Goal: Task Accomplishment & Management: Use online tool/utility

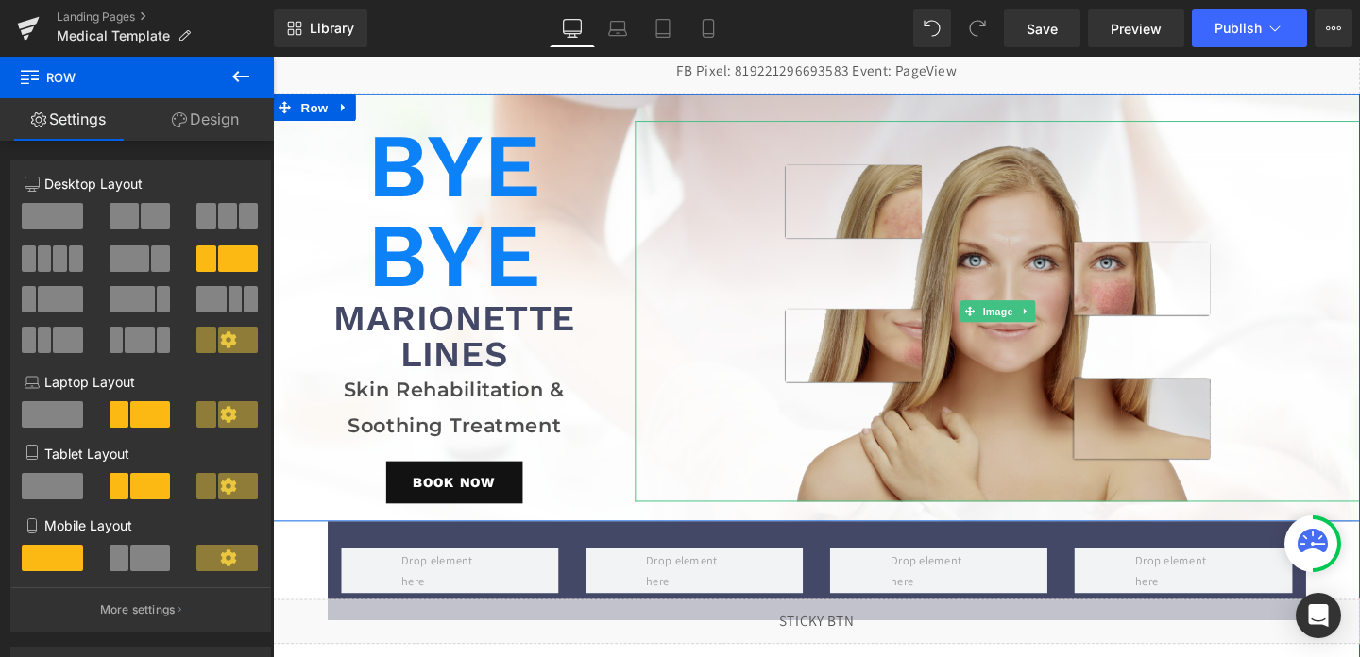
click at [939, 340] on img at bounding box center [1035, 325] width 457 height 400
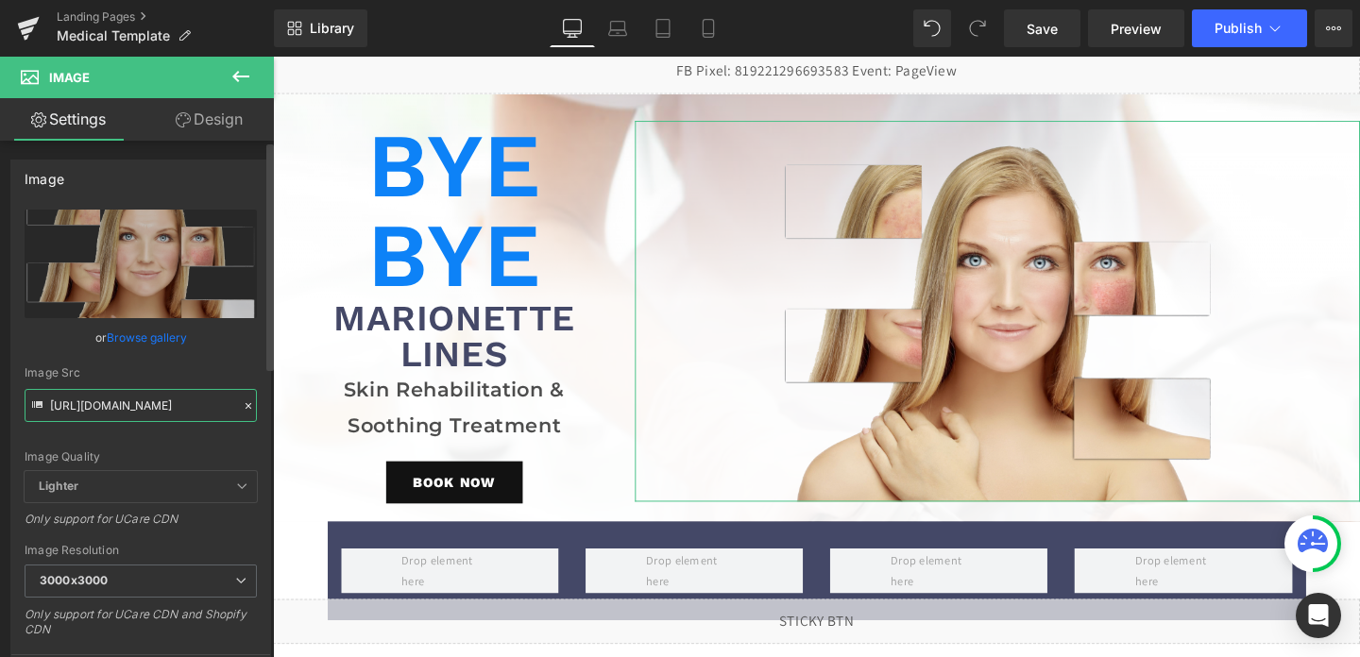
click at [176, 417] on input "[URL][DOMAIN_NAME]" at bounding box center [141, 405] width 232 height 33
paste input "marionettes_lines.png?v=1757737120"
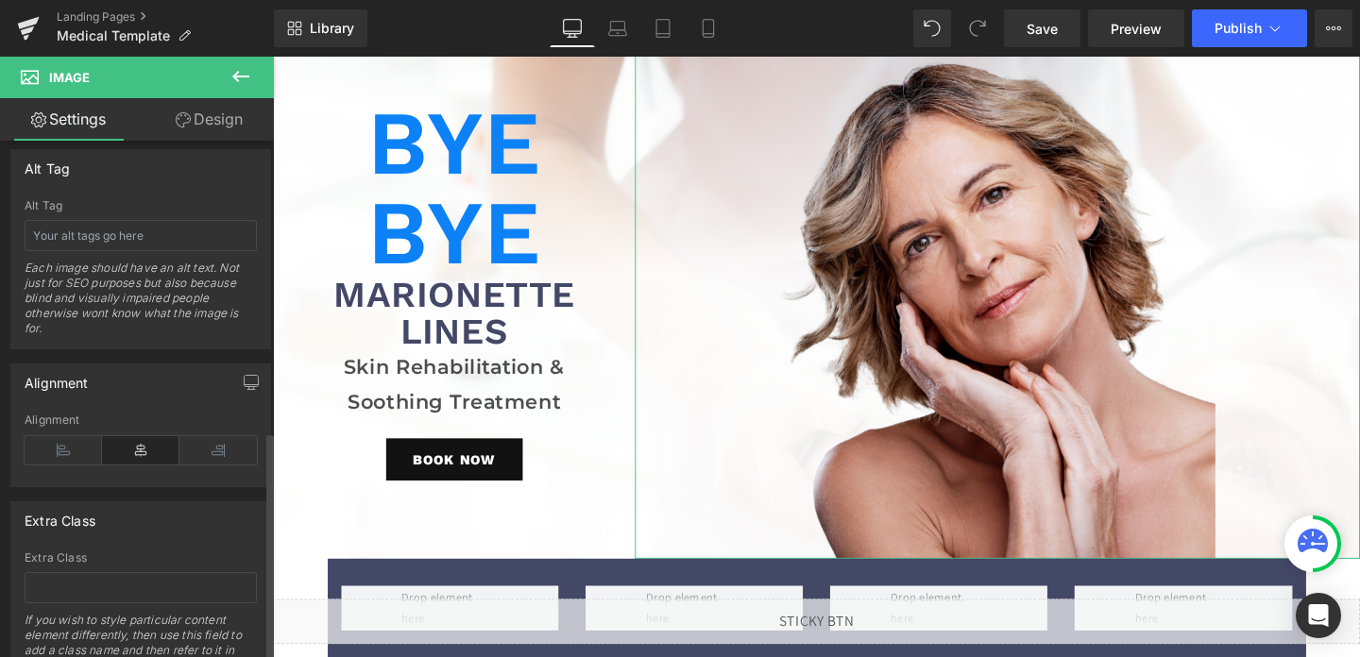
scroll to position [1089, 0]
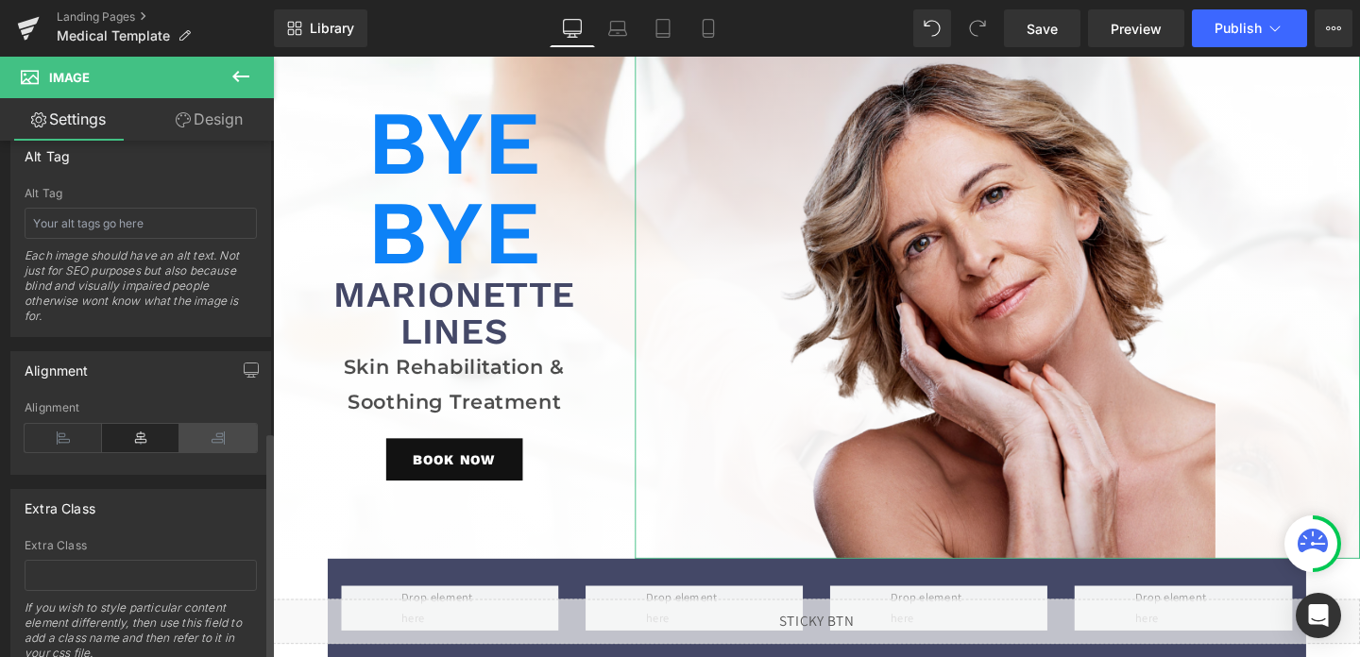
type input "[URL][DOMAIN_NAME]"
click at [212, 444] on icon at bounding box center [217, 438] width 77 height 28
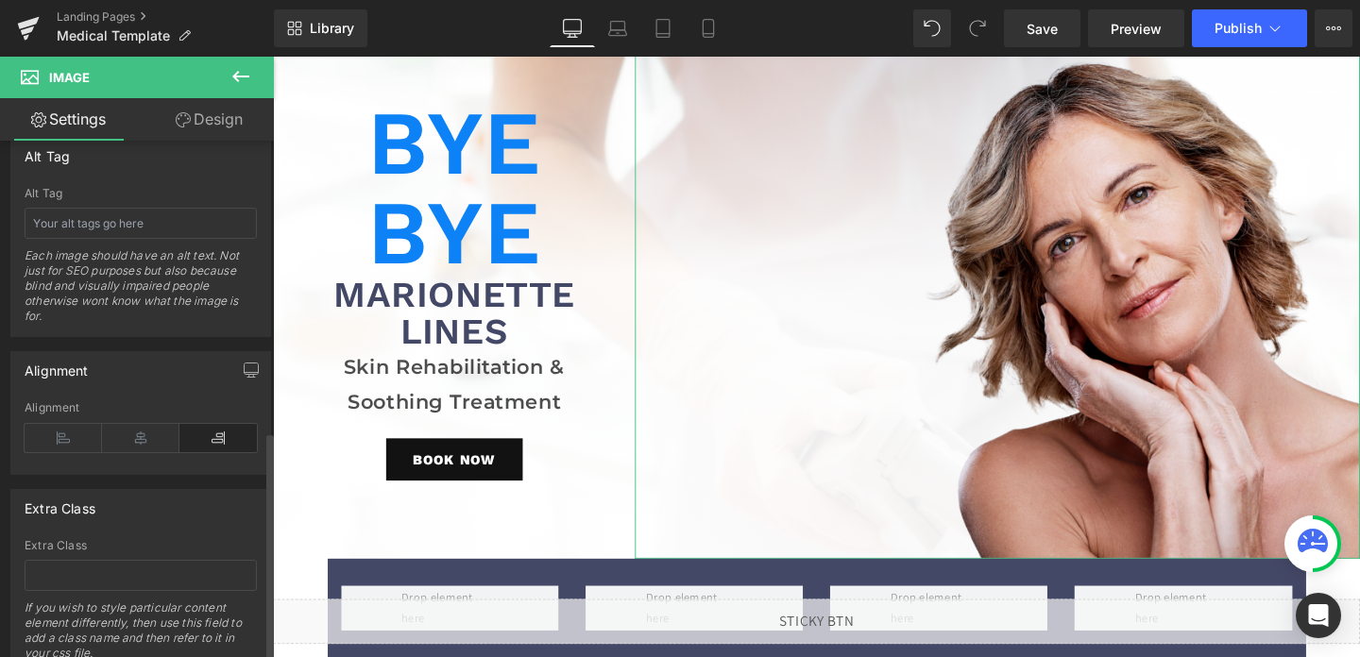
scroll to position [0, 0]
click at [337, 556] on div "Bye Bye Heading Marionette Lines Heading Skin Rehabilitation & Soothing Treatme…" at bounding box center [463, 311] width 381 height 548
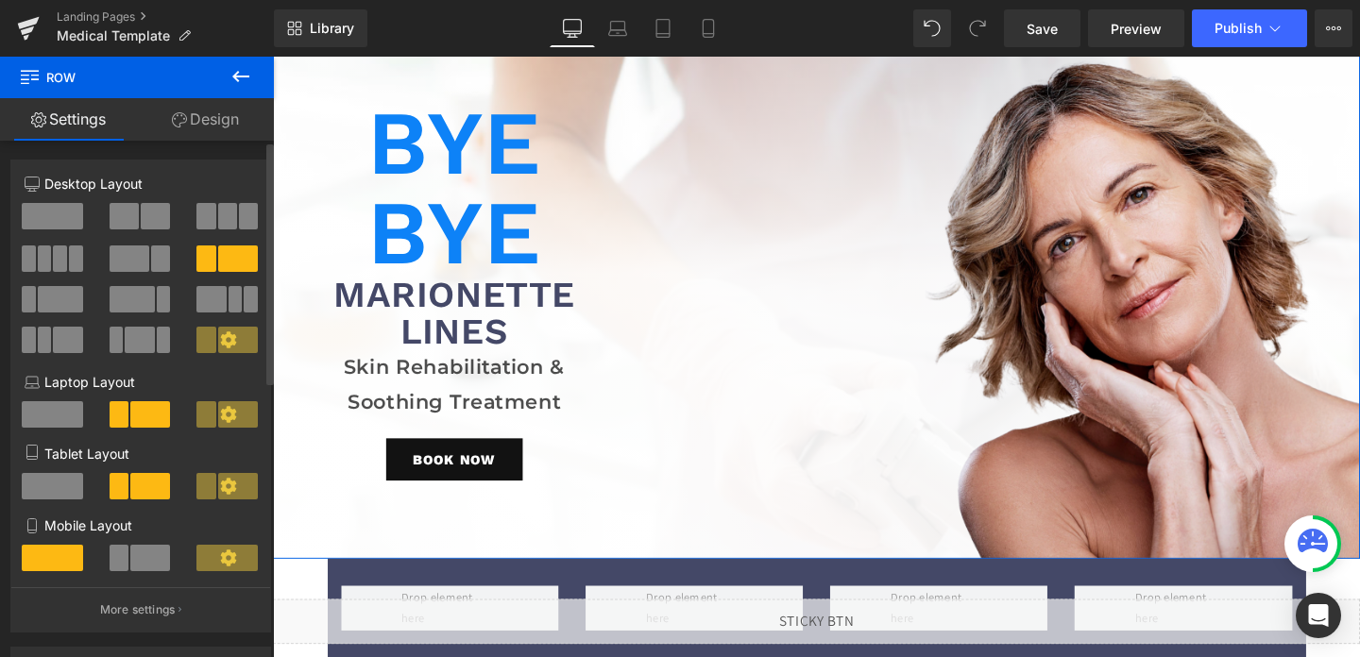
click at [135, 260] on span at bounding box center [130, 259] width 40 height 26
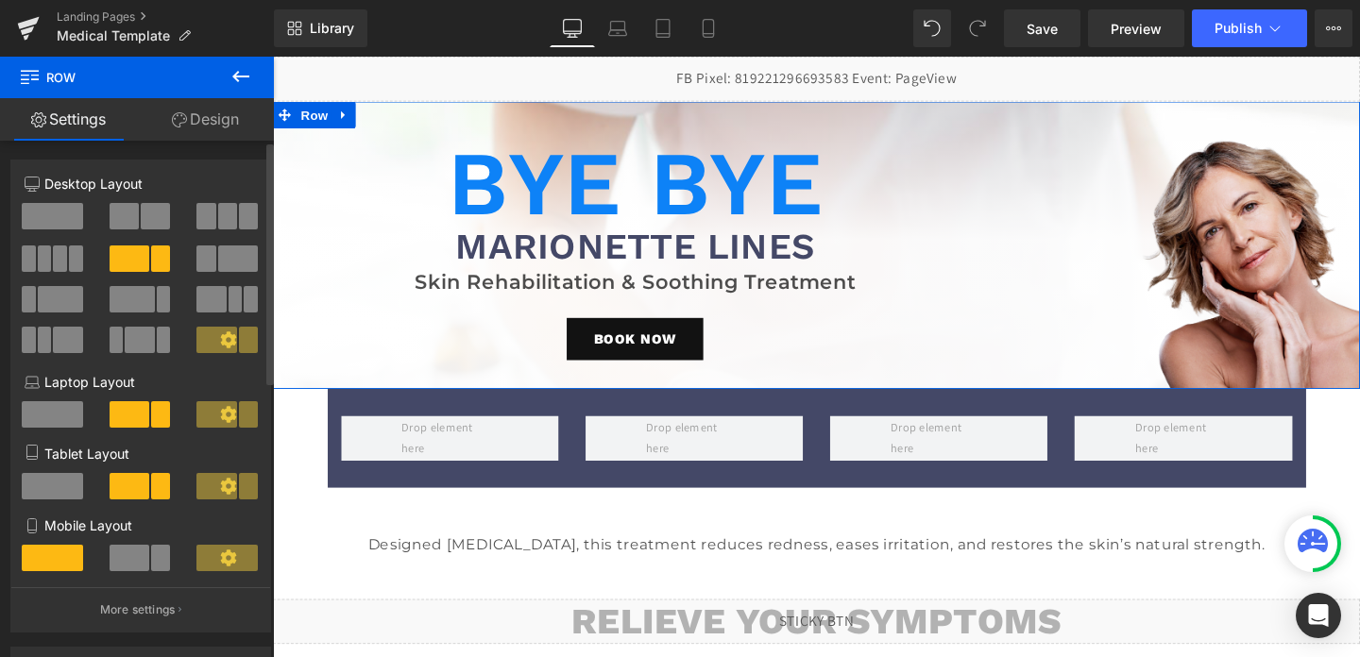
click at [58, 407] on span at bounding box center [52, 414] width 61 height 26
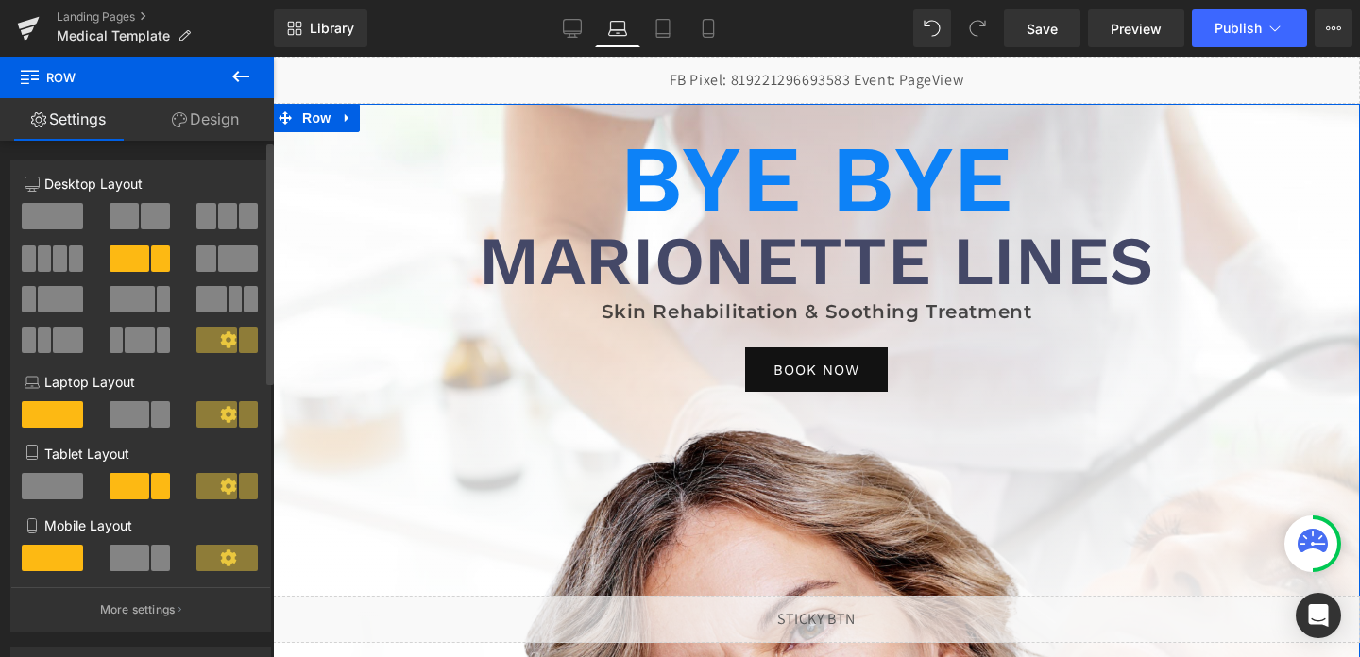
click at [145, 281] on div at bounding box center [141, 266] width 88 height 41
click at [122, 417] on span at bounding box center [130, 414] width 40 height 26
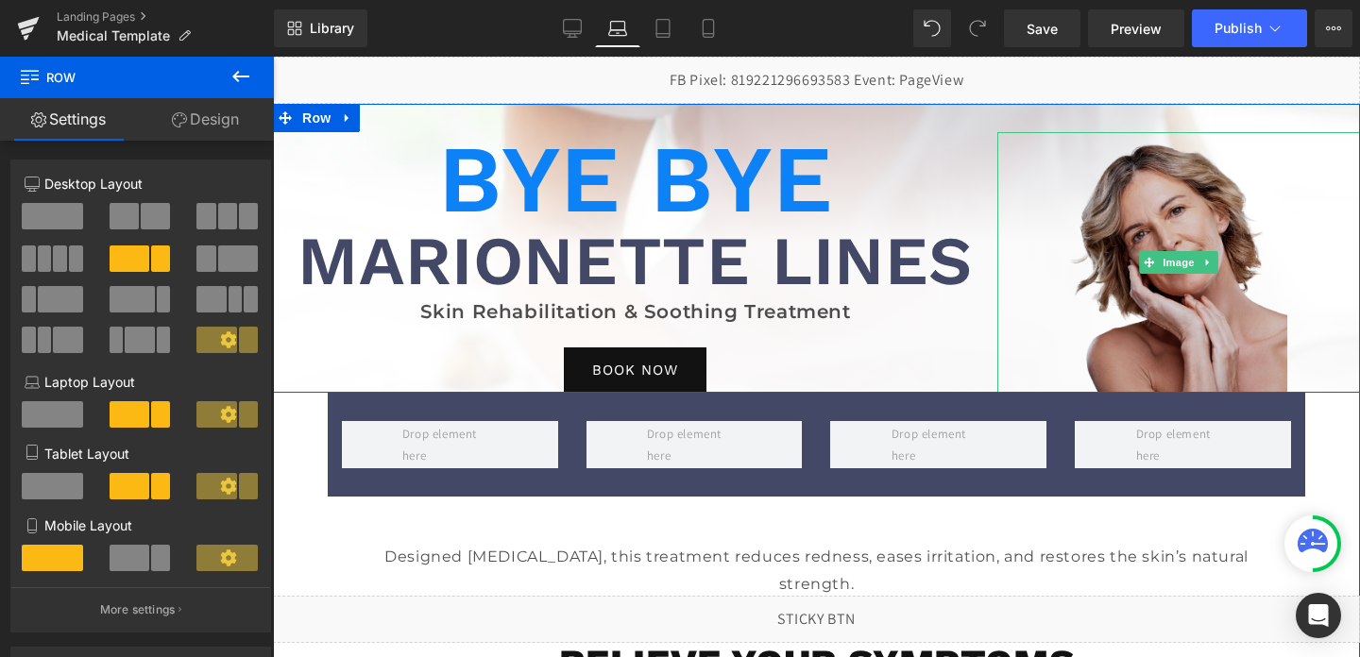
click at [1166, 225] on img at bounding box center [1178, 262] width 217 height 261
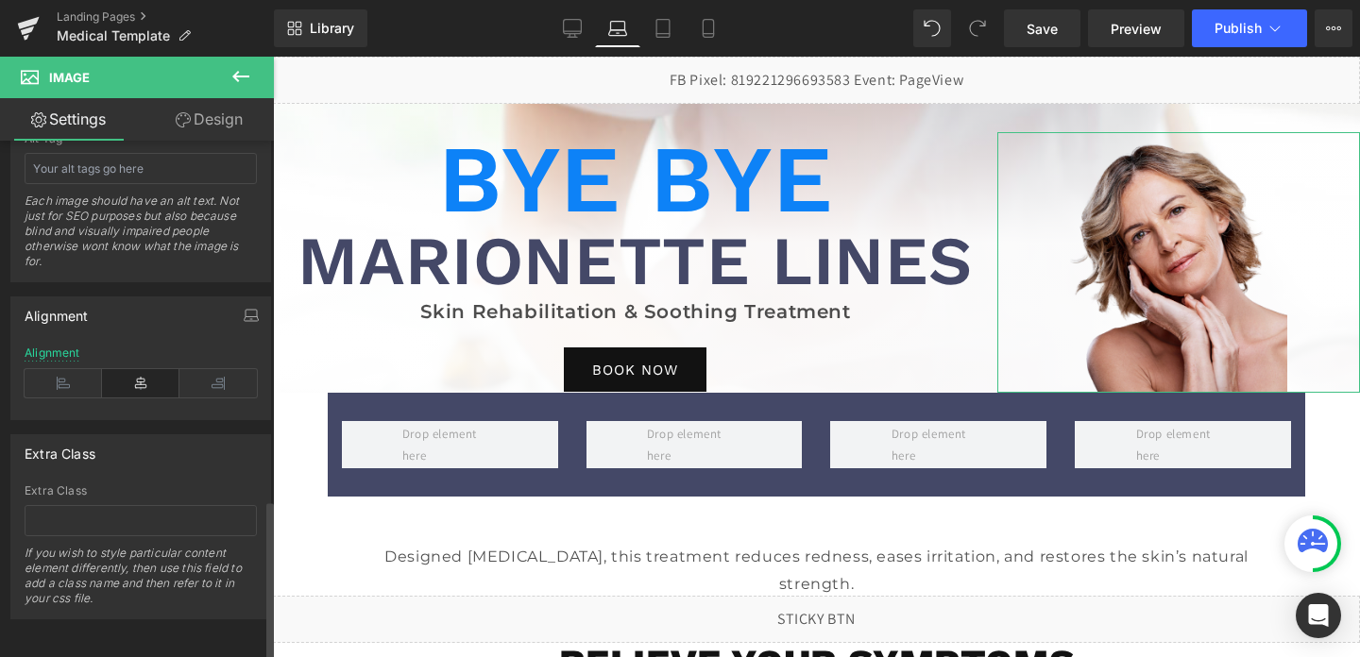
scroll to position [1158, 0]
click at [205, 375] on icon at bounding box center [217, 382] width 77 height 28
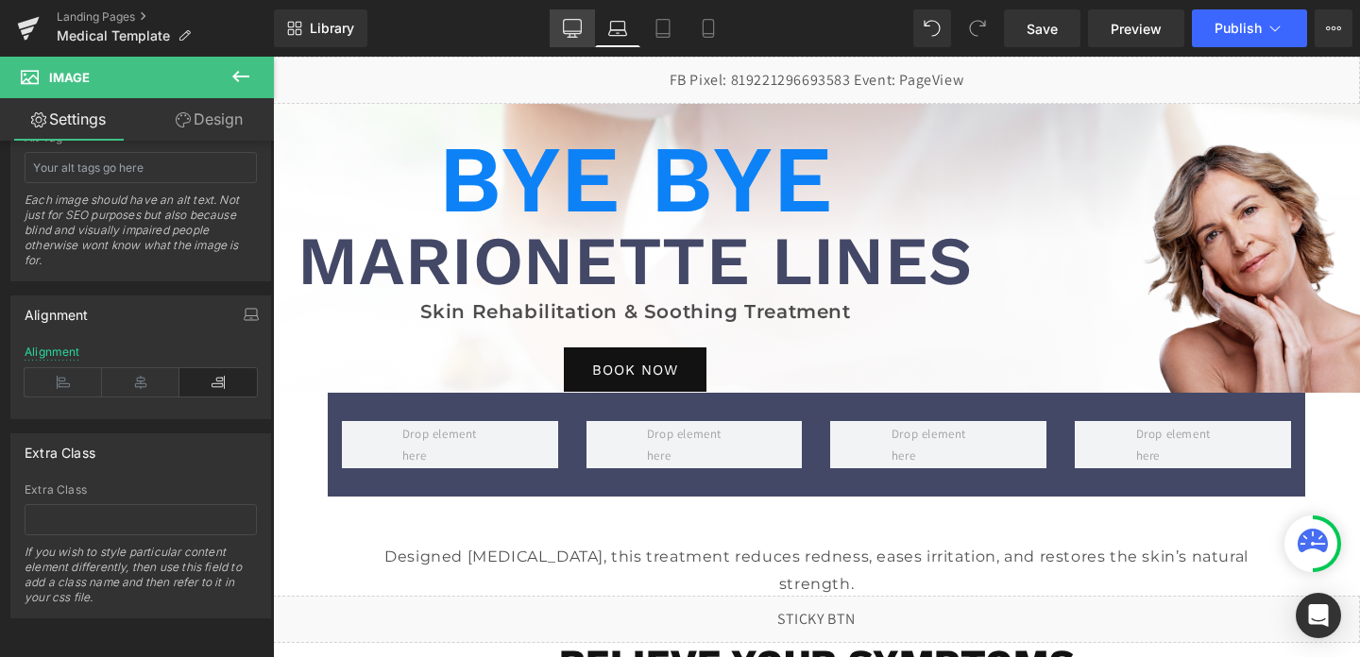
click at [565, 37] on icon at bounding box center [572, 28] width 19 height 19
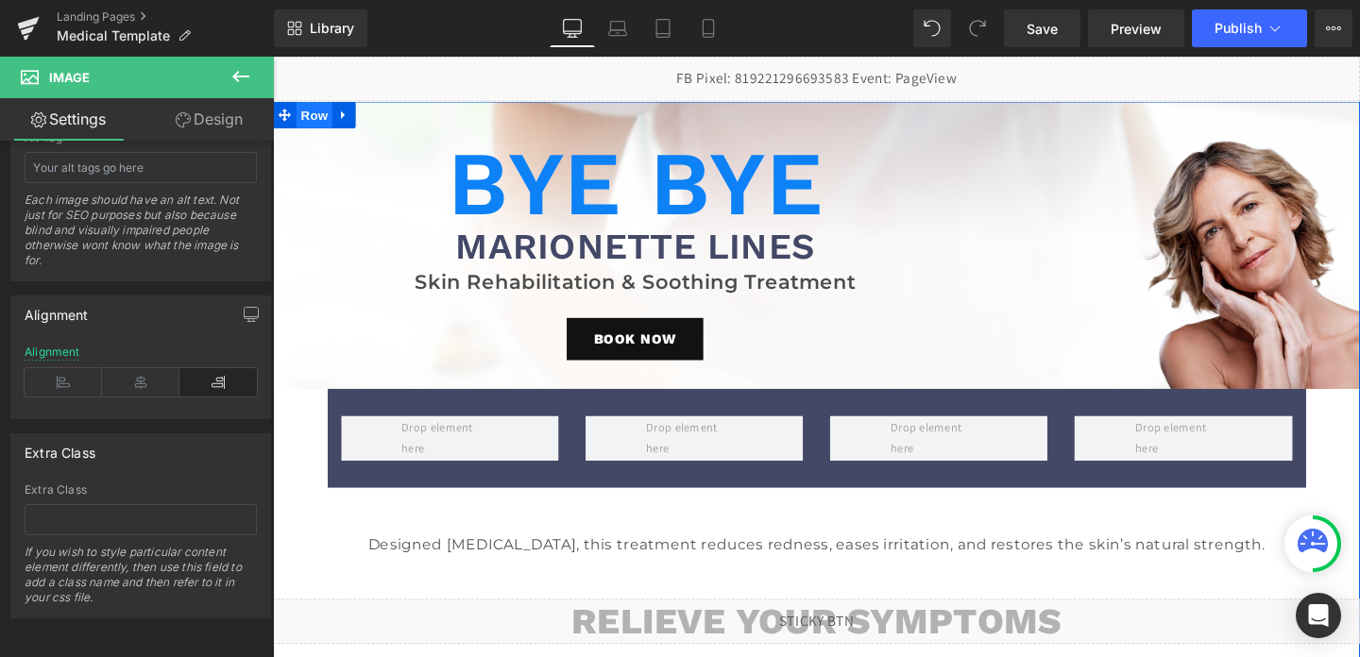
click at [314, 123] on span "Row" at bounding box center [317, 118] width 38 height 28
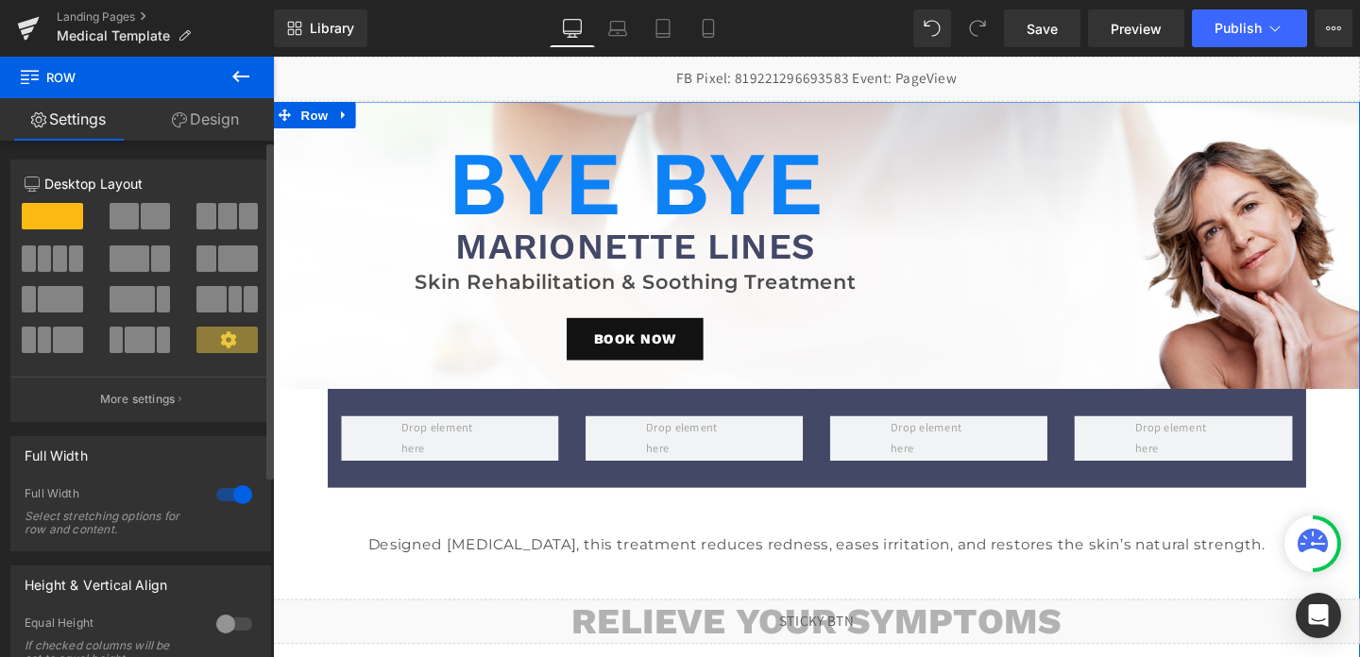
click at [228, 337] on icon at bounding box center [228, 340] width 16 height 16
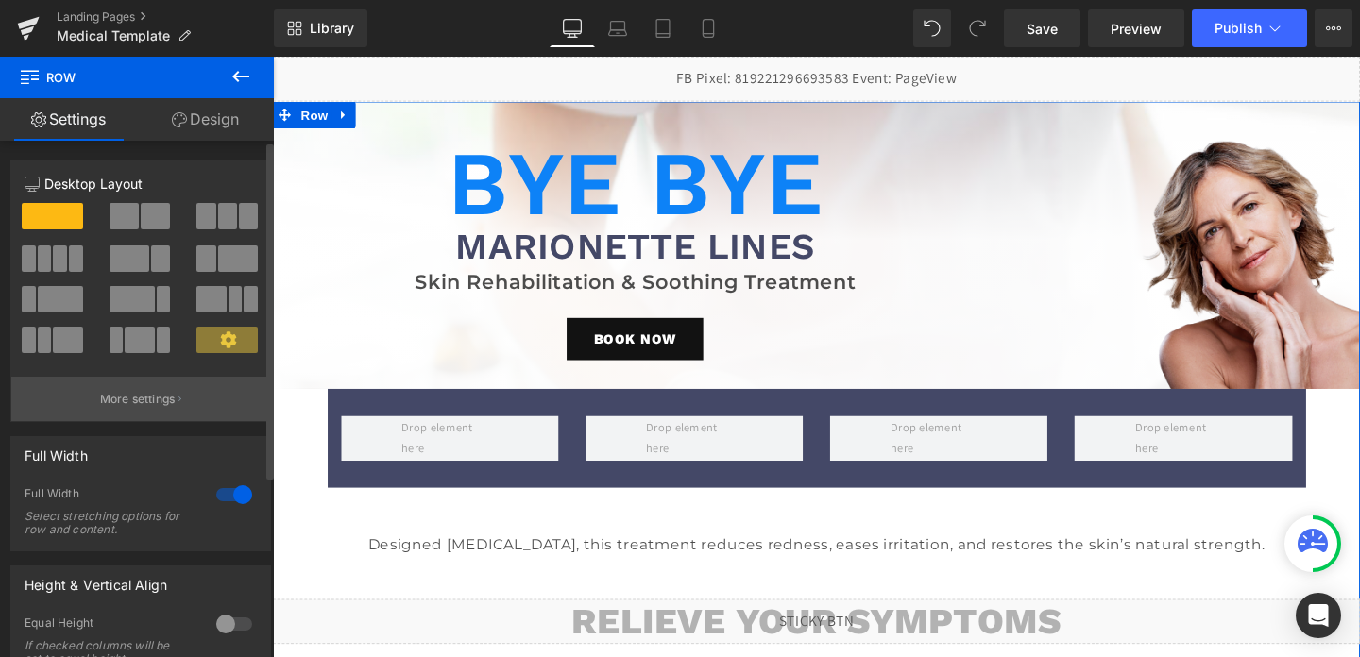
click at [143, 400] on p "More settings" at bounding box center [138, 399] width 76 height 17
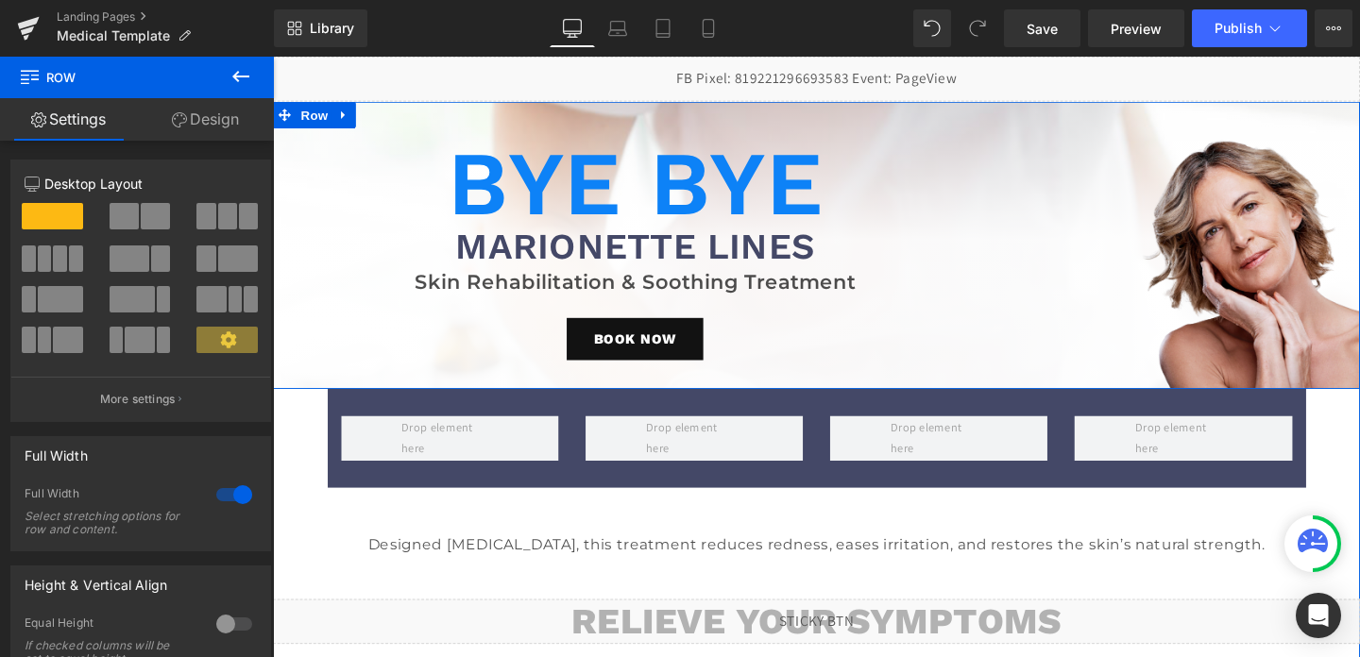
click at [1016, 264] on div "Bye Bye Heading Marionette Lines Heading Skin Rehabilitation & Soothing Treatme…" at bounding box center [654, 269] width 762 height 274
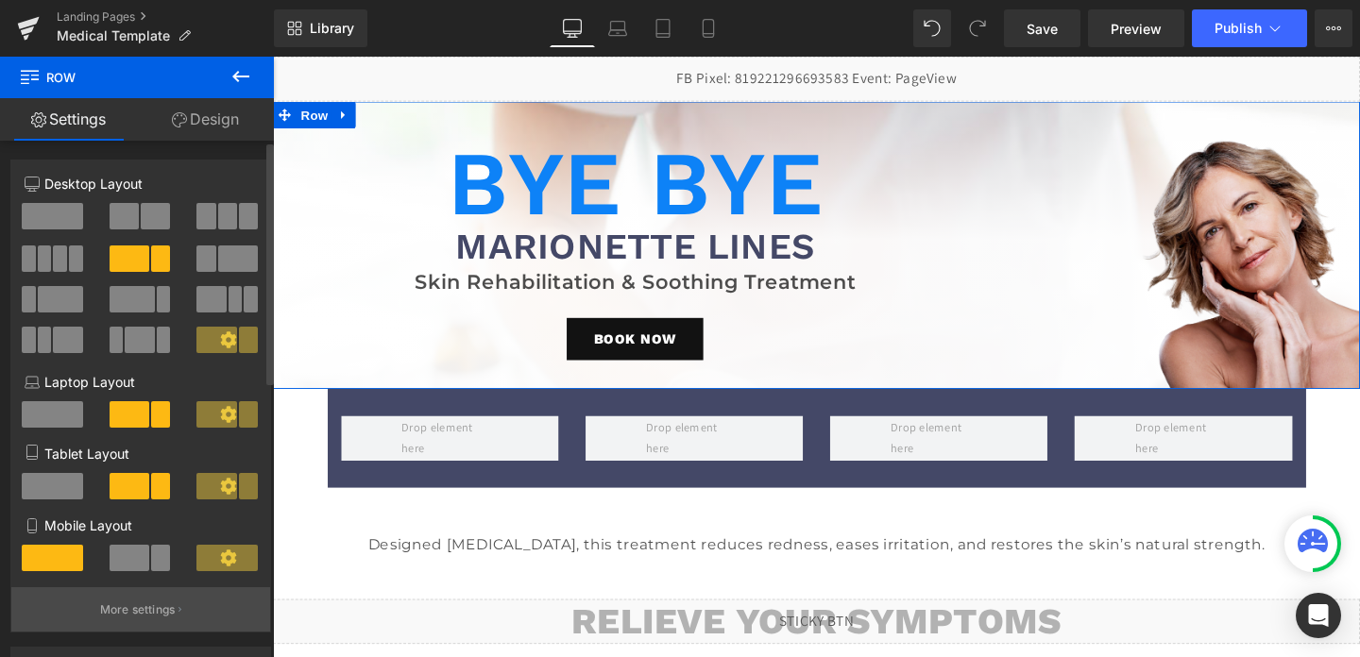
click at [150, 613] on p "More settings" at bounding box center [138, 610] width 76 height 17
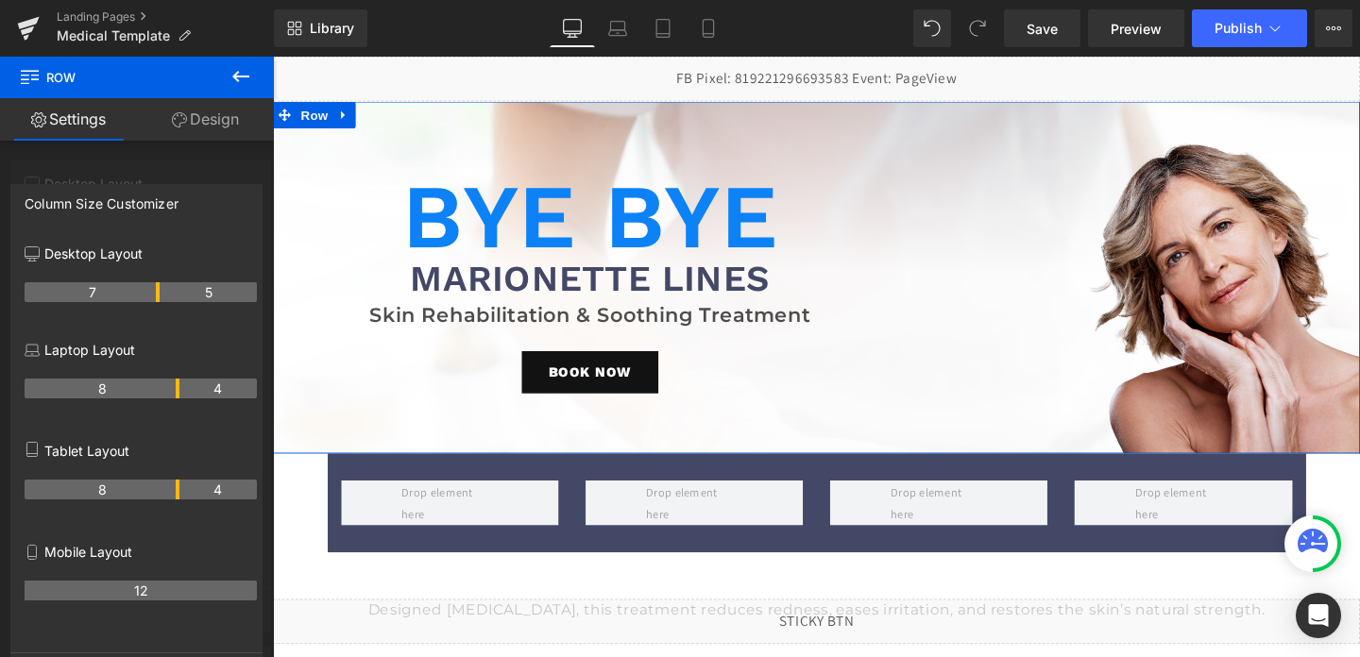
drag, startPoint x: 177, startPoint y: 294, endPoint x: 166, endPoint y: 295, distance: 10.4
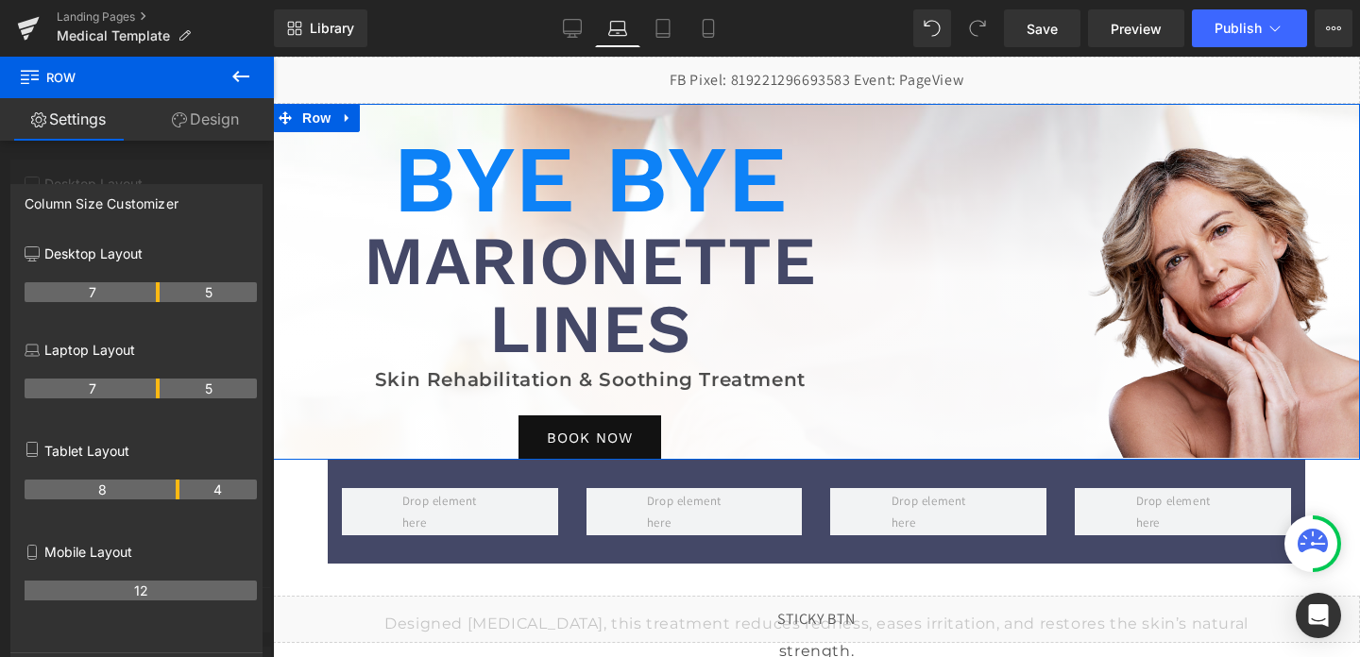
drag, startPoint x: 177, startPoint y: 394, endPoint x: 163, endPoint y: 396, distance: 13.4
click at [163, 396] on tr "7 5" at bounding box center [141, 389] width 232 height 20
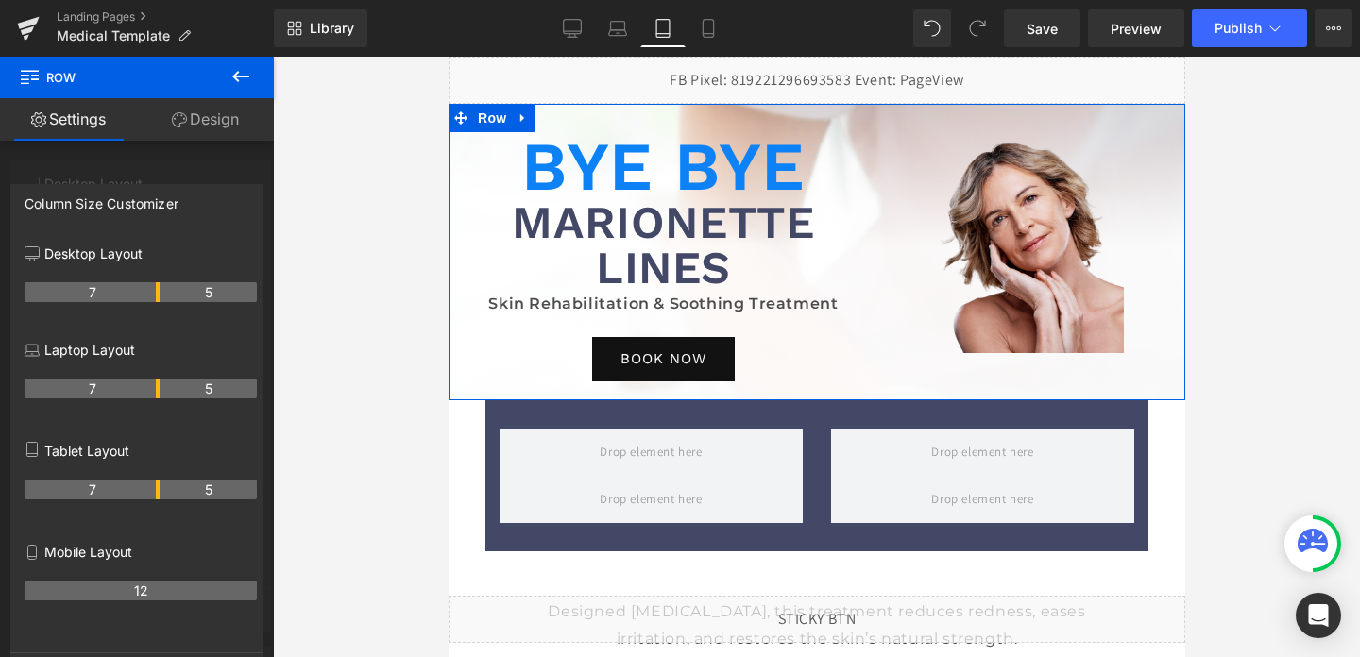
drag, startPoint x: 179, startPoint y: 494, endPoint x: 166, endPoint y: 494, distance: 12.3
click at [166, 494] on tr "7 5" at bounding box center [141, 490] width 232 height 20
click at [130, 175] on div at bounding box center [137, 362] width 274 height 610
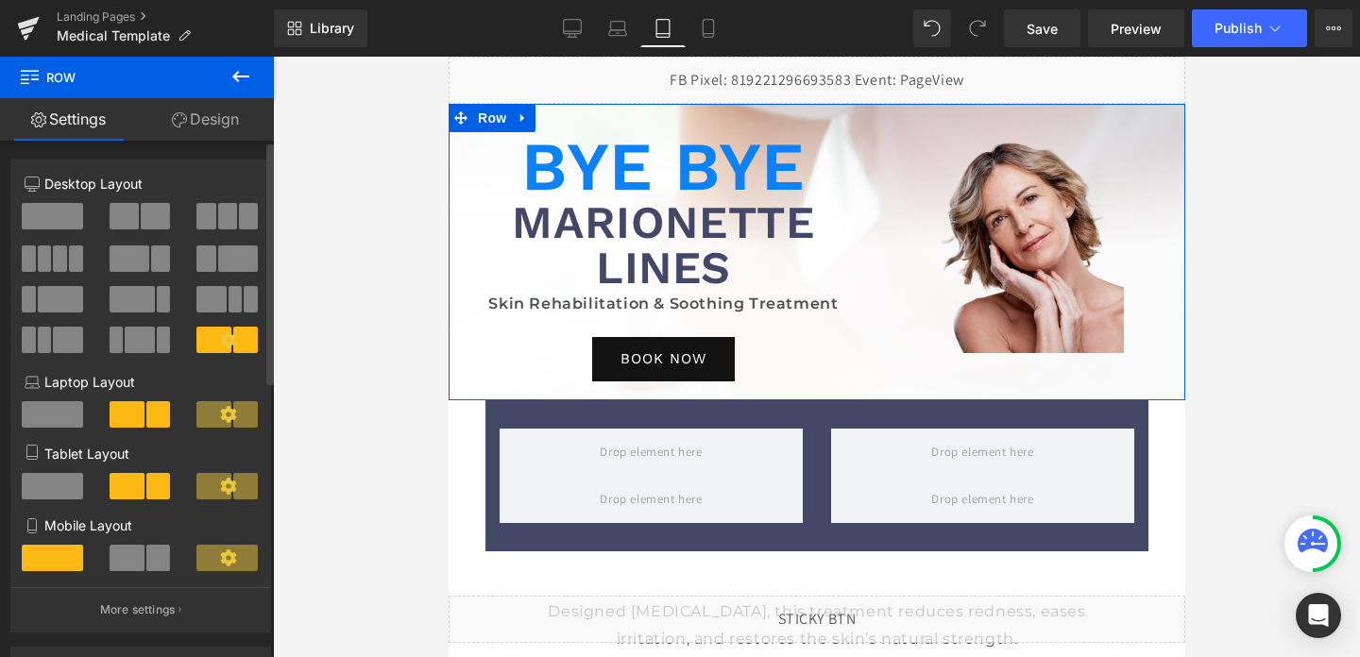
click at [59, 488] on span at bounding box center [52, 486] width 61 height 26
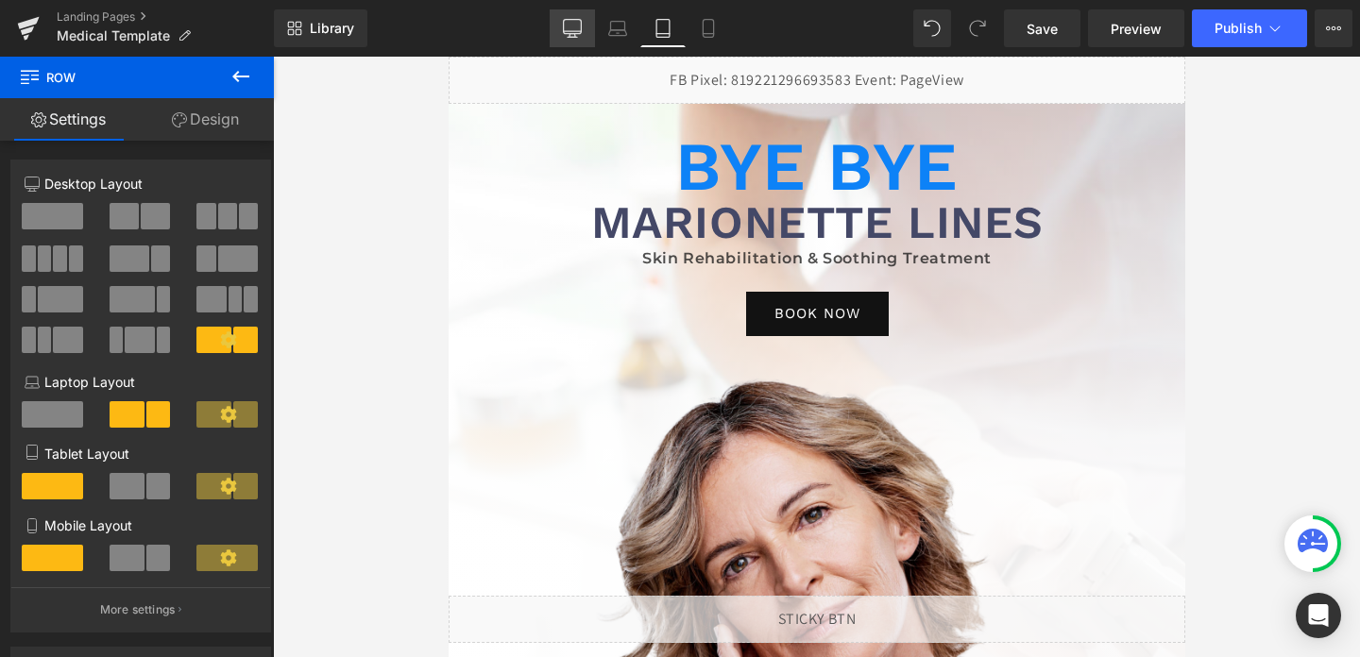
click at [571, 31] on icon at bounding box center [572, 28] width 19 height 19
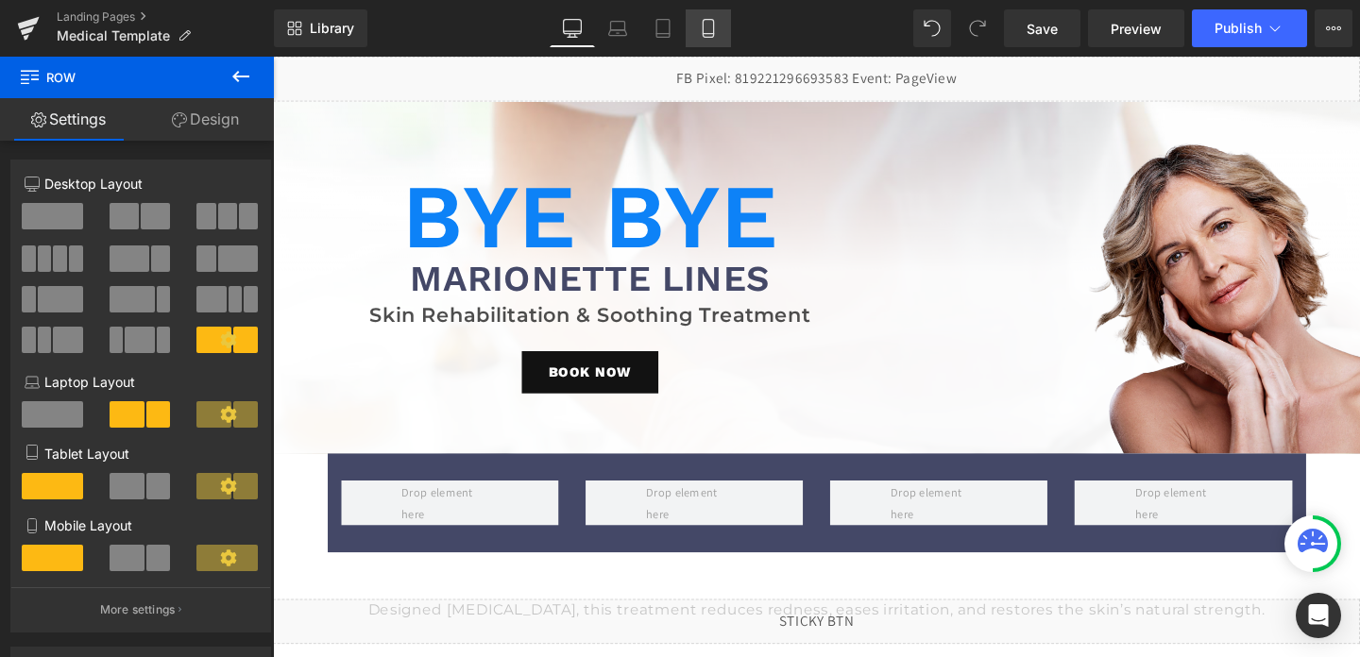
click at [694, 38] on link "Mobile" at bounding box center [708, 28] width 45 height 38
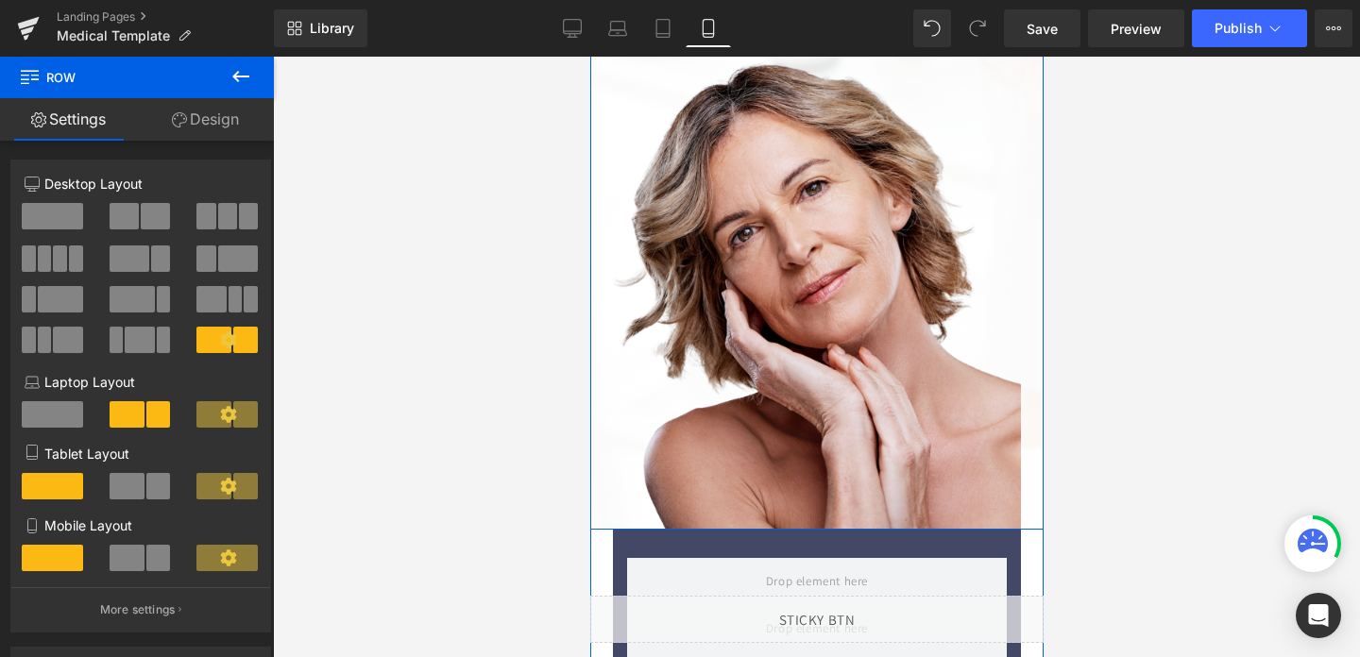
scroll to position [407, 0]
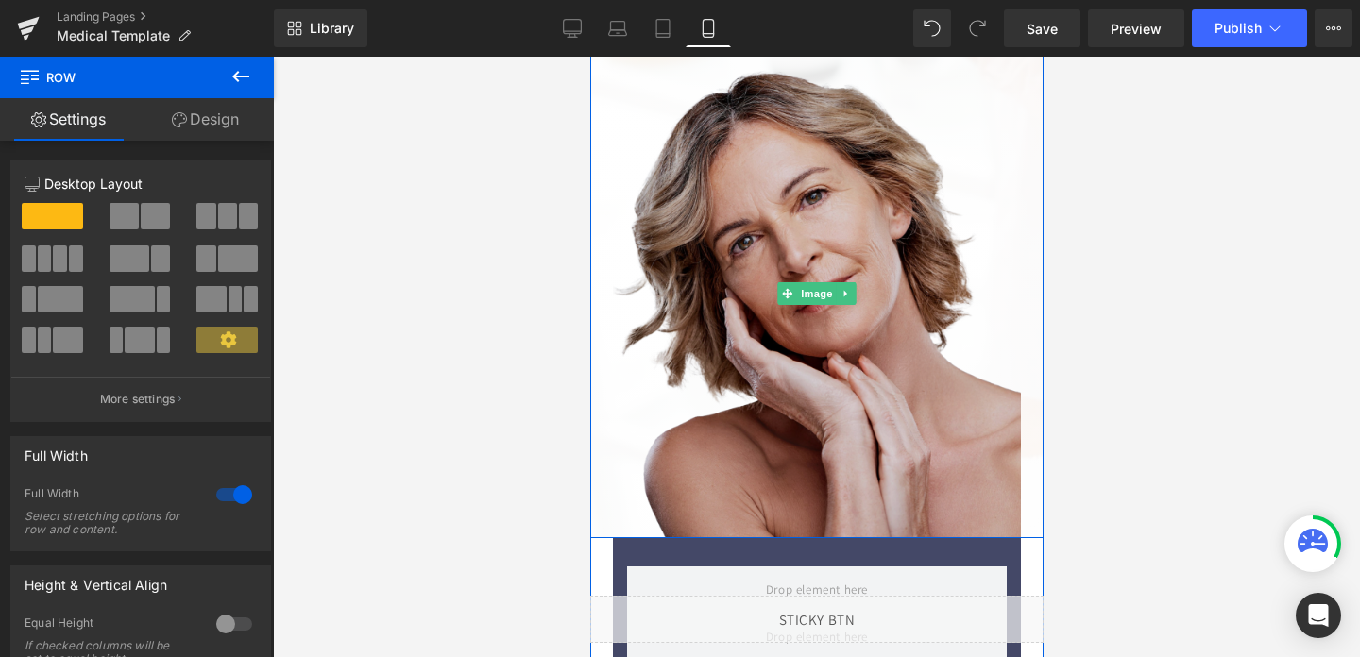
click at [617, 183] on img at bounding box center [816, 293] width 408 height 489
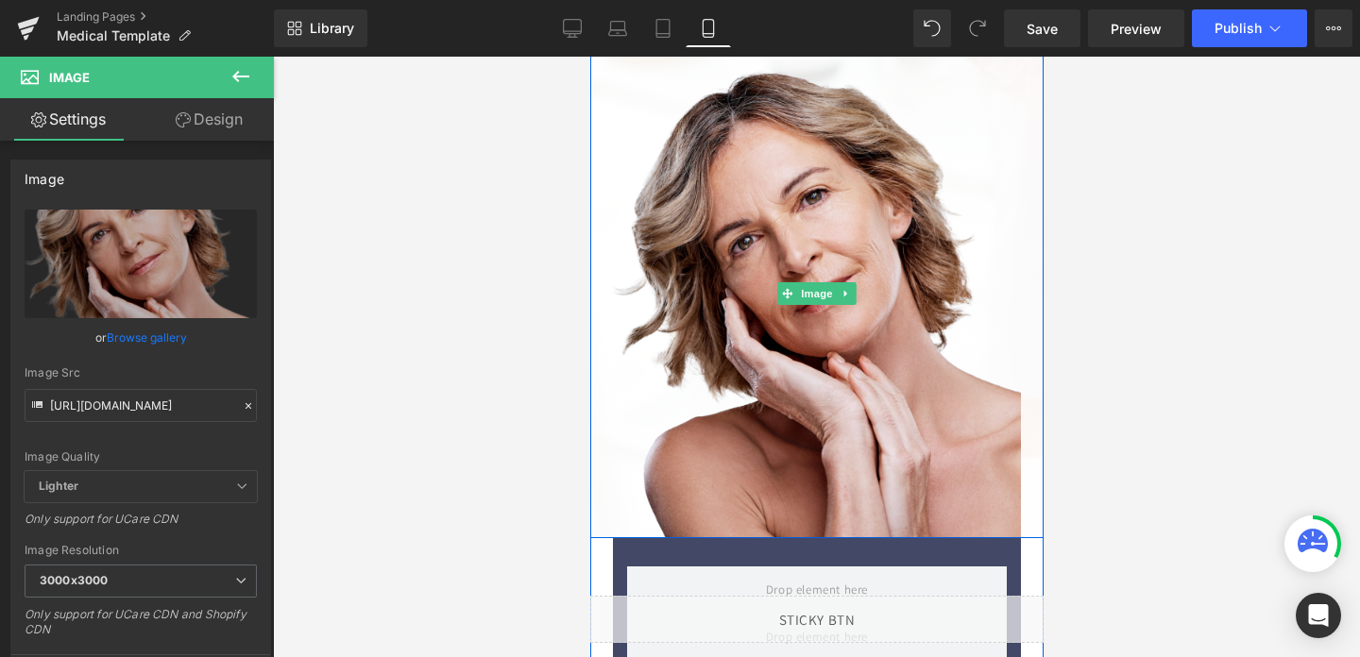
click at [605, 526] on div at bounding box center [815, 293] width 453 height 489
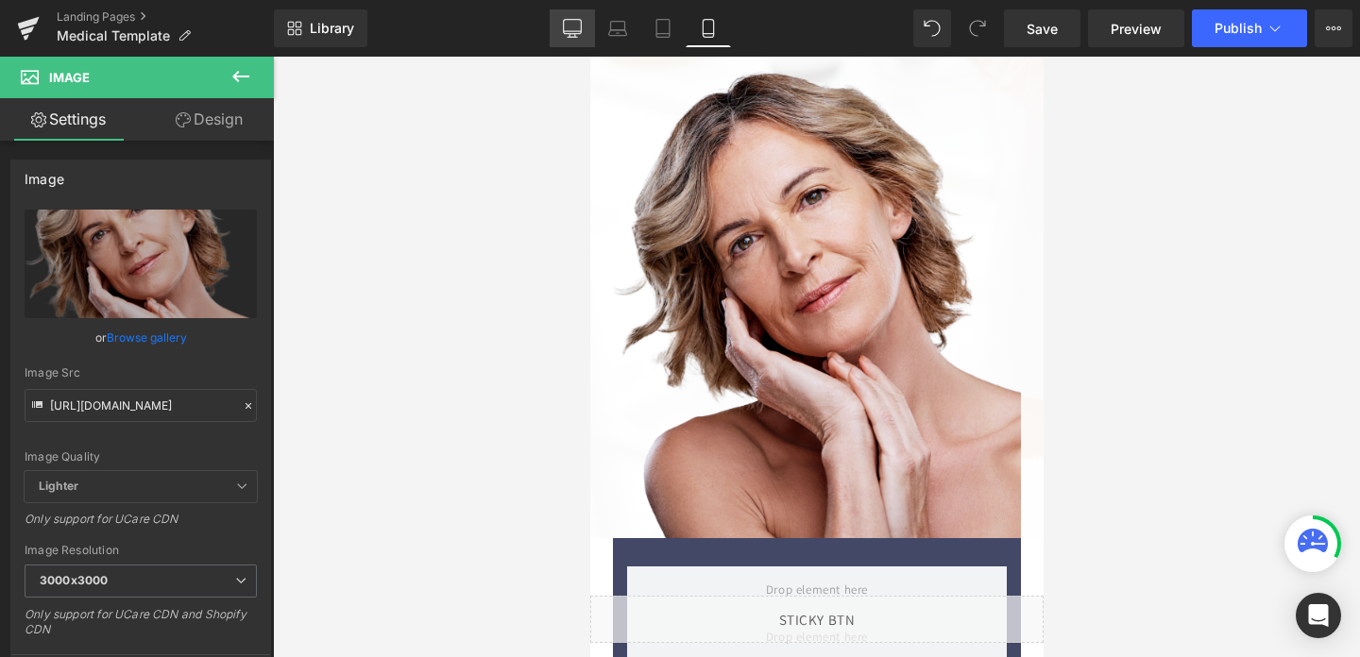
click at [577, 33] on icon at bounding box center [573, 27] width 18 height 14
type input "60"
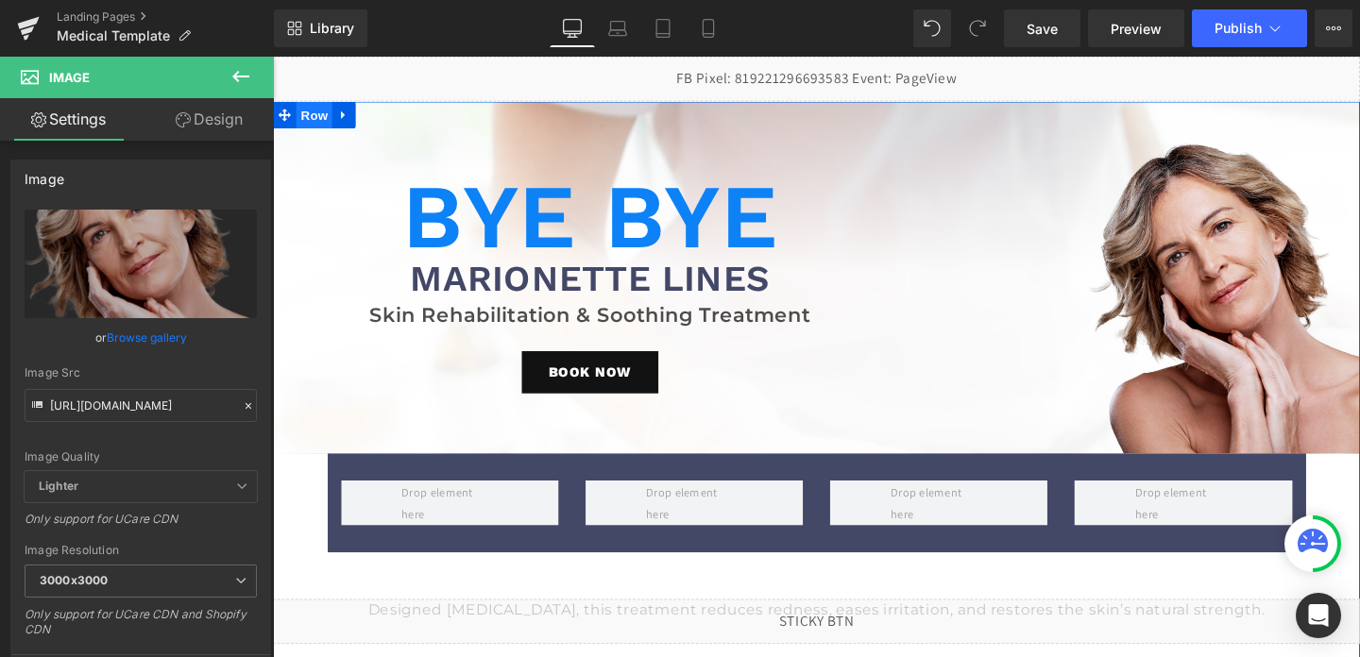
click at [320, 118] on span "Row" at bounding box center [317, 118] width 38 height 28
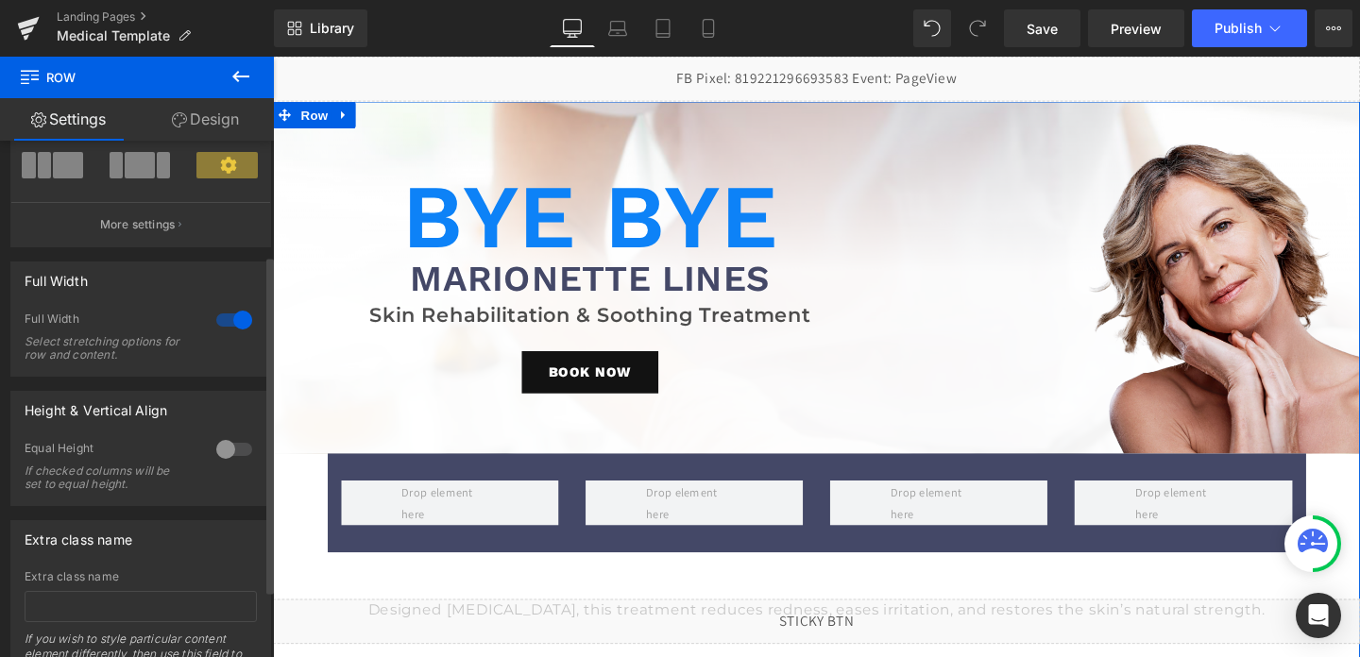
scroll to position [205, 0]
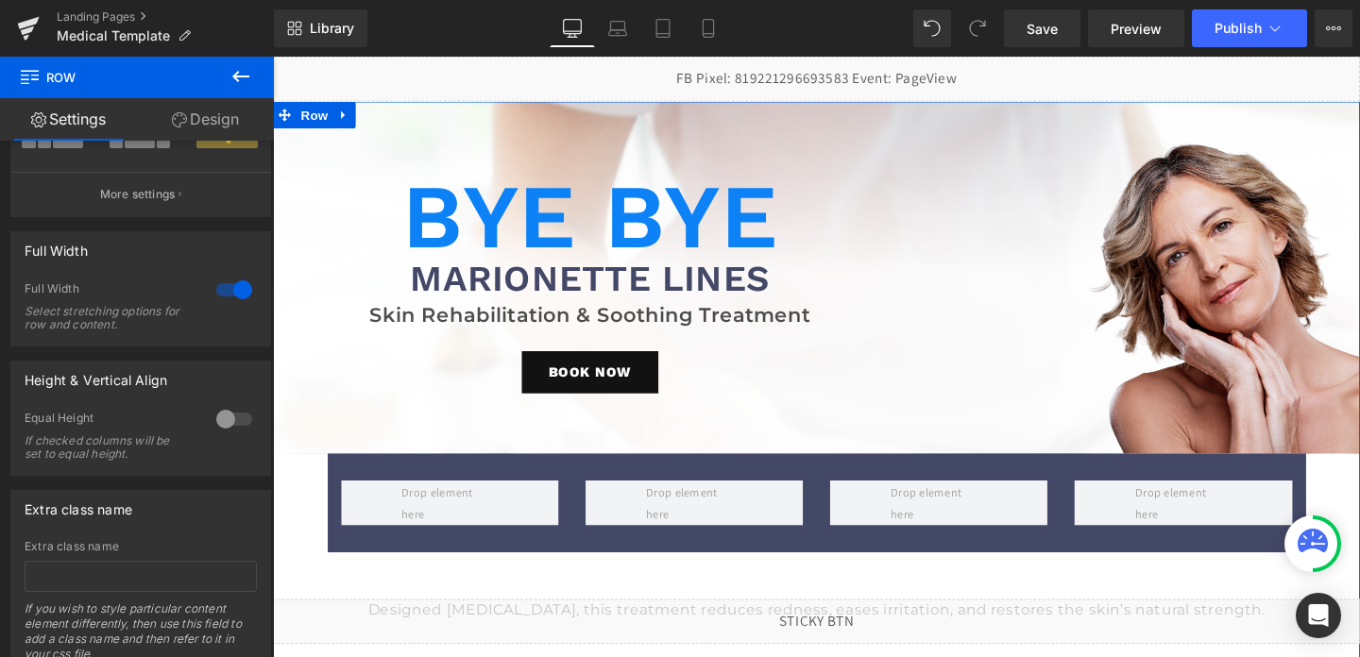
click at [212, 122] on link "Design" at bounding box center [205, 119] width 137 height 43
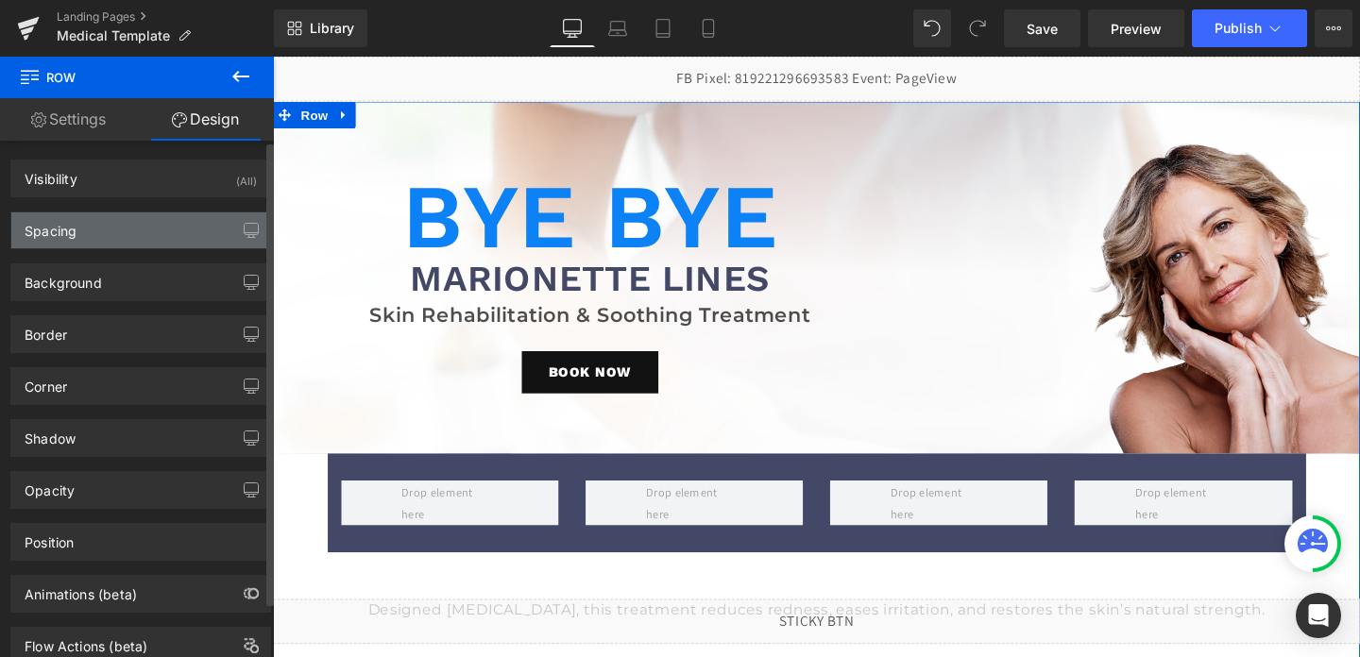
click at [94, 246] on div "Spacing" at bounding box center [140, 231] width 259 height 36
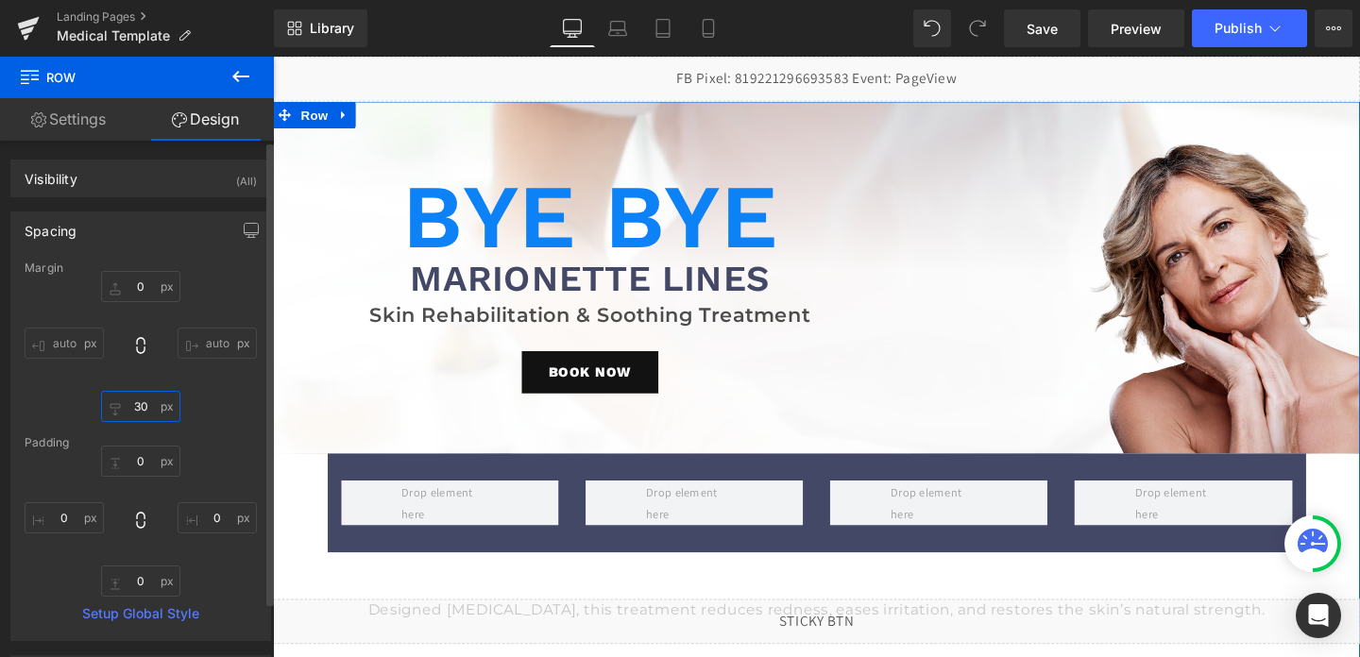
click at [129, 399] on input "30" at bounding box center [140, 406] width 79 height 31
type input "0"
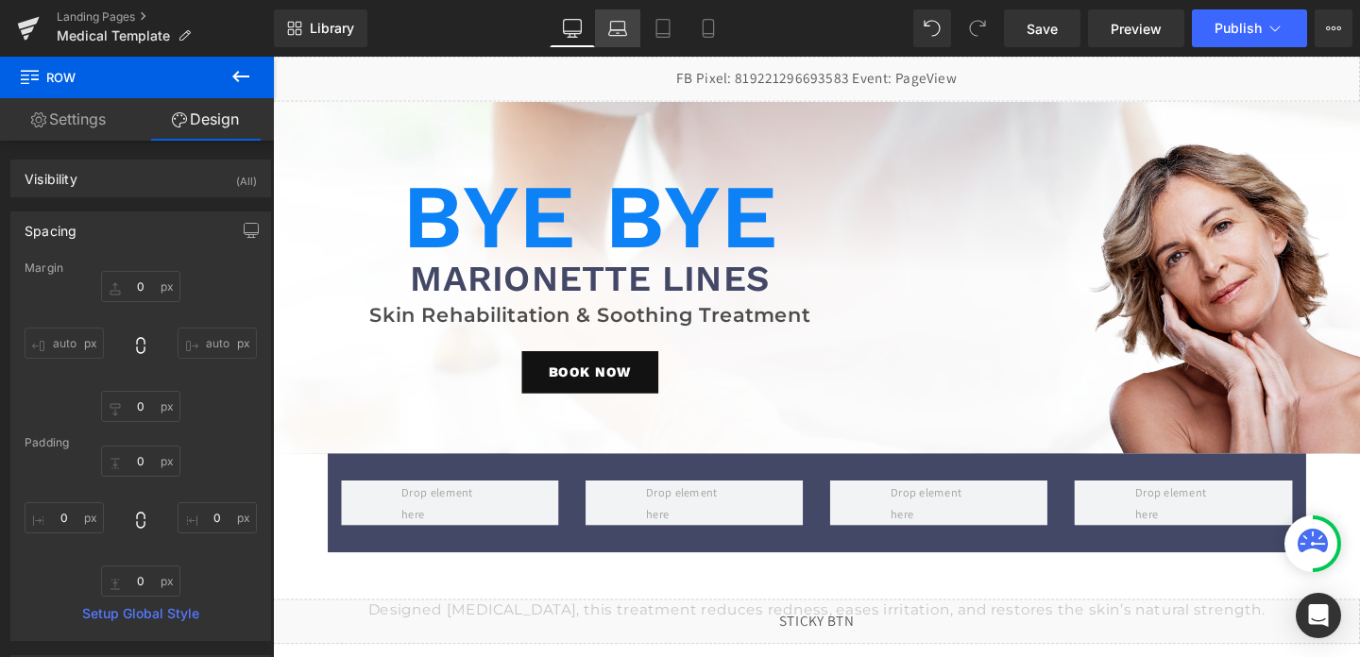
click at [619, 37] on icon at bounding box center [617, 28] width 19 height 19
type input "0"
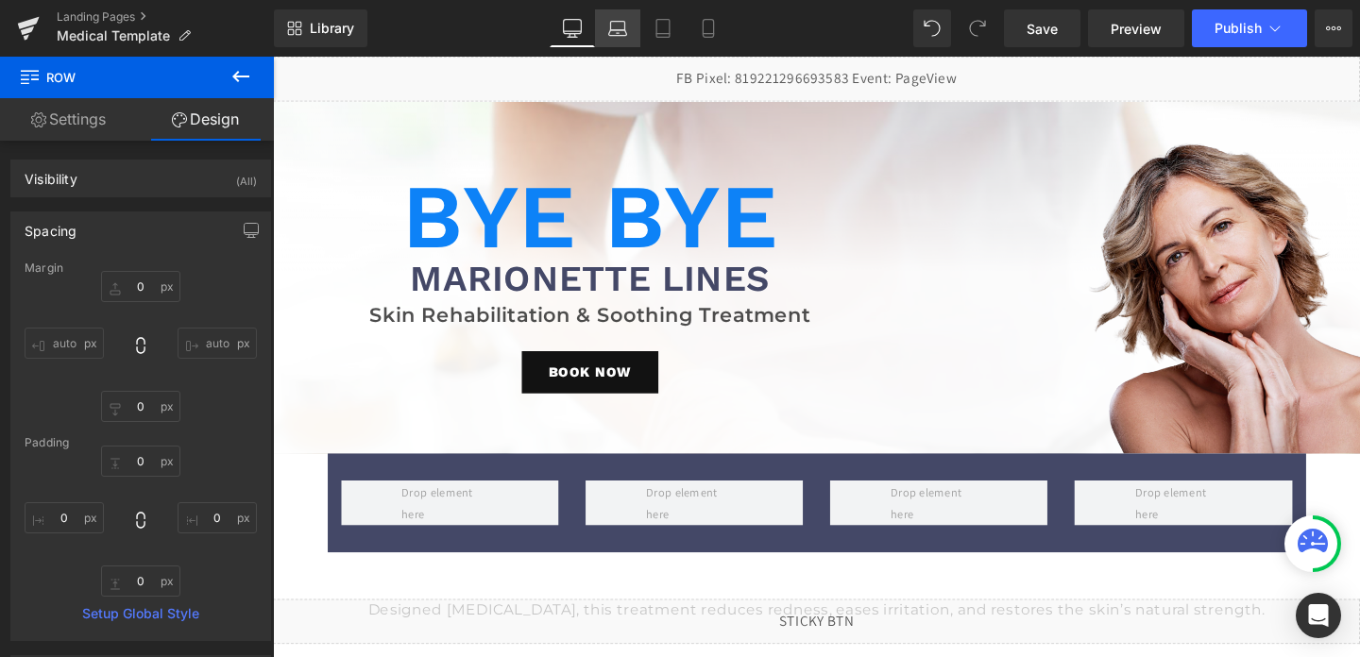
type input "0"
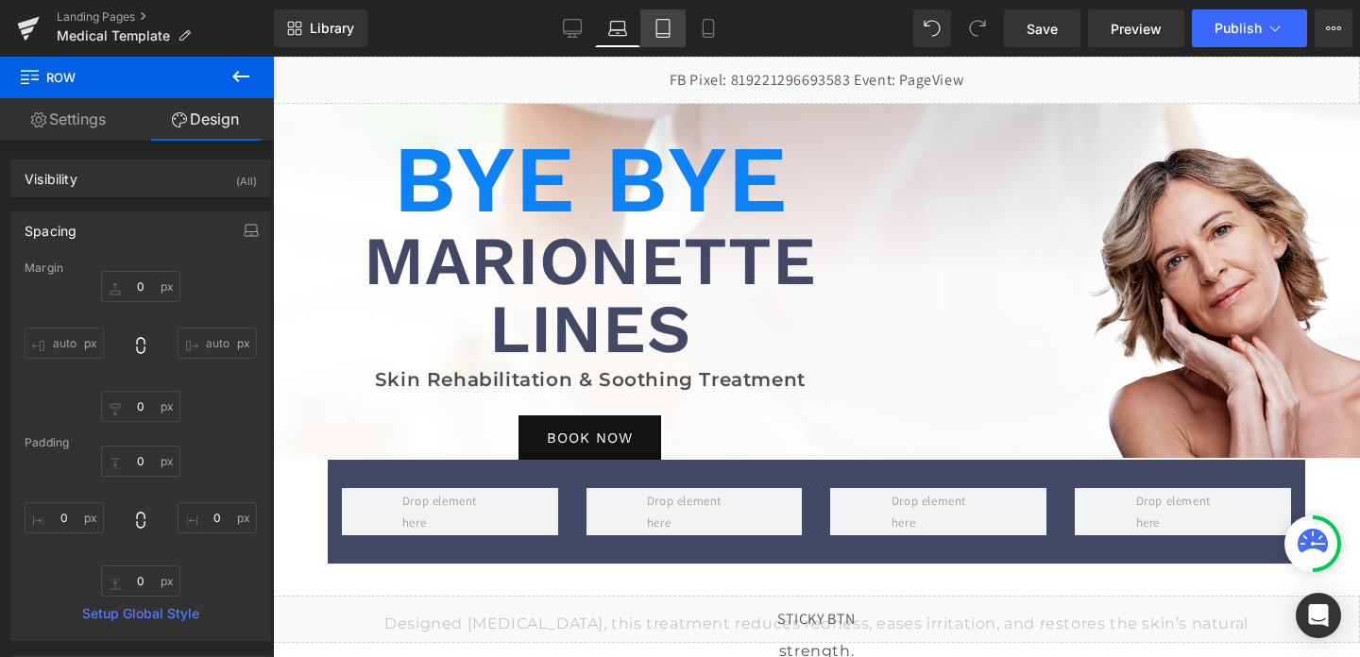
click at [656, 23] on icon at bounding box center [663, 28] width 19 height 19
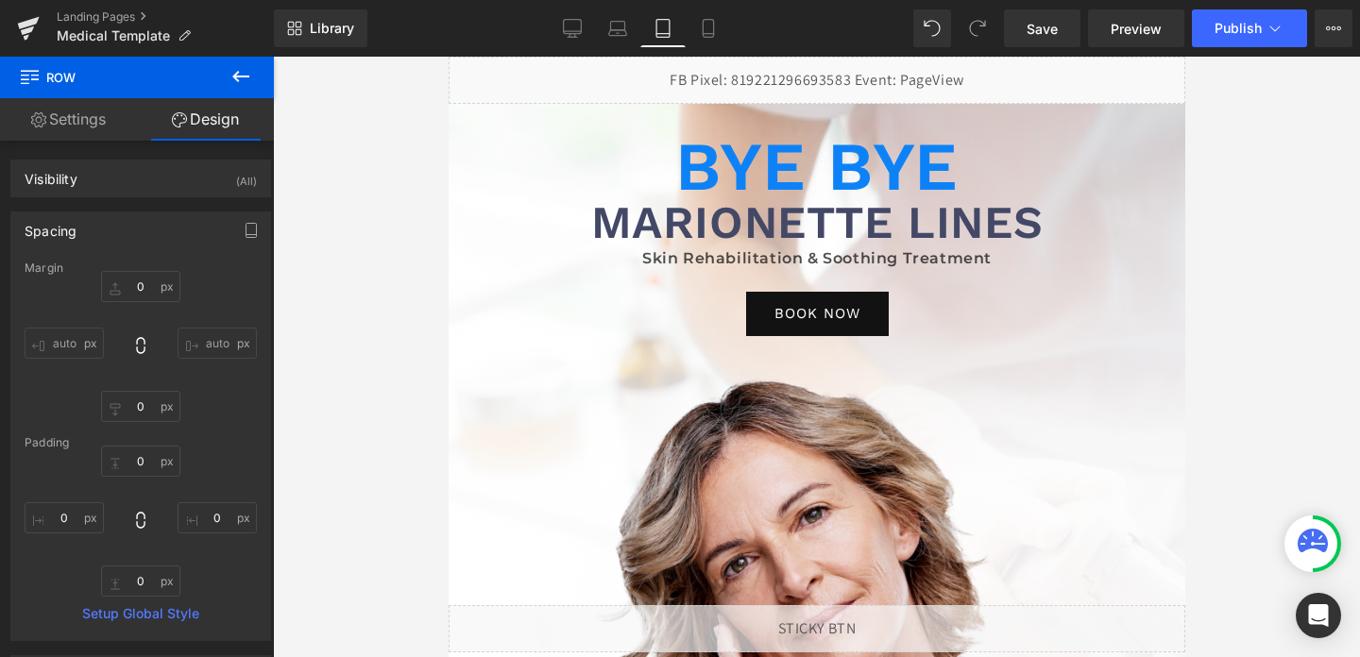
type input "0"
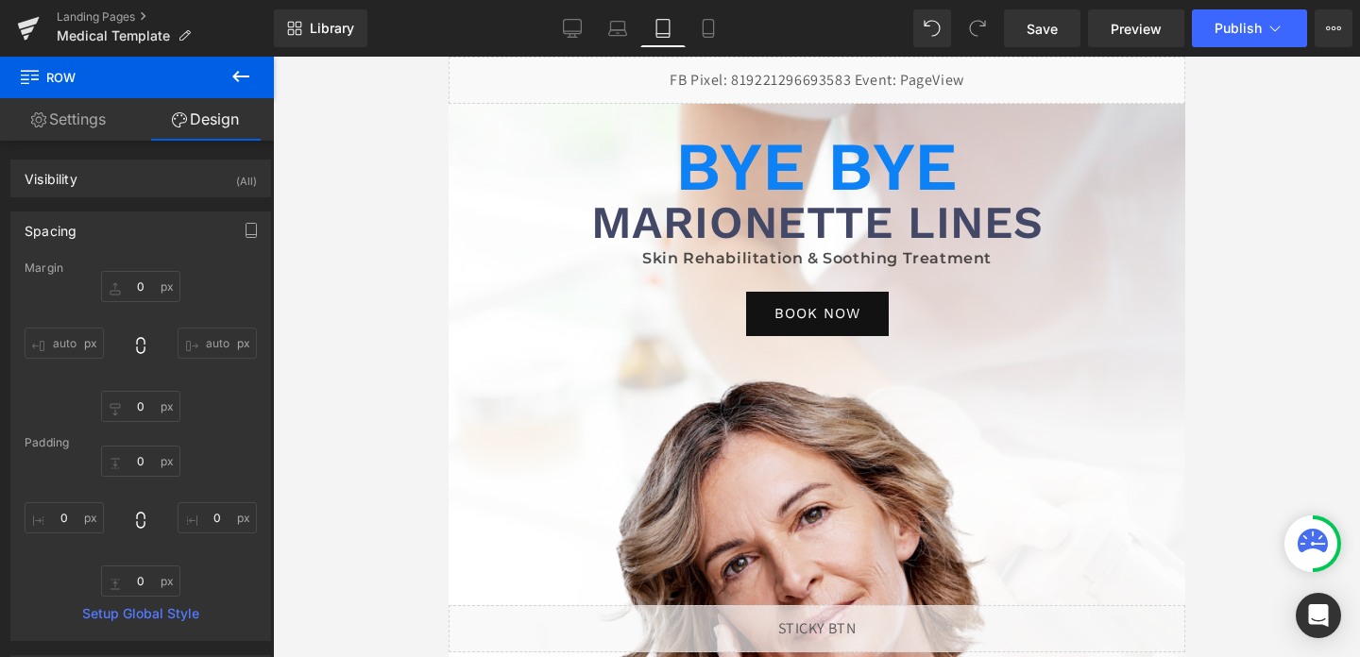
type input "0"
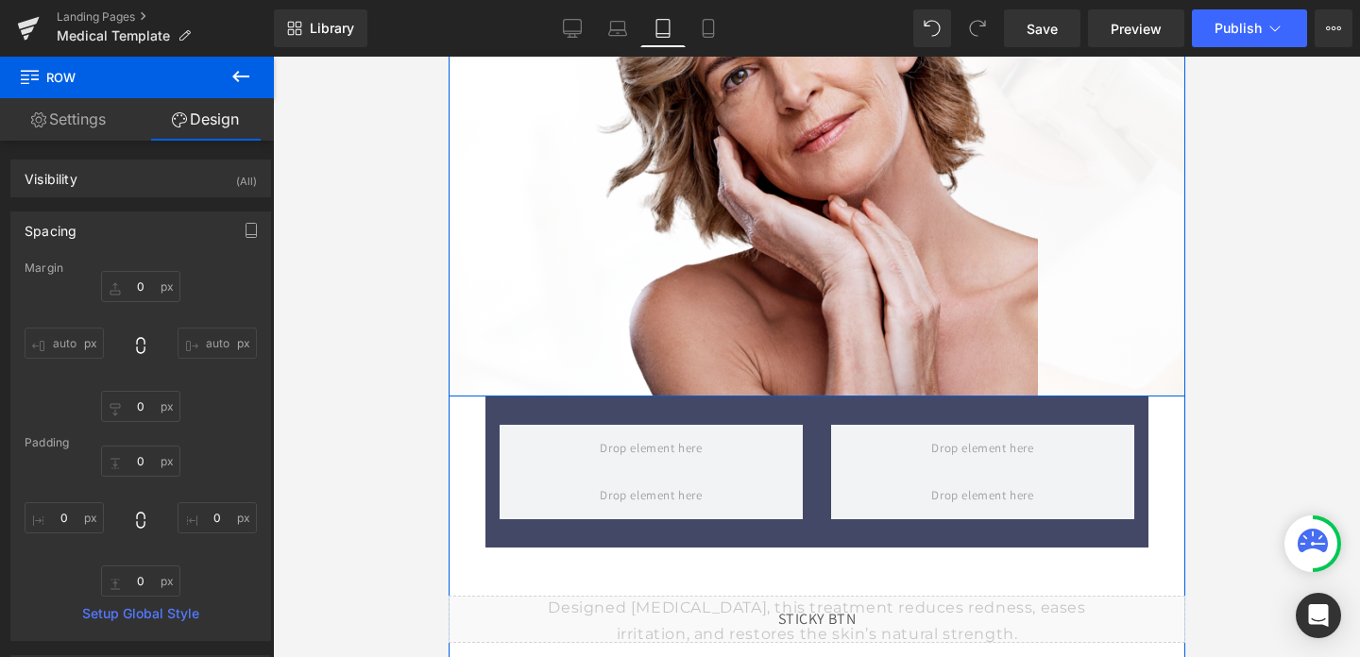
scroll to position [544, 0]
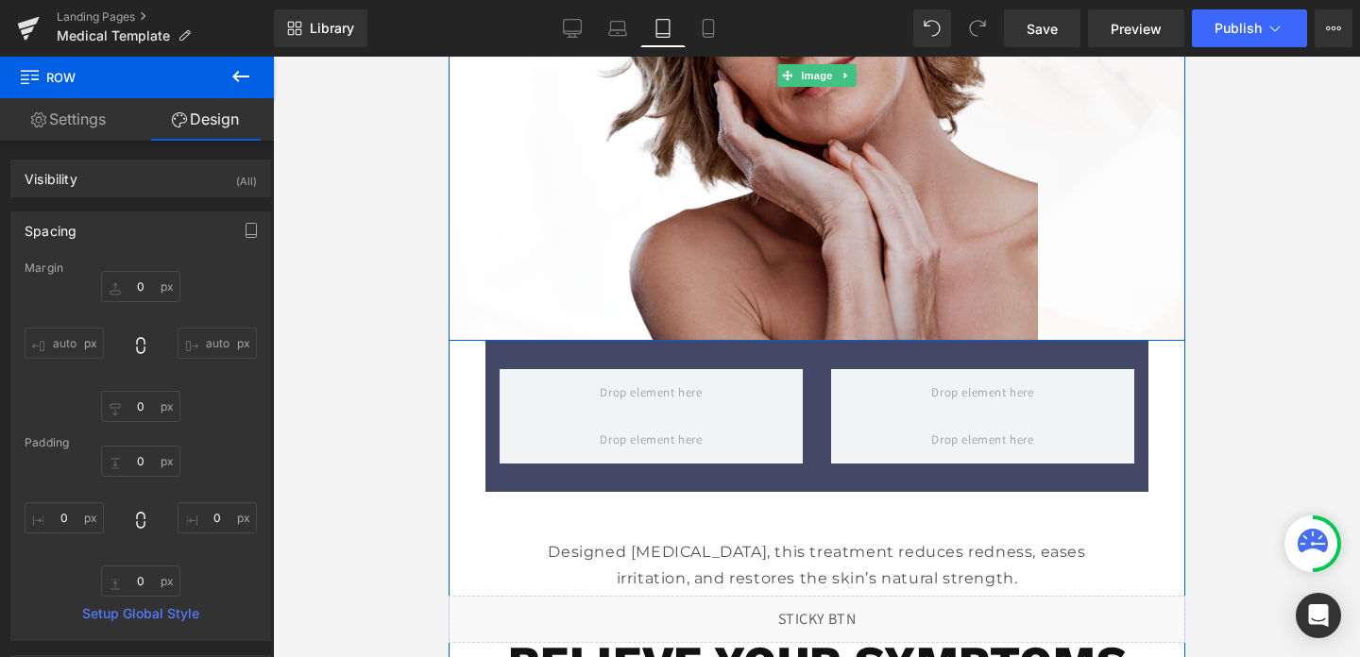
click at [788, 215] on img at bounding box center [816, 76] width 442 height 530
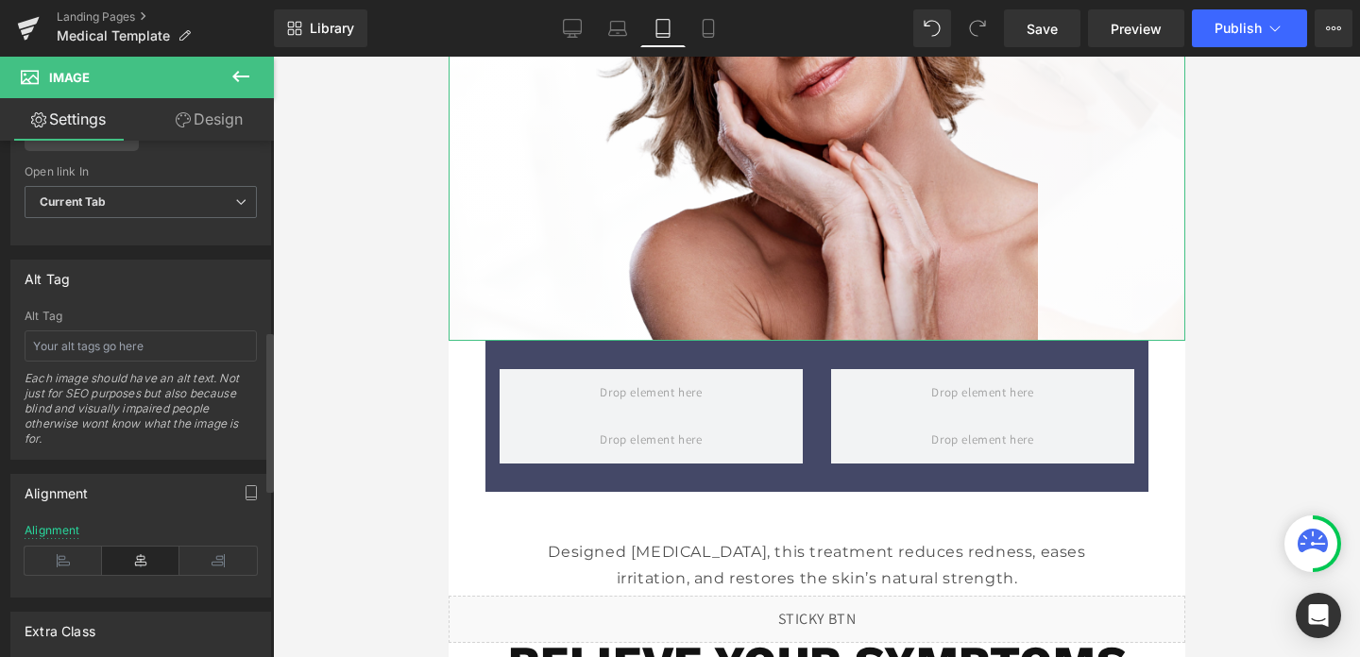
scroll to position [1014, 0]
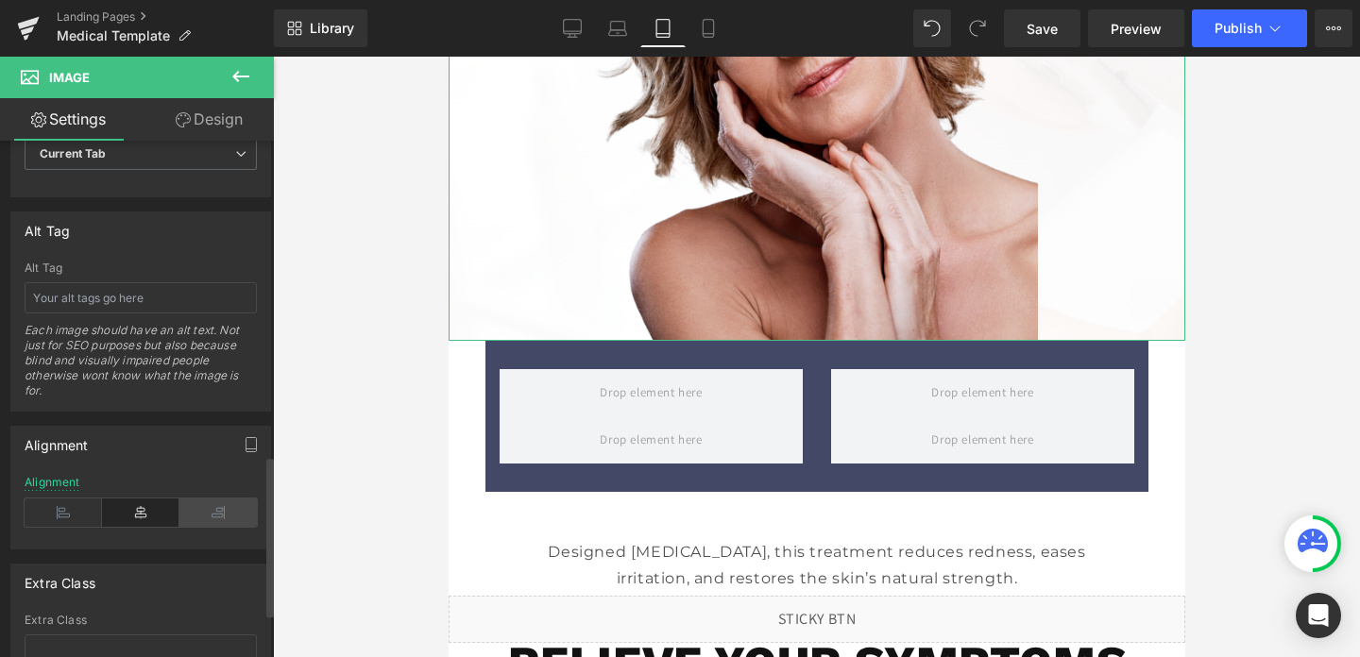
click at [208, 506] on icon at bounding box center [217, 513] width 77 height 28
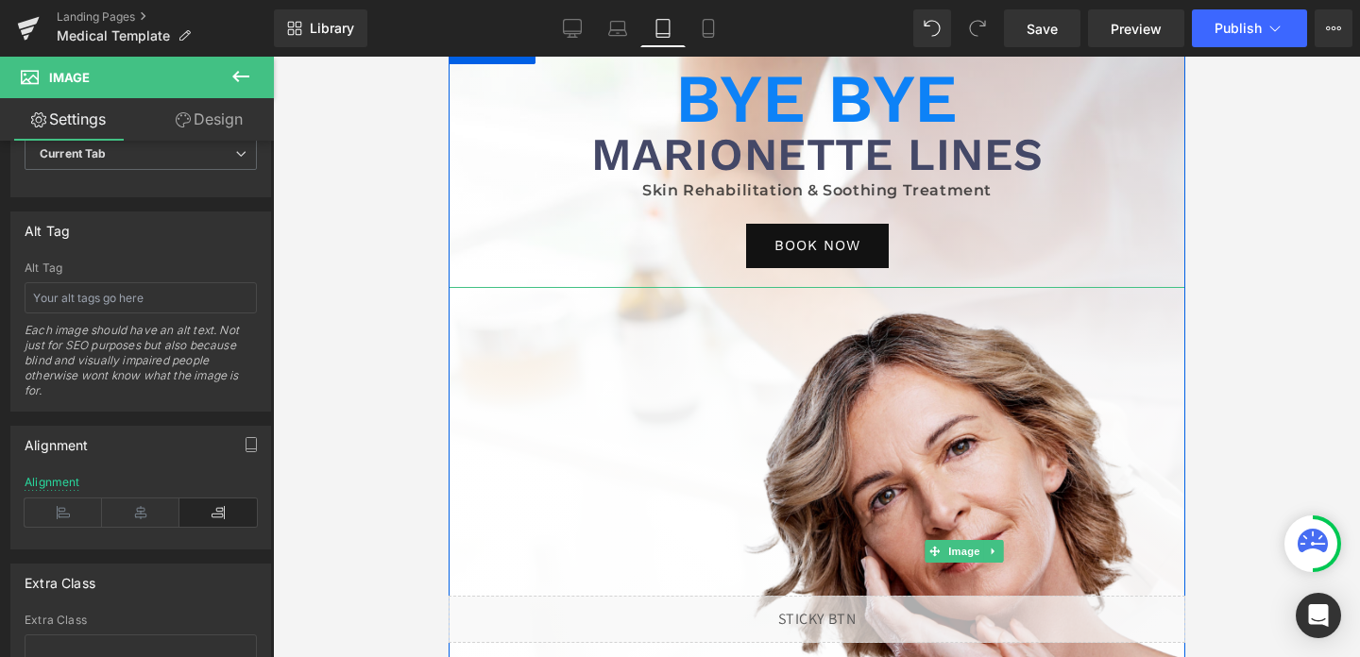
scroll to position [0, 0]
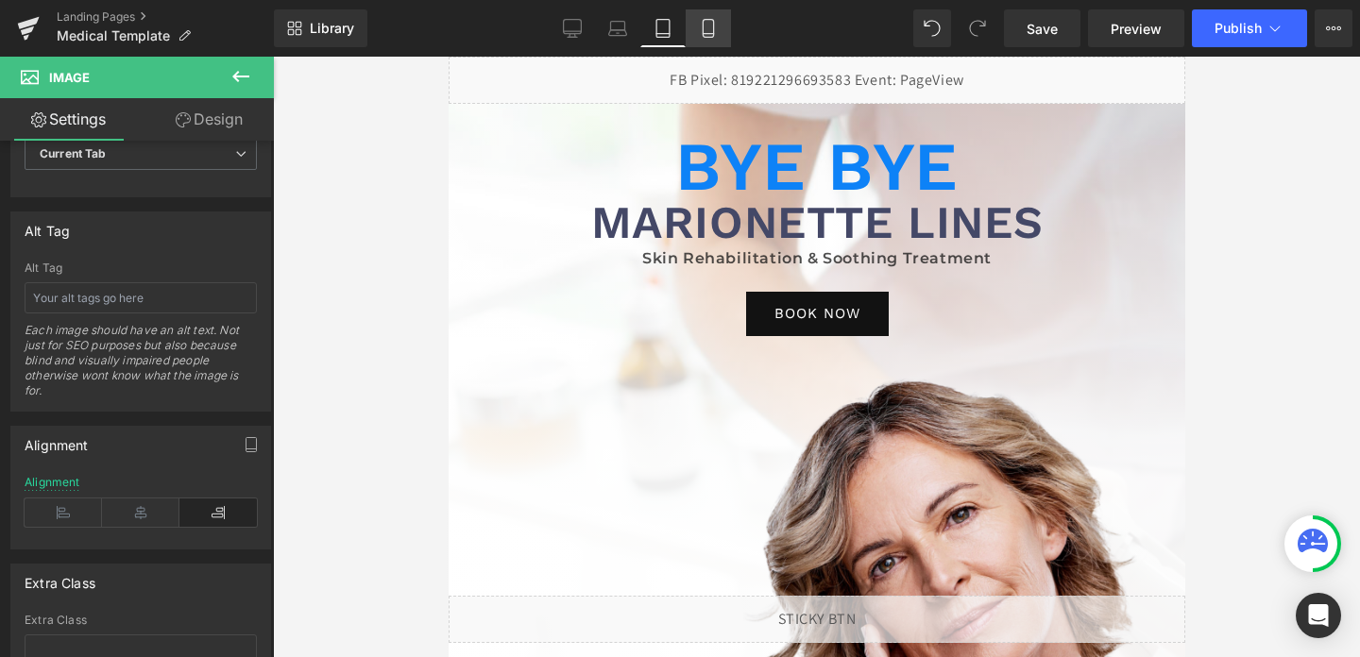
click at [708, 20] on icon at bounding box center [708, 28] width 19 height 19
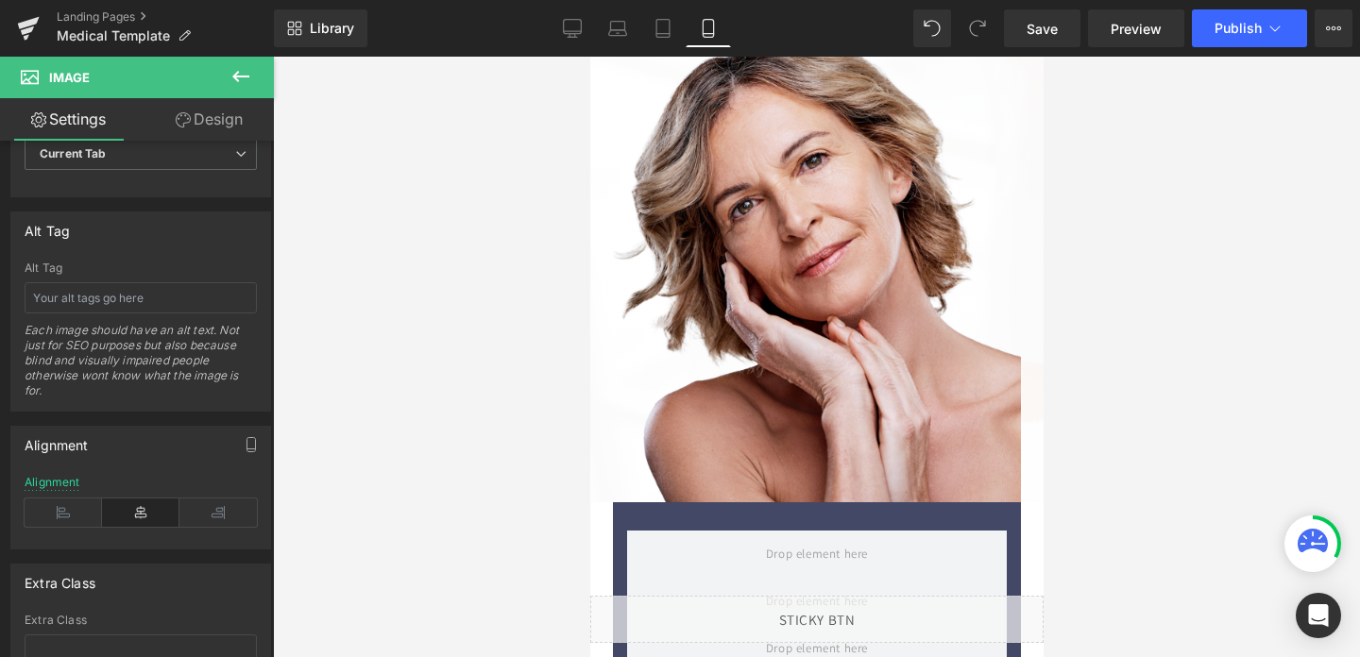
scroll to position [476, 0]
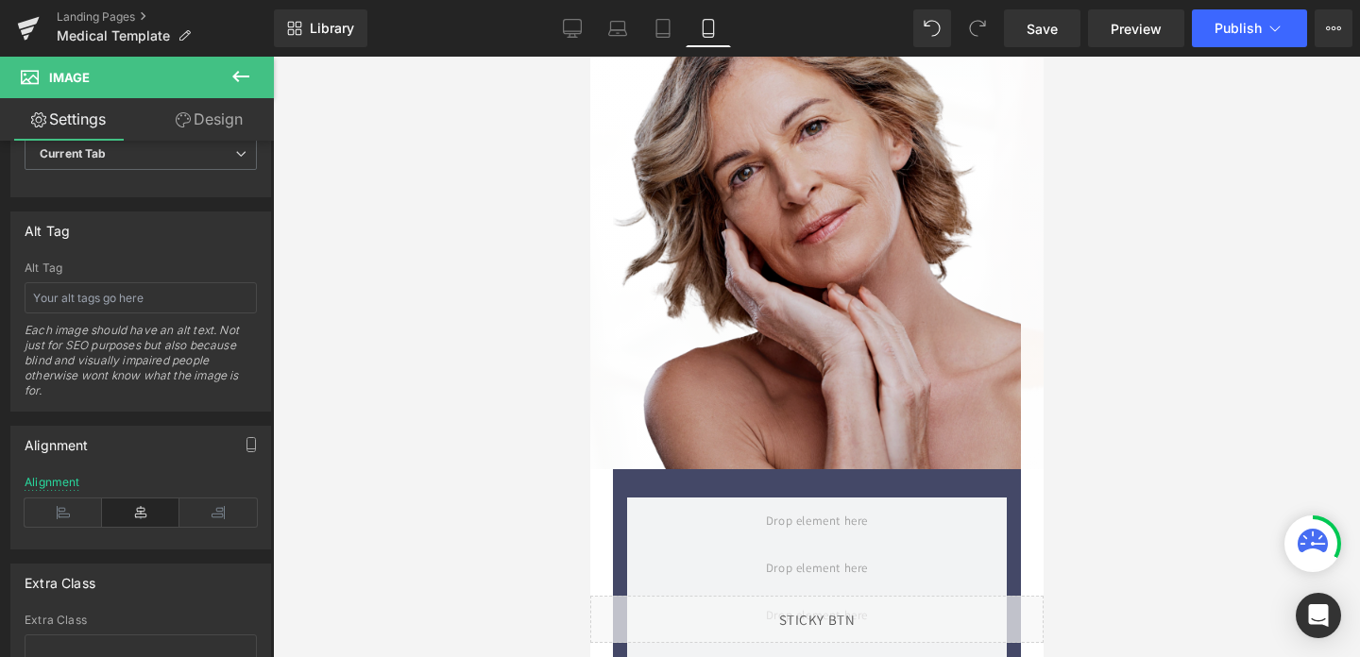
click at [720, 251] on img at bounding box center [816, 224] width 408 height 489
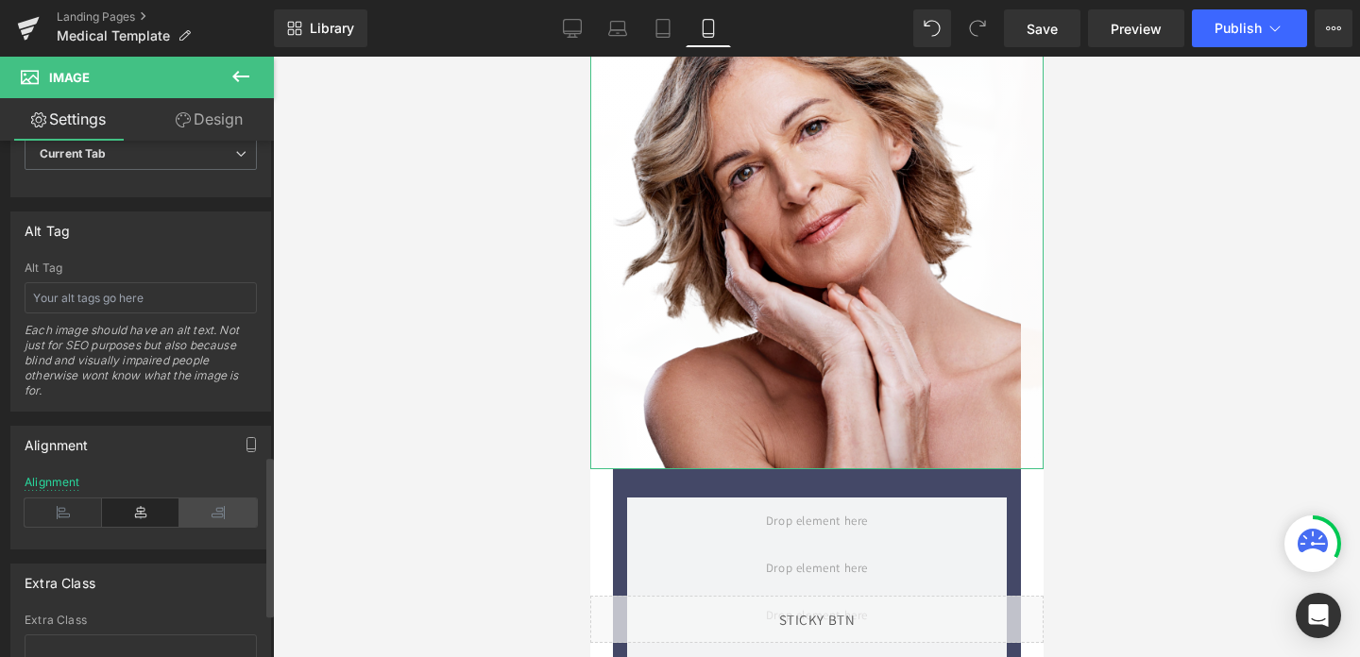
click at [217, 510] on icon at bounding box center [217, 513] width 77 height 28
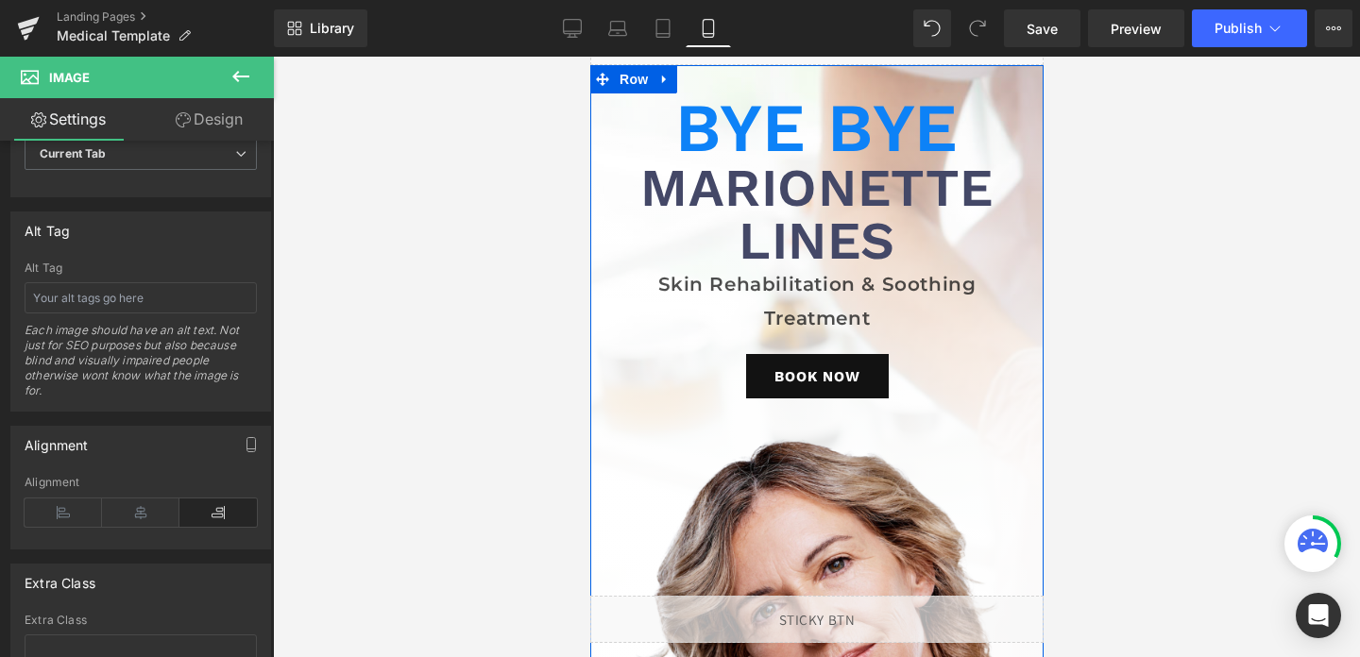
scroll to position [54, 0]
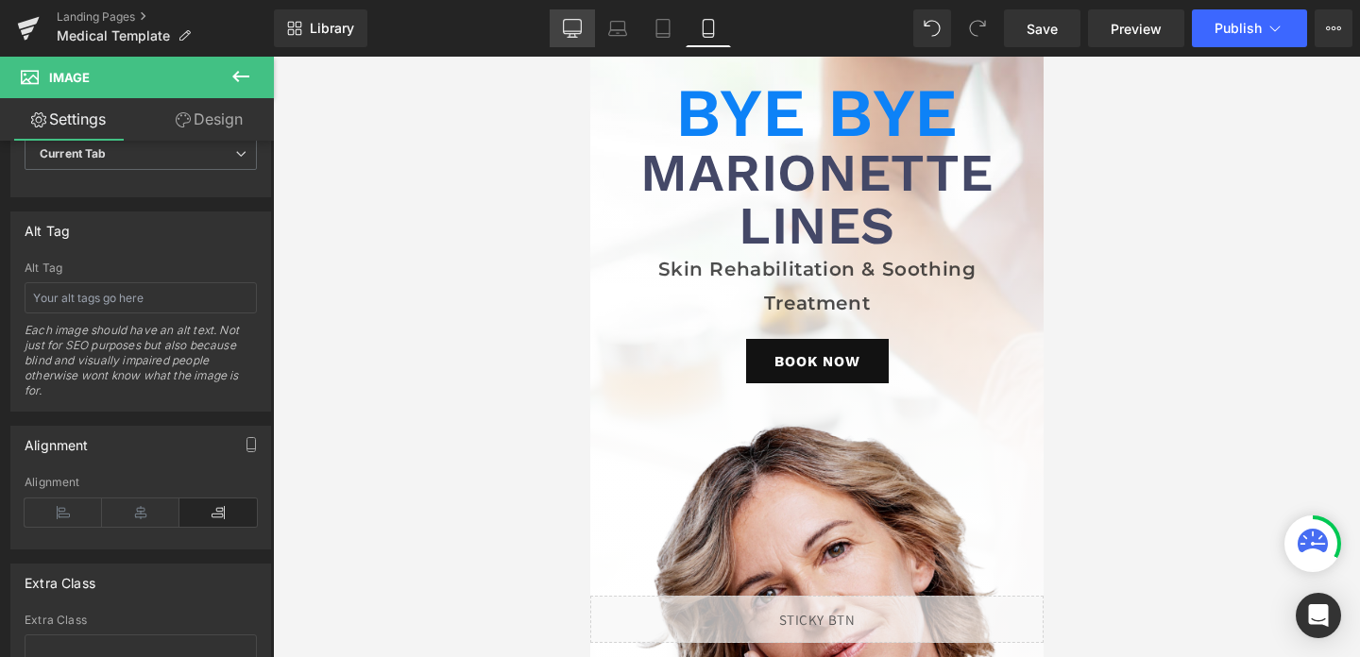
click at [575, 33] on icon at bounding box center [573, 27] width 18 height 14
type input "60"
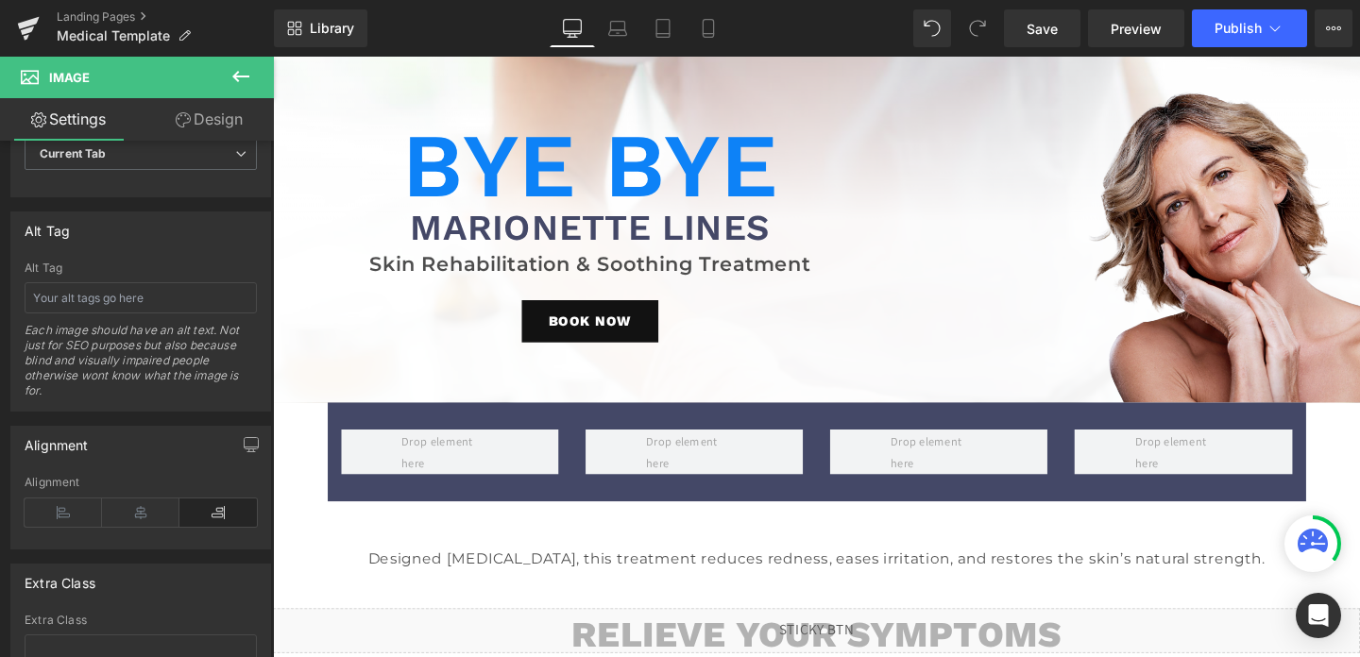
scroll to position [0, 0]
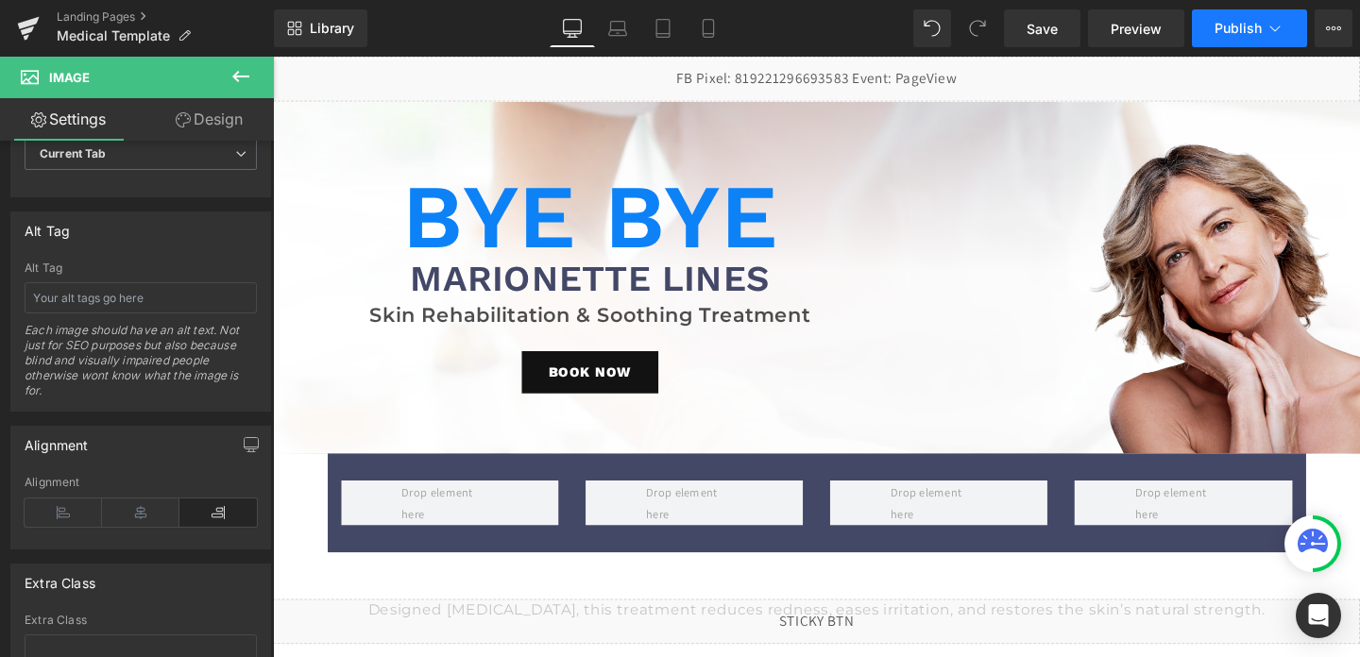
click at [1239, 25] on span "Publish" at bounding box center [1238, 28] width 47 height 15
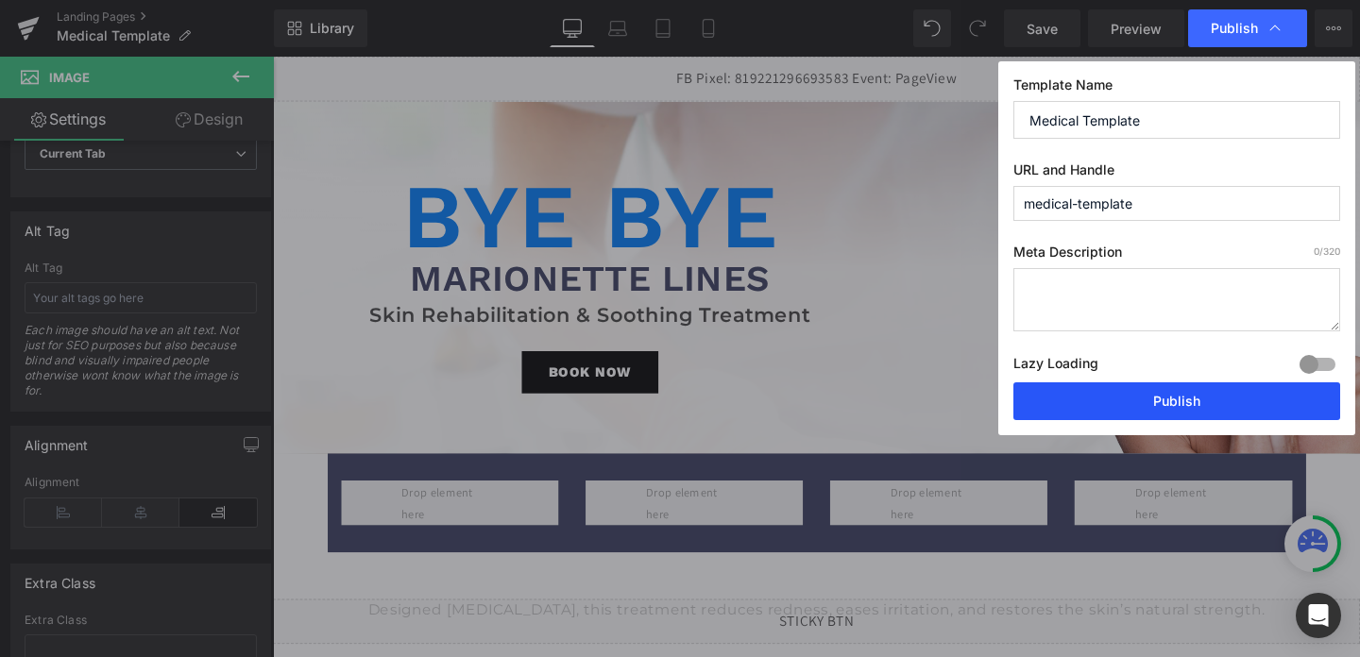
click at [1133, 399] on button "Publish" at bounding box center [1177, 402] width 327 height 38
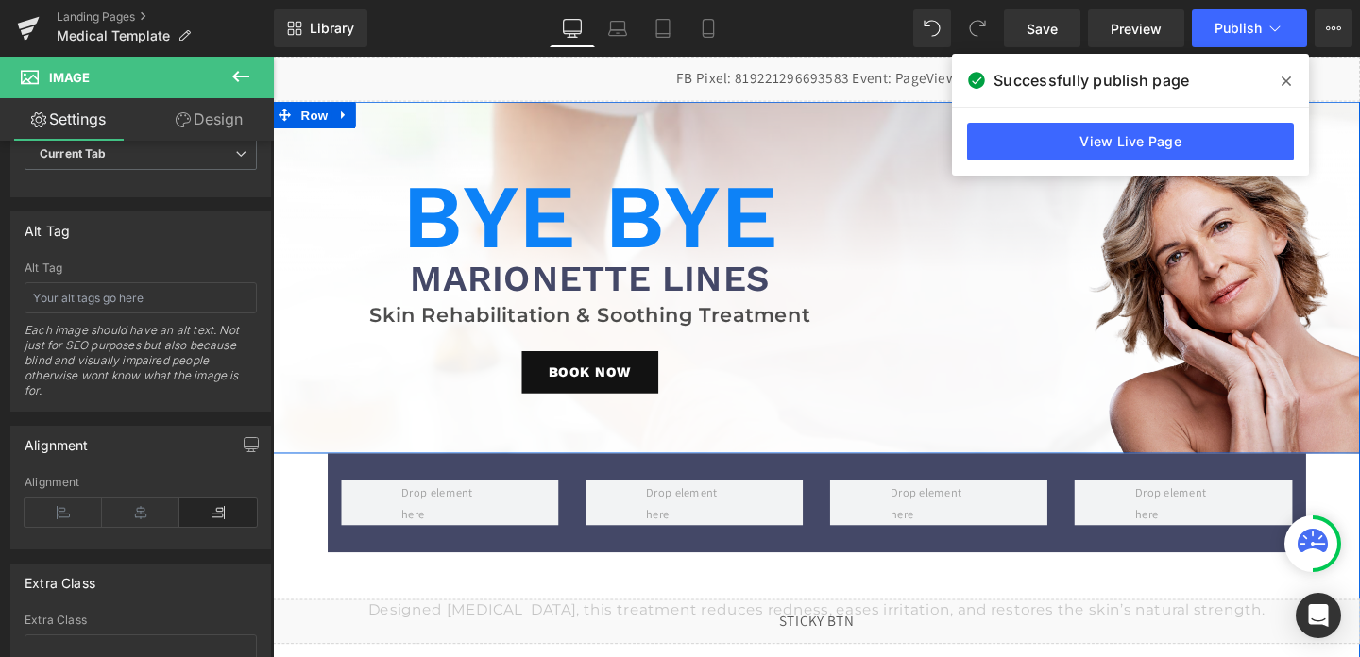
click at [725, 143] on div "Bye Bye Heading Marionette Lines Heading Skin Rehabilitation & Soothing Treatme…" at bounding box center [606, 303] width 667 height 342
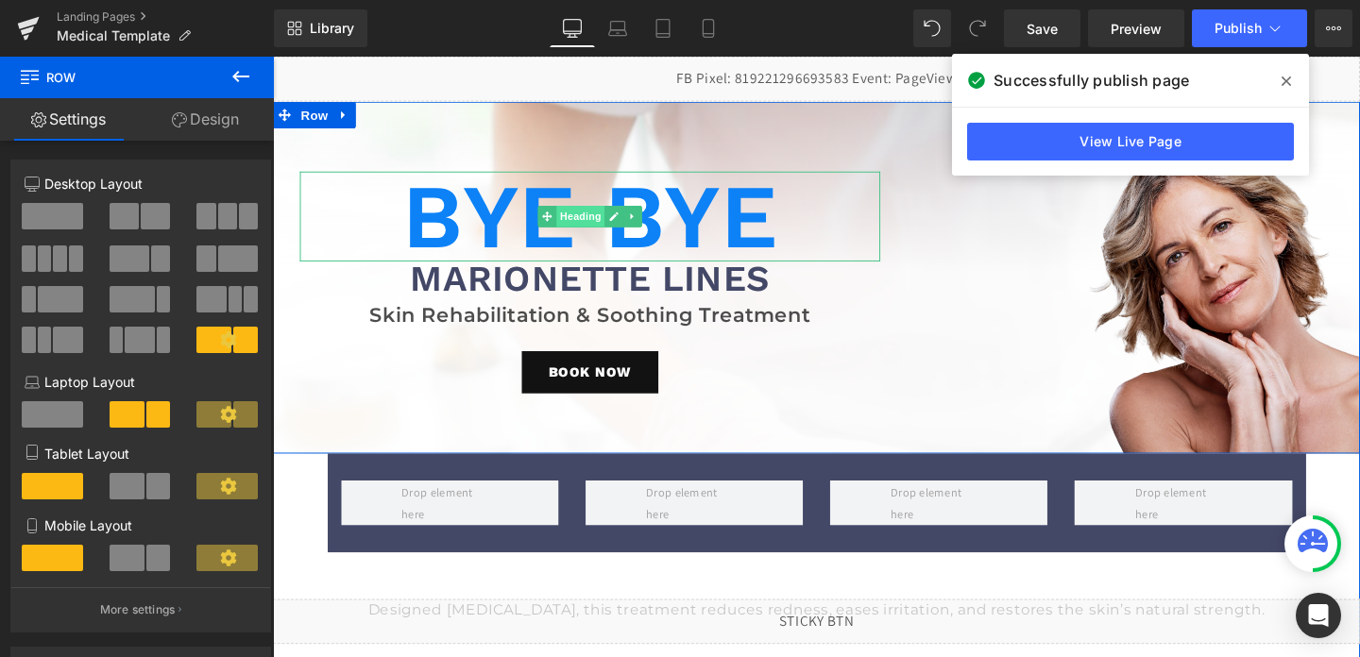
click at [598, 233] on span "Heading" at bounding box center [596, 224] width 51 height 23
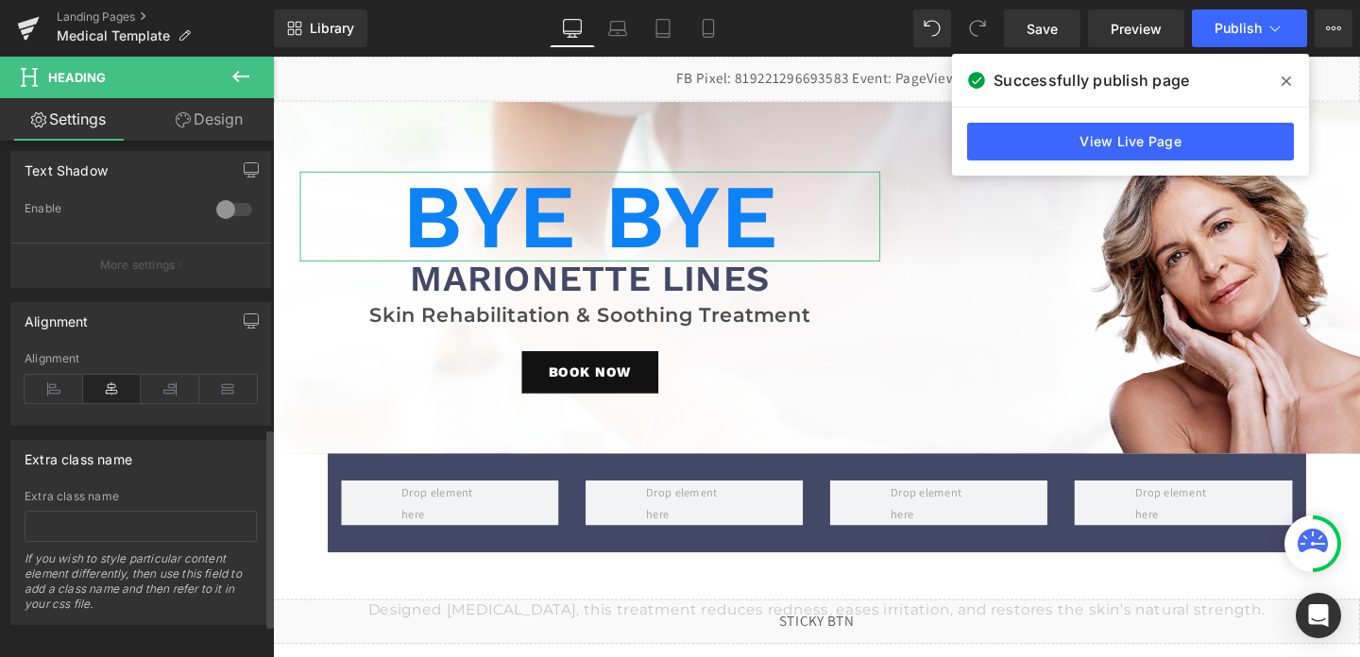
scroll to position [824, 0]
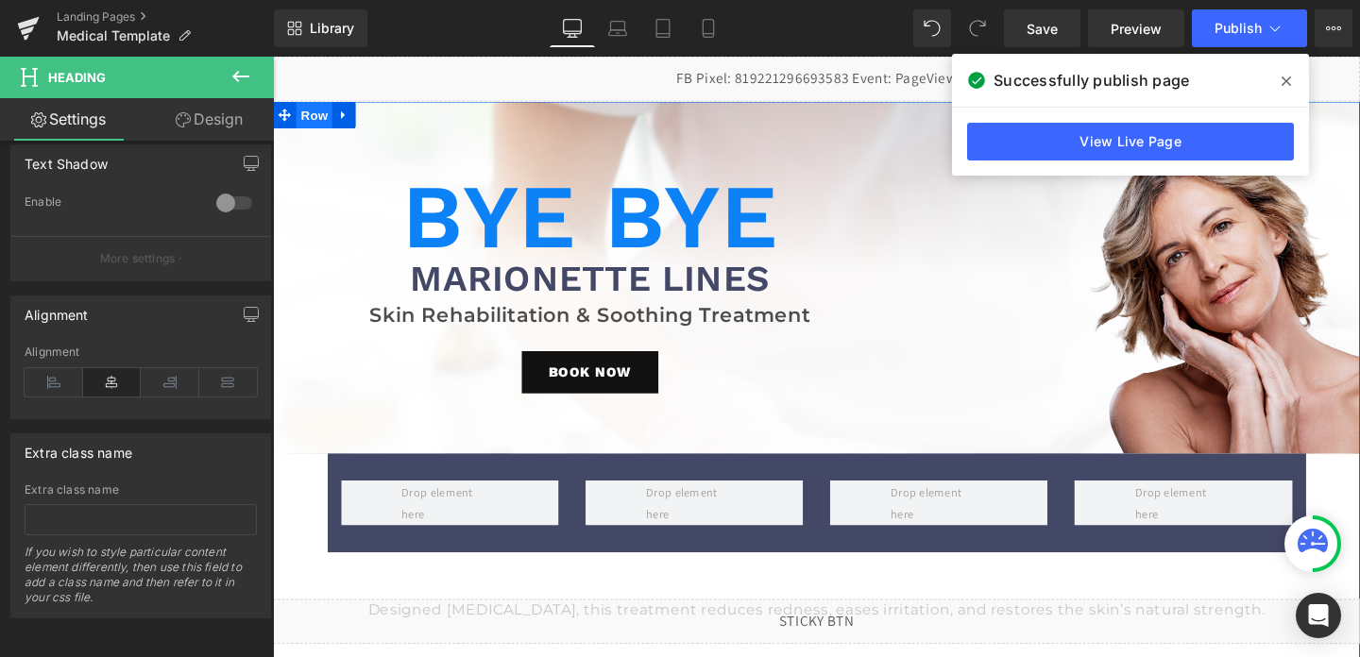
click at [314, 117] on span "Row" at bounding box center [317, 118] width 38 height 28
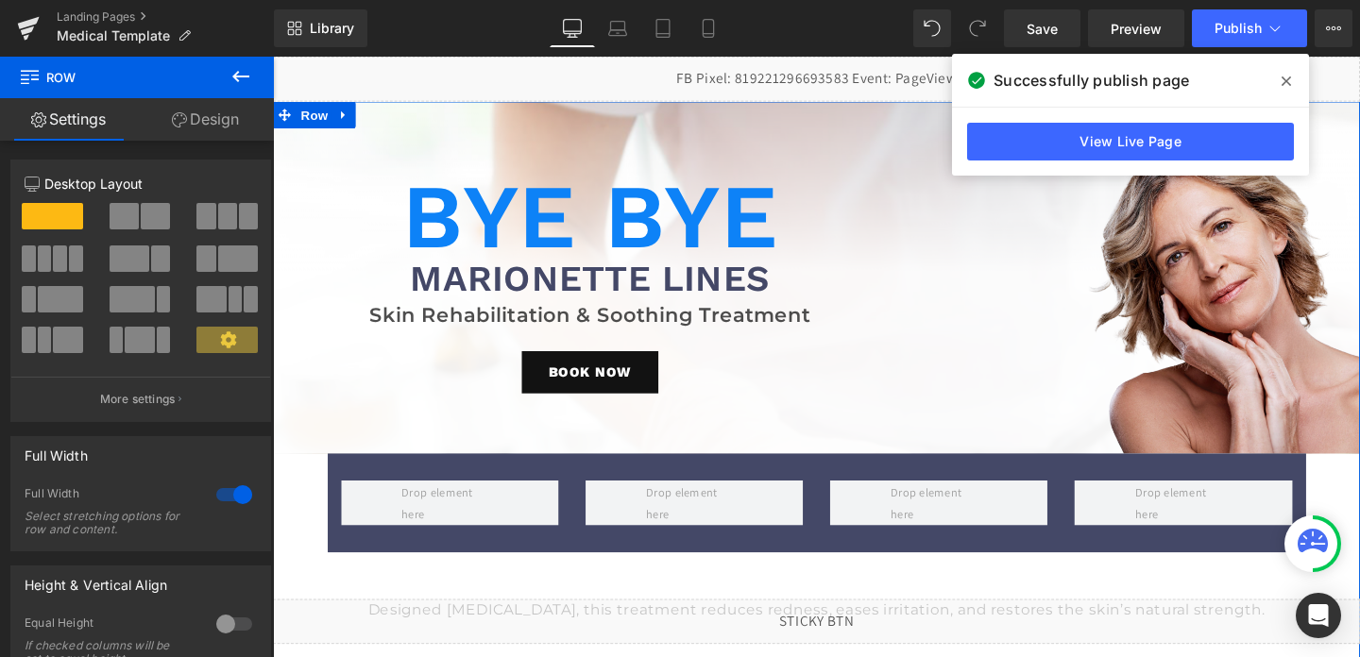
click at [223, 99] on link "Design" at bounding box center [205, 119] width 137 height 43
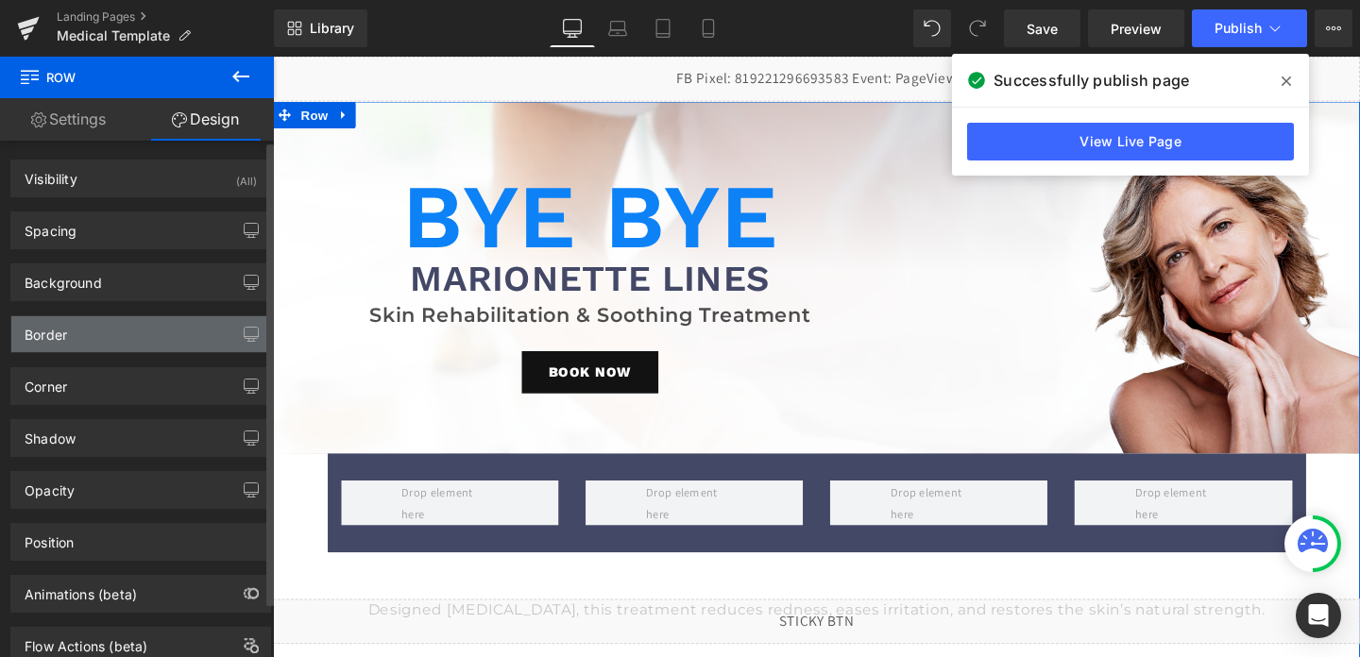
click at [73, 346] on div "Border" at bounding box center [140, 334] width 259 height 36
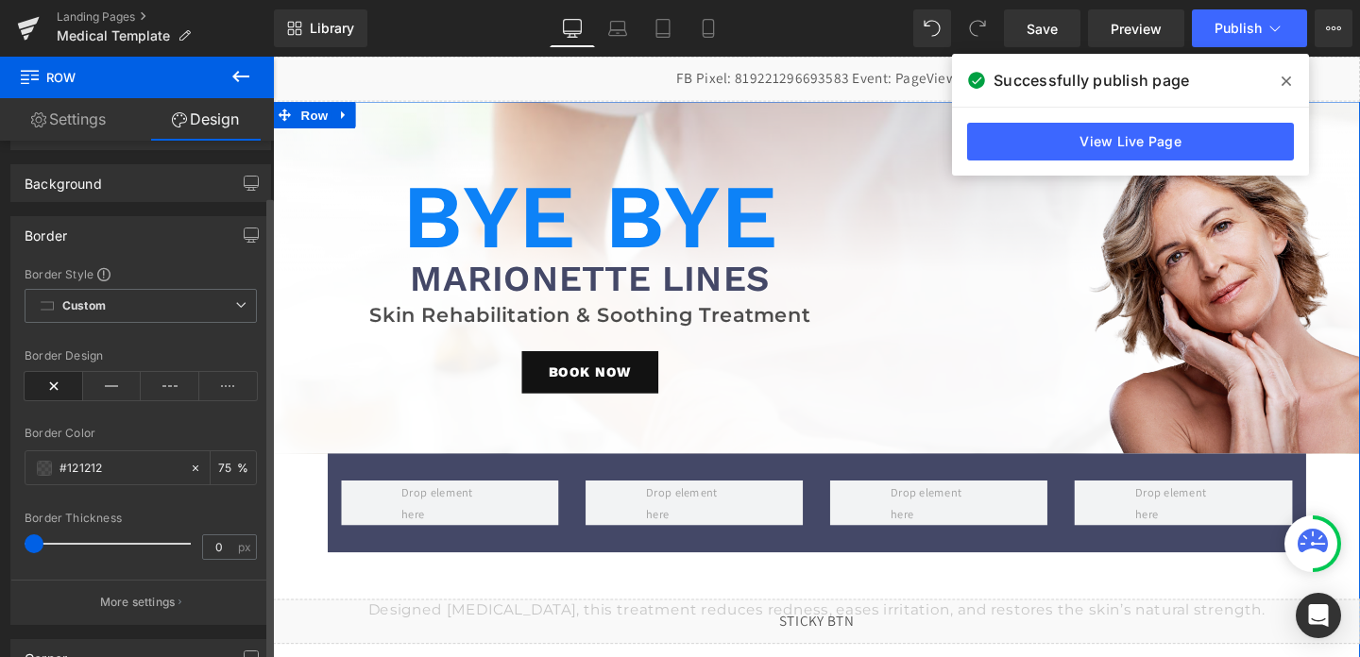
scroll to position [121, 0]
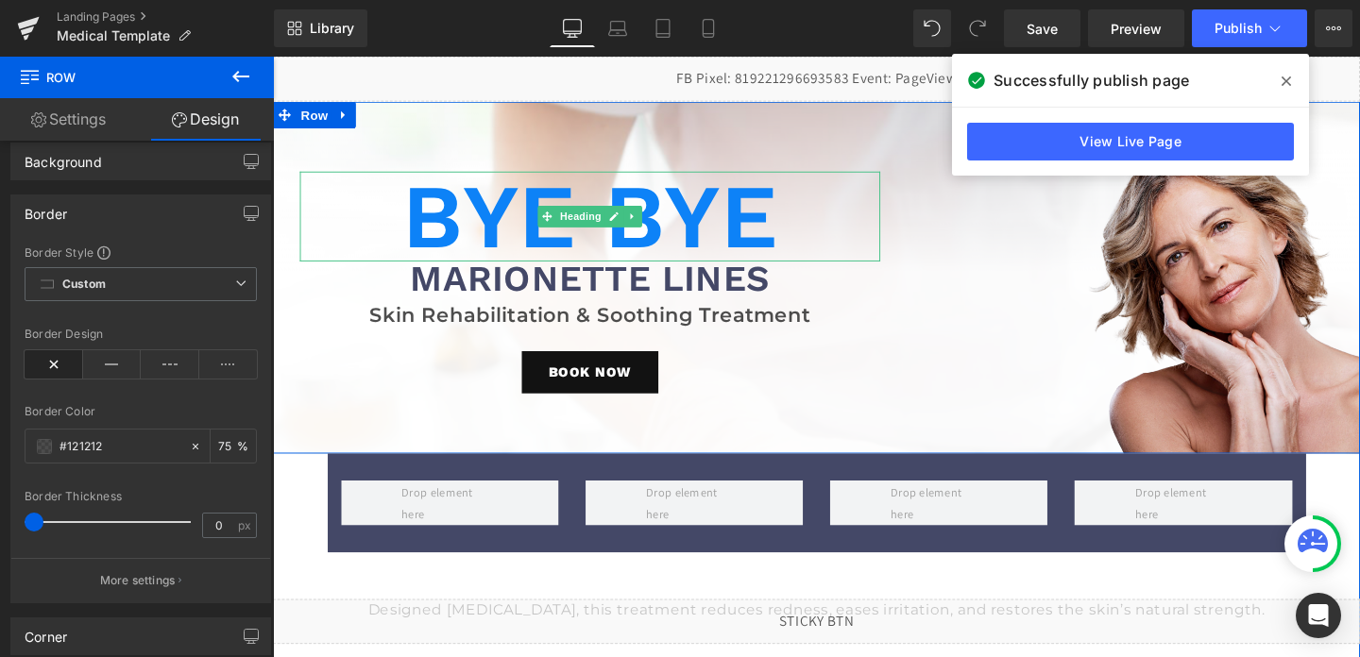
click at [520, 245] on h1 "Bye Bye" at bounding box center [606, 225] width 610 height 94
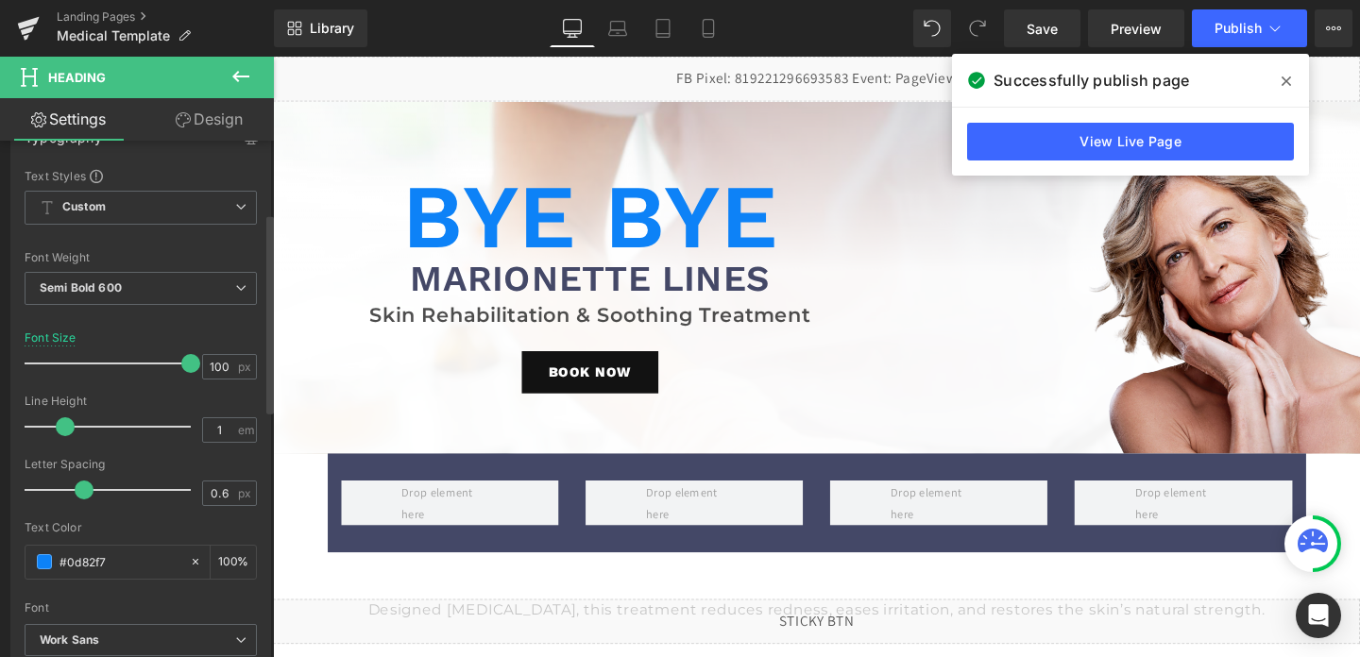
scroll to position [224, 0]
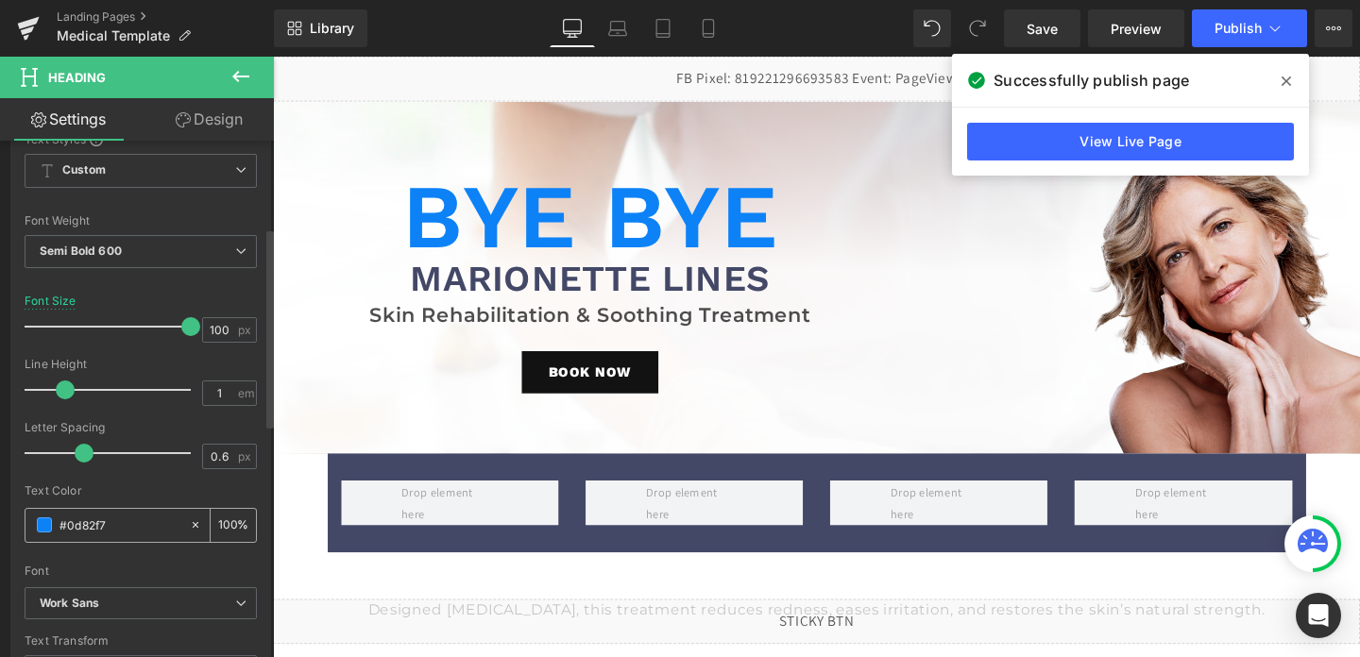
click at [133, 525] on input "#0d82f7" at bounding box center [120, 525] width 121 height 21
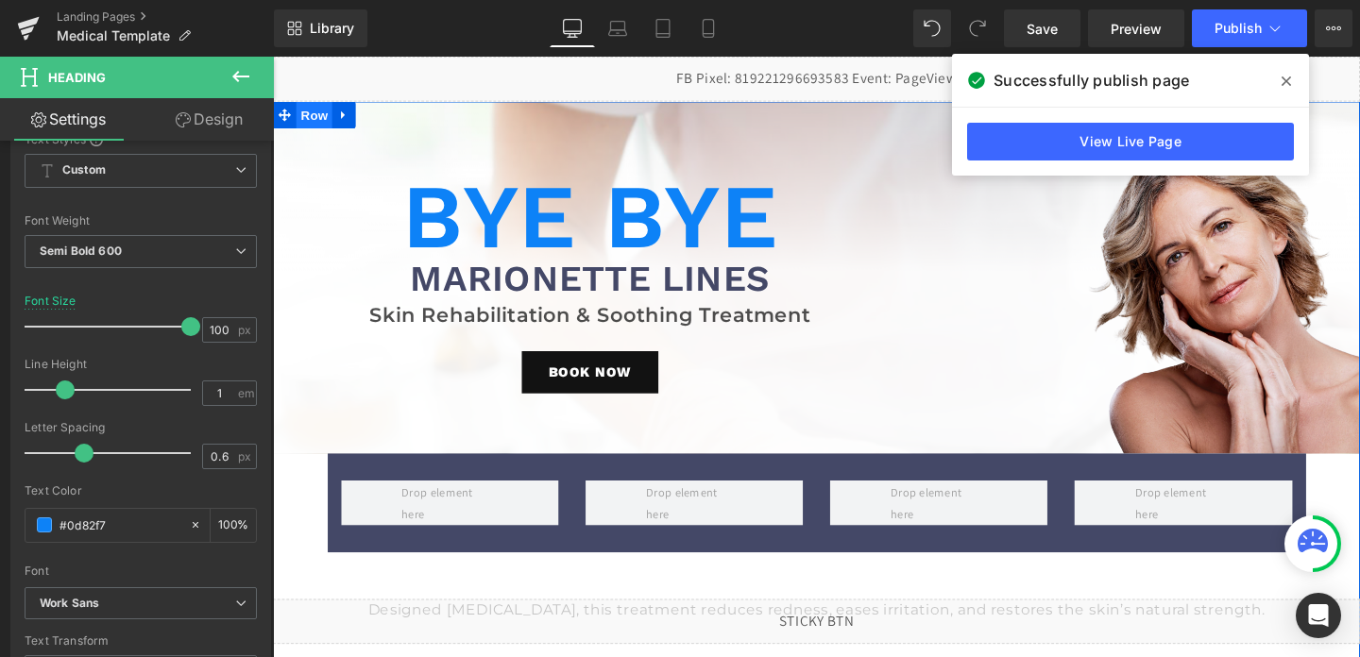
click at [324, 121] on span "Row" at bounding box center [317, 118] width 38 height 28
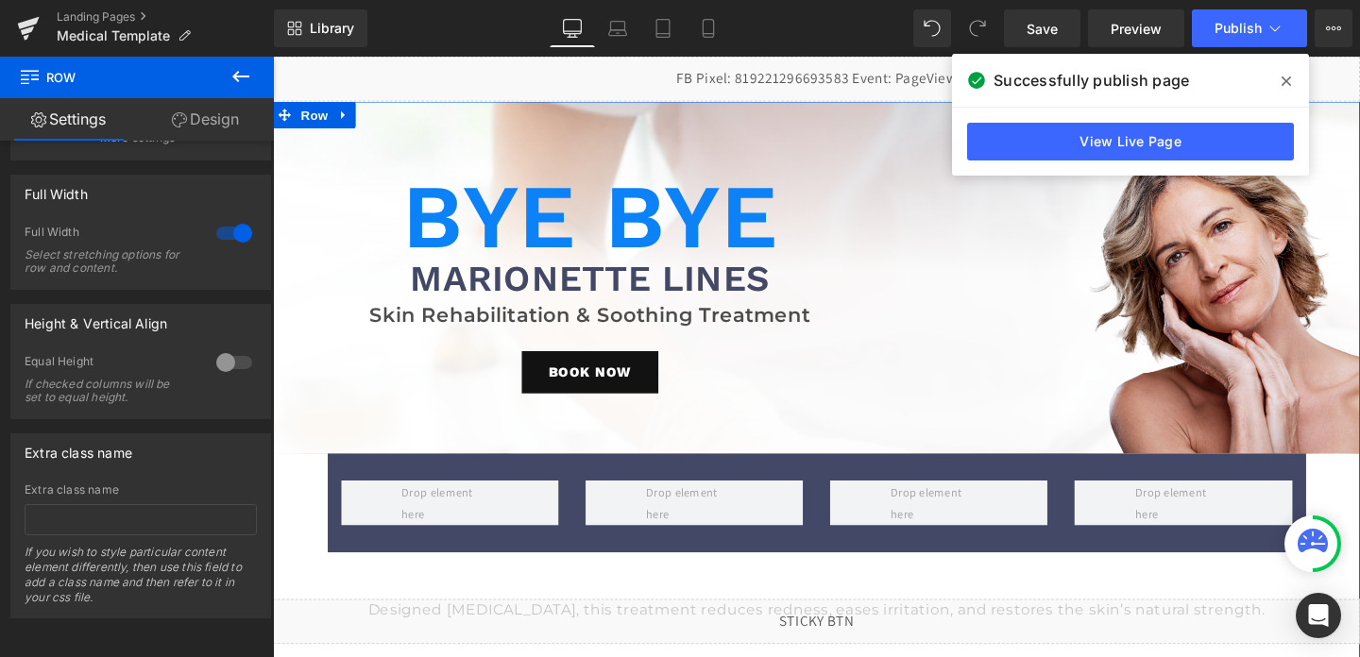
scroll to position [277, 0]
click at [210, 127] on link "Design" at bounding box center [205, 119] width 137 height 43
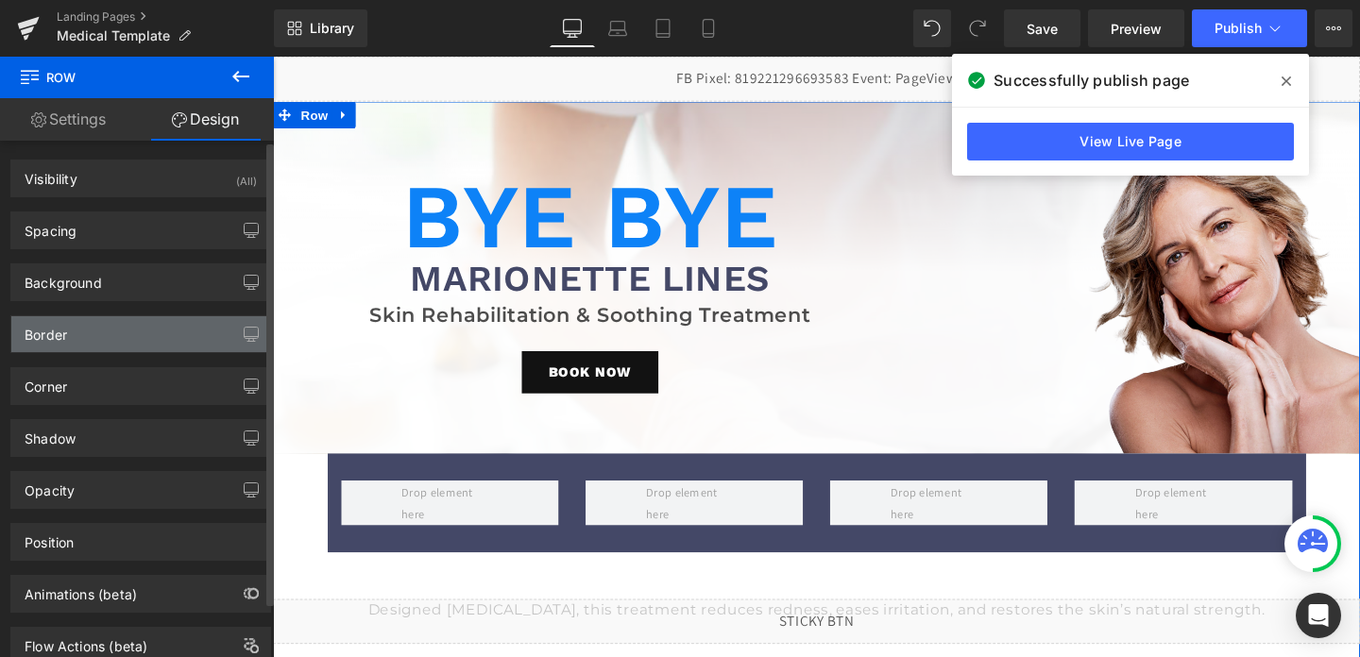
click at [85, 334] on div "Border" at bounding box center [140, 334] width 259 height 36
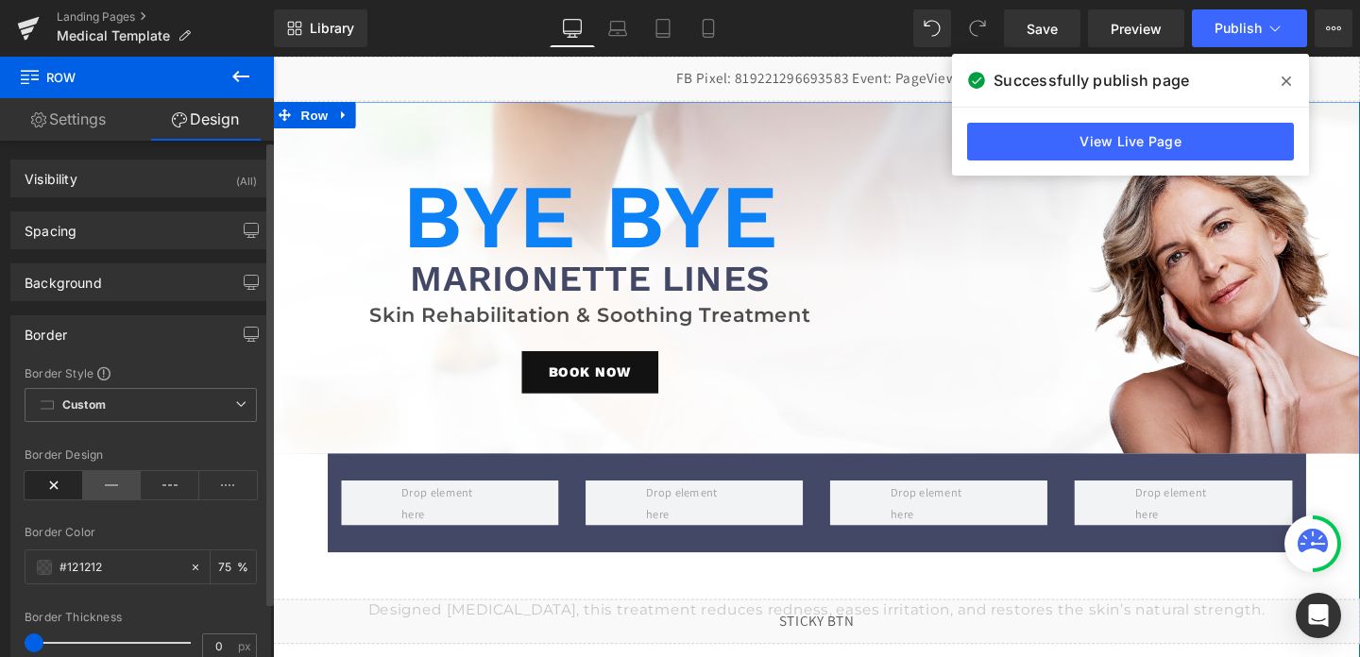
click at [97, 492] on icon at bounding box center [112, 485] width 59 height 28
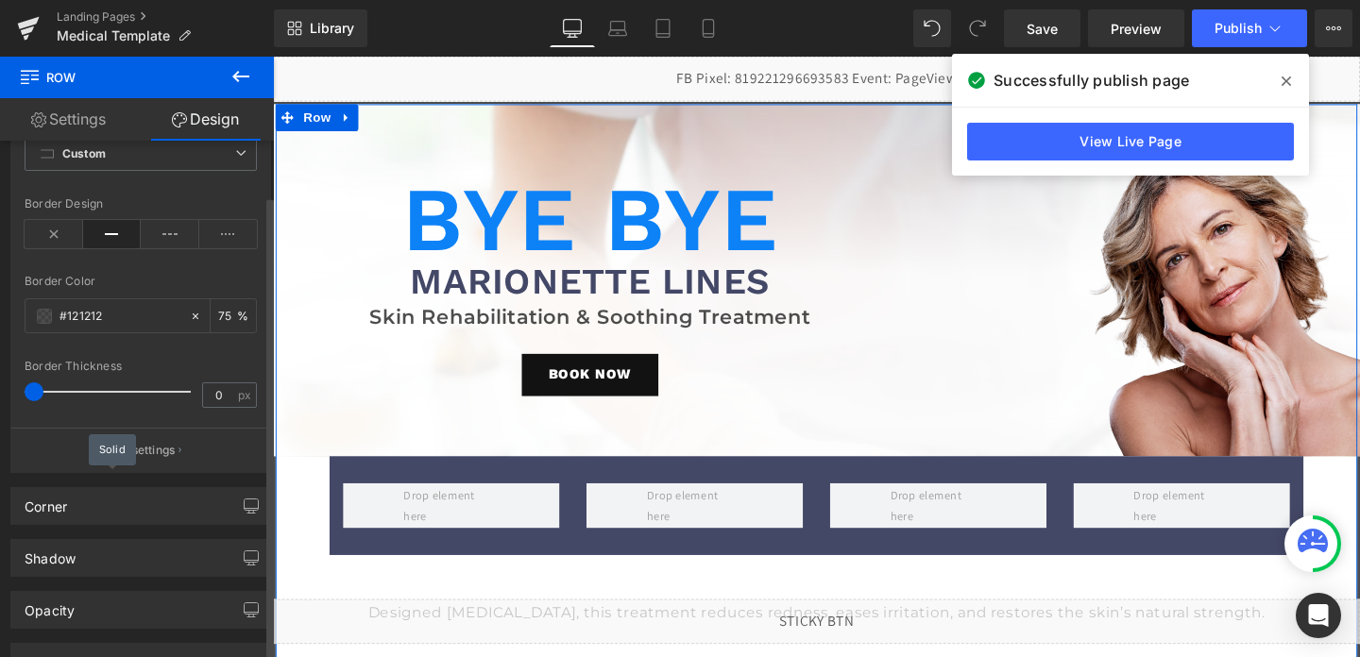
scroll to position [254, 0]
click at [143, 307] on input "#121212" at bounding box center [120, 313] width 121 height 21
paste input "0d82f7"
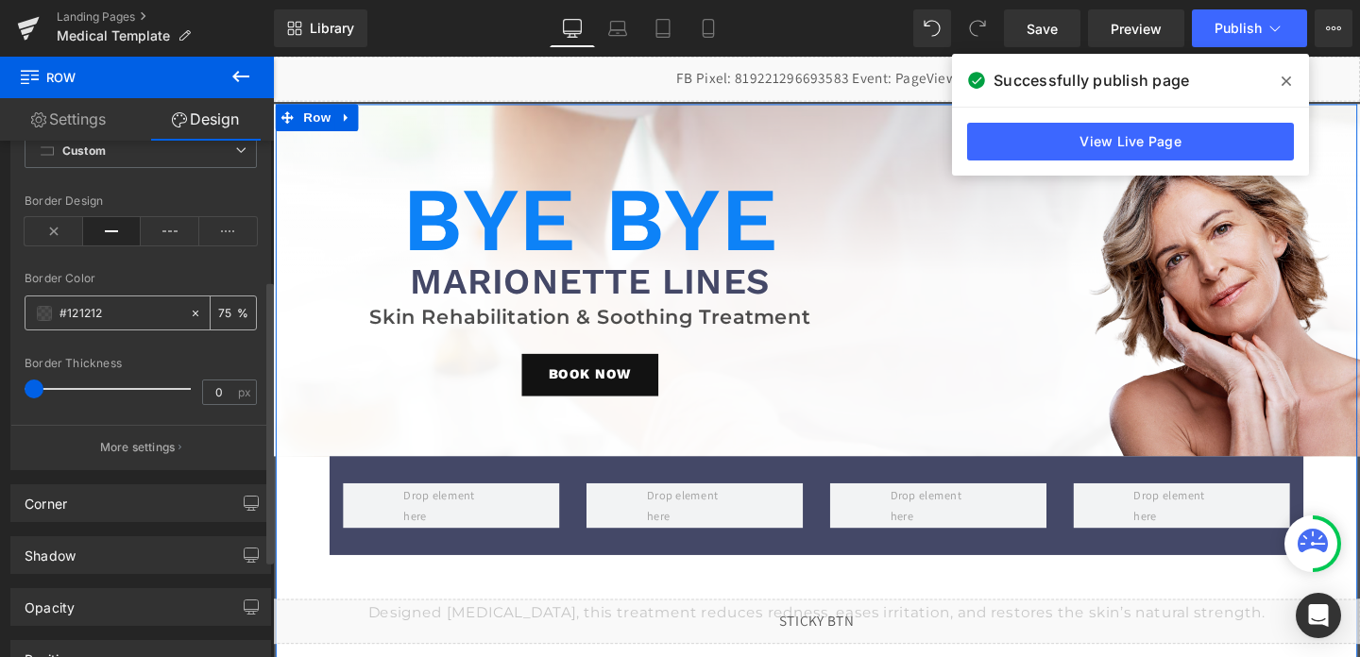
type input "#0d82f7"
type input "100"
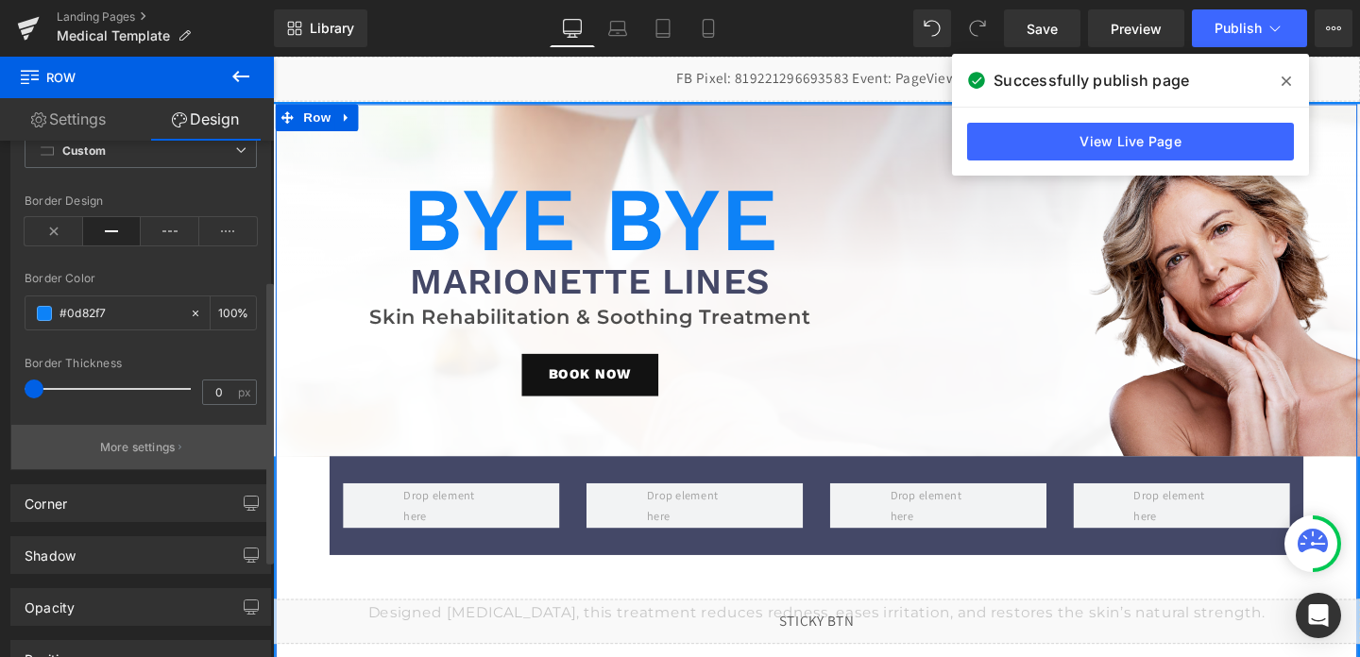
type input "#0d82f7"
click at [120, 457] on button "More settings" at bounding box center [140, 447] width 259 height 44
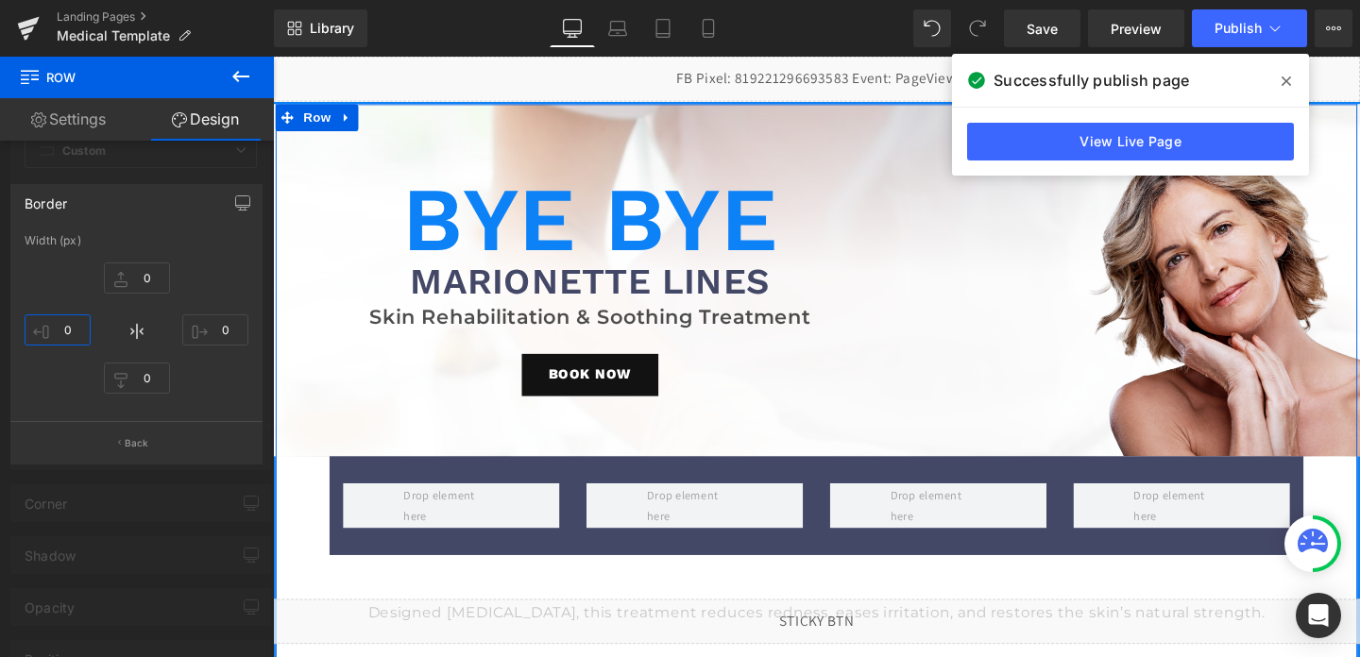
click at [69, 322] on input "0" at bounding box center [58, 330] width 66 height 31
type input "4"
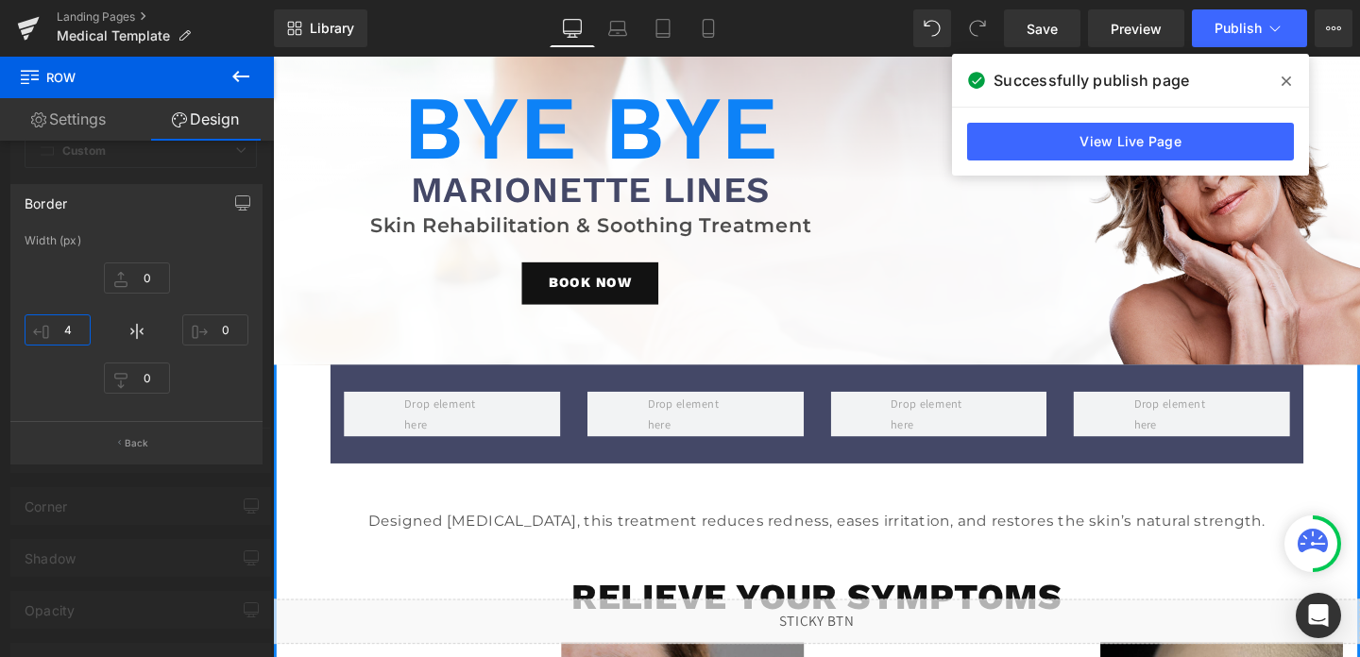
scroll to position [0, 0]
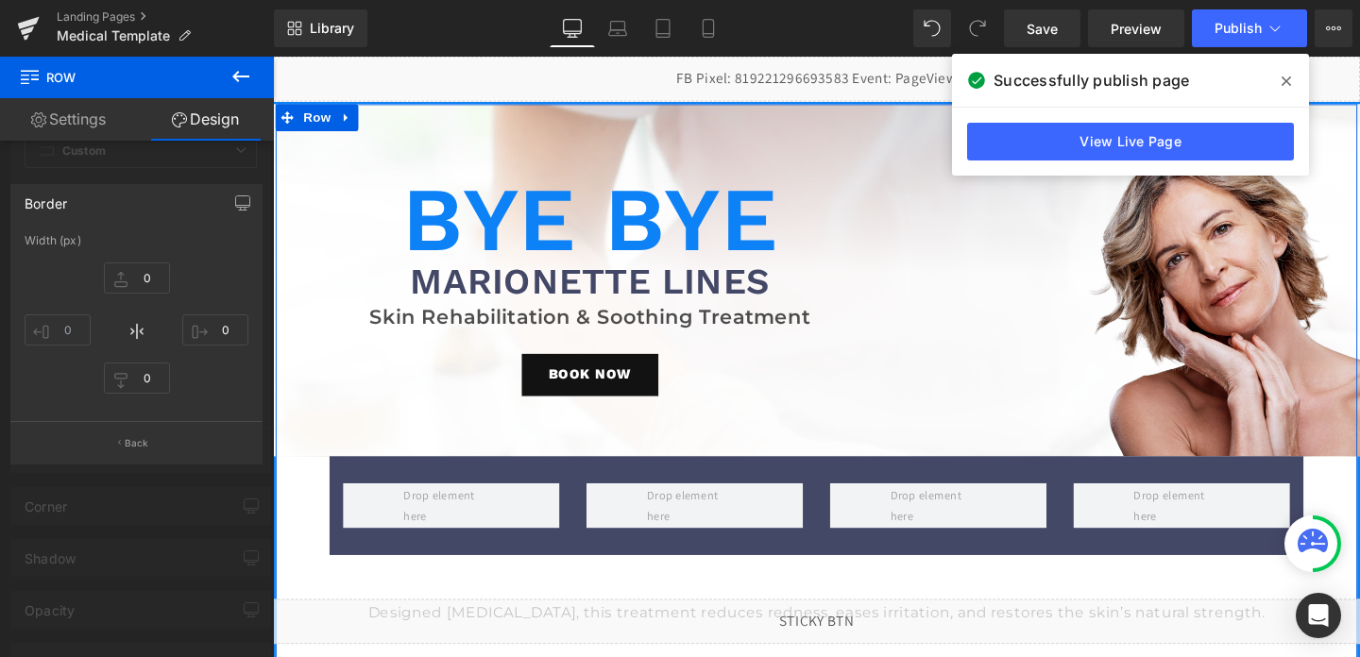
click at [133, 171] on div at bounding box center [137, 362] width 274 height 610
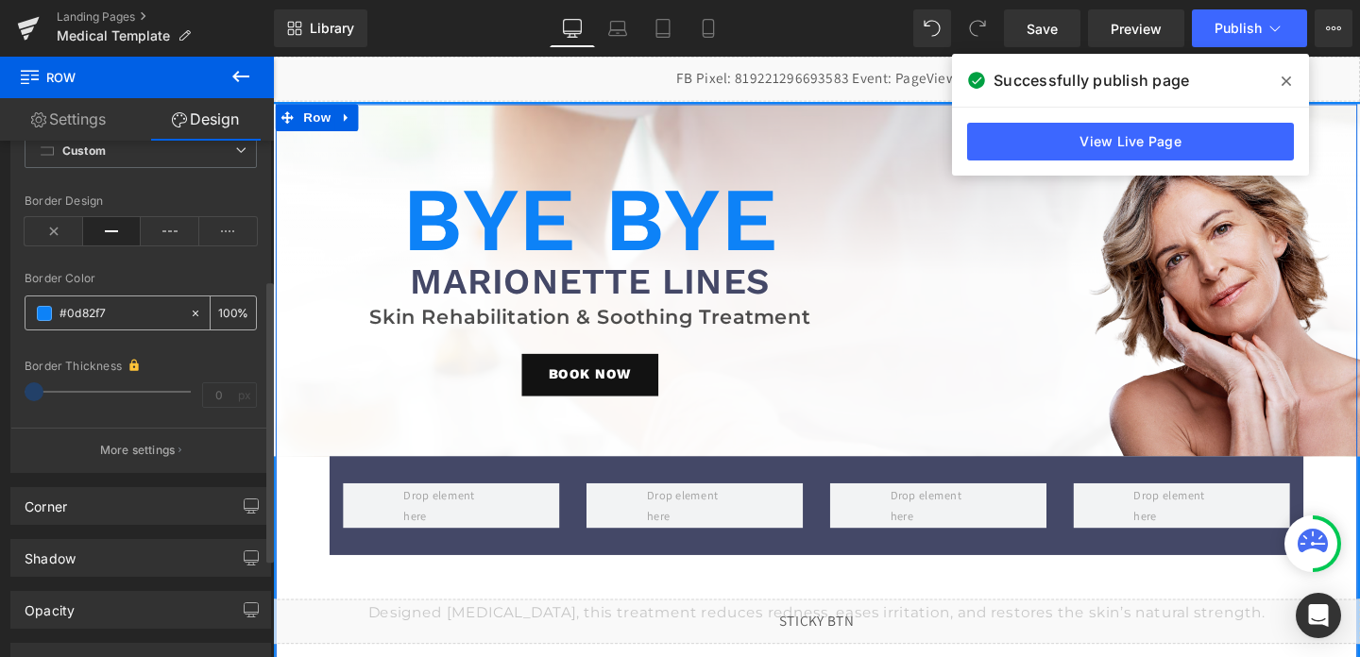
click at [193, 311] on icon at bounding box center [196, 313] width 6 height 6
type input "none"
type input "0"
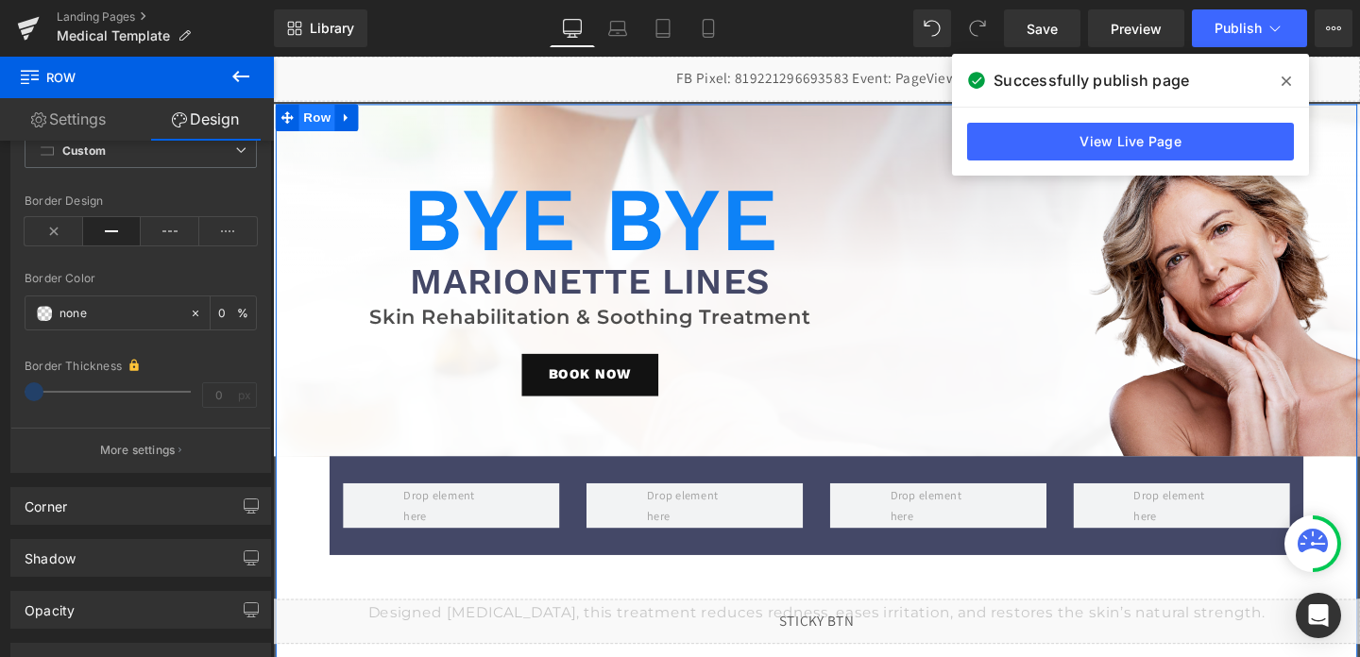
click at [334, 115] on span "Row" at bounding box center [319, 121] width 38 height 28
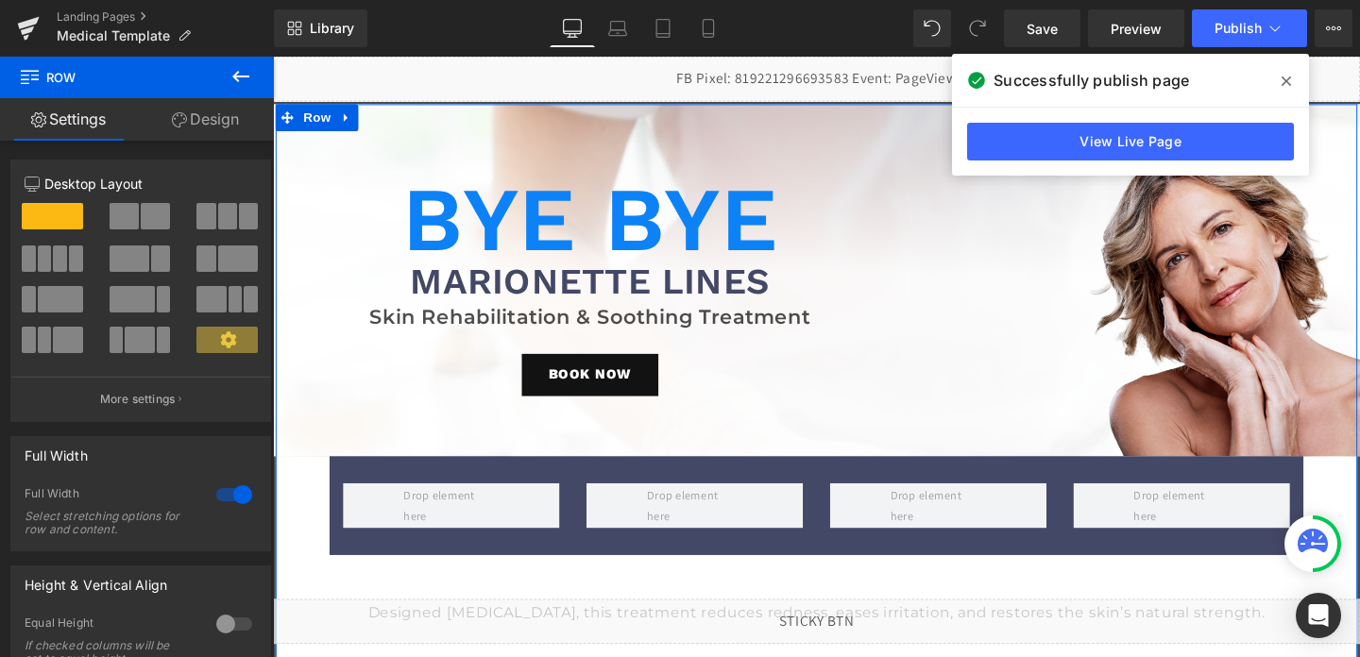
click at [213, 111] on link "Design" at bounding box center [205, 119] width 137 height 43
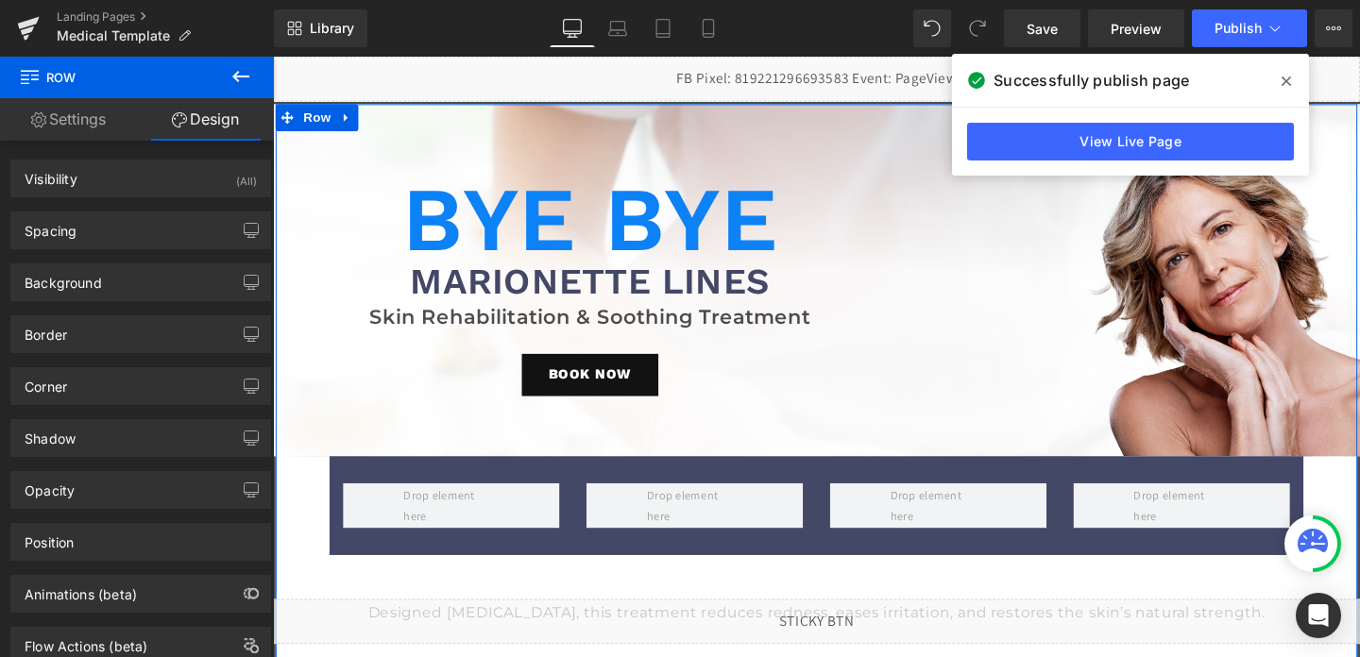
type input "none"
type input "0"
type input "1.5"
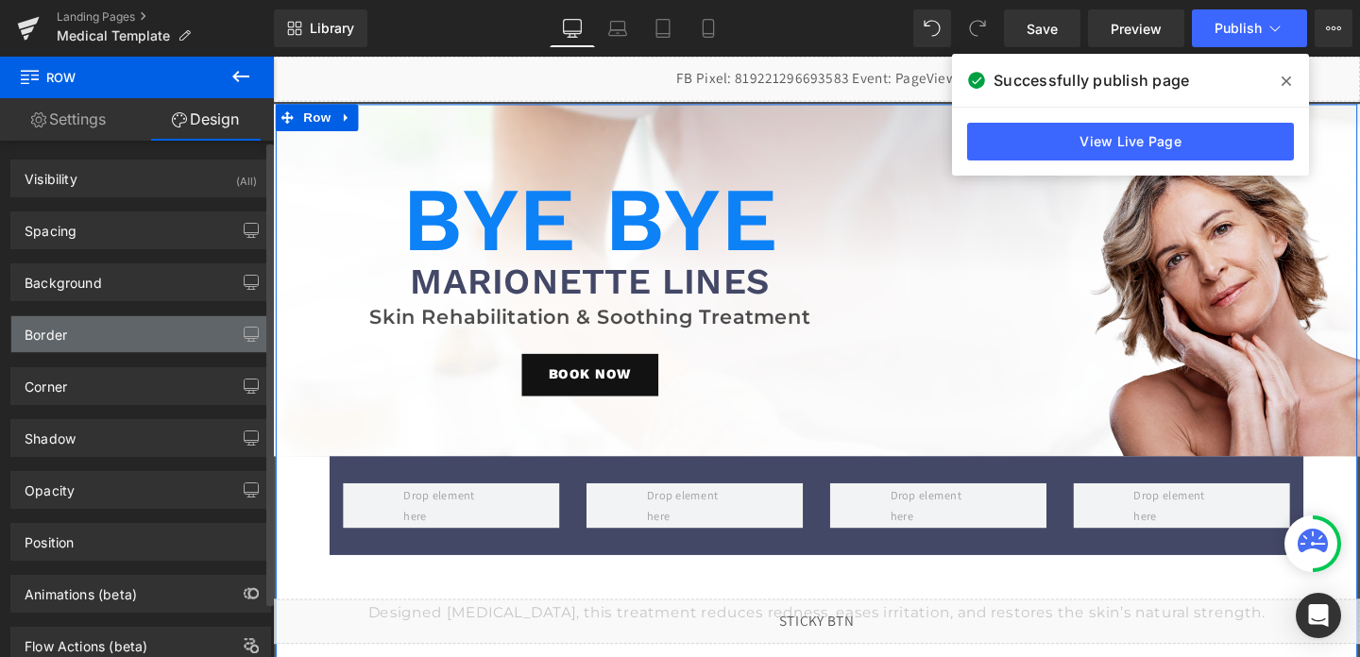
click at [79, 320] on div "Border" at bounding box center [140, 334] width 259 height 36
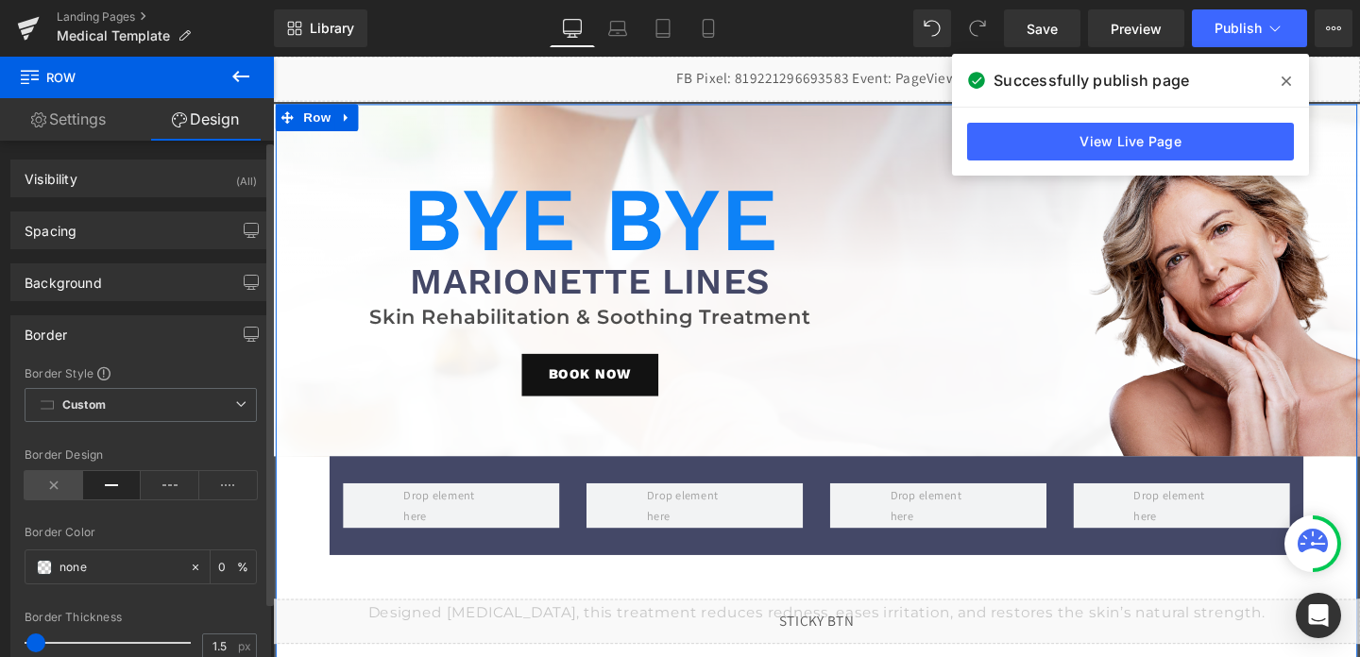
click at [42, 492] on icon at bounding box center [54, 485] width 59 height 28
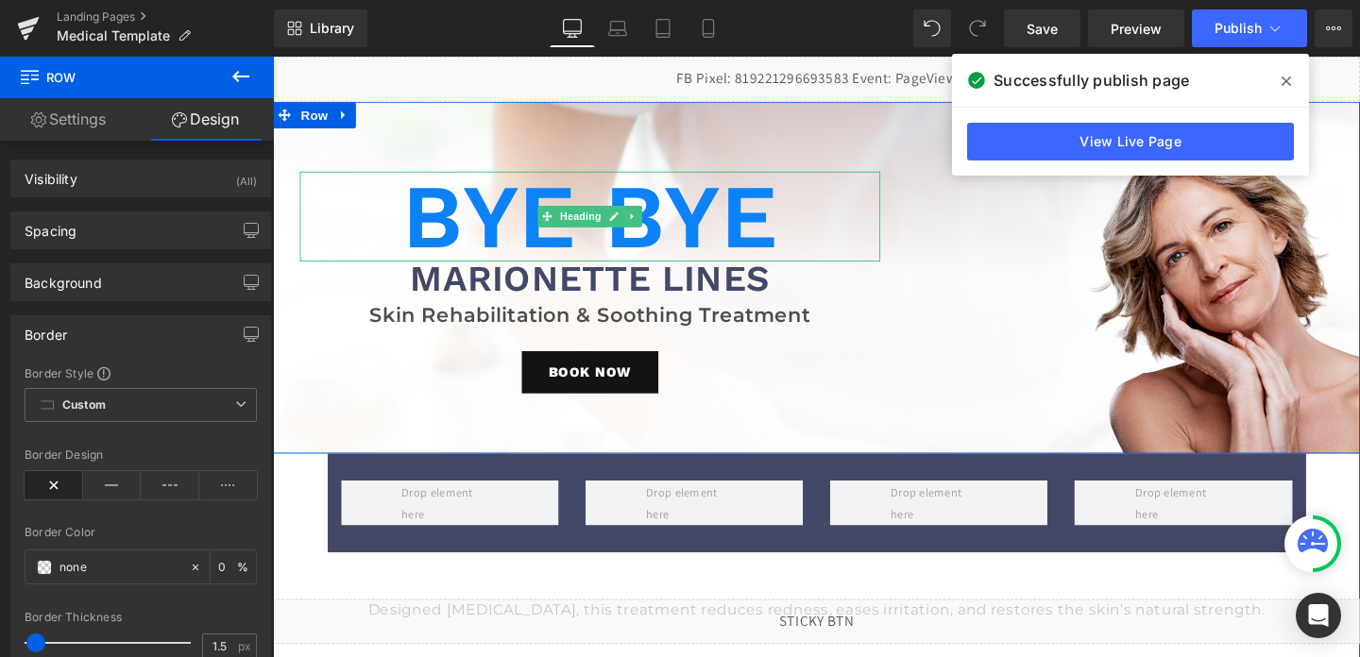
click at [342, 229] on h1 "Bye Bye" at bounding box center [606, 225] width 610 height 94
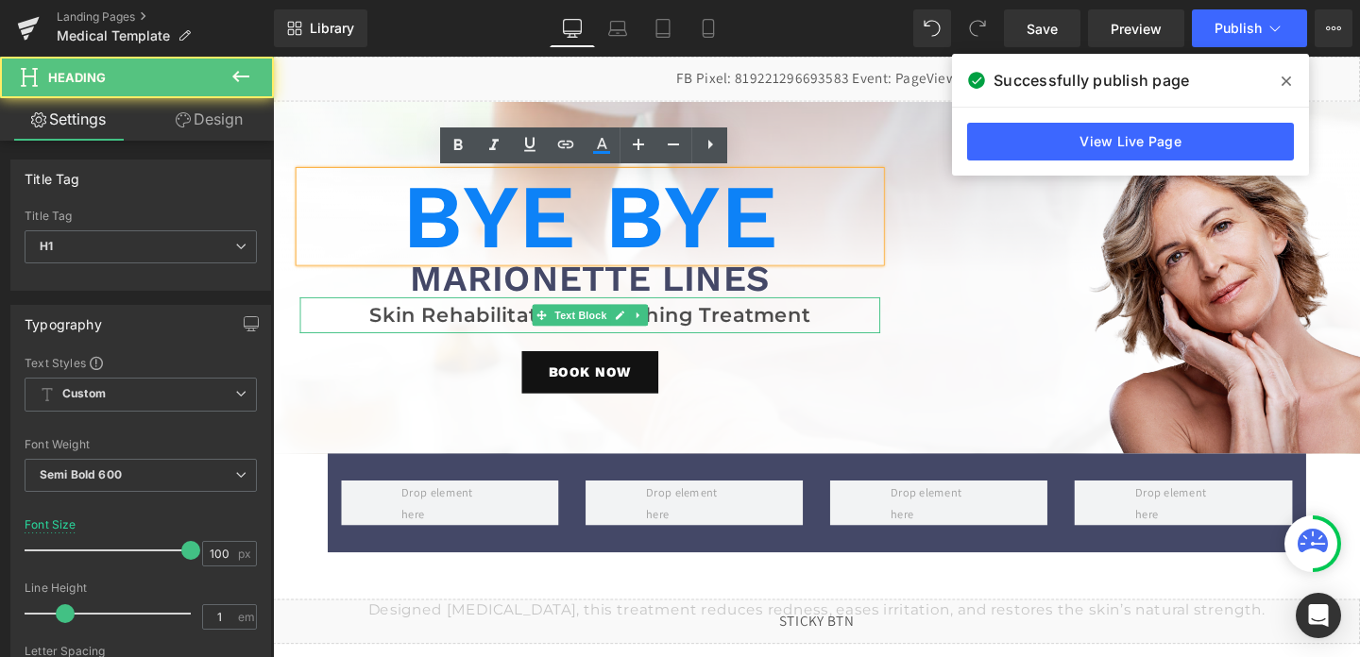
click at [329, 340] on p "Skin Rehabilitation & Soothing Treatment" at bounding box center [606, 329] width 610 height 38
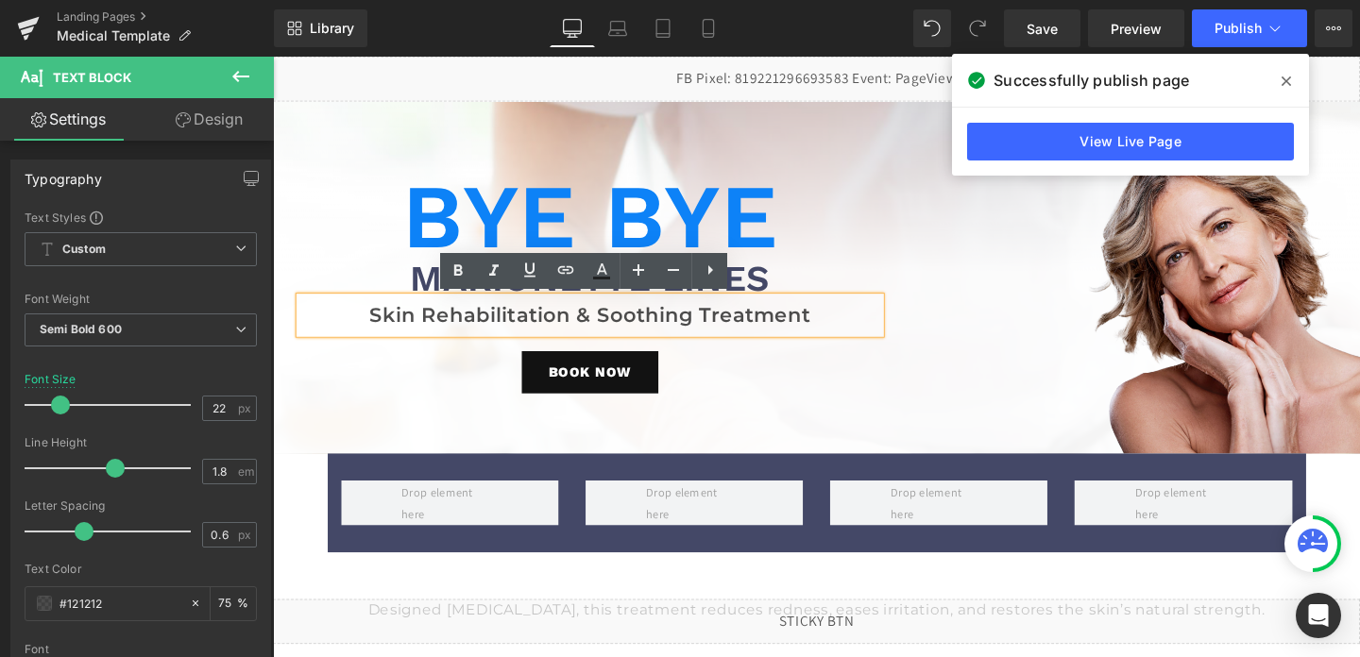
click at [323, 413] on div "Bye Bye Heading Marionette Lines Heading Skin Rehabilitation & Soothing Treatme…" at bounding box center [606, 303] width 667 height 342
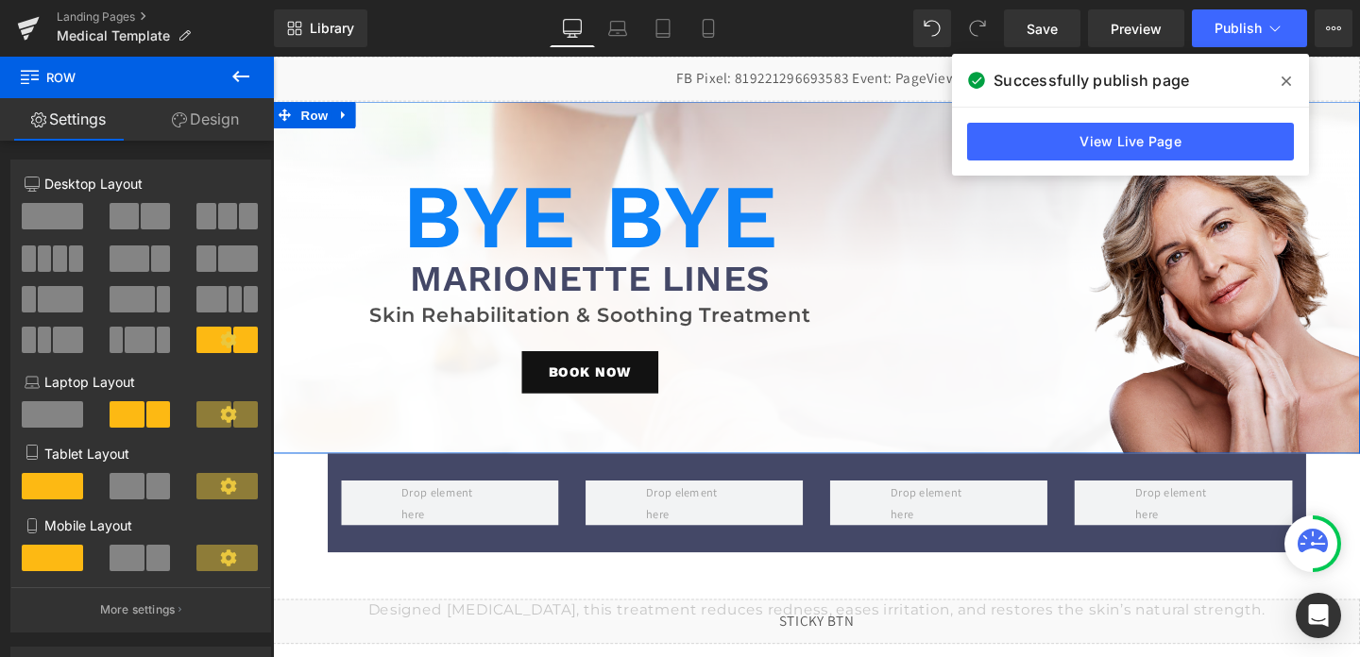
click at [191, 124] on link "Design" at bounding box center [205, 119] width 137 height 43
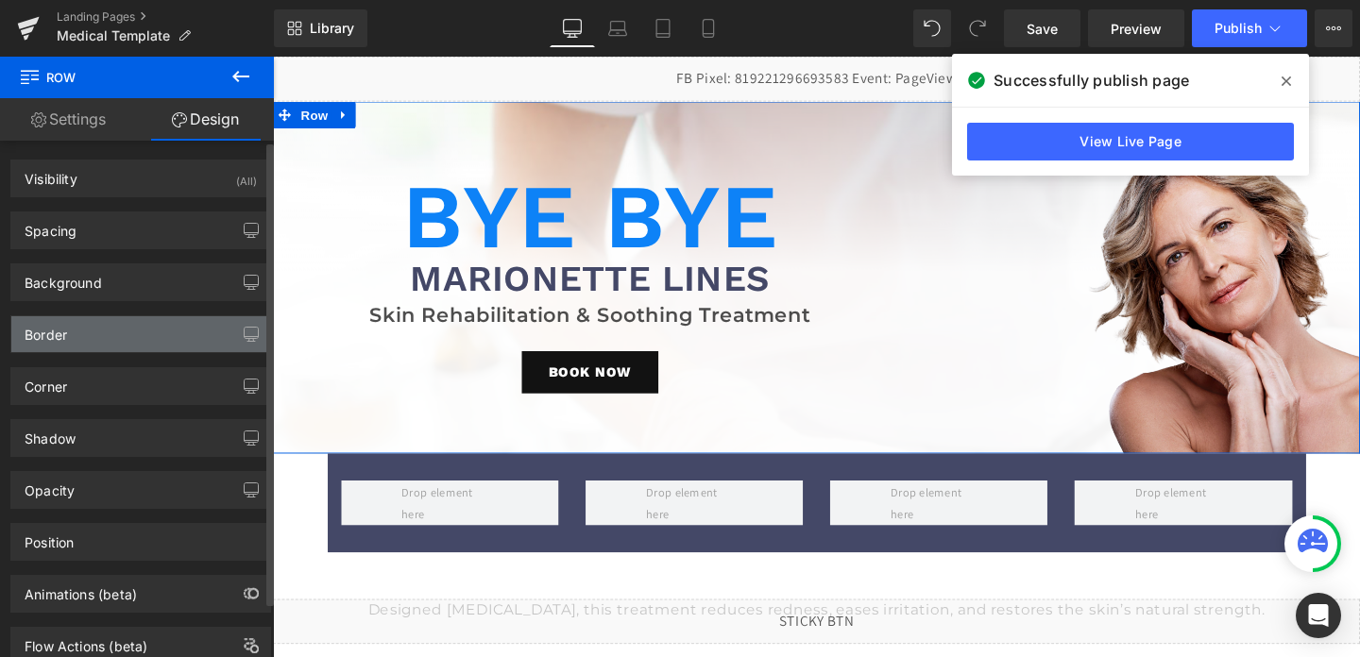
click at [42, 334] on div "Border" at bounding box center [46, 329] width 43 height 26
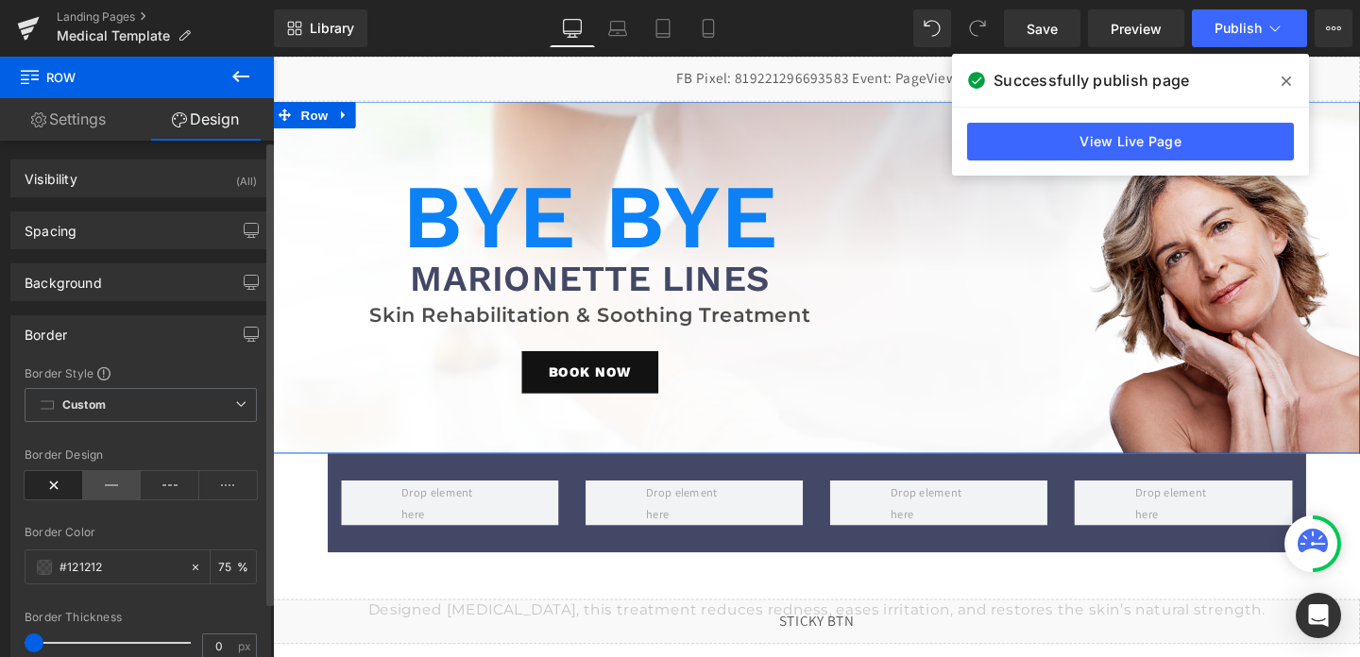
click at [100, 477] on icon at bounding box center [112, 485] width 59 height 28
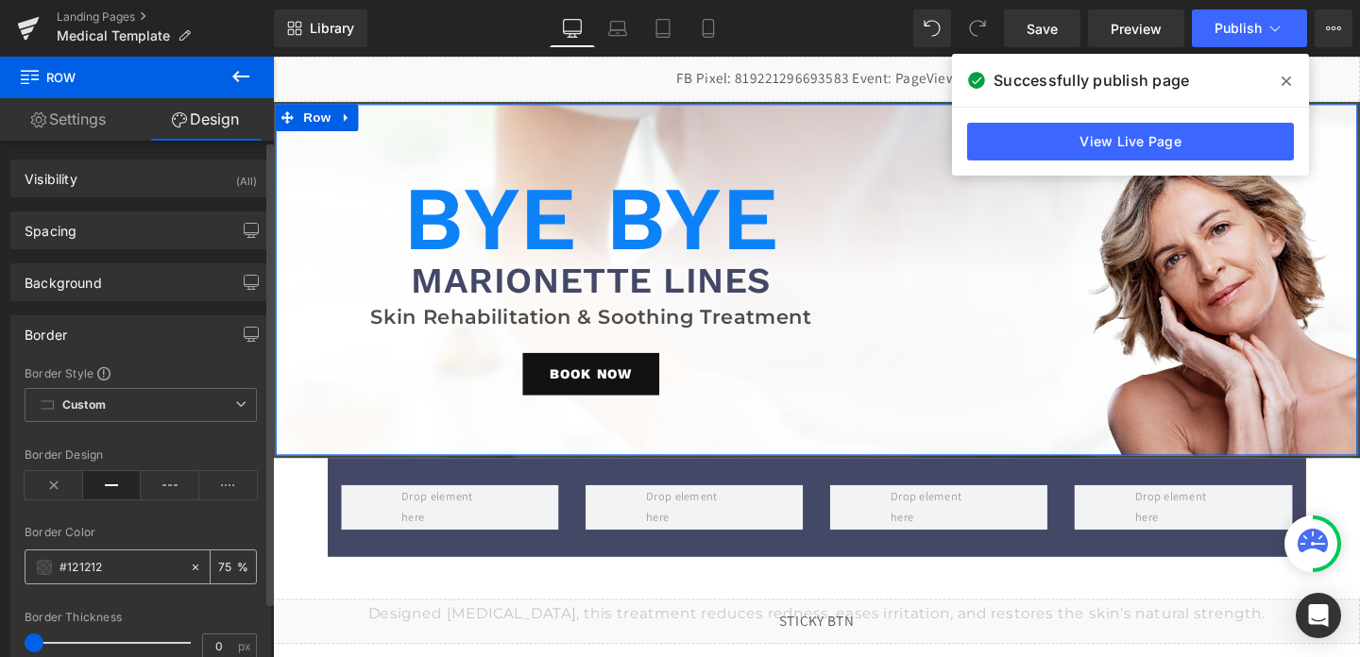
click at [119, 563] on input "#121212" at bounding box center [120, 567] width 121 height 21
paste input "0d82f7"
type input "#0d82f7"
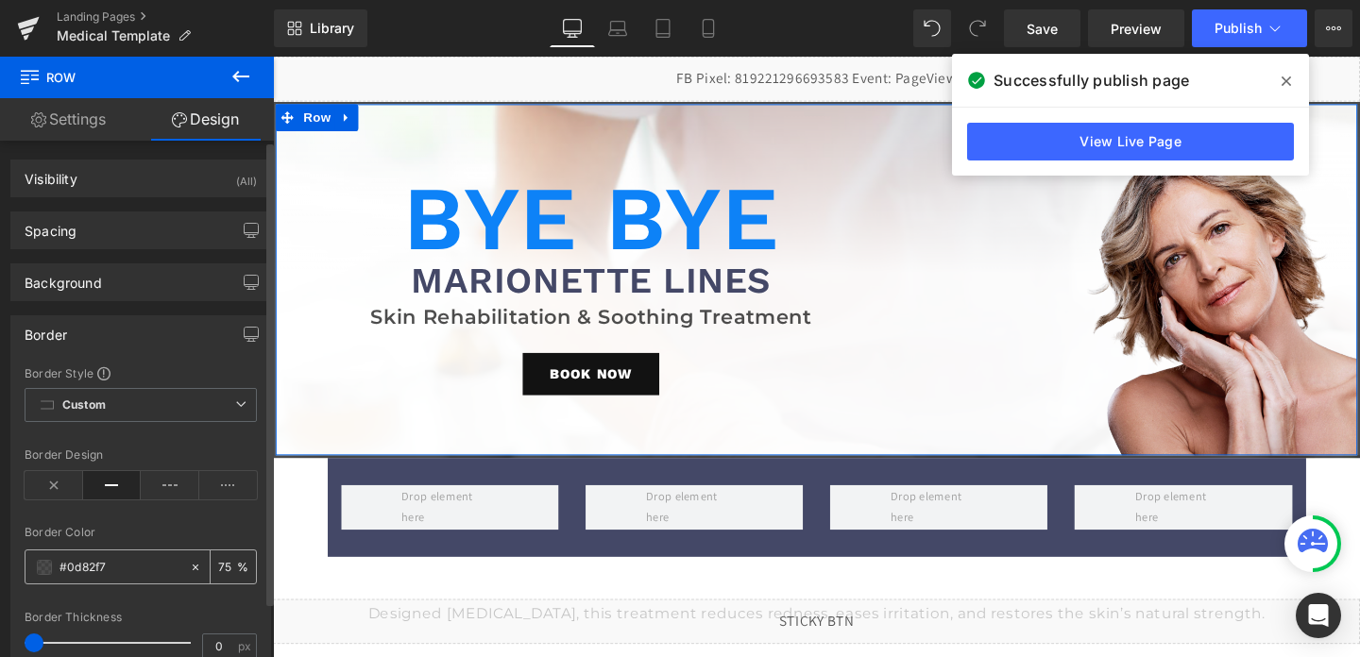
type input "100"
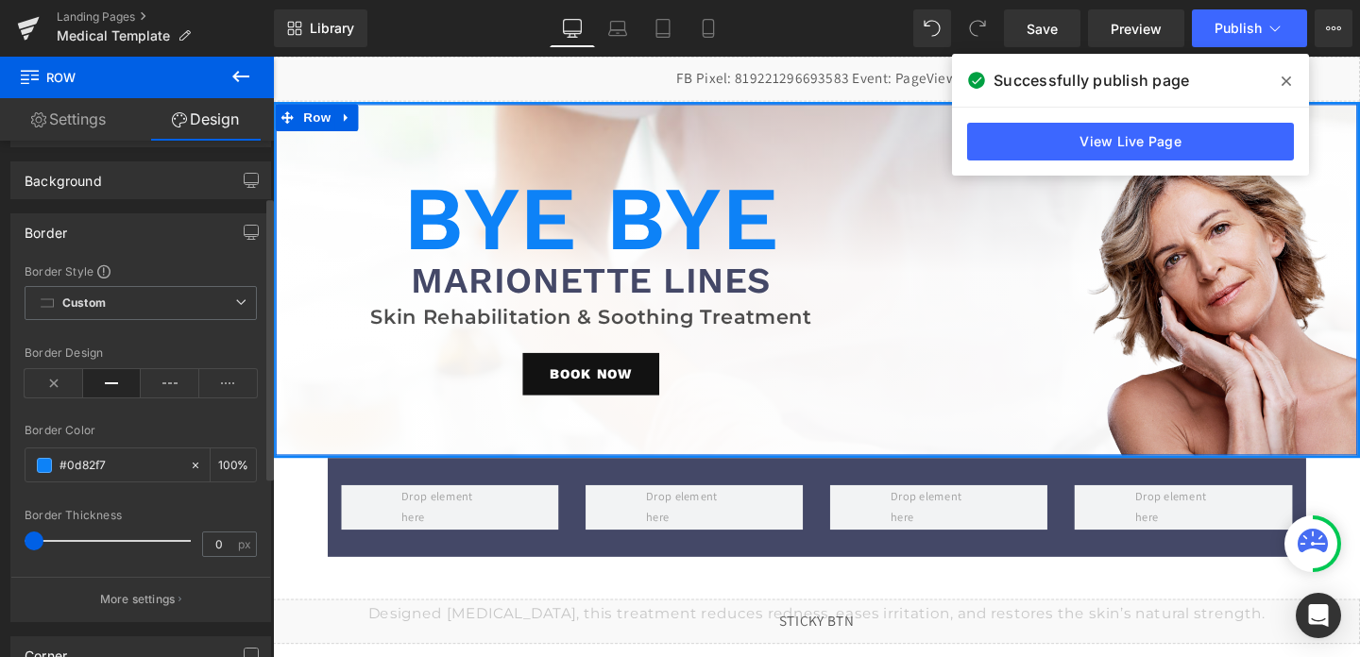
scroll to position [105, 0]
type input "#0d82f7"
click at [115, 600] on p "More settings" at bounding box center [138, 596] width 76 height 17
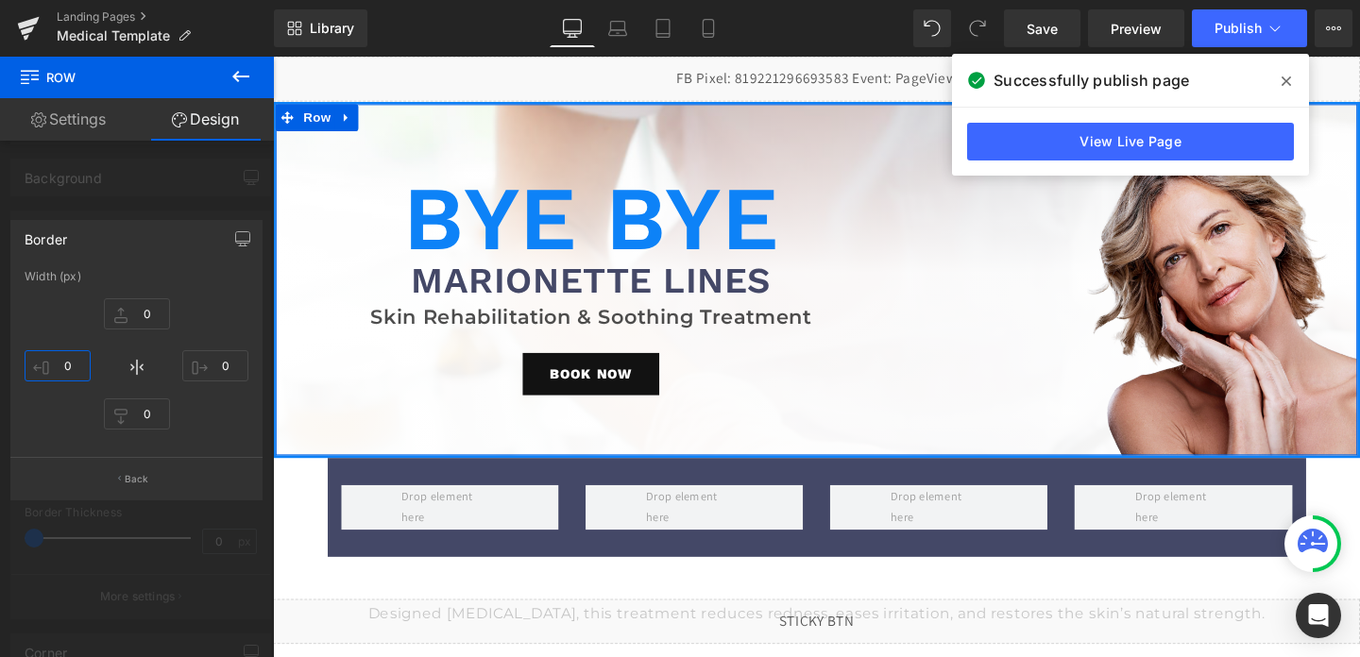
click at [68, 364] on input "0" at bounding box center [58, 365] width 66 height 31
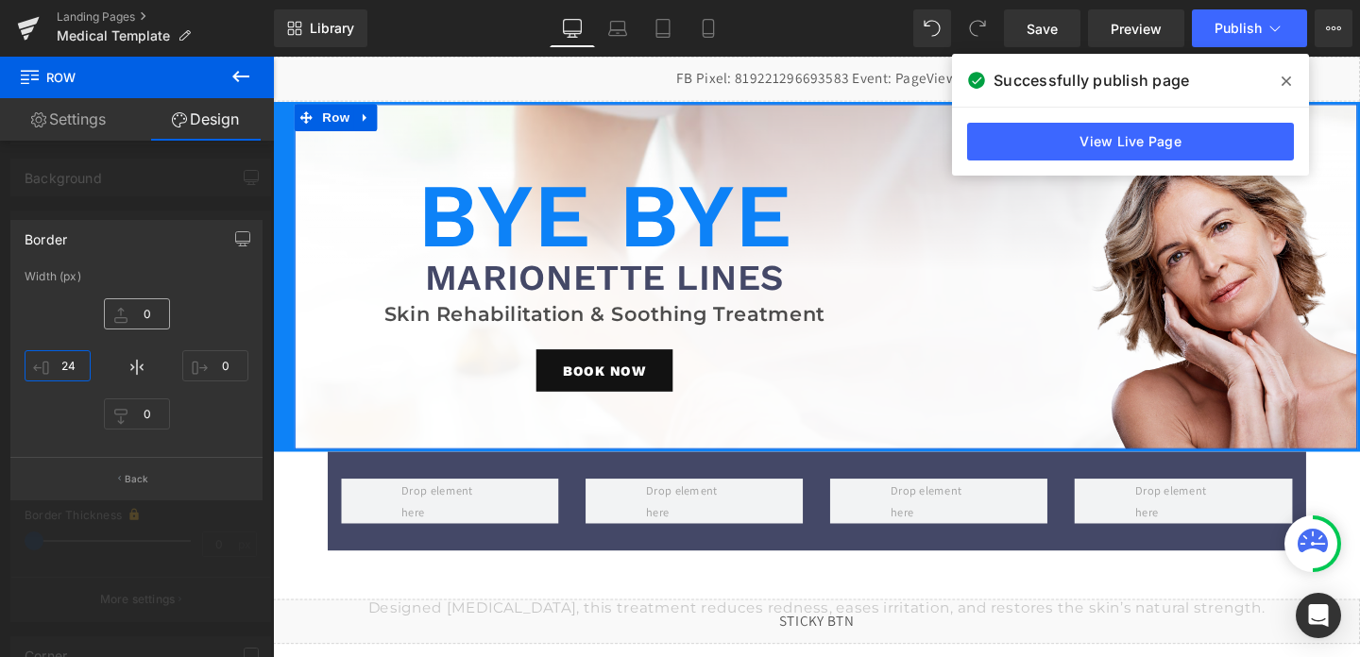
type input "24"
click at [146, 306] on input "0" at bounding box center [137, 313] width 66 height 31
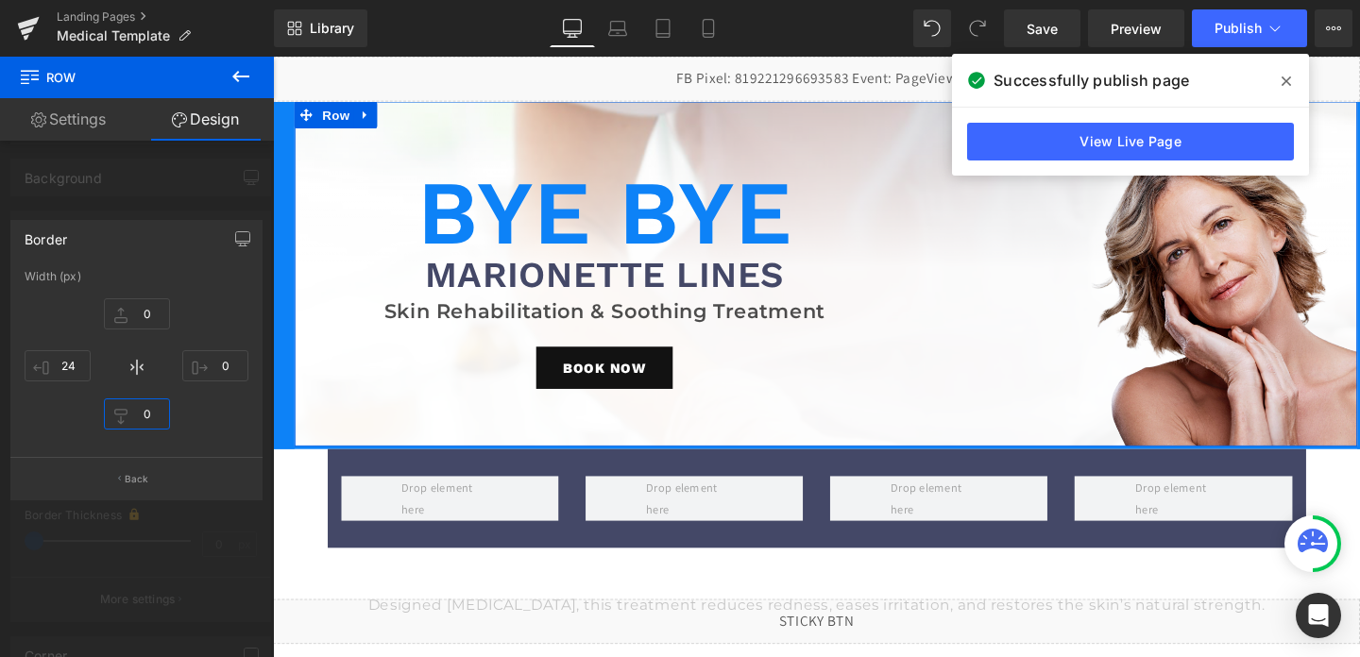
click at [141, 416] on input "0" at bounding box center [137, 414] width 66 height 31
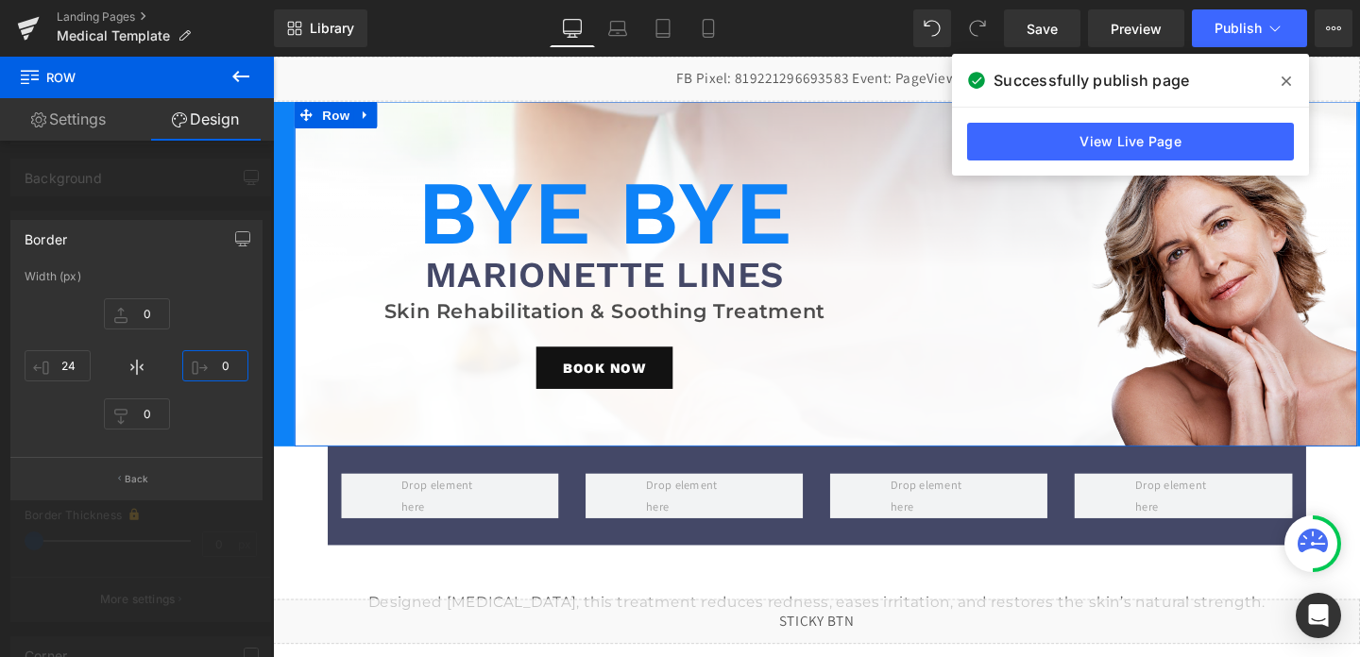
click at [218, 368] on input "0" at bounding box center [215, 365] width 66 height 31
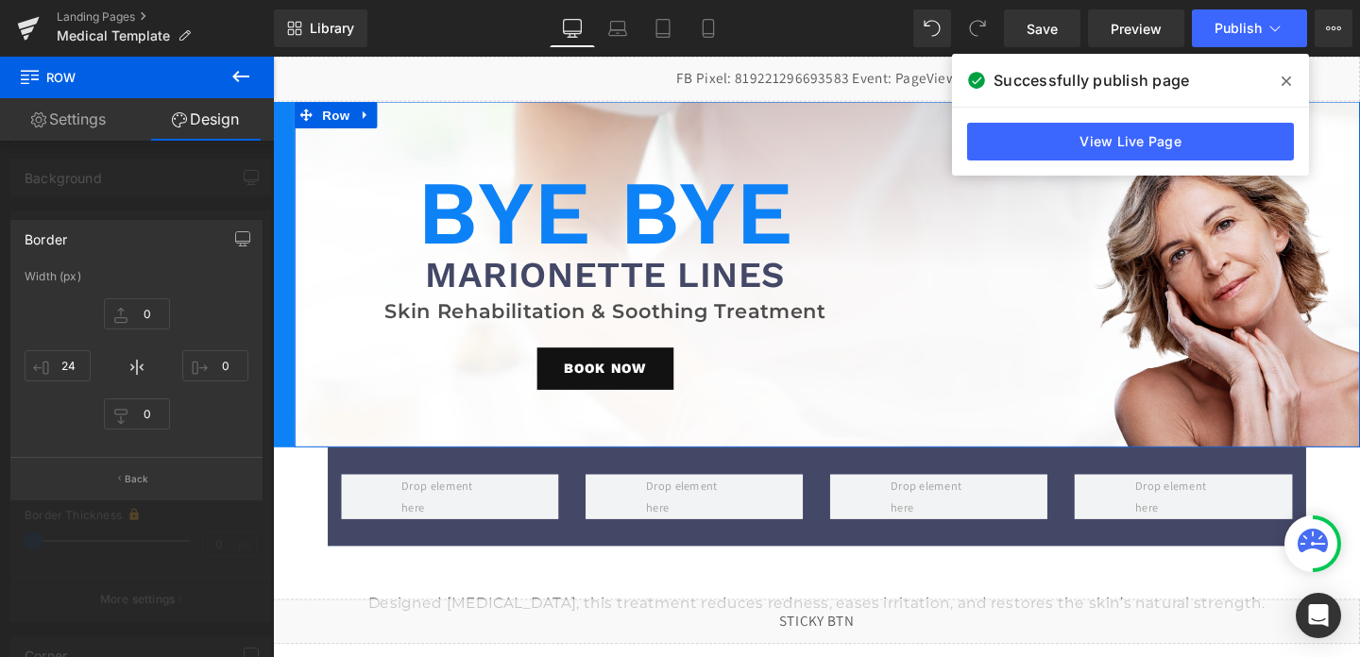
click at [199, 526] on div at bounding box center [137, 362] width 274 height 610
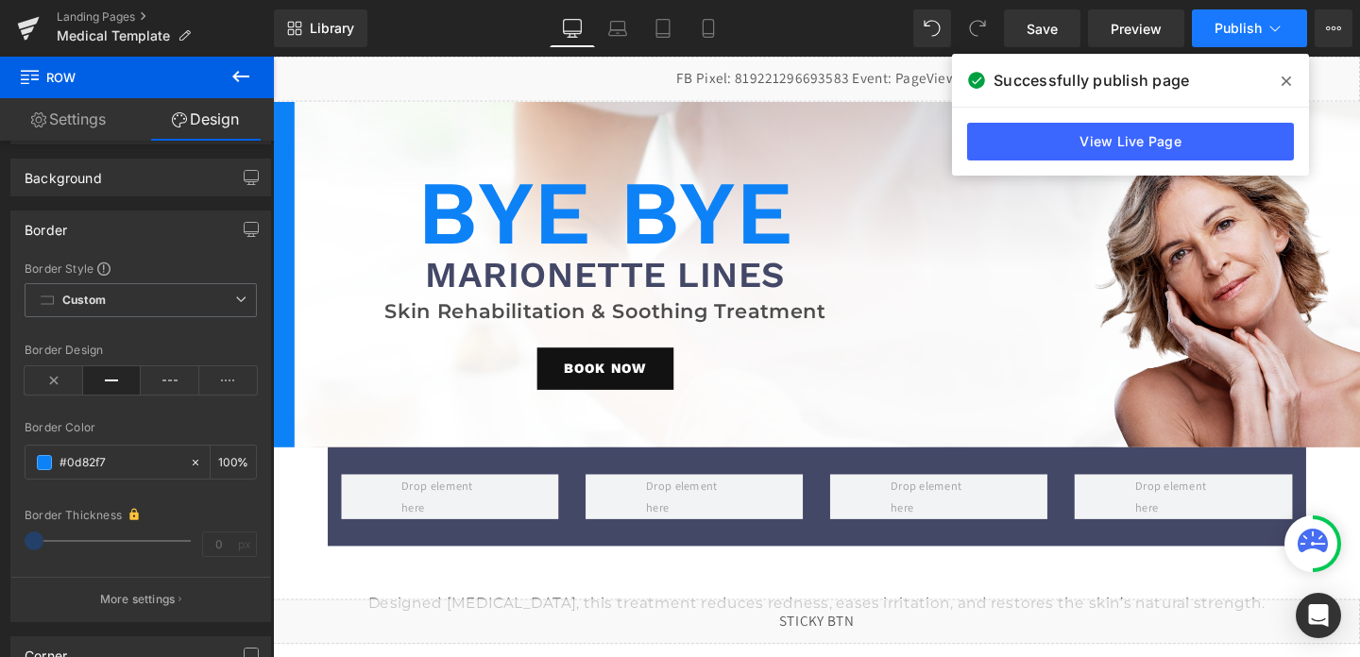
click at [1241, 39] on button "Publish" at bounding box center [1249, 28] width 115 height 38
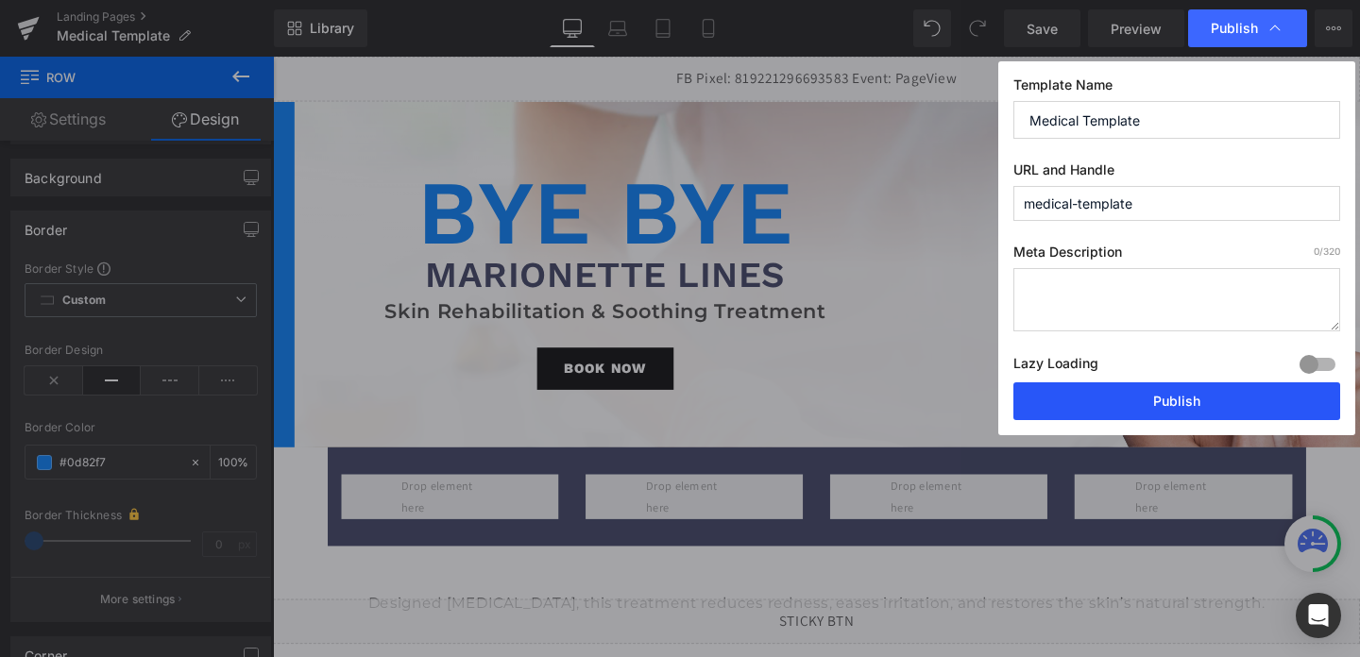
click at [1122, 404] on button "Publish" at bounding box center [1177, 402] width 327 height 38
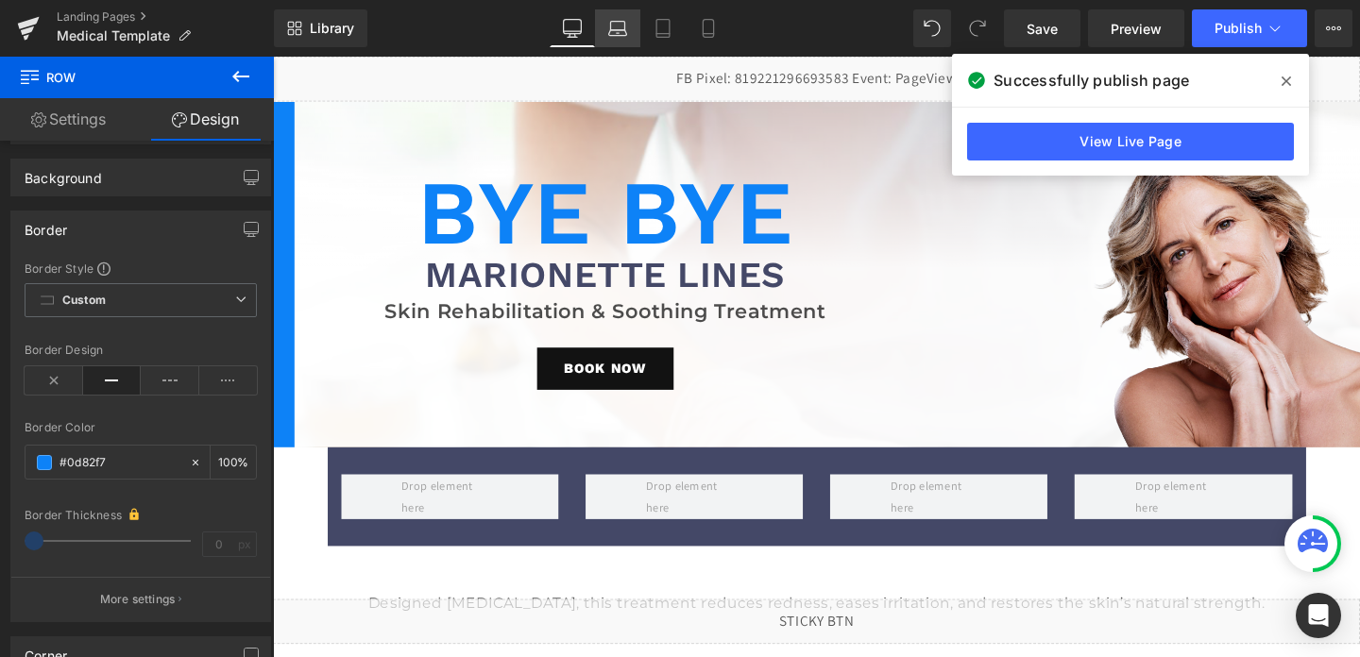
click at [611, 33] on icon at bounding box center [617, 28] width 19 height 19
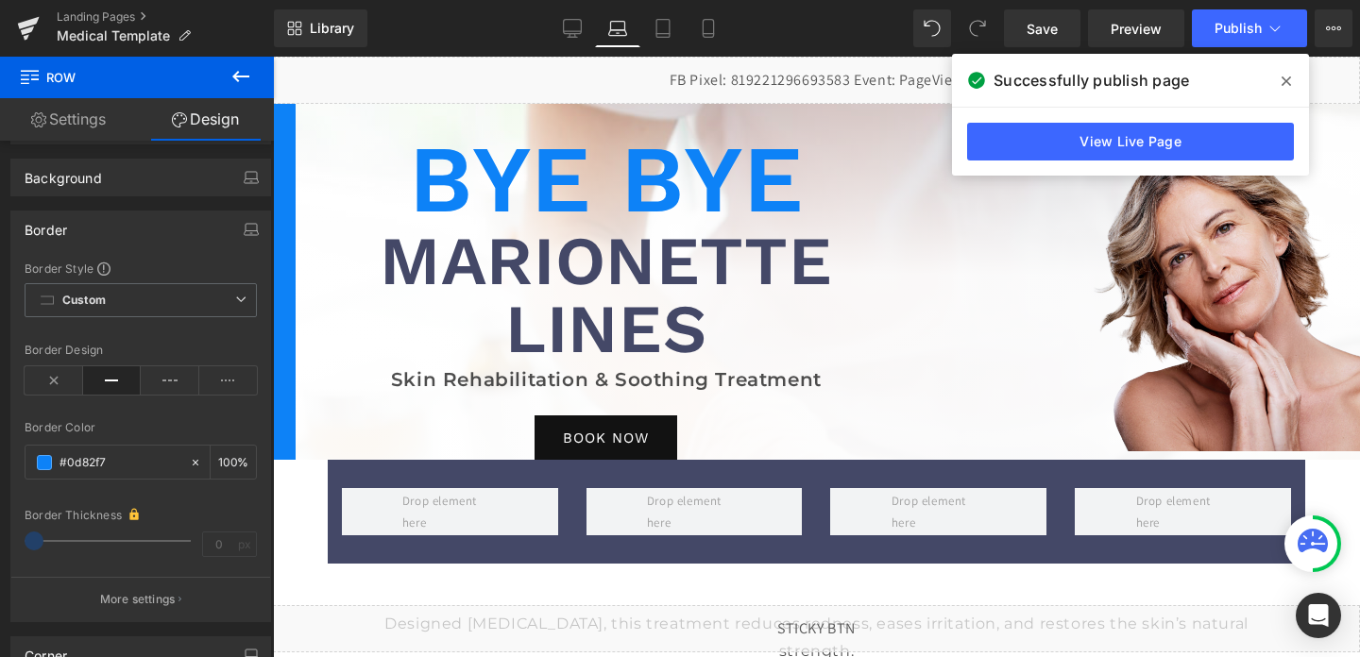
type input "100"
click at [672, 31] on icon at bounding box center [663, 28] width 19 height 19
type input "100"
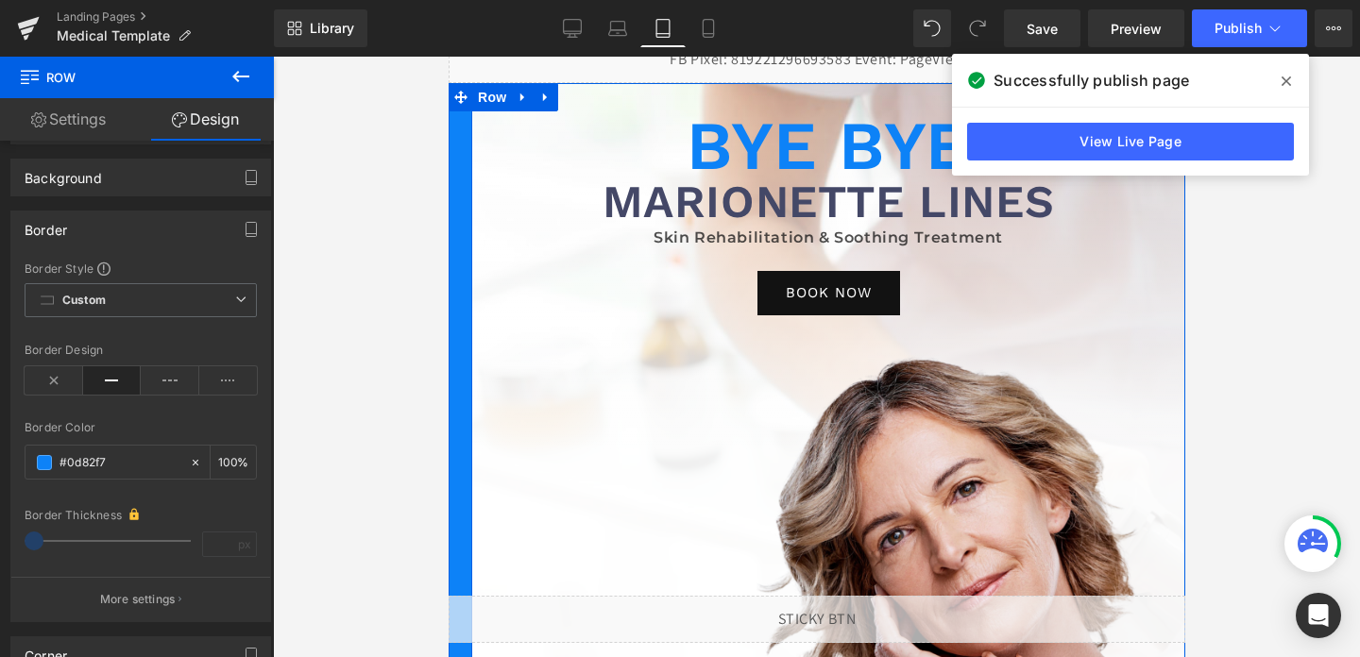
scroll to position [0, 0]
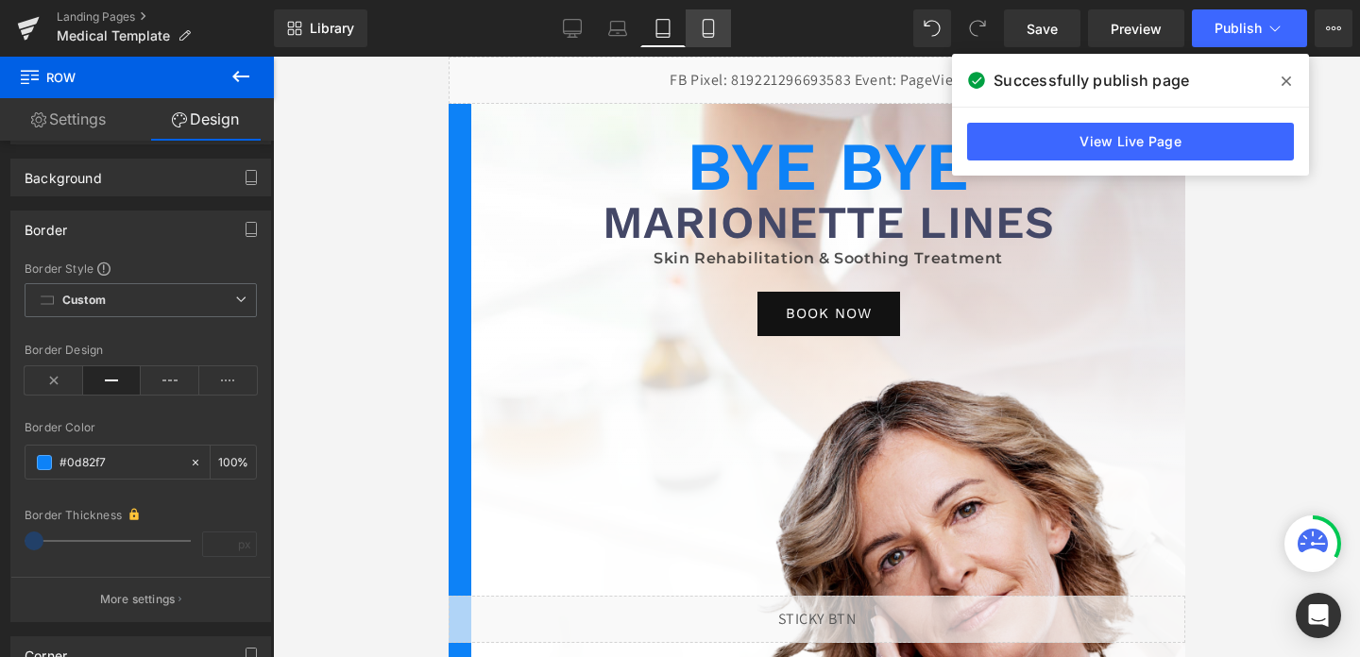
click at [700, 30] on icon at bounding box center [708, 28] width 19 height 19
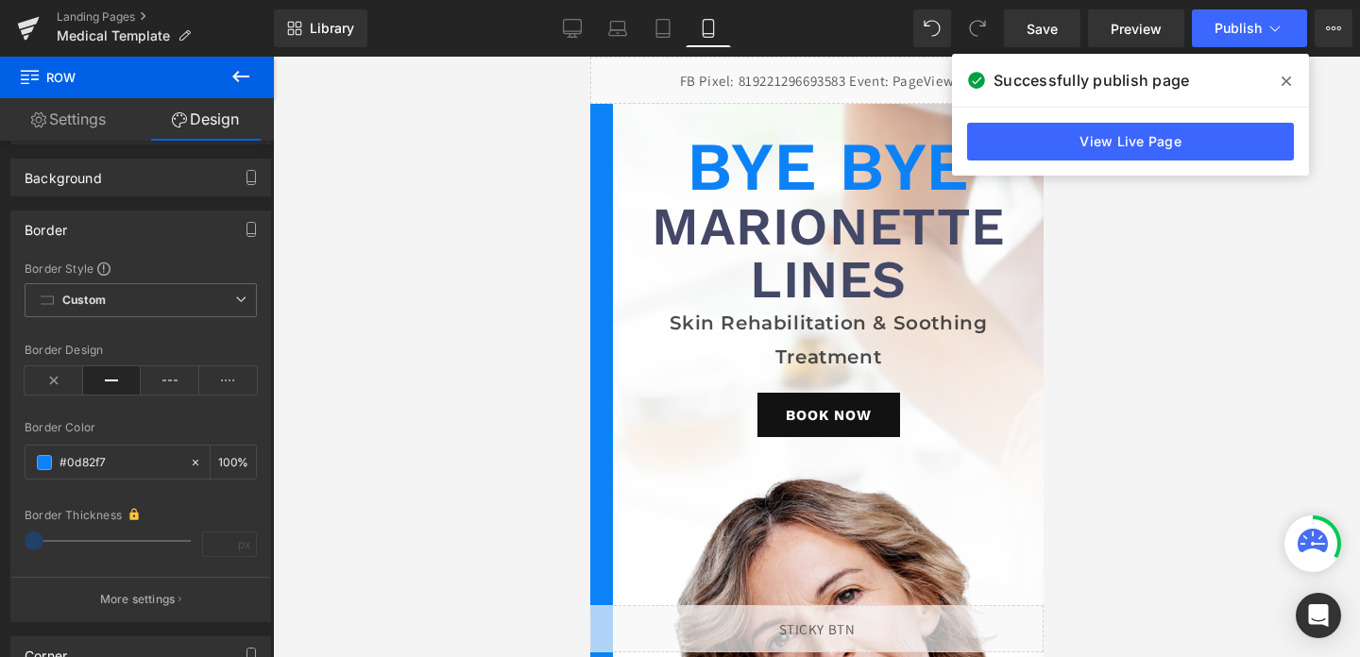
type input "100"
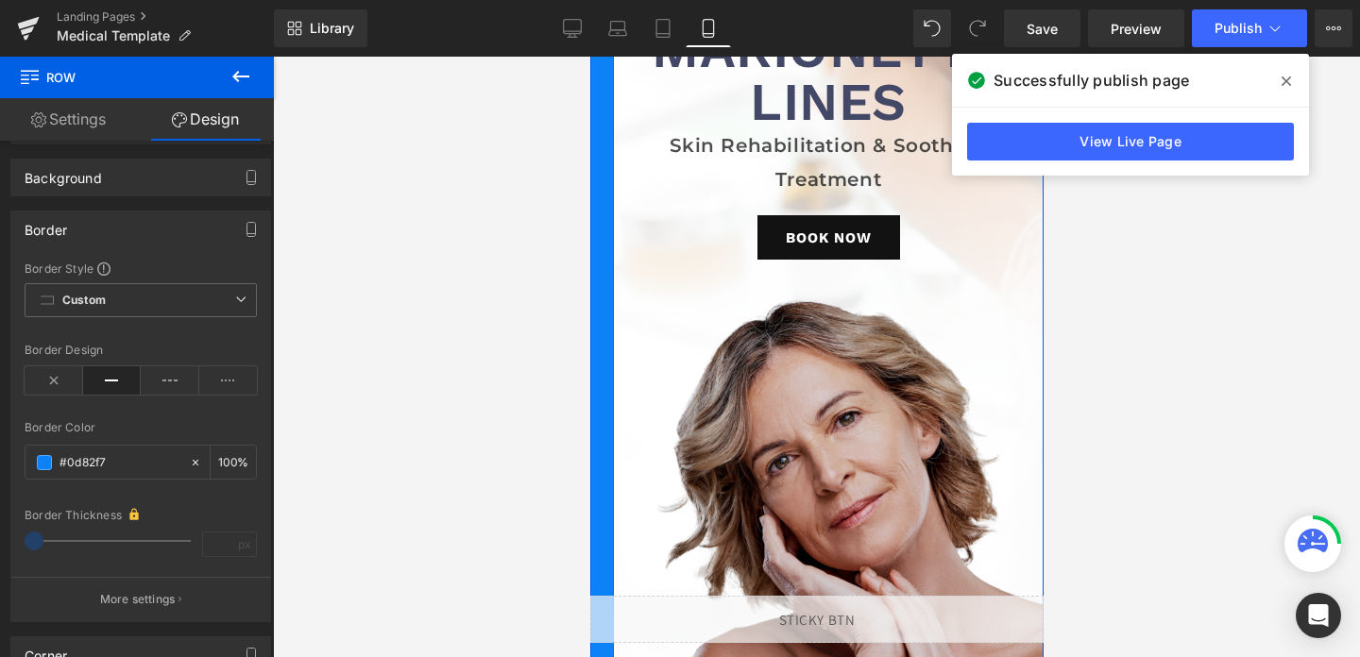
scroll to position [96, 0]
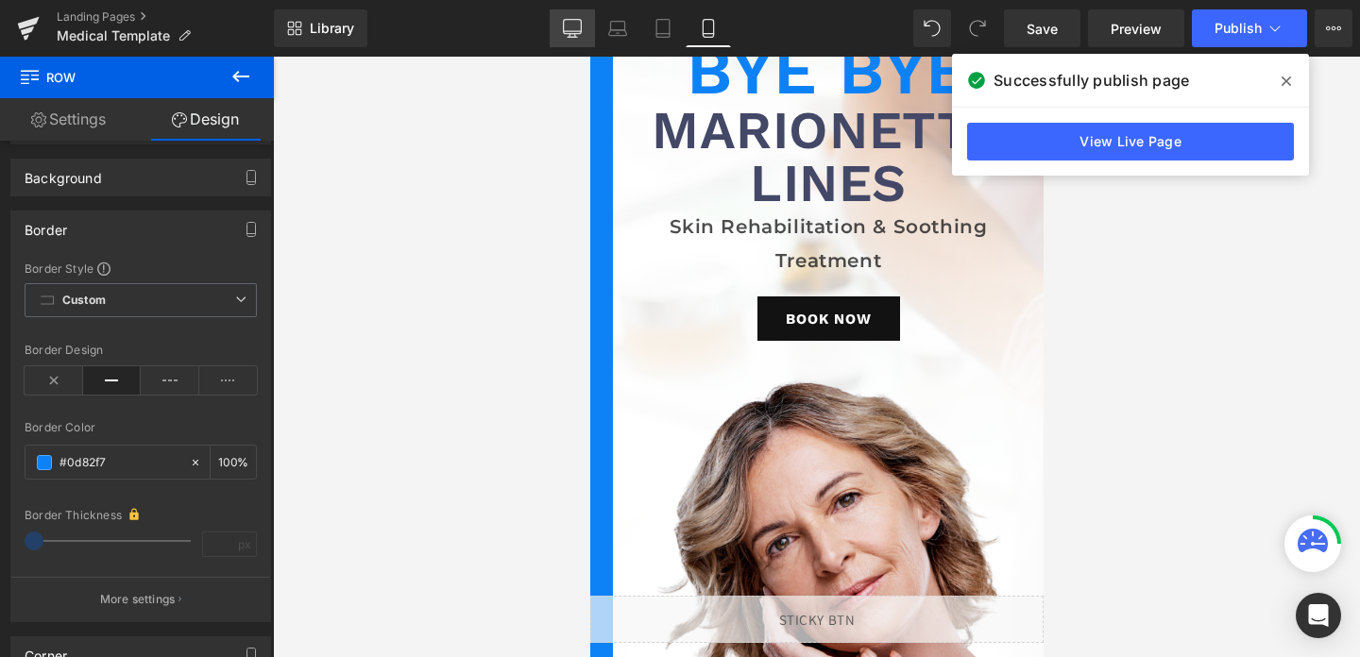
click at [565, 31] on icon at bounding box center [573, 27] width 18 height 14
type input "100"
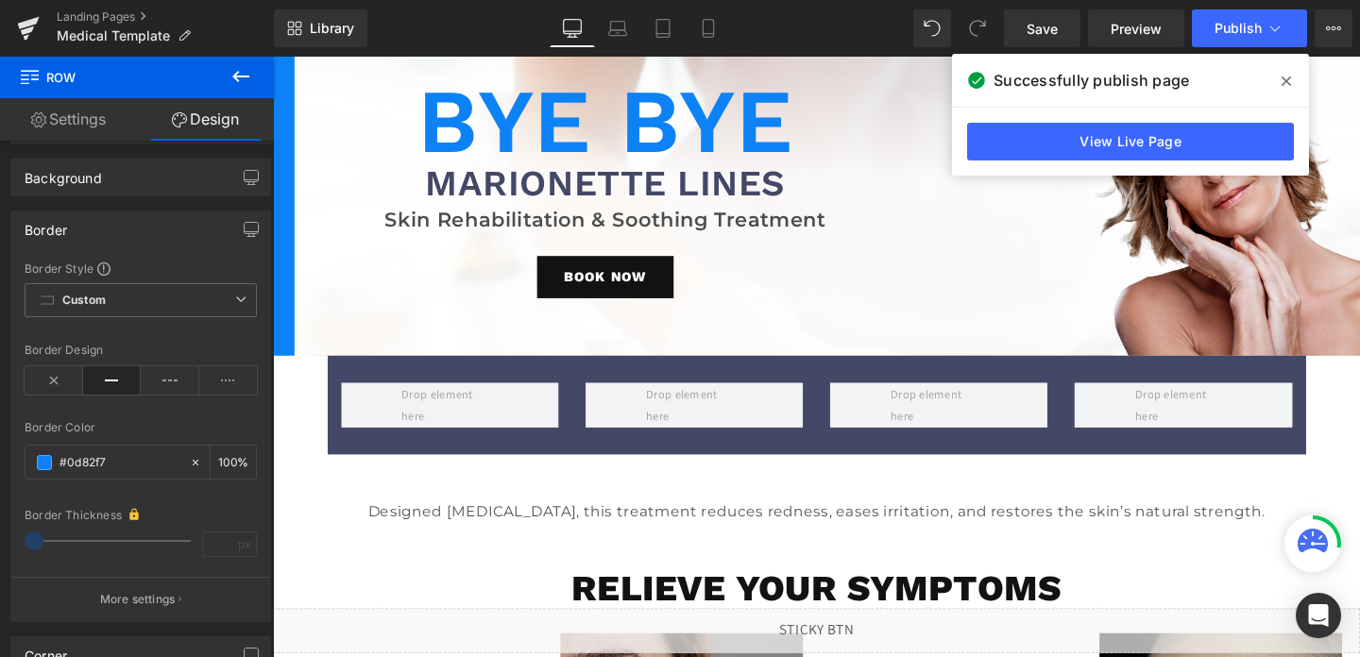
scroll to position [0, 0]
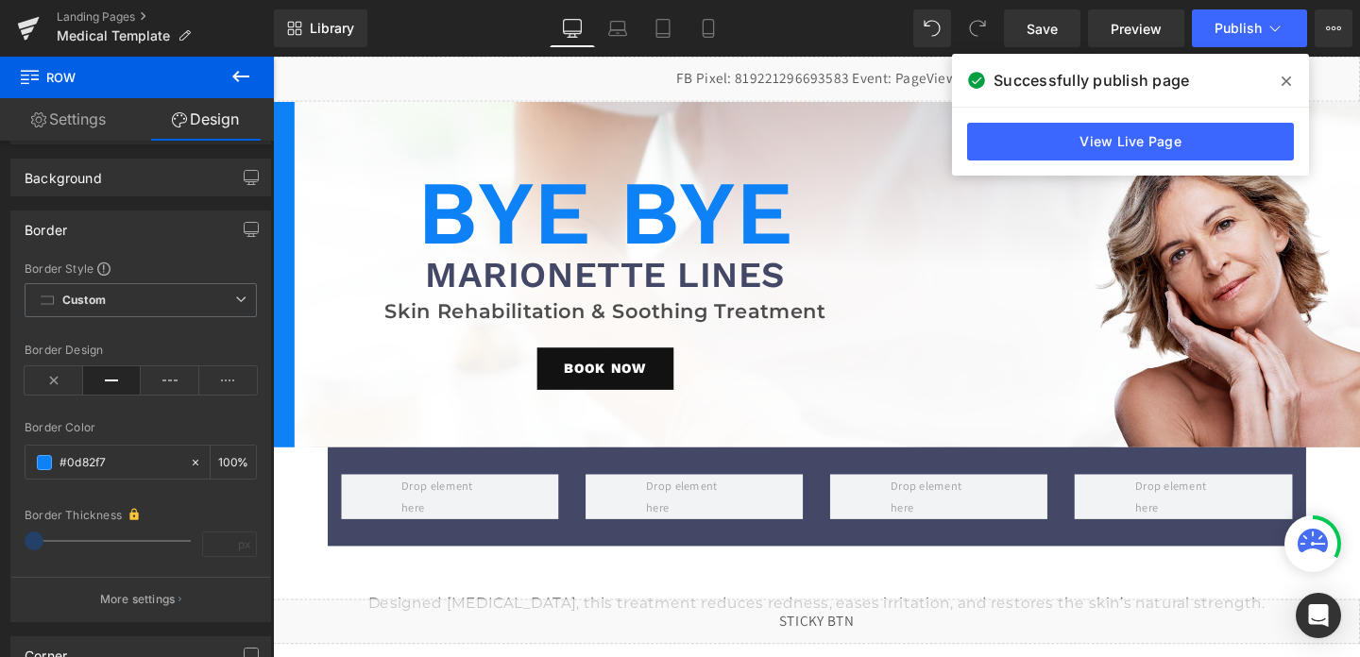
click at [240, 73] on icon at bounding box center [241, 76] width 23 height 23
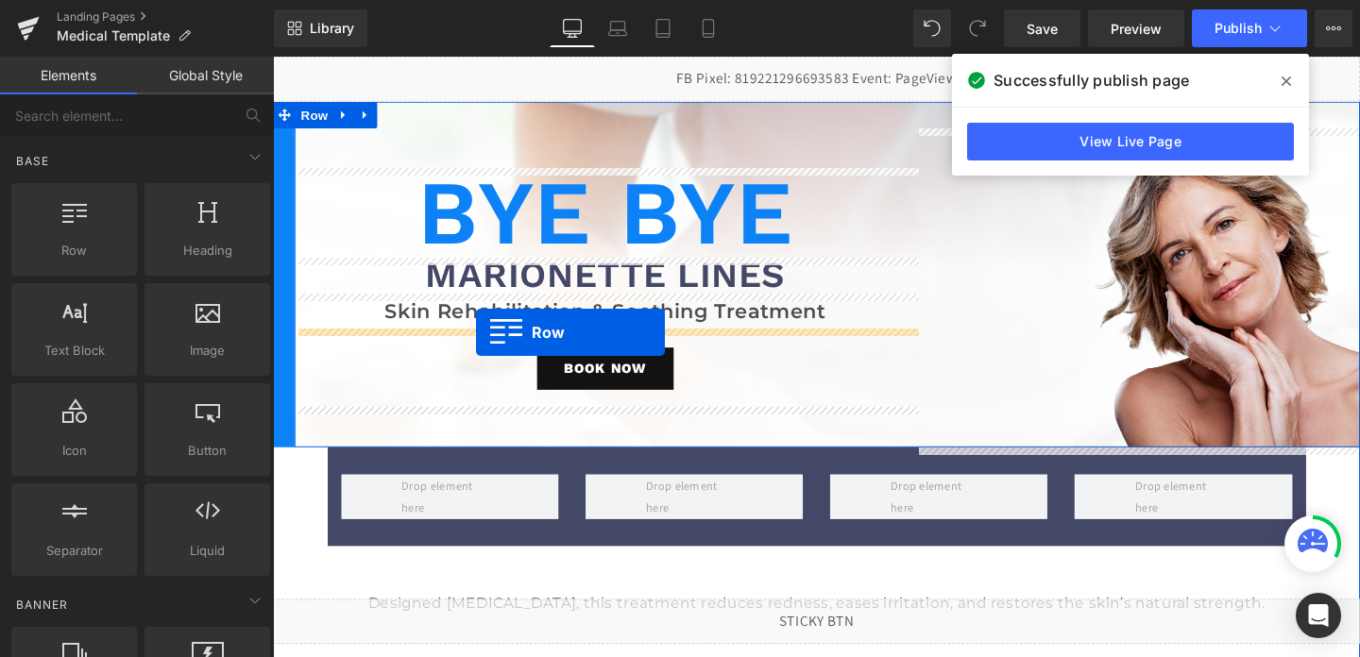
drag, startPoint x: 350, startPoint y: 272, endPoint x: 484, endPoint y: 344, distance: 151.3
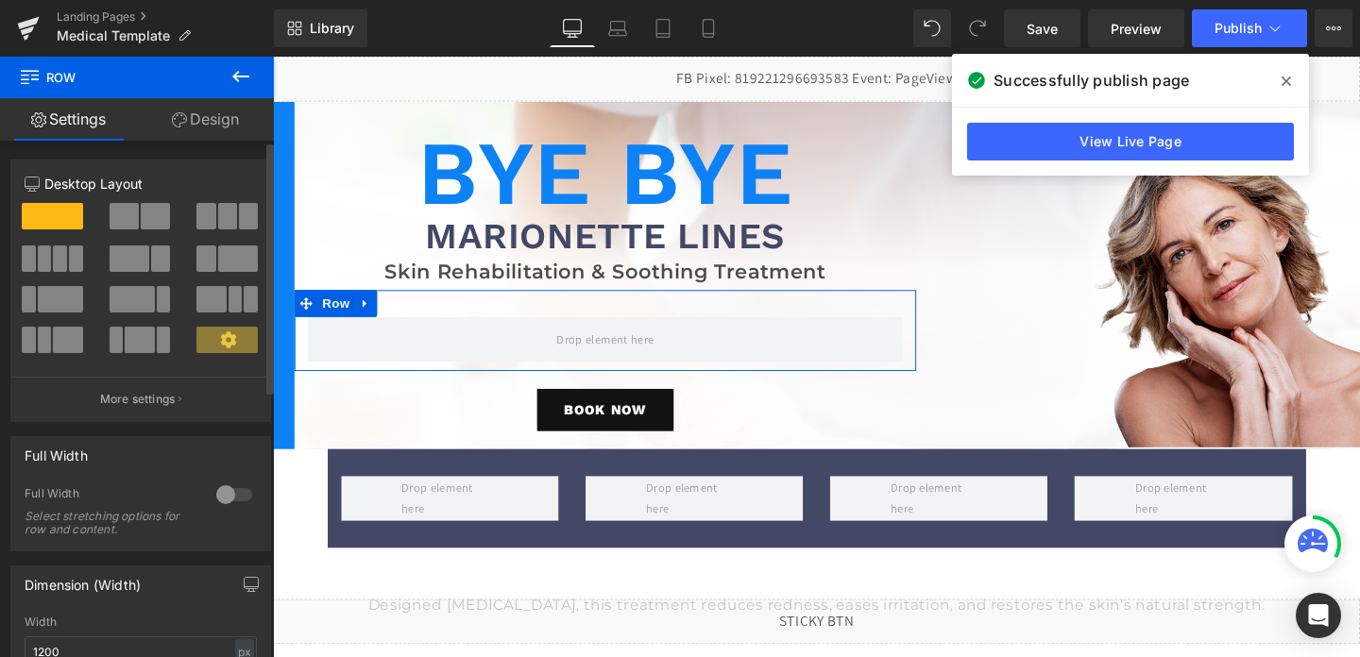
click at [117, 228] on span at bounding box center [124, 216] width 29 height 26
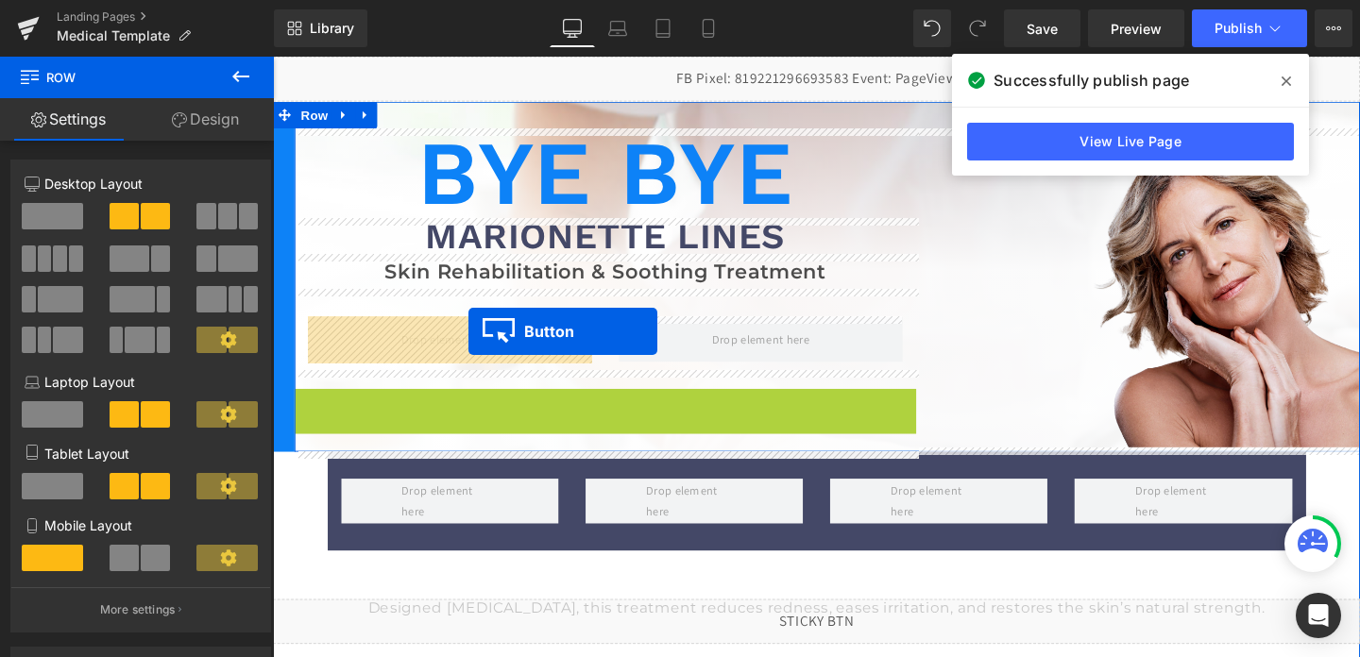
drag, startPoint x: 564, startPoint y: 424, endPoint x: 479, endPoint y: 346, distance: 115.6
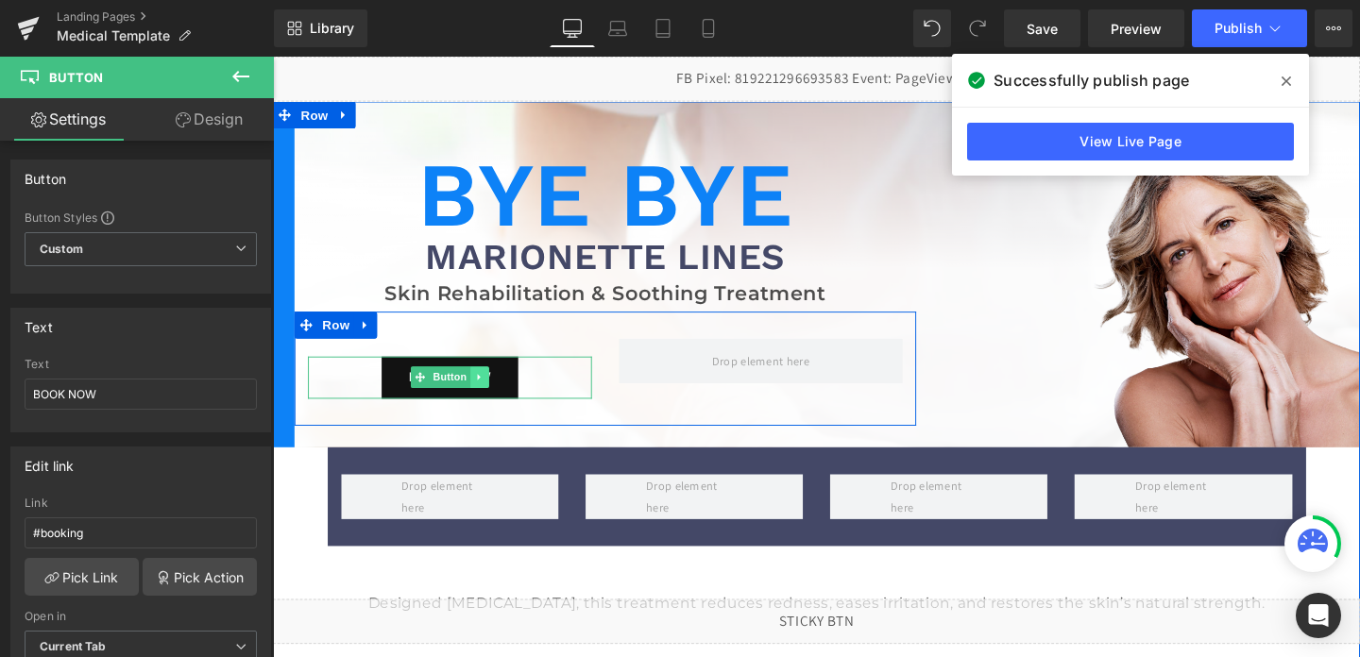
click at [494, 399] on icon at bounding box center [491, 393] width 10 height 11
click at [488, 397] on link at bounding box center [480, 394] width 20 height 23
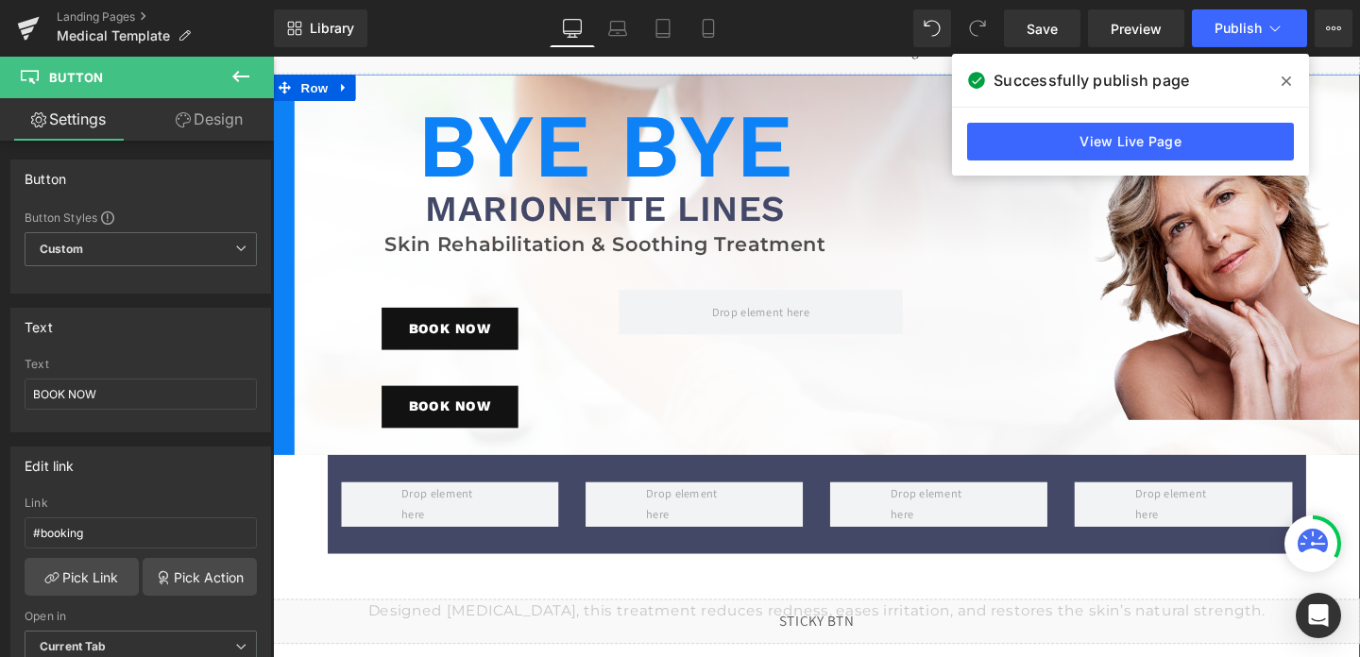
scroll to position [7, 0]
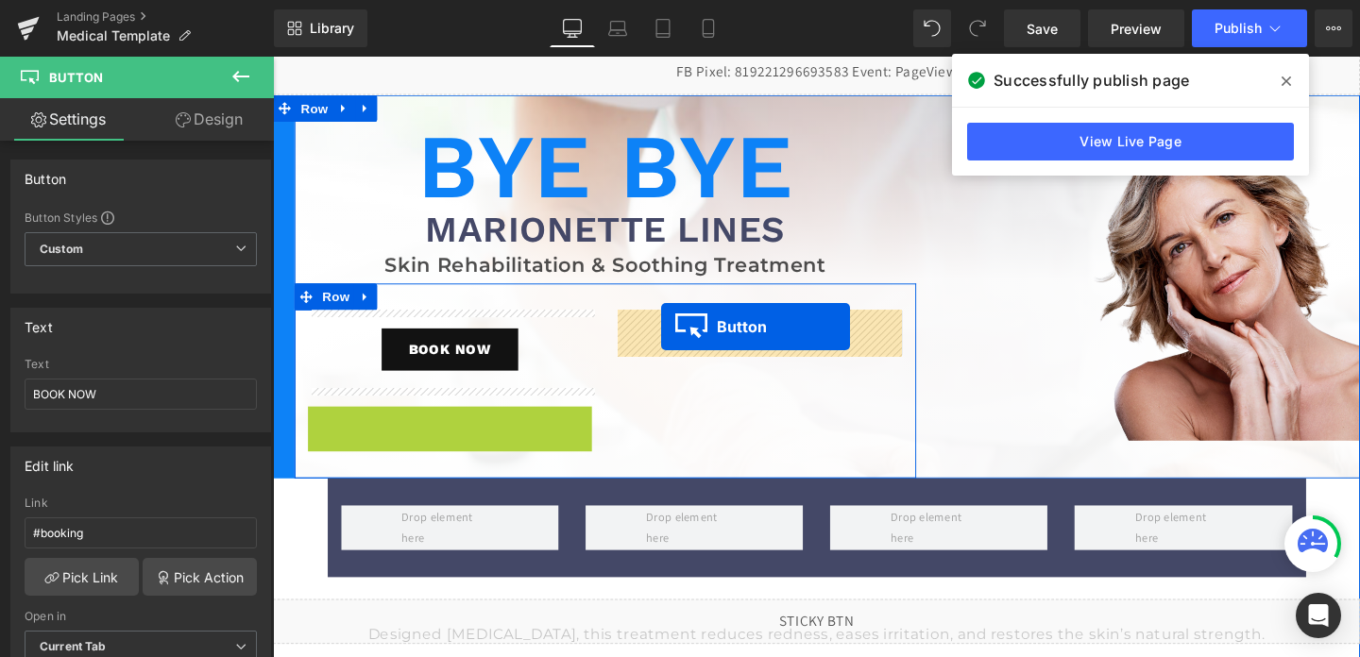
drag, startPoint x: 424, startPoint y: 446, endPoint x: 681, endPoint y: 341, distance: 277.5
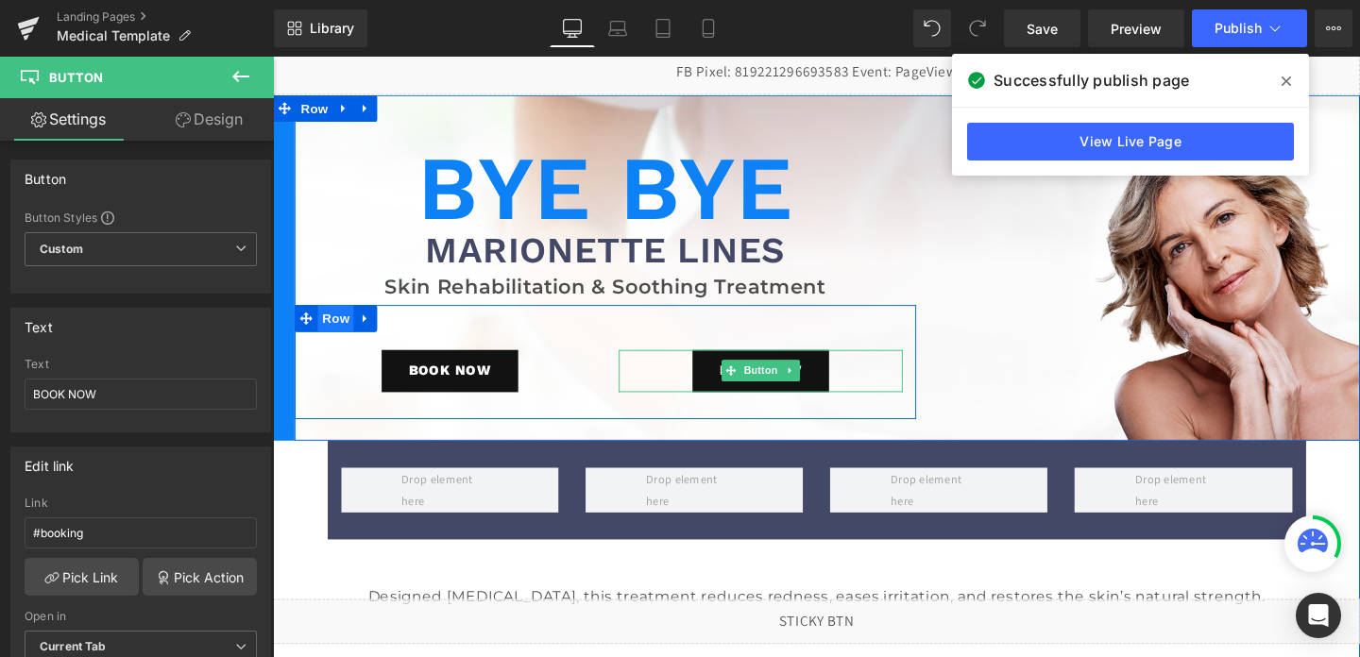
click at [325, 334] on span "Row" at bounding box center [339, 332] width 38 height 28
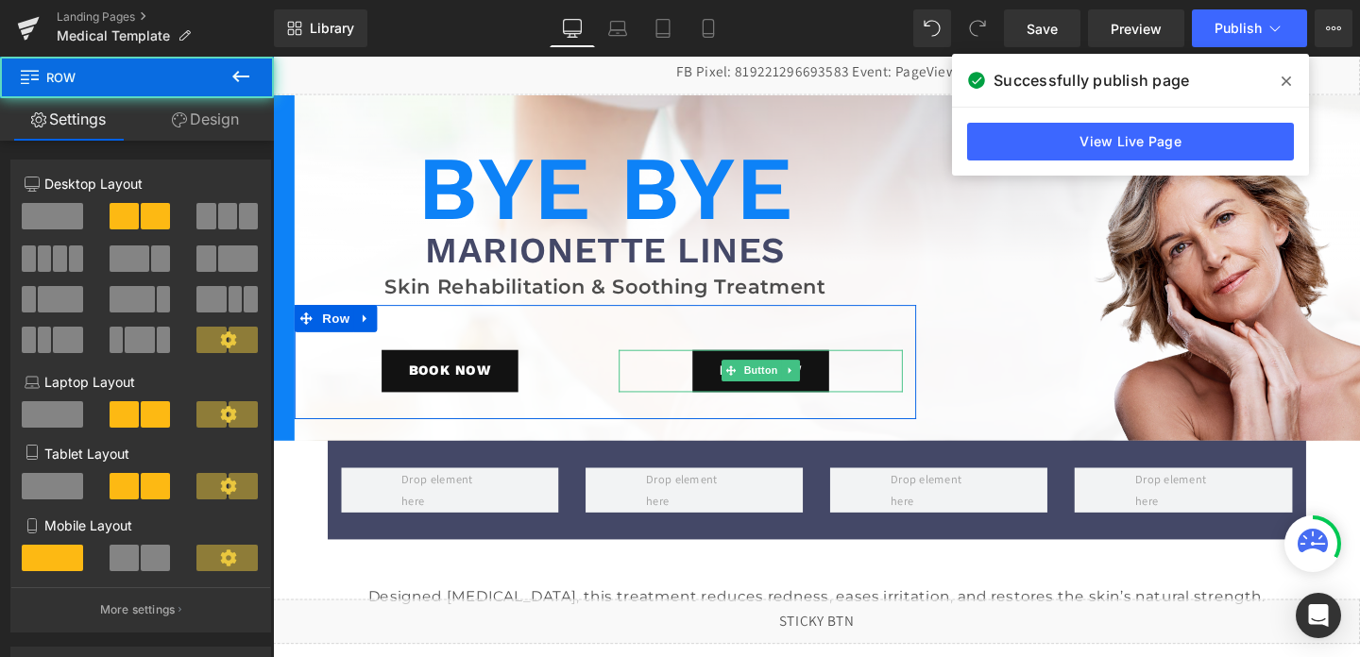
click at [208, 123] on link "Design" at bounding box center [205, 119] width 137 height 43
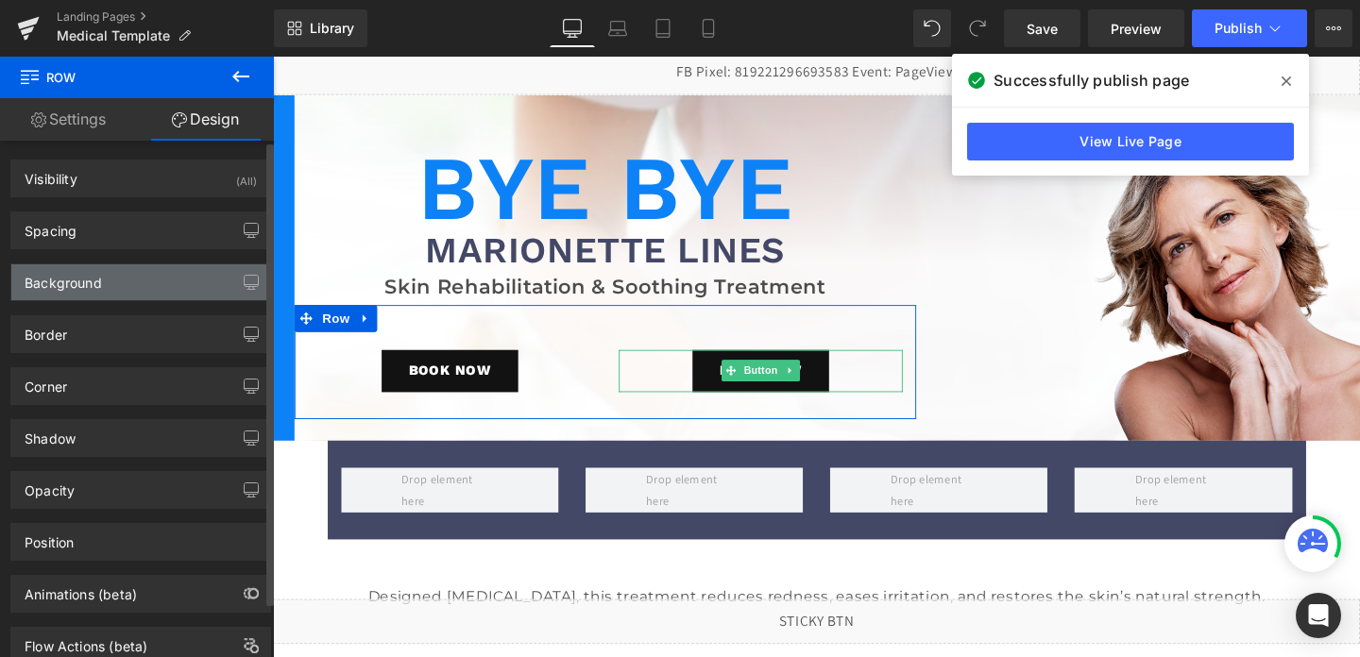
click at [137, 281] on div "Background" at bounding box center [140, 282] width 259 height 36
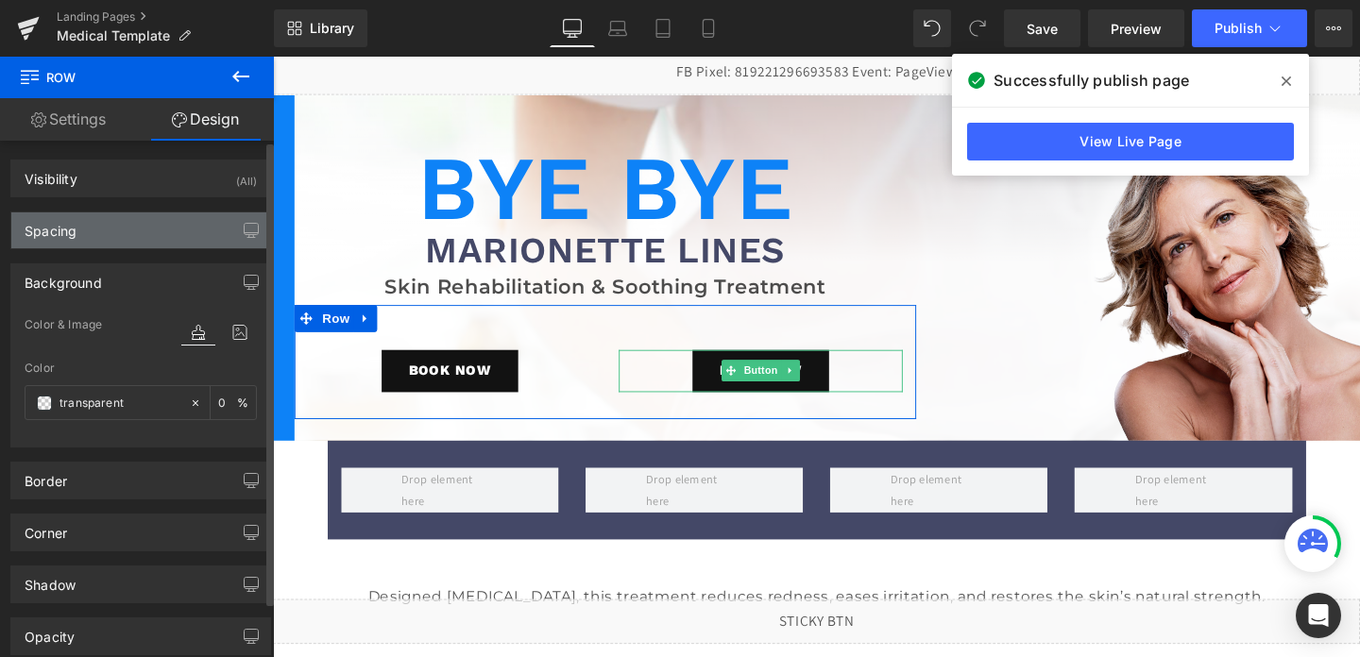
click at [137, 221] on div "Spacing" at bounding box center [140, 231] width 259 height 36
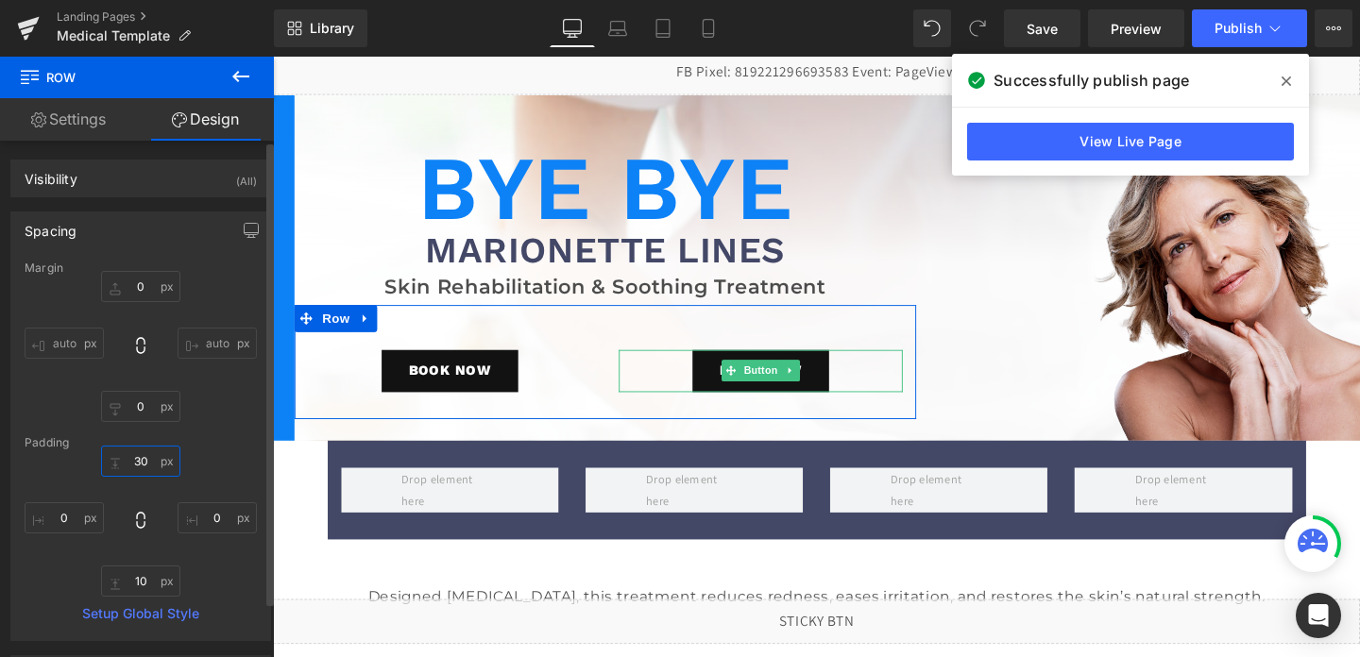
click at [146, 462] on input "30" at bounding box center [140, 461] width 79 height 31
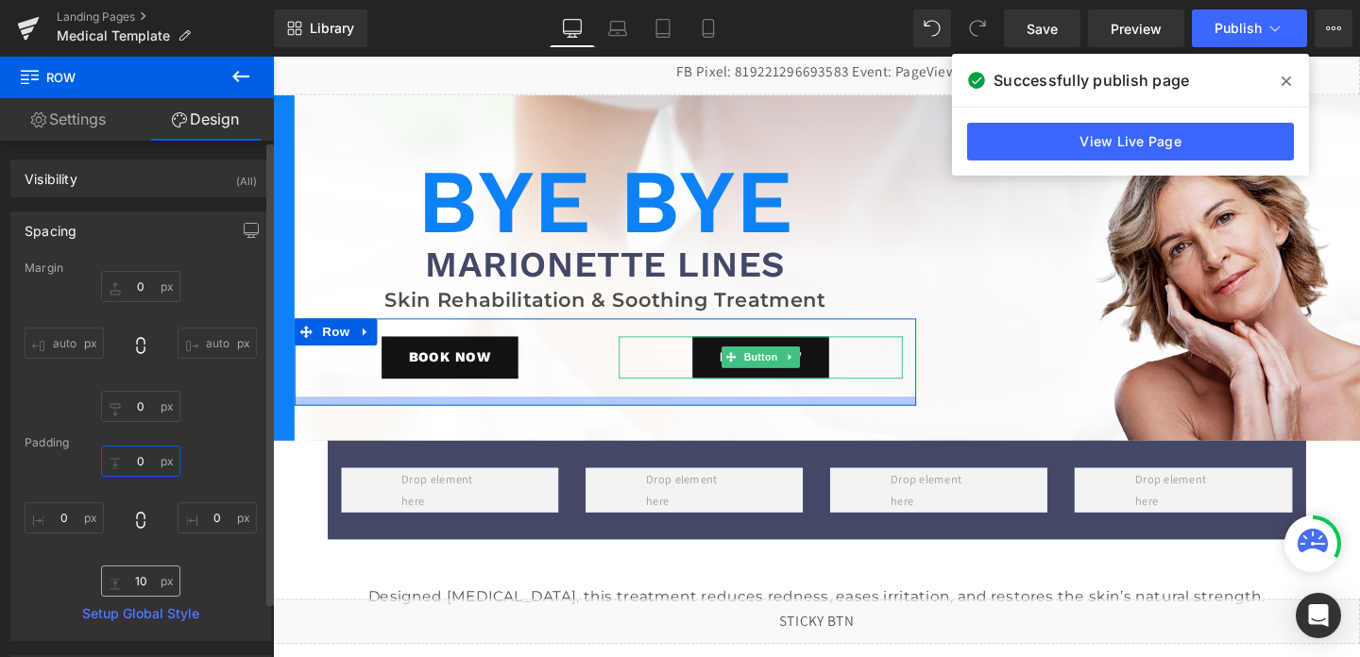
type input "0"
click at [142, 585] on input "10" at bounding box center [140, 581] width 79 height 31
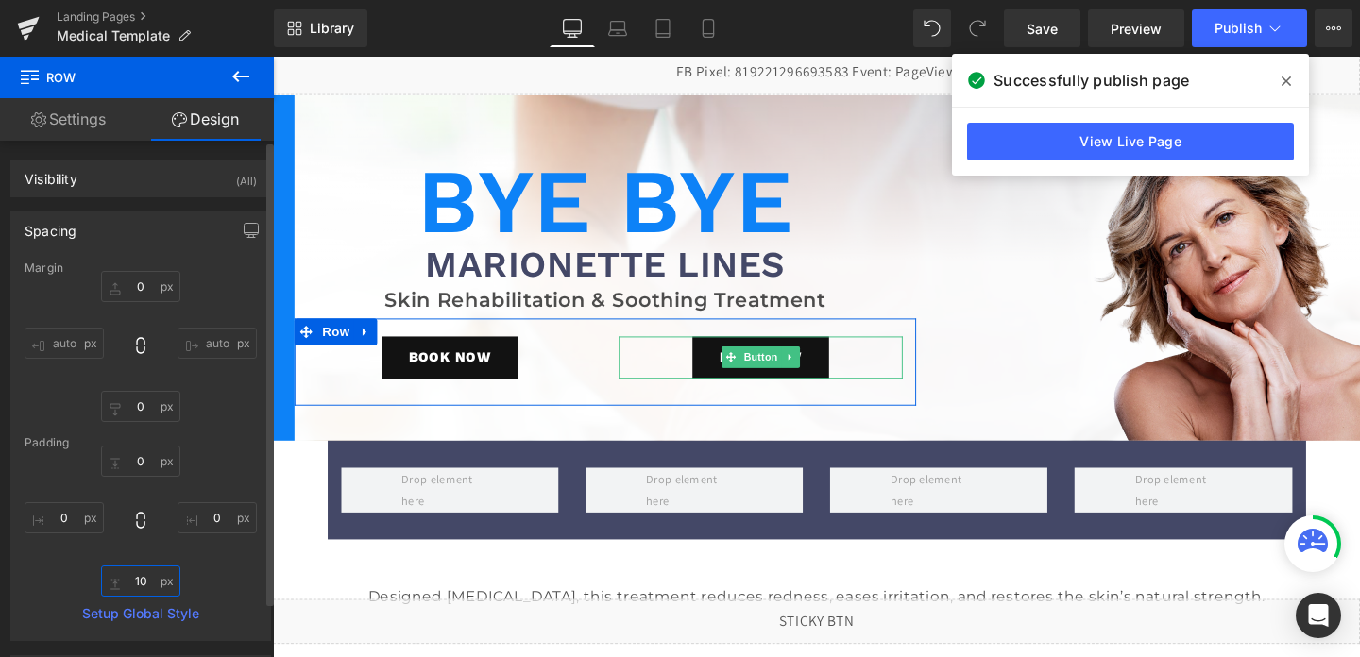
type input "0"
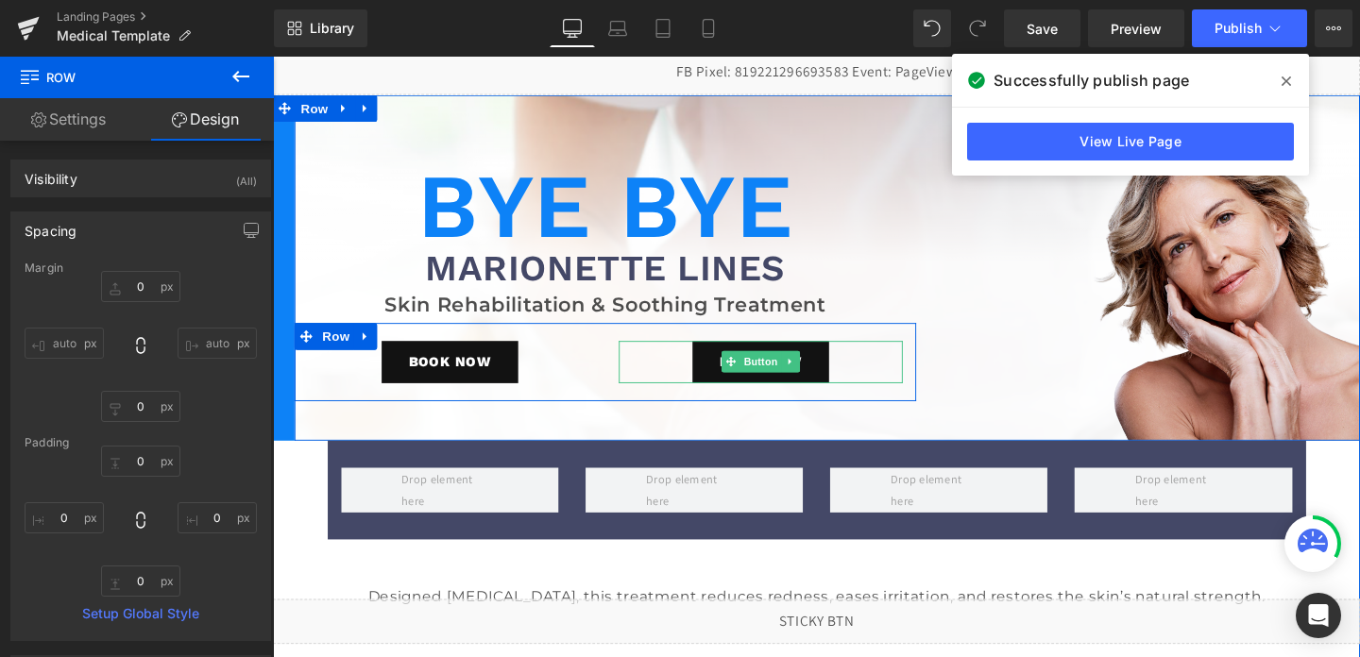
click at [592, 402] on div "BOOK NOW Button" at bounding box center [459, 378] width 327 height 82
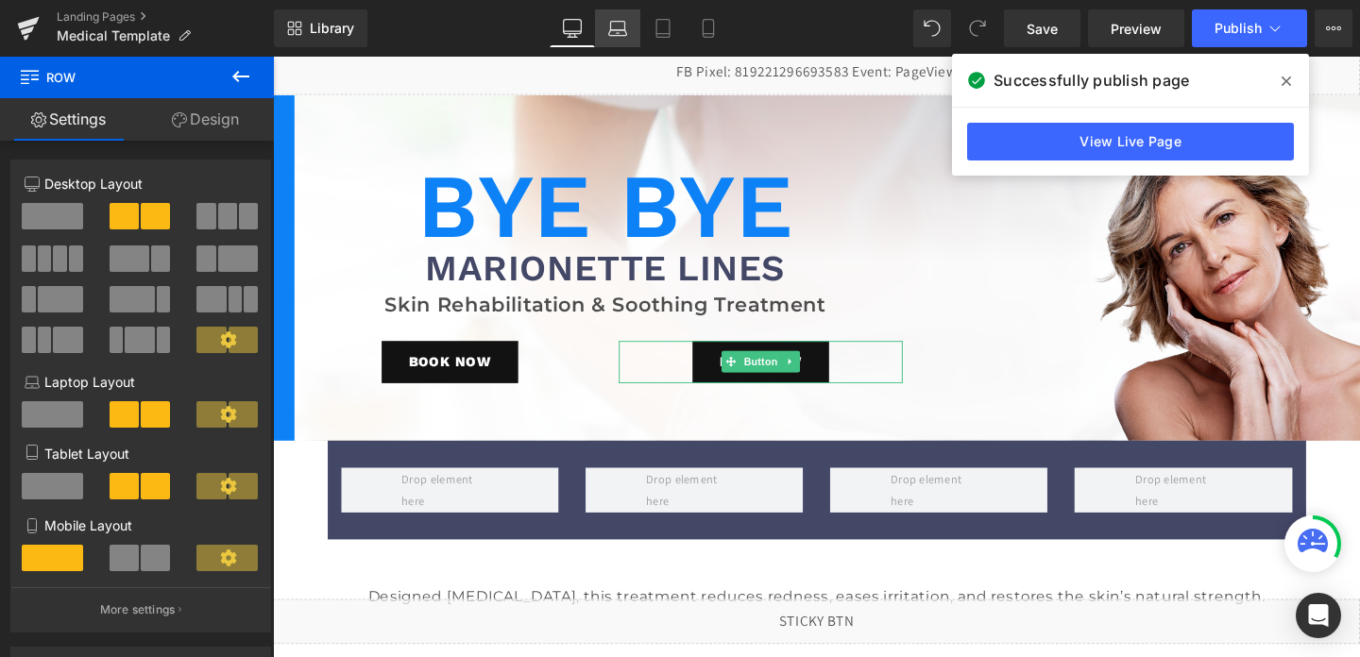
click at [616, 35] on icon at bounding box center [618, 33] width 18 height 6
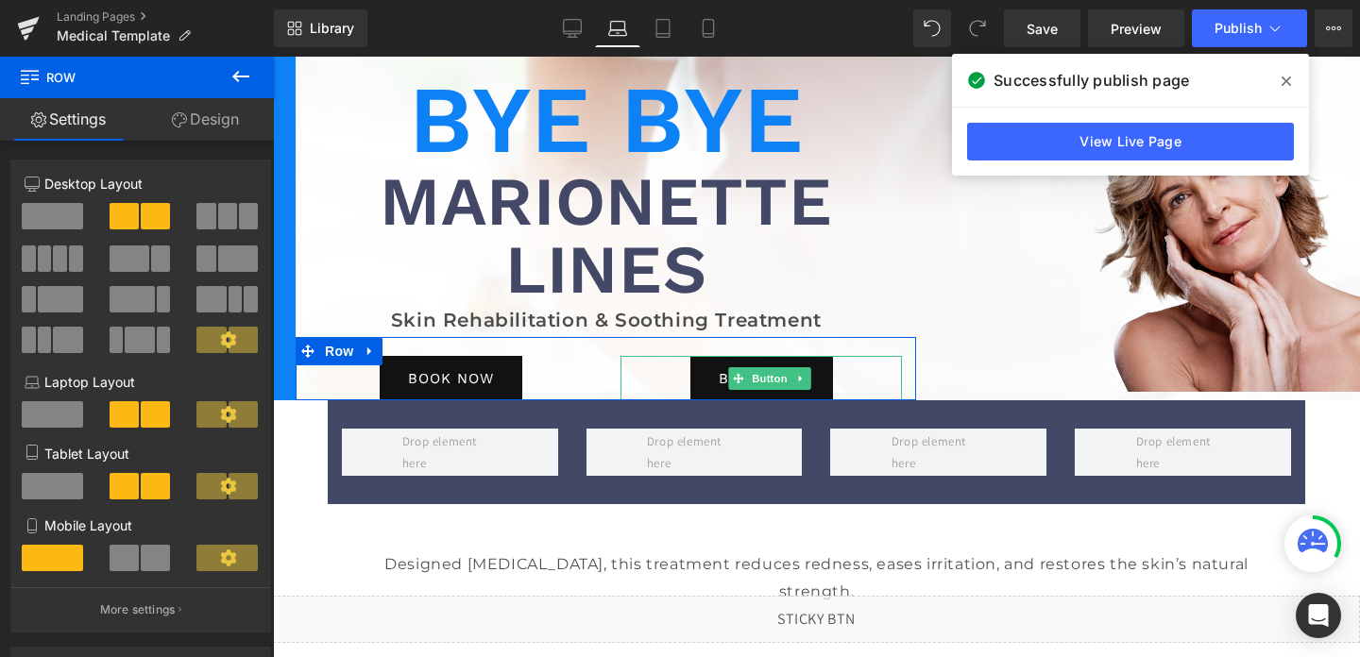
click at [141, 566] on span at bounding box center [155, 558] width 29 height 26
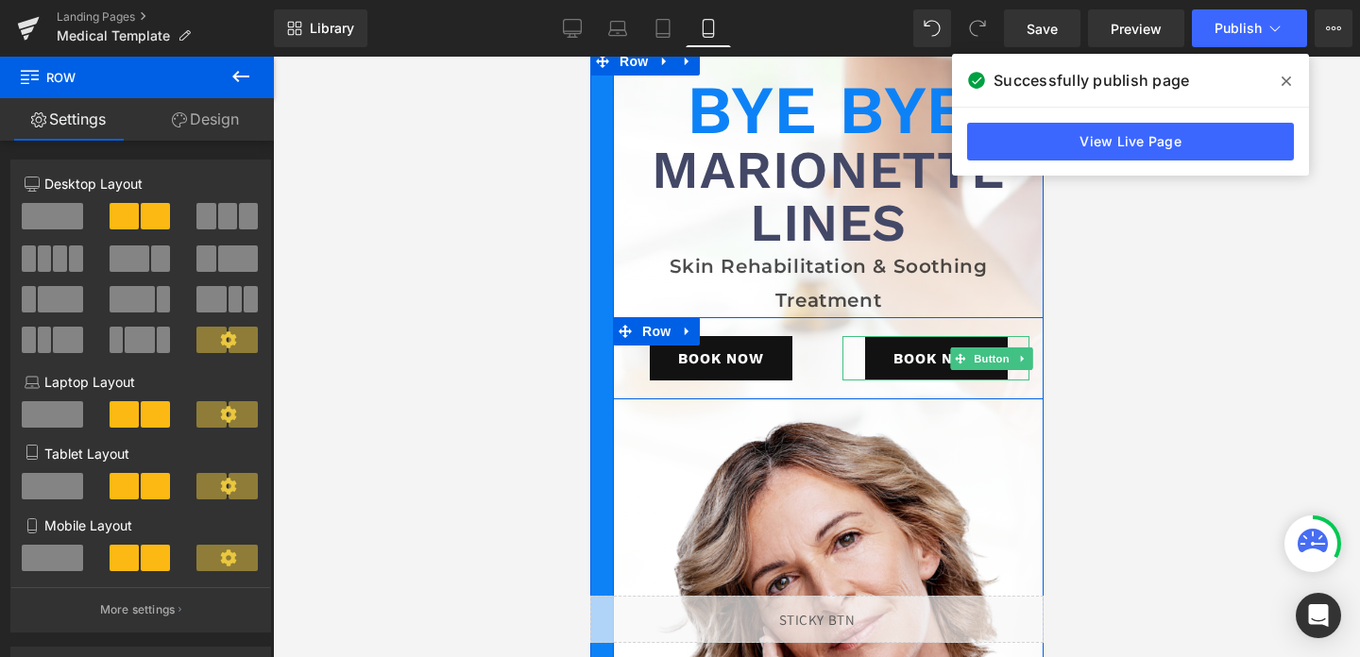
scroll to position [58, 0]
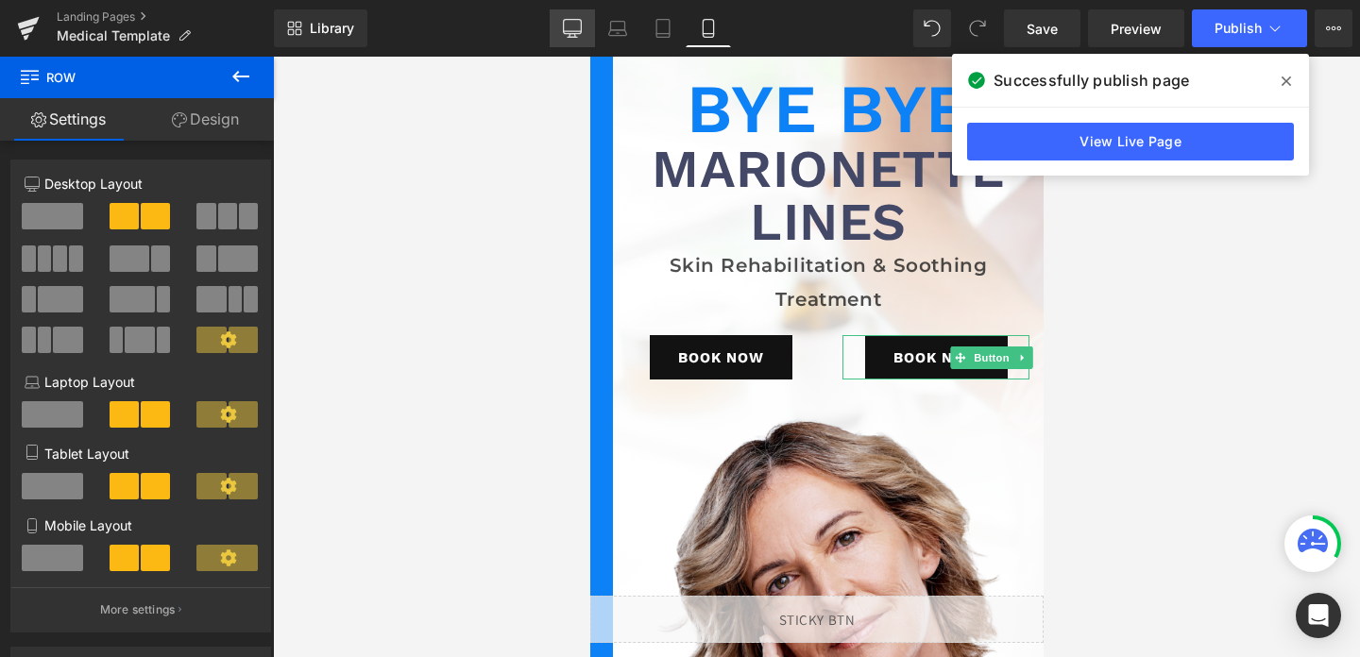
click at [576, 25] on icon at bounding box center [572, 28] width 19 height 19
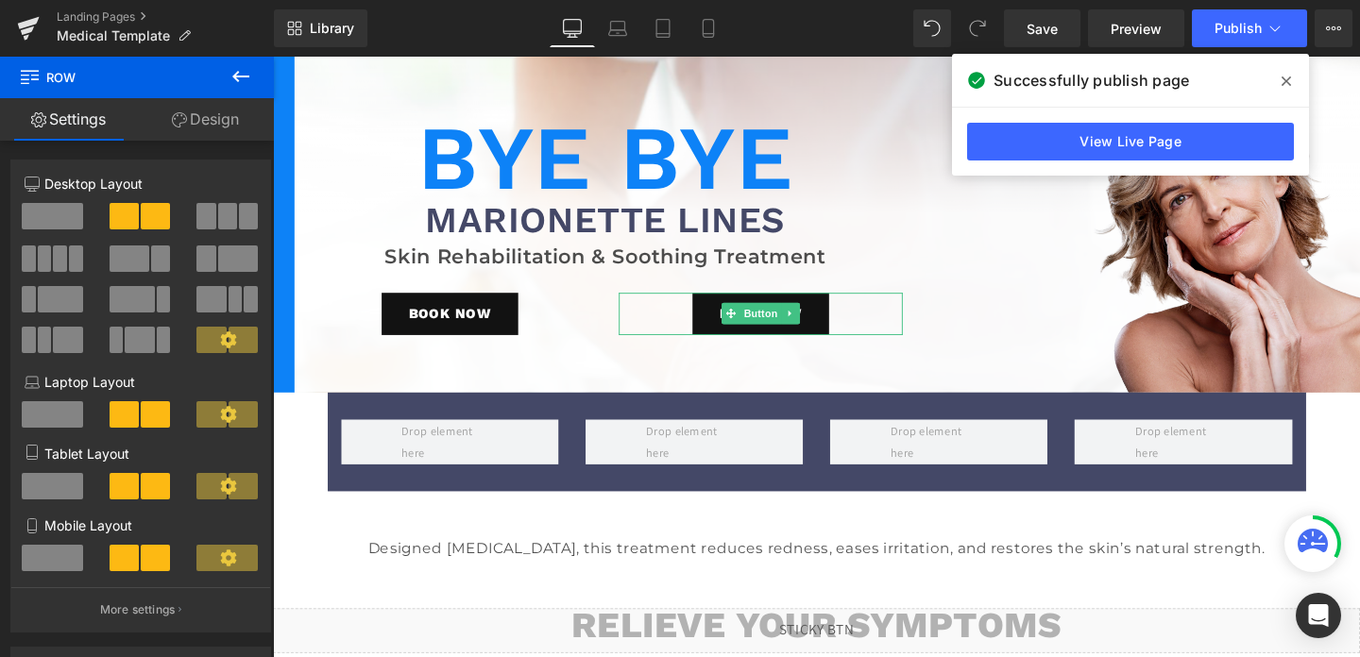
scroll to position [63, 0]
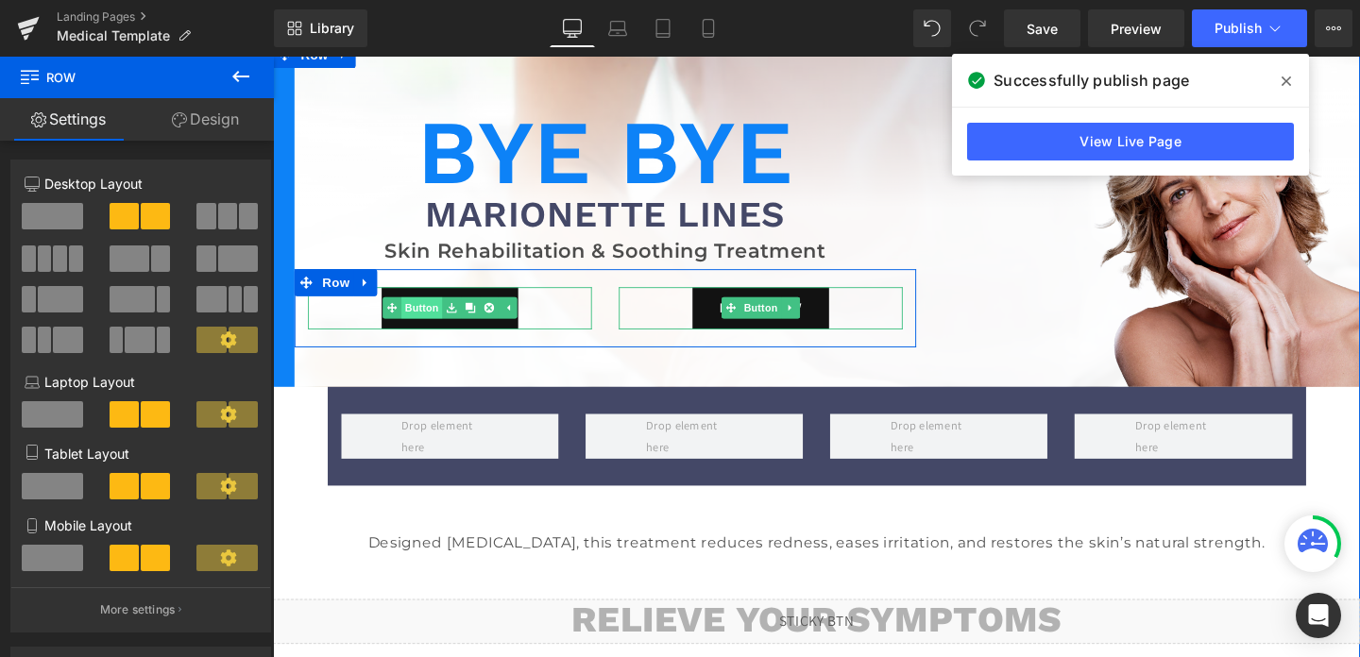
click at [432, 321] on link "Button" at bounding box center [419, 321] width 62 height 23
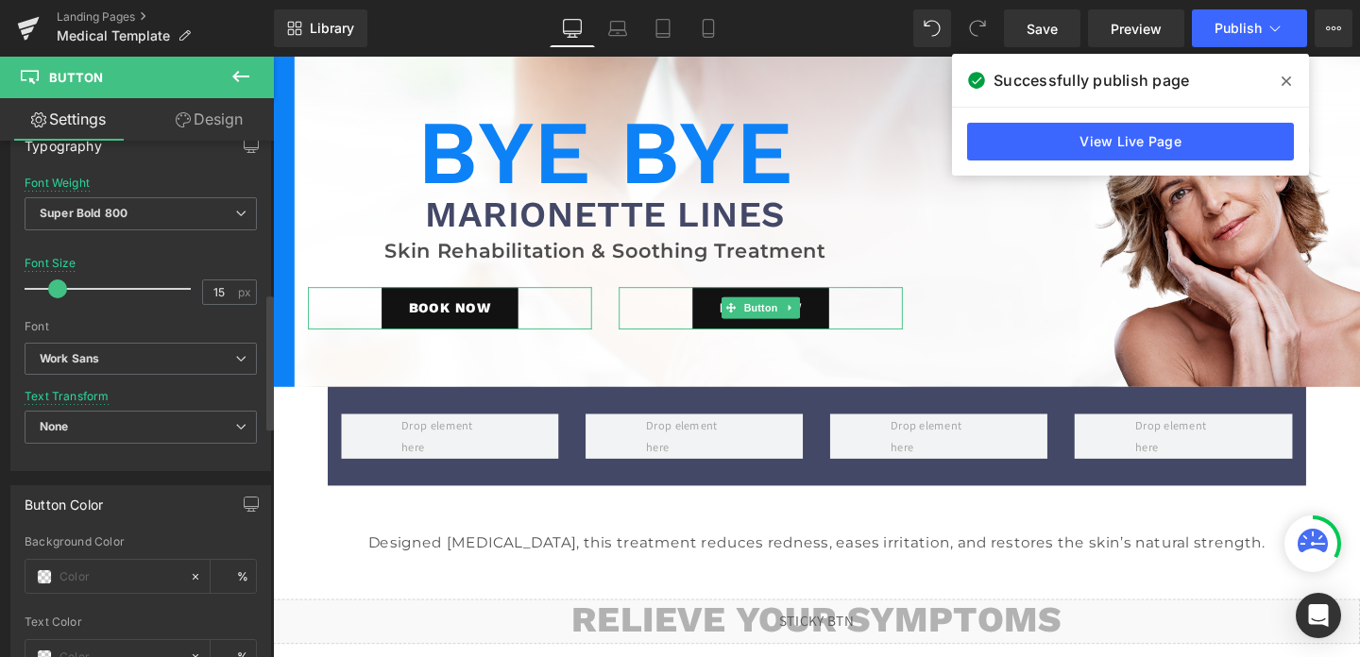
scroll to position [586, 0]
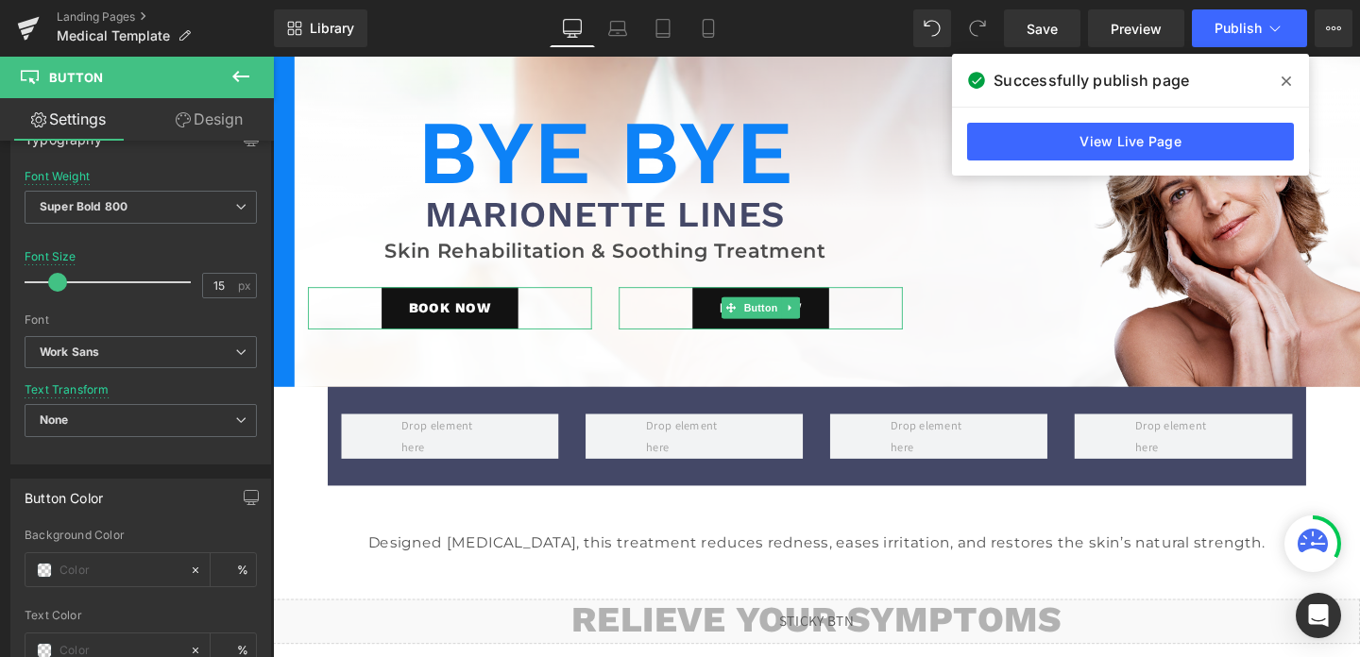
click at [197, 113] on link "Design" at bounding box center [209, 119] width 137 height 43
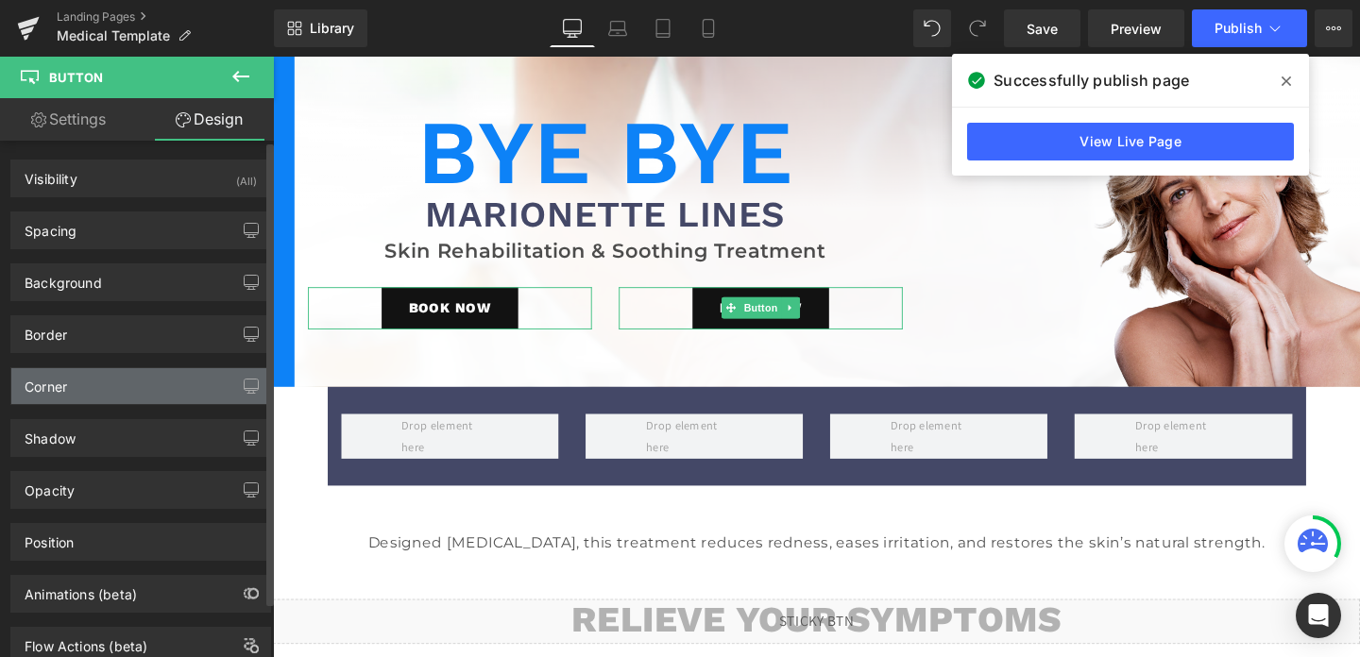
click at [109, 385] on div "Corner" at bounding box center [140, 386] width 259 height 36
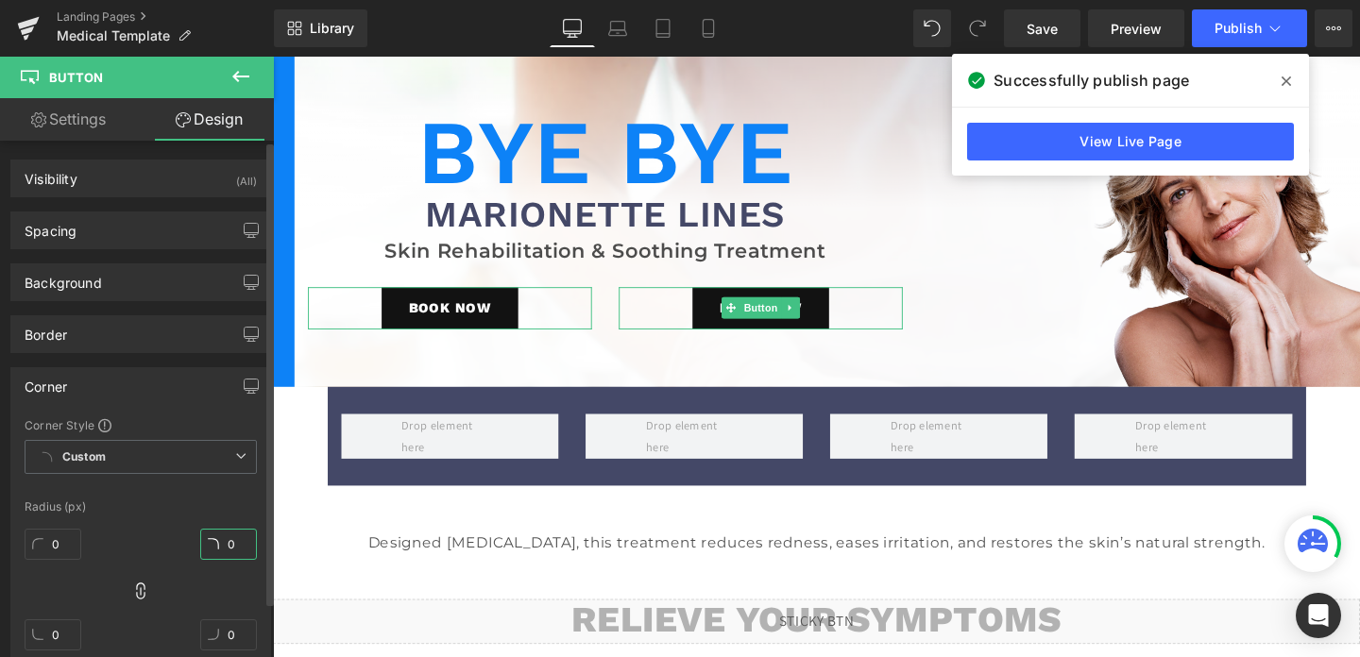
click at [230, 541] on input "0" at bounding box center [228, 544] width 57 height 31
type input "3"
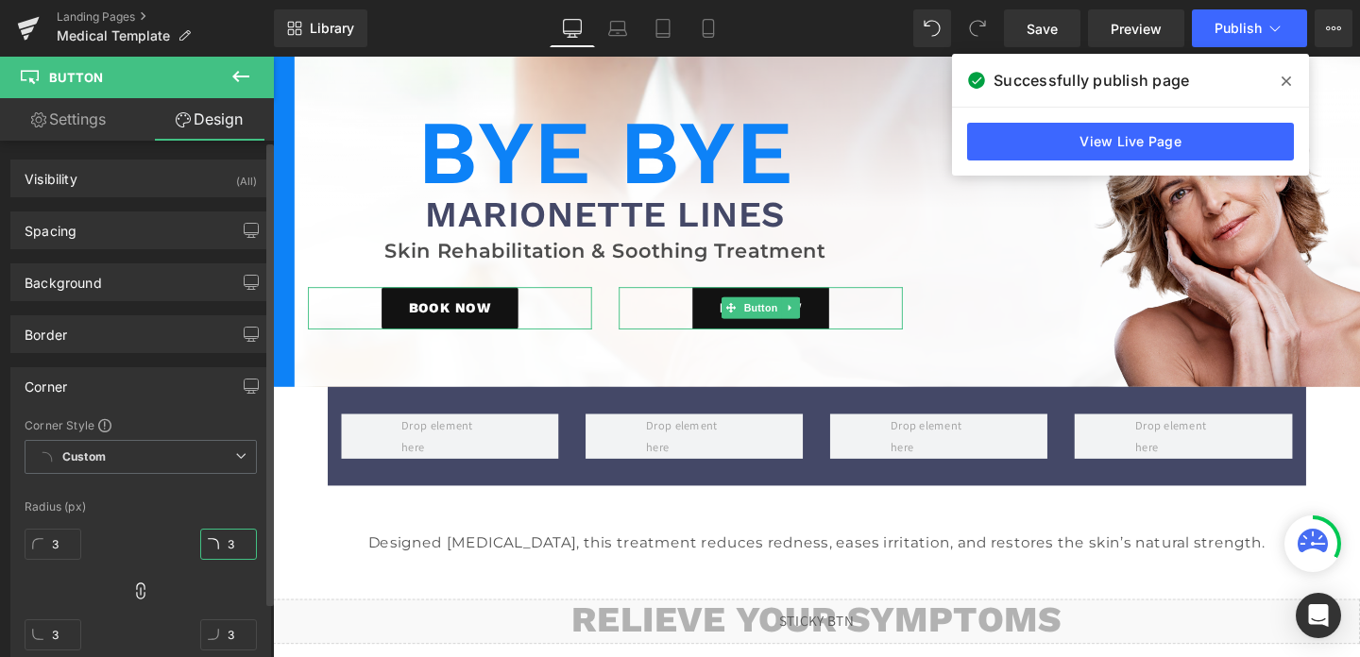
type input "32"
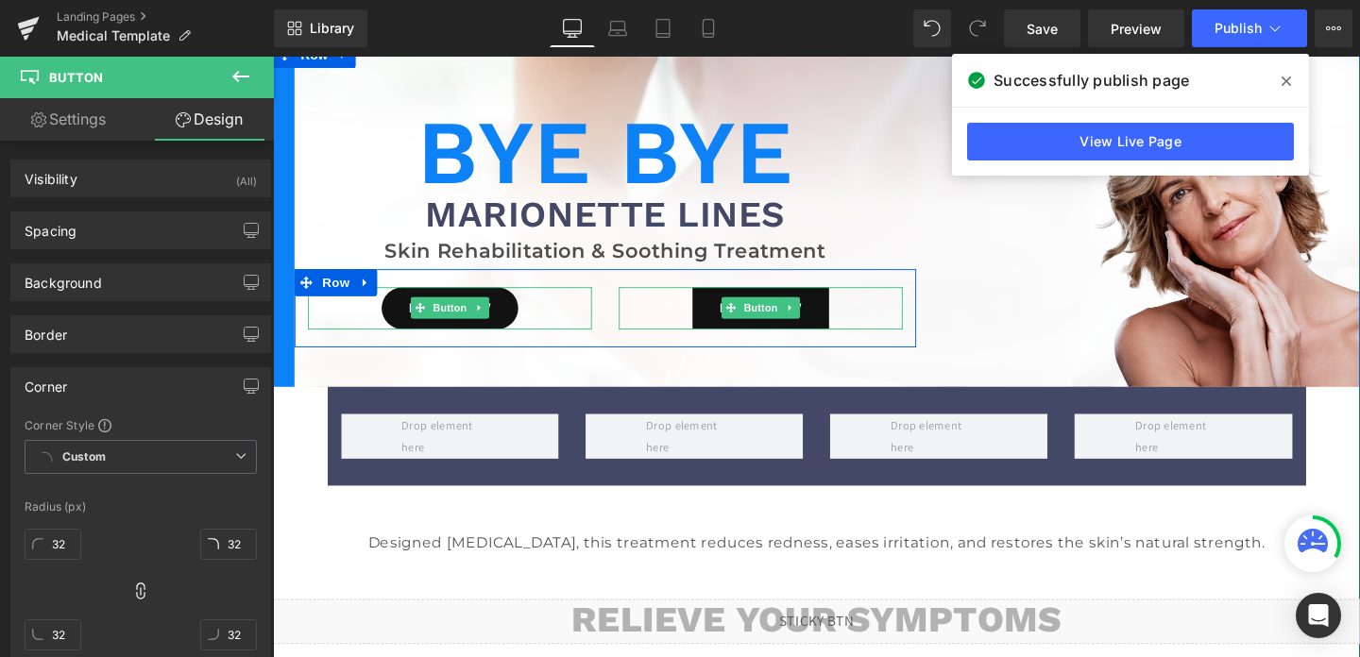
click at [435, 333] on link "BOOK NOW" at bounding box center [459, 321] width 144 height 44
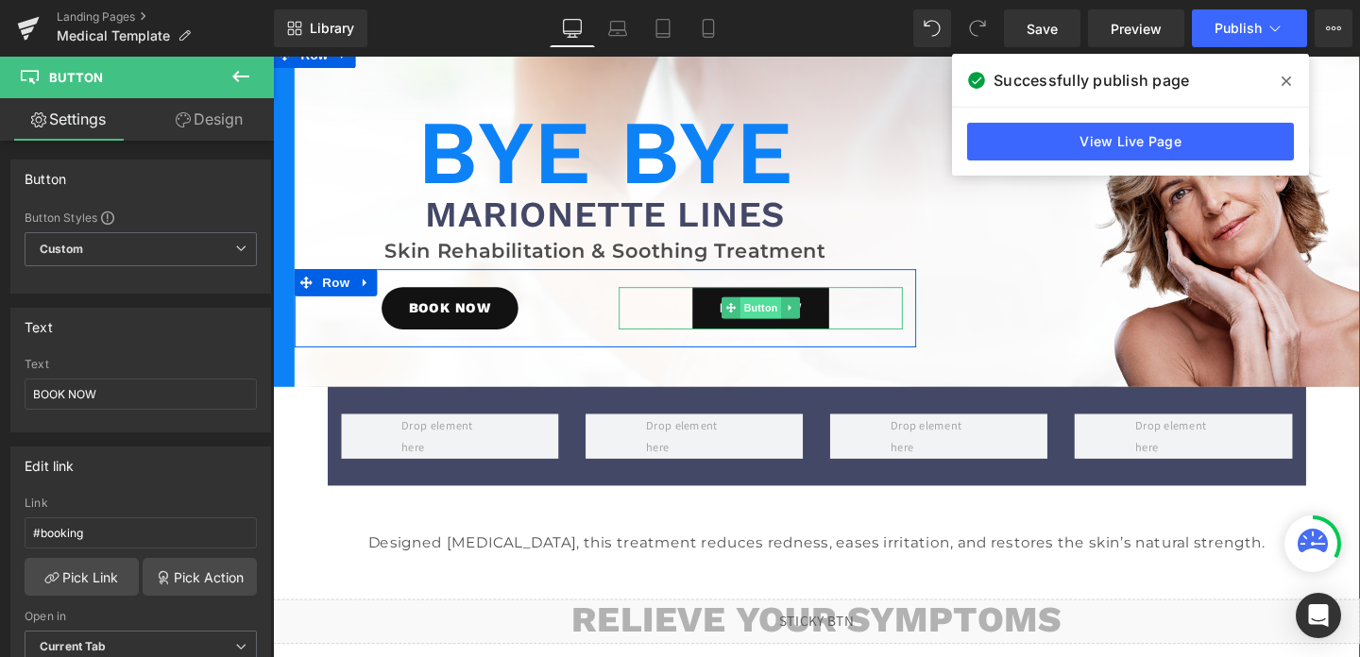
click at [781, 328] on span "Button" at bounding box center [785, 321] width 43 height 23
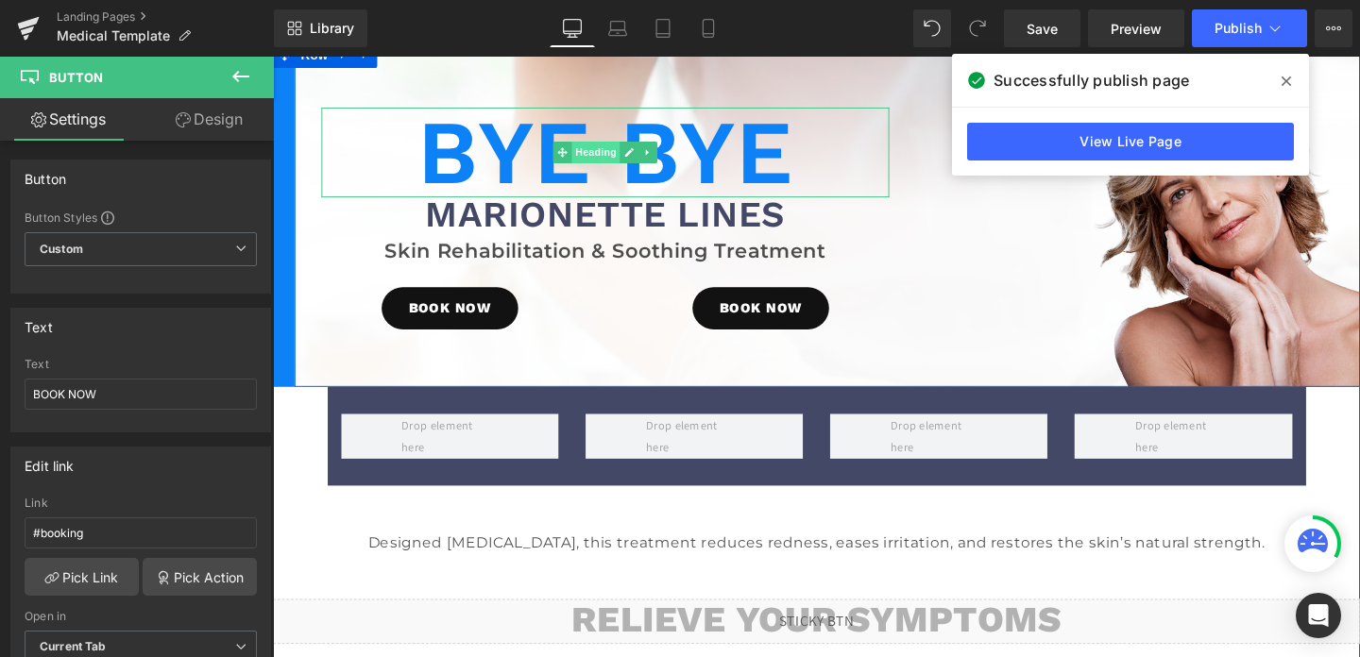
click at [607, 164] on span "Heading" at bounding box center [613, 157] width 51 height 23
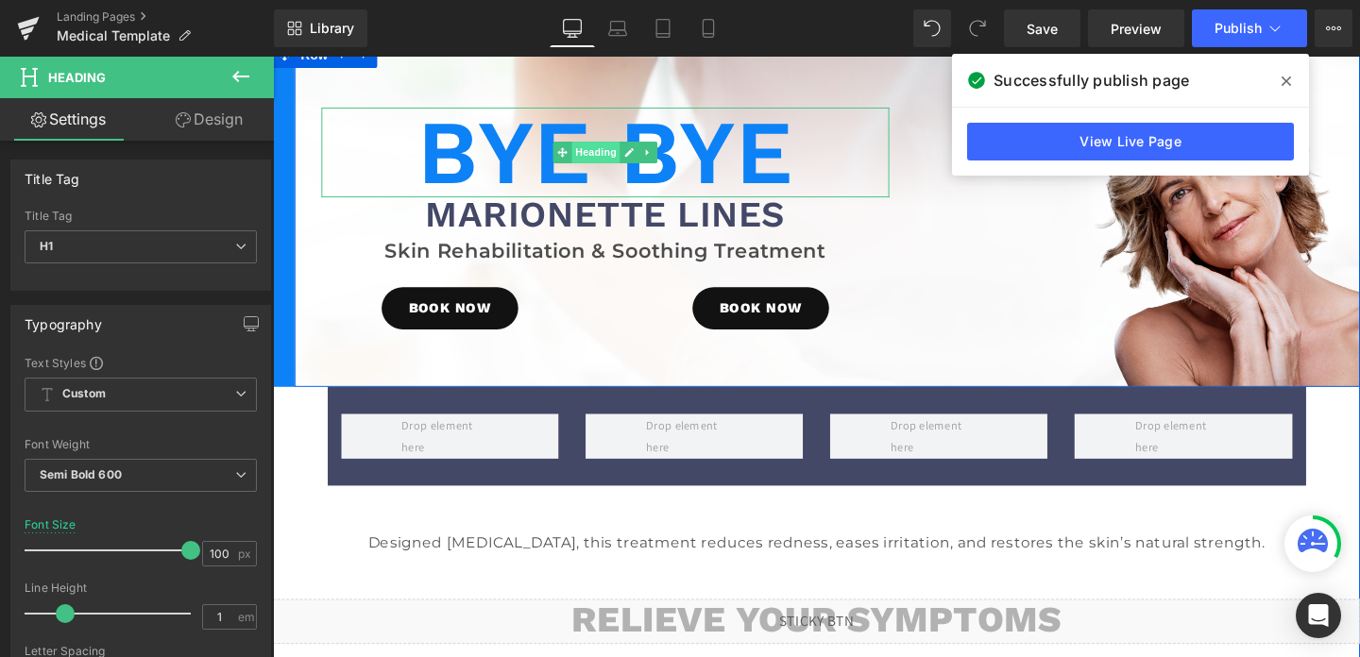
click at [605, 157] on span "Heading" at bounding box center [613, 157] width 51 height 23
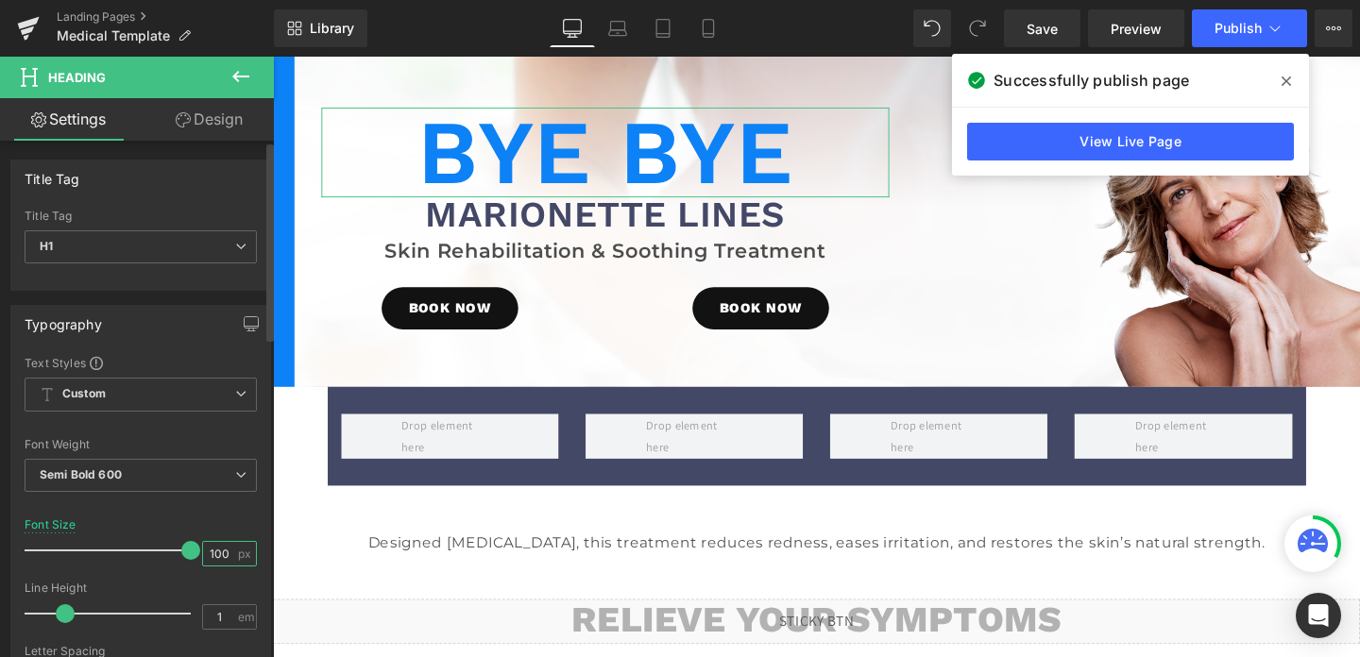
click at [204, 547] on input "100" at bounding box center [219, 554] width 33 height 24
type input "120"
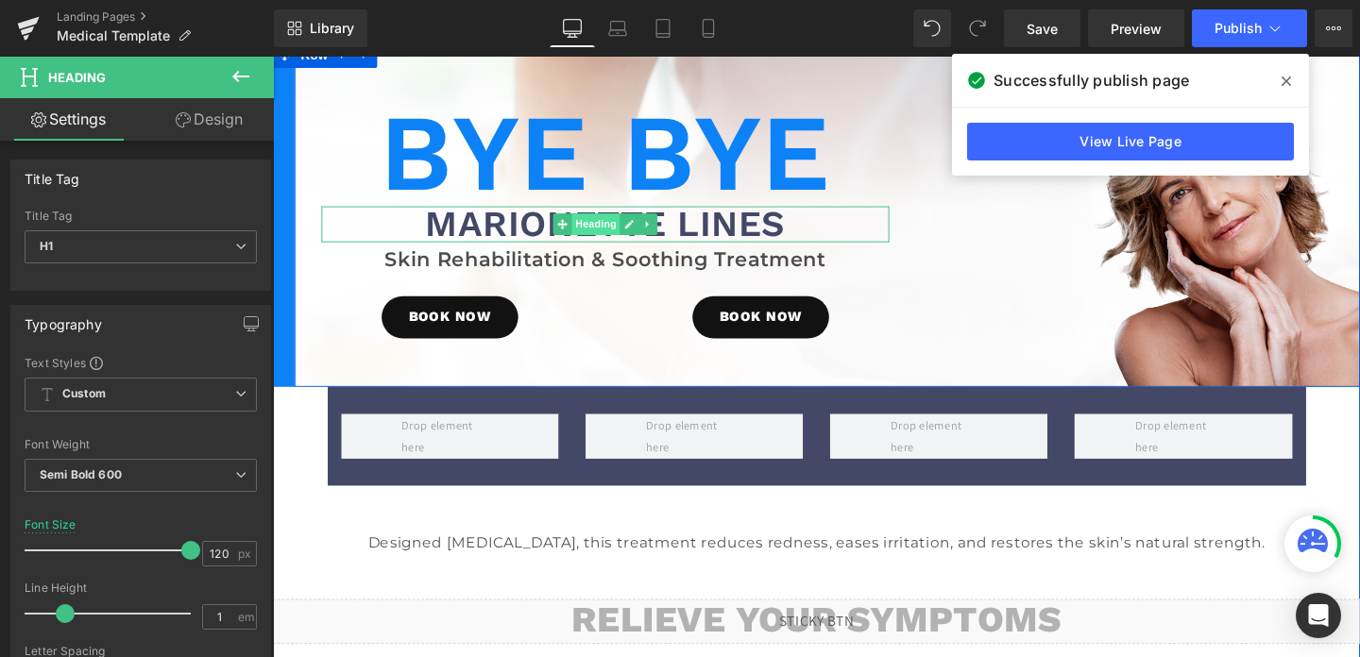
click at [617, 235] on span "Heading" at bounding box center [613, 233] width 51 height 23
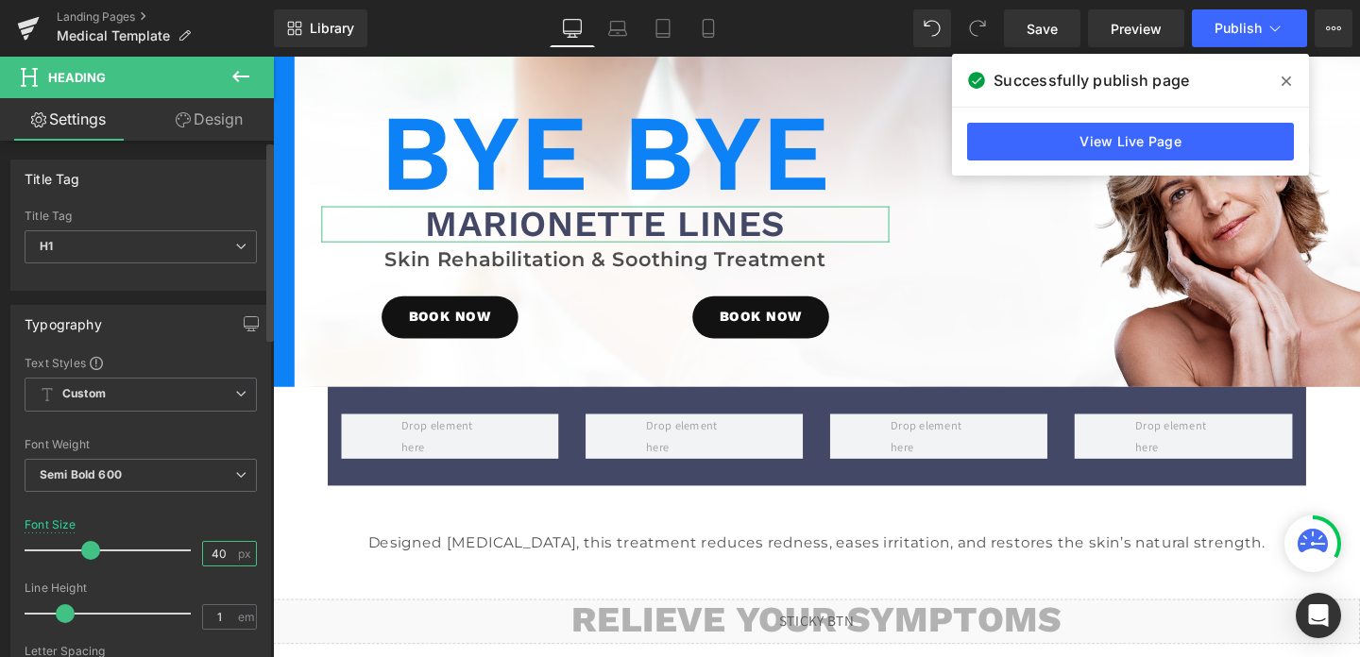
click at [213, 548] on input "40" at bounding box center [219, 554] width 33 height 24
type input "60"
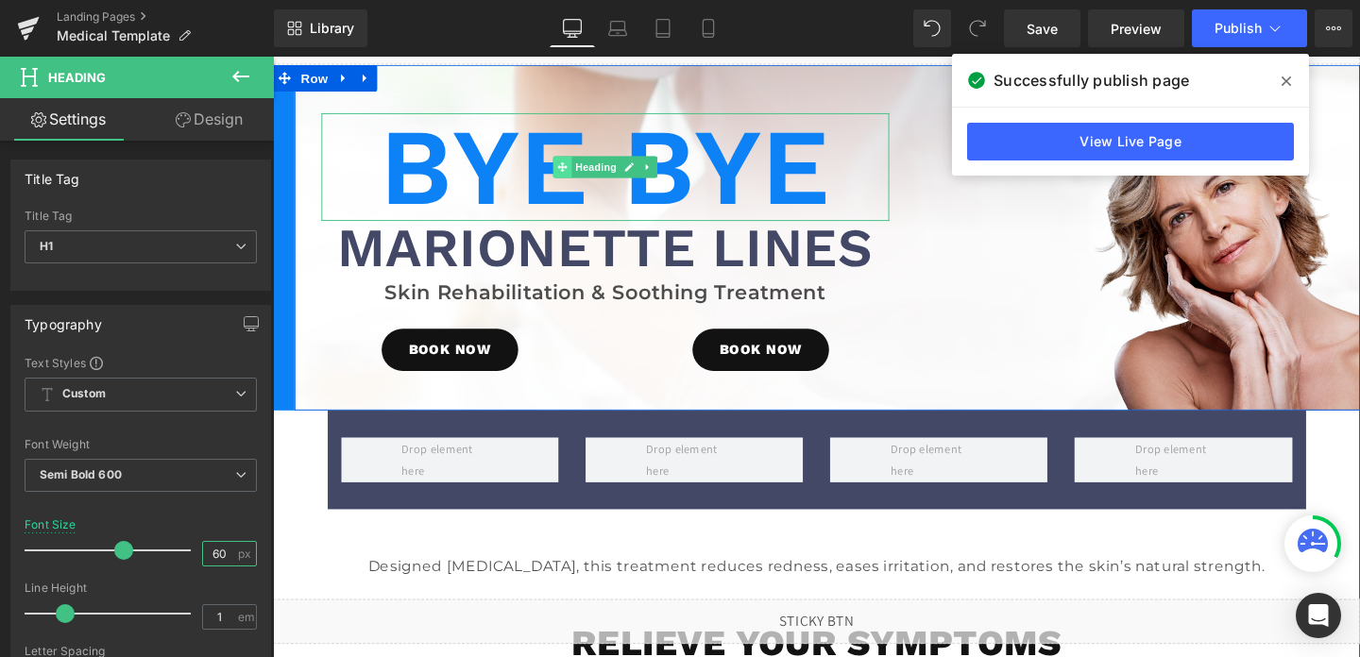
scroll to position [29, 0]
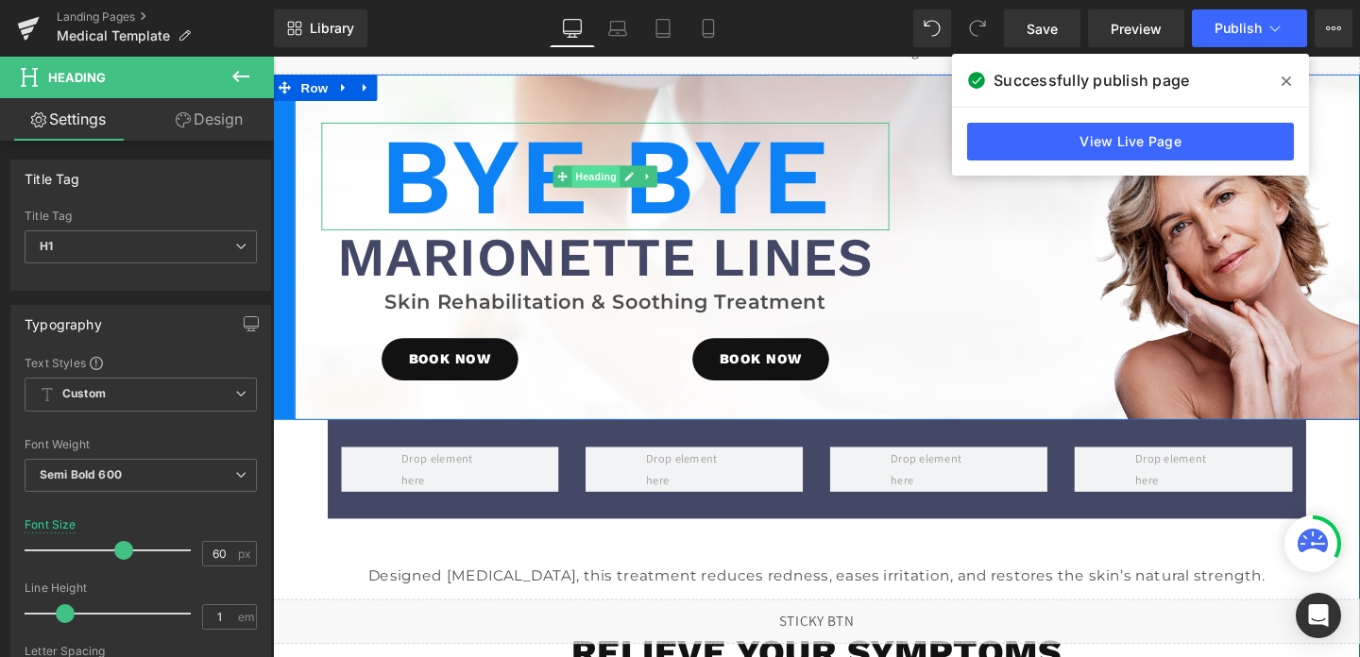
click at [622, 190] on span "Heading" at bounding box center [613, 182] width 51 height 23
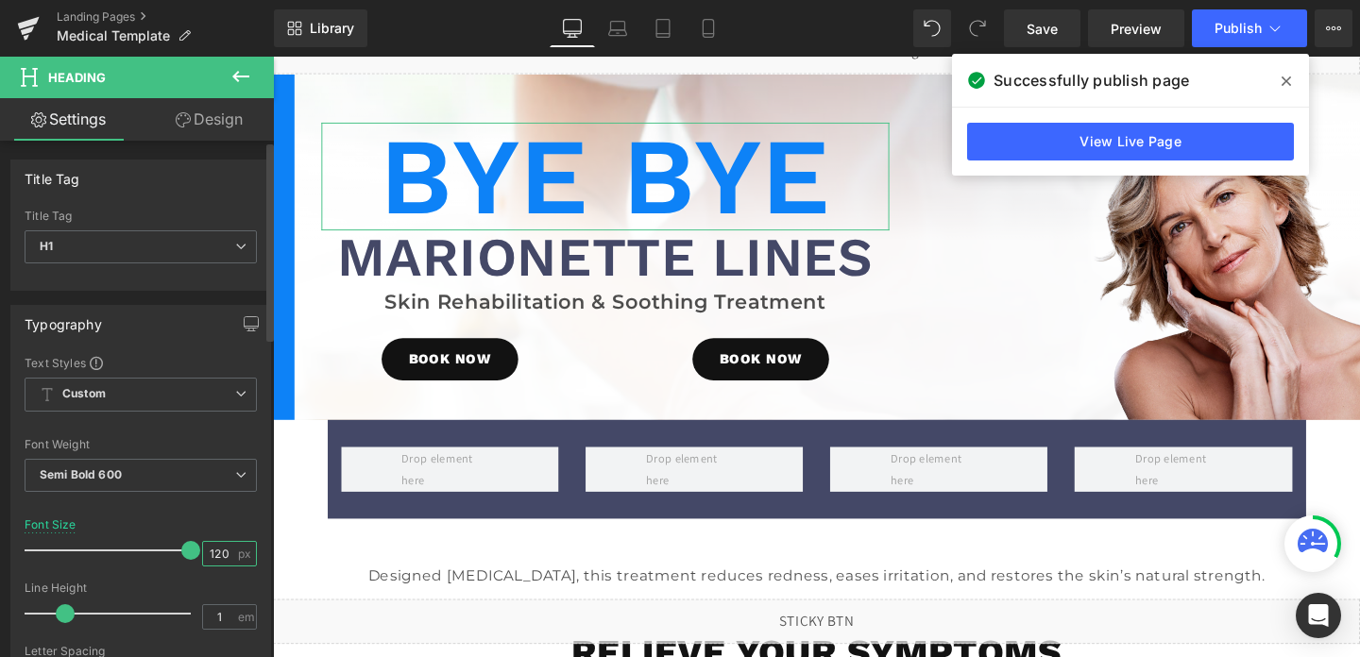
click at [213, 559] on input "120" at bounding box center [219, 554] width 33 height 24
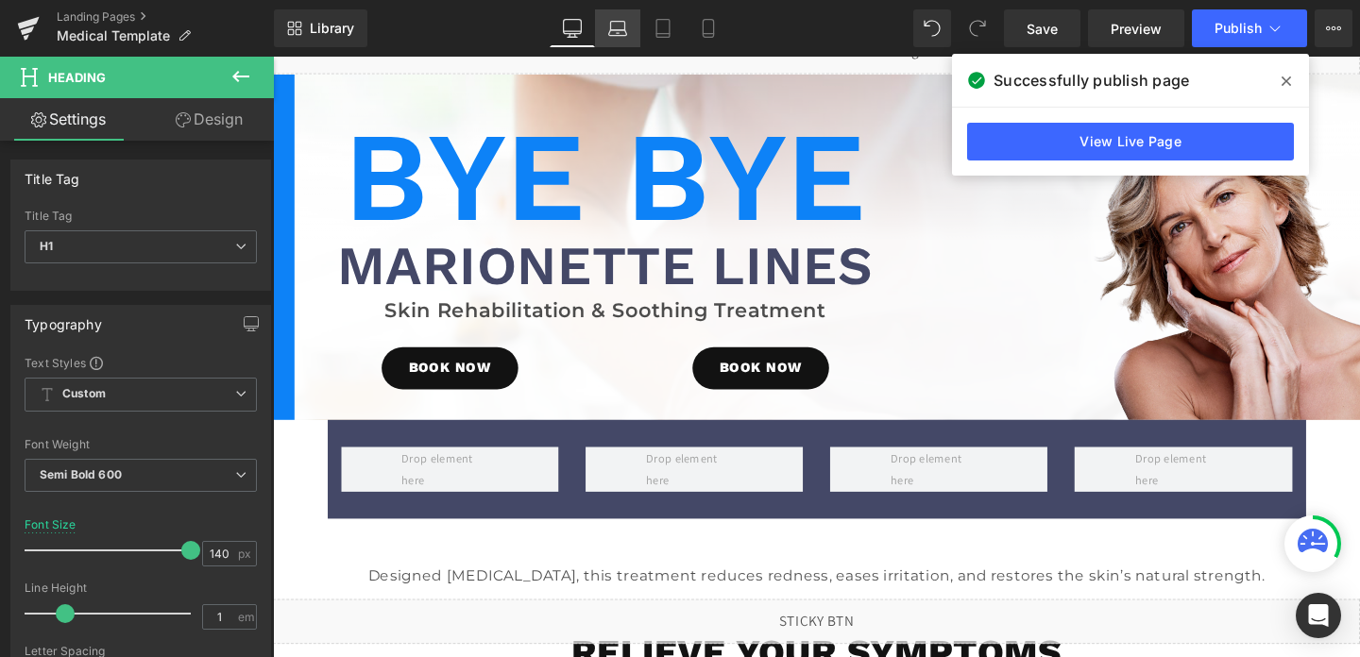
click at [629, 28] on link "Laptop" at bounding box center [617, 28] width 45 height 38
type input "100"
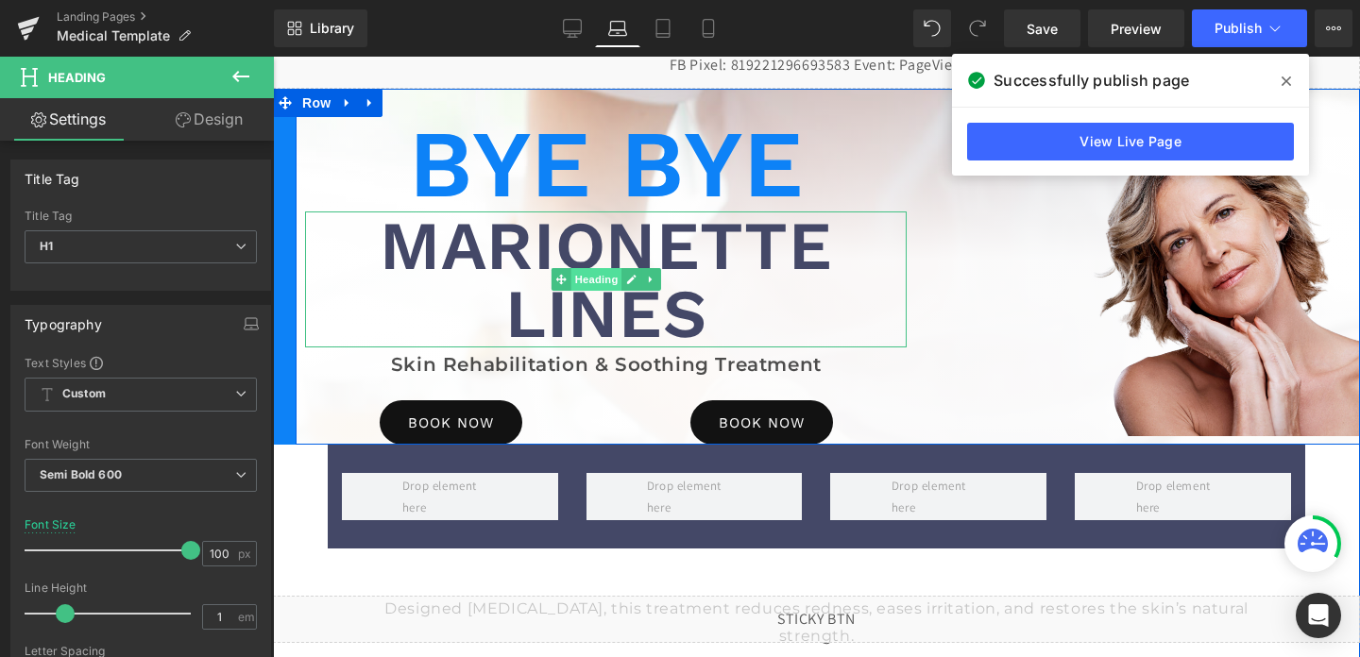
click at [588, 280] on span "Heading" at bounding box center [596, 279] width 51 height 23
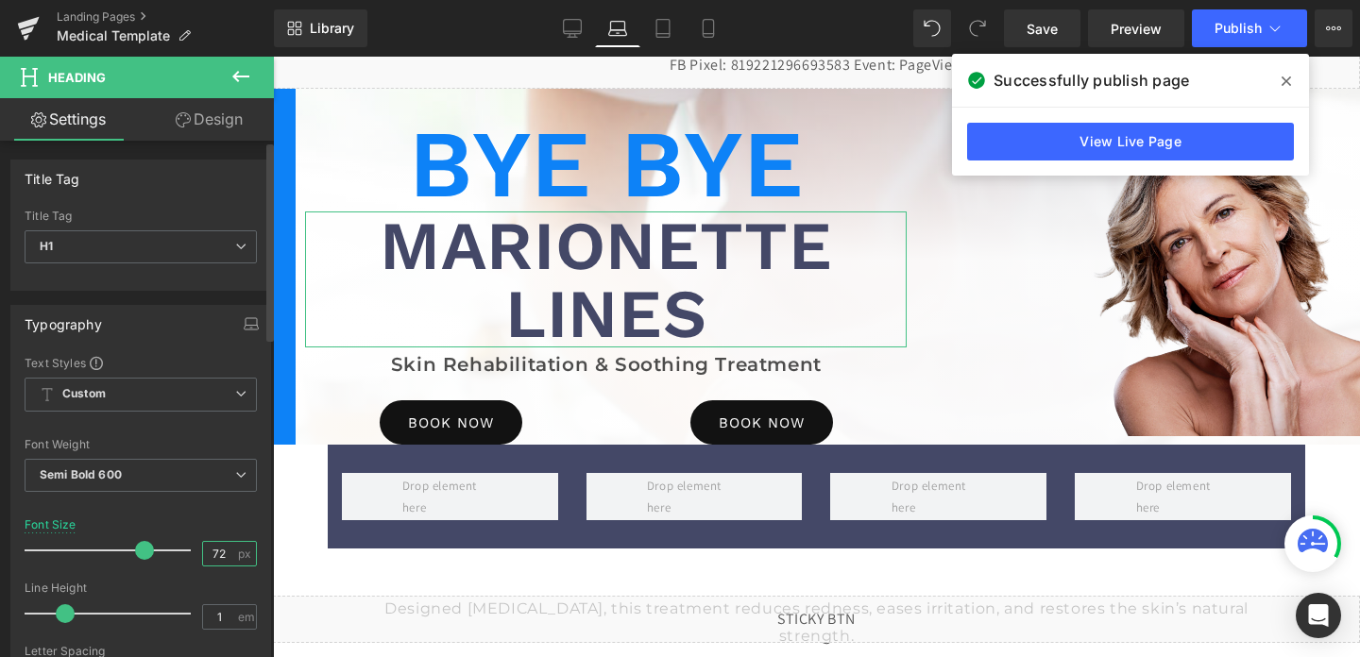
click at [214, 556] on input "72" at bounding box center [219, 554] width 33 height 24
type input "56"
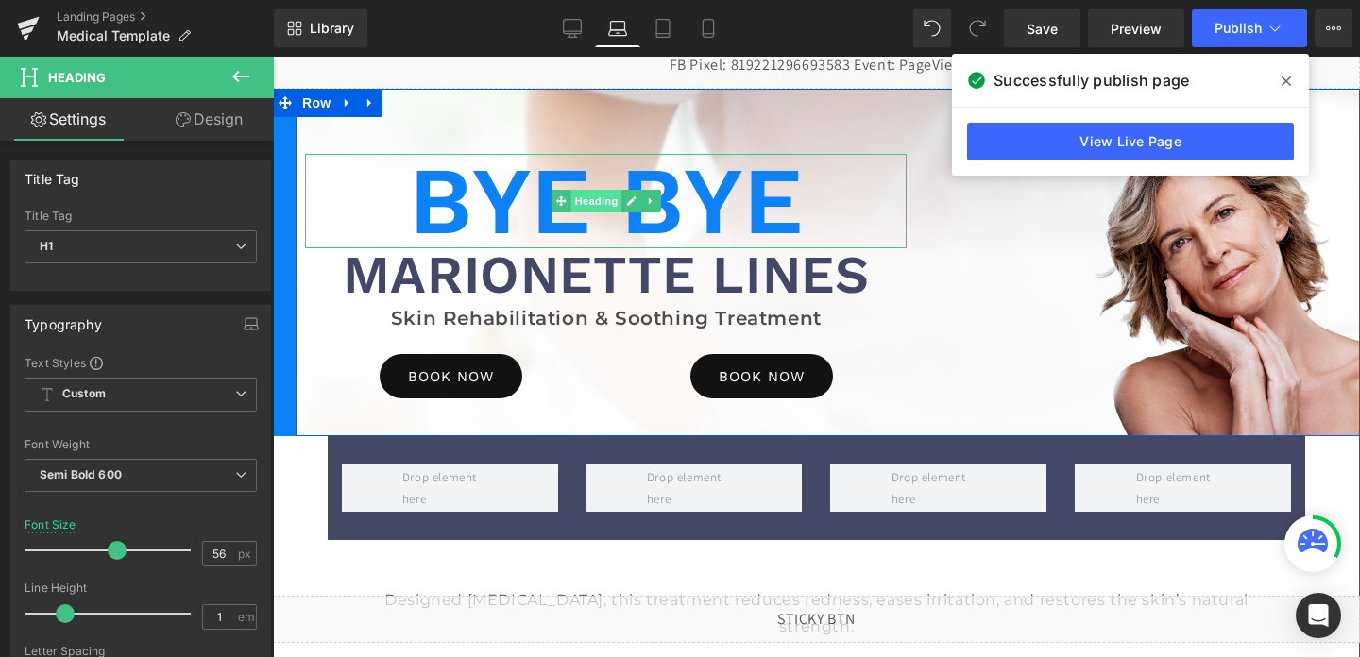
click at [597, 207] on span "Heading" at bounding box center [596, 201] width 51 height 23
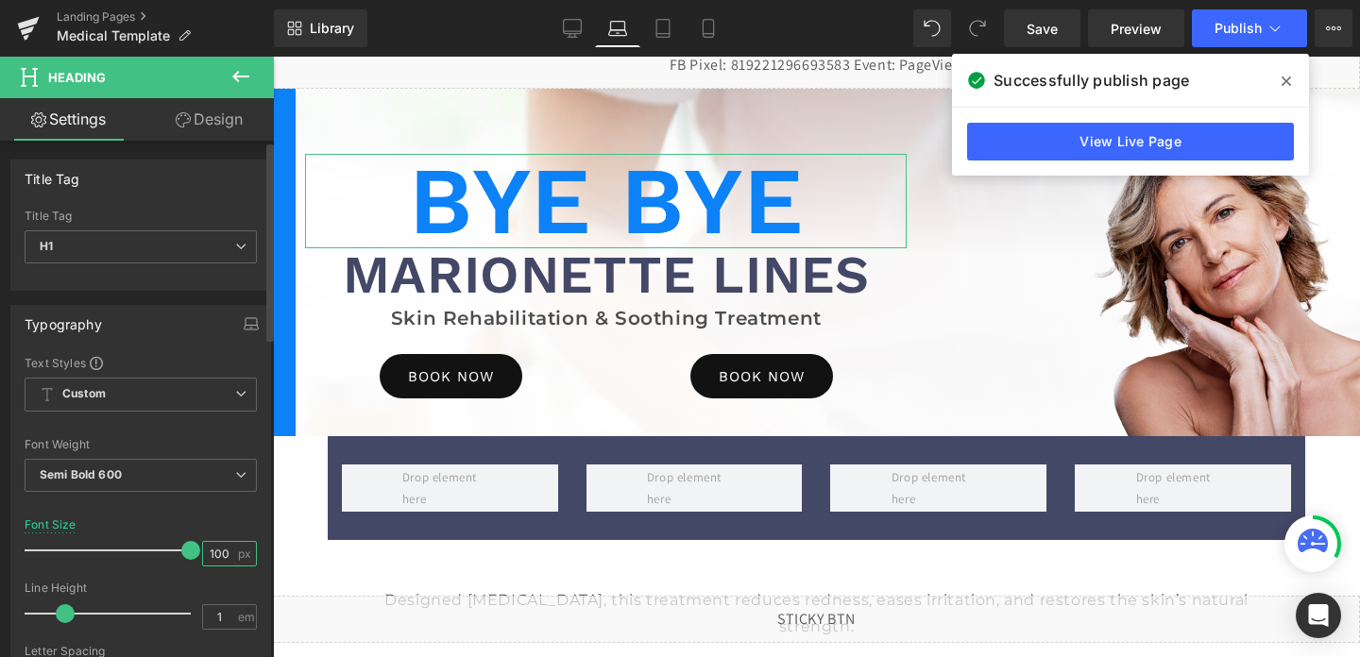
click at [204, 554] on input "100" at bounding box center [219, 554] width 33 height 24
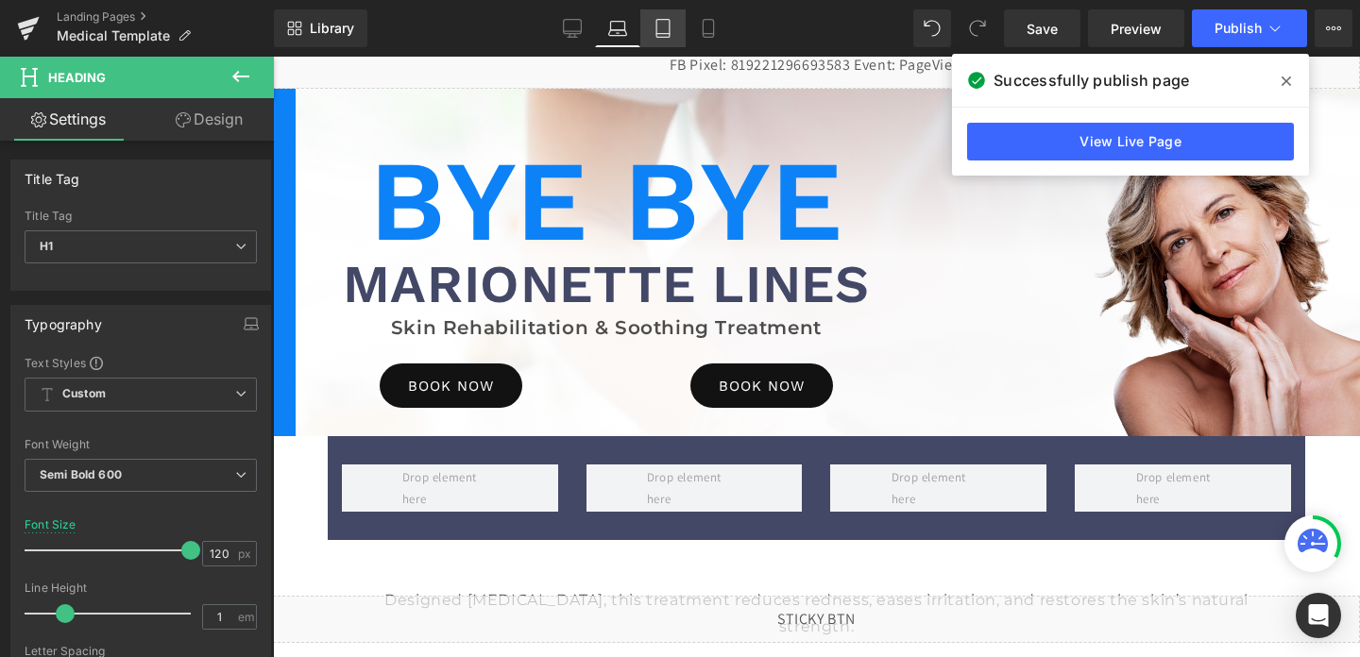
click at [657, 29] on icon at bounding box center [662, 29] width 13 height 18
type input "72"
type input "100"
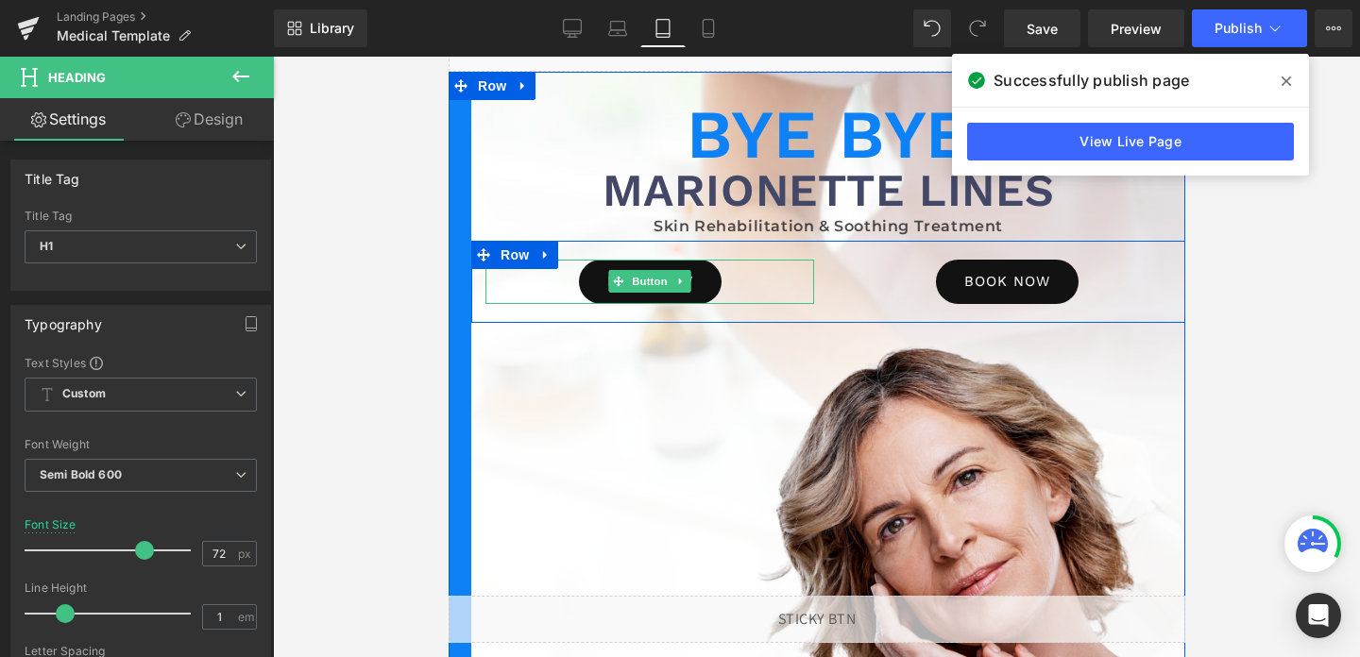
scroll to position [0, 0]
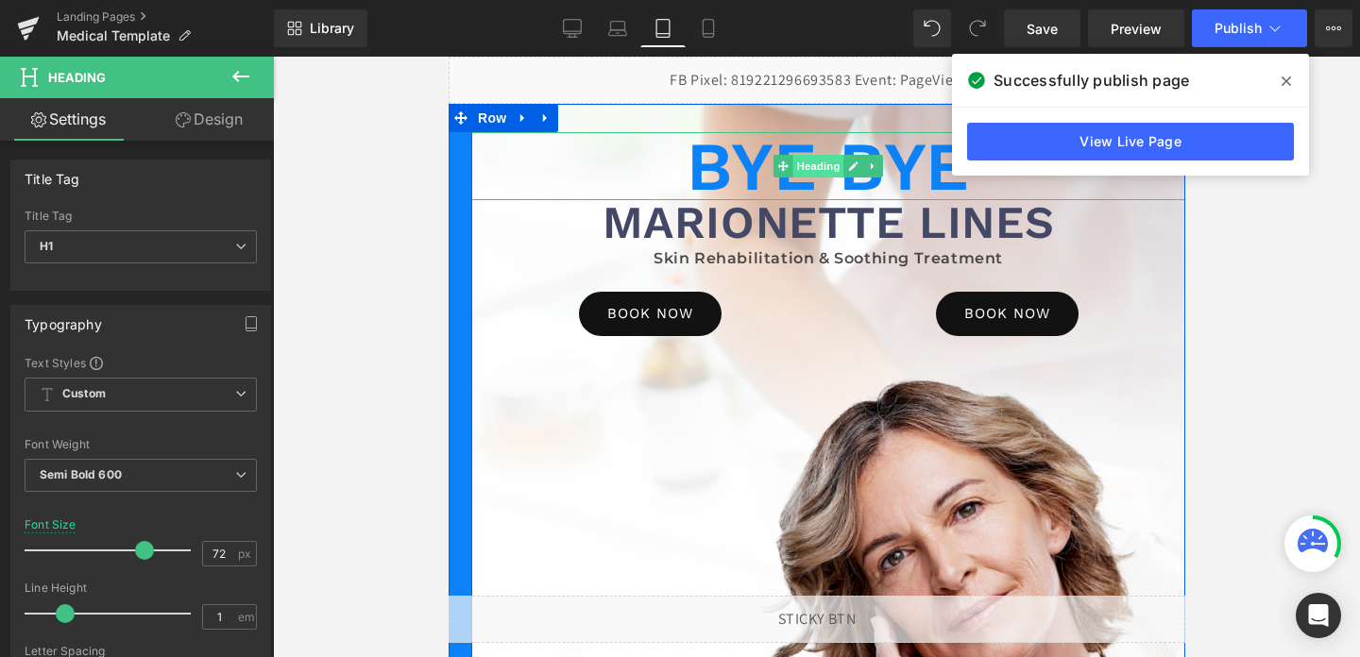
click at [812, 168] on span "Heading" at bounding box center [817, 166] width 51 height 23
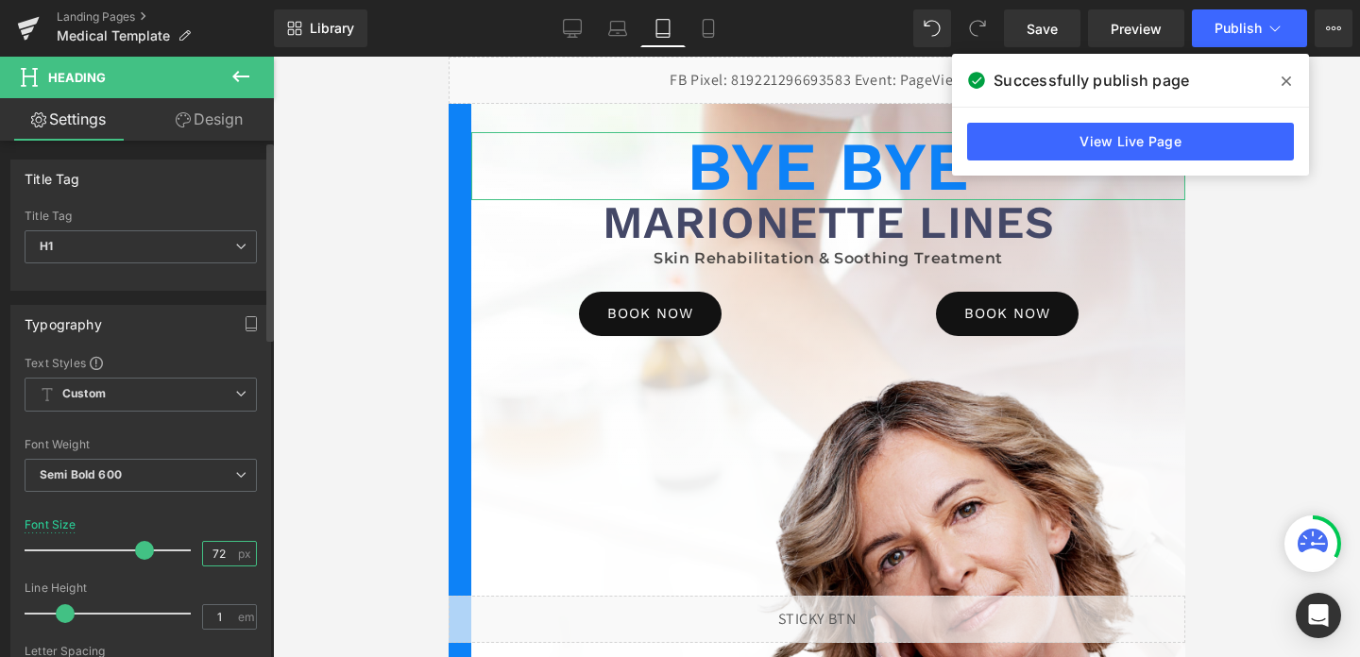
click at [212, 554] on input "72" at bounding box center [219, 554] width 33 height 24
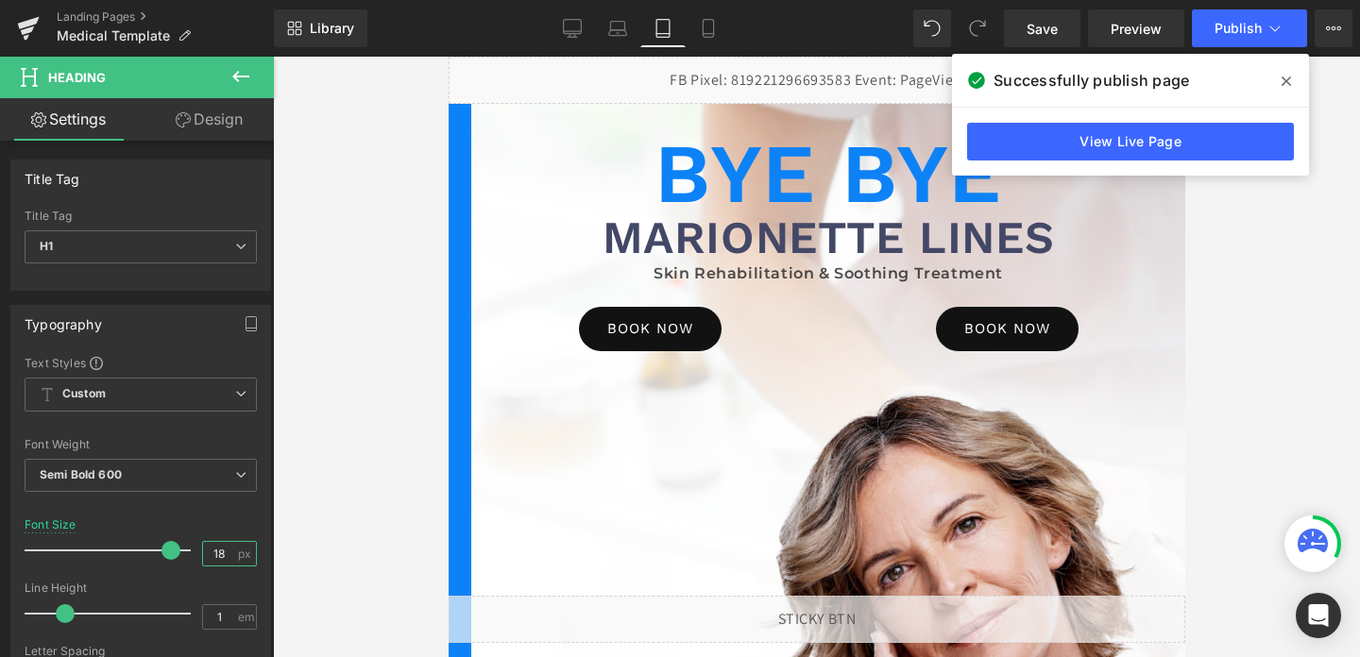
type input "108"
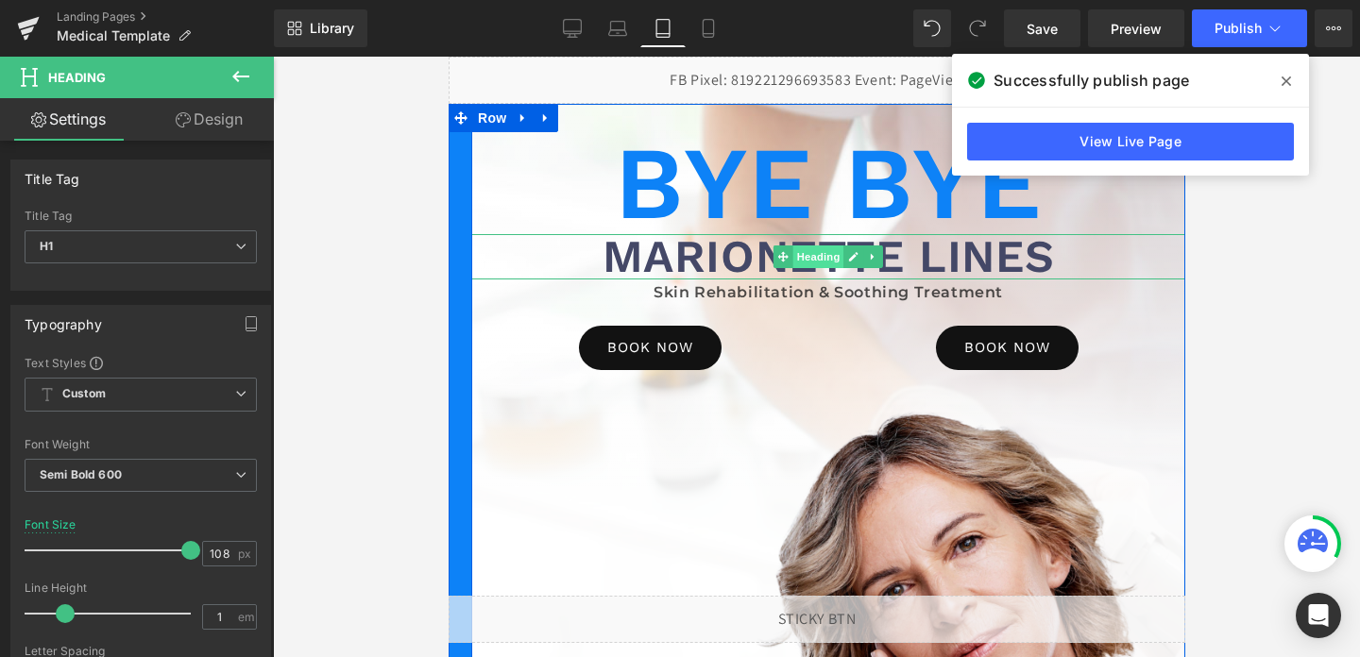
click at [809, 251] on span "Heading" at bounding box center [817, 257] width 51 height 23
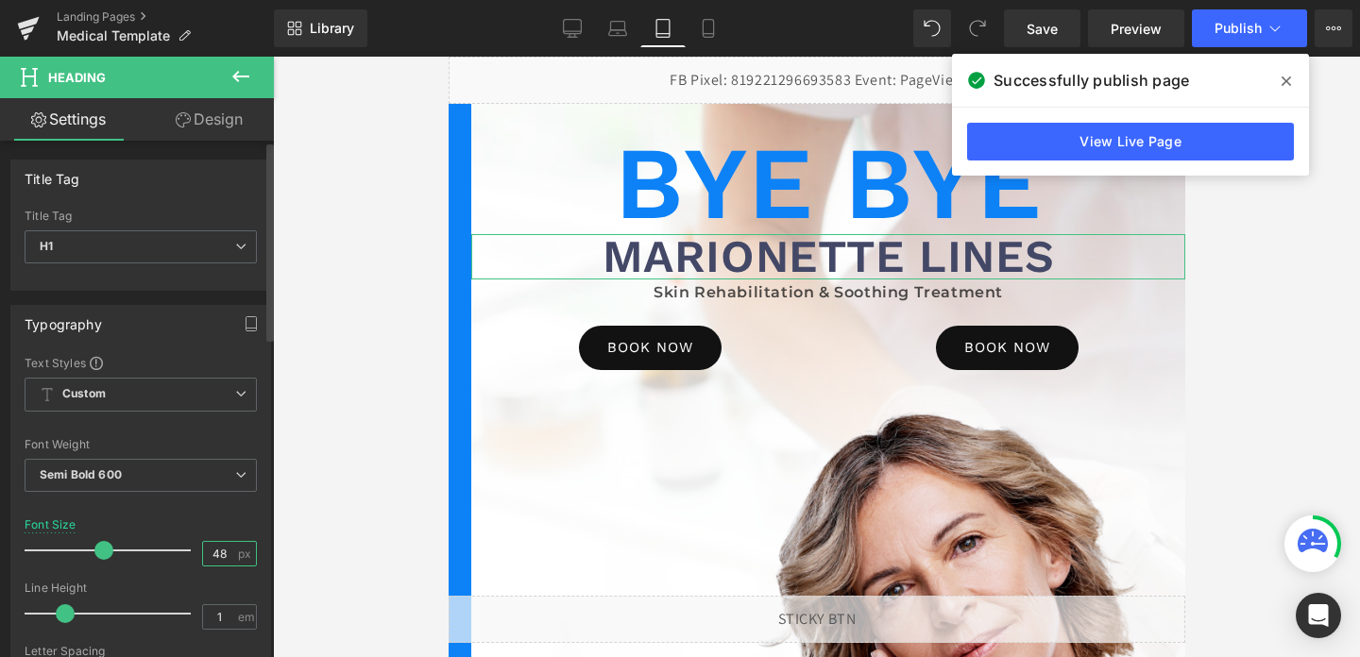
click at [210, 552] on input "48" at bounding box center [219, 554] width 33 height 24
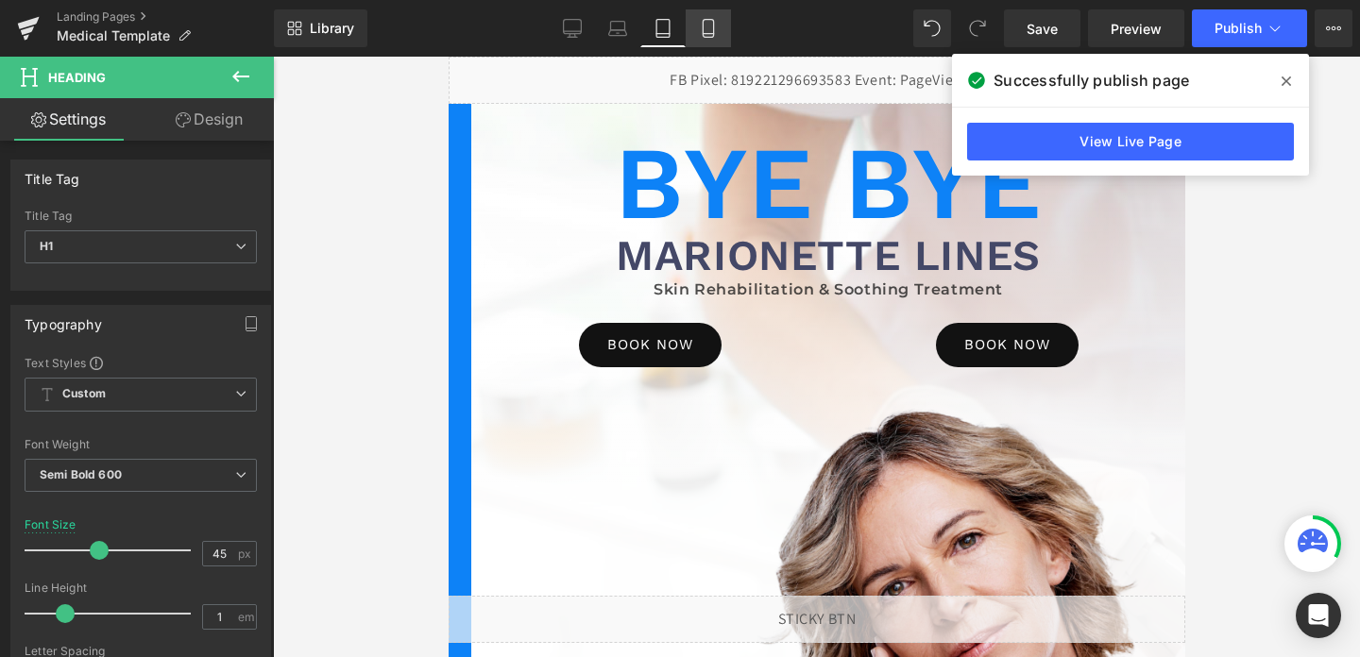
click at [703, 30] on icon at bounding box center [708, 28] width 19 height 19
type input "56"
type input "100"
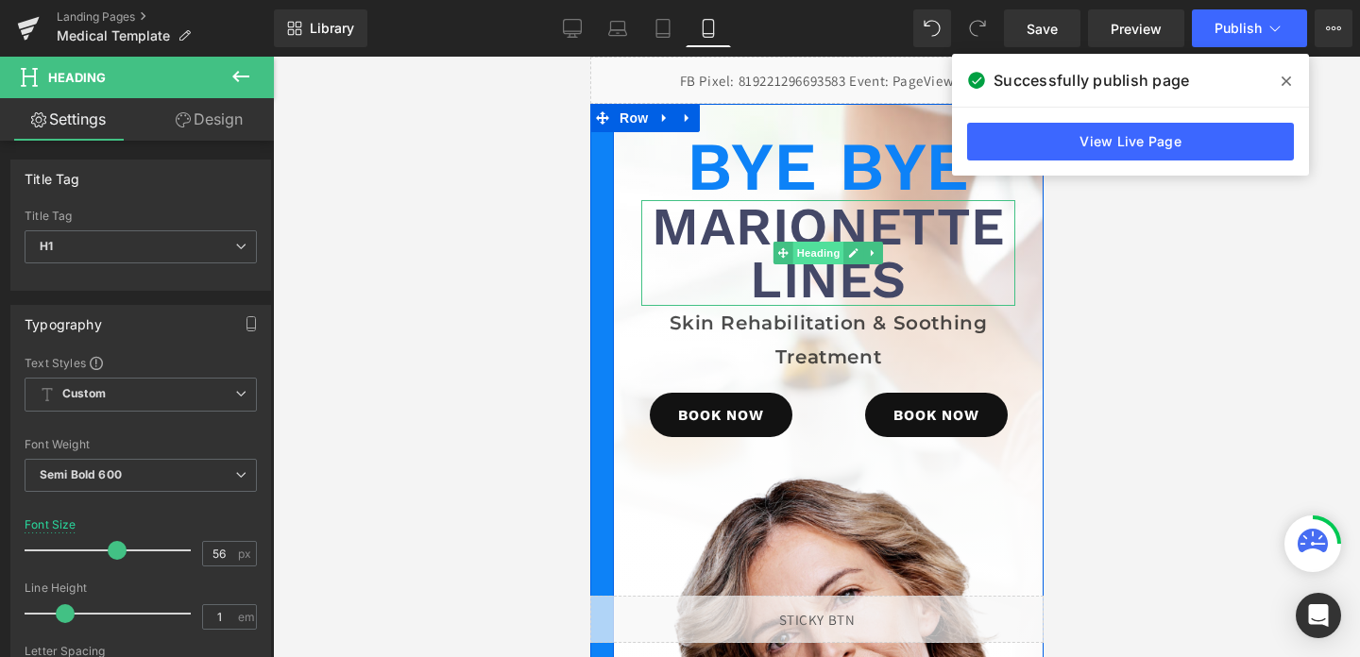
click at [817, 253] on span "Heading" at bounding box center [817, 253] width 51 height 23
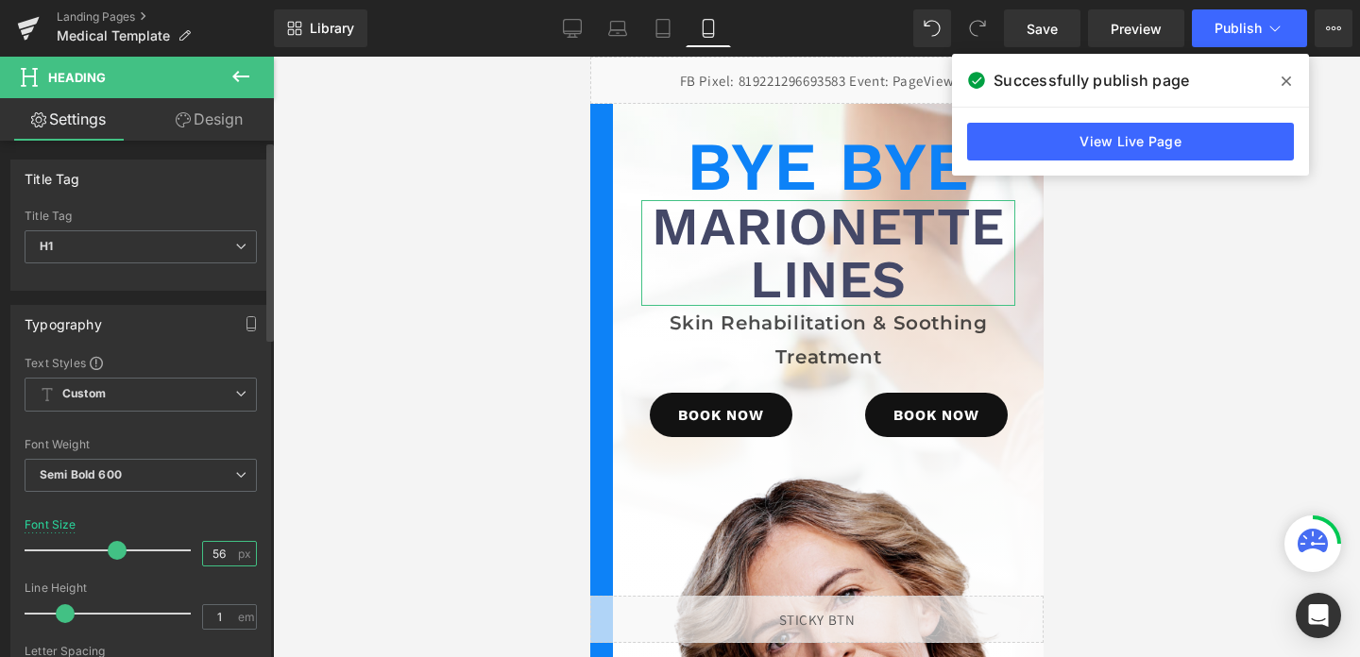
click at [219, 544] on input "56" at bounding box center [219, 554] width 33 height 24
type input "40"
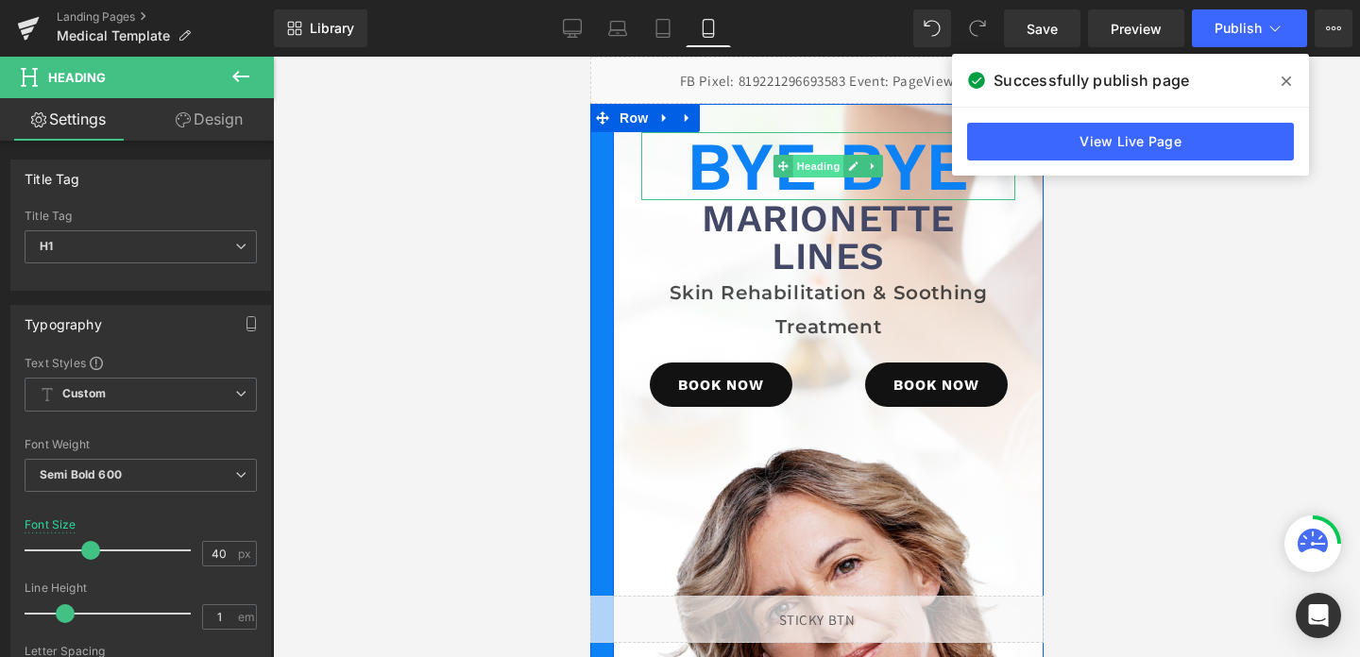
click at [809, 163] on span "Heading" at bounding box center [817, 166] width 51 height 23
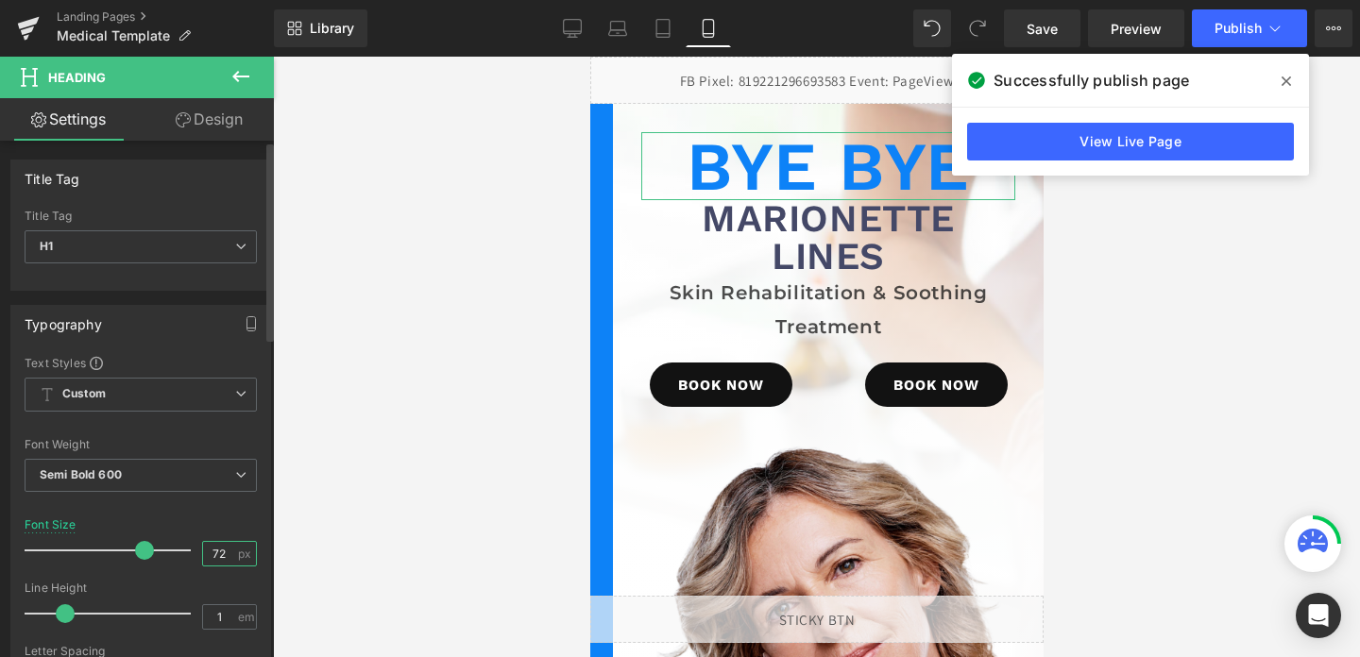
click at [208, 560] on input "72" at bounding box center [219, 554] width 33 height 24
click at [477, 331] on div at bounding box center [816, 357] width 1087 height 601
click at [1287, 79] on icon at bounding box center [1286, 81] width 9 height 9
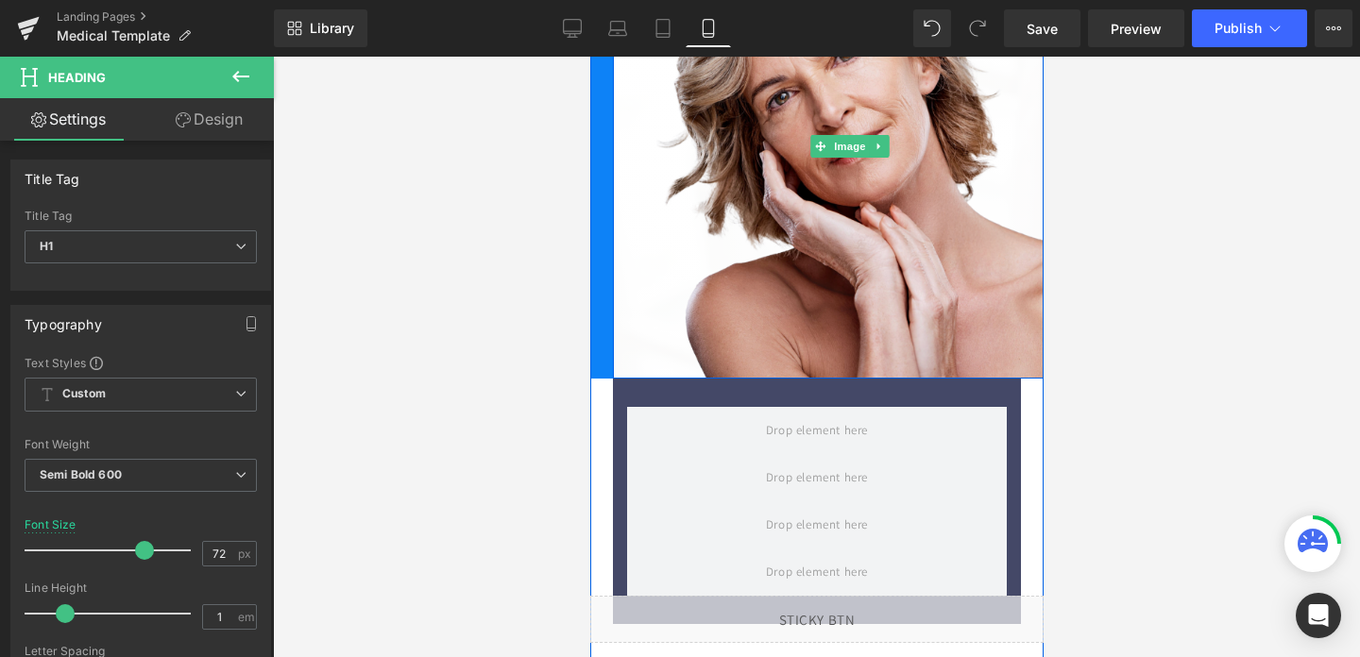
scroll to position [609, 0]
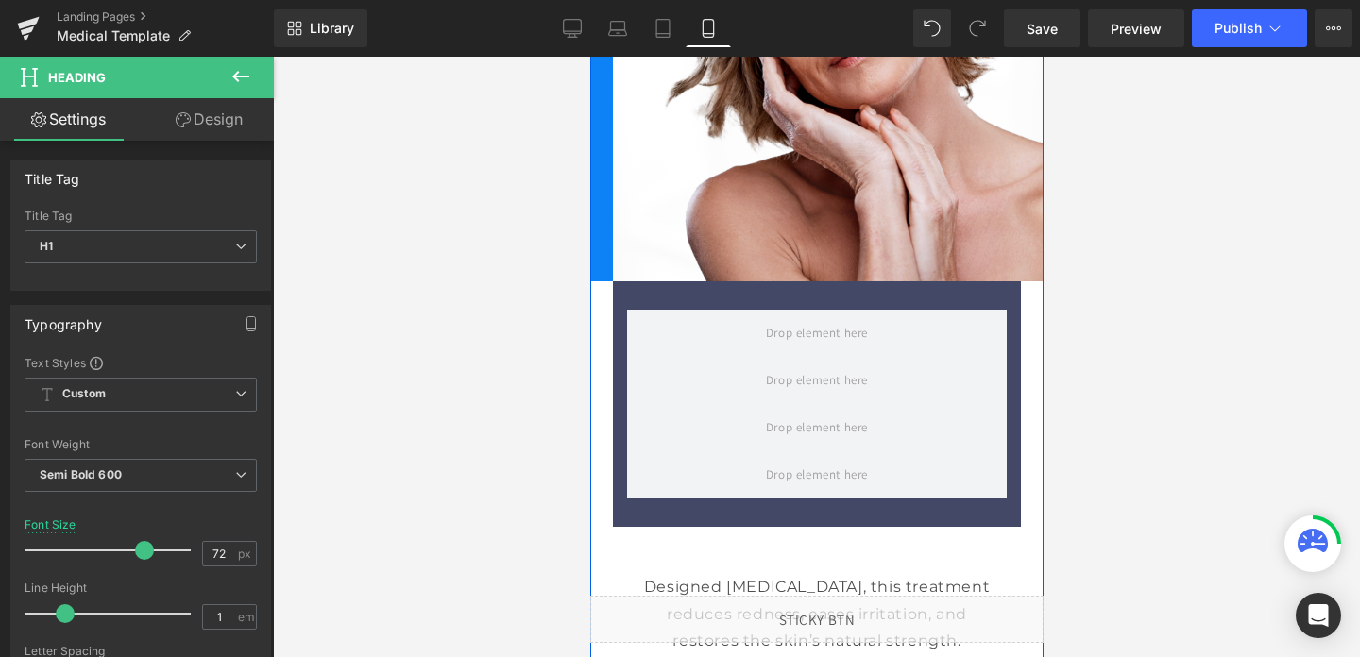
click at [812, 293] on div "Row" at bounding box center [816, 404] width 408 height 246
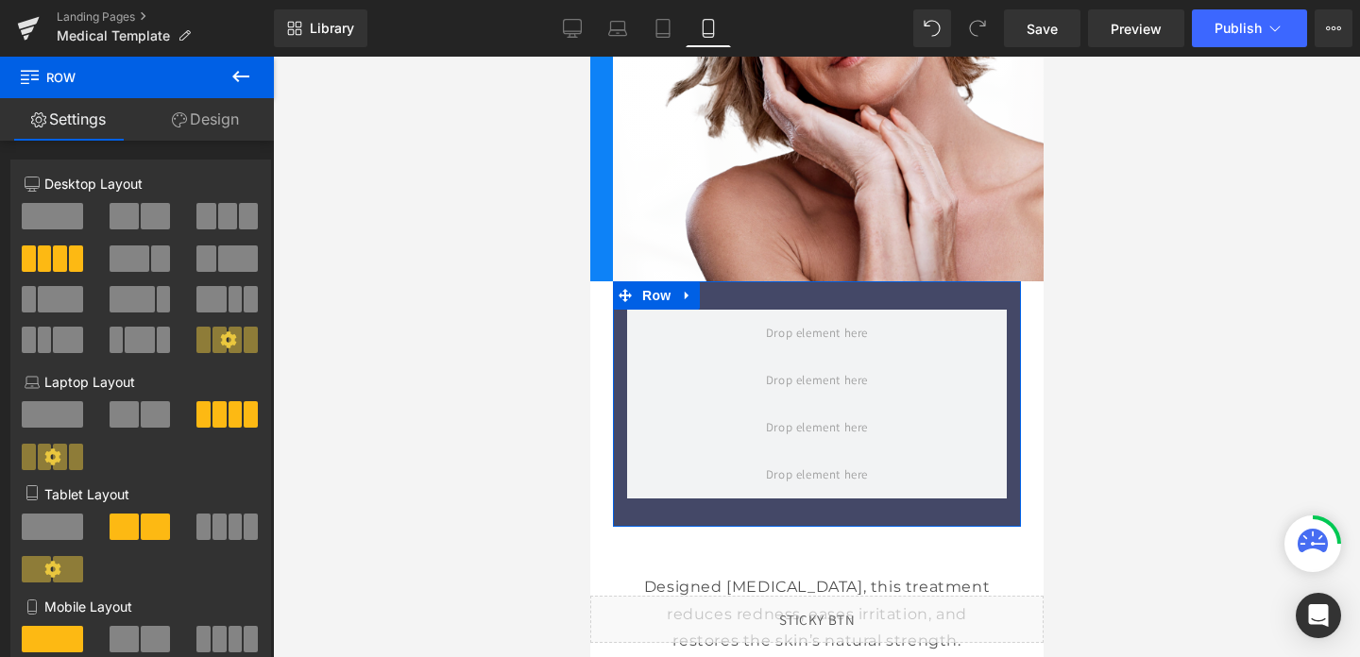
click at [144, 636] on span at bounding box center [155, 639] width 29 height 26
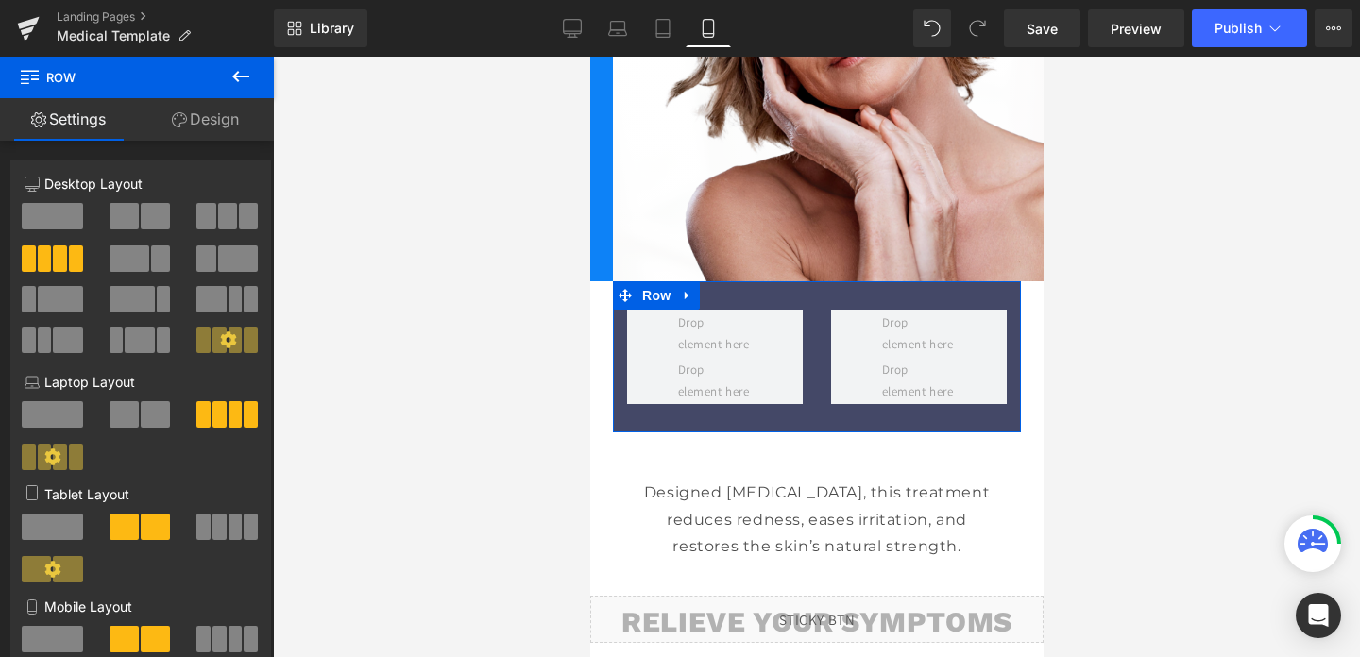
click at [196, 126] on link "Design" at bounding box center [205, 119] width 137 height 43
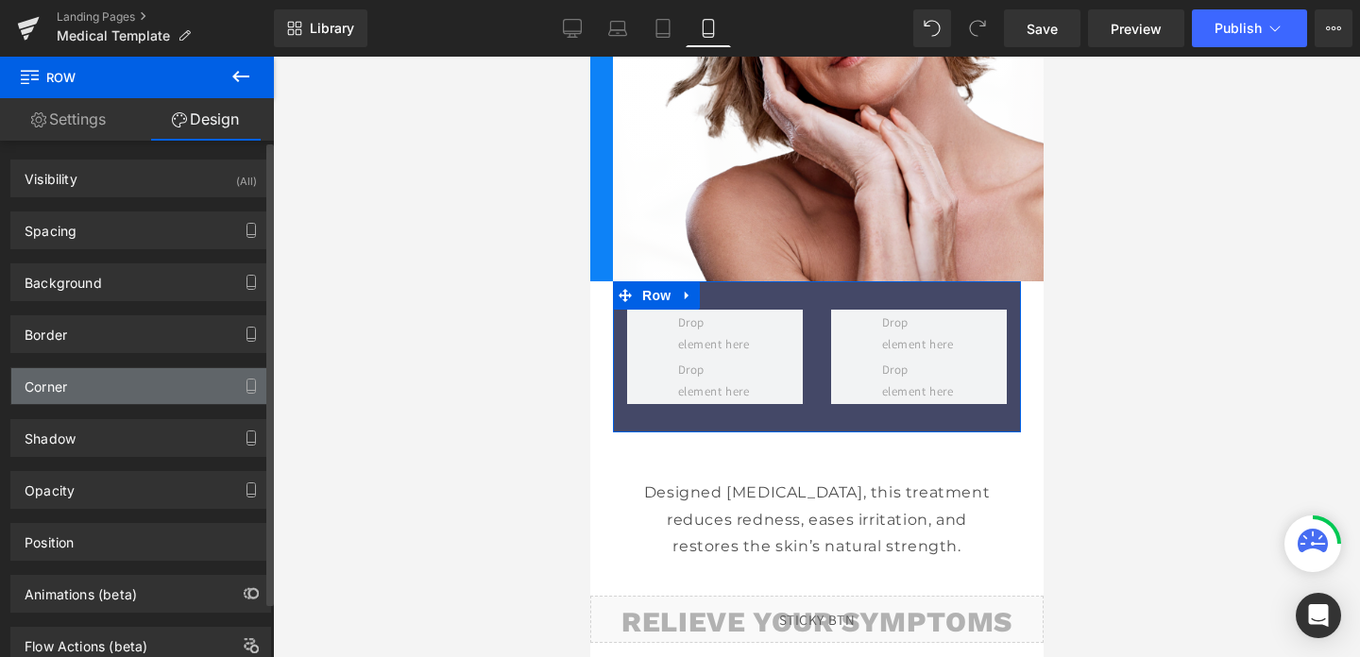
click at [56, 385] on div "Corner" at bounding box center [46, 381] width 43 height 26
click at [79, 393] on div "Corner" at bounding box center [140, 386] width 259 height 36
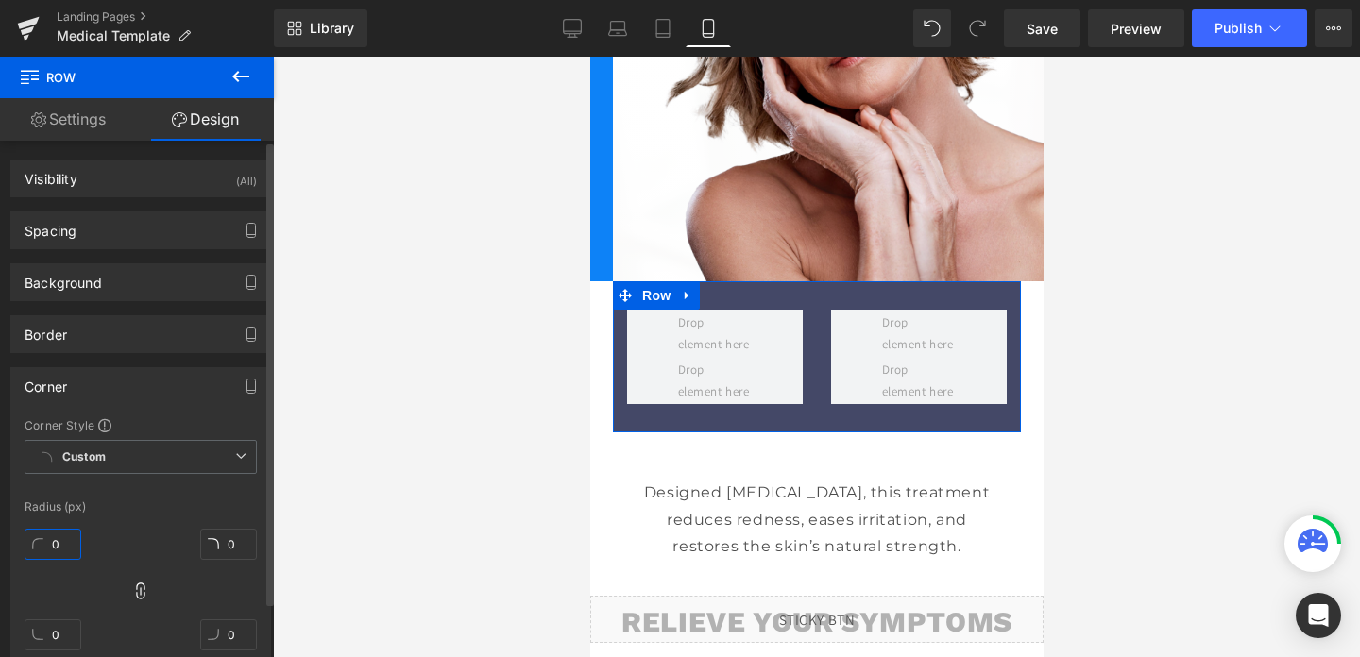
click at [53, 541] on input "0" at bounding box center [53, 544] width 57 height 31
type input "60"
type input "6"
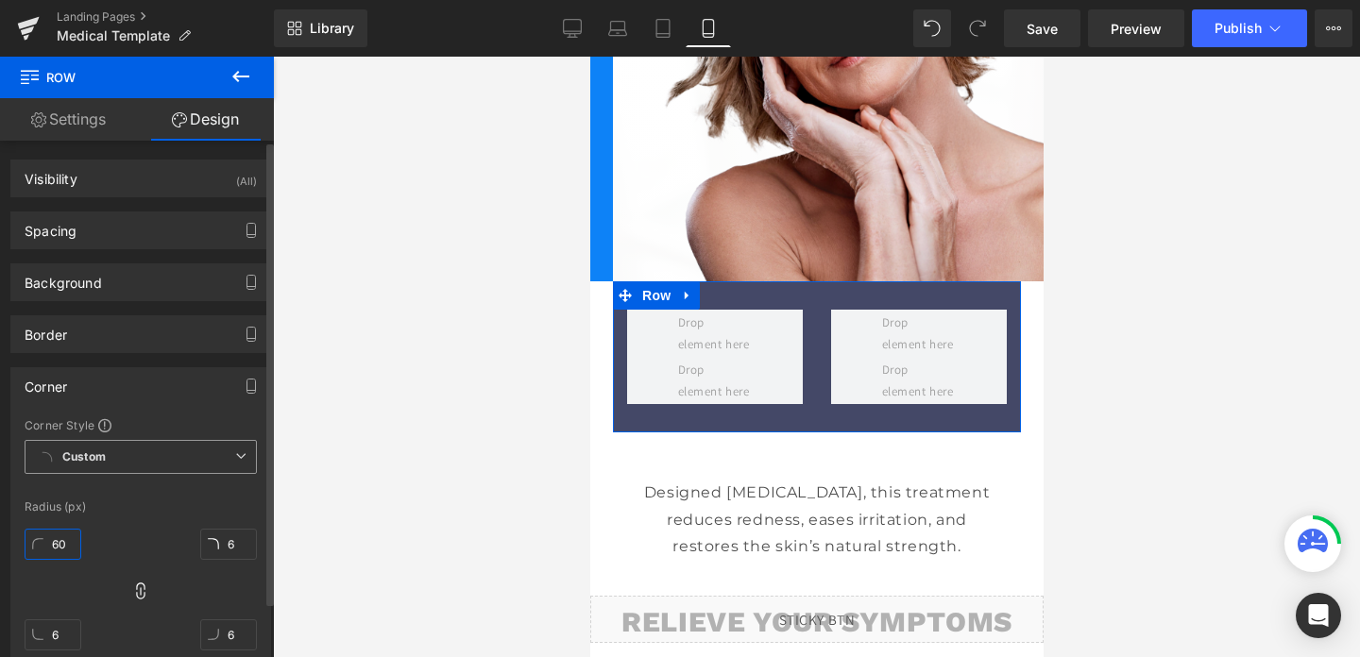
type input "60"
type input "40"
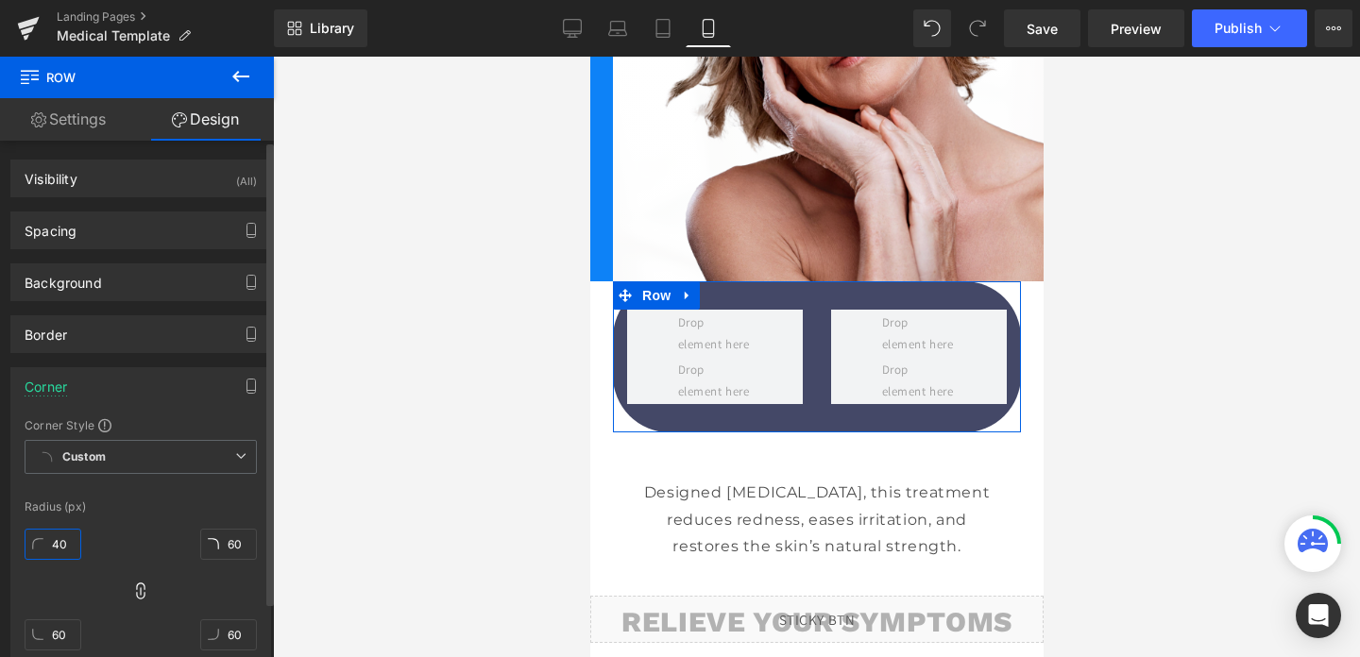
type input "40"
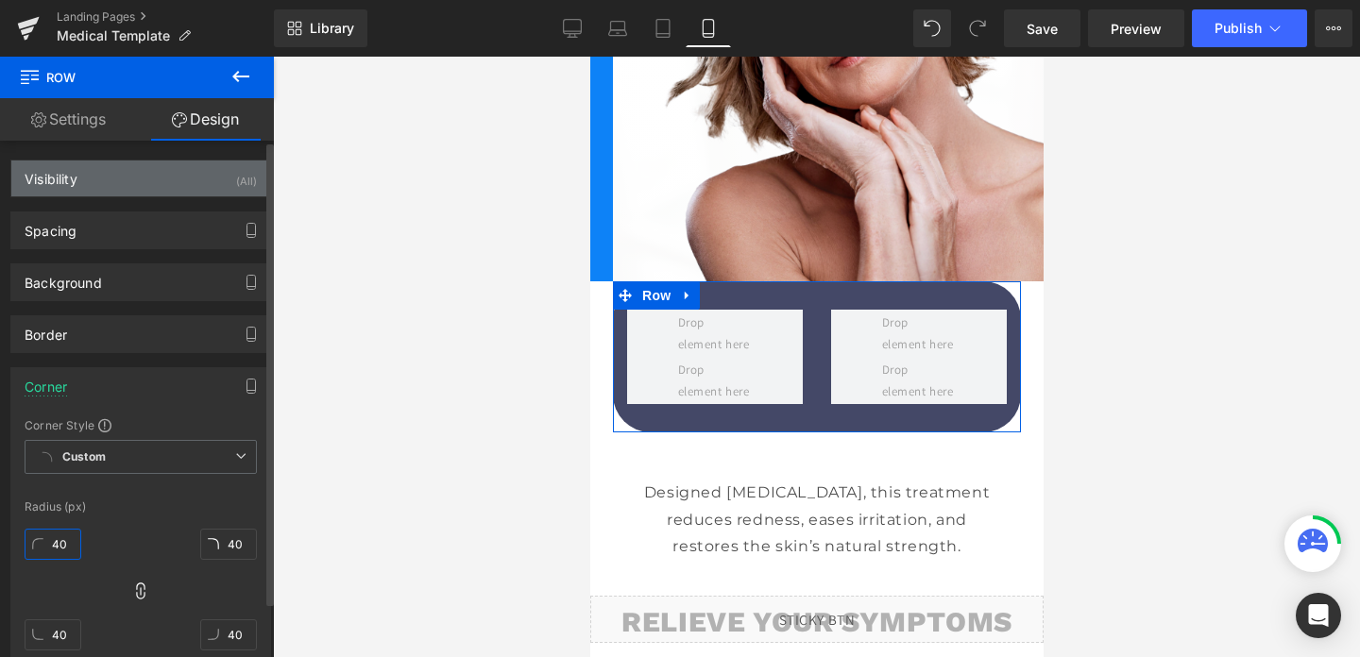
type input "40"
click at [172, 191] on div "Visibility (All)" at bounding box center [140, 179] width 259 height 36
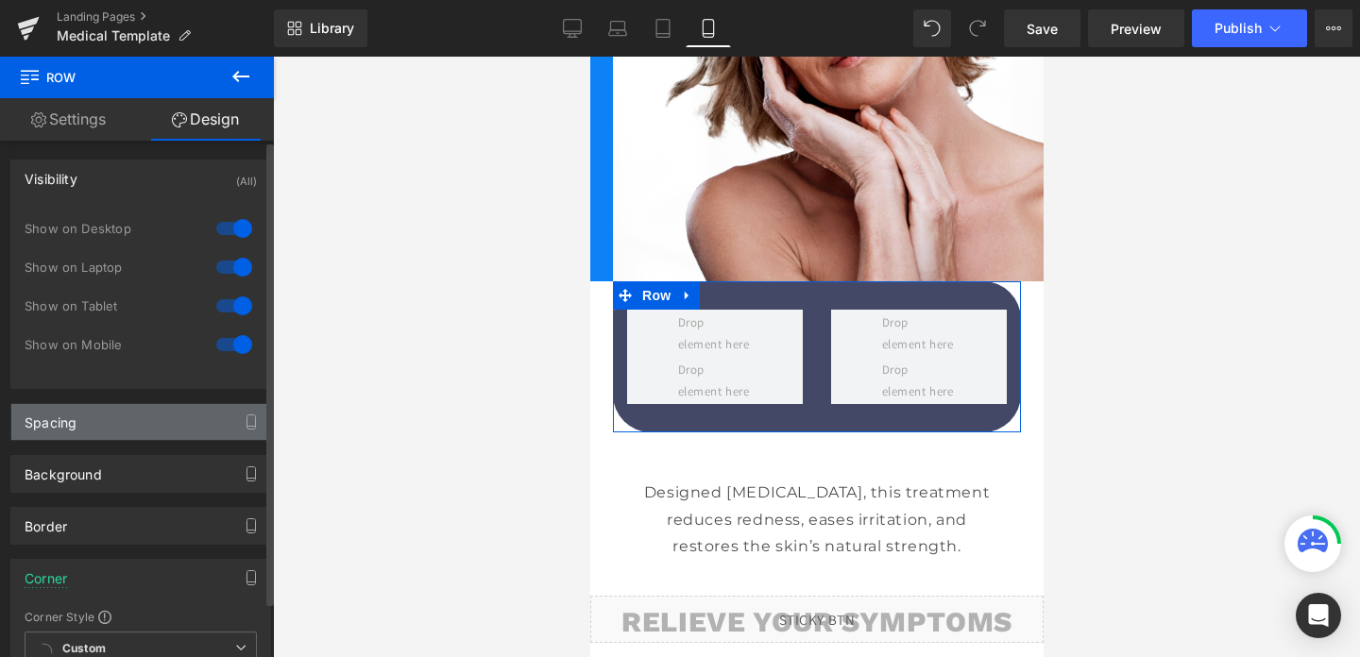
click at [78, 437] on div "Spacing" at bounding box center [140, 422] width 259 height 36
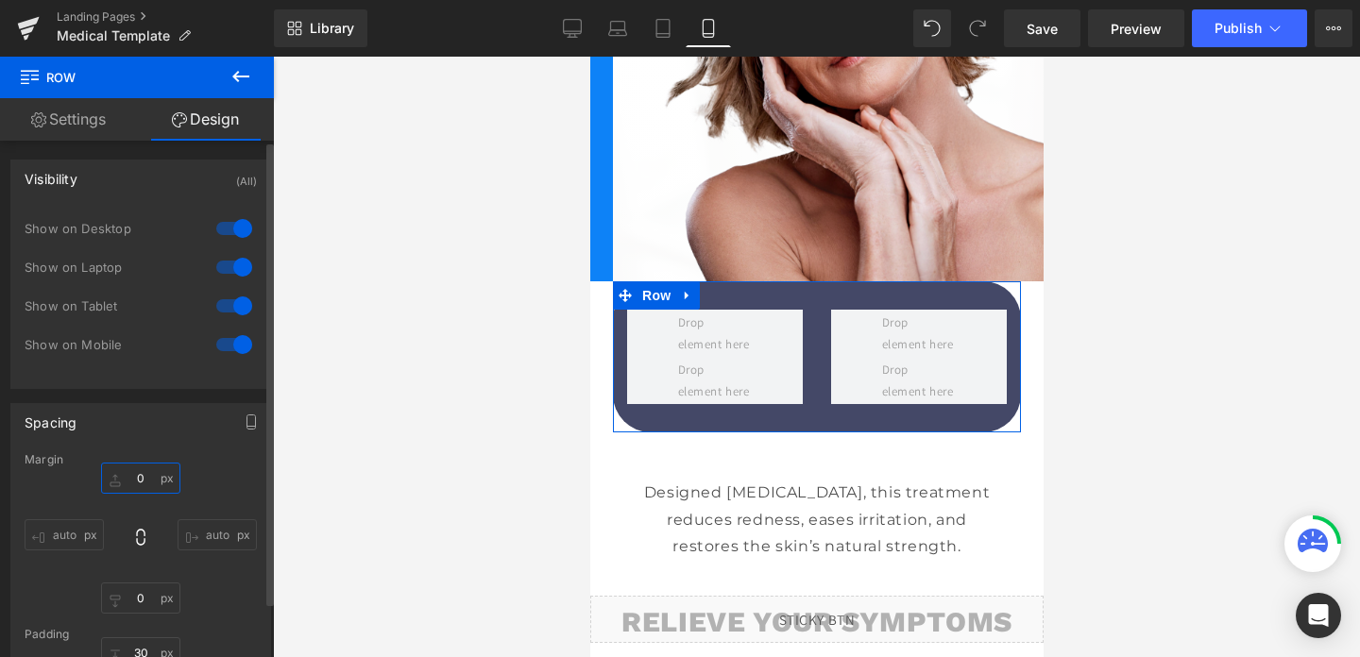
click at [143, 477] on input "0" at bounding box center [140, 478] width 79 height 31
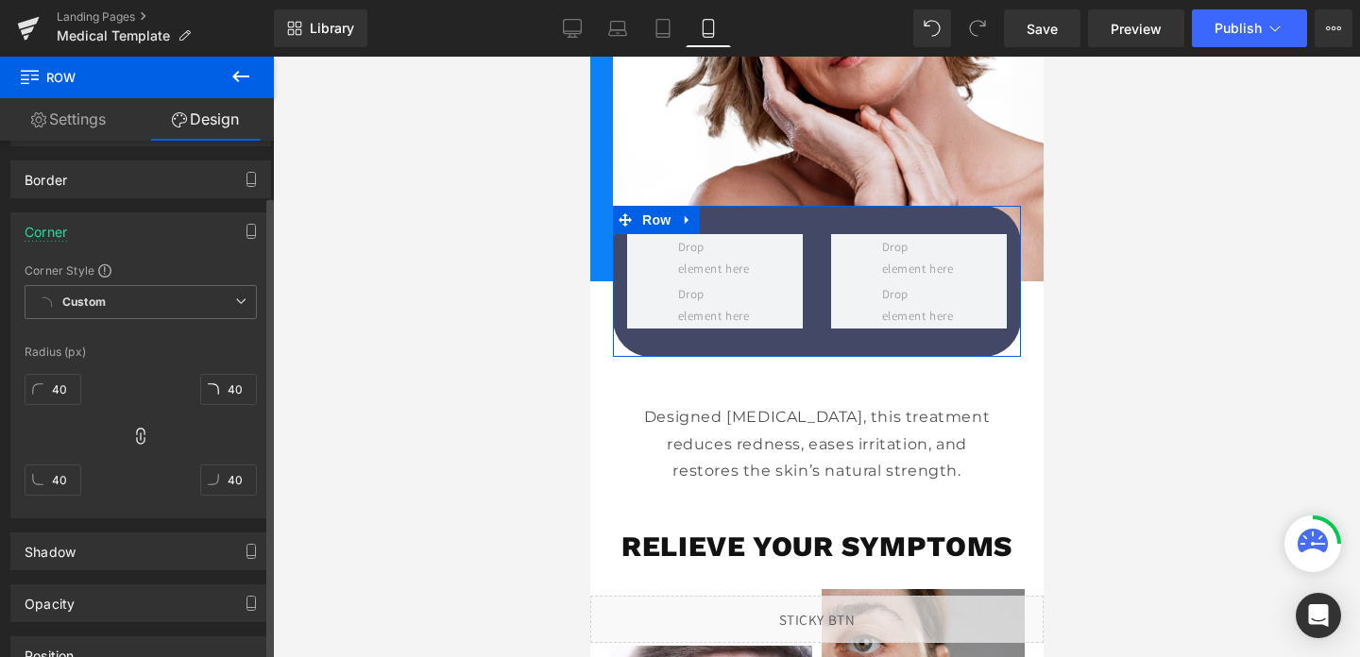
scroll to position [913, 0]
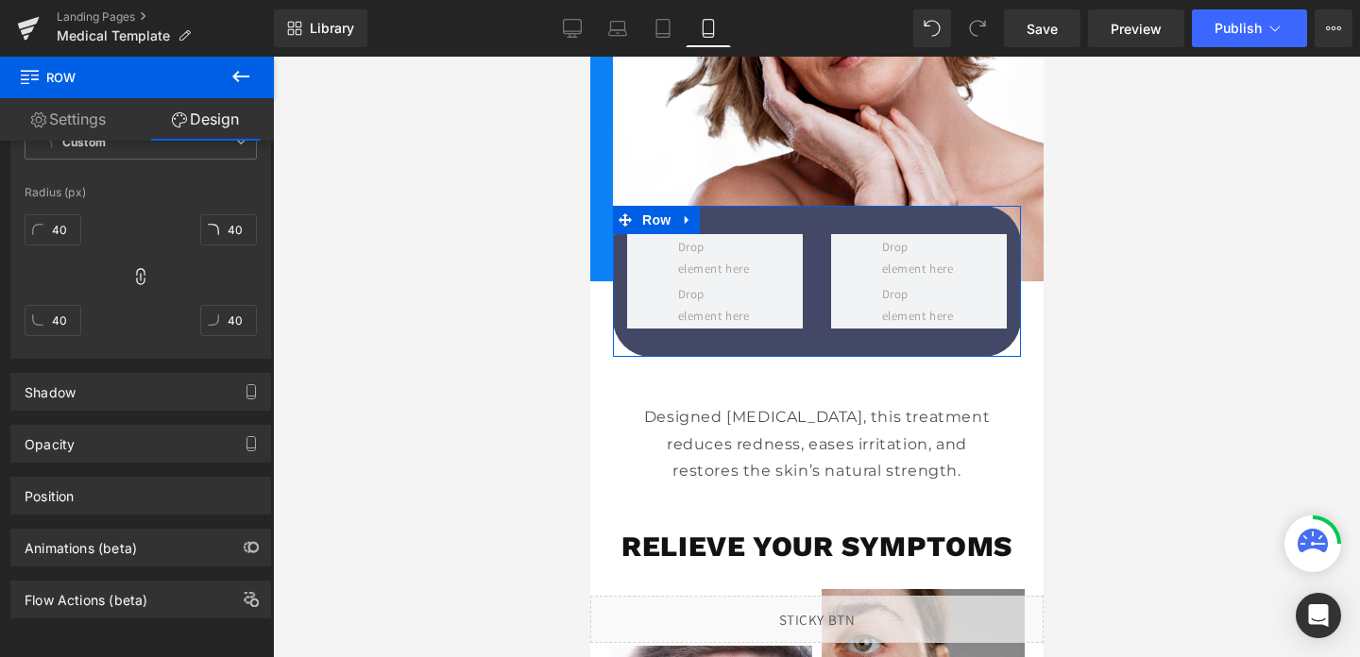
click at [53, 123] on link "Settings" at bounding box center [68, 119] width 137 height 43
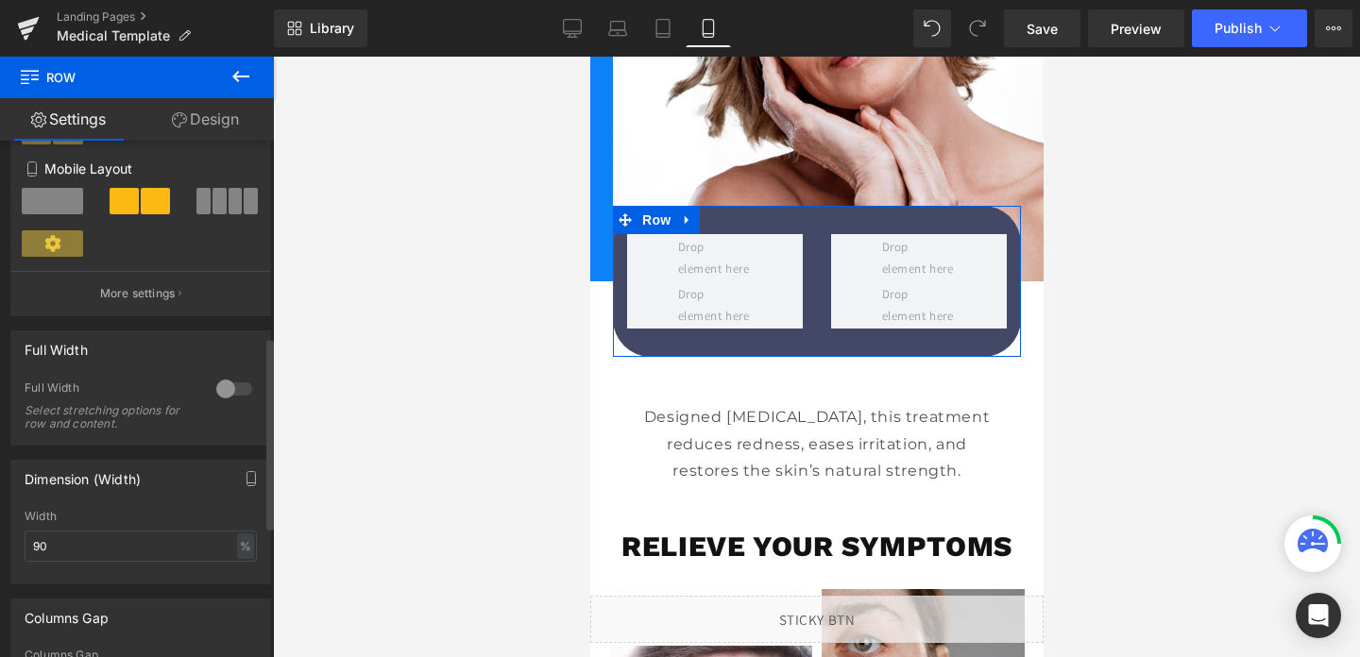
scroll to position [408, 0]
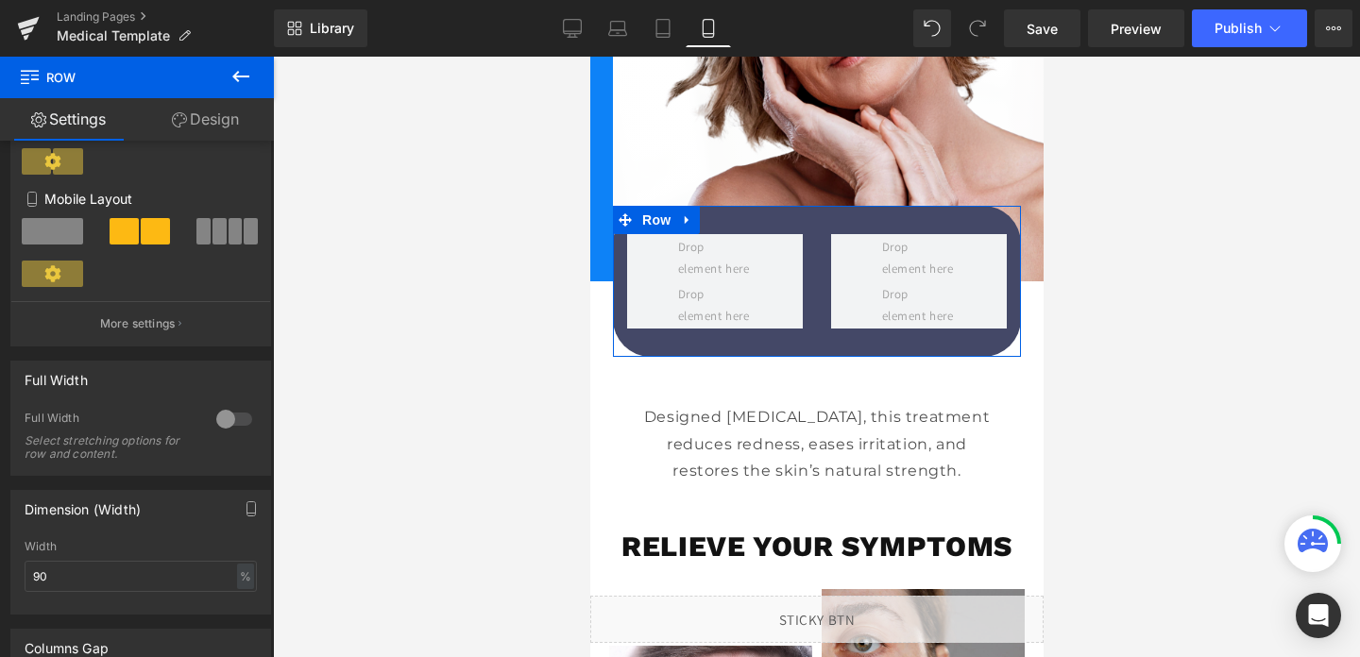
click at [224, 118] on link "Design" at bounding box center [205, 119] width 137 height 43
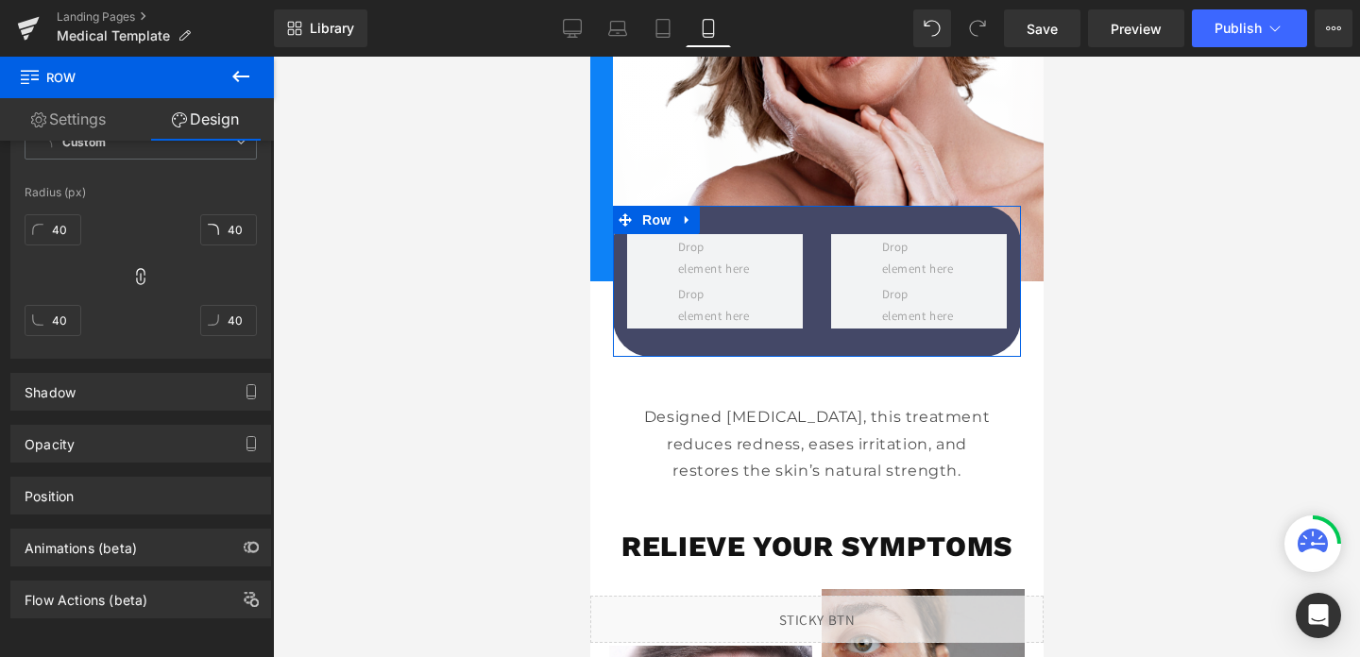
scroll to position [61, 0]
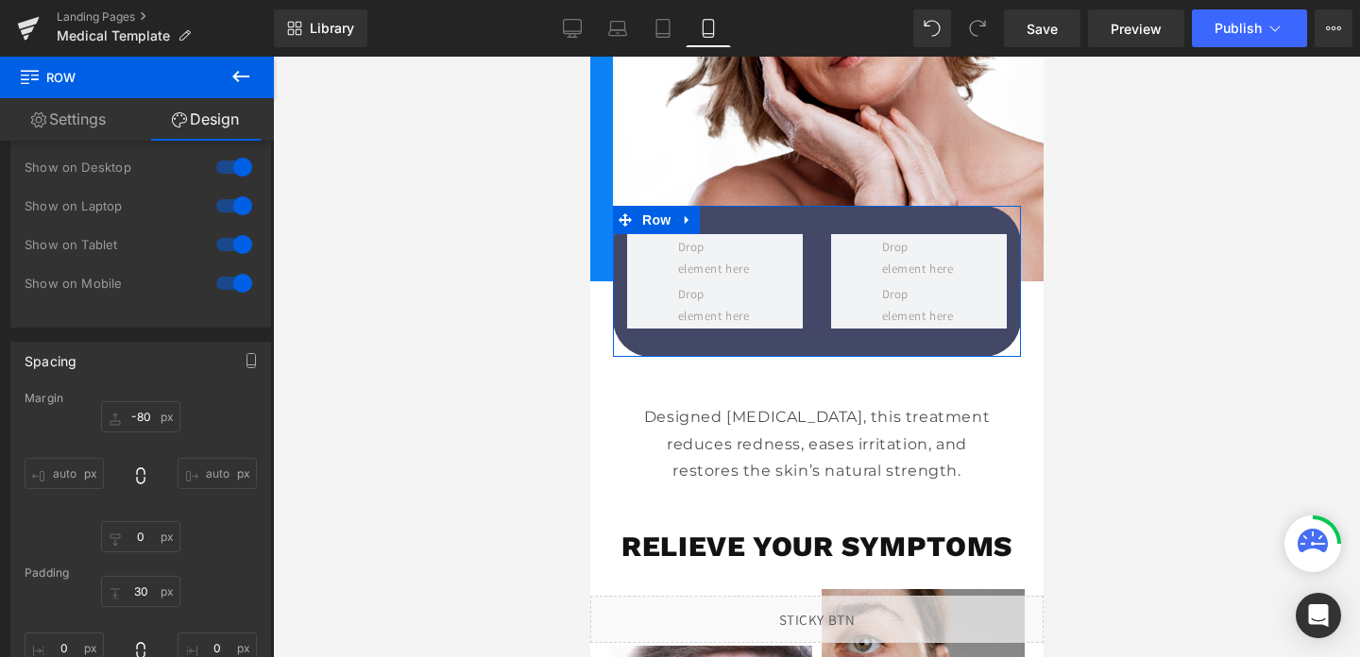
type input "-80"
type input "0"
type input "30"
type input "0"
type input "30"
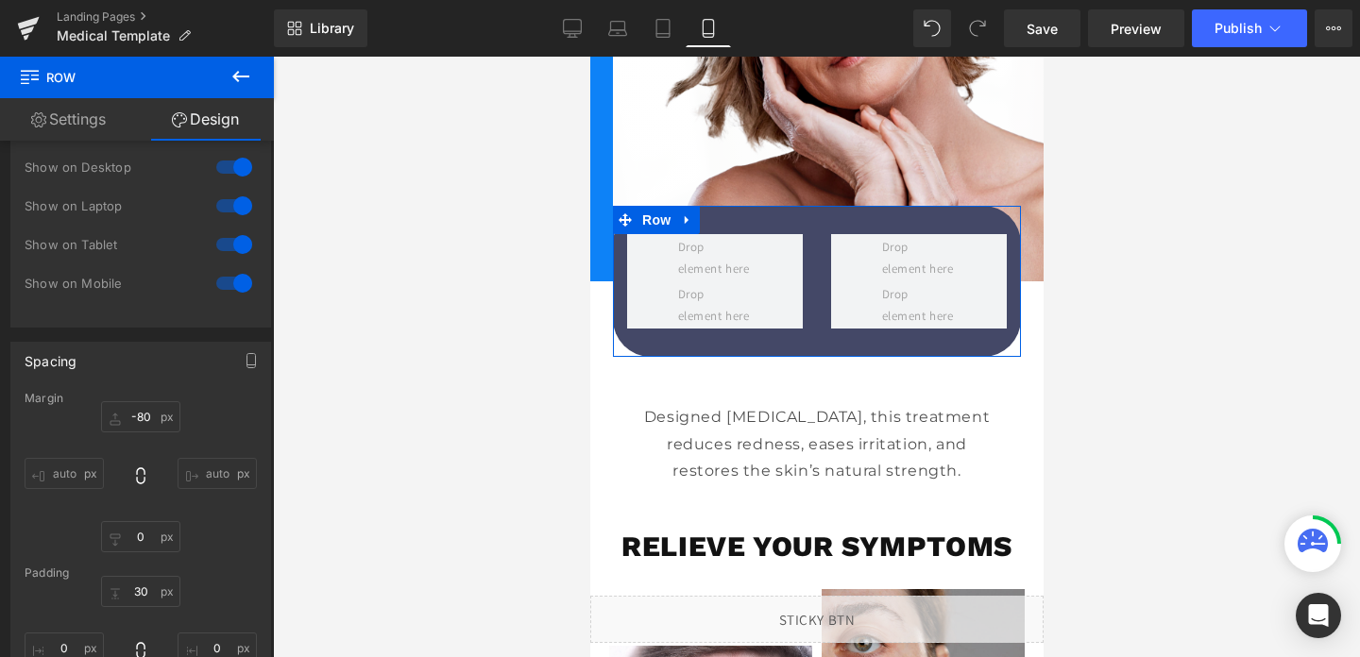
type input "0"
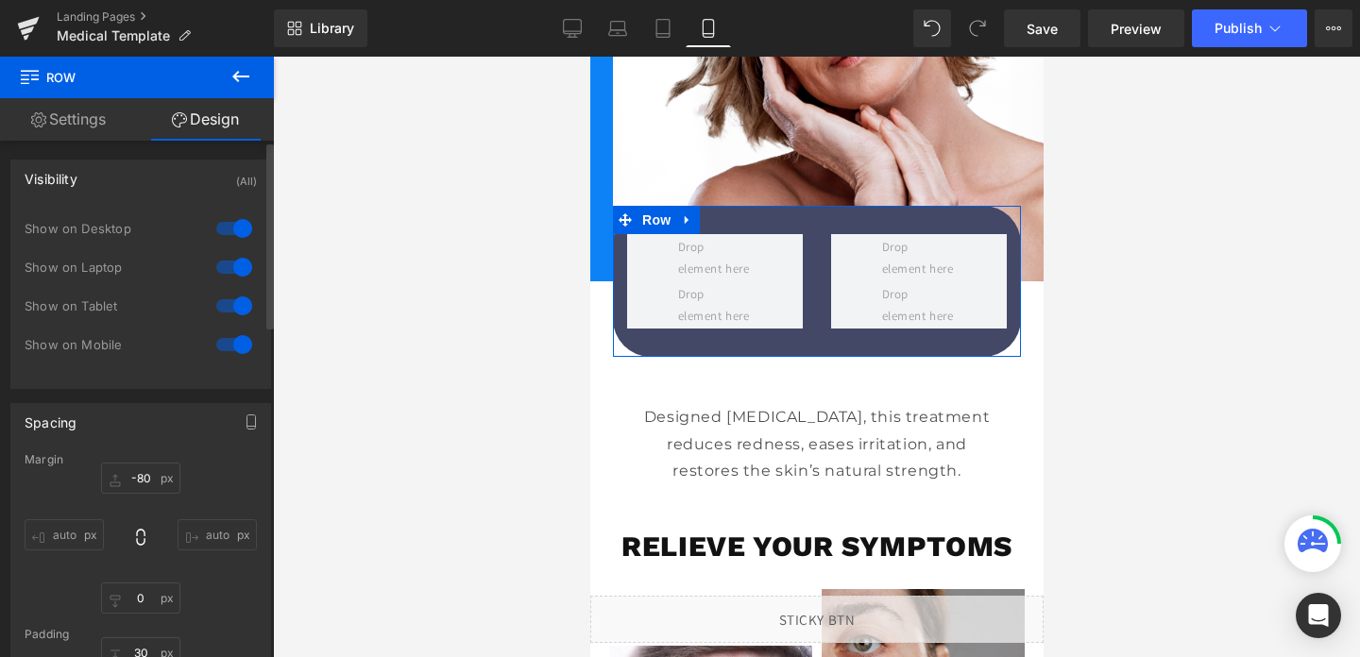
click at [57, 533] on input "auto" at bounding box center [64, 535] width 79 height 31
click at [481, 396] on div at bounding box center [816, 357] width 1087 height 601
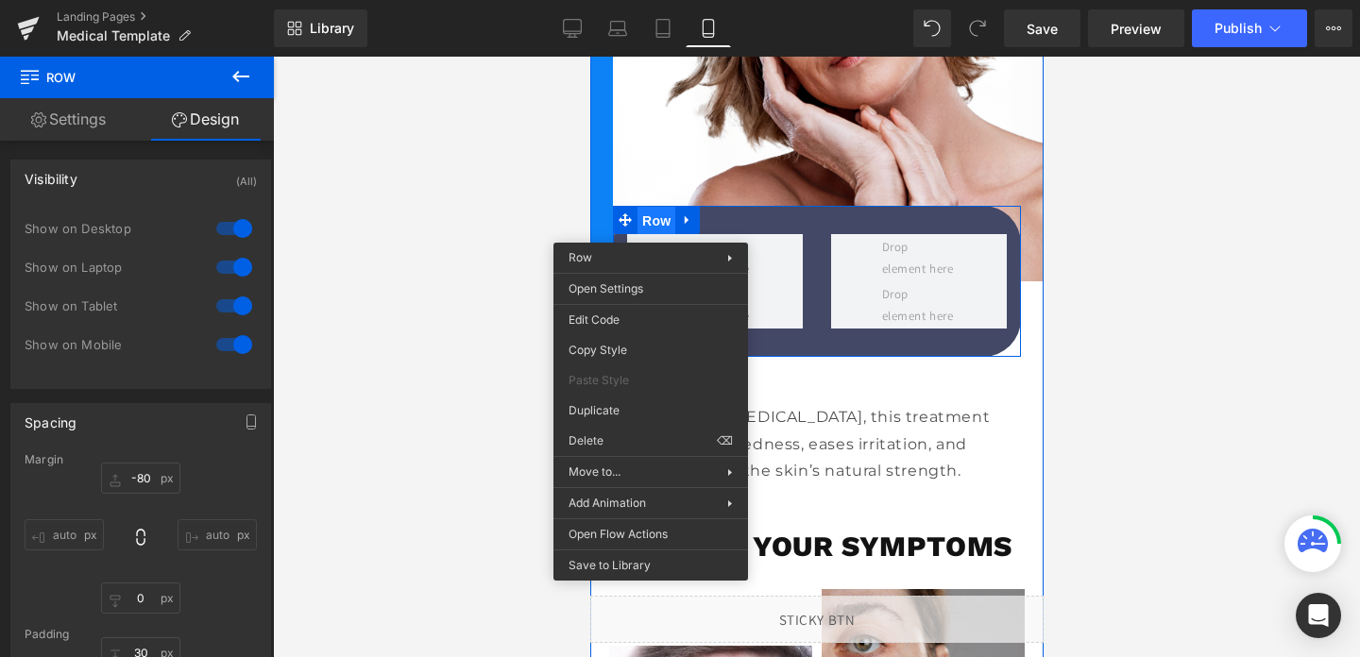
click at [650, 229] on span "Row" at bounding box center [656, 221] width 38 height 28
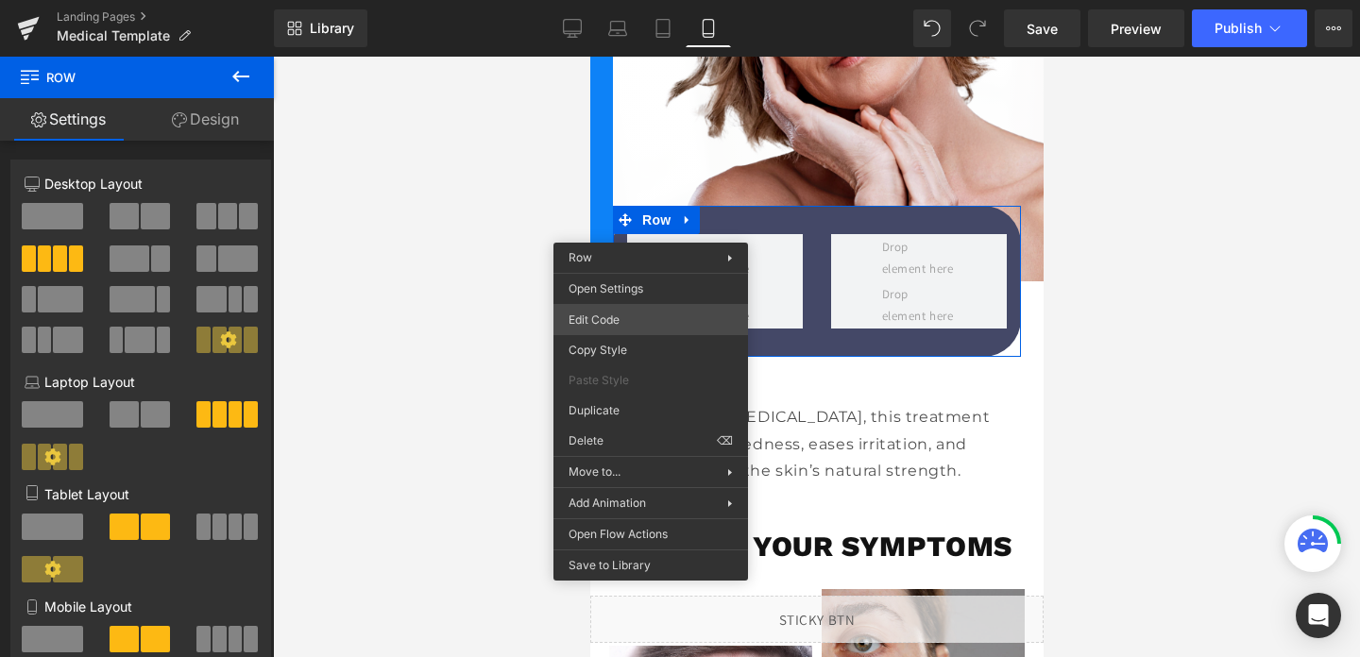
click at [614, 0] on div "Row You are previewing how the will restyle your page. You can not edit Element…" at bounding box center [680, 0] width 1360 height 0
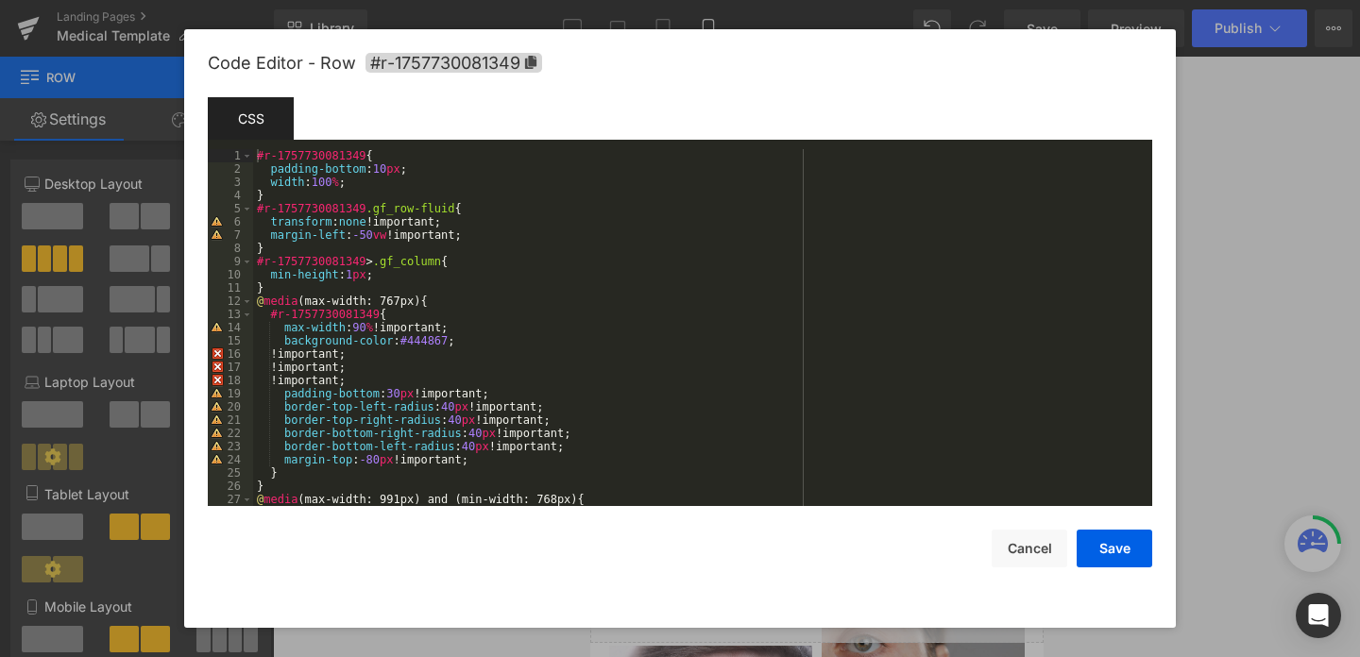
click at [369, 188] on div "#r-1757730081349 { padding-bottom : 10 px ; width : 100 % ; } #r-1757730081349 …" at bounding box center [699, 340] width 892 height 383
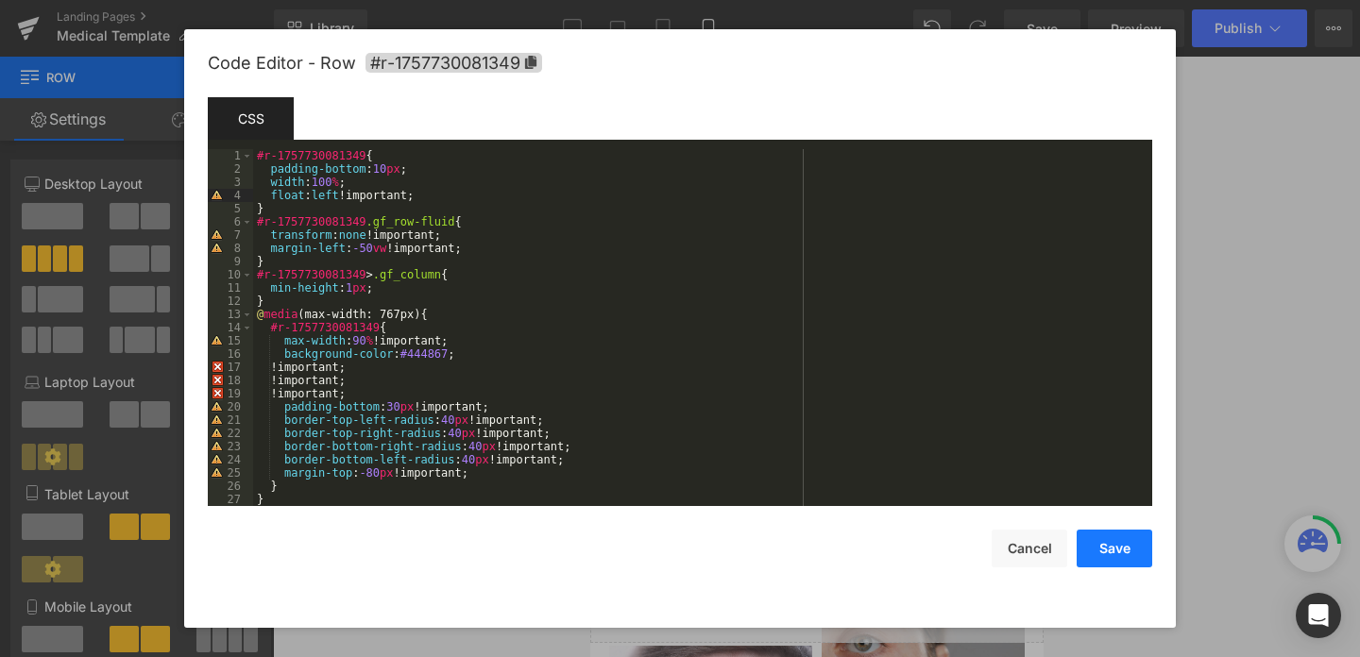
click at [1122, 535] on button "Save" at bounding box center [1115, 549] width 76 height 38
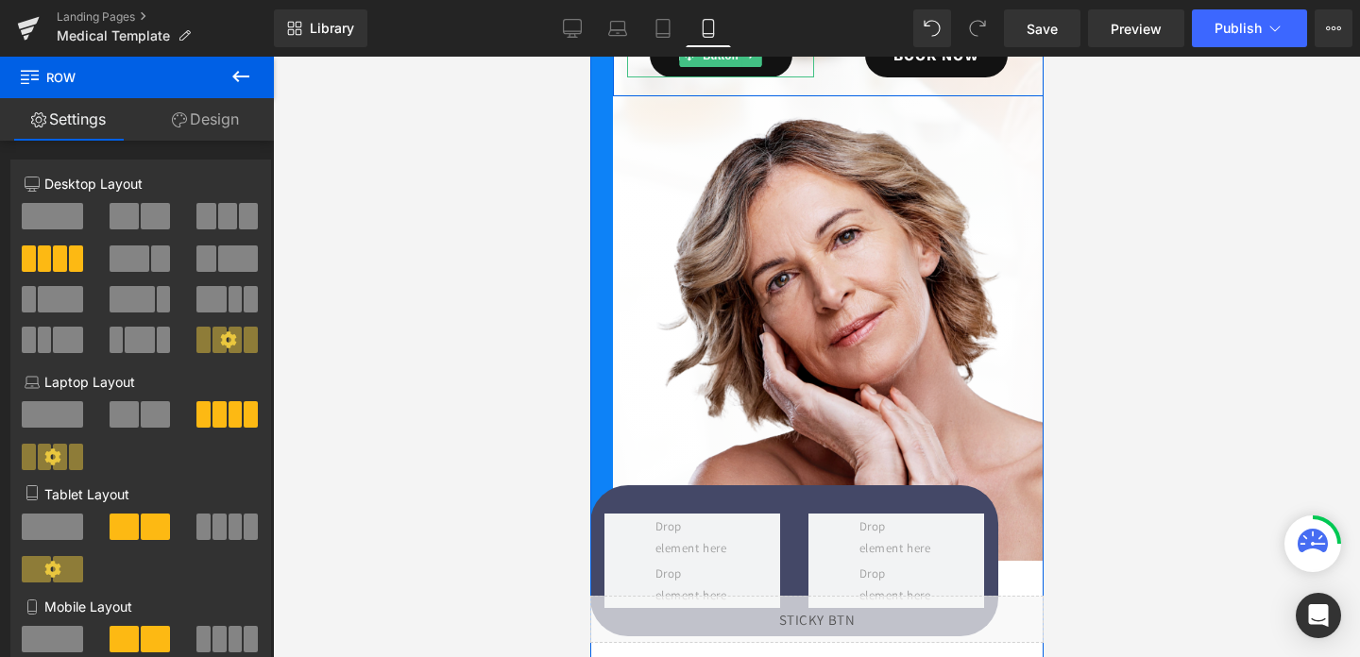
scroll to position [379, 0]
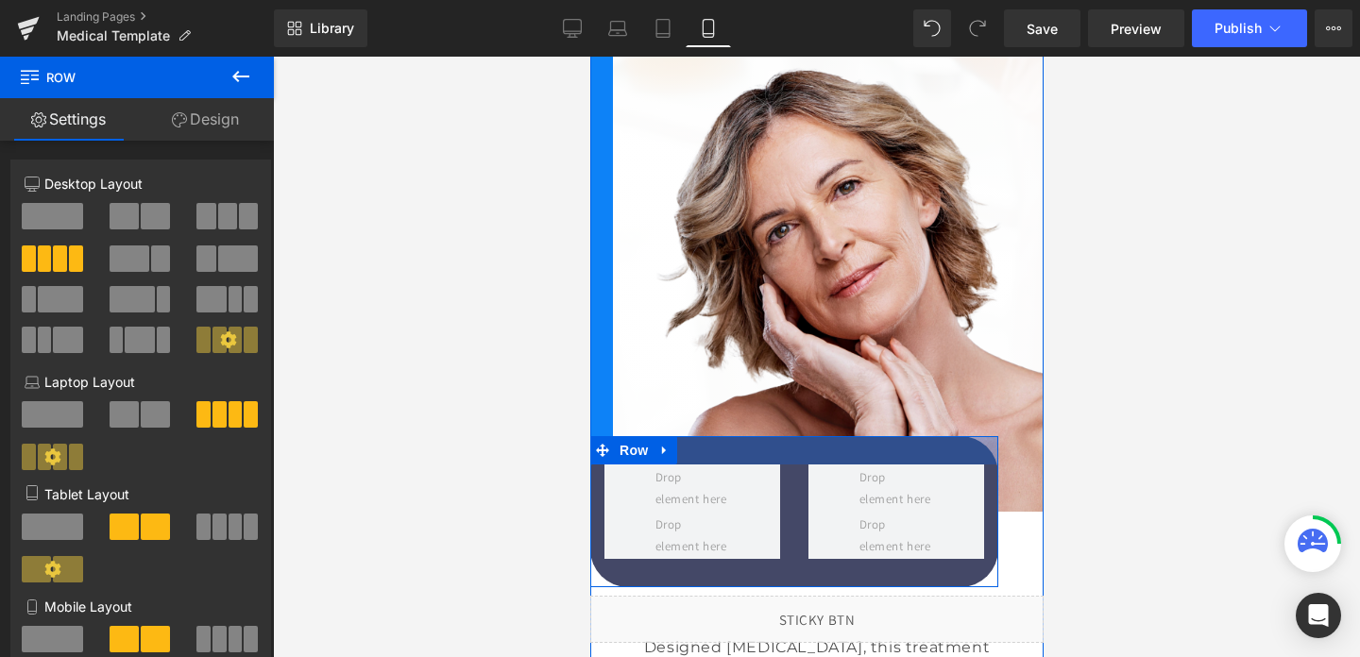
click at [785, 440] on div at bounding box center [793, 450] width 408 height 28
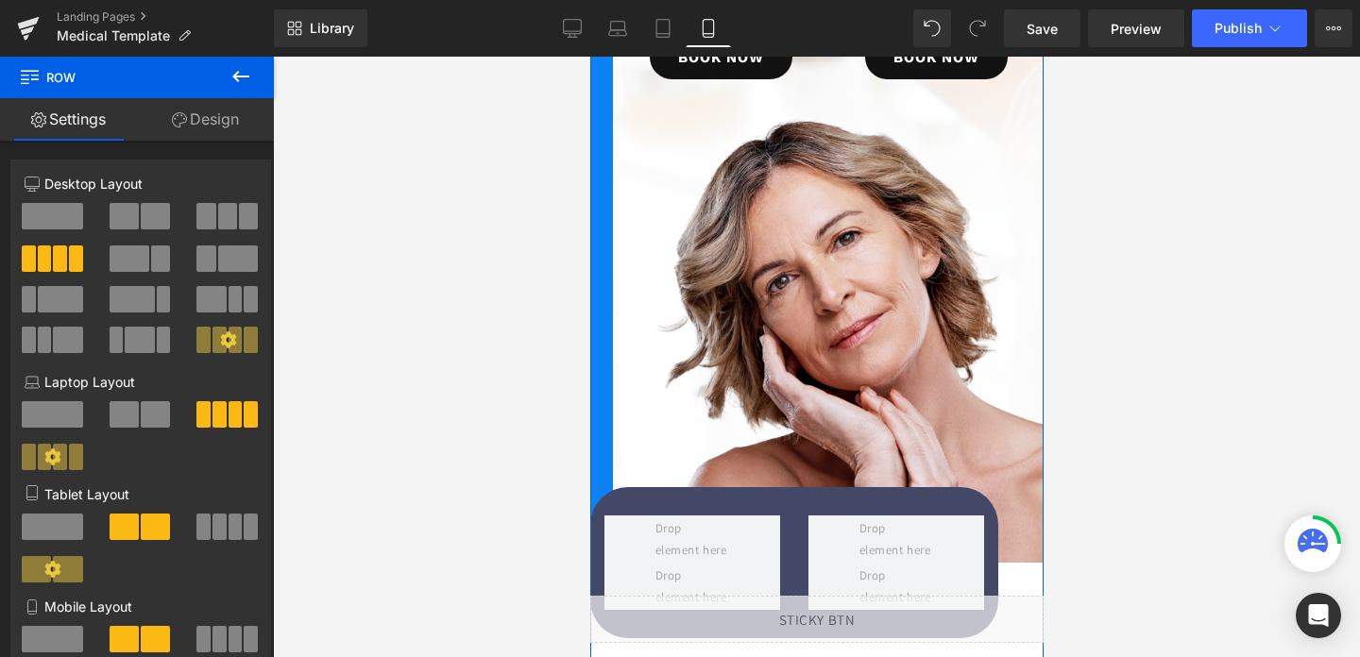
scroll to position [435, 0]
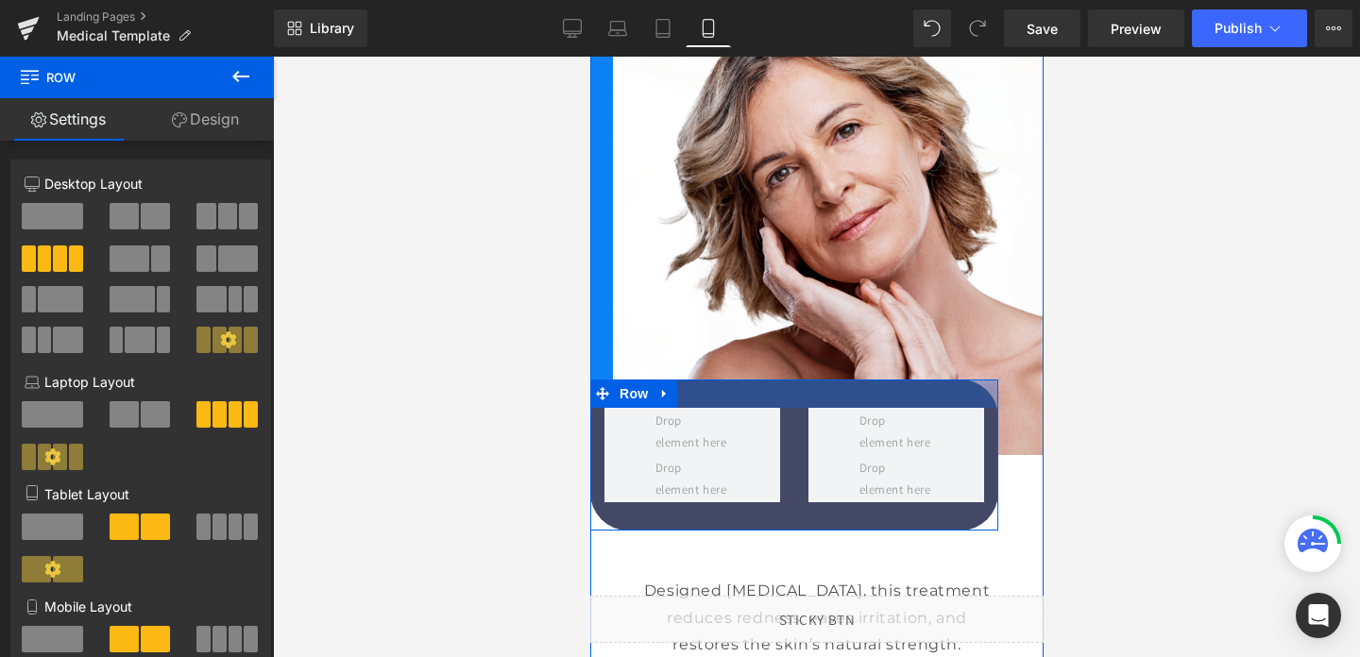
click at [774, 388] on div at bounding box center [793, 394] width 408 height 28
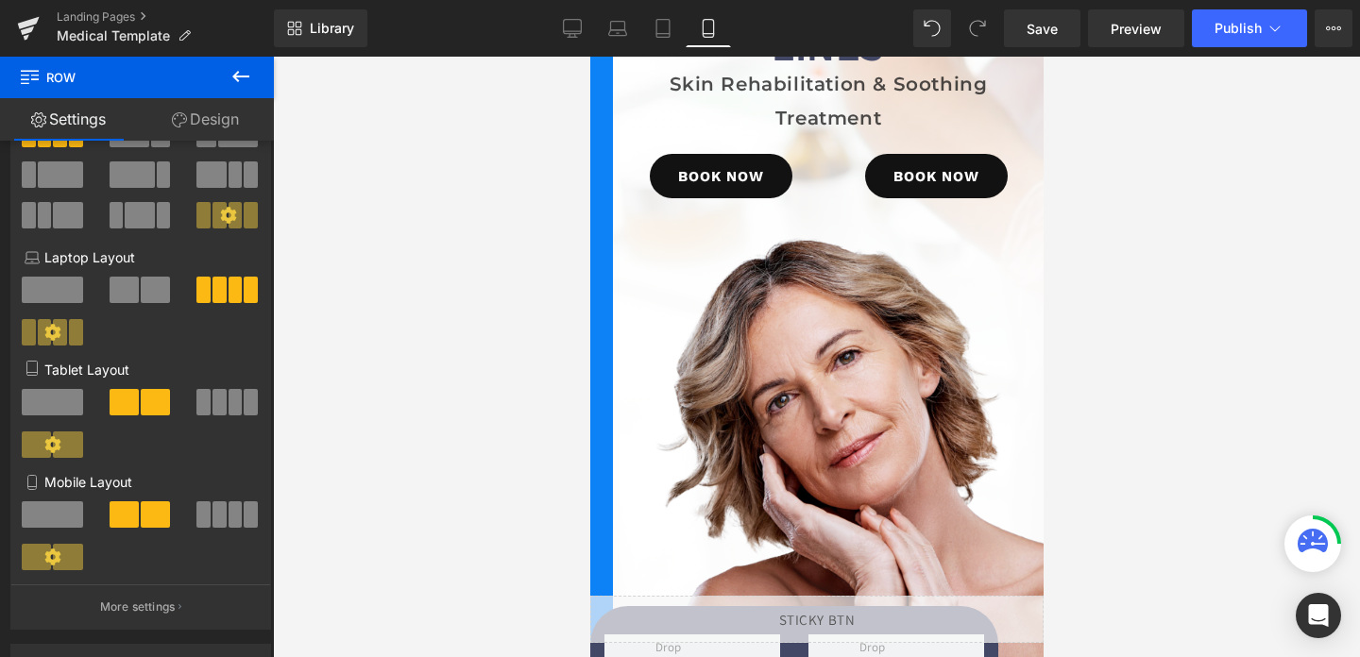
scroll to position [146, 0]
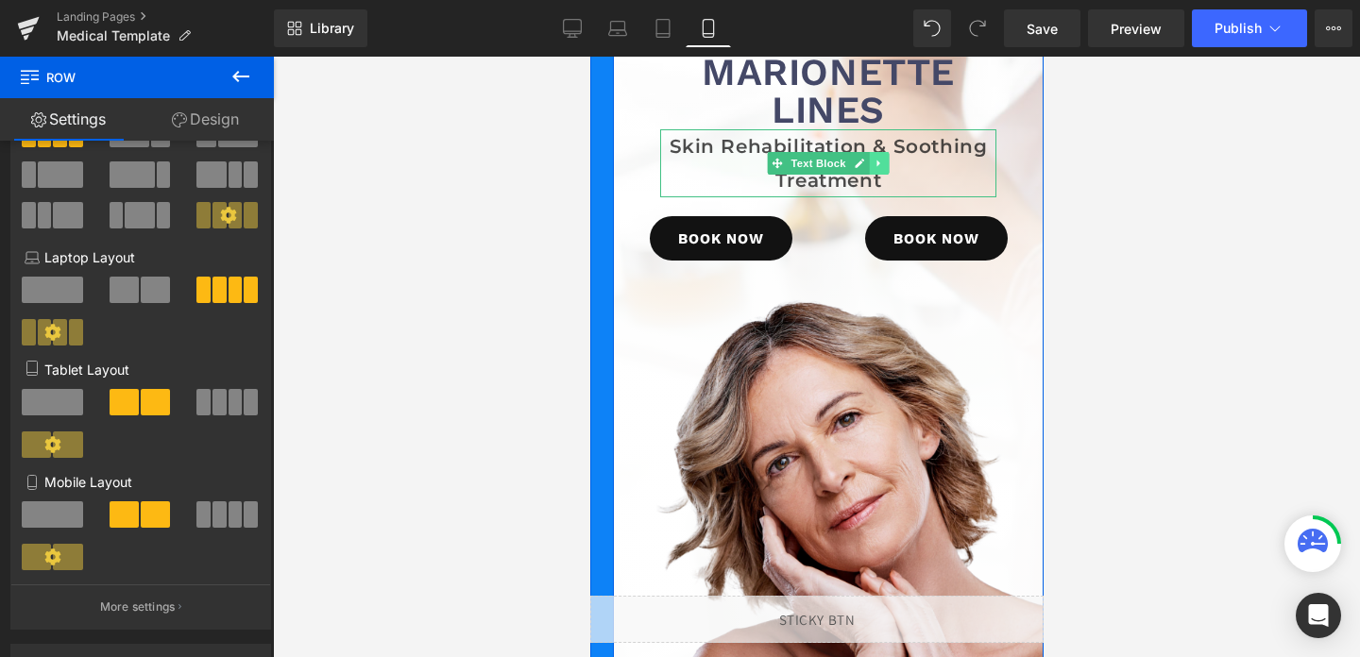
click at [872, 154] on link at bounding box center [879, 163] width 20 height 23
click at [951, 155] on p "Skin Rehabilitation & Soothing Treatment" at bounding box center [827, 163] width 336 height 68
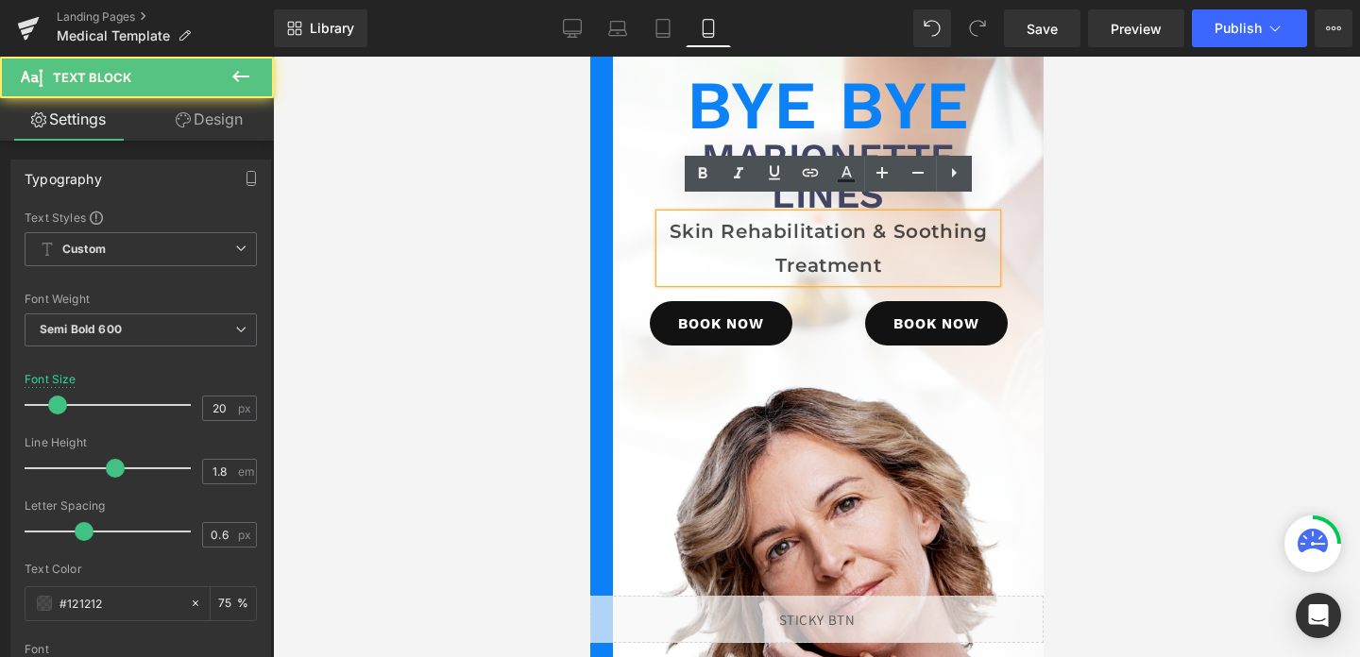
scroll to position [30, 0]
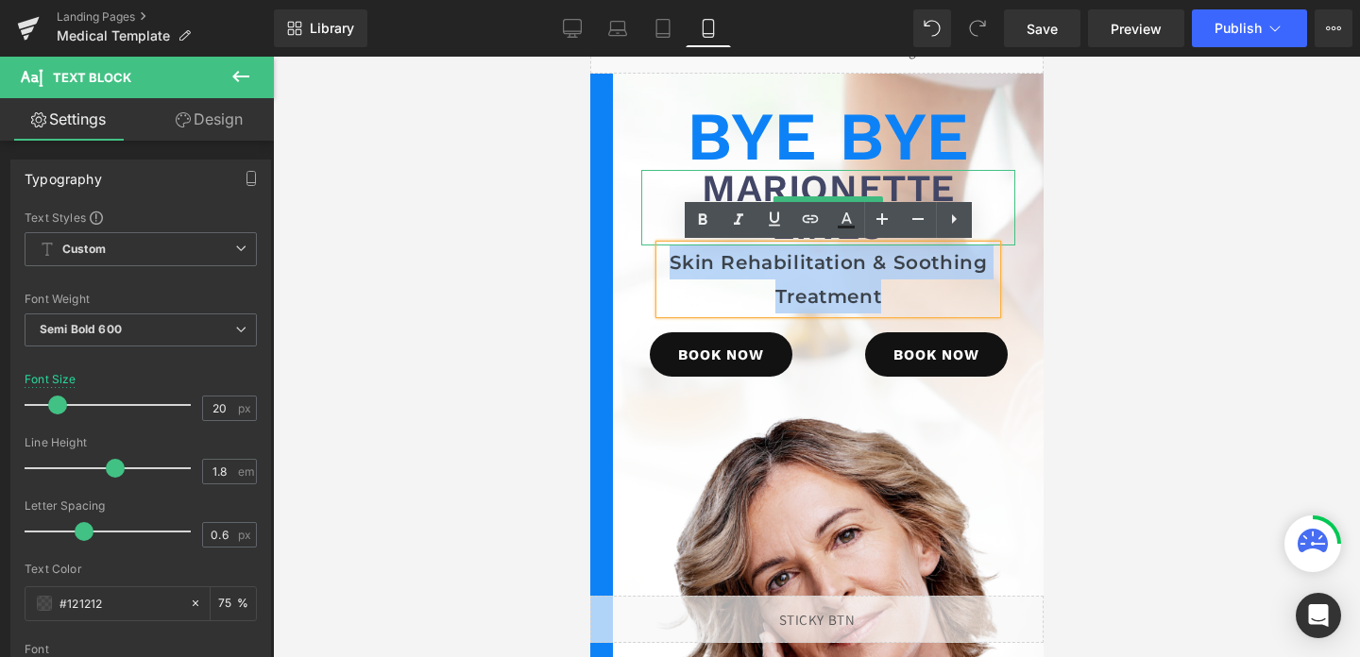
drag, startPoint x: 905, startPoint y: 303, endPoint x: 652, endPoint y: 225, distance: 265.0
click at [652, 225] on div "Bye Bye Heading Marionette Lines Heading Skin Rehabilitation & Soothing Treatme…" at bounding box center [827, 249] width 431 height 294
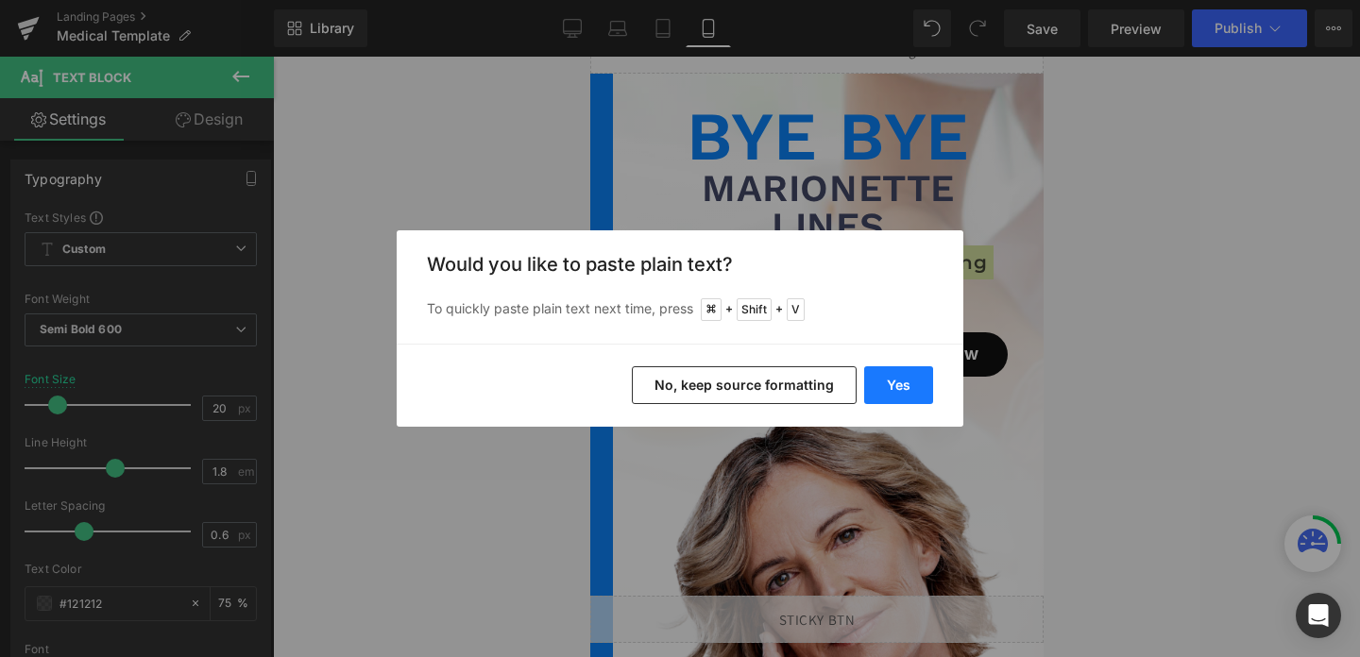
click at [900, 394] on button "Yes" at bounding box center [898, 385] width 69 height 38
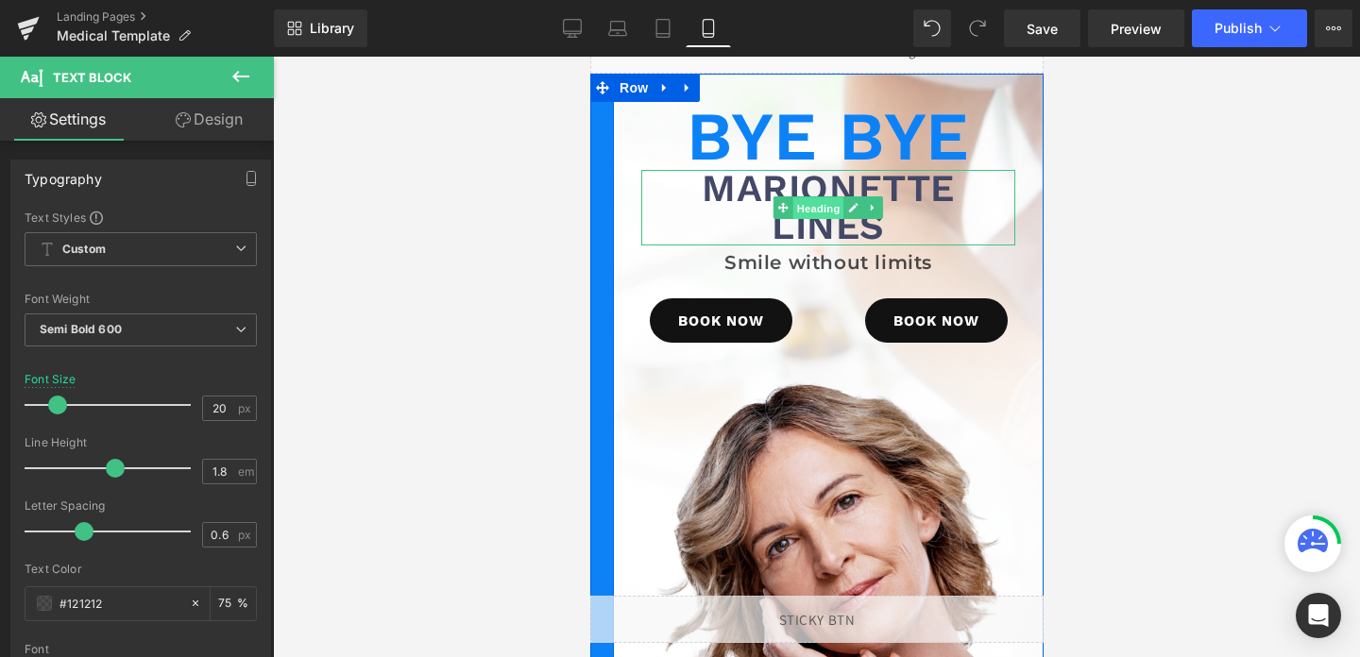
click at [817, 210] on span "Heading" at bounding box center [817, 208] width 51 height 23
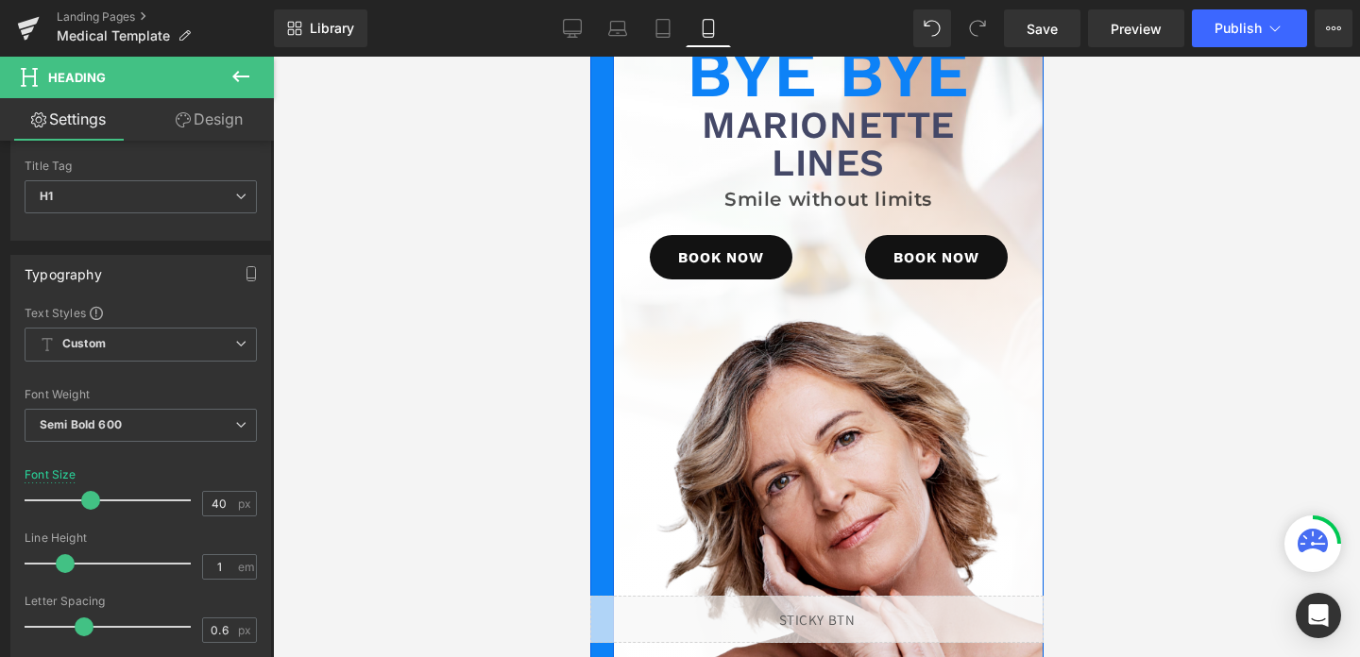
scroll to position [71, 0]
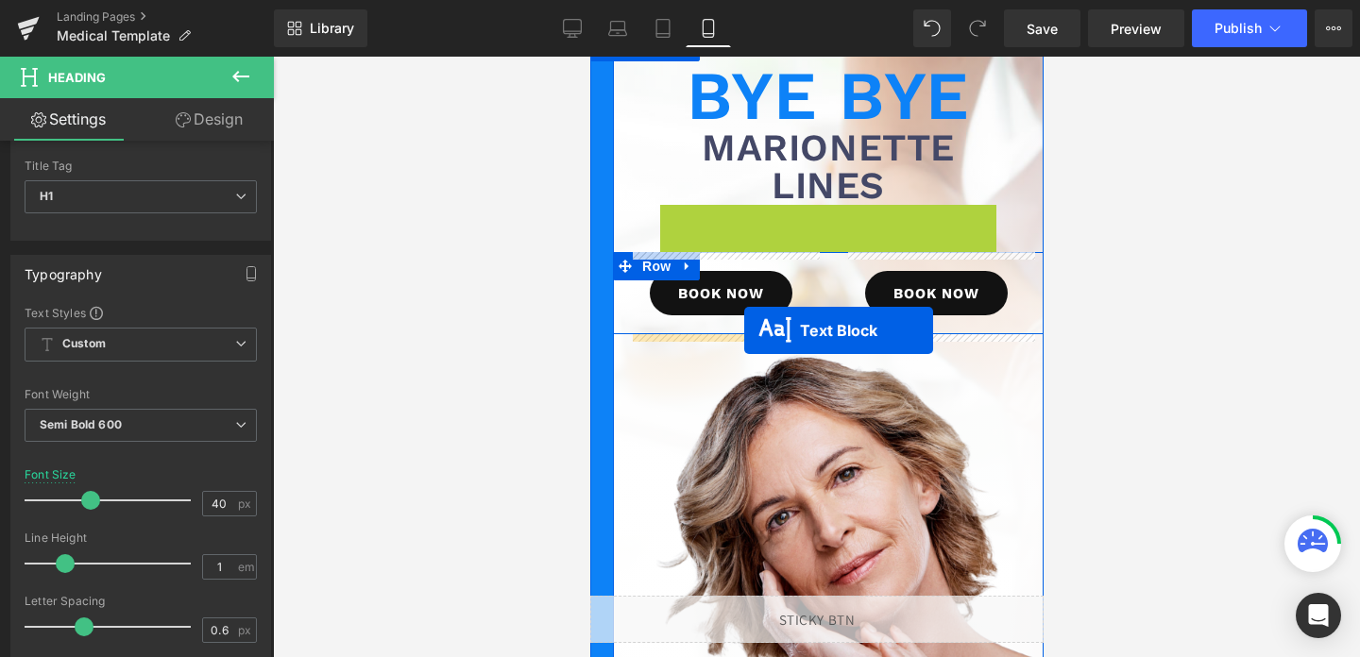
drag, startPoint x: 744, startPoint y: 221, endPoint x: 743, endPoint y: 331, distance: 109.6
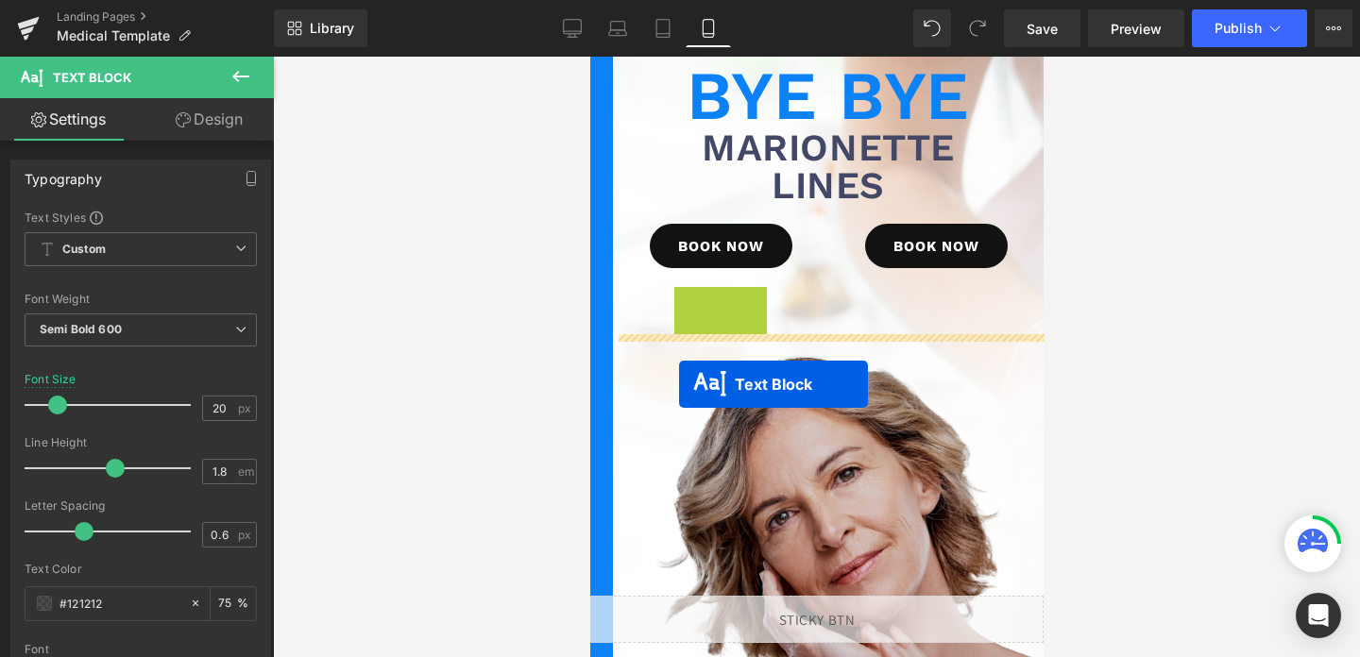
drag, startPoint x: 666, startPoint y: 343, endPoint x: 678, endPoint y: 384, distance: 43.3
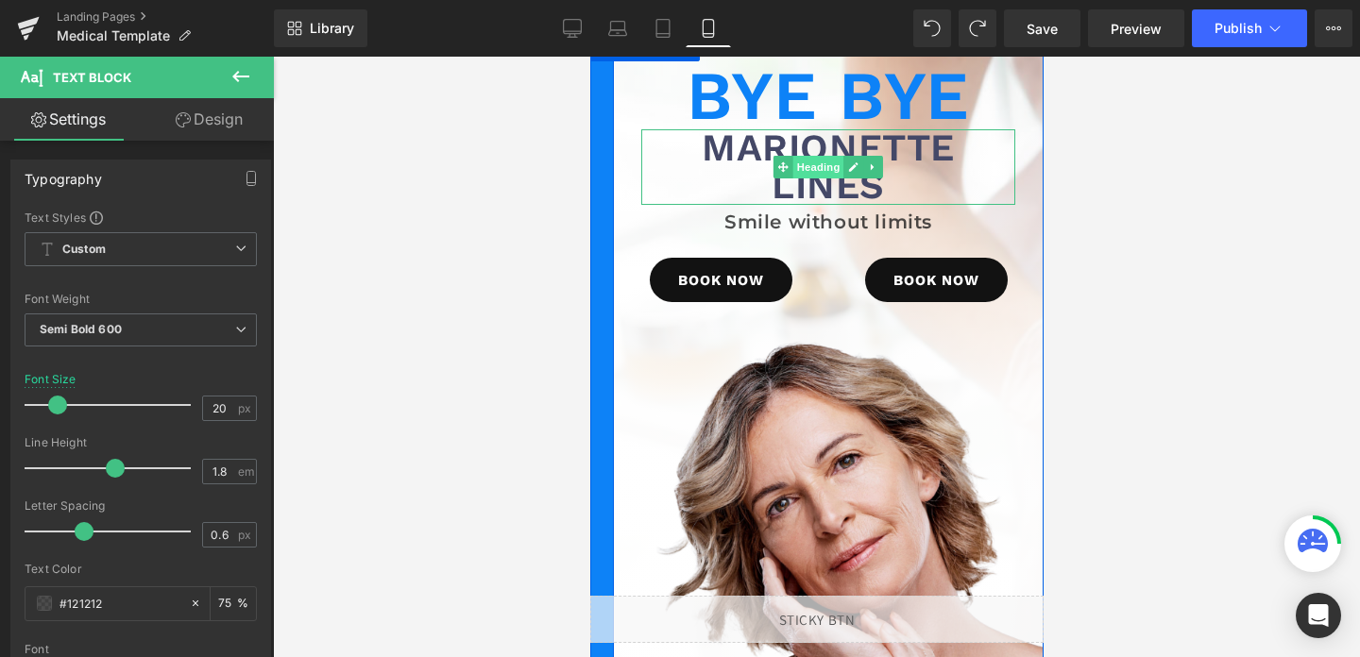
click at [798, 166] on span "Heading" at bounding box center [817, 167] width 51 height 23
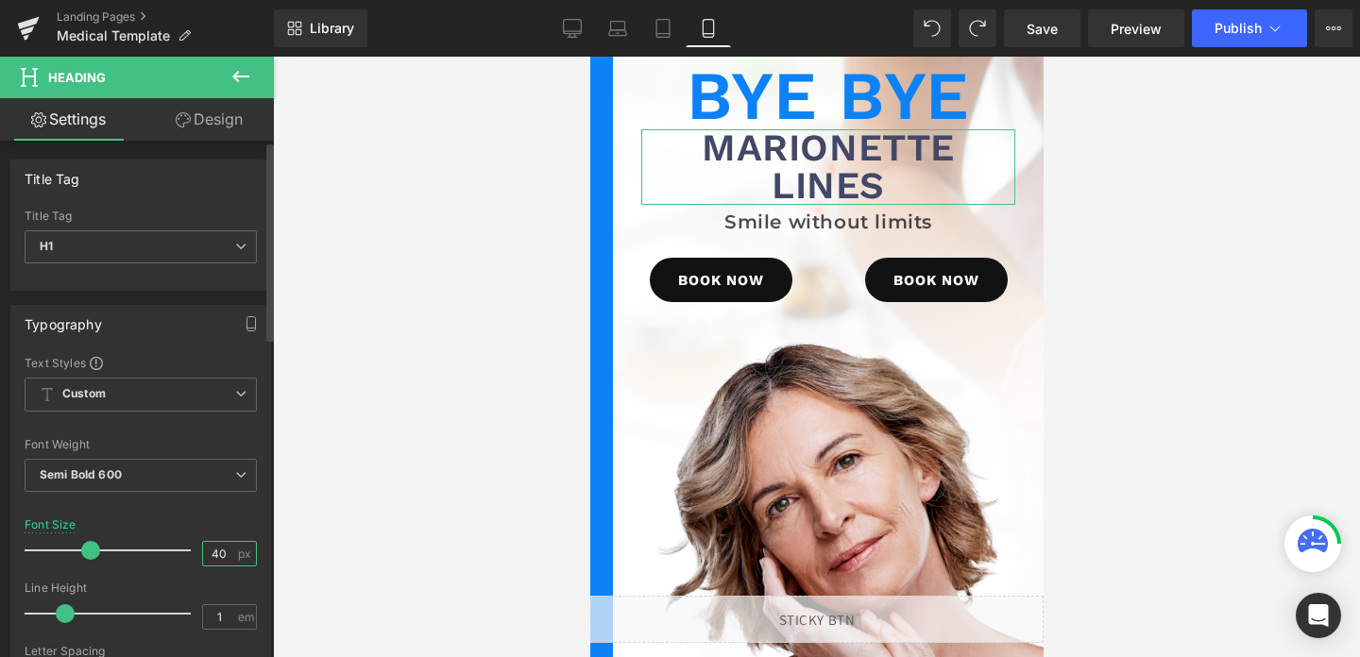
click at [212, 552] on input "40" at bounding box center [219, 554] width 33 height 24
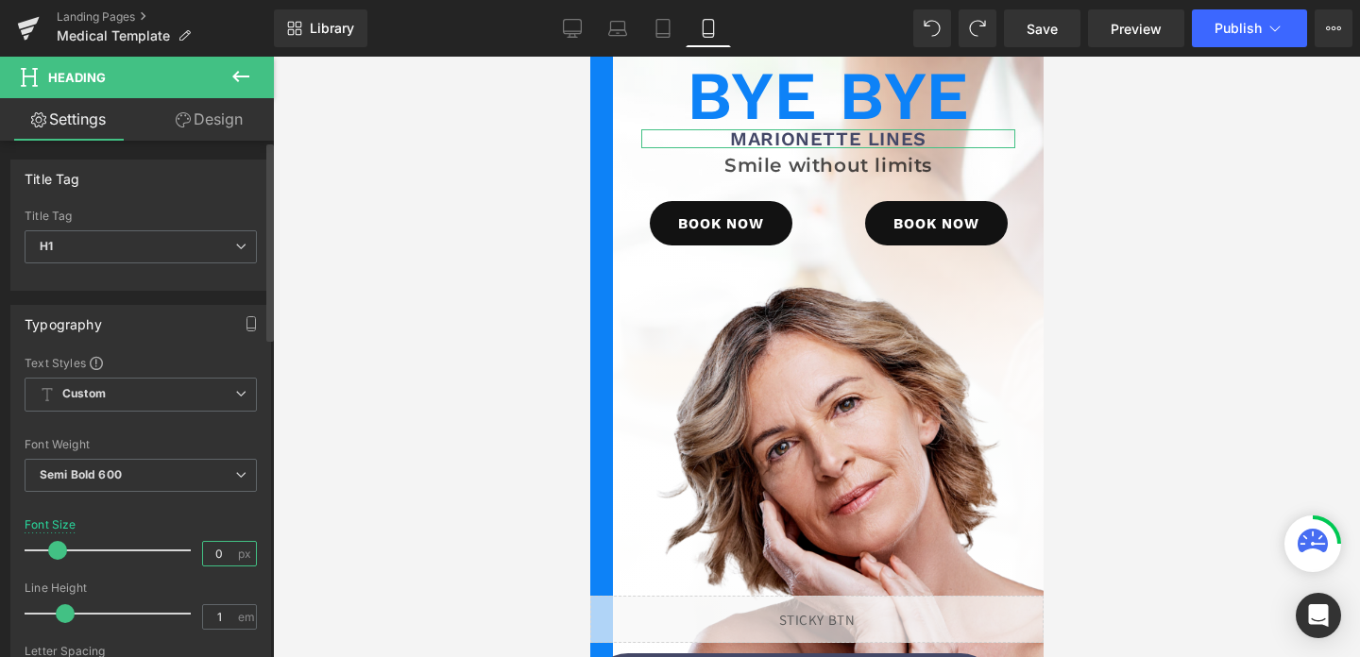
type input "30"
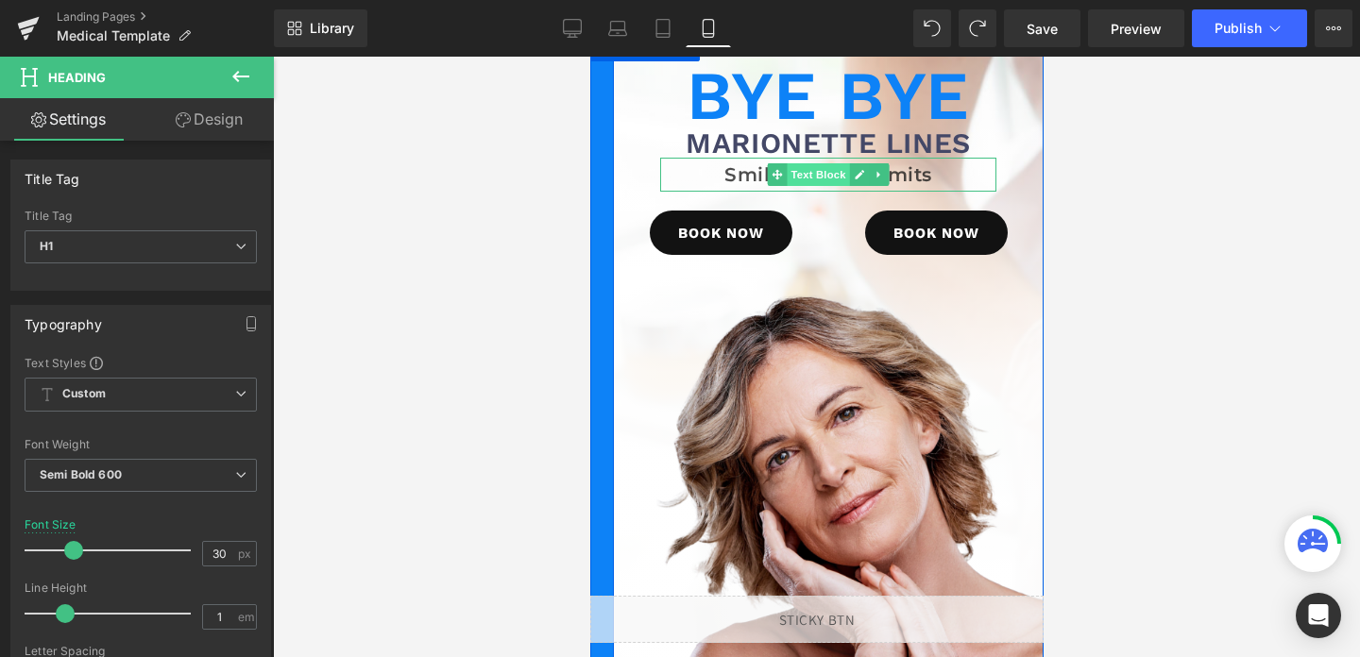
click at [824, 173] on span "Text Block" at bounding box center [817, 174] width 62 height 23
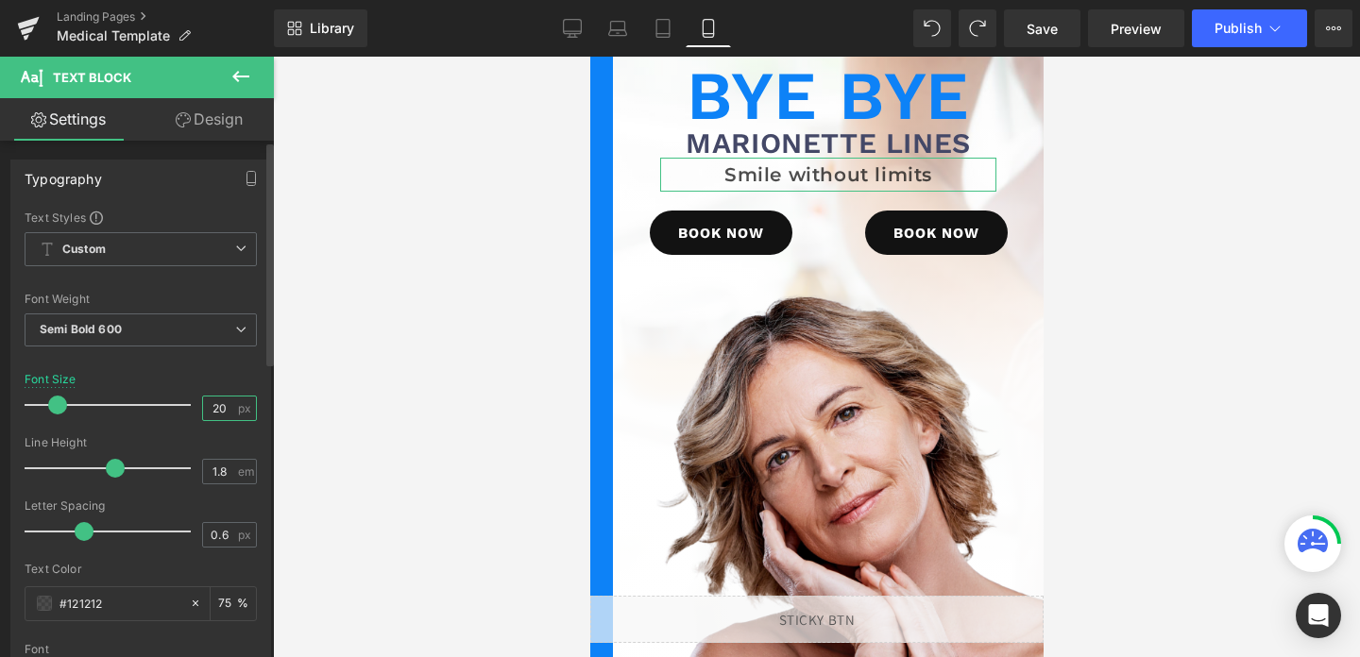
click at [215, 405] on input "20" at bounding box center [219, 409] width 33 height 24
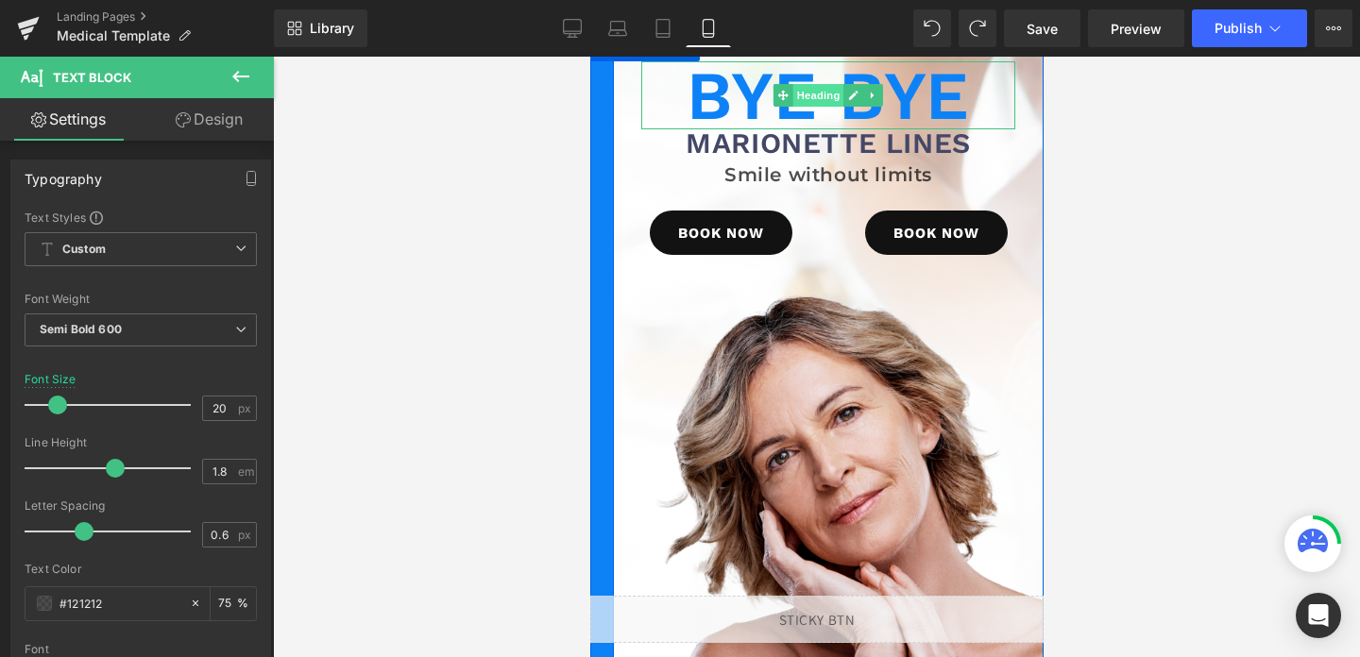
click at [826, 93] on span "Heading" at bounding box center [817, 95] width 51 height 23
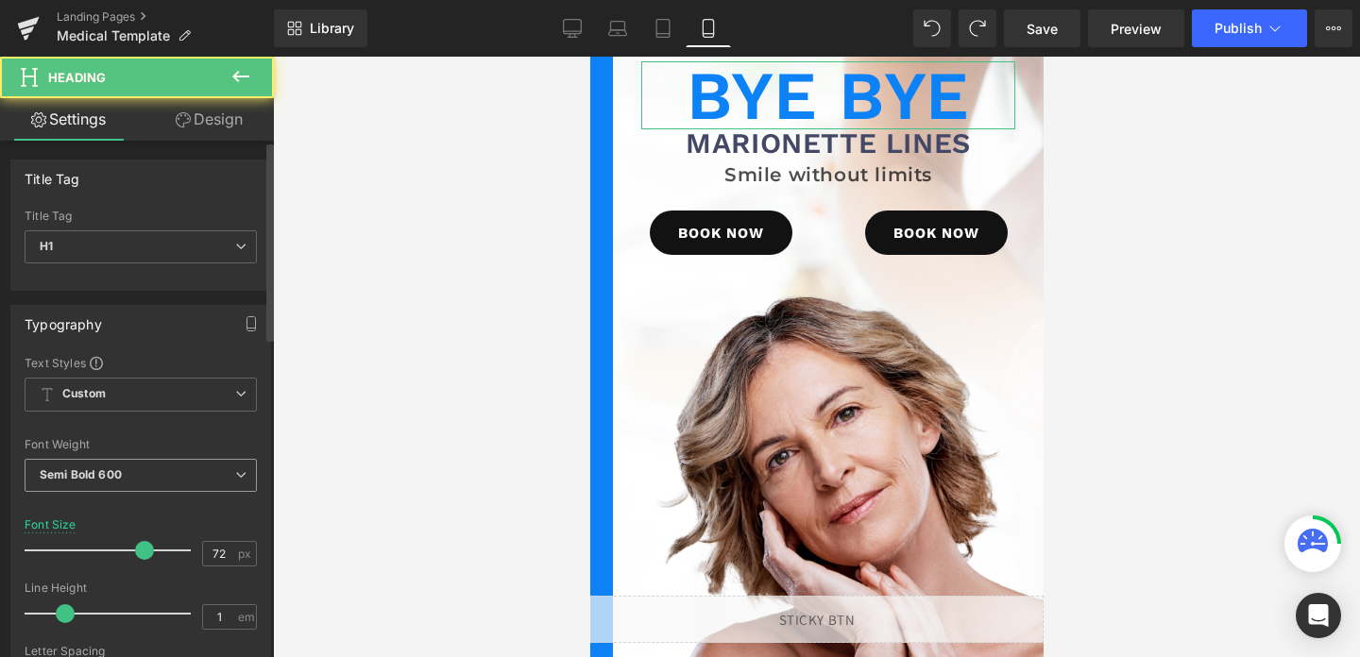
click at [81, 474] on b "Semi Bold 600" at bounding box center [81, 475] width 82 height 14
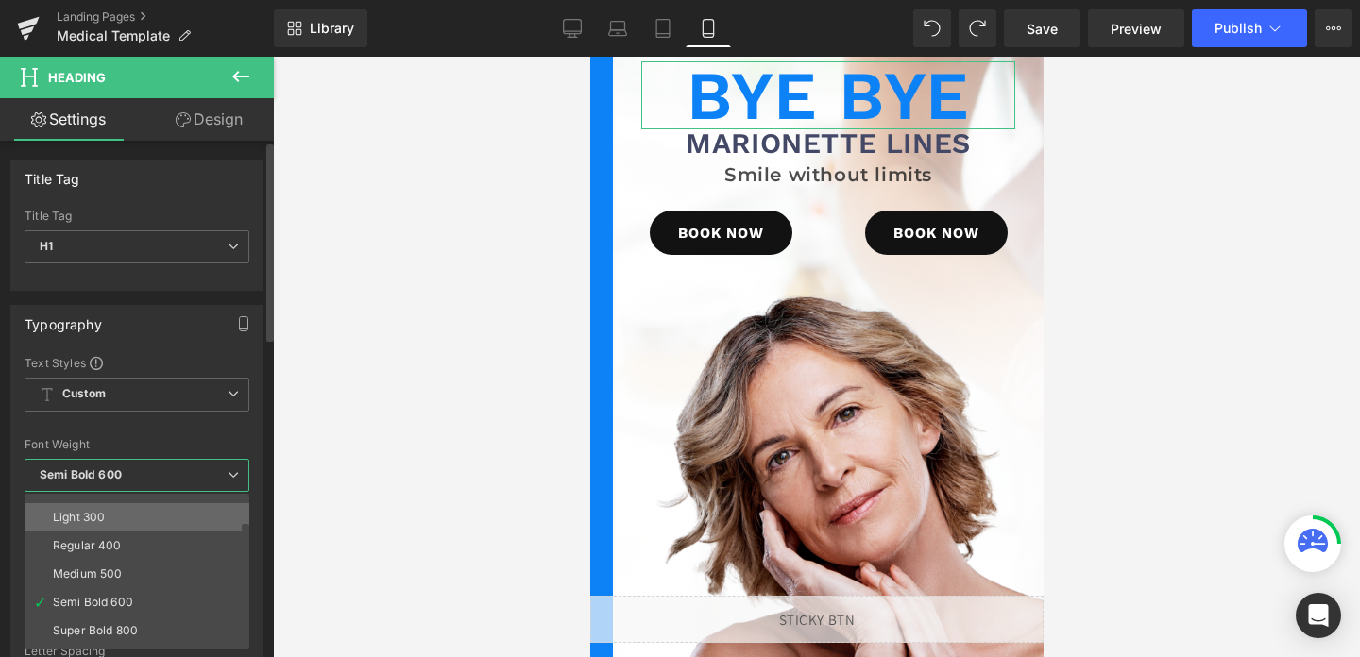
scroll to position [61, 0]
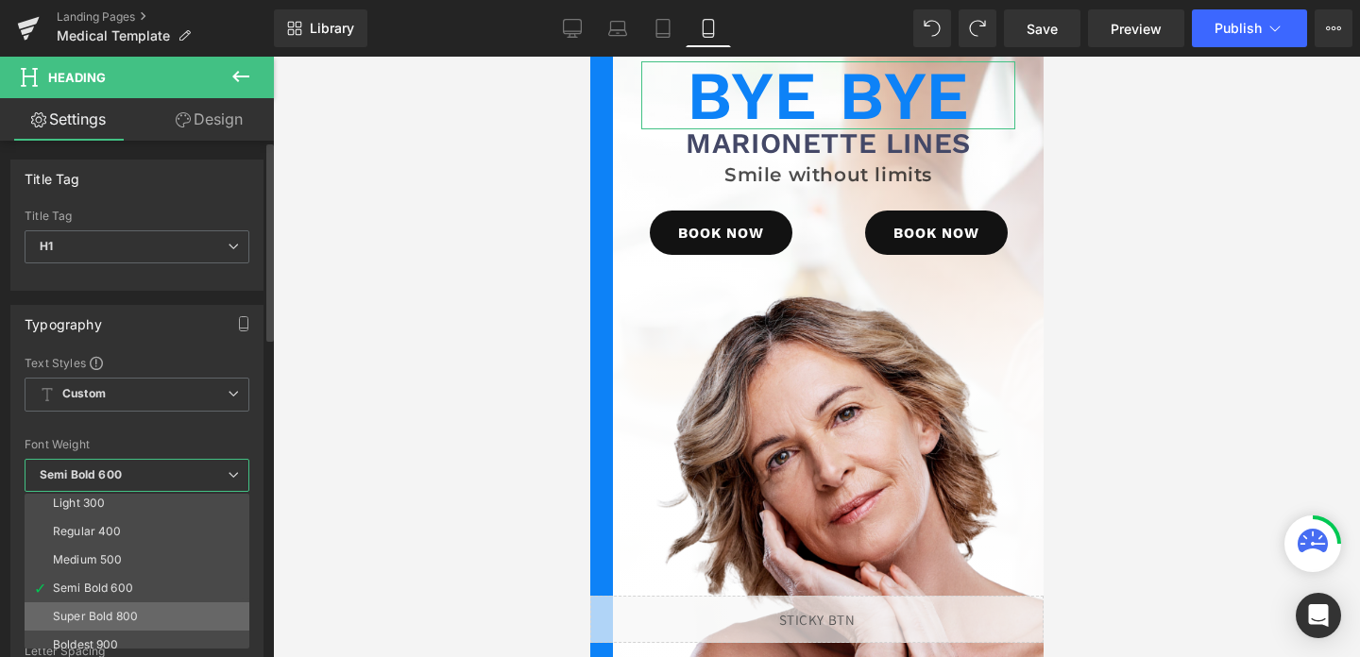
click at [83, 605] on li "Super Bold 800" at bounding box center [141, 617] width 233 height 28
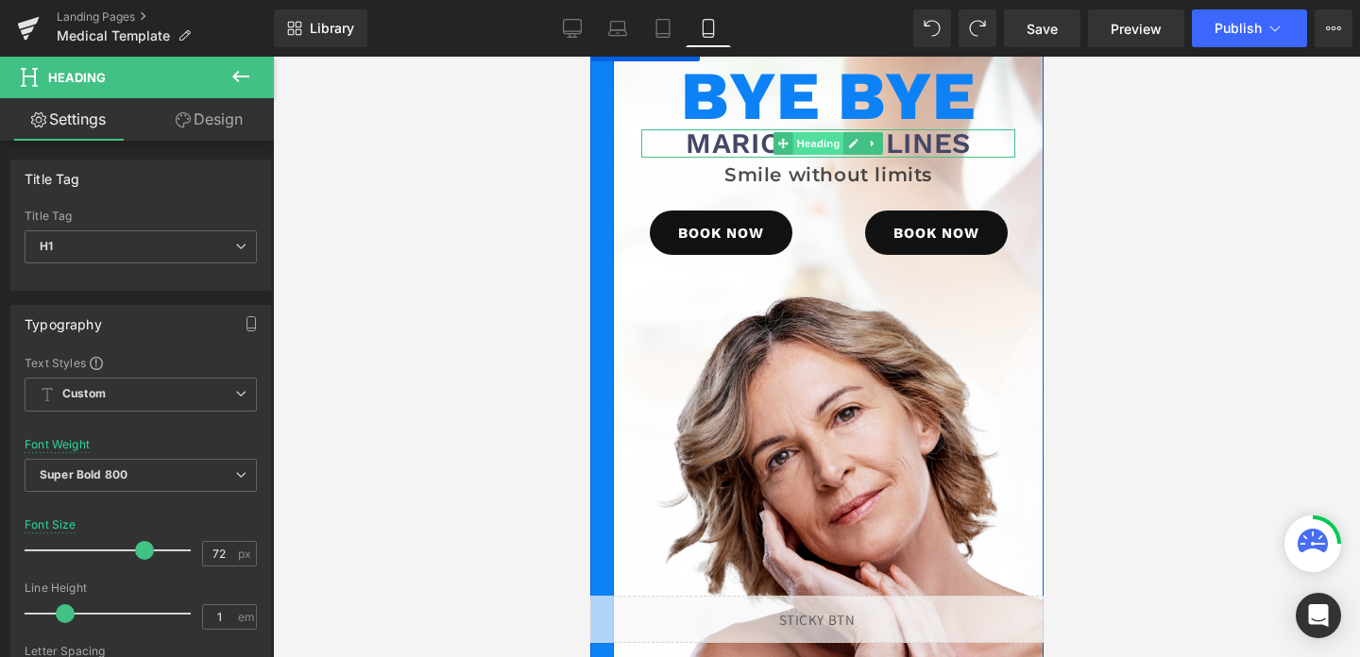
click at [834, 146] on span "Heading" at bounding box center [817, 143] width 51 height 23
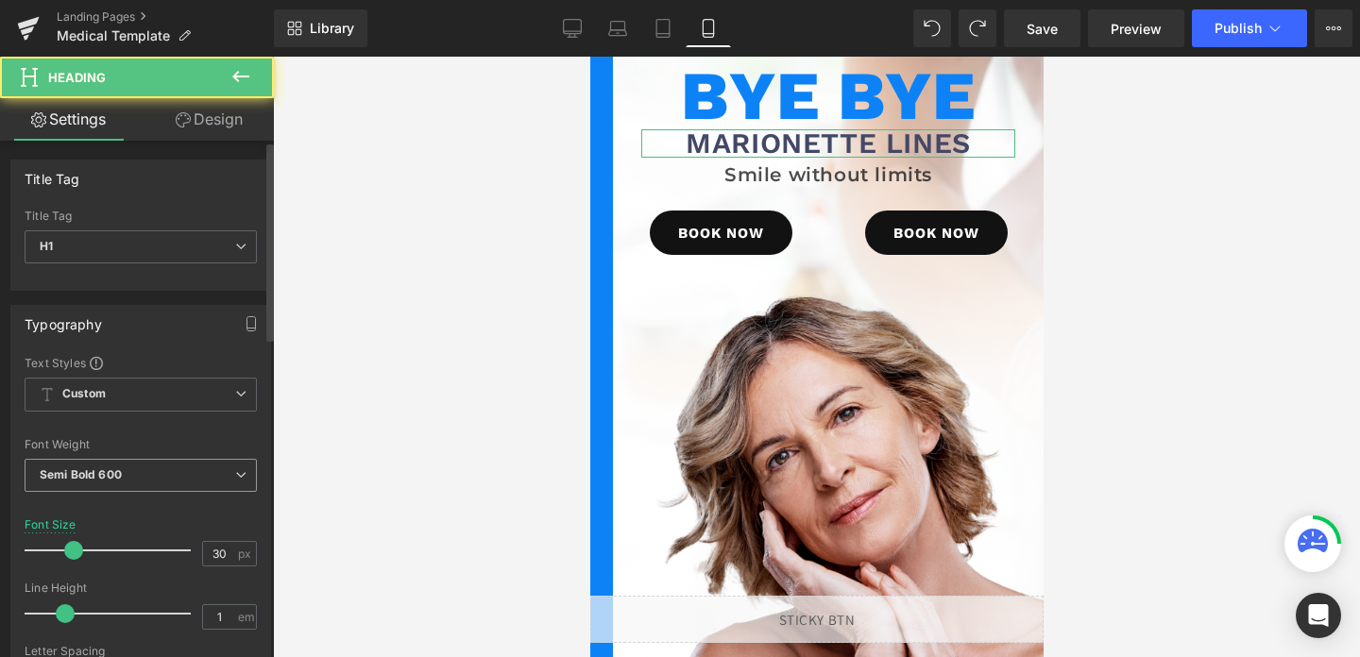
click at [102, 484] on span "Semi Bold 600" at bounding box center [141, 475] width 232 height 33
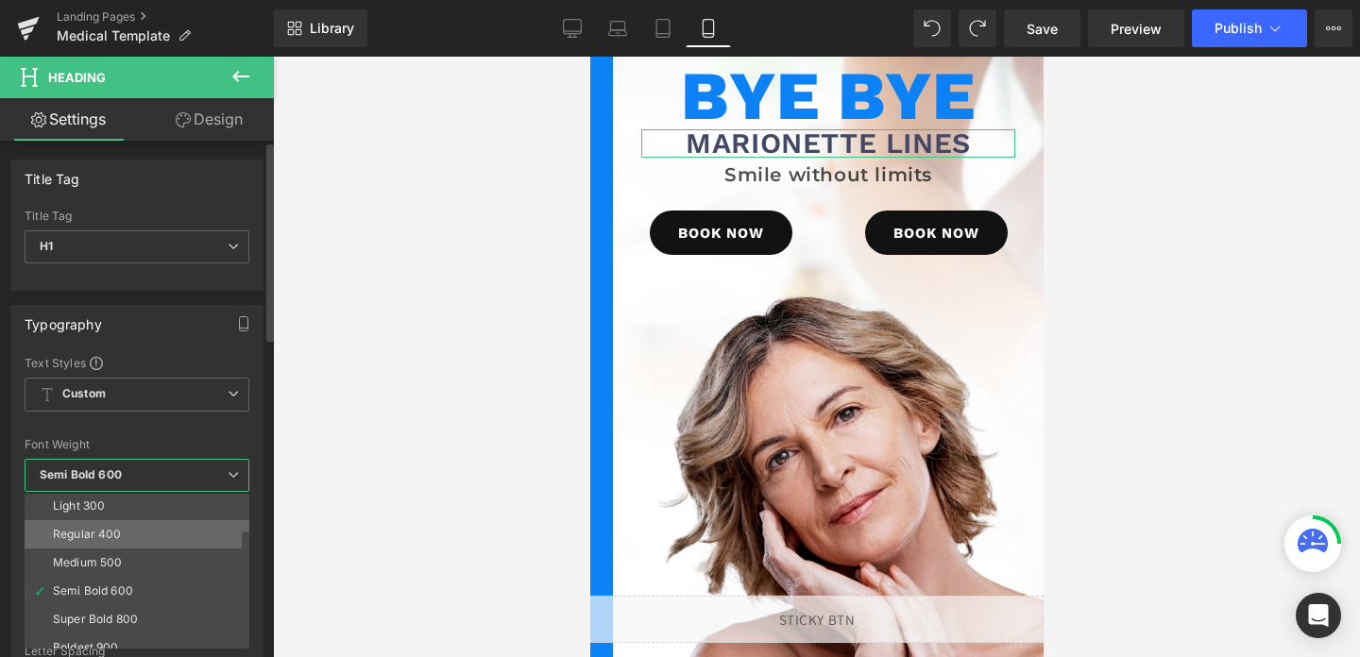
scroll to position [77, 0]
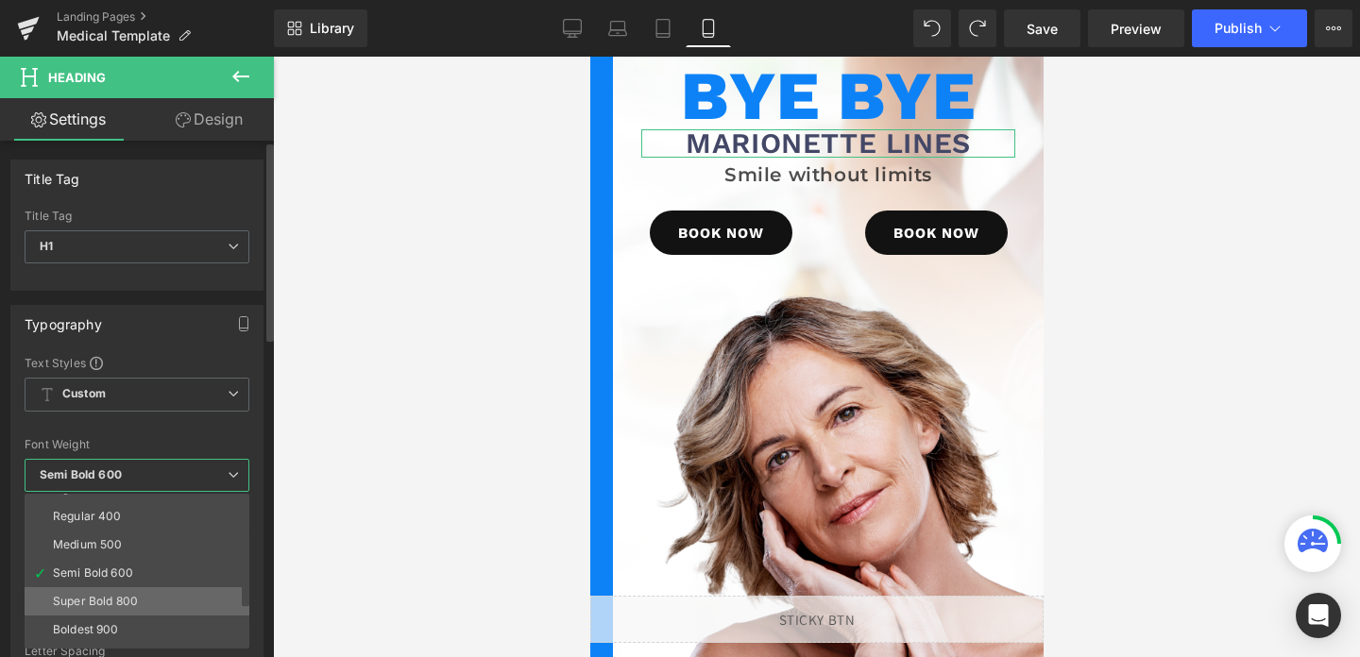
click at [103, 596] on div "Super Bold 800" at bounding box center [95, 601] width 85 height 13
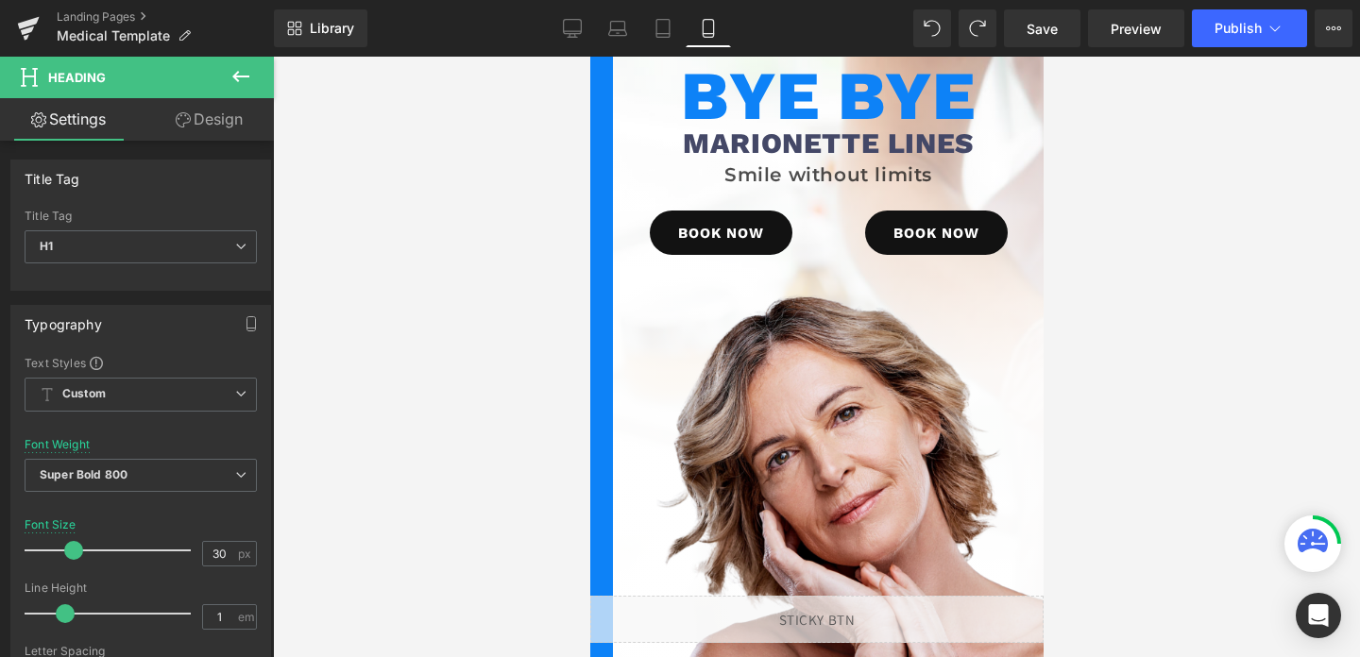
click at [429, 233] on div at bounding box center [816, 357] width 1087 height 601
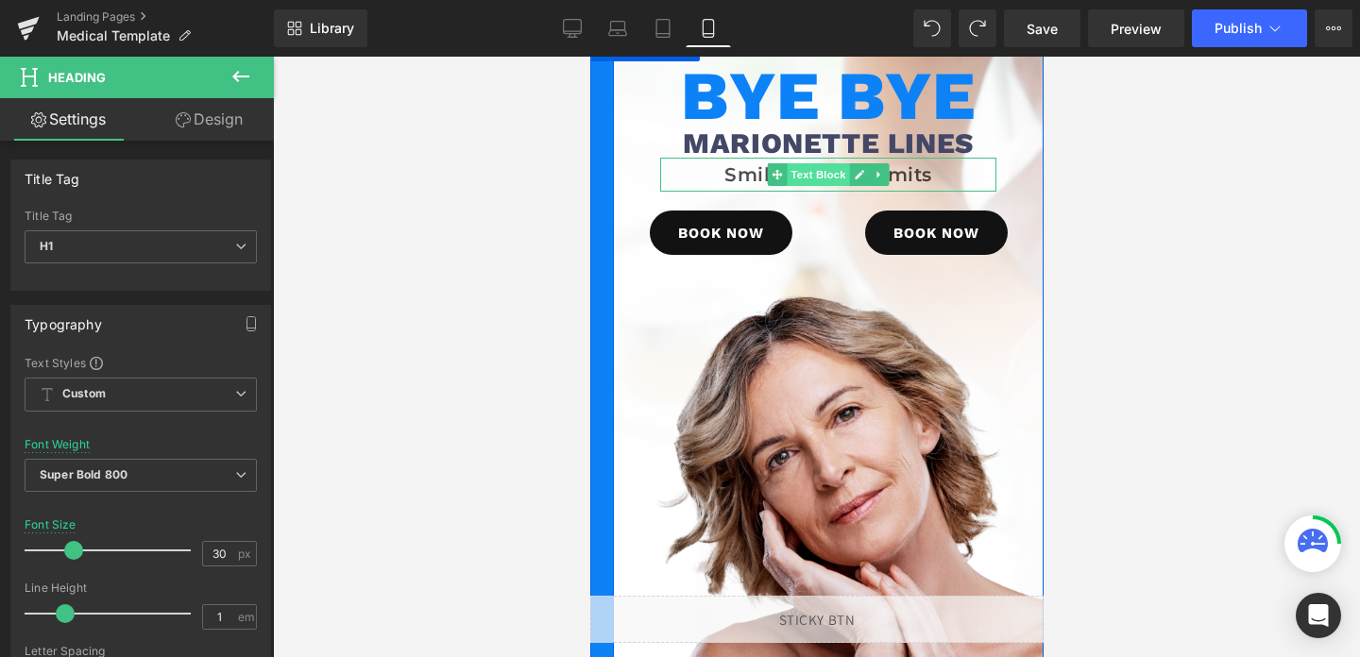
click at [812, 177] on span "Text Block" at bounding box center [817, 174] width 62 height 23
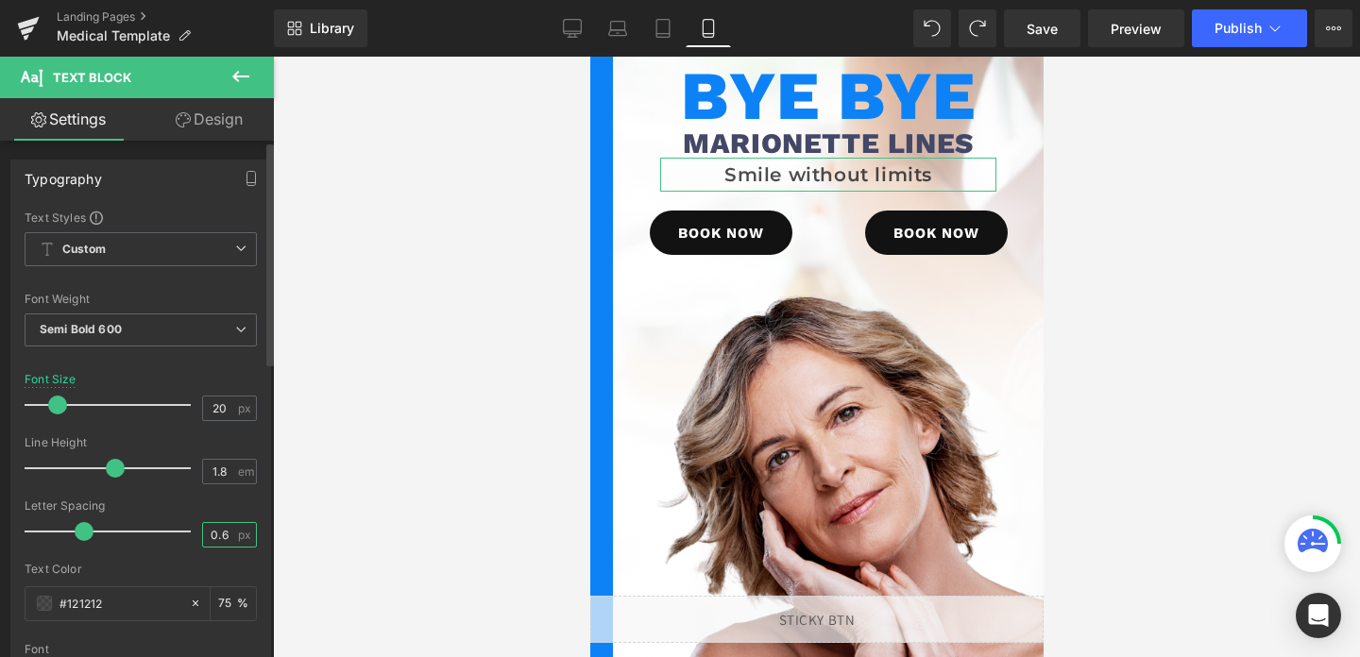
click at [212, 536] on input "0.6" at bounding box center [219, 535] width 33 height 24
type input "1.6"
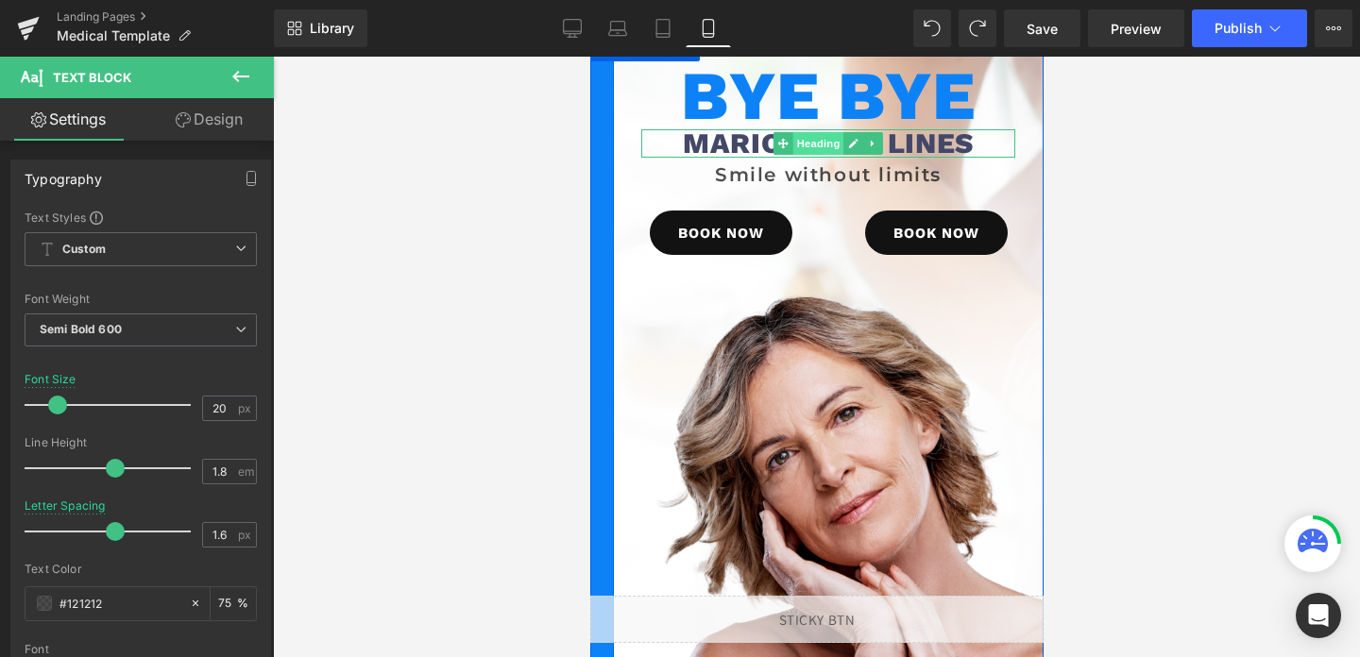
click at [815, 149] on span "Heading" at bounding box center [817, 143] width 51 height 23
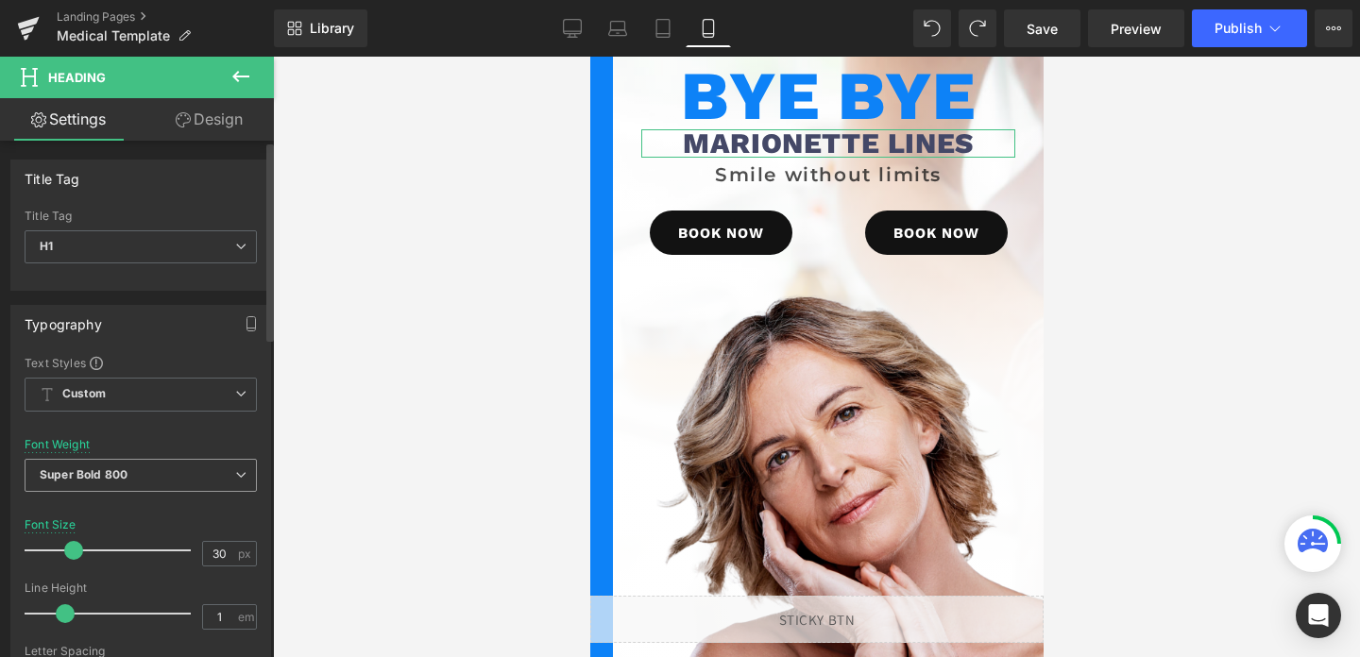
click at [124, 482] on b "Super Bold 800" at bounding box center [84, 475] width 88 height 14
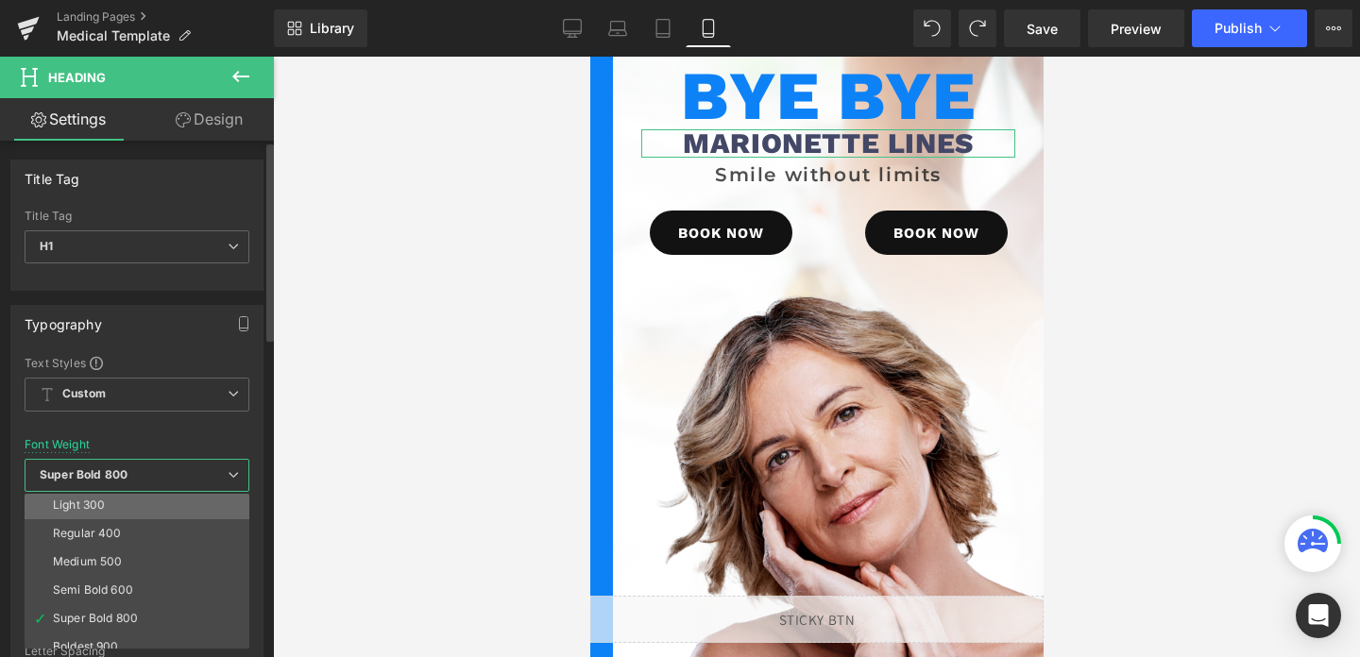
scroll to position [54, 0]
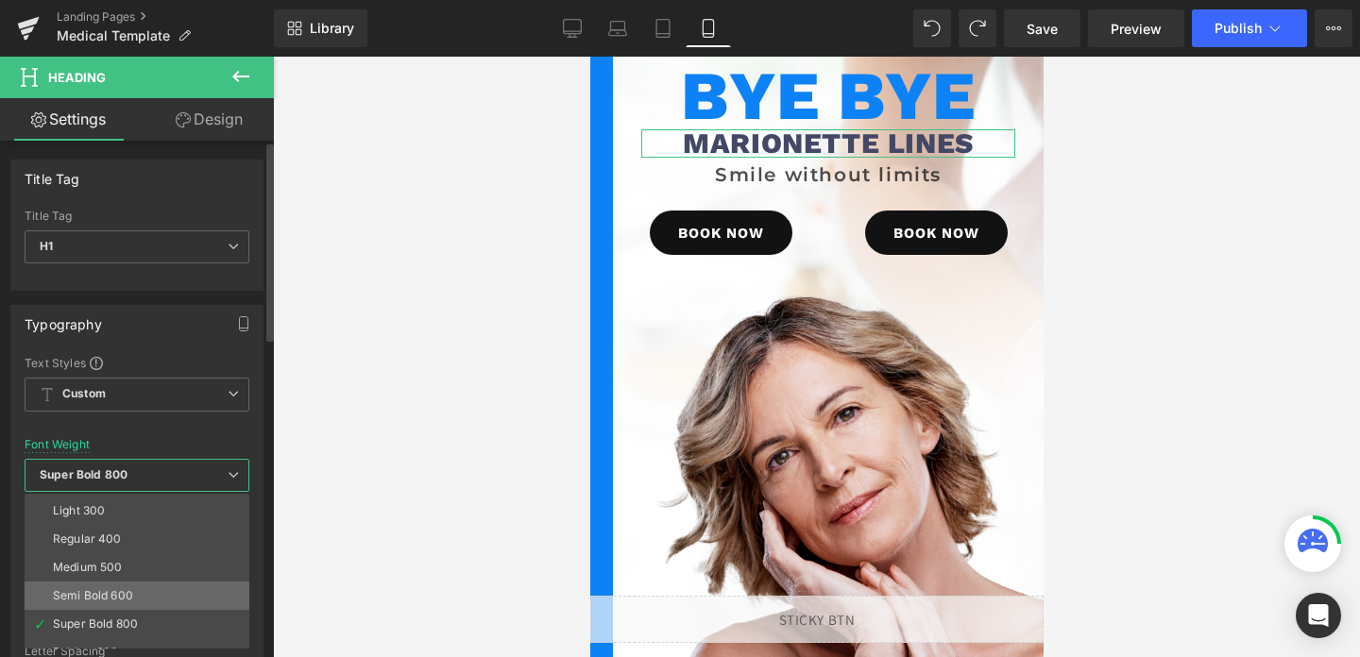
click at [91, 599] on div "Semi Bold 600" at bounding box center [93, 595] width 80 height 13
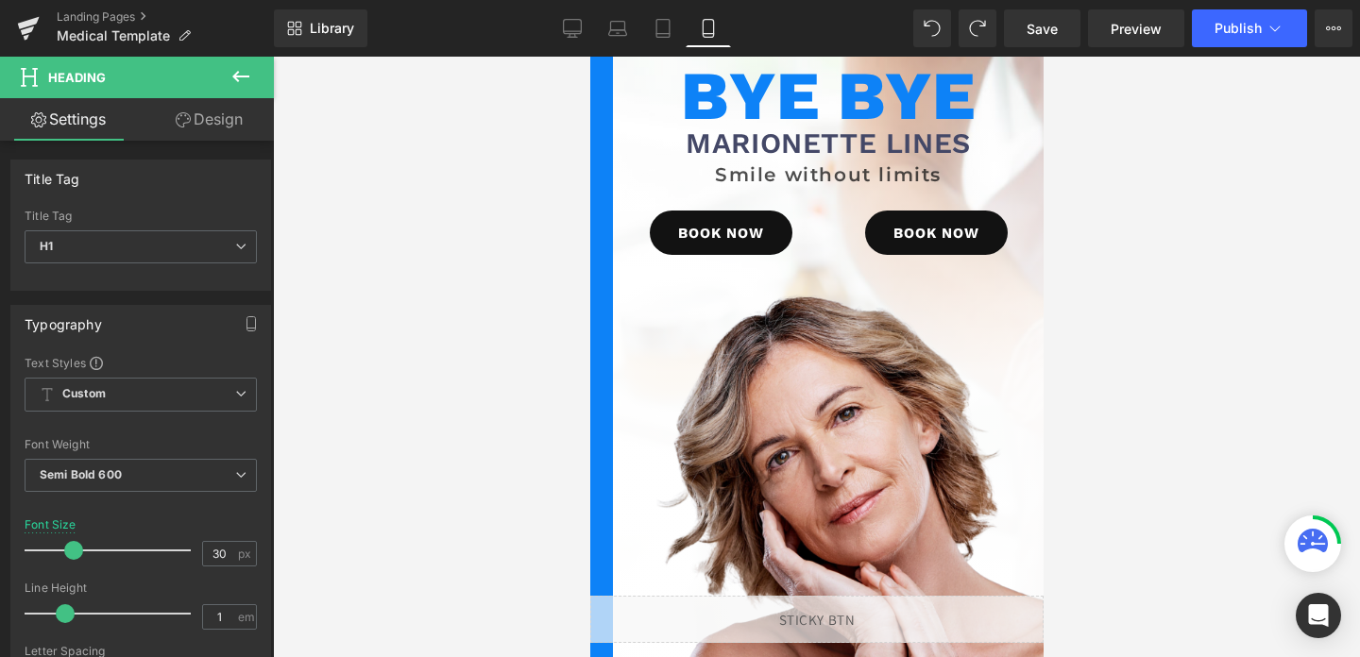
click at [431, 363] on div at bounding box center [816, 357] width 1087 height 601
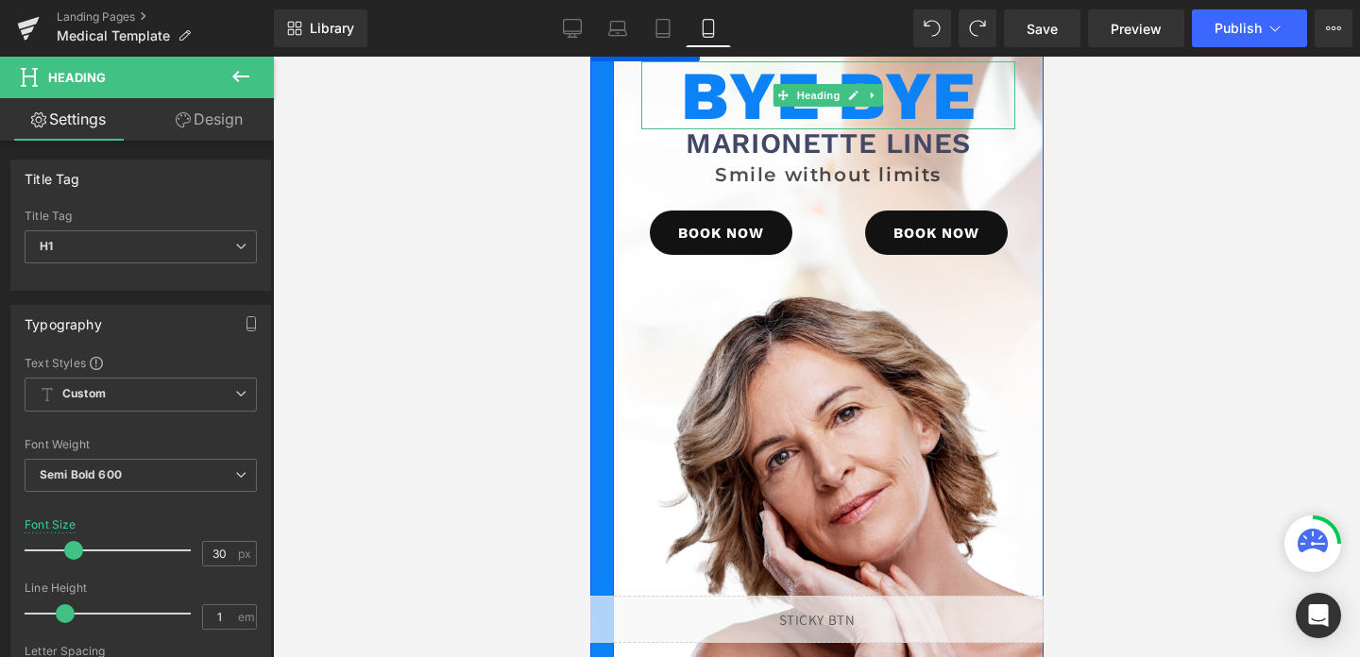
click at [771, 106] on h1 "Bye Bye" at bounding box center [827, 95] width 374 height 68
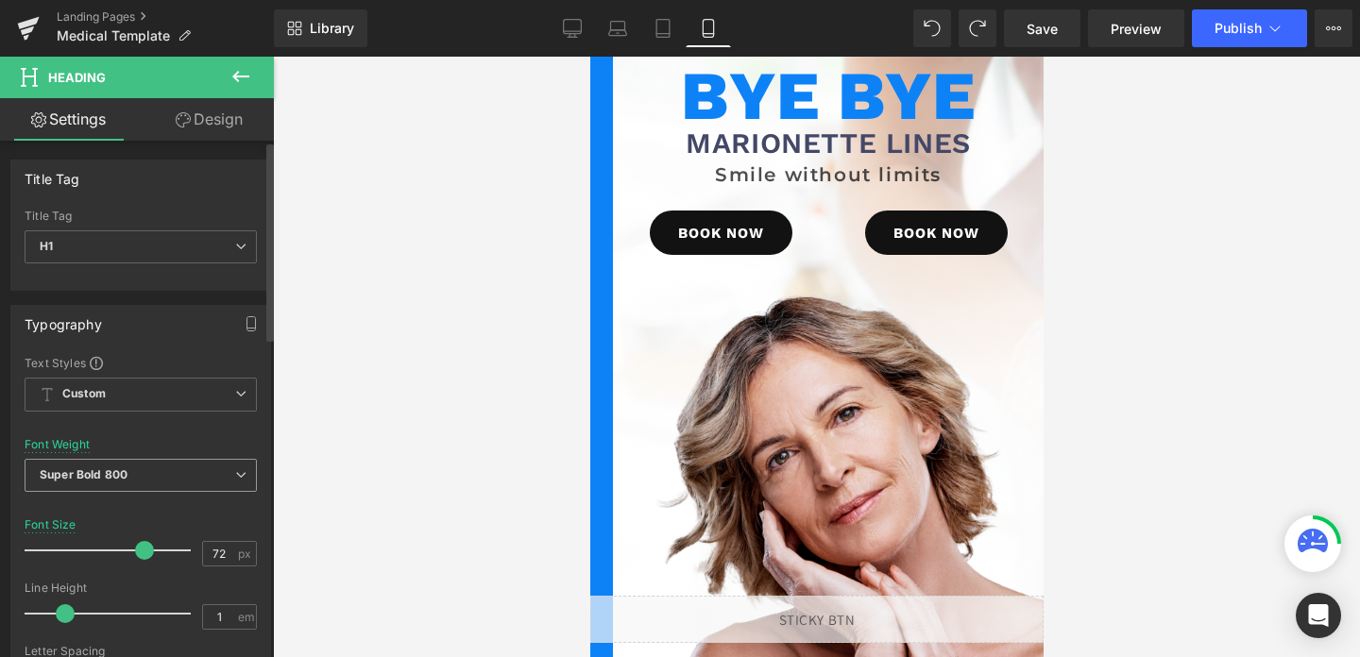
click at [99, 473] on b "Super Bold 800" at bounding box center [84, 475] width 88 height 14
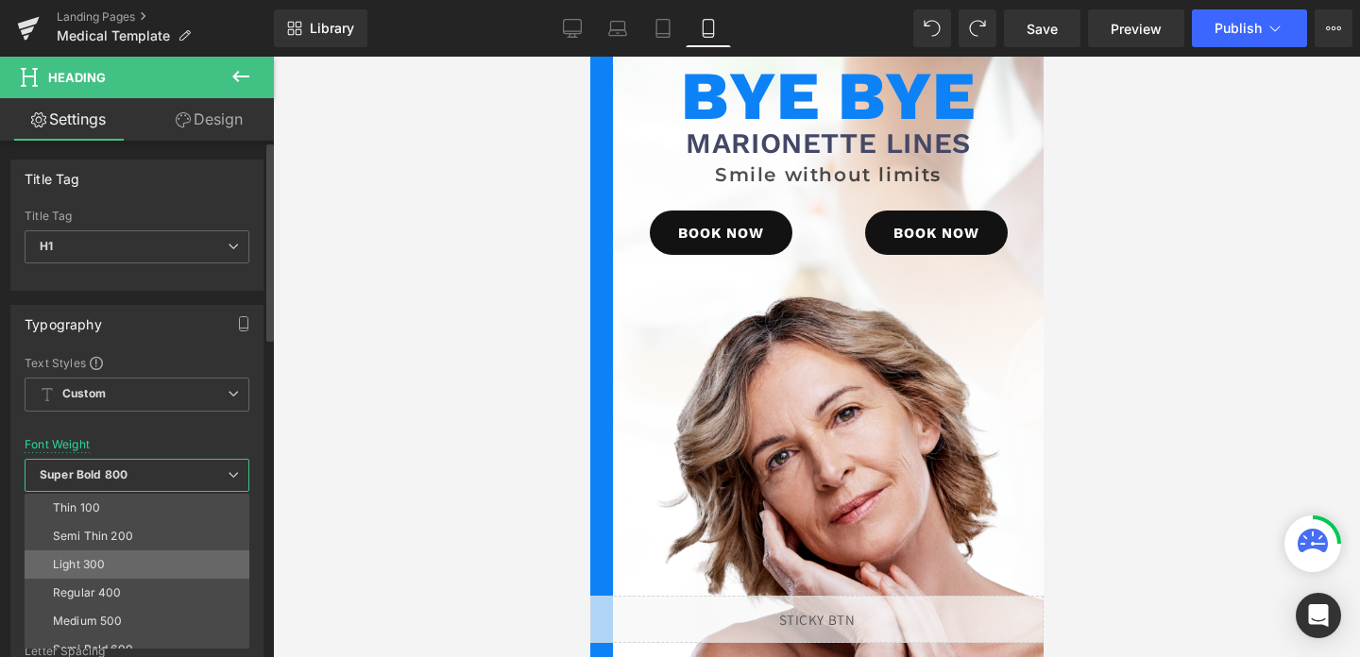
scroll to position [47, 0]
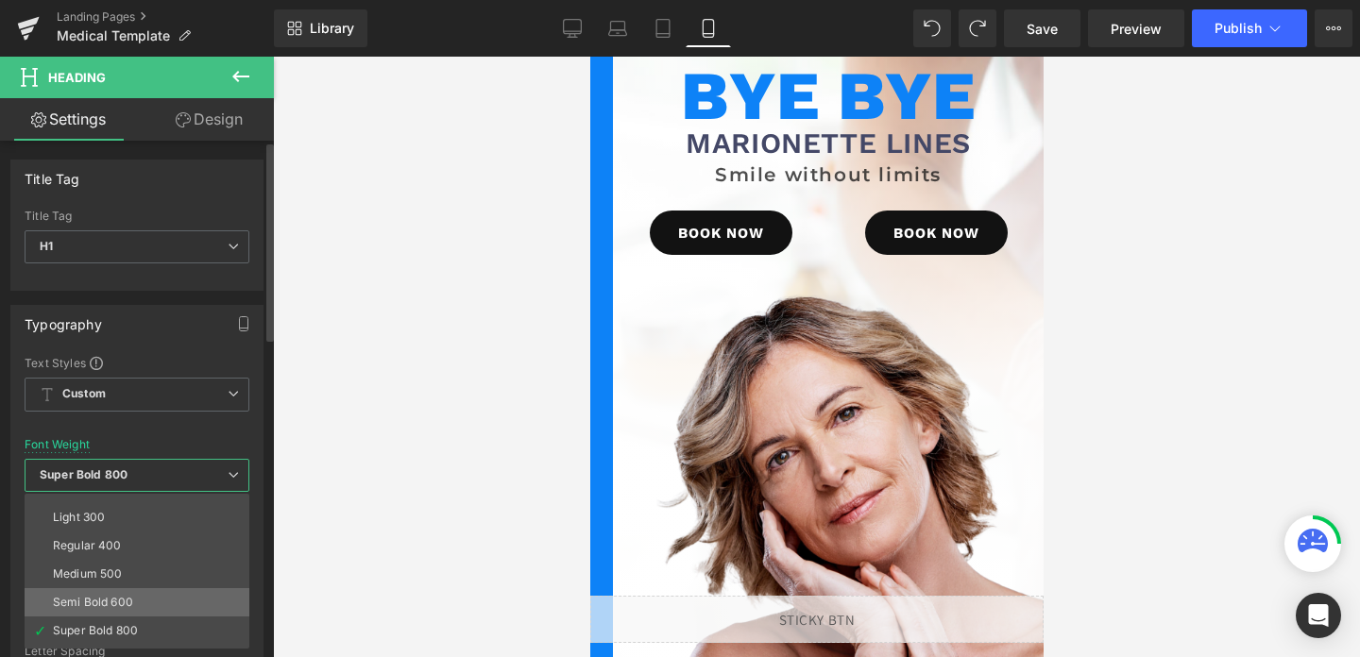
click at [87, 600] on div "Semi Bold 600" at bounding box center [93, 602] width 80 height 13
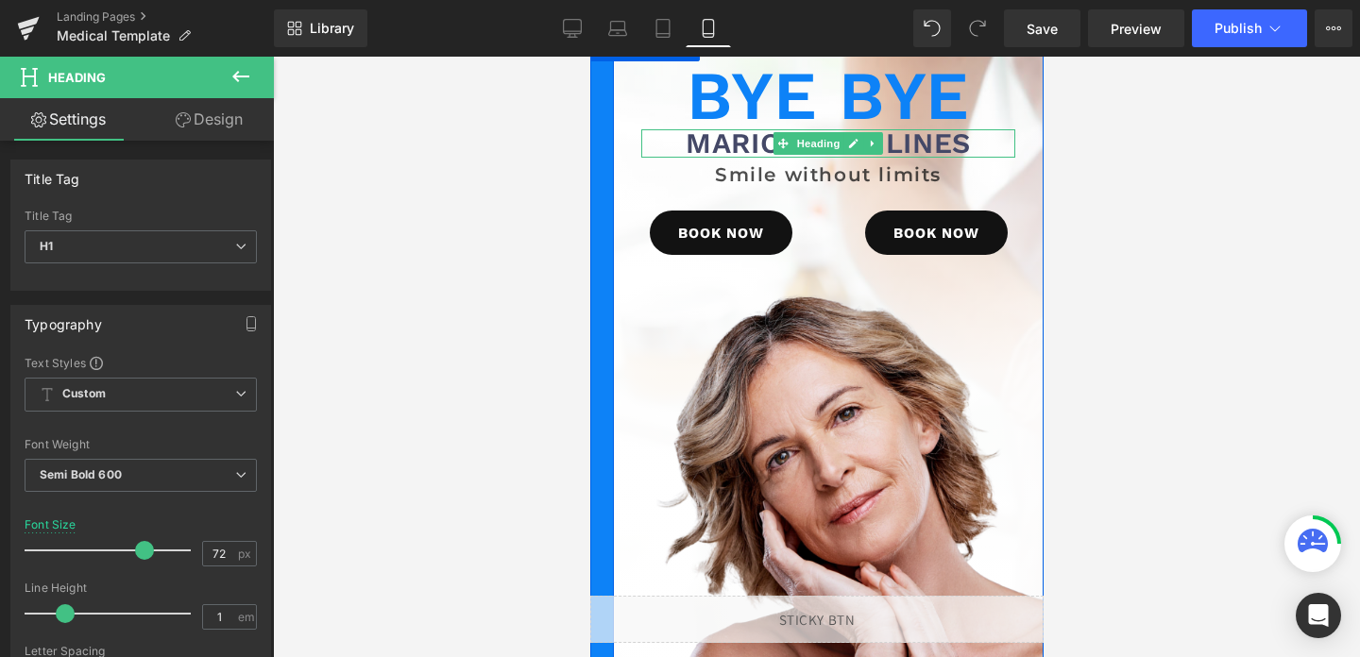
click at [738, 149] on h1 "Marionette Lines" at bounding box center [827, 143] width 374 height 28
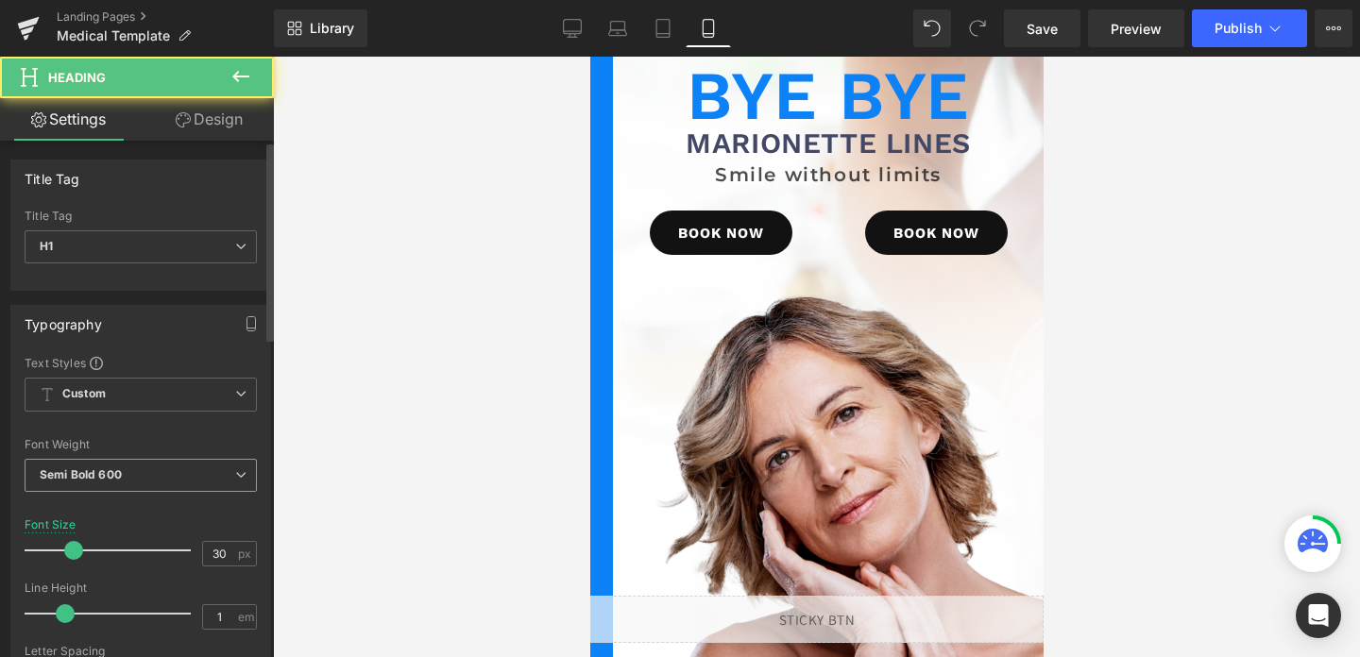
click at [120, 469] on b "Semi Bold 600" at bounding box center [81, 475] width 82 height 14
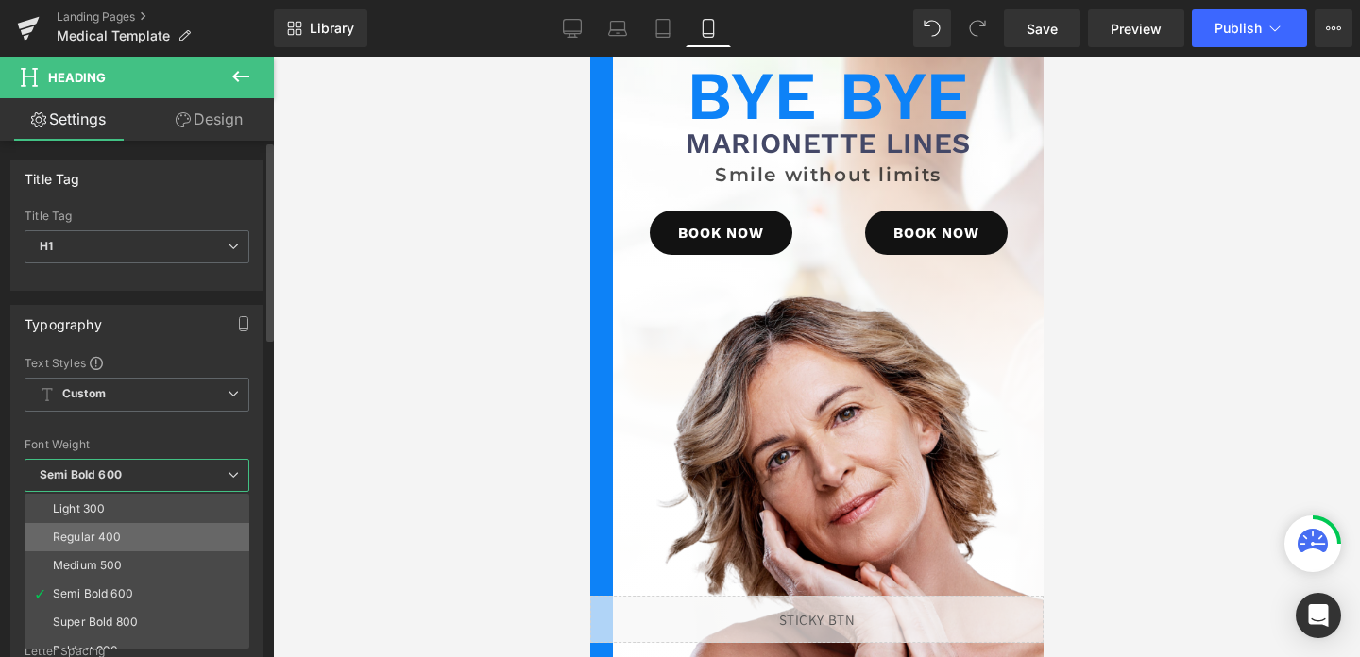
scroll to position [59, 0]
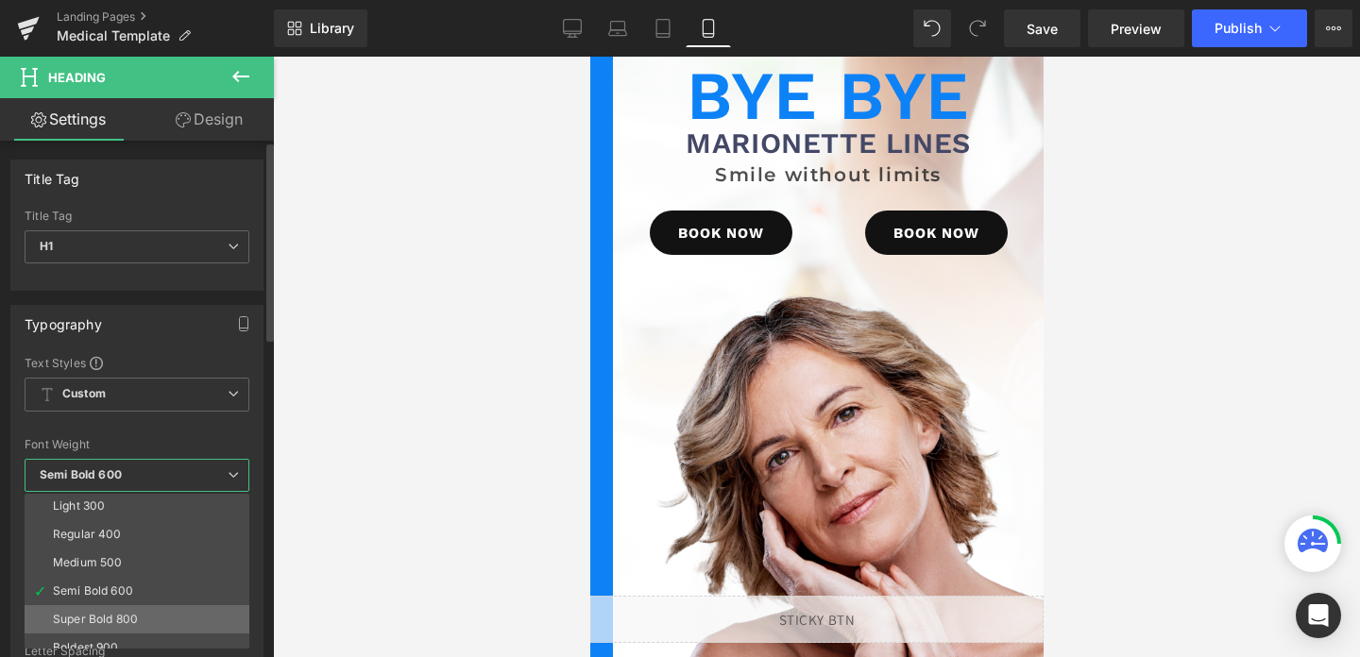
click at [87, 618] on div "Super Bold 800" at bounding box center [95, 619] width 85 height 13
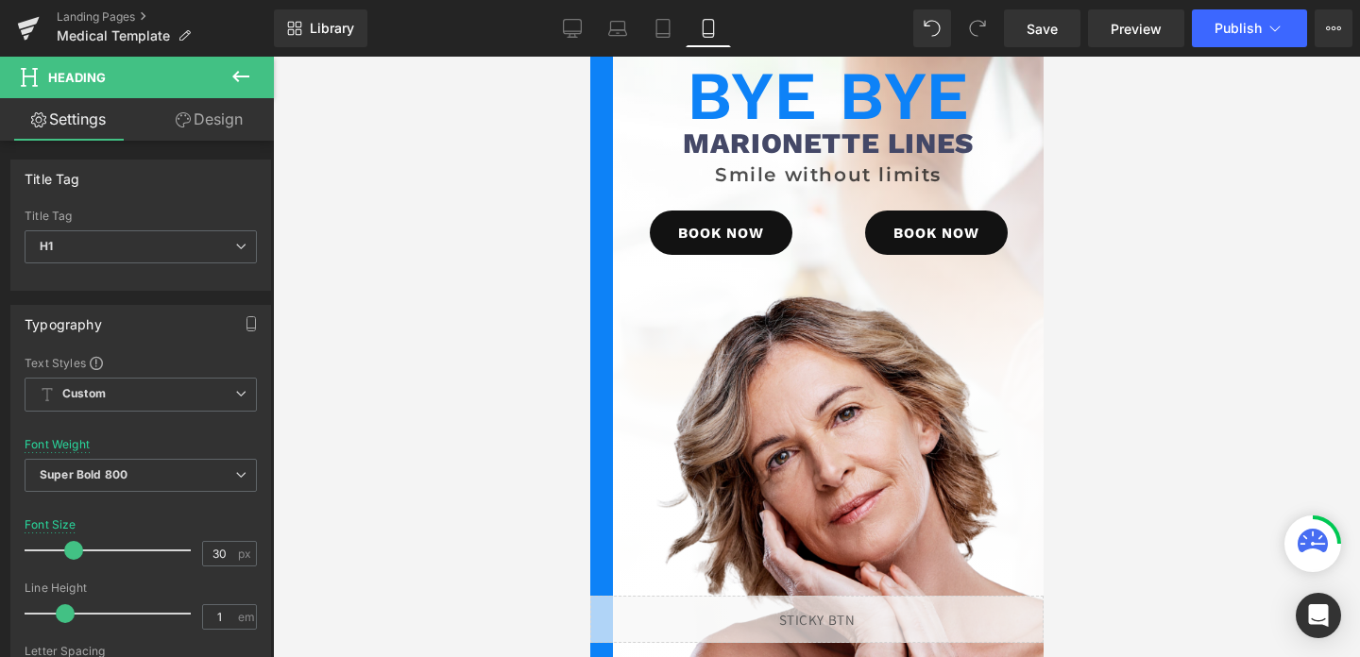
click at [486, 148] on div at bounding box center [816, 357] width 1087 height 601
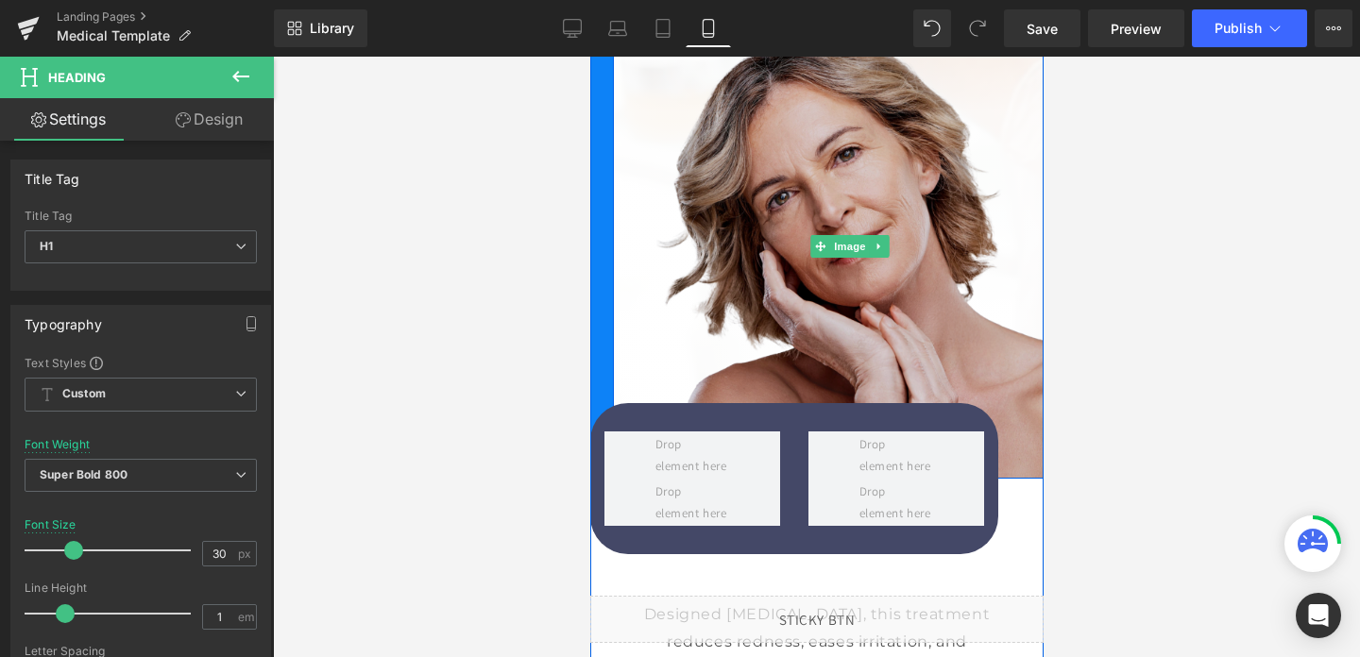
scroll to position [344, 0]
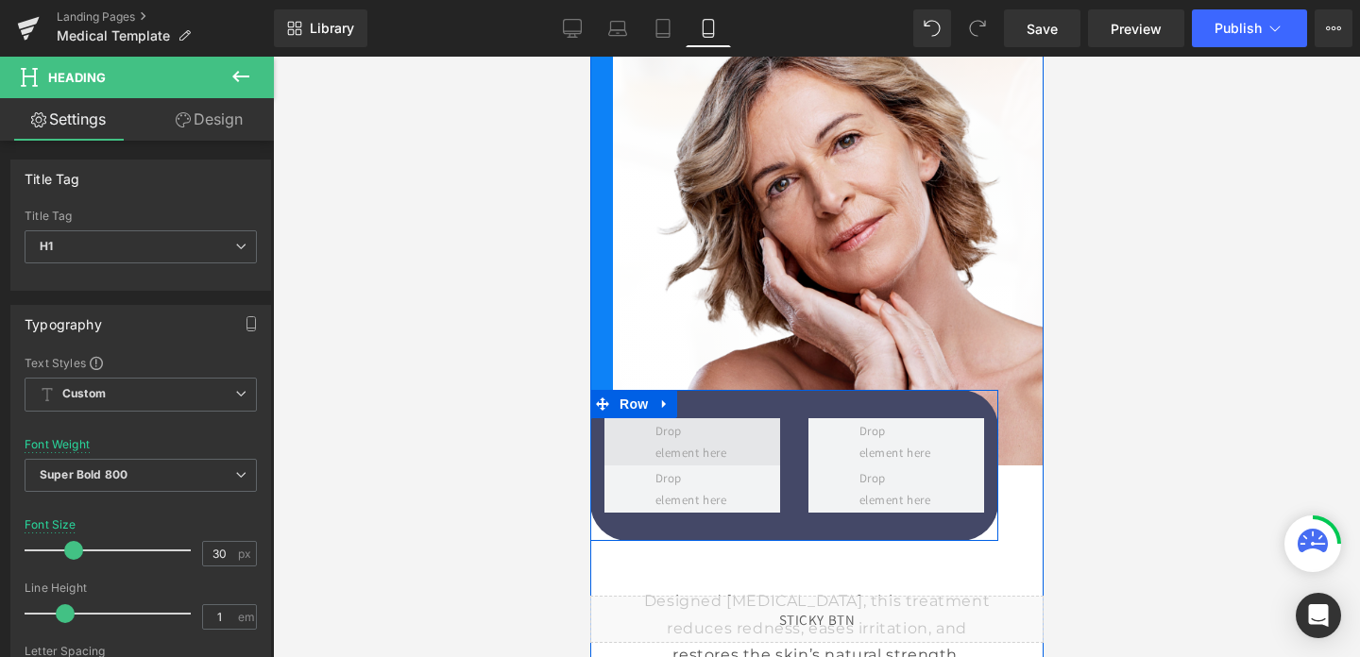
click at [737, 442] on span at bounding box center [692, 441] width 176 height 47
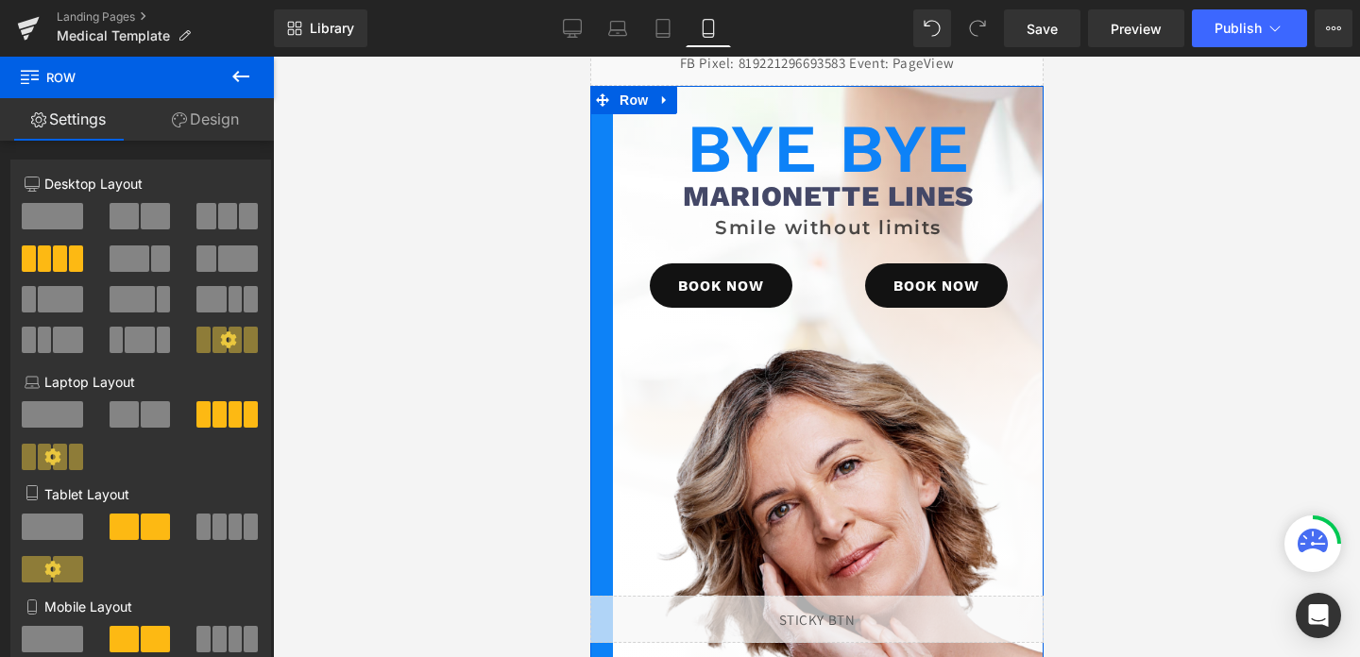
scroll to position [0, 0]
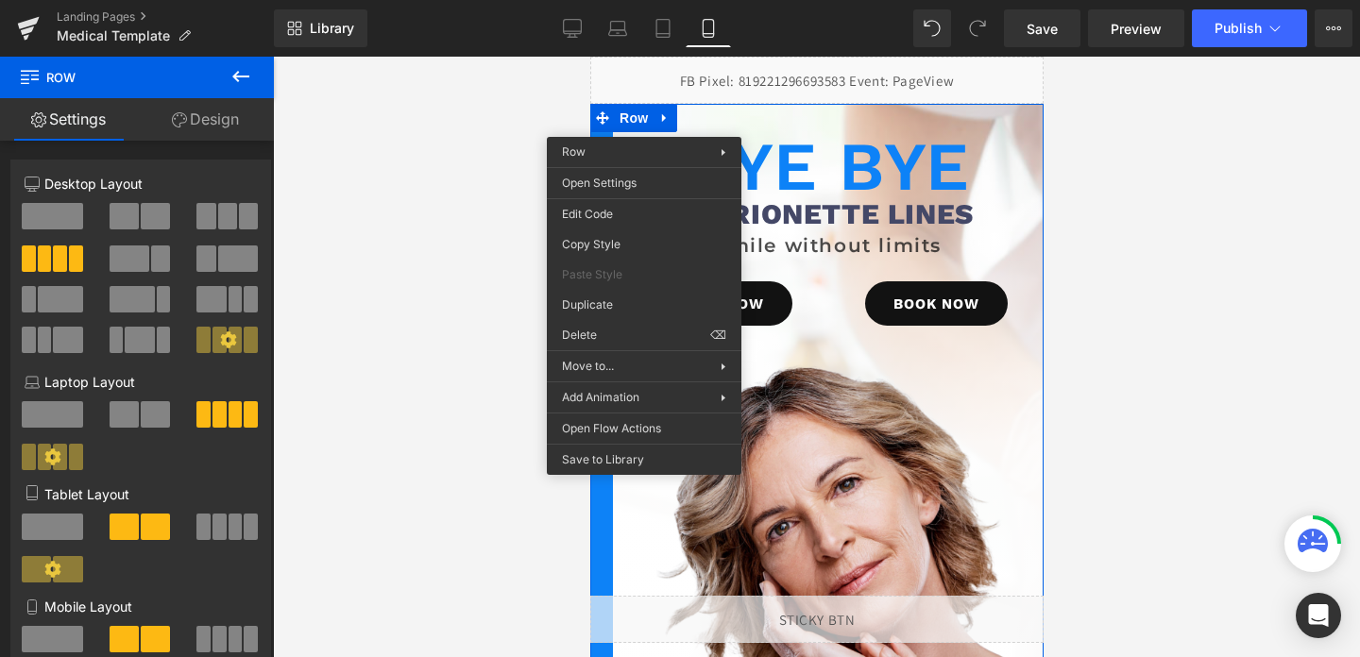
click at [408, 360] on div at bounding box center [816, 357] width 1087 height 601
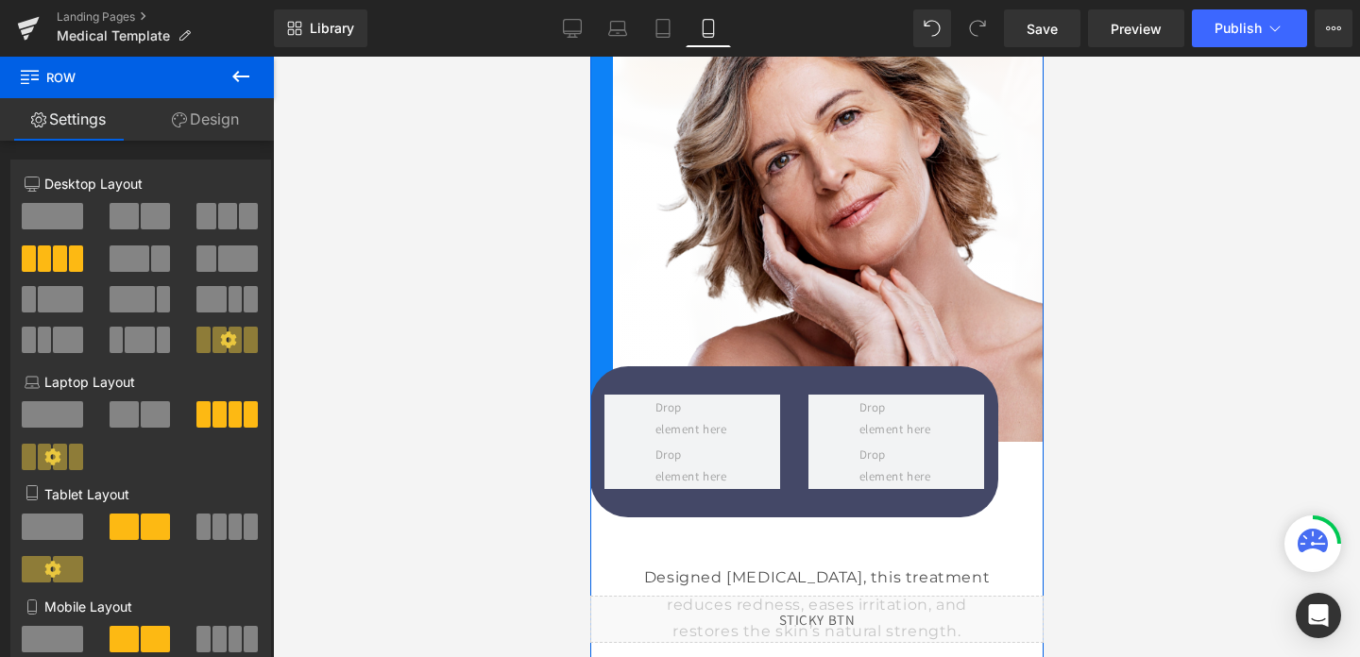
scroll to position [380, 0]
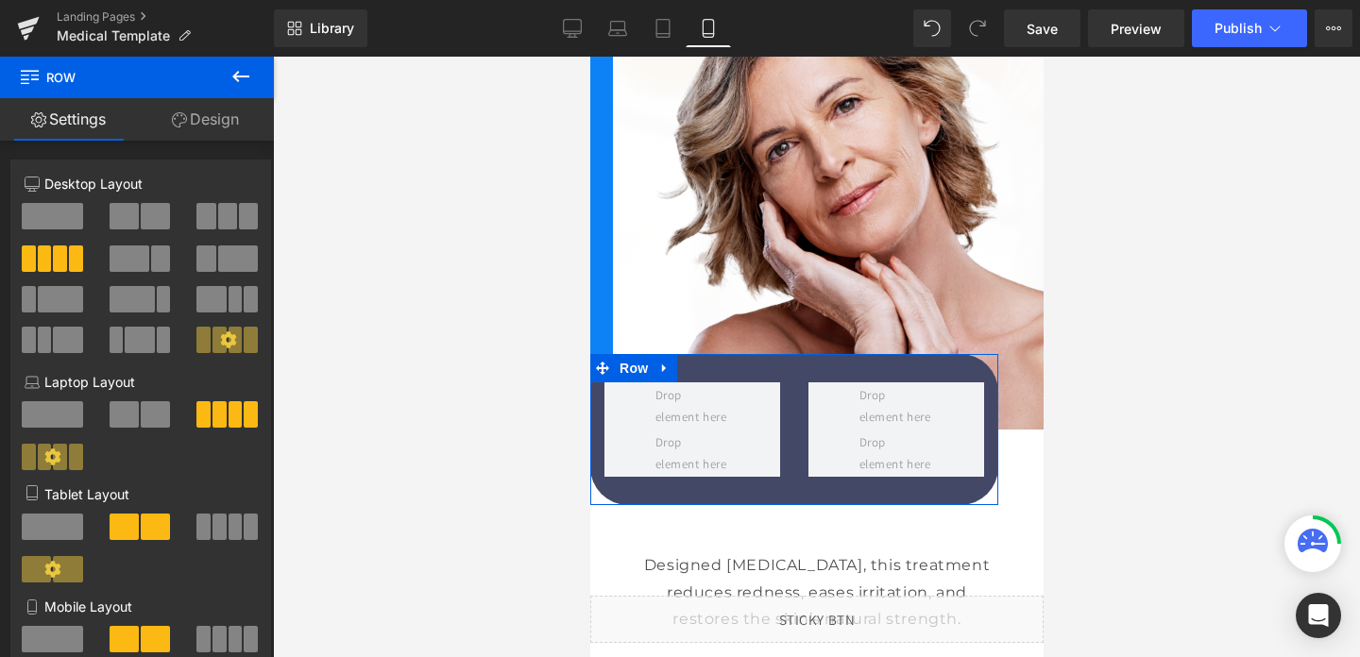
click at [206, 111] on link "Design" at bounding box center [205, 119] width 137 height 43
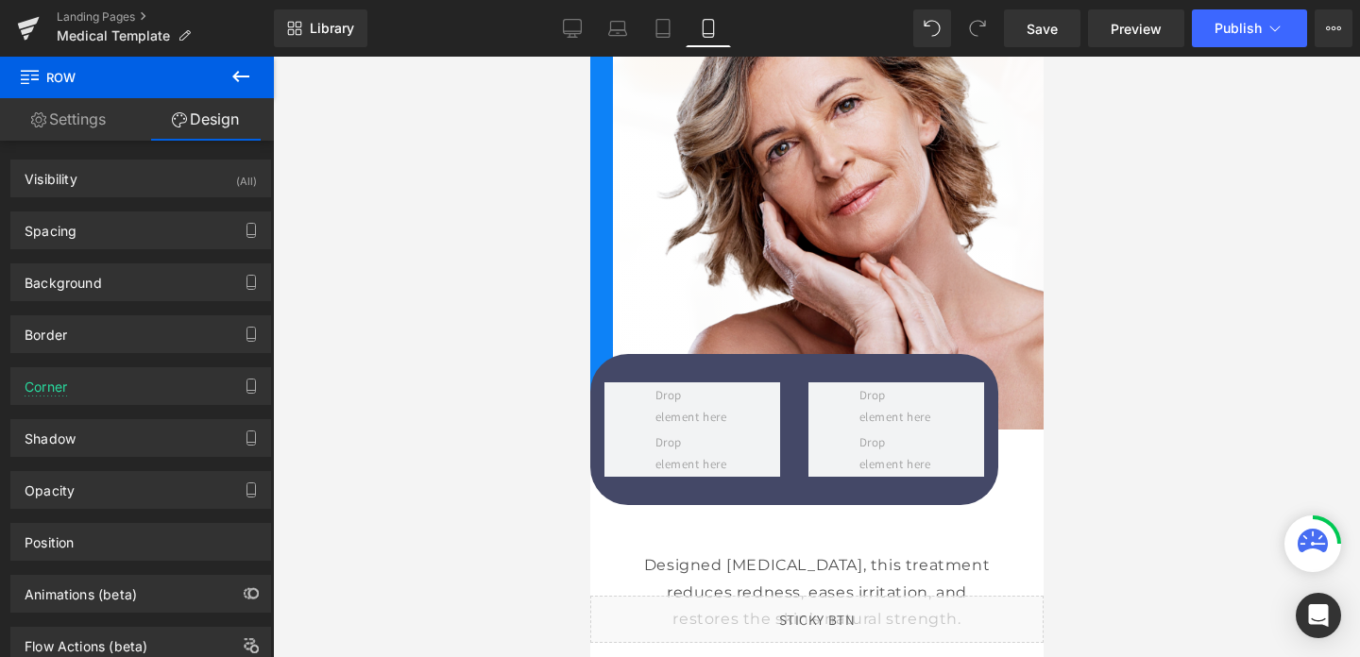
click at [258, 71] on button at bounding box center [241, 78] width 66 height 42
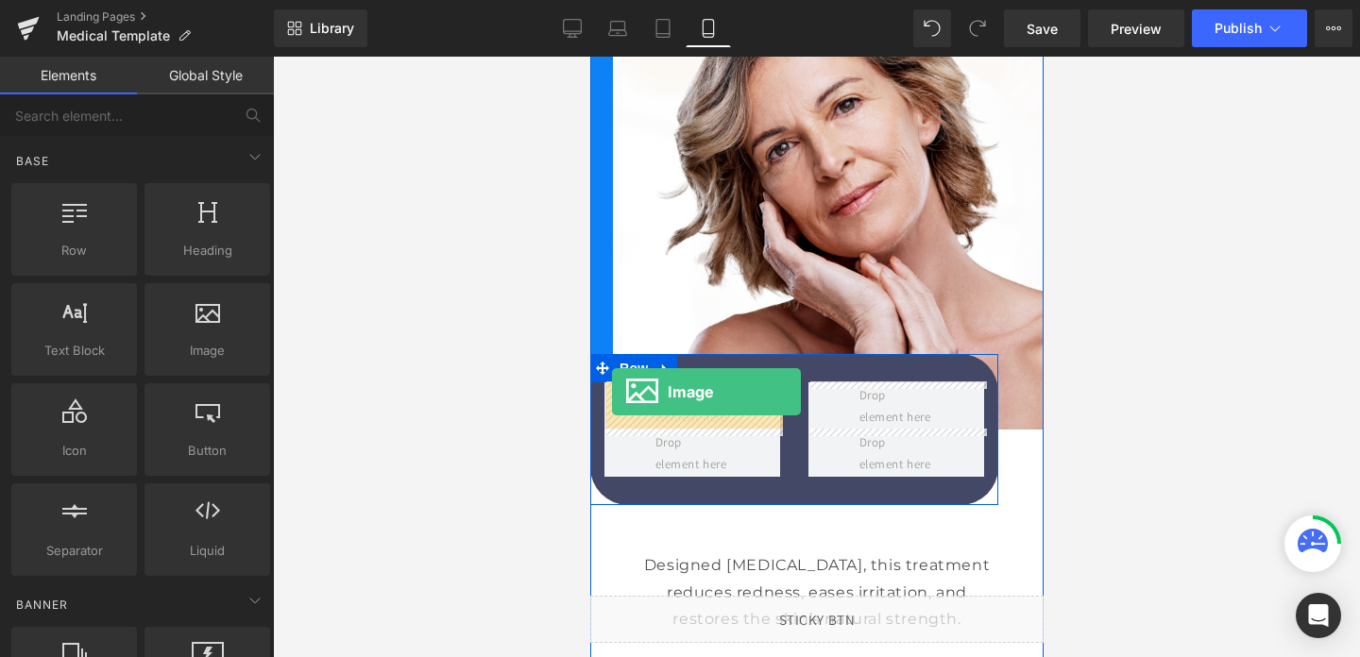
drag, startPoint x: 786, startPoint y: 363, endPoint x: 611, endPoint y: 392, distance: 177.2
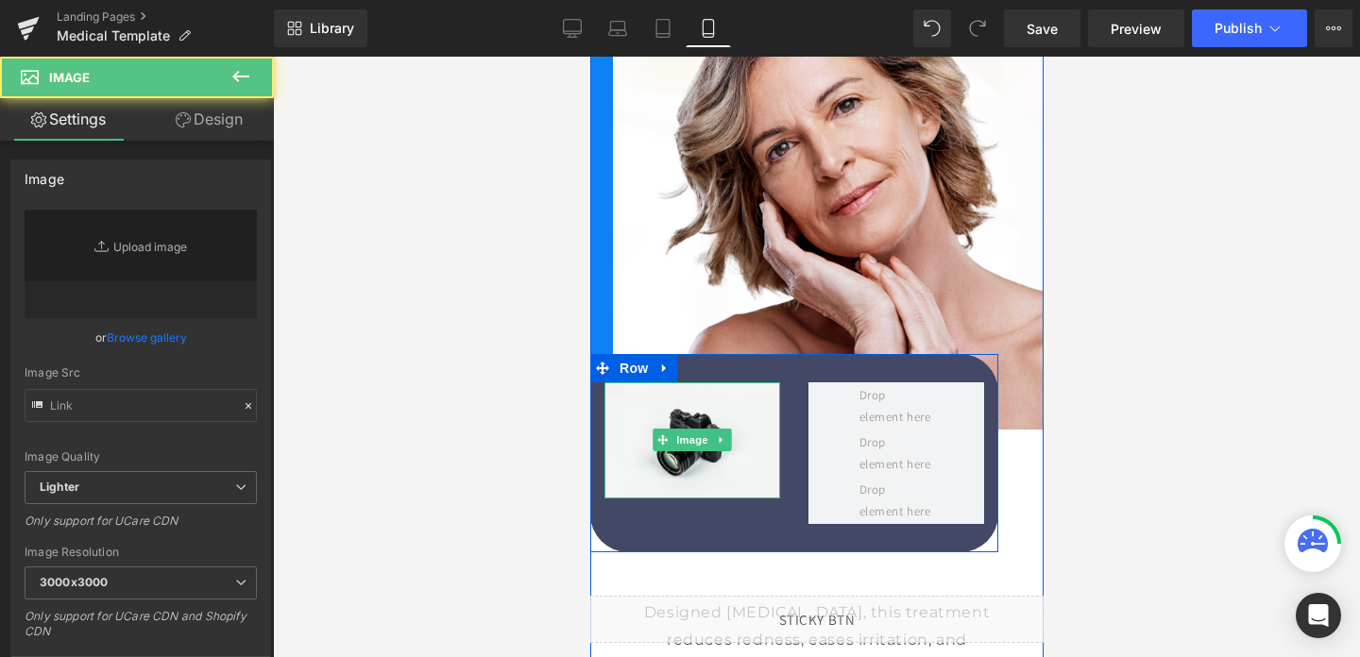
type input "//[DOMAIN_NAME][URL]"
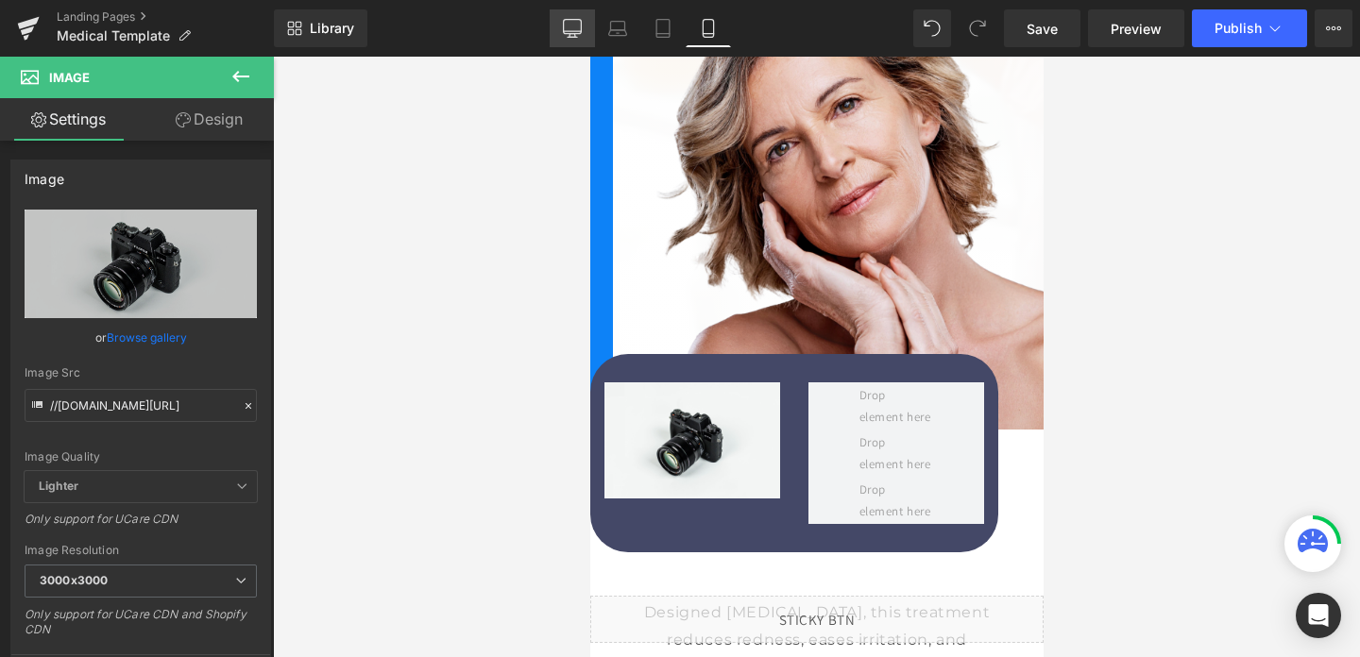
click at [573, 19] on icon at bounding box center [572, 28] width 19 height 19
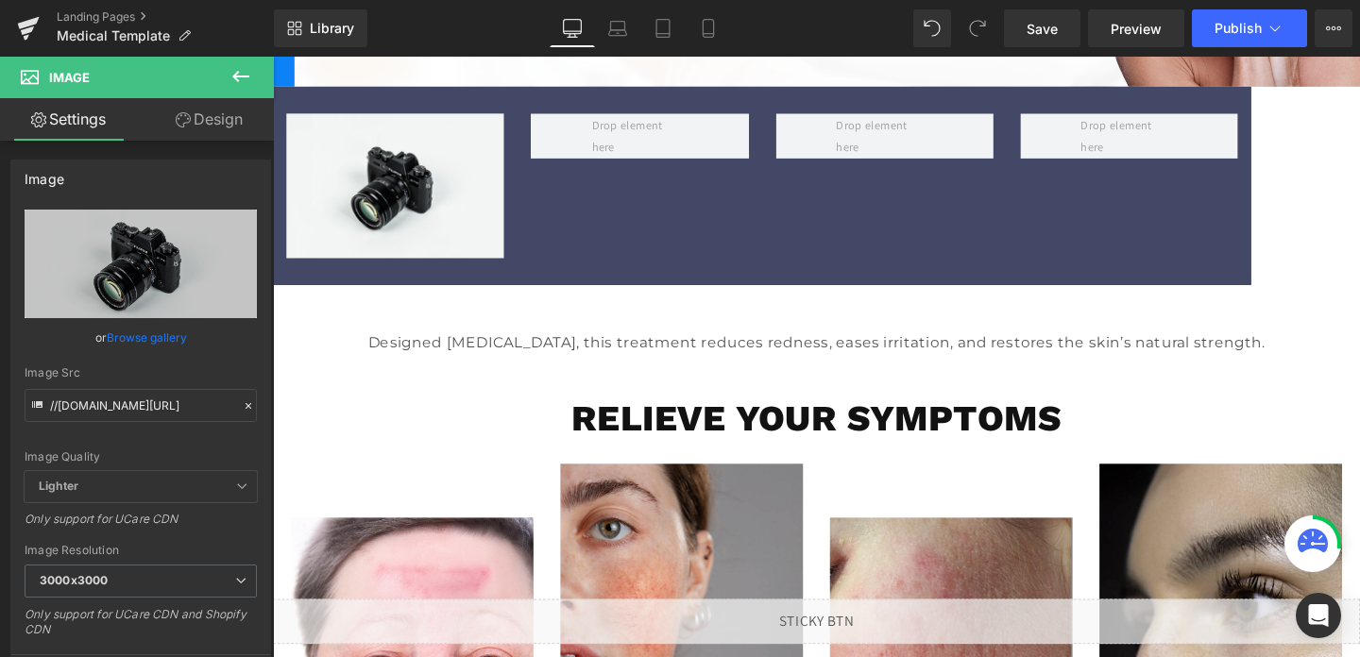
scroll to position [207, 0]
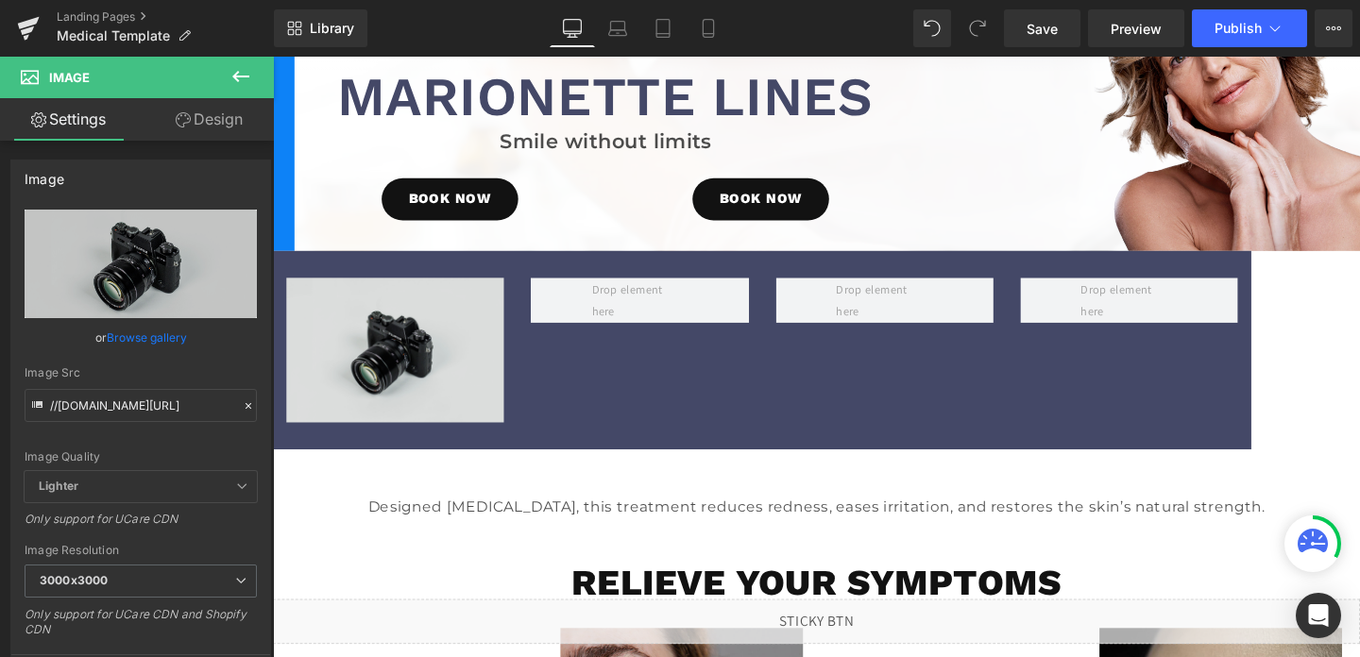
click at [472, 332] on img at bounding box center [401, 364] width 229 height 151
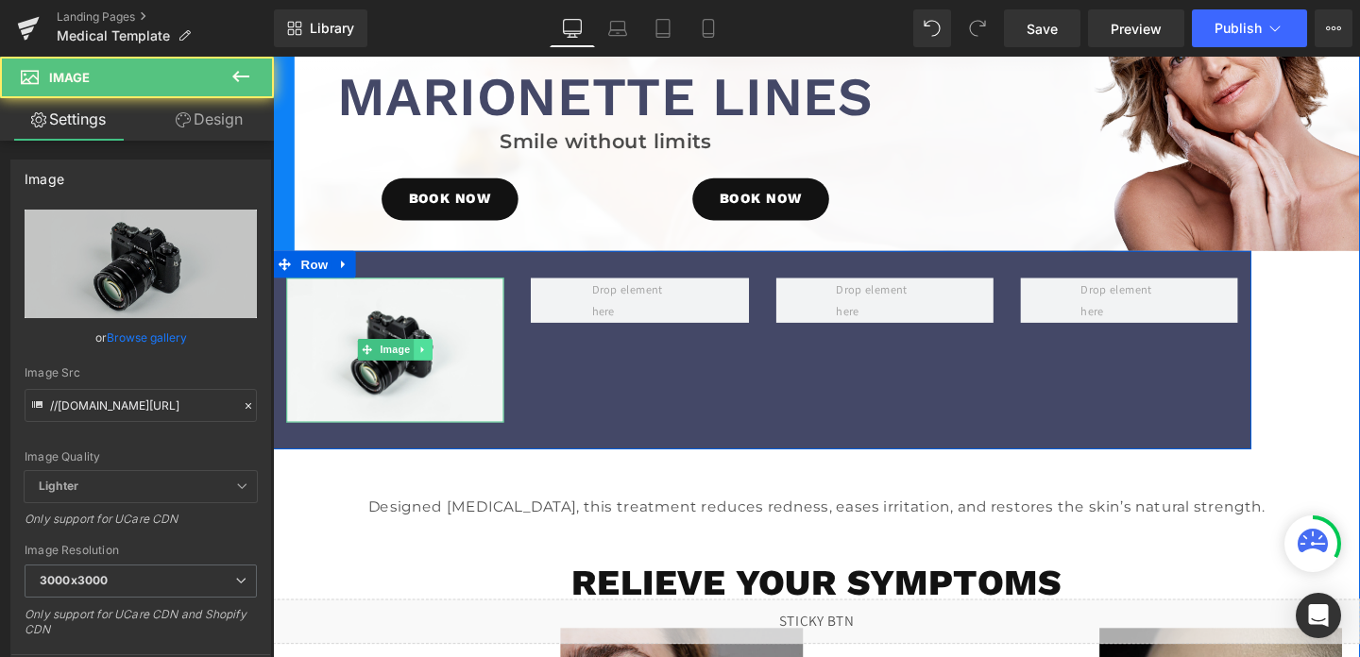
click at [435, 362] on icon at bounding box center [431, 364] width 10 height 11
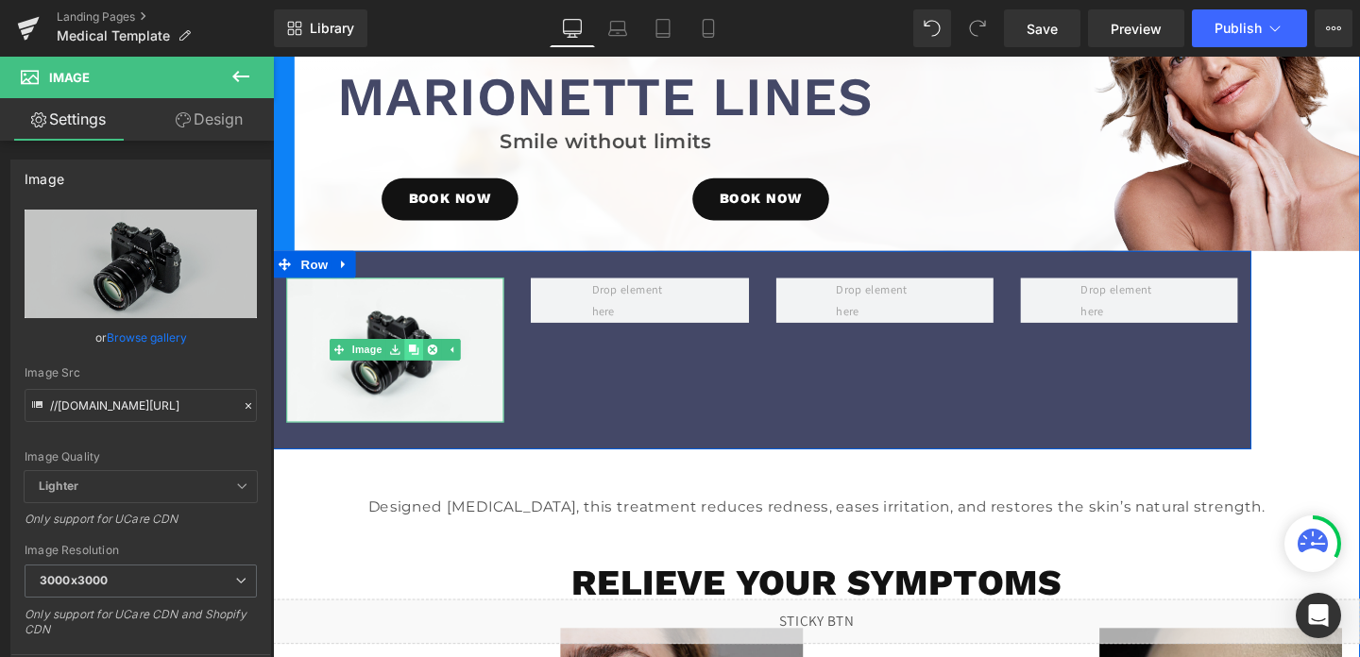
click at [427, 363] on link at bounding box center [422, 364] width 20 height 23
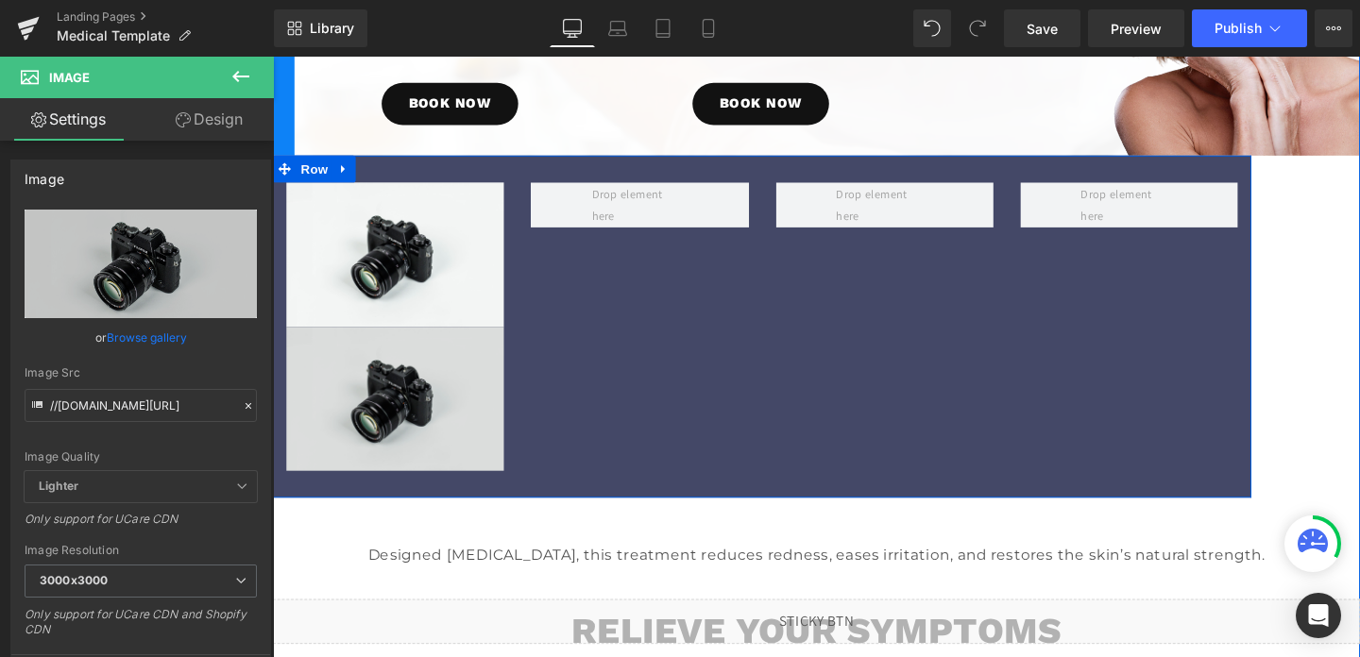
scroll to position [300, 0]
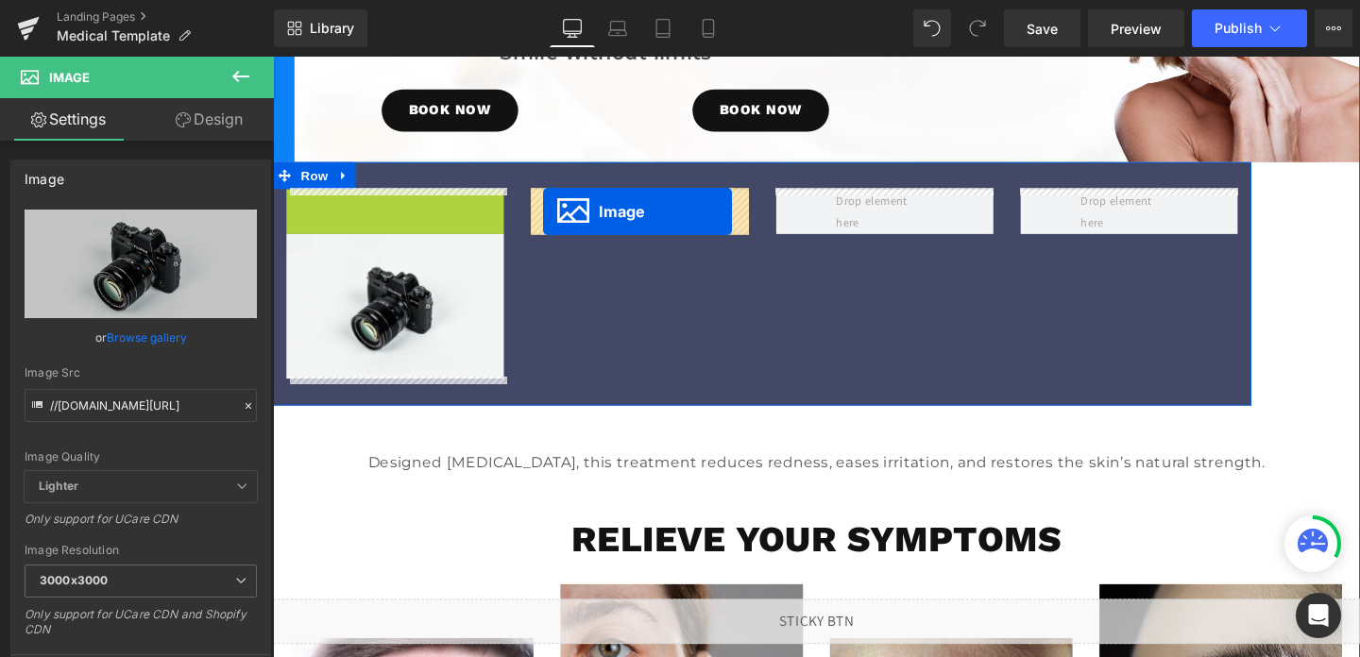
drag, startPoint x: 340, startPoint y: 268, endPoint x: 557, endPoint y: 219, distance: 222.7
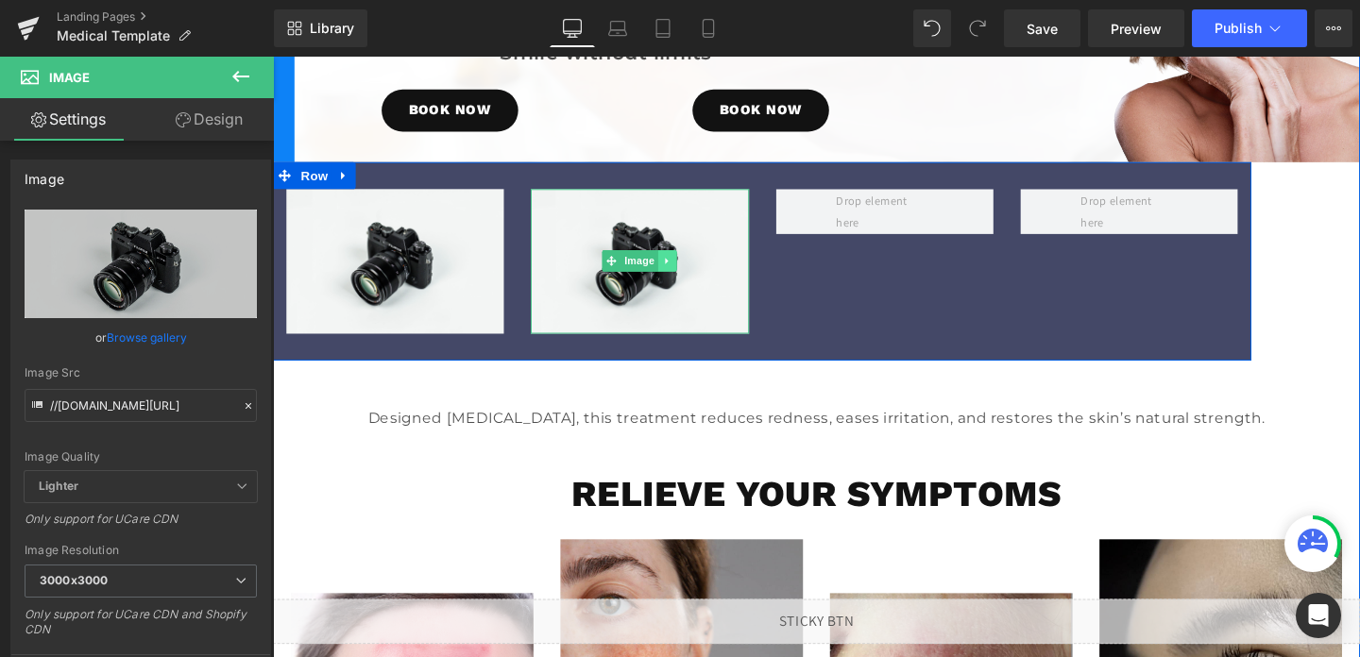
click at [685, 270] on icon at bounding box center [688, 270] width 10 height 11
click at [680, 272] on icon at bounding box center [678, 271] width 10 height 10
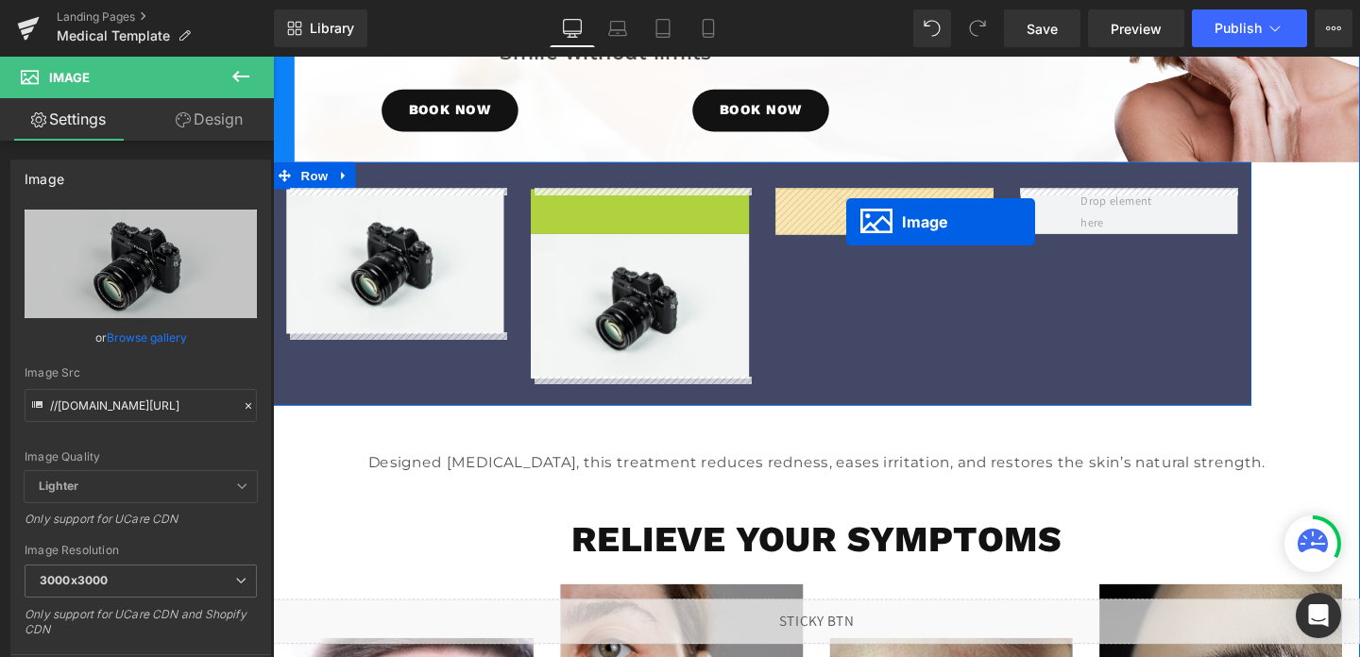
drag, startPoint x: 599, startPoint y: 274, endPoint x: 876, endPoint y: 230, distance: 280.3
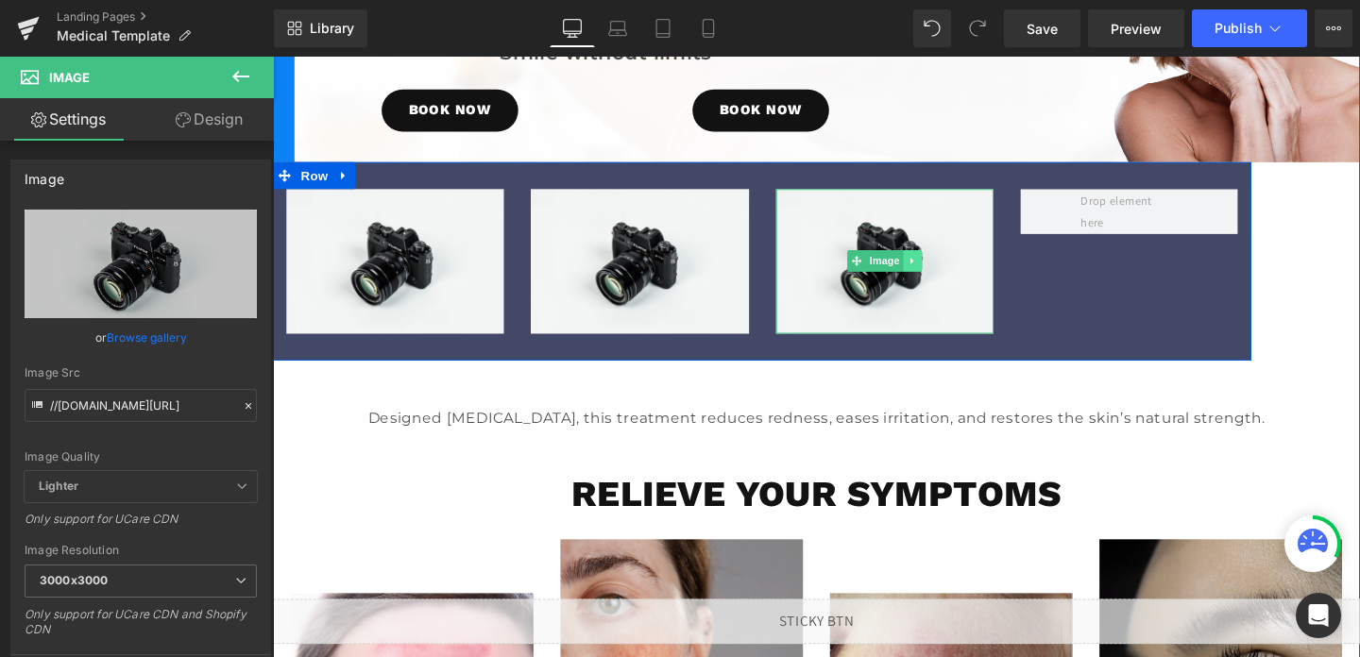
click at [942, 266] on icon at bounding box center [945, 270] width 10 height 11
click at [929, 270] on link at bounding box center [936, 271] width 20 height 23
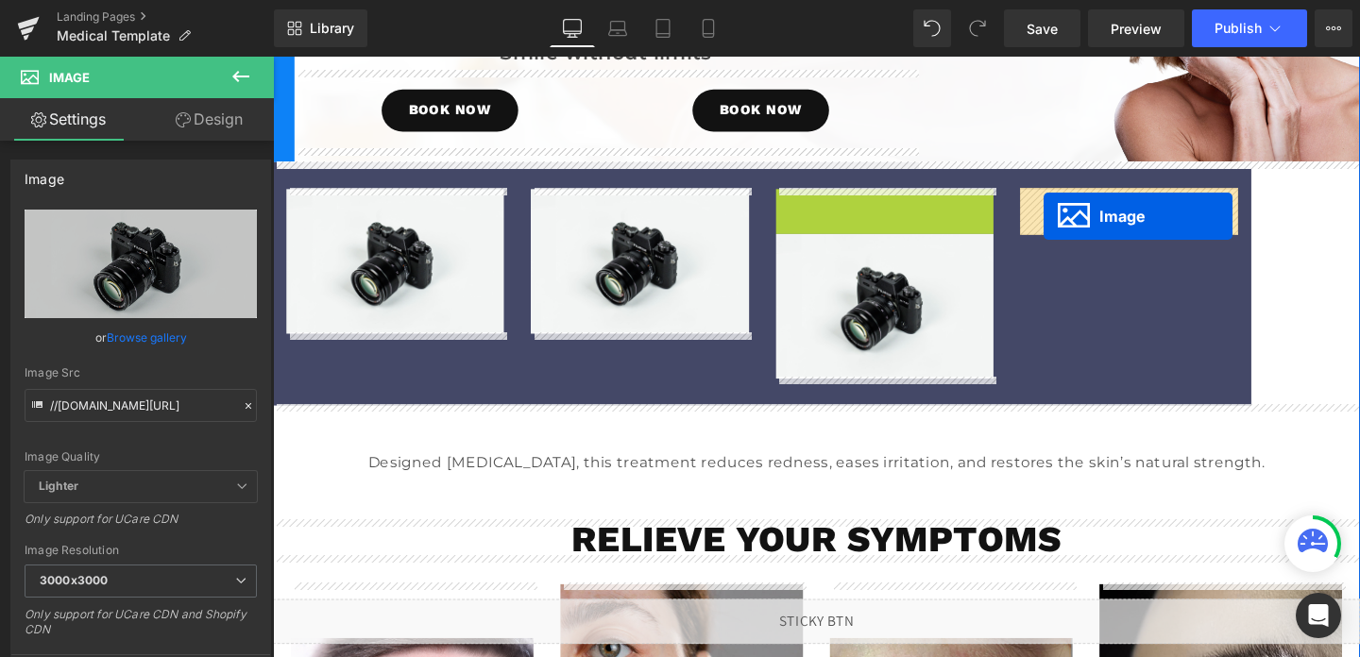
drag, startPoint x: 859, startPoint y: 274, endPoint x: 1083, endPoint y: 225, distance: 230.1
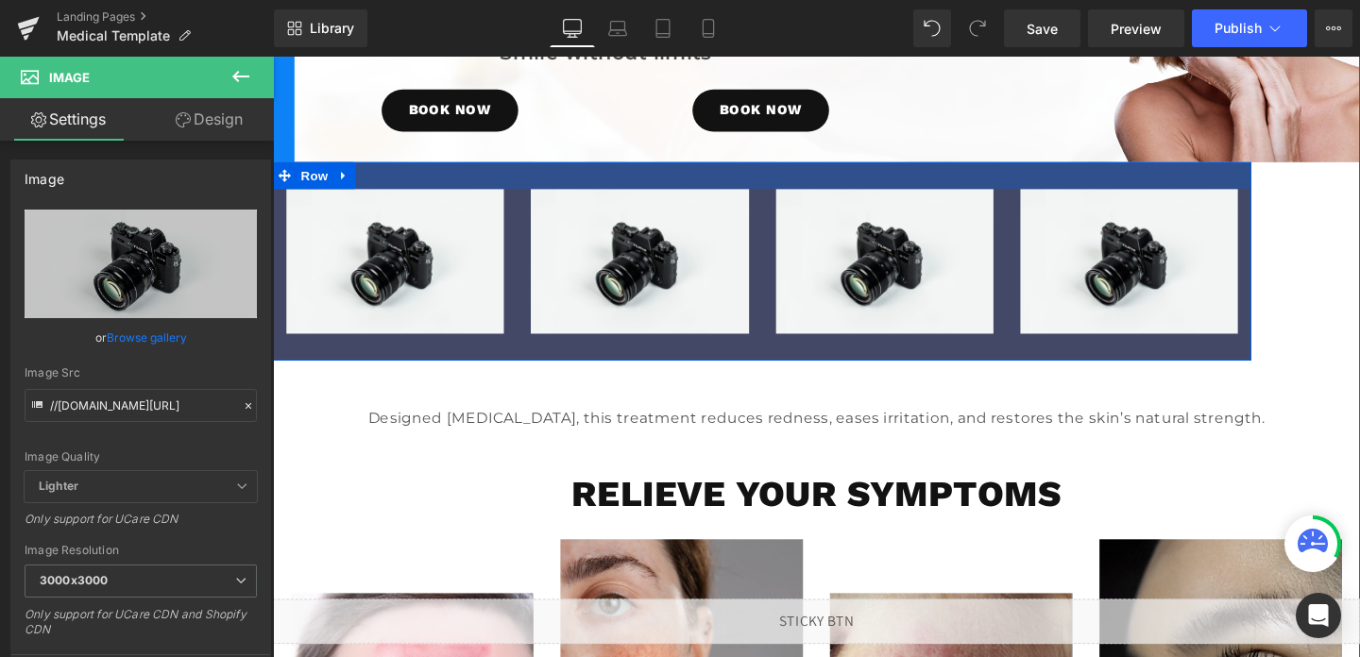
click at [1006, 183] on div at bounding box center [787, 181] width 1029 height 28
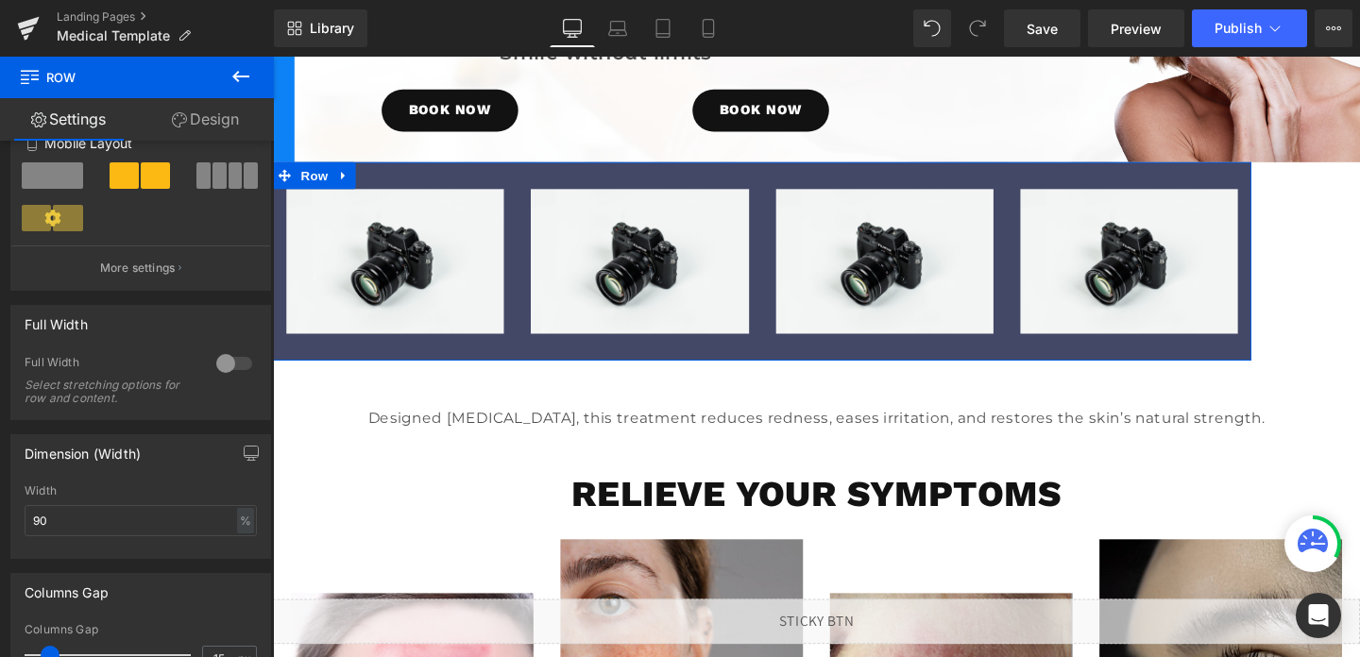
scroll to position [520, 0]
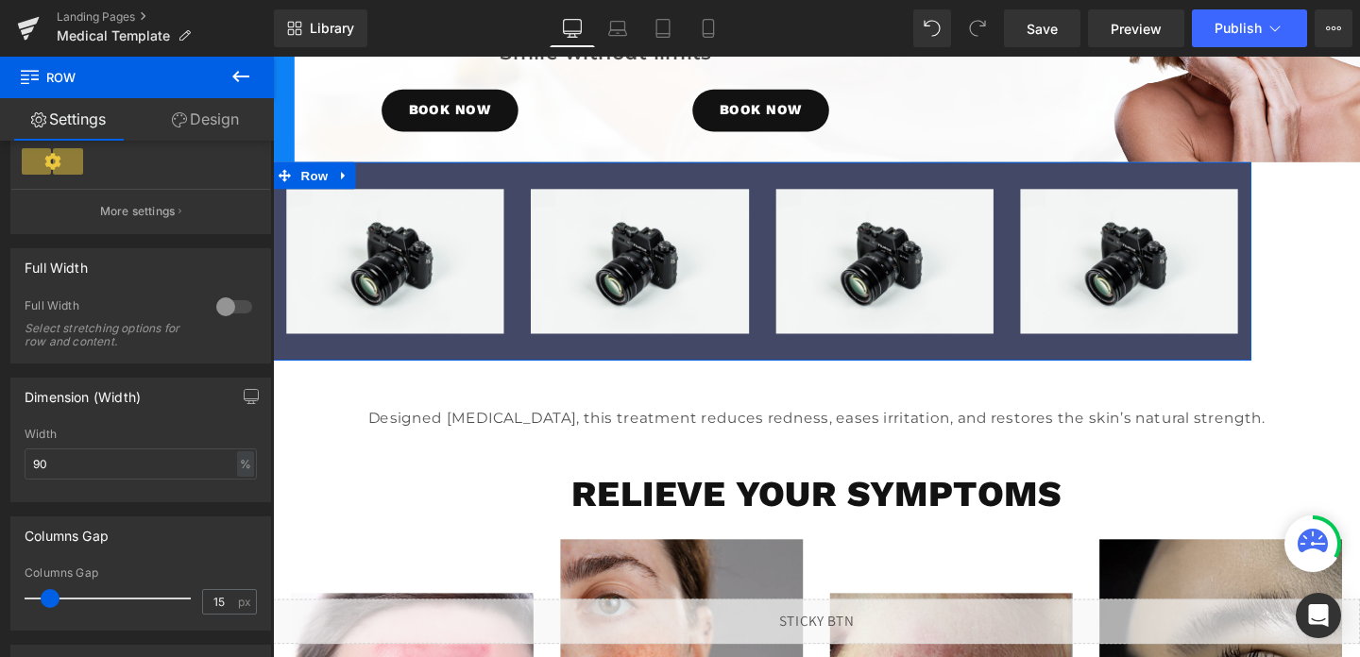
click at [225, 116] on link "Design" at bounding box center [205, 119] width 137 height 43
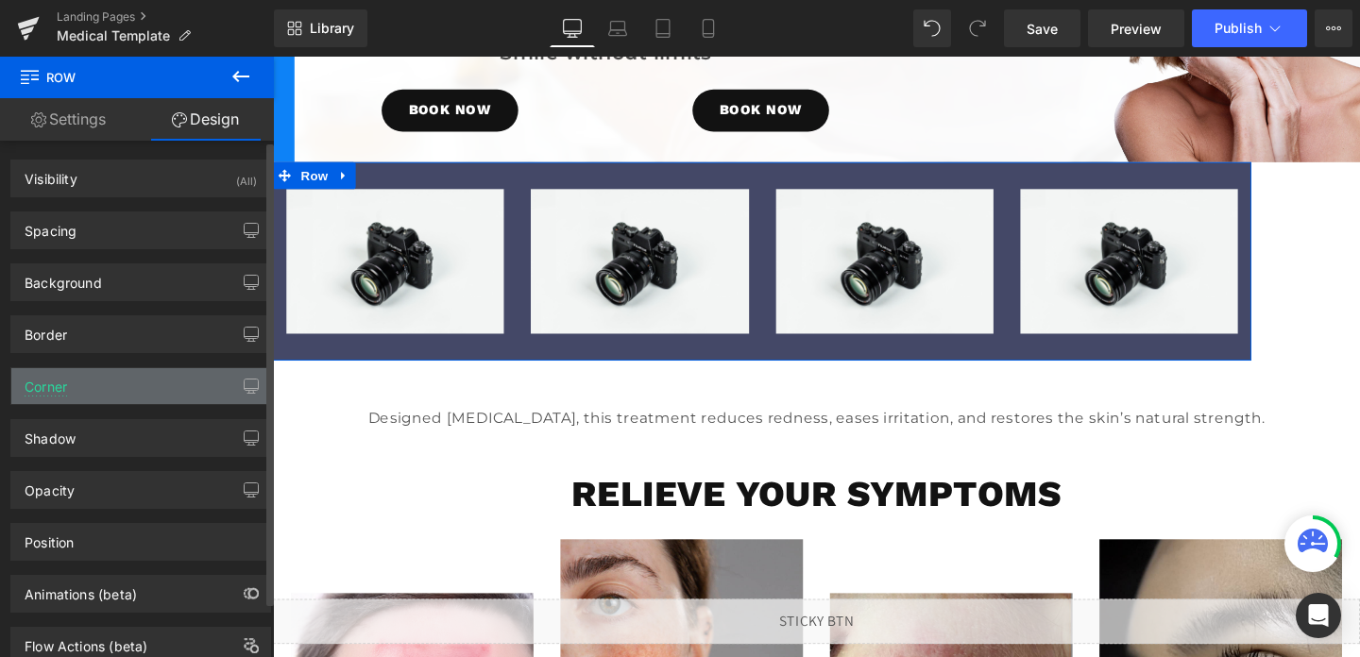
click at [152, 385] on div "Corner" at bounding box center [140, 386] width 259 height 36
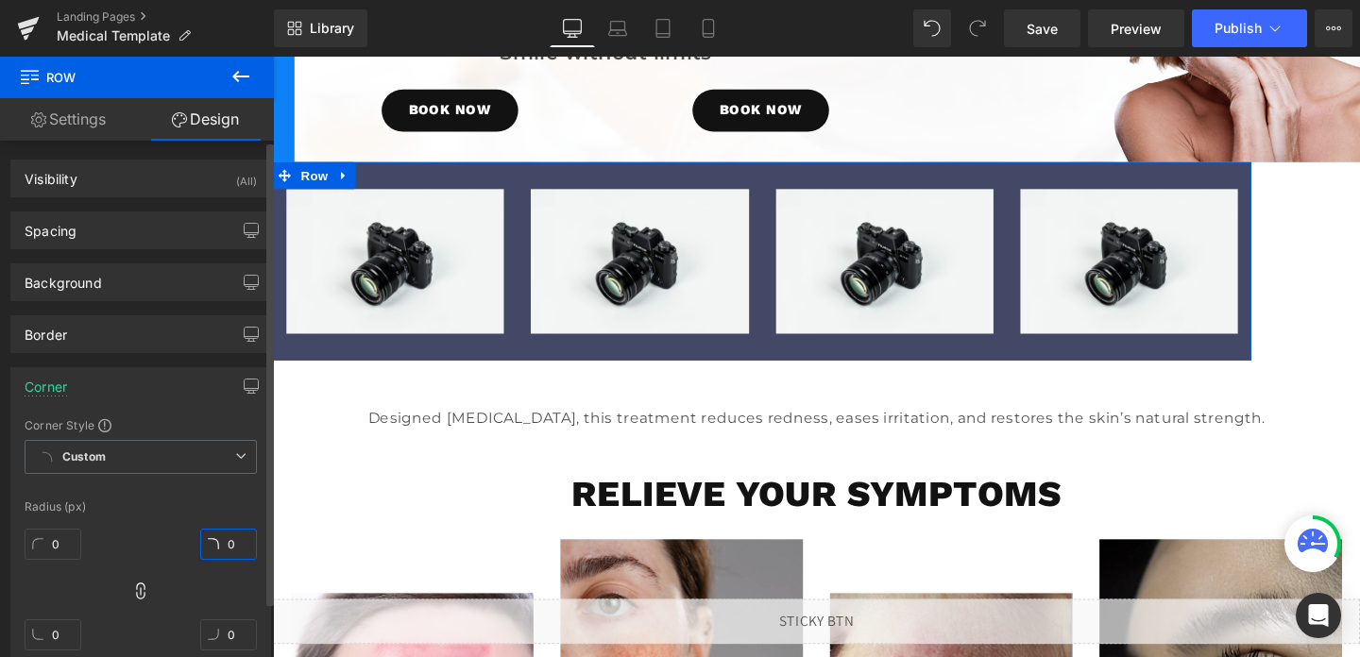
click at [222, 541] on input "0" at bounding box center [228, 544] width 57 height 31
type input "60"
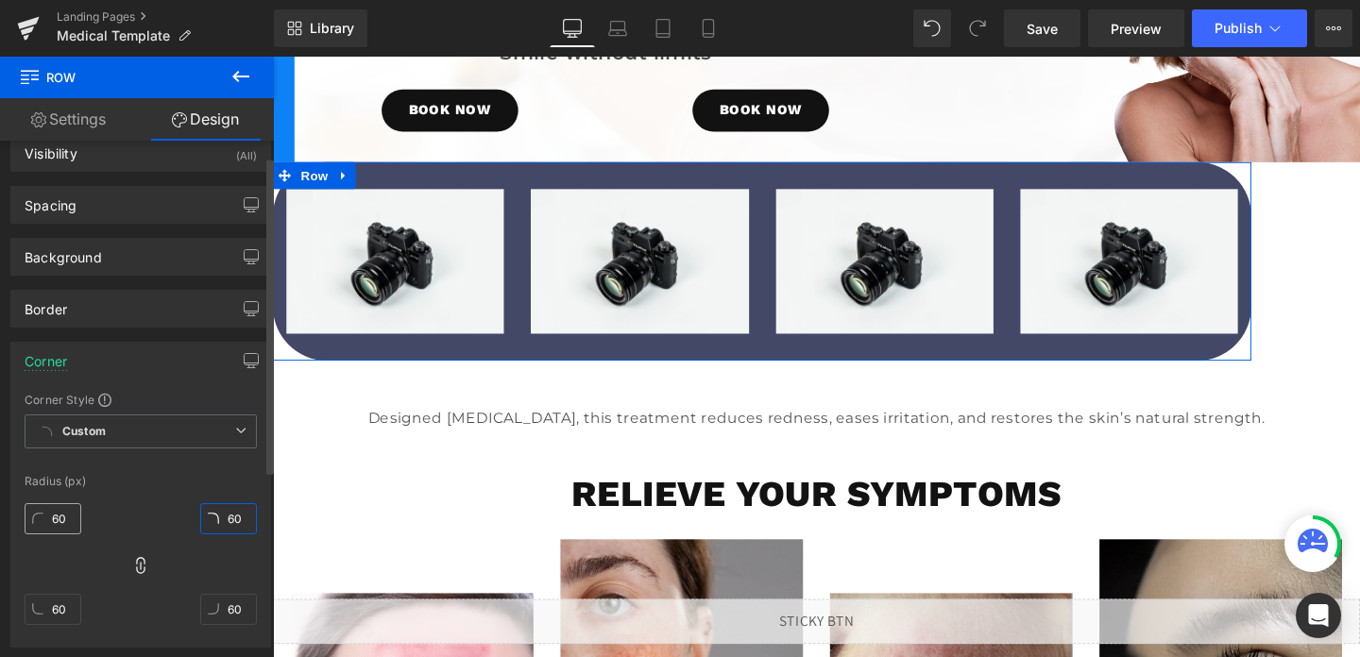
scroll to position [0, 0]
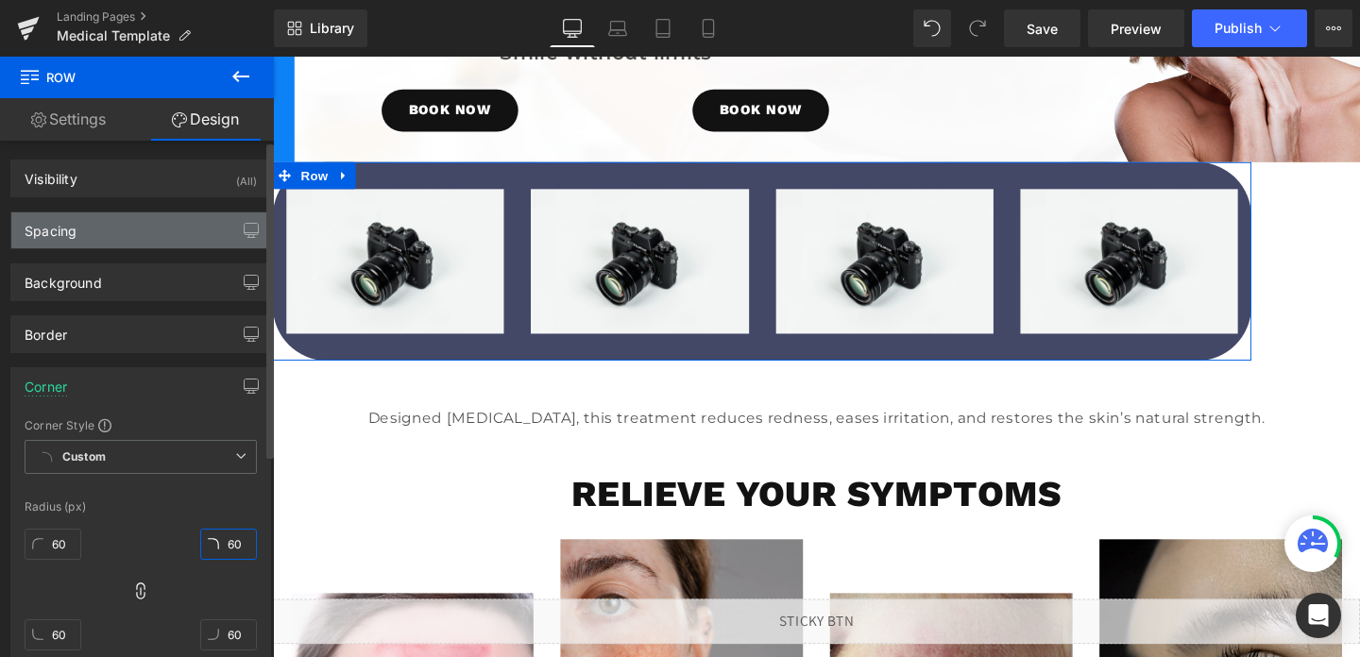
type input "60"
click at [114, 230] on div "Spacing" at bounding box center [140, 231] width 259 height 36
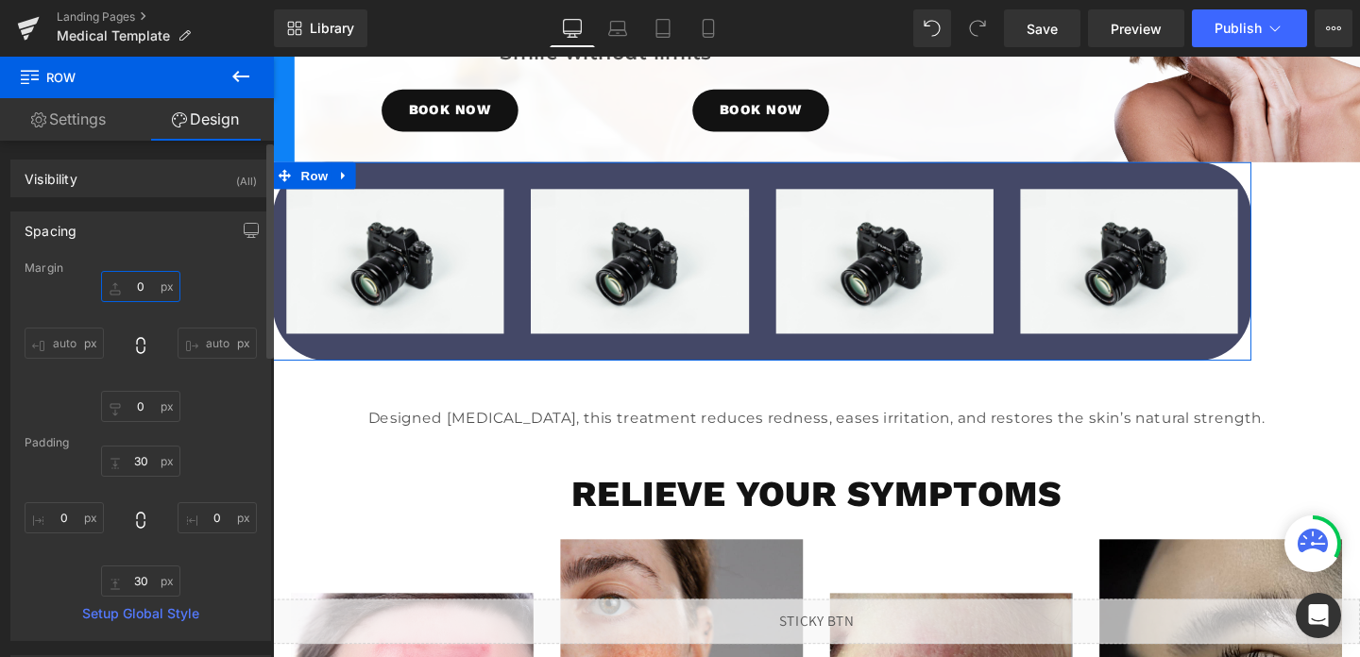
click at [133, 298] on input "0" at bounding box center [140, 286] width 79 height 31
type input "-20"
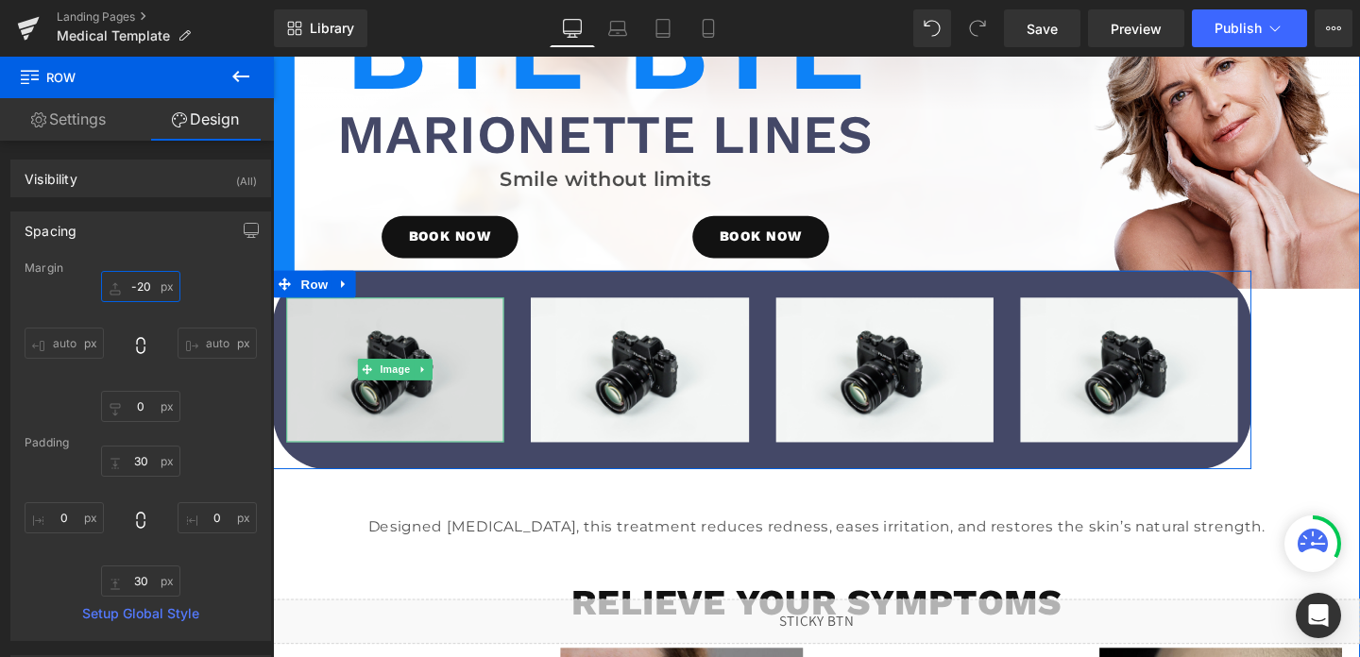
scroll to position [97, 0]
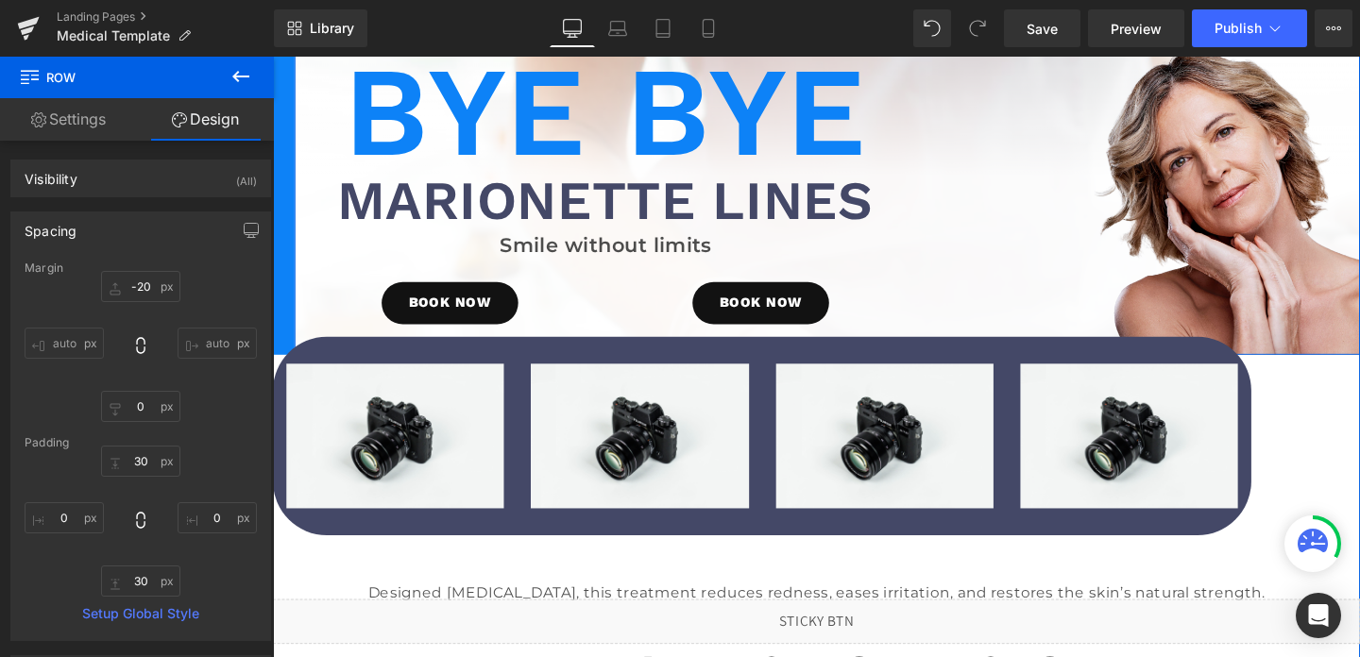
click at [286, 304] on div "Bye Bye Heading Marionette Lines Heading Smile without limits Text Block BOOK N…" at bounding box center [844, 189] width 1143 height 364
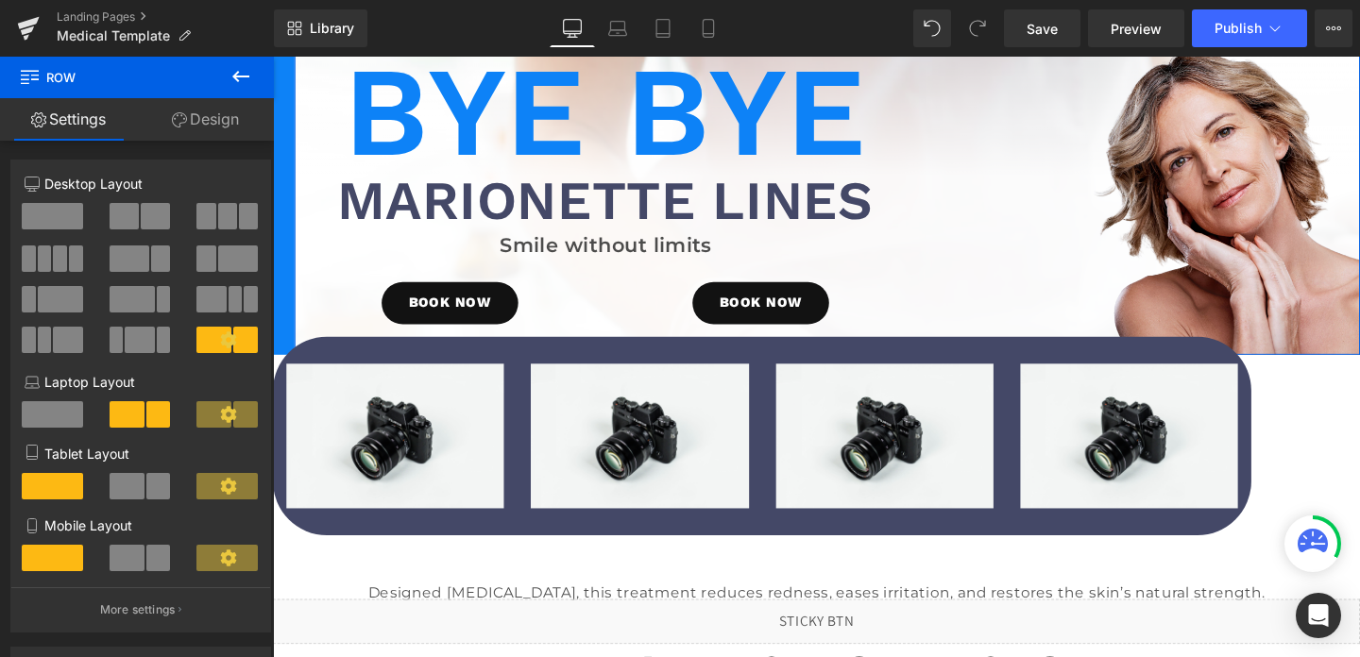
click at [196, 113] on link "Design" at bounding box center [205, 119] width 137 height 43
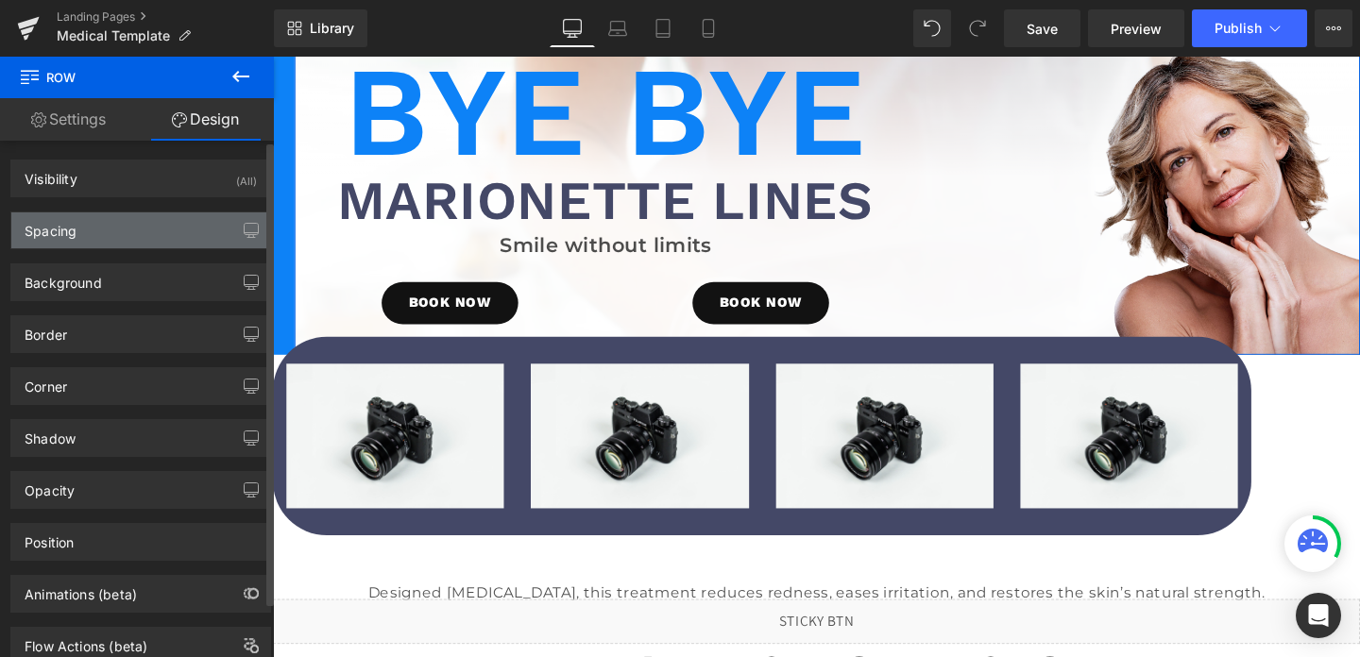
click at [106, 236] on div "Spacing" at bounding box center [140, 231] width 259 height 36
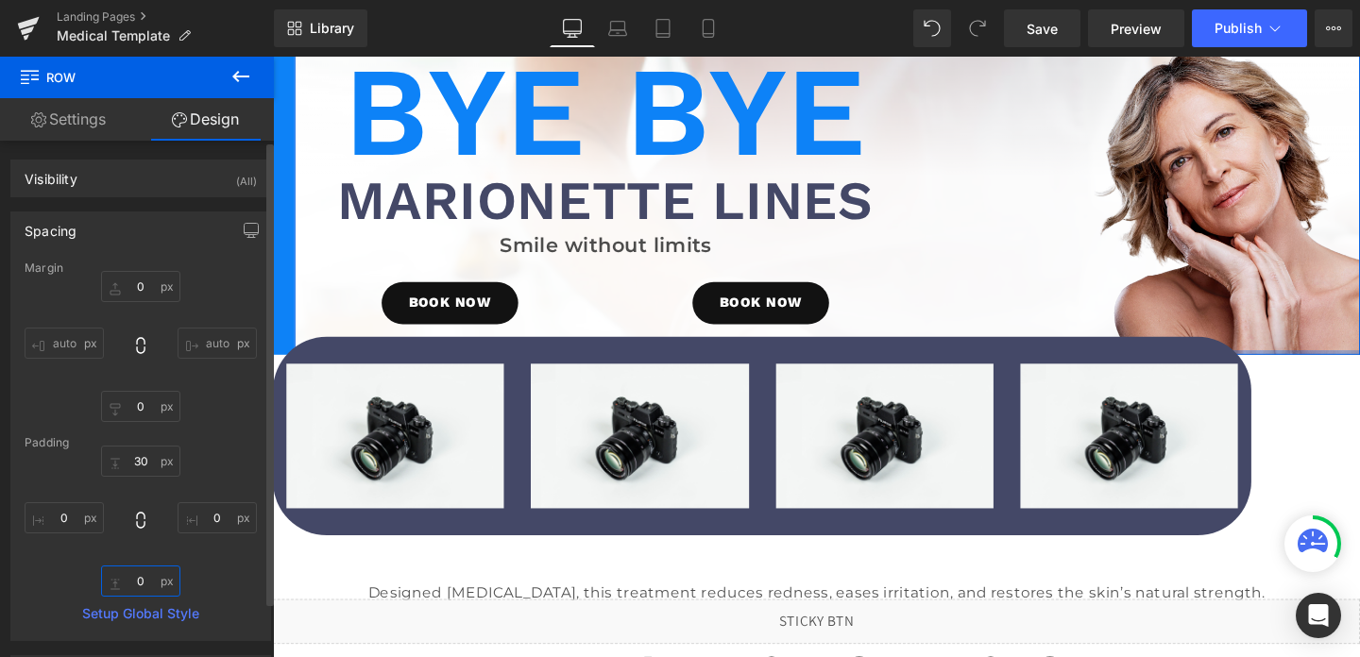
click at [141, 578] on input "0" at bounding box center [140, 581] width 79 height 31
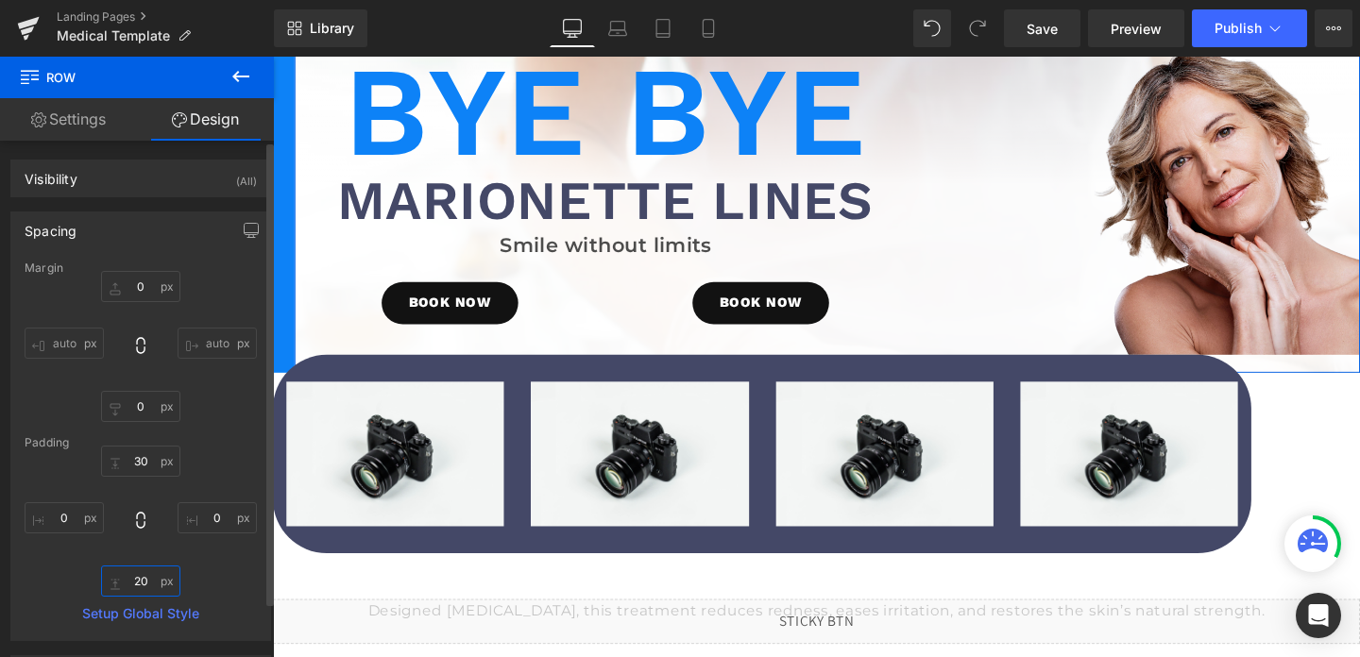
type input "2"
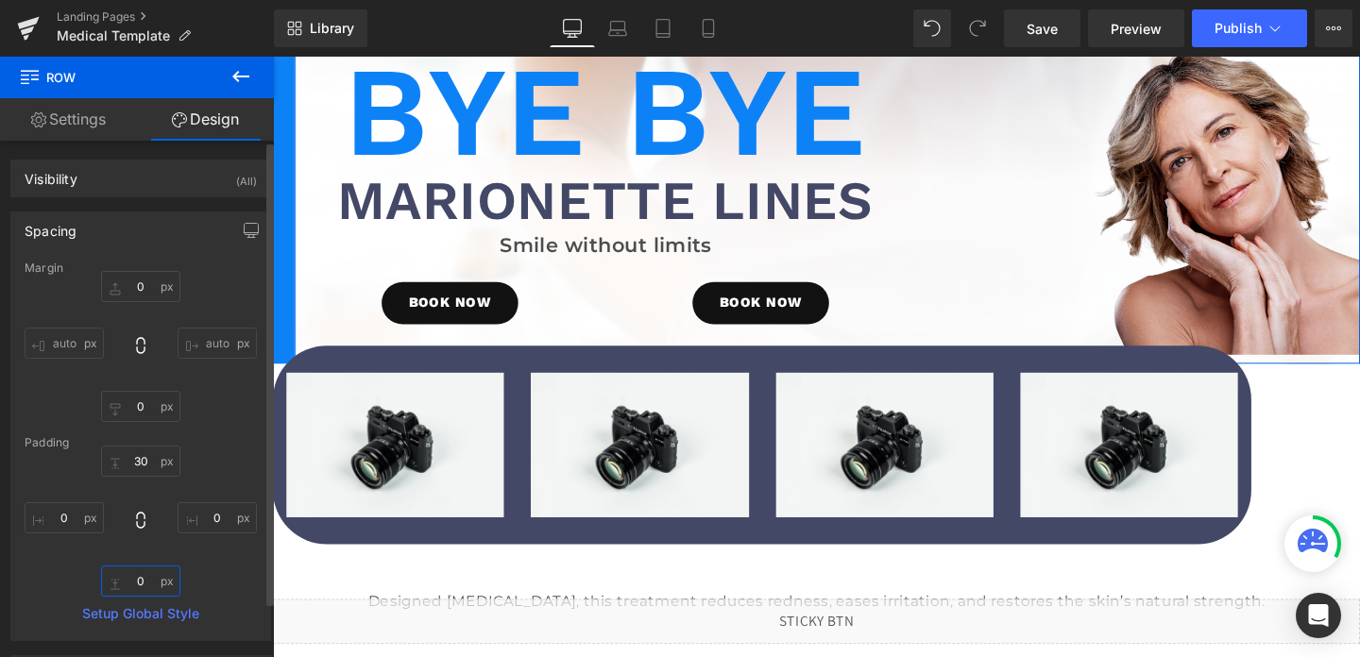
type input "0"
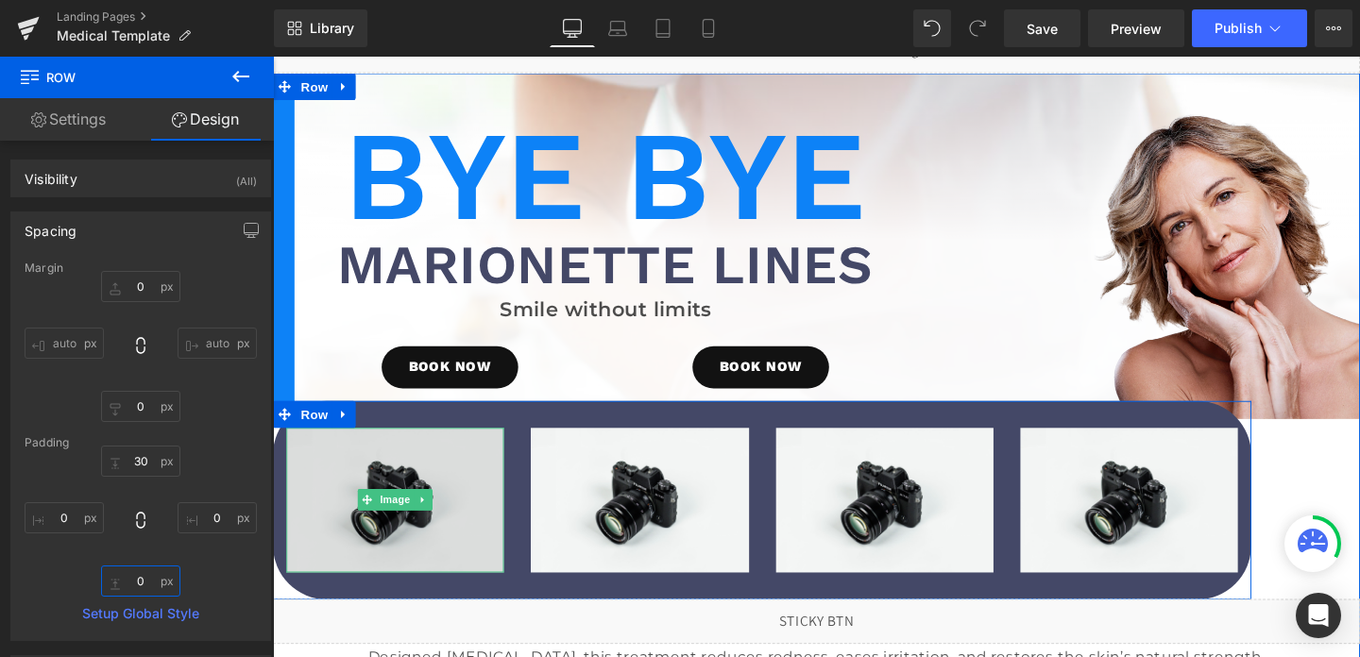
scroll to position [0, 0]
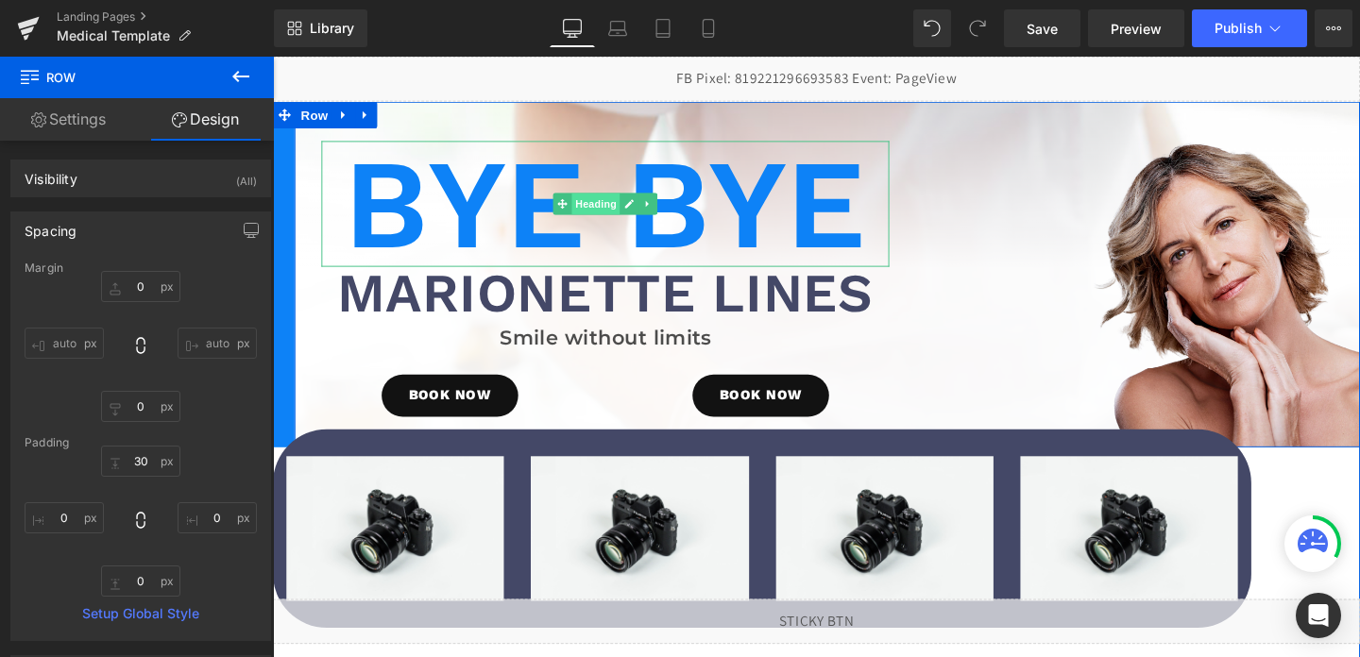
click at [612, 215] on span "Heading" at bounding box center [613, 211] width 51 height 23
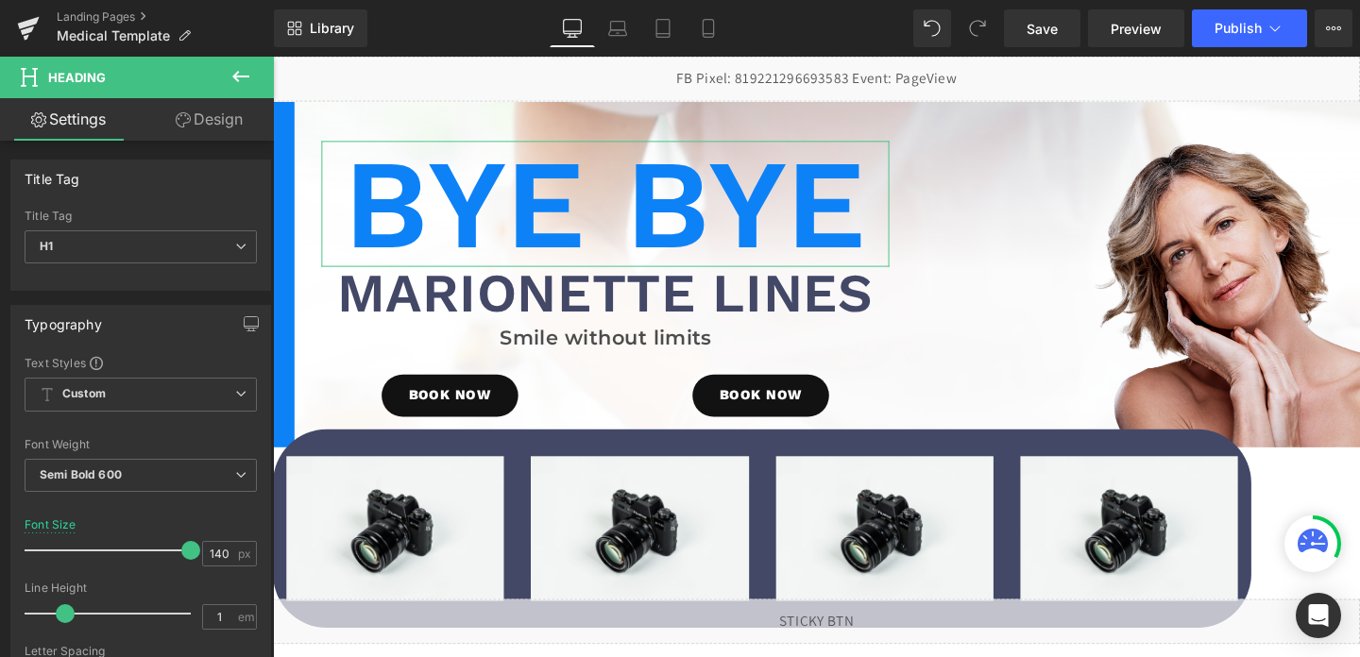
click at [219, 111] on link "Design" at bounding box center [209, 119] width 137 height 43
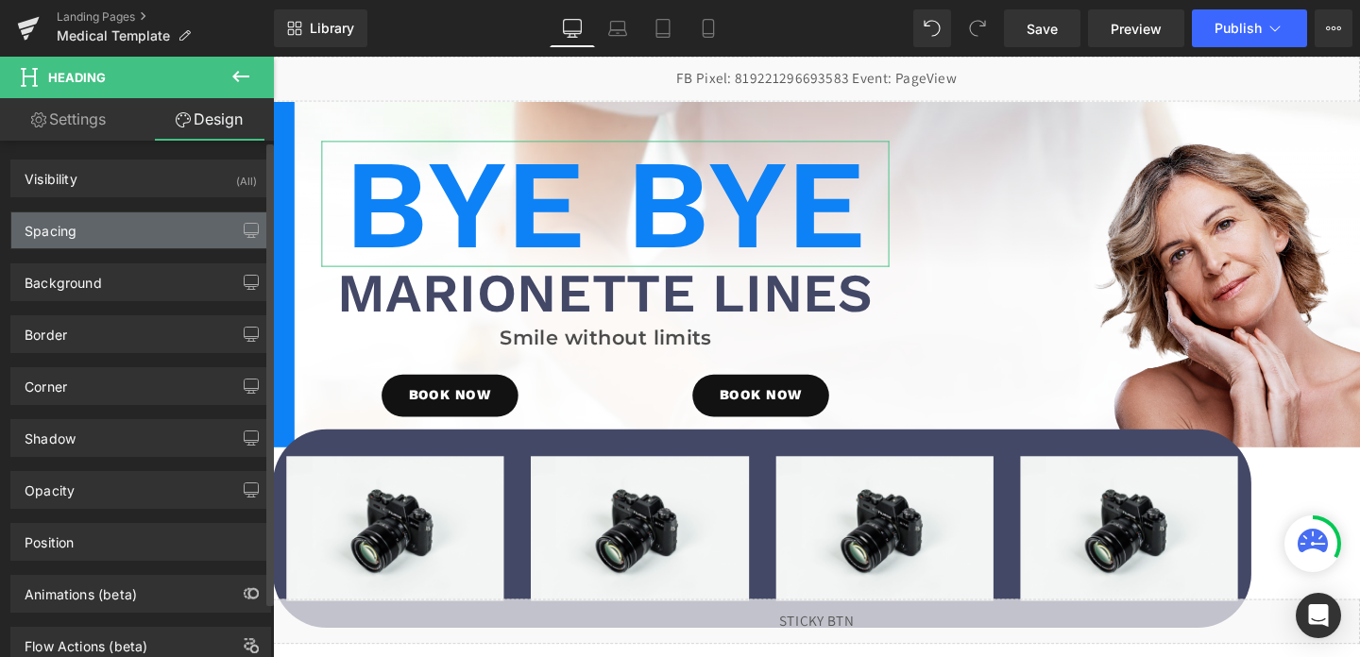
click at [133, 231] on div "Spacing" at bounding box center [140, 231] width 259 height 36
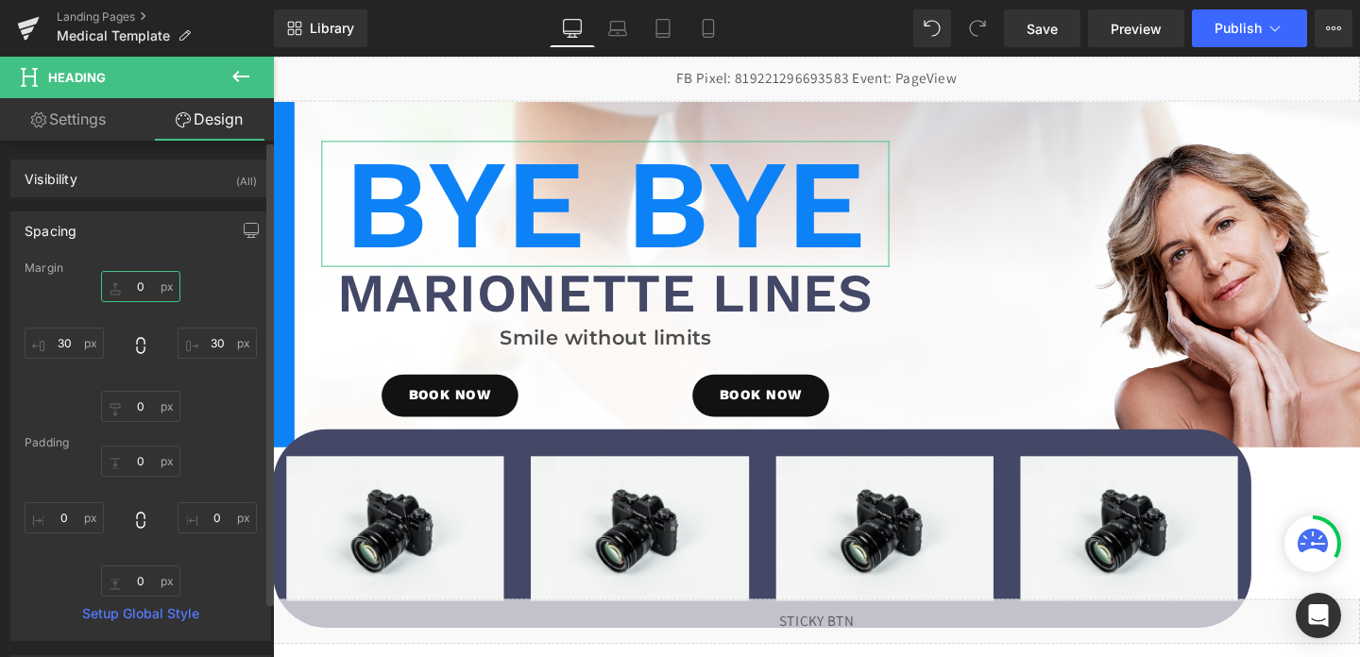
click at [135, 290] on input "0" at bounding box center [140, 286] width 79 height 31
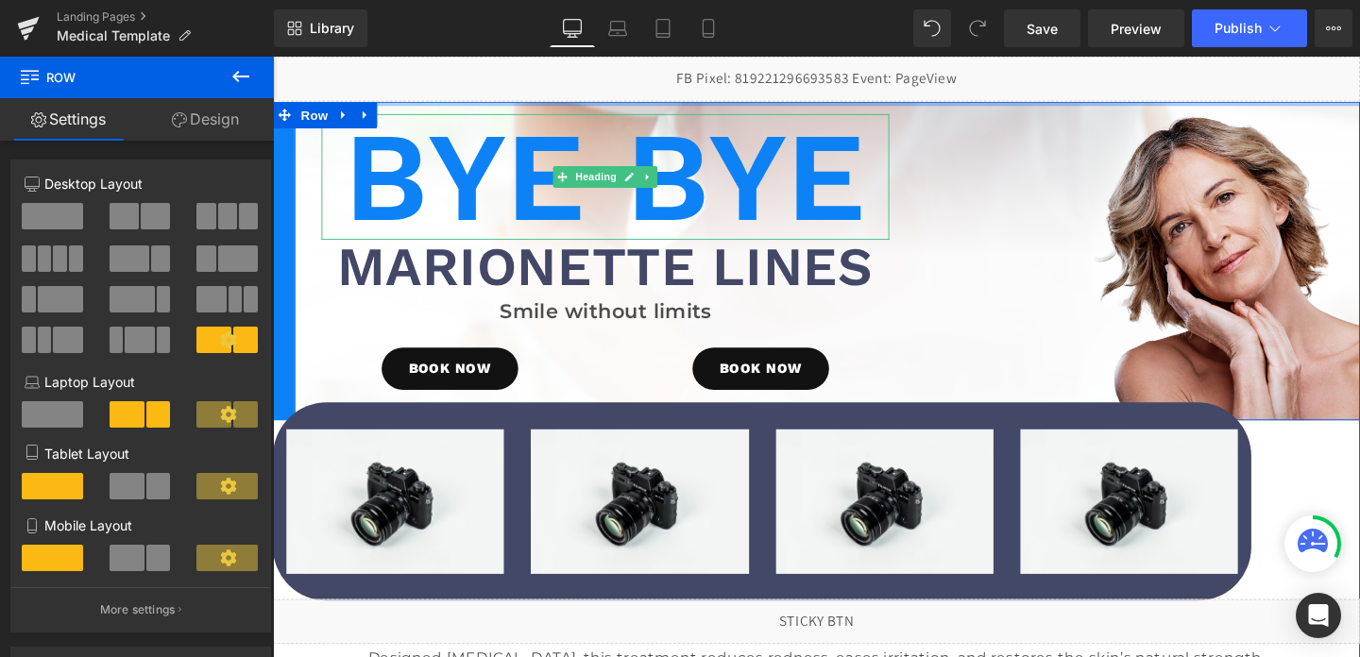
drag, startPoint x: 405, startPoint y: 121, endPoint x: 414, endPoint y: 115, distance: 10.2
click at [414, 115] on div "Bye Bye Heading Marionette Lines Heading Smile without limits Text Block BOOK N…" at bounding box center [844, 271] width 1143 height 335
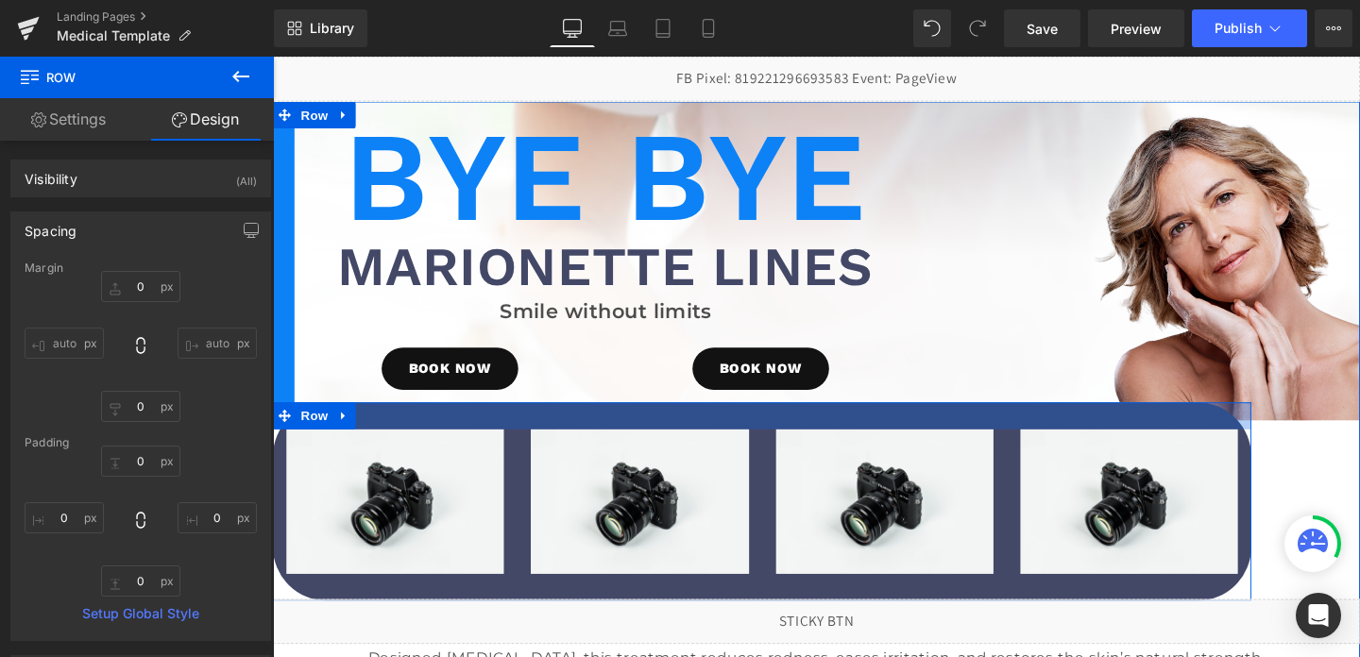
type input "0"
type input "30"
type input "0"
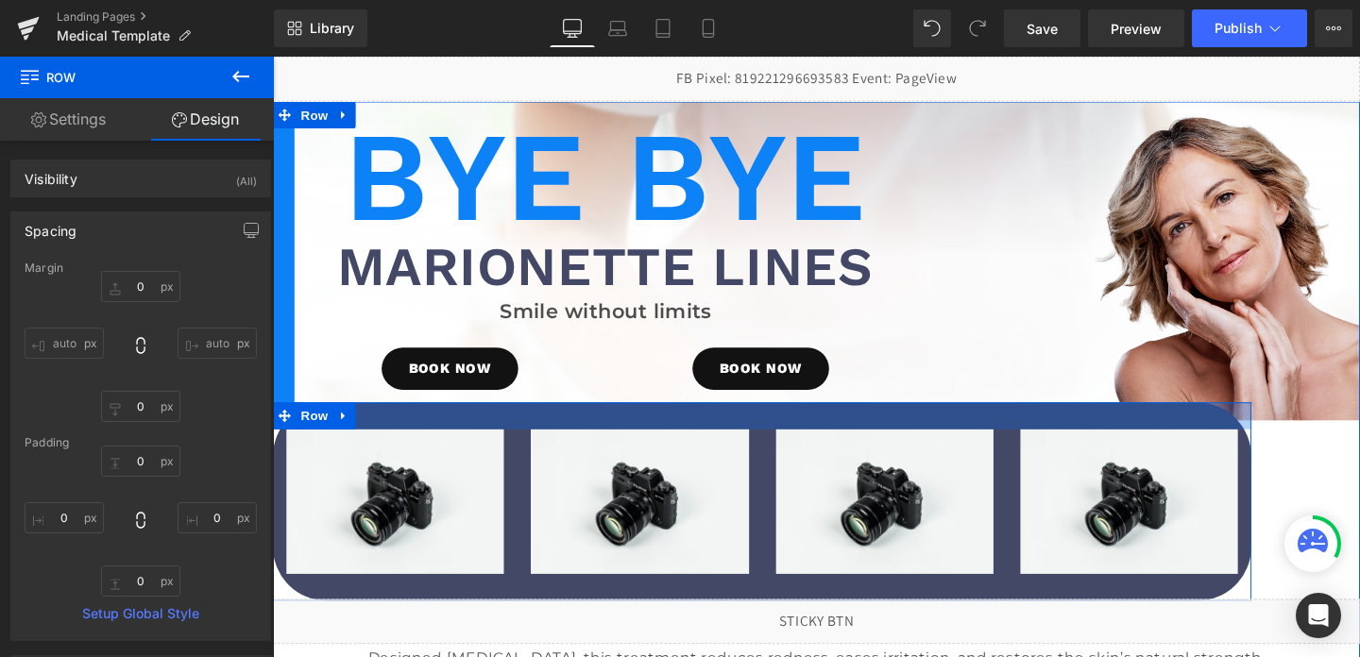
type input "0"
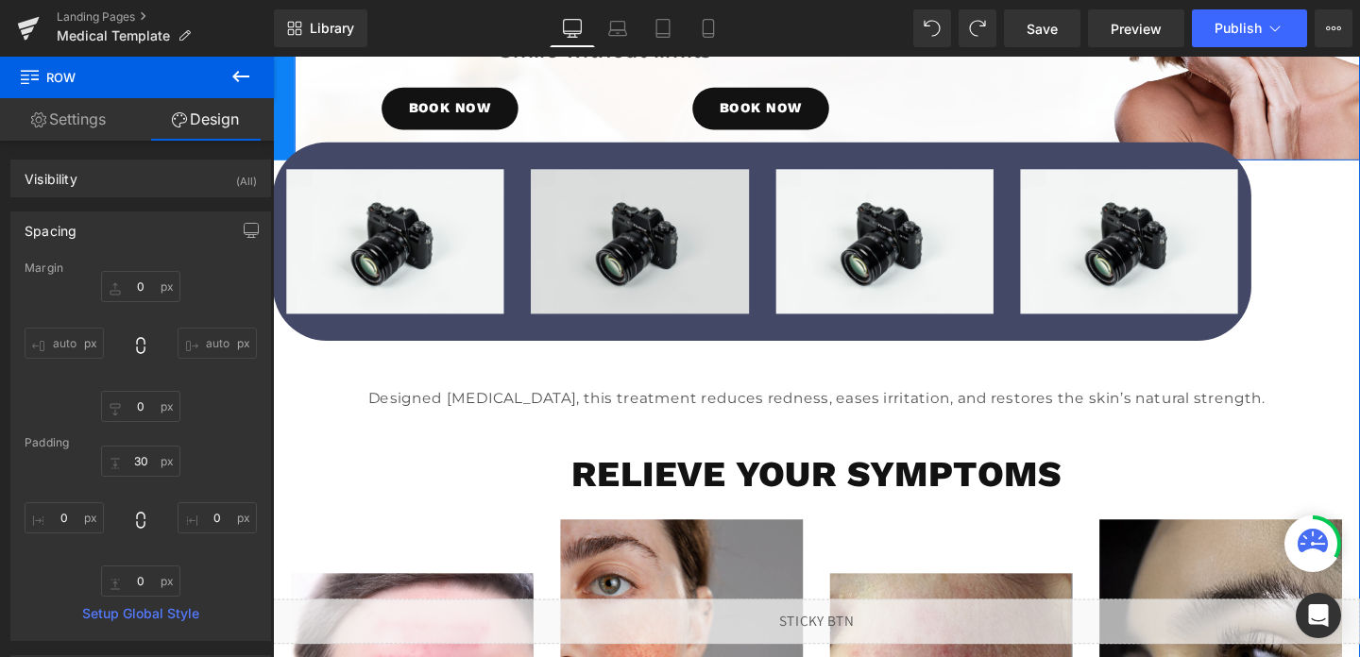
scroll to position [322, 0]
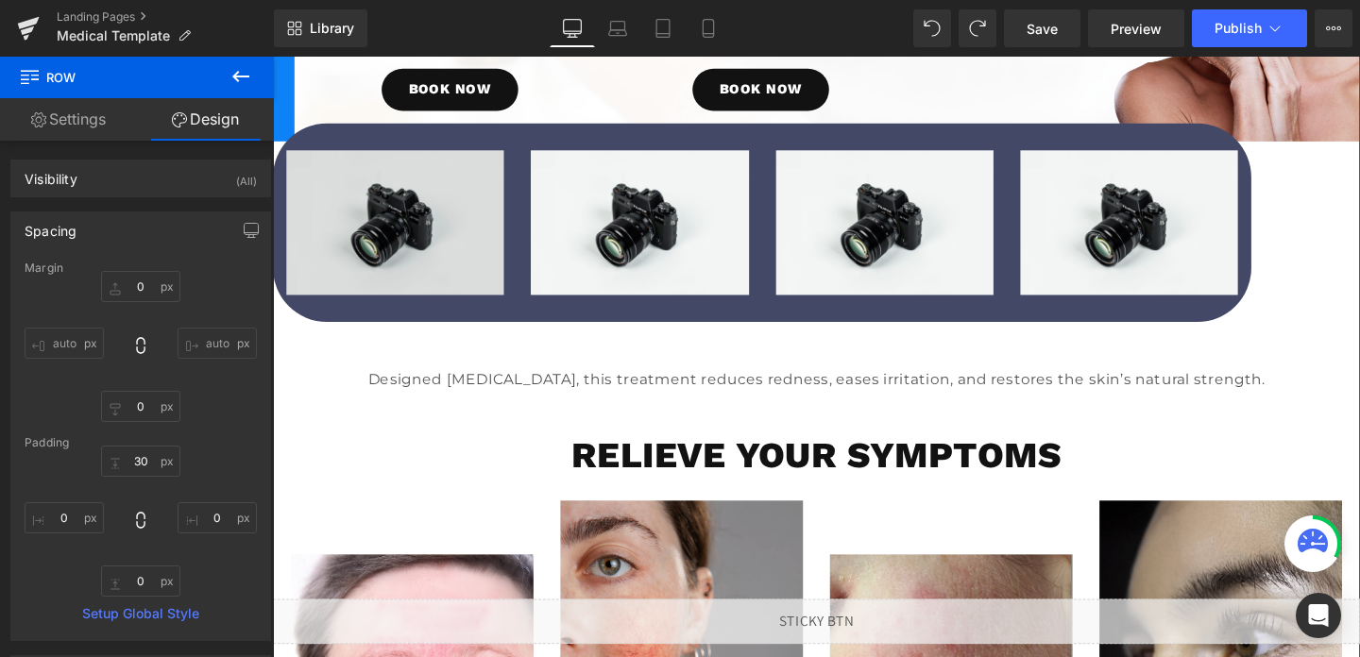
click at [423, 247] on img at bounding box center [401, 230] width 229 height 151
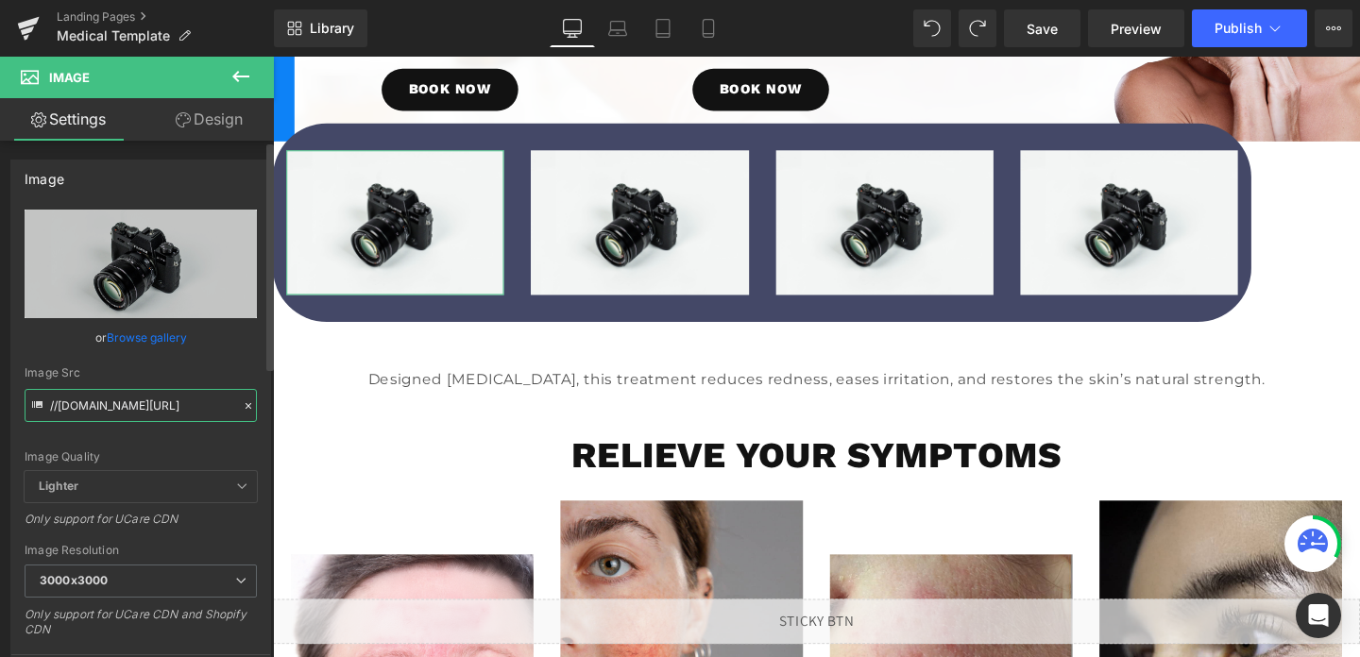
click at [108, 410] on input "//[DOMAIN_NAME][URL]" at bounding box center [141, 405] width 232 height 33
paste input "[URL][DOMAIN_NAME]"
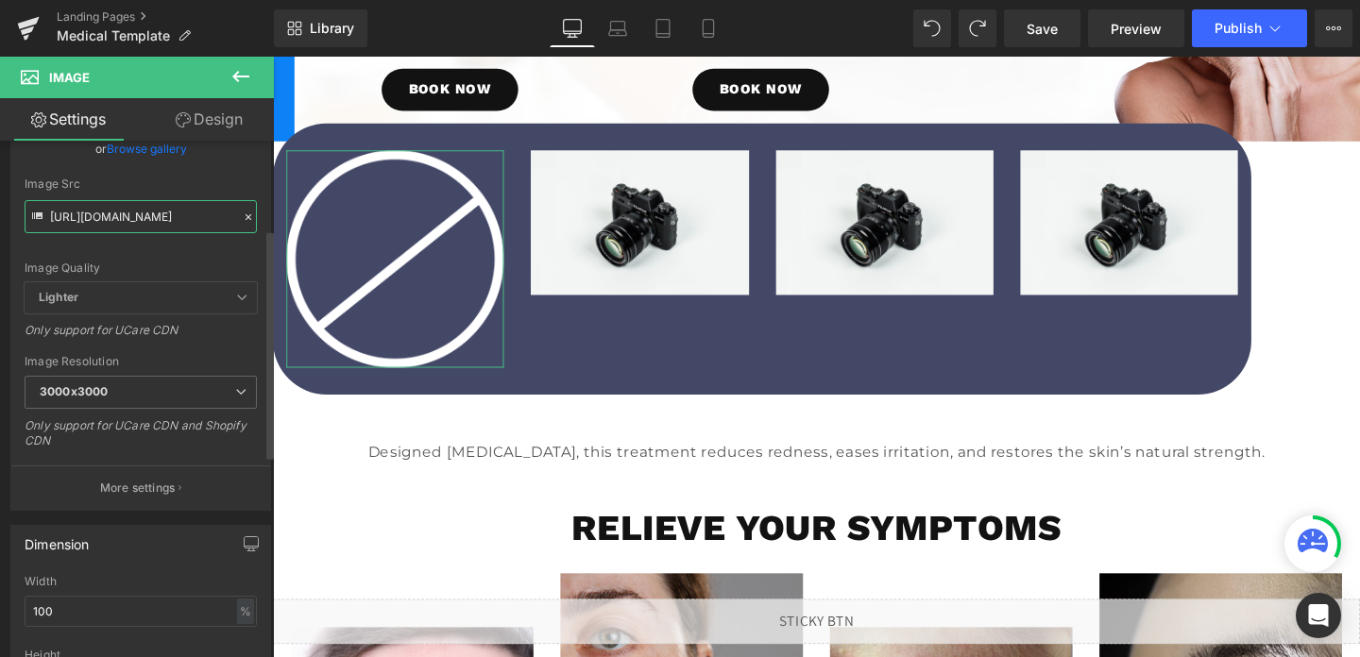
scroll to position [199, 0]
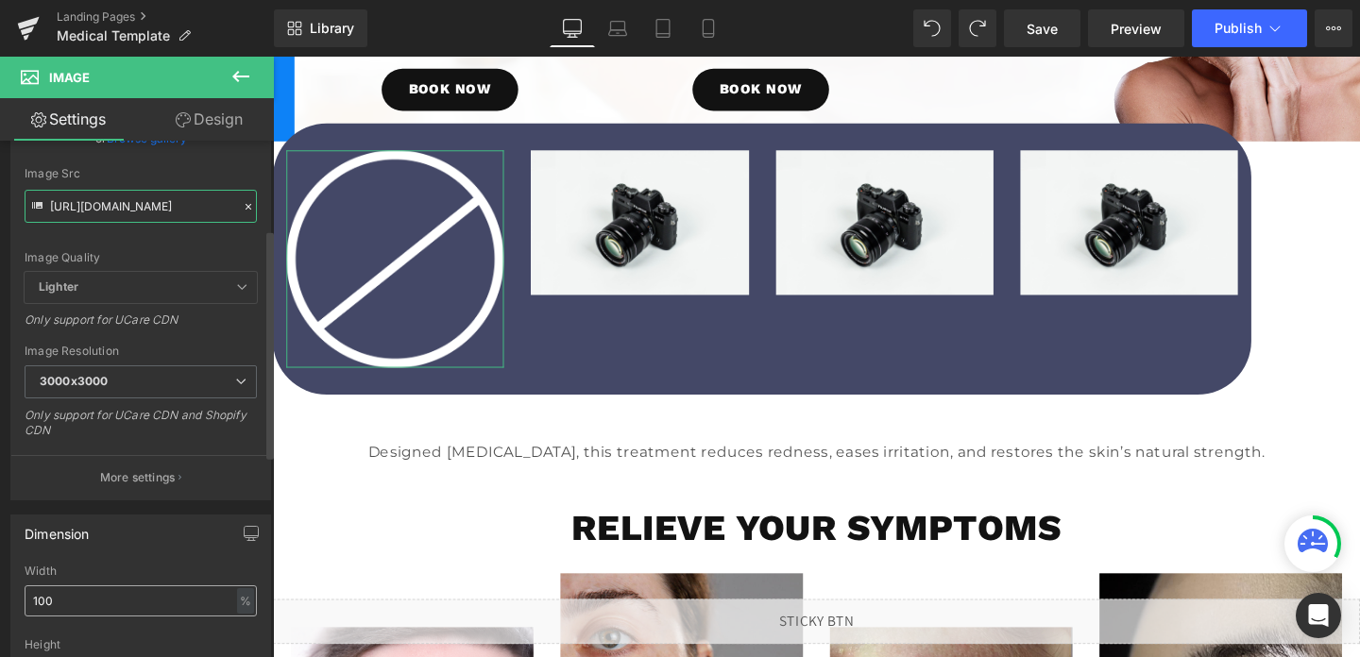
type input "[URL][DOMAIN_NAME]"
click at [89, 594] on input "100" at bounding box center [141, 601] width 232 height 31
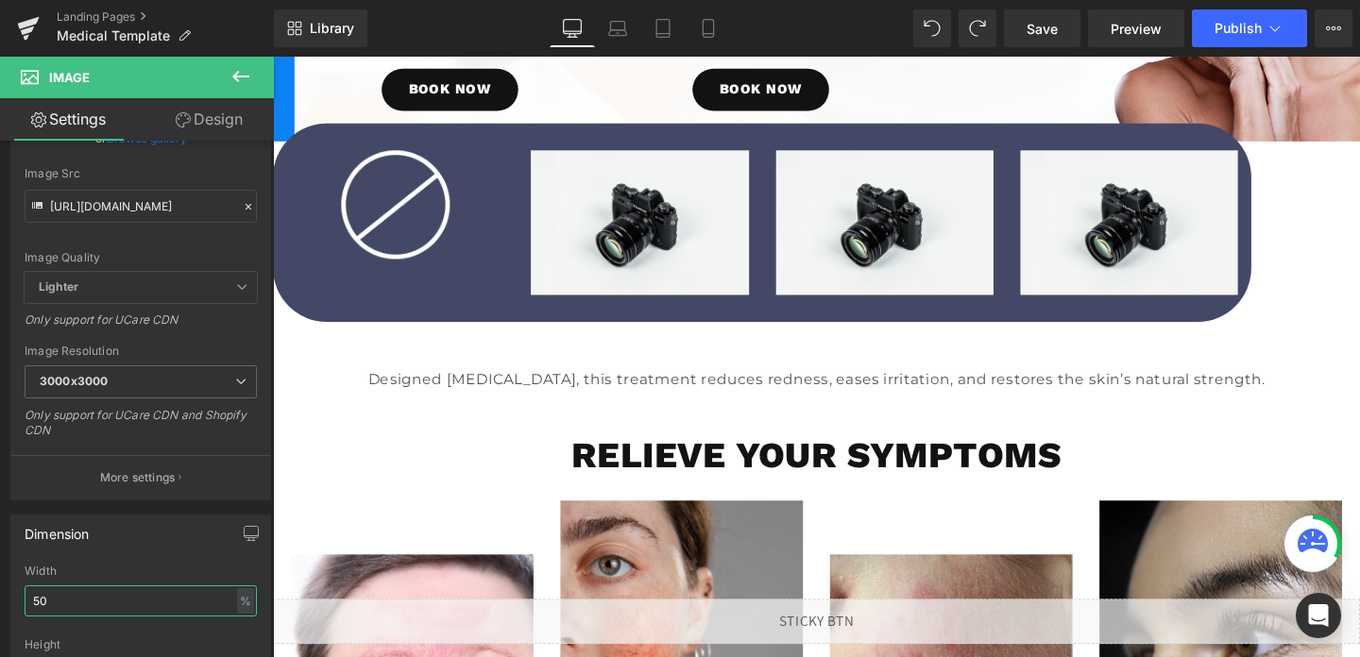
type input "50"
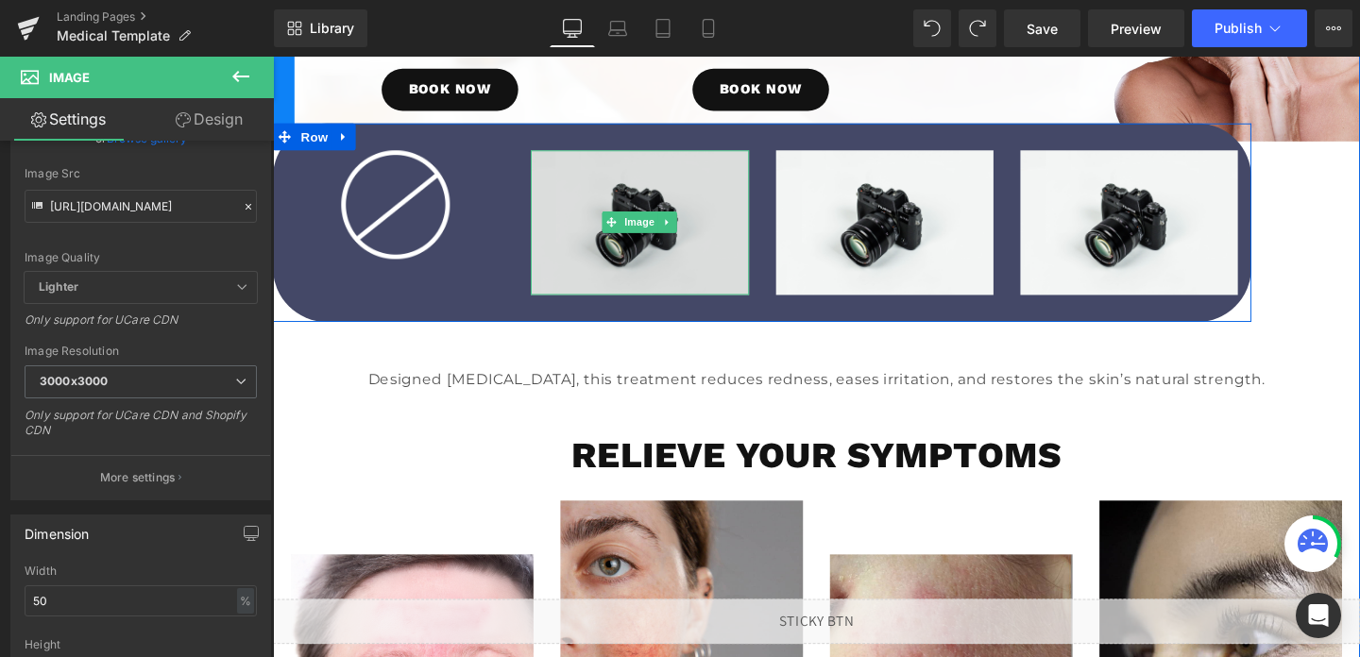
click at [729, 281] on img at bounding box center [658, 230] width 229 height 151
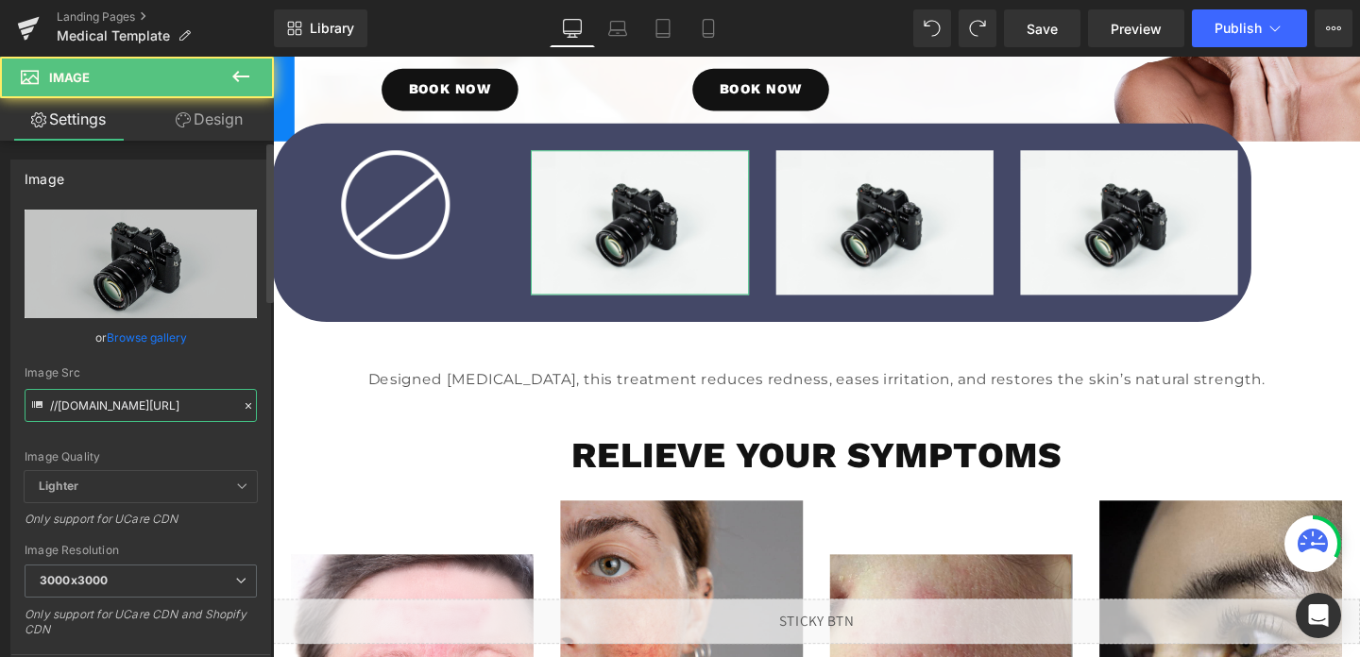
click at [107, 415] on input "//[DOMAIN_NAME][URL]" at bounding box center [141, 405] width 232 height 33
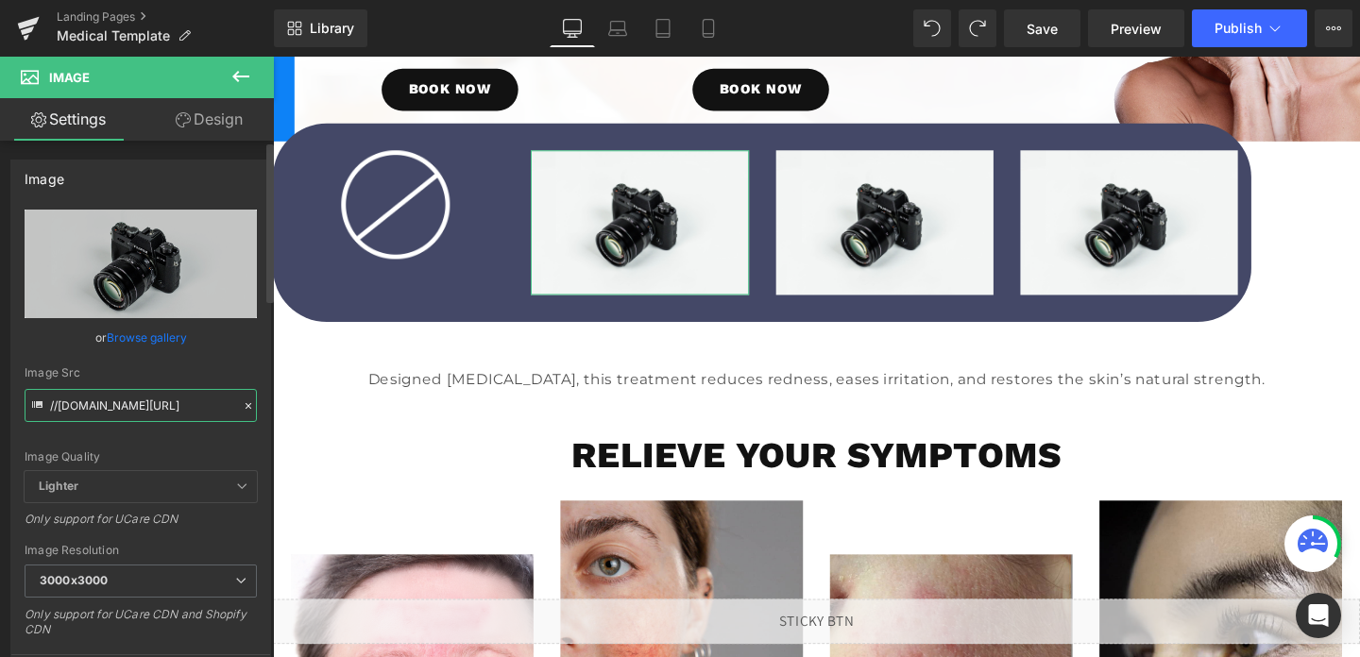
click at [107, 415] on input "//[DOMAIN_NAME][URL]" at bounding box center [141, 405] width 232 height 33
paste input "[URL][DOMAIN_NAME]"
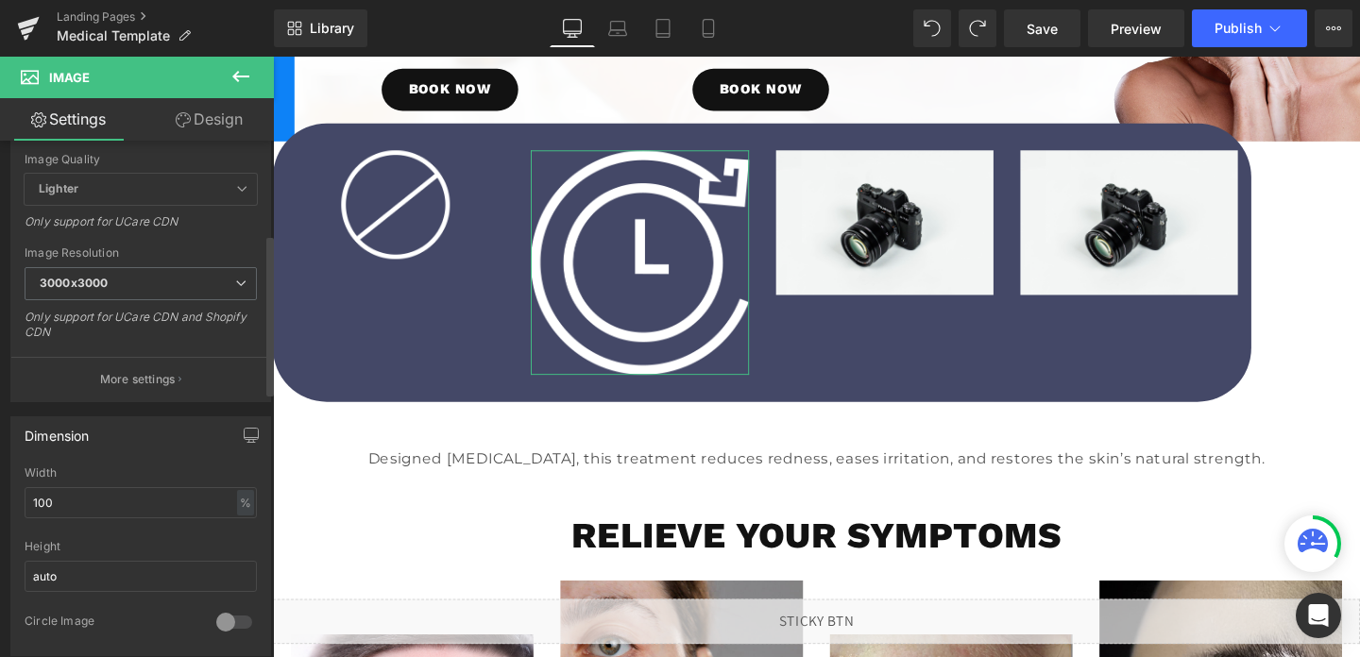
scroll to position [304, 0]
type input "[URL][DOMAIN_NAME]"
click at [114, 492] on input "100" at bounding box center [141, 496] width 232 height 31
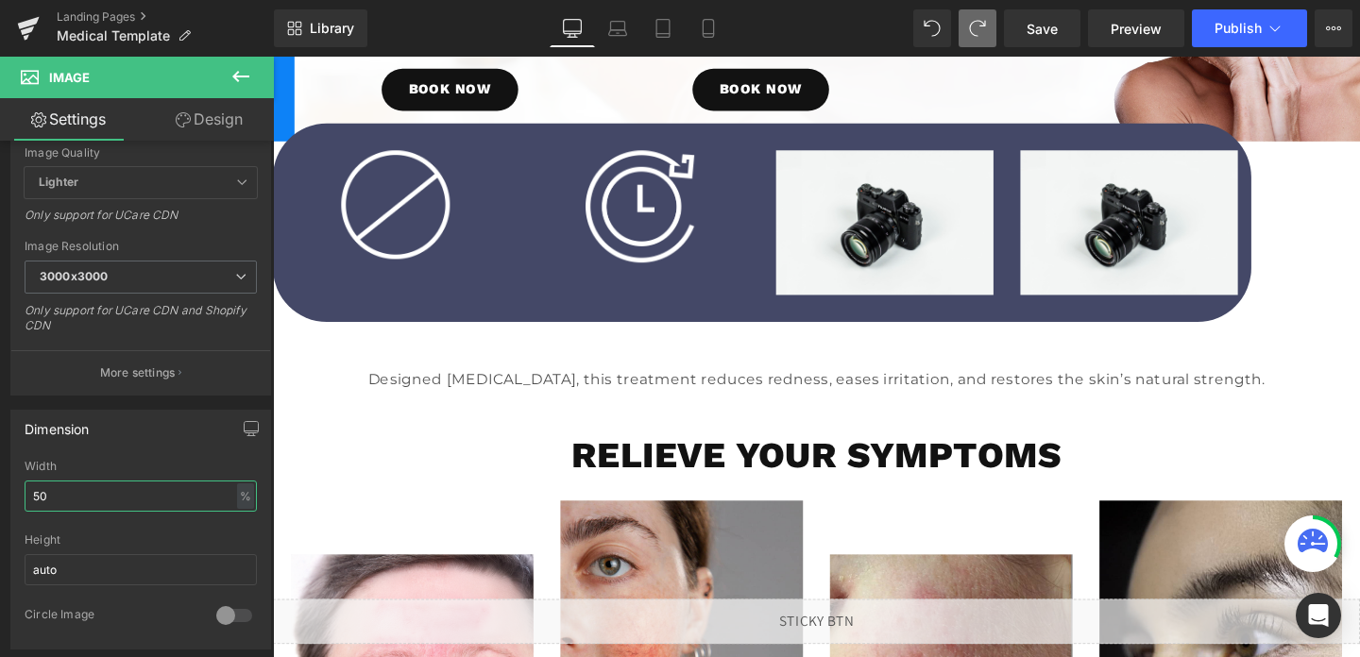
type input "50"
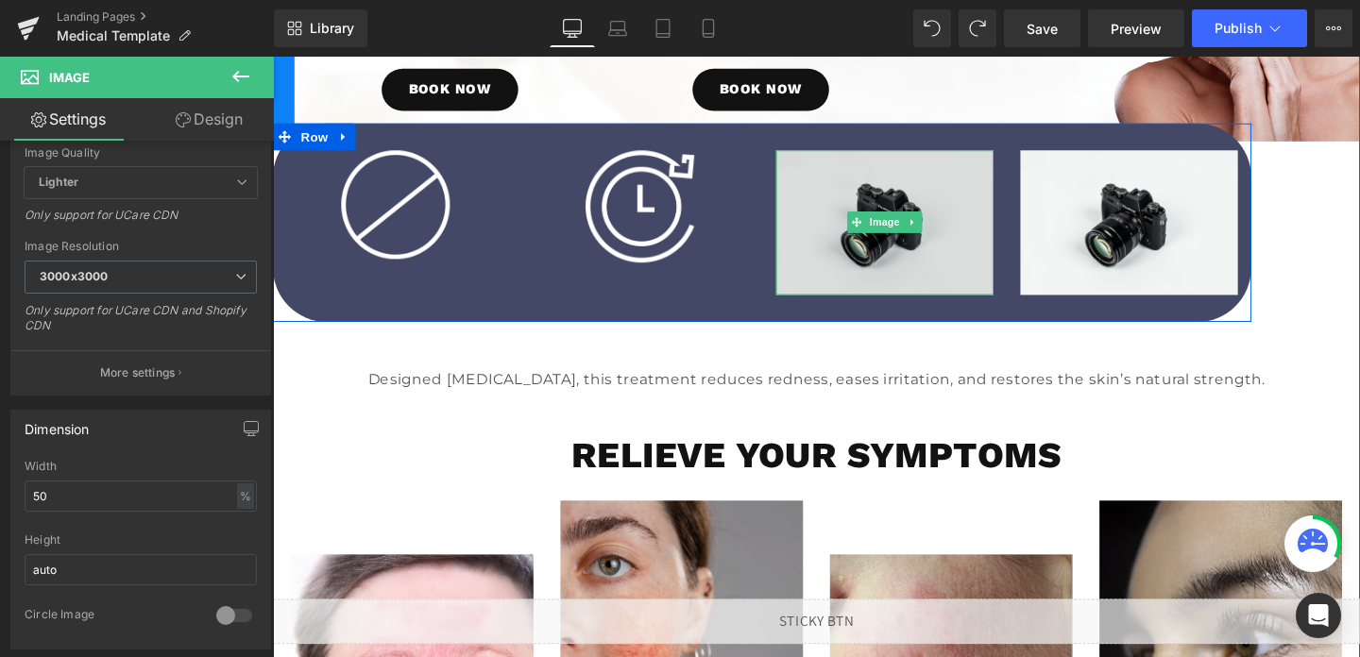
click at [902, 206] on img at bounding box center [916, 230] width 229 height 151
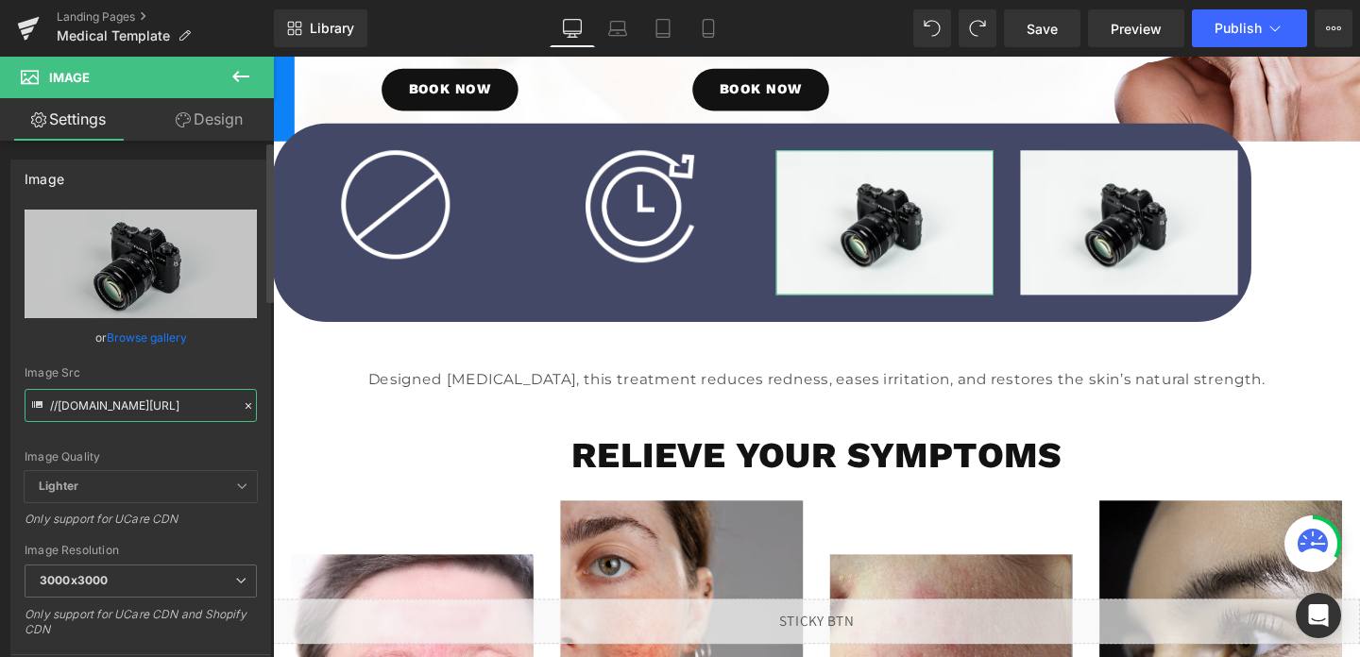
click at [96, 409] on input "//[DOMAIN_NAME][URL]" at bounding box center [141, 405] width 232 height 33
paste input "[URL][DOMAIN_NAME]"
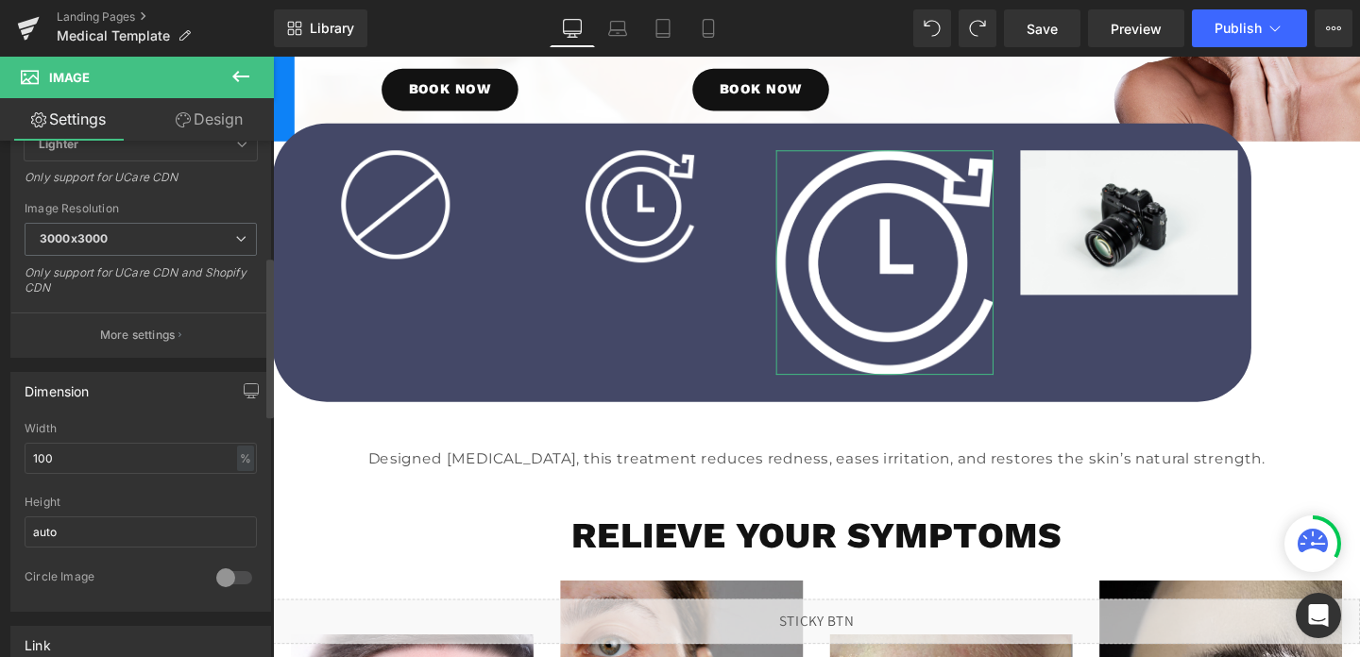
scroll to position [372, 0]
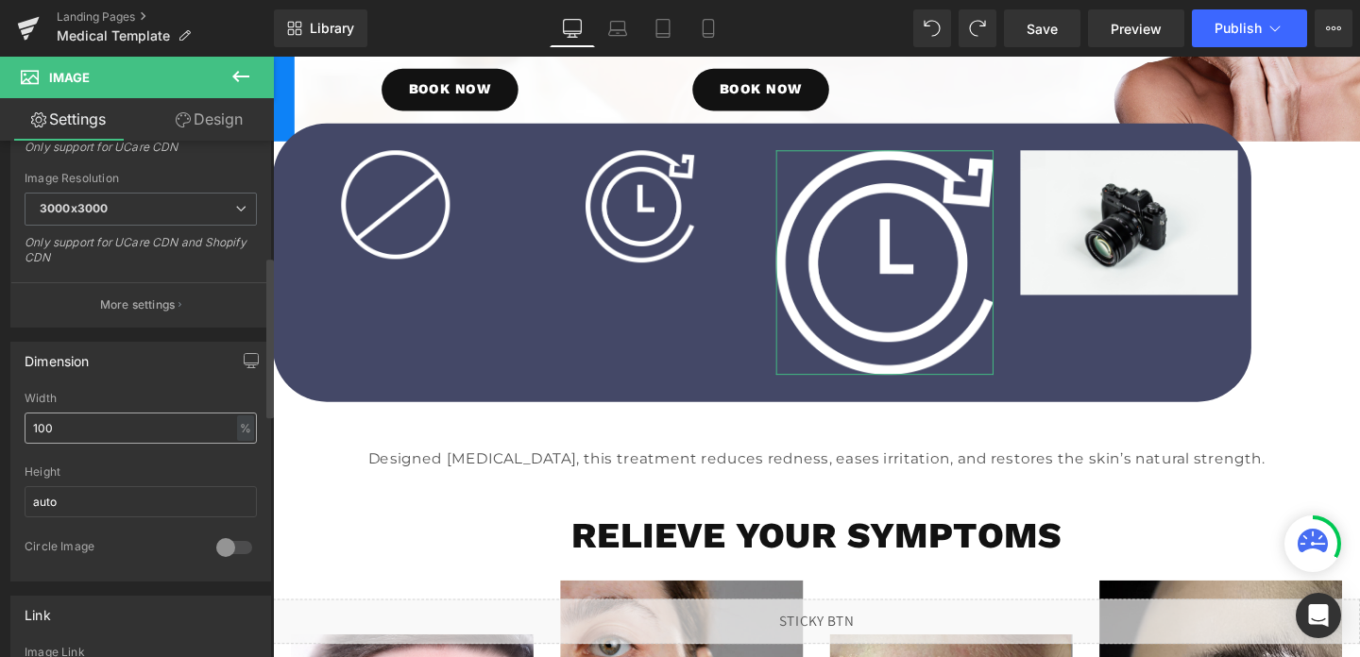
type input "[URL][DOMAIN_NAME]"
click at [120, 436] on input "100" at bounding box center [141, 428] width 232 height 31
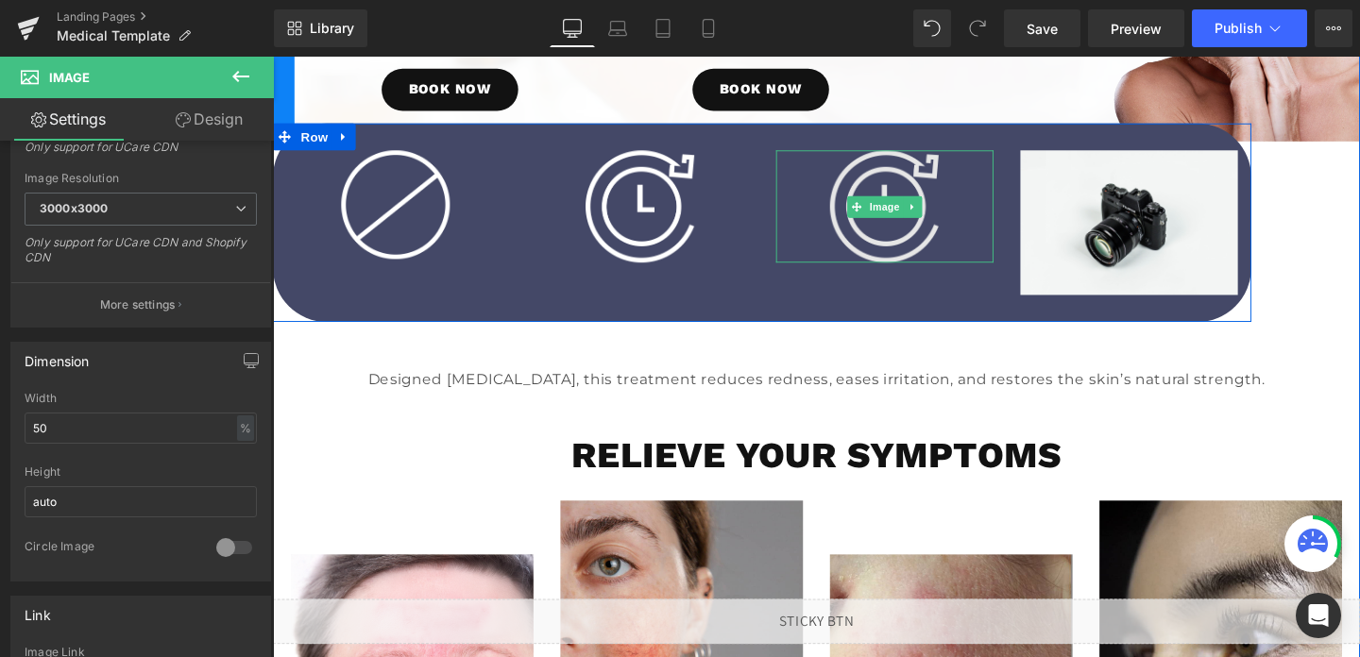
click at [935, 256] on img at bounding box center [916, 214] width 114 height 118
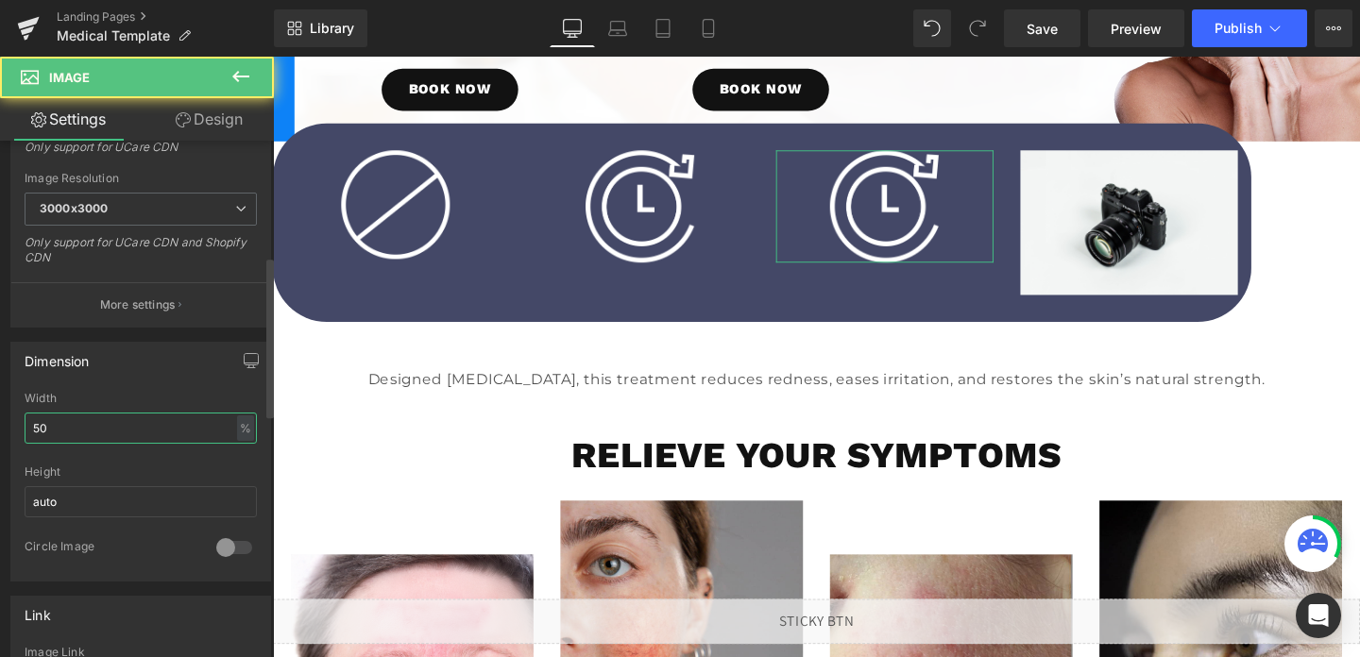
click at [85, 432] on input "50" at bounding box center [141, 428] width 232 height 31
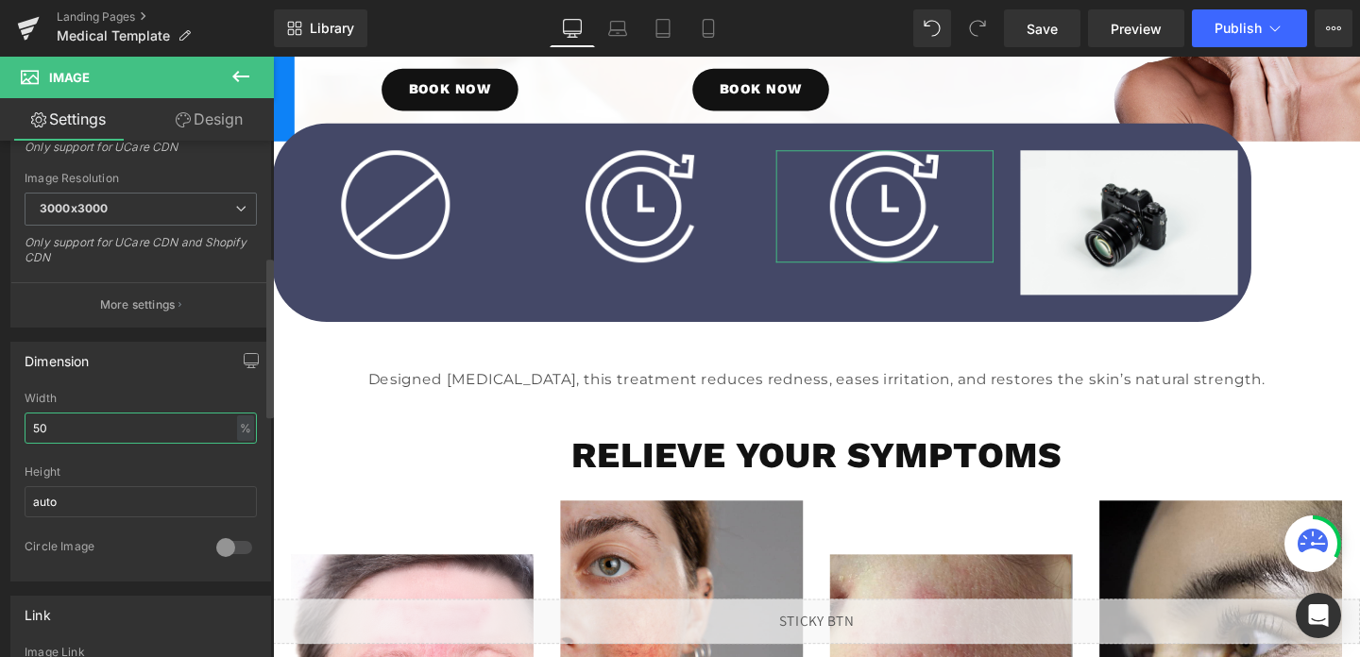
click at [85, 432] on input "50" at bounding box center [141, 428] width 232 height 31
paste input "[URL][DOMAIN_NAME]"
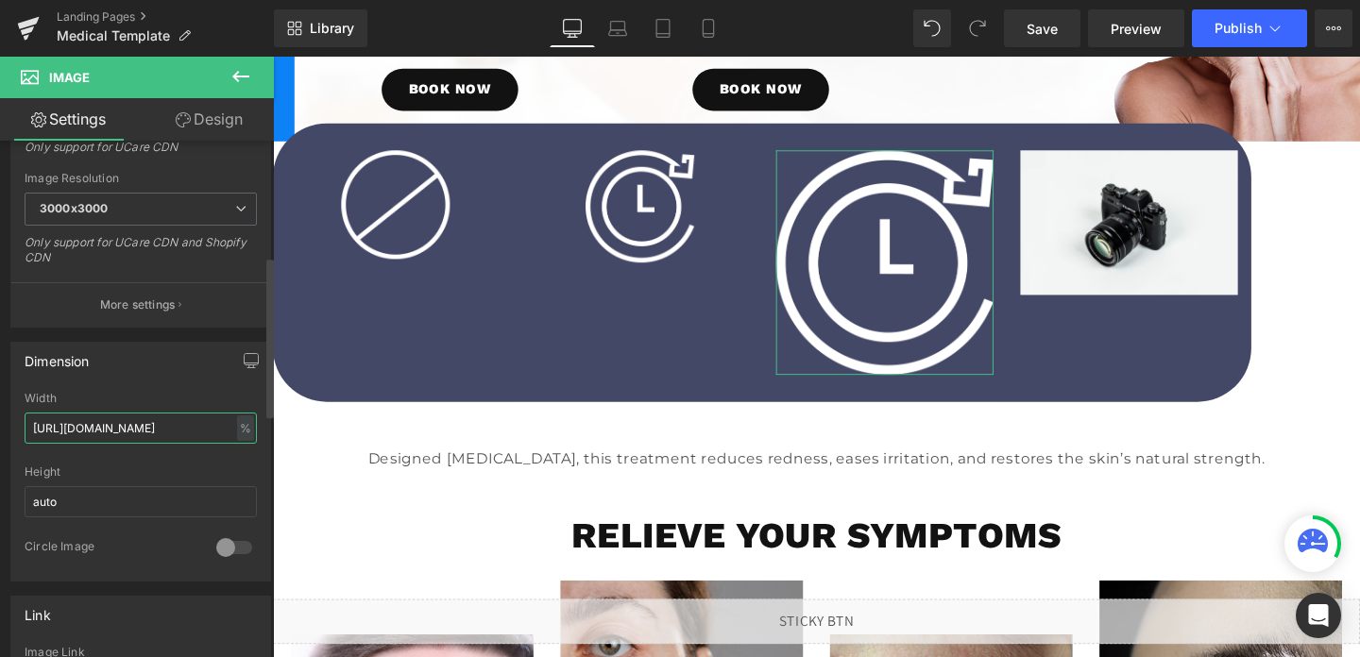
click at [98, 430] on input "[URL][DOMAIN_NAME]" at bounding box center [141, 428] width 232 height 31
paste input "[DOMAIN_NAME][URL]"
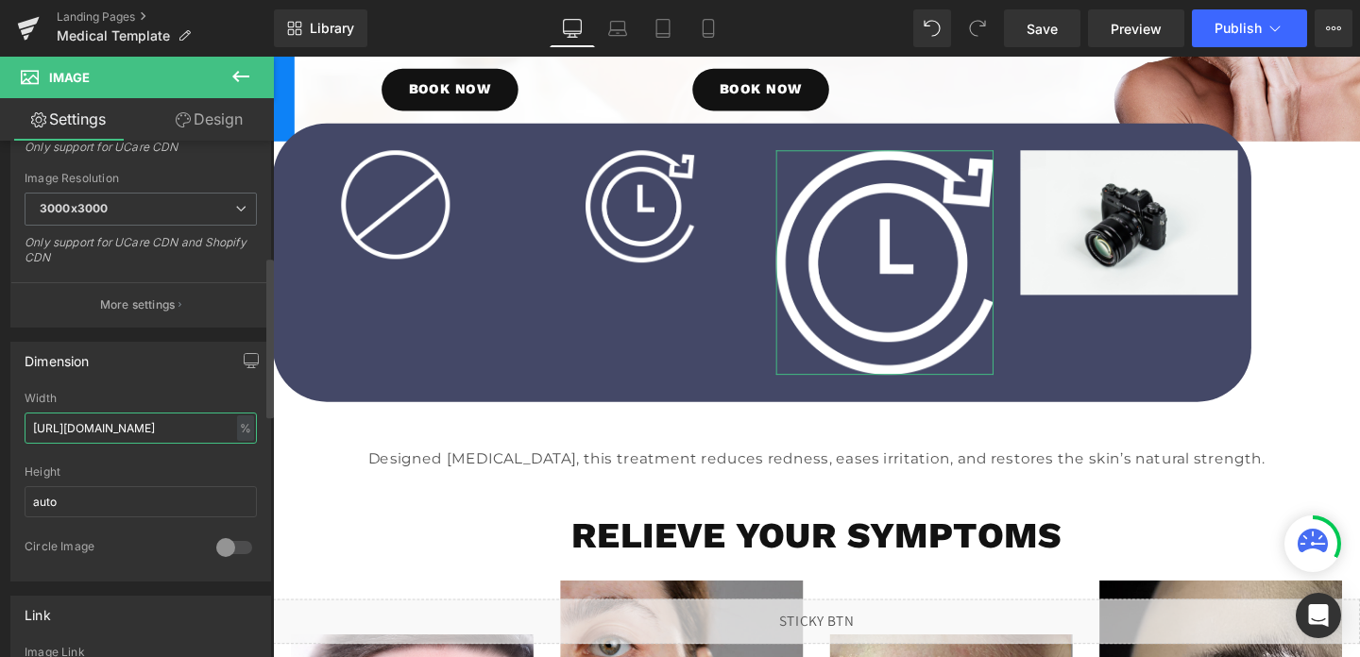
type input "[URL][DOMAIN_NAME]"
click at [110, 427] on input "[URL][DOMAIN_NAME]" at bounding box center [141, 428] width 232 height 31
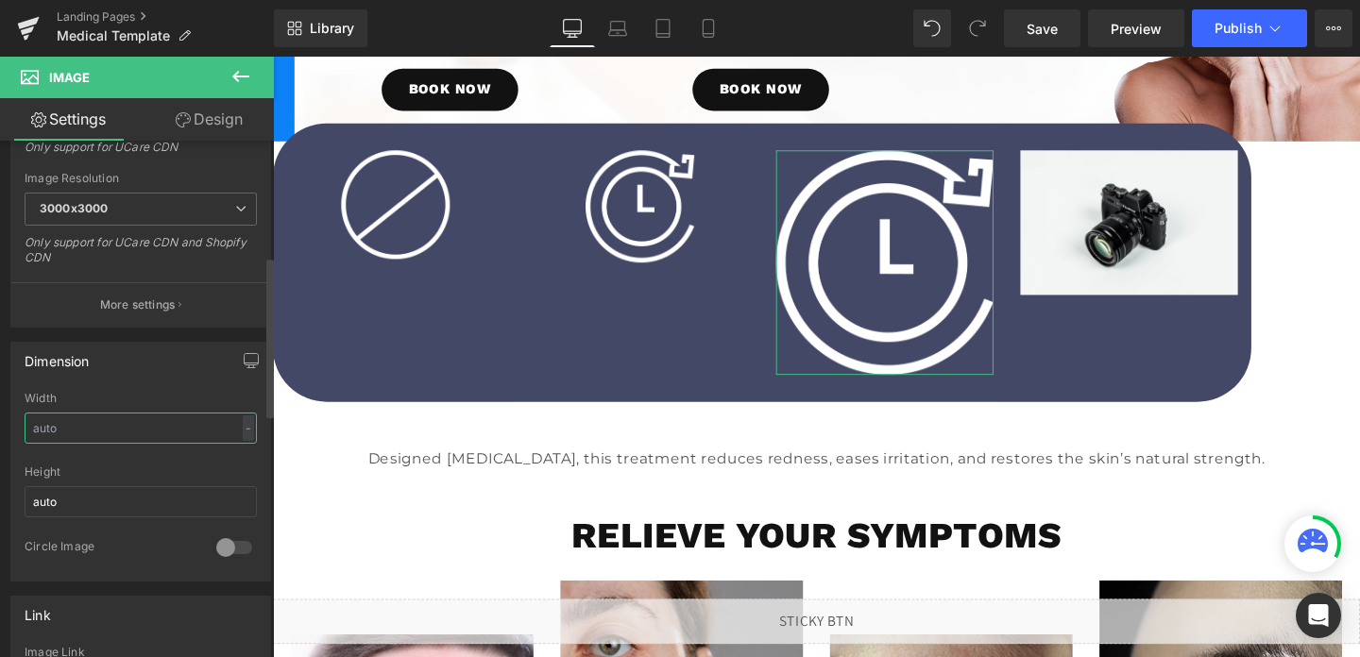
paste input "[URL][DOMAIN_NAME]"
click at [149, 428] on input "[URL][DOMAIN_NAME]" at bounding box center [141, 428] width 232 height 31
paste input "[DOMAIN_NAME][URL]"
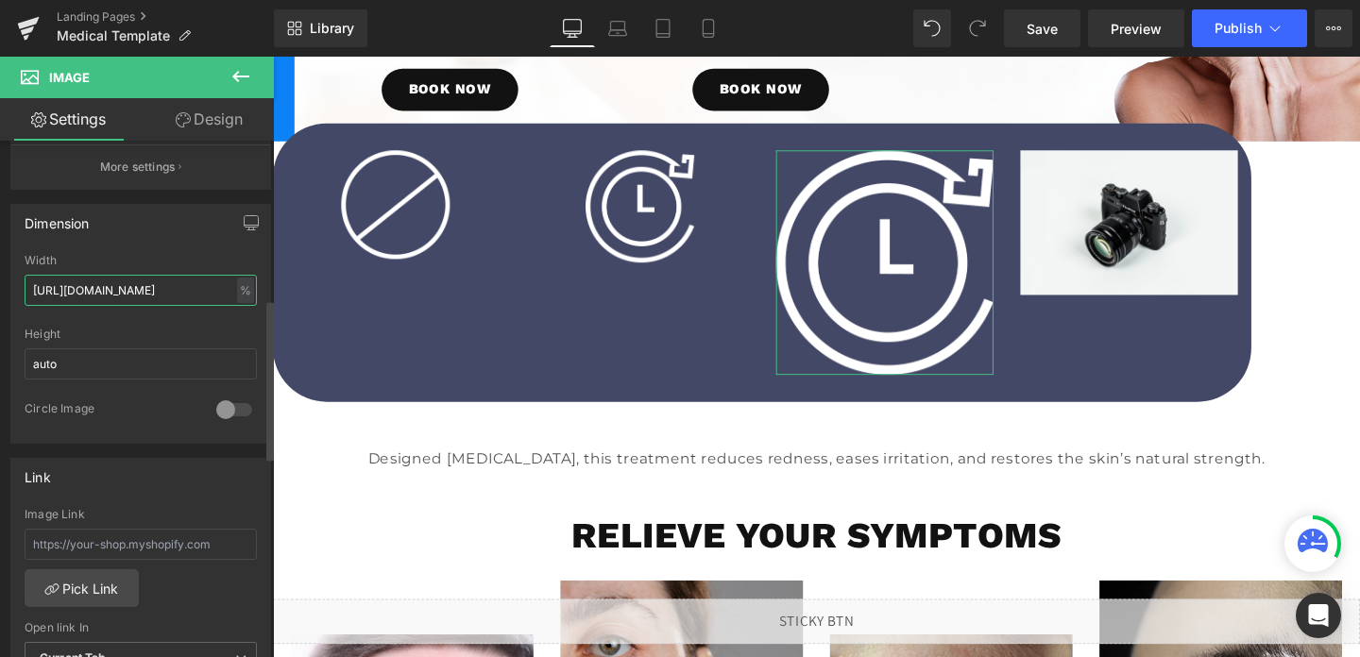
scroll to position [569, 0]
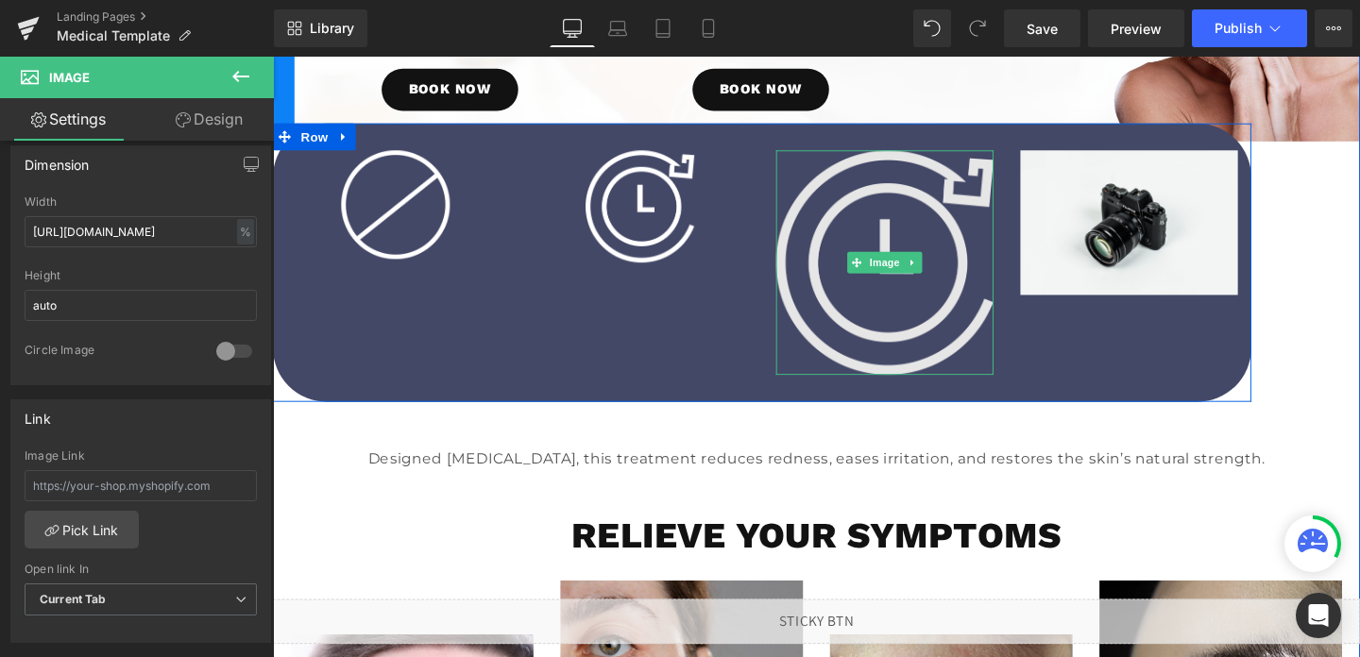
click at [918, 341] on img at bounding box center [916, 273] width 229 height 236
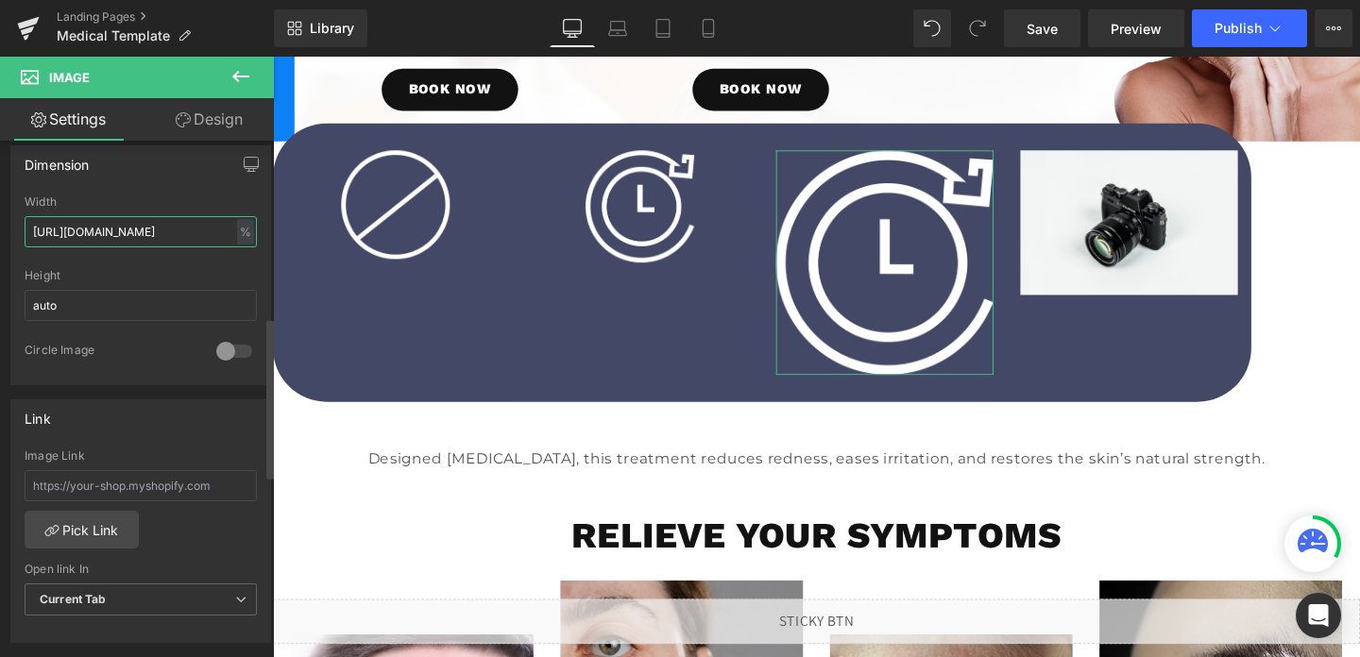
click at [111, 230] on input "[URL][DOMAIN_NAME]" at bounding box center [141, 231] width 232 height 31
paste input "[DOMAIN_NAME][URL]"
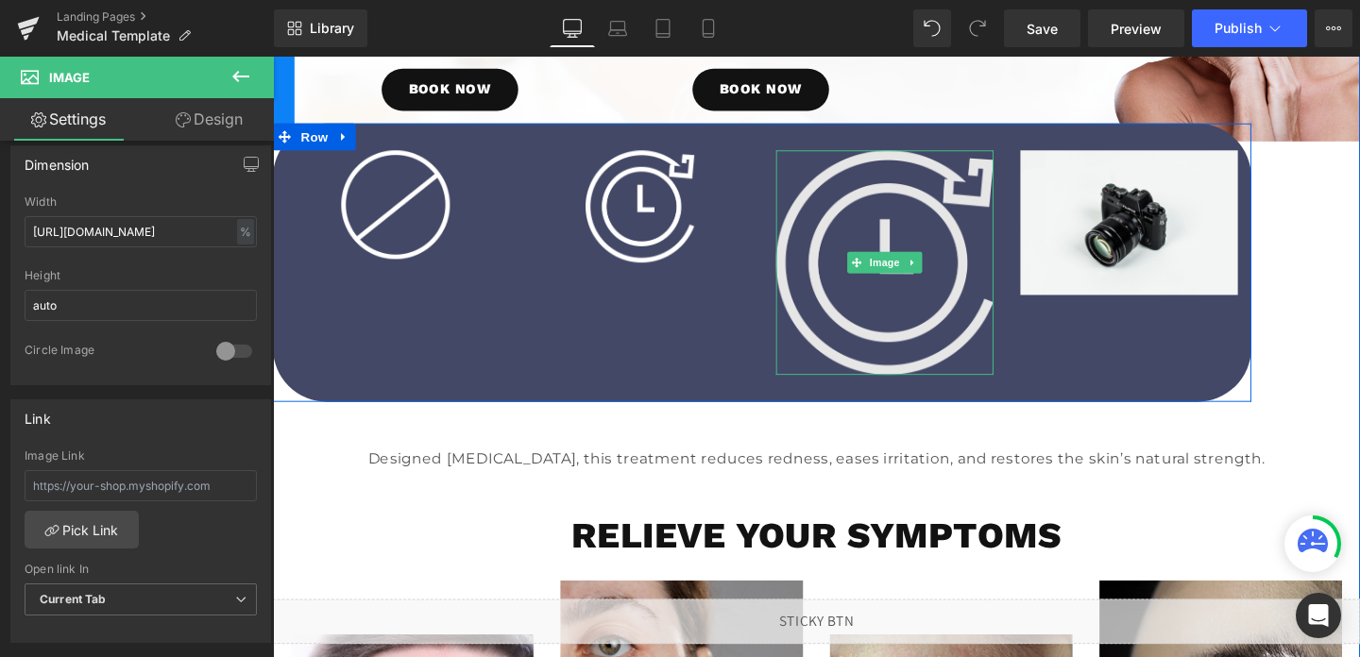
click at [933, 291] on img at bounding box center [916, 273] width 229 height 236
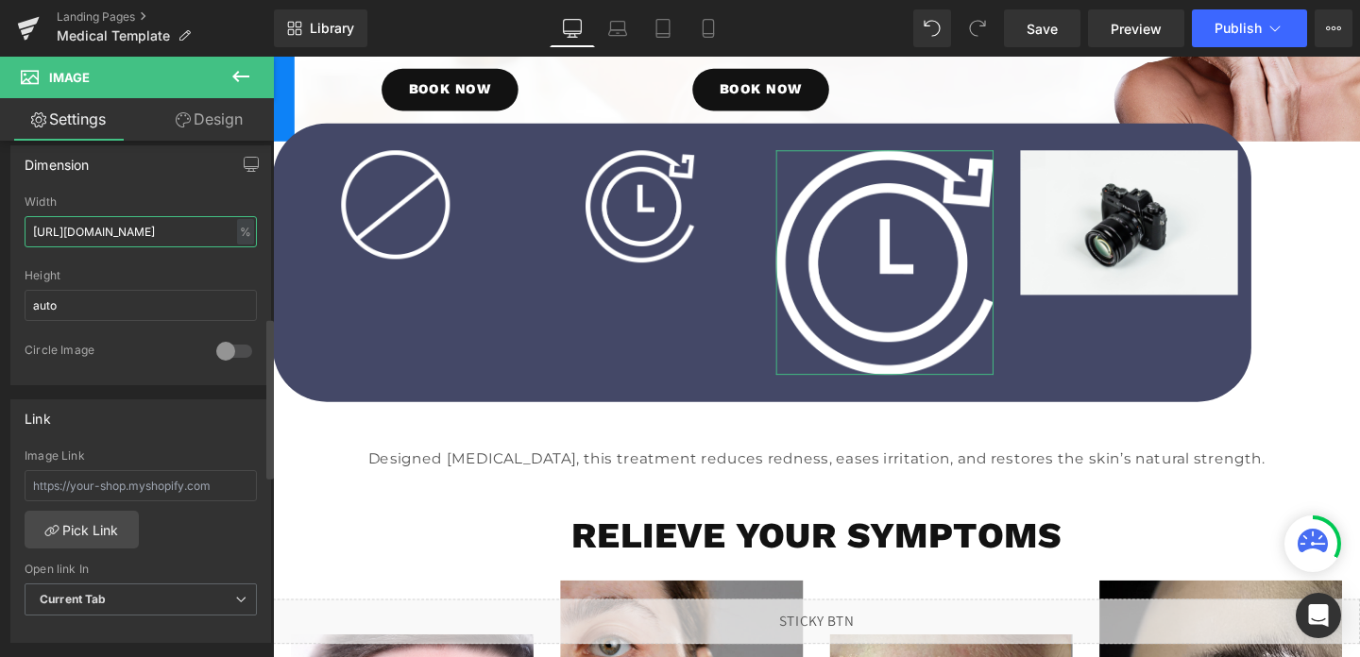
click at [119, 238] on input "[URL][DOMAIN_NAME]" at bounding box center [141, 231] width 232 height 31
paste input "[DOMAIN_NAME][URL]"
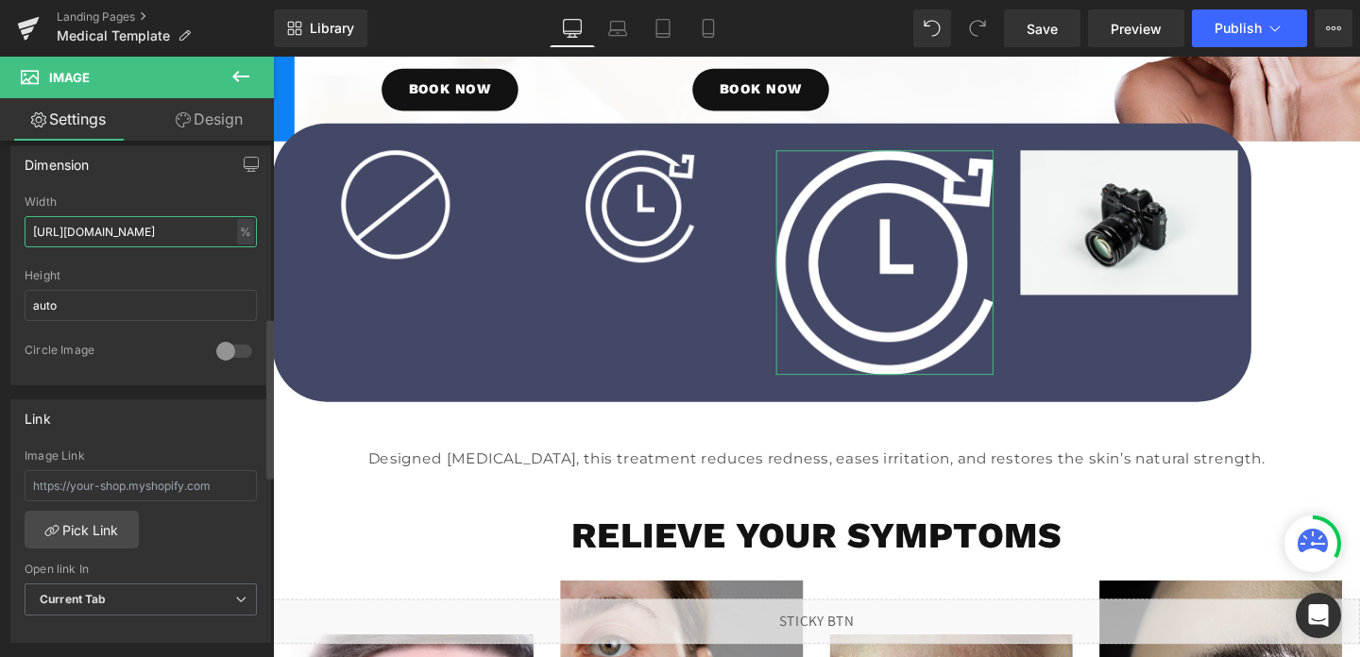
type input "[URL][DOMAIN_NAME]"
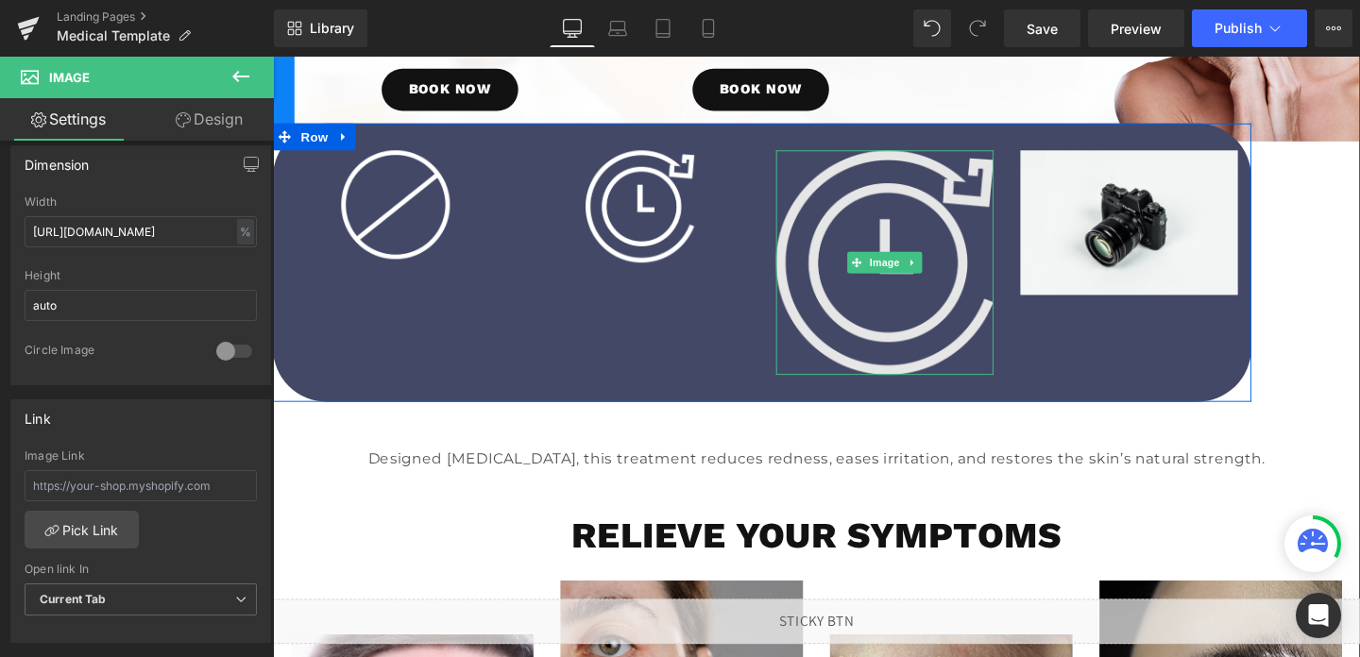
click at [927, 199] on img at bounding box center [916, 273] width 229 height 236
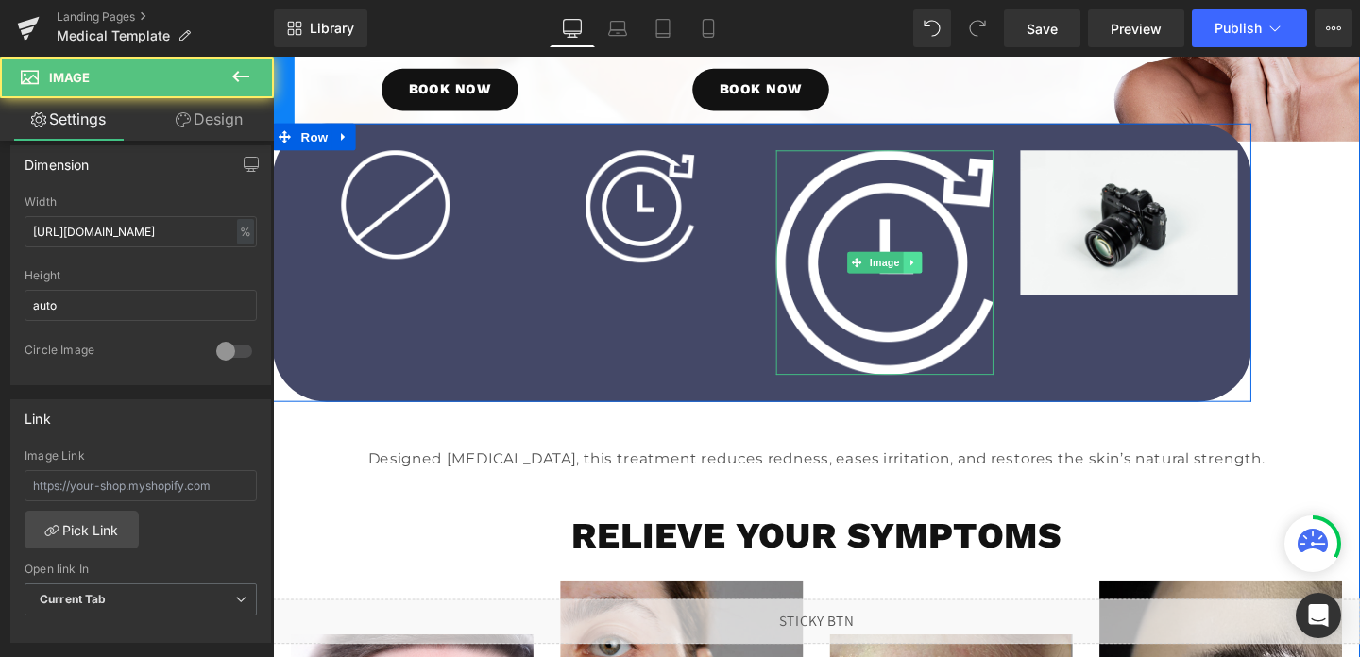
click at [945, 279] on link at bounding box center [945, 273] width 20 height 23
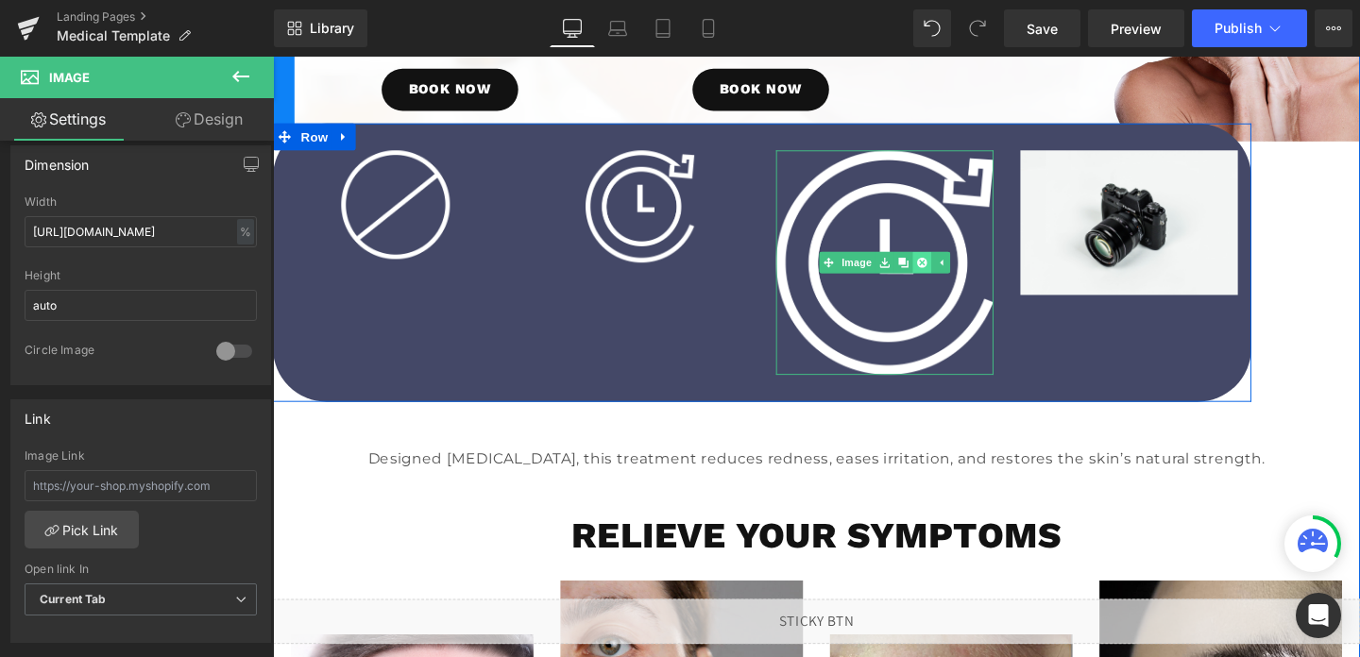
click at [955, 279] on link at bounding box center [956, 273] width 20 height 23
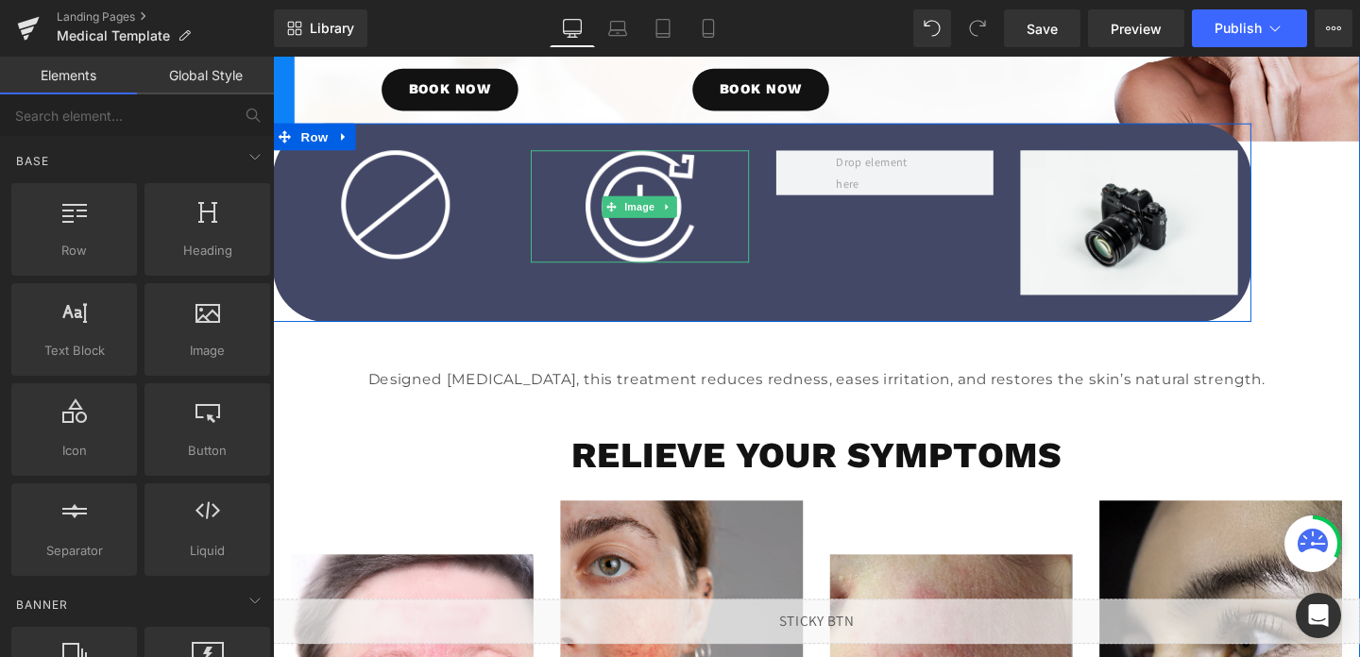
click at [731, 181] on div at bounding box center [658, 214] width 229 height 118
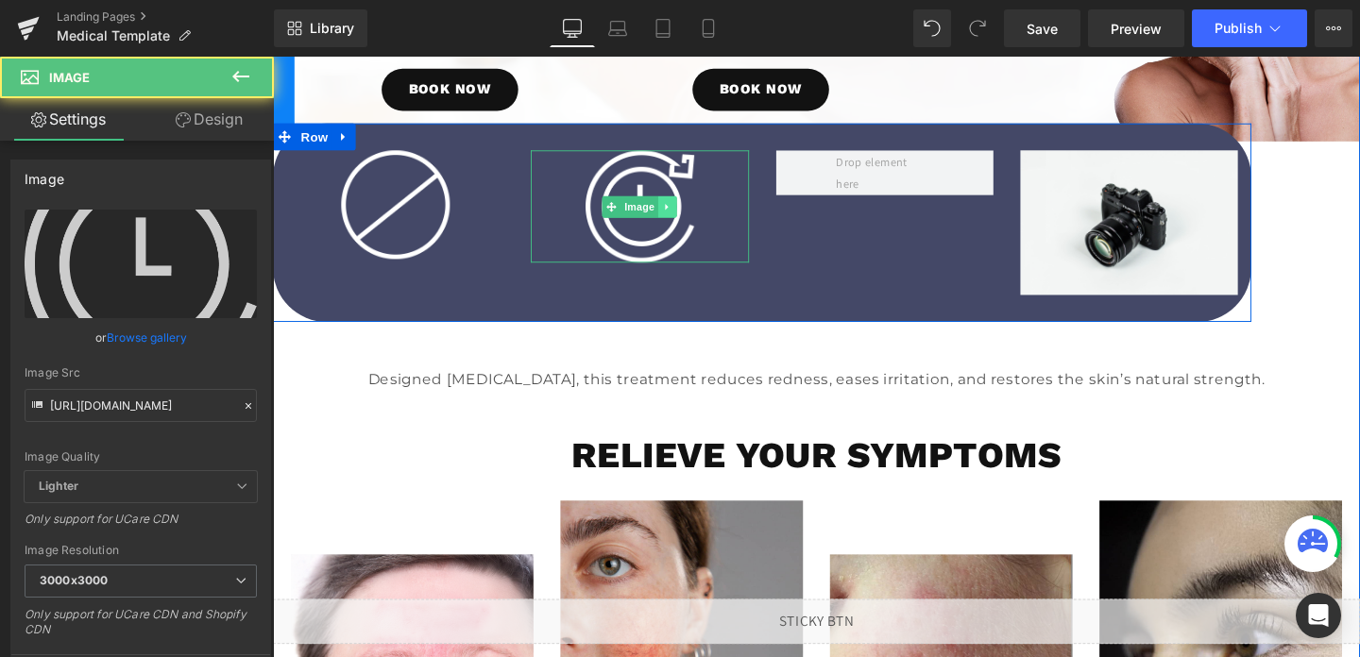
click at [688, 211] on icon at bounding box center [688, 214] width 10 height 11
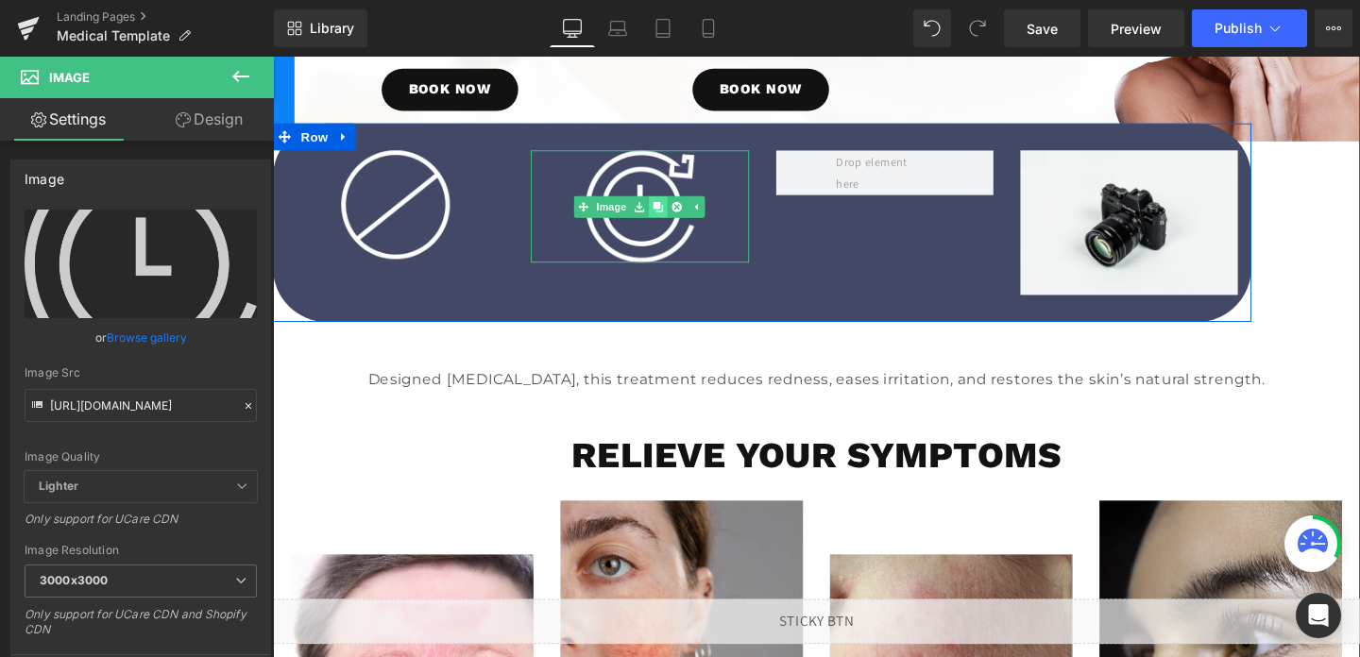
click at [682, 215] on icon at bounding box center [678, 214] width 10 height 11
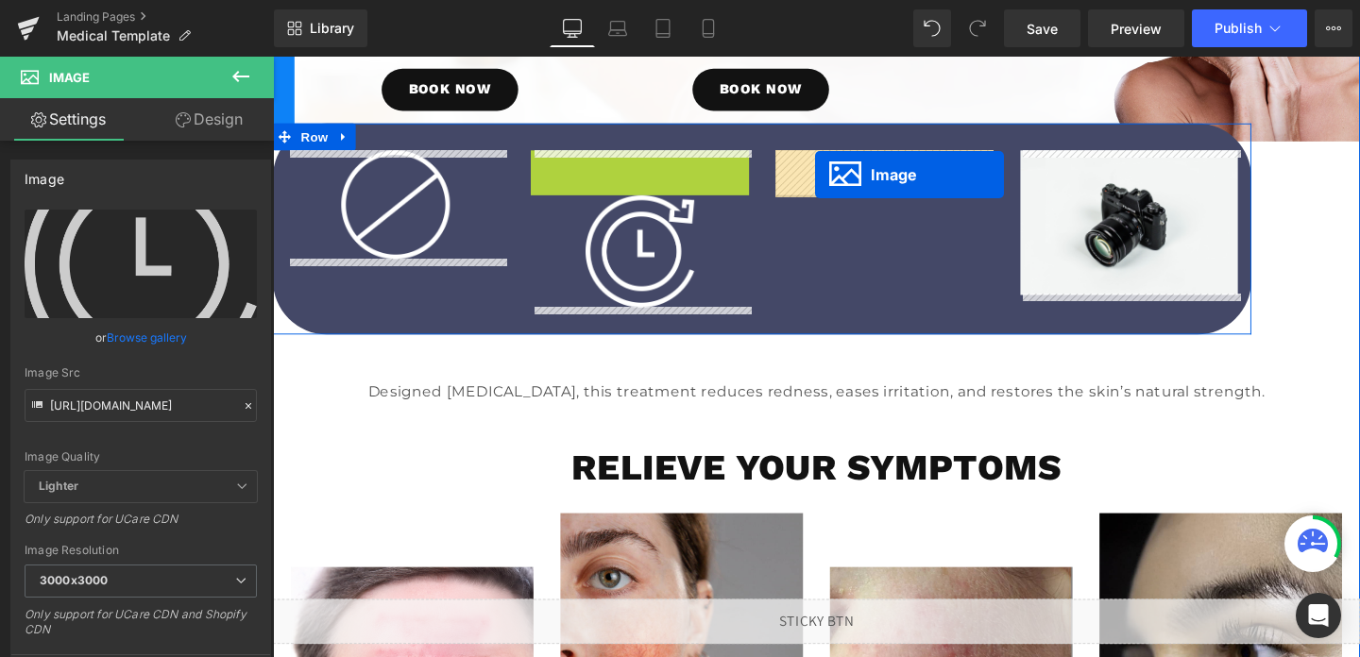
drag, startPoint x: 605, startPoint y: 216, endPoint x: 843, endPoint y: 180, distance: 239.8
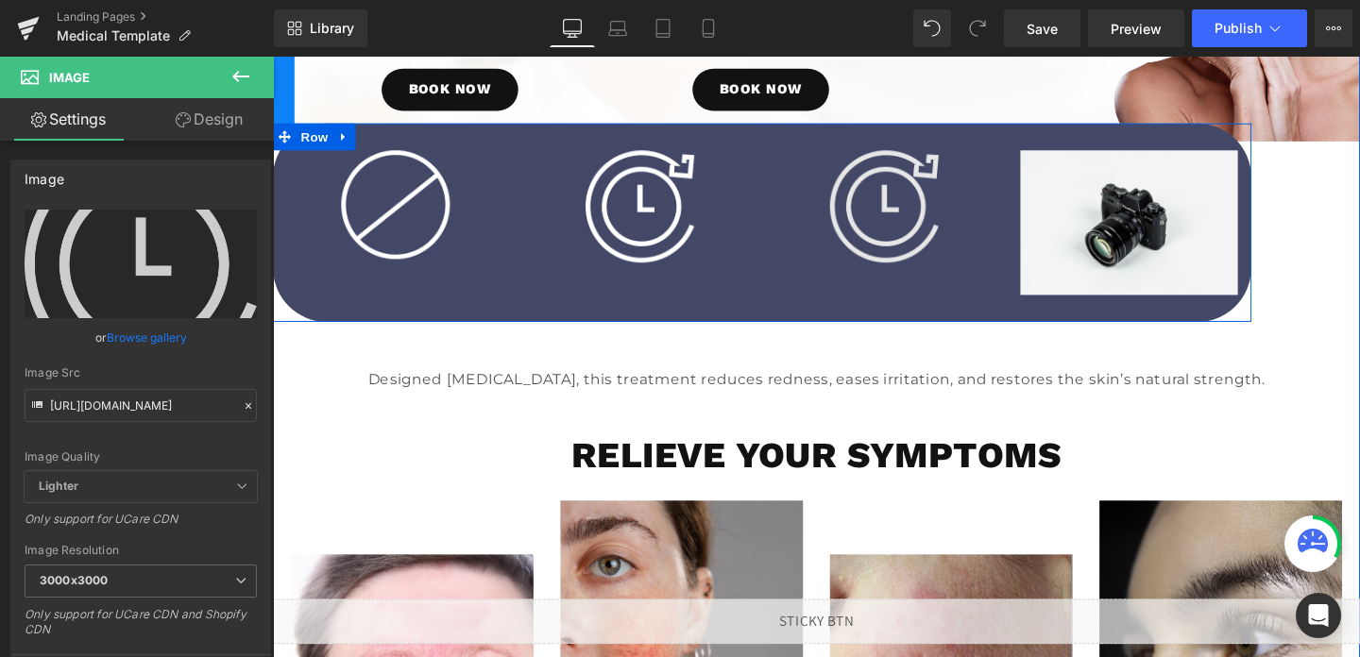
click at [968, 197] on img at bounding box center [916, 214] width 114 height 118
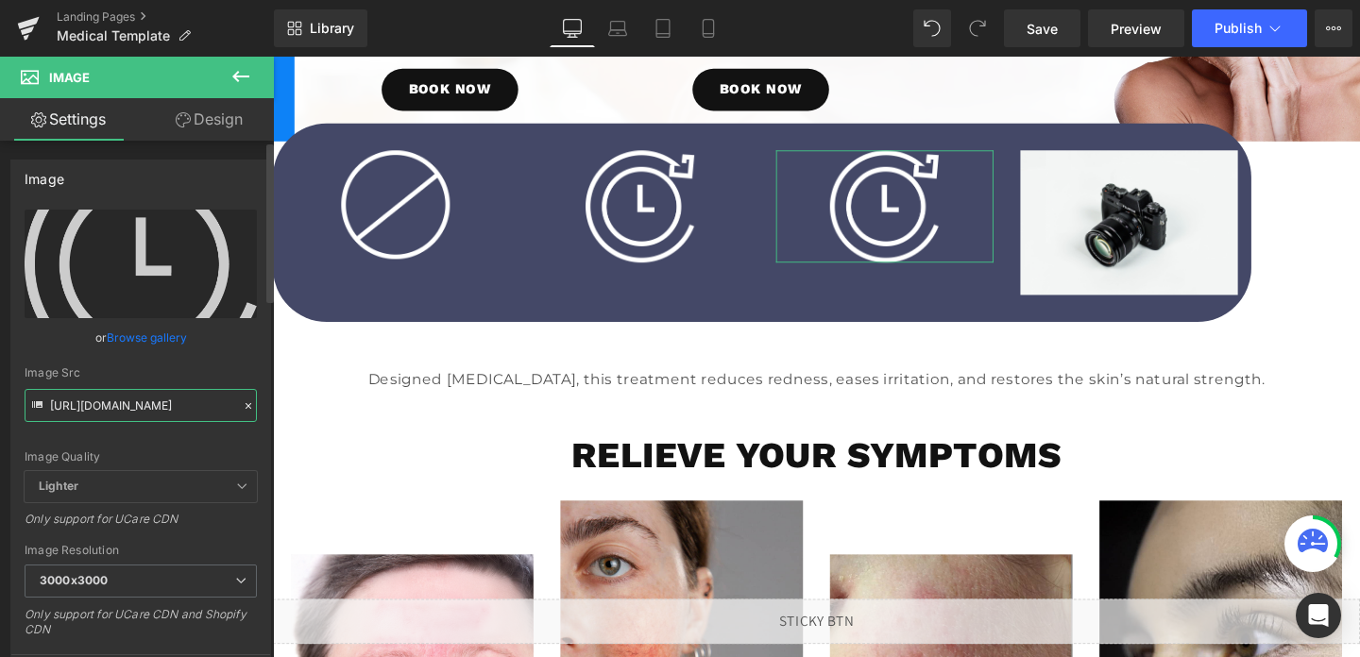
click at [191, 401] on input "[URL][DOMAIN_NAME]" at bounding box center [141, 405] width 232 height 33
paste input "APPROVED_2fcb450d-31be-47a7-837d-1cf3ff28de94.png?v=175774082"
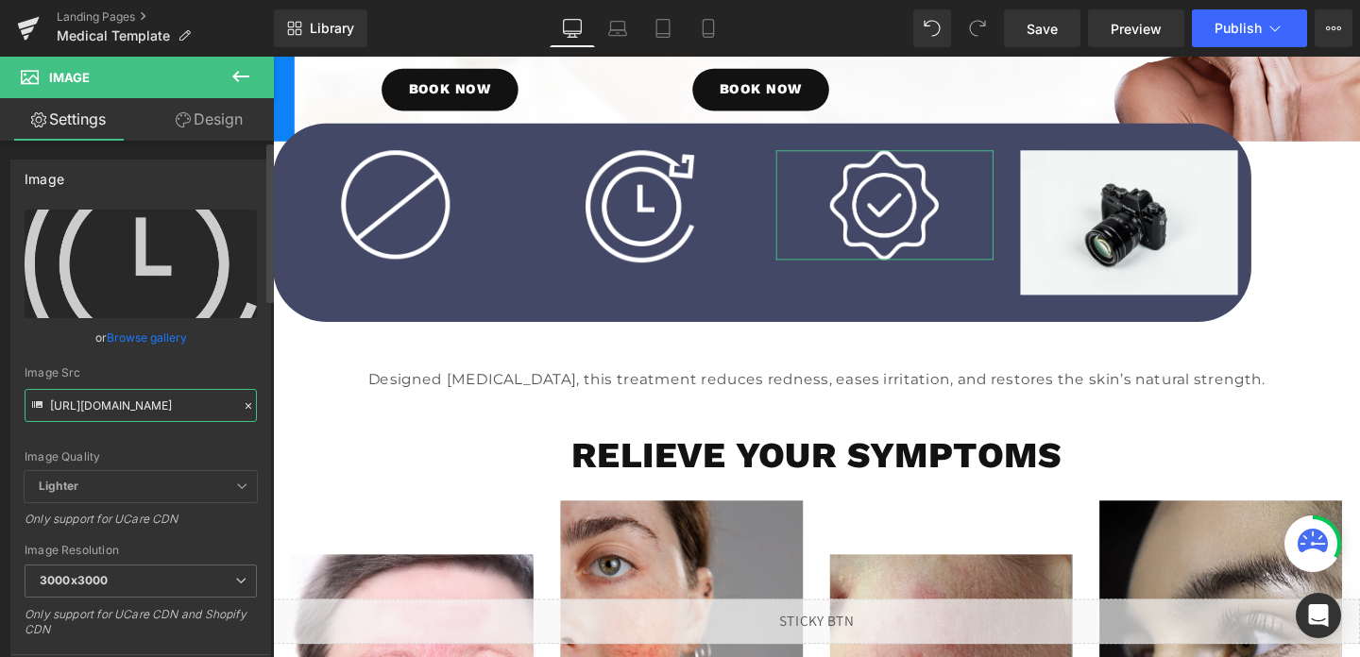
type input "[URL][DOMAIN_NAME]"
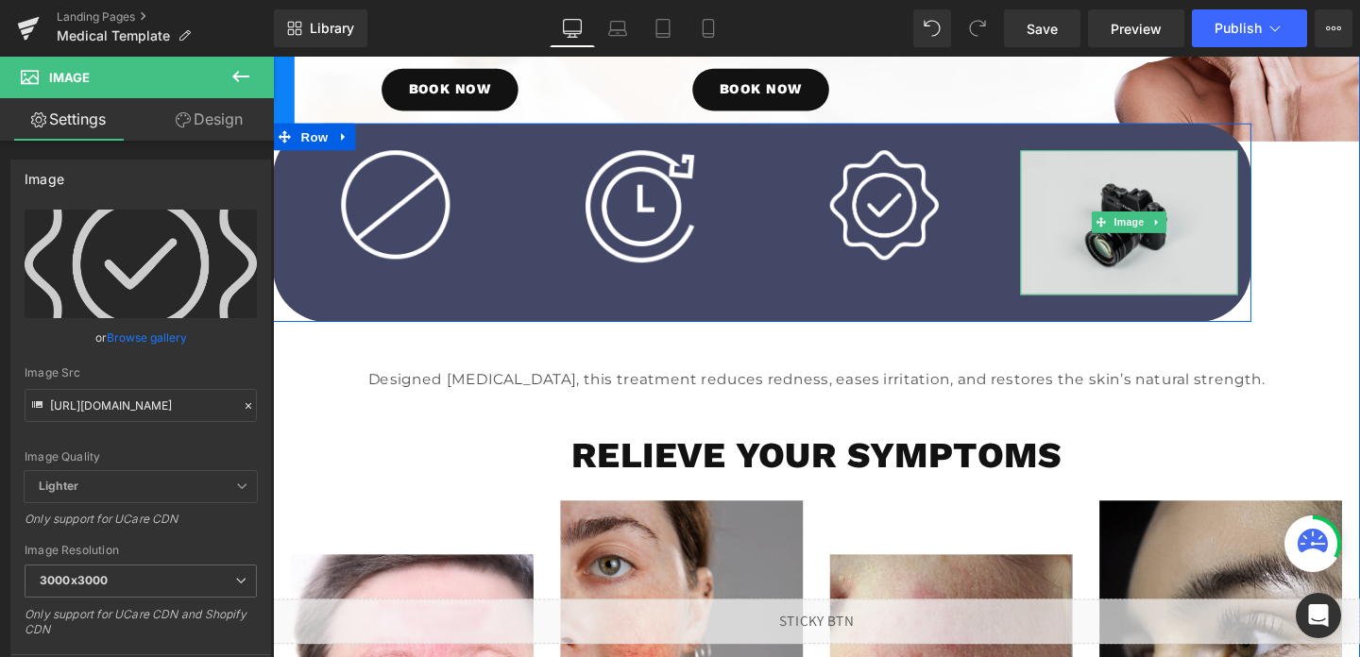
click at [1199, 202] on img at bounding box center [1173, 230] width 229 height 151
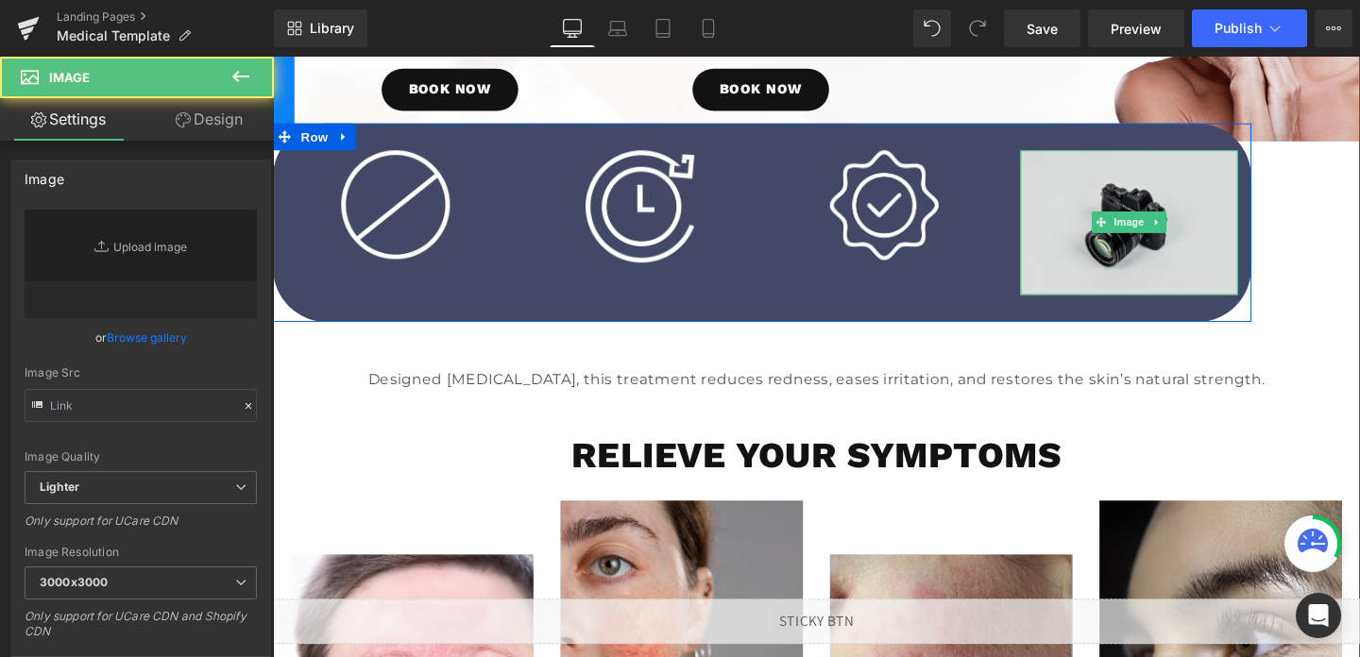
type input "//[DOMAIN_NAME][URL]"
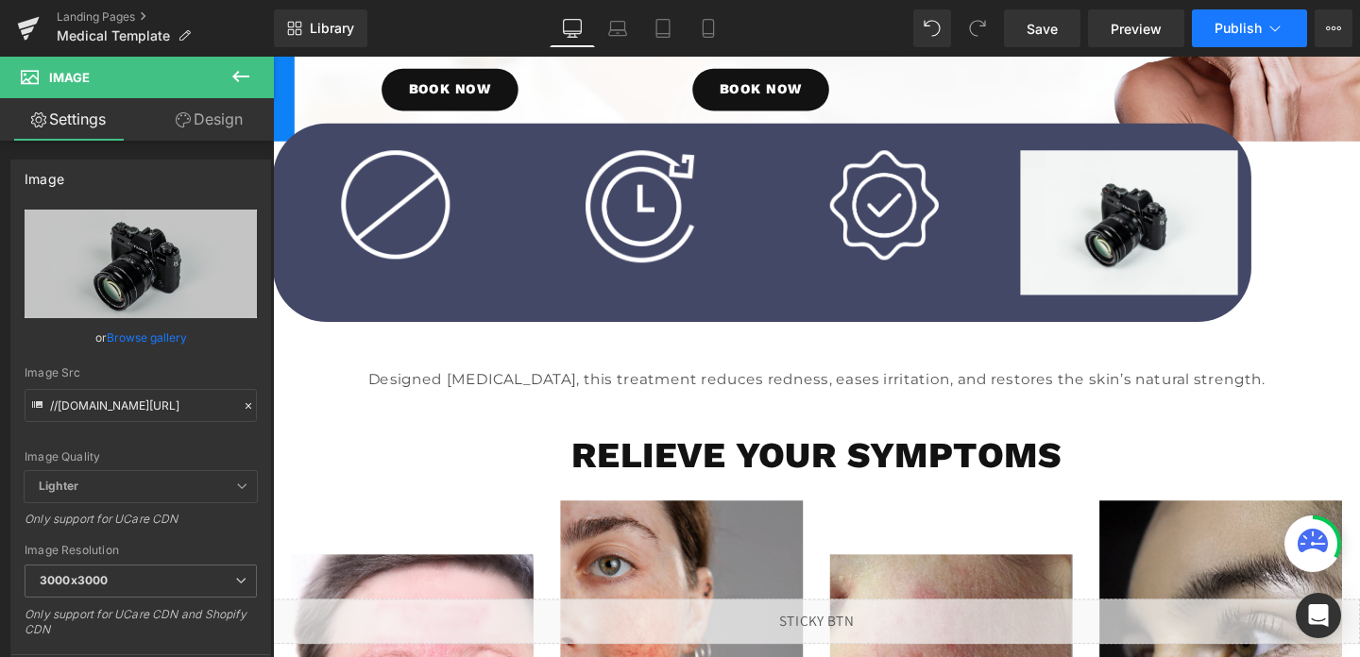
click at [1218, 35] on span "Publish" at bounding box center [1238, 28] width 47 height 15
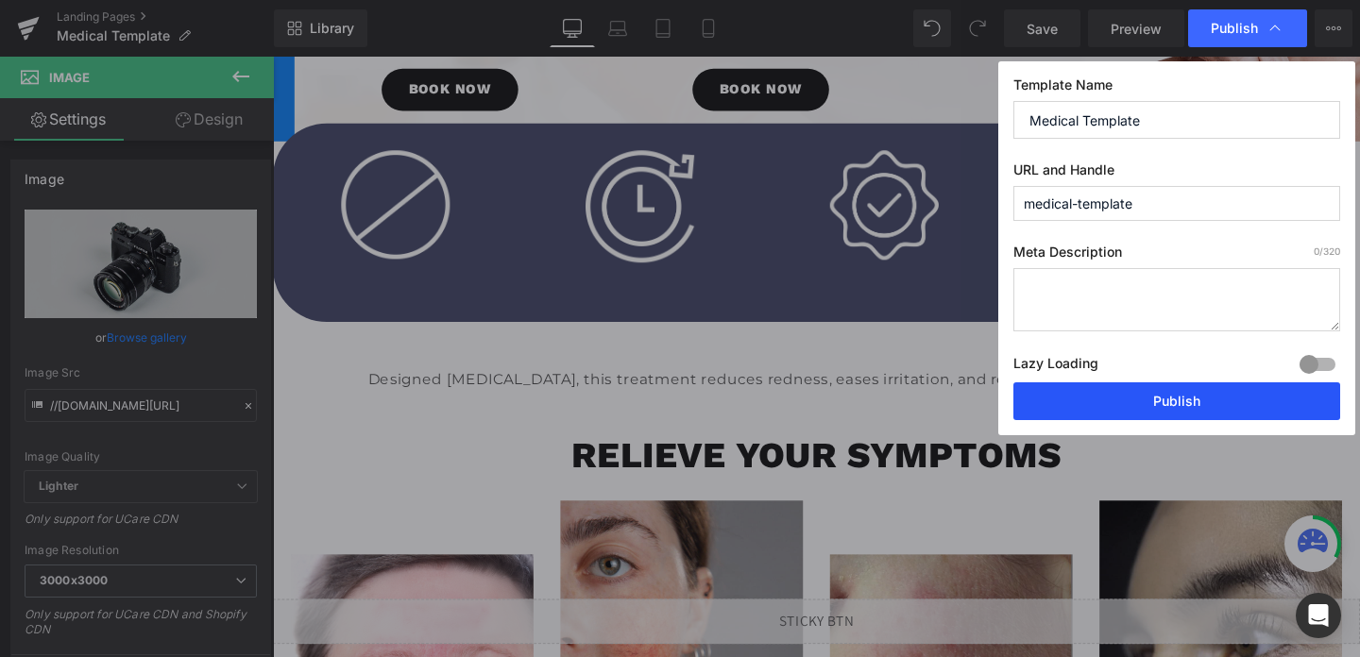
click at [1152, 399] on button "Publish" at bounding box center [1177, 402] width 327 height 38
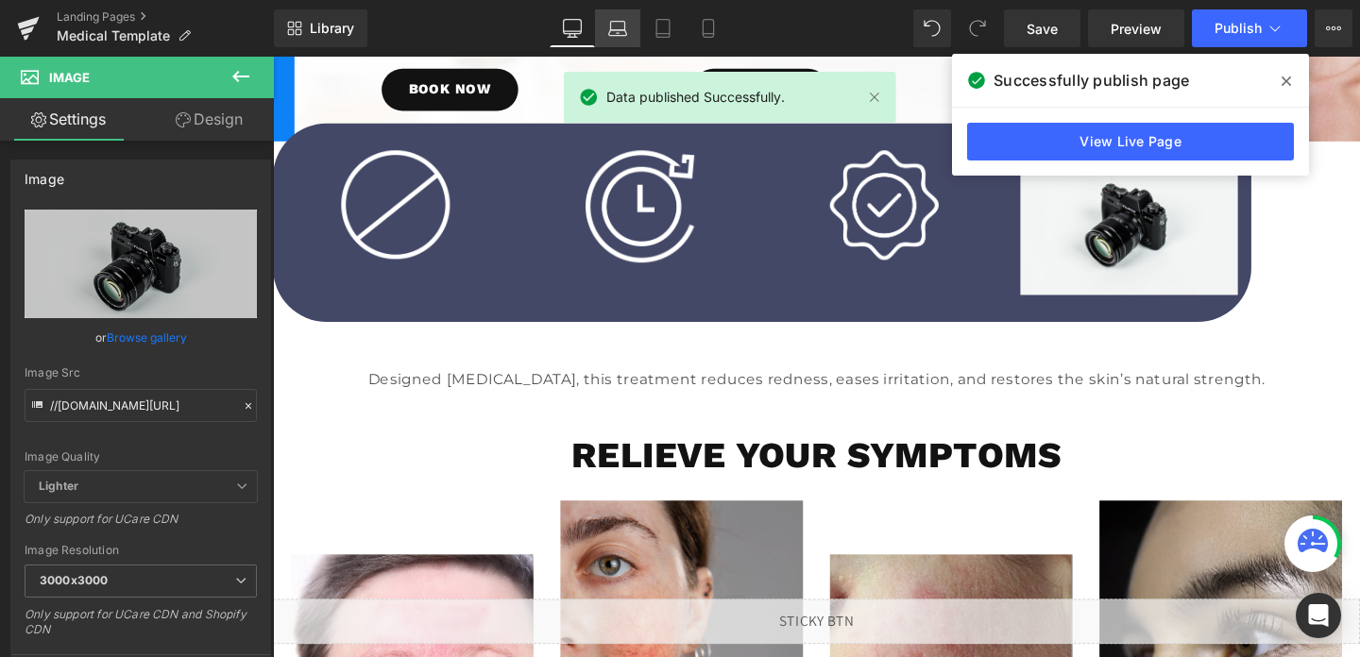
click at [617, 30] on icon at bounding box center [617, 28] width 19 height 19
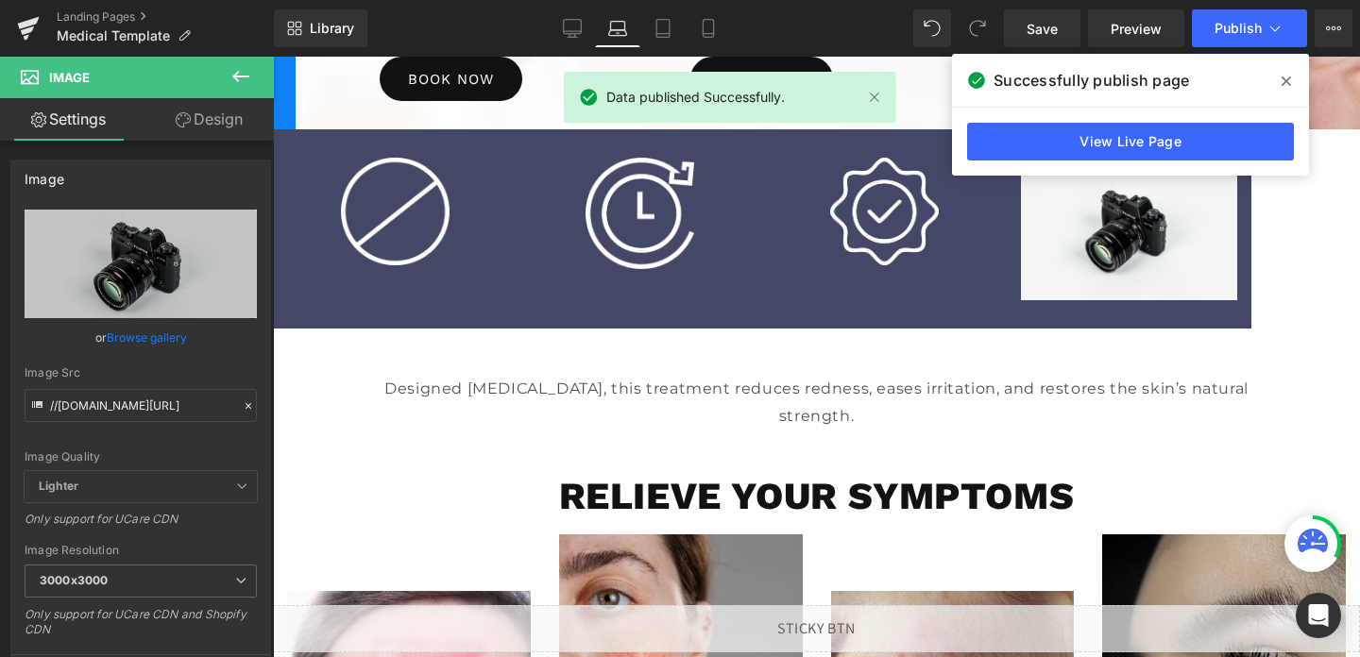
scroll to position [324, 0]
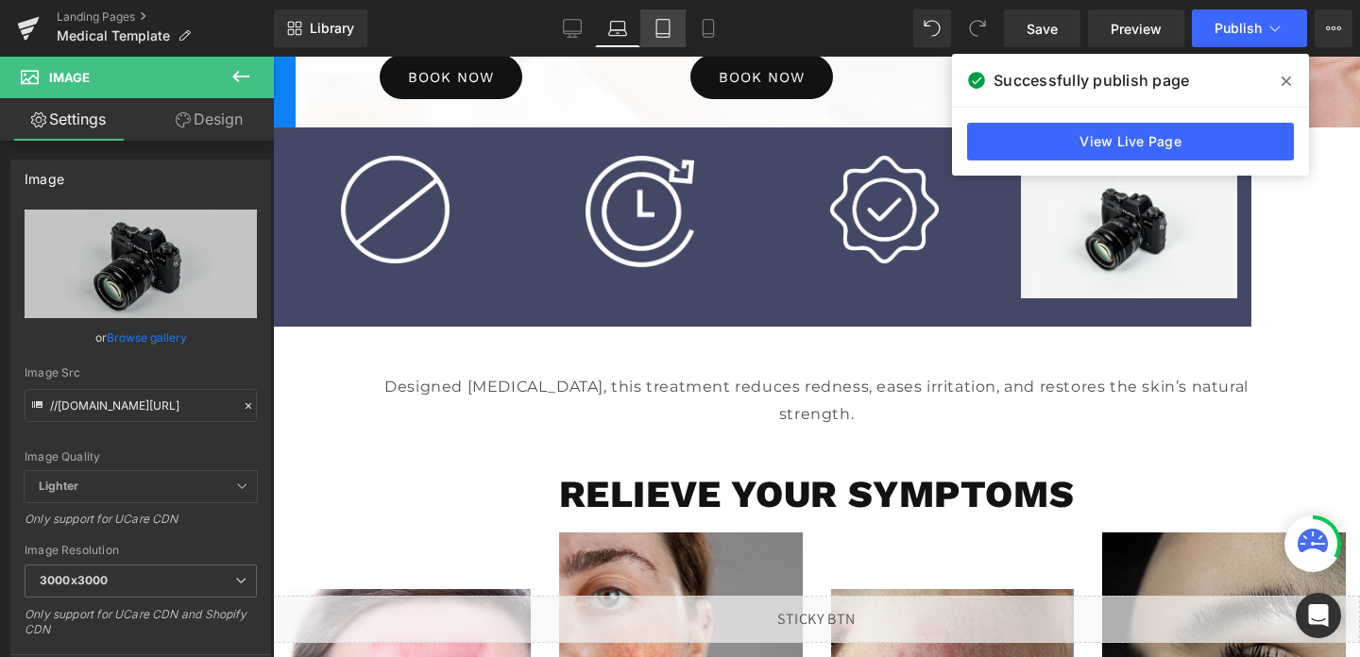
click at [657, 33] on icon at bounding box center [662, 29] width 13 height 18
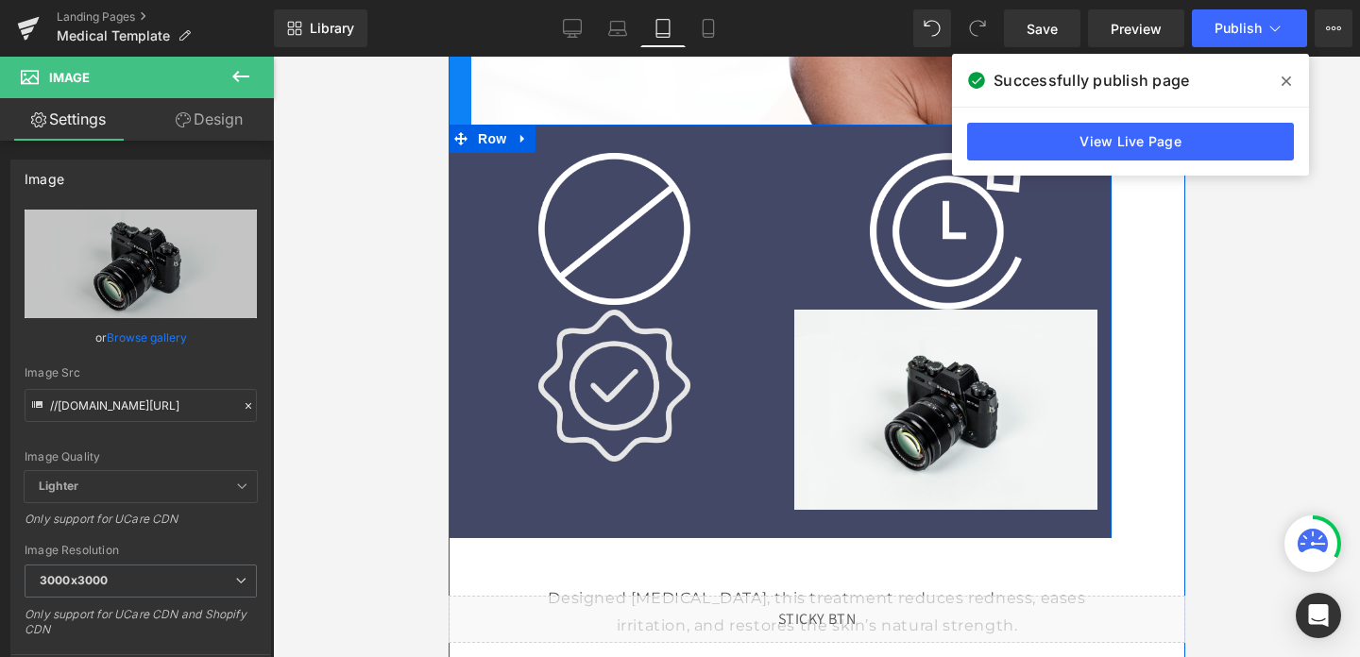
scroll to position [752, 0]
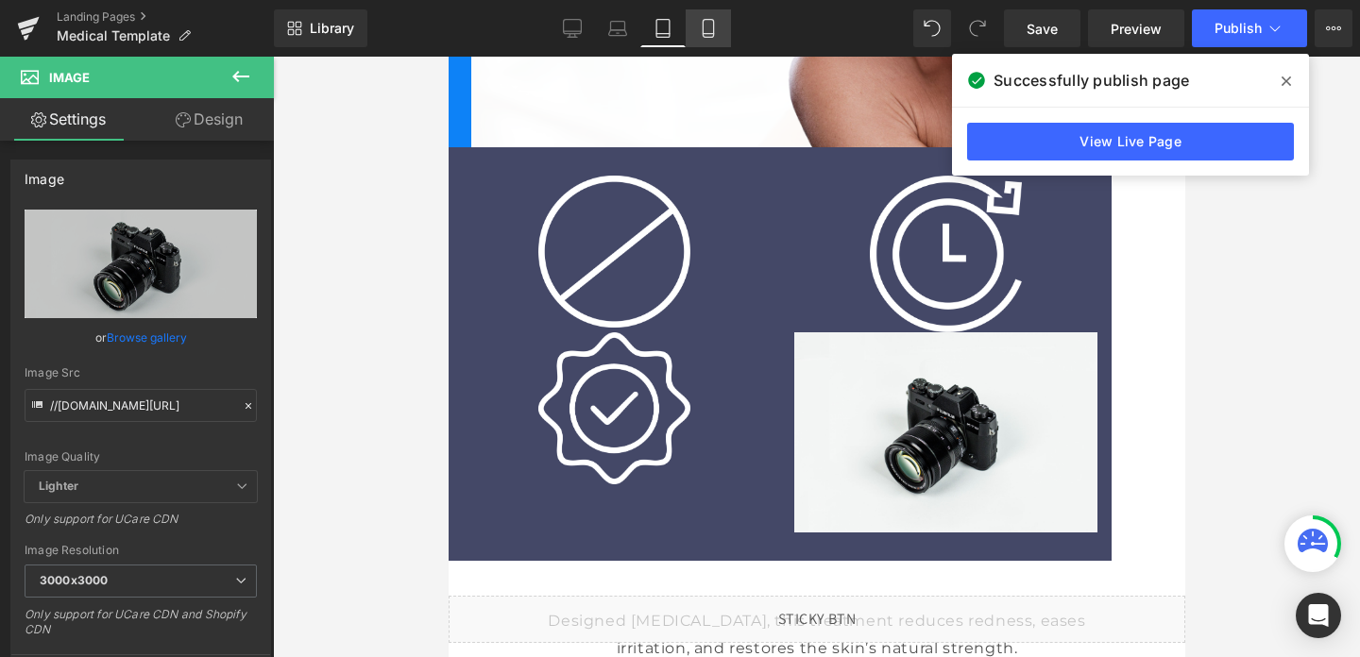
click at [711, 41] on link "Mobile" at bounding box center [708, 28] width 45 height 38
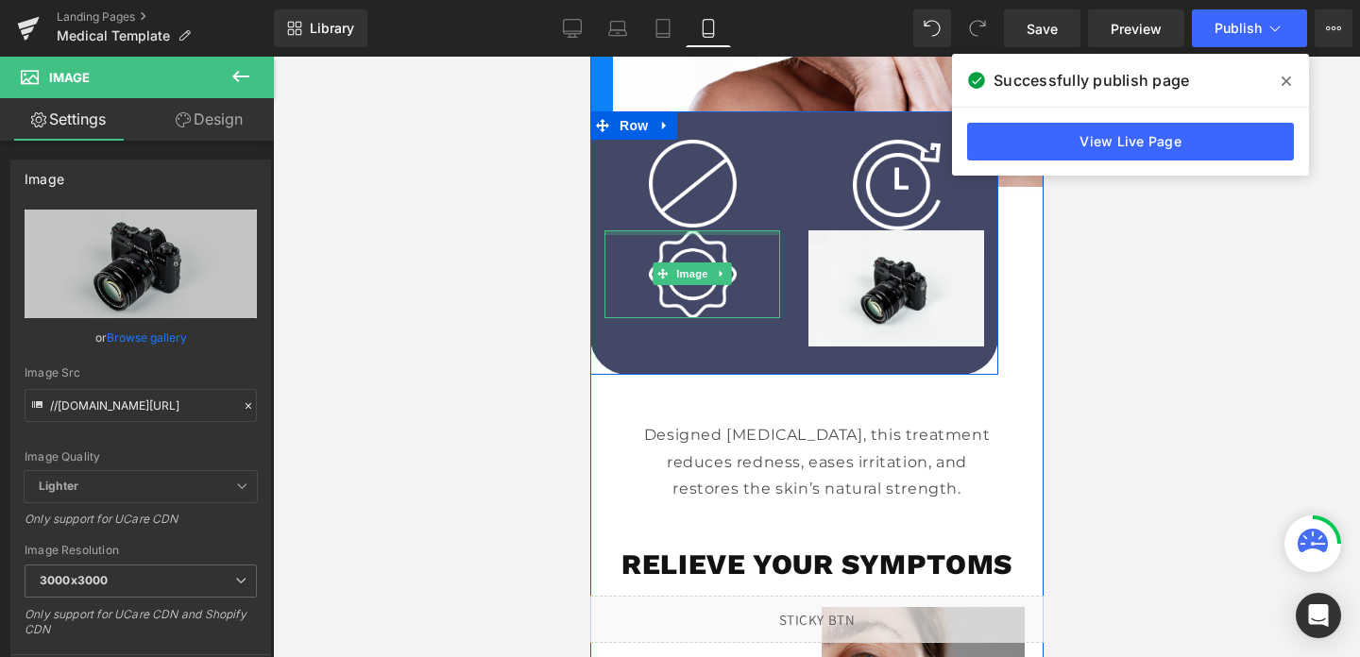
scroll to position [607, 0]
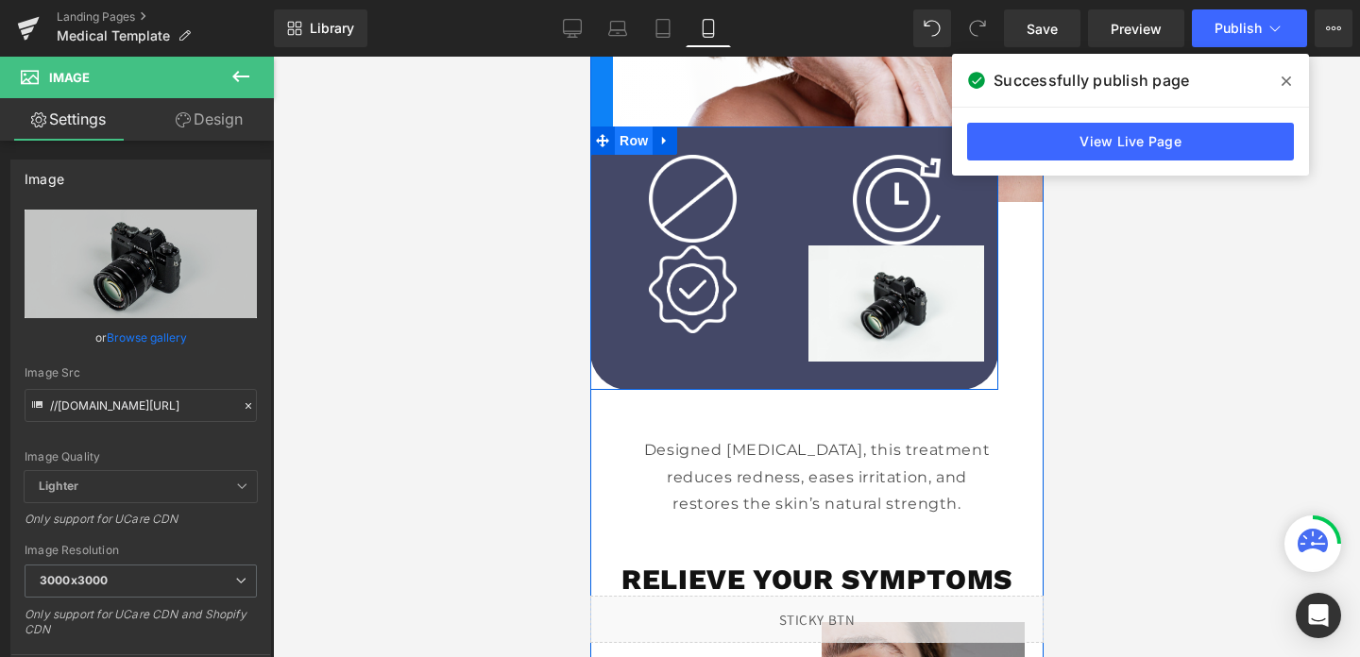
click at [624, 145] on span "Row" at bounding box center [633, 141] width 38 height 28
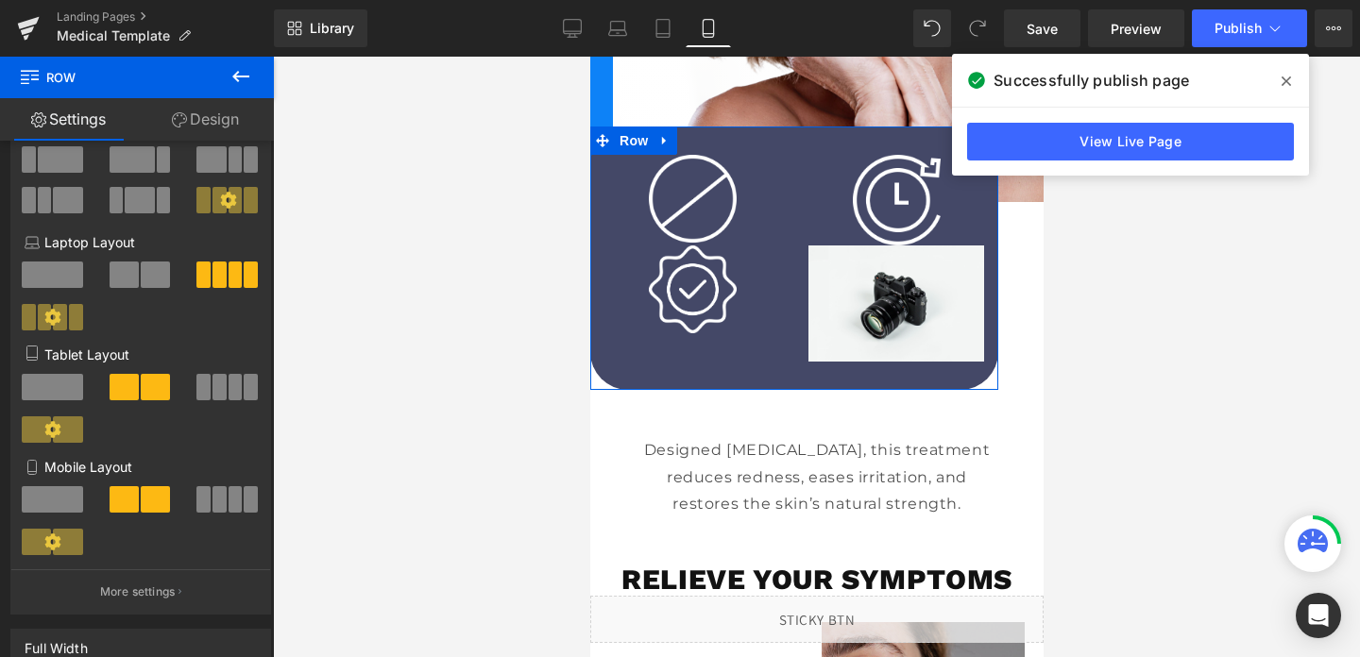
scroll to position [142, 0]
click at [229, 507] on span at bounding box center [236, 498] width 14 height 26
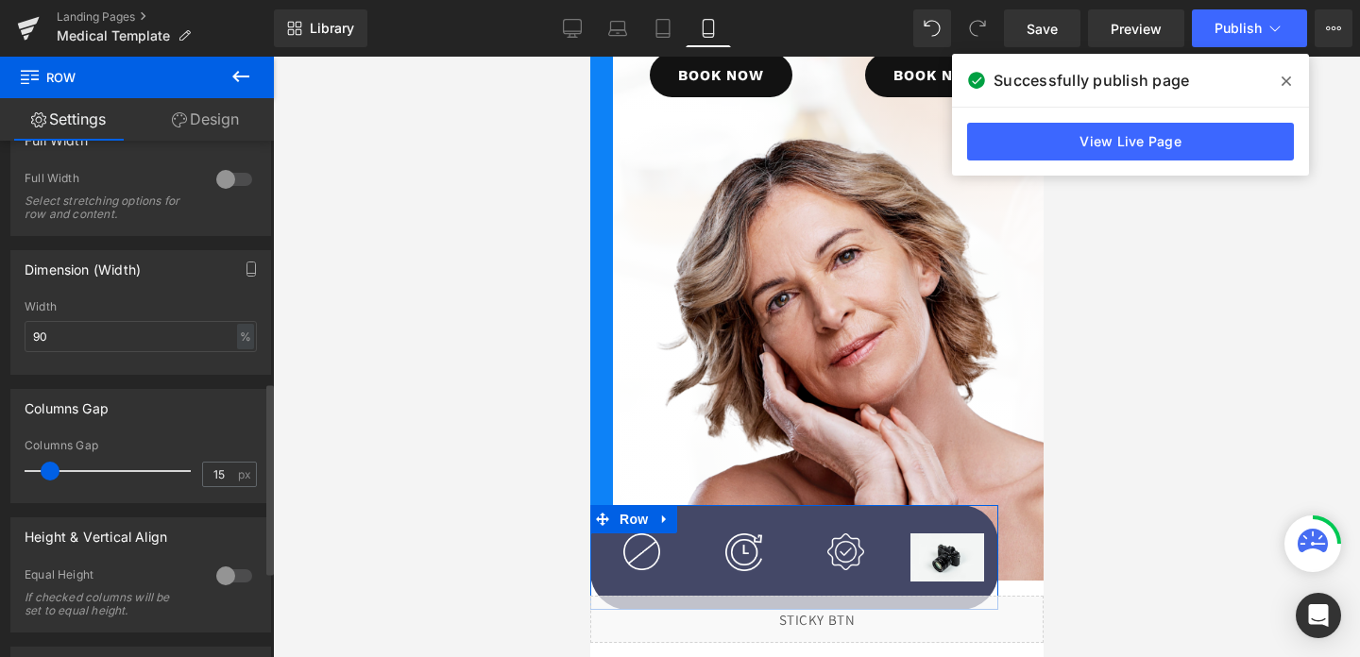
scroll to position [666, 0]
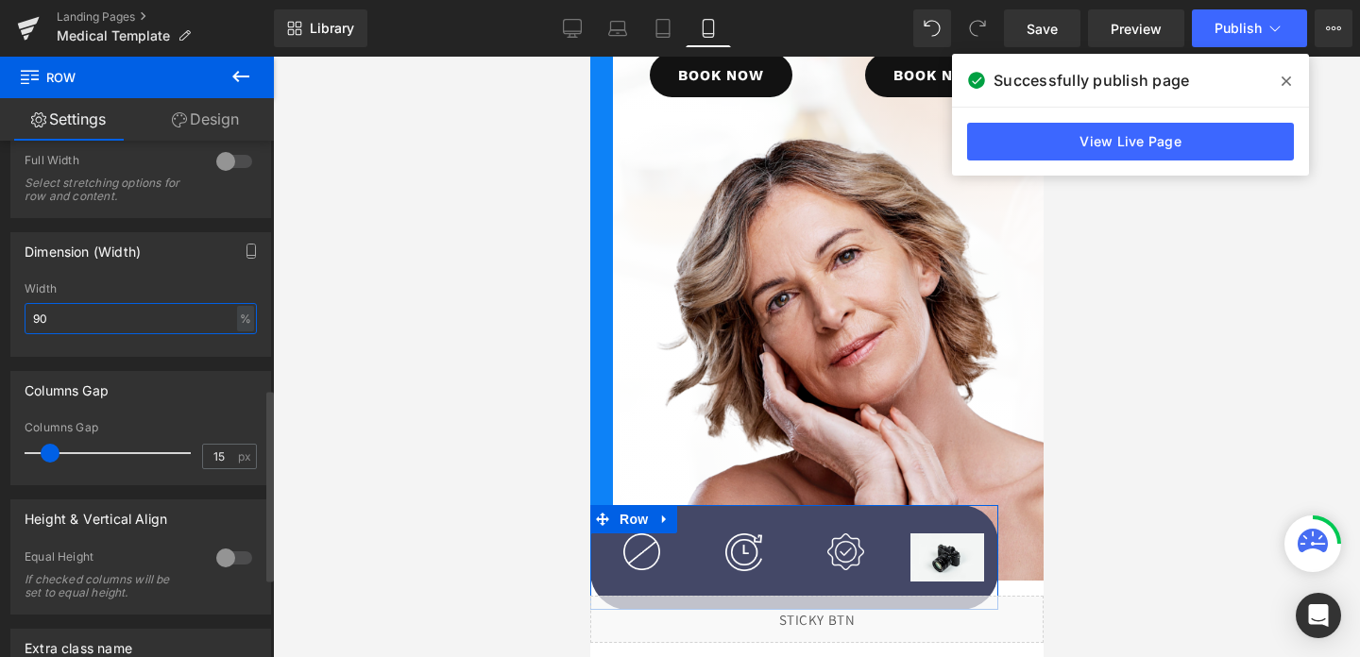
click at [181, 329] on input "90" at bounding box center [141, 318] width 232 height 31
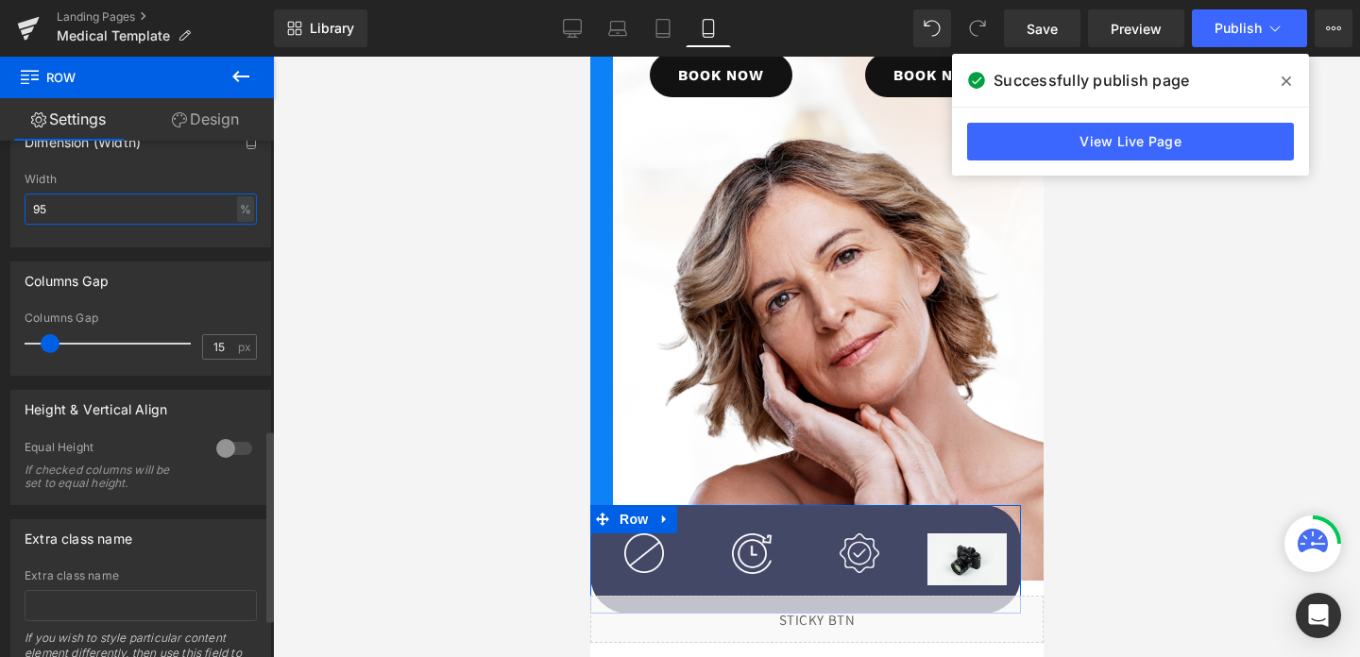
scroll to position [779, 0]
type input "95"
click at [206, 349] on input "15" at bounding box center [219, 344] width 33 height 24
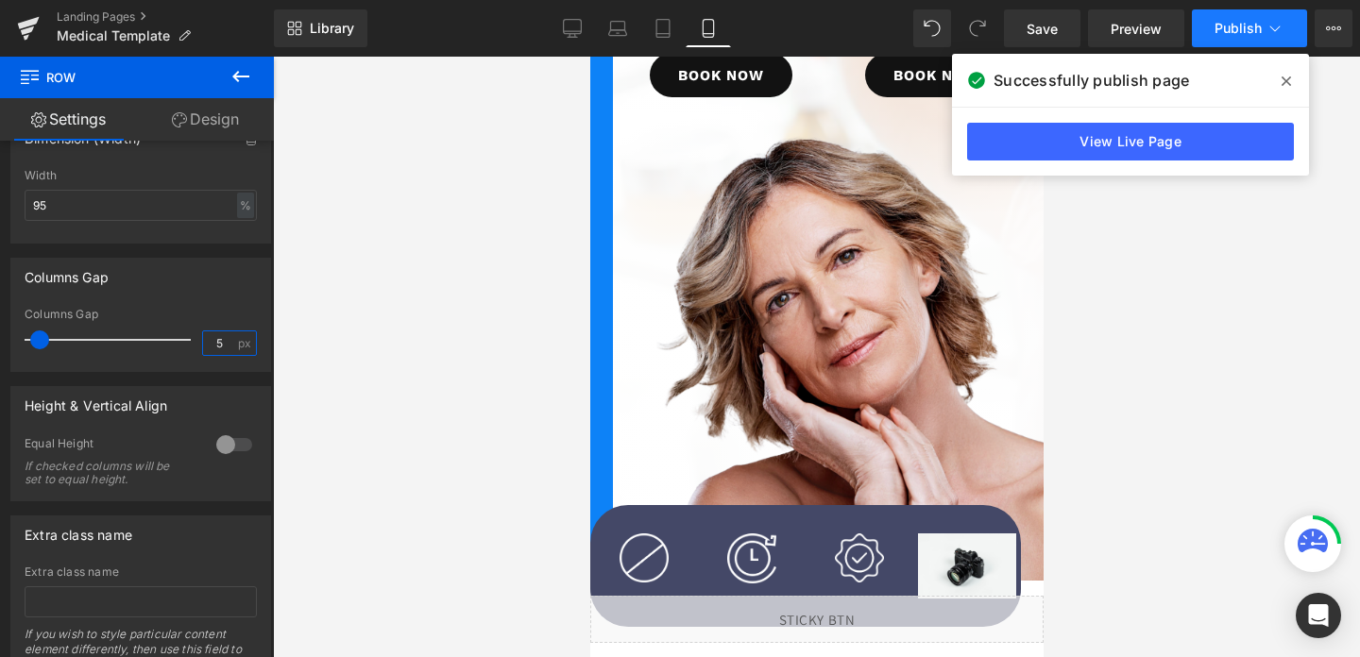
type input "5"
click at [1242, 24] on span "Publish" at bounding box center [1238, 28] width 47 height 15
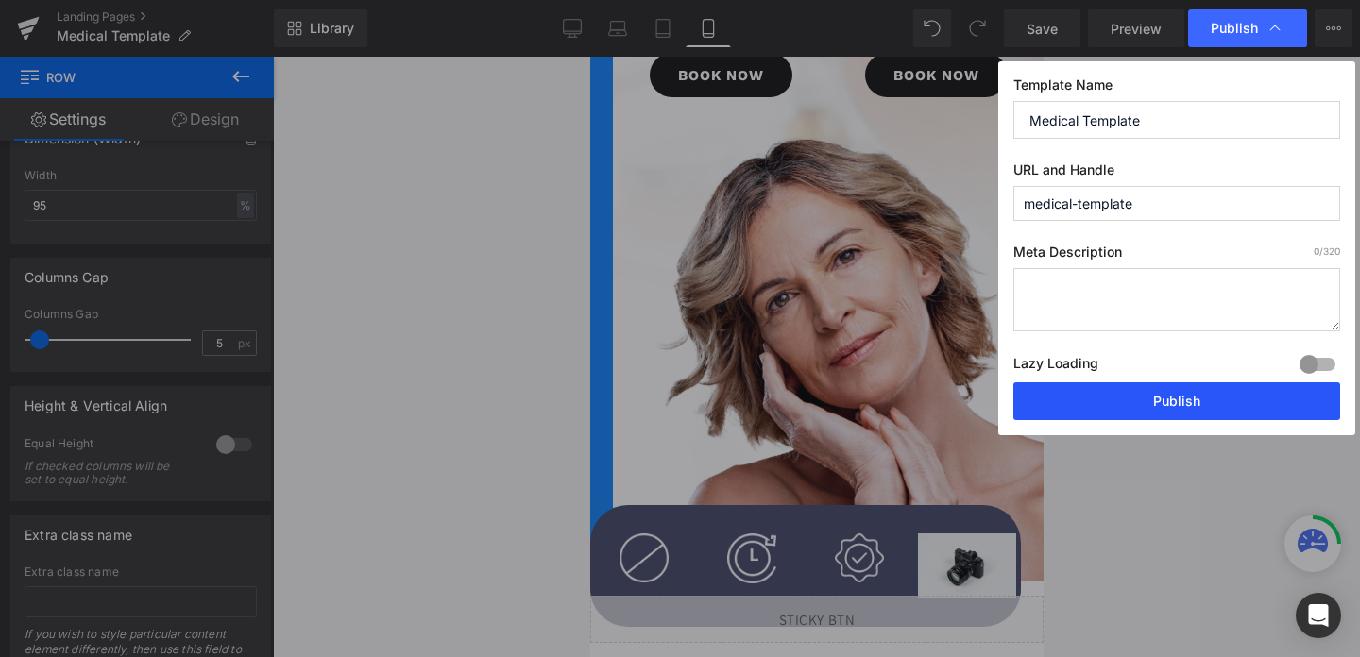
click at [1127, 408] on button "Publish" at bounding box center [1177, 402] width 327 height 38
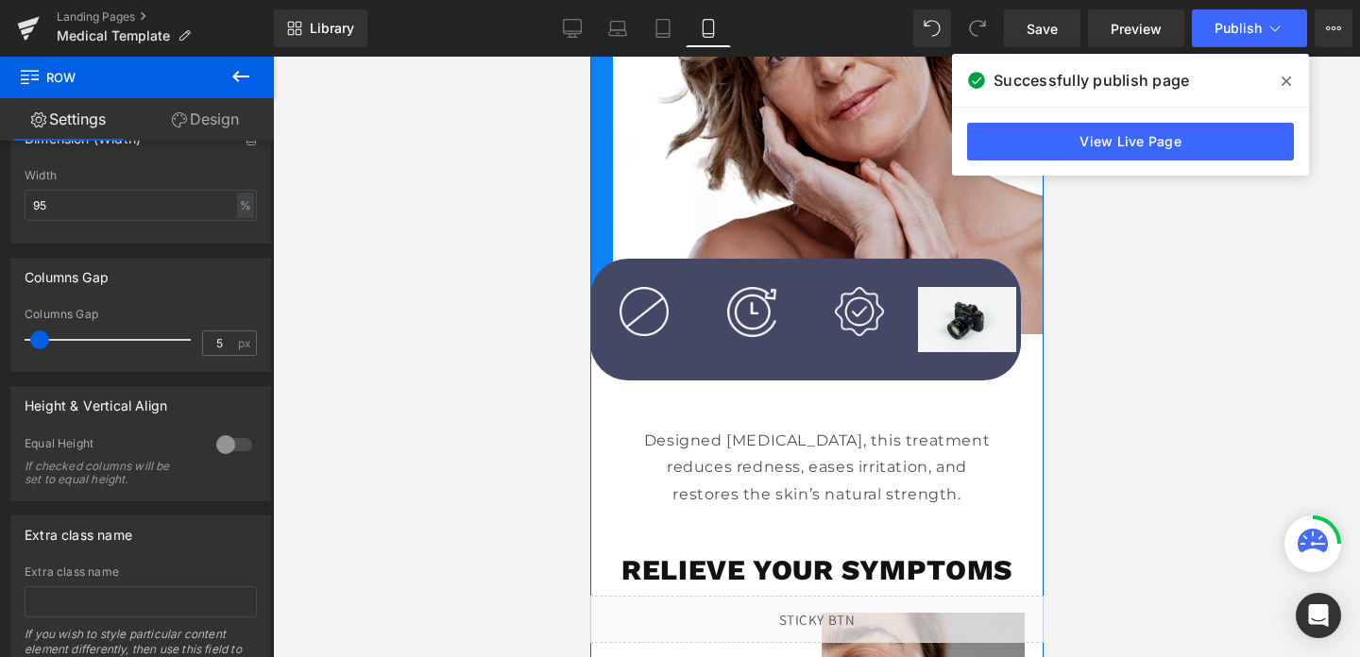
scroll to position [480, 0]
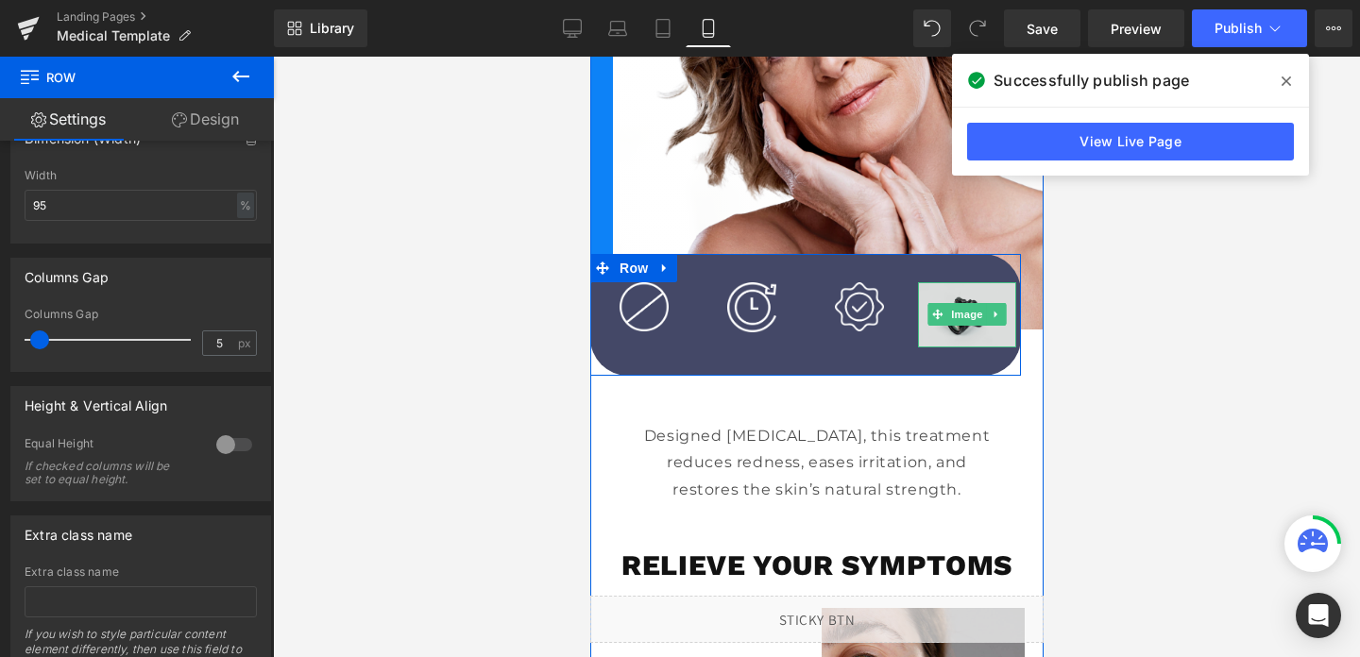
click at [946, 340] on img at bounding box center [966, 314] width 98 height 65
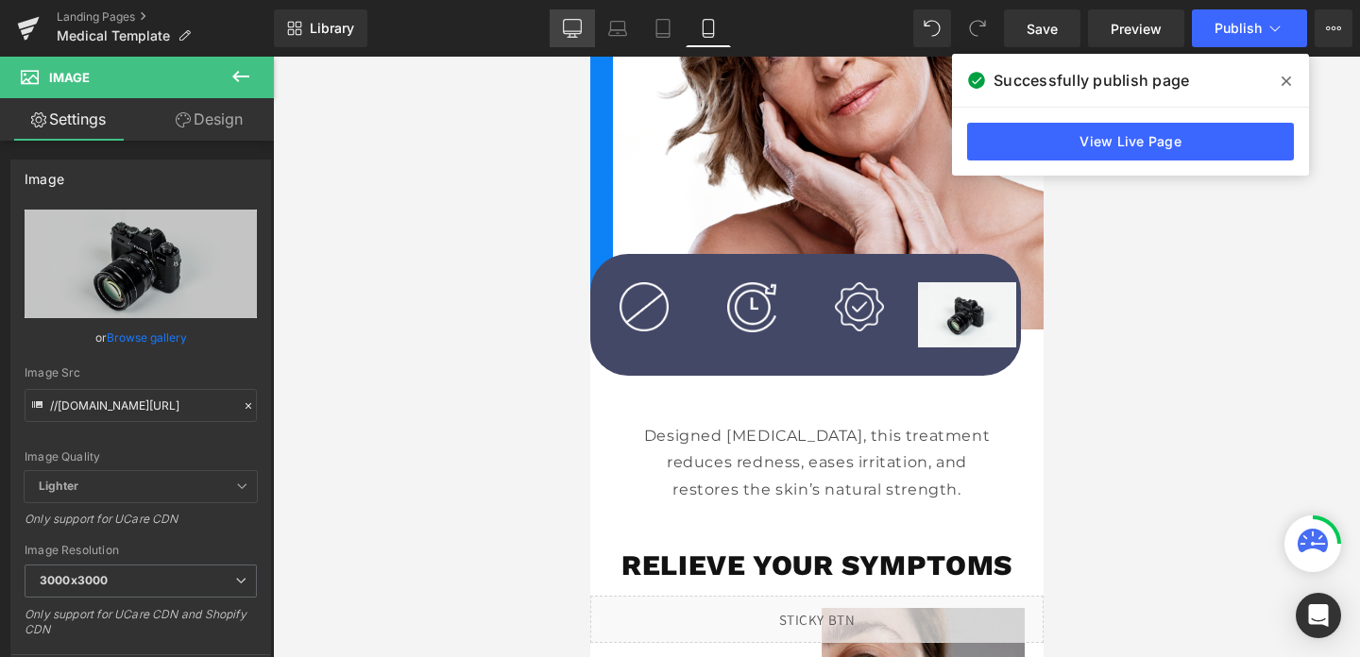
click at [570, 33] on icon at bounding box center [573, 27] width 18 height 14
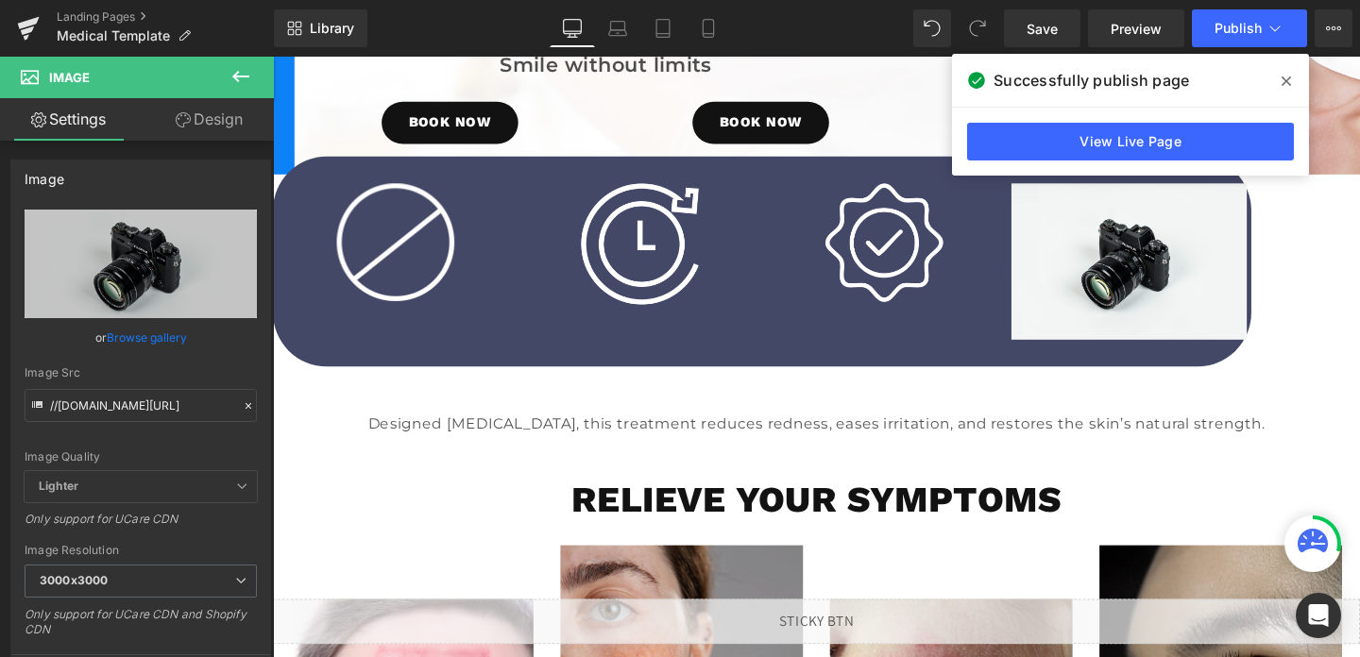
scroll to position [285, 0]
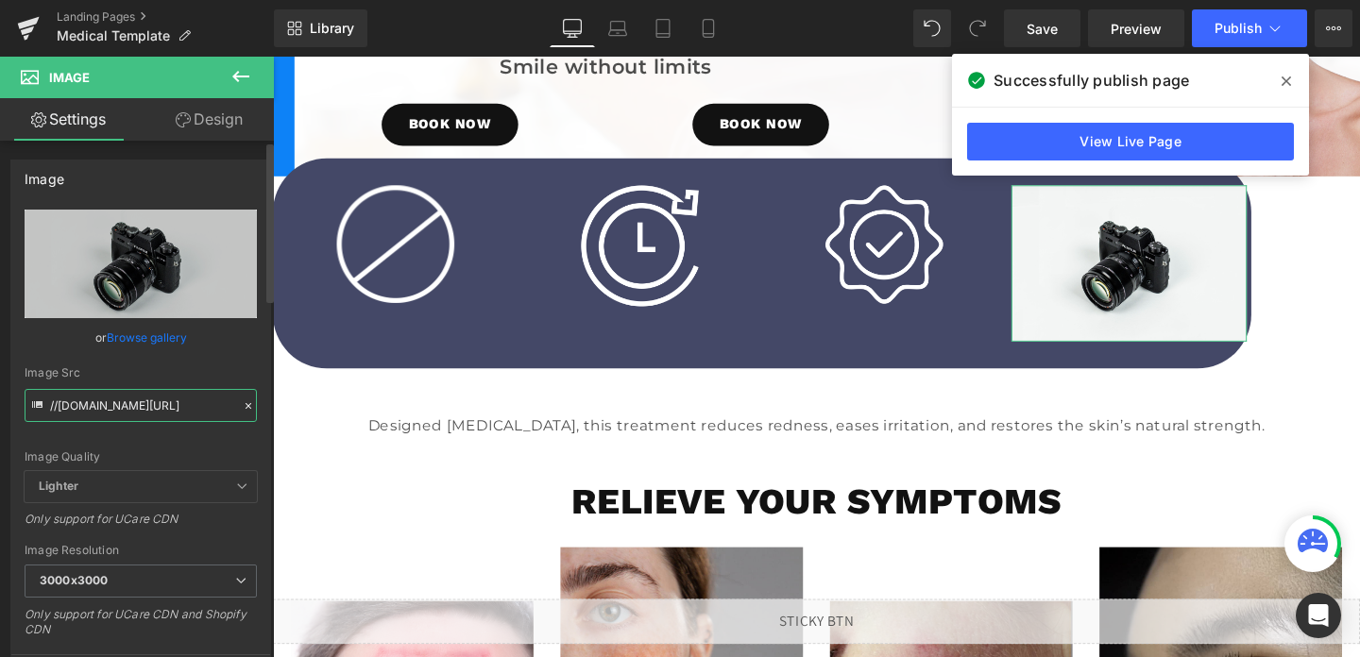
click at [172, 398] on input "//[DOMAIN_NAME][URL]" at bounding box center [141, 405] width 232 height 33
paste input "[URL][DOMAIN_NAME]"
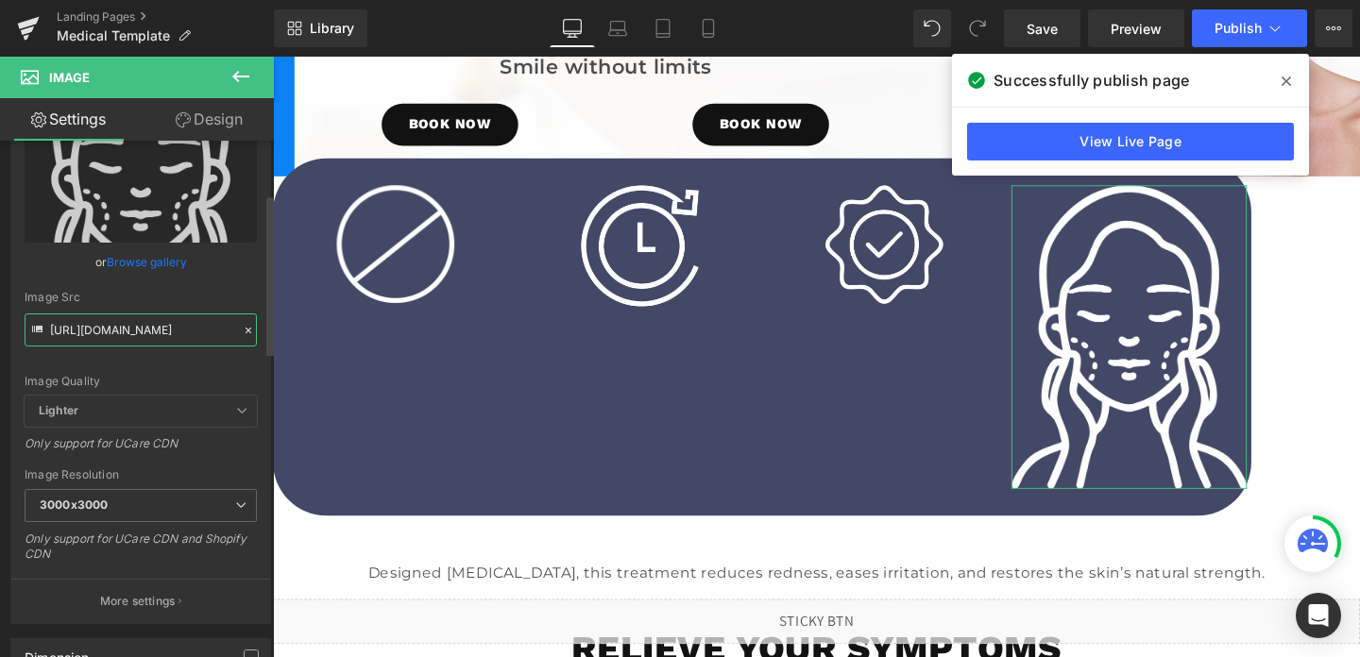
scroll to position [212, 0]
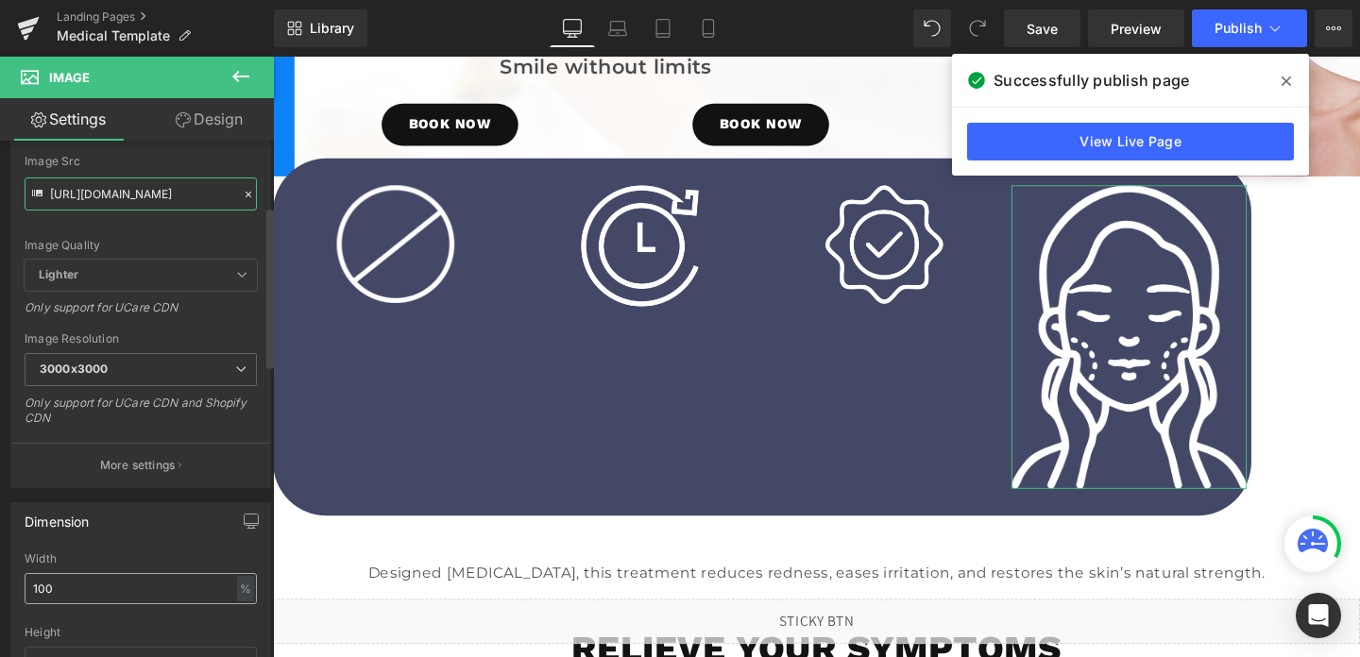
type input "[URL][DOMAIN_NAME]"
click at [68, 582] on input "100" at bounding box center [141, 588] width 232 height 31
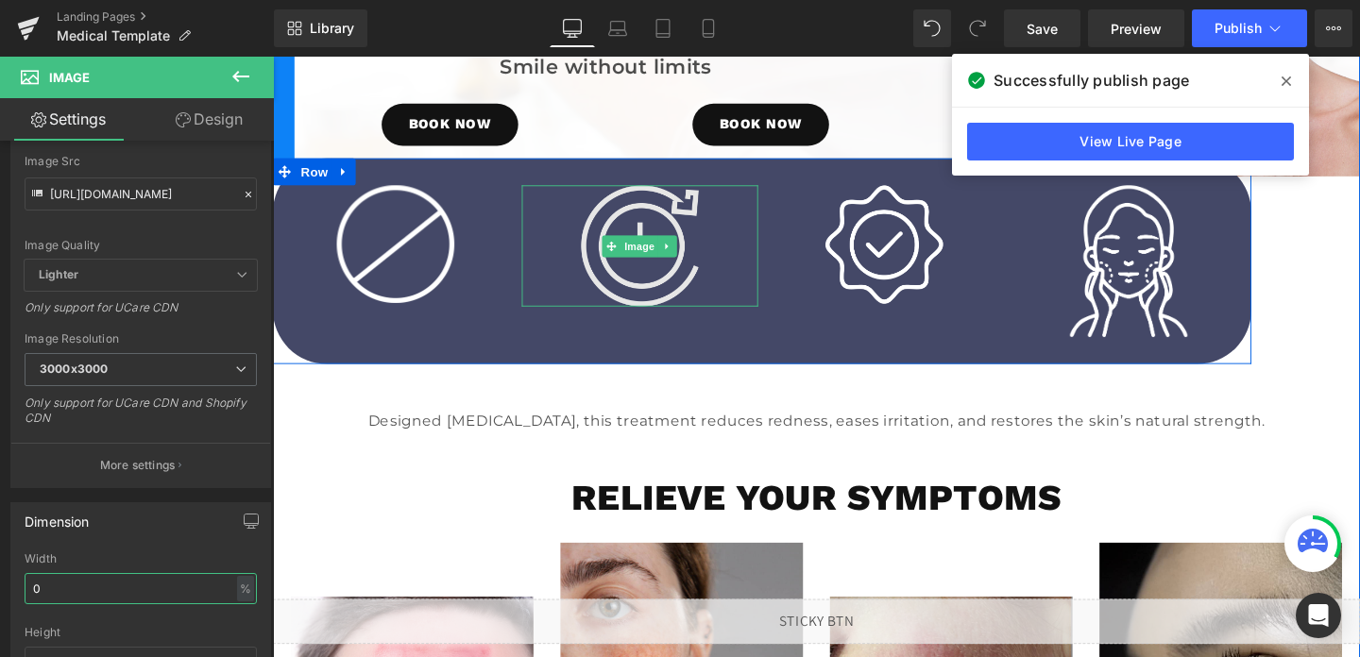
type input "40"
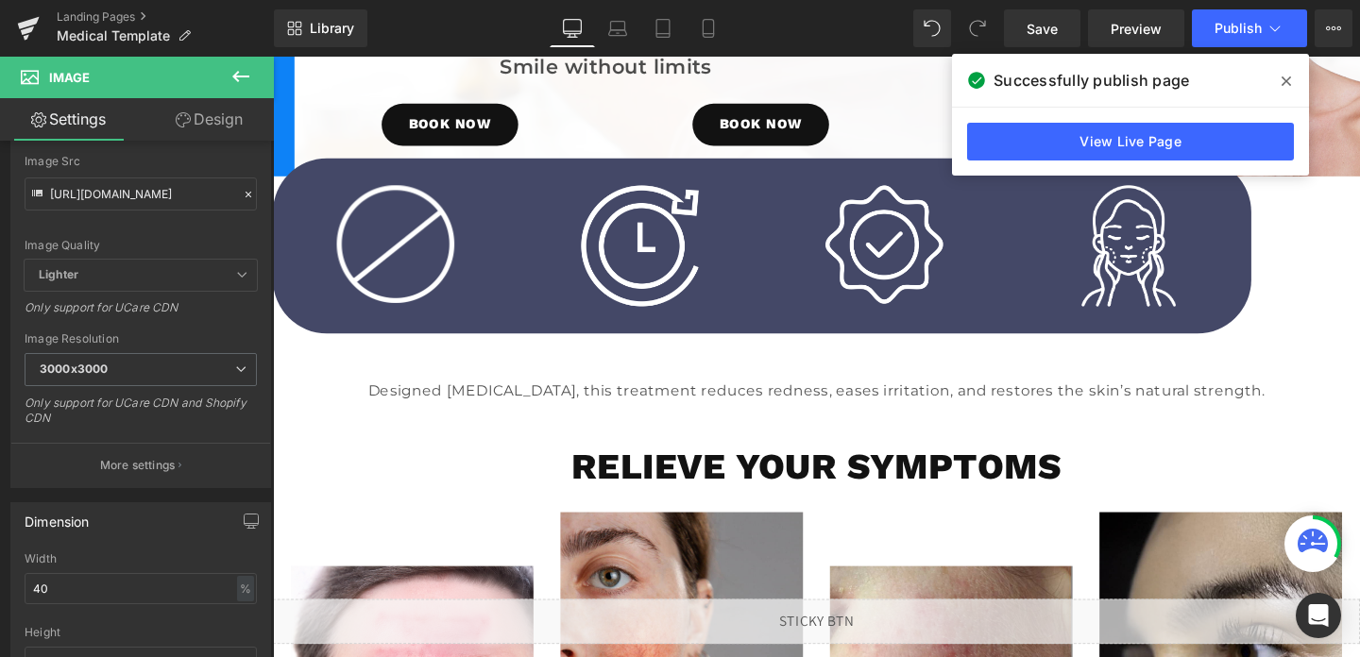
click at [246, 79] on icon at bounding box center [241, 76] width 23 height 23
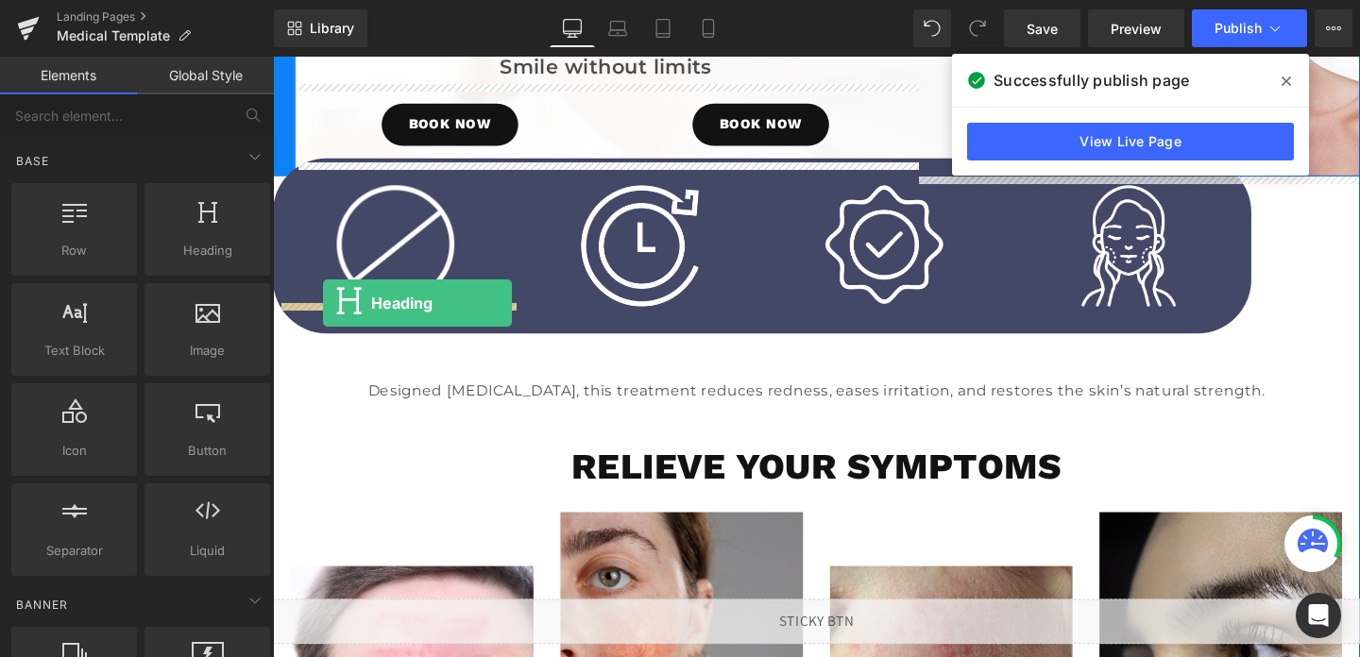
drag, startPoint x: 452, startPoint y: 295, endPoint x: 321, endPoint y: 314, distance: 132.6
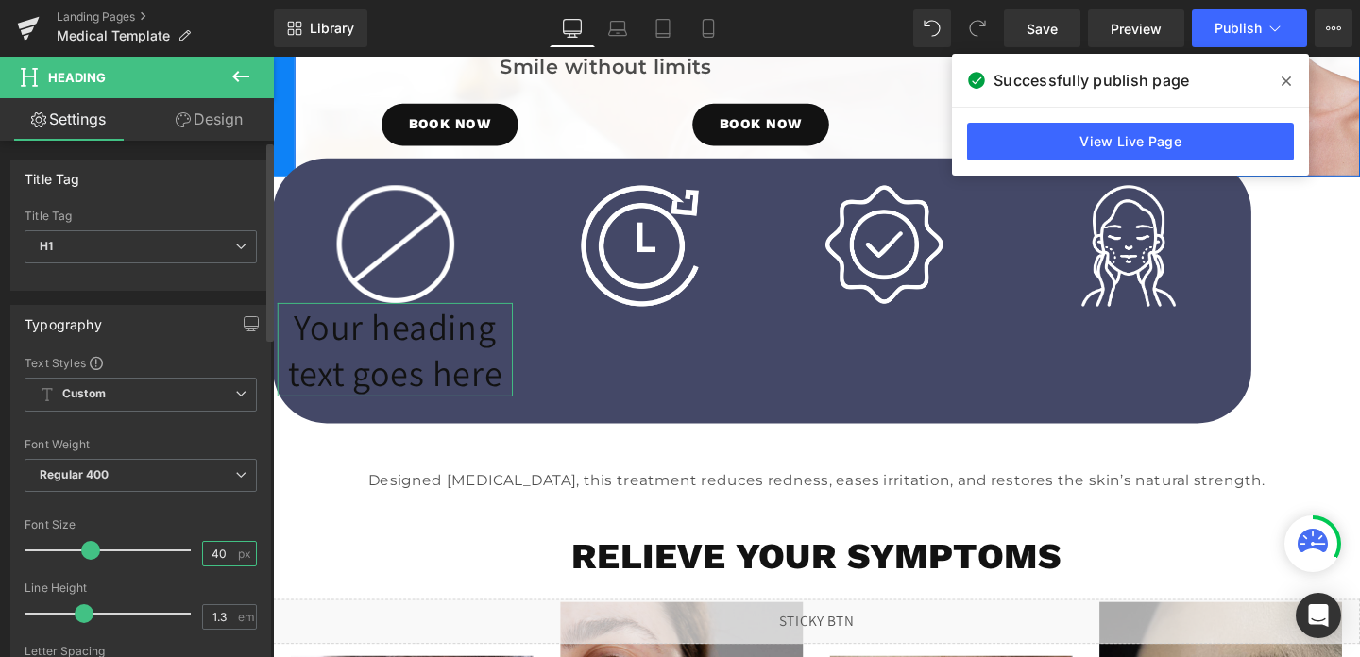
click at [220, 552] on input "40" at bounding box center [219, 554] width 33 height 24
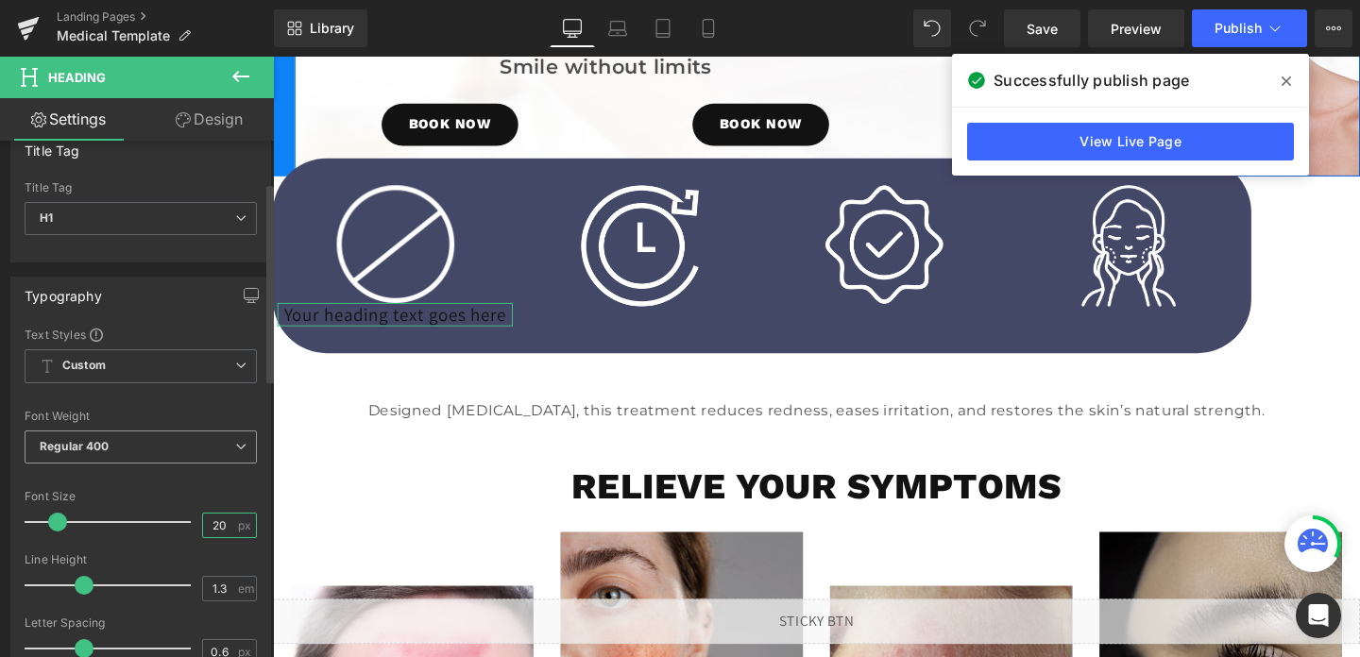
scroll to position [371, 0]
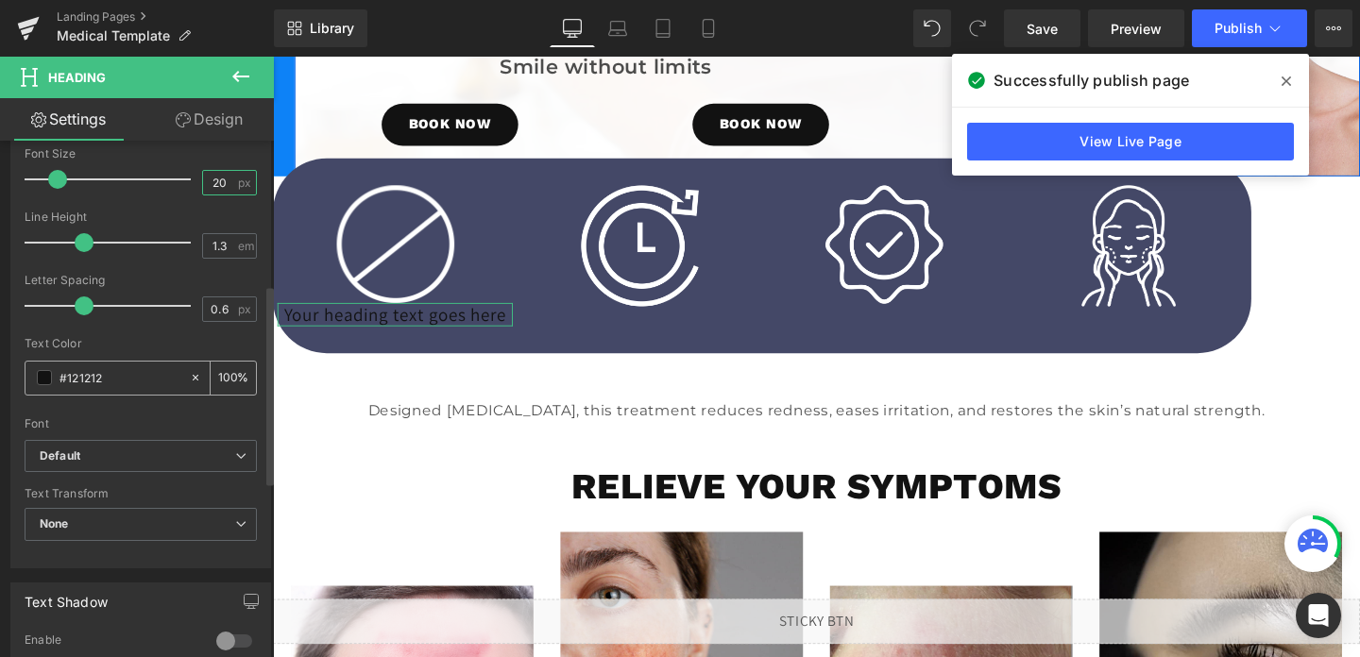
type input "20"
click at [127, 386] on input "#121212" at bounding box center [120, 377] width 121 height 21
type input "#F"
type input "0"
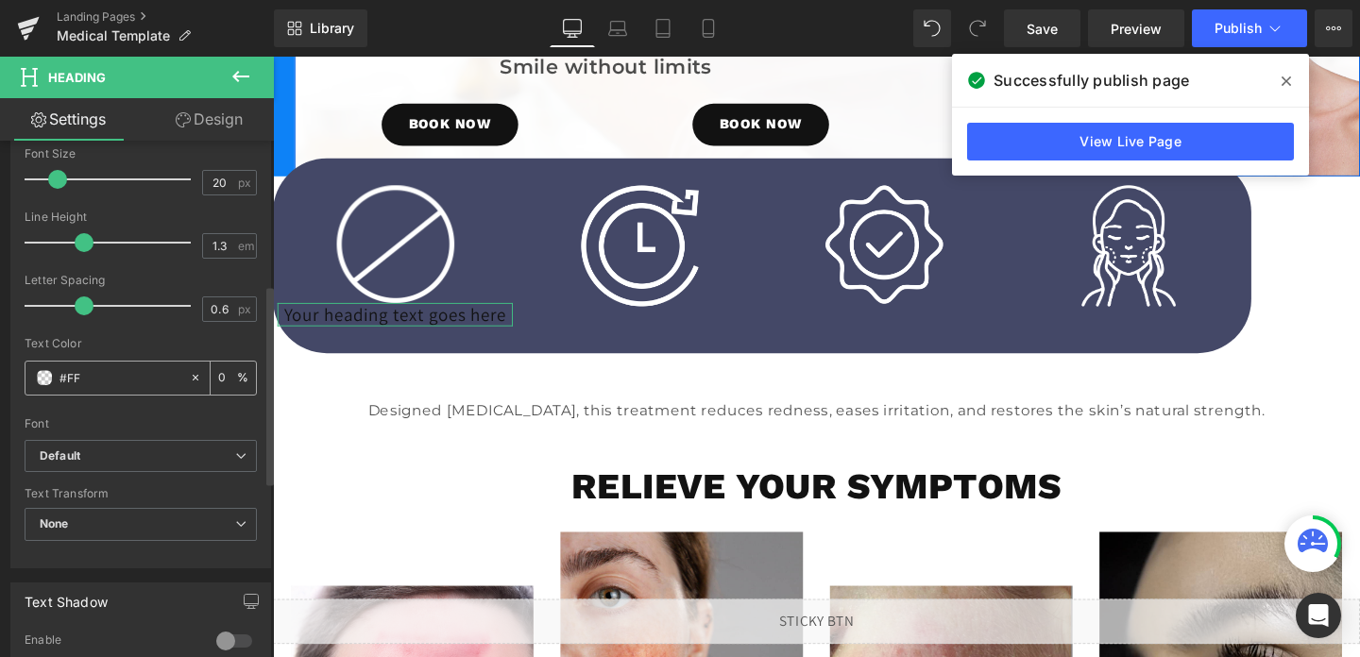
type input "#FFF"
type input "100"
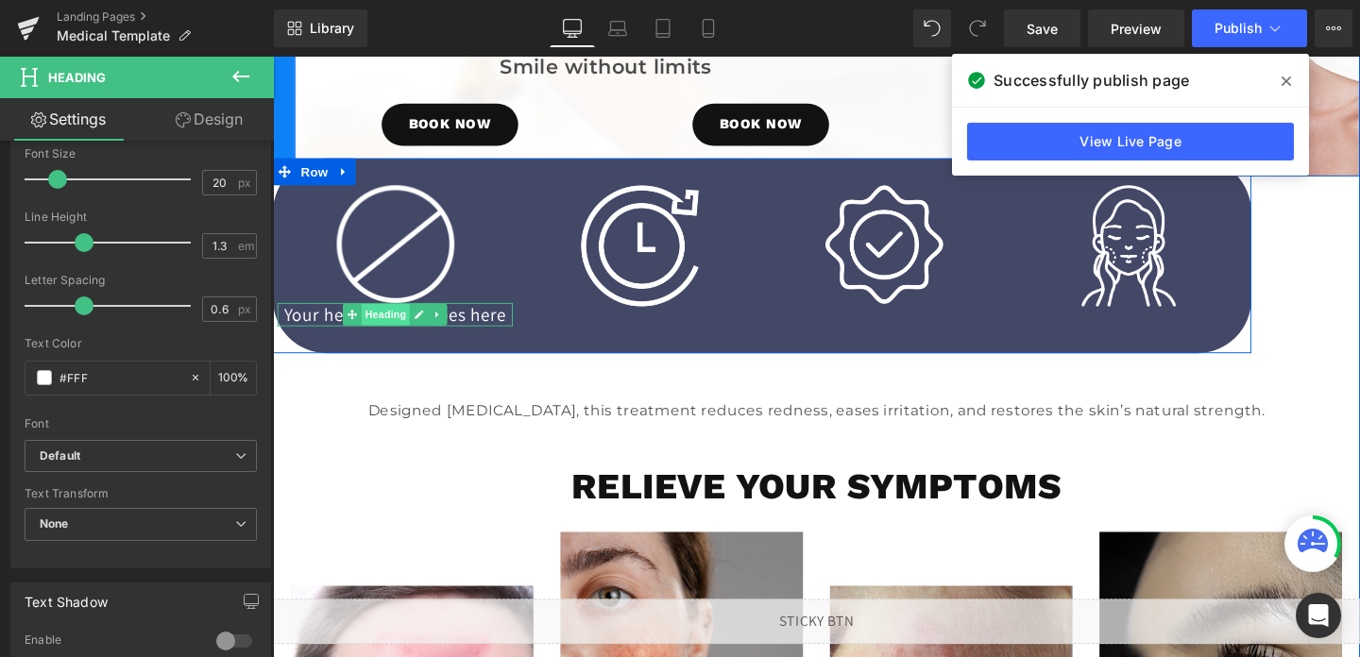
click at [408, 339] on span "Heading" at bounding box center [391, 327] width 51 height 23
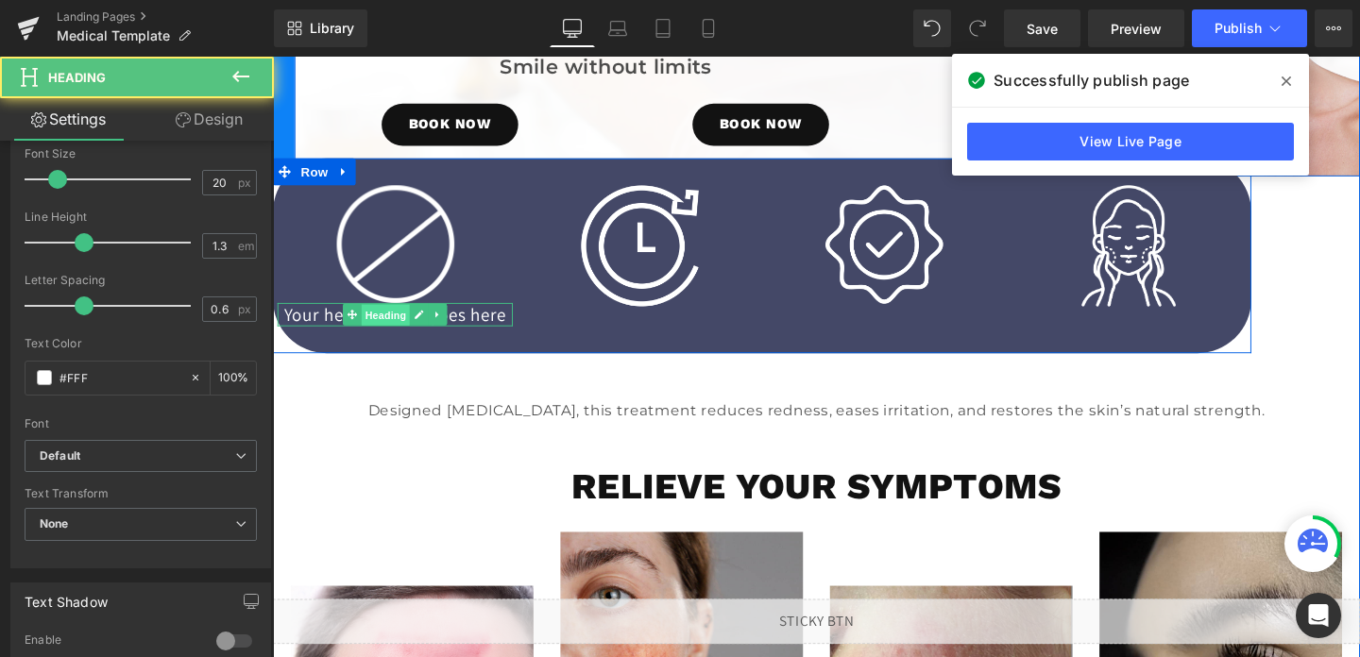
click at [408, 340] on span "Heading" at bounding box center [391, 328] width 51 height 23
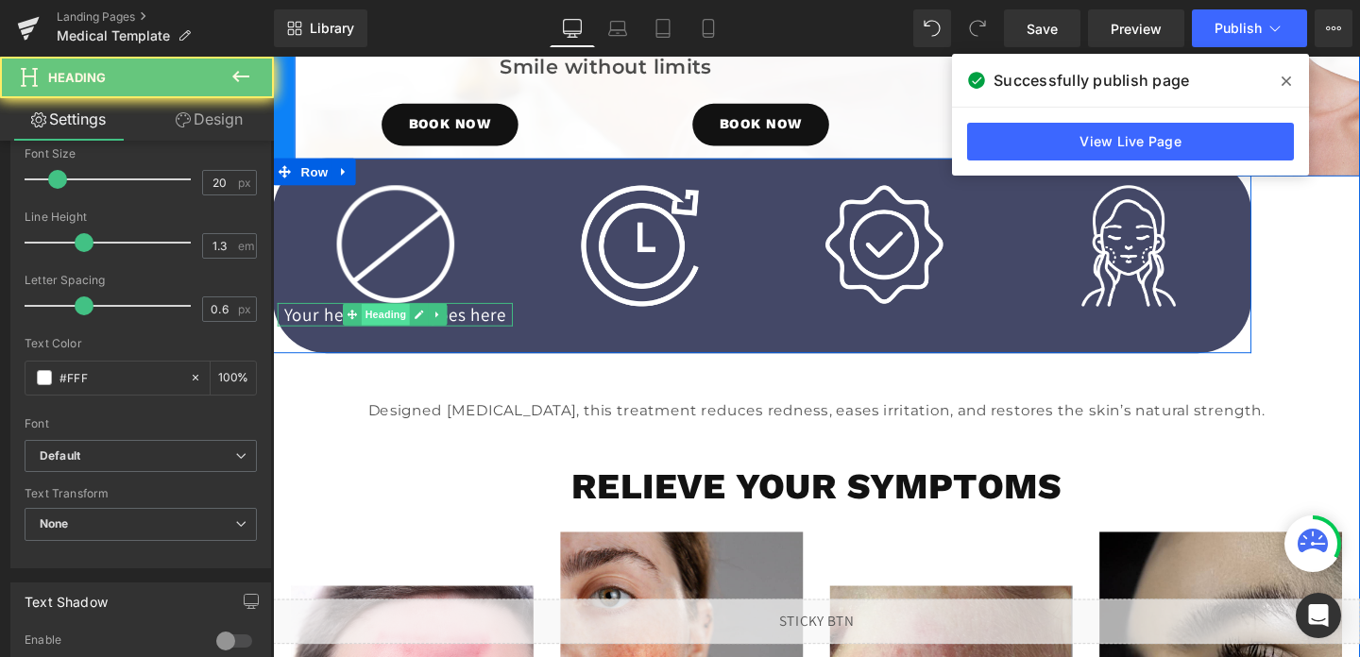
click at [408, 339] on span "Heading" at bounding box center [391, 327] width 51 height 23
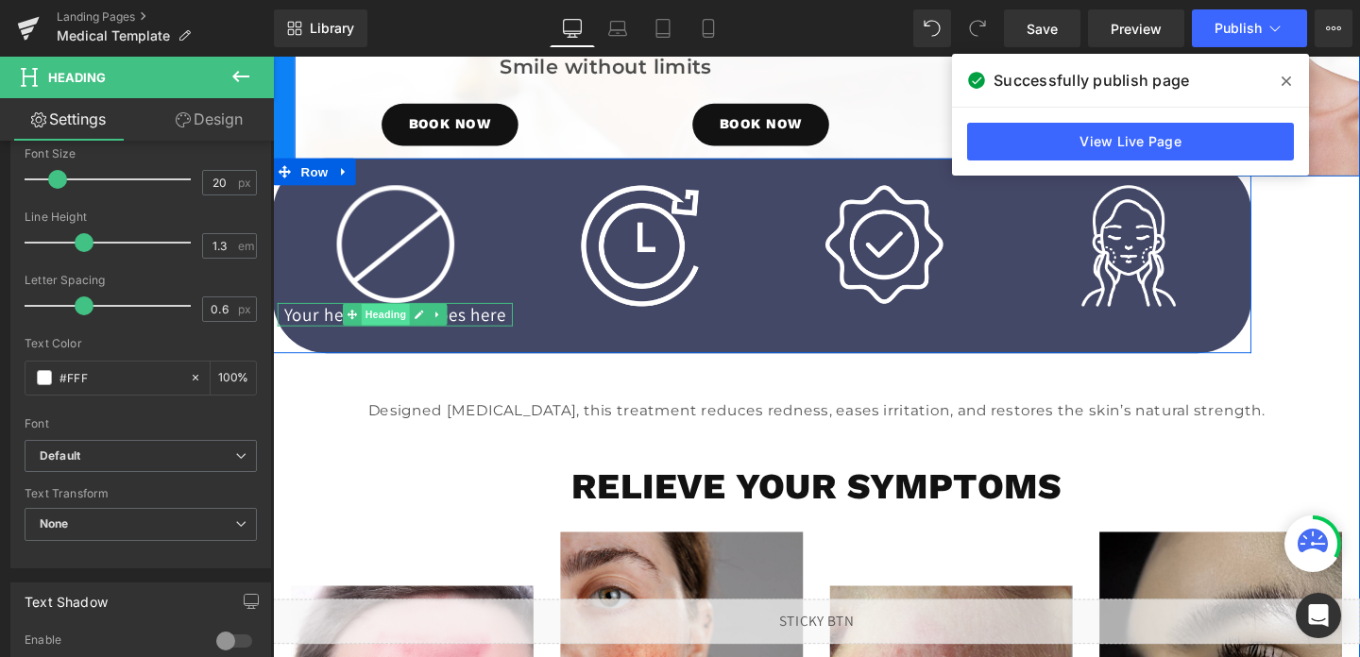
type input "#FFFN"
type input "0"
type input "#FFF"
type input "100"
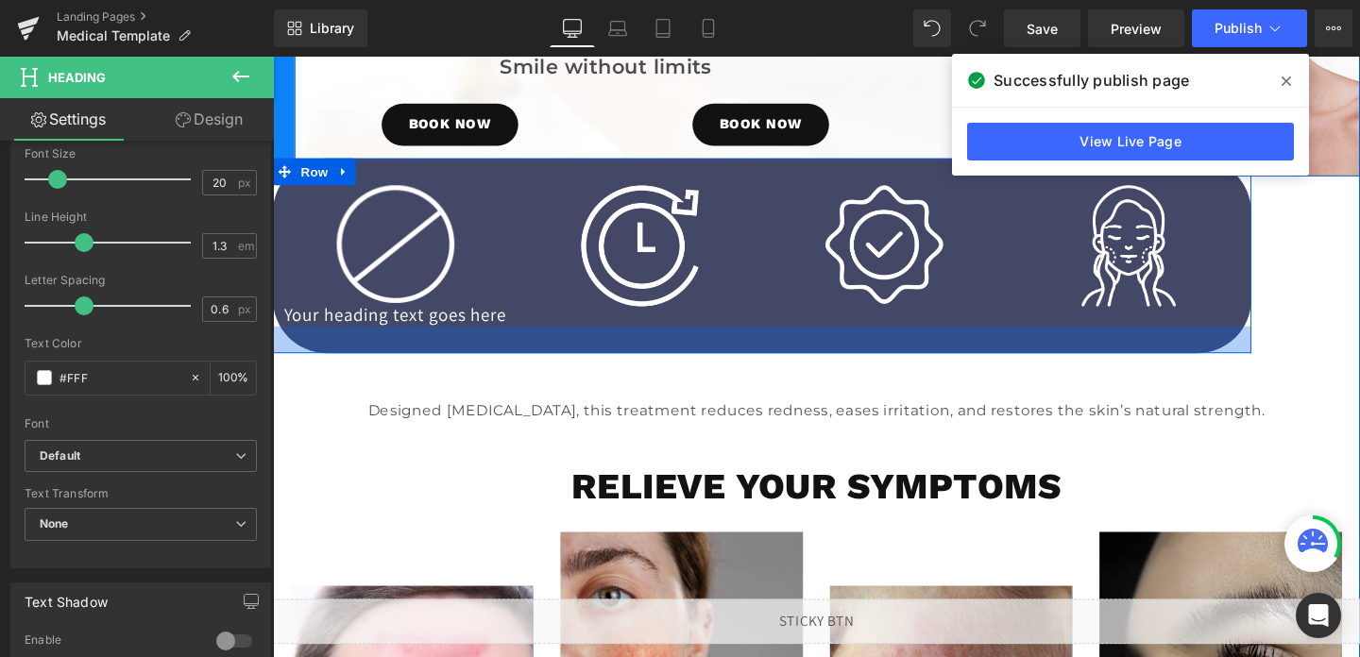
click at [485, 366] on div at bounding box center [787, 354] width 1029 height 28
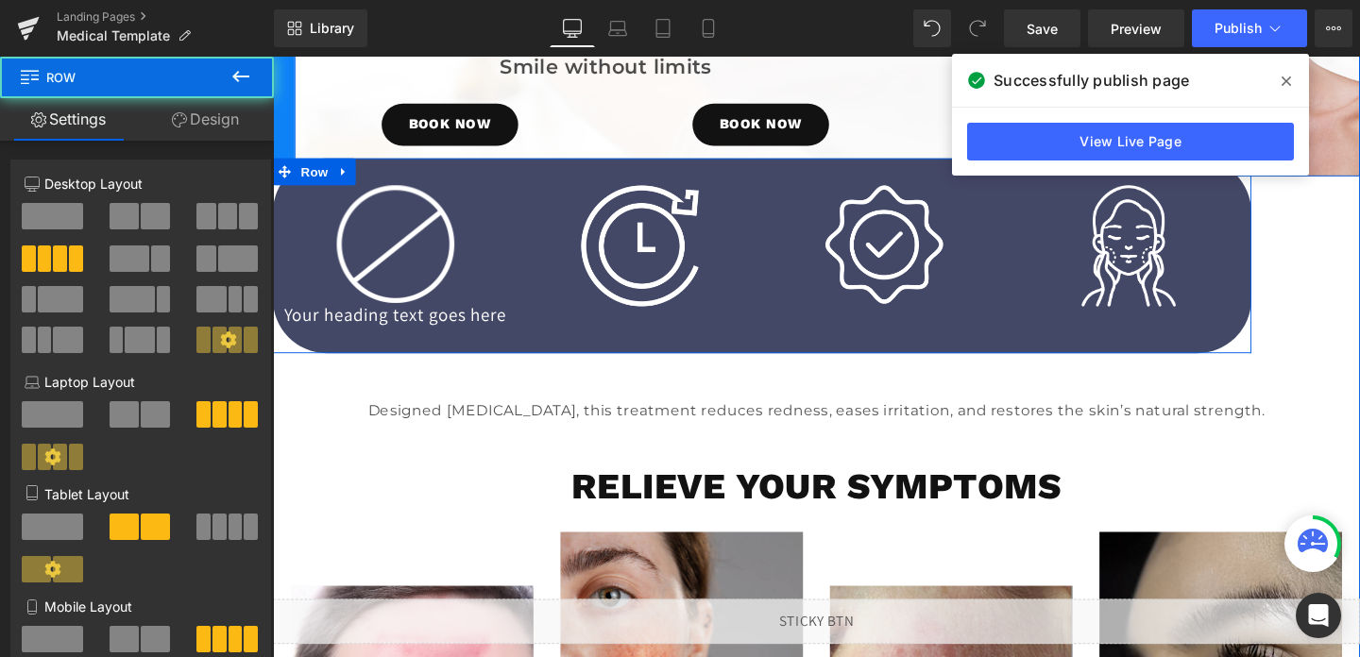
click at [486, 364] on div at bounding box center [787, 354] width 1029 height 28
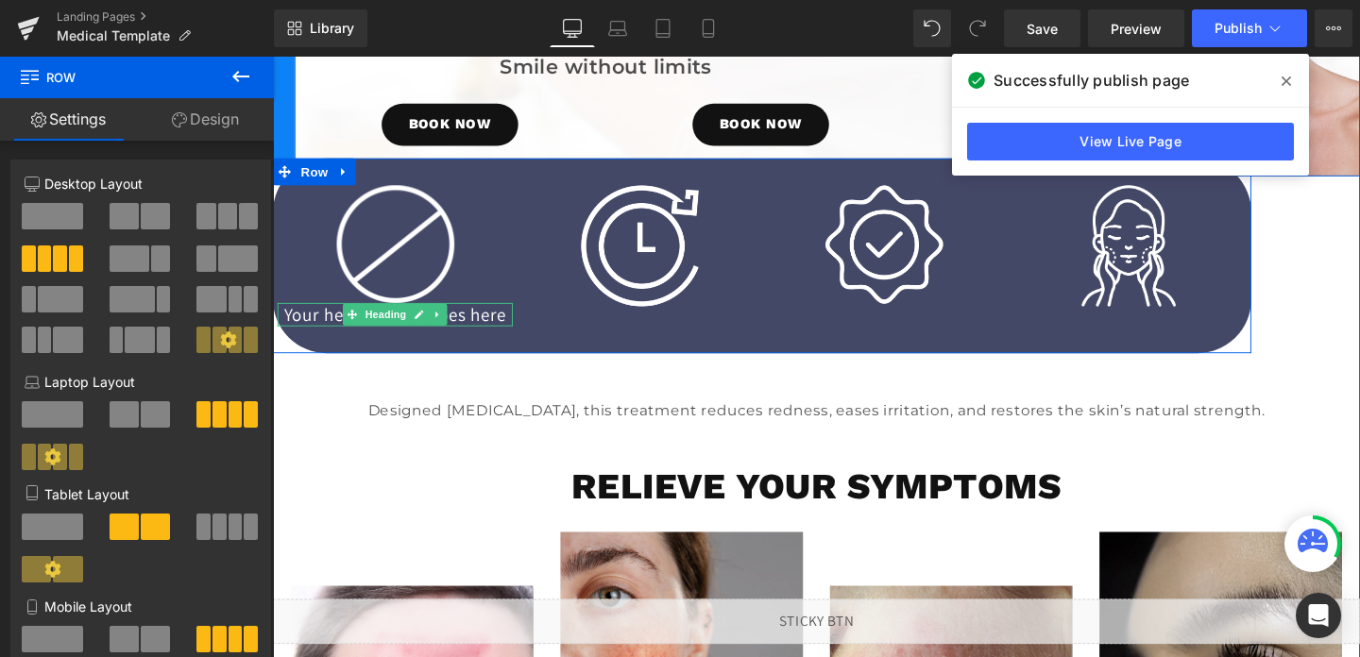
click at [508, 340] on h1 "Your heading text goes here" at bounding box center [401, 327] width 247 height 25
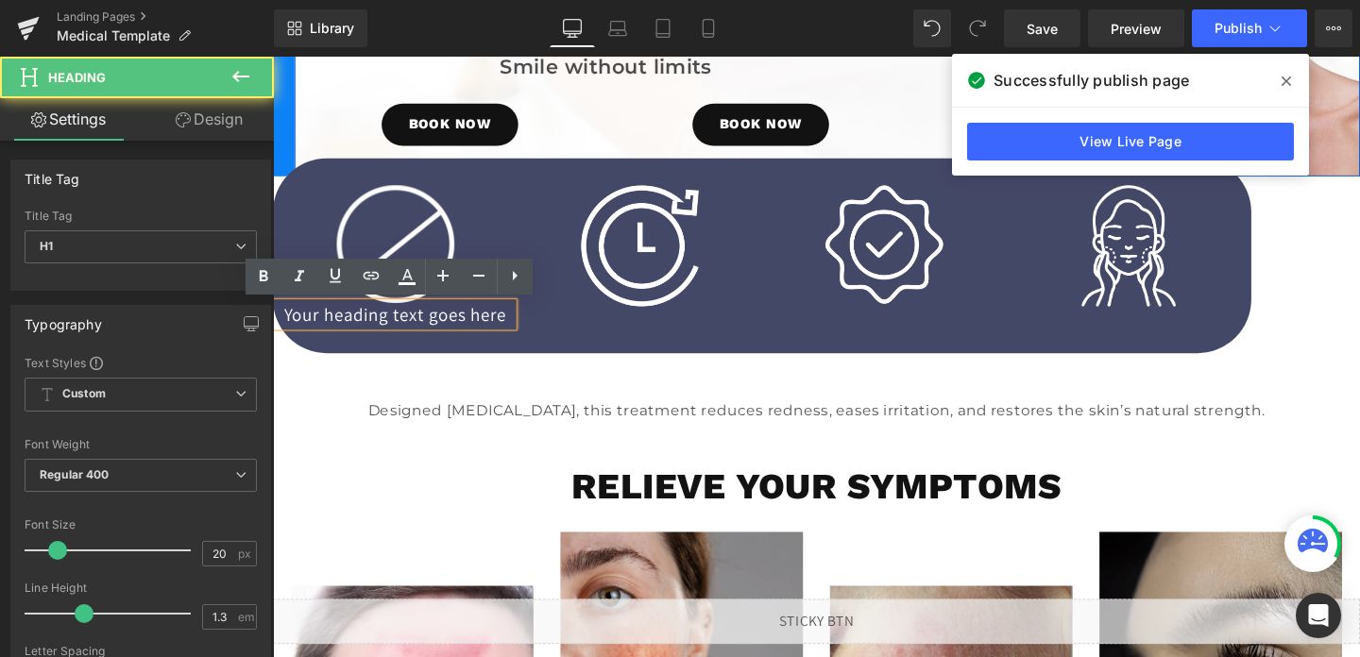
click at [508, 340] on h1 "Your heading text goes here" at bounding box center [401, 327] width 247 height 25
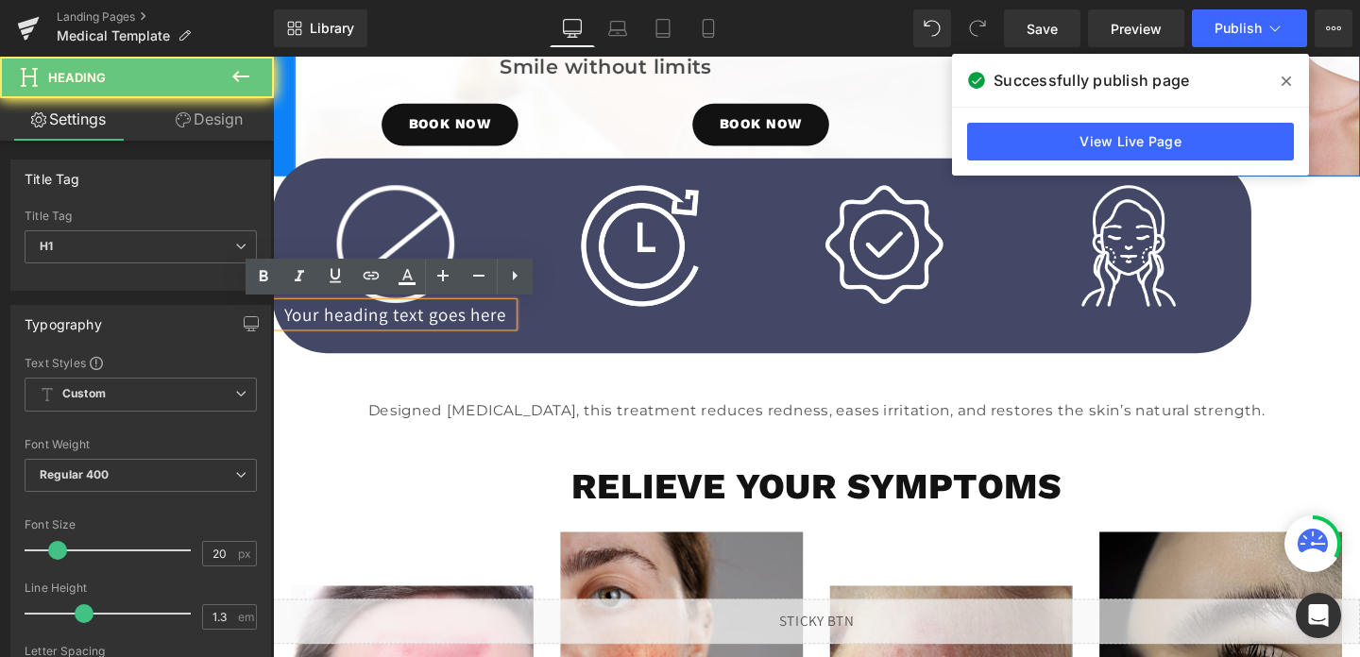
click at [508, 340] on h1 "Your heading text goes here" at bounding box center [401, 327] width 247 height 25
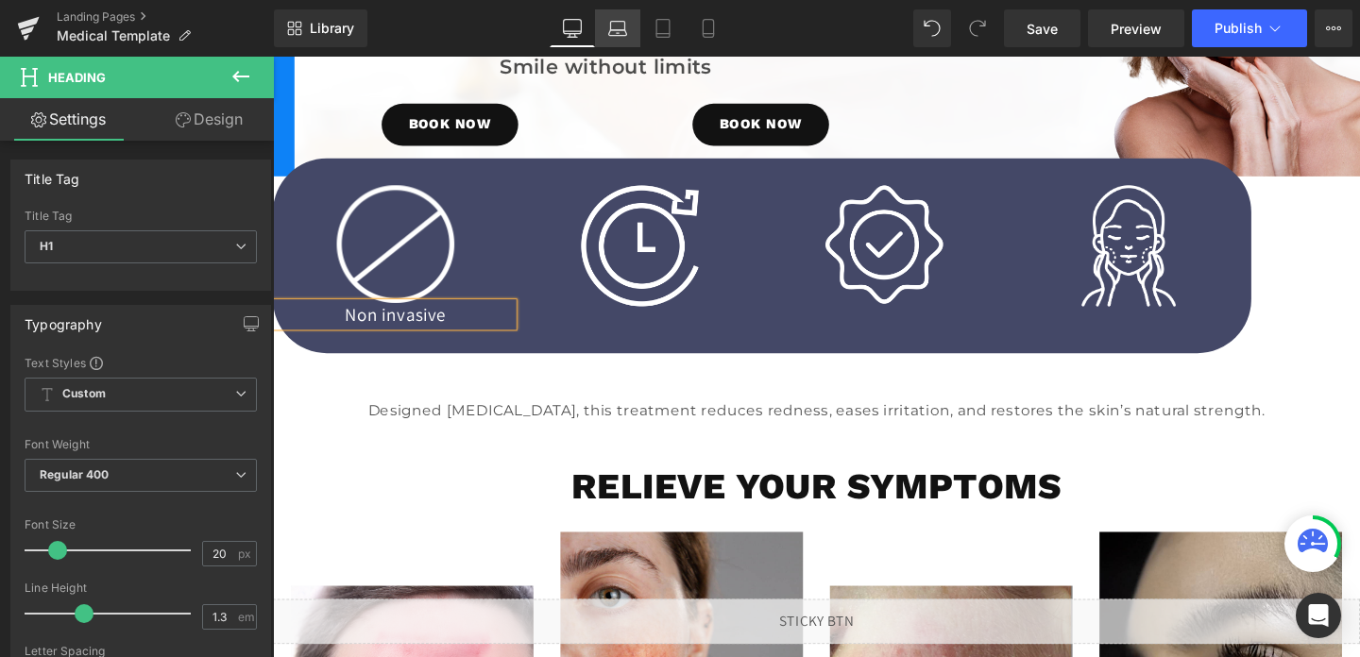
click at [608, 20] on icon at bounding box center [617, 28] width 19 height 19
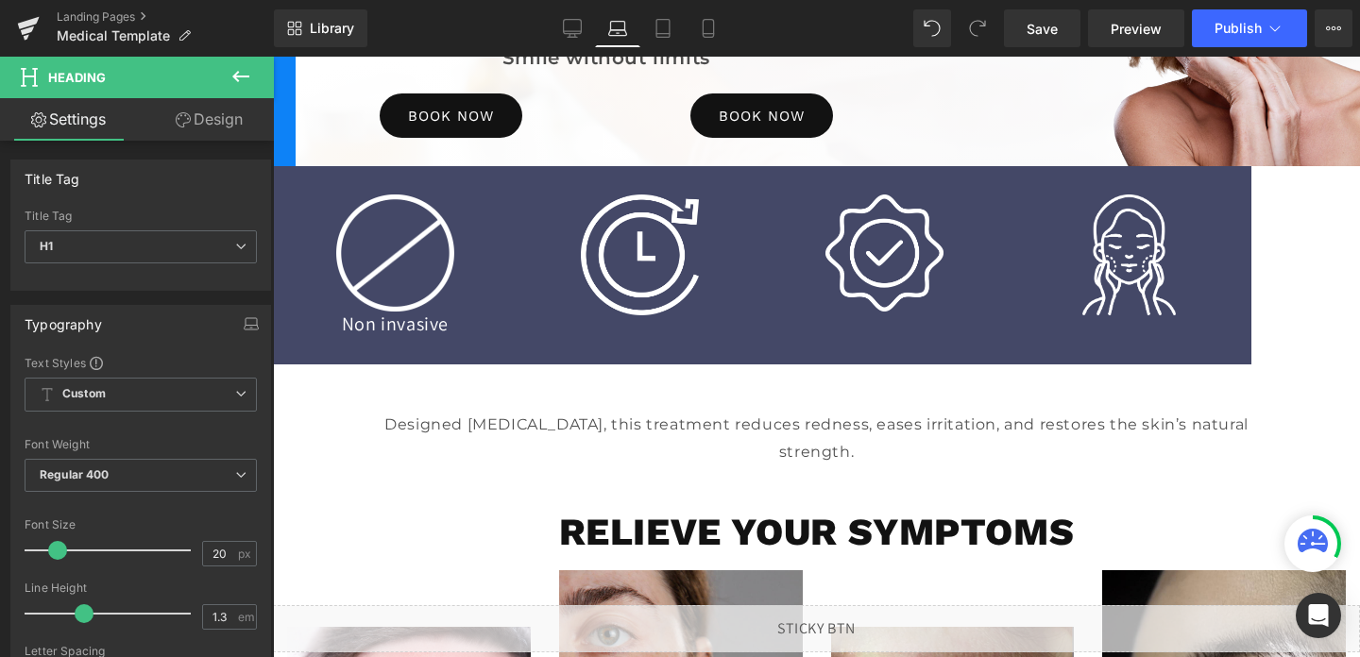
scroll to position [281, 0]
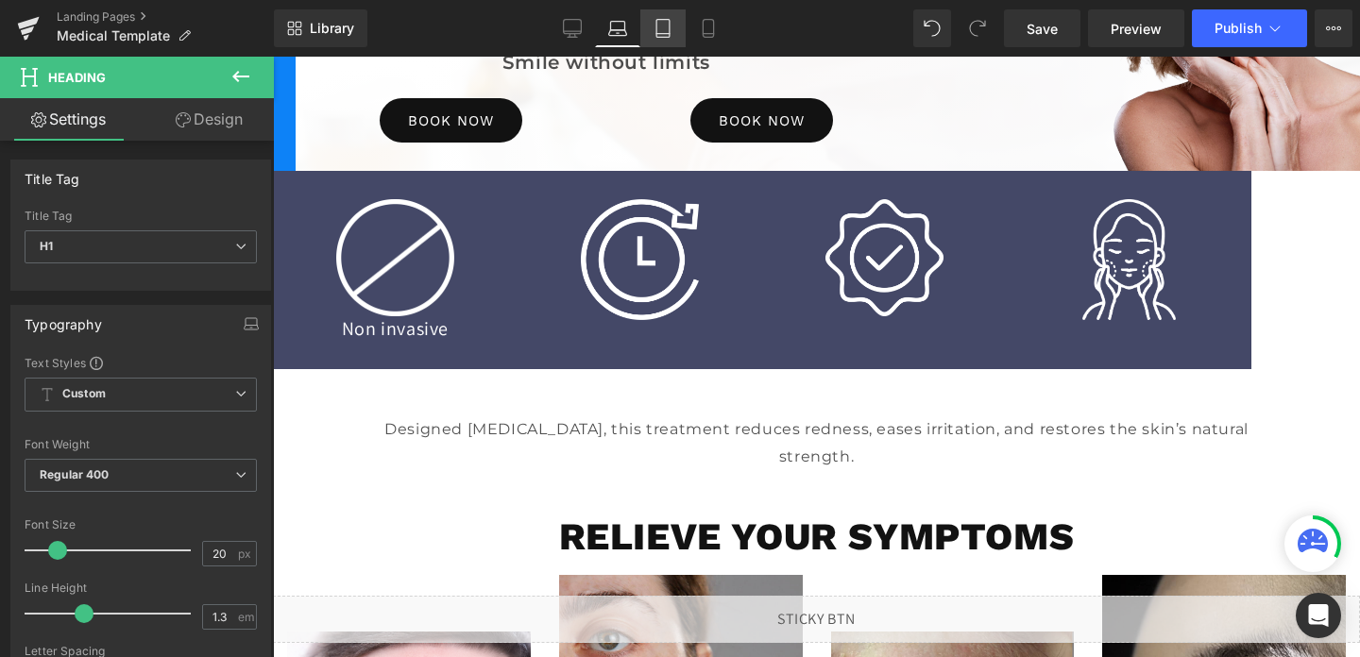
click at [657, 26] on icon at bounding box center [663, 28] width 19 height 19
type input "100"
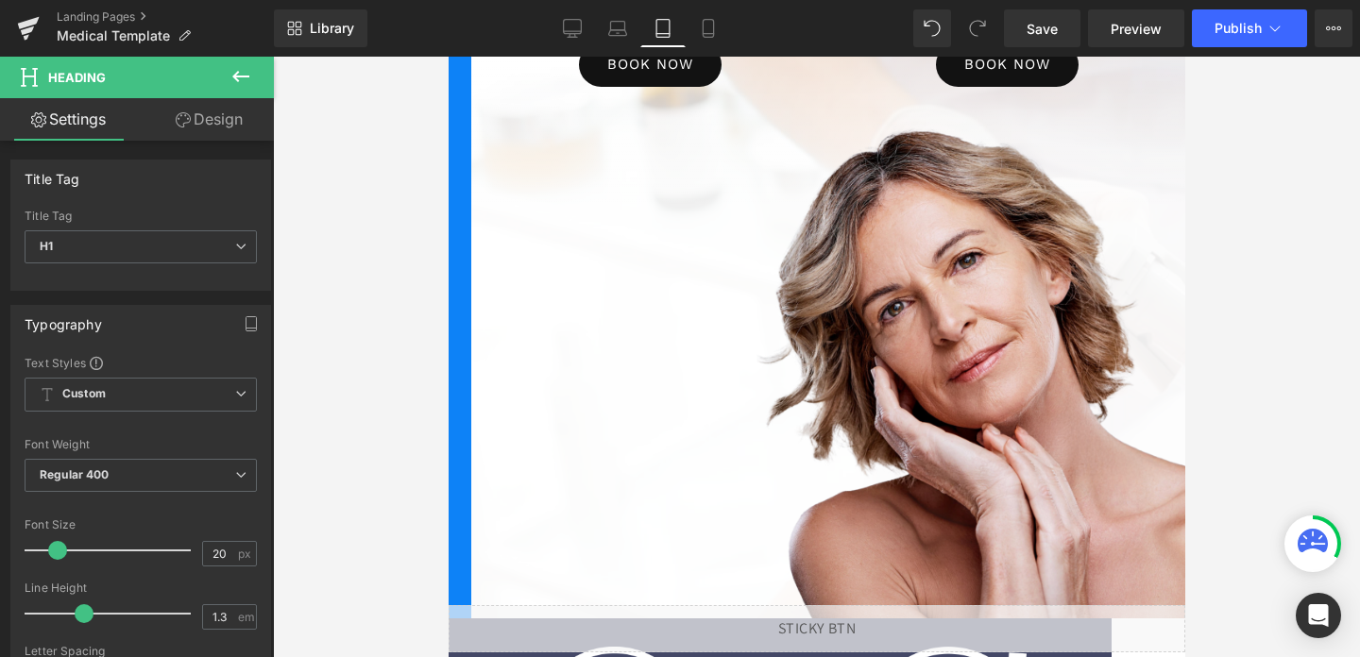
scroll to position [773, 0]
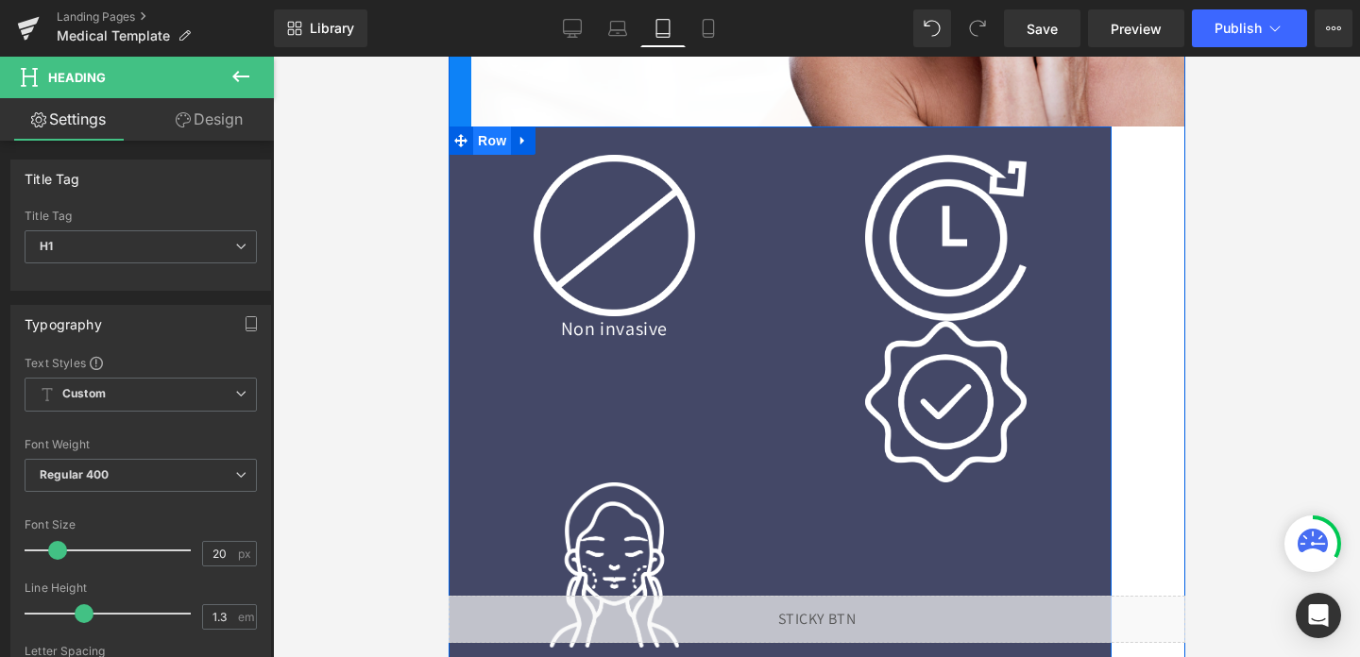
click at [485, 143] on span "Row" at bounding box center [491, 141] width 38 height 28
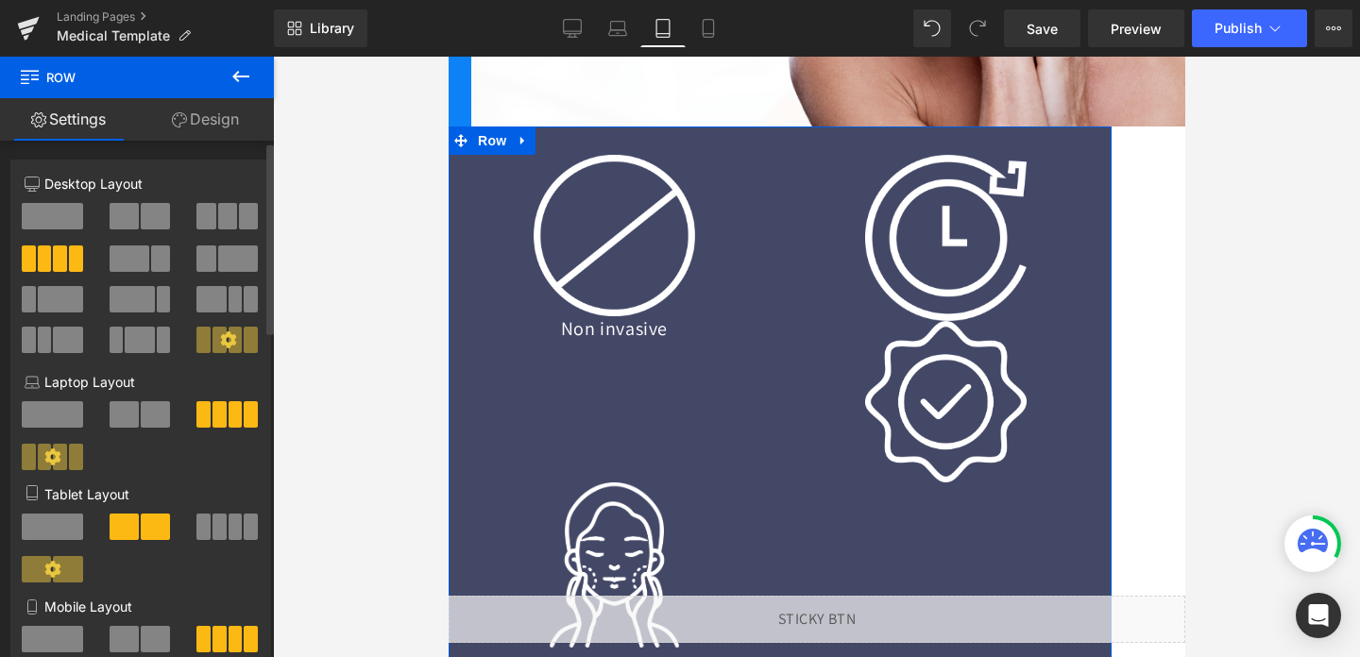
scroll to position [37, 0]
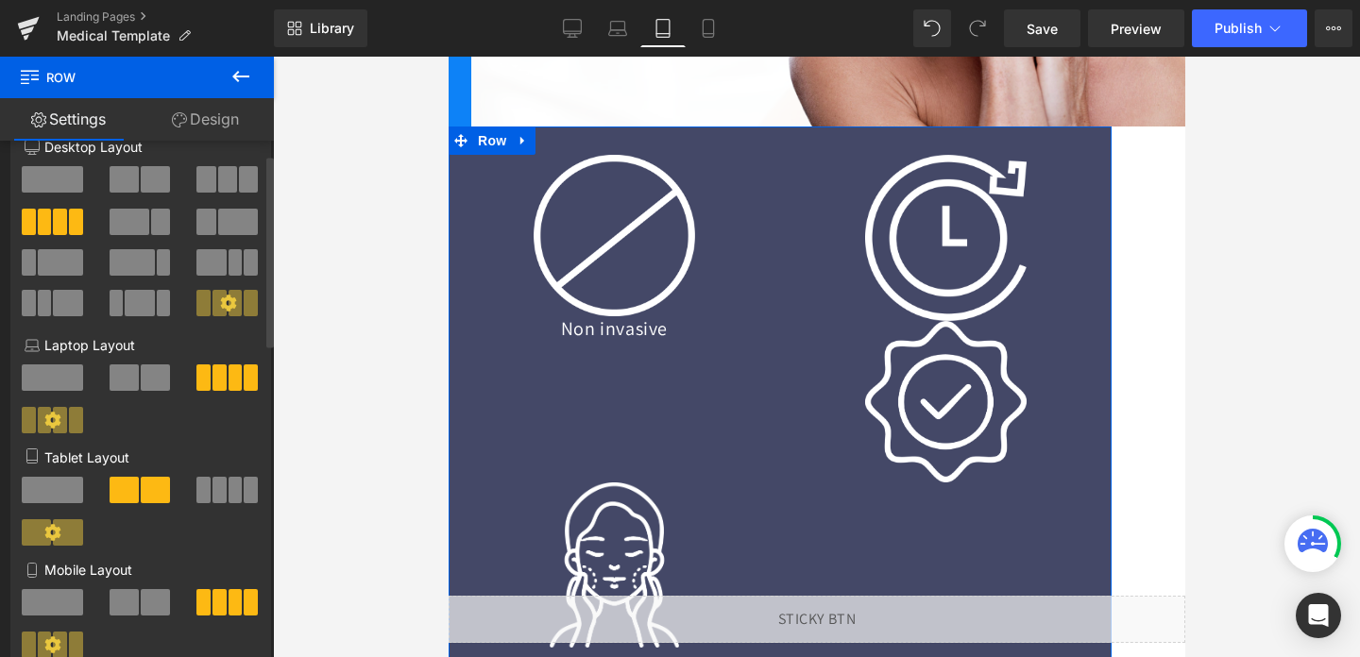
click at [244, 497] on span at bounding box center [251, 490] width 14 height 26
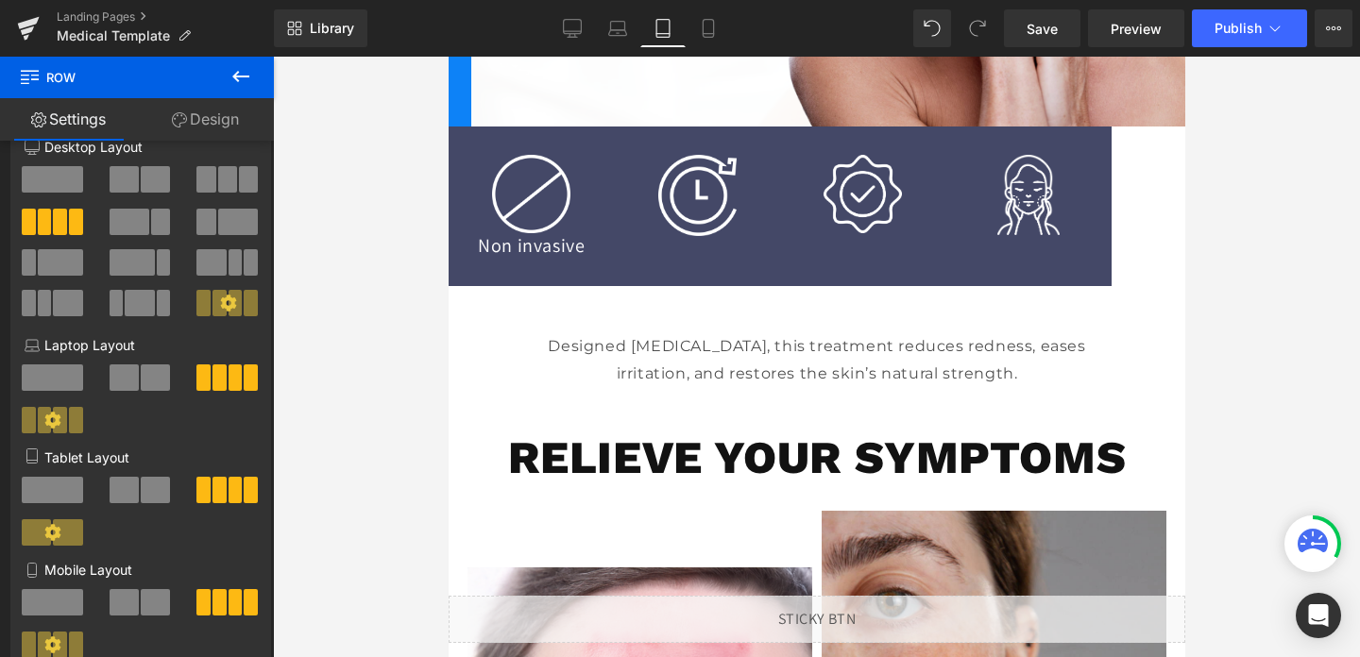
click at [239, 85] on icon at bounding box center [241, 76] width 23 height 23
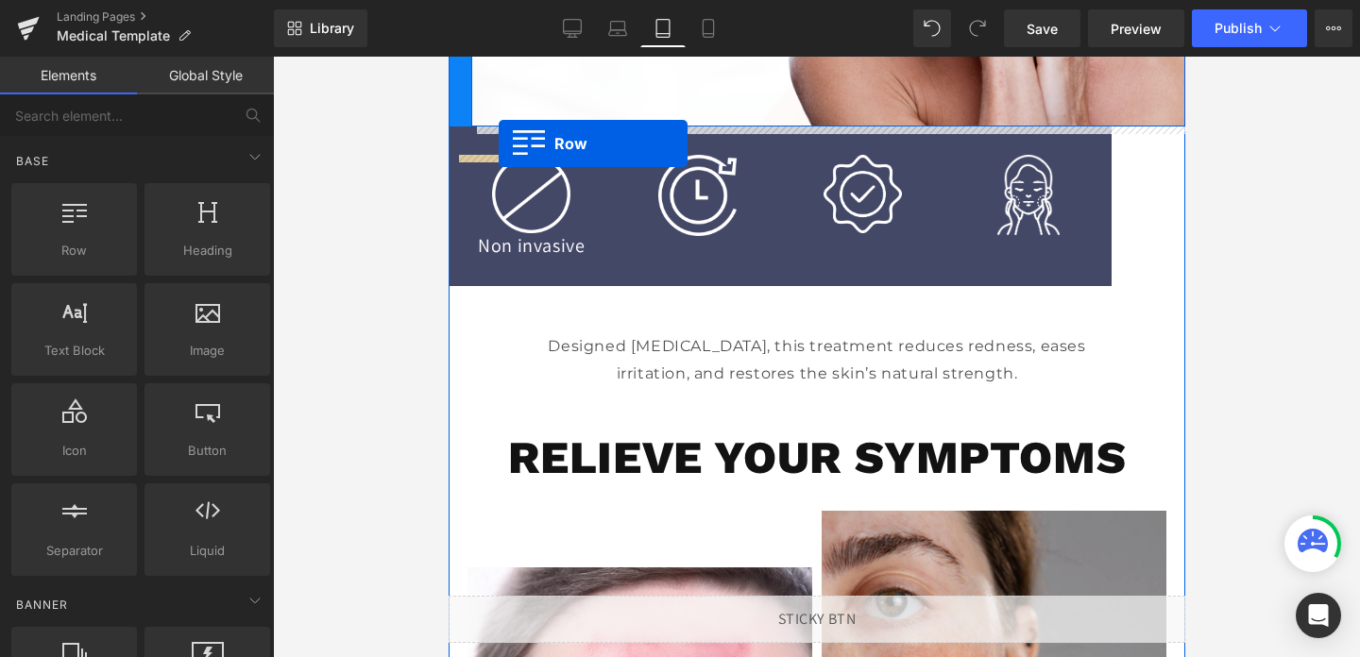
drag, startPoint x: 530, startPoint y: 270, endPoint x: 498, endPoint y: 144, distance: 130.6
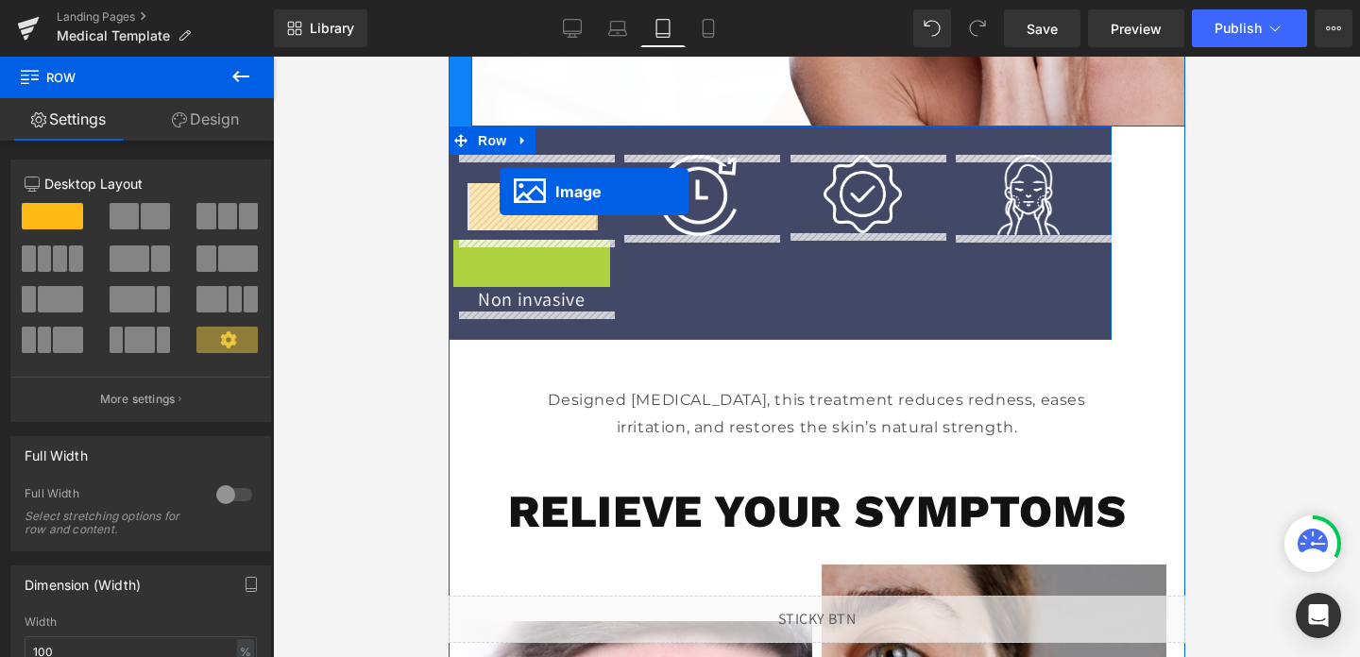
drag, startPoint x: 499, startPoint y: 279, endPoint x: 499, endPoint y: 192, distance: 86.9
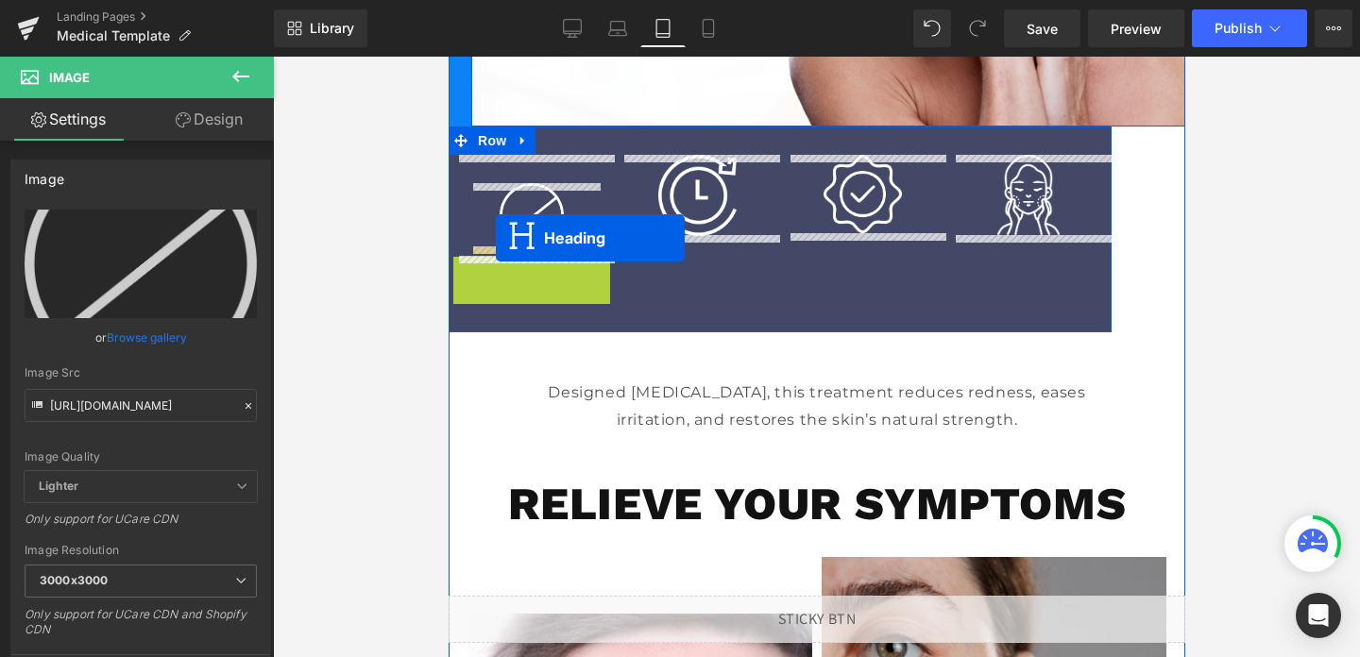
drag, startPoint x: 486, startPoint y: 271, endPoint x: 495, endPoint y: 238, distance: 34.1
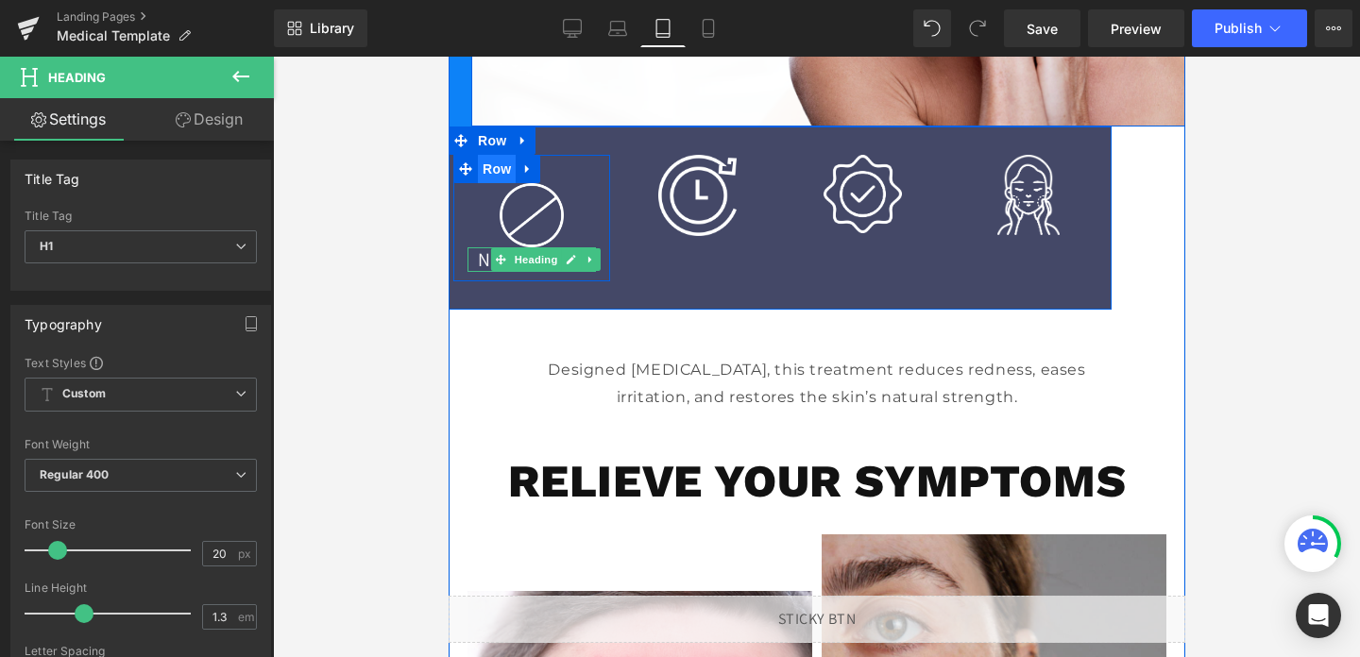
click at [501, 170] on span "Row" at bounding box center [496, 169] width 38 height 28
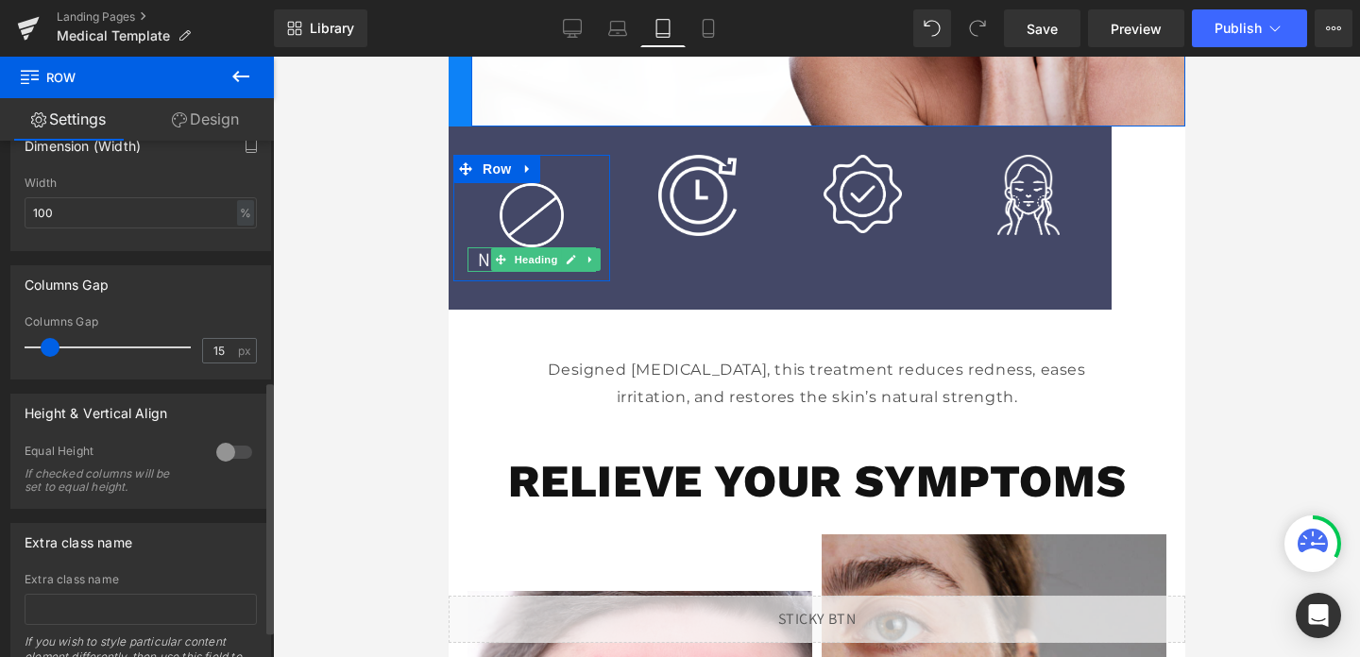
scroll to position [489, 0]
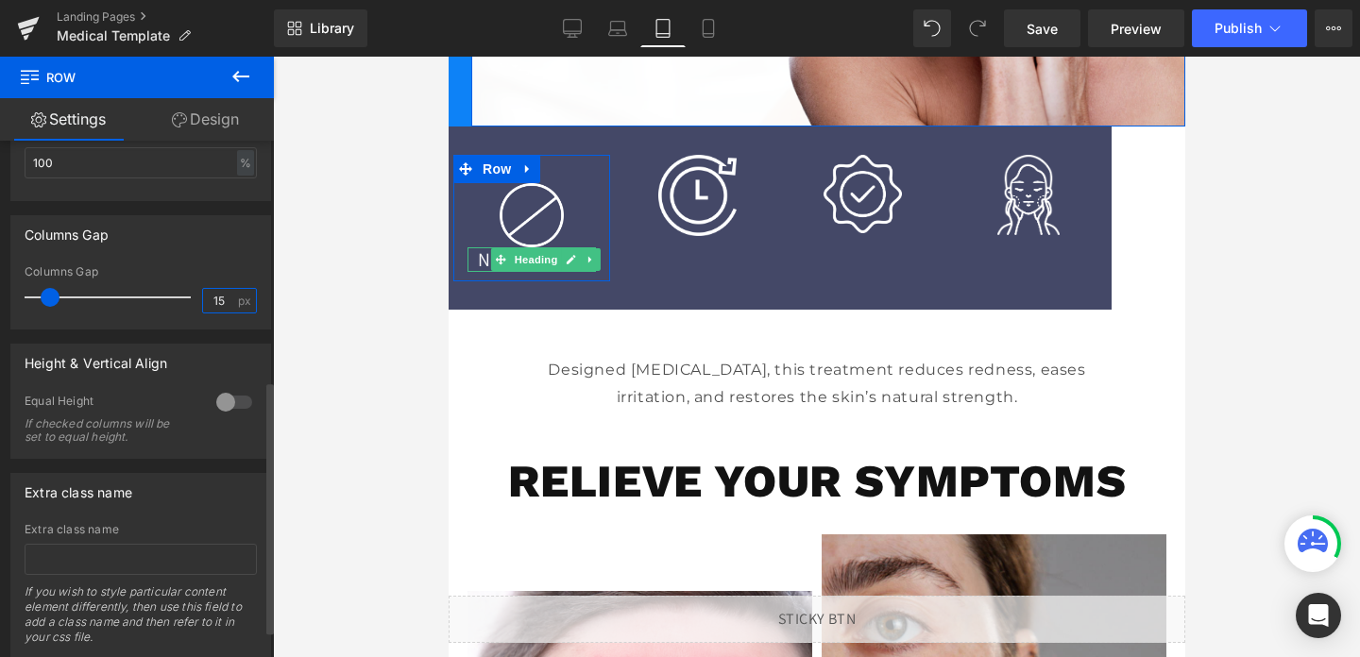
click at [214, 298] on input "15" at bounding box center [219, 301] width 33 height 24
type input "0"
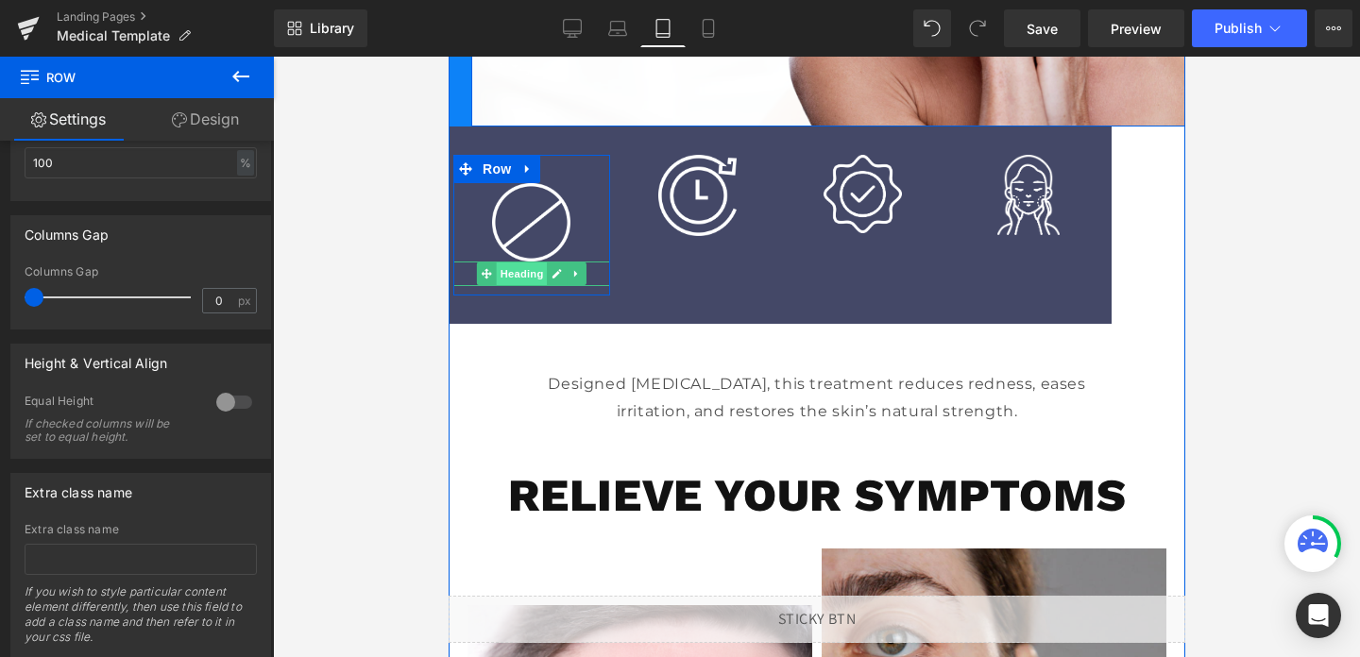
click at [529, 271] on span "Heading" at bounding box center [520, 274] width 51 height 23
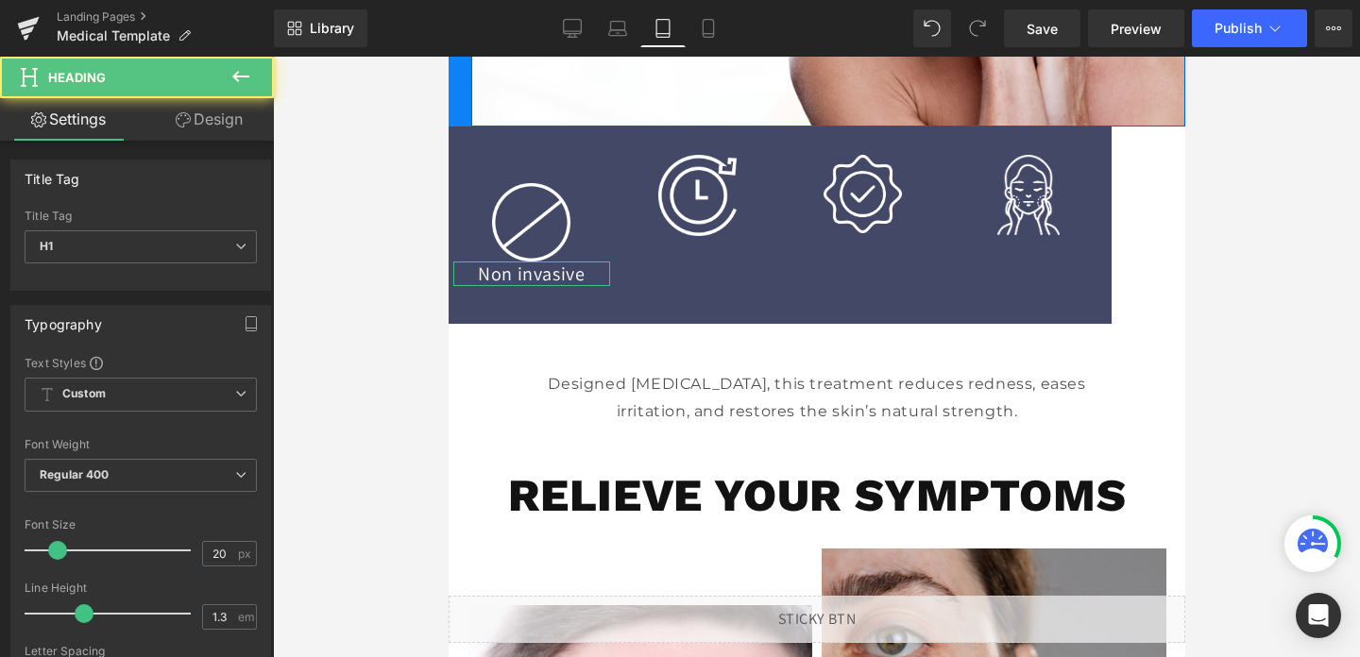
click at [194, 127] on link "Design" at bounding box center [209, 119] width 137 height 43
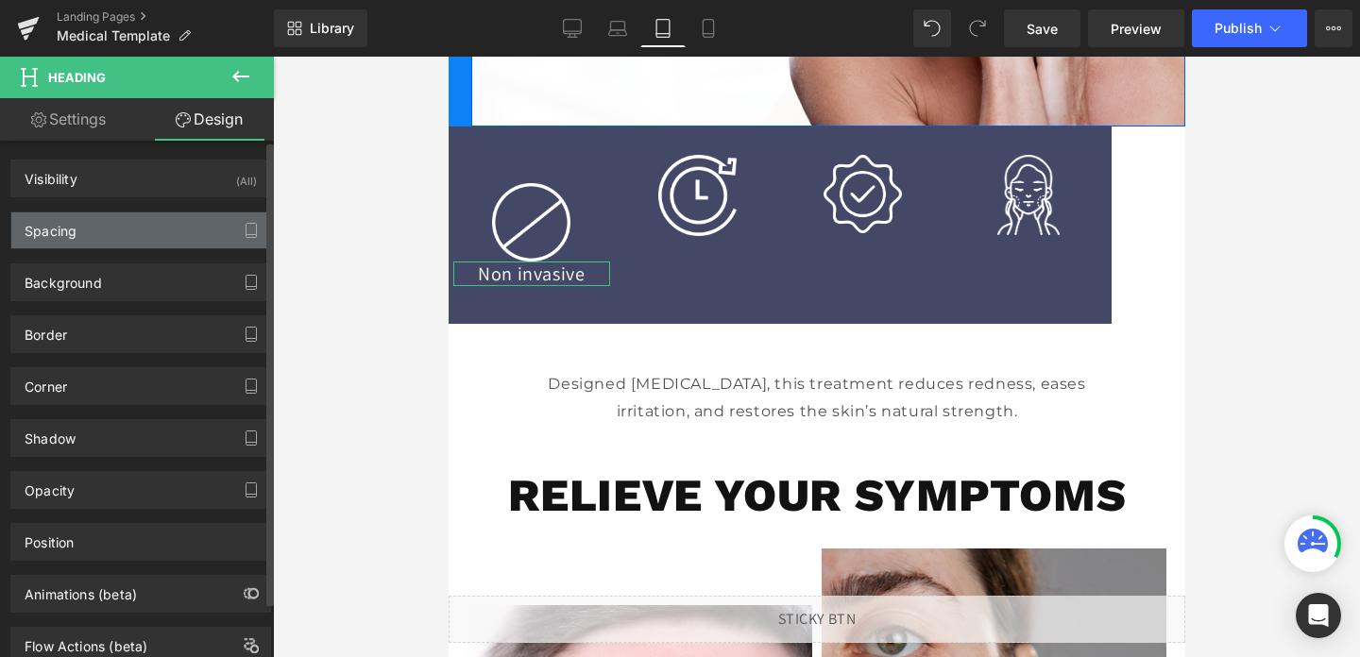
click at [112, 232] on div "Spacing" at bounding box center [140, 231] width 259 height 36
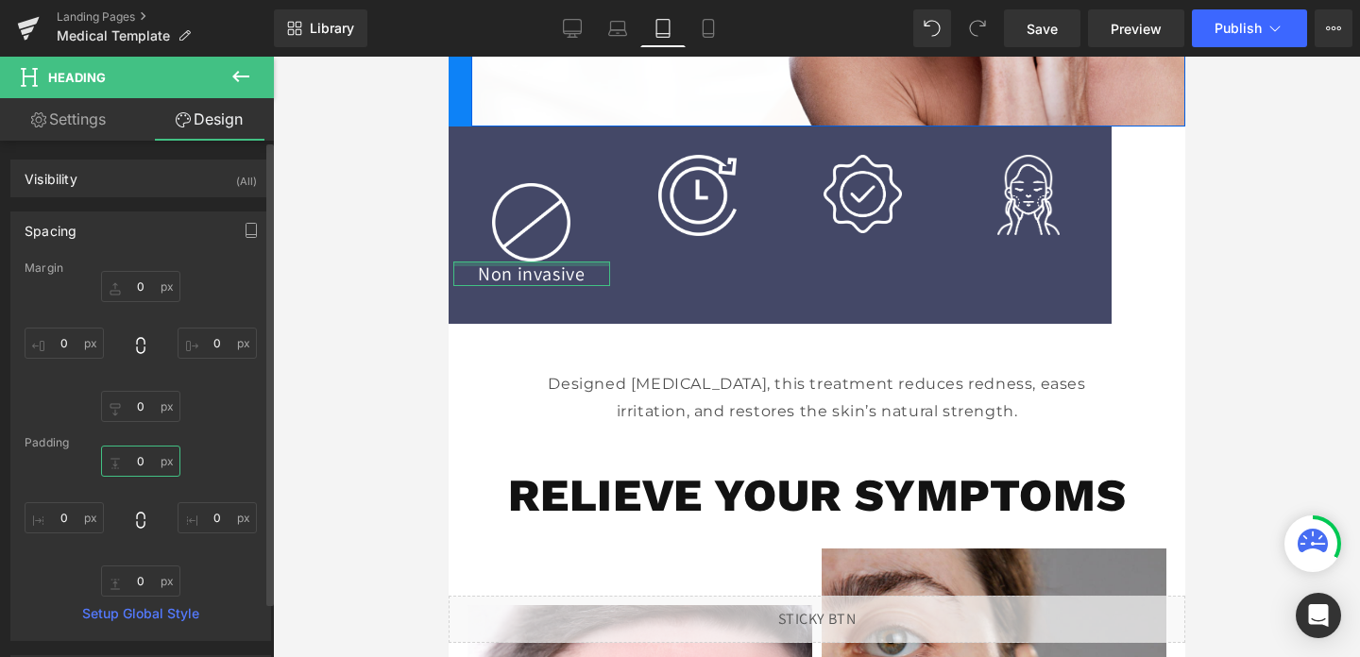
click at [144, 458] on input "0" at bounding box center [140, 461] width 79 height 31
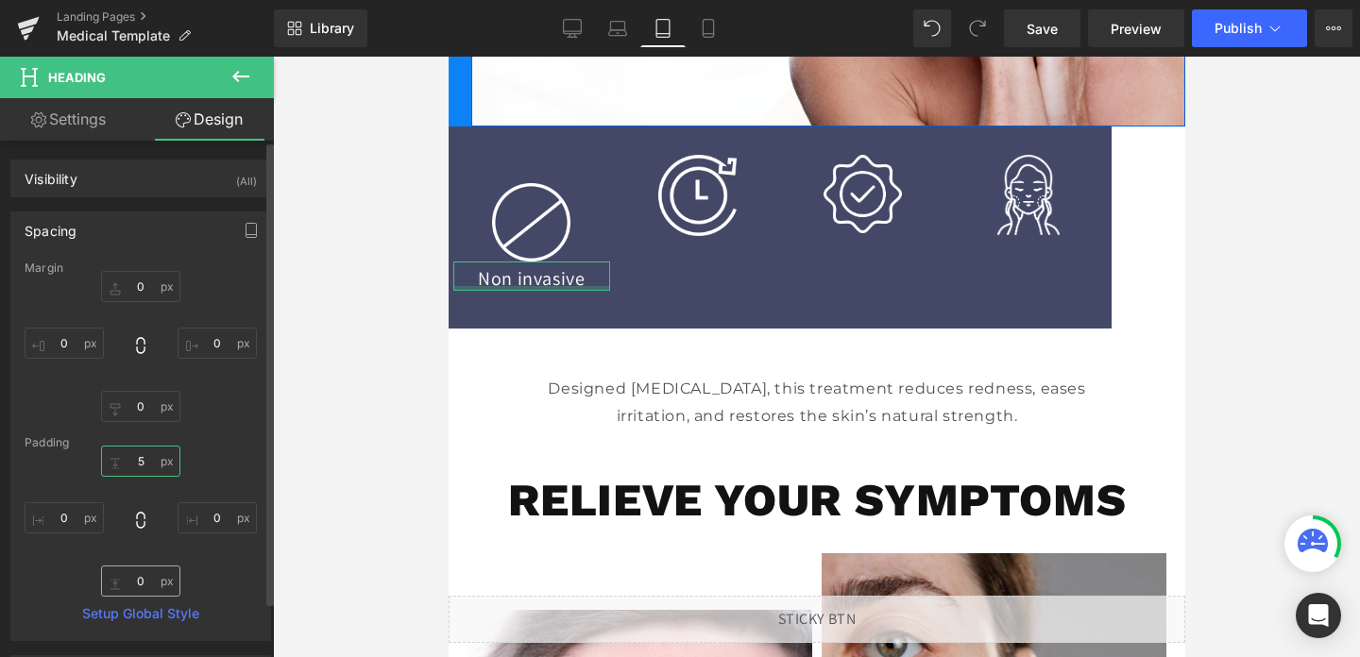
type input "5"
click at [139, 583] on input "0" at bounding box center [140, 581] width 79 height 31
type input "5"
click at [137, 466] on input "5" at bounding box center [140, 461] width 79 height 31
type input "10"
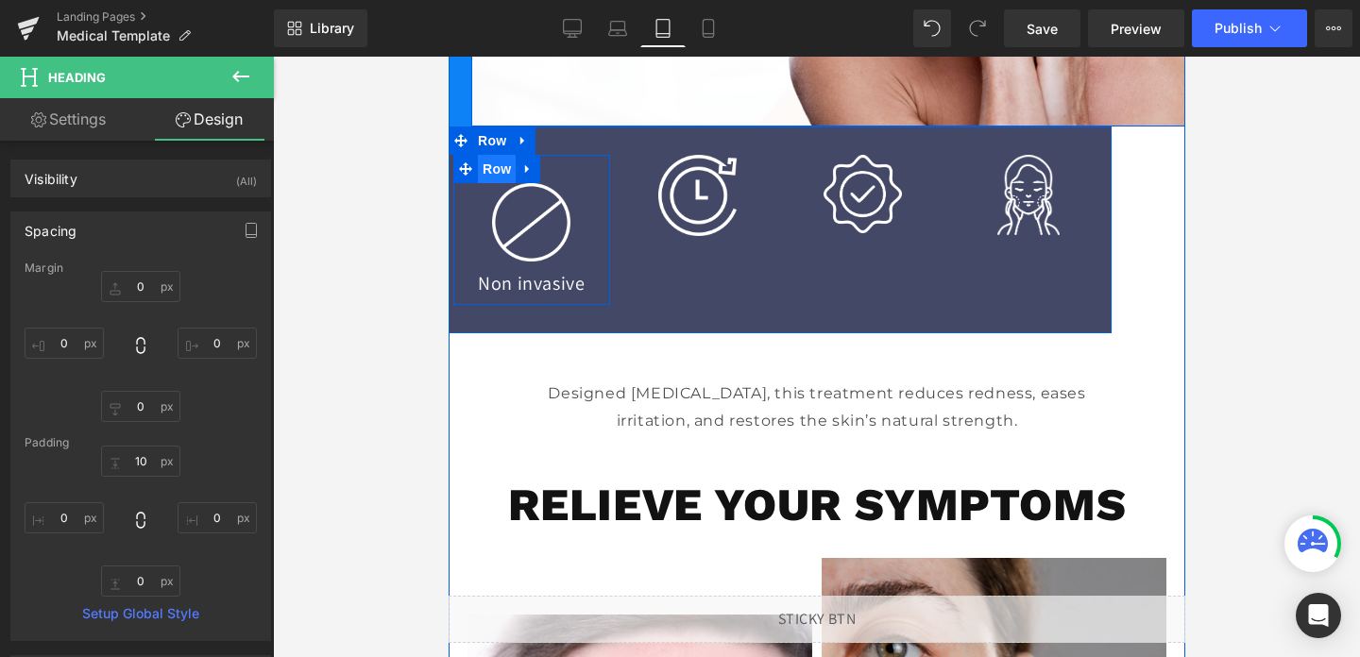
click at [495, 178] on span "Row" at bounding box center [496, 169] width 38 height 28
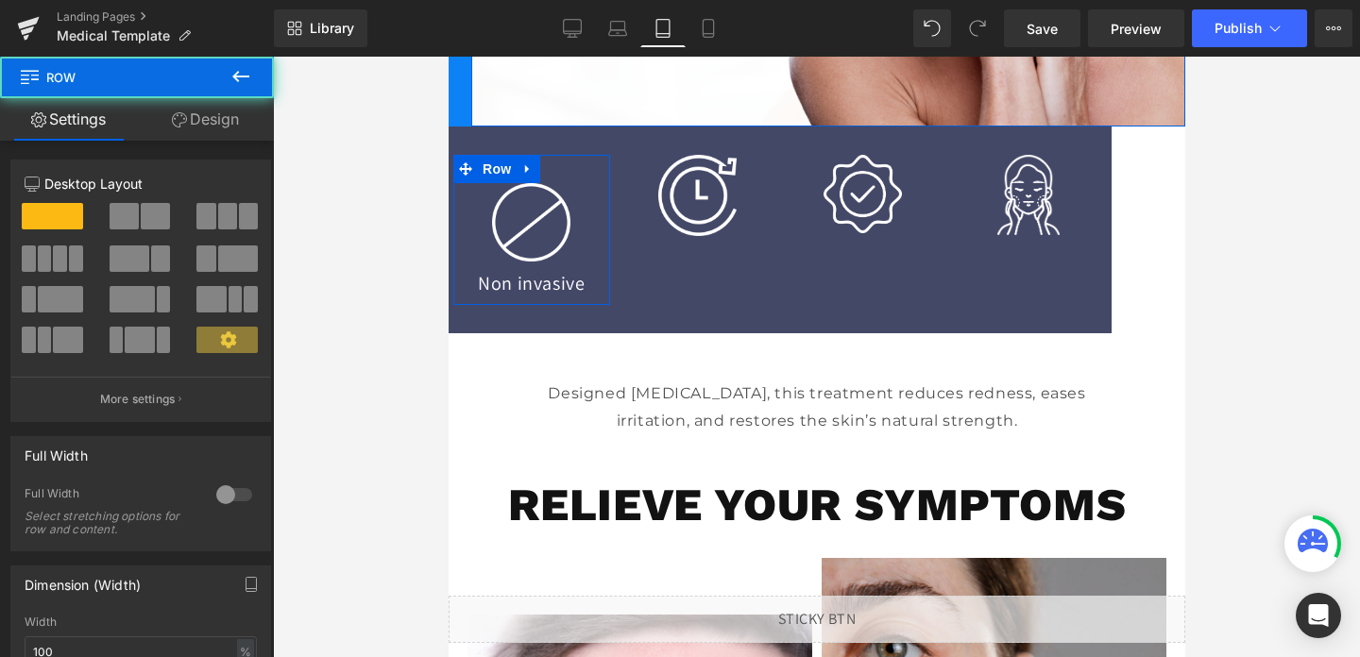
click at [213, 110] on link "Design" at bounding box center [205, 119] width 137 height 43
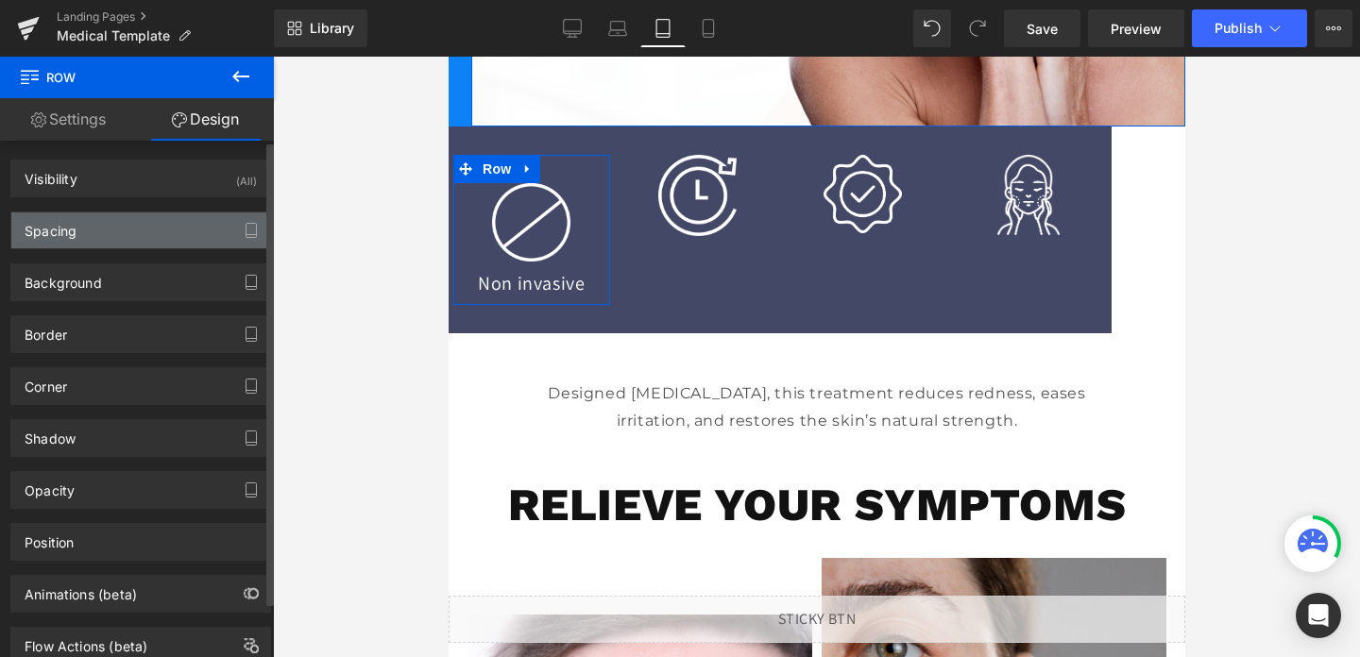
click at [108, 228] on div "Spacing" at bounding box center [140, 231] width 259 height 36
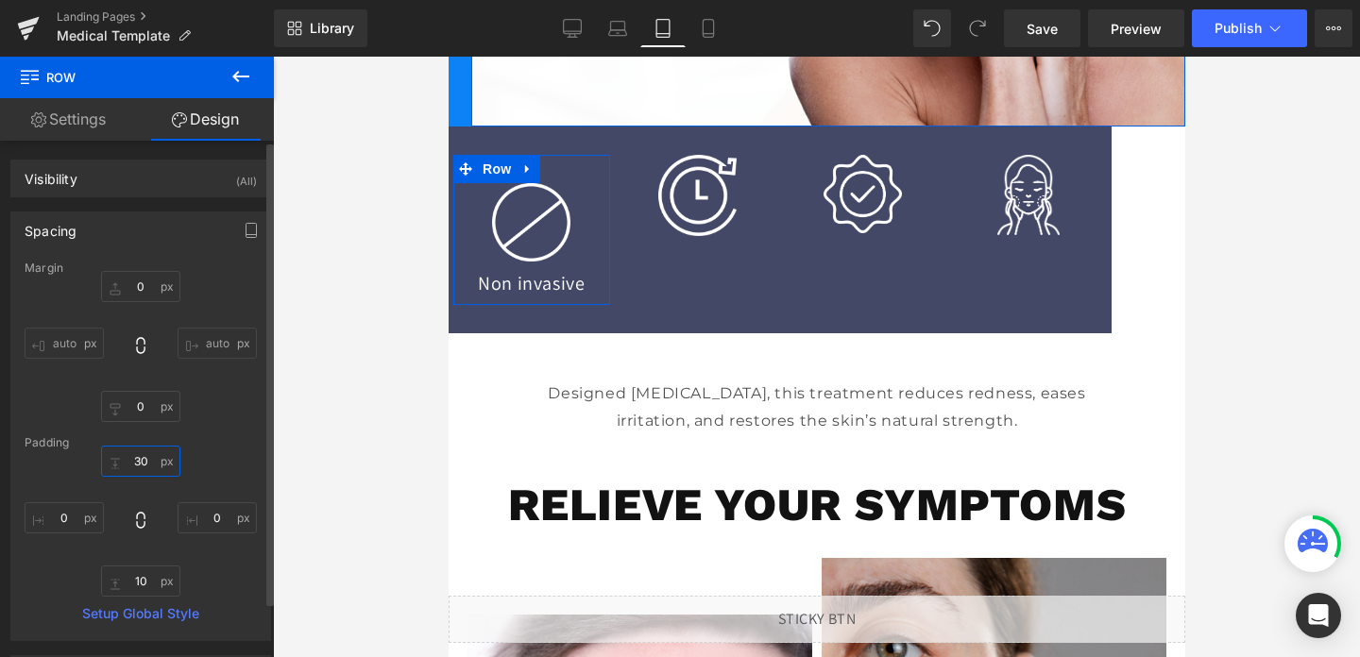
click at [137, 460] on input "30" at bounding box center [140, 461] width 79 height 31
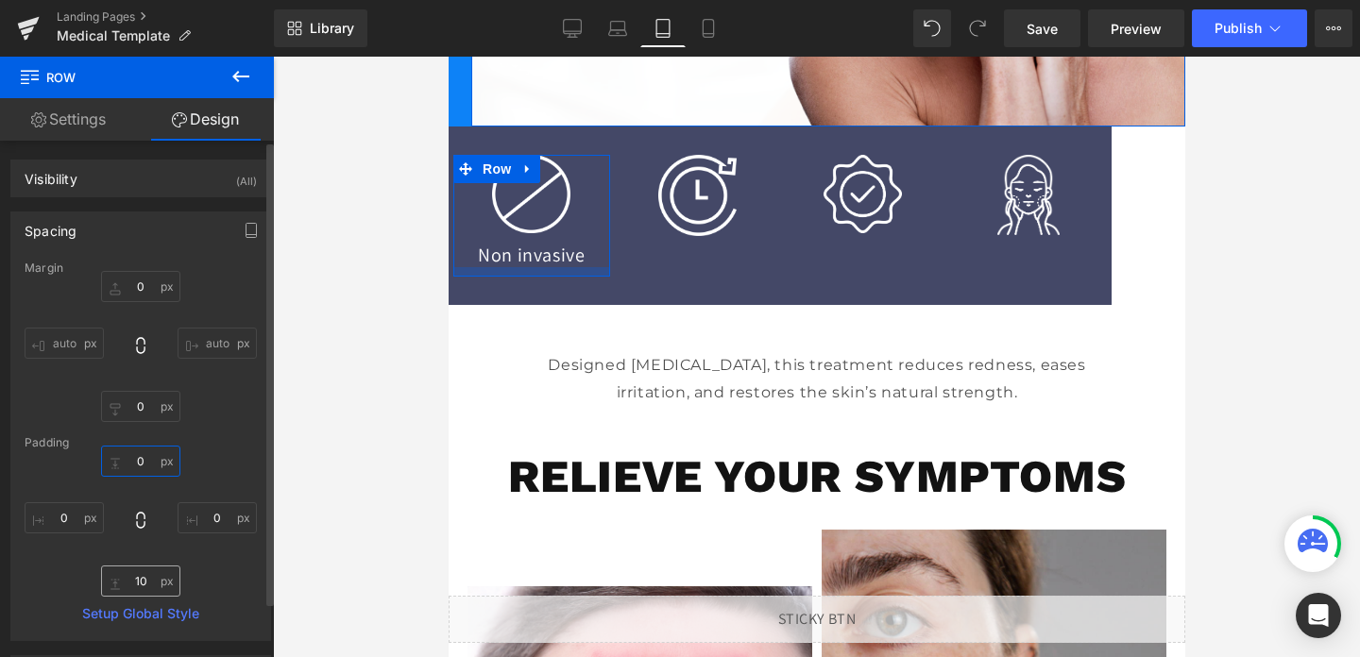
type input "0"
click at [152, 586] on input "10" at bounding box center [140, 581] width 79 height 31
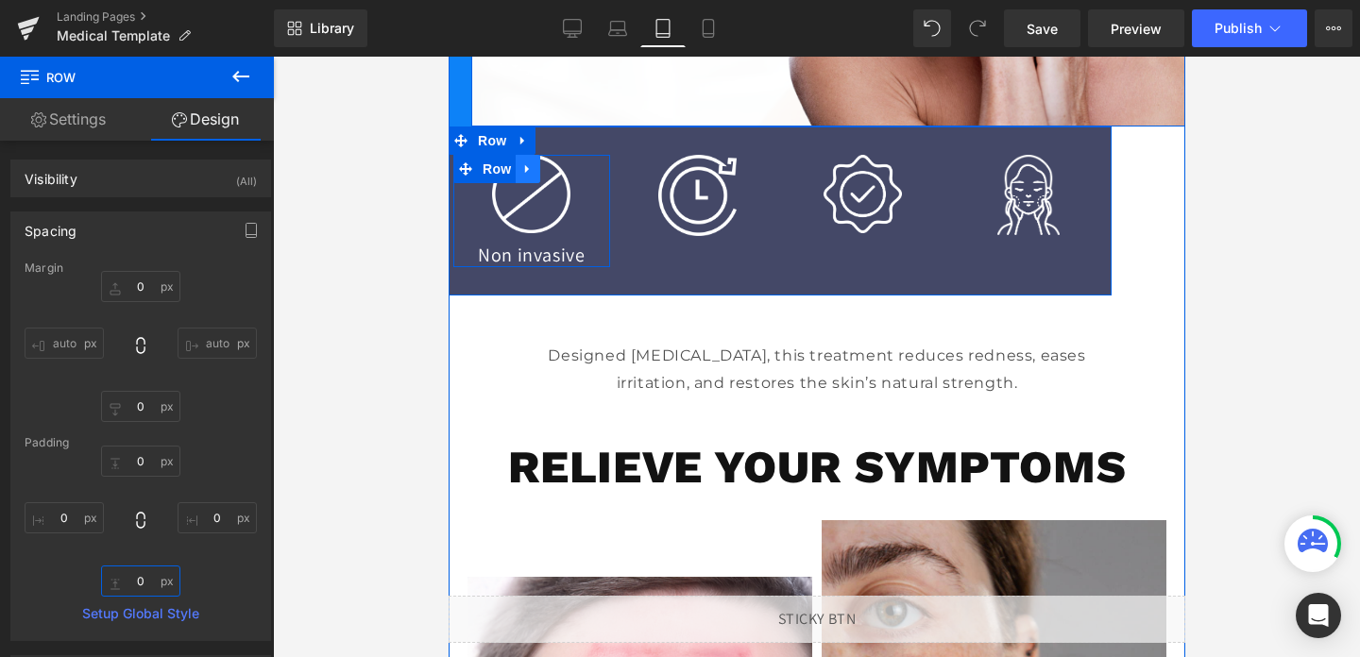
type input "0"
click at [532, 174] on icon at bounding box center [526, 169] width 13 height 14
click at [555, 176] on link at bounding box center [551, 169] width 25 height 28
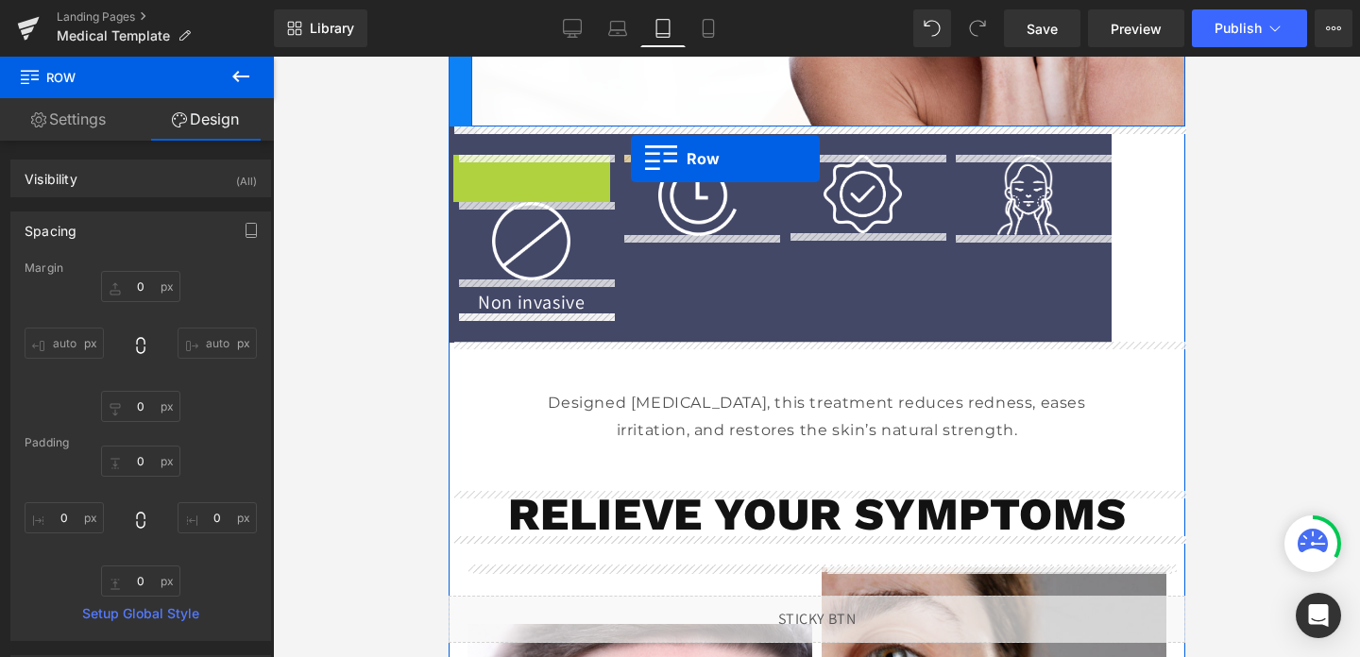
drag, startPoint x: 468, startPoint y: 164, endPoint x: 626, endPoint y: 159, distance: 158.8
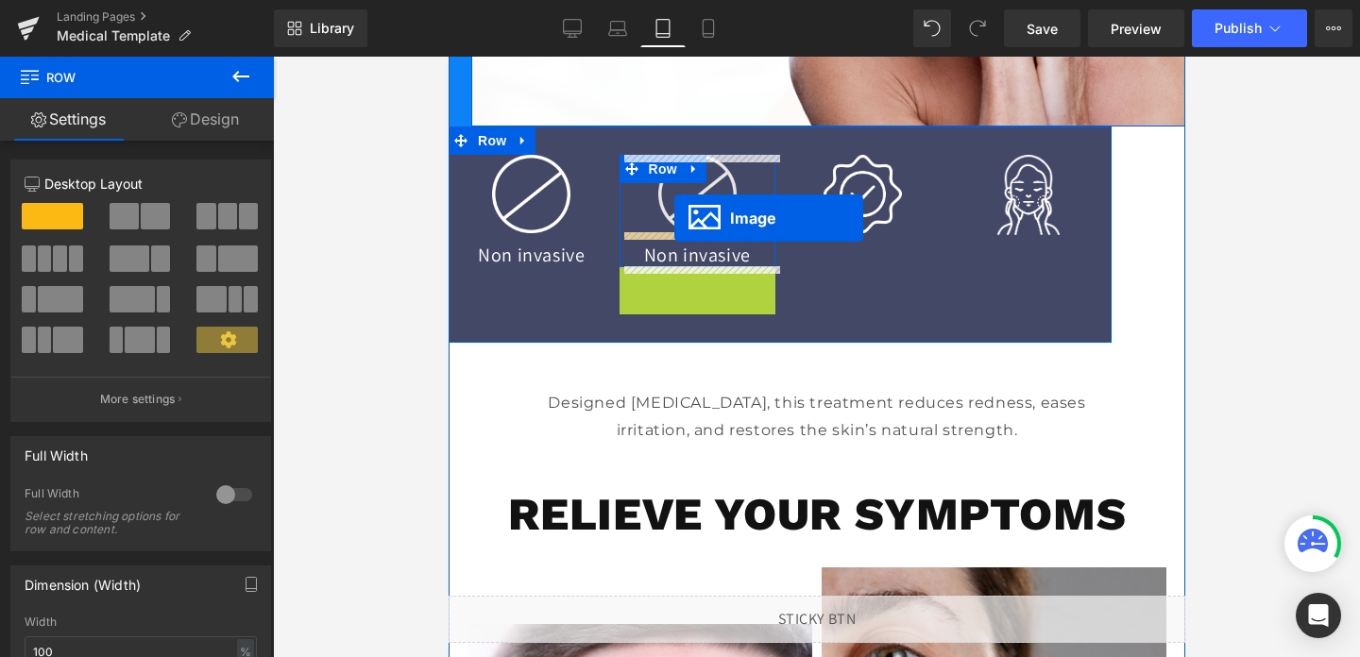
drag, startPoint x: 670, startPoint y: 307, endPoint x: 673, endPoint y: 218, distance: 88.9
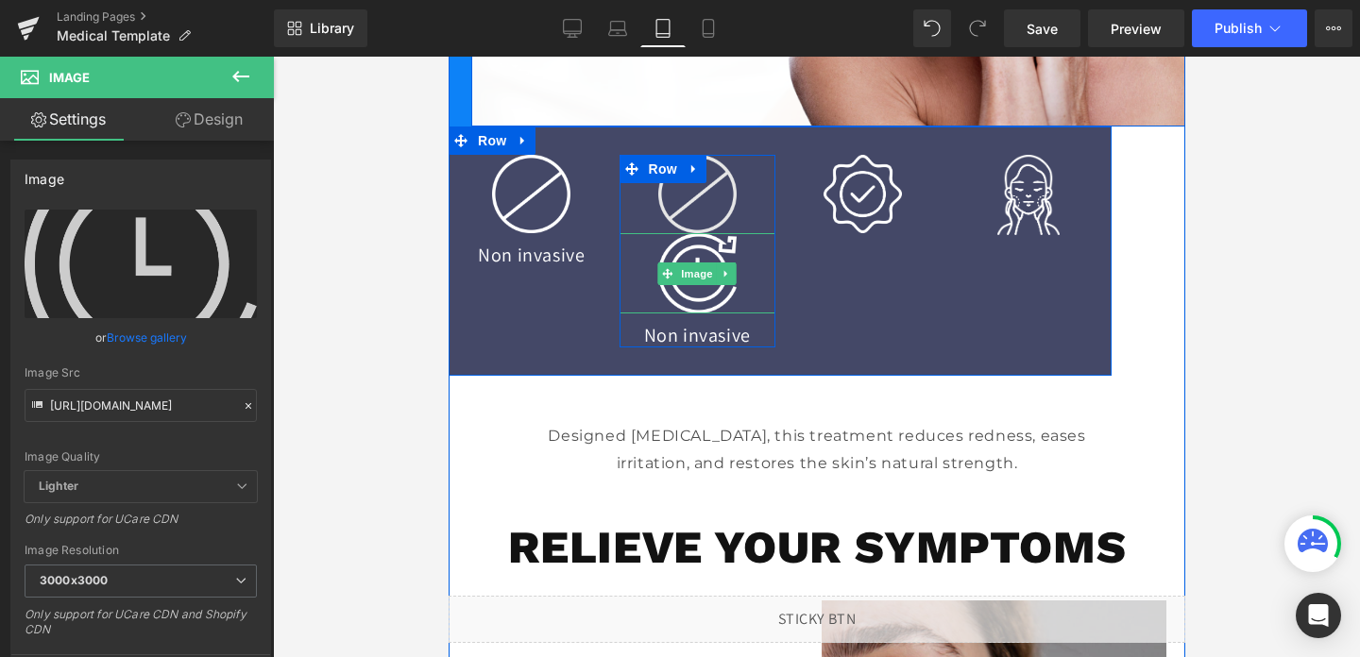
click at [712, 201] on div "Image" at bounding box center [697, 194] width 157 height 78
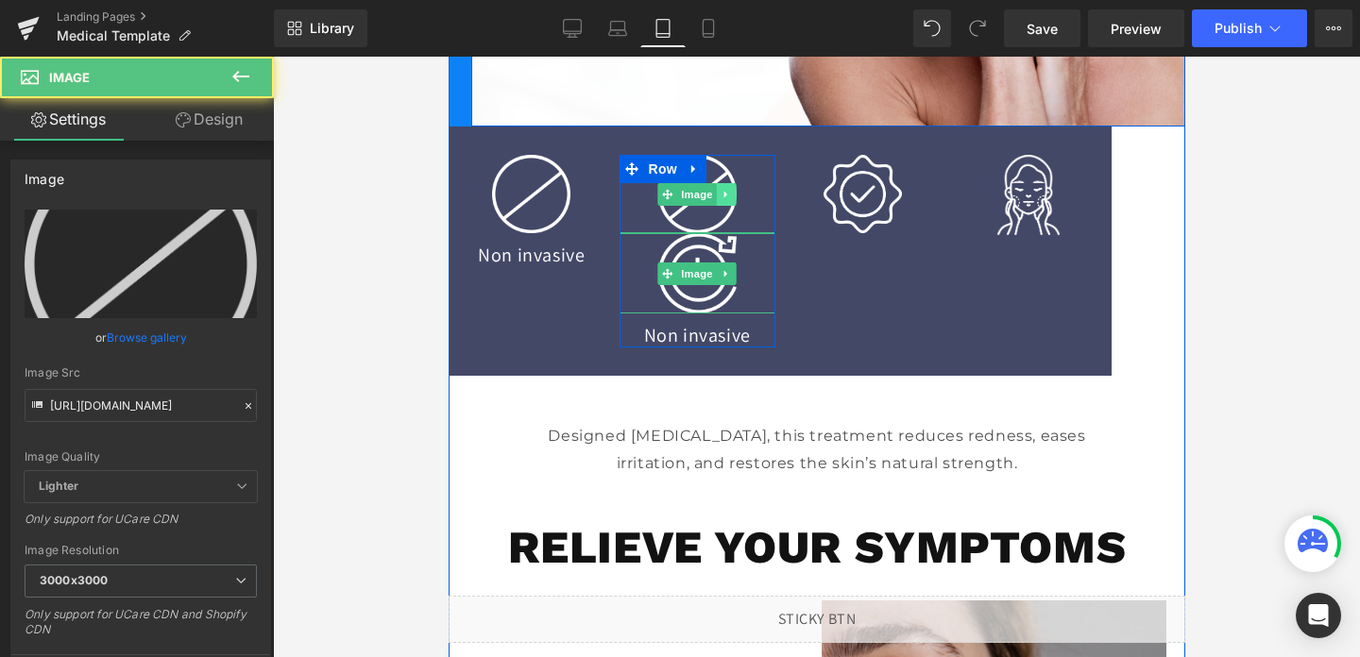
click at [731, 196] on icon at bounding box center [726, 194] width 10 height 11
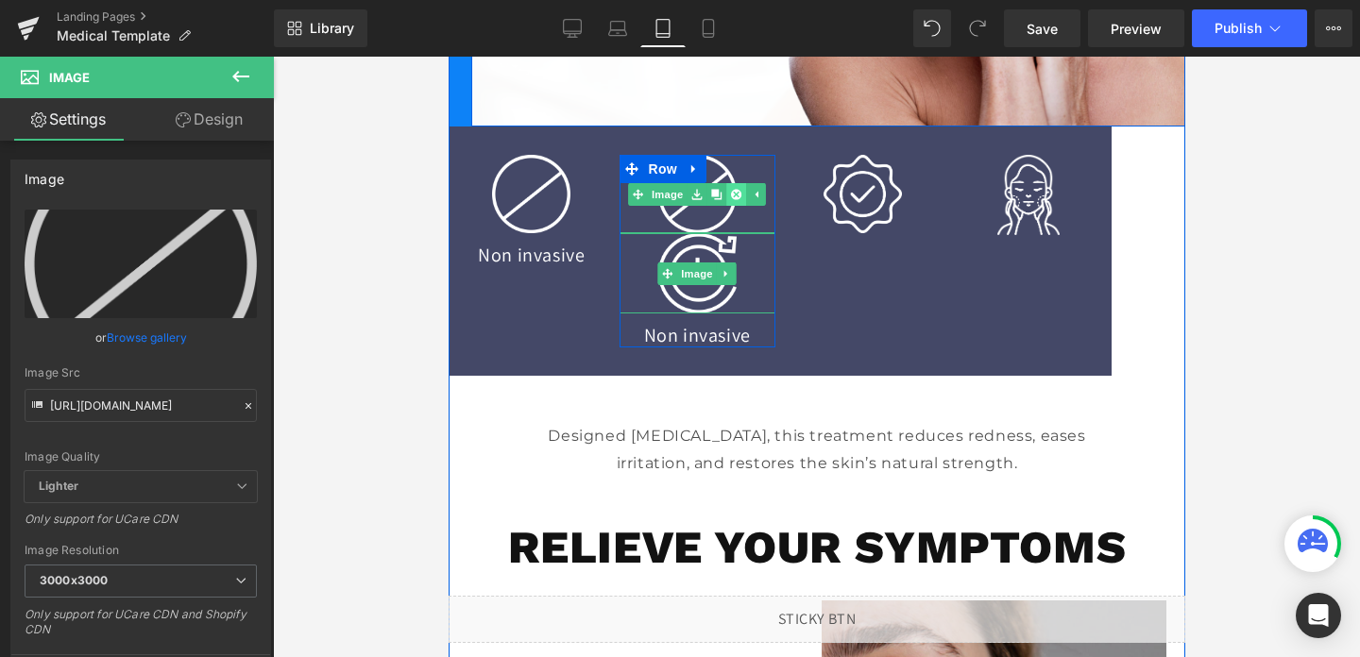
click at [735, 197] on icon at bounding box center [735, 194] width 10 height 10
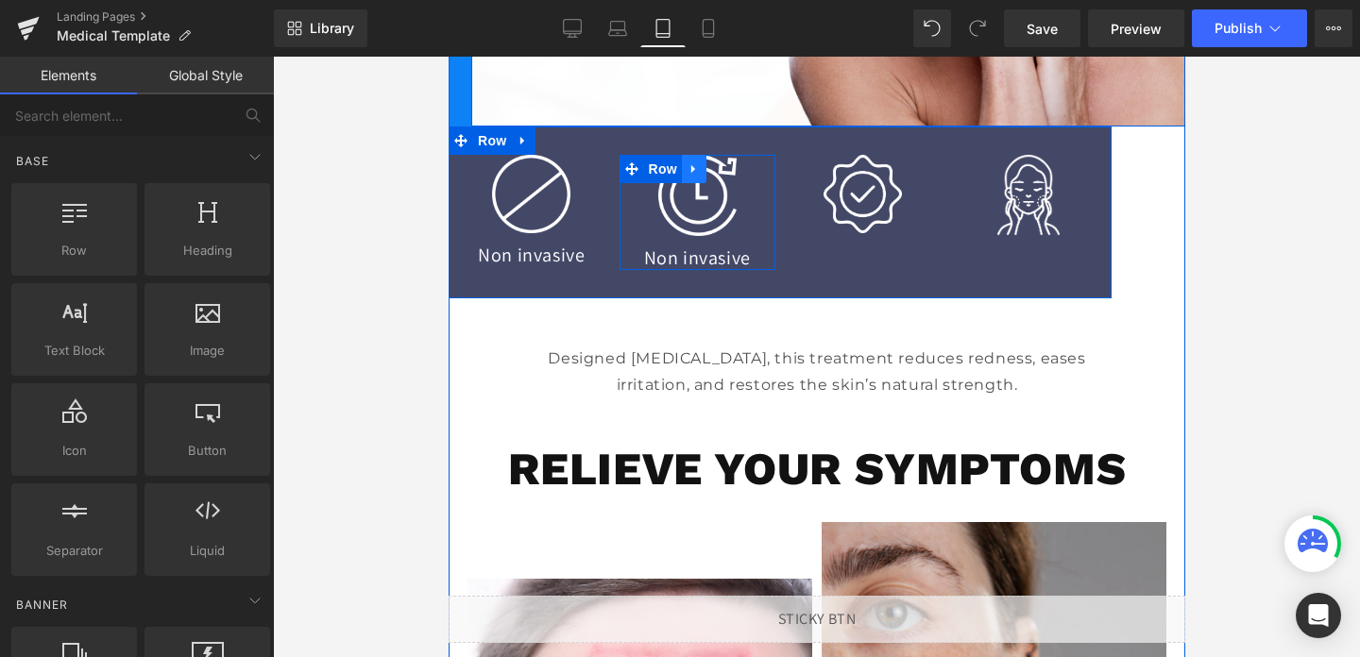
click at [697, 172] on icon at bounding box center [693, 169] width 13 height 14
click at [714, 173] on icon at bounding box center [717, 169] width 13 height 14
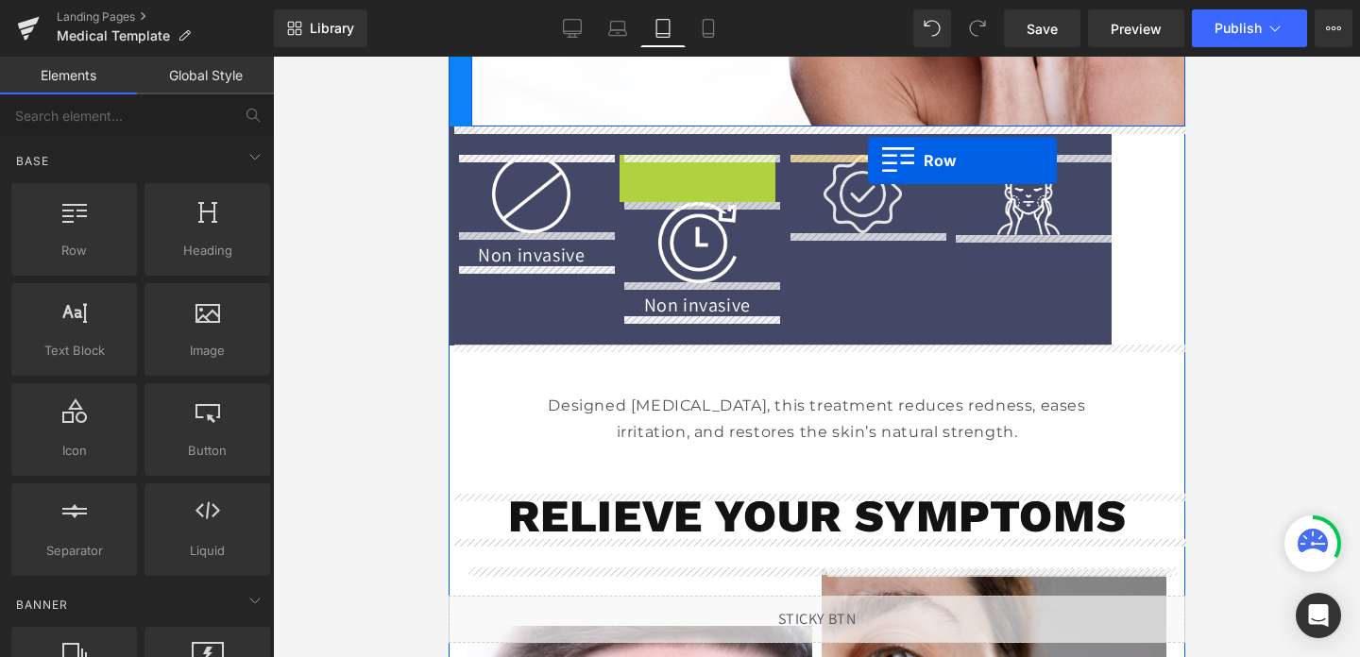
drag, startPoint x: 632, startPoint y: 167, endPoint x: 867, endPoint y: 161, distance: 235.3
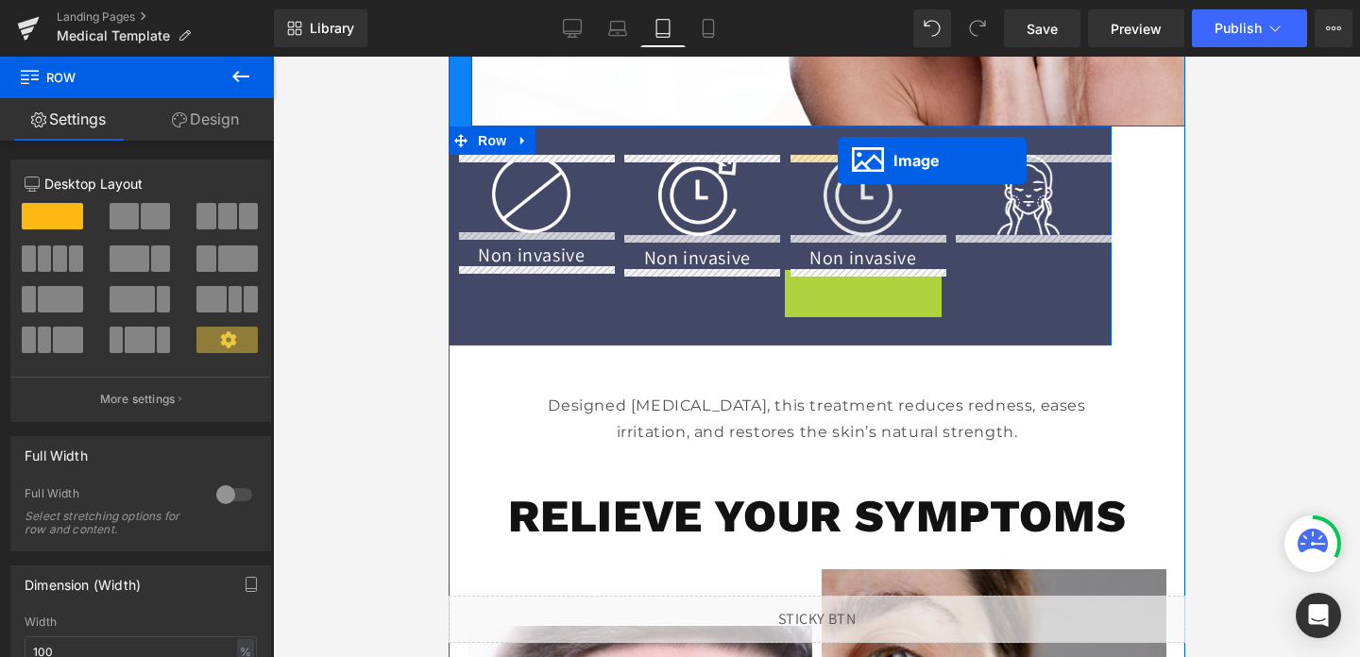
drag, startPoint x: 828, startPoint y: 303, endPoint x: 837, endPoint y: 161, distance: 142.9
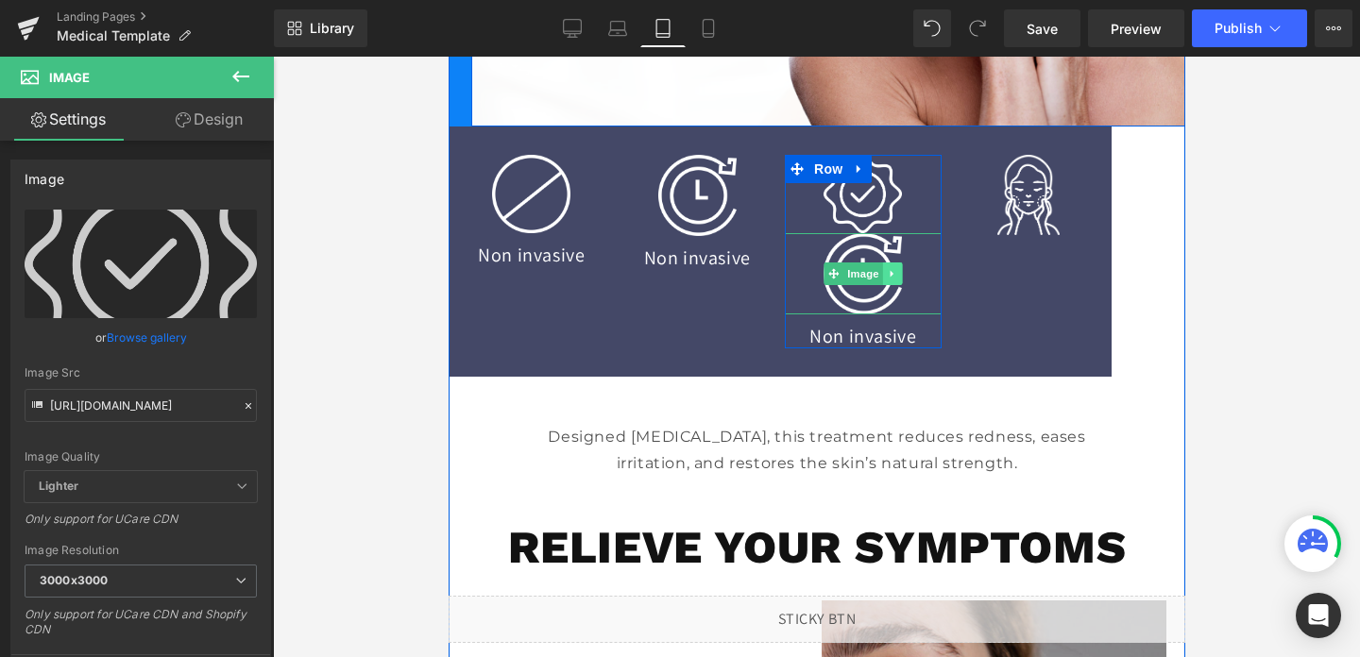
click at [893, 268] on icon at bounding box center [891, 273] width 10 height 11
click at [902, 271] on icon at bounding box center [901, 273] width 10 height 10
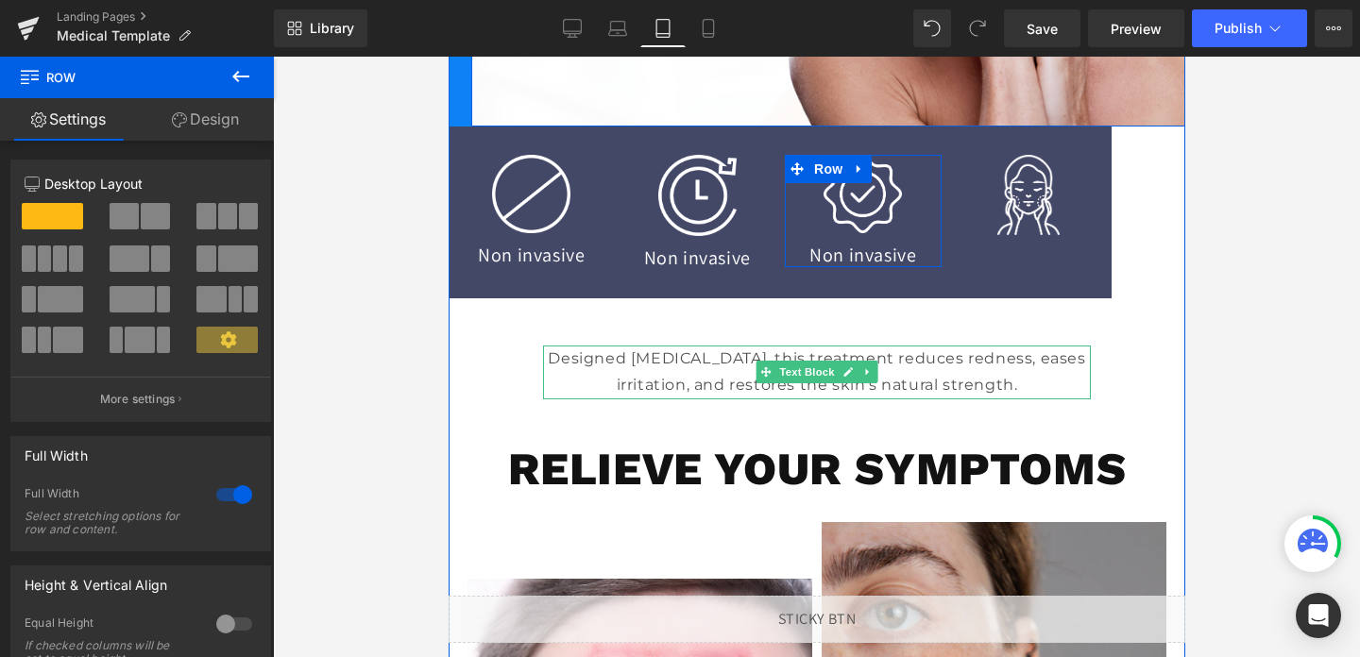
click at [906, 356] on p "Designed [MEDICAL_DATA], this treatment reduces redness, eases irritation, and …" at bounding box center [816, 373] width 548 height 55
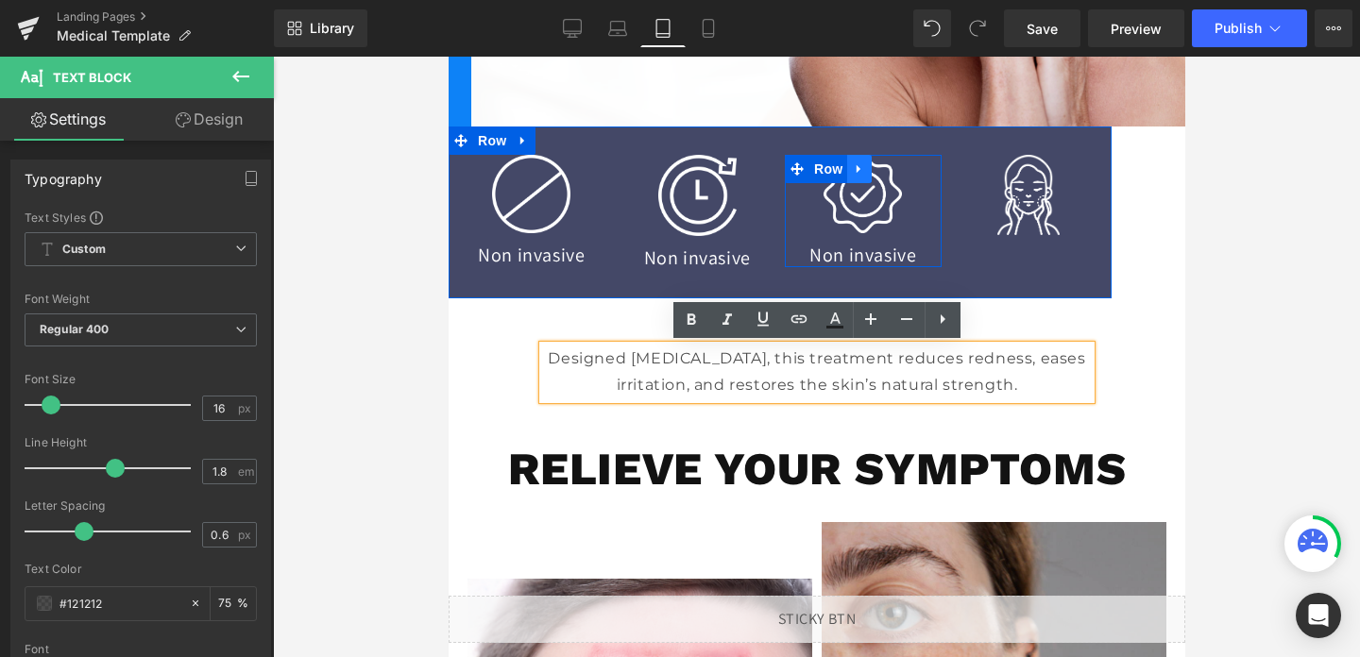
click at [861, 168] on icon at bounding box center [858, 169] width 13 height 14
click at [893, 166] on link at bounding box center [883, 169] width 25 height 28
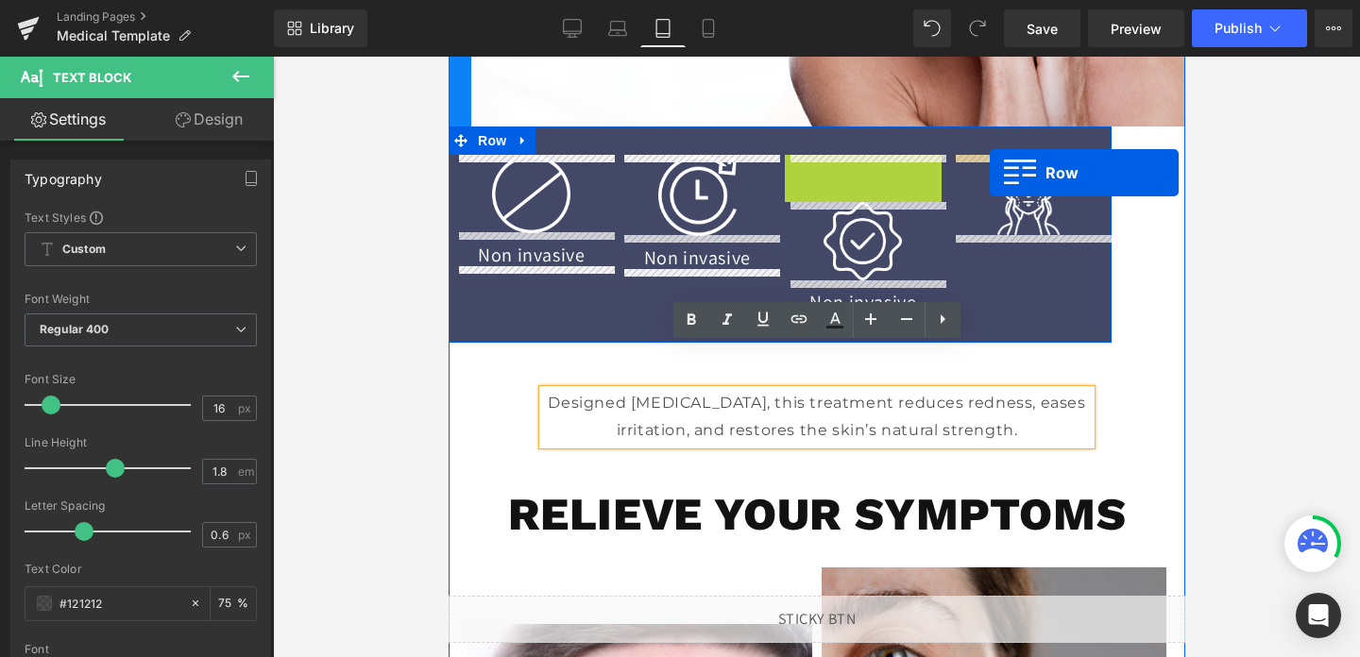
drag, startPoint x: 798, startPoint y: 173, endPoint x: 989, endPoint y: 173, distance: 190.8
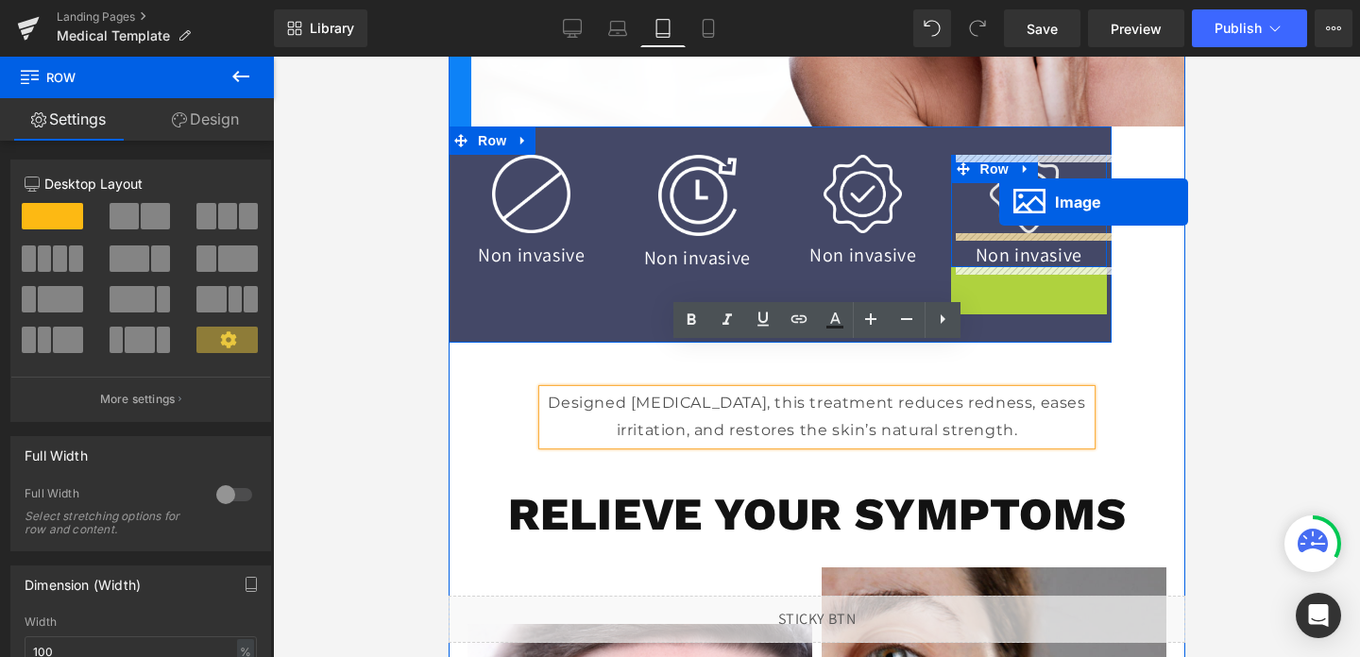
drag, startPoint x: 997, startPoint y: 307, endPoint x: 998, endPoint y: 202, distance: 104.9
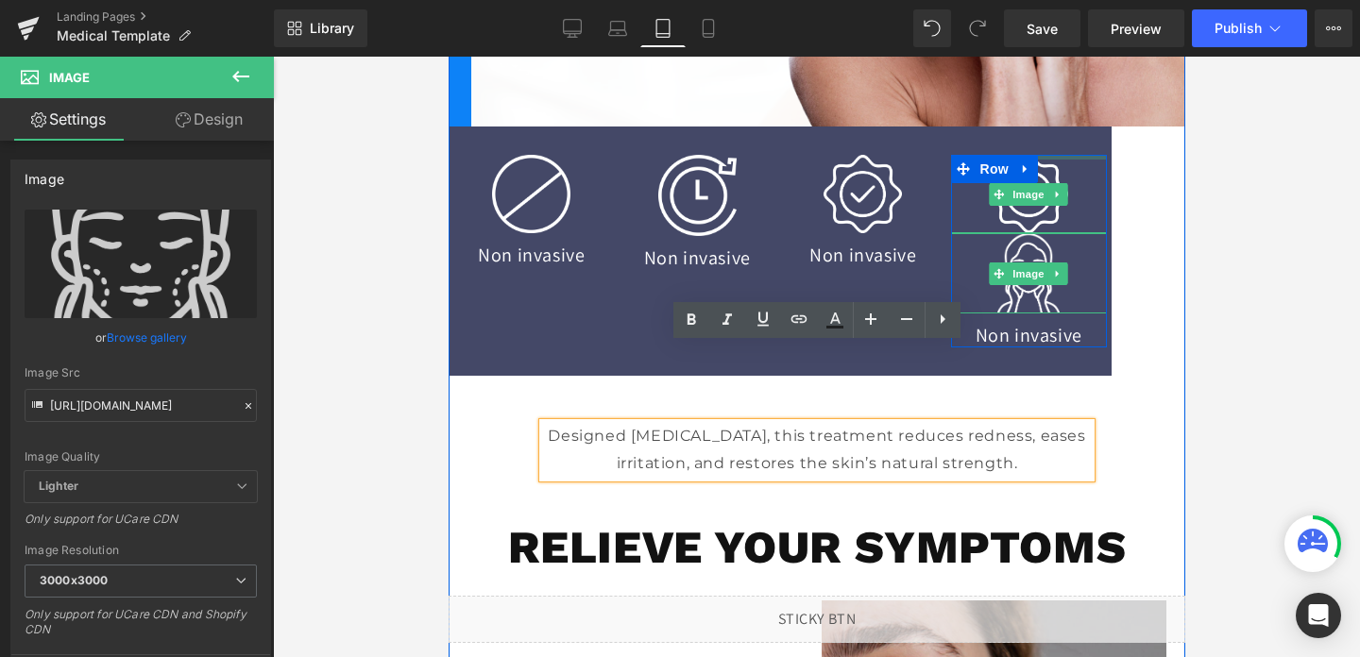
click at [1073, 194] on div at bounding box center [1028, 194] width 157 height 78
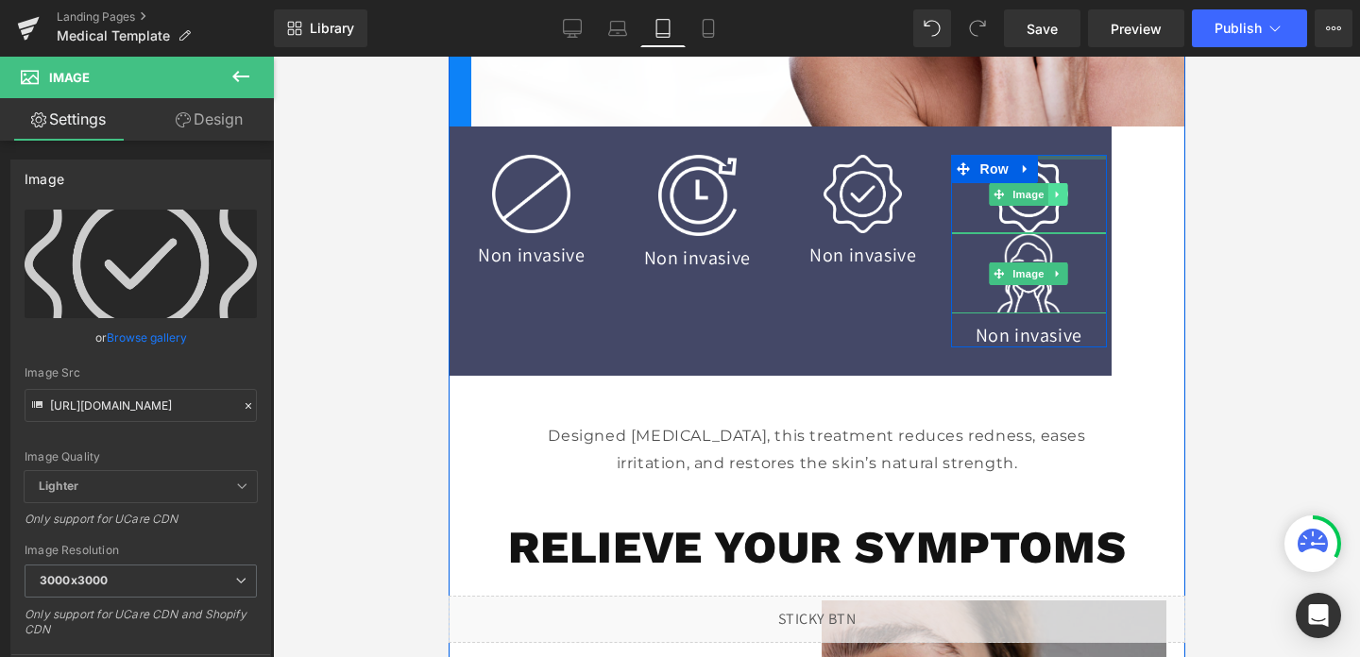
click at [1056, 196] on icon at bounding box center [1056, 194] width 3 height 7
click at [1069, 190] on icon at bounding box center [1067, 194] width 10 height 10
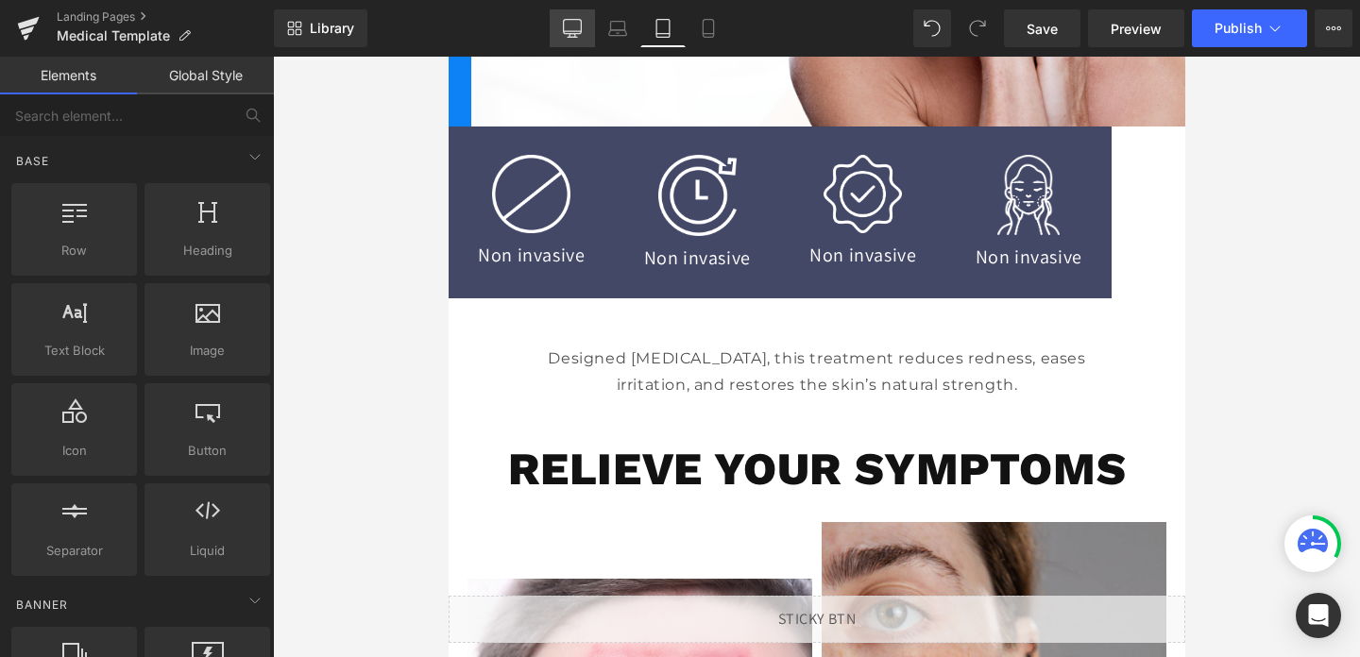
click at [571, 23] on icon at bounding box center [572, 28] width 19 height 19
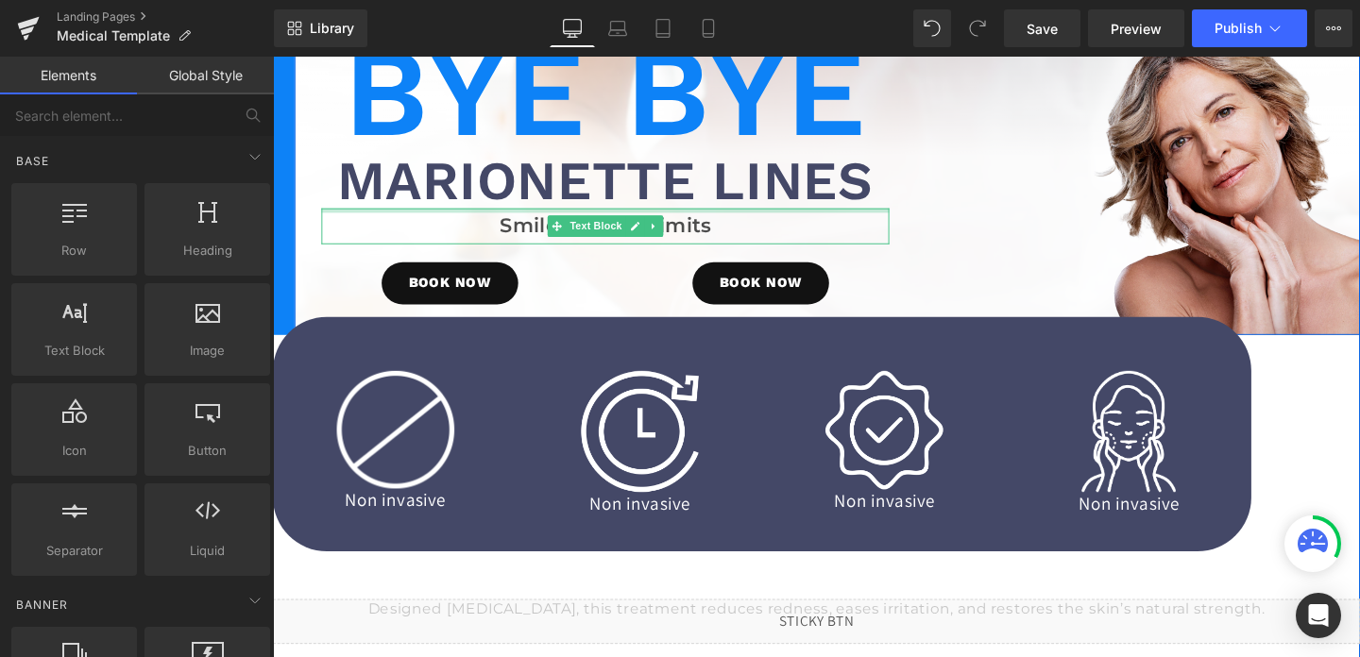
scroll to position [124, 0]
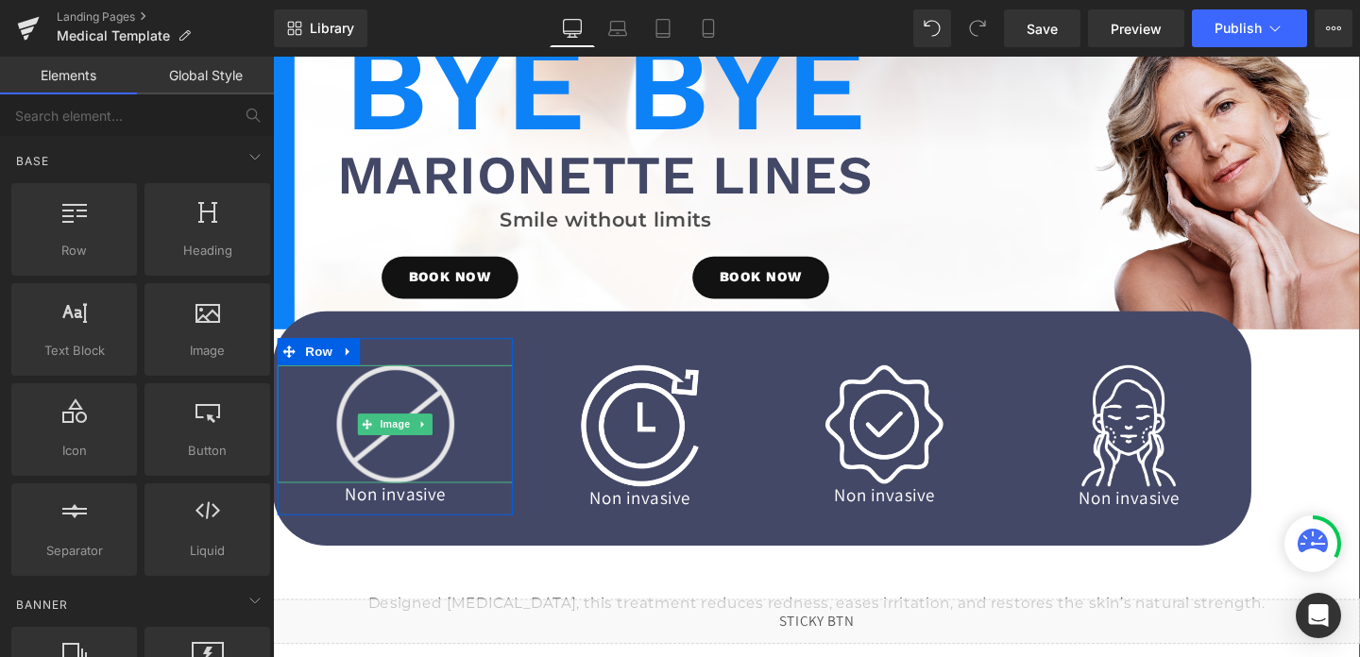
click at [368, 420] on img at bounding box center [402, 444] width 124 height 124
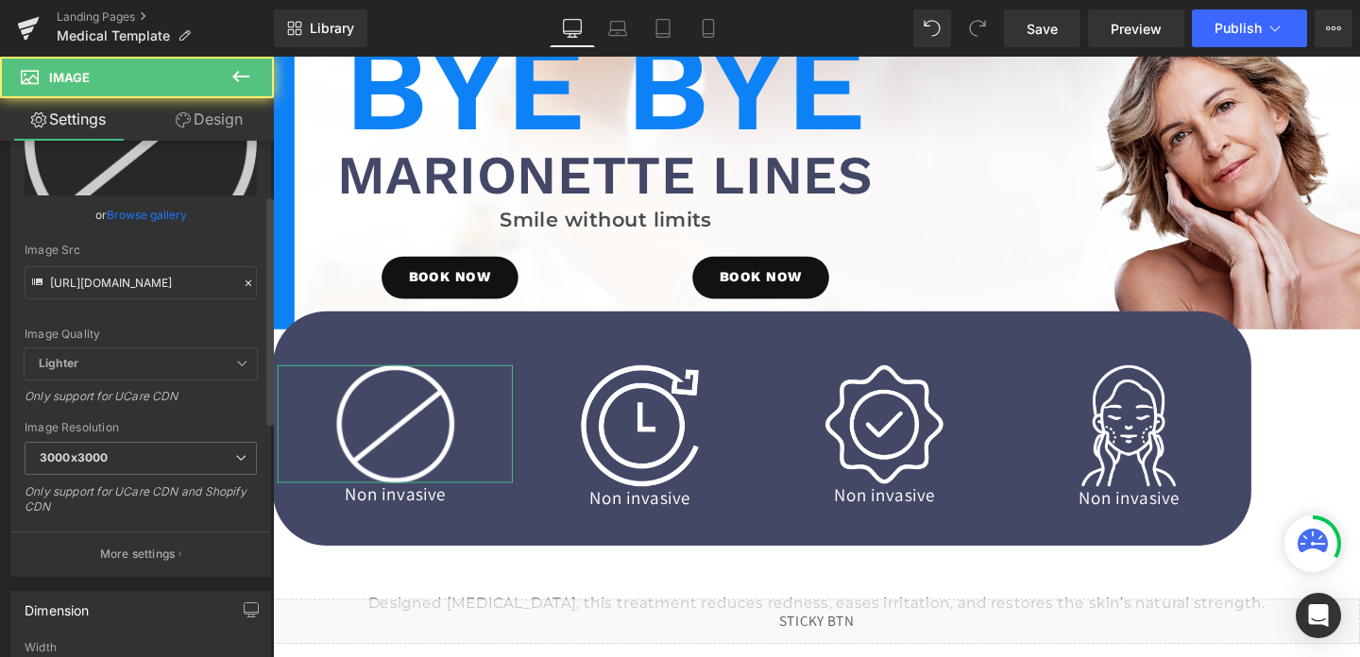
scroll to position [333, 0]
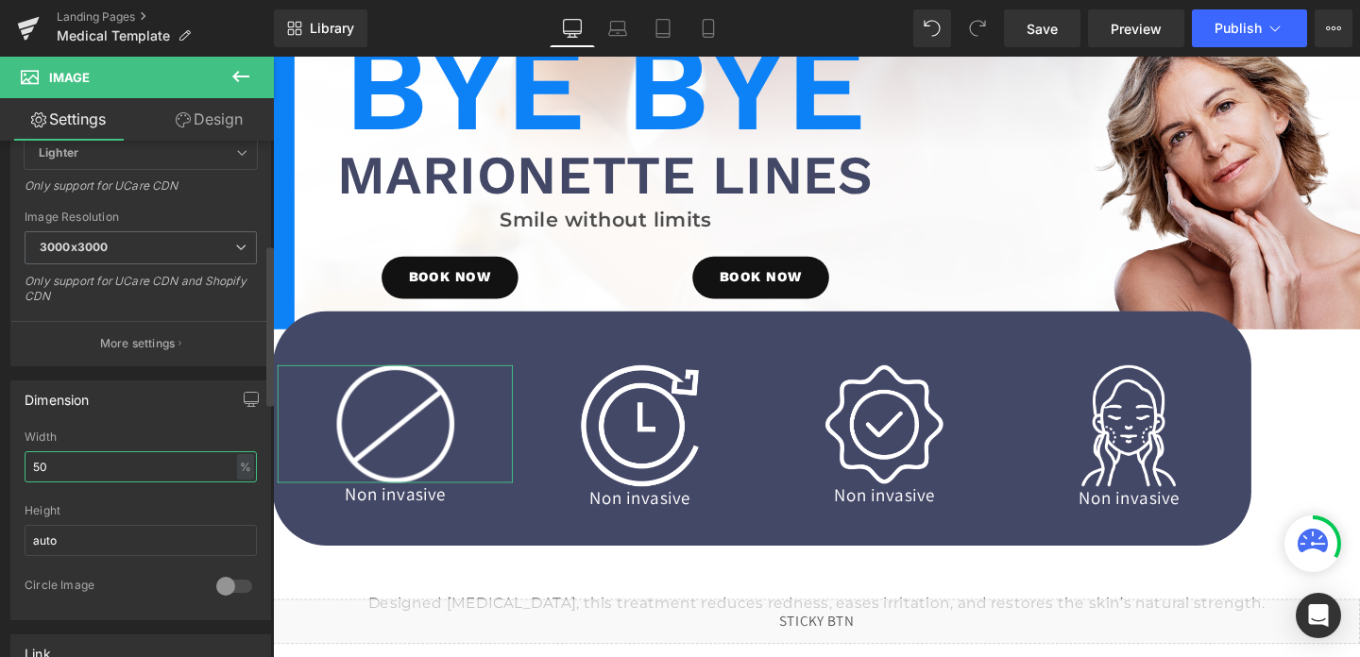
click at [128, 470] on input "50" at bounding box center [141, 467] width 232 height 31
type input "30"
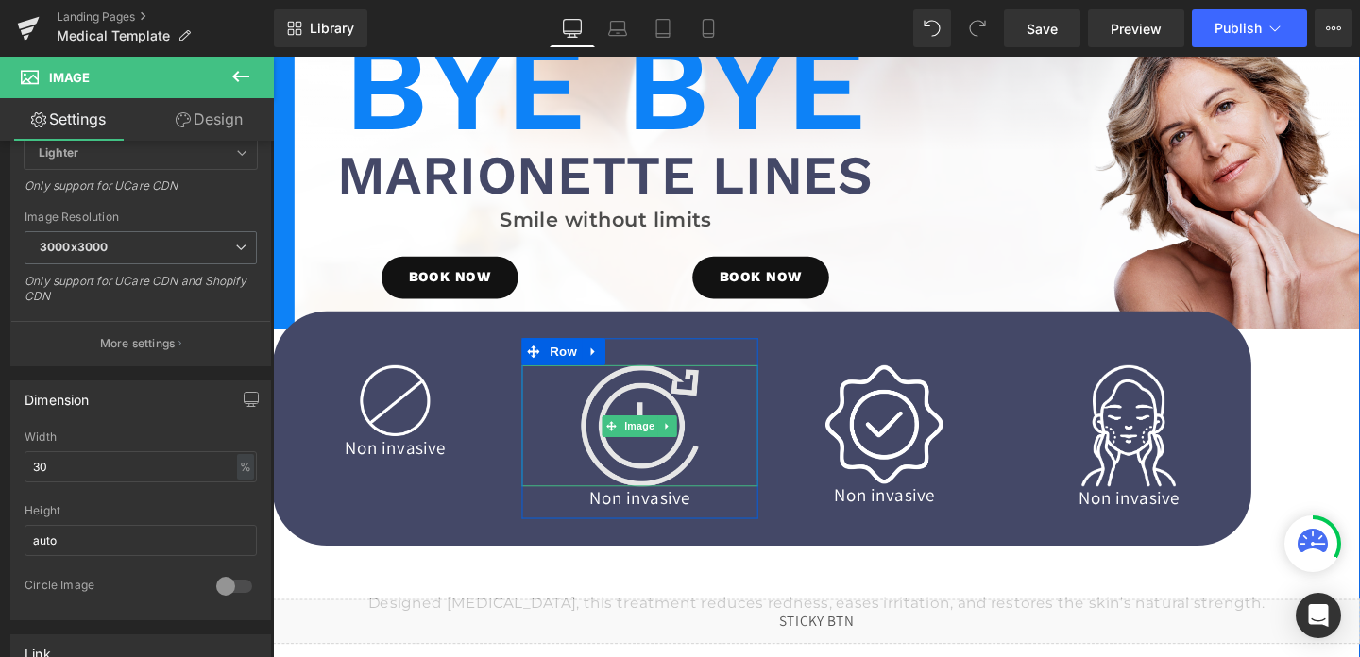
click at [670, 402] on img at bounding box center [659, 446] width 124 height 128
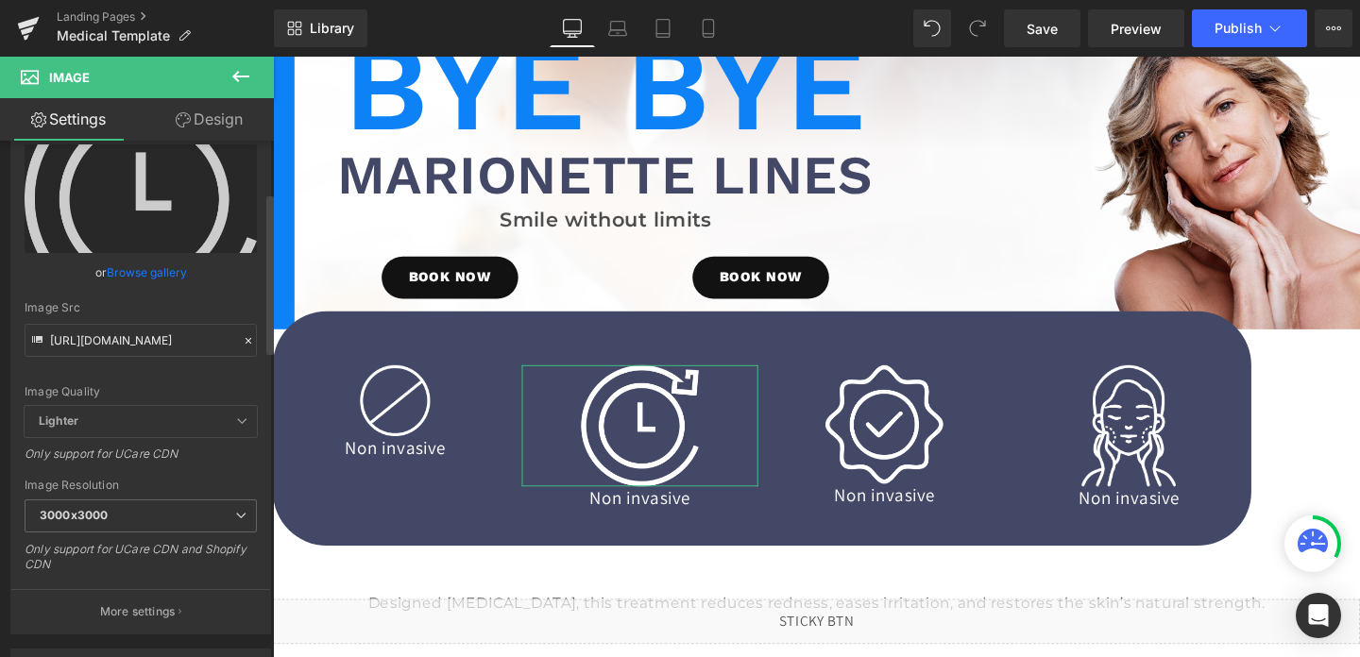
scroll to position [167, 0]
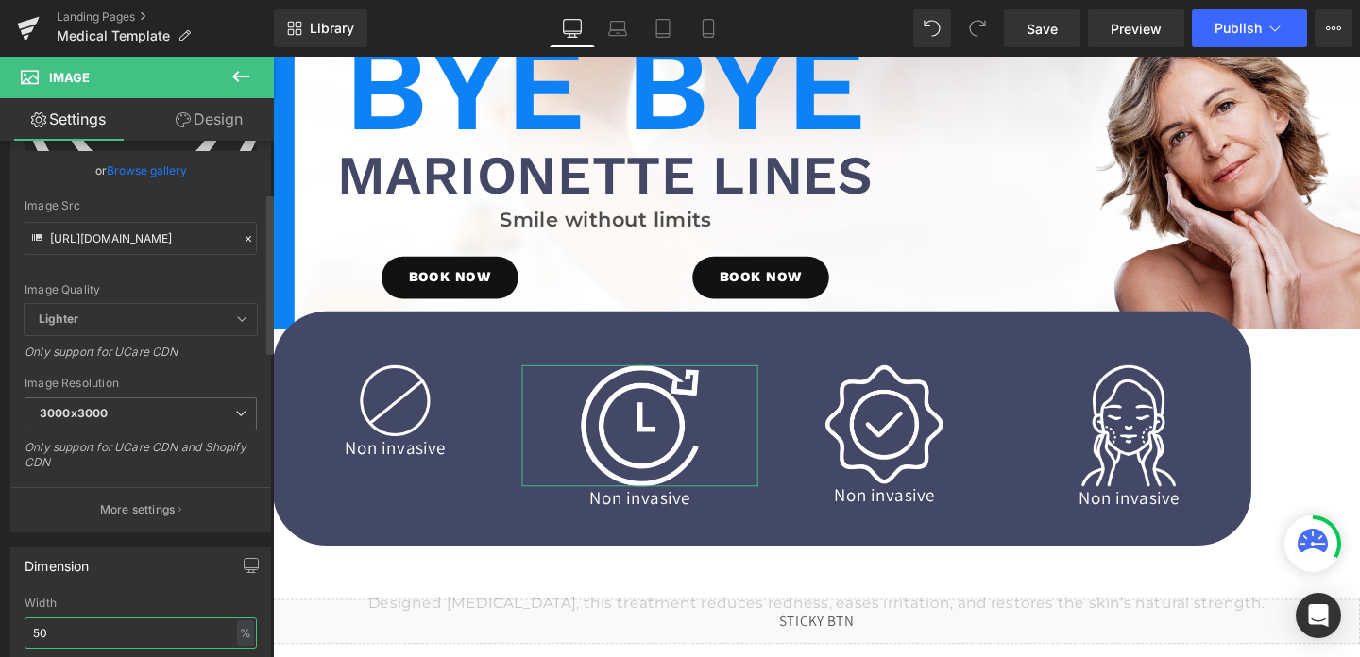
click at [105, 638] on input "50" at bounding box center [141, 633] width 232 height 31
type input "30"
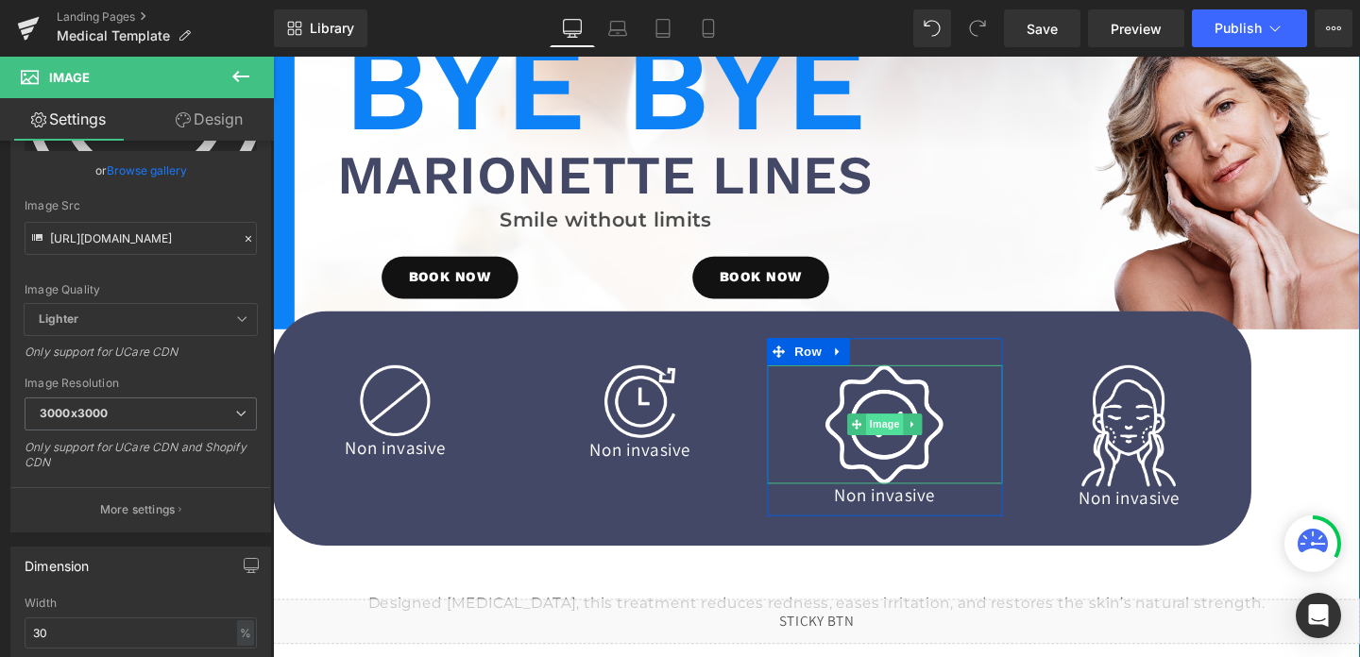
click at [916, 441] on span "Image" at bounding box center [916, 444] width 40 height 23
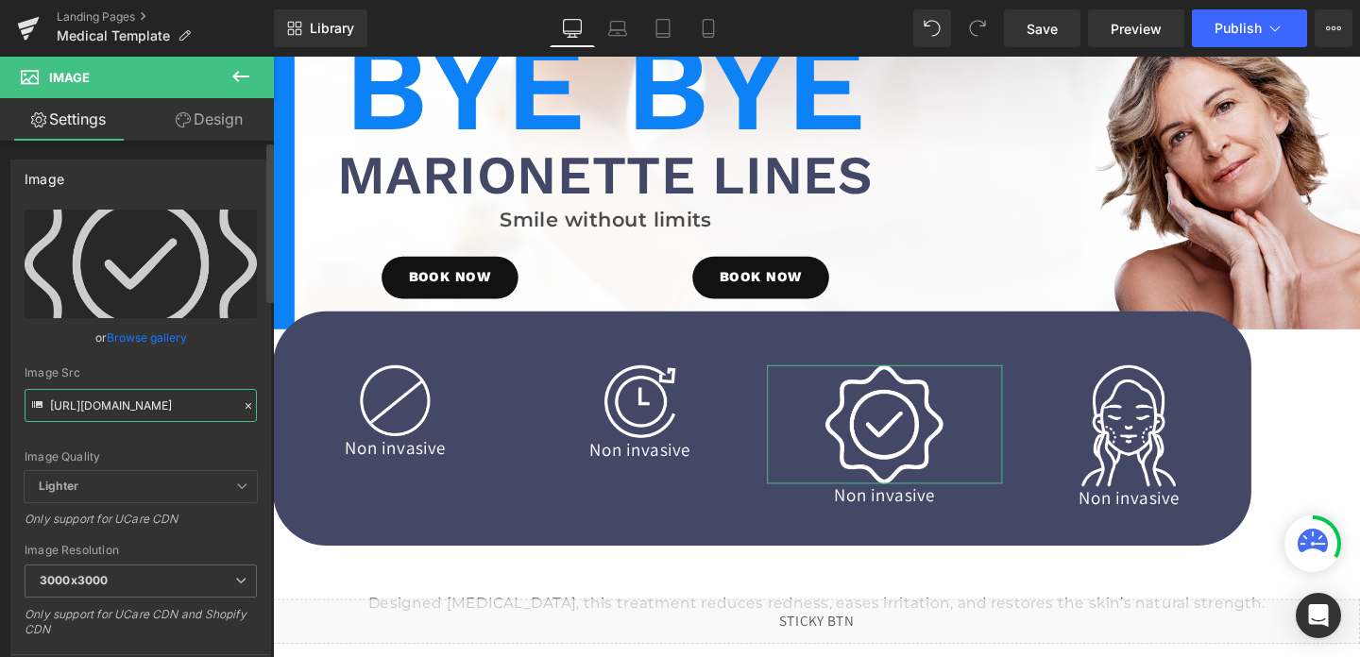
click at [126, 397] on input "[URL][DOMAIN_NAME]" at bounding box center [141, 405] width 232 height 33
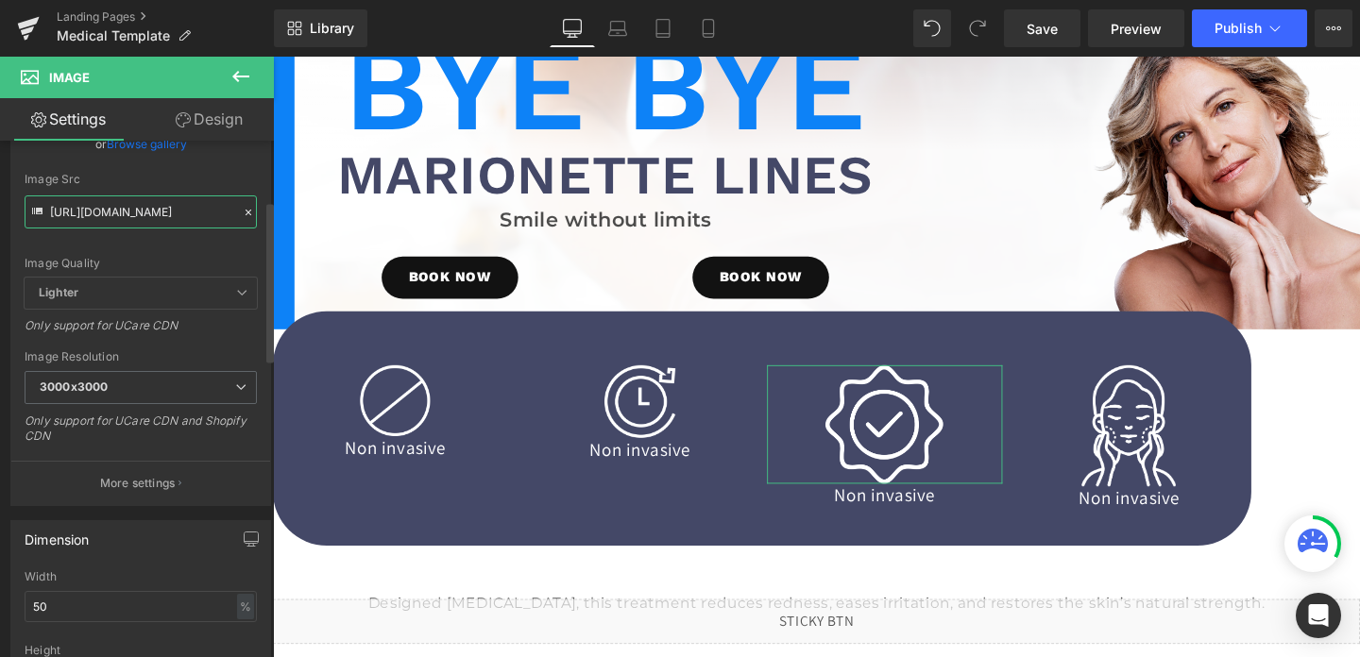
scroll to position [203, 0]
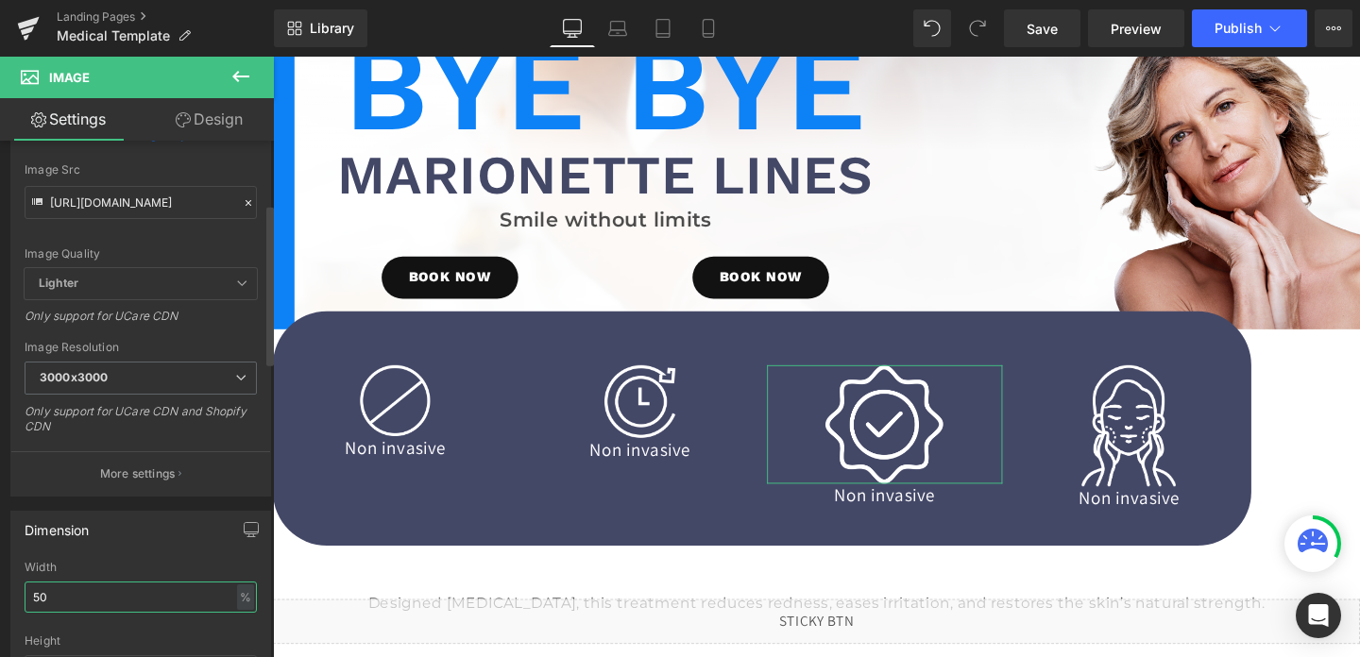
click at [94, 591] on input "50" at bounding box center [141, 597] width 232 height 31
type input "30"
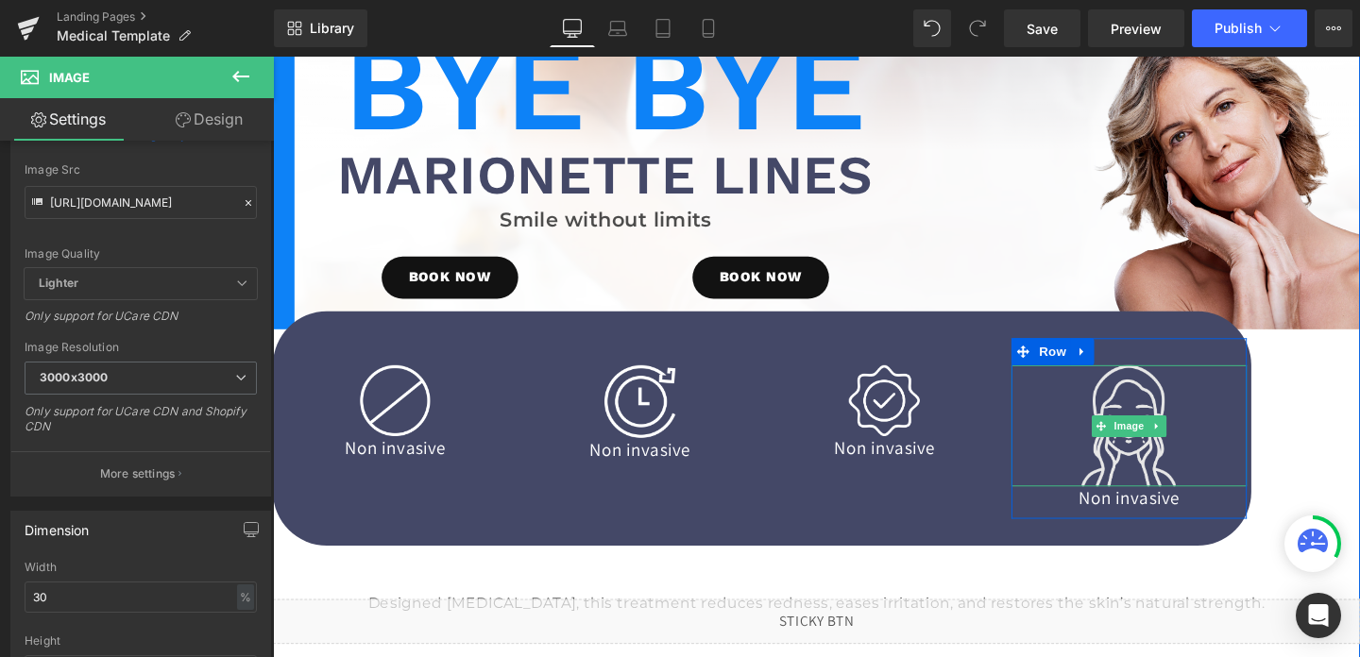
click at [1194, 391] on img at bounding box center [1172, 446] width 99 height 128
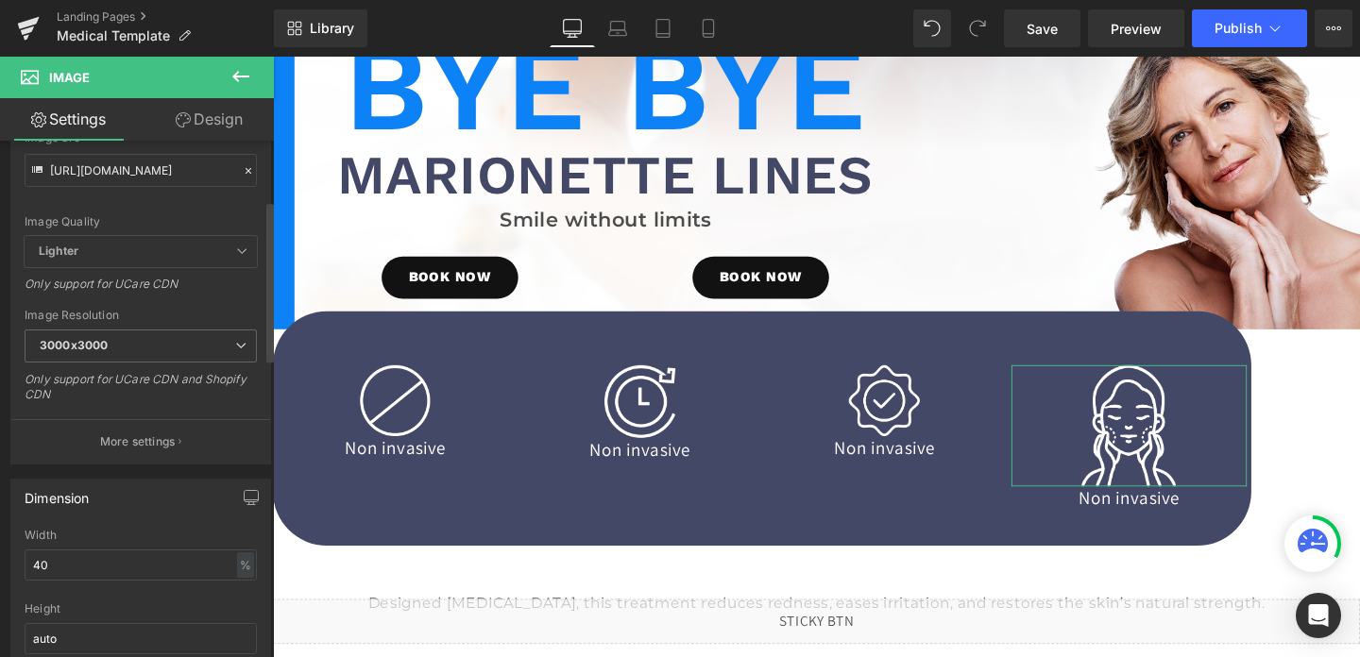
scroll to position [321, 0]
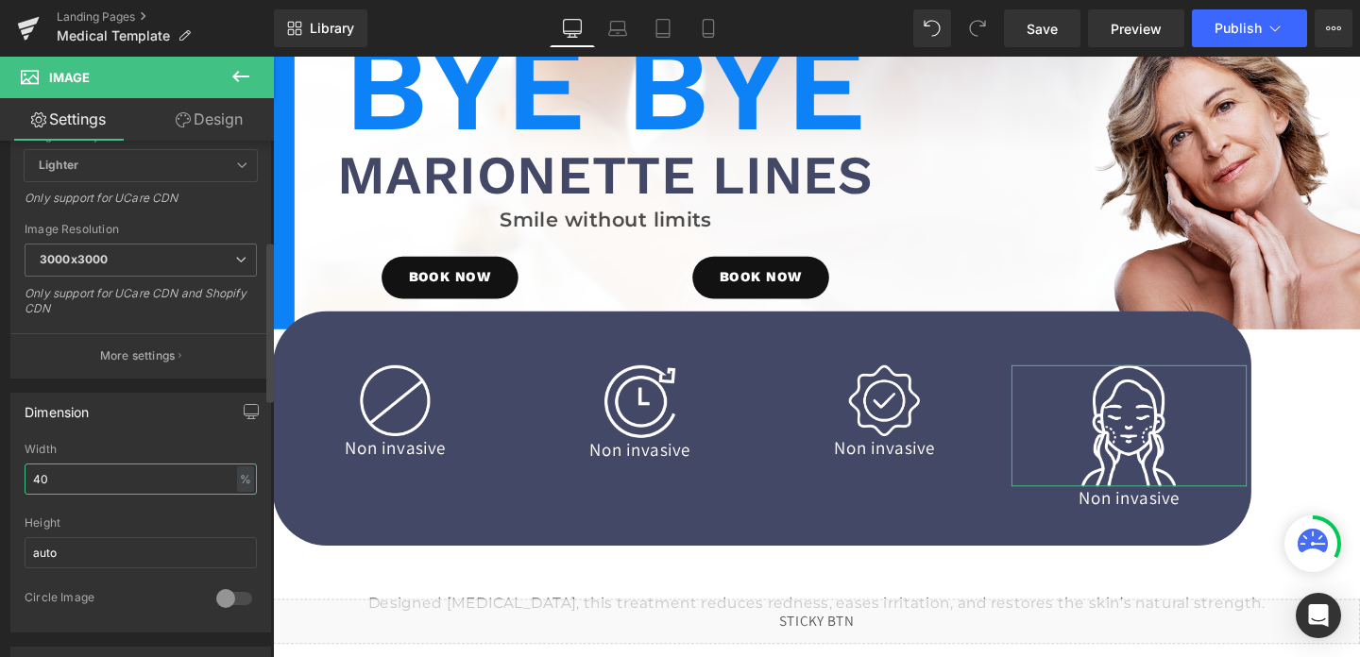
click at [153, 481] on input "40" at bounding box center [141, 479] width 232 height 31
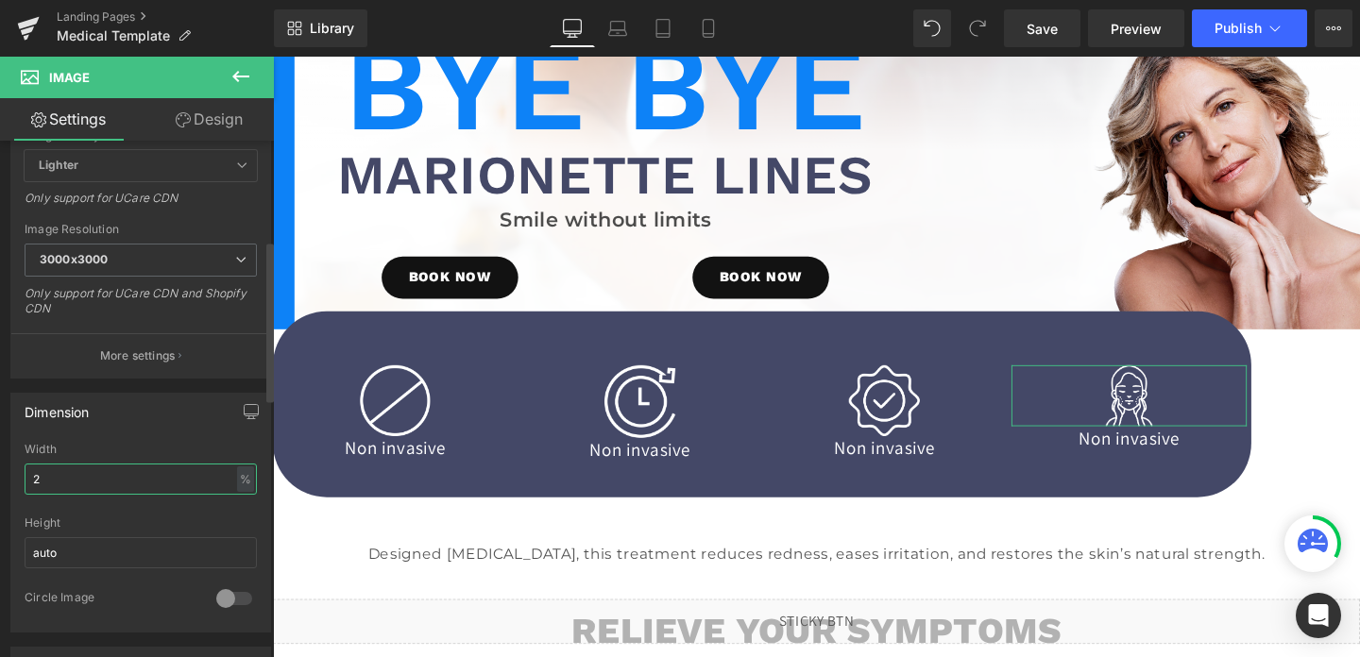
type input "25"
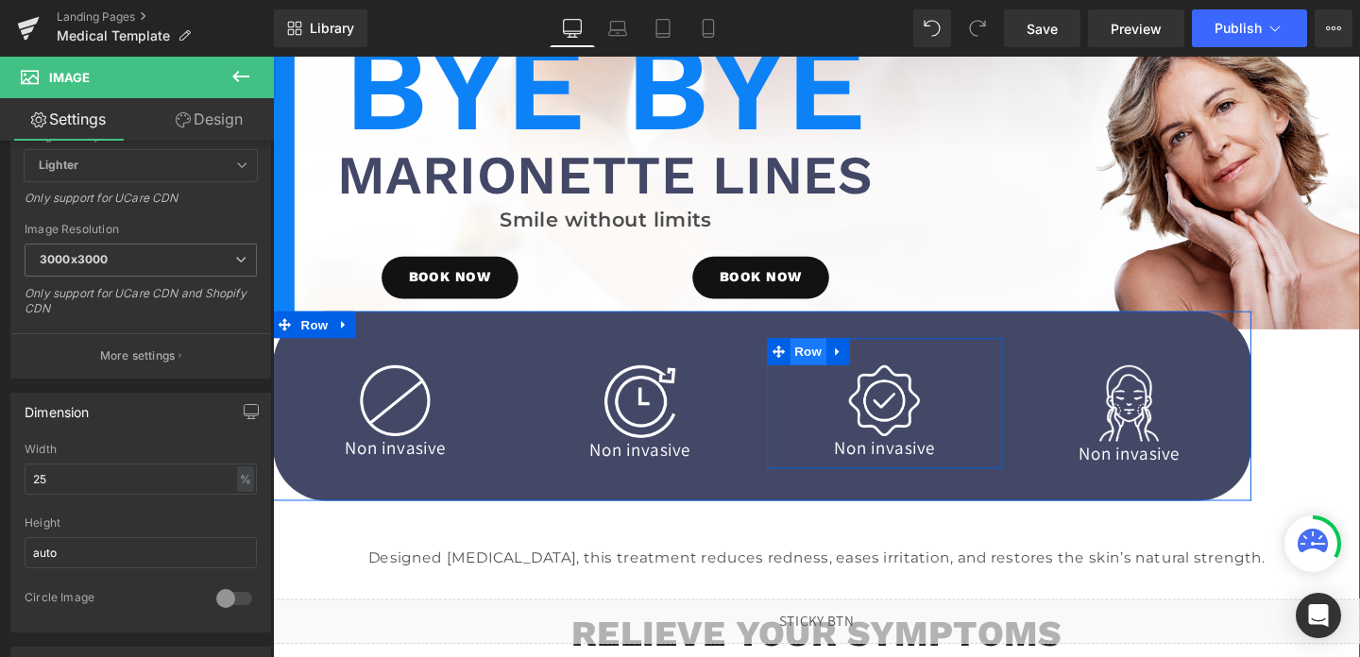
click at [836, 378] on span "Row" at bounding box center [836, 367] width 38 height 28
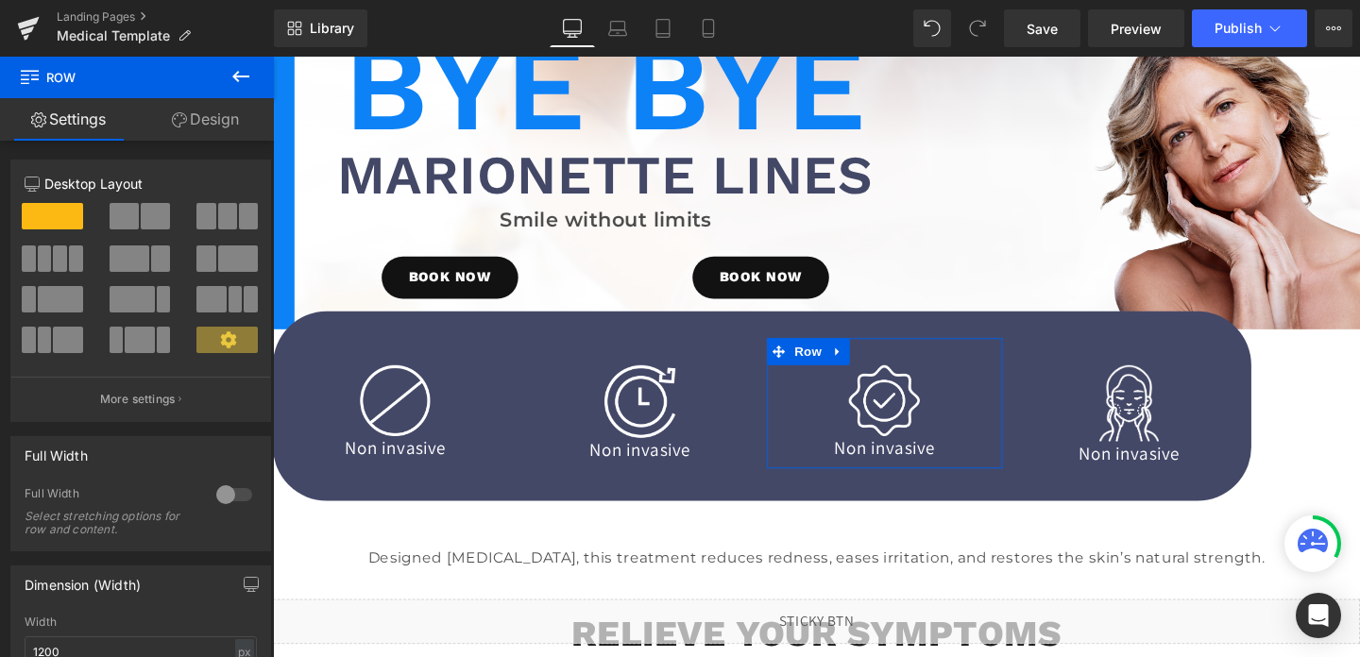
click at [213, 116] on link "Design" at bounding box center [205, 119] width 137 height 43
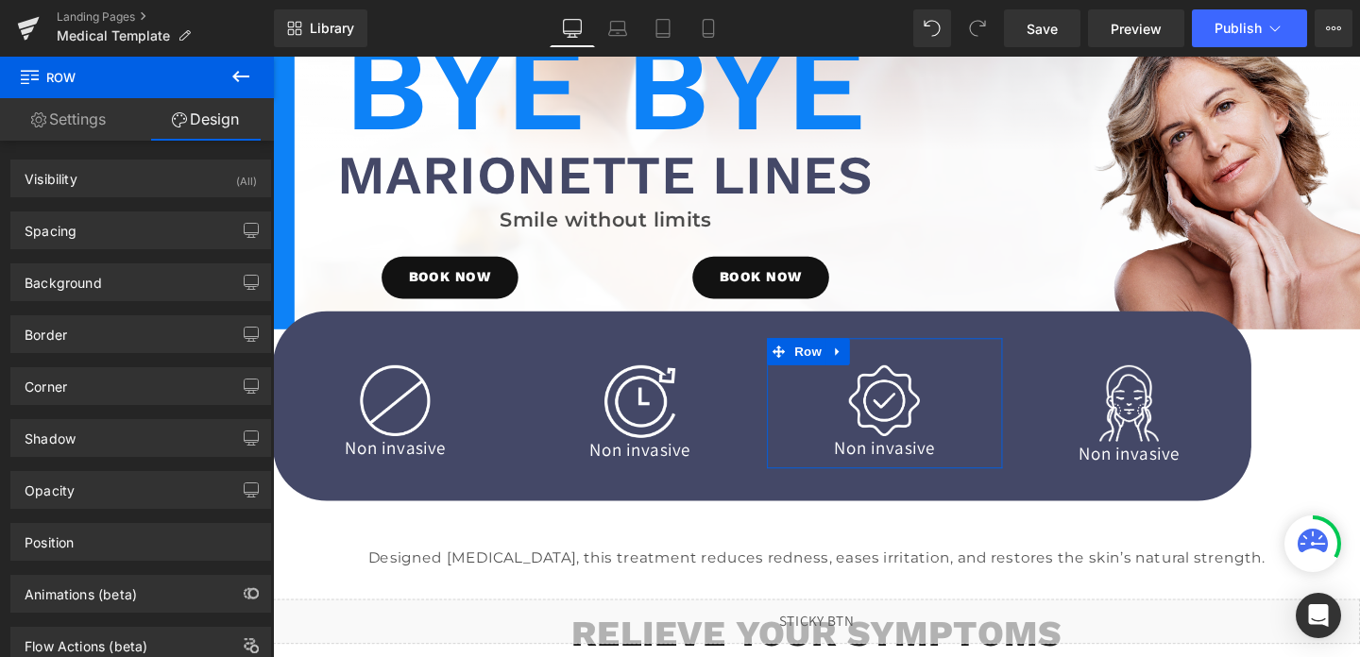
type input "0"
type input "30"
type input "0"
type input "10"
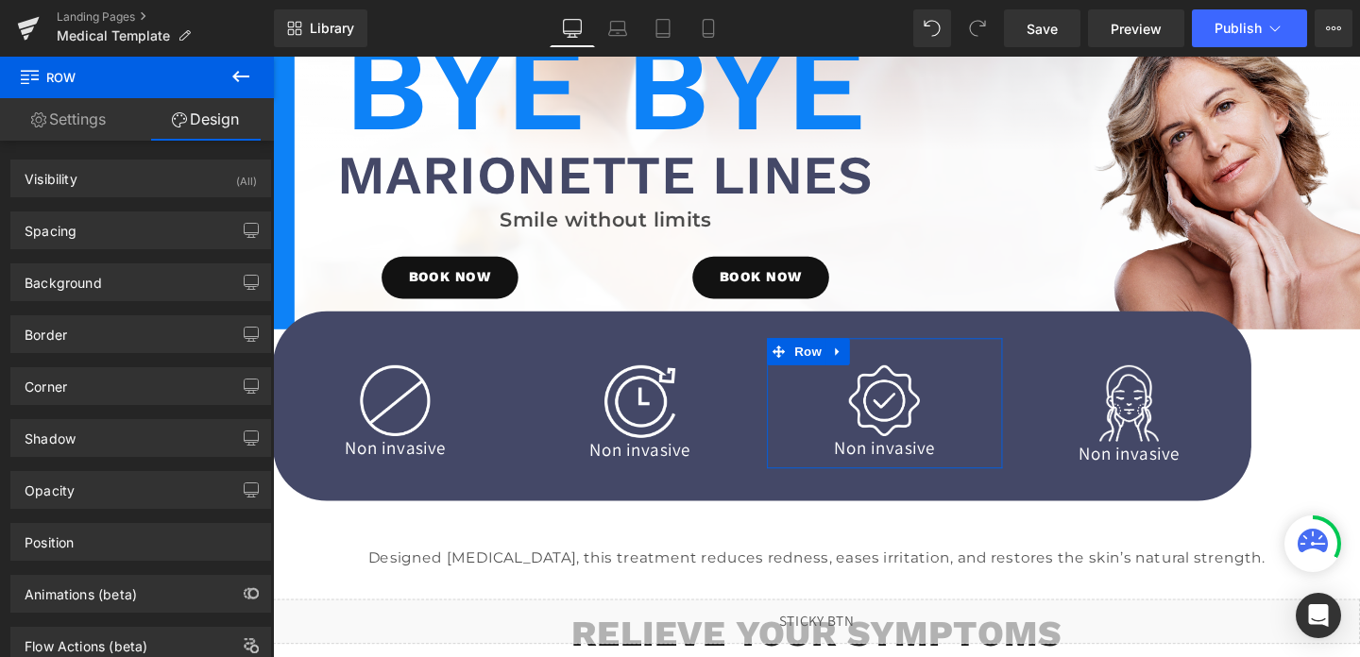
type input "0"
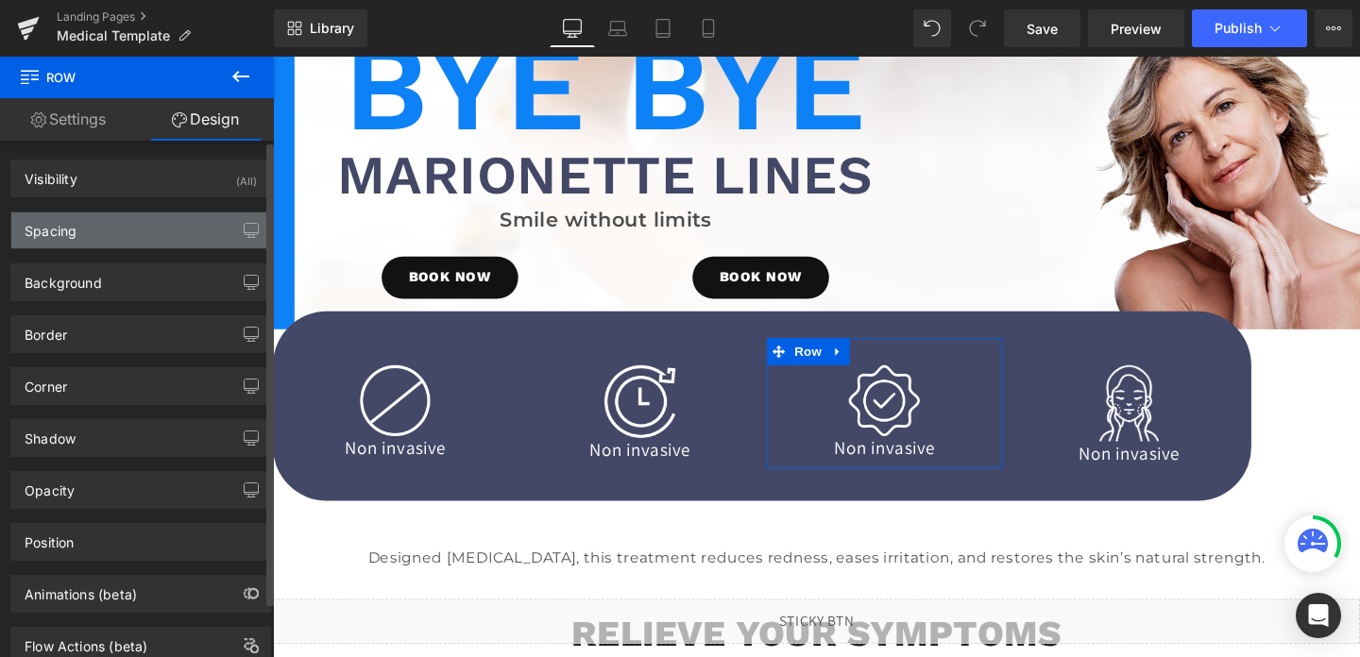
click at [118, 236] on div "Spacing" at bounding box center [140, 231] width 259 height 36
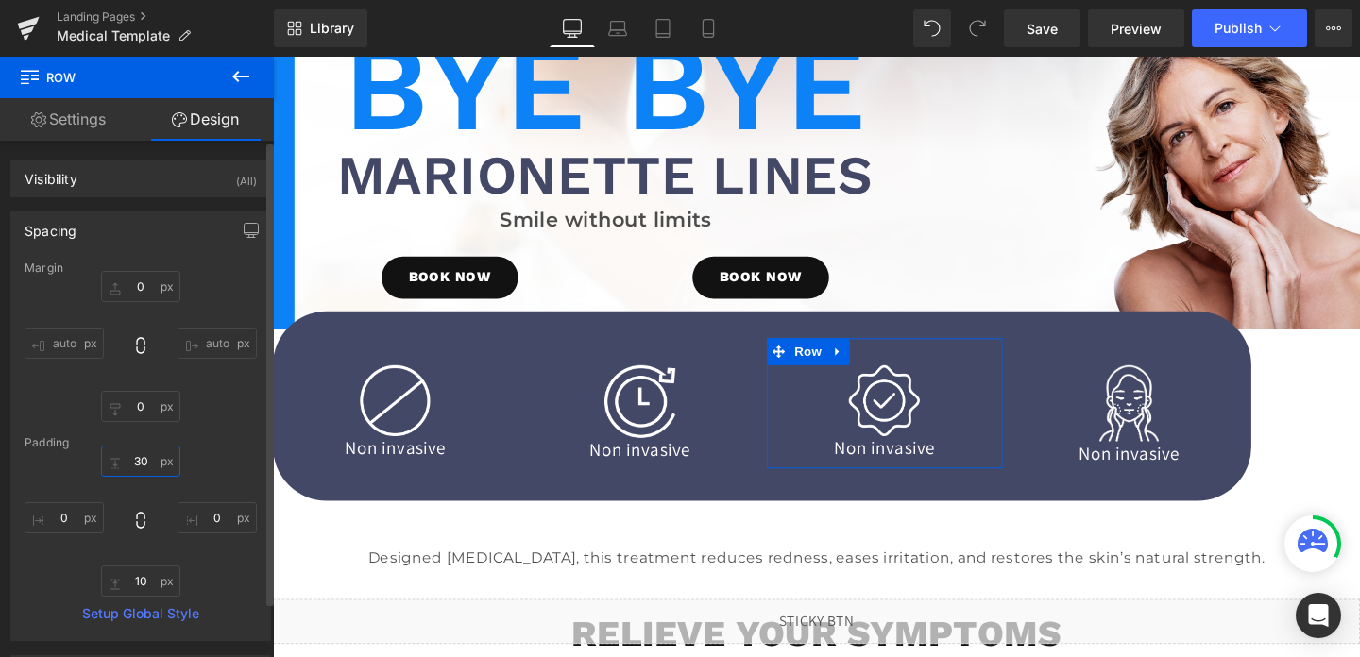
click at [138, 474] on input "30" at bounding box center [140, 461] width 79 height 31
type input "0"
click at [138, 581] on input "10" at bounding box center [140, 581] width 79 height 31
type input "0"
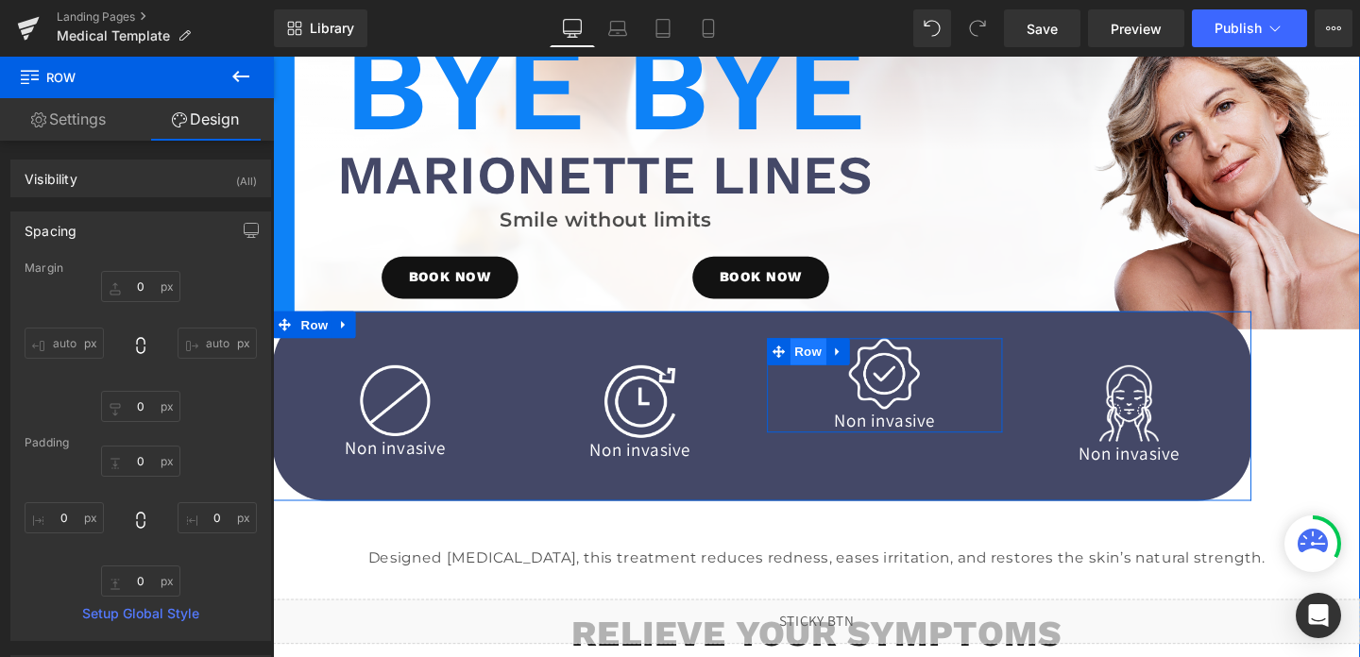
click at [841, 363] on span "Row" at bounding box center [836, 367] width 38 height 28
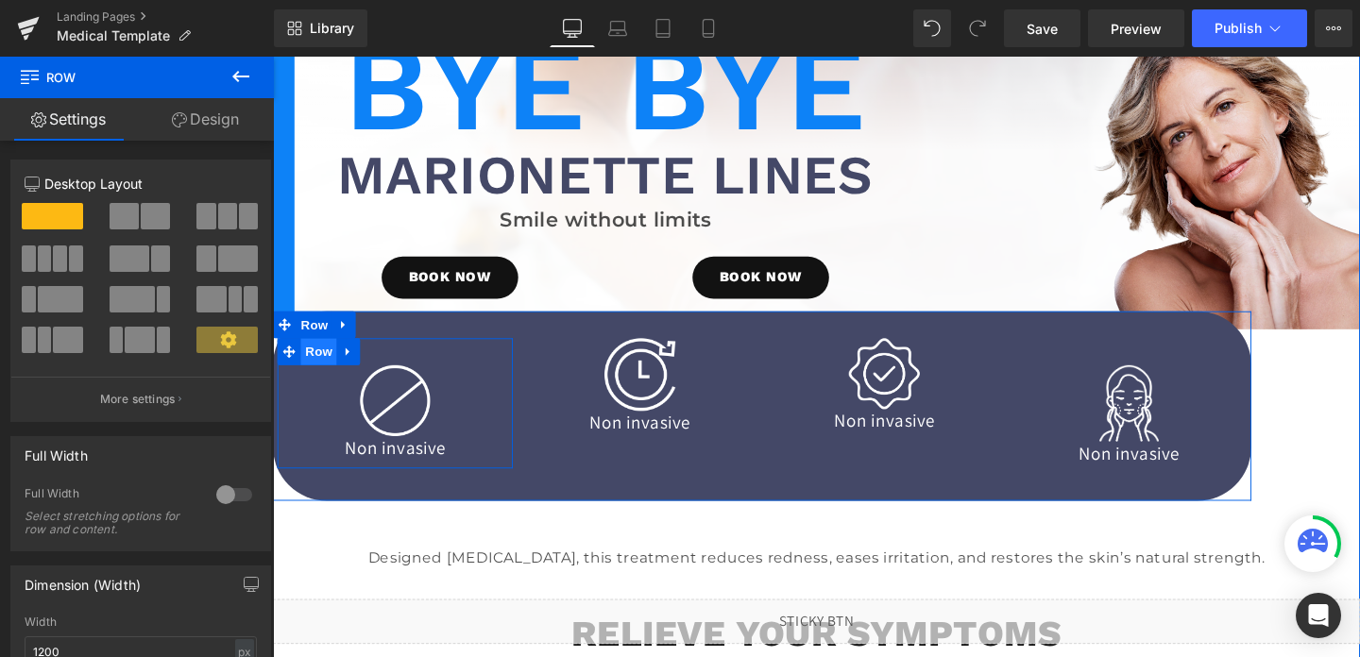
click at [328, 375] on span "Row" at bounding box center [321, 367] width 38 height 28
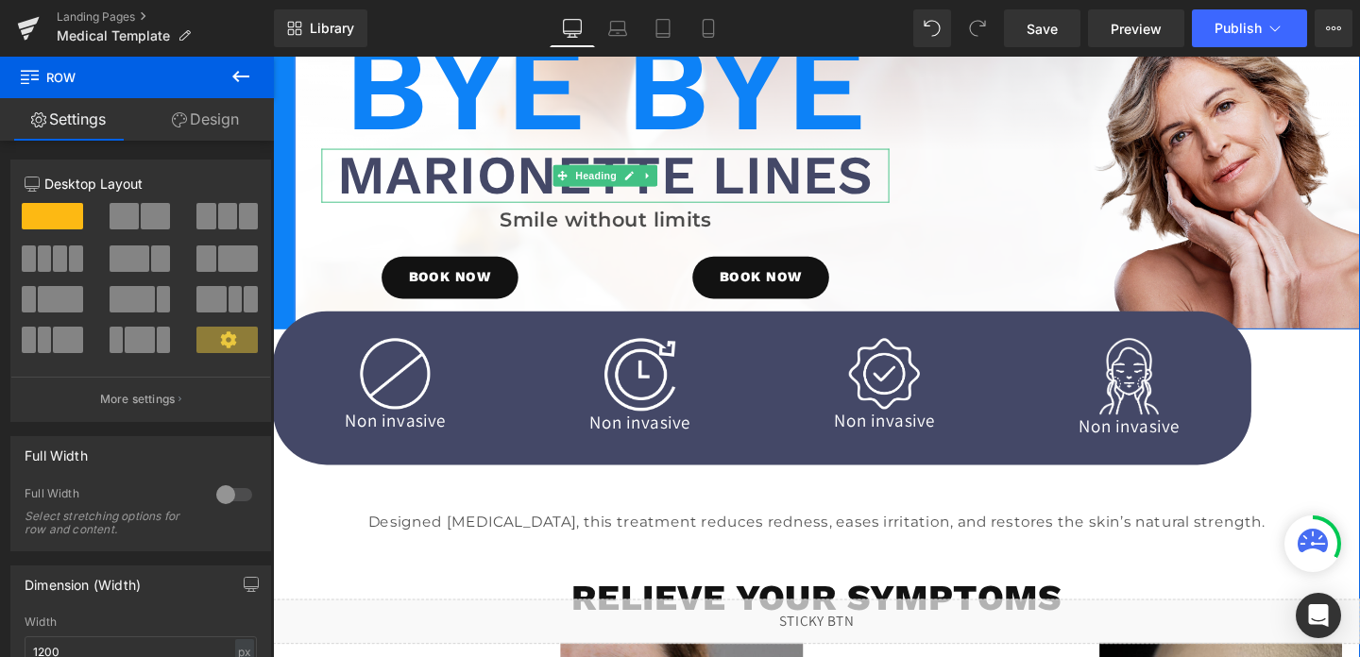
scroll to position [0, 0]
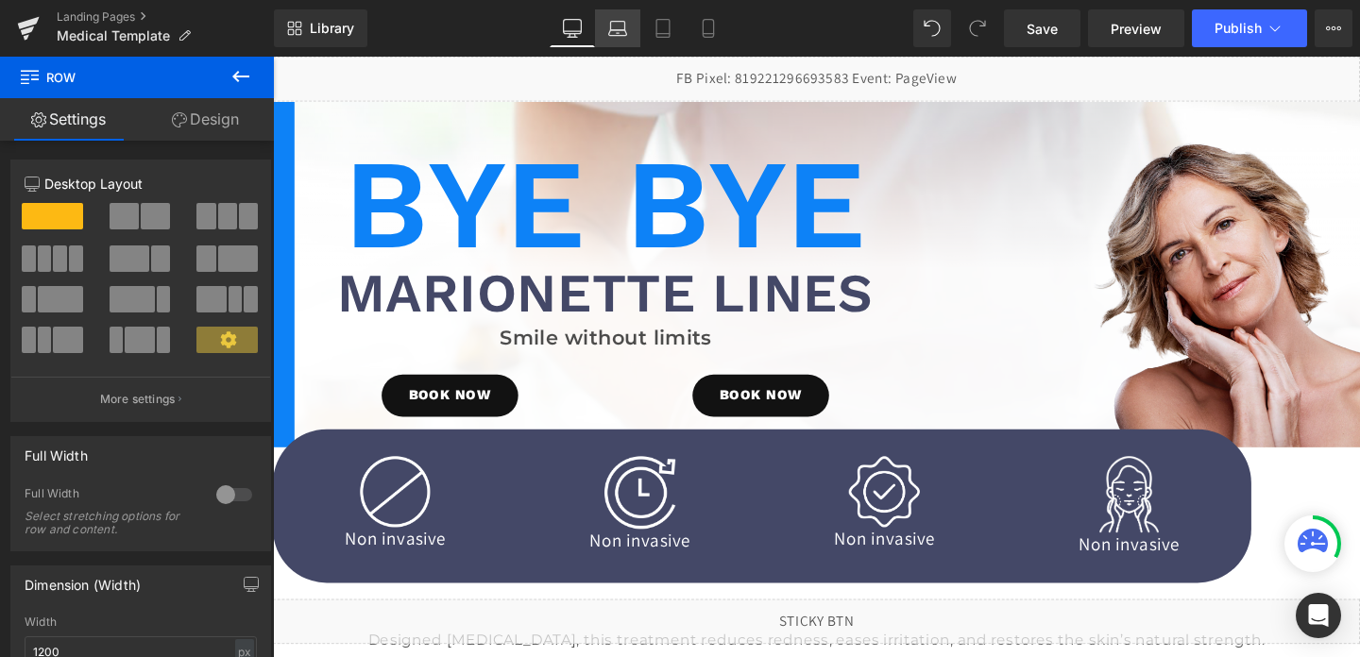
click at [628, 27] on link "Laptop" at bounding box center [617, 28] width 45 height 38
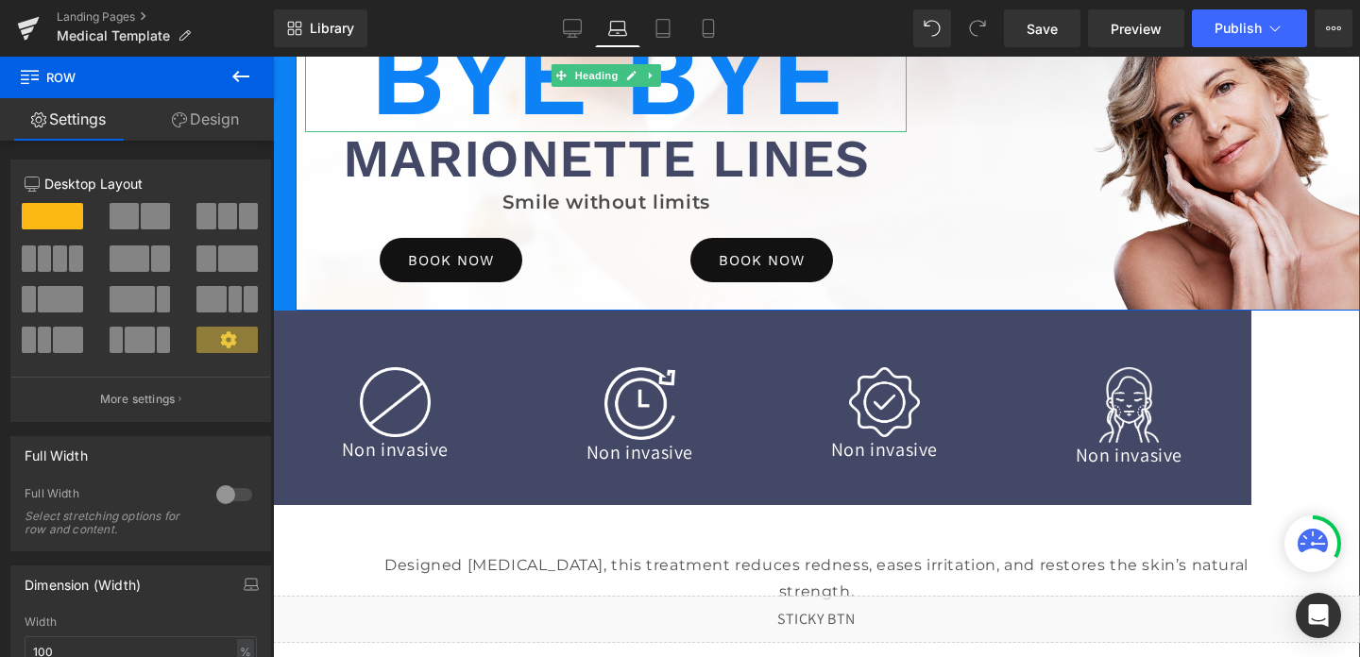
scroll to position [144, 0]
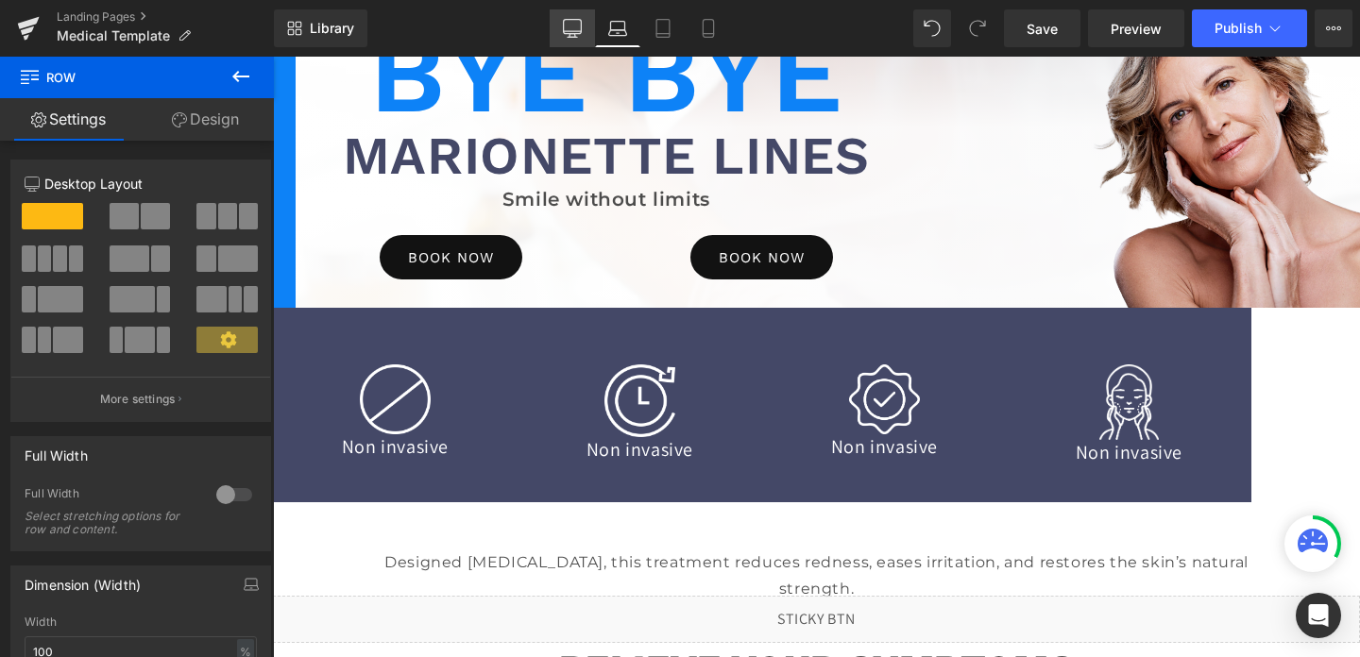
click at [573, 18] on link "Desktop" at bounding box center [572, 28] width 45 height 38
type input "1200"
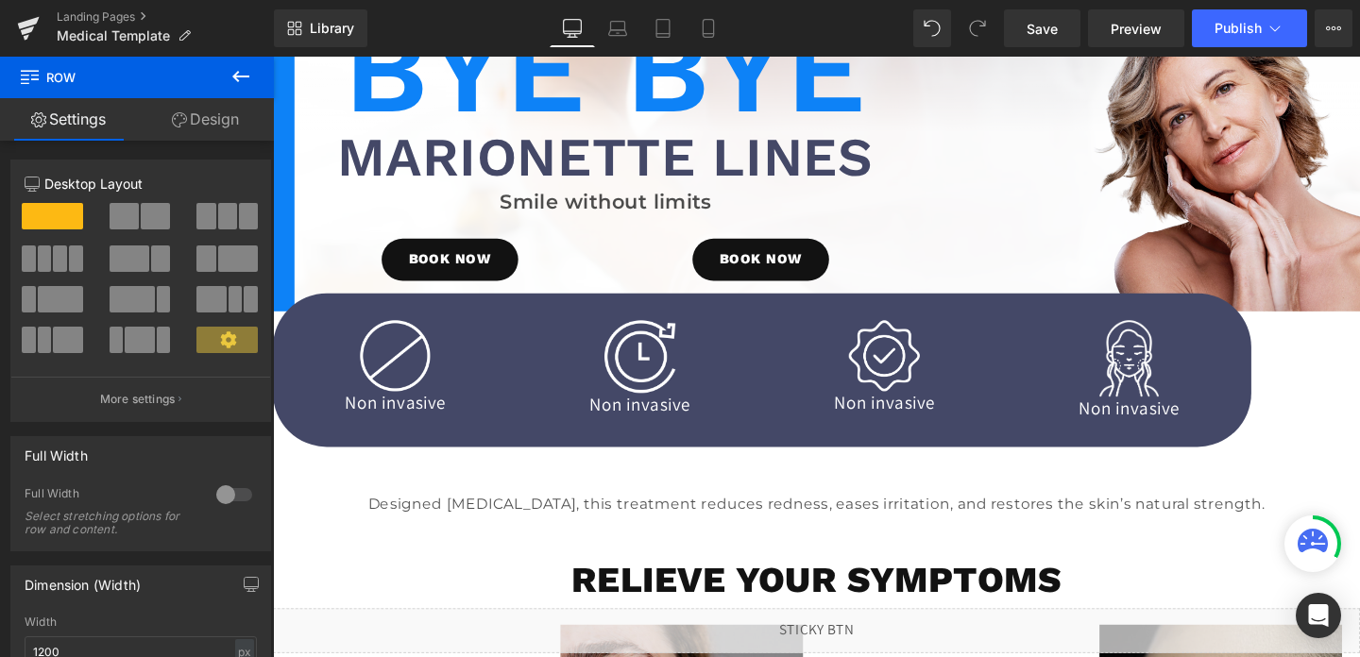
scroll to position [142, 0]
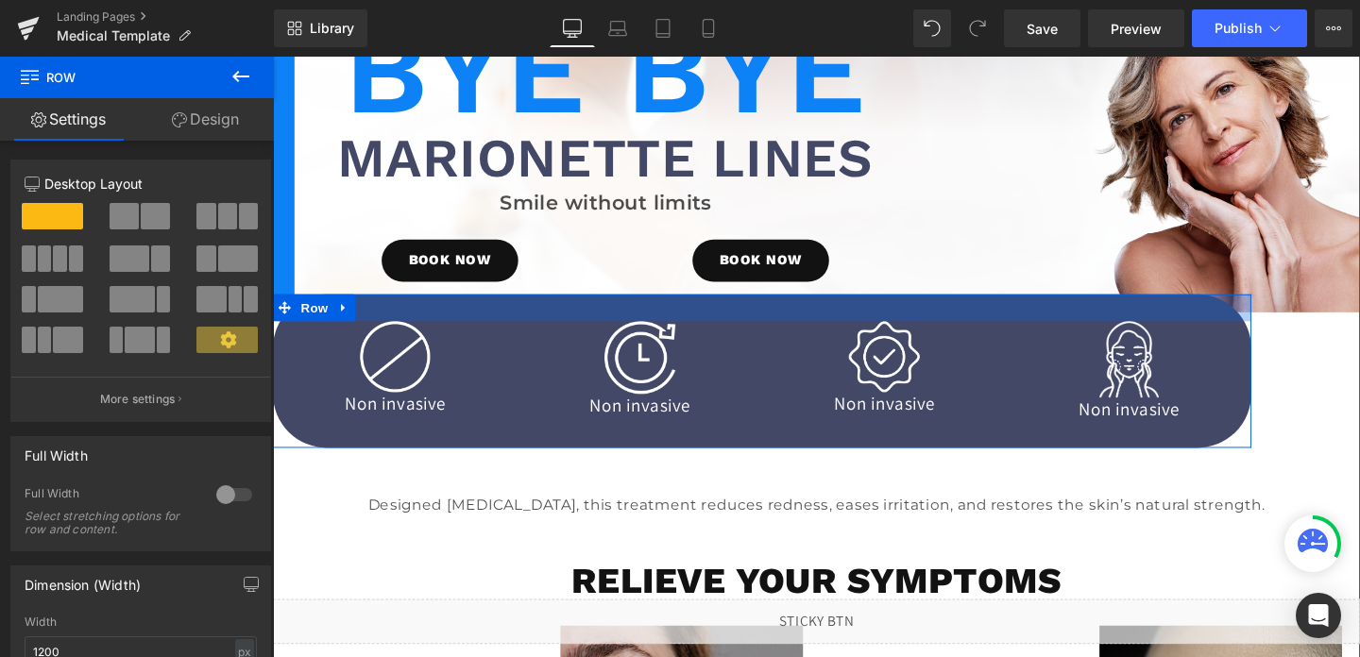
click at [387, 326] on div at bounding box center [787, 321] width 1029 height 28
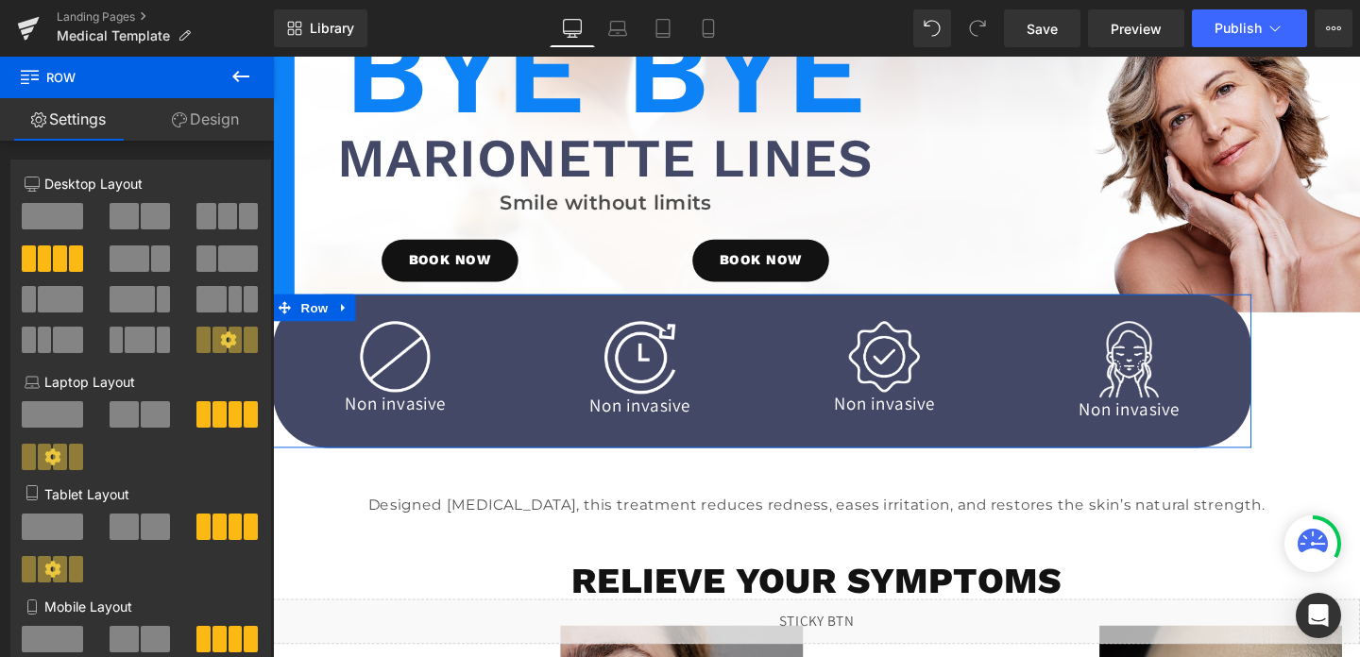
click at [210, 106] on link "Design" at bounding box center [205, 119] width 137 height 43
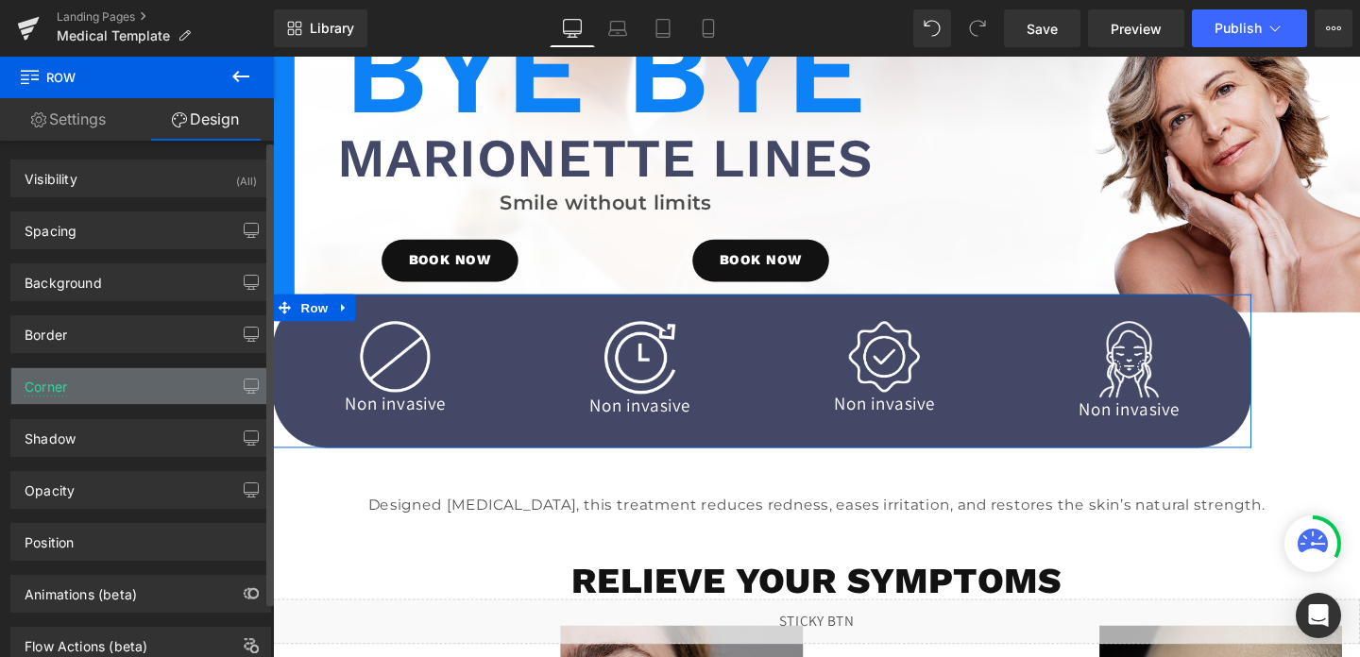
click at [108, 387] on div "Corner" at bounding box center [140, 386] width 259 height 36
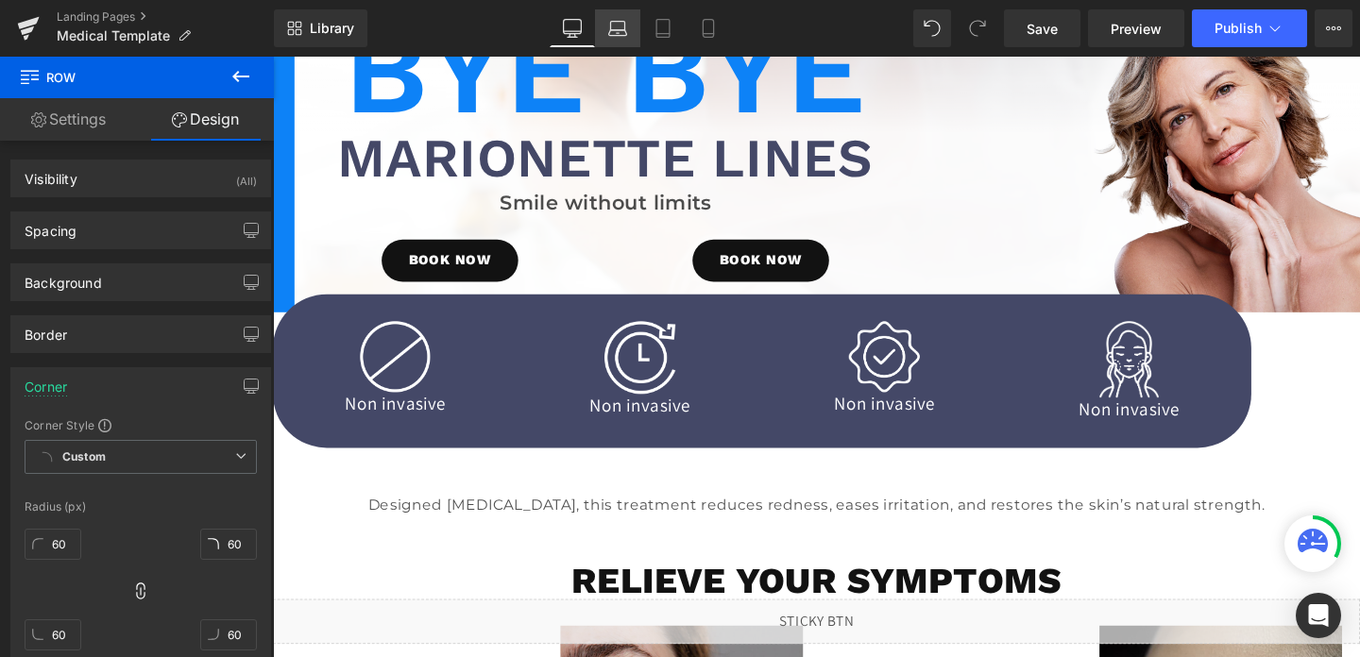
click at [622, 35] on icon at bounding box center [618, 33] width 18 height 6
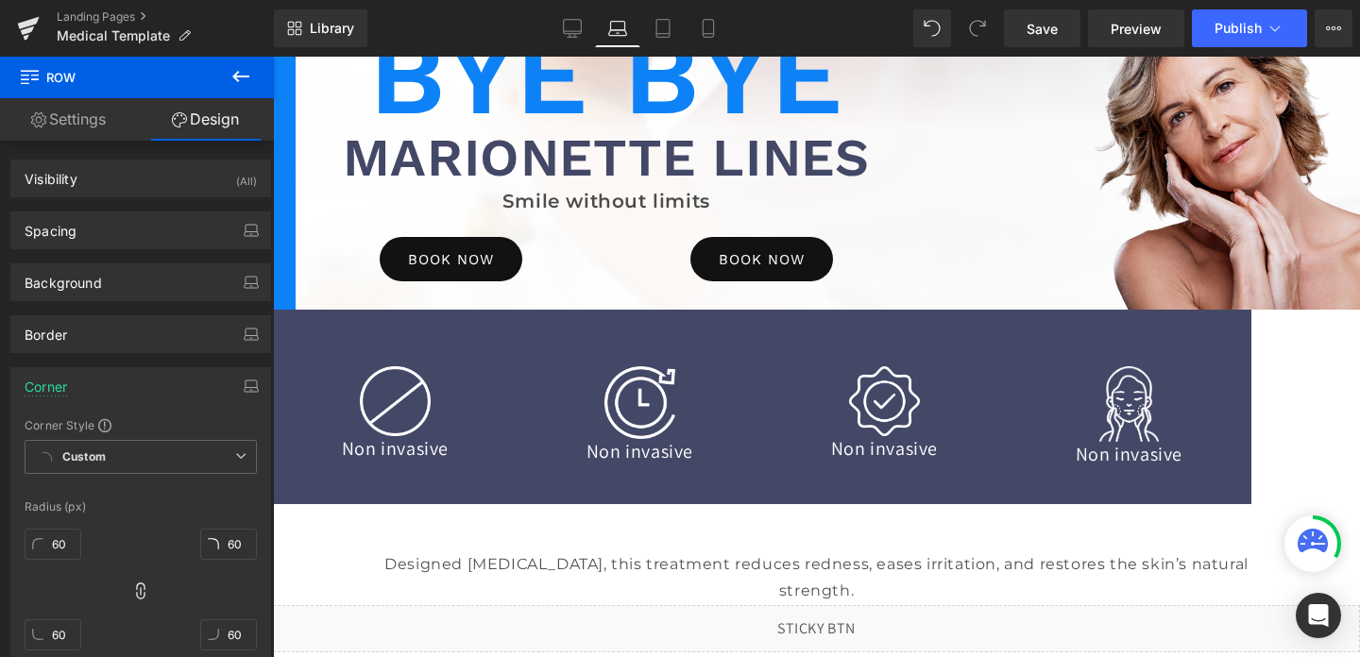
scroll to position [144, 0]
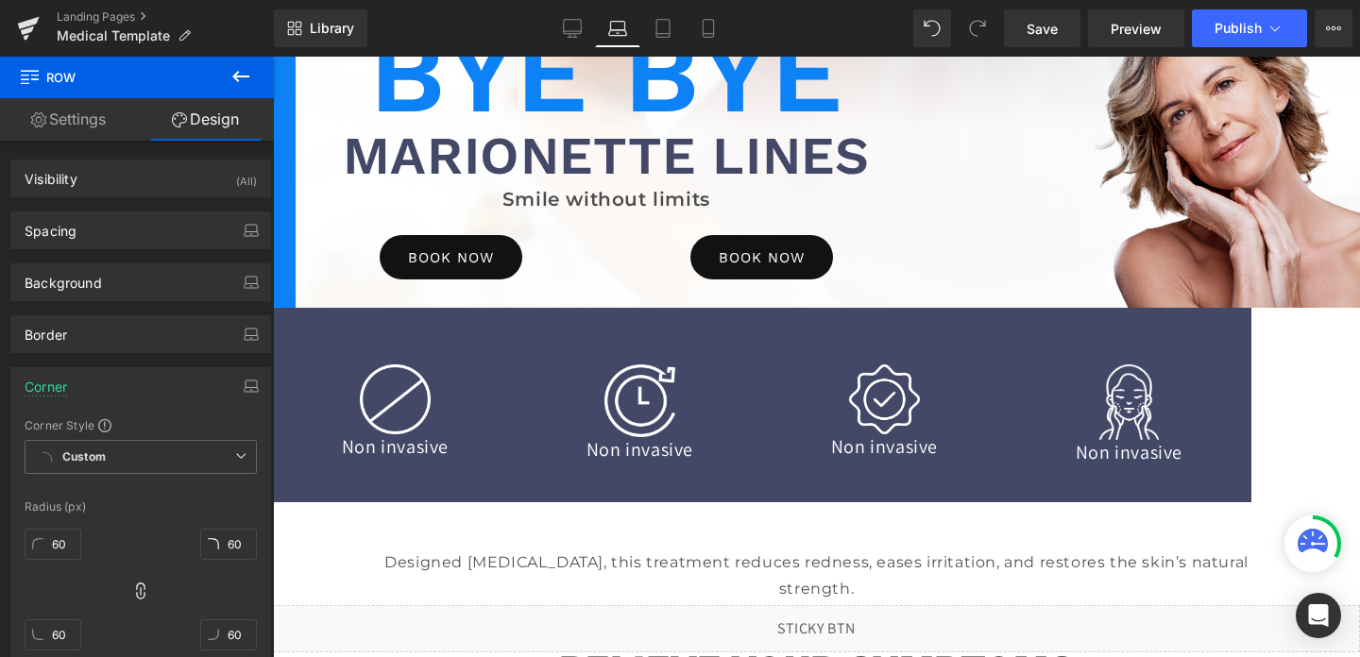
type input "0"
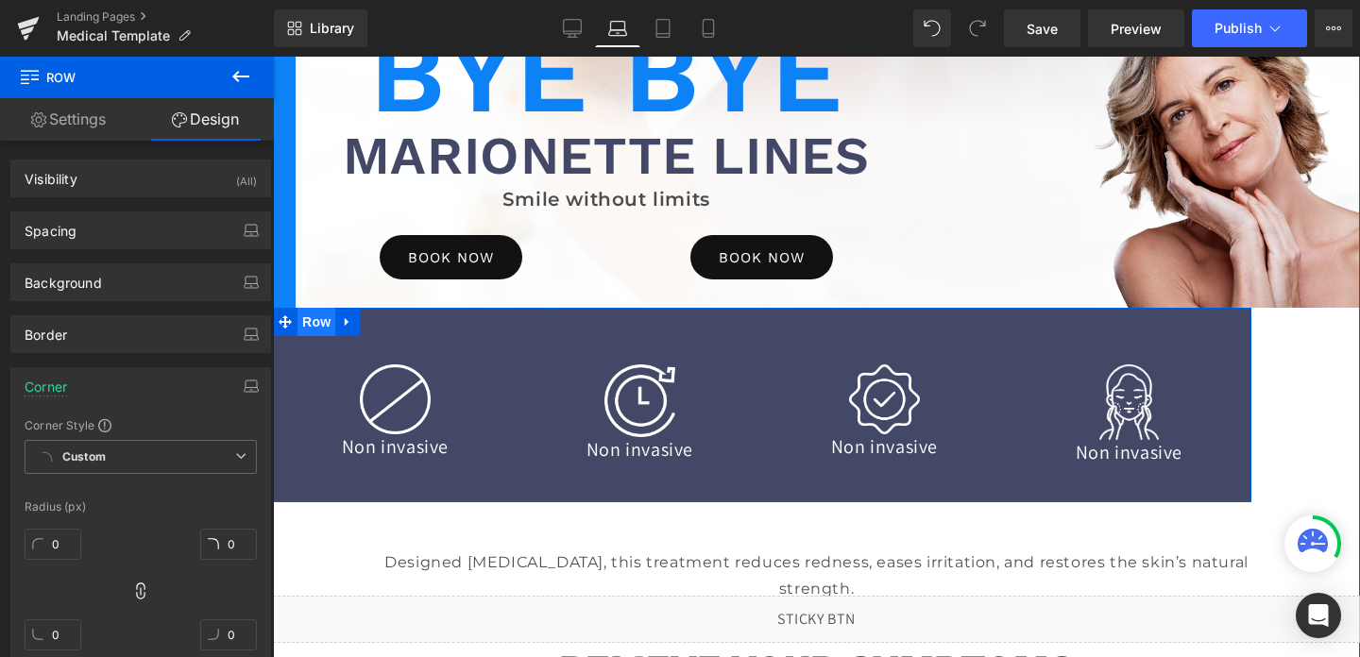
click at [326, 328] on span "Row" at bounding box center [317, 322] width 38 height 28
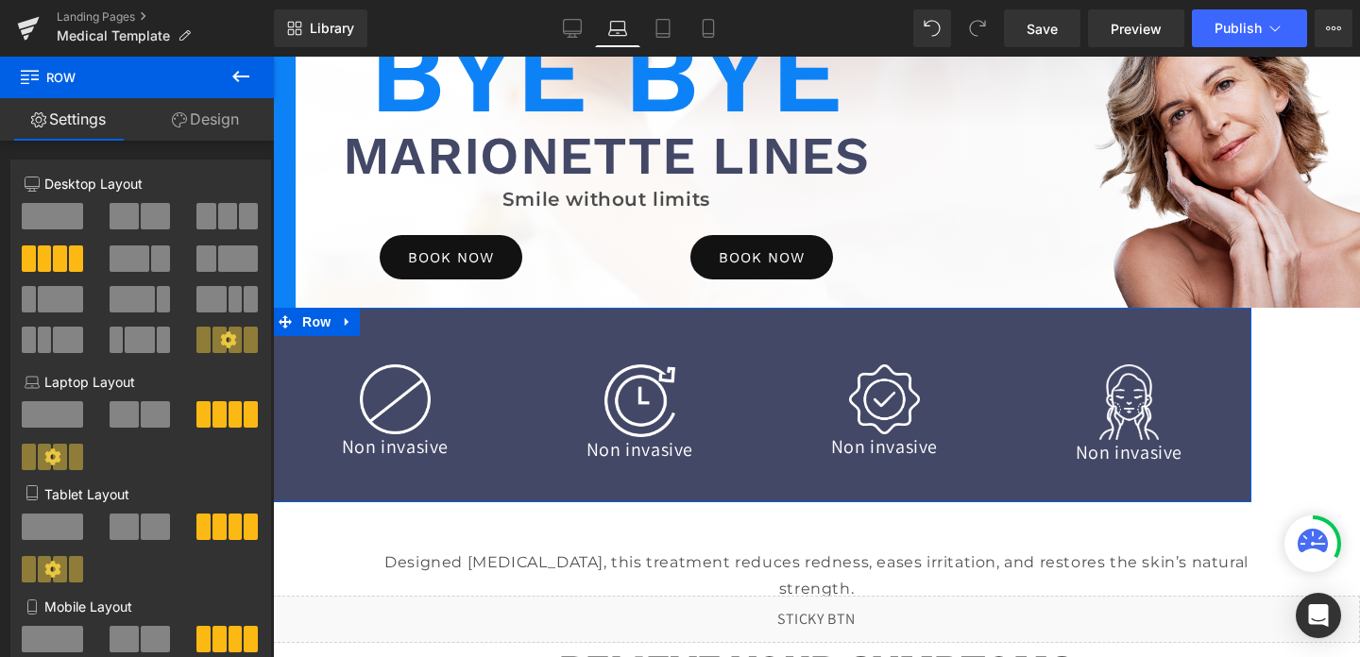
click at [200, 132] on link "Design" at bounding box center [205, 119] width 137 height 43
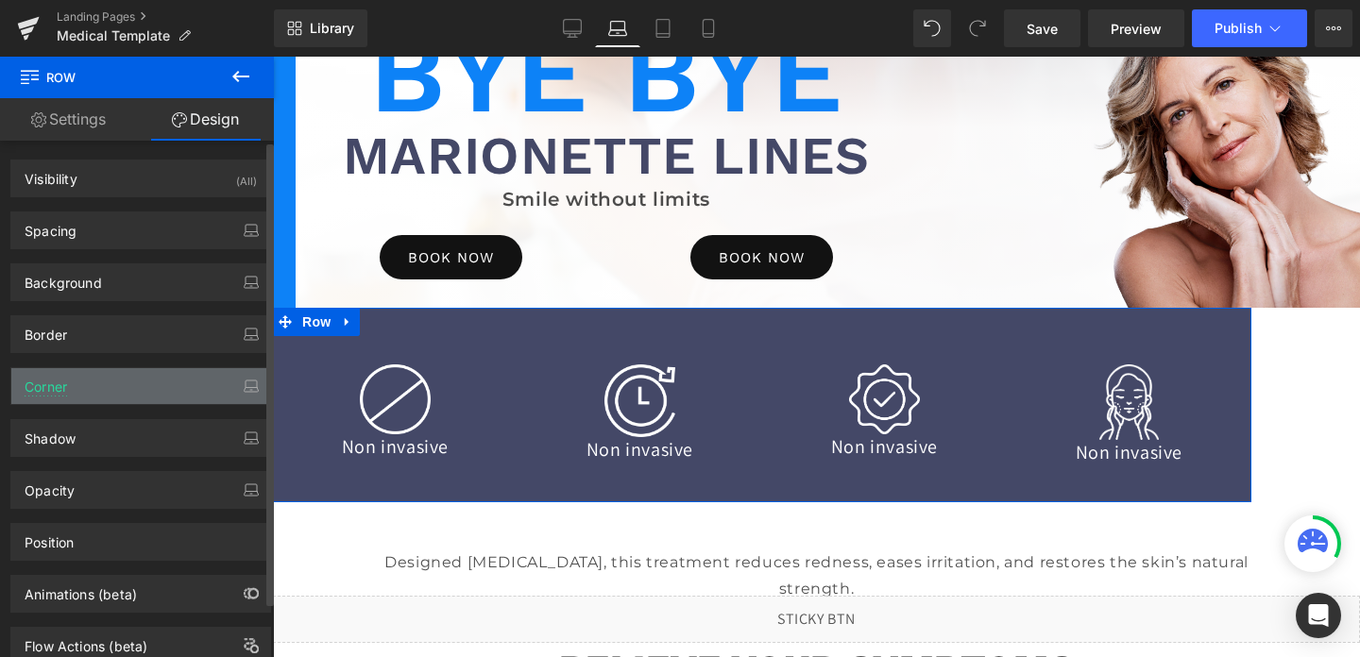
click at [115, 383] on div "Corner" at bounding box center [140, 386] width 259 height 36
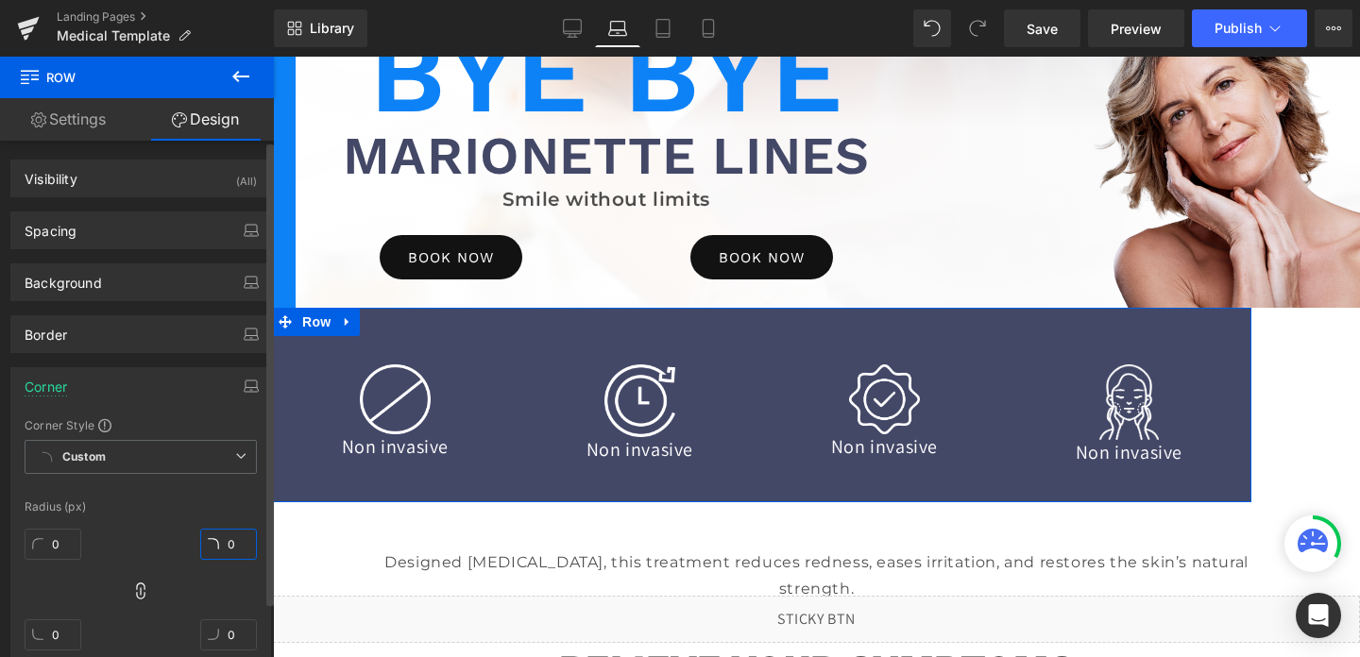
click at [223, 537] on input "0" at bounding box center [228, 544] width 57 height 31
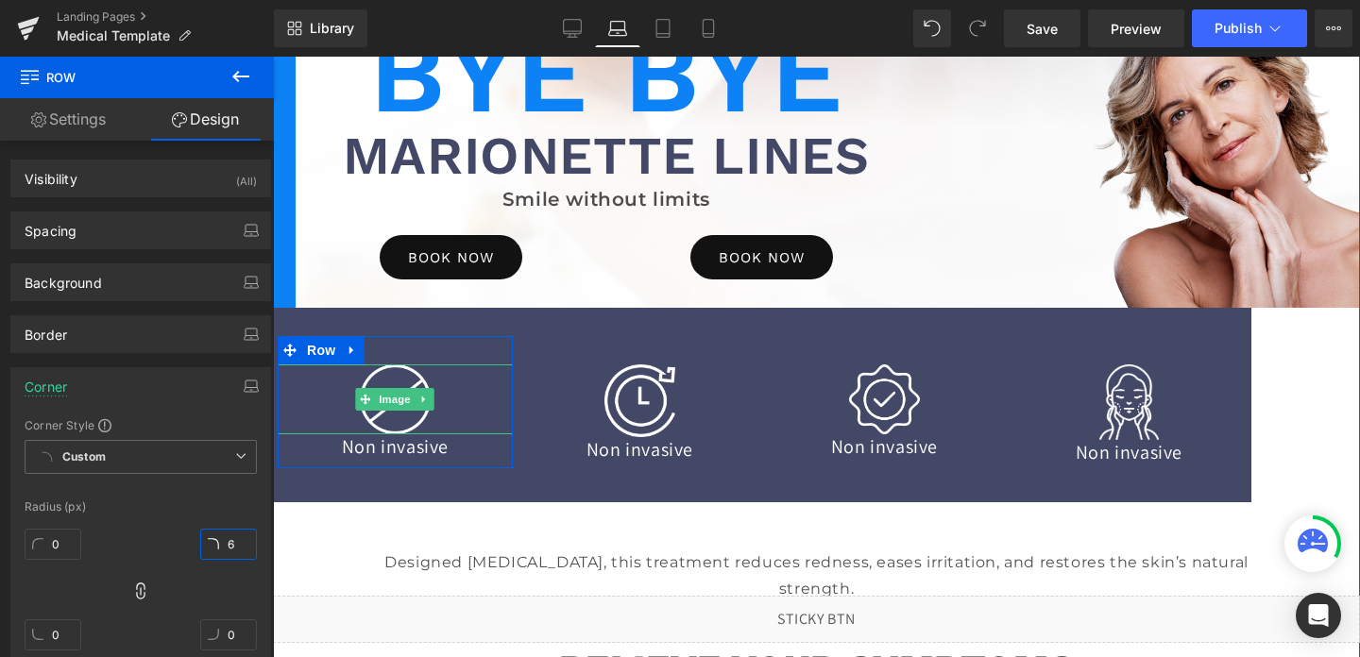
type input "60"
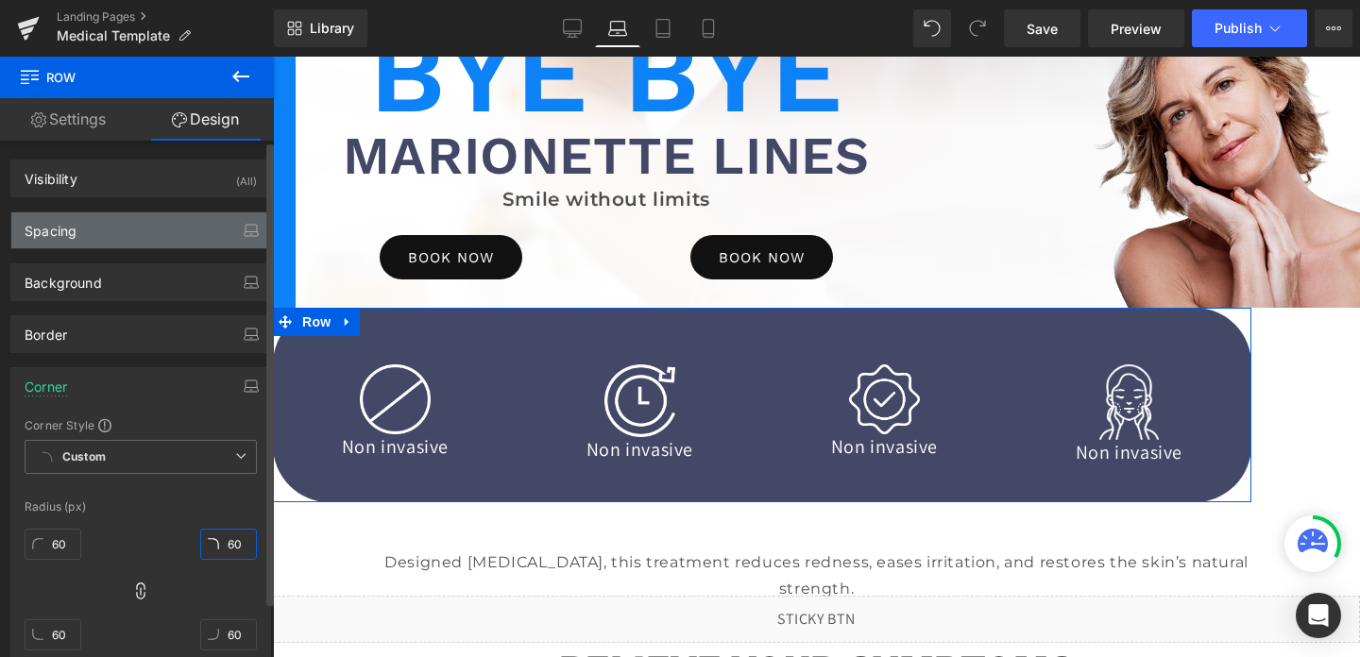
type input "60"
click at [118, 225] on div "Spacing" at bounding box center [140, 231] width 259 height 36
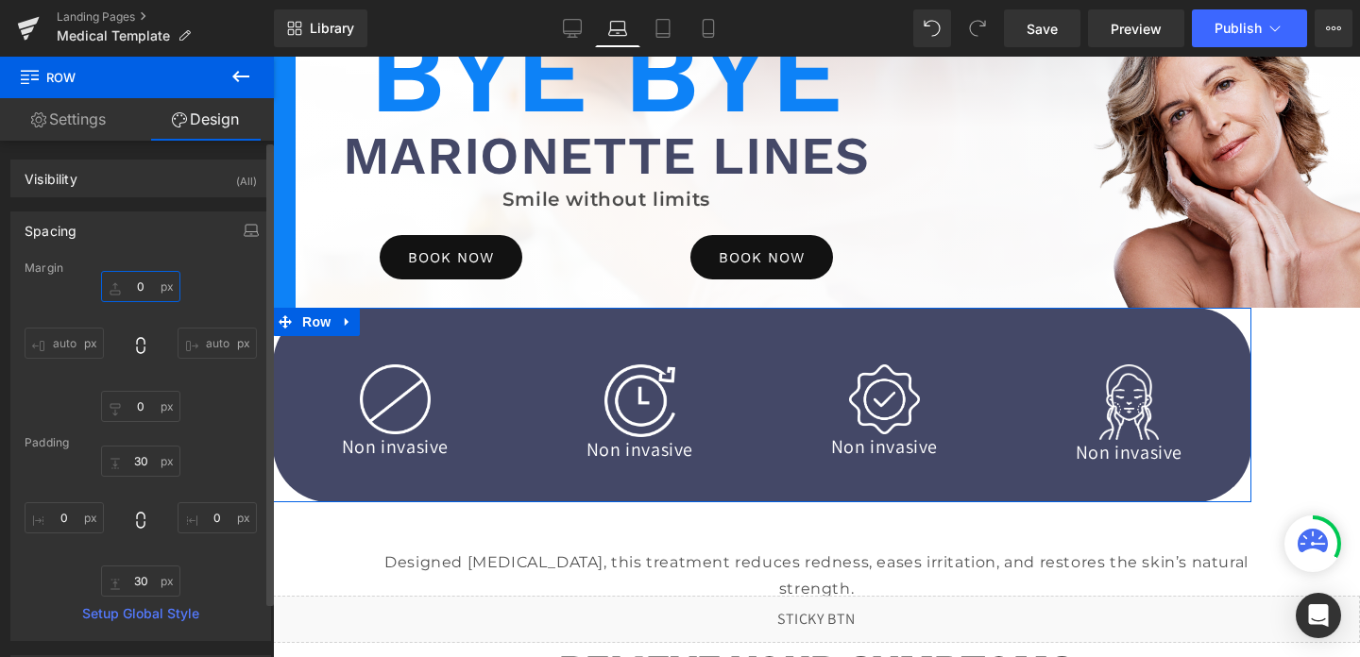
click at [130, 292] on input "0" at bounding box center [140, 286] width 79 height 31
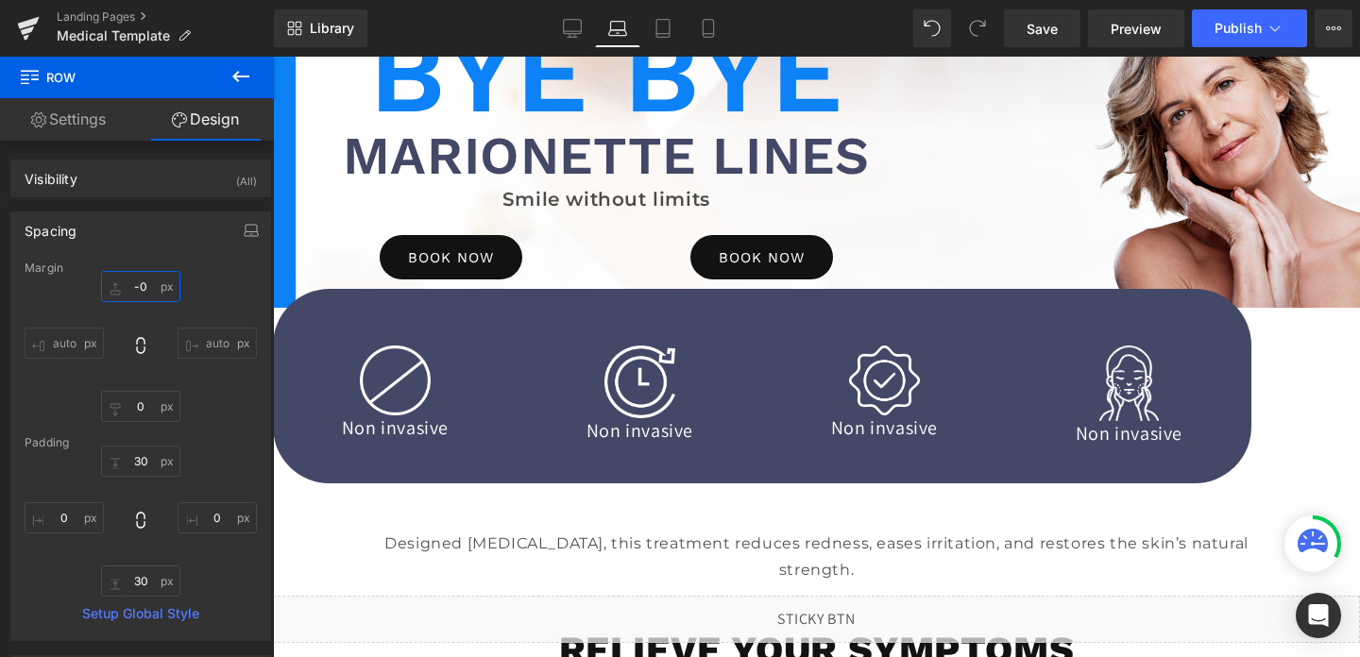
type input "-10"
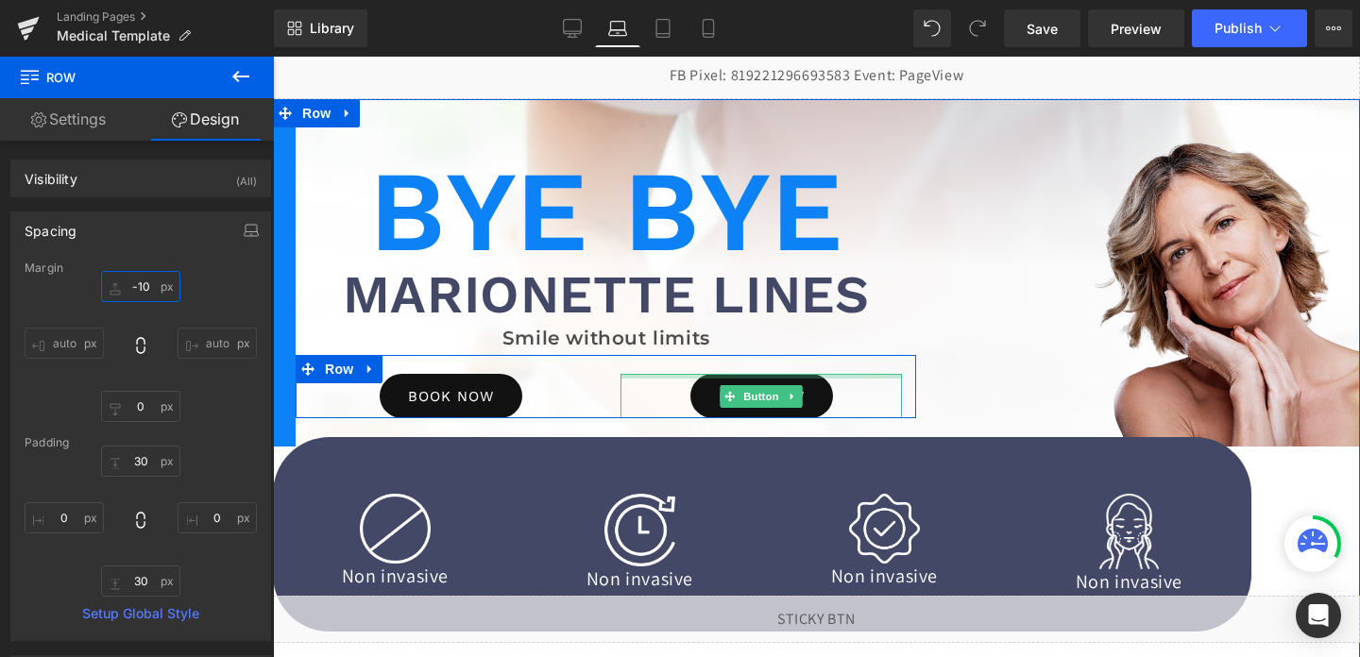
scroll to position [0, 0]
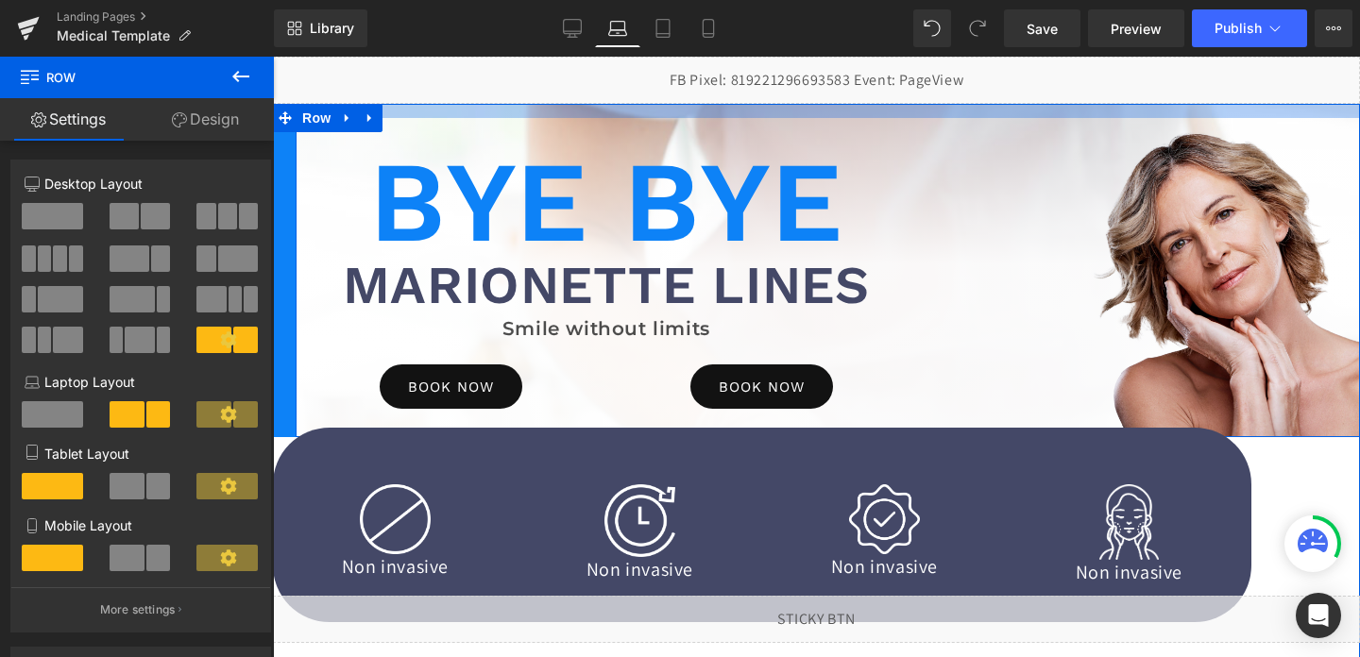
drag, startPoint x: 652, startPoint y: 117, endPoint x: 652, endPoint y: 103, distance: 14.2
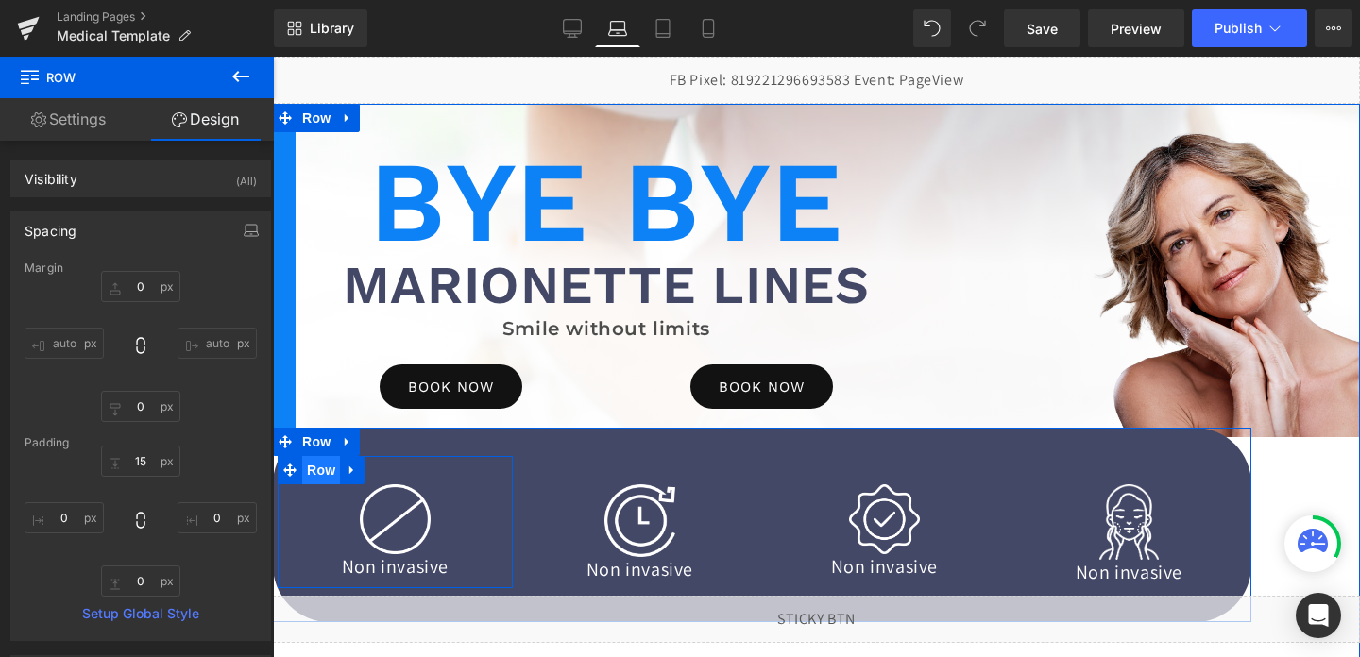
click at [332, 474] on span "Row" at bounding box center [321, 470] width 38 height 28
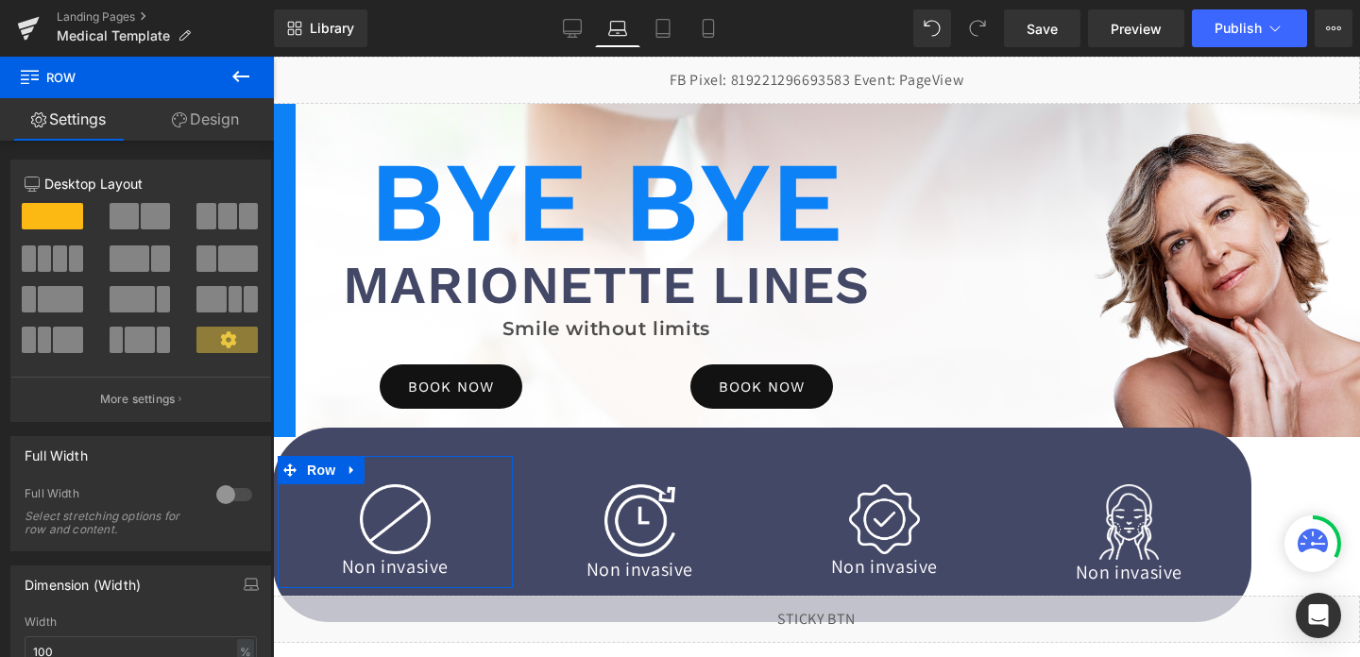
click at [200, 121] on link "Design" at bounding box center [205, 119] width 137 height 43
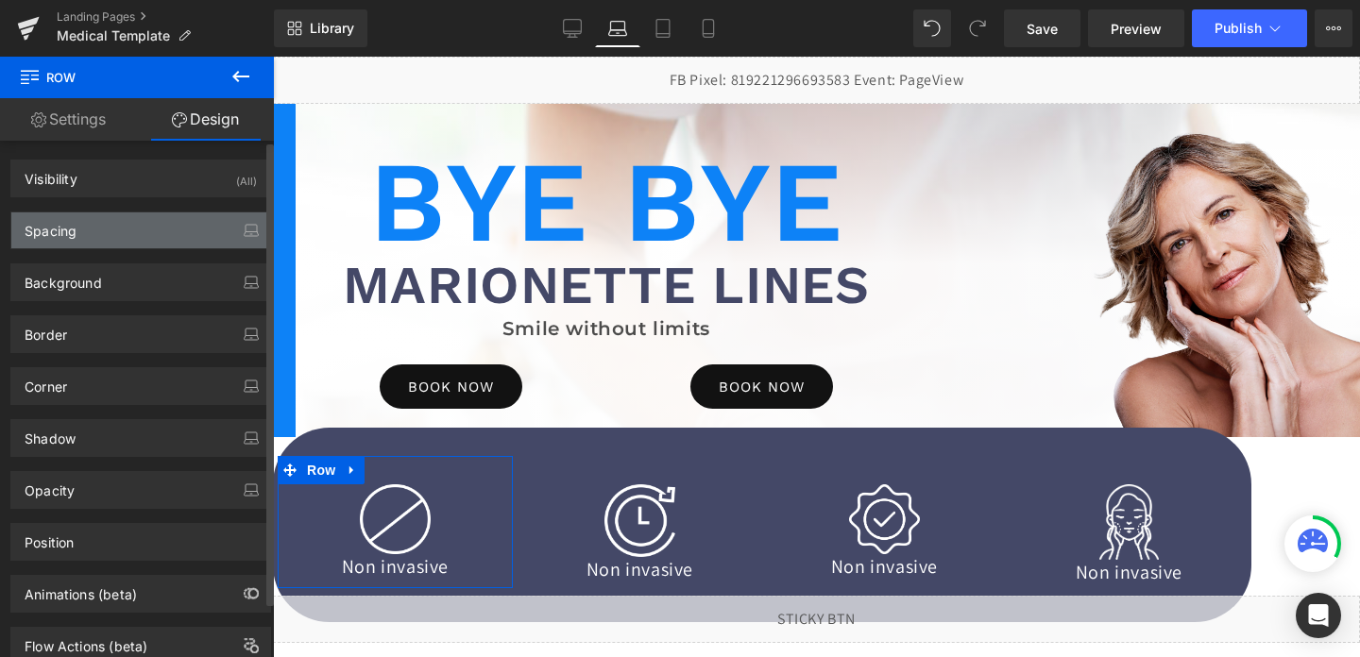
click at [107, 236] on div "Spacing" at bounding box center [140, 231] width 259 height 36
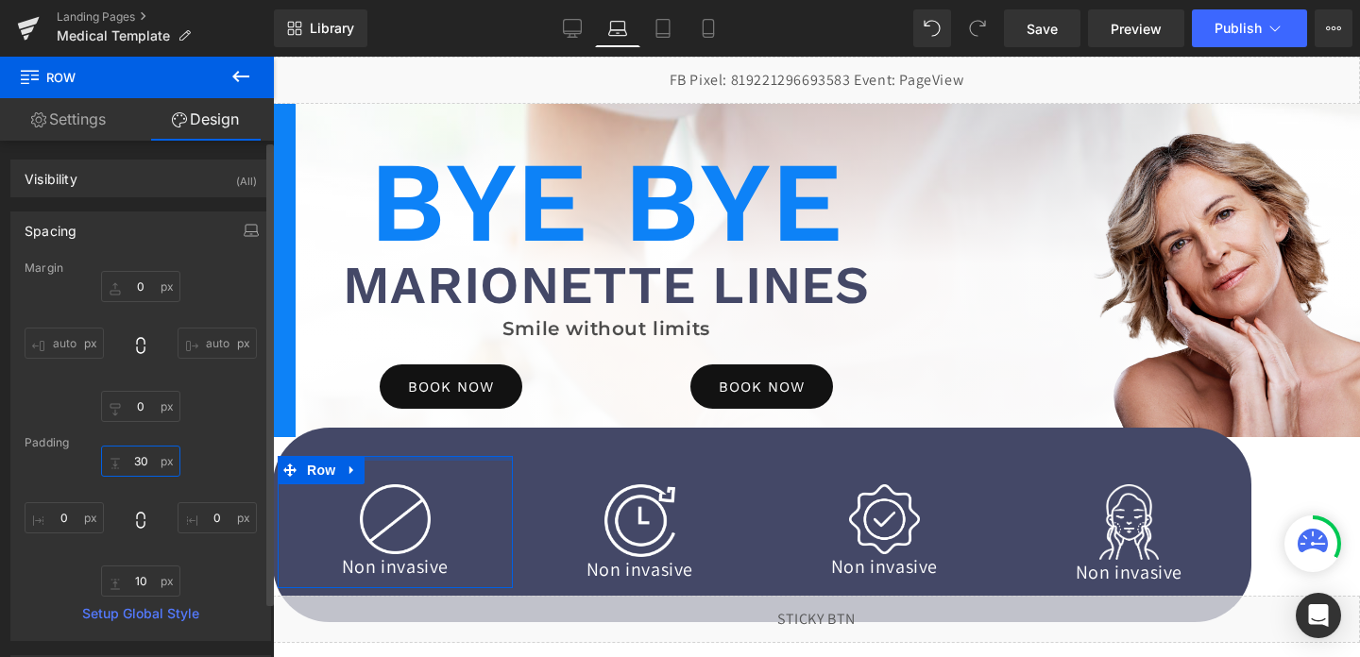
click at [145, 458] on input "30" at bounding box center [140, 461] width 79 height 31
type input "0"
click at [127, 478] on div "0 0 0px 0 10px 10 0px 0" at bounding box center [141, 521] width 232 height 151
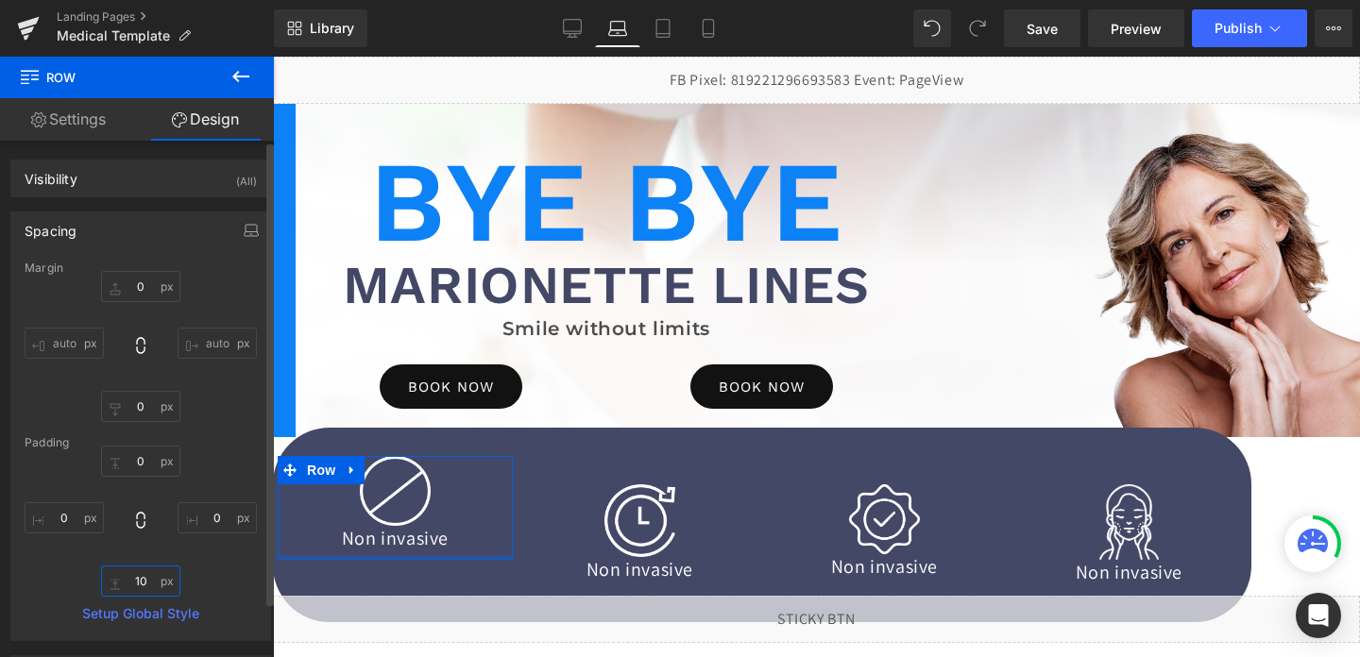
click at [138, 587] on input "10" at bounding box center [140, 581] width 79 height 31
type input "0"
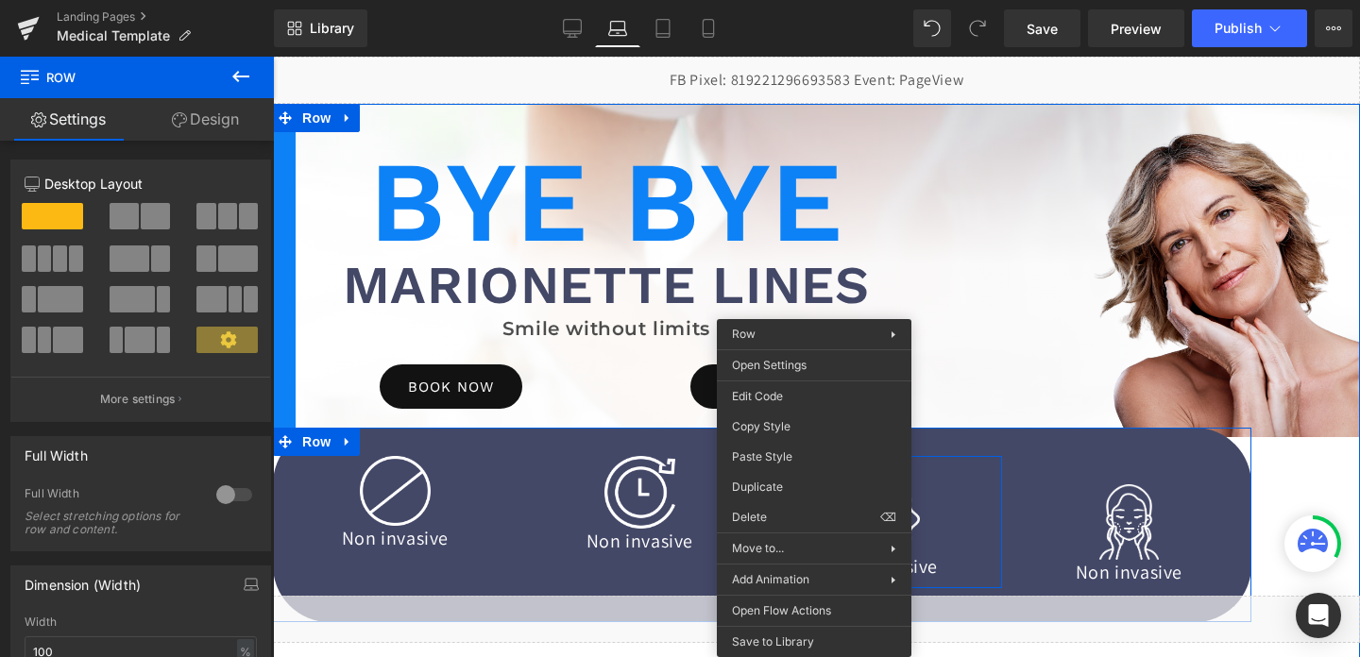
drag, startPoint x: 814, startPoint y: 473, endPoint x: 1074, endPoint y: 520, distance: 263.8
click at [814, 473] on span "Row" at bounding box center [811, 471] width 38 height 28
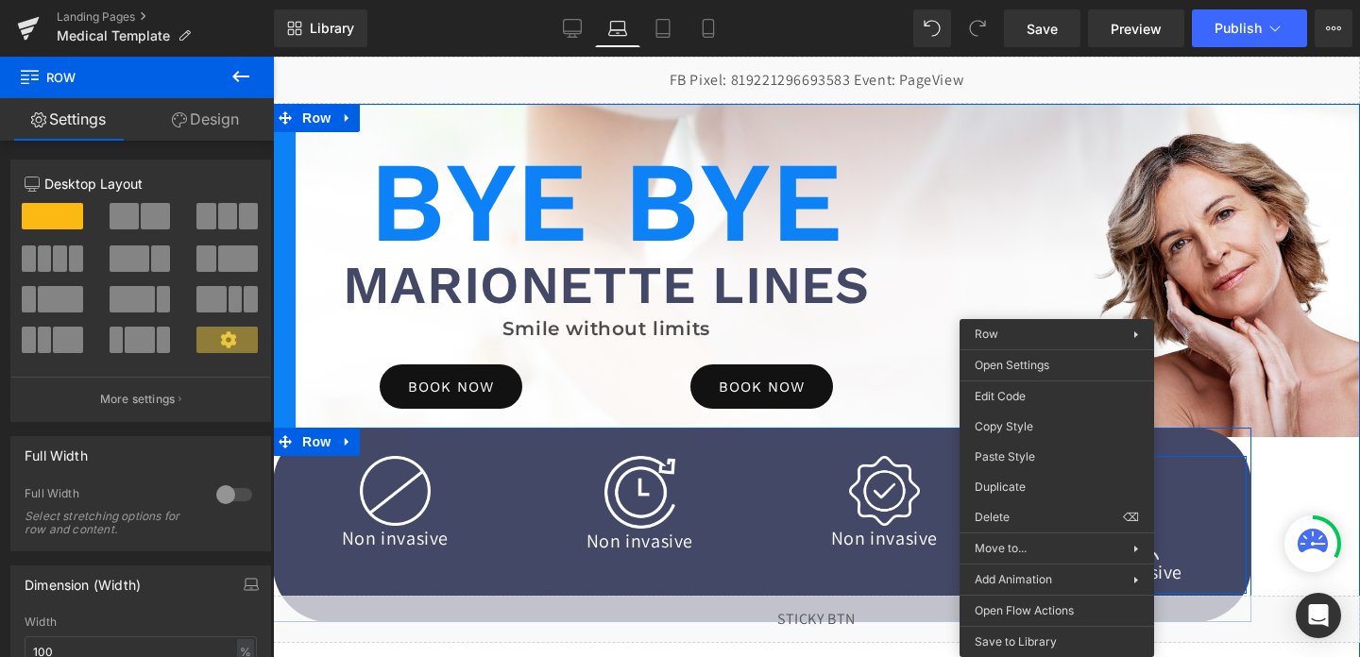
drag, startPoint x: 1057, startPoint y: 473, endPoint x: 1317, endPoint y: 515, distance: 263.1
click at [1057, 473] on span "Row" at bounding box center [1055, 470] width 38 height 28
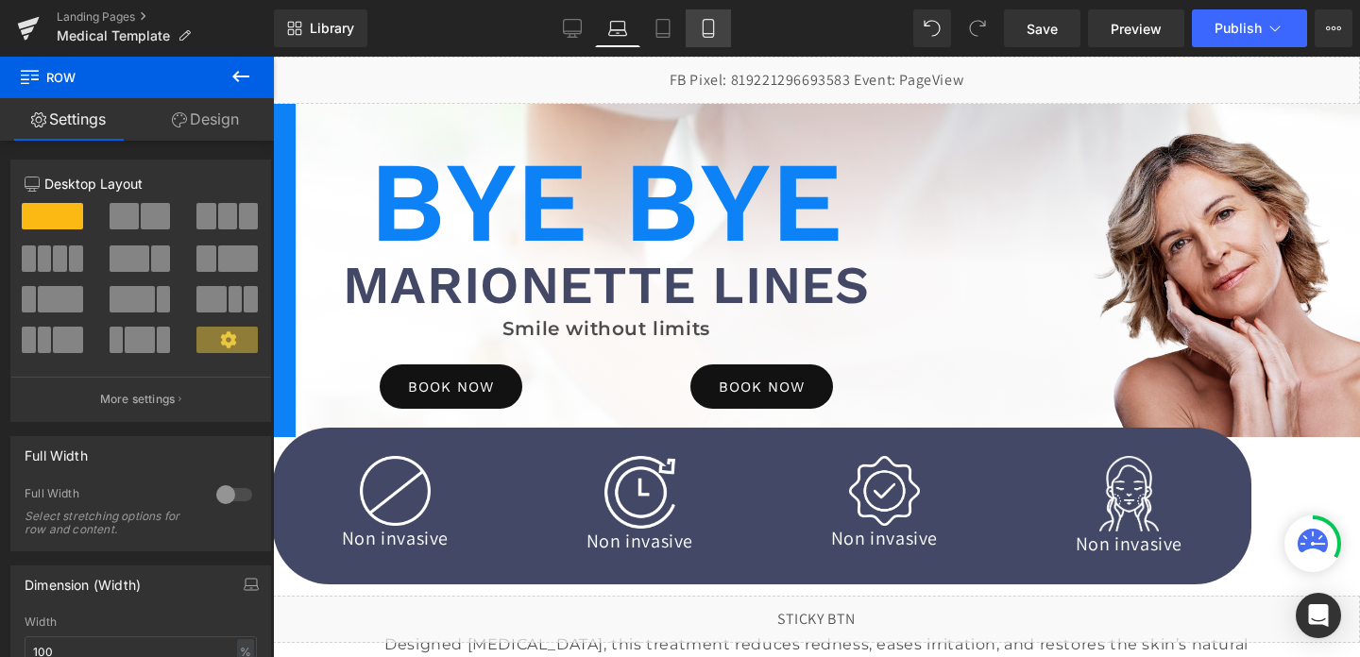
click at [706, 39] on link "Mobile" at bounding box center [708, 28] width 45 height 38
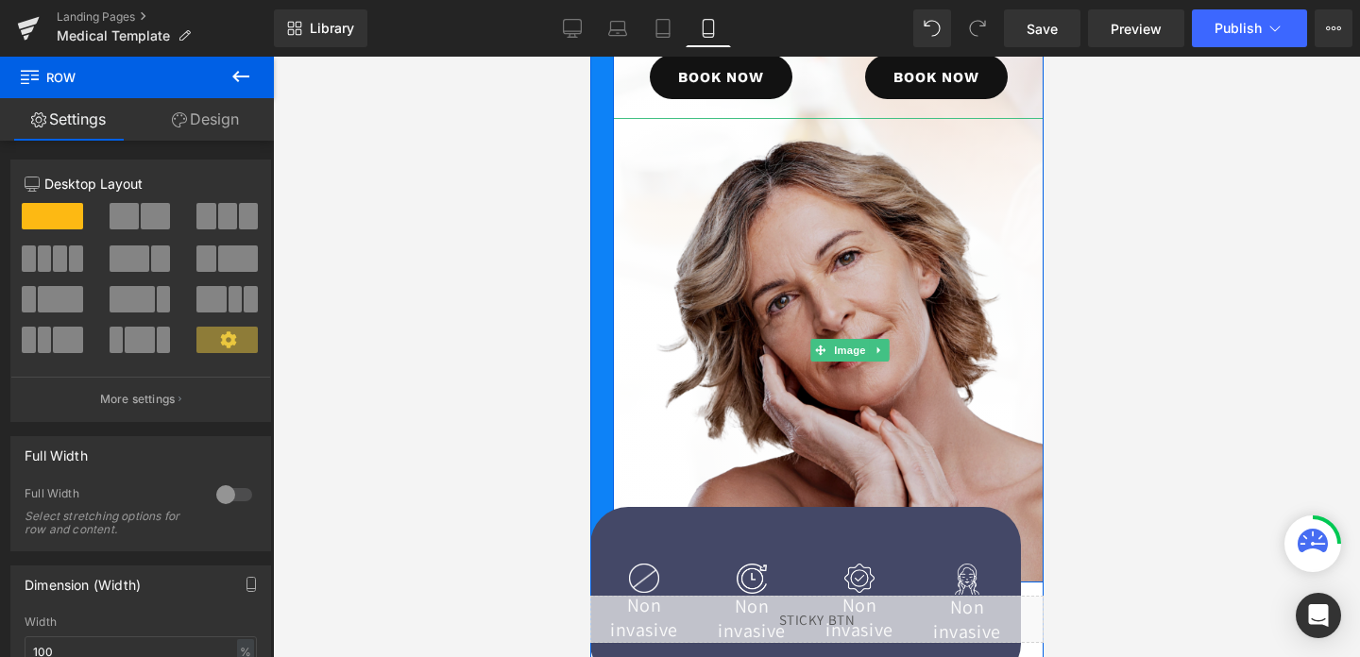
scroll to position [394, 0]
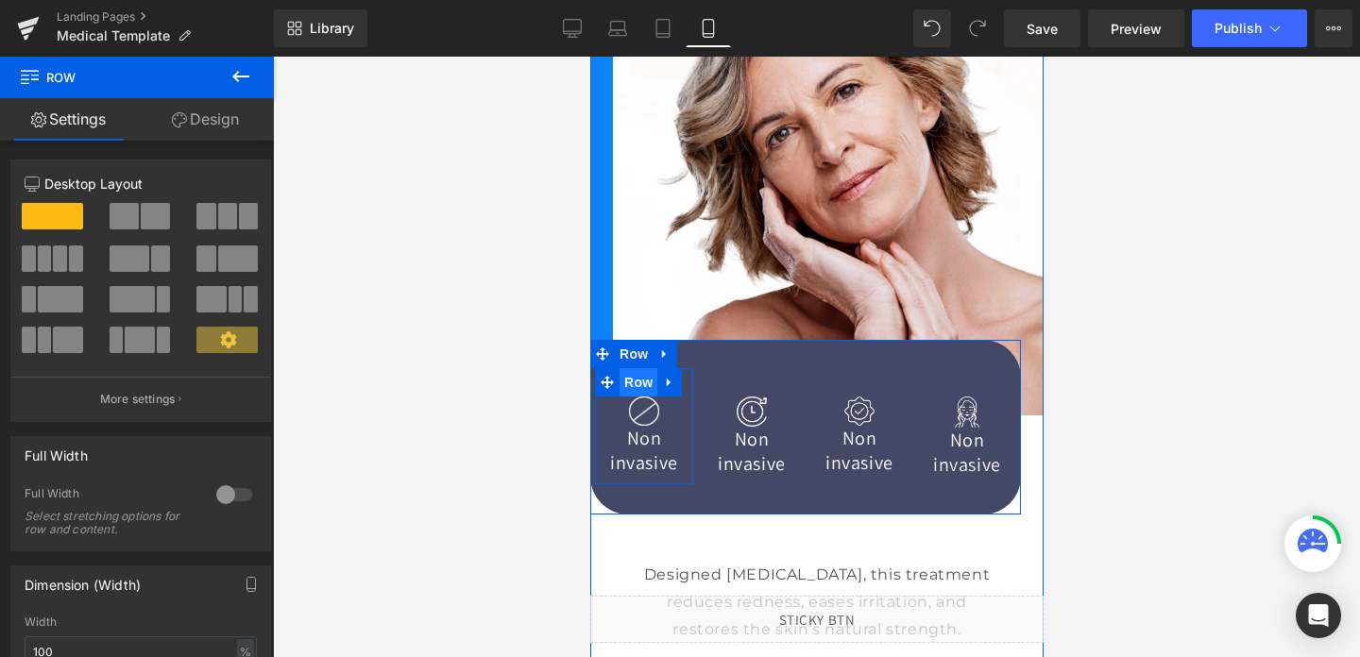
click at [641, 387] on span "Row" at bounding box center [638, 382] width 38 height 28
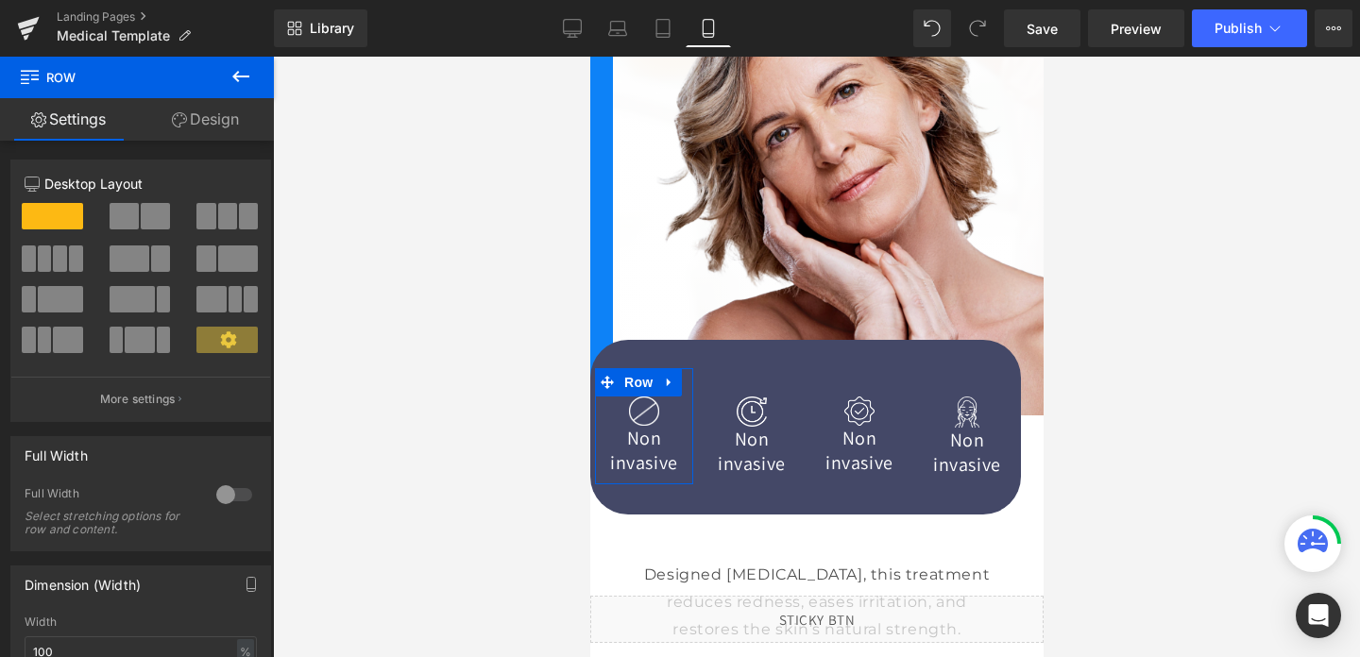
click at [167, 132] on link "Design" at bounding box center [205, 119] width 137 height 43
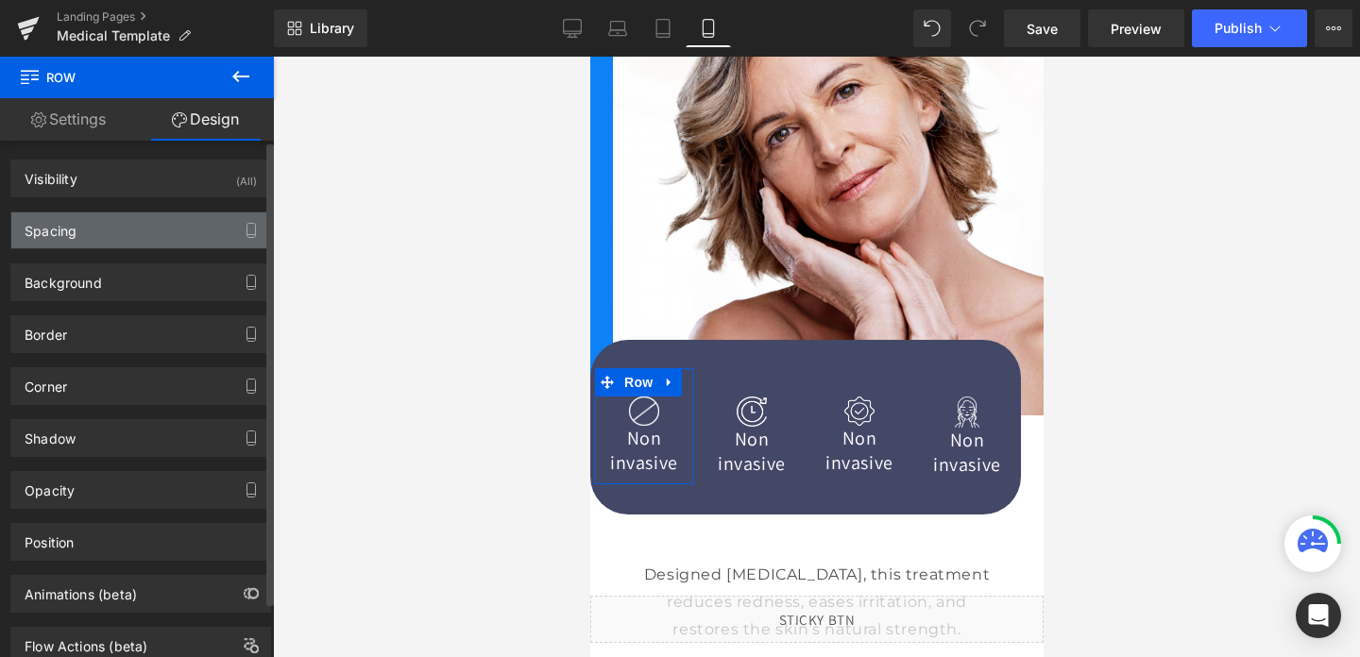
click at [85, 236] on div "Spacing" at bounding box center [140, 231] width 259 height 36
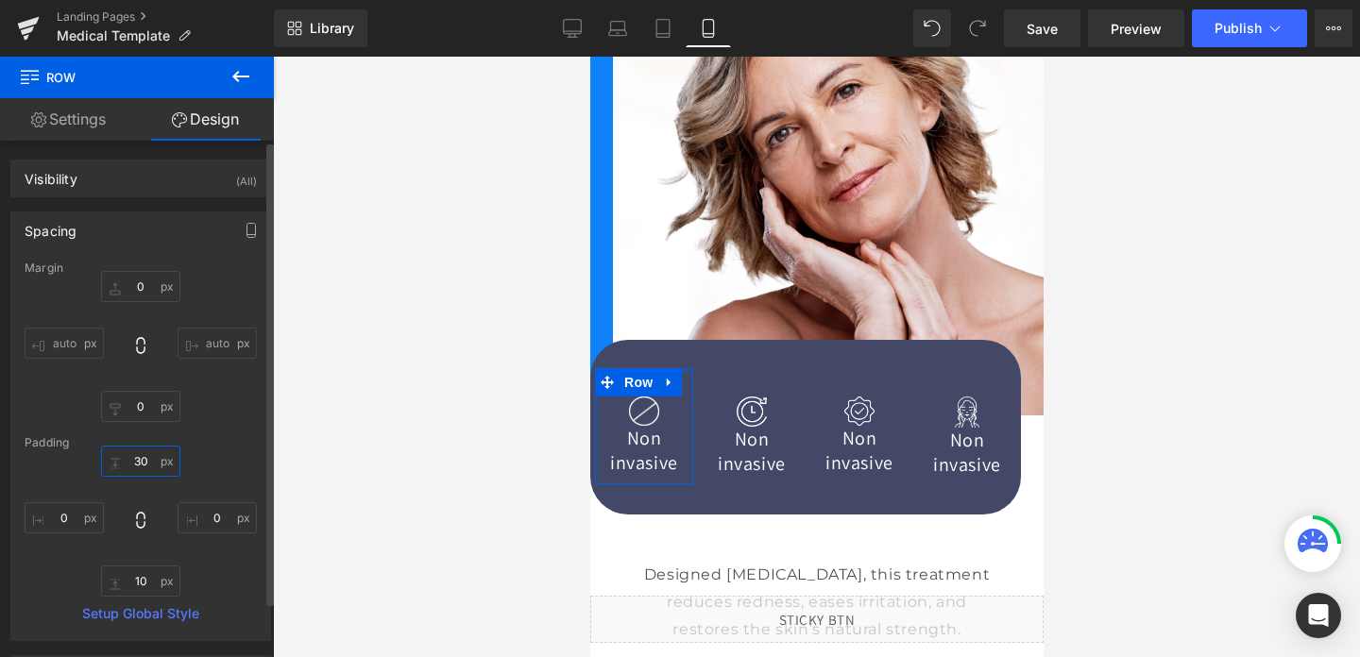
click at [130, 456] on input "30" at bounding box center [140, 461] width 79 height 31
type input "0"
click at [135, 575] on input "10" at bounding box center [140, 581] width 79 height 31
type input "0"
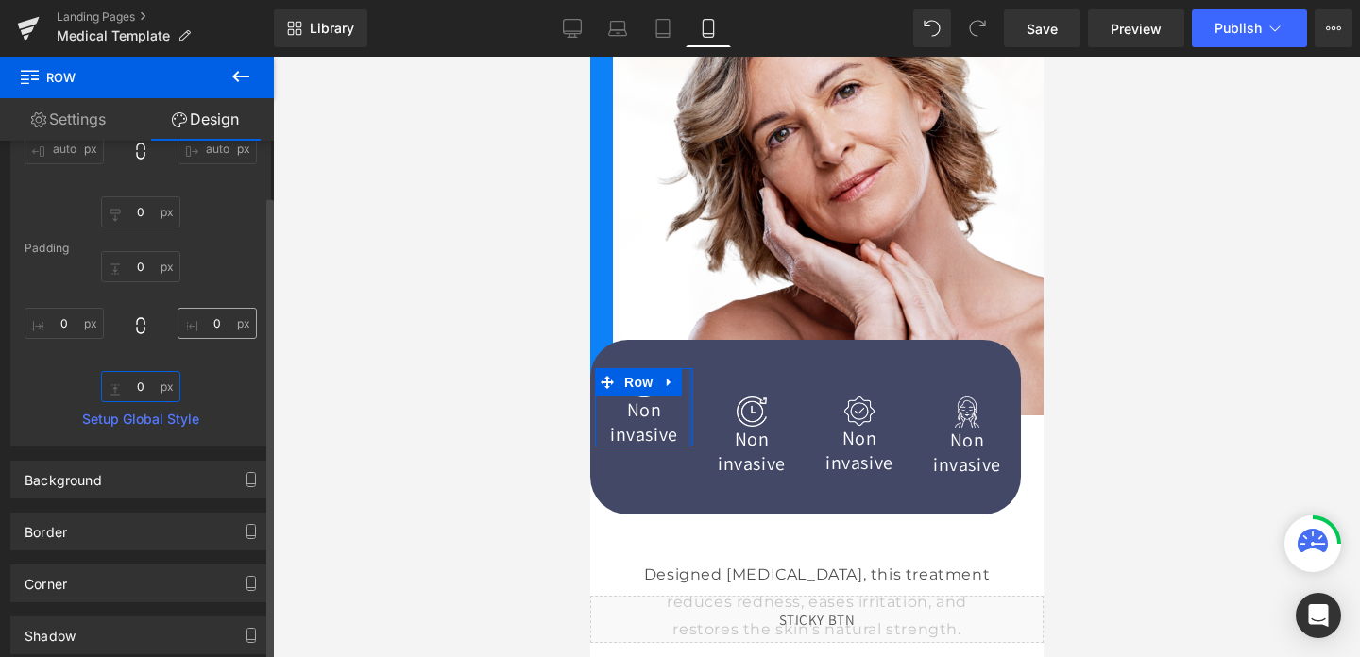
scroll to position [337, 0]
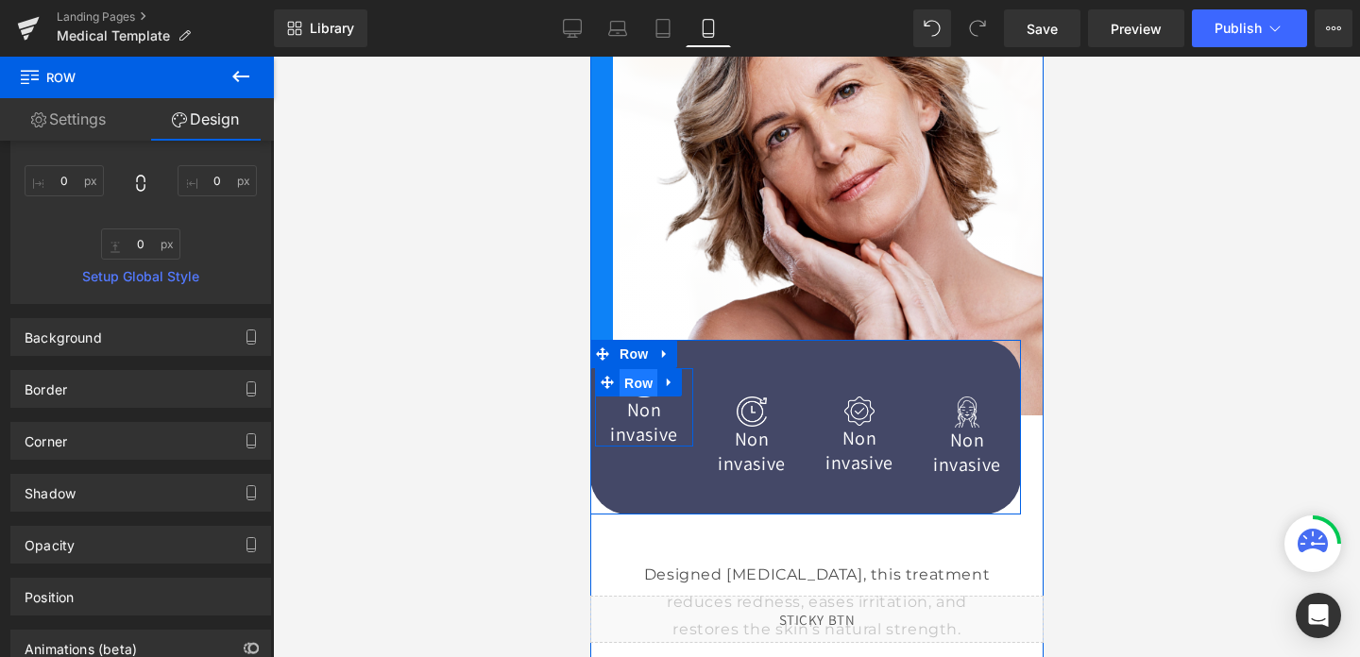
click at [641, 386] on span "Row" at bounding box center [638, 383] width 38 height 28
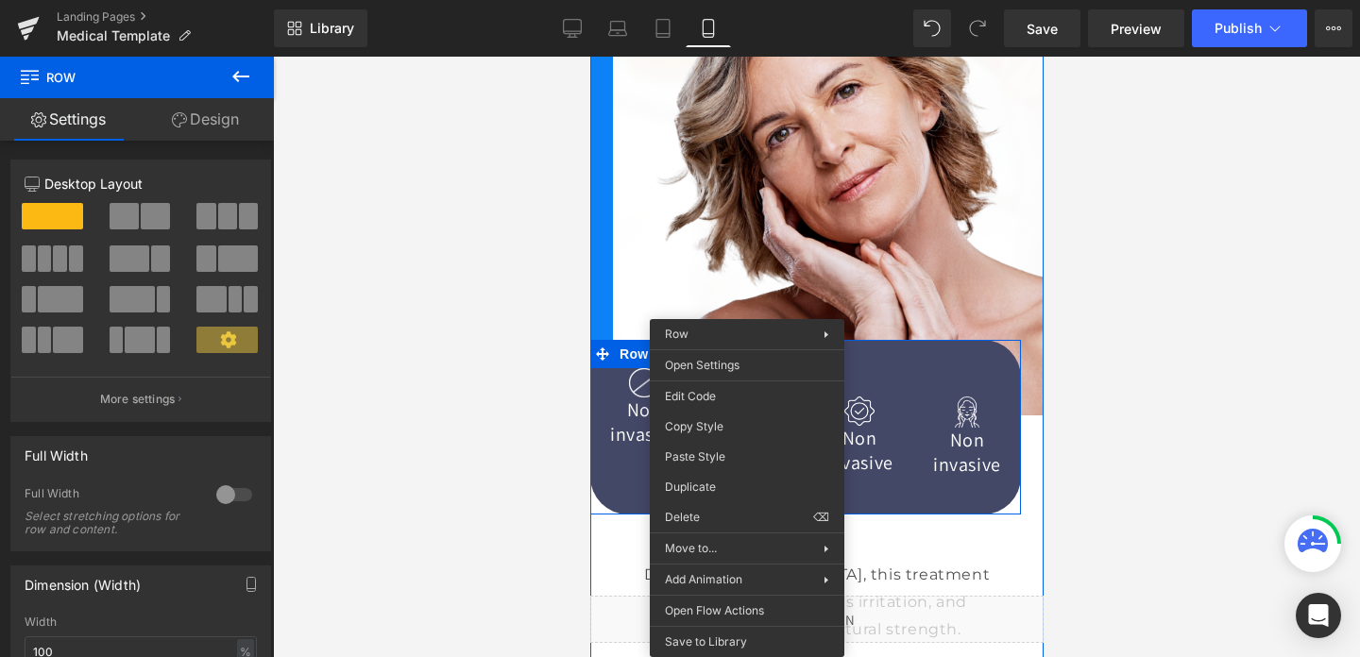
click at [746, 389] on span "Row" at bounding box center [745, 383] width 38 height 28
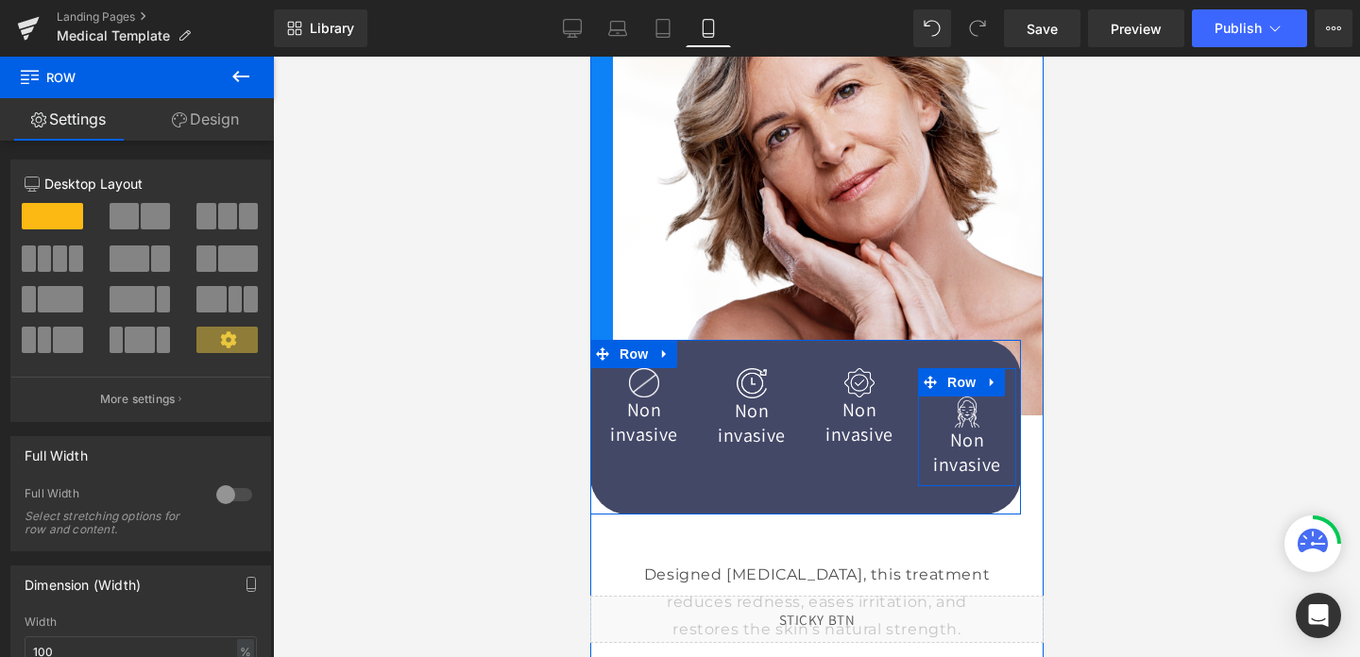
click at [979, 405] on div "Image" at bounding box center [966, 412] width 98 height 31
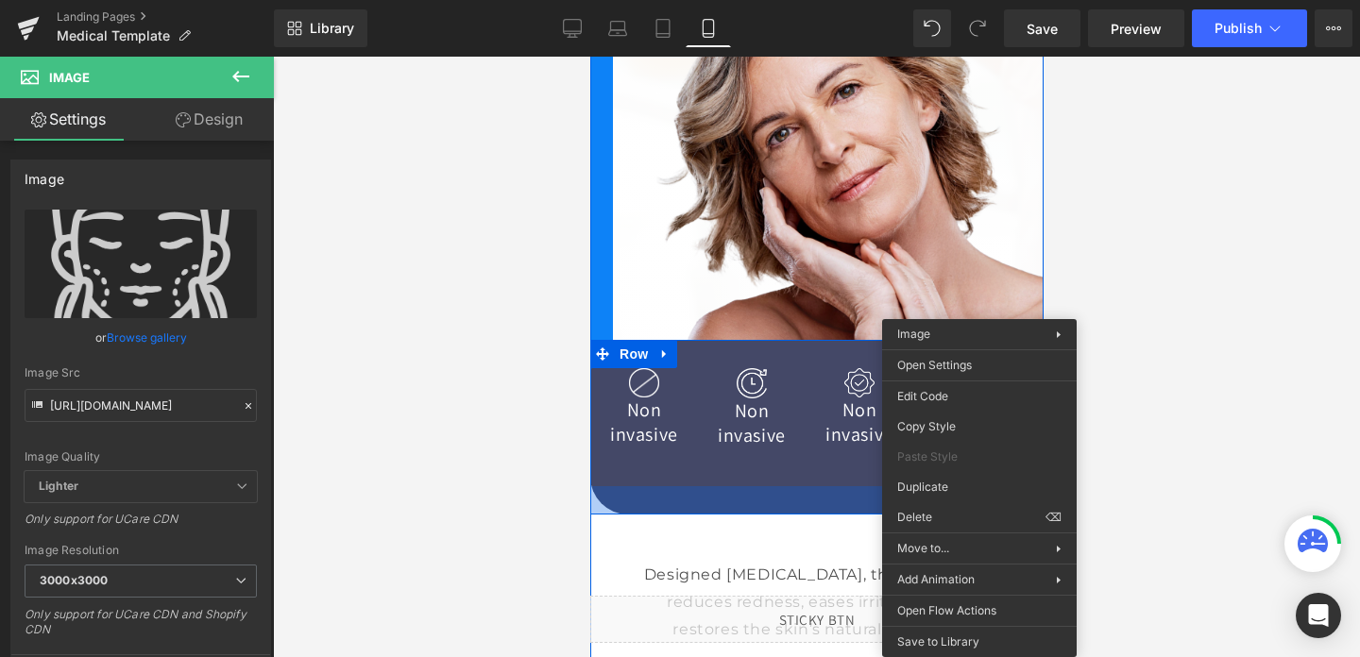
click at [785, 488] on div at bounding box center [804, 500] width 431 height 28
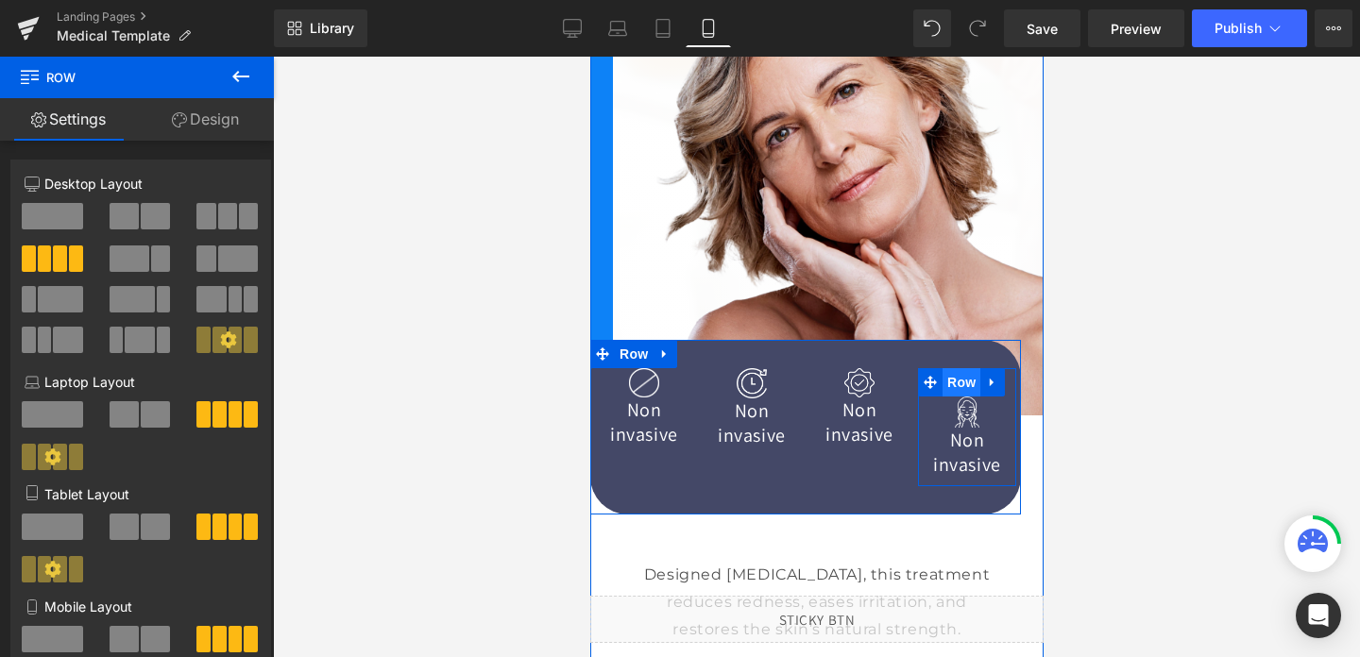
click at [965, 385] on span "Row" at bounding box center [961, 382] width 38 height 28
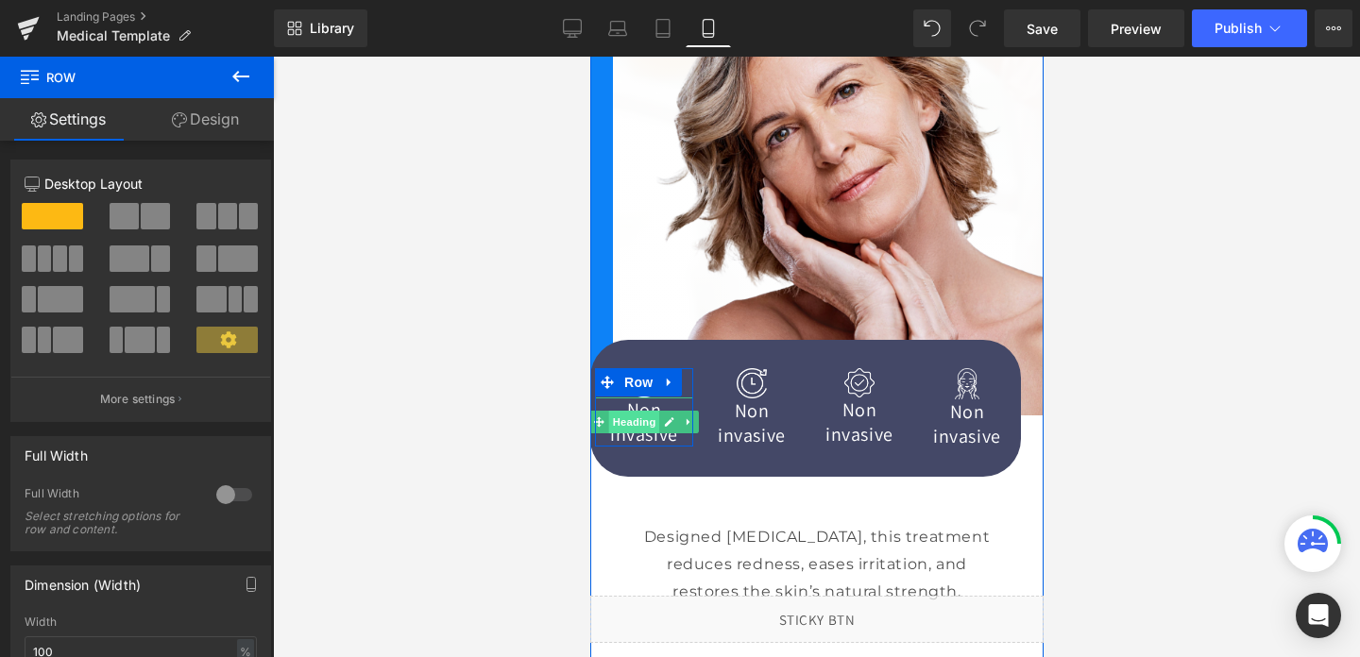
click at [630, 418] on span "Heading" at bounding box center [633, 422] width 51 height 23
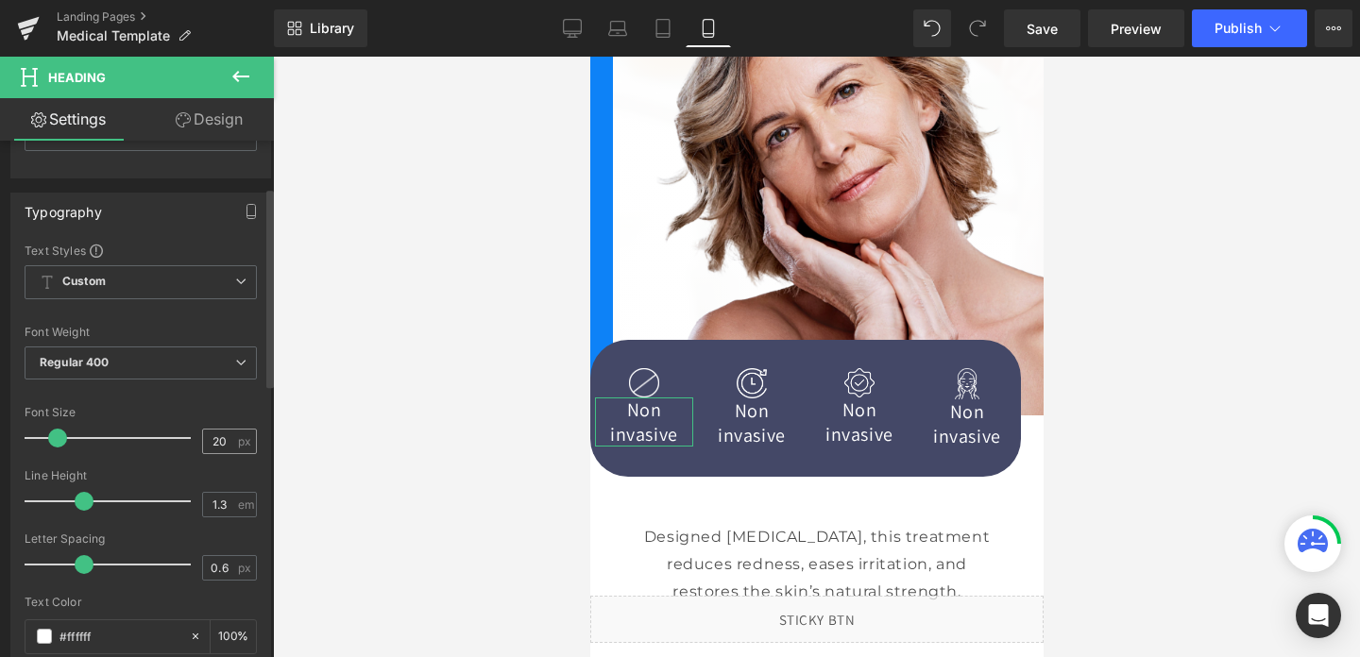
scroll to position [124, 0]
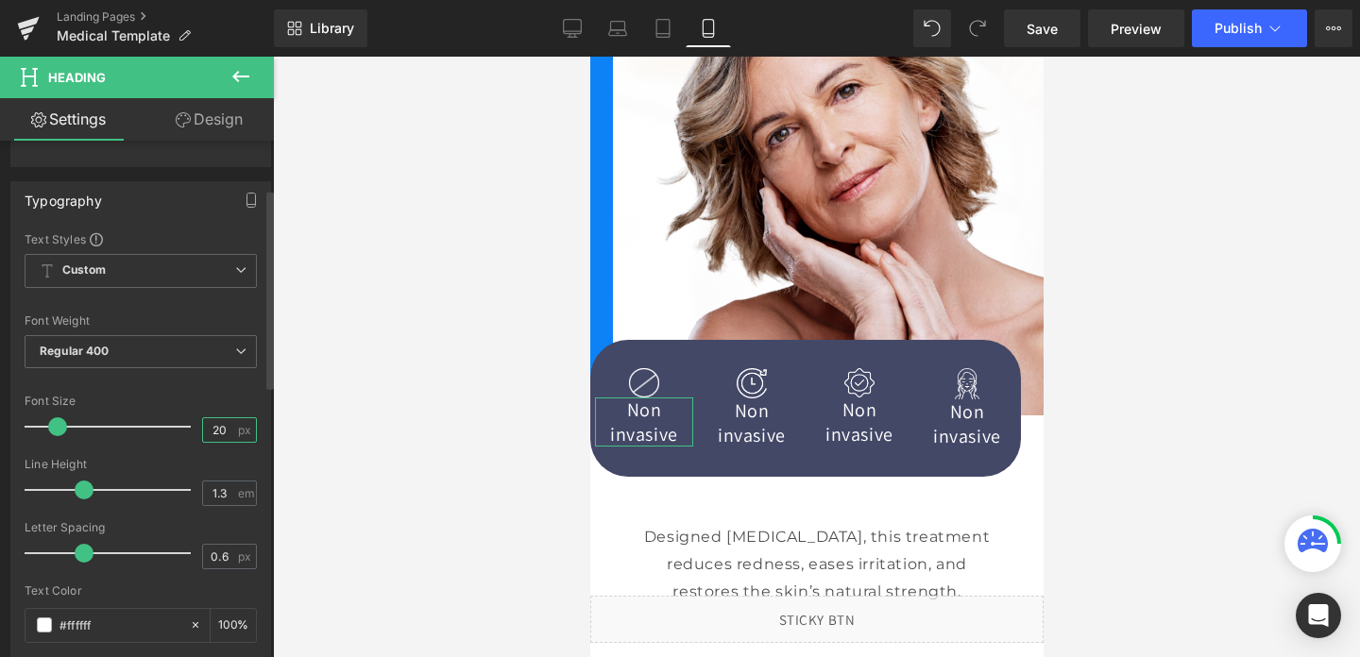
click at [214, 423] on input "20" at bounding box center [219, 430] width 33 height 24
type input "16"
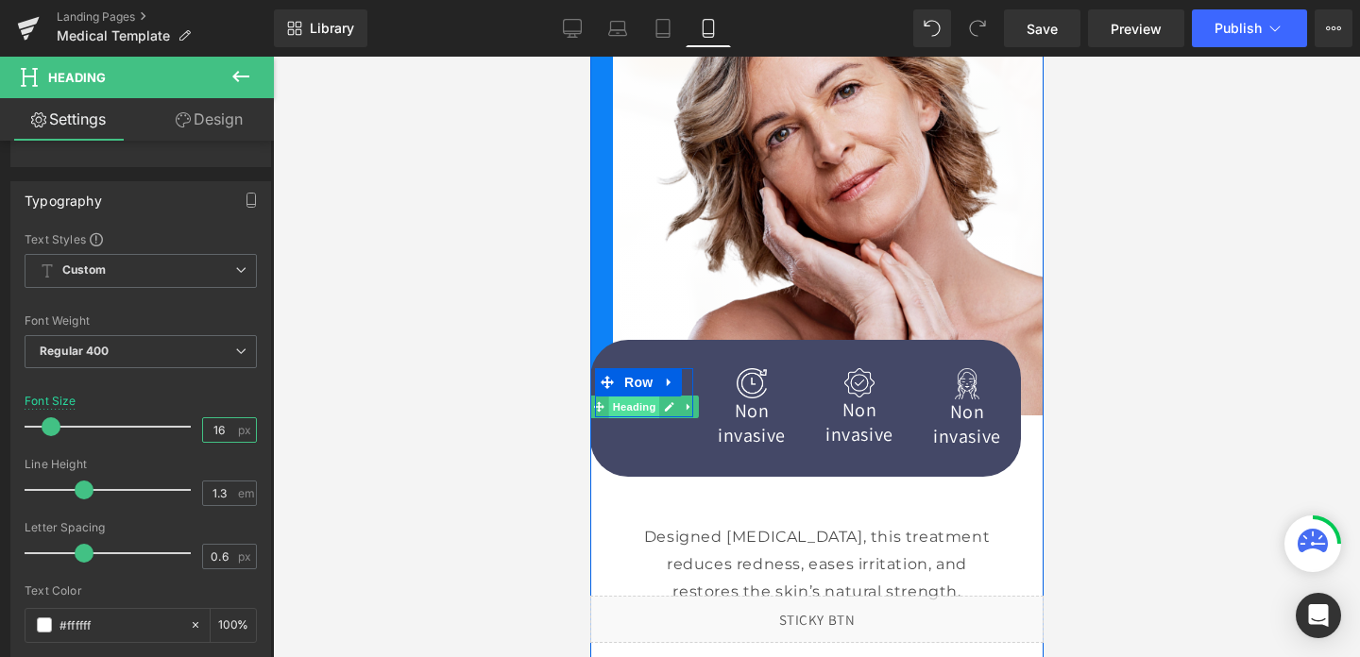
click at [647, 408] on span "Heading" at bounding box center [633, 407] width 51 height 23
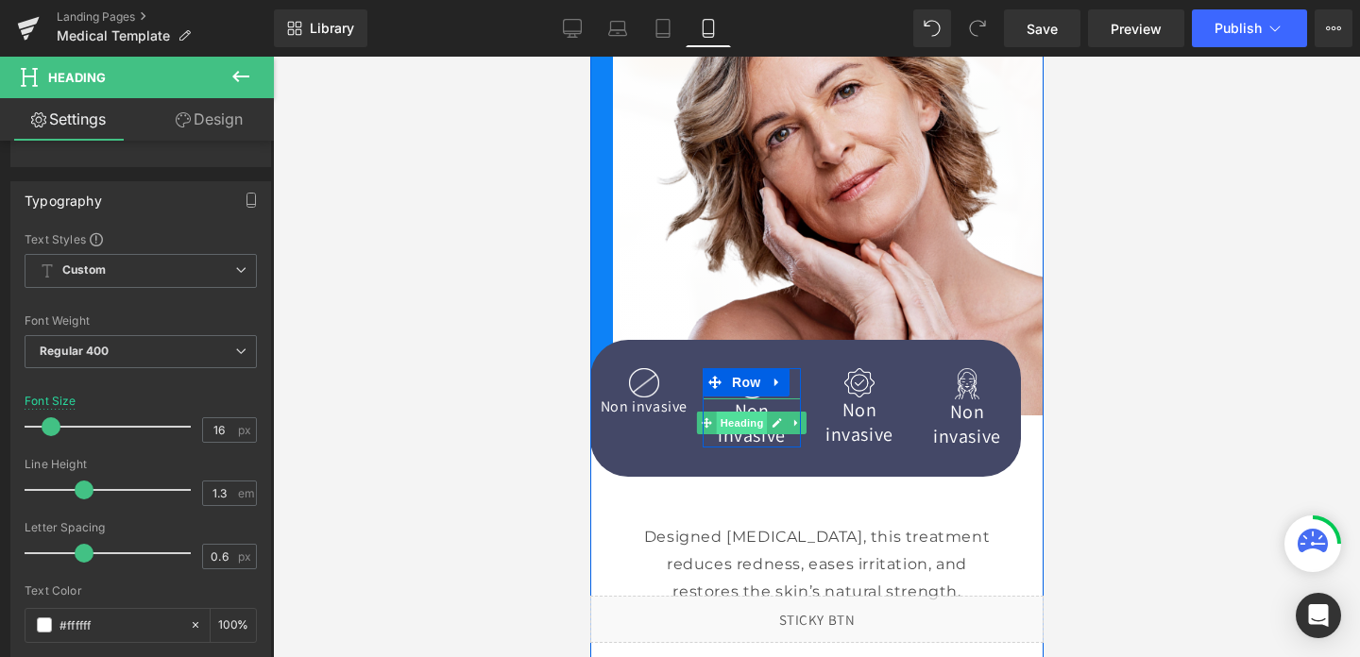
click at [745, 423] on span "Heading" at bounding box center [741, 423] width 51 height 23
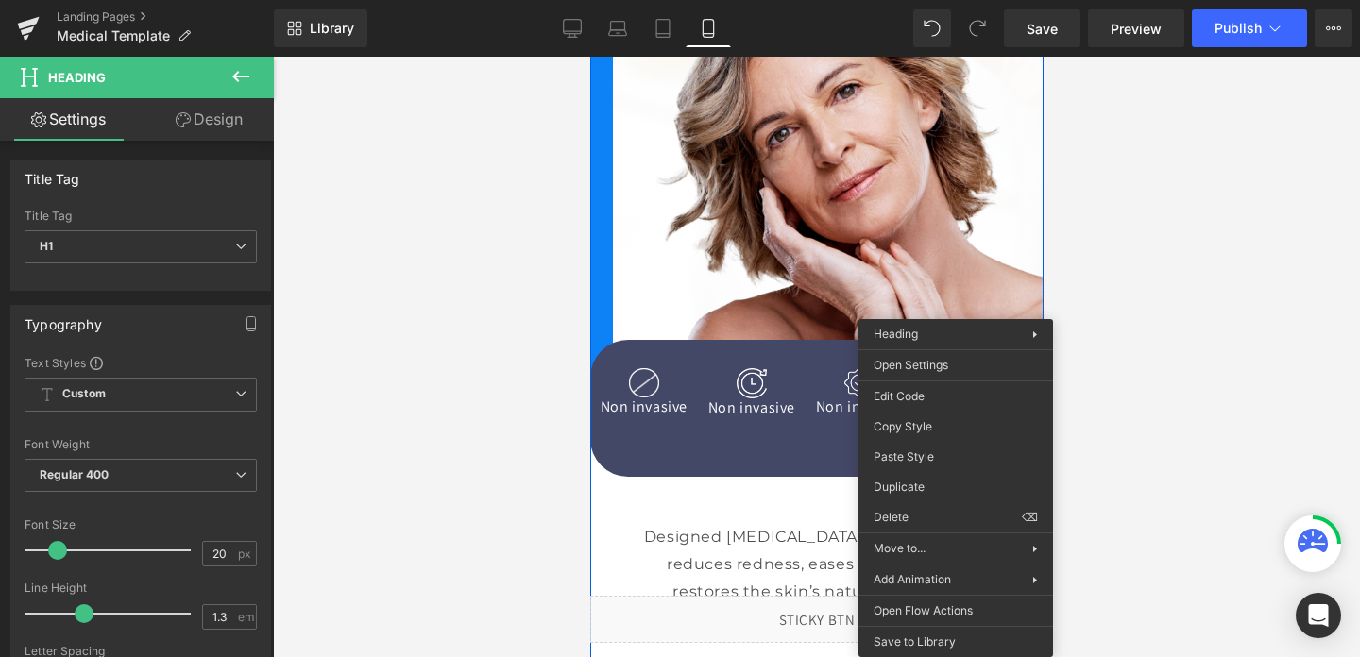
click at [955, 419] on span "Heading" at bounding box center [956, 425] width 51 height 23
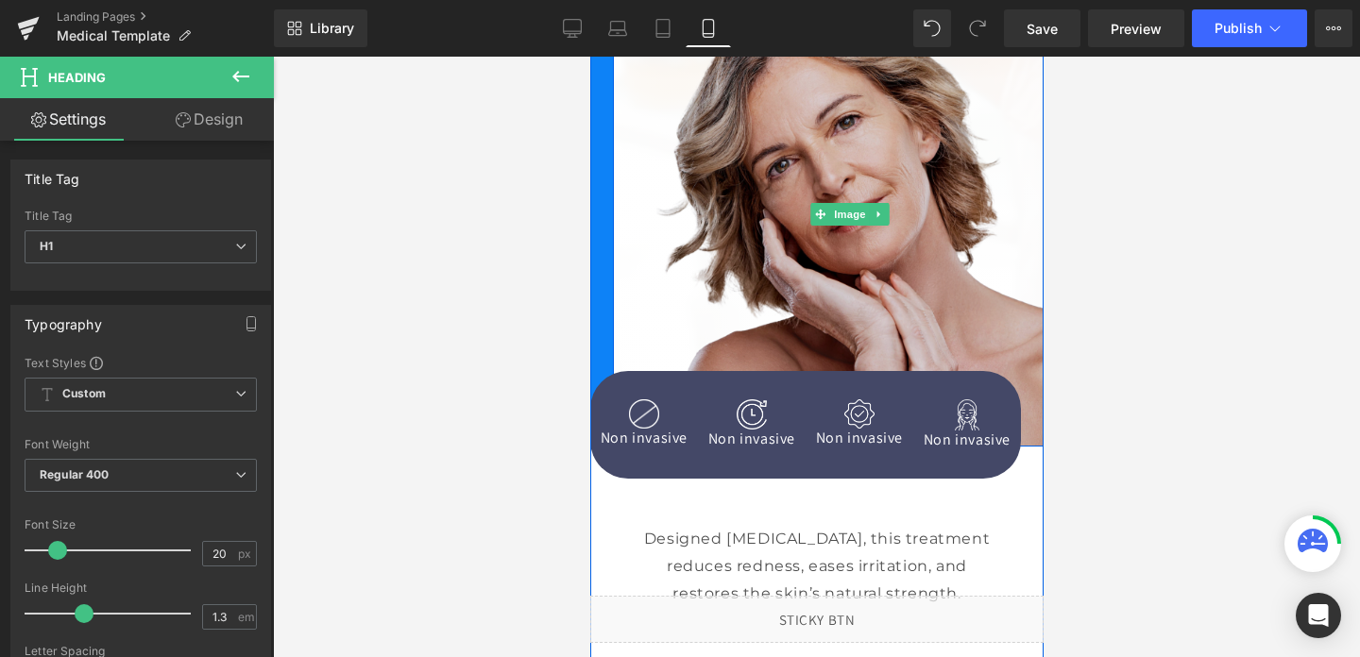
scroll to position [351, 0]
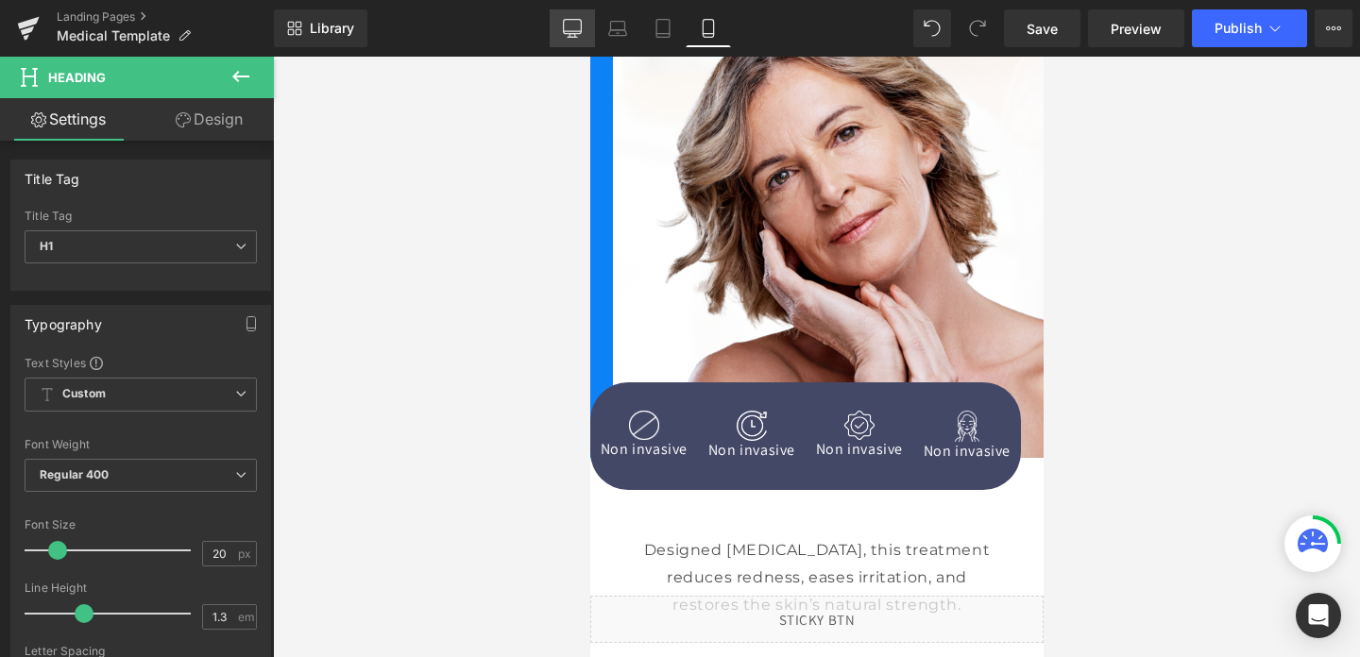
click at [569, 35] on icon at bounding box center [572, 28] width 19 height 19
type input "100"
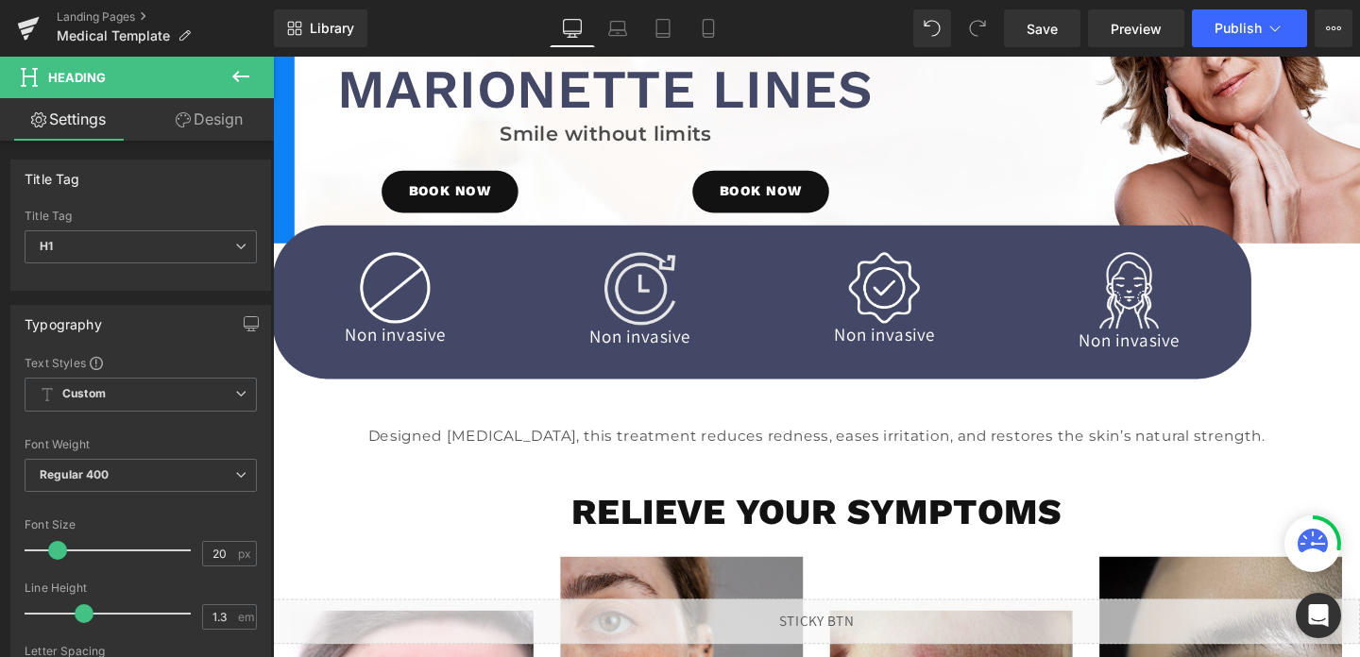
scroll to position [211, 0]
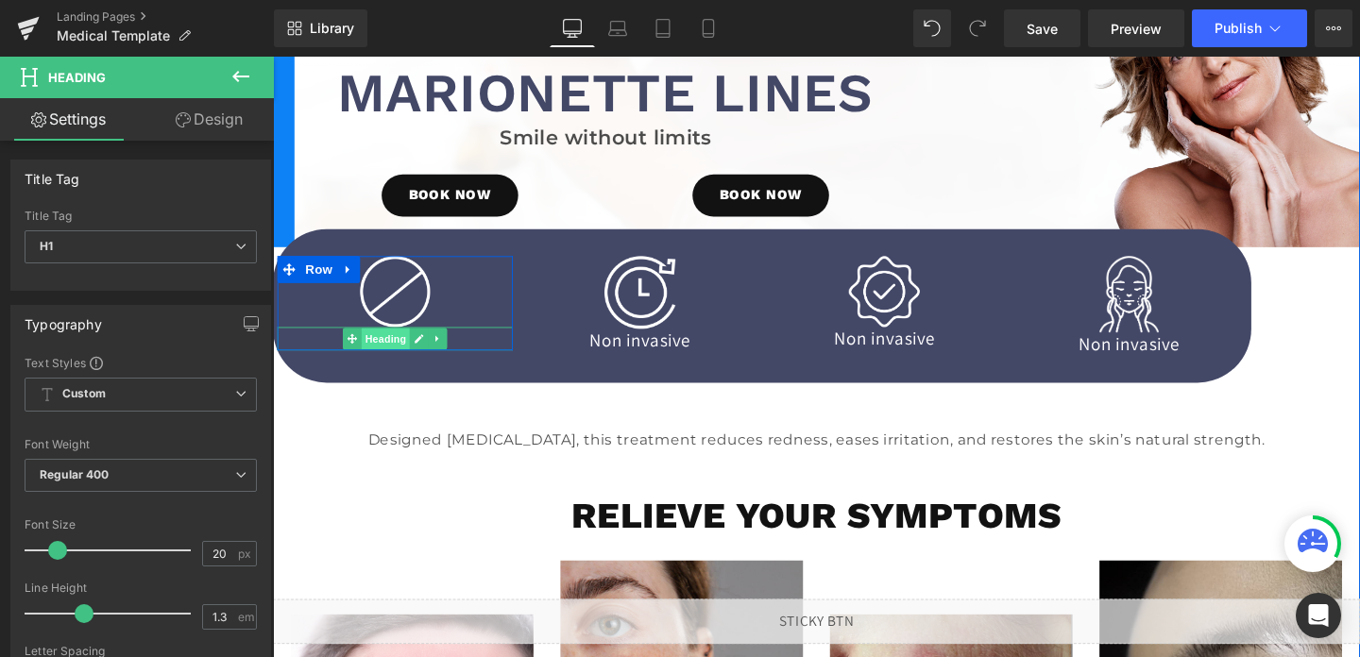
click at [383, 355] on span "Heading" at bounding box center [391, 353] width 51 height 23
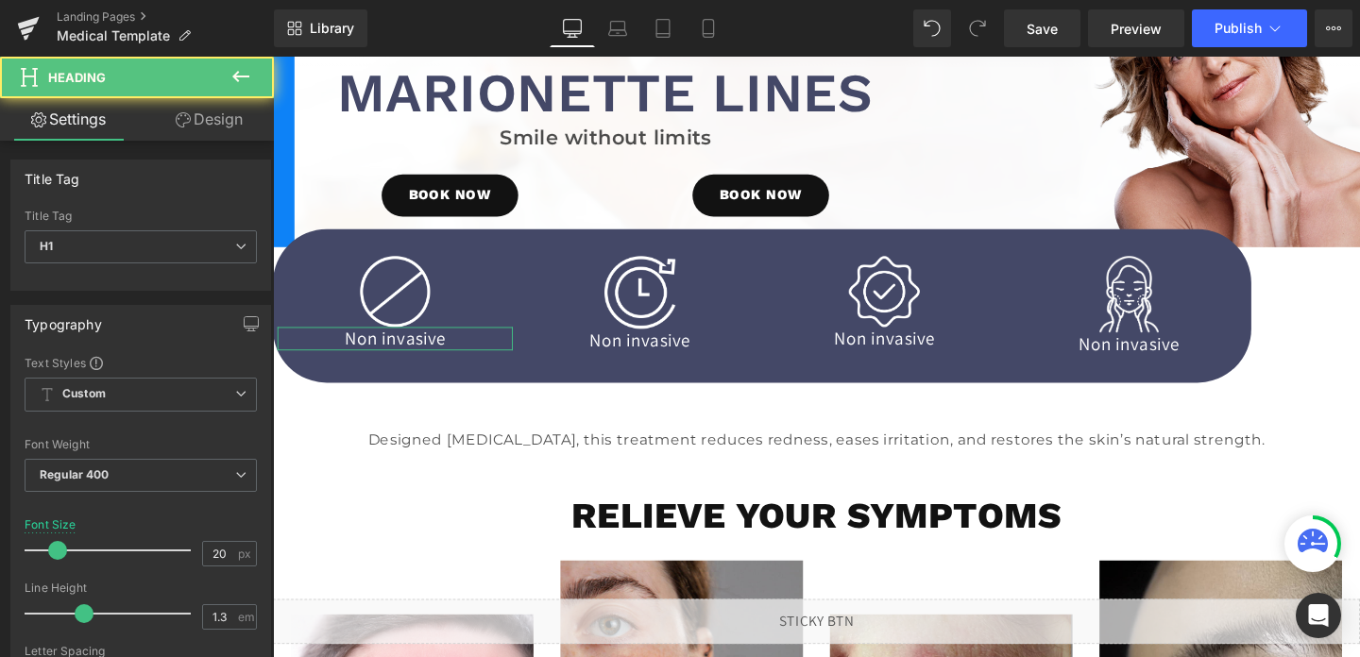
click at [193, 119] on link "Design" at bounding box center [209, 119] width 137 height 43
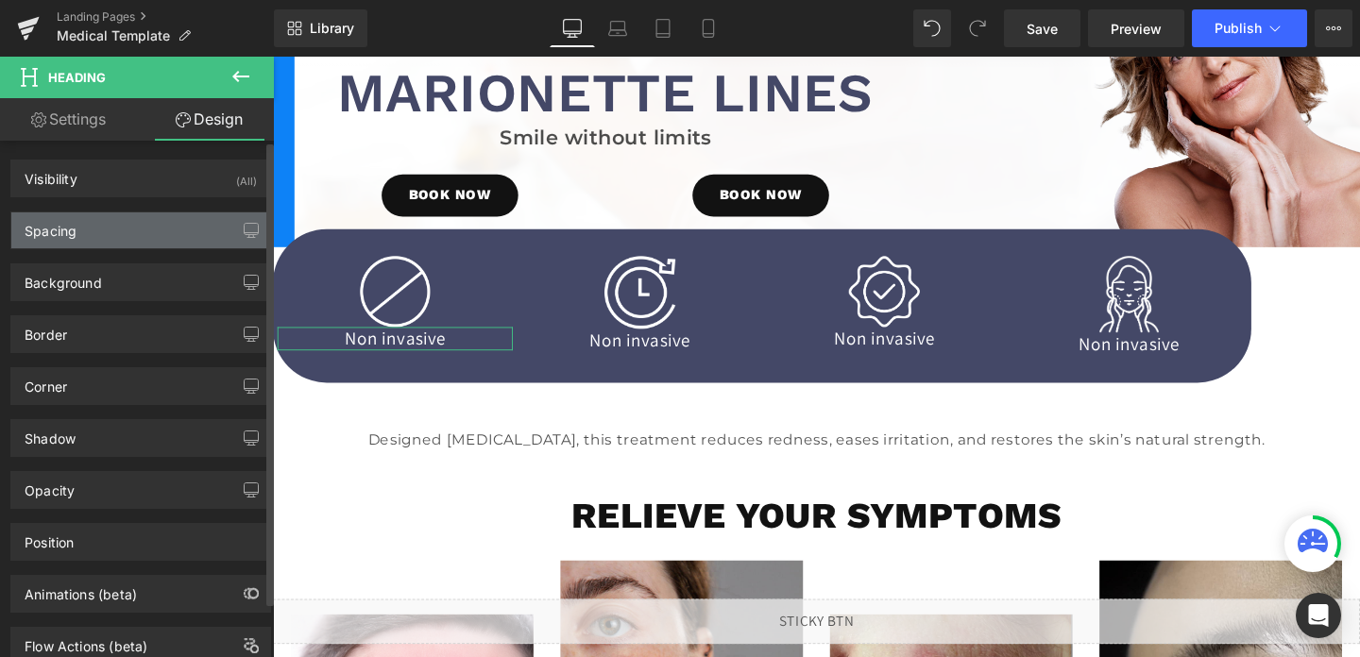
click at [84, 237] on div "Spacing" at bounding box center [140, 231] width 259 height 36
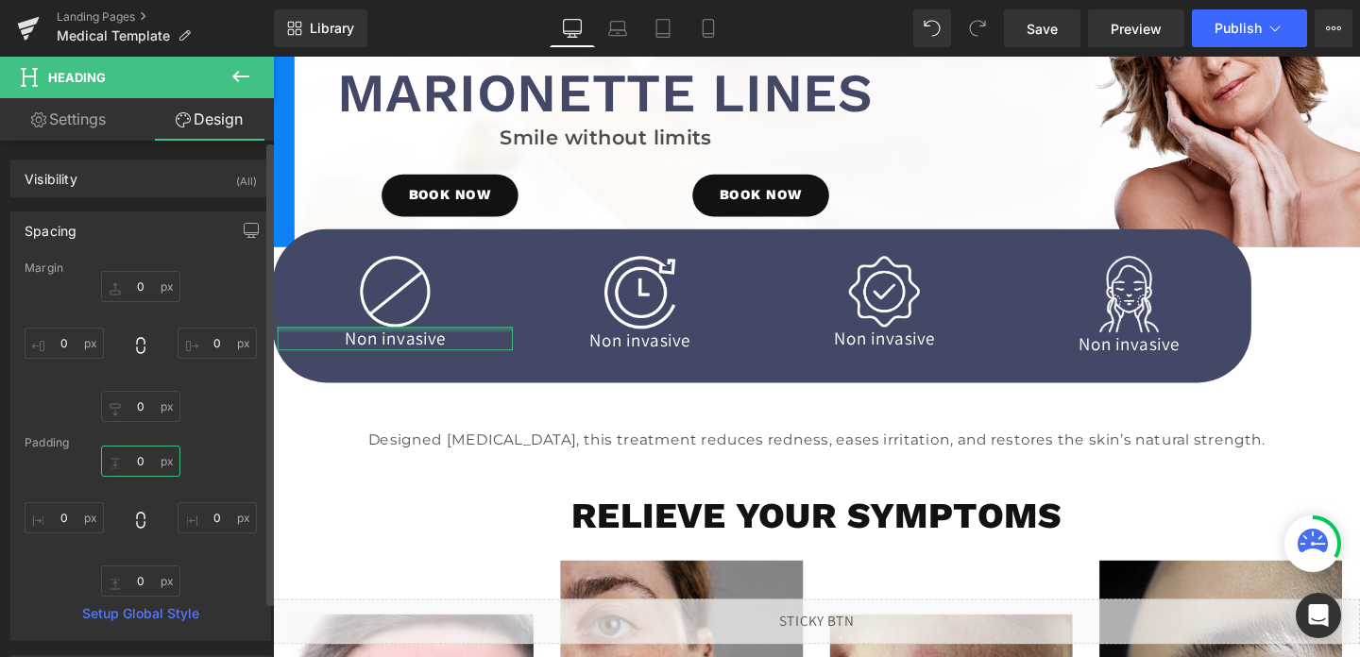
click at [138, 460] on input "0" at bounding box center [140, 461] width 79 height 31
click at [135, 288] on input "0" at bounding box center [140, 286] width 79 height 31
type input "10"
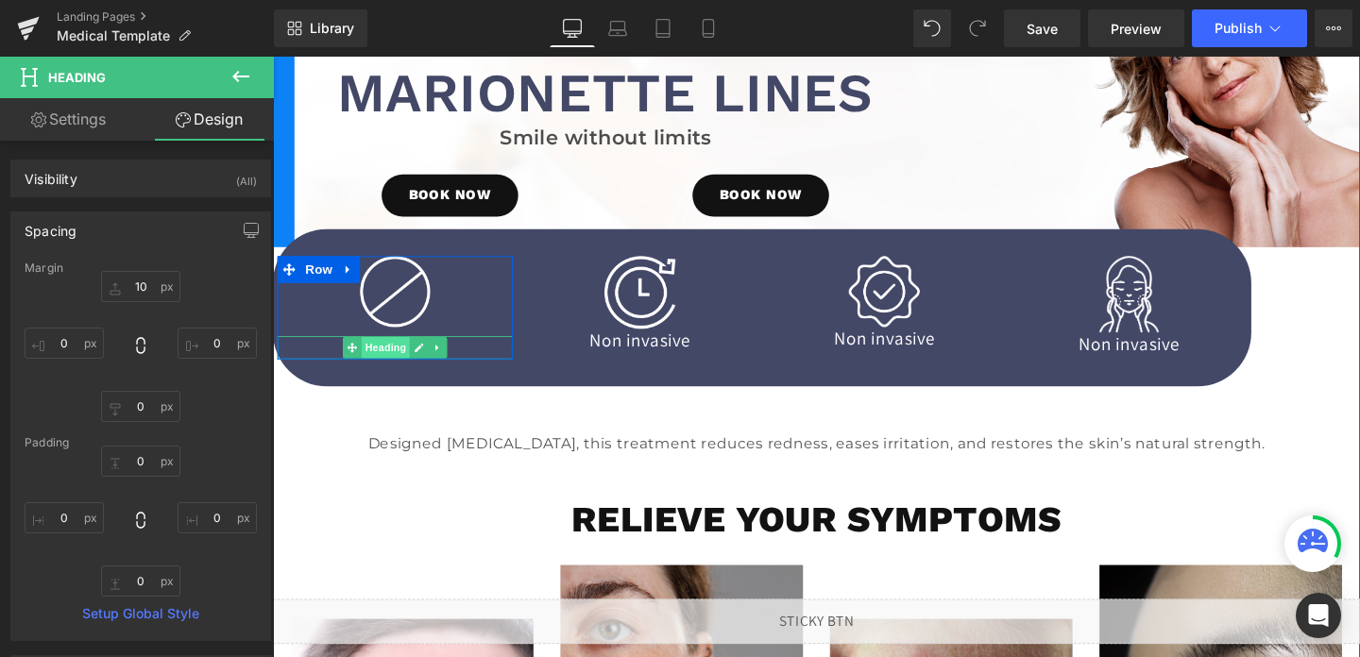
click at [402, 363] on span "Heading" at bounding box center [391, 362] width 51 height 23
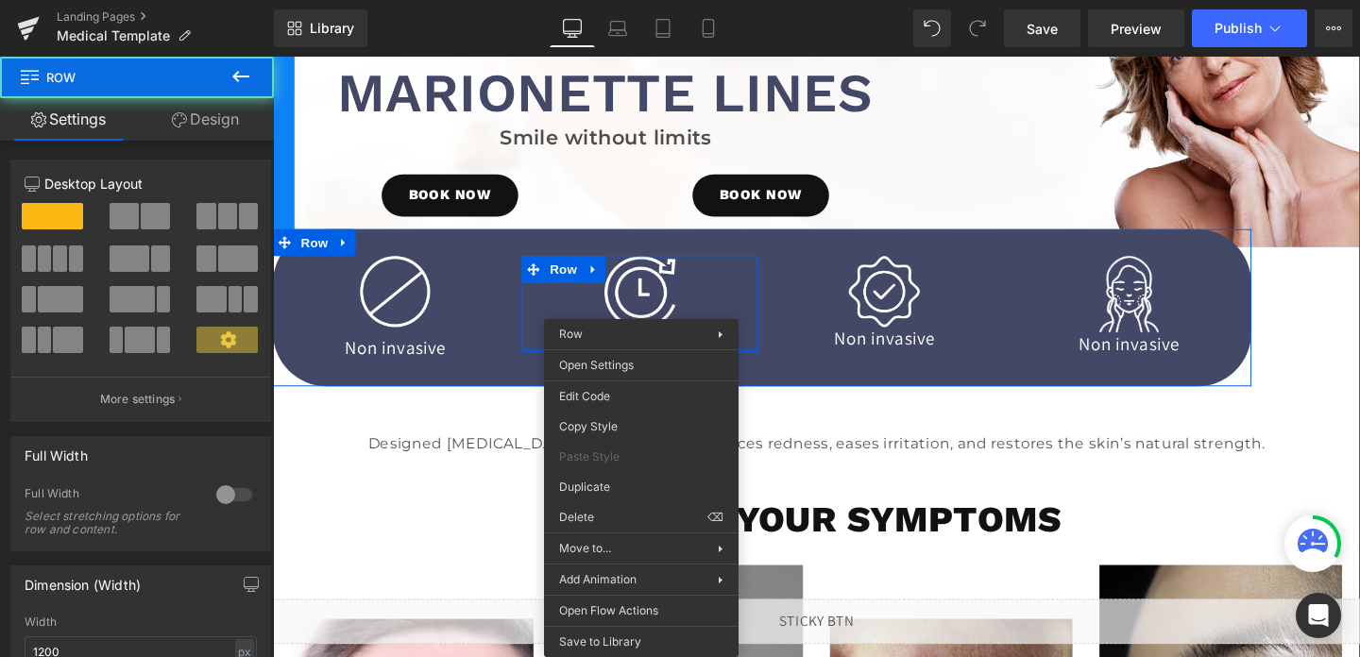
click at [656, 363] on div at bounding box center [658, 365] width 247 height 5
click at [477, 347] on div "Image Non invasive Heading" at bounding box center [401, 320] width 247 height 109
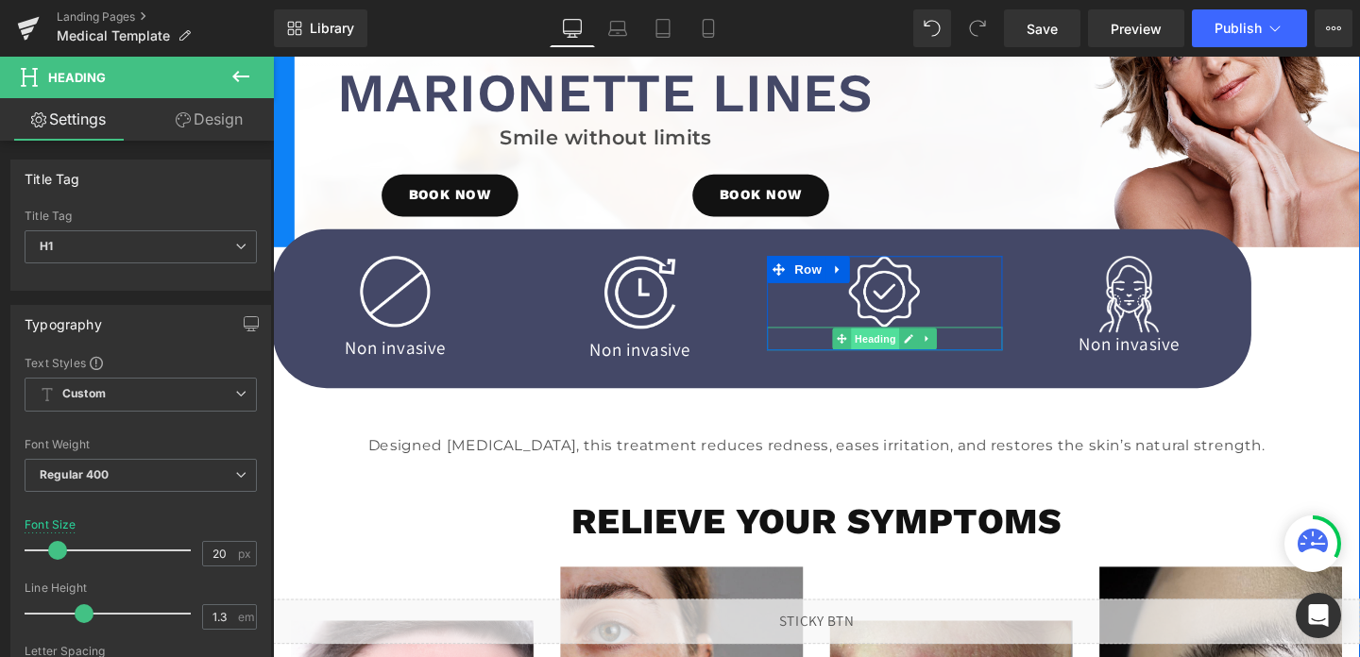
click at [895, 351] on span "Heading" at bounding box center [905, 353] width 51 height 23
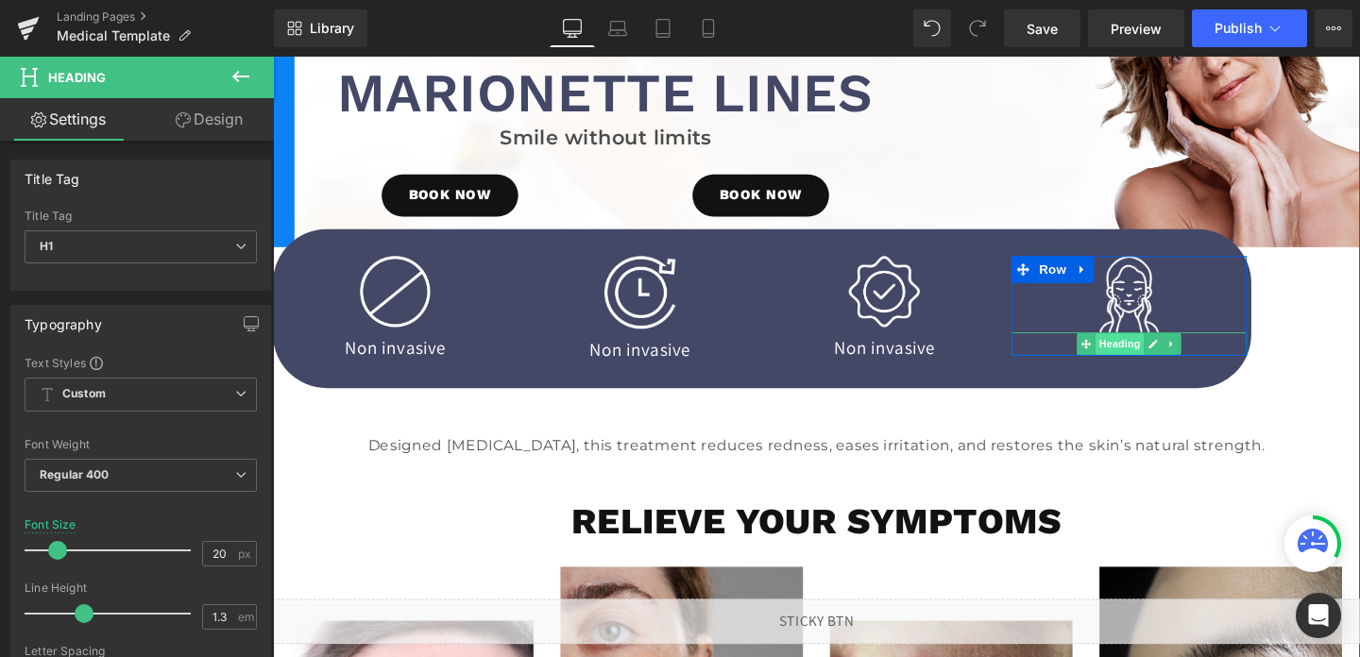
click at [1173, 356] on span "Heading" at bounding box center [1163, 359] width 51 height 23
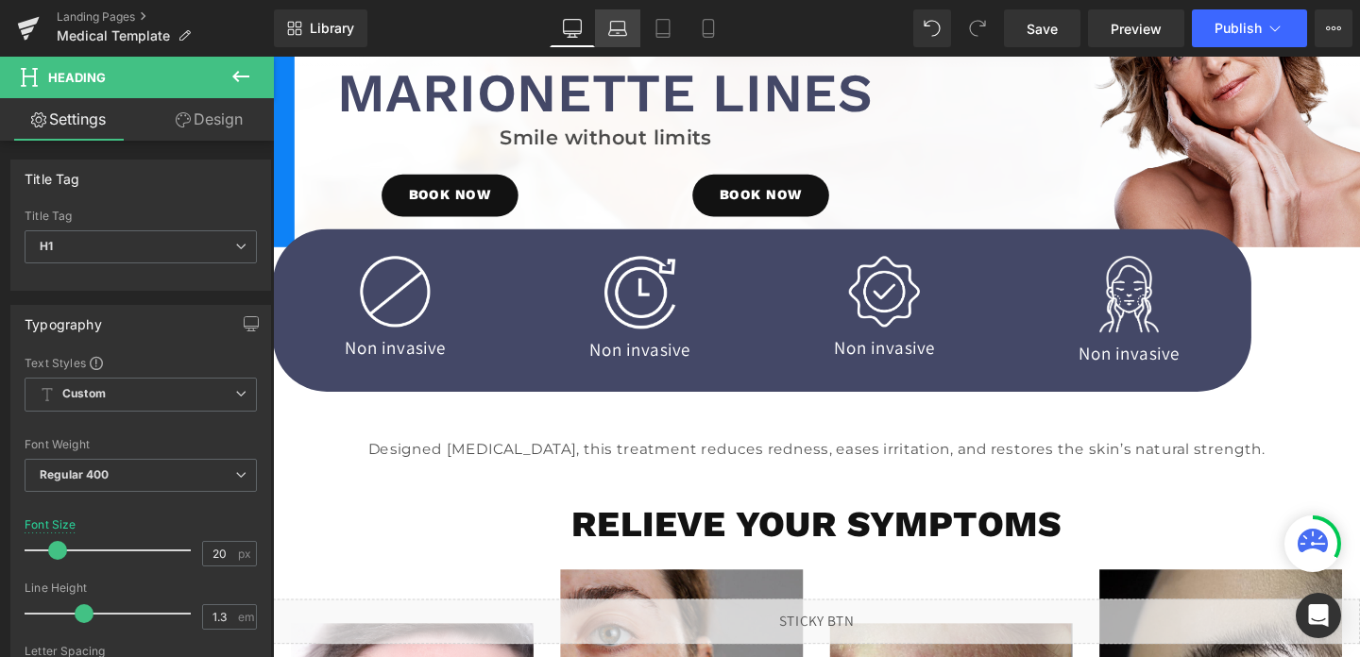
click at [619, 23] on icon at bounding box center [617, 28] width 19 height 19
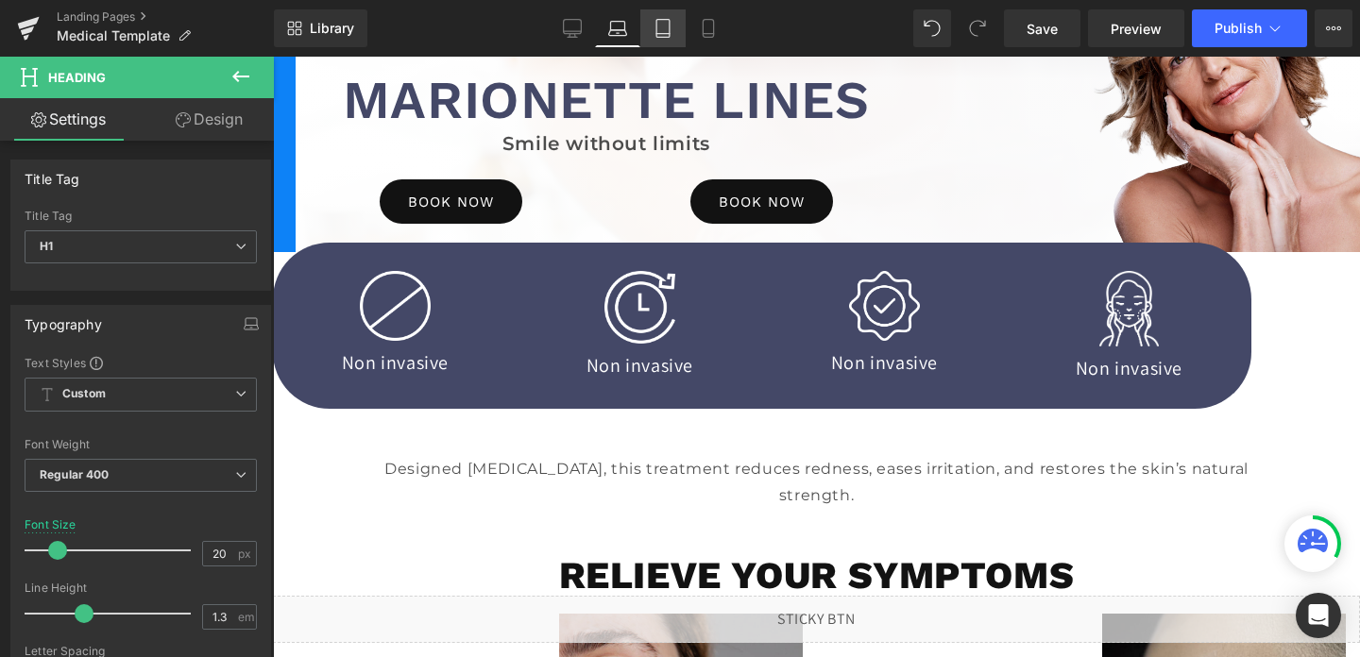
click at [657, 20] on icon at bounding box center [662, 29] width 13 height 18
type input "100"
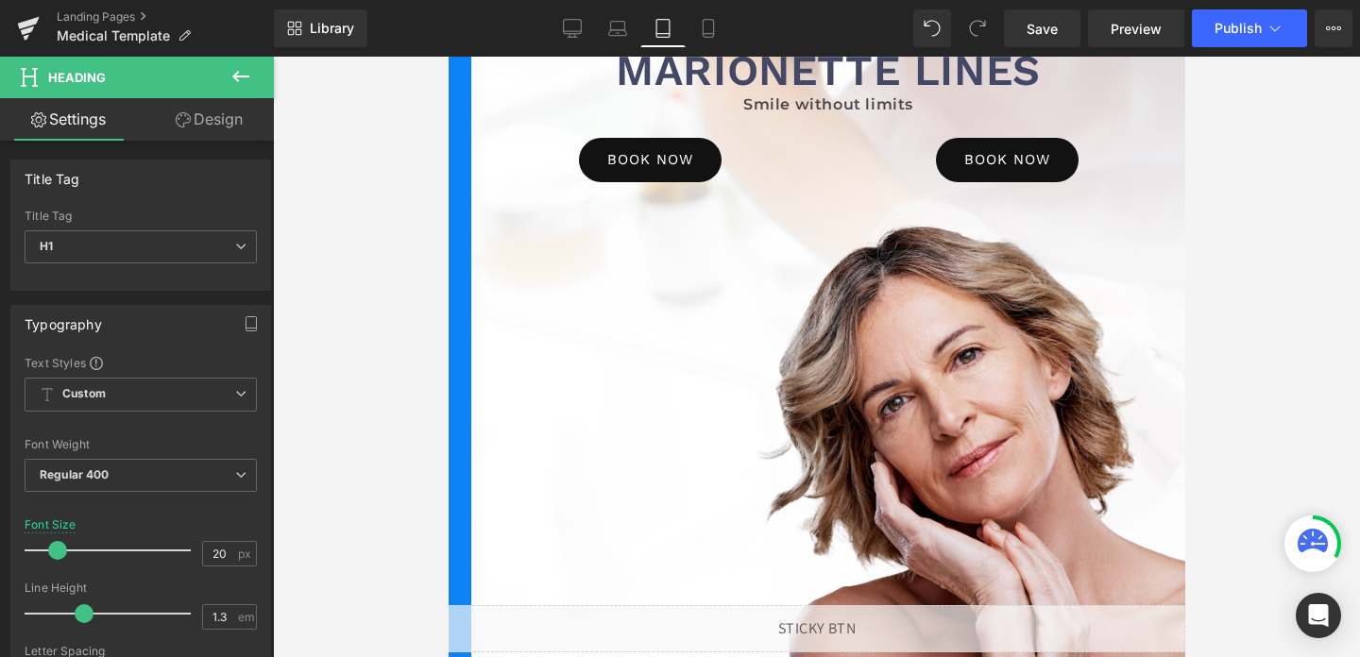
scroll to position [632, 0]
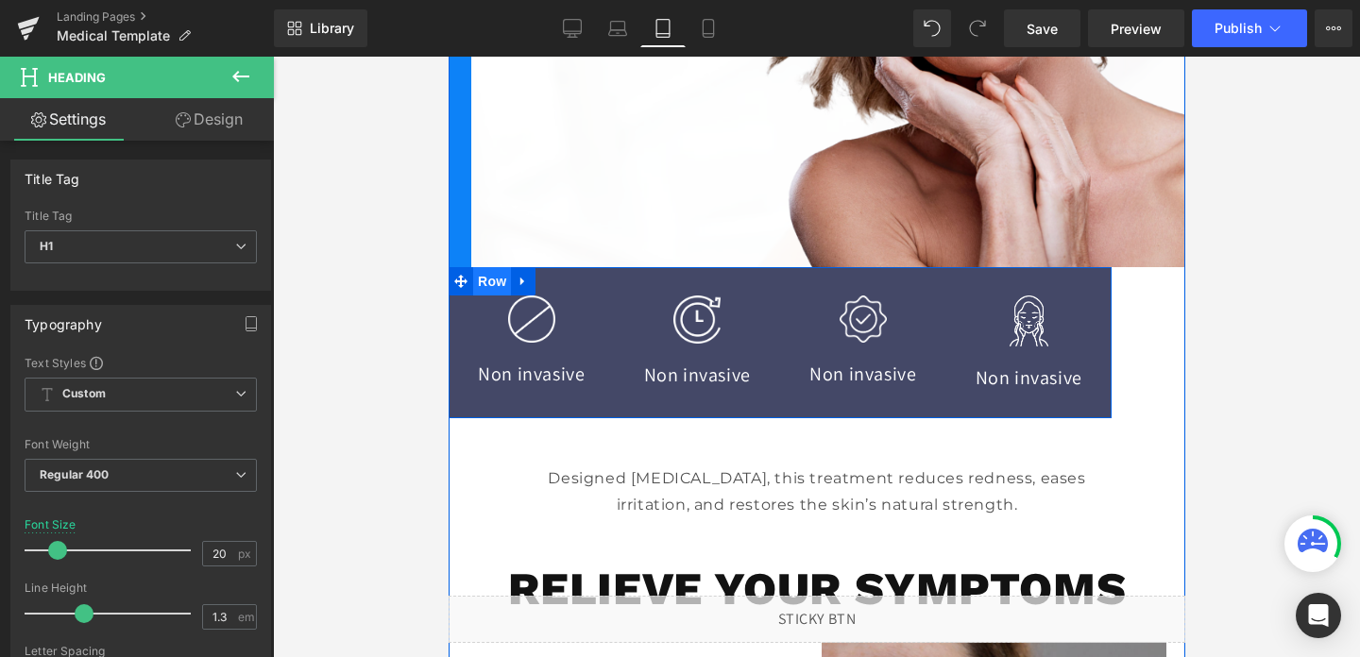
click at [496, 273] on span "Row" at bounding box center [491, 281] width 38 height 28
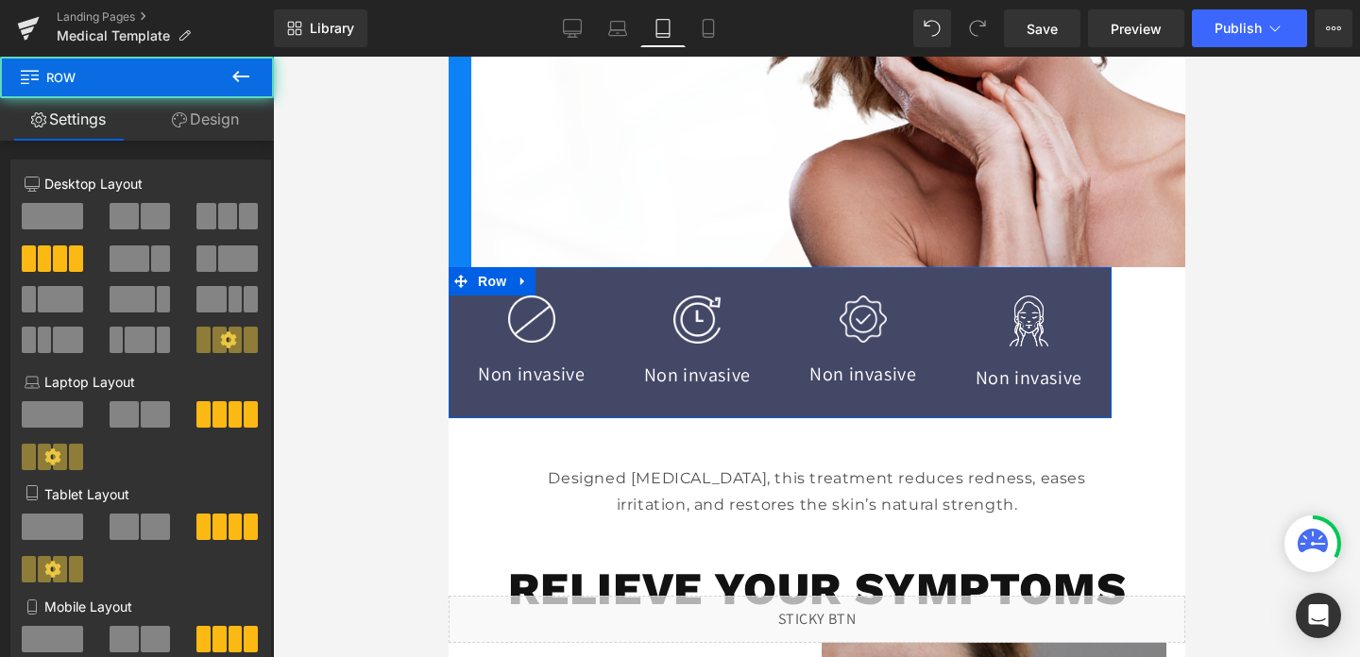
click at [196, 113] on link "Design" at bounding box center [205, 119] width 137 height 43
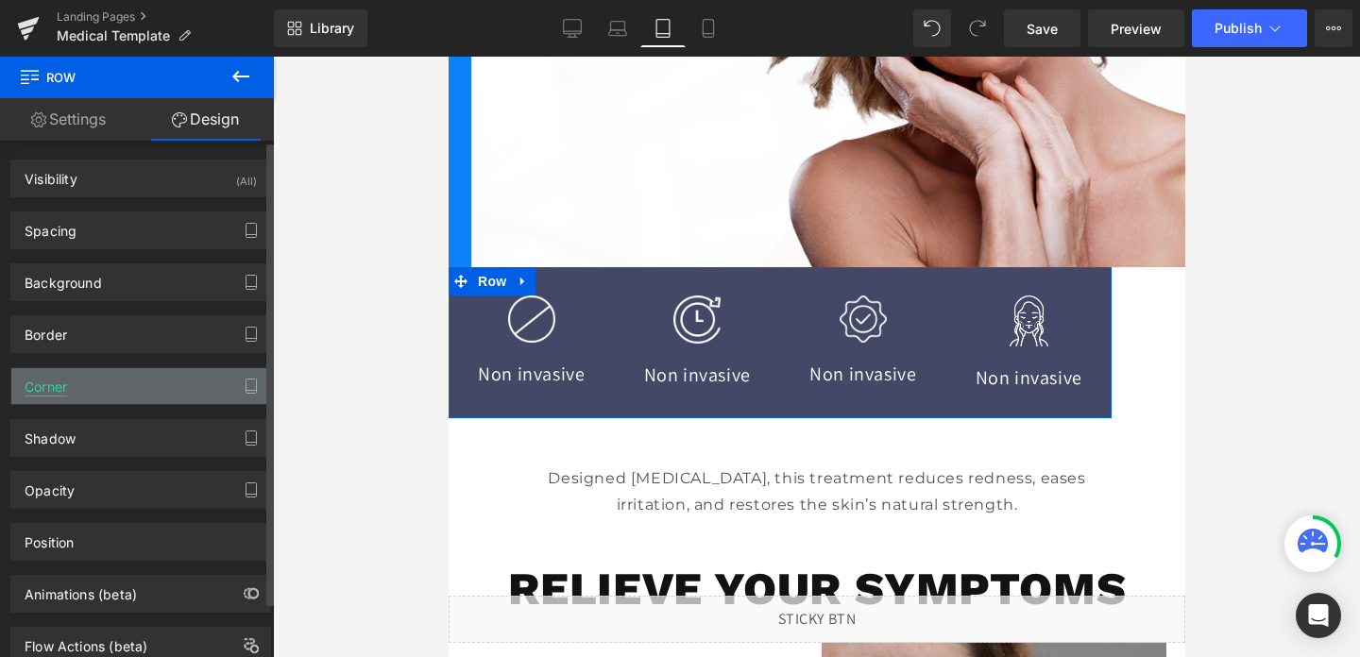
click at [65, 383] on div "Corner" at bounding box center [46, 381] width 43 height 26
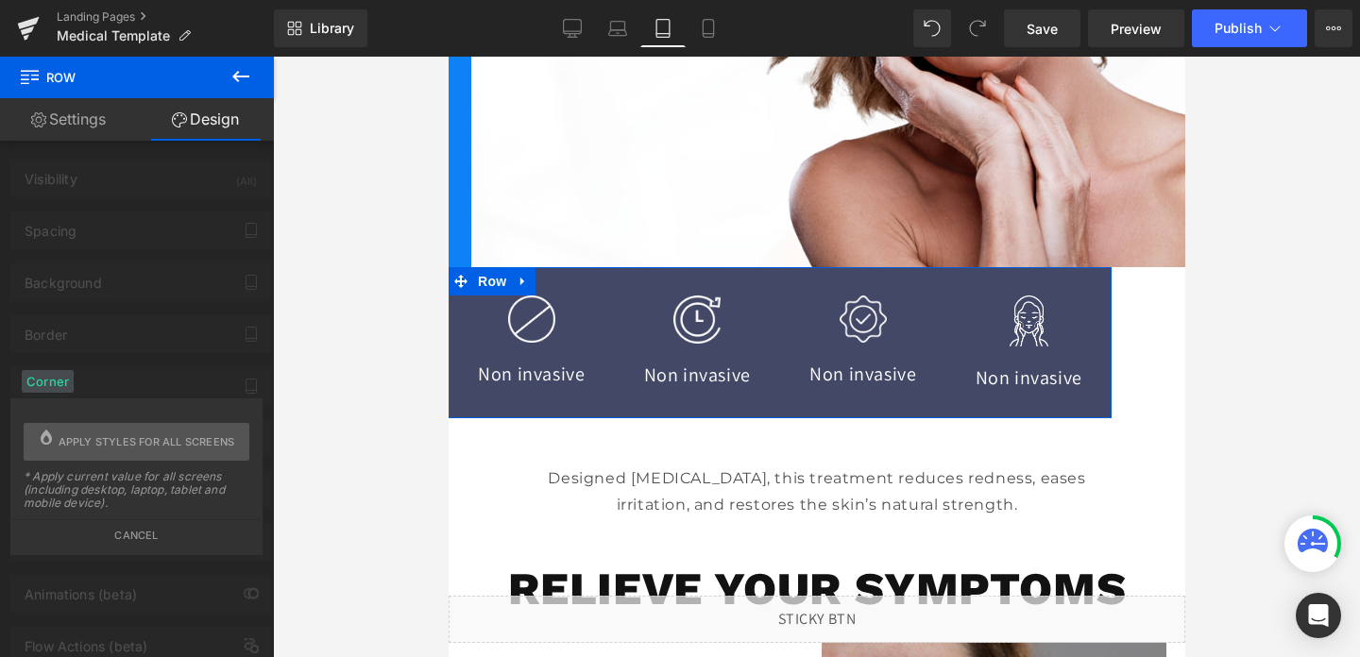
click at [109, 378] on div "Corner Corner Style Custom Custom Setup Global Style Custom Setup Global Style …" at bounding box center [141, 379] width 282 height 52
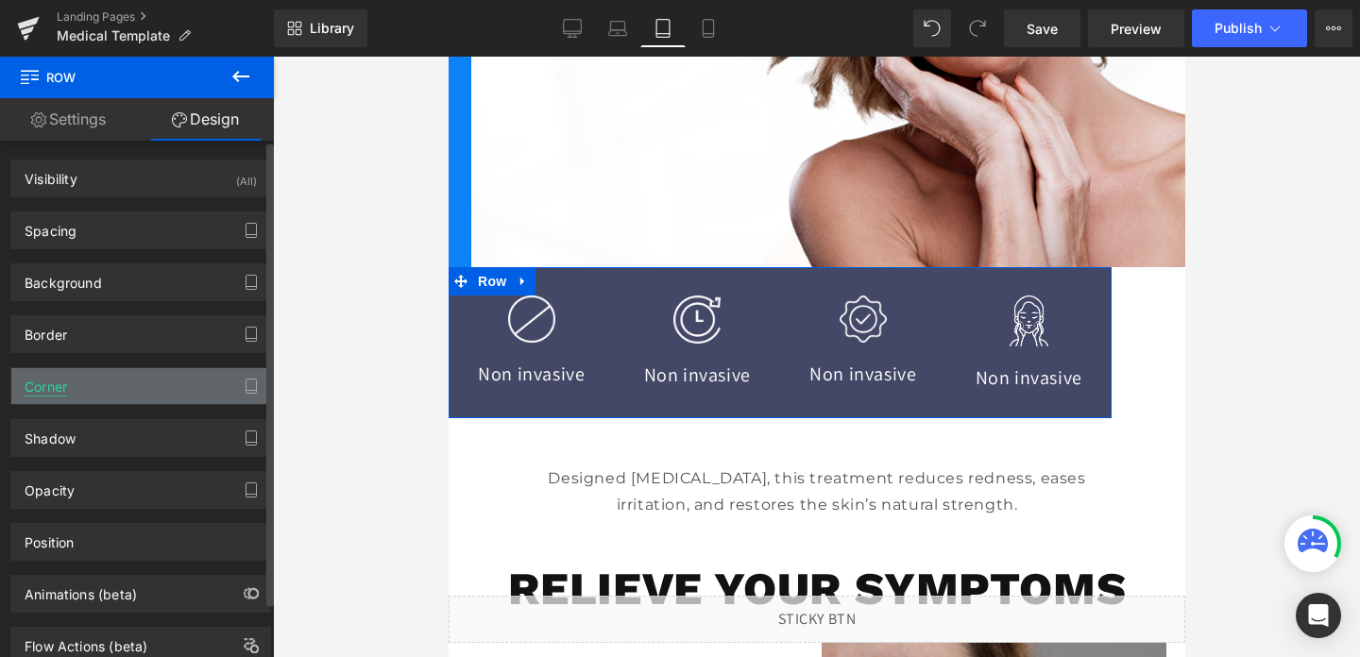
click at [49, 388] on div "Corner" at bounding box center [46, 381] width 43 height 26
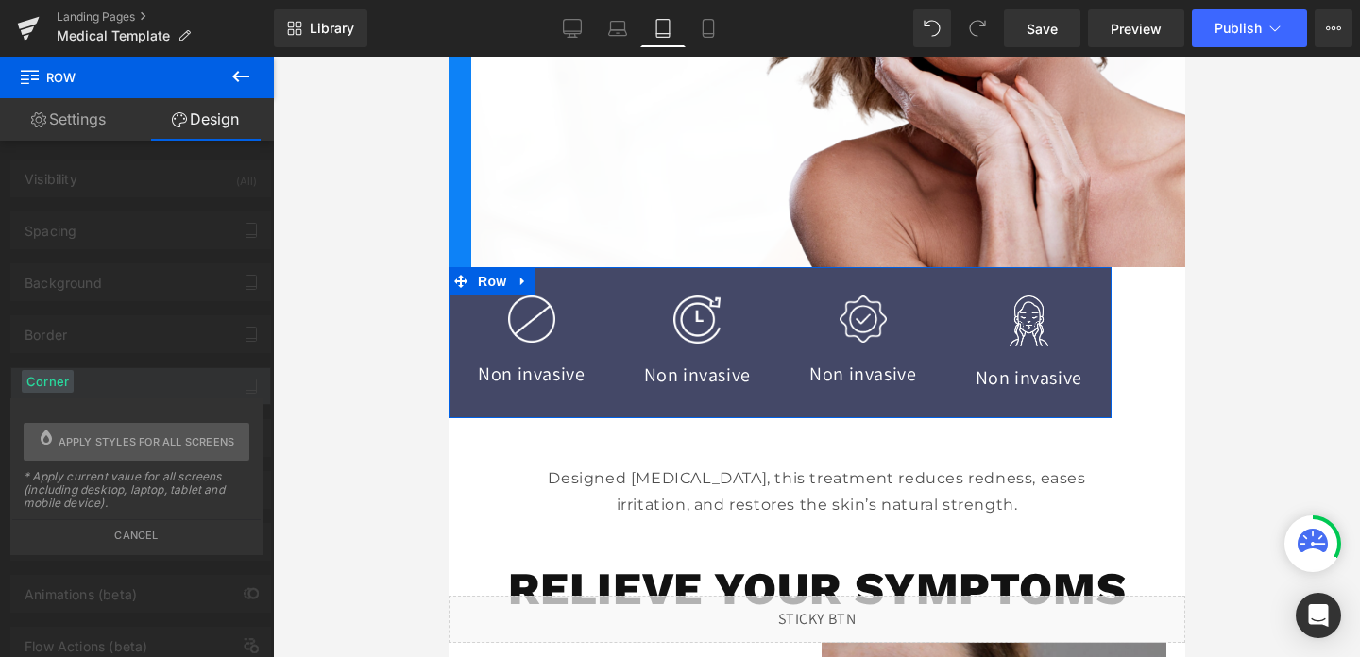
click at [49, 388] on div "Corner" at bounding box center [48, 381] width 52 height 23
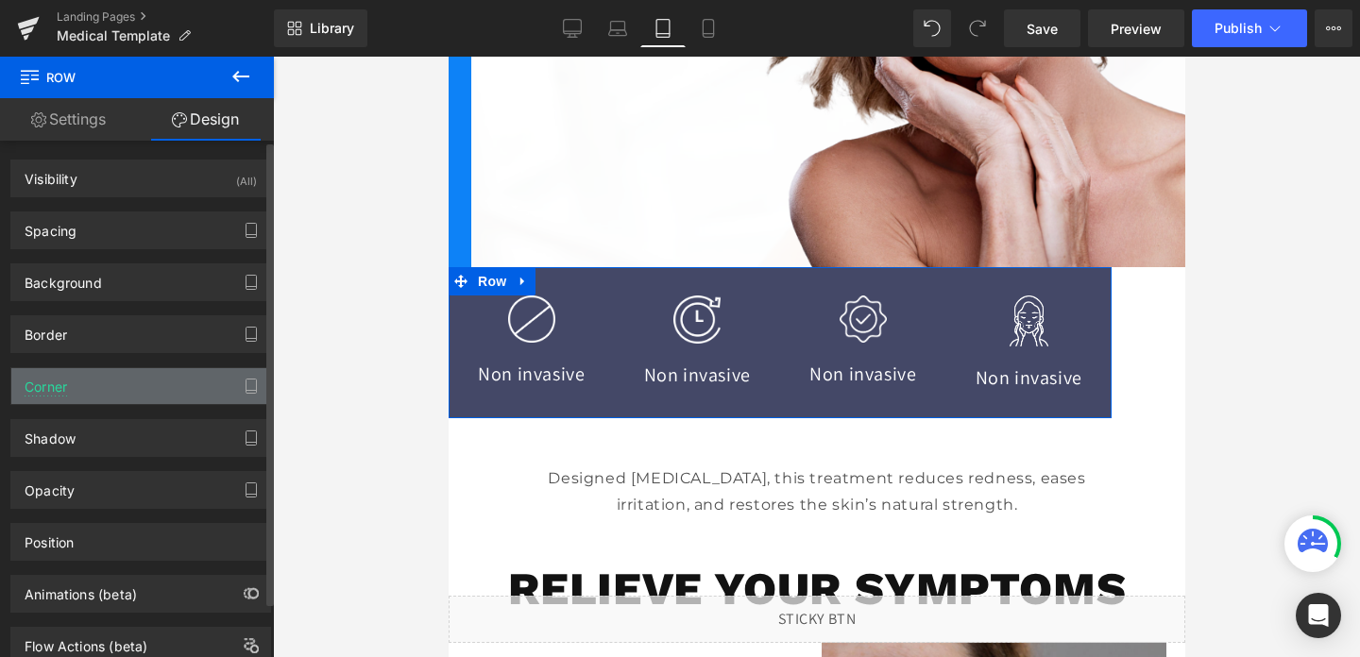
click at [180, 396] on div "Corner" at bounding box center [140, 386] width 259 height 36
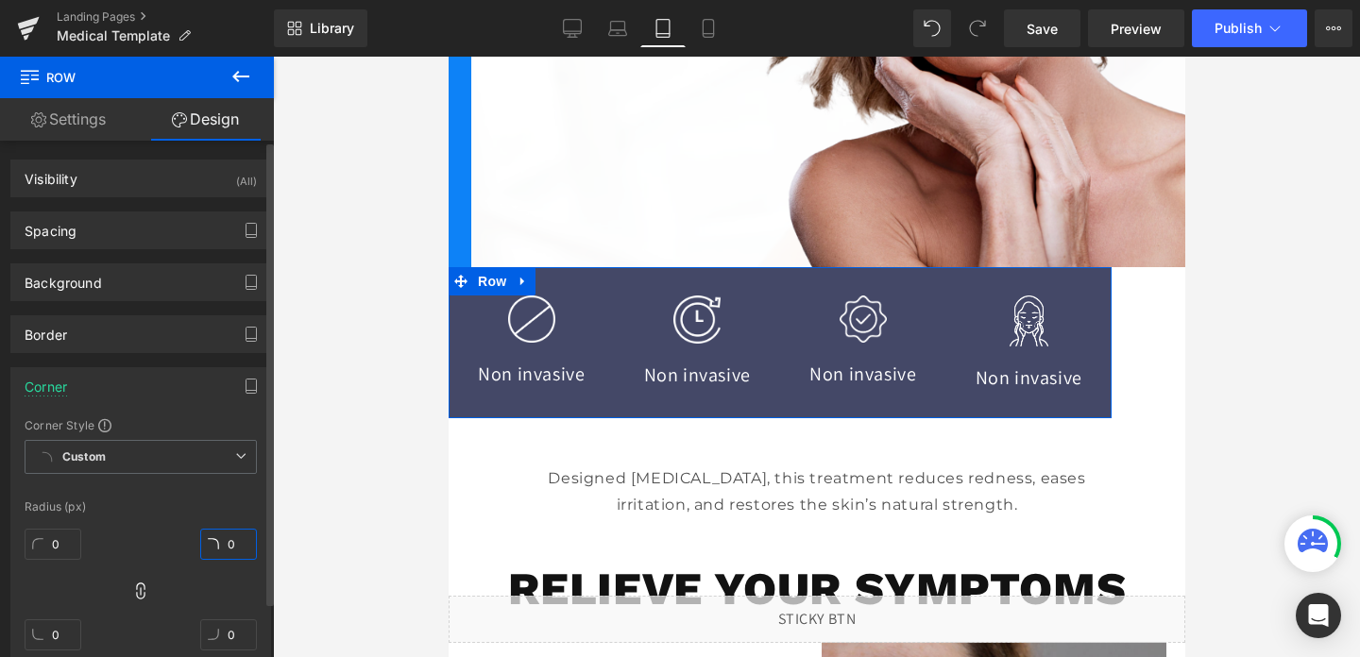
click at [230, 537] on input "0" at bounding box center [228, 544] width 57 height 31
type input "60"
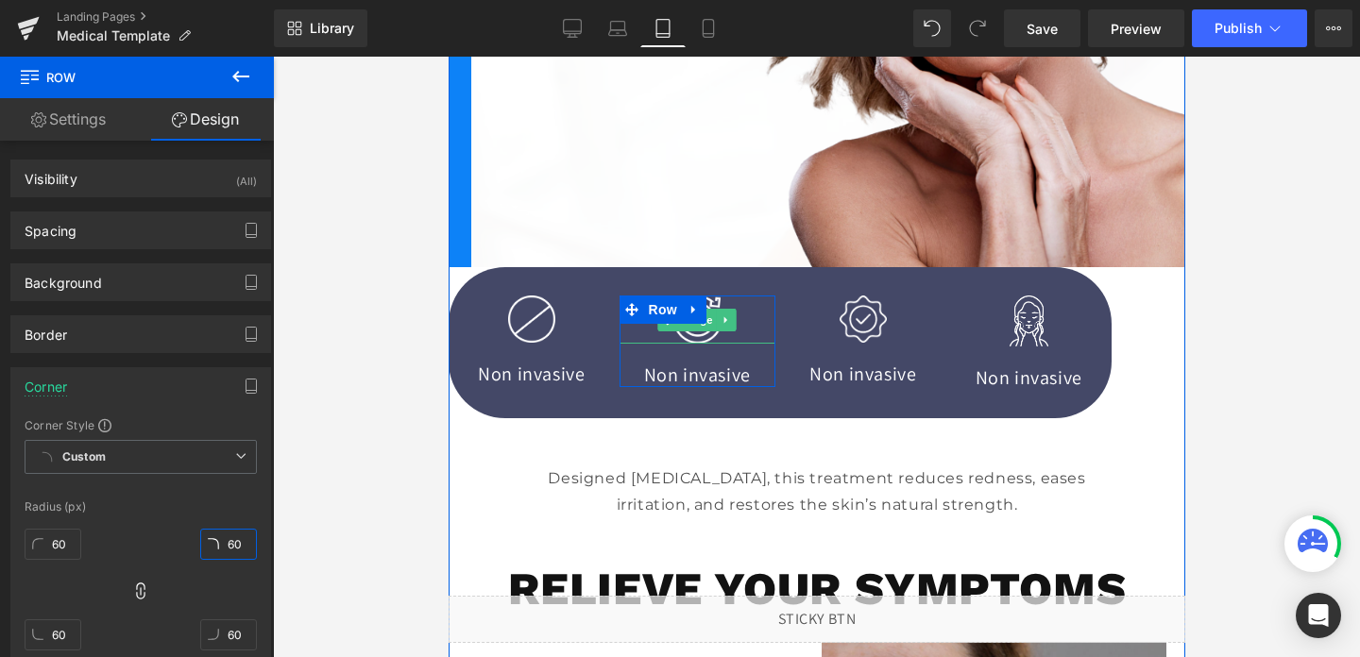
scroll to position [618, 0]
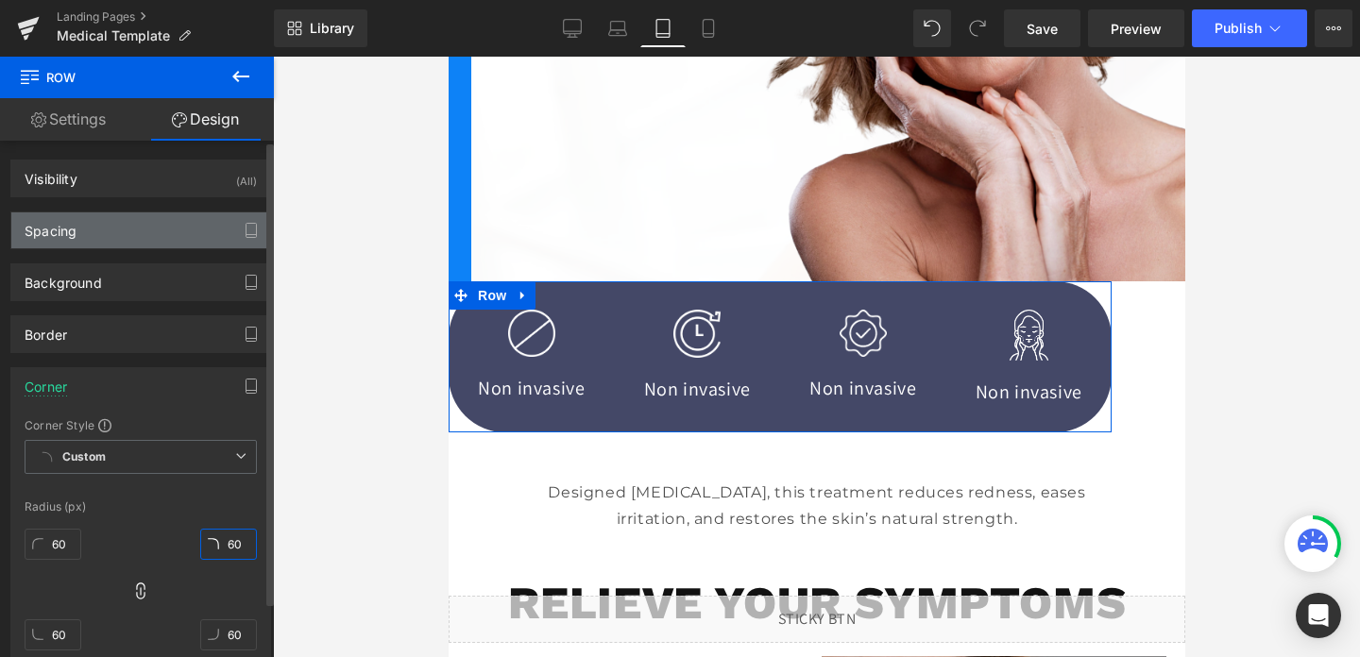
type input "60"
click at [93, 230] on div "Spacing" at bounding box center [140, 231] width 259 height 36
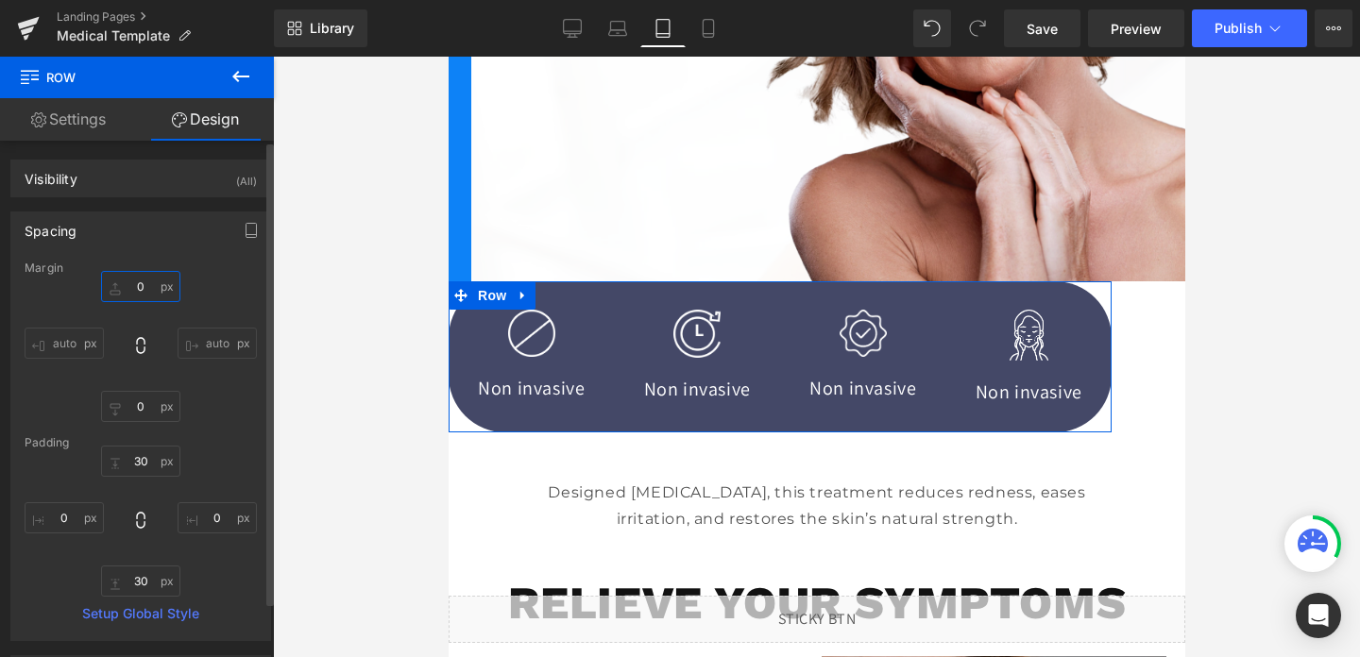
click at [124, 284] on input "0" at bounding box center [140, 286] width 79 height 31
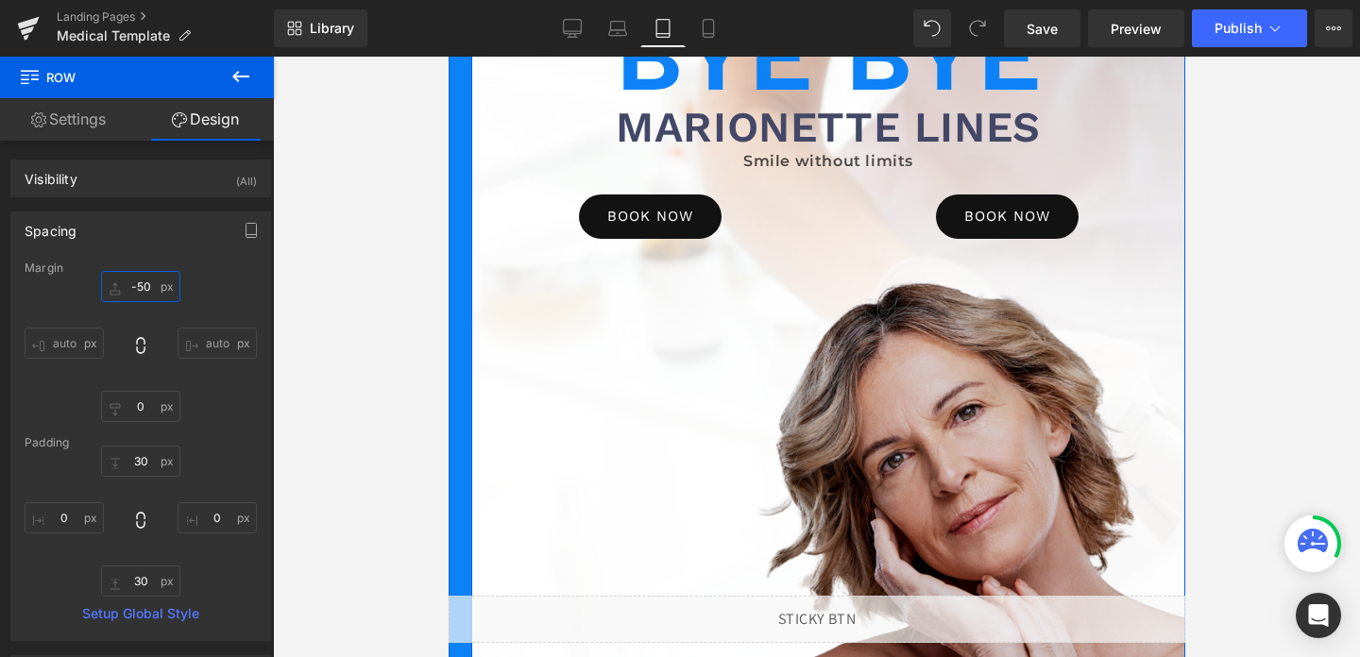
scroll to position [114, 0]
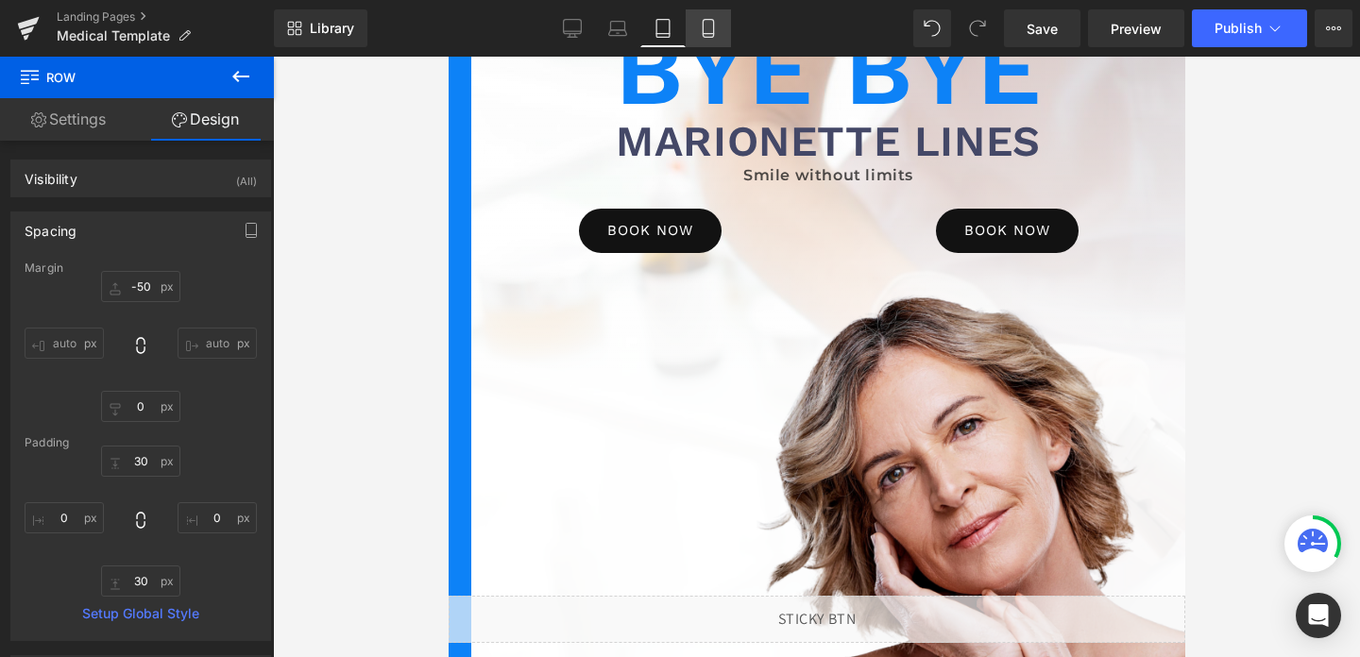
click at [709, 29] on icon at bounding box center [708, 28] width 19 height 19
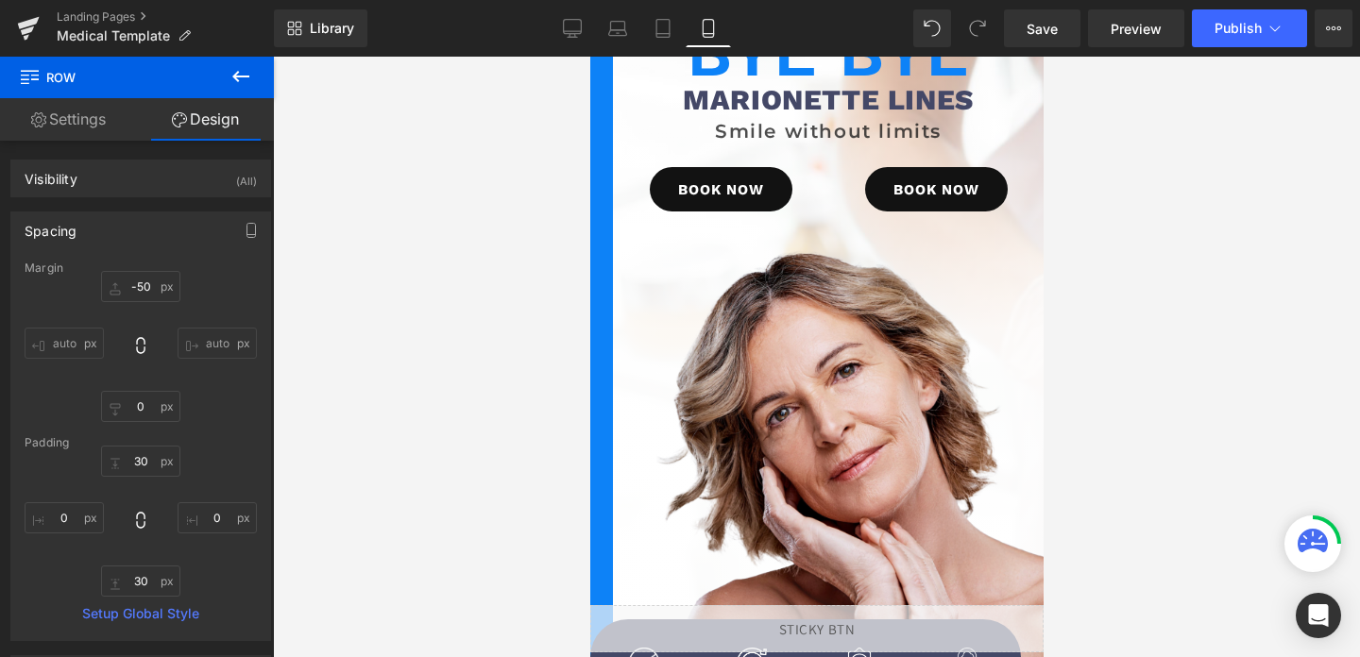
type input "-80"
type input "0"
type input "30"
type input "0"
type input "30"
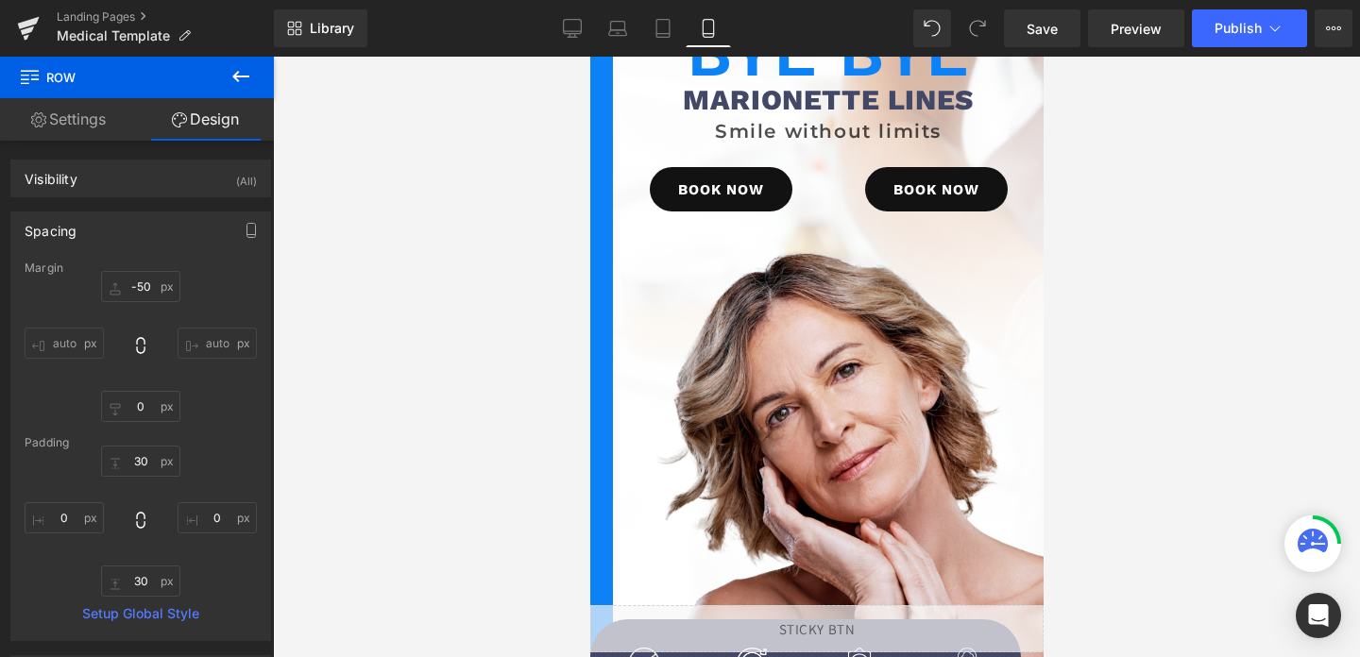
type input "0"
type input "40"
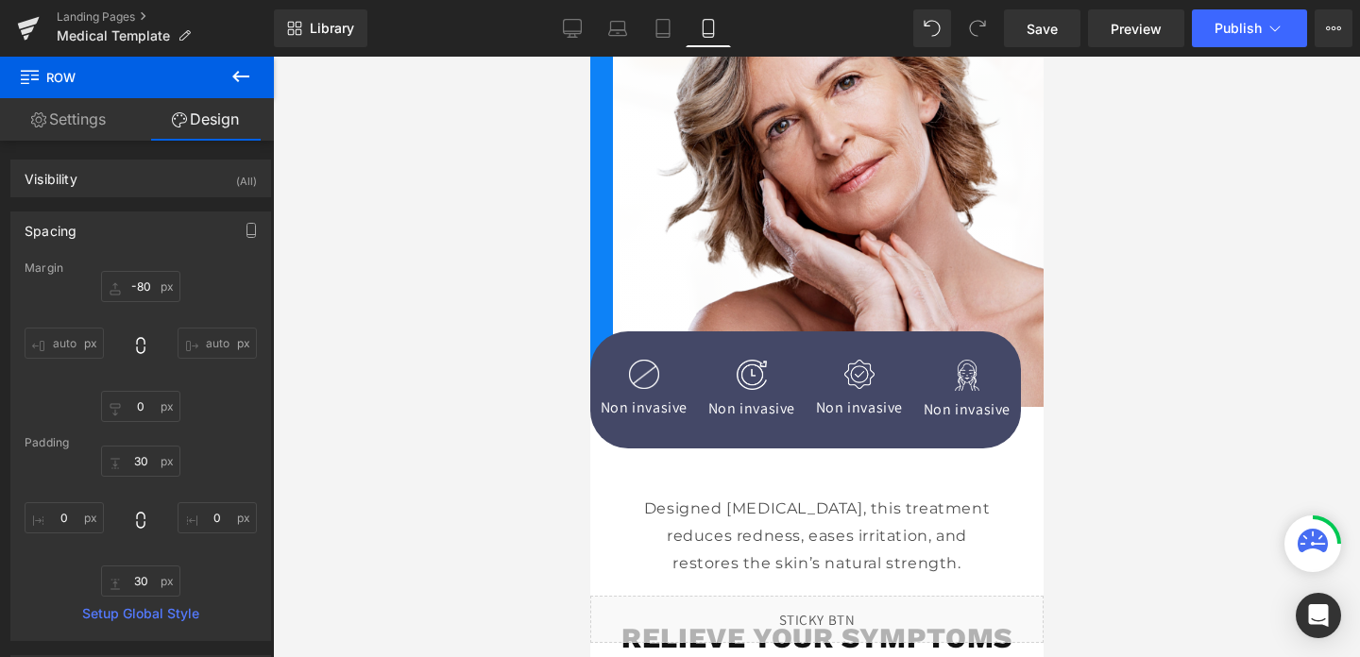
scroll to position [442, 0]
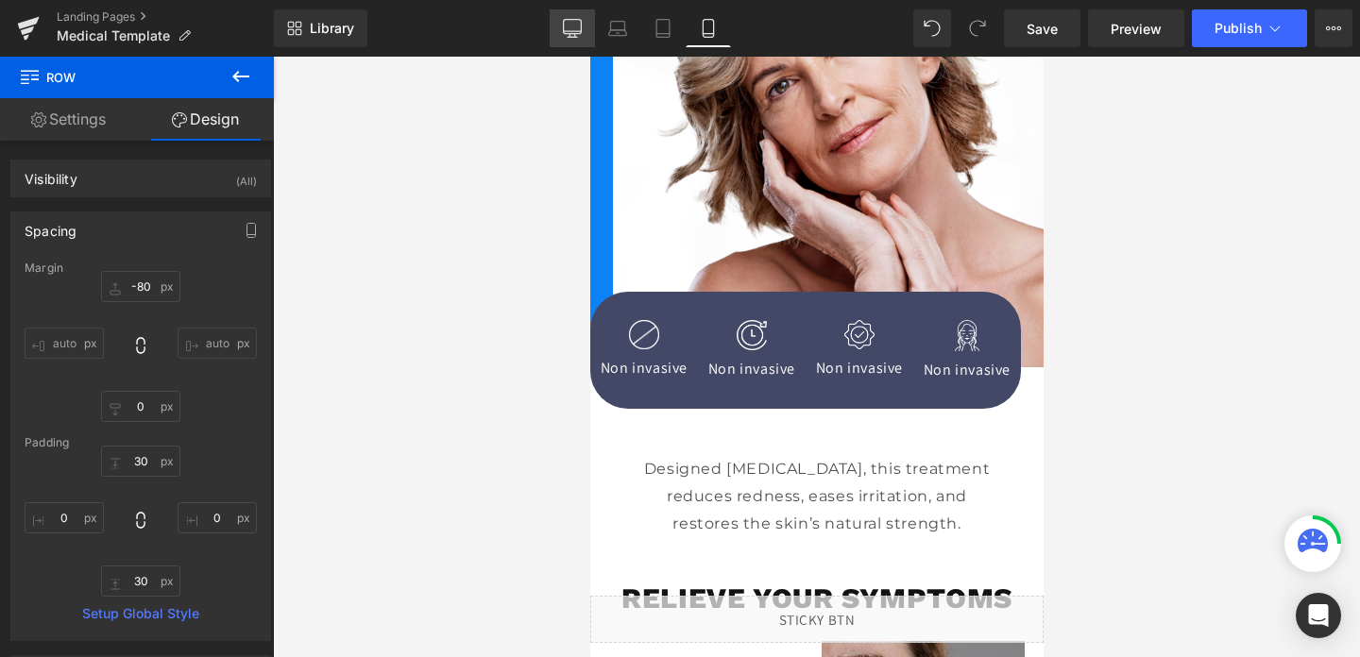
click at [556, 30] on link "Desktop" at bounding box center [572, 28] width 45 height 38
type input "-20"
type input "0"
type input "30"
type input "0"
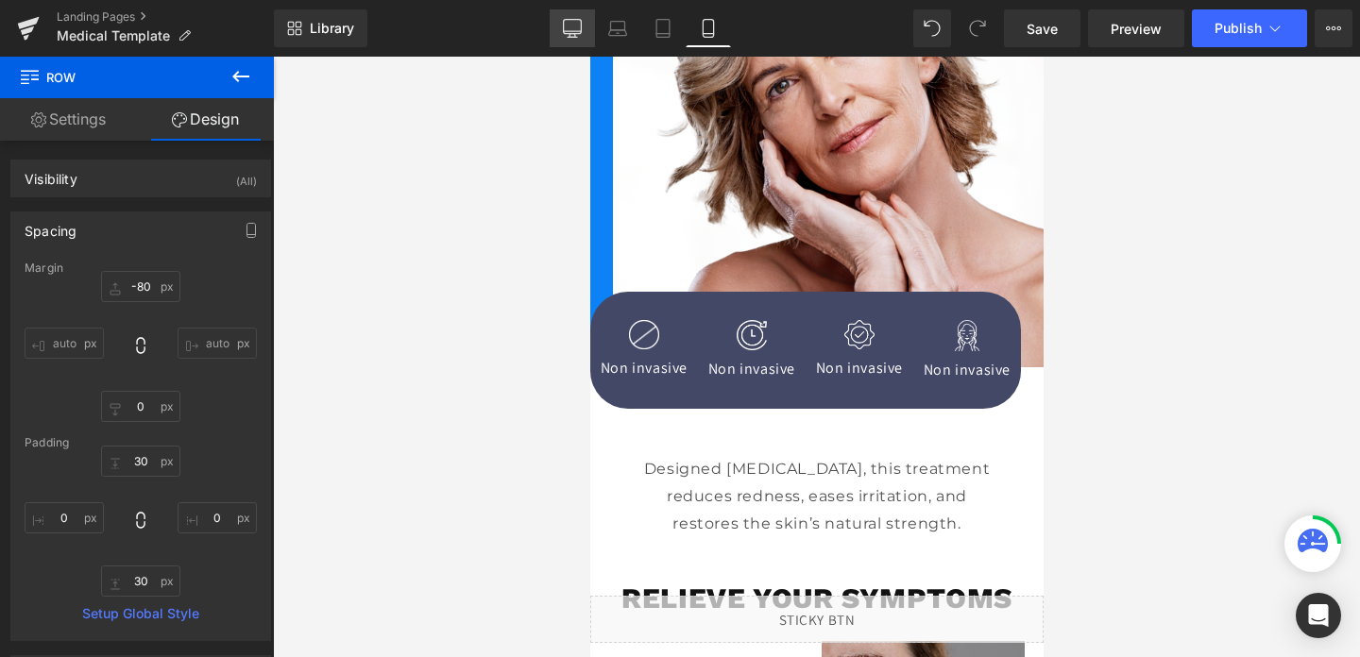
type input "30"
type input "0"
type input "60"
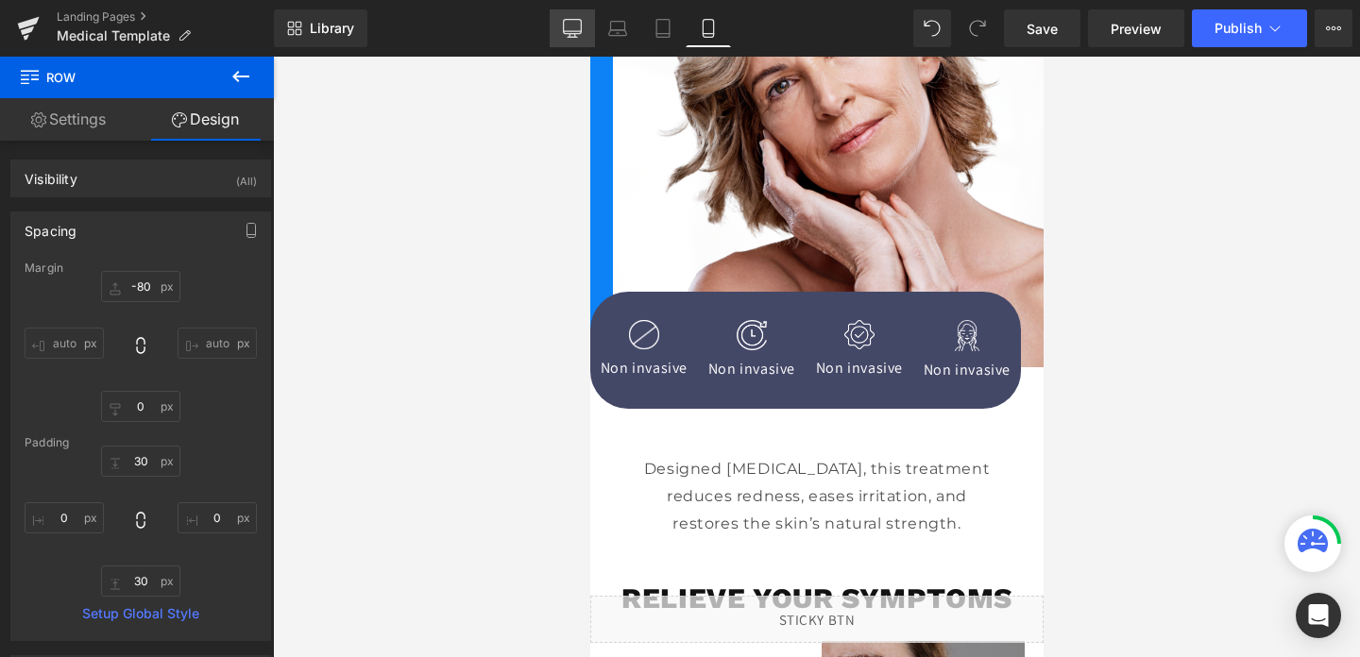
type input "60"
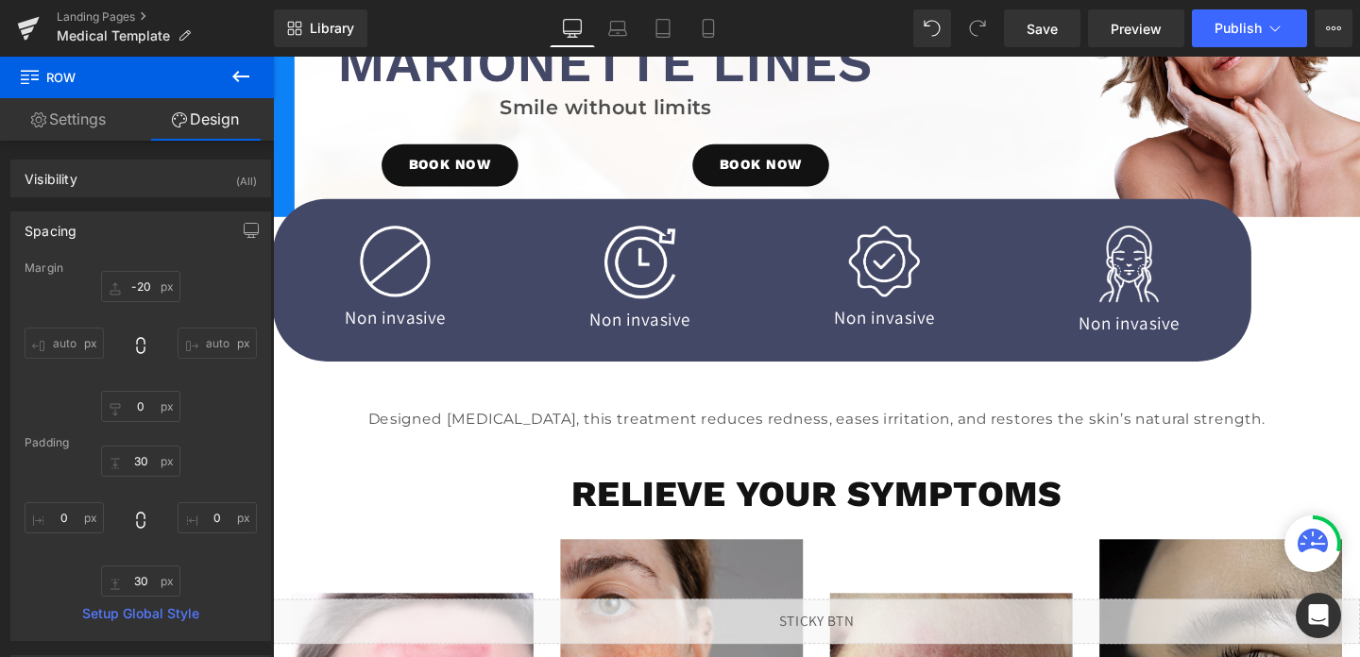
scroll to position [241, 0]
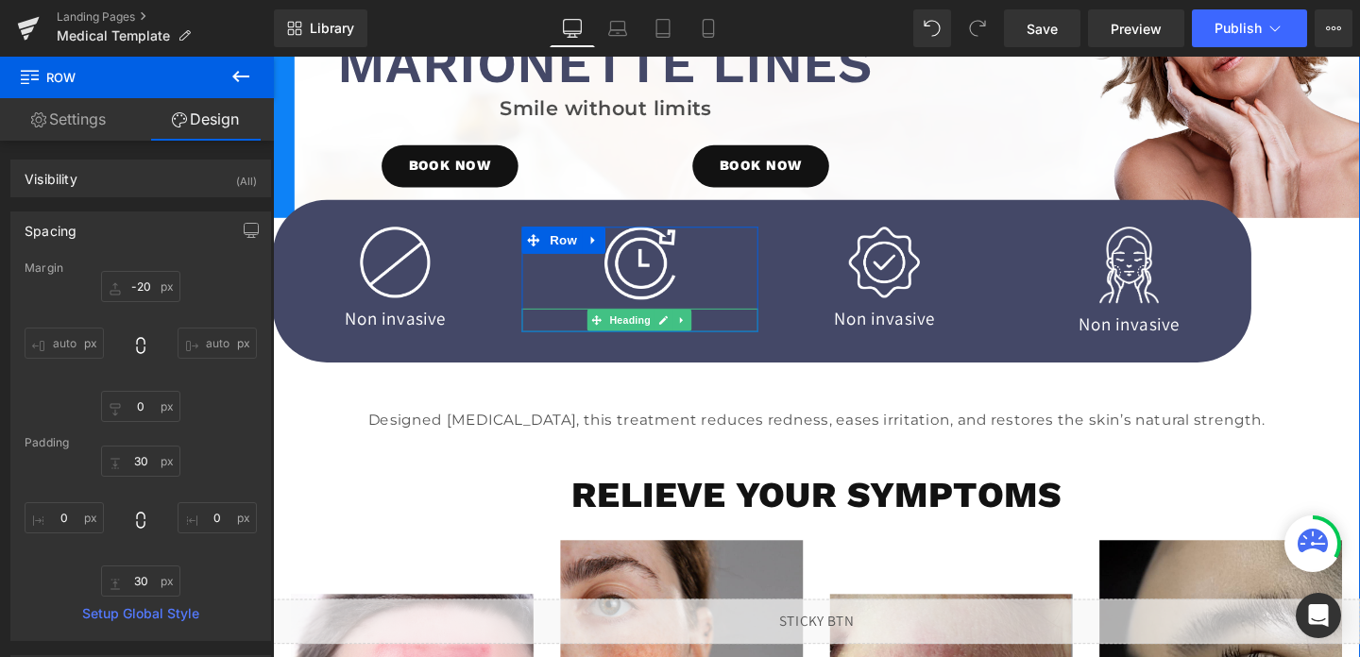
click at [732, 332] on h1 "Non invasive" at bounding box center [658, 334] width 247 height 25
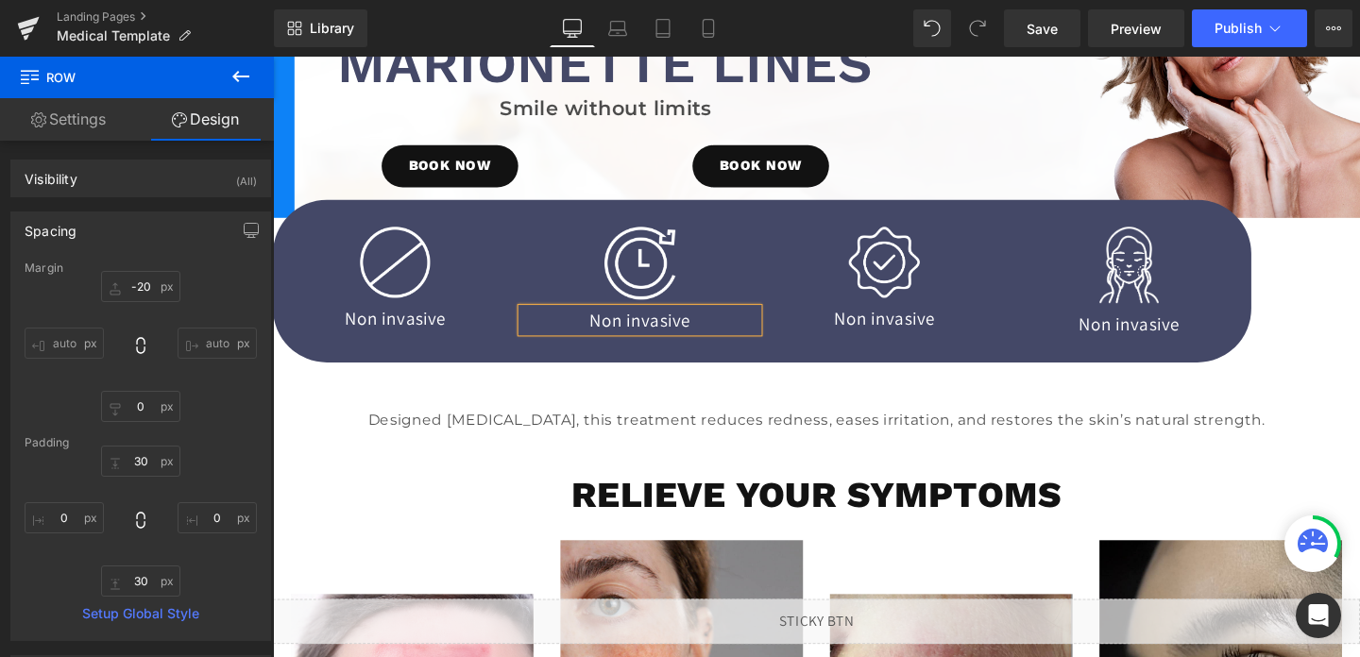
click at [732, 332] on h1 "Non invasive" at bounding box center [658, 334] width 247 height 25
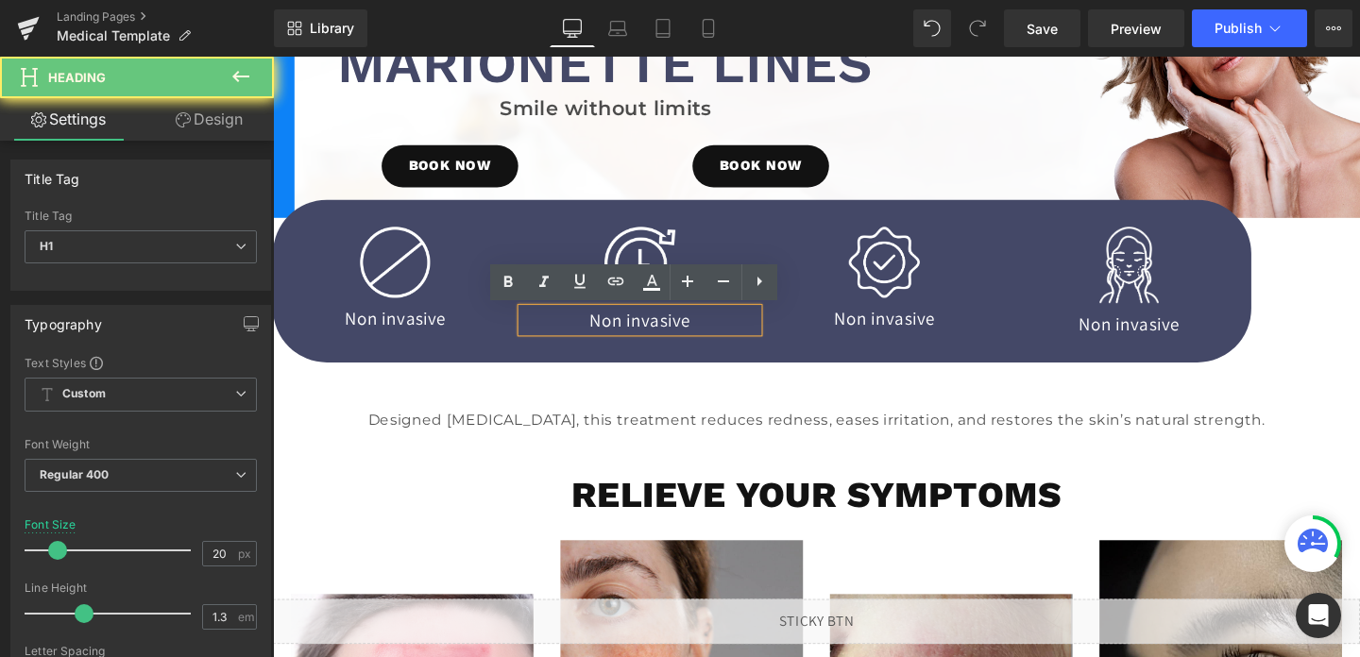
click at [732, 332] on h1 "Non invasive" at bounding box center [658, 334] width 247 height 25
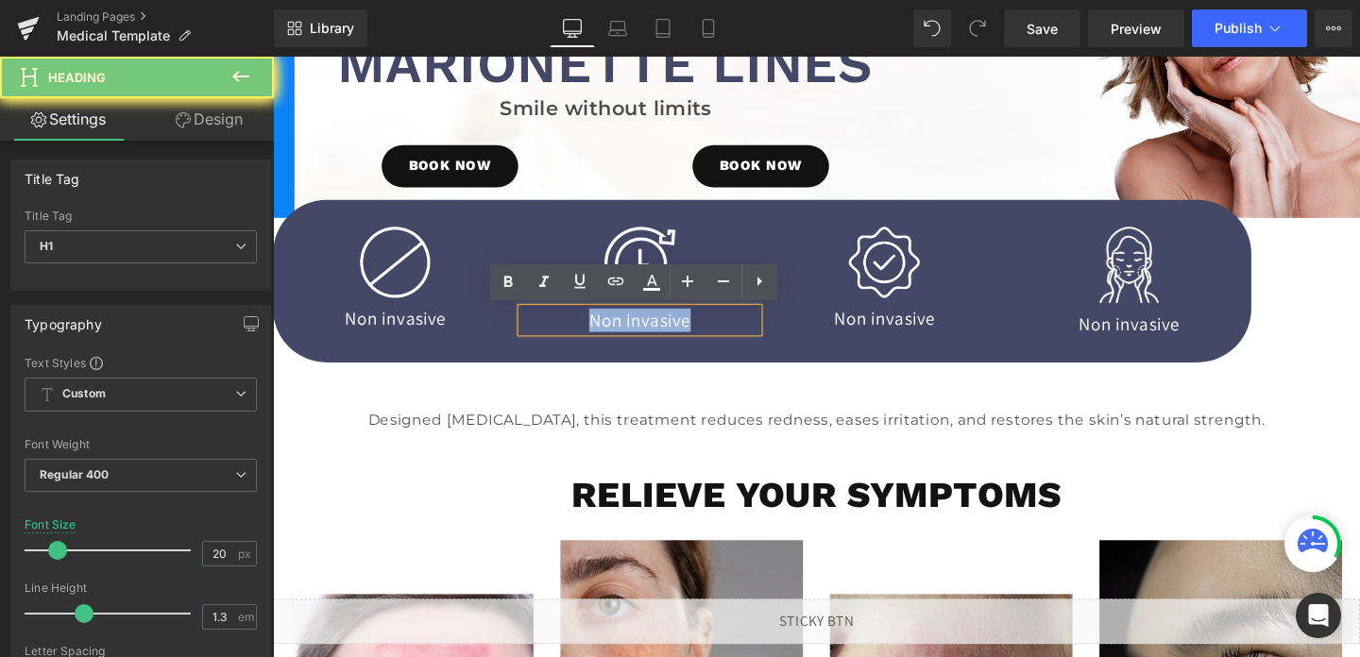
click at [732, 332] on h1 "Non invasive" at bounding box center [658, 334] width 247 height 25
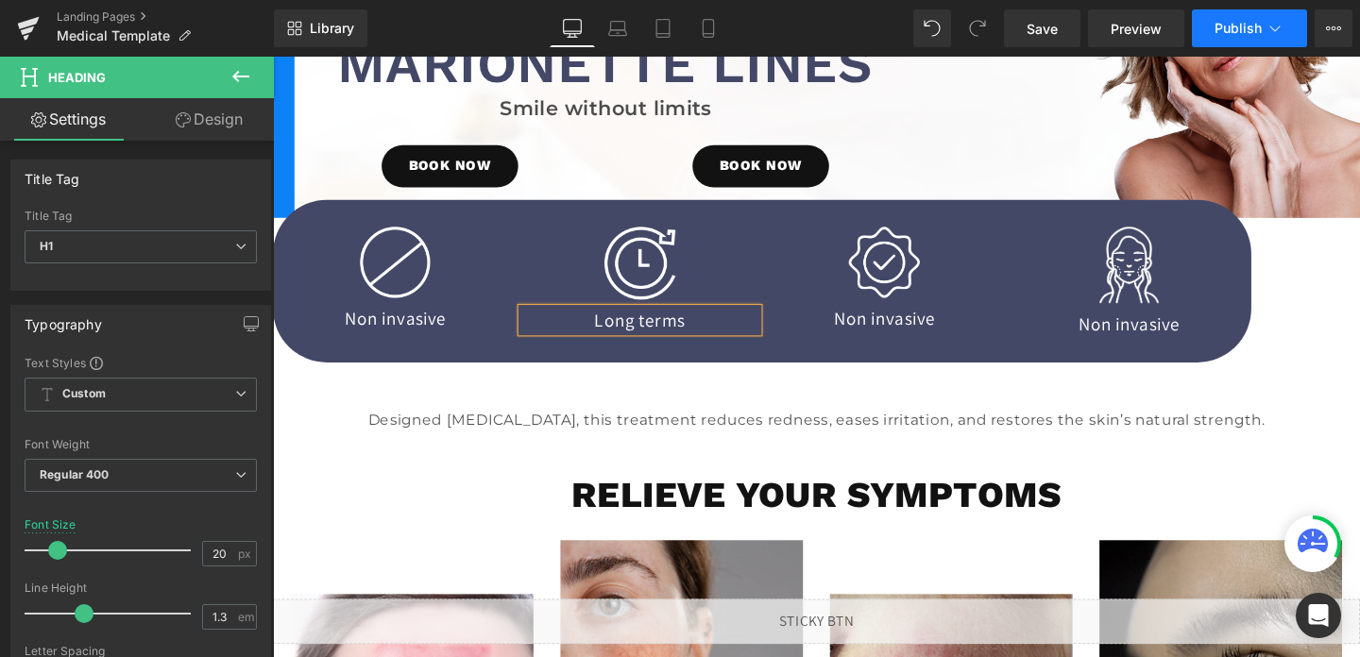
click at [1264, 27] on button "Publish" at bounding box center [1249, 28] width 115 height 38
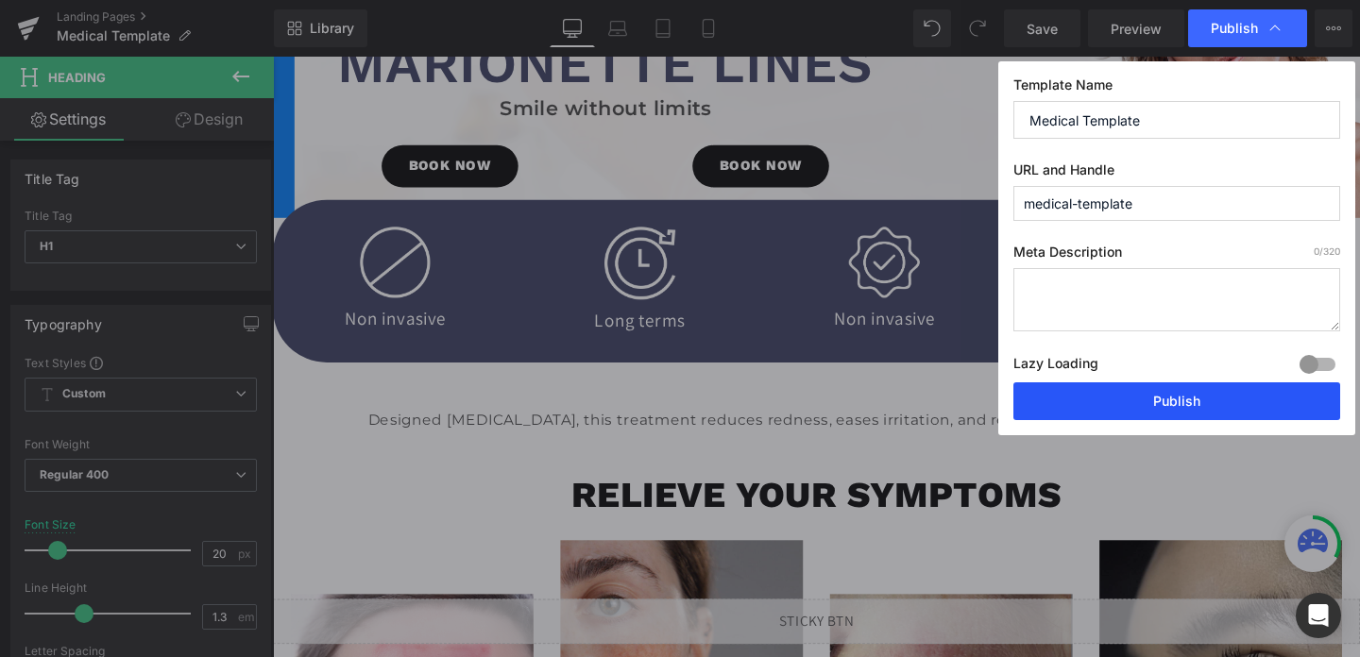
click at [1156, 406] on button "Publish" at bounding box center [1177, 402] width 327 height 38
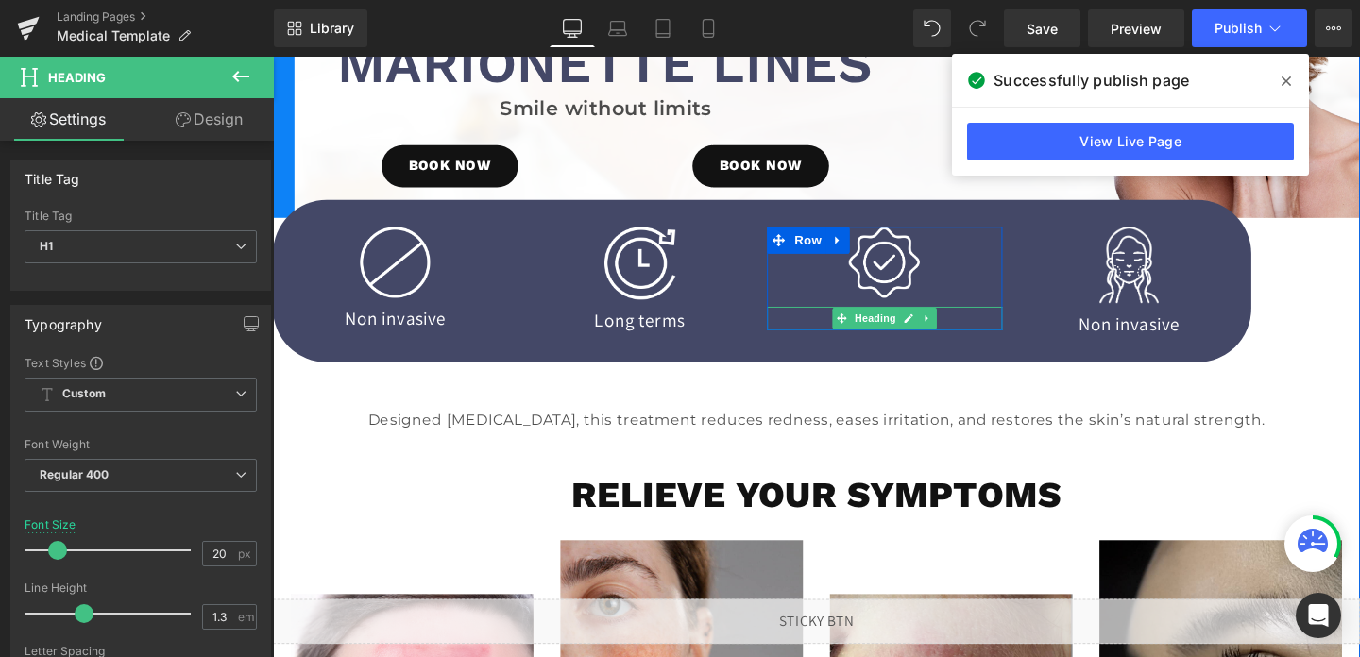
click at [990, 332] on h1 "Non invasive" at bounding box center [915, 332] width 247 height 25
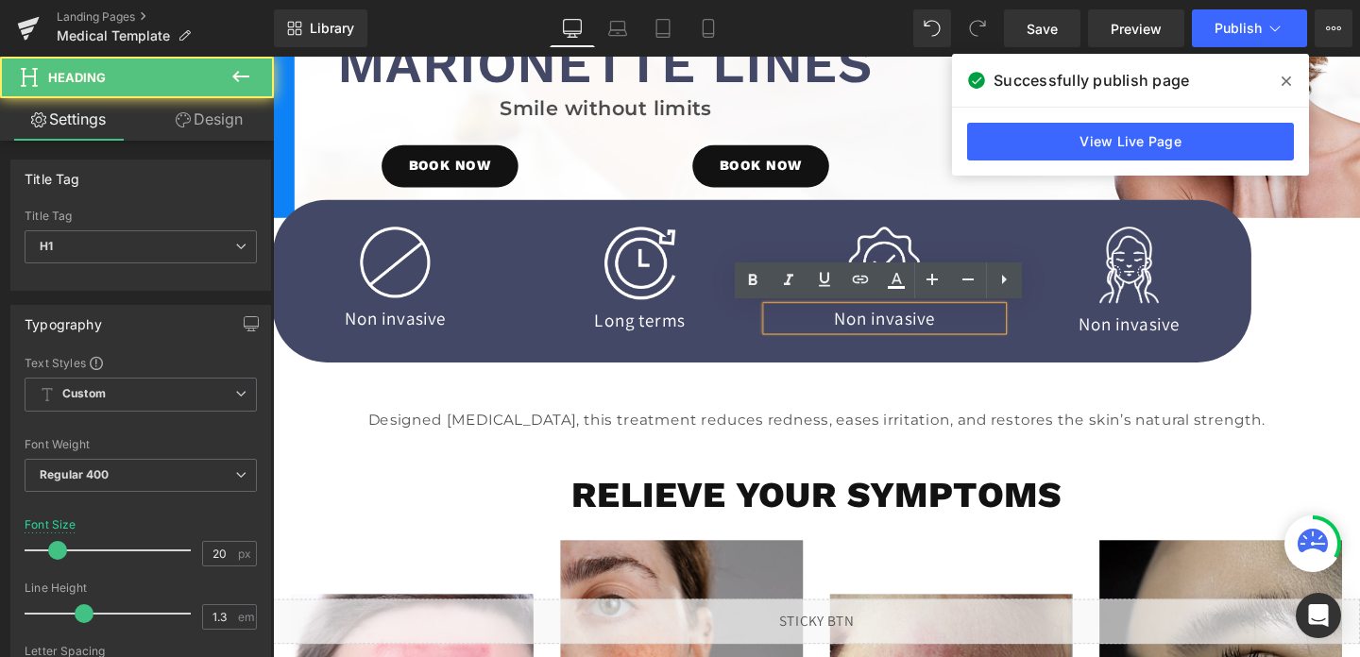
click at [990, 332] on h1 "Non invasive" at bounding box center [915, 332] width 247 height 25
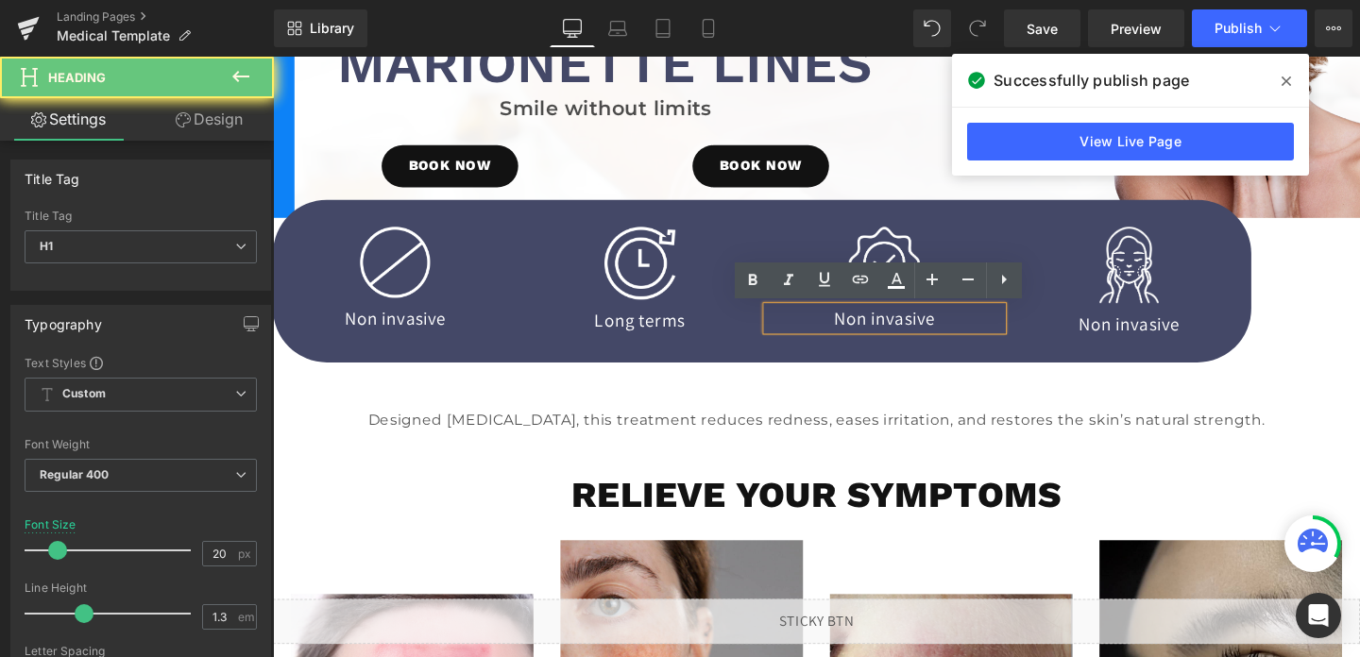
click at [990, 332] on h1 "Non invasive" at bounding box center [915, 332] width 247 height 25
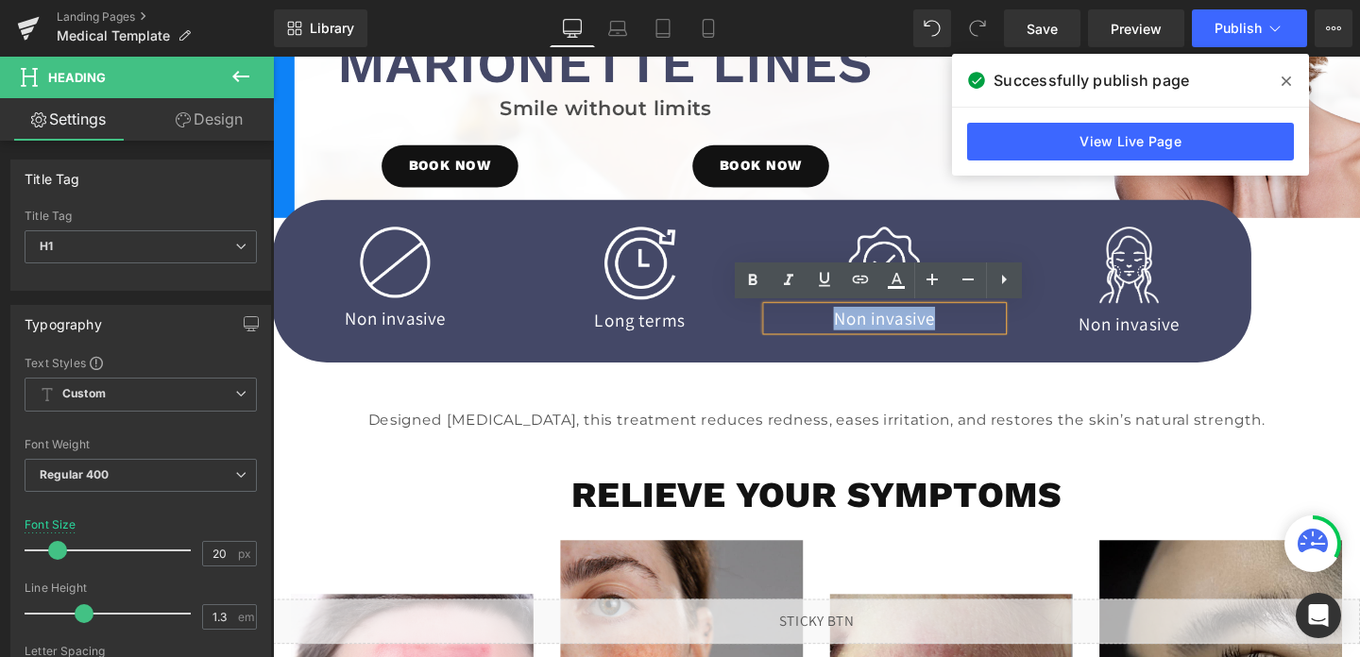
paste div
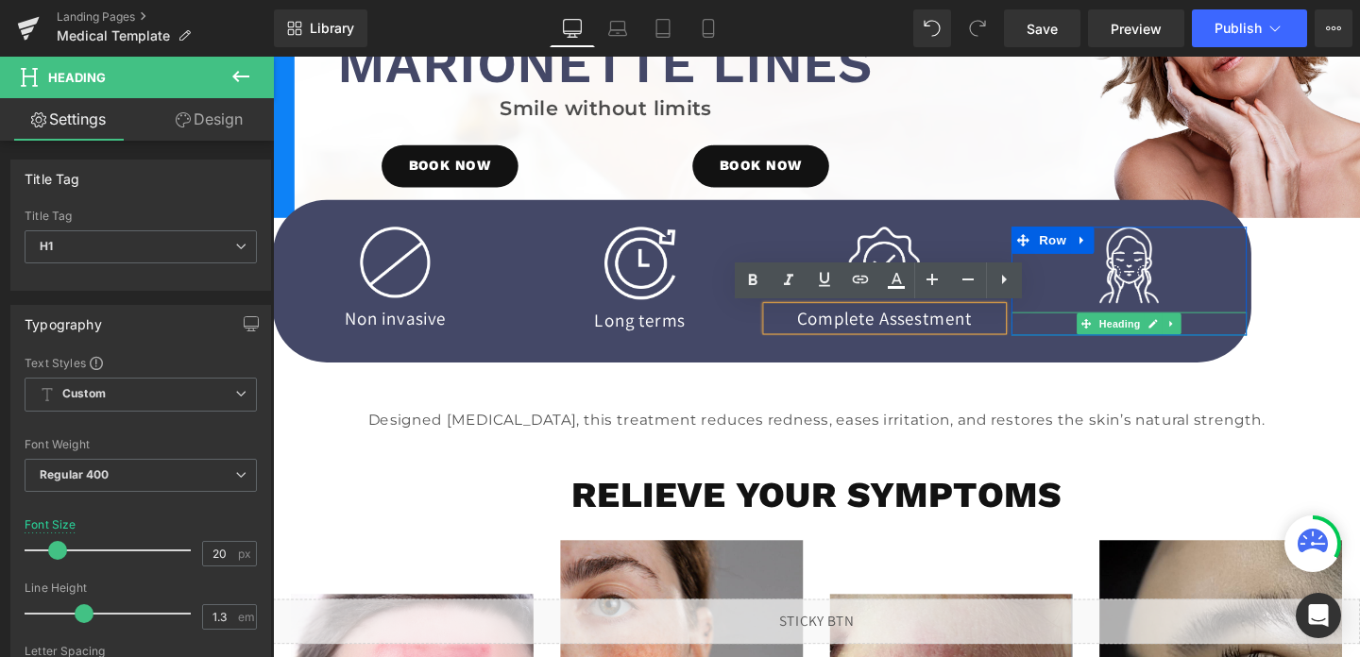
click at [1243, 337] on h1 "Non invasive" at bounding box center [1172, 338] width 247 height 25
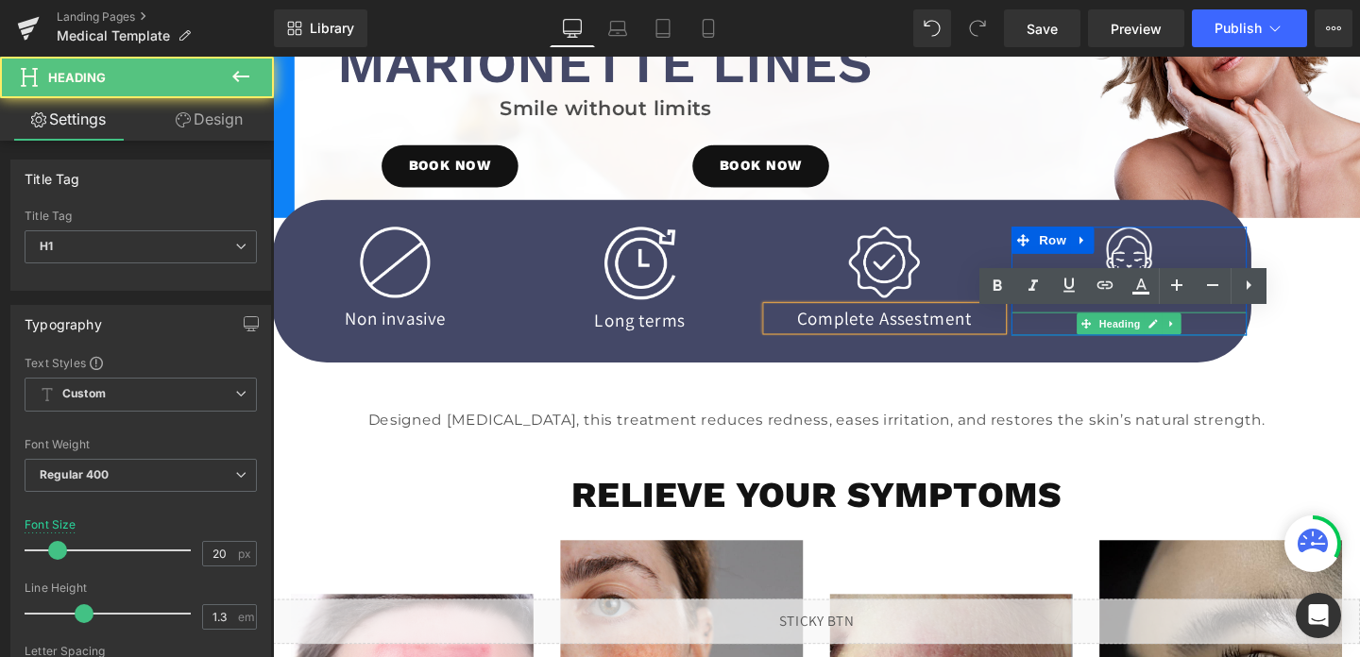
click at [1243, 337] on h1 "Non invasive" at bounding box center [1172, 338] width 247 height 25
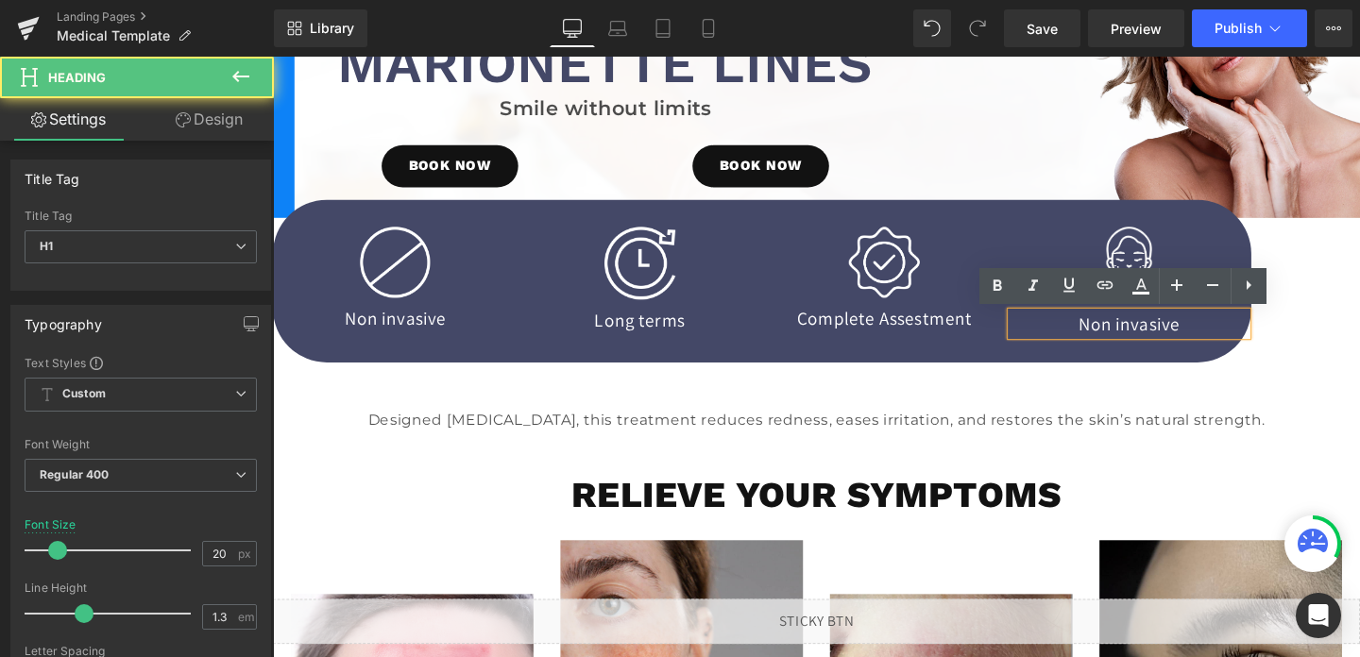
click at [1243, 337] on h1 "Non invasive" at bounding box center [1172, 338] width 247 height 25
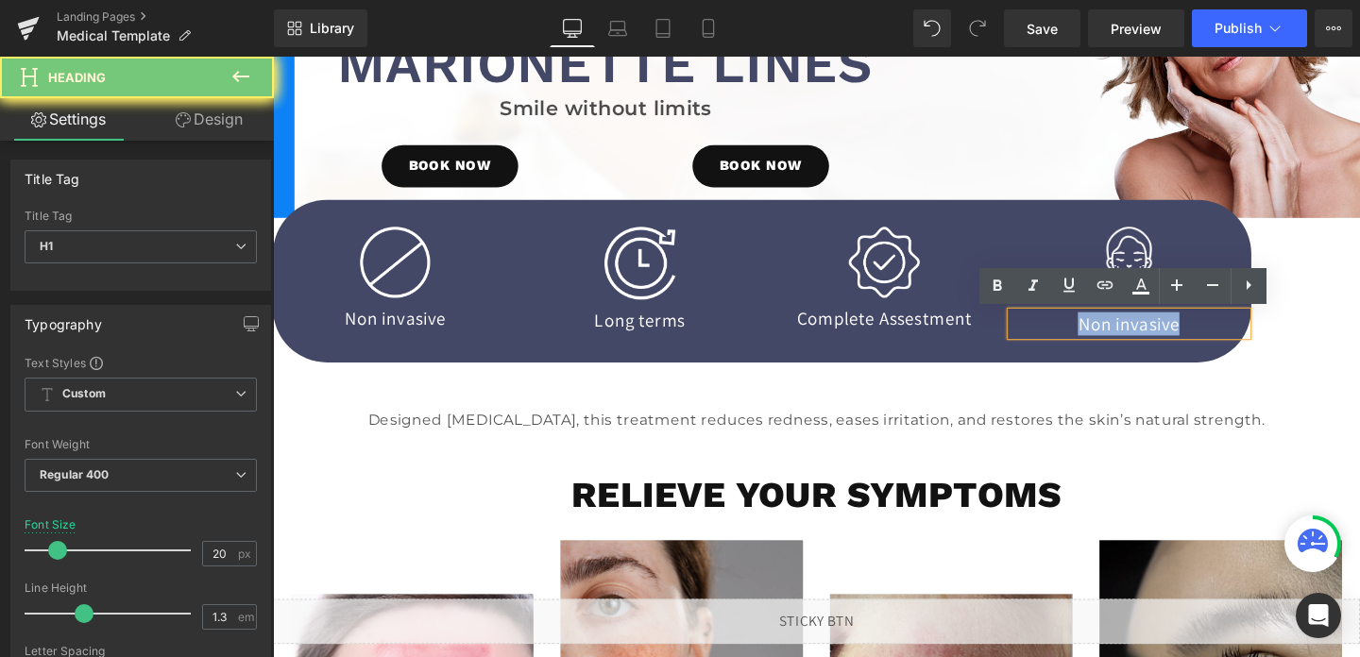
click at [1243, 337] on h1 "Non invasive" at bounding box center [1172, 338] width 247 height 25
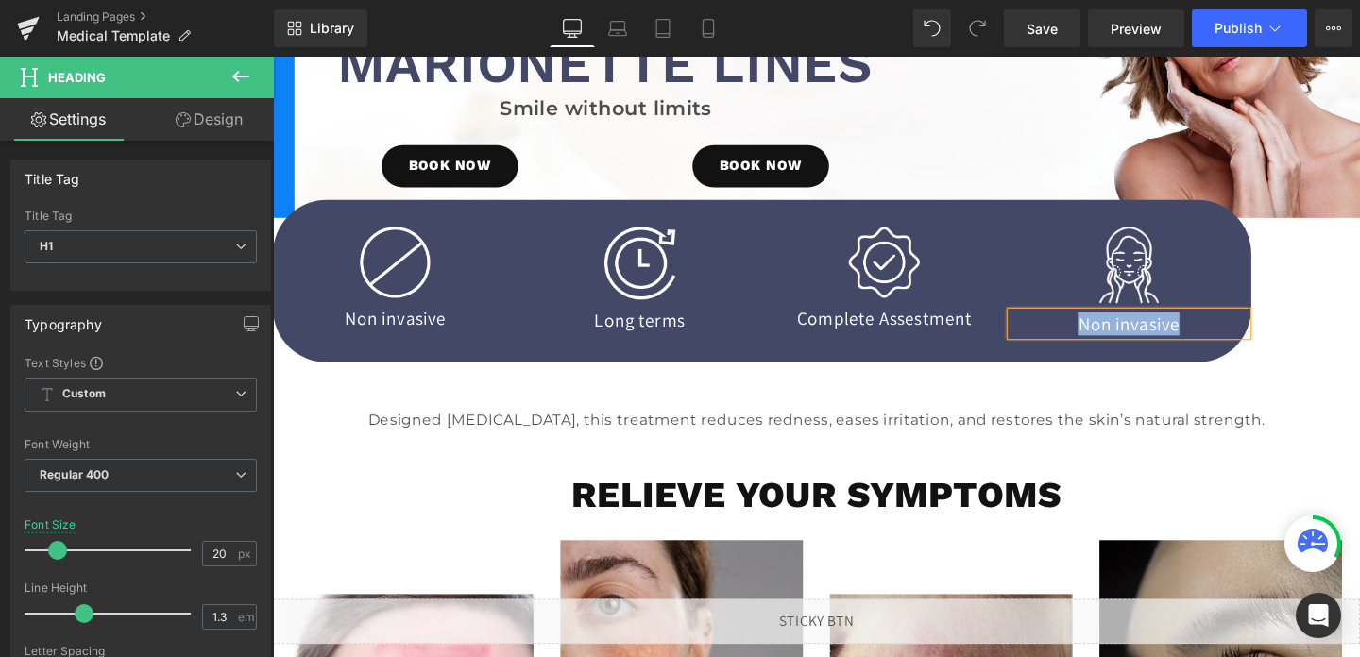
paste div
click at [630, 30] on link "Laptop" at bounding box center [617, 28] width 45 height 38
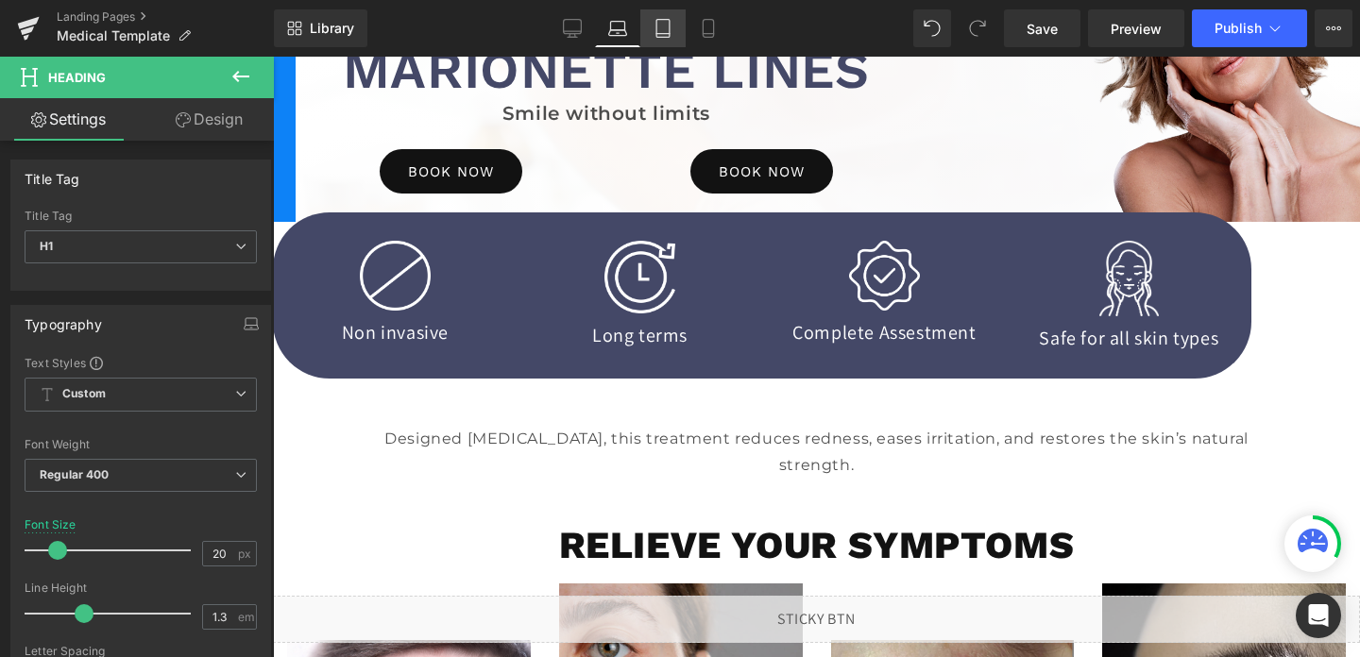
click at [662, 39] on link "Tablet" at bounding box center [662, 28] width 45 height 38
type input "100"
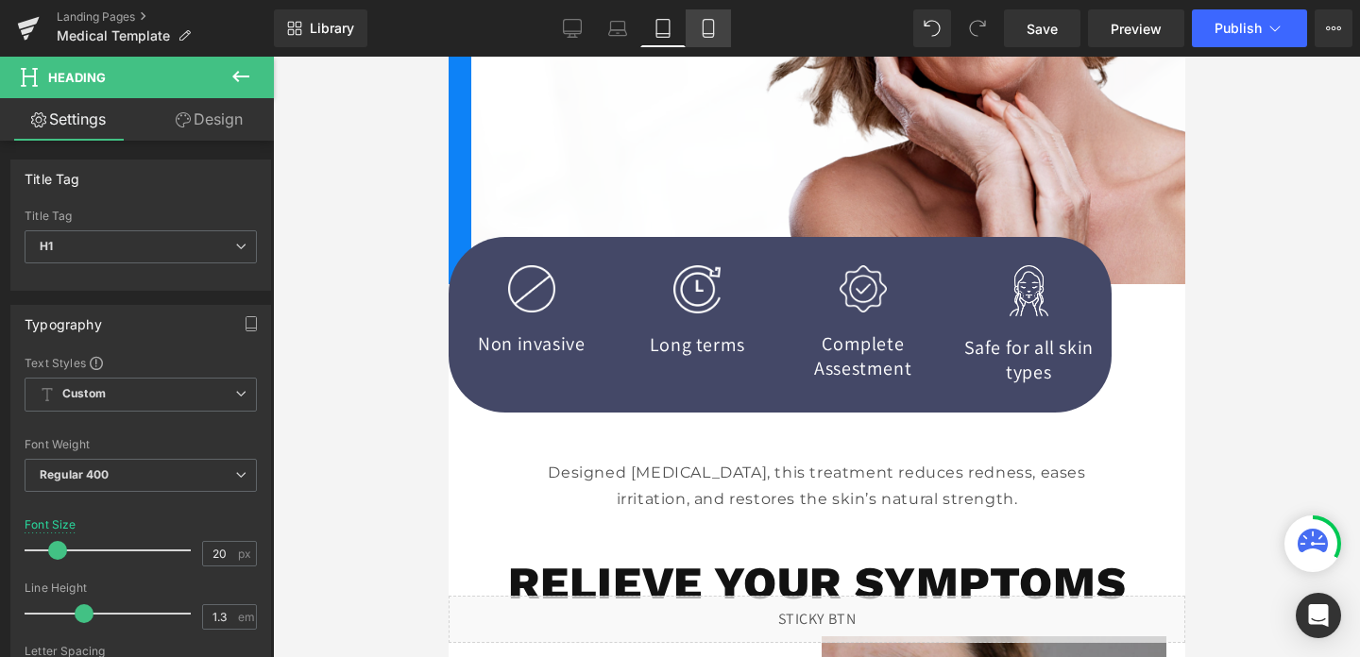
click at [701, 26] on icon at bounding box center [708, 28] width 19 height 19
type input "16"
type input "100"
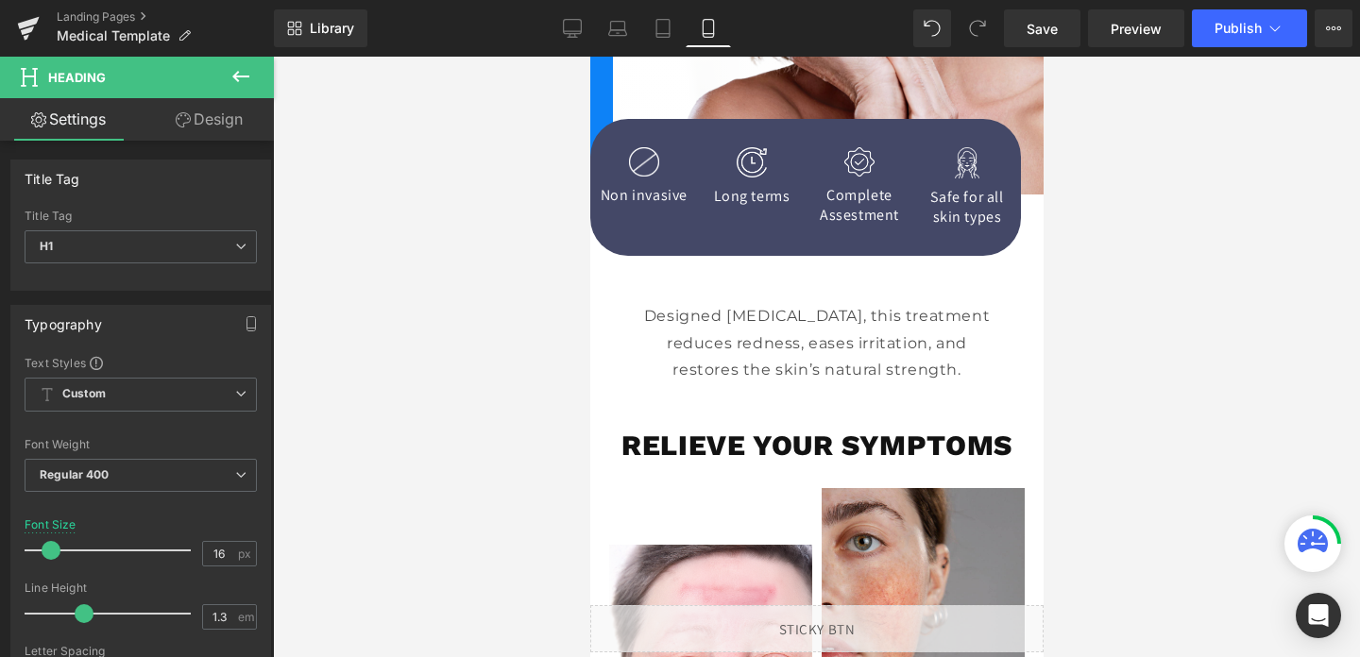
scroll to position [323, 0]
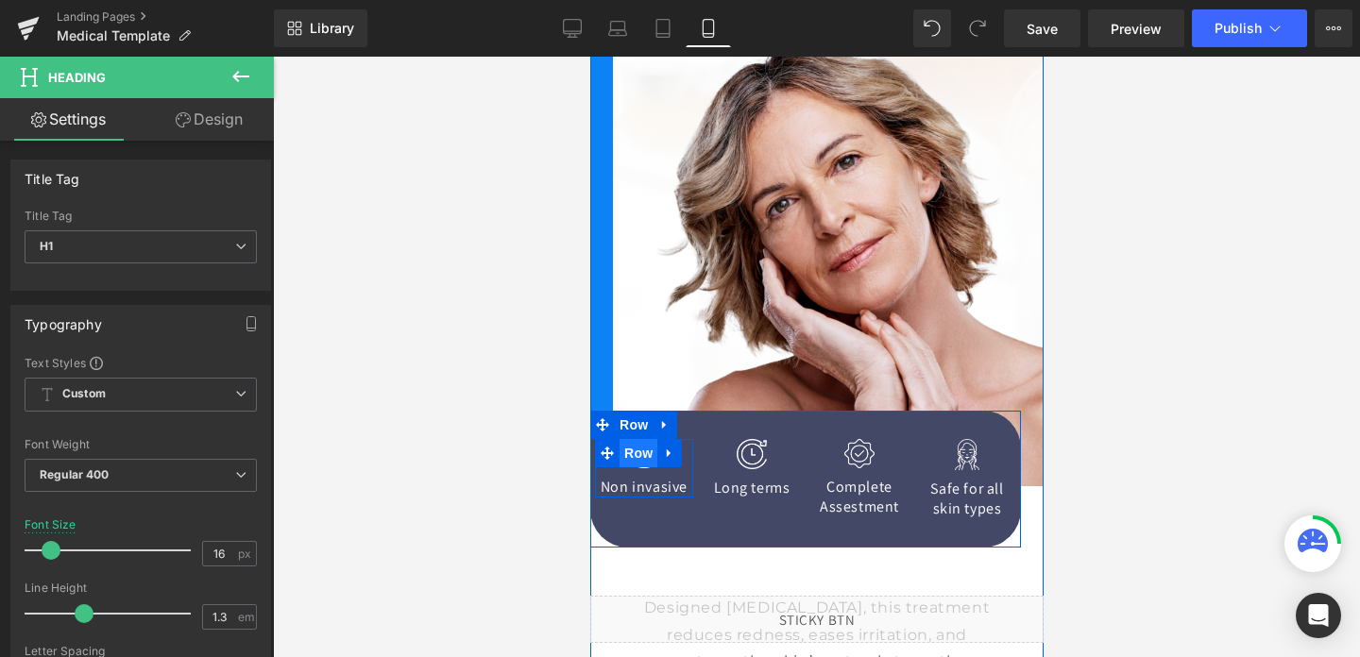
click at [638, 452] on span "Row" at bounding box center [638, 453] width 38 height 28
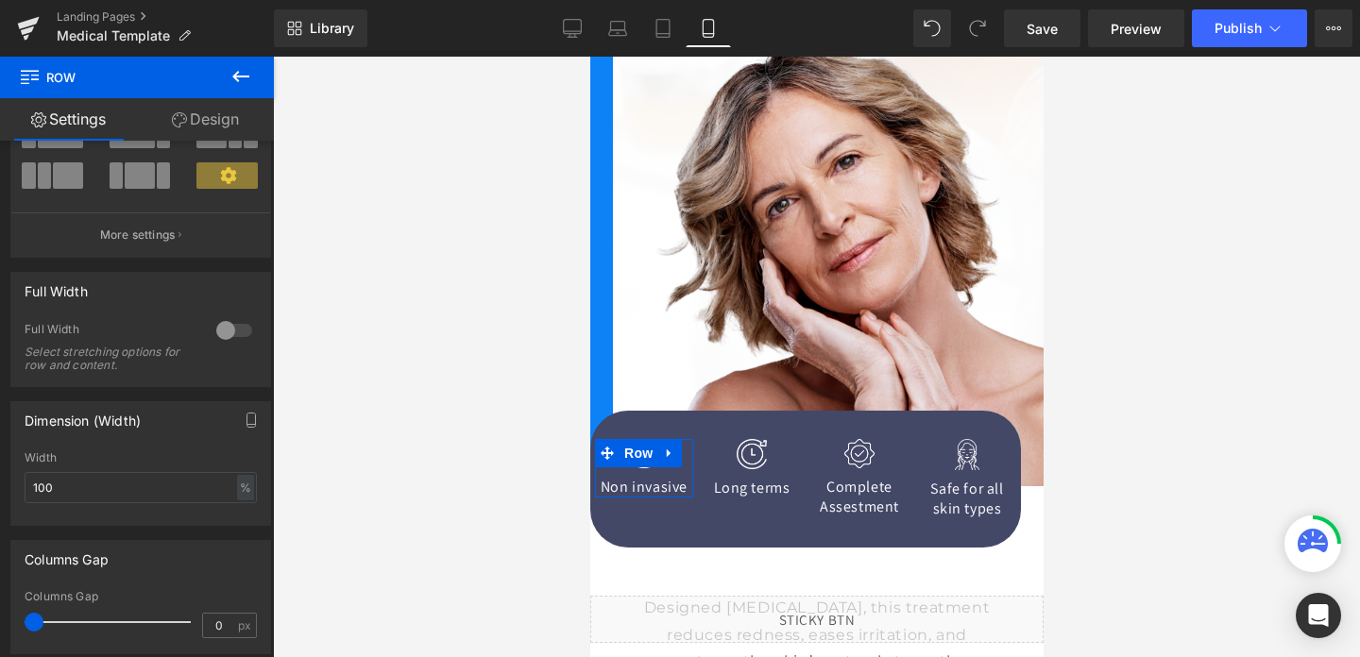
scroll to position [273, 0]
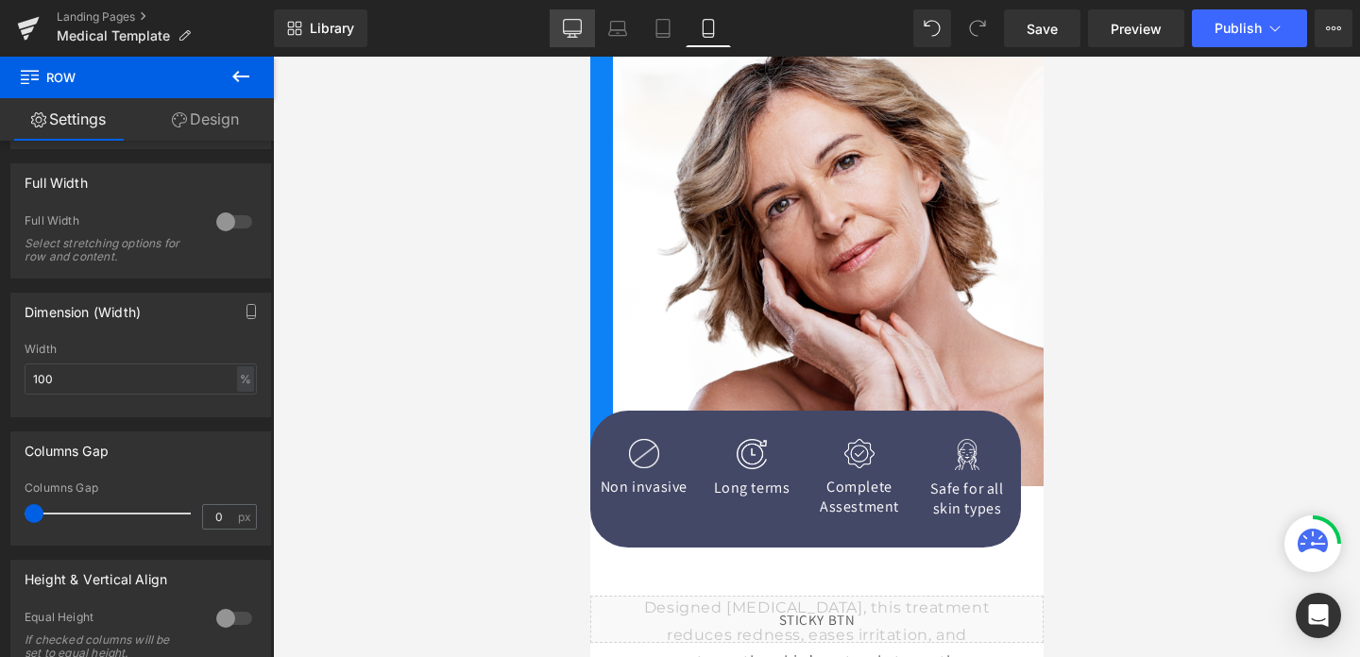
click at [567, 38] on link "Desktop" at bounding box center [572, 28] width 45 height 38
type input "1200"
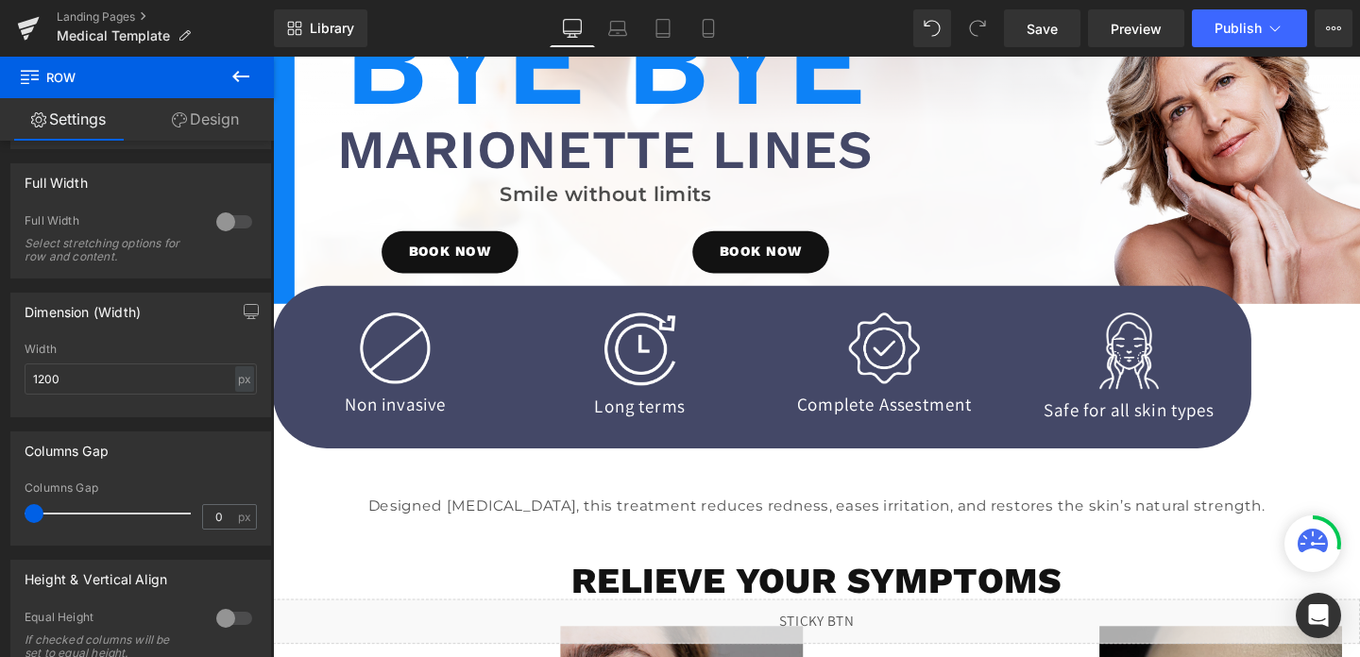
scroll to position [139, 0]
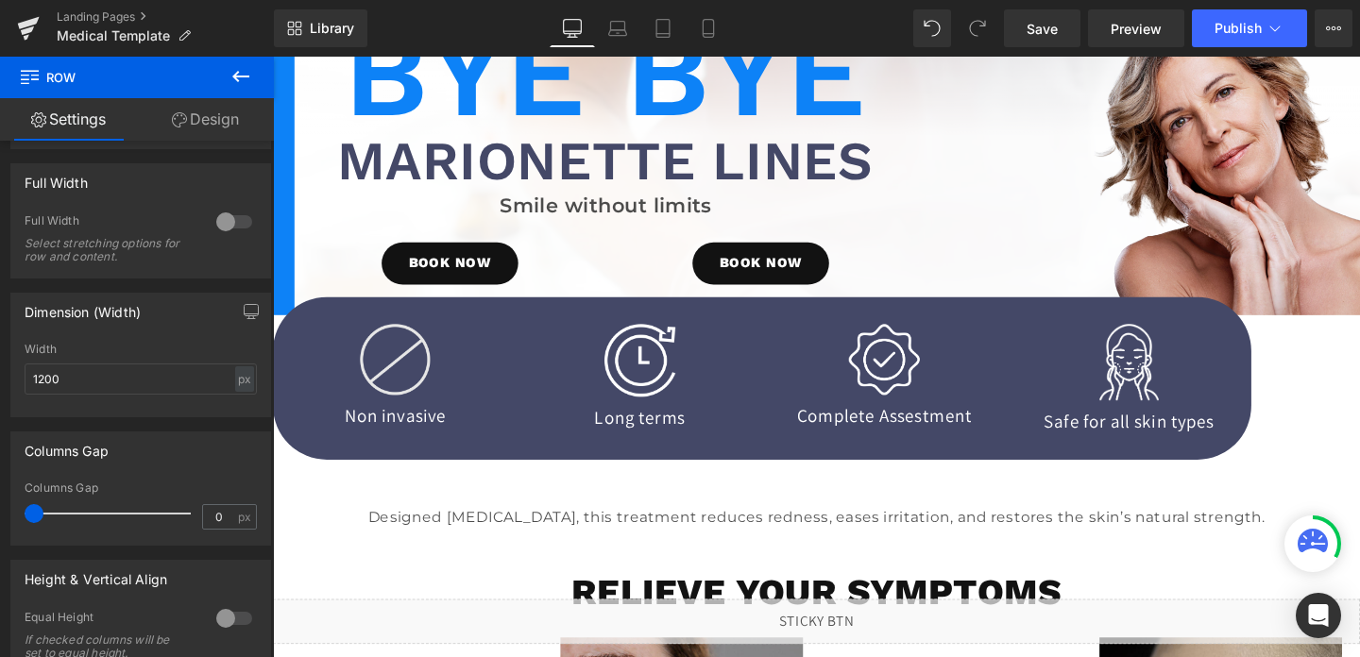
click at [402, 374] on div "Image" at bounding box center [401, 375] width 247 height 75
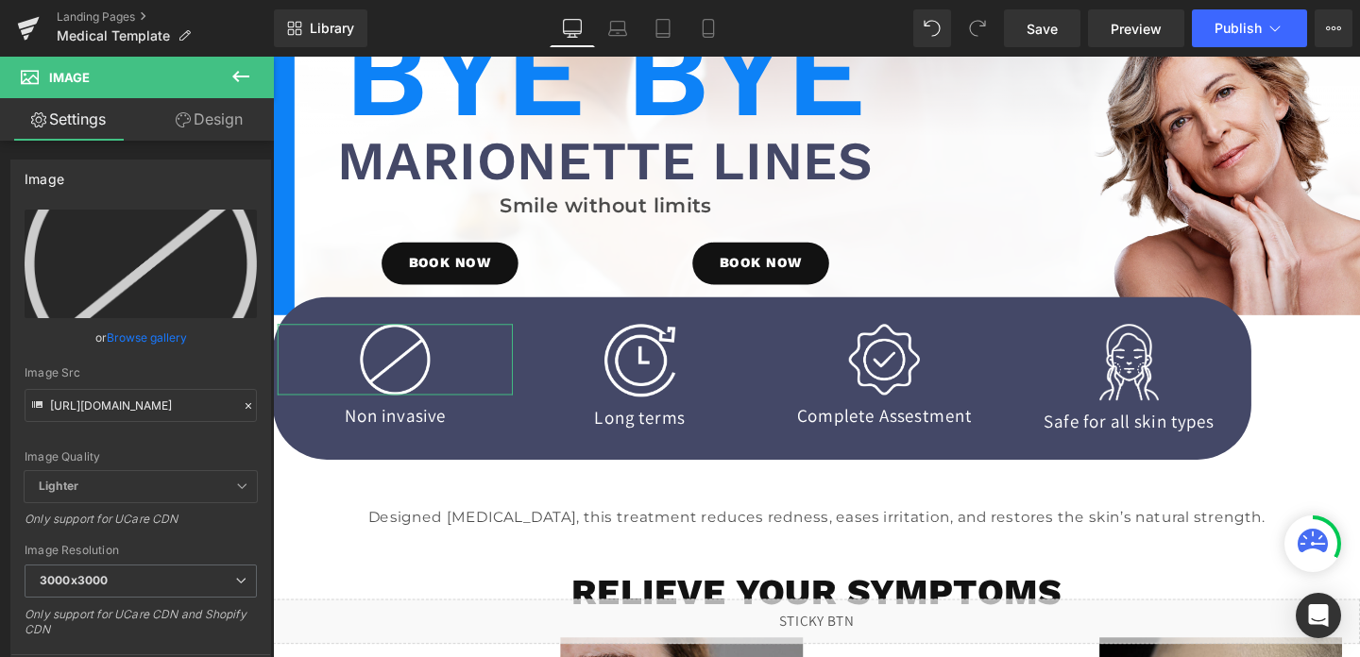
click at [218, 124] on link "Design" at bounding box center [209, 119] width 137 height 43
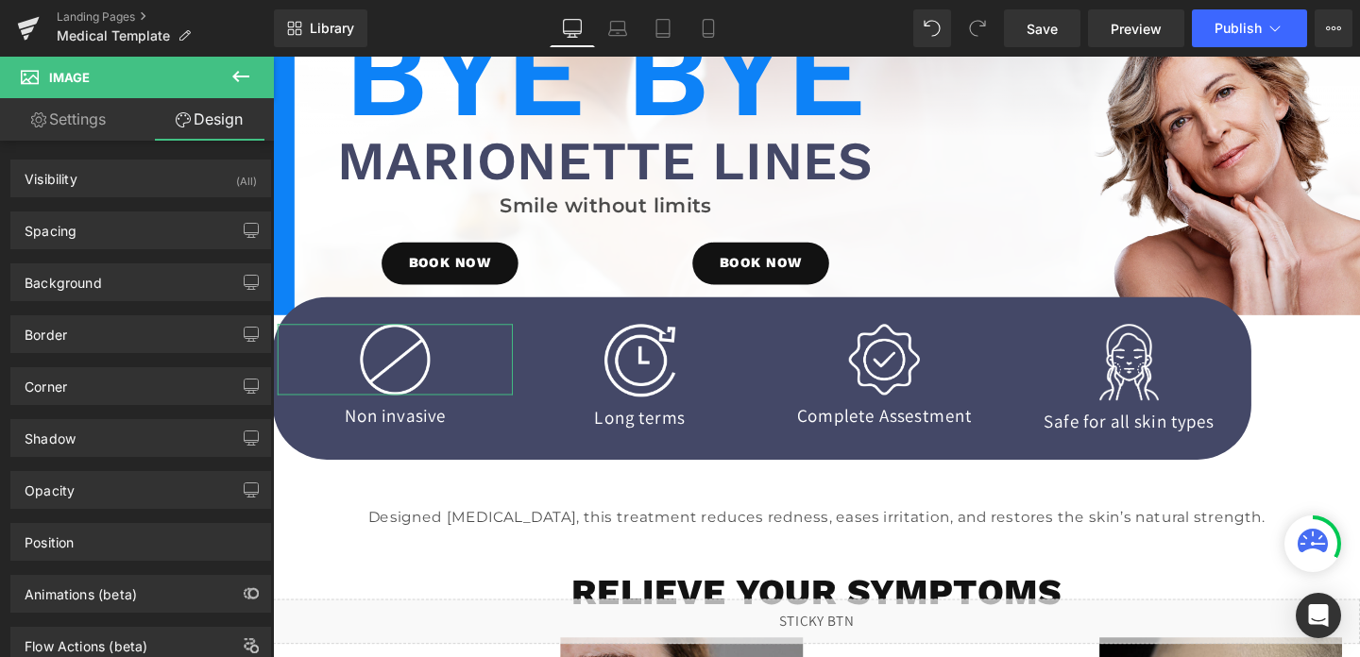
click at [53, 137] on link "Settings" at bounding box center [68, 119] width 137 height 43
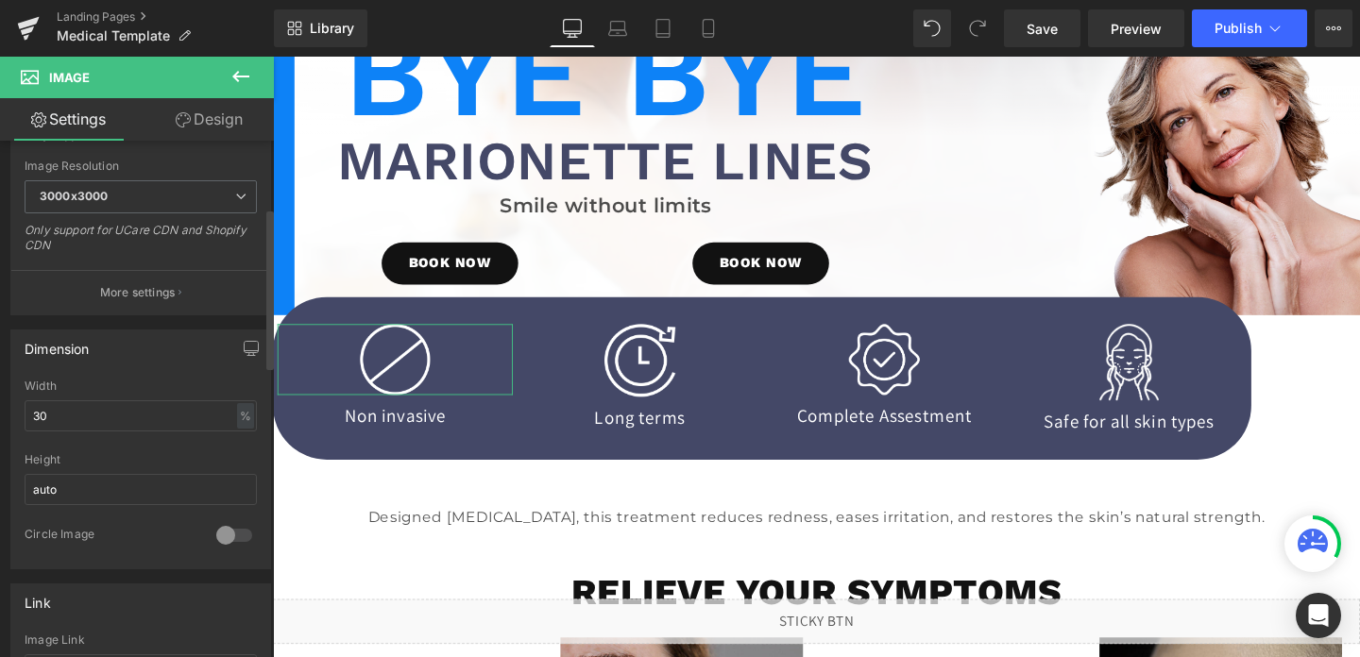
scroll to position [429, 0]
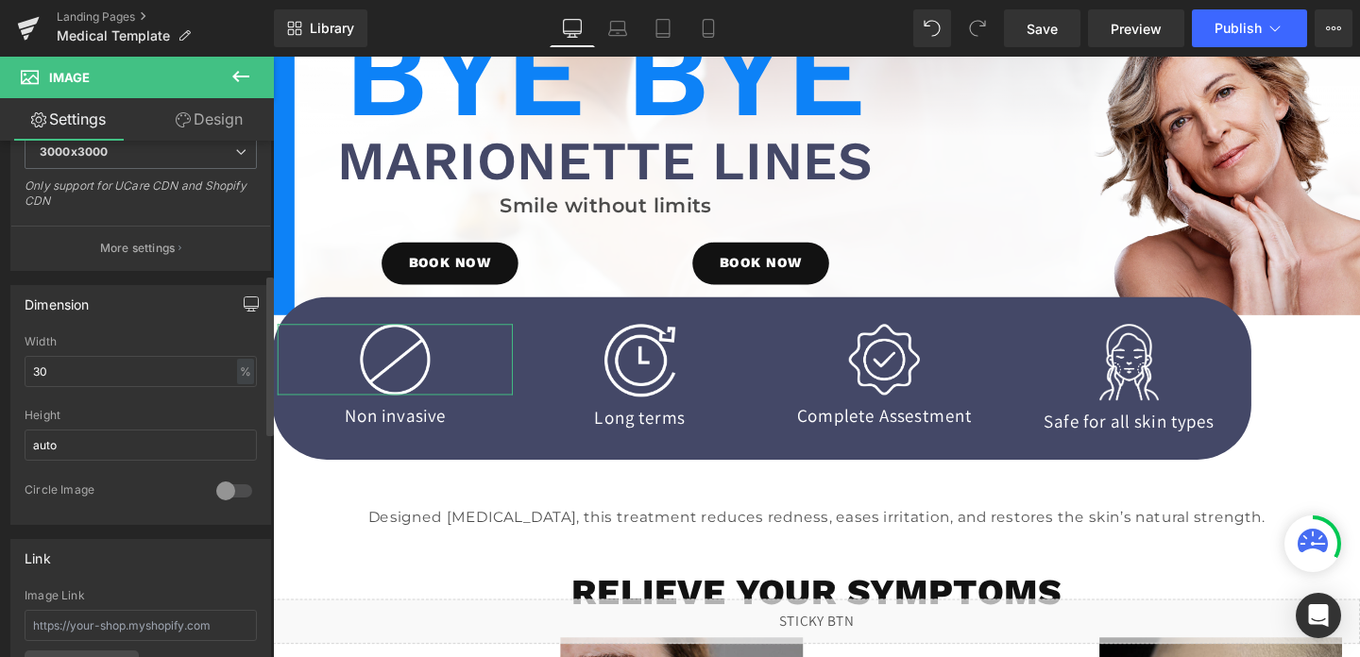
click at [249, 310] on icon "button" at bounding box center [251, 309] width 5 height 3
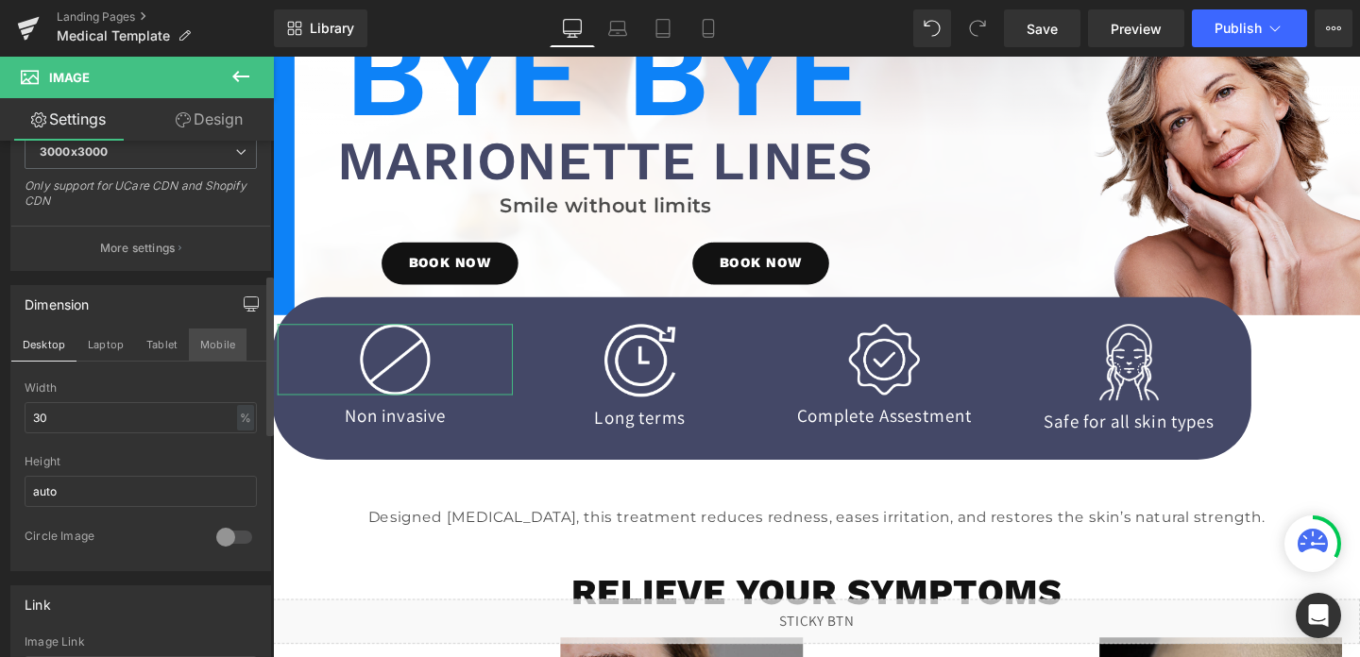
click at [201, 358] on button "Mobile" at bounding box center [218, 345] width 58 height 32
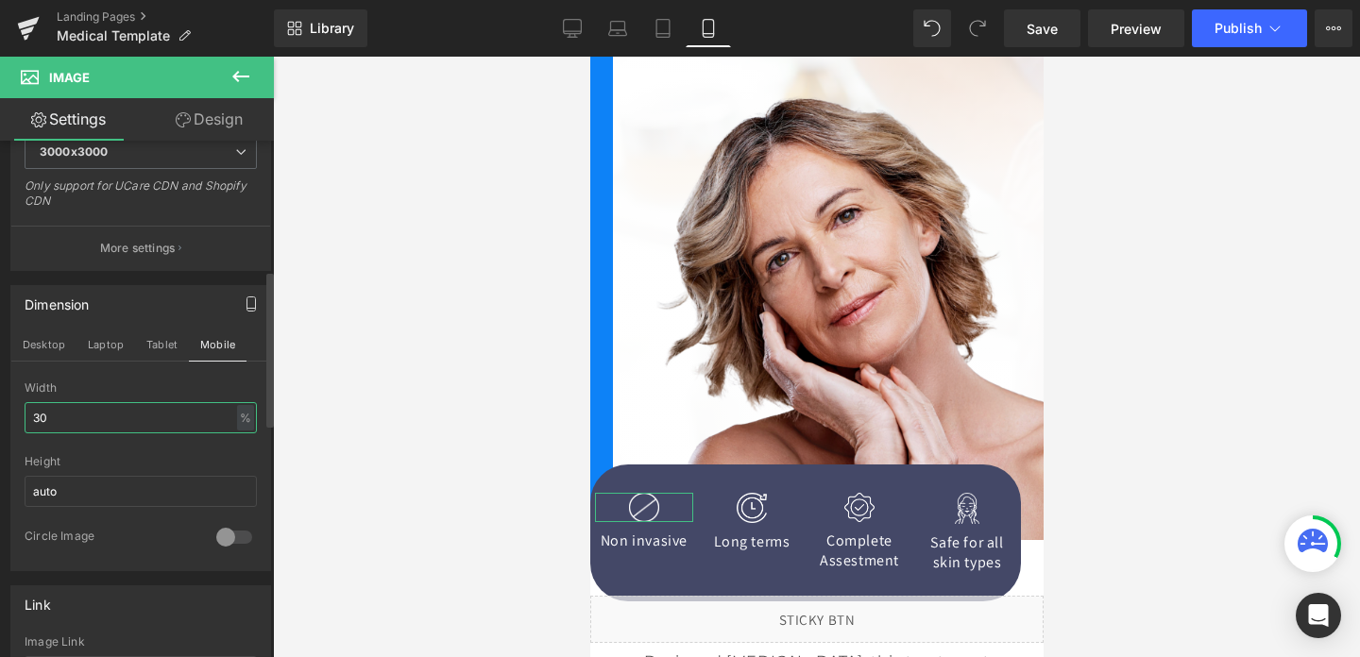
click at [68, 425] on input "30" at bounding box center [141, 417] width 232 height 31
click at [588, 44] on link "Desktop" at bounding box center [572, 28] width 45 height 38
type input "30"
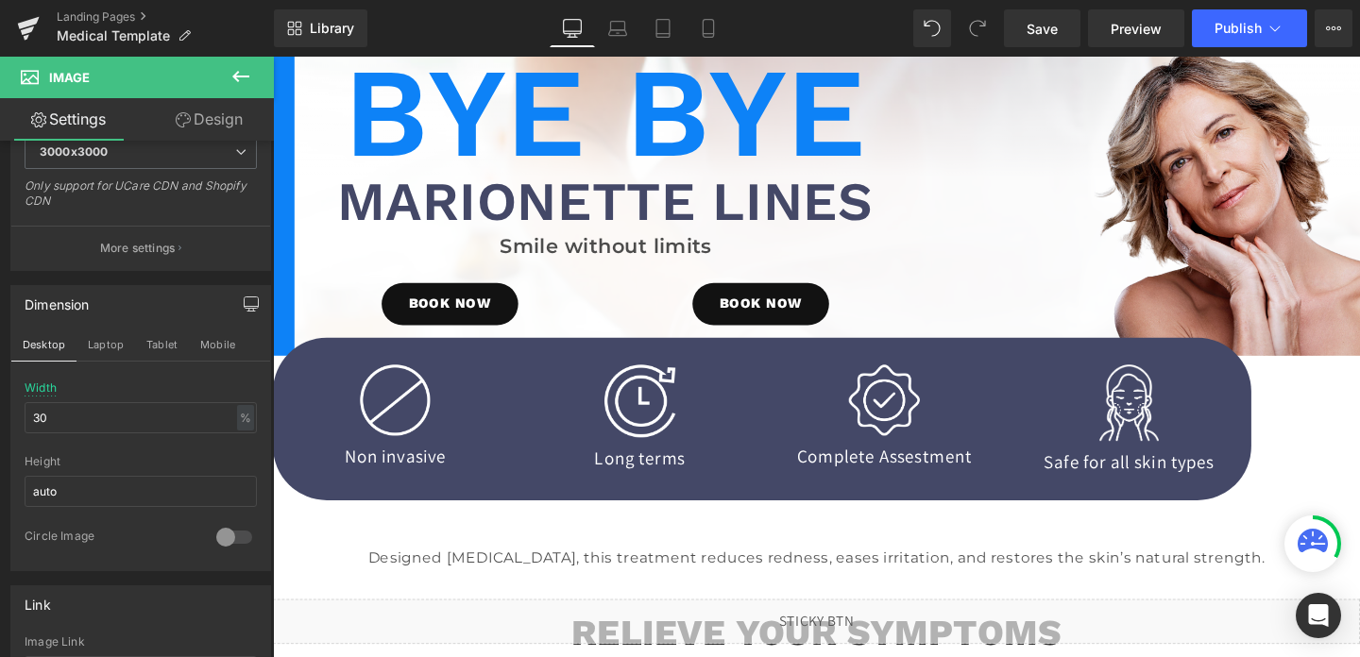
scroll to position [79, 0]
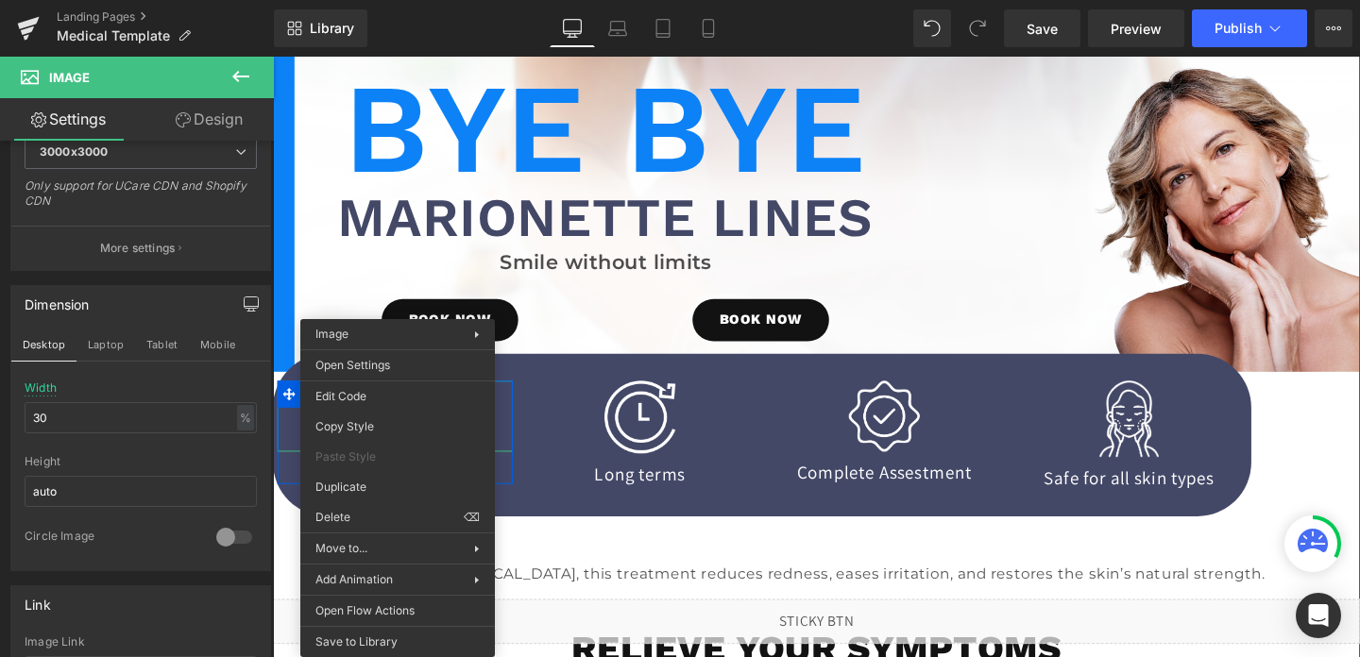
click at [399, 430] on span "Image" at bounding box center [402, 435] width 40 height 23
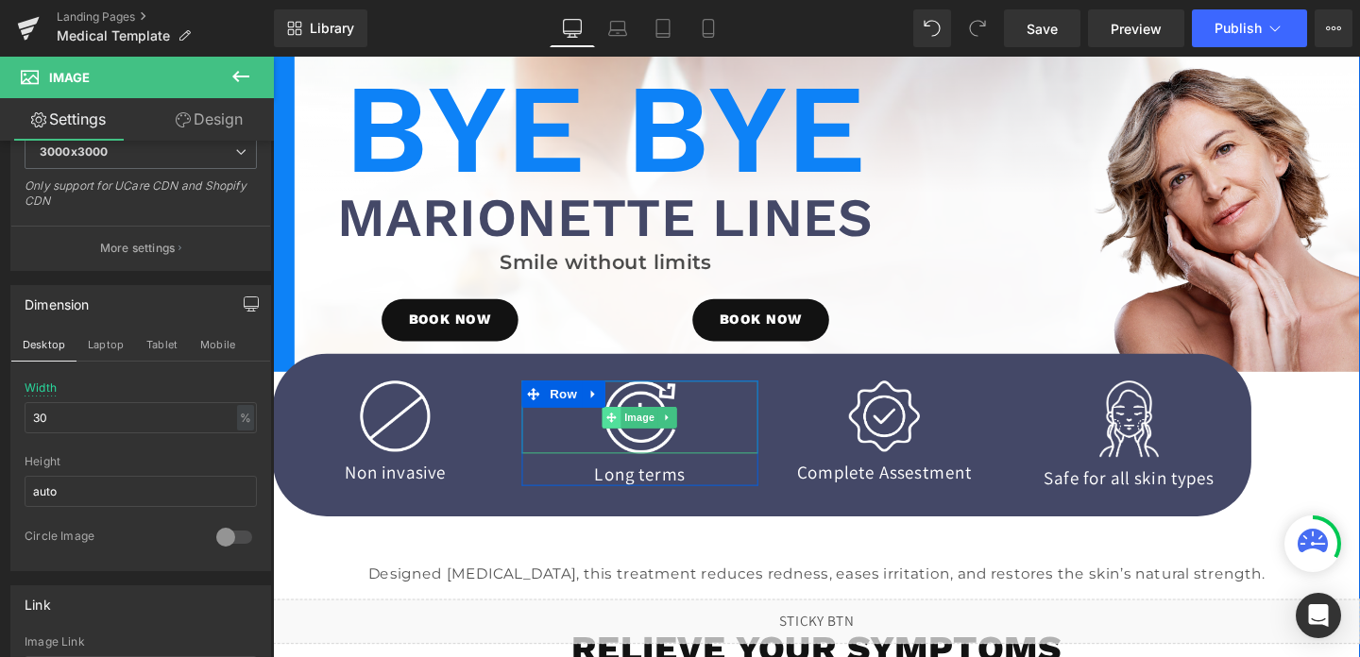
click at [633, 443] on span at bounding box center [630, 436] width 20 height 23
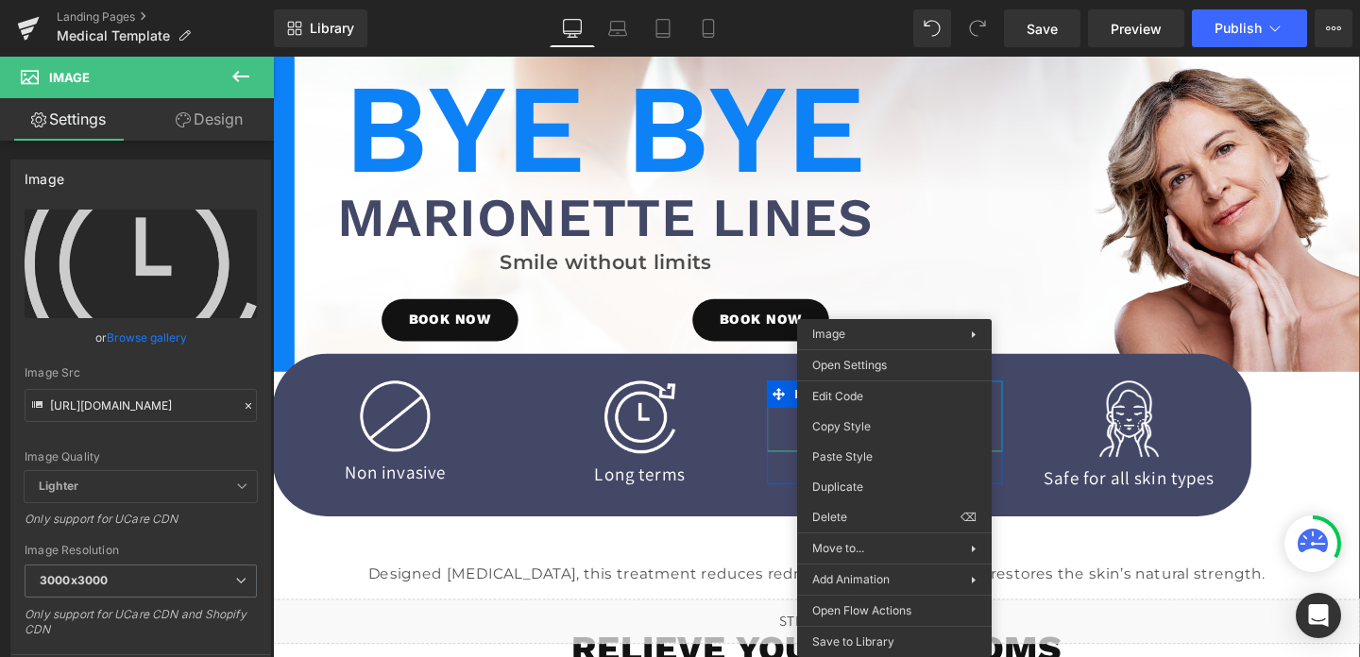
click at [921, 435] on span "Image" at bounding box center [916, 435] width 40 height 23
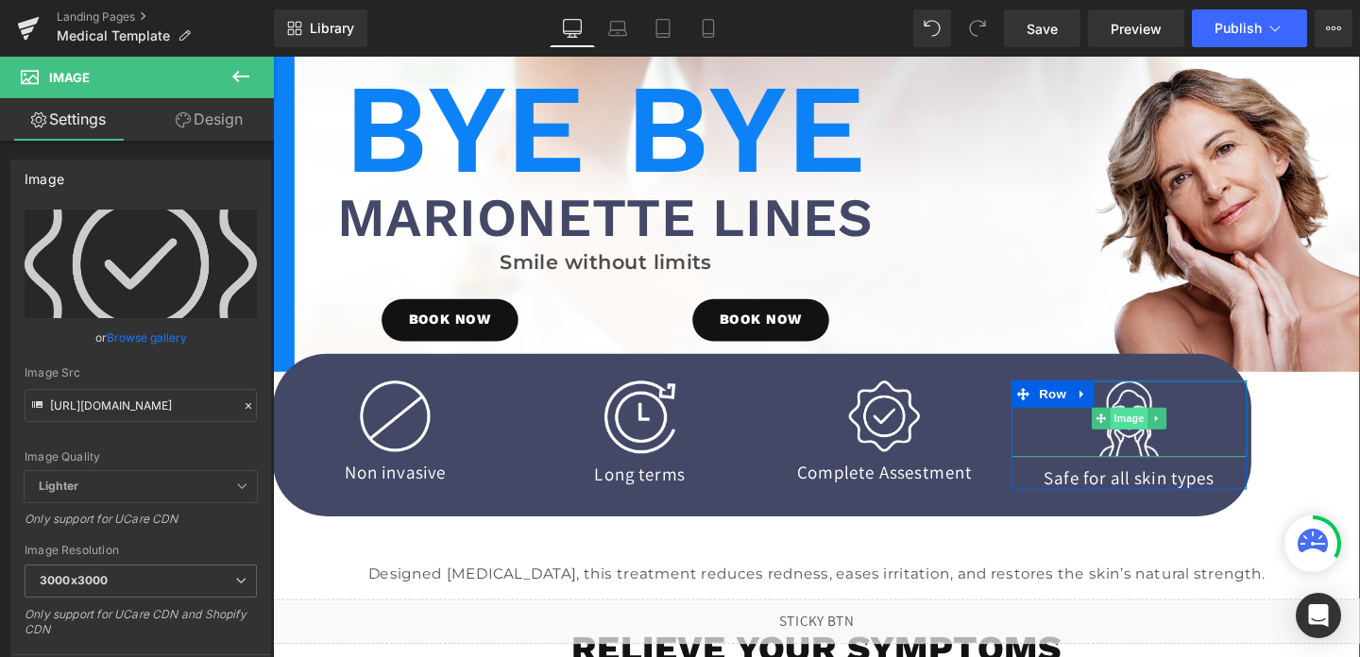
click at [1179, 443] on span "Image" at bounding box center [1173, 437] width 40 height 23
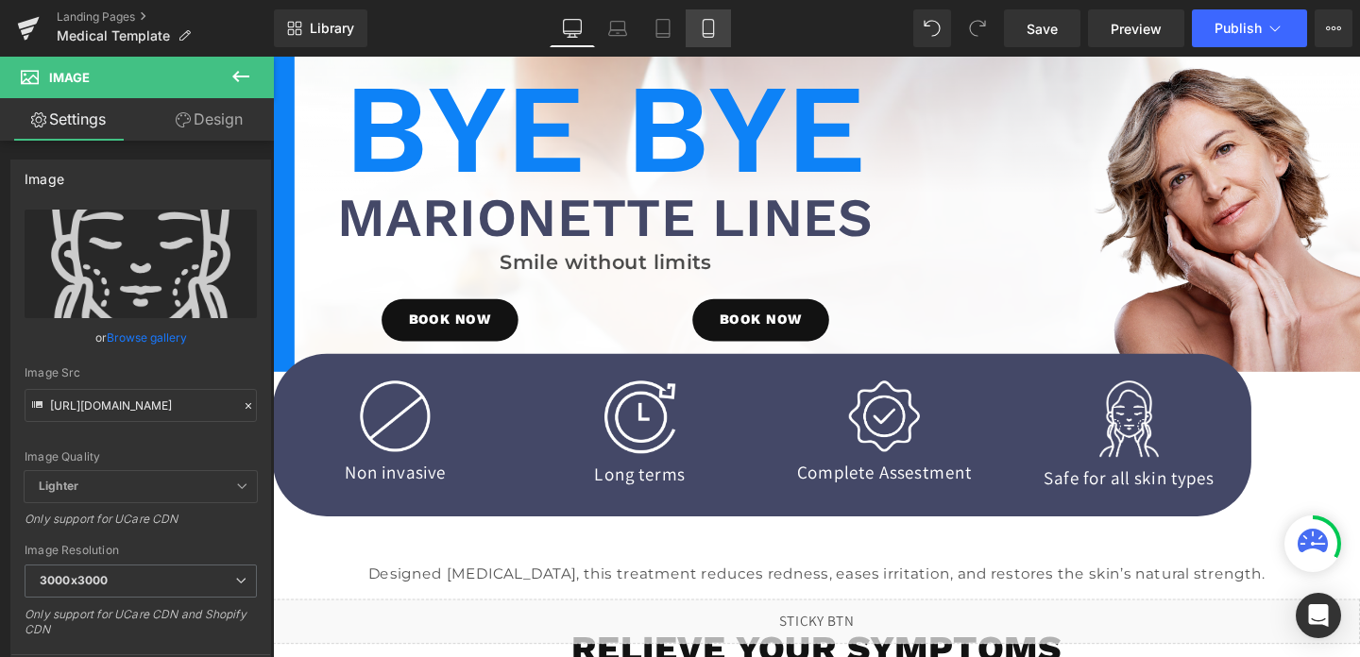
click at [712, 40] on link "Mobile" at bounding box center [708, 28] width 45 height 38
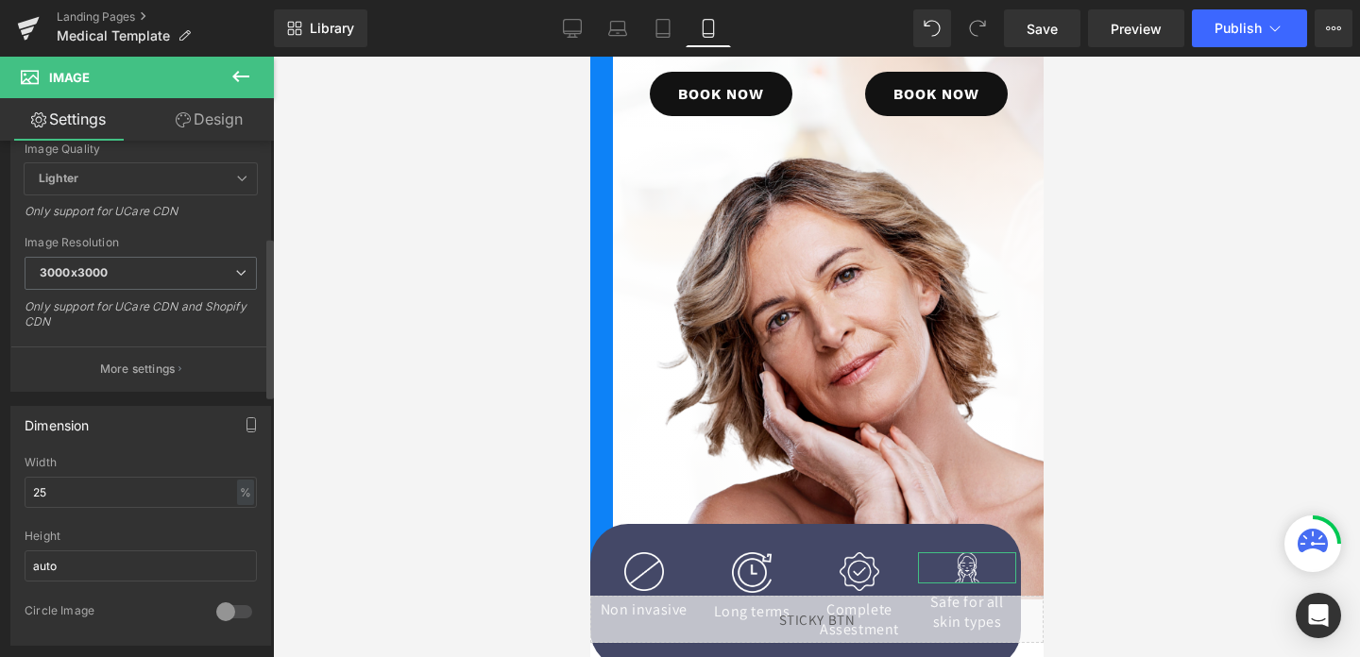
scroll to position [310, 0]
click at [109, 490] on input "25" at bounding box center [141, 490] width 232 height 31
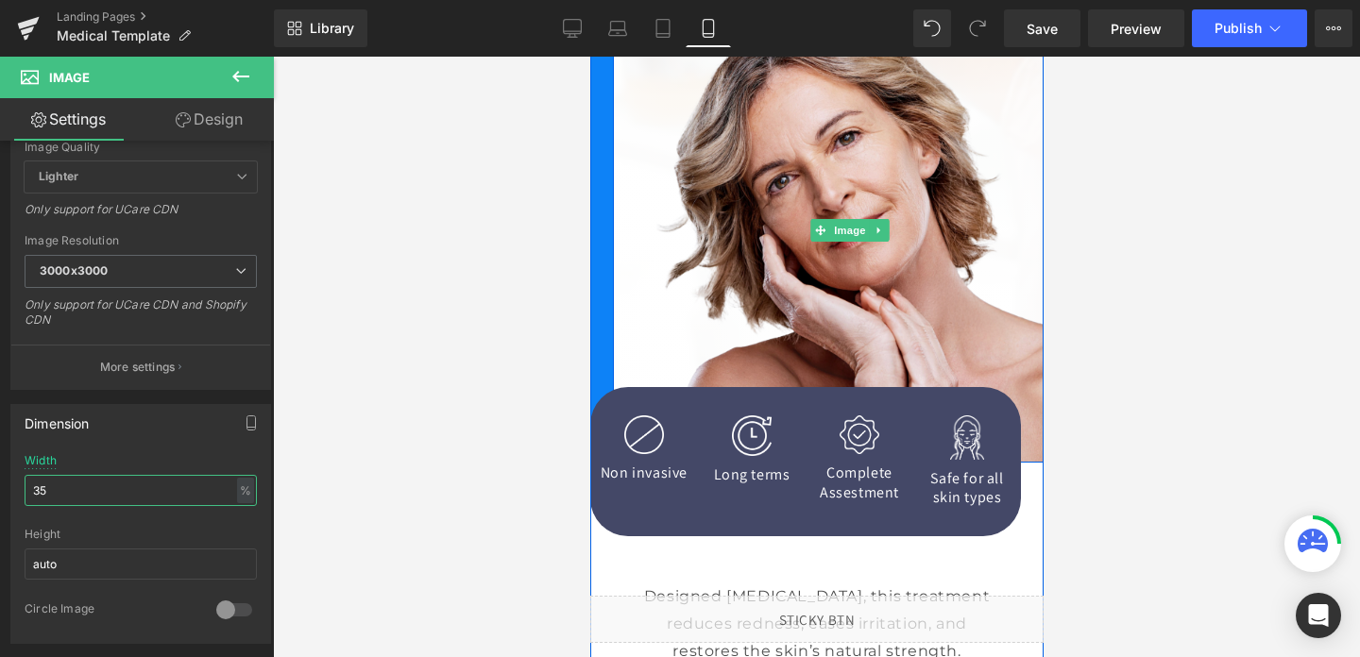
scroll to position [349, 0]
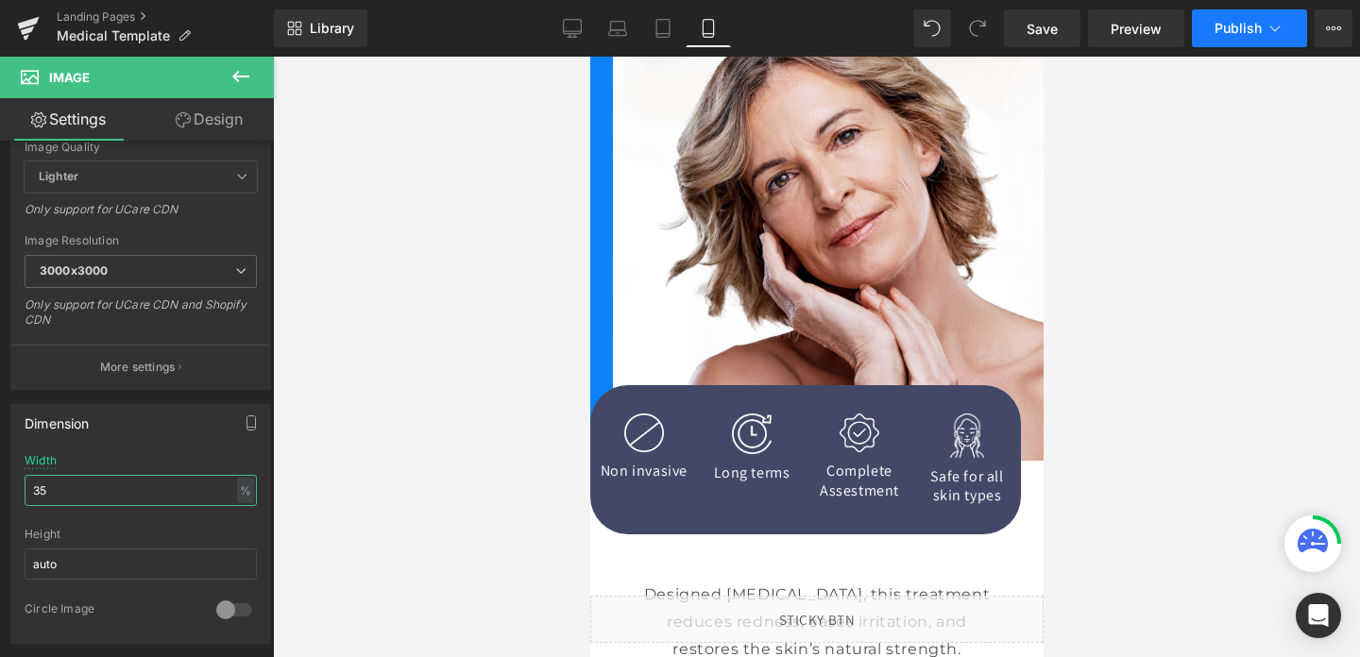
type input "35"
click at [1222, 24] on span "Publish" at bounding box center [1238, 28] width 47 height 15
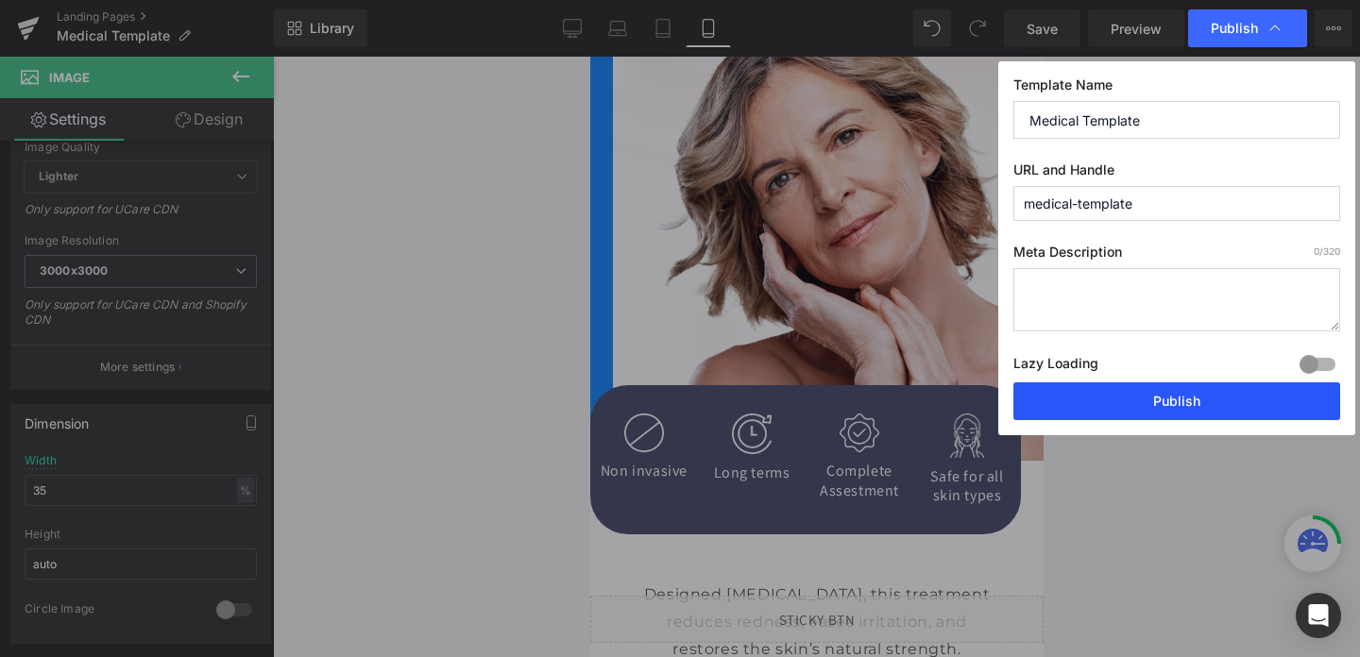
click at [1174, 394] on button "Publish" at bounding box center [1177, 402] width 327 height 38
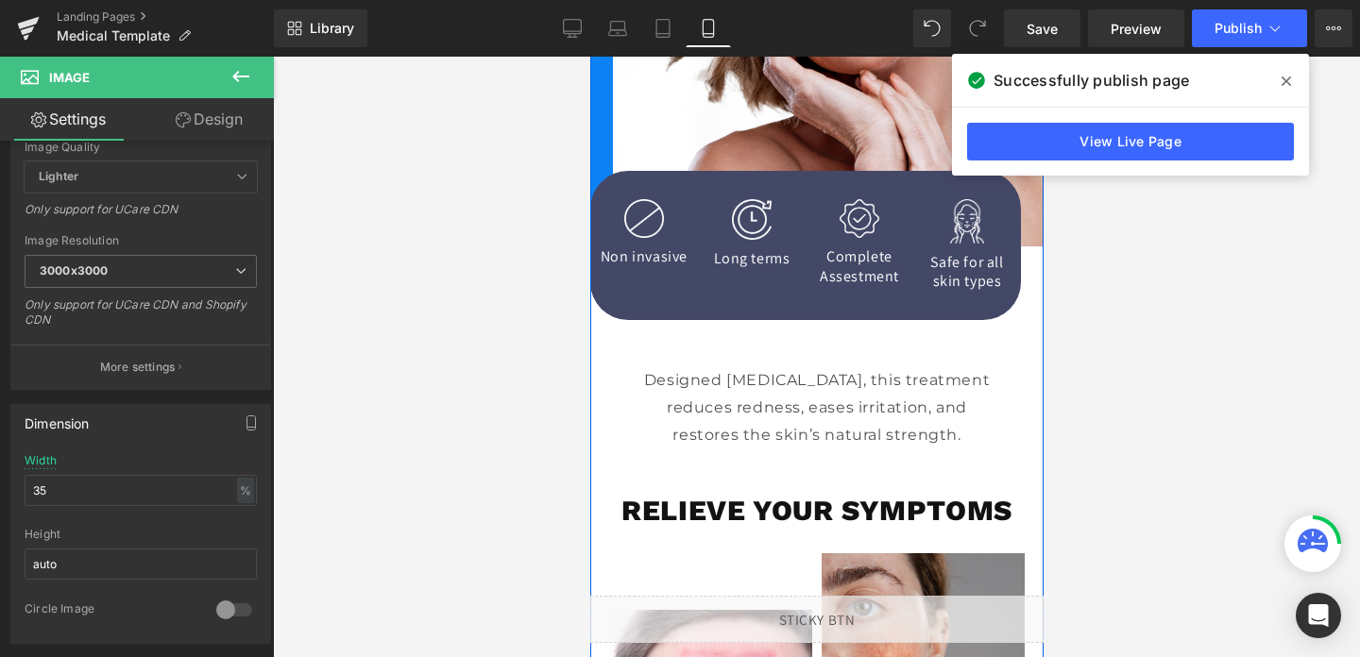
scroll to position [566, 0]
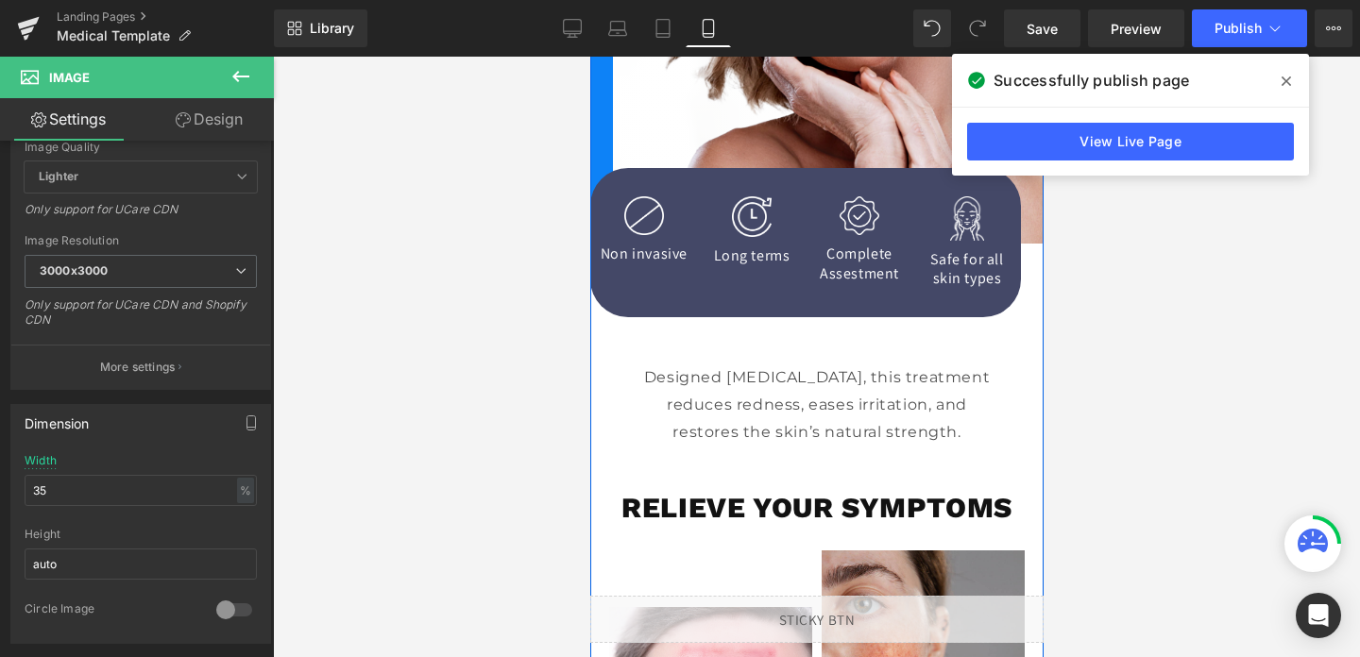
click at [868, 410] on div "Designed [MEDICAL_DATA], this treatment reduces redness, eases irritation, and …" at bounding box center [816, 405] width 359 height 81
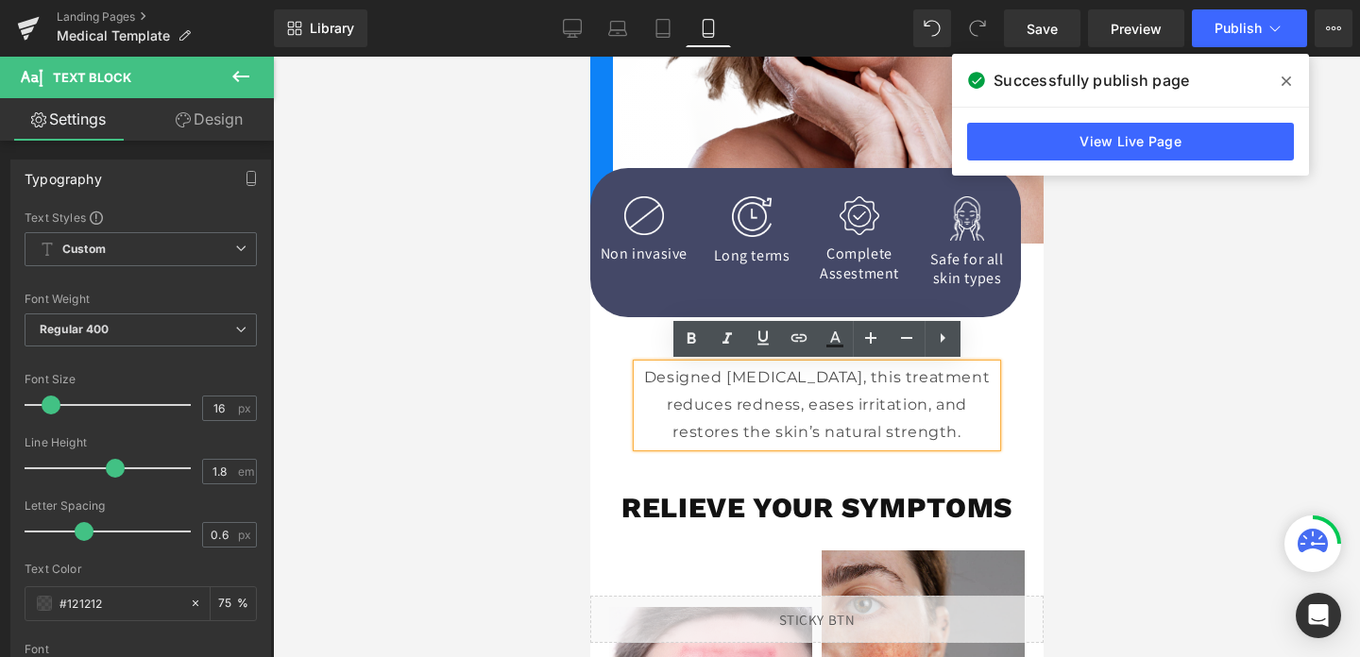
click at [516, 406] on div at bounding box center [816, 357] width 1087 height 601
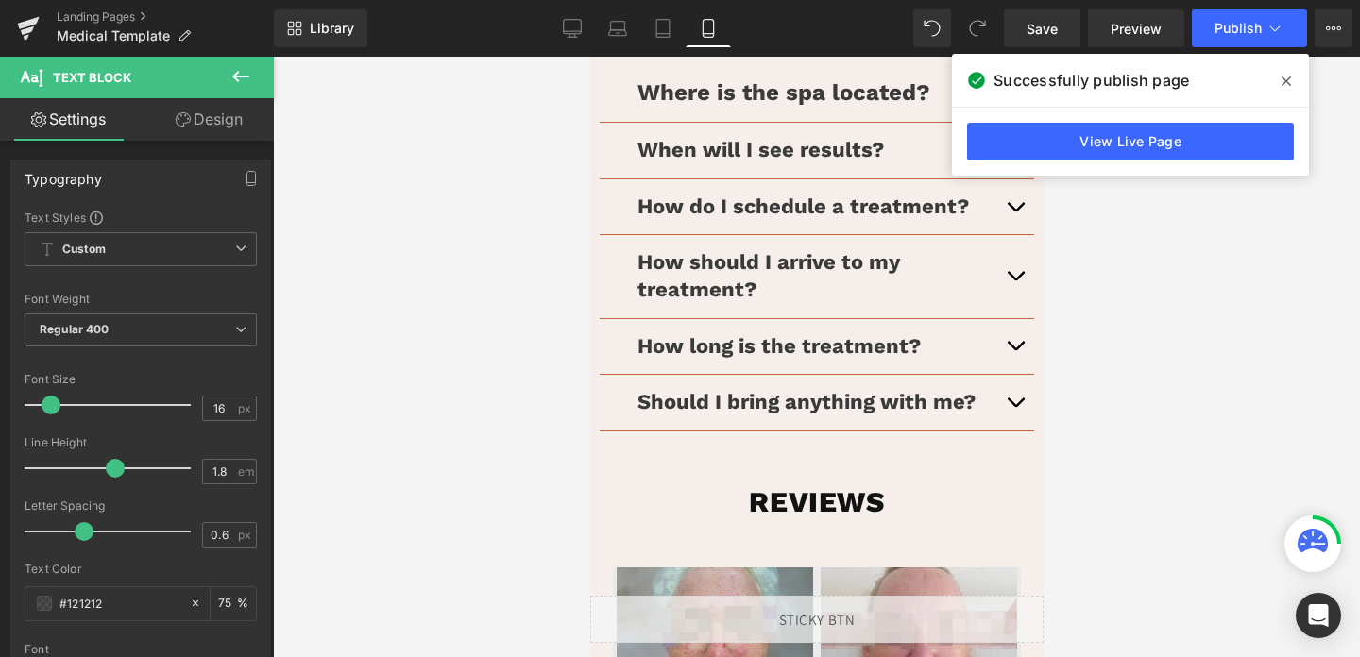
scroll to position [4106, 0]
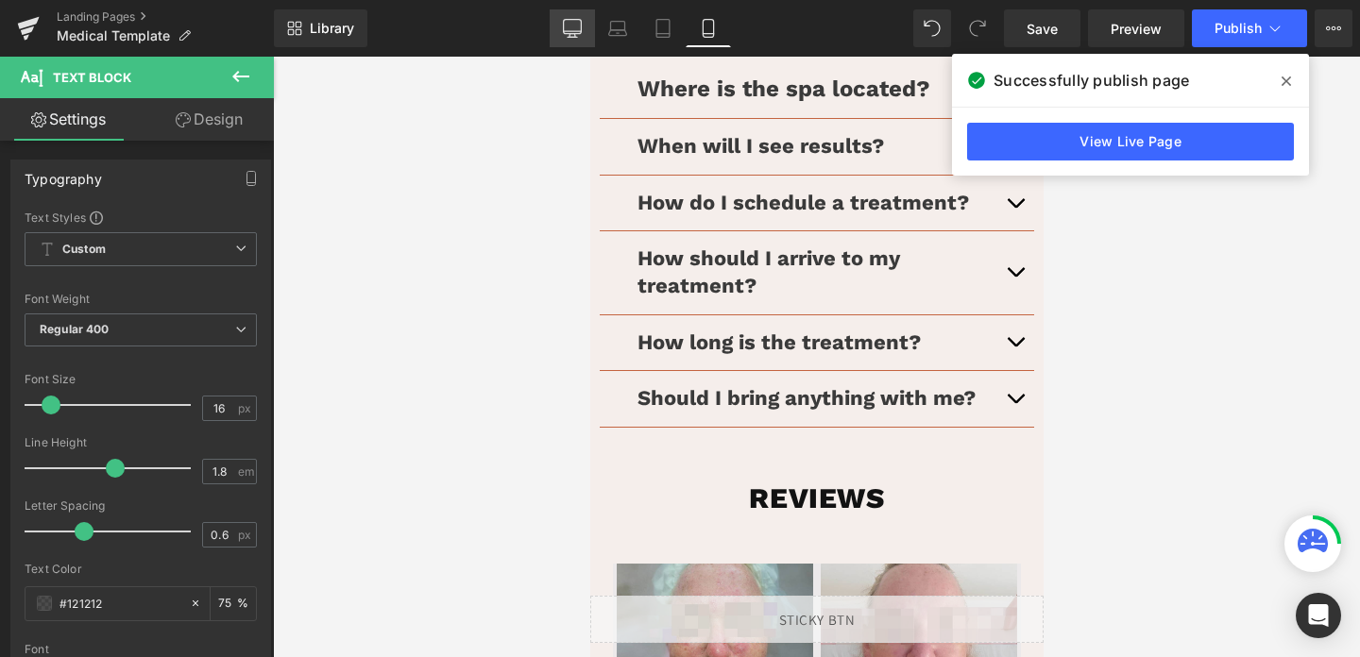
click at [576, 38] on link "Desktop" at bounding box center [572, 28] width 45 height 38
type input "75"
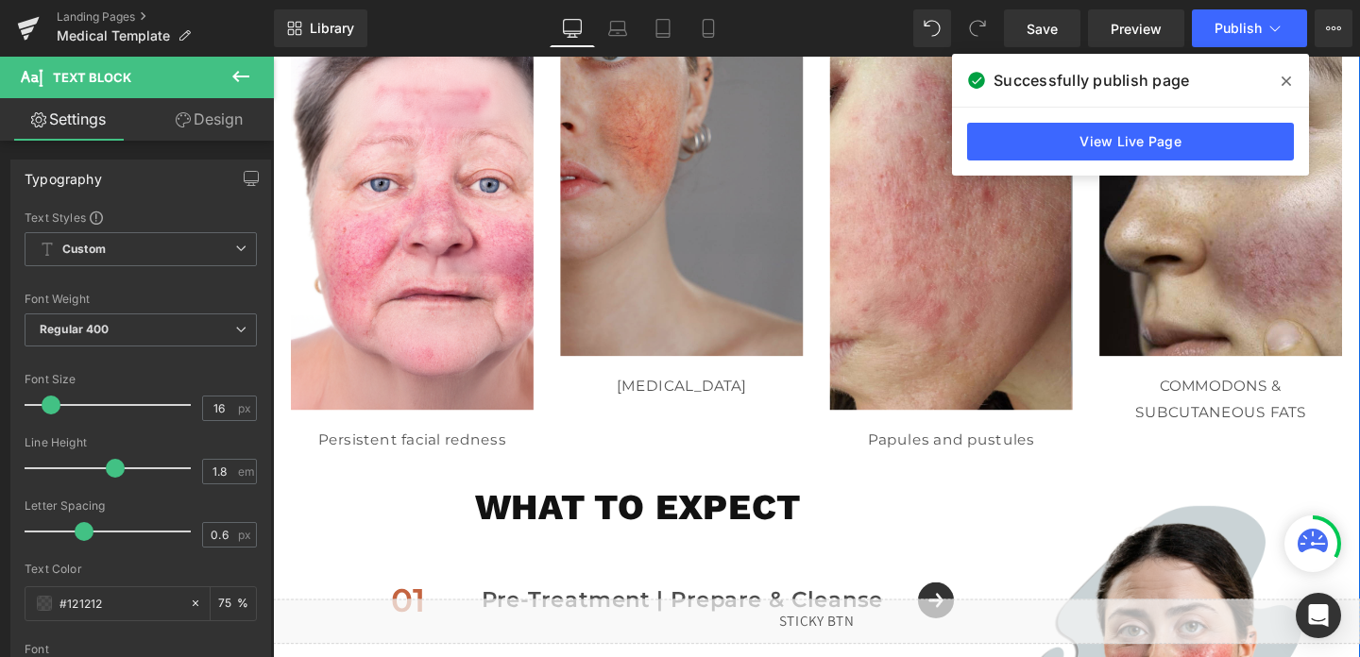
scroll to position [827, 0]
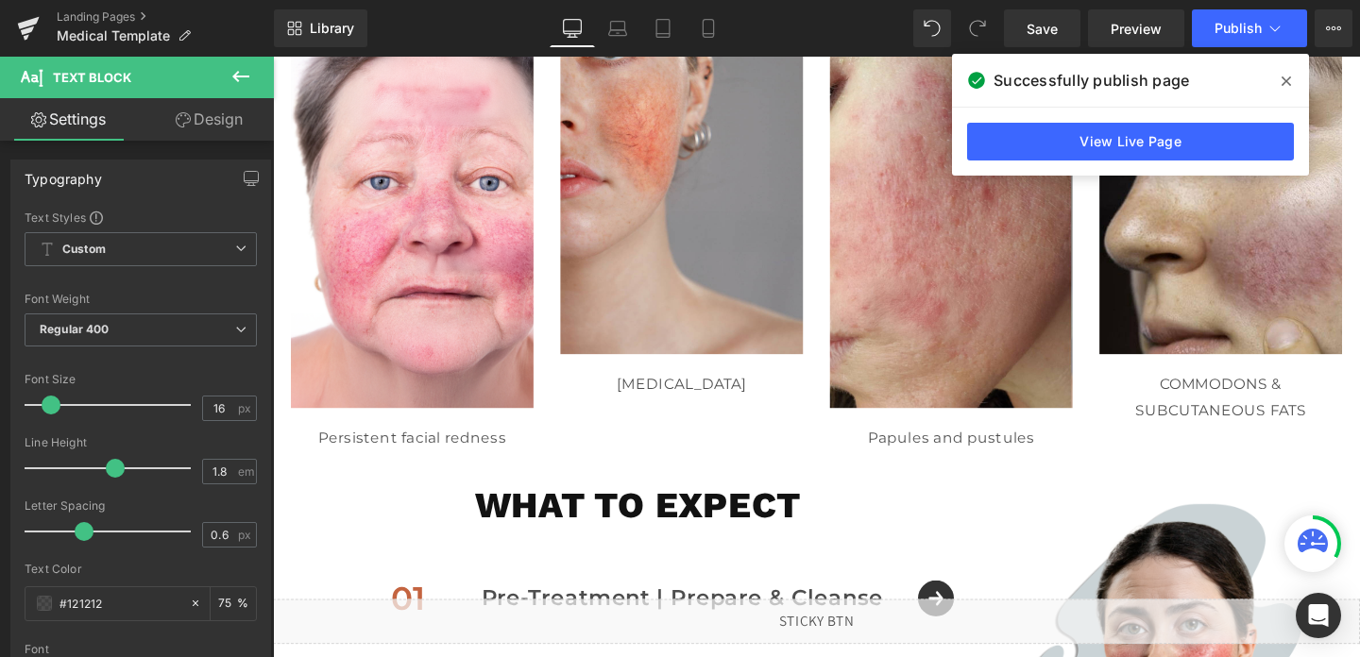
click at [1286, 82] on icon at bounding box center [1286, 81] width 9 height 9
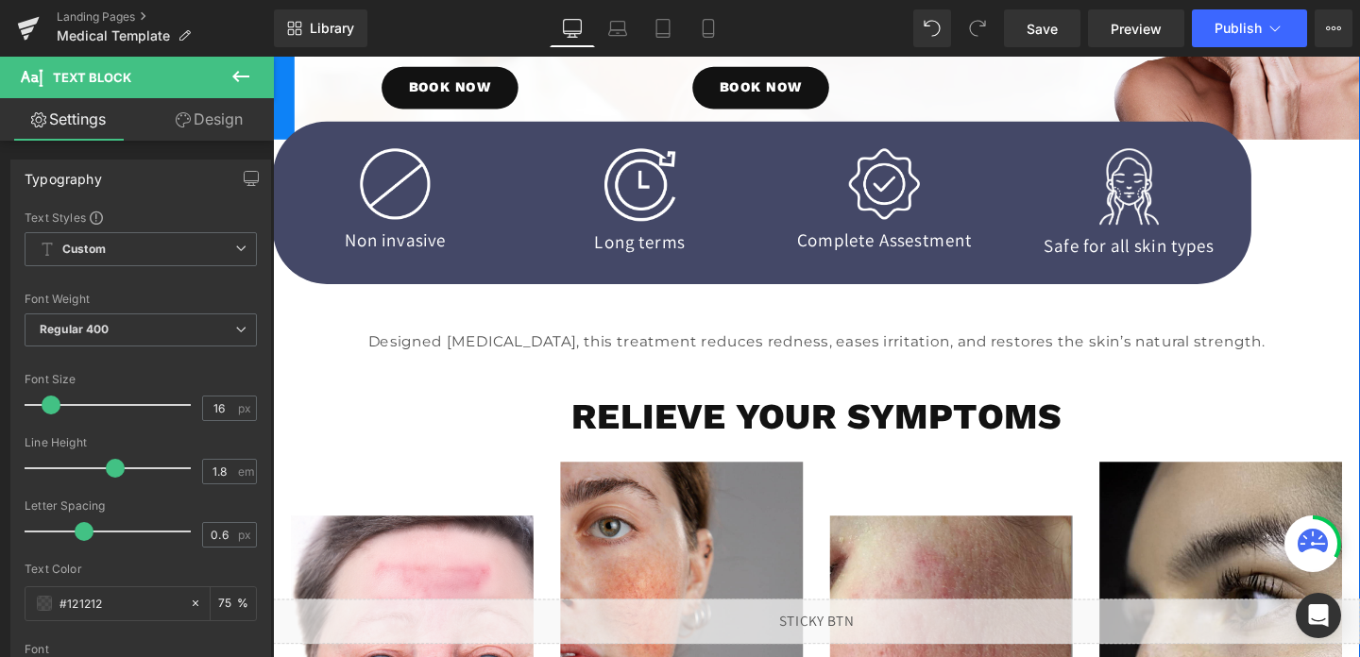
scroll to position [351, 0]
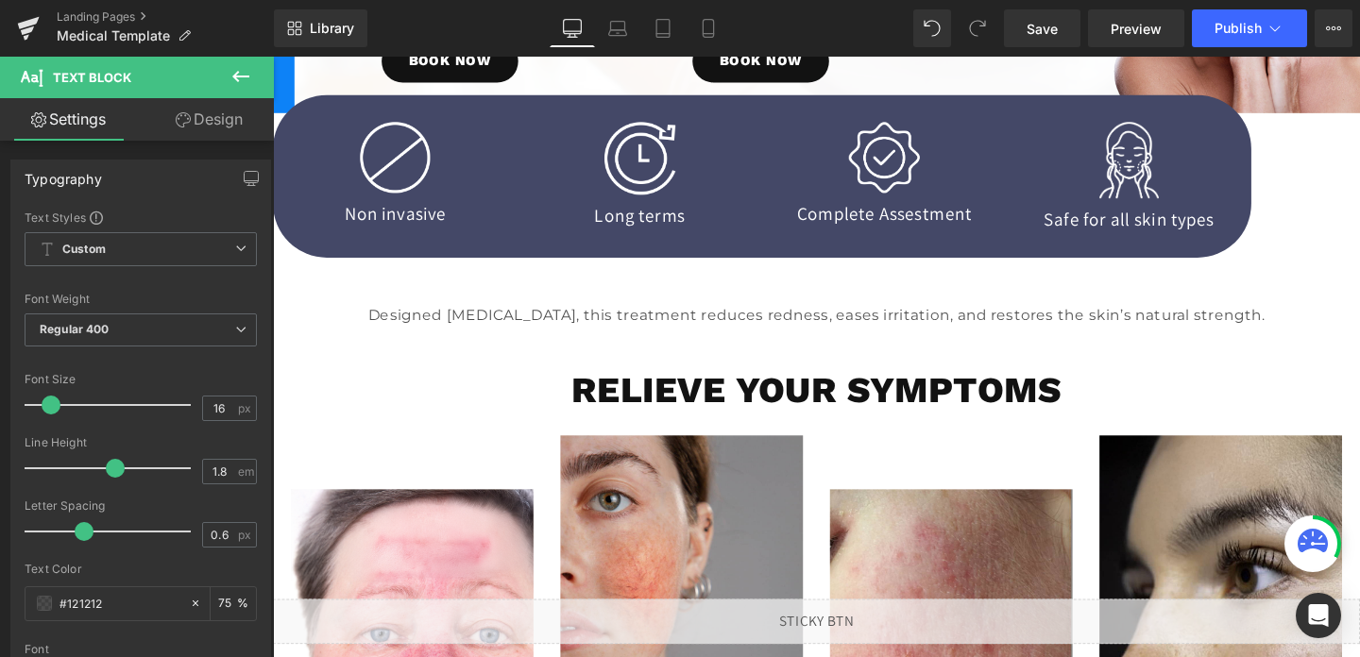
click at [231, 81] on icon at bounding box center [241, 76] width 23 height 23
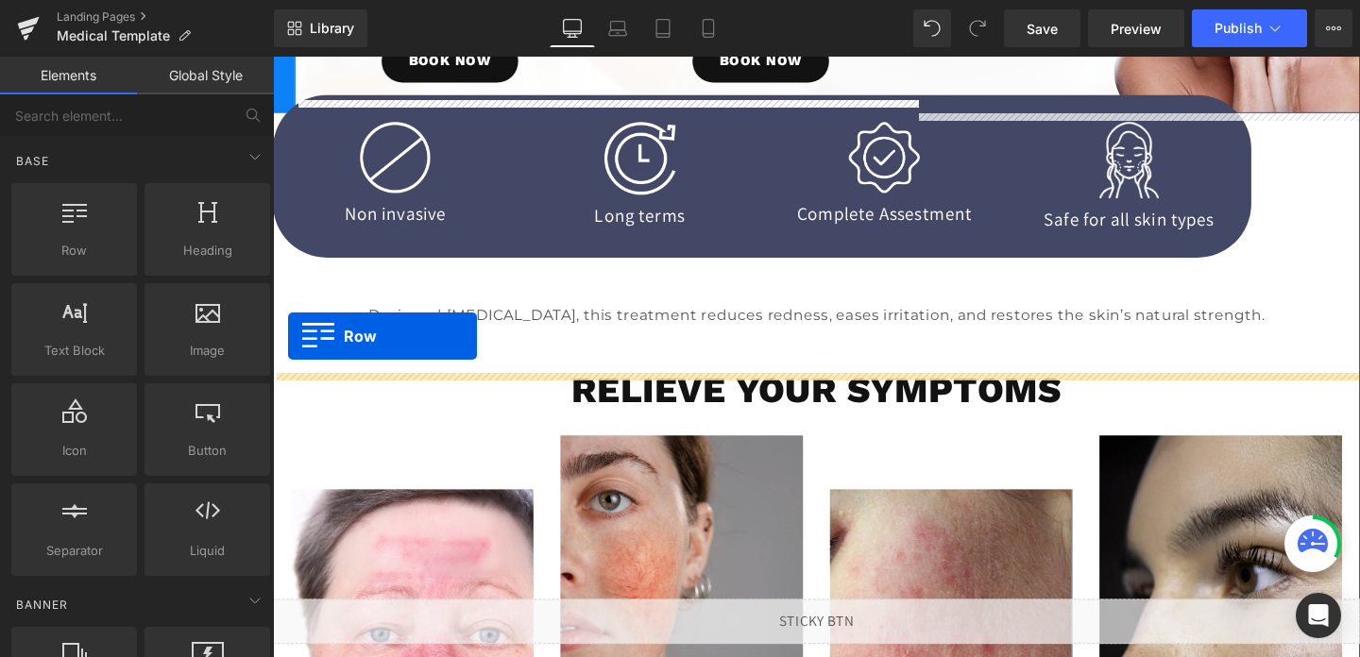
drag, startPoint x: 344, startPoint y: 278, endPoint x: 287, endPoint y: 345, distance: 87.8
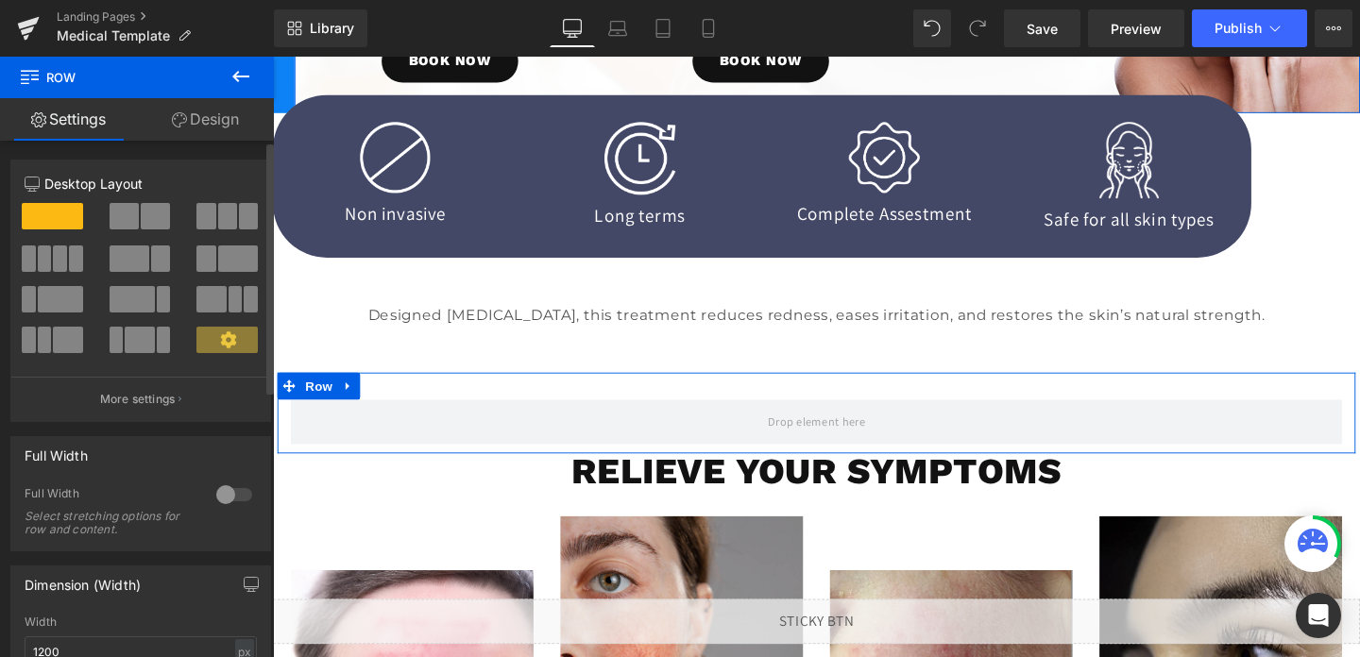
click at [216, 506] on div at bounding box center [234, 495] width 45 height 30
click at [210, 272] on button at bounding box center [227, 259] width 63 height 26
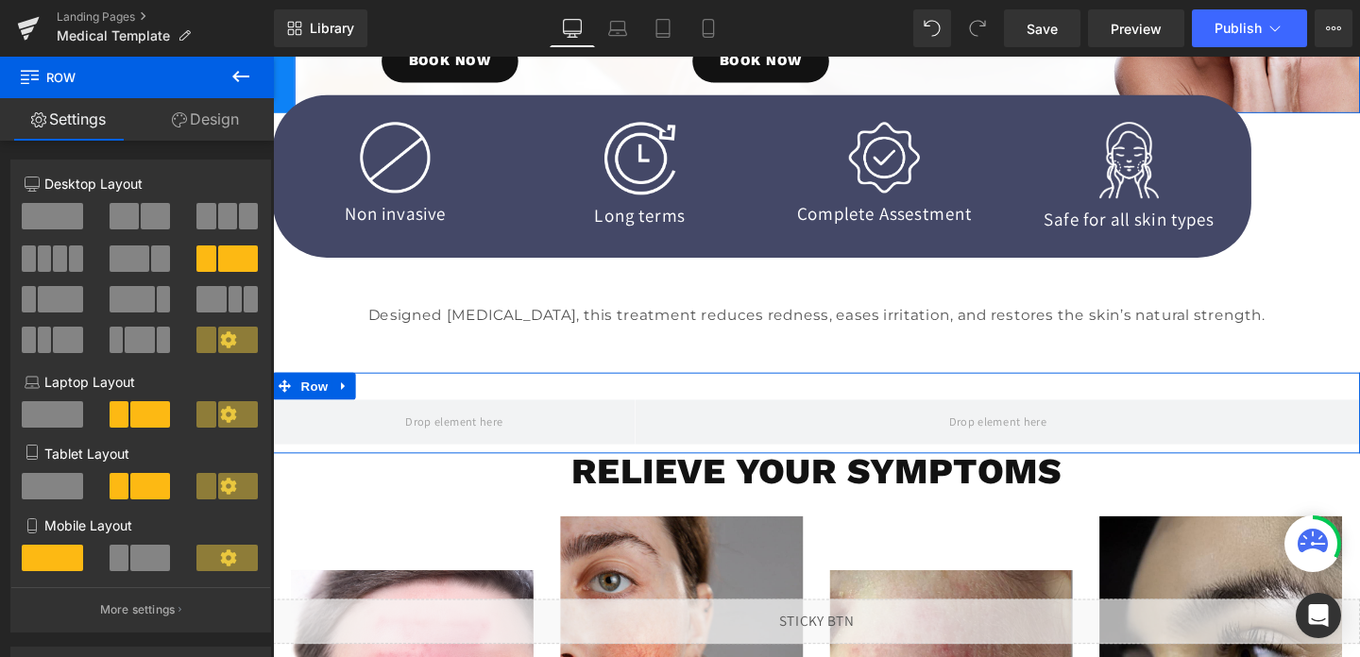
click at [202, 112] on link "Design" at bounding box center [205, 119] width 137 height 43
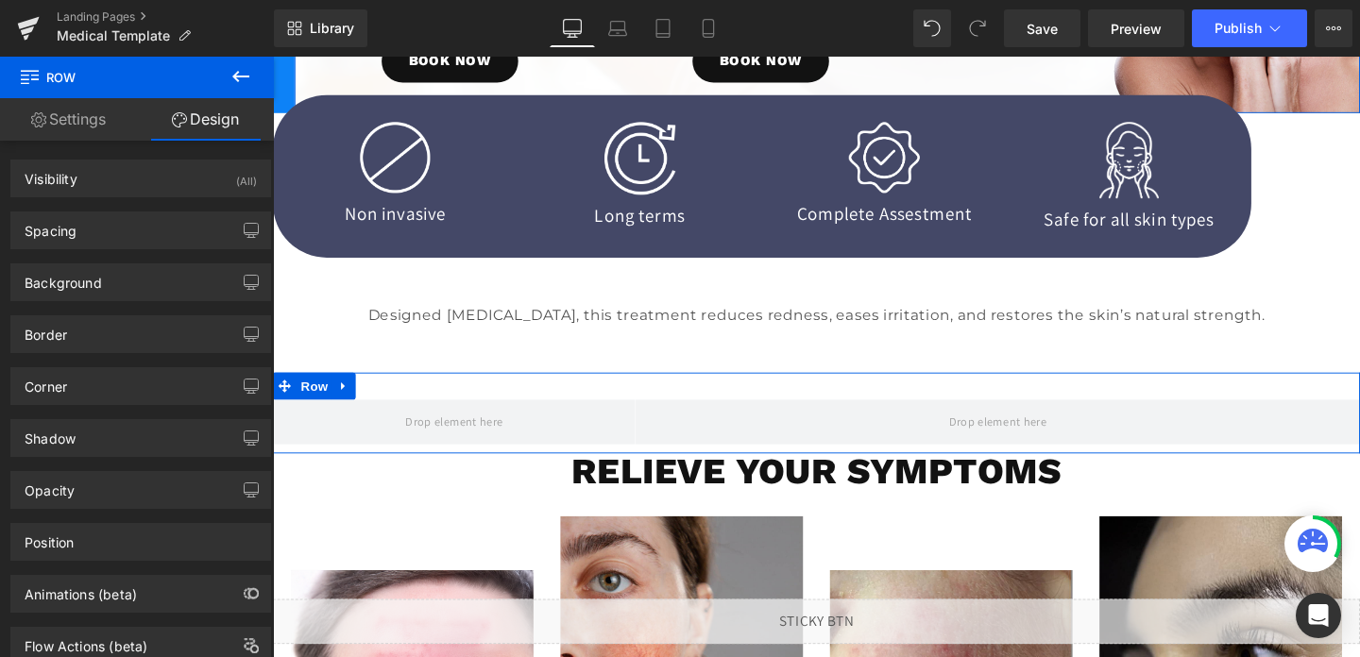
type input "0"
type input "30"
type input "0"
type input "10"
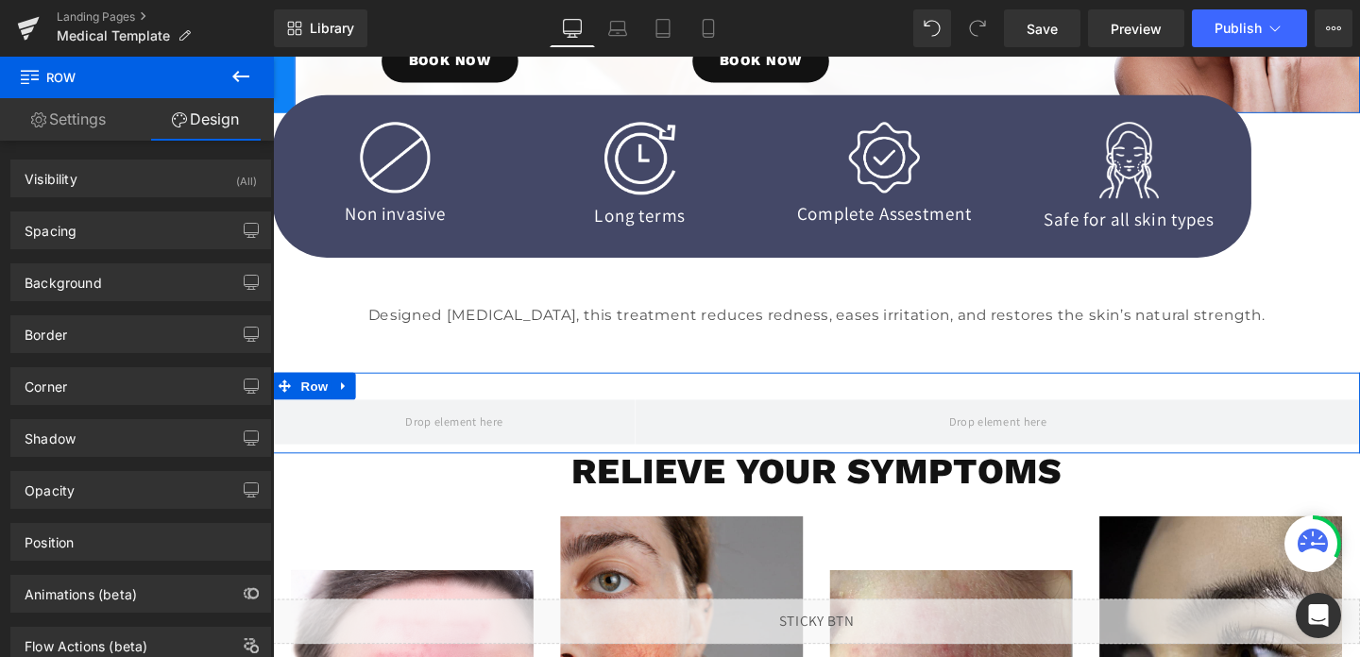
type input "0"
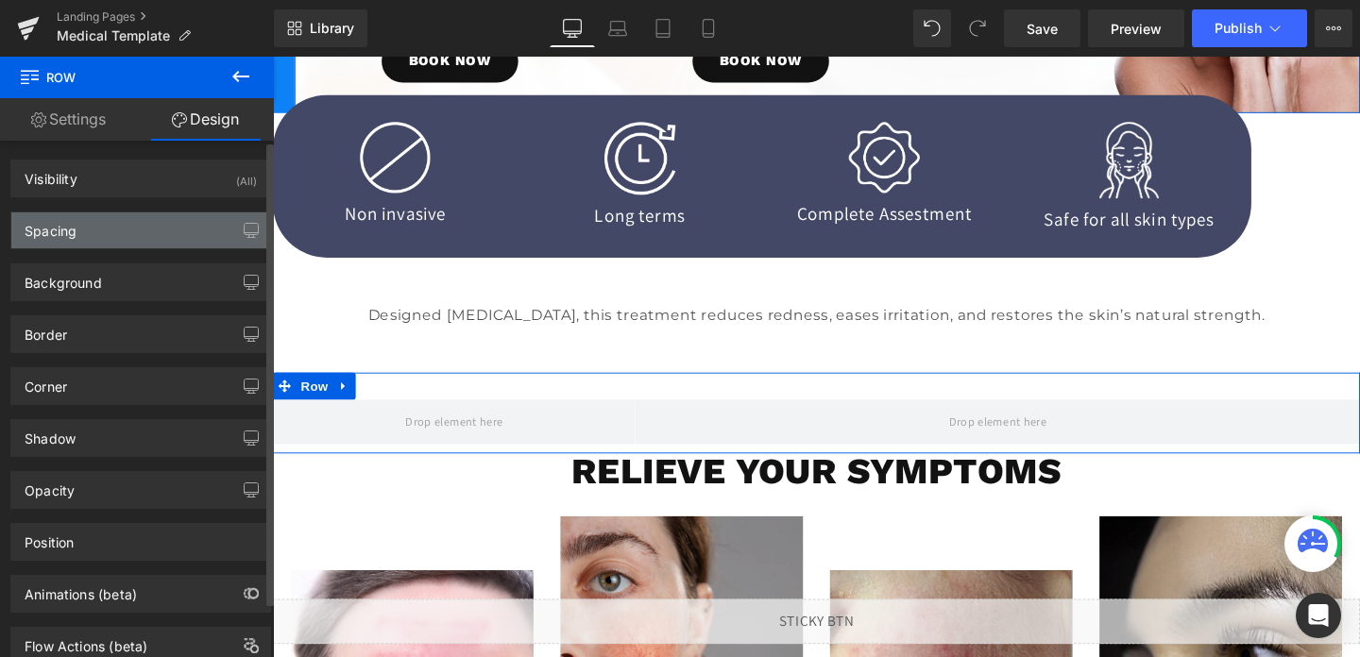
click at [76, 233] on div "Spacing" at bounding box center [51, 226] width 52 height 26
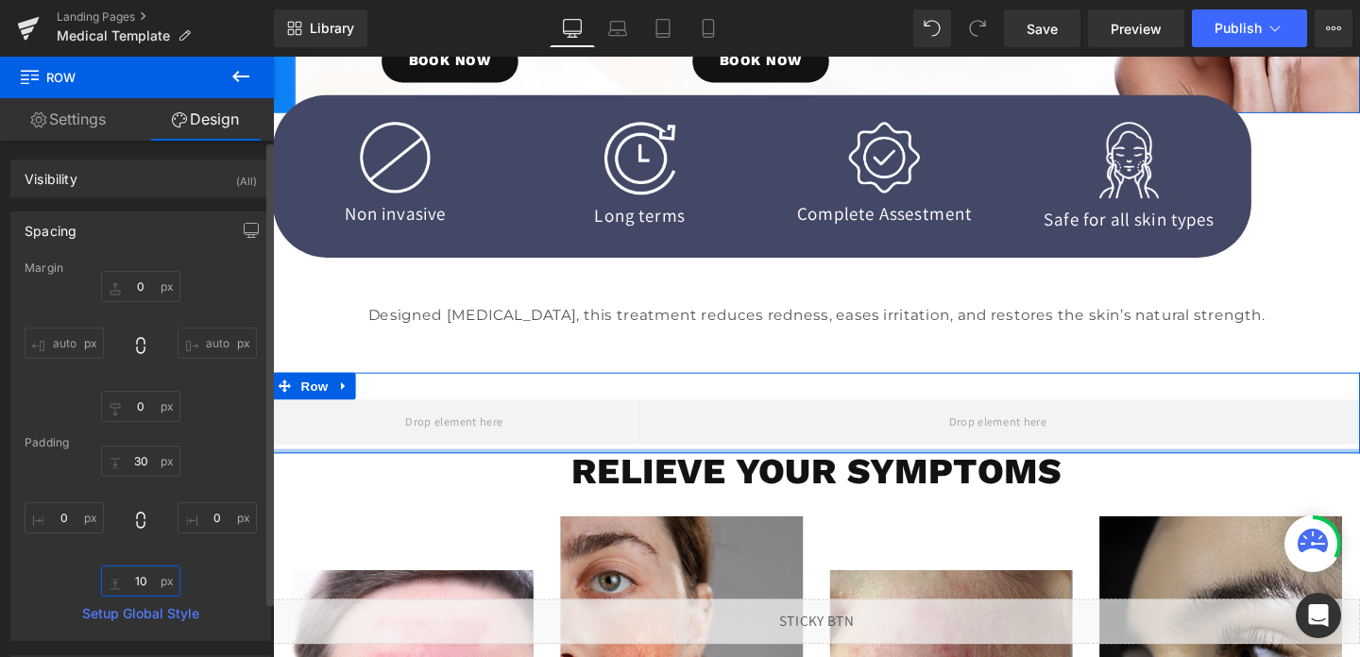
click at [138, 574] on input "10" at bounding box center [140, 581] width 79 height 31
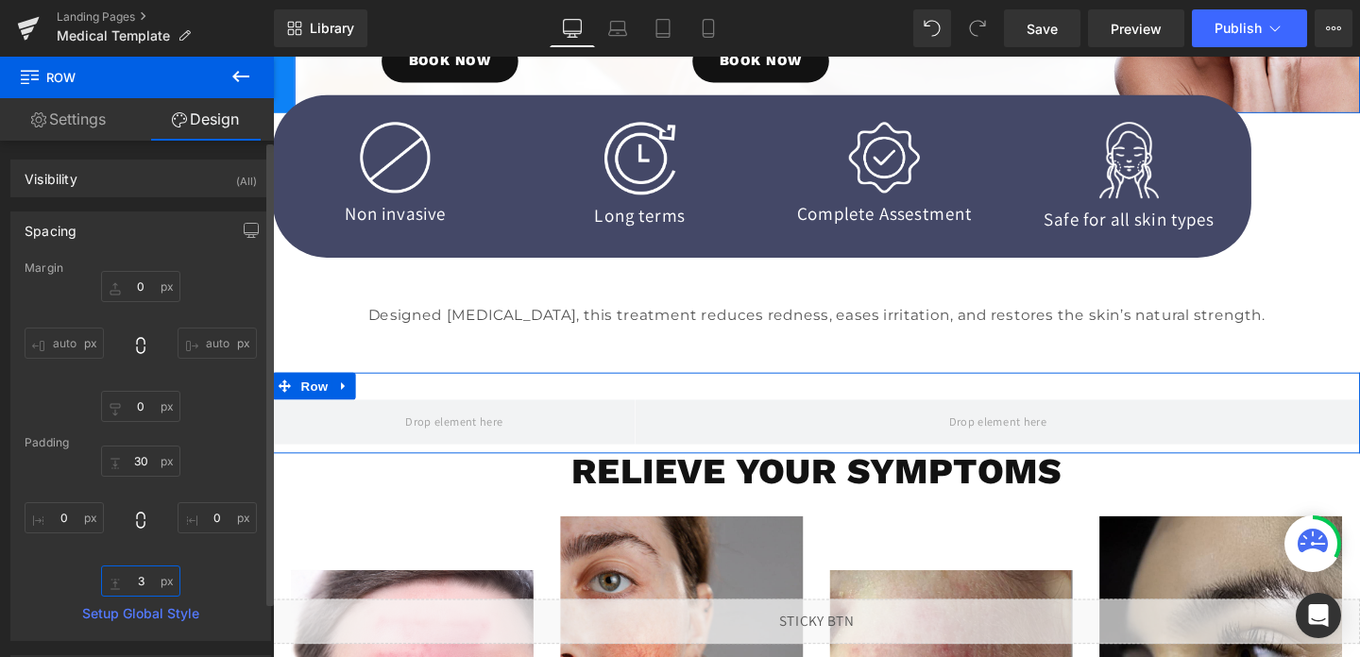
type input "30"
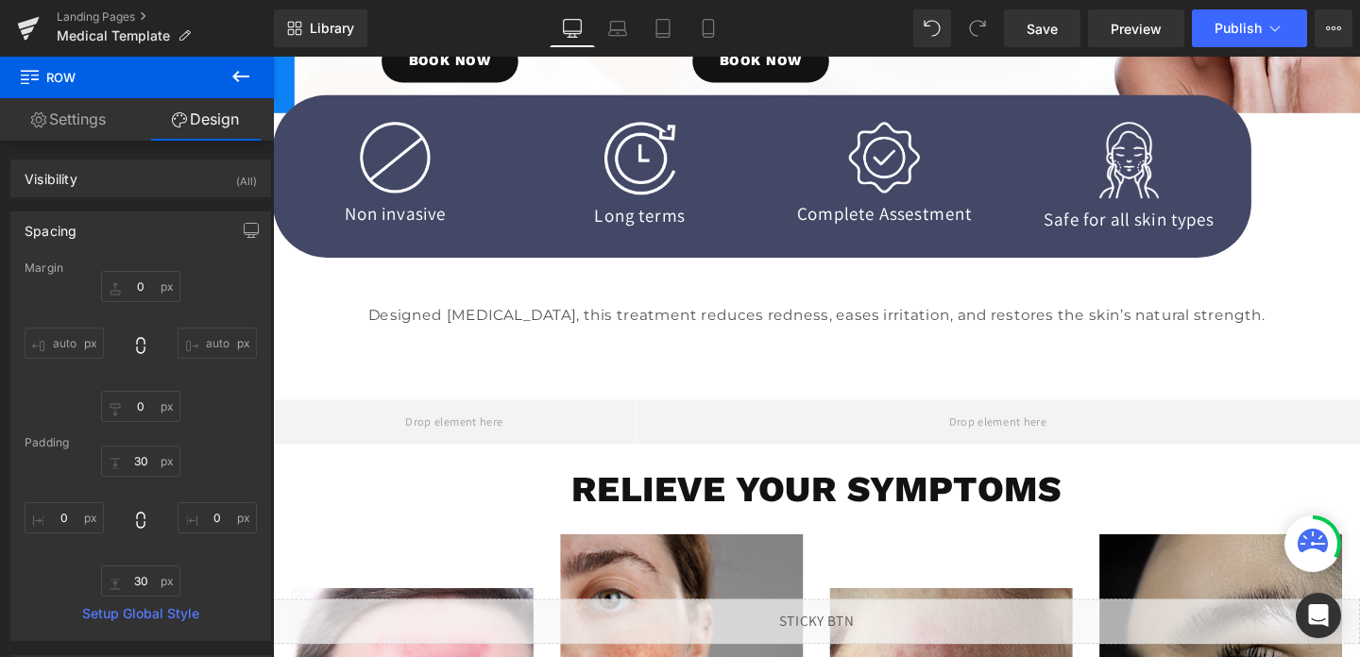
click at [243, 80] on icon at bounding box center [241, 76] width 23 height 23
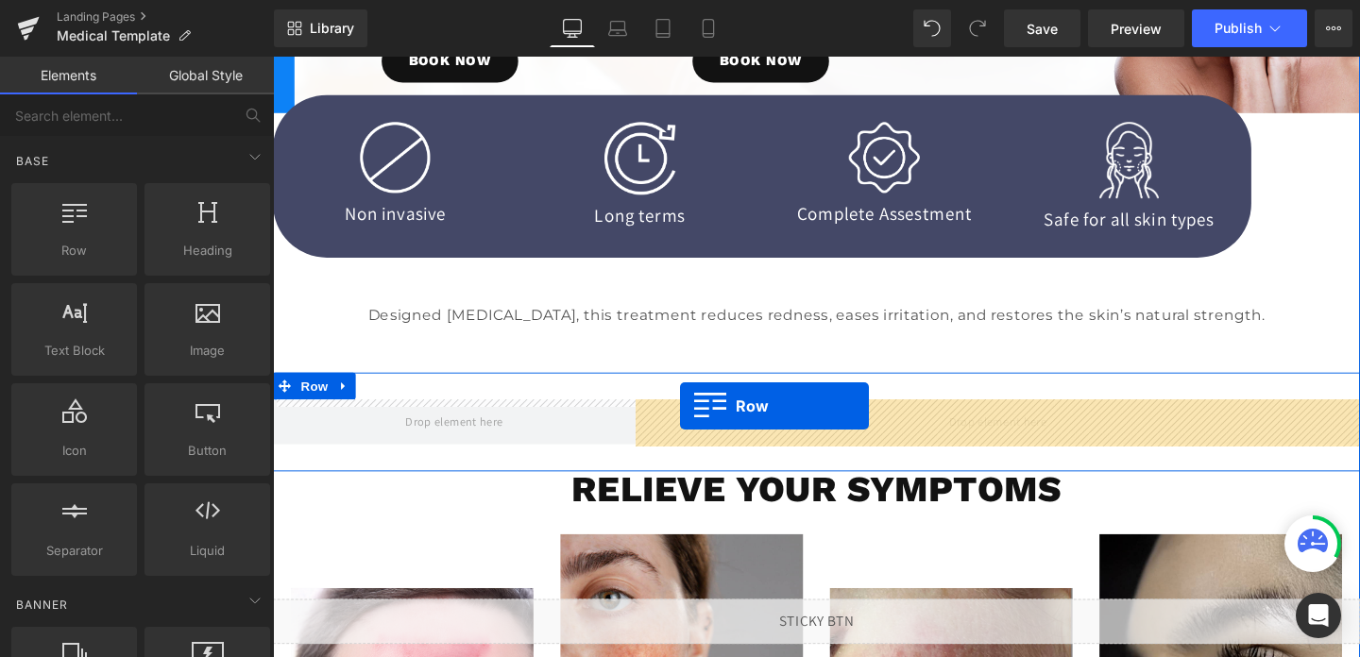
drag, startPoint x: 348, startPoint y: 271, endPoint x: 701, endPoint y: 424, distance: 385.0
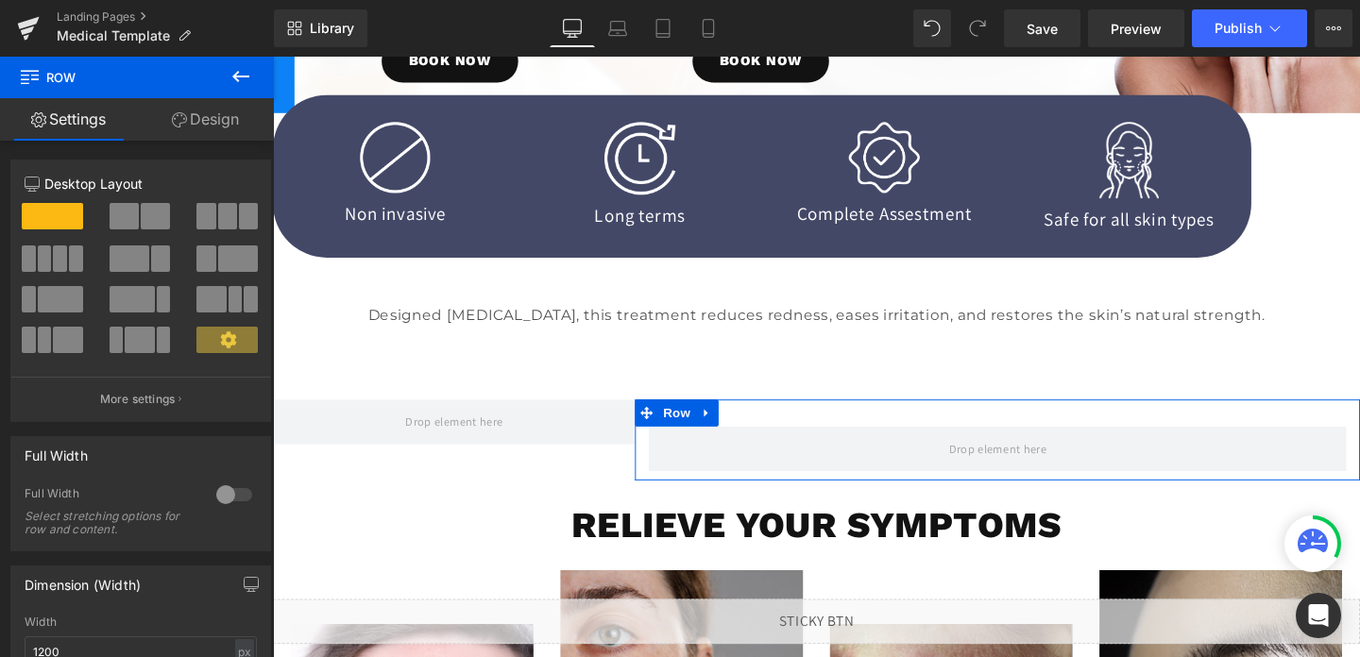
click at [195, 121] on link "Design" at bounding box center [205, 119] width 137 height 43
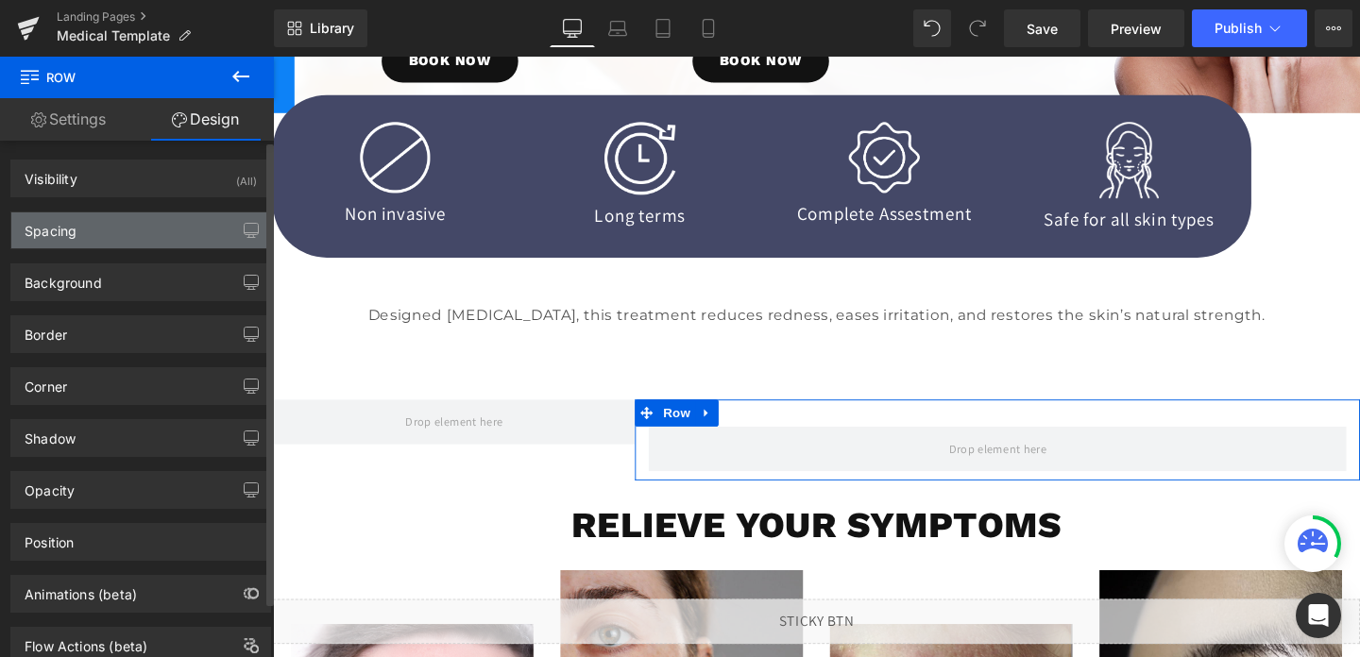
click at [94, 227] on div "Spacing" at bounding box center [140, 231] width 259 height 36
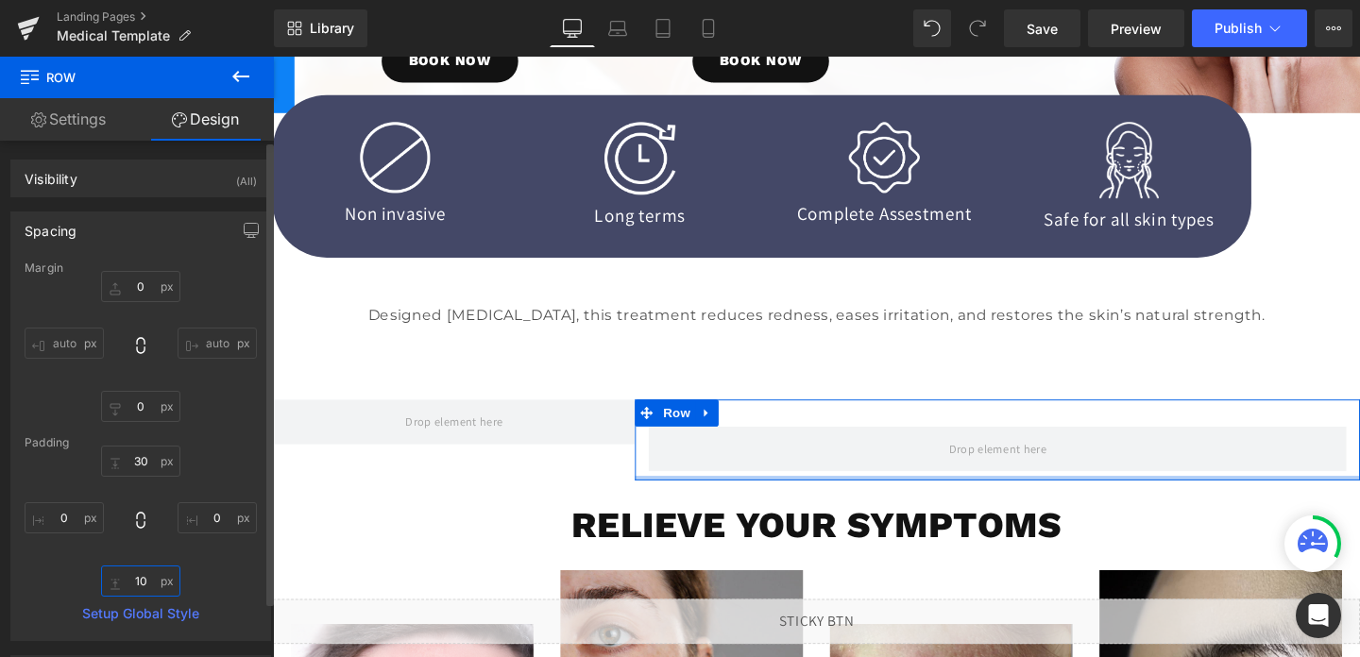
click at [142, 579] on input "10" at bounding box center [140, 581] width 79 height 31
type input "30"
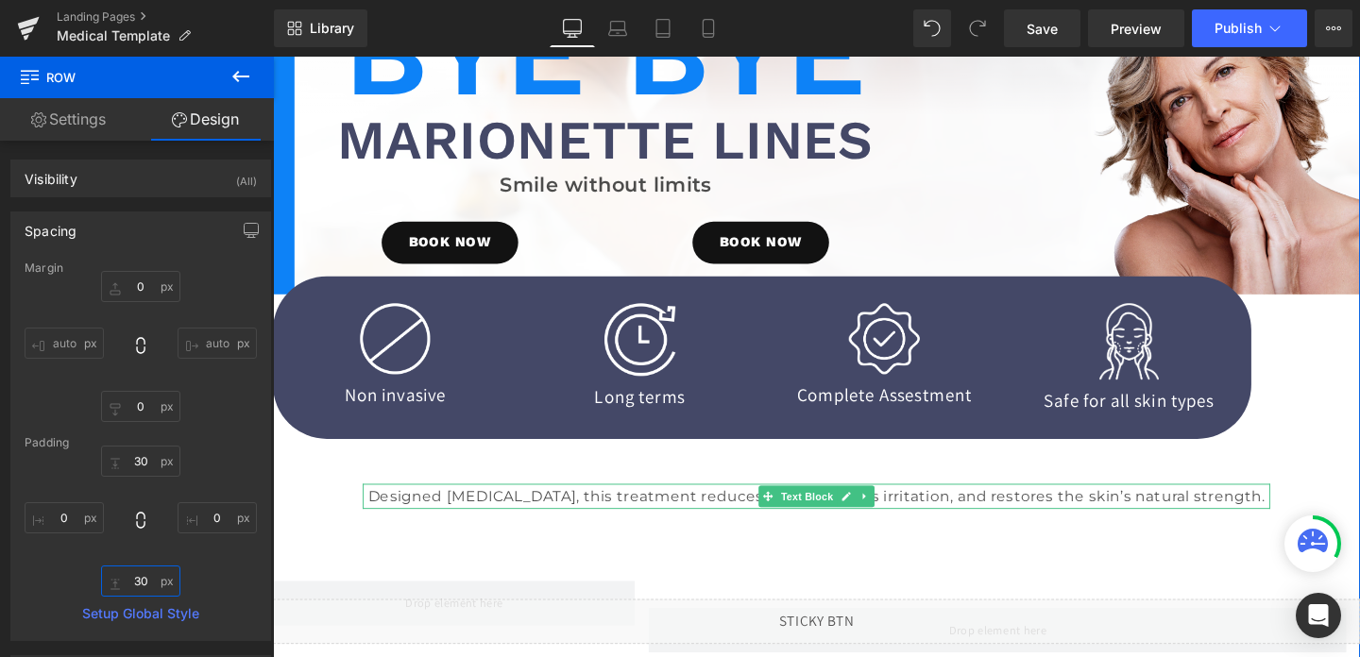
scroll to position [22, 0]
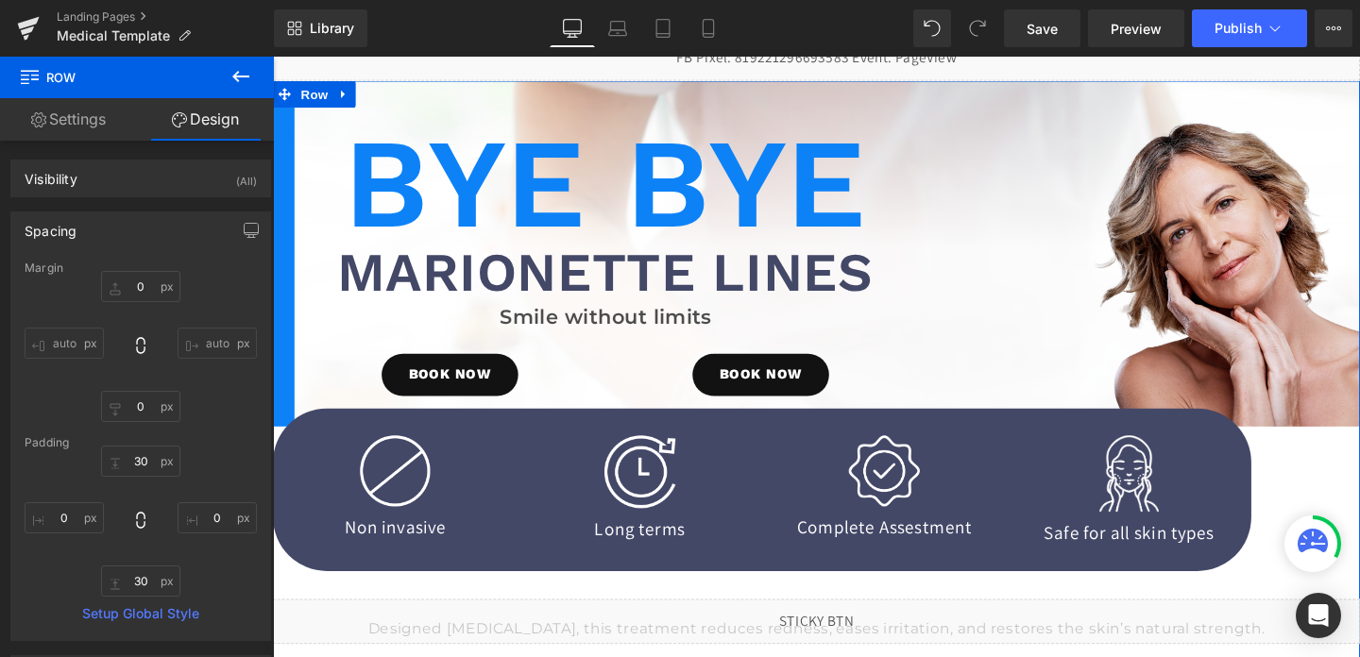
click at [673, 161] on h1 "Bye Bye" at bounding box center [622, 190] width 597 height 132
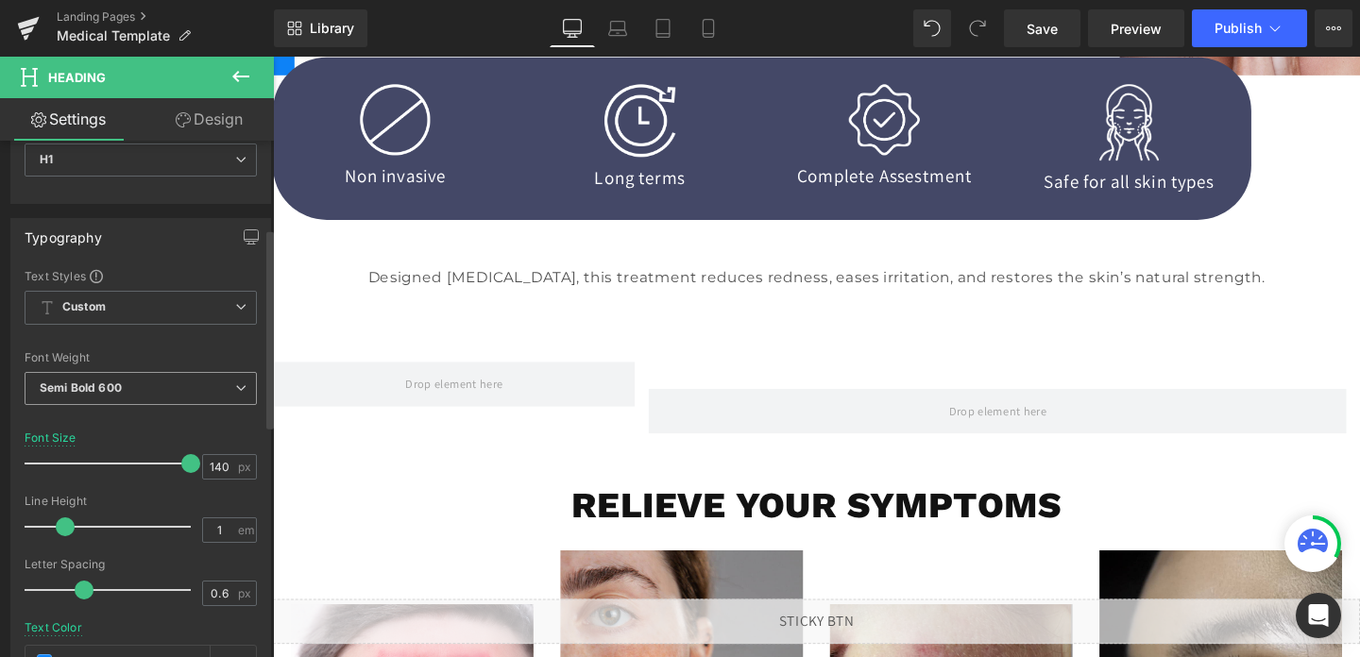
scroll to position [285, 0]
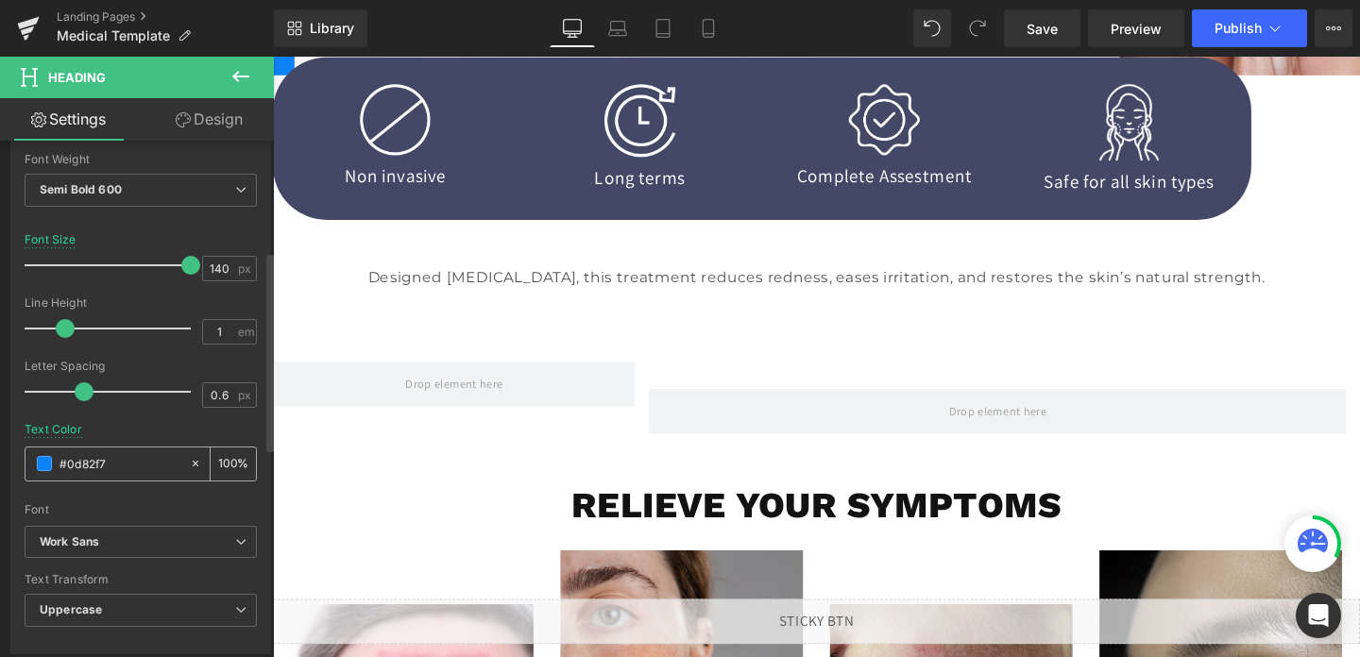
click at [82, 461] on input "#0d82f7" at bounding box center [120, 463] width 121 height 21
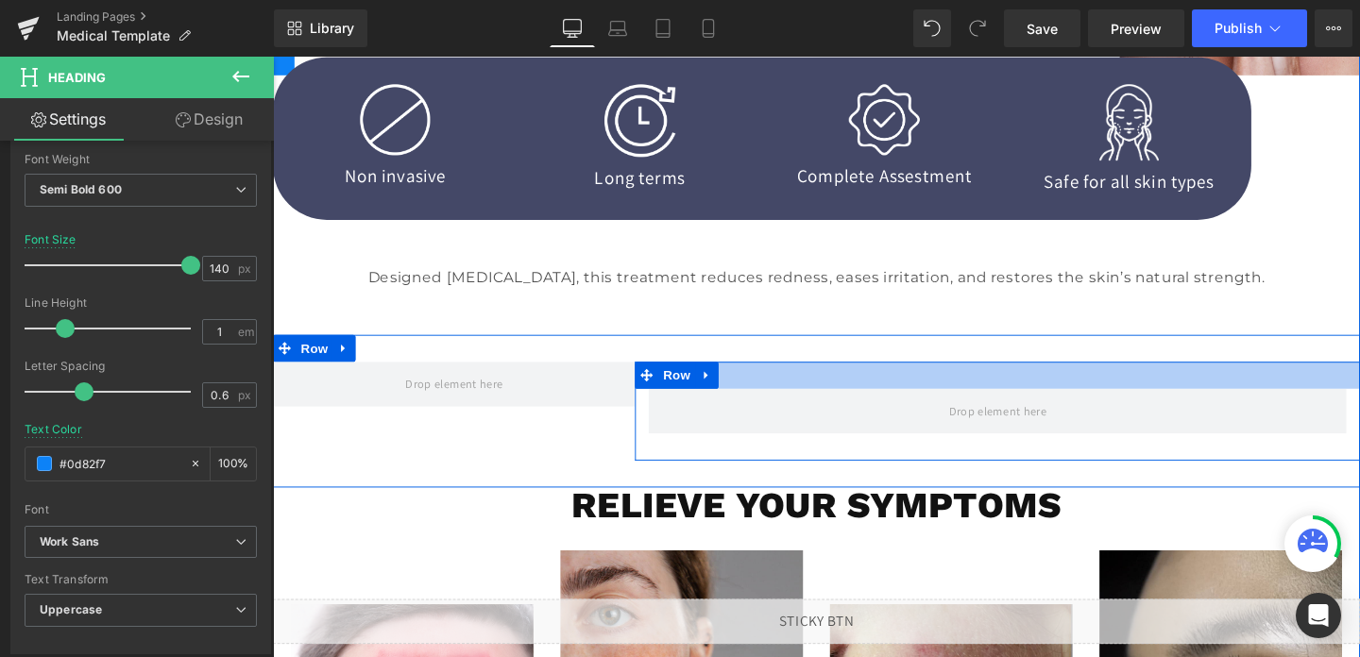
click at [964, 381] on div at bounding box center [1035, 392] width 762 height 28
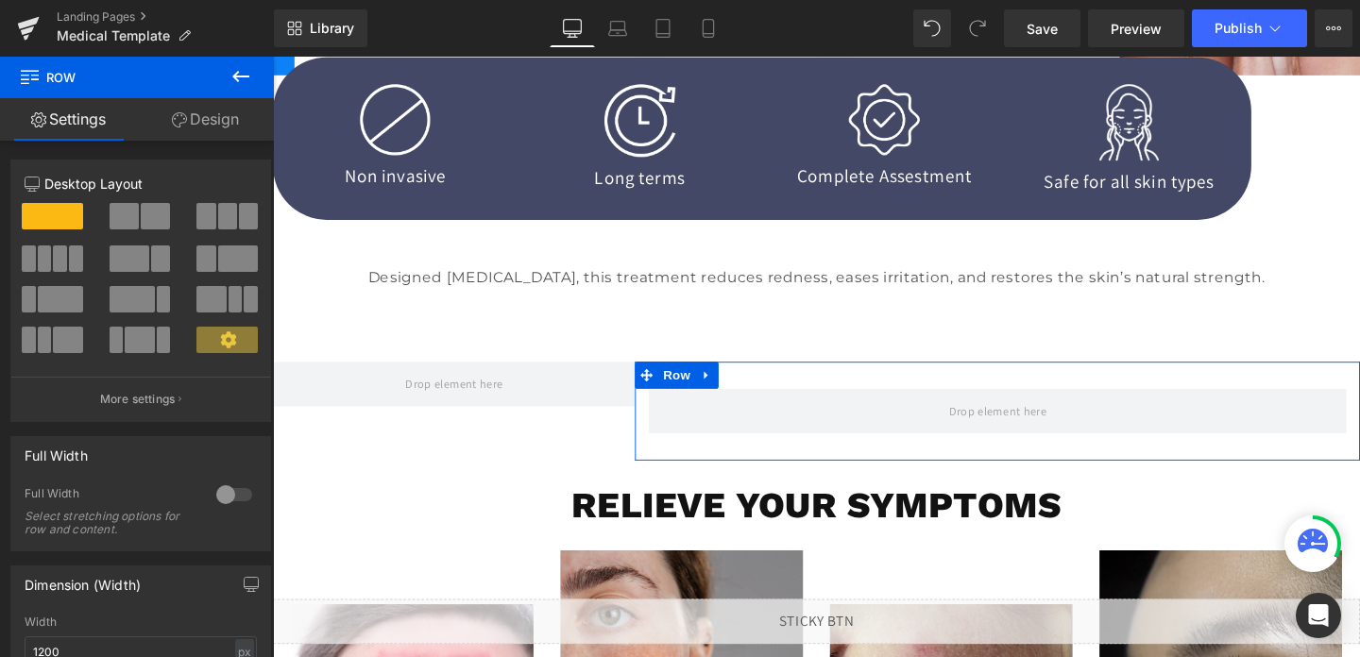
click at [188, 128] on link "Design" at bounding box center [205, 119] width 137 height 43
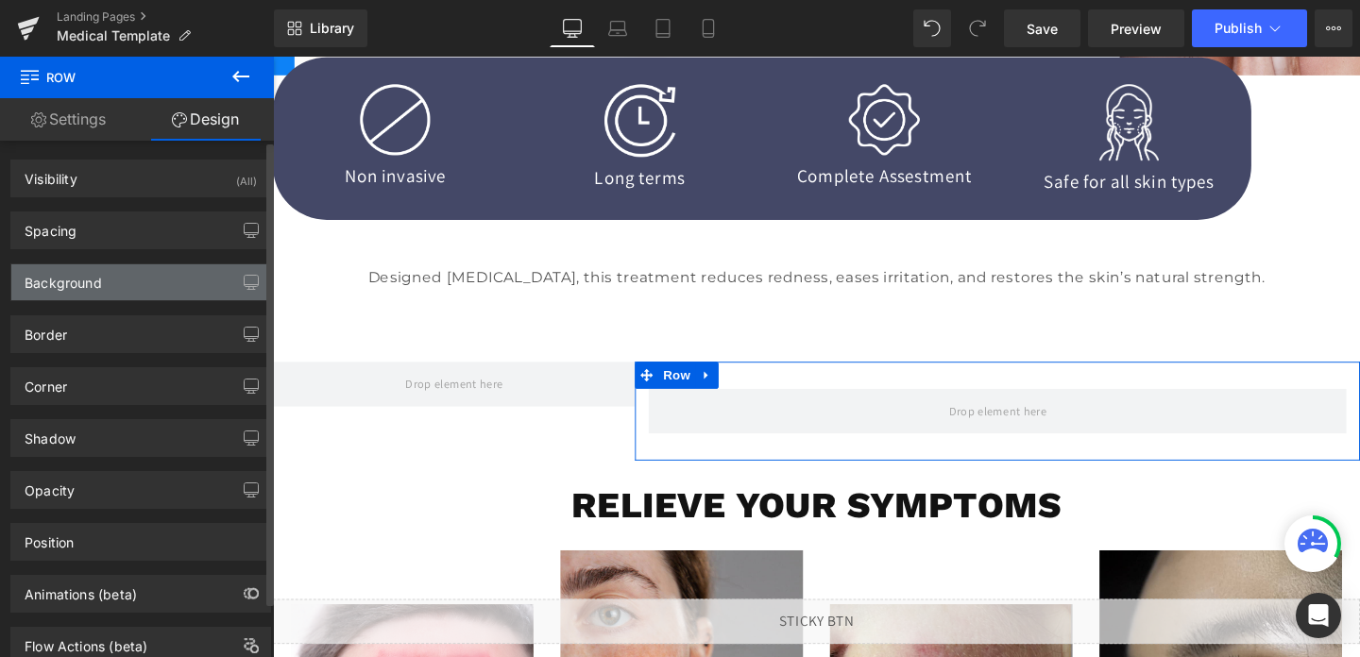
click at [72, 281] on div "Background" at bounding box center [63, 277] width 77 height 26
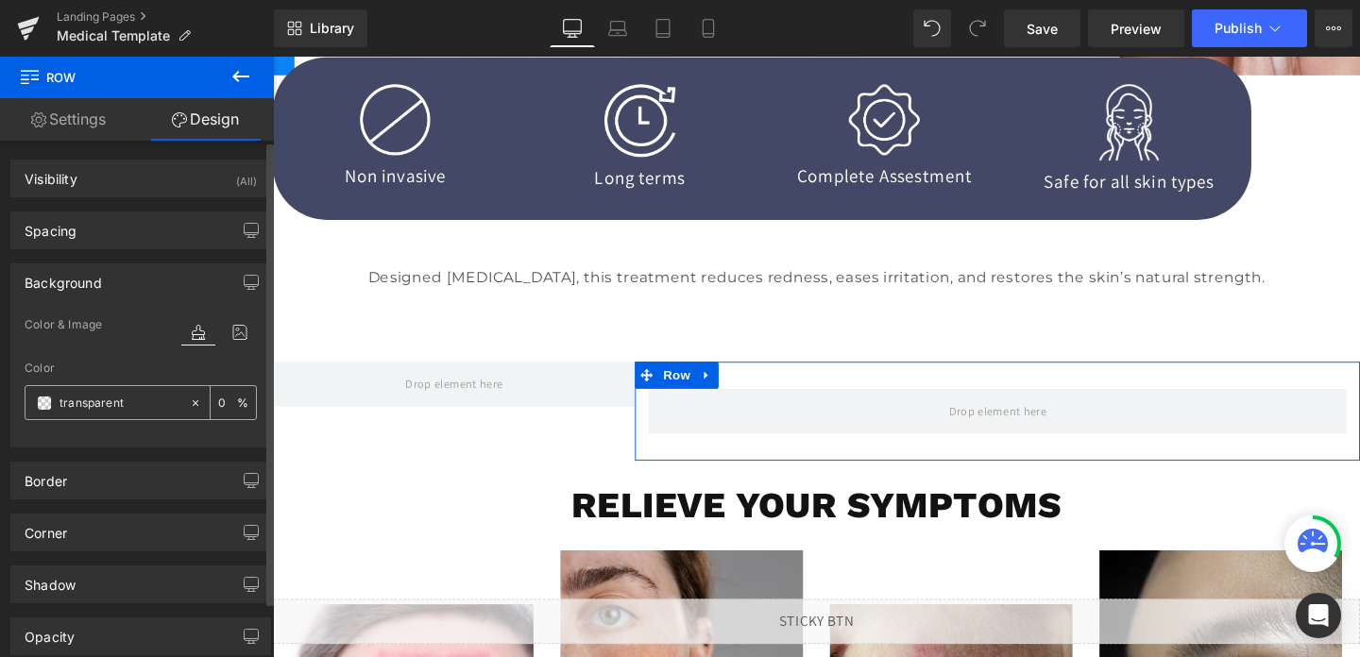
click at [120, 410] on input "transparent" at bounding box center [120, 403] width 121 height 21
paste input "#0d82f7"
type input "#0d82f7"
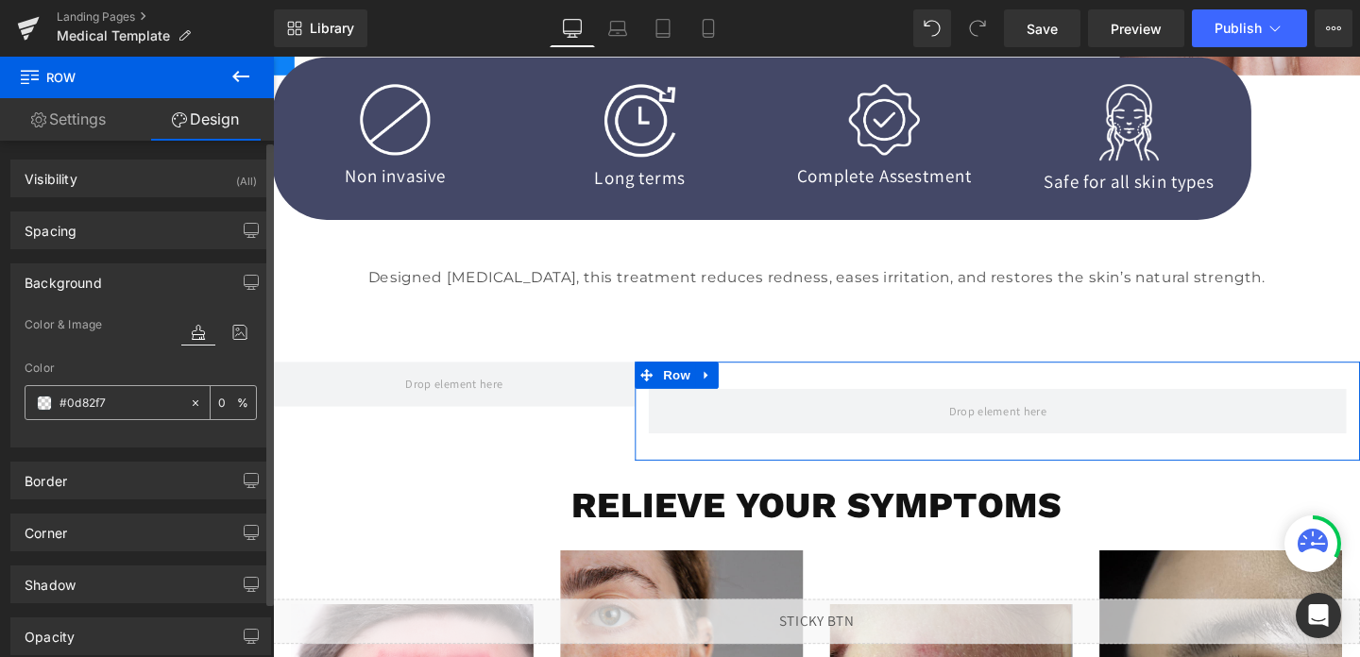
type input "100"
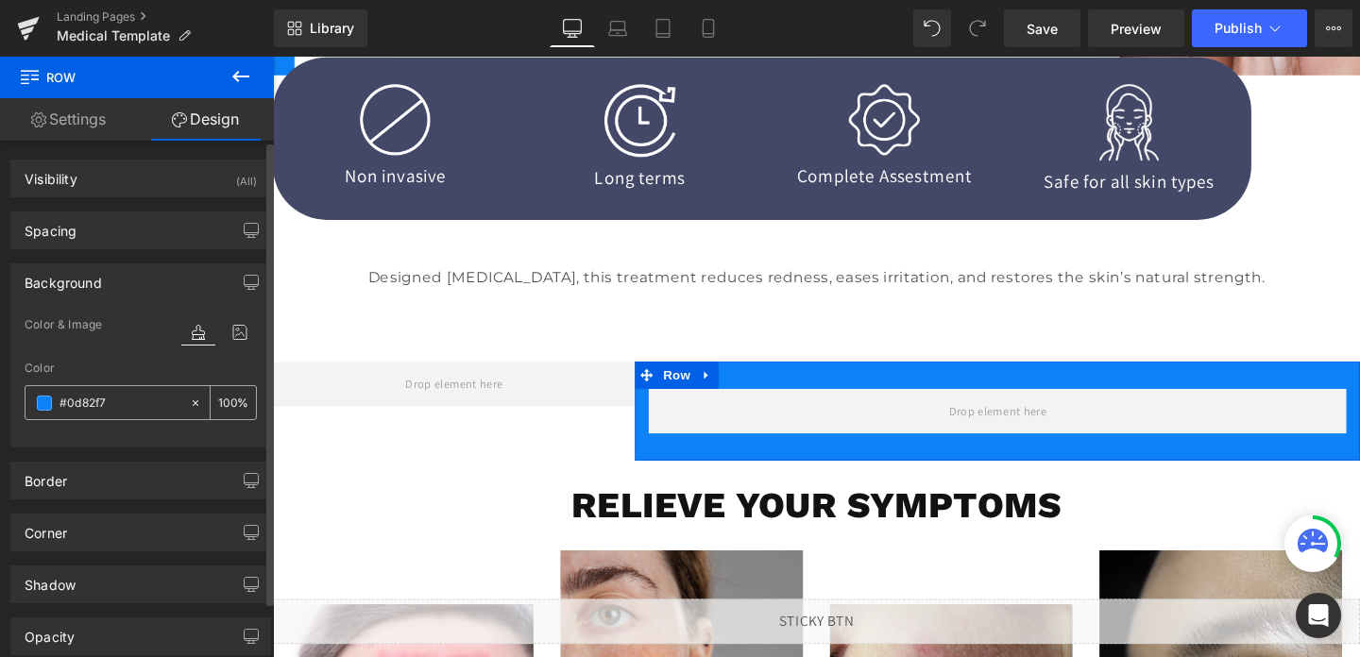
type input "#0d82f7"
click at [220, 400] on input "100" at bounding box center [227, 402] width 19 height 21
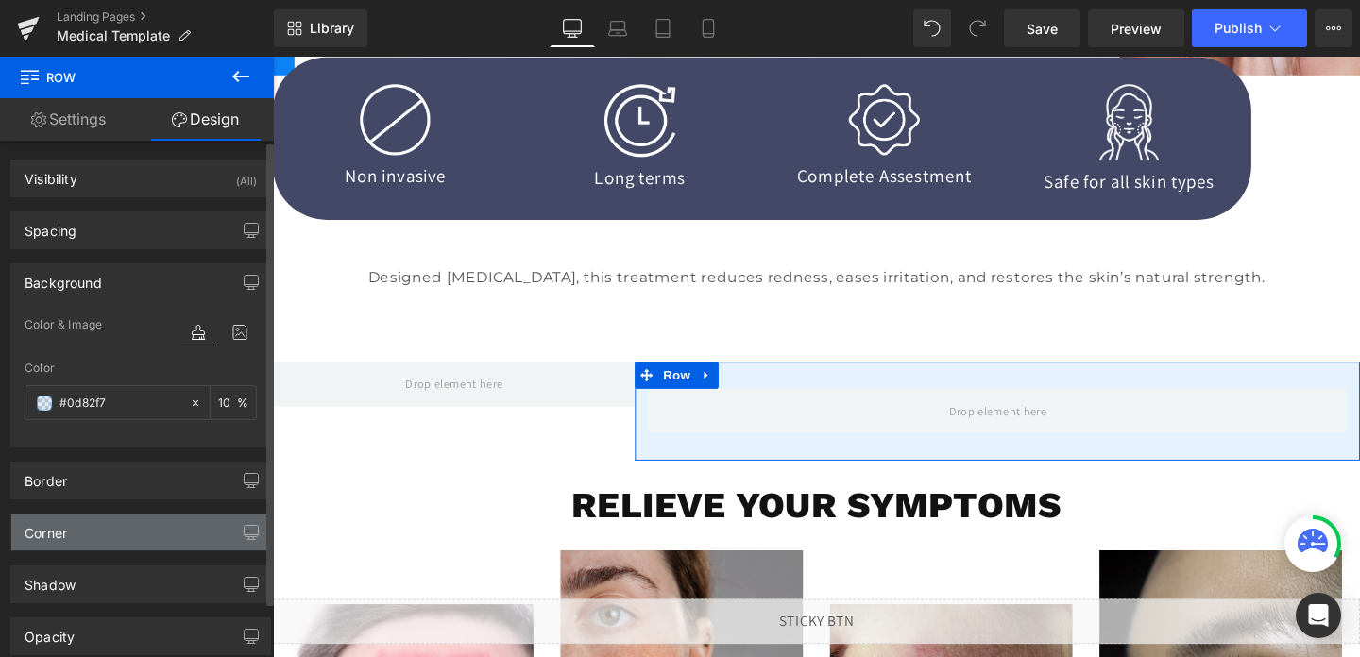
type input "10"
click at [50, 536] on div "Corner" at bounding box center [46, 528] width 43 height 26
click at [83, 528] on div "Corner" at bounding box center [140, 533] width 259 height 36
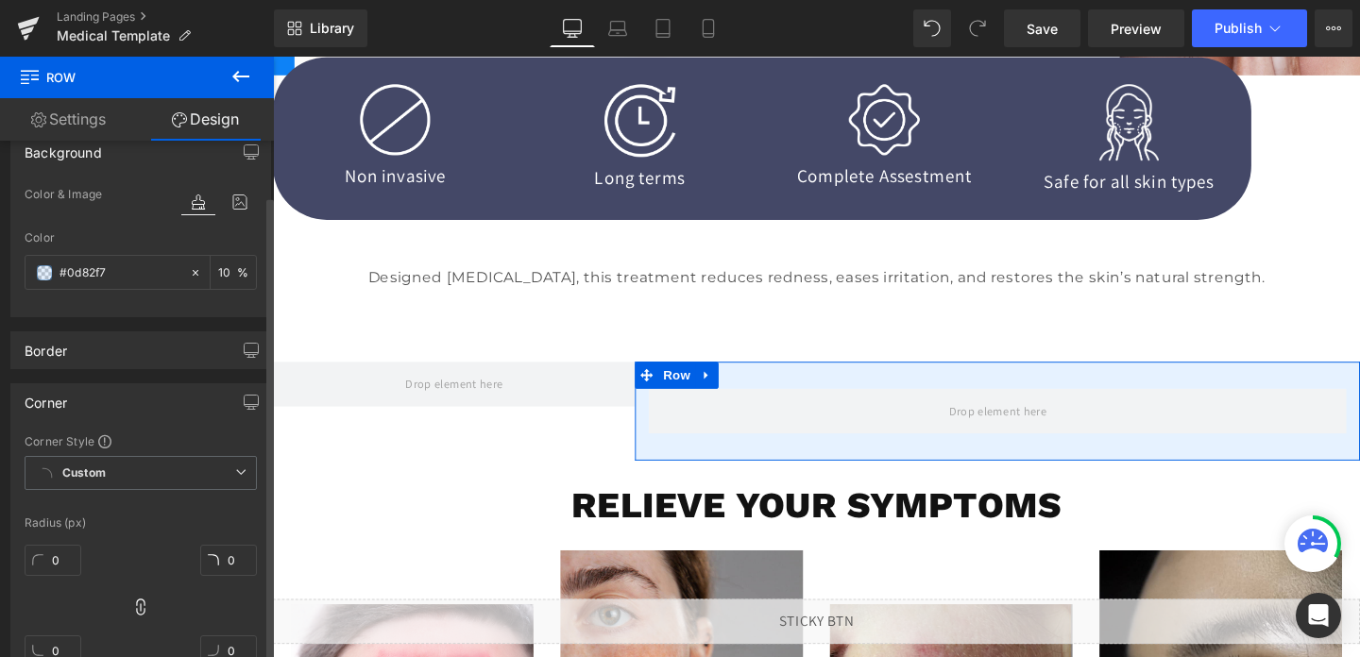
scroll to position [277, 0]
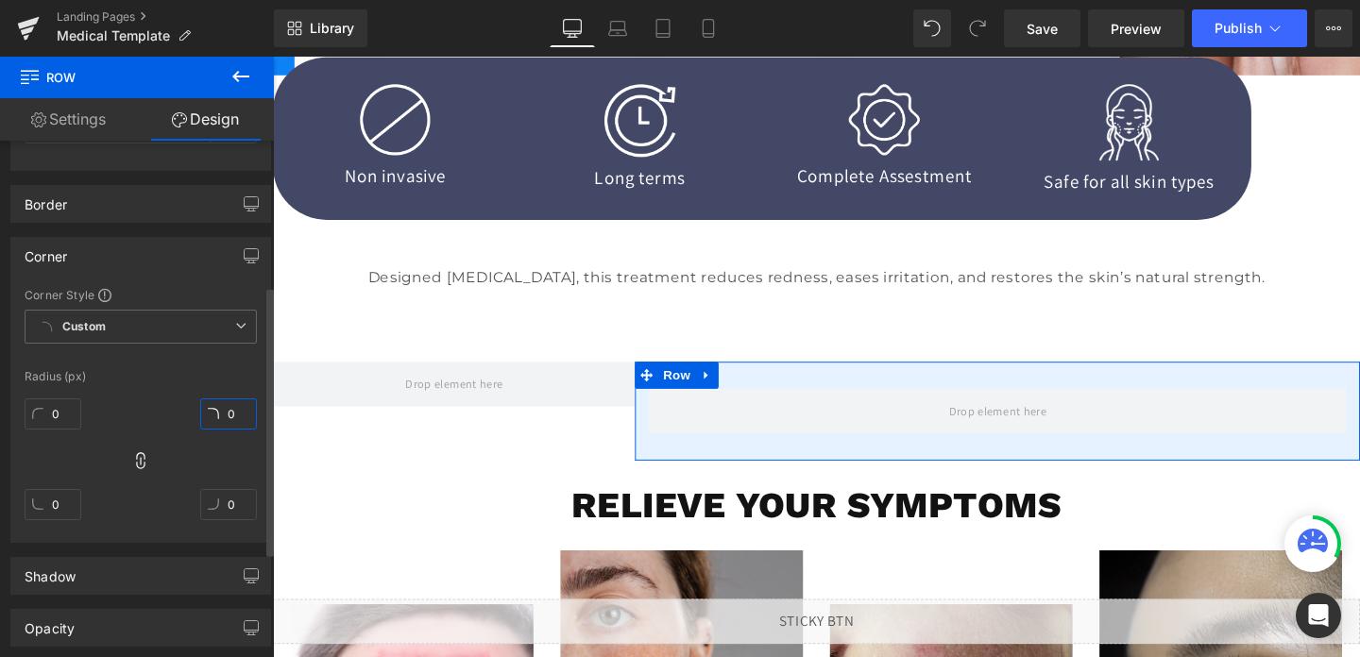
click at [225, 418] on input "0" at bounding box center [228, 414] width 57 height 31
type input "30"
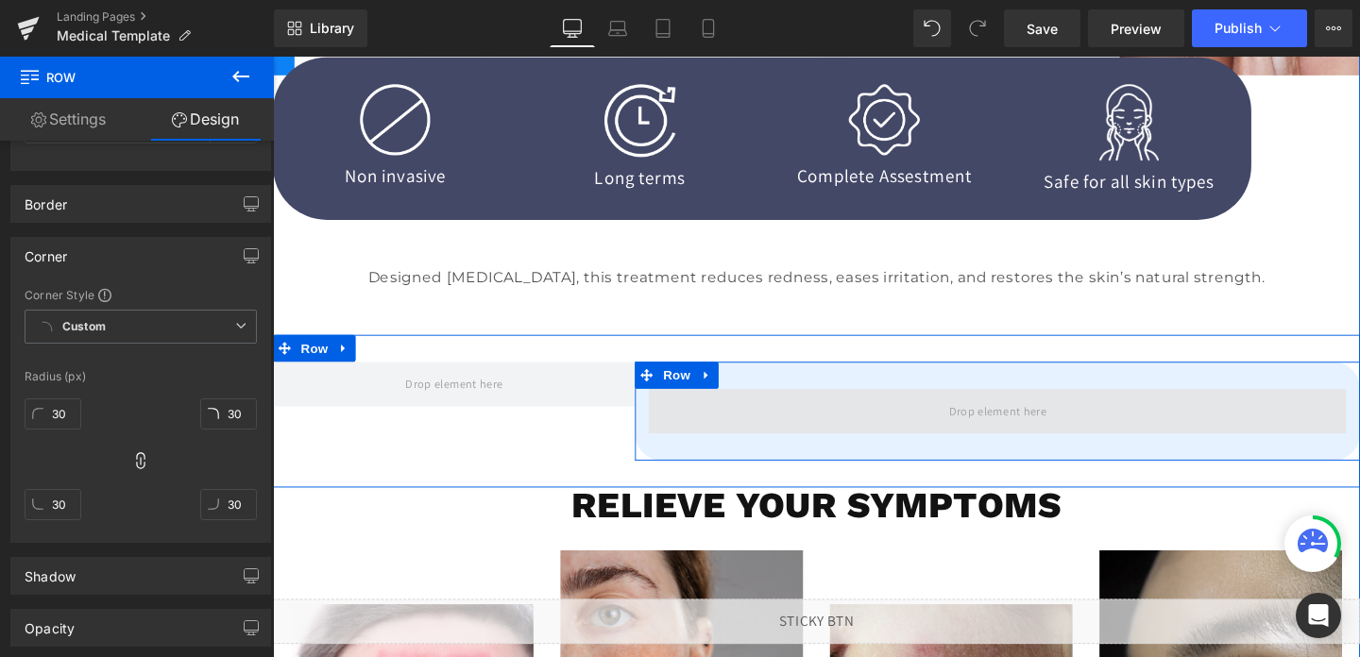
click at [954, 416] on span at bounding box center [1035, 429] width 734 height 47
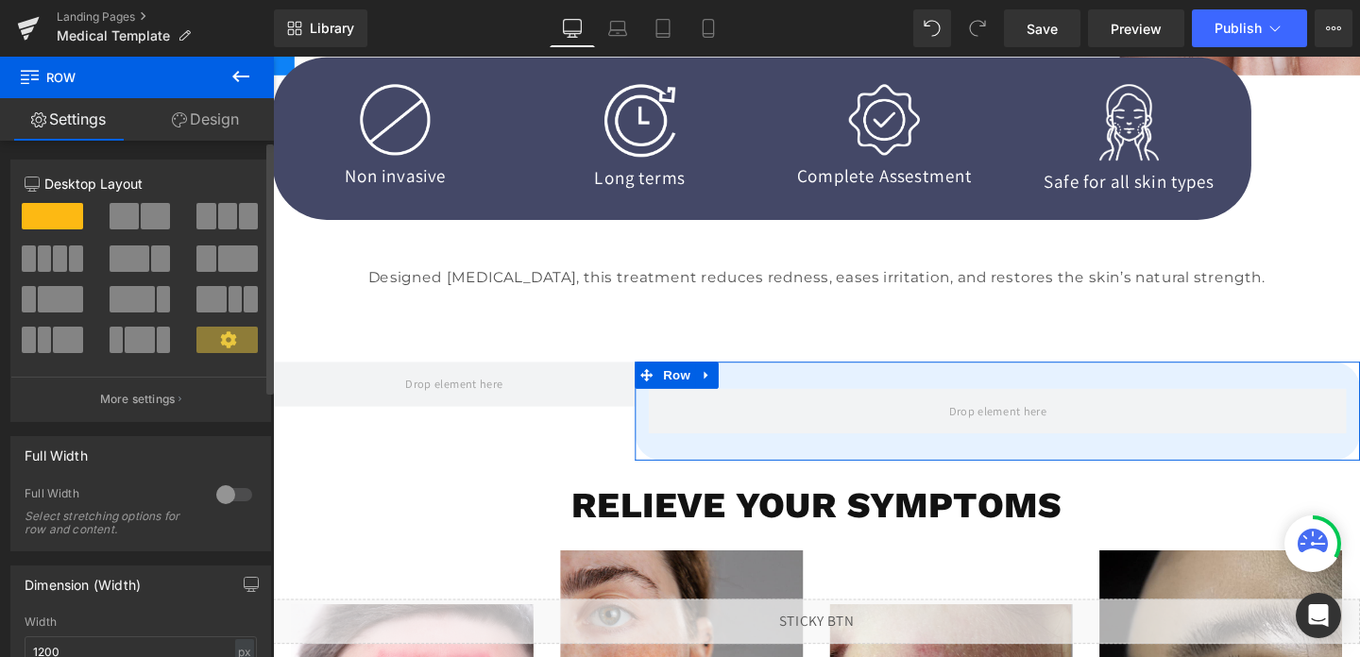
click at [211, 215] on button at bounding box center [227, 216] width 63 height 26
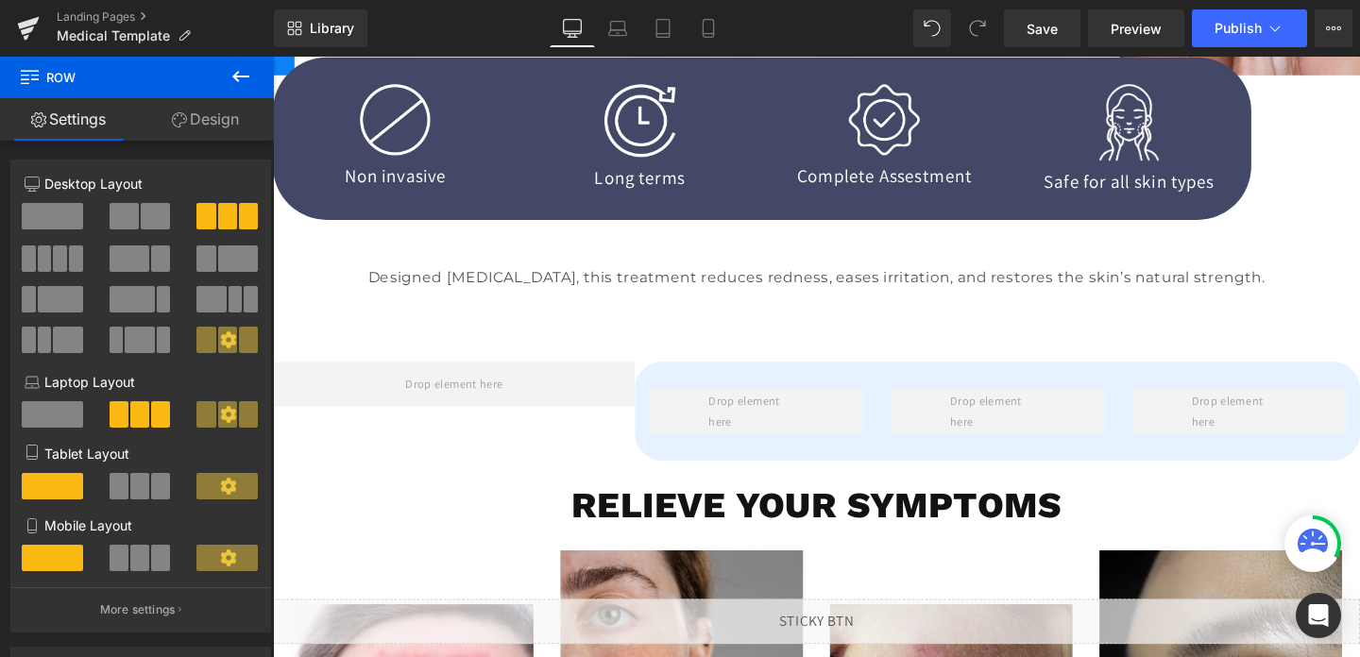
click at [249, 75] on icon at bounding box center [241, 76] width 23 height 23
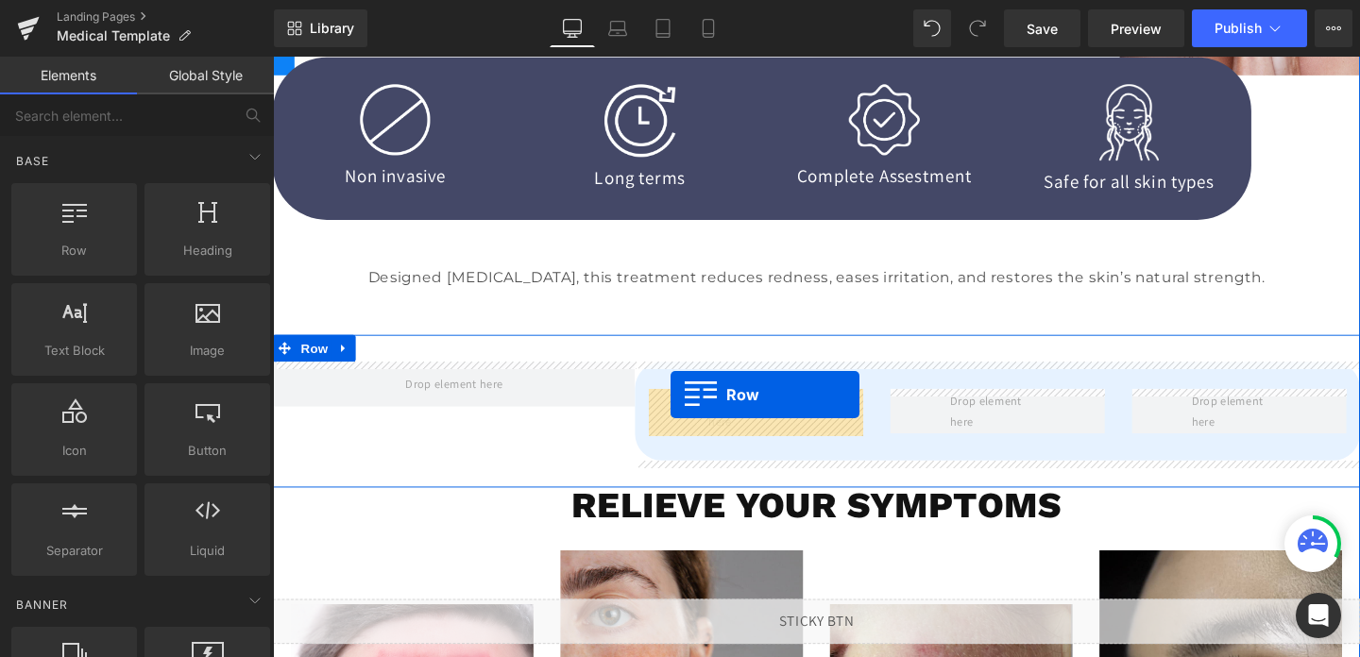
drag, startPoint x: 341, startPoint y: 288, endPoint x: 691, endPoint y: 412, distance: 371.6
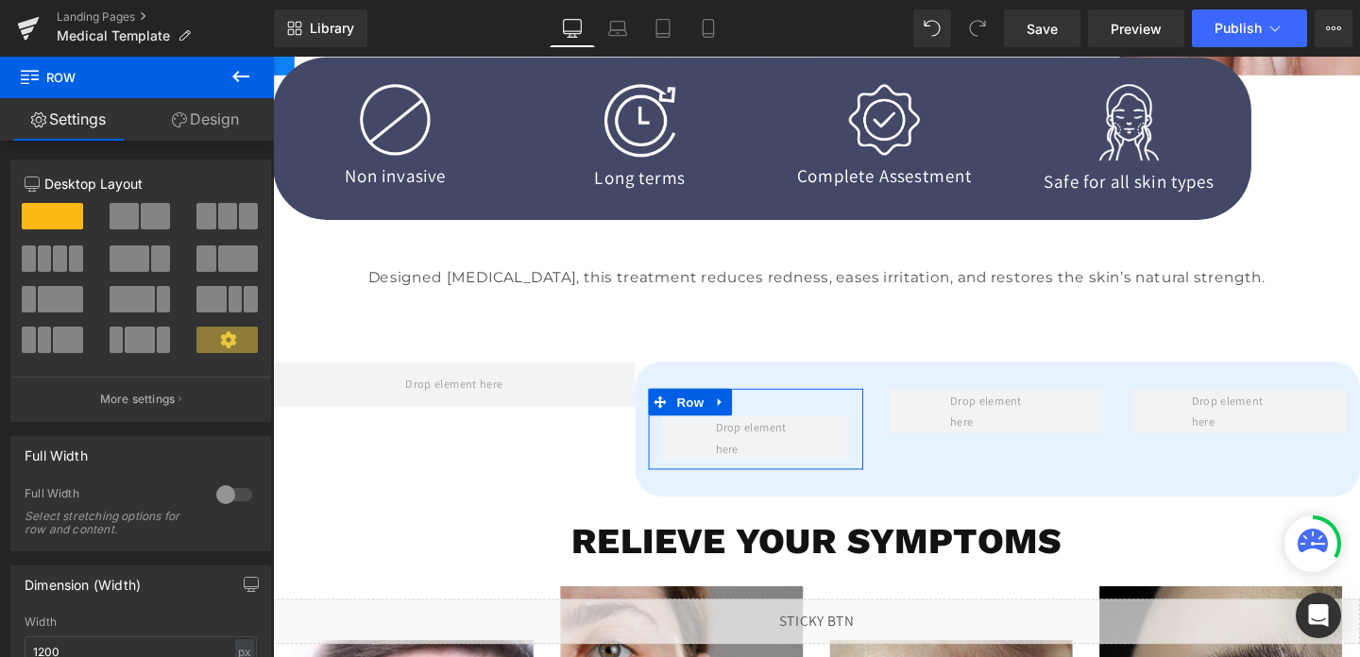
click at [206, 119] on link "Design" at bounding box center [205, 119] width 137 height 43
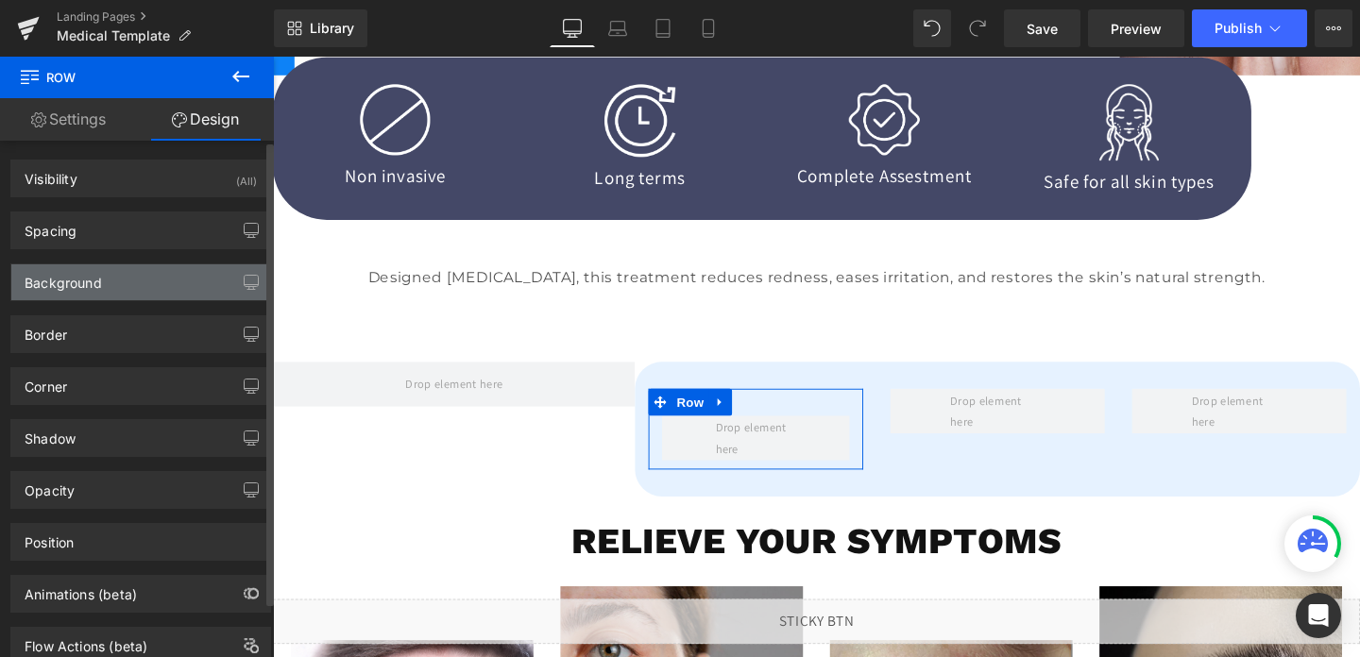
click at [77, 281] on div "Background" at bounding box center [63, 277] width 77 height 26
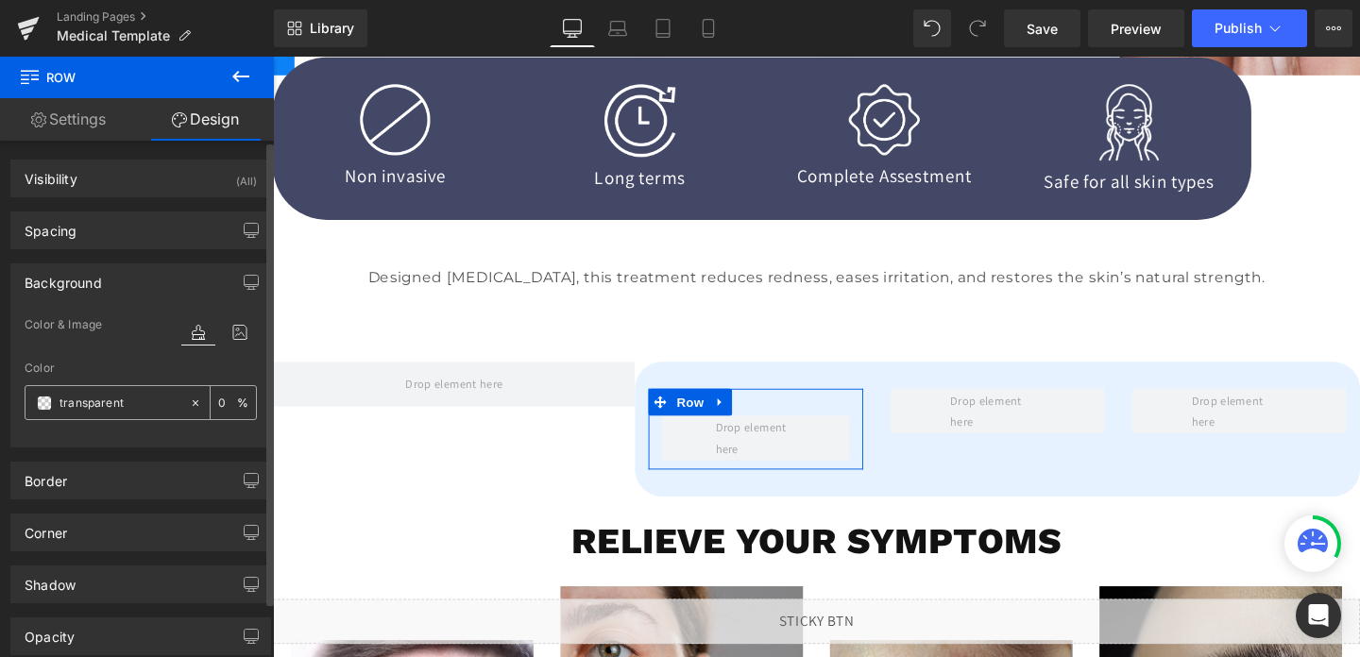
click at [115, 402] on input "transparent" at bounding box center [120, 403] width 121 height 21
type input "fff"
type input "100"
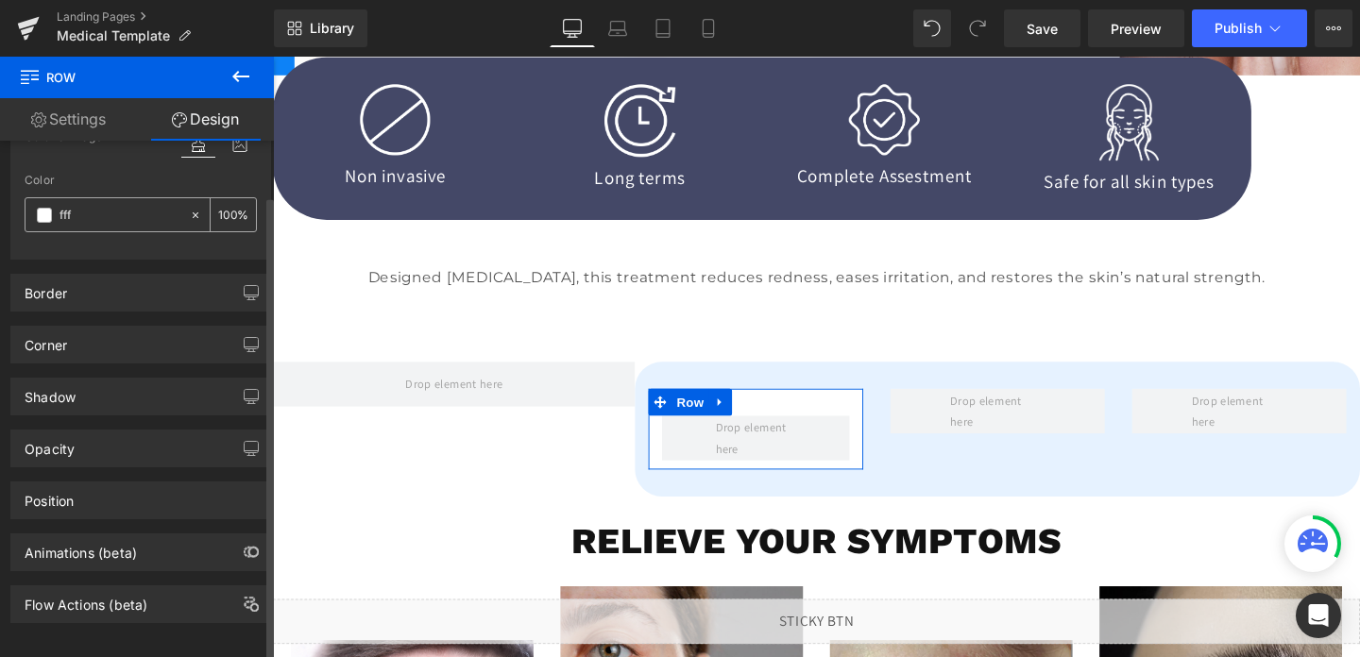
scroll to position [208, 0]
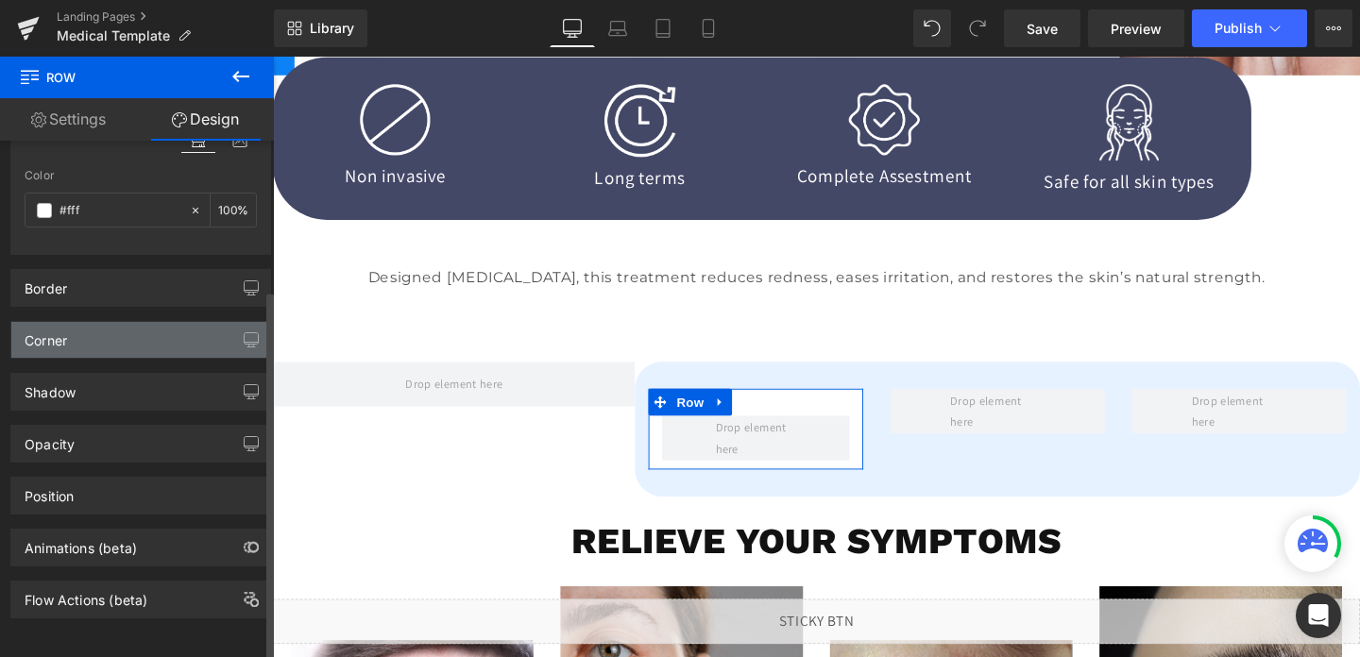
click at [148, 326] on div "Corner" at bounding box center [140, 340] width 259 height 36
type input "#ffffff"
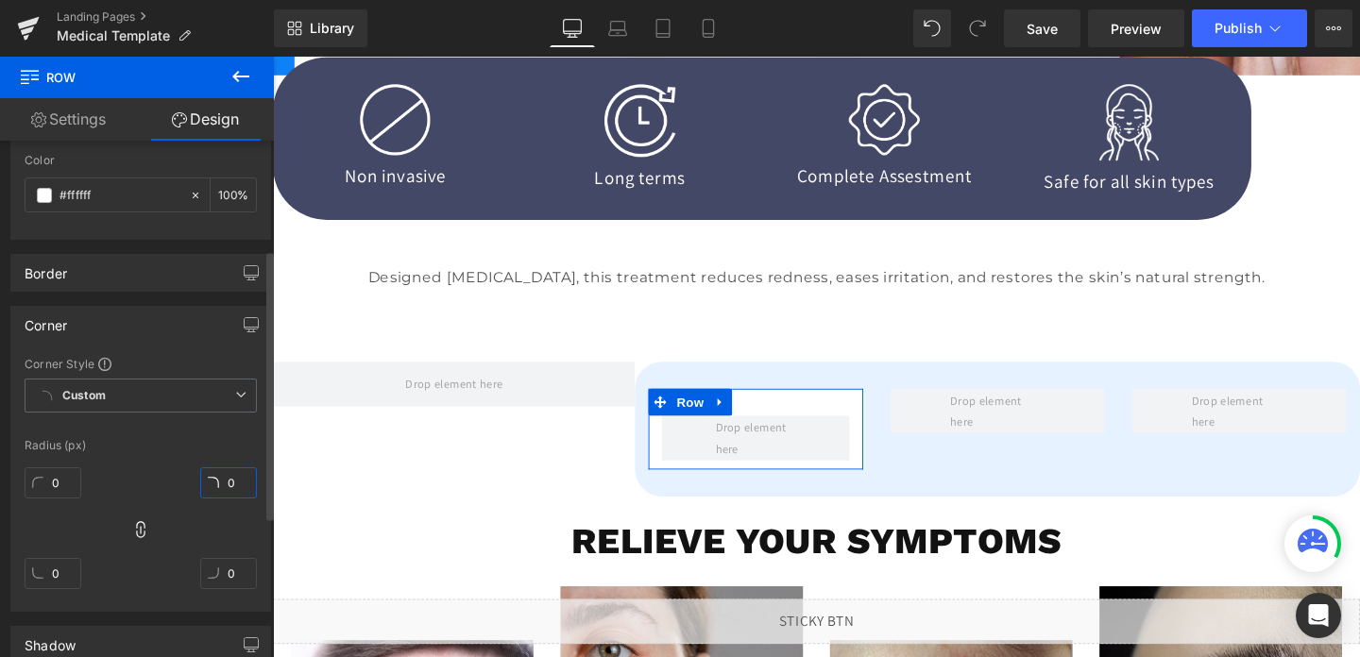
click at [226, 479] on input "0" at bounding box center [228, 483] width 57 height 31
type input "60"
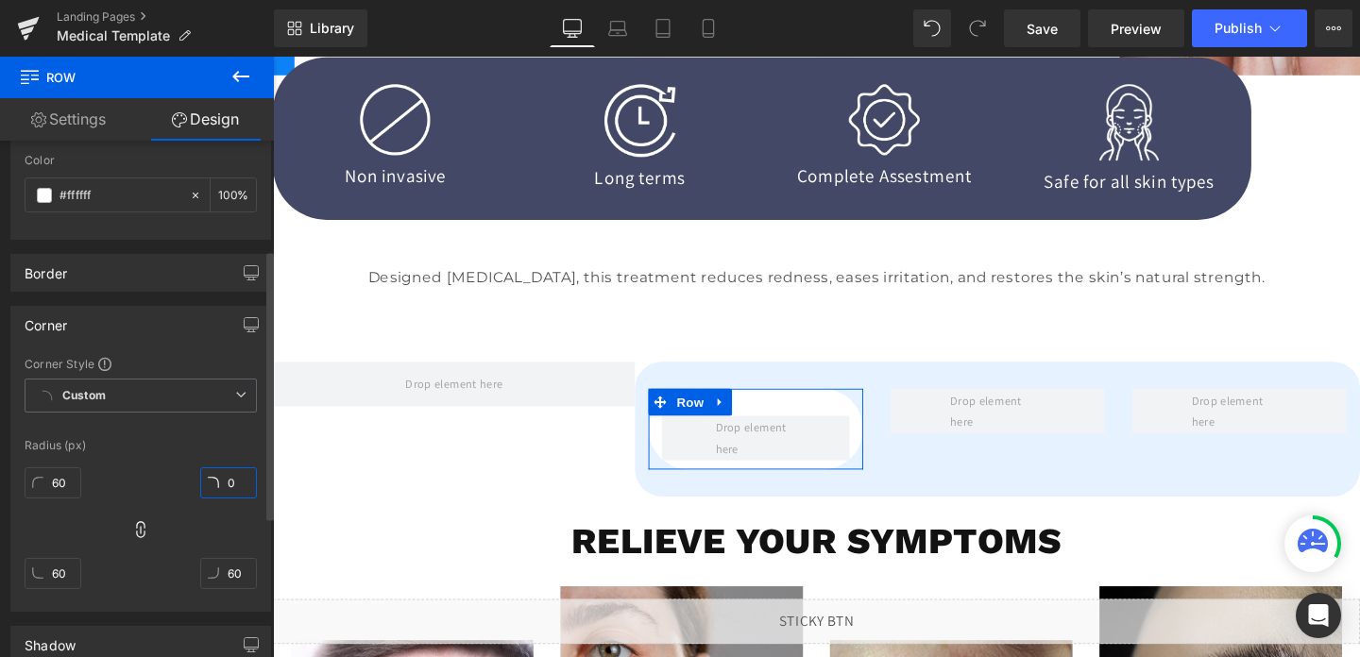
type input "20"
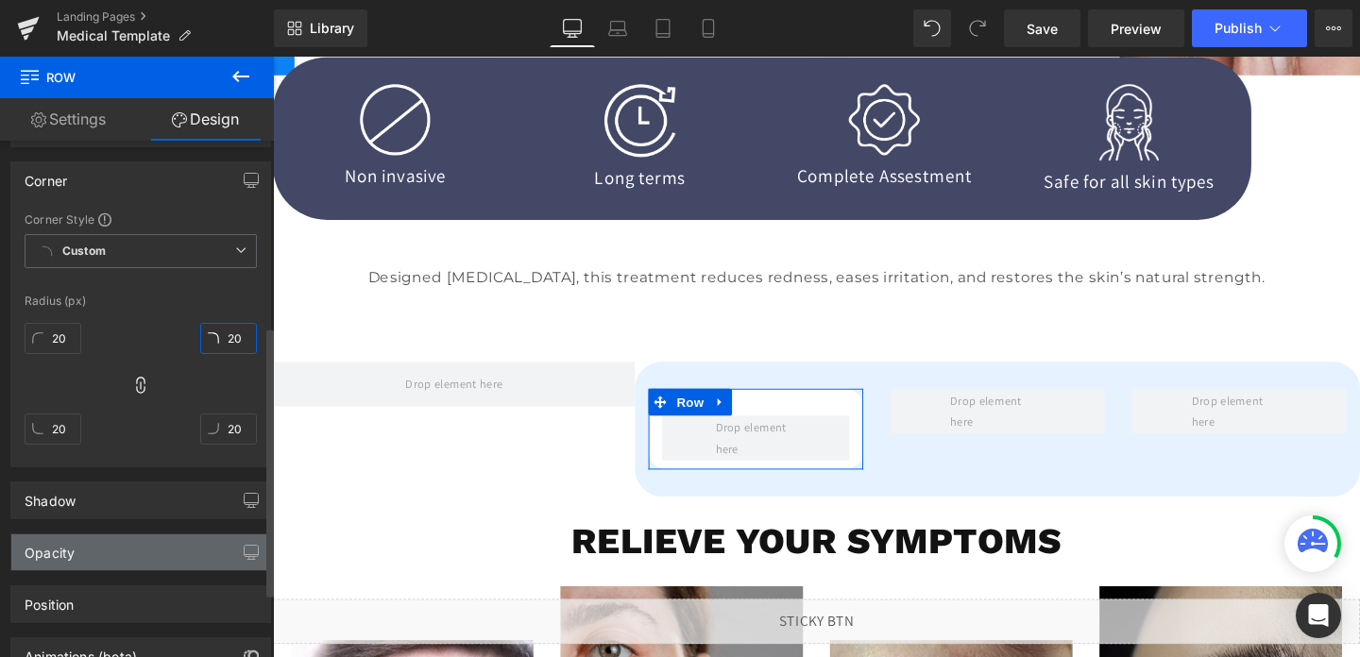
scroll to position [354, 0]
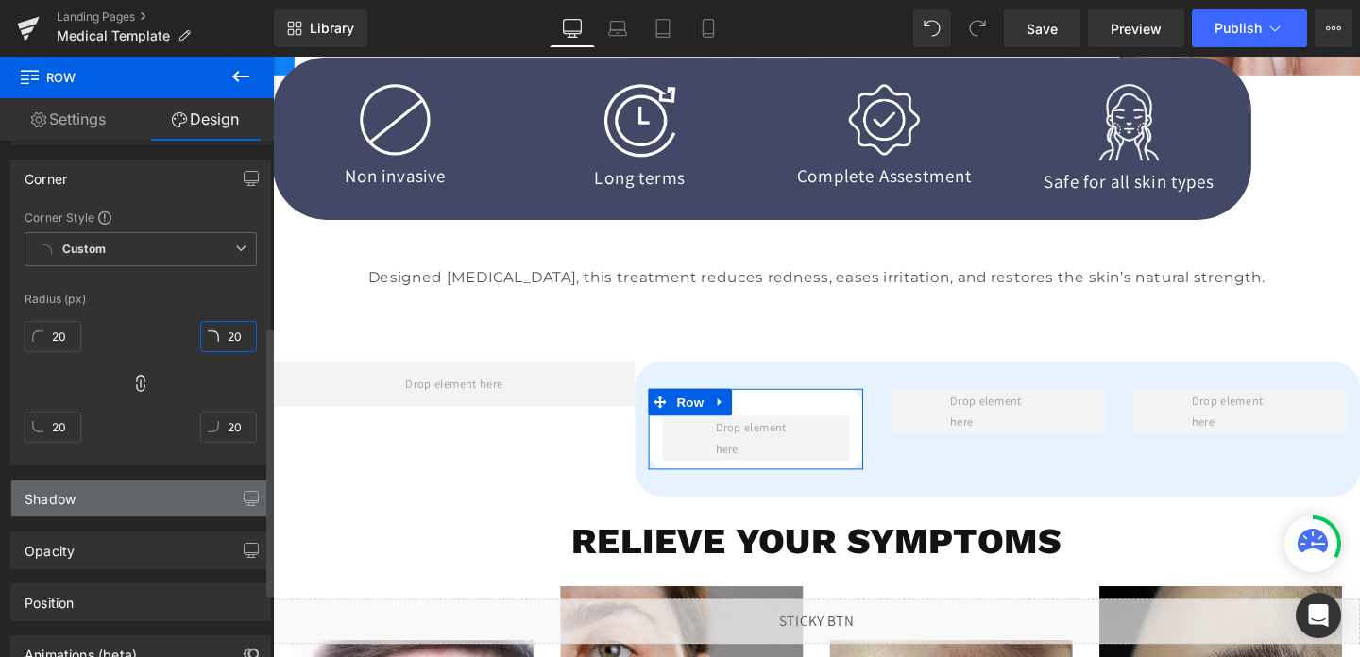
type input "20"
click at [115, 503] on div "Shadow" at bounding box center [140, 499] width 259 height 36
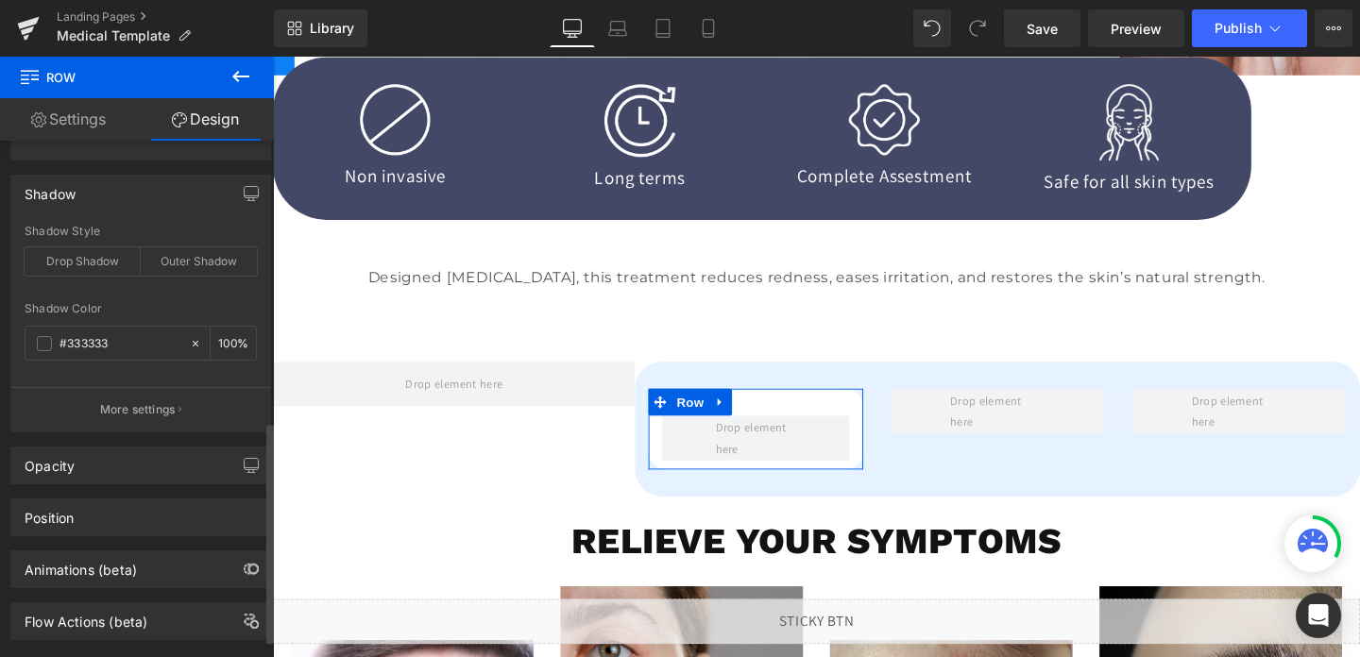
scroll to position [661, 0]
click at [137, 416] on p "More settings" at bounding box center [138, 408] width 76 height 17
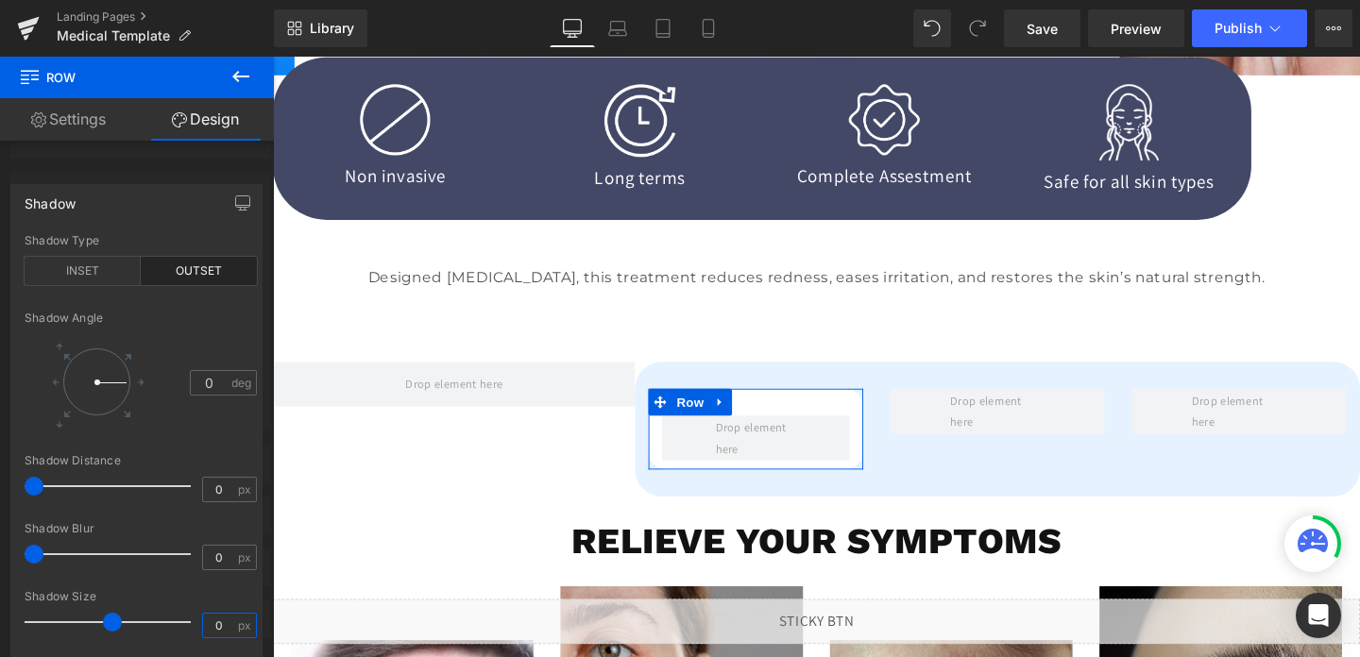
click at [222, 626] on input "0" at bounding box center [219, 626] width 33 height 24
type input "1"
click at [221, 552] on input "0" at bounding box center [219, 558] width 33 height 24
type input "4"
click at [189, 400] on div "0 deg" at bounding box center [141, 382] width 232 height 88
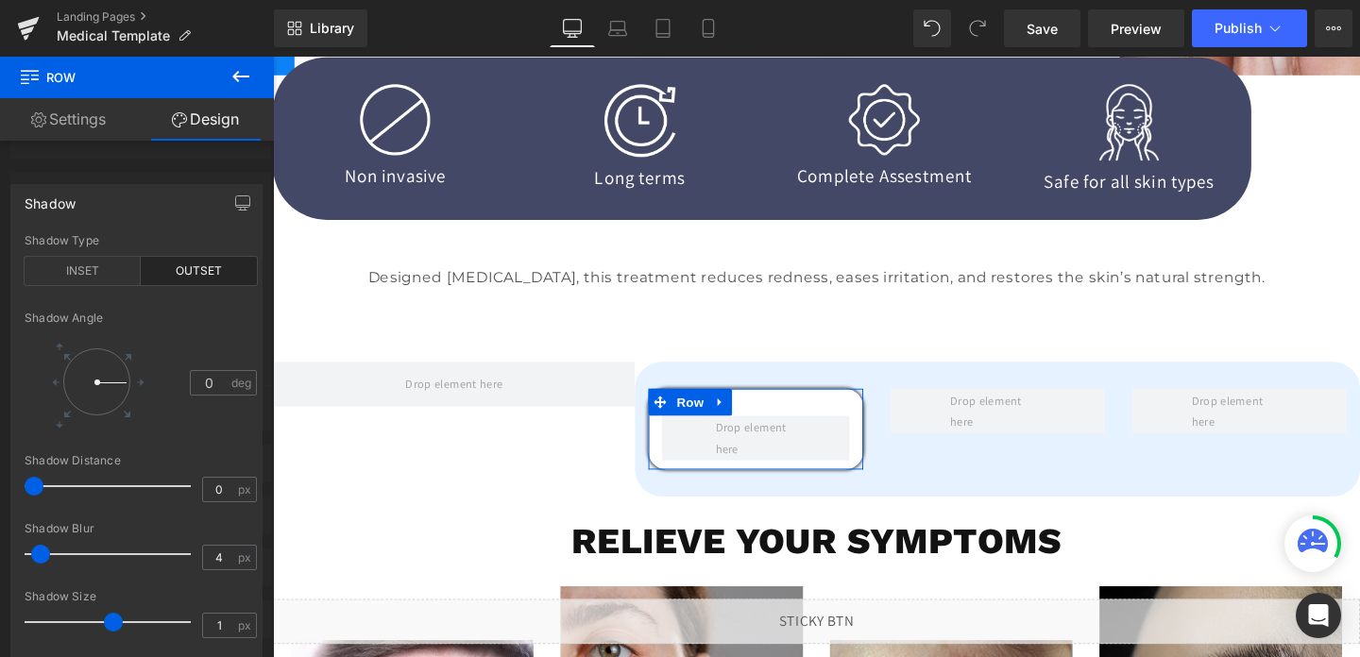
click at [184, 180] on div at bounding box center [137, 362] width 274 height 610
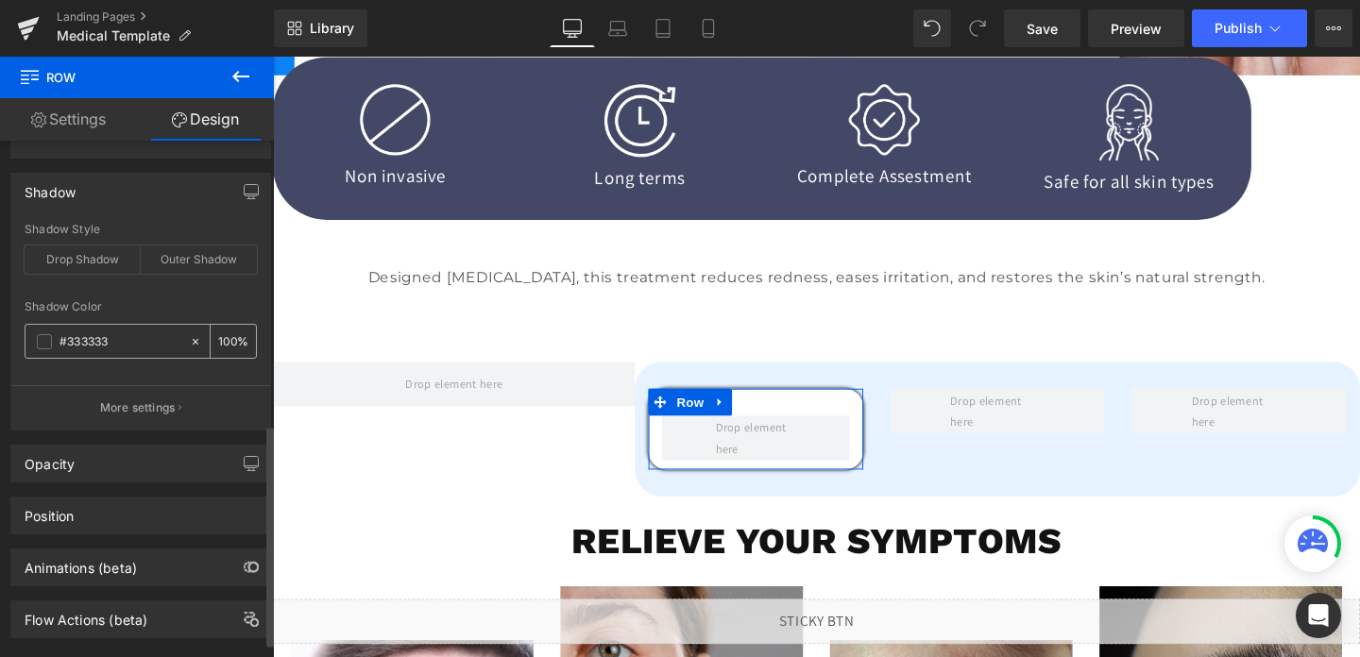
click at [224, 342] on input "100" at bounding box center [227, 341] width 19 height 21
type input "10"
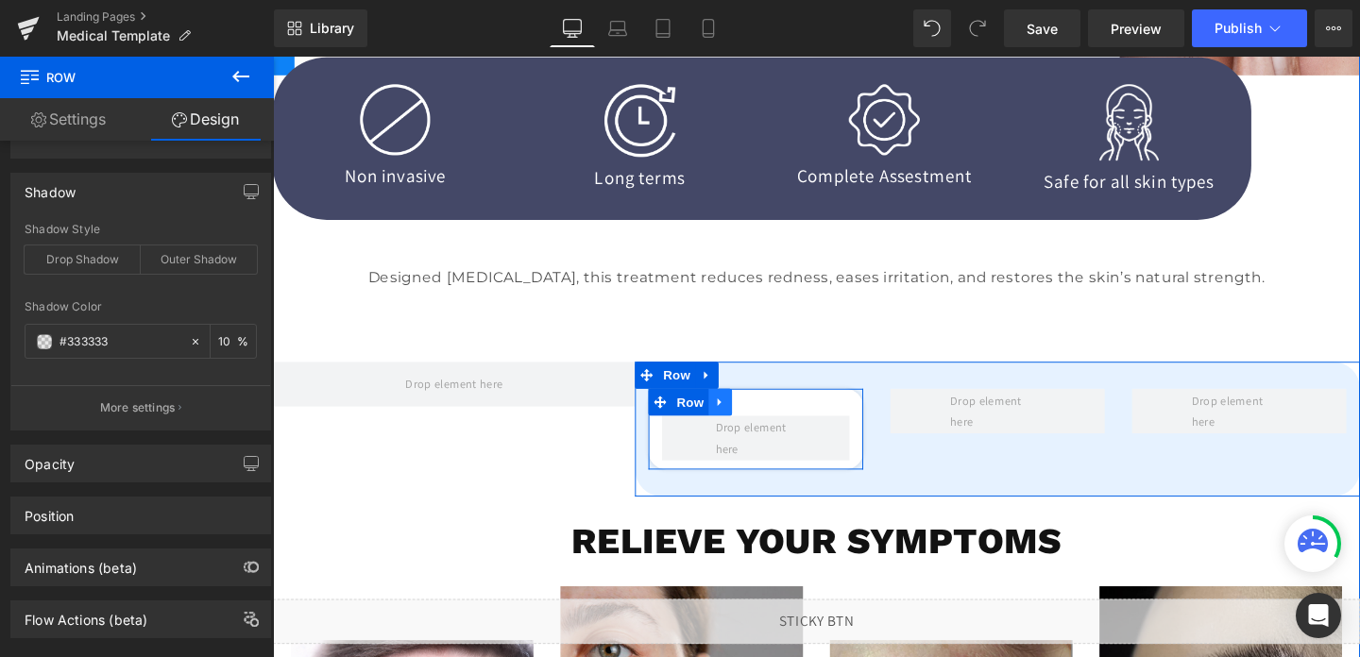
click at [738, 421] on icon at bounding box center [743, 421] width 13 height 14
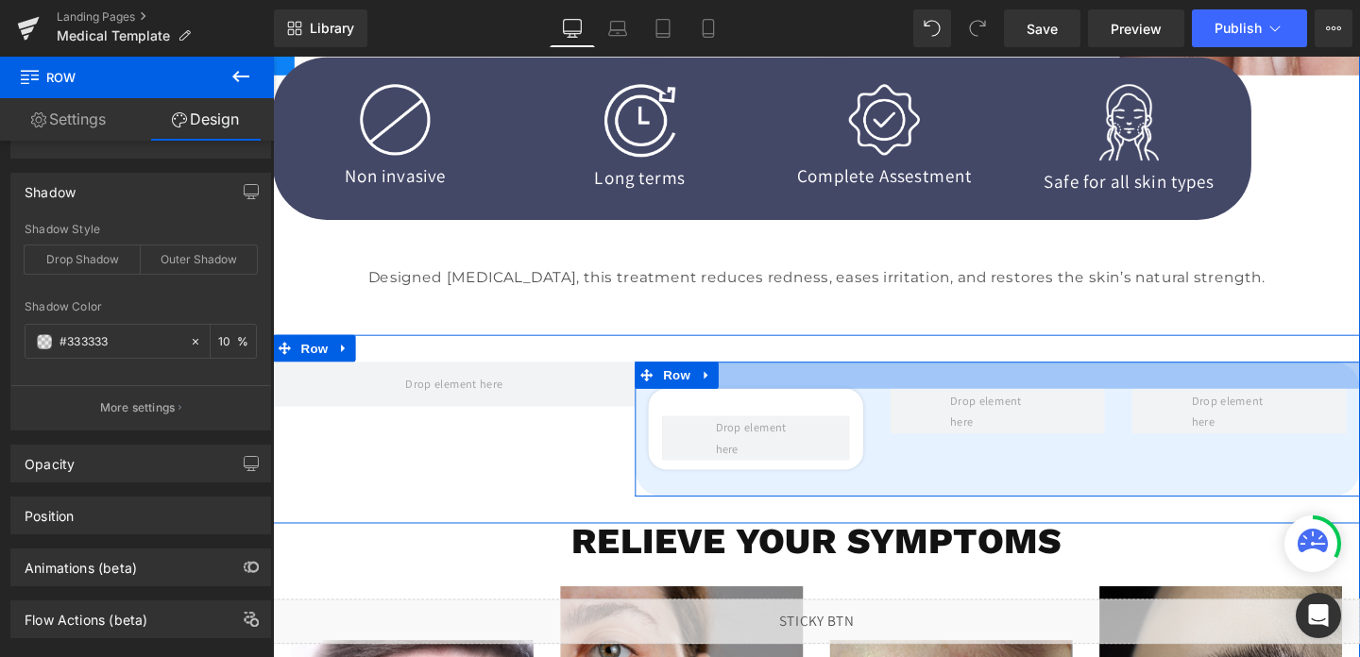
click at [832, 396] on div at bounding box center [1035, 392] width 762 height 28
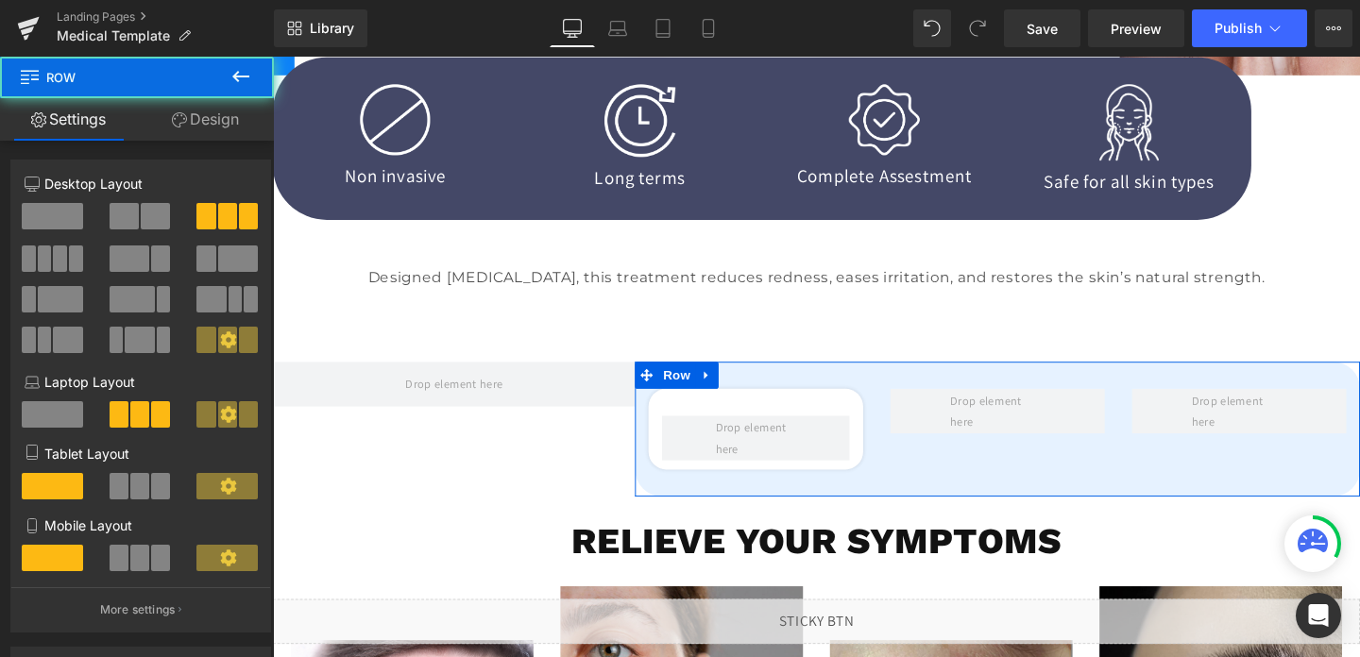
scroll to position [504, 0]
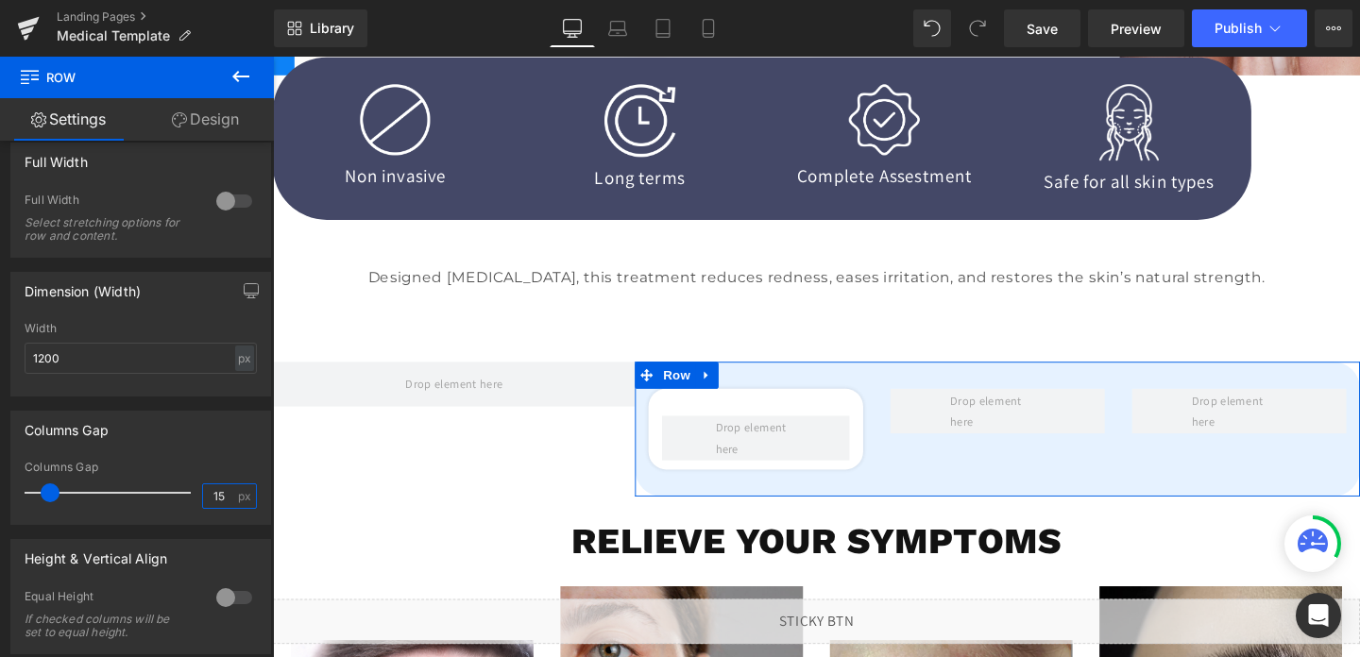
click at [209, 500] on input "15" at bounding box center [219, 497] width 33 height 24
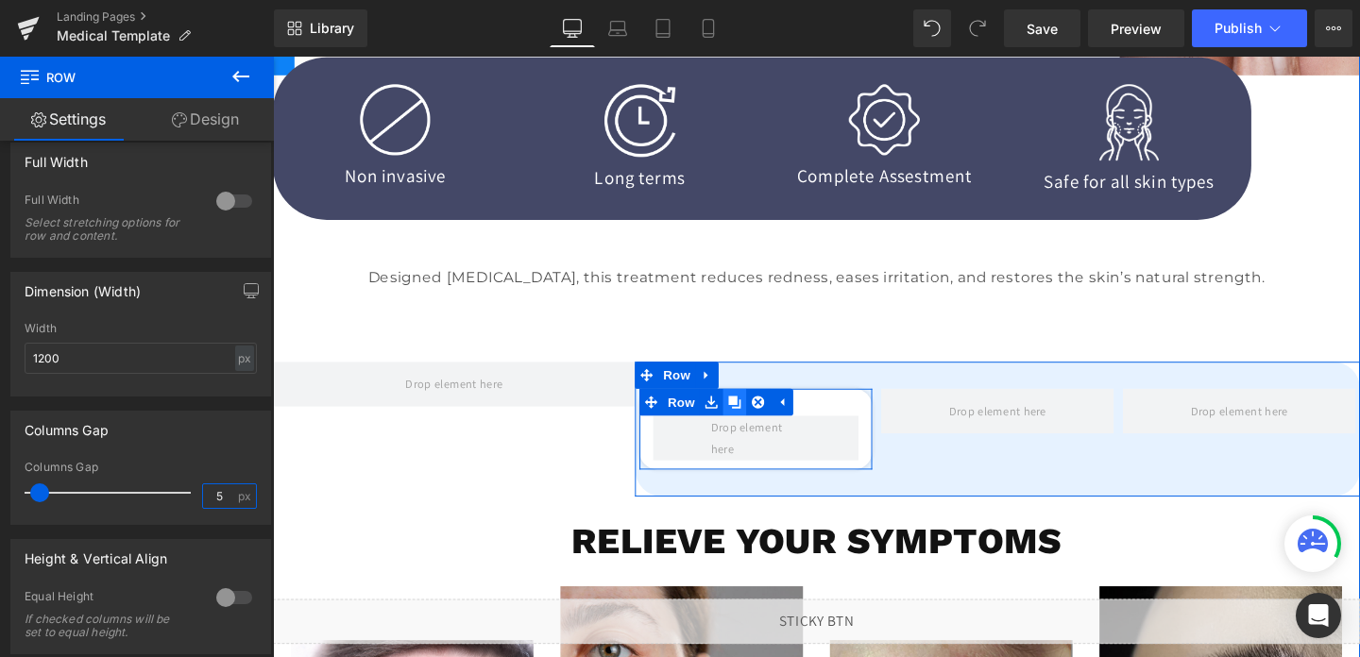
type input "5"
click at [754, 421] on icon at bounding box center [758, 420] width 13 height 13
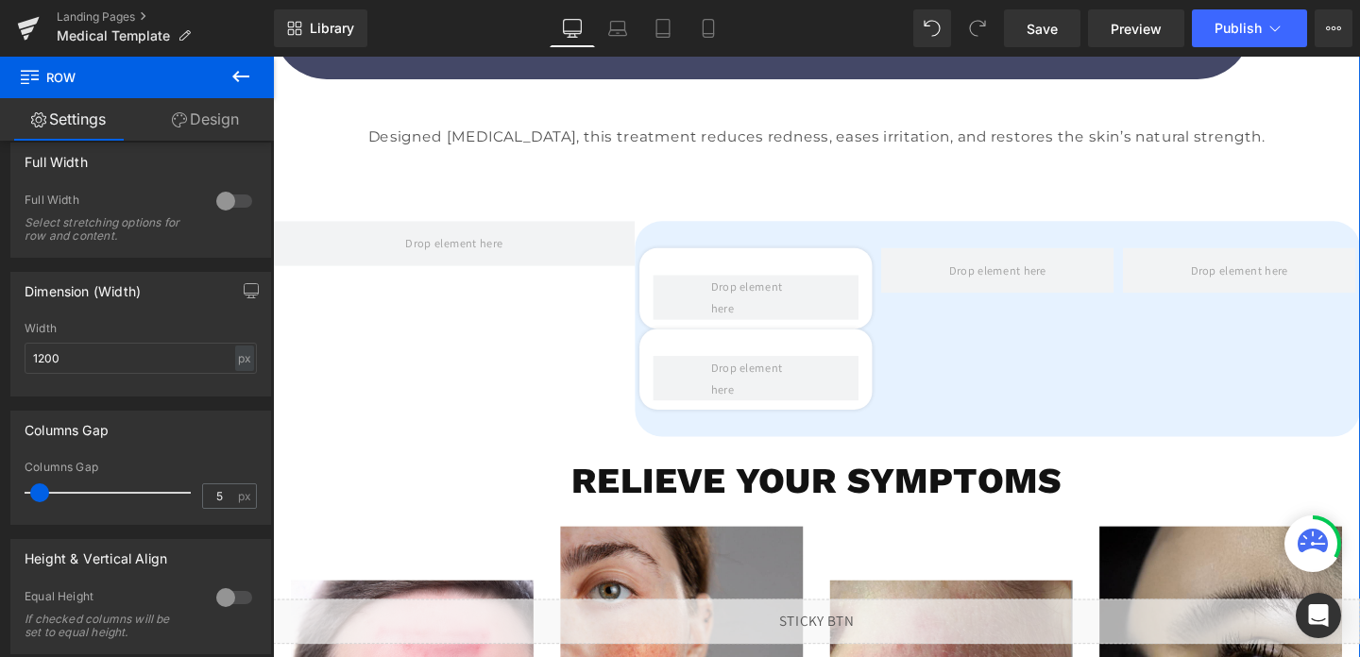
scroll to position [536, 0]
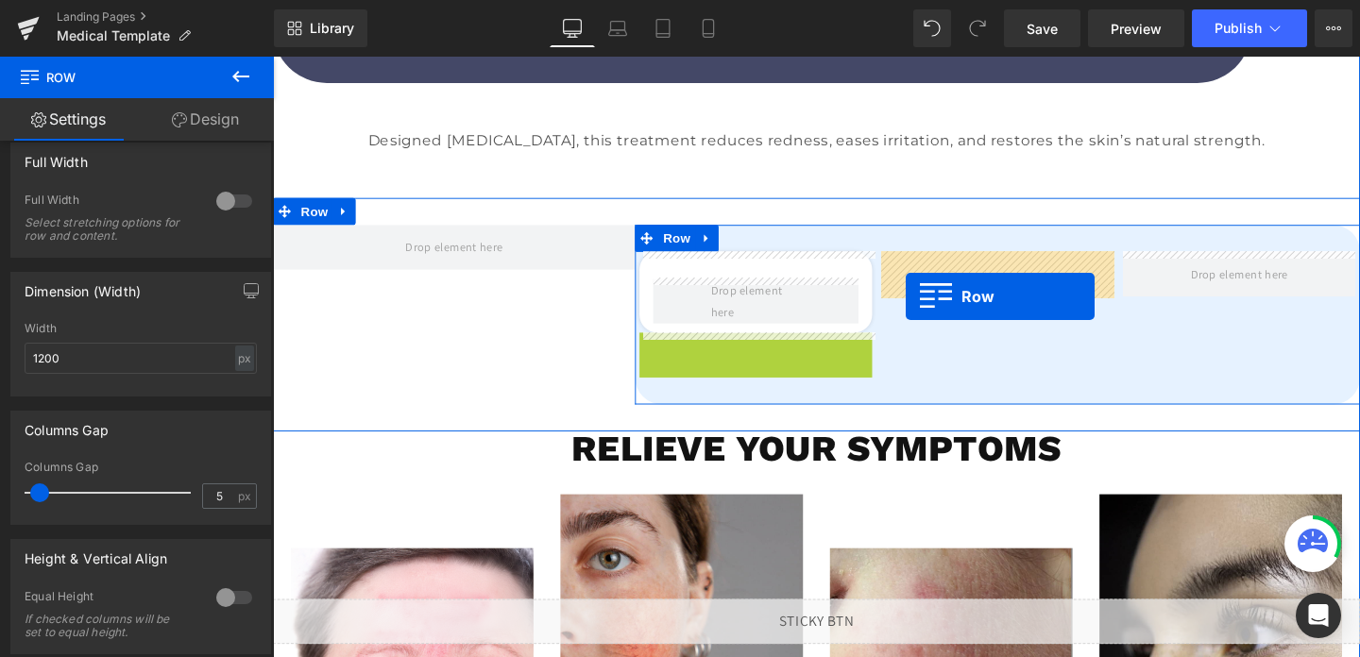
drag, startPoint x: 673, startPoint y: 357, endPoint x: 938, endPoint y: 308, distance: 269.9
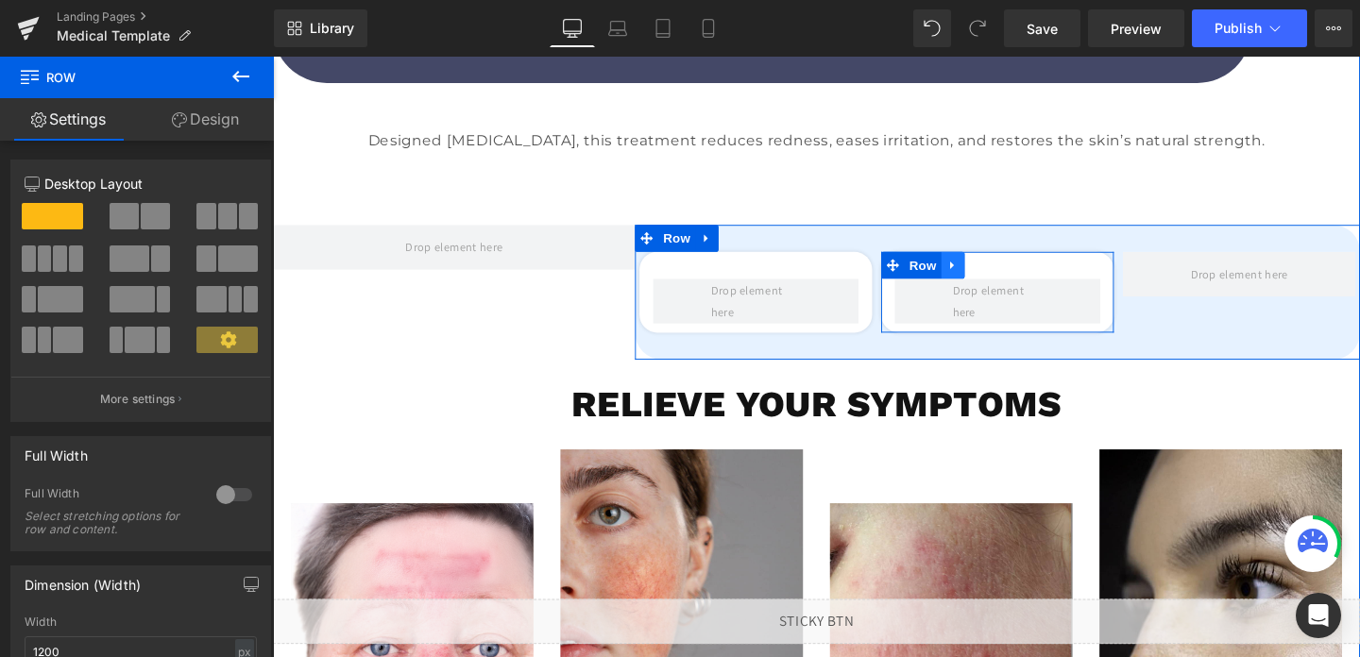
click at [985, 278] on icon at bounding box center [986, 276] width 4 height 9
click at [1012, 278] on icon at bounding box center [1012, 275] width 13 height 13
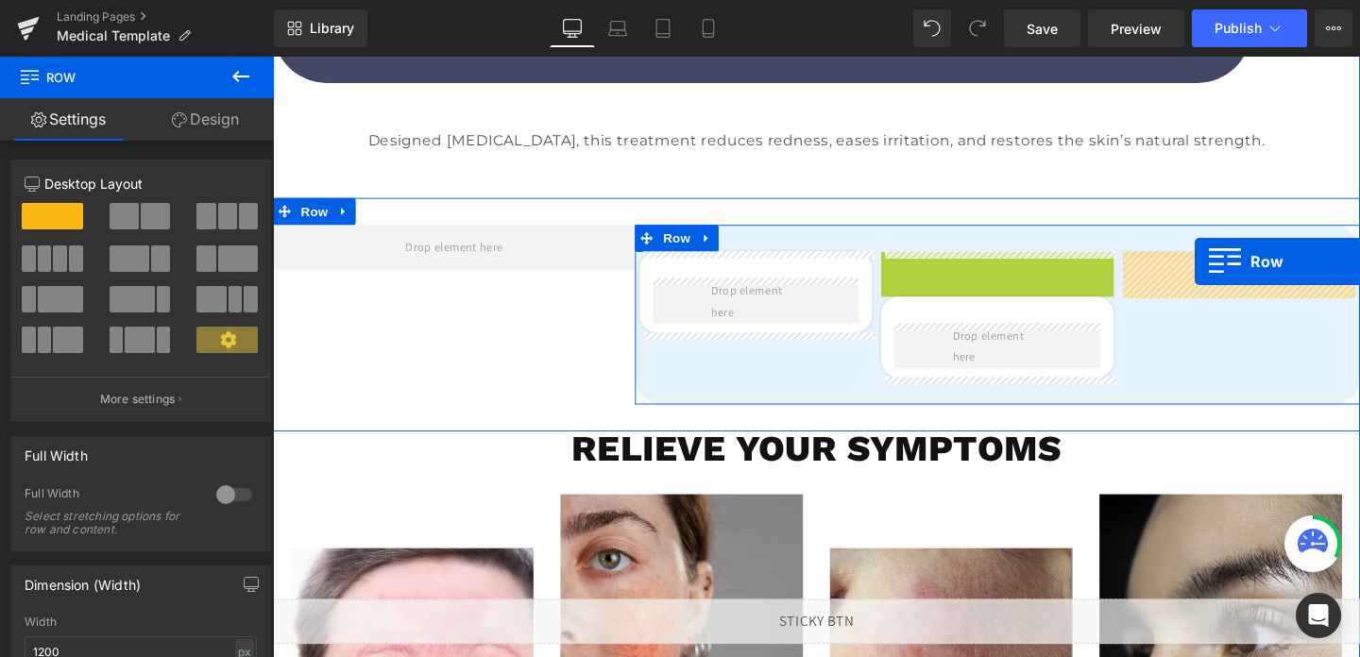
drag, startPoint x: 919, startPoint y: 275, endPoint x: 1239, endPoint y: 269, distance: 320.3
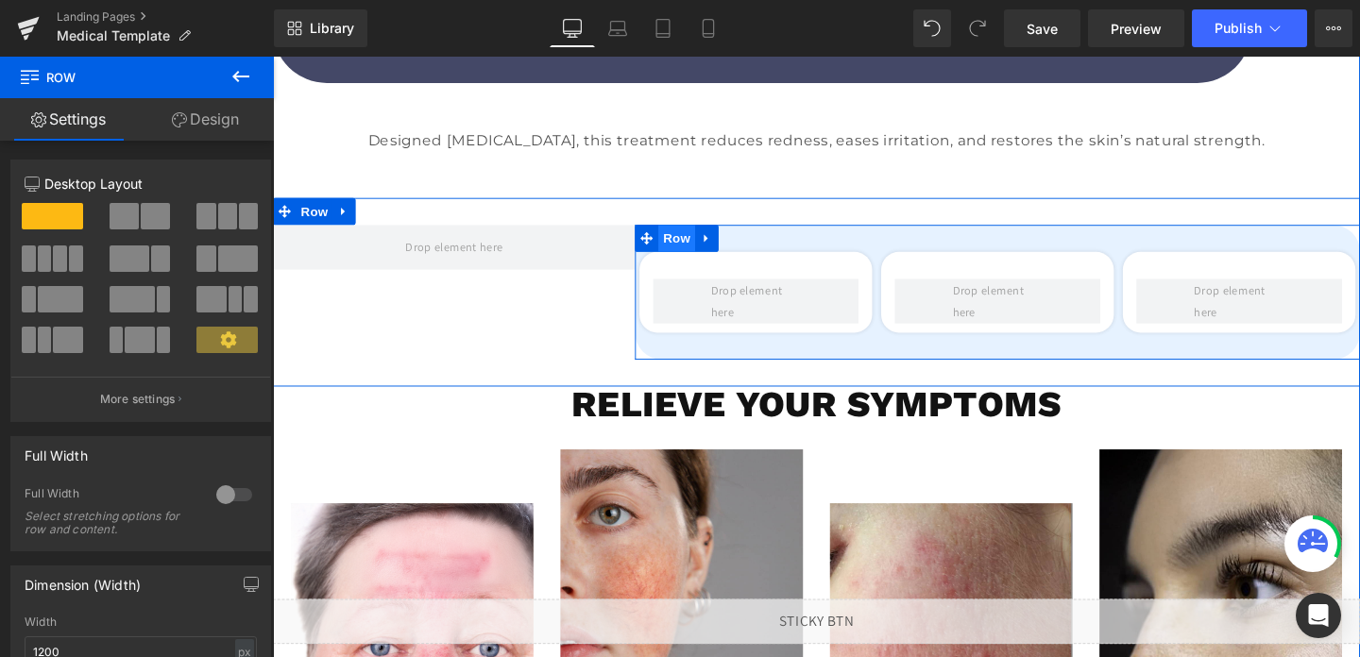
click at [694, 251] on span "Row" at bounding box center [697, 247] width 38 height 28
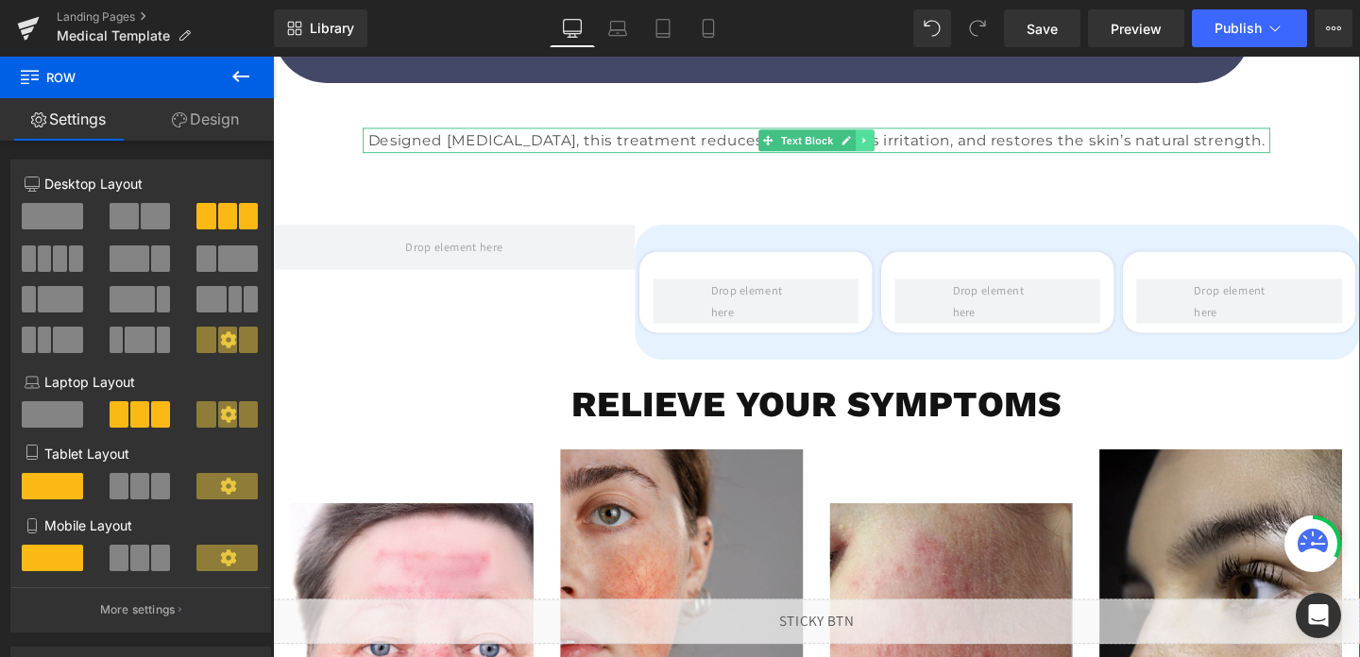
click at [897, 145] on icon at bounding box center [895, 144] width 10 height 11
click at [883, 145] on icon at bounding box center [885, 144] width 10 height 10
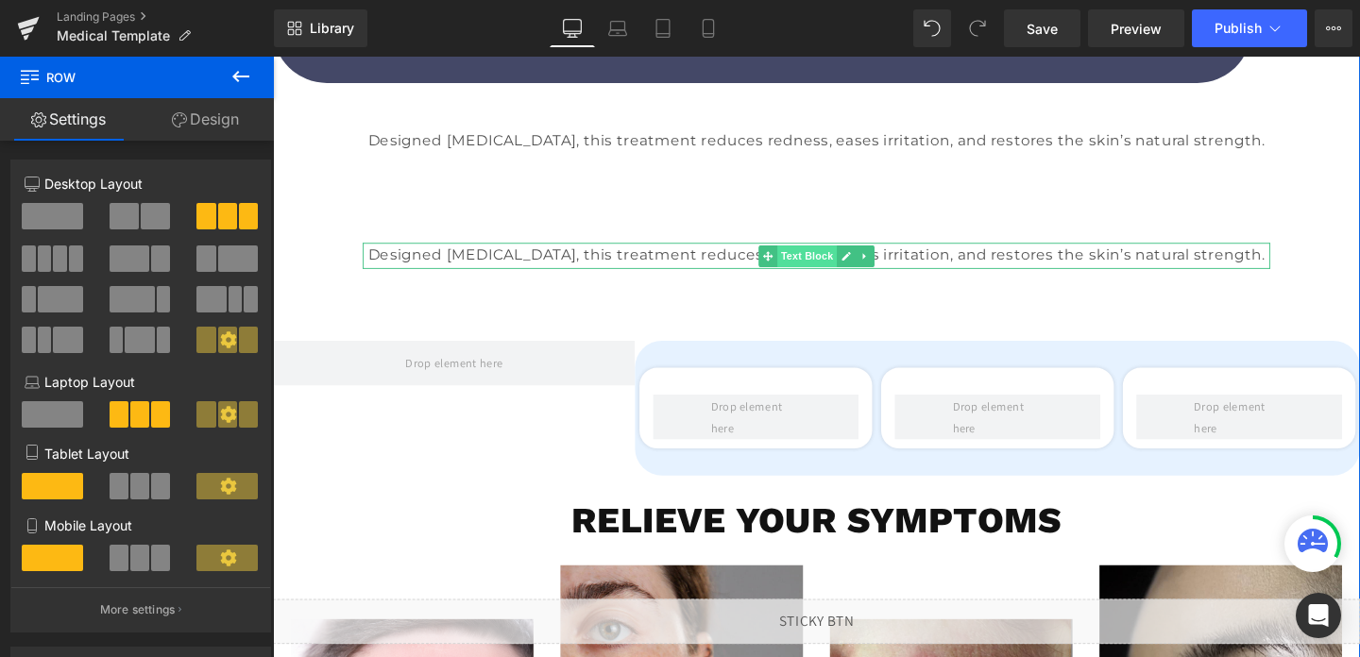
click at [837, 268] on span "Text Block" at bounding box center [834, 266] width 62 height 23
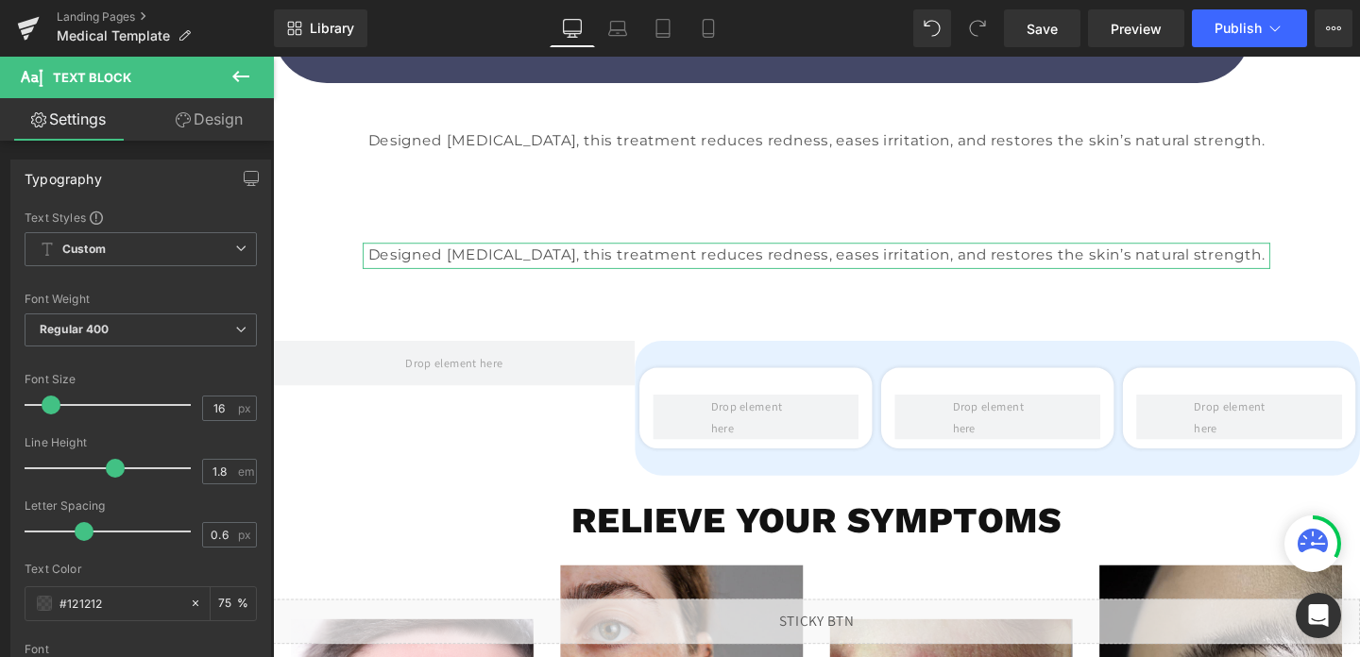
click at [225, 128] on link "Design" at bounding box center [209, 119] width 137 height 43
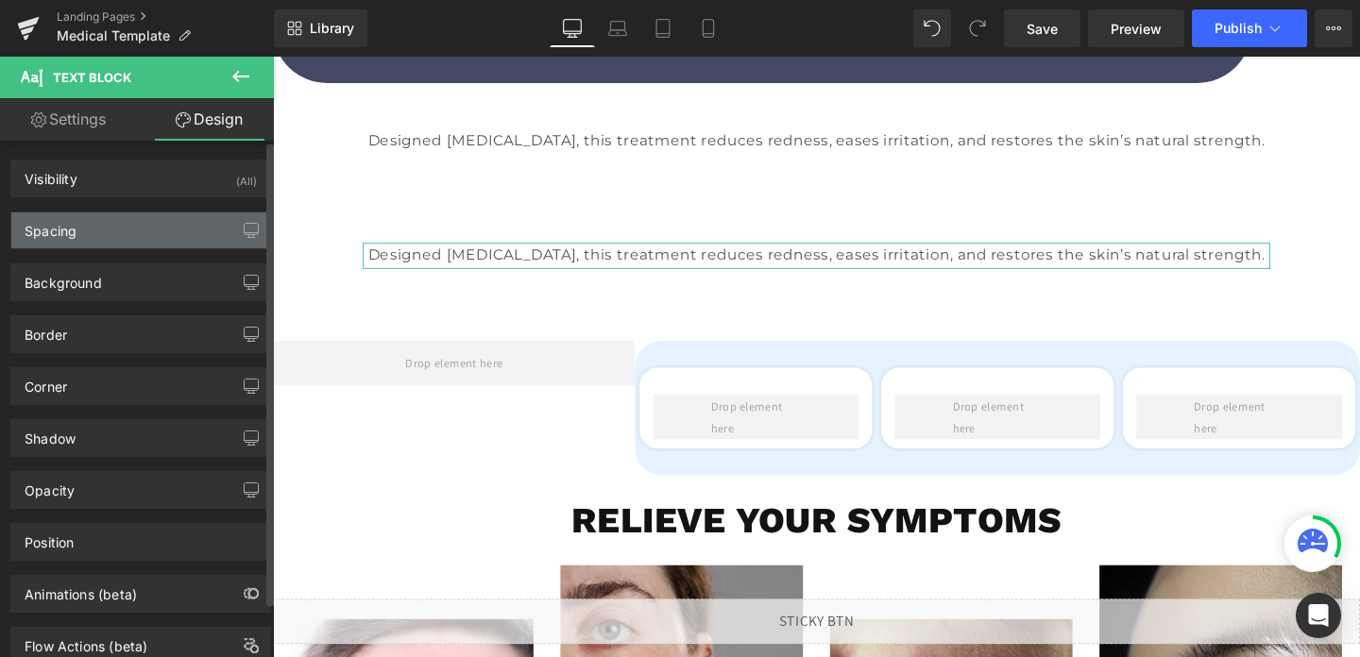
click at [105, 238] on div "Spacing" at bounding box center [140, 231] width 259 height 36
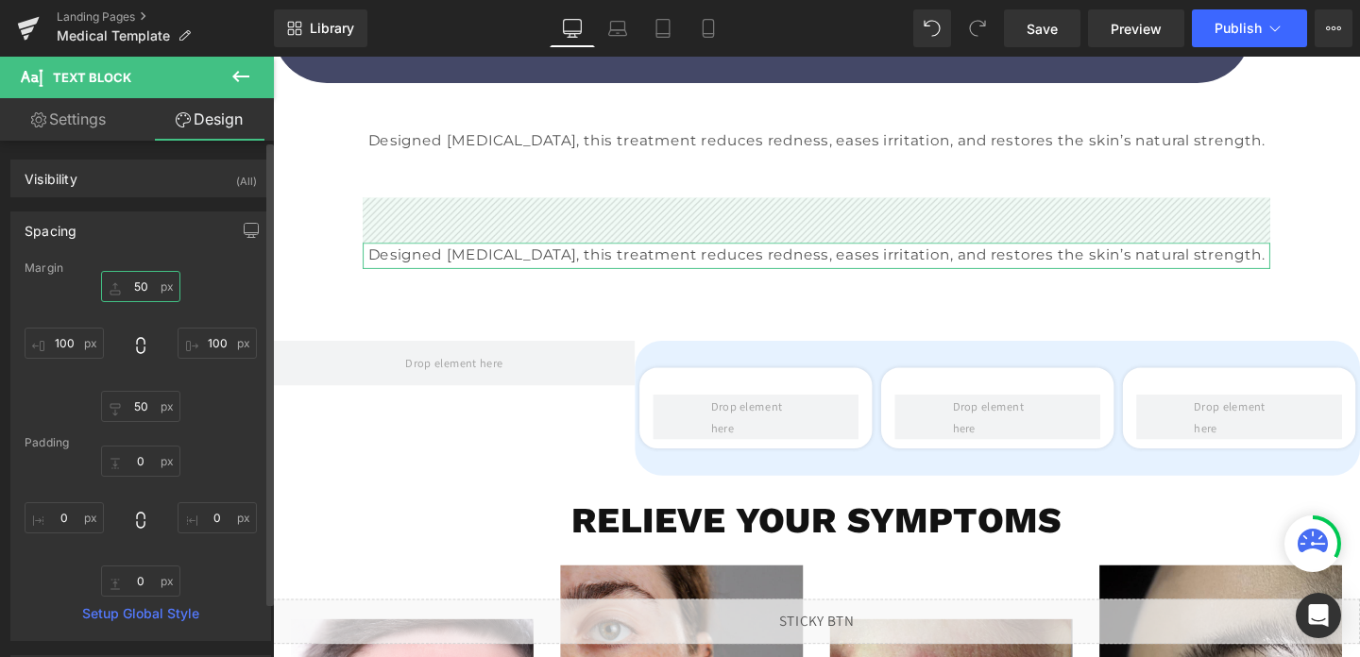
click at [138, 288] on input "50" at bounding box center [140, 286] width 79 height 31
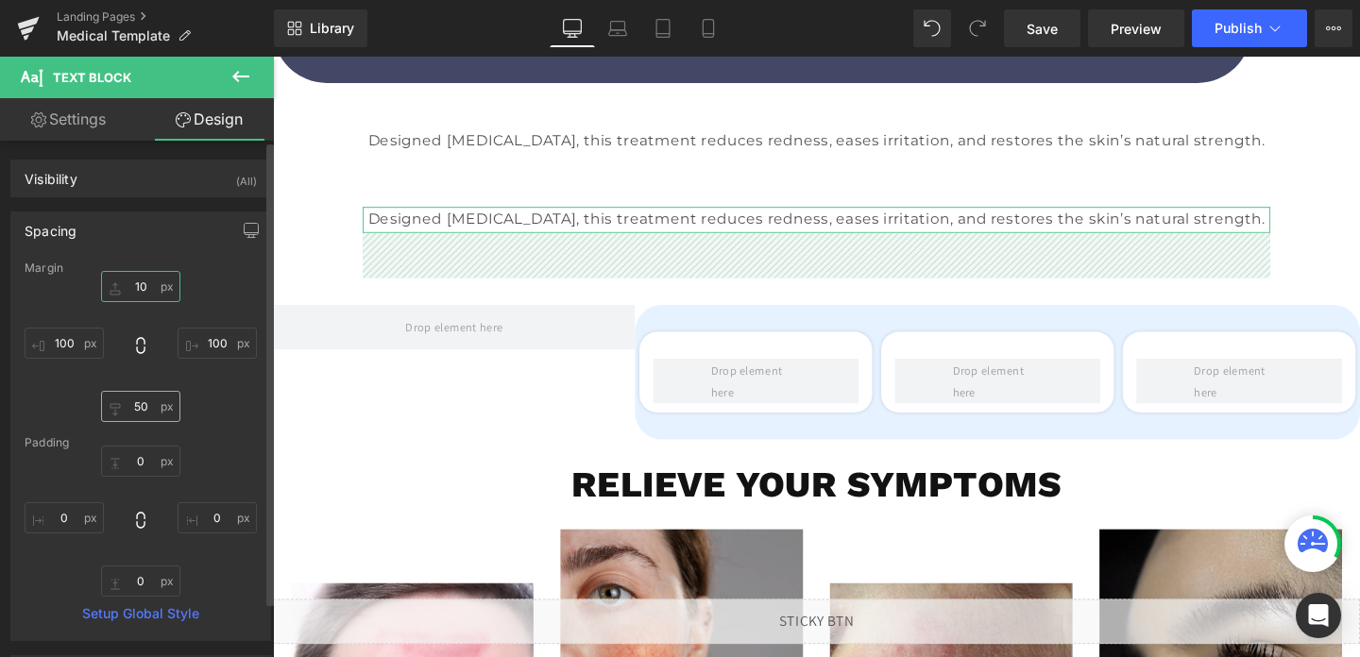
type input "10"
click at [131, 410] on input "50" at bounding box center [140, 406] width 79 height 31
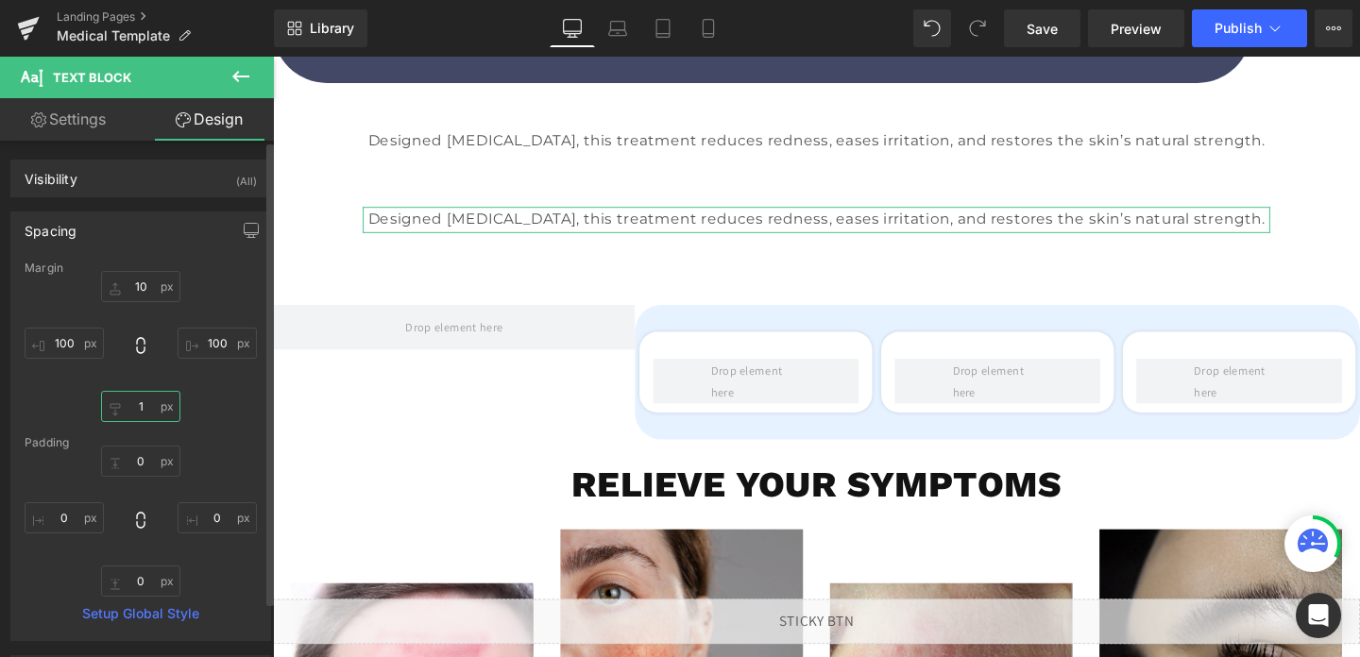
type input "10"
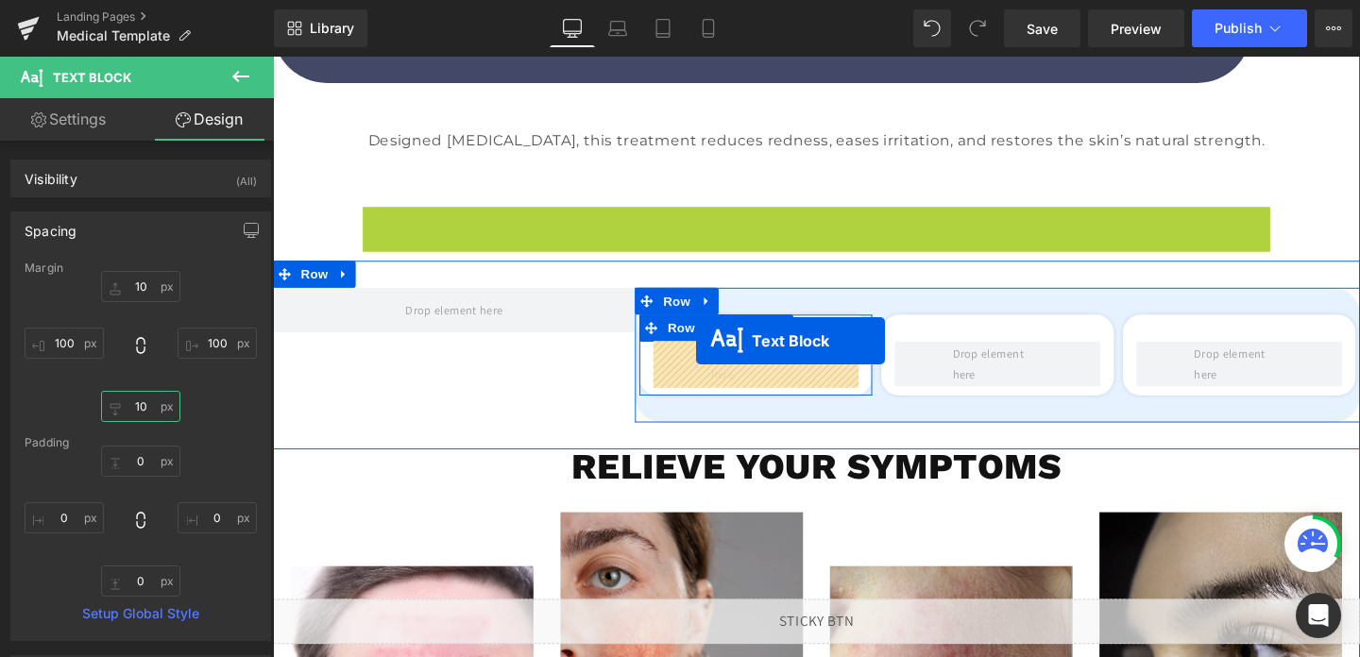
drag, startPoint x: 792, startPoint y: 230, endPoint x: 718, endPoint y: 356, distance: 145.6
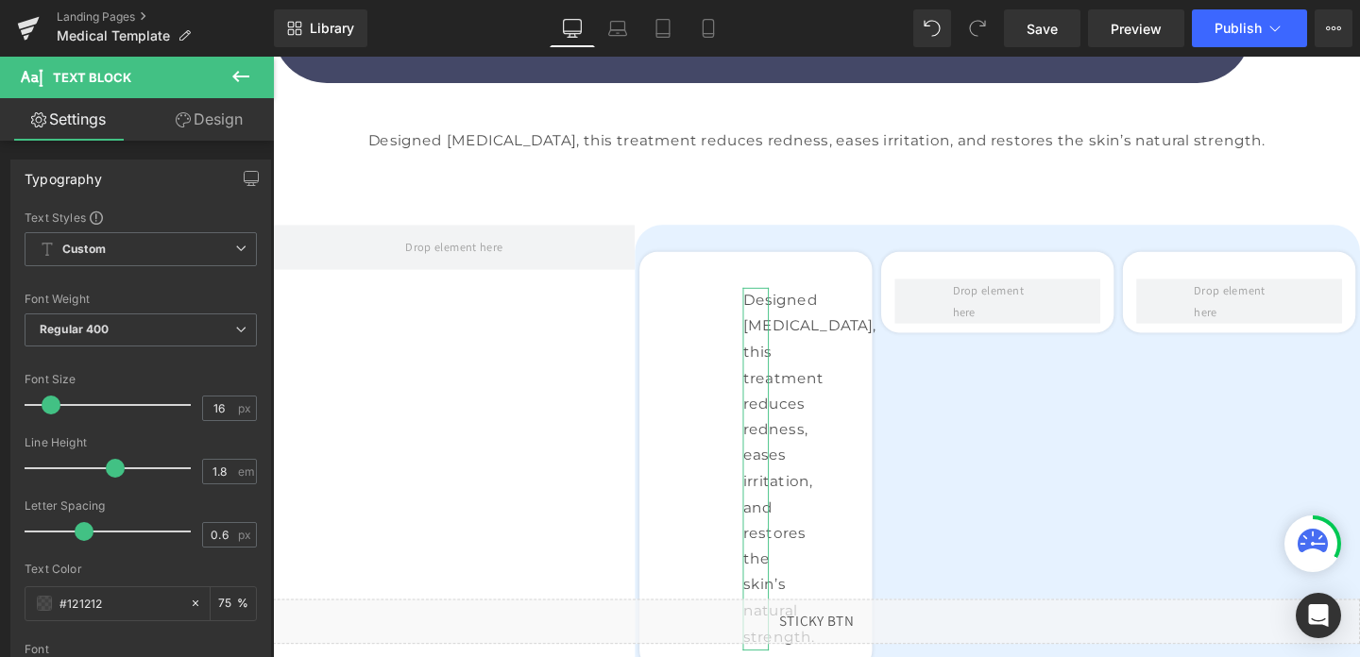
click at [185, 116] on icon at bounding box center [183, 119] width 15 height 15
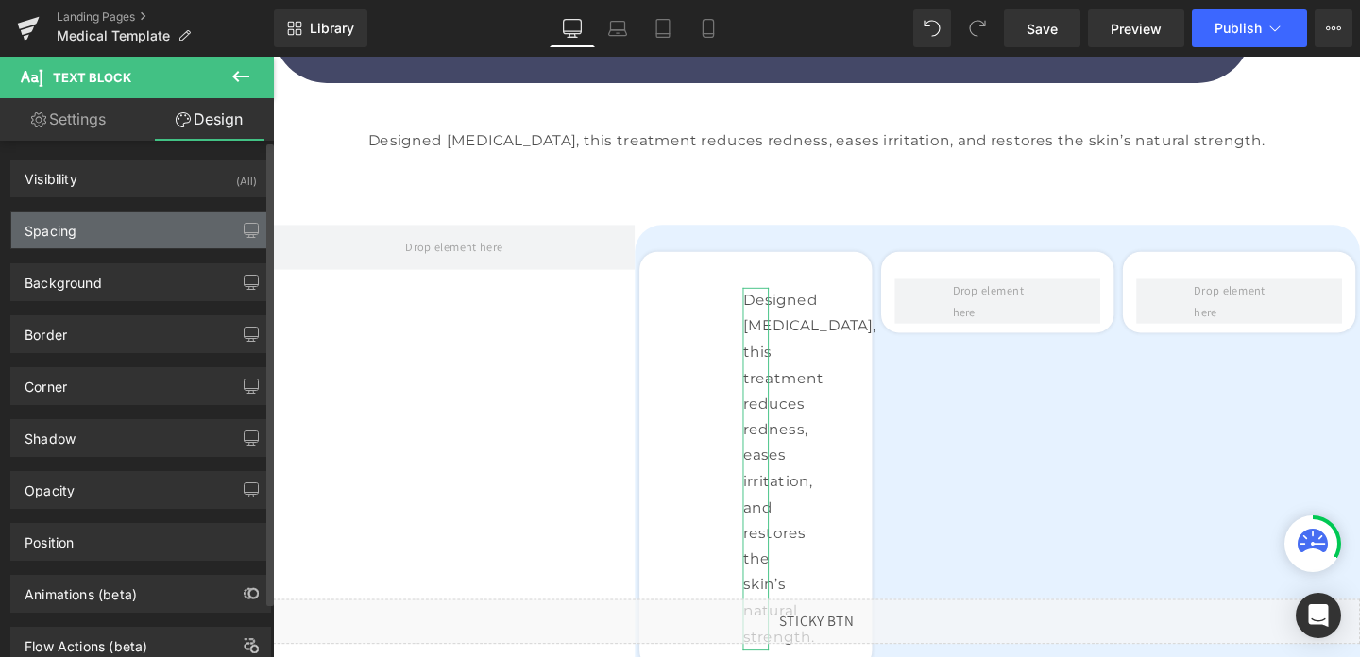
click at [73, 229] on div "Spacing" at bounding box center [51, 226] width 52 height 26
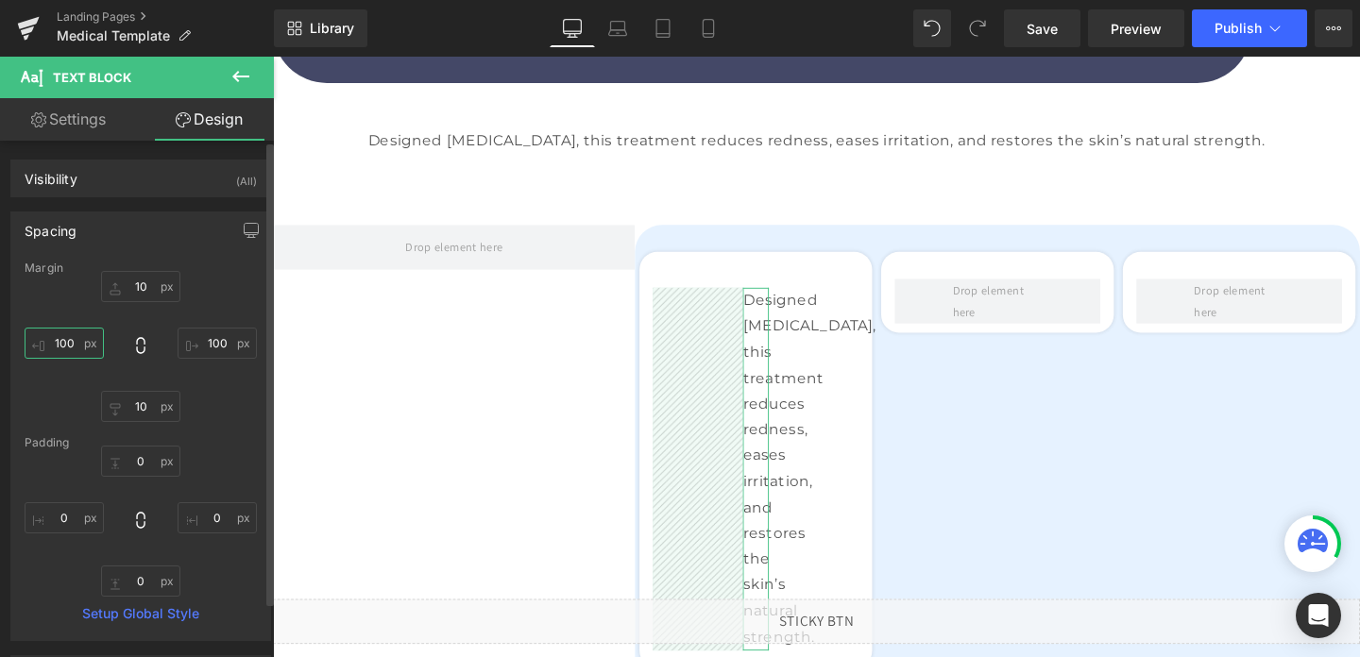
click at [72, 337] on input "100" at bounding box center [64, 343] width 79 height 31
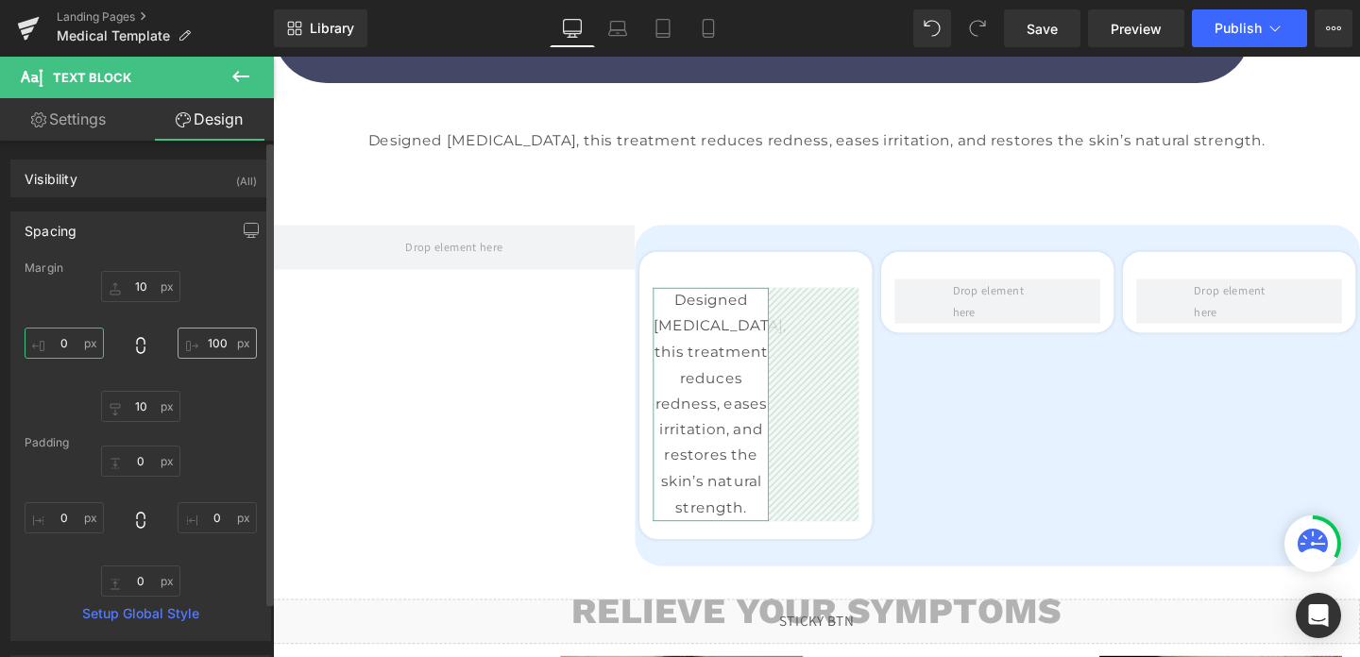
type input "0"
click at [198, 333] on input "100" at bounding box center [217, 343] width 79 height 31
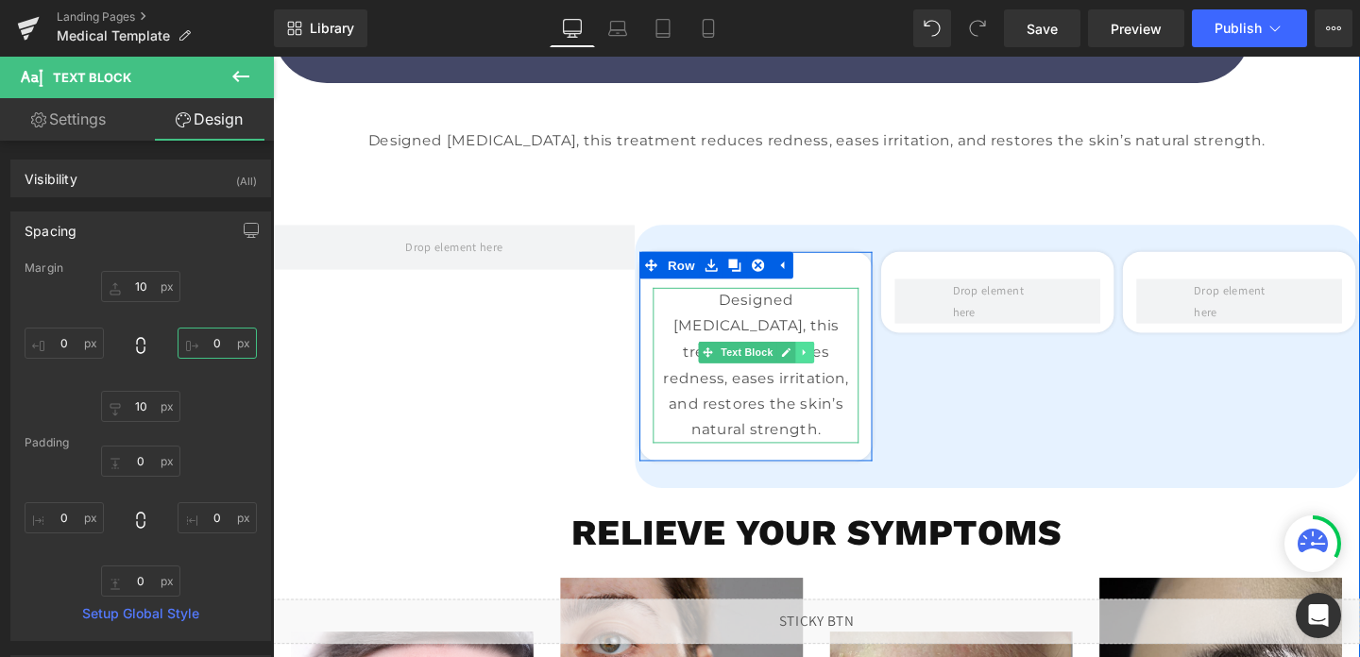
type input "0"
click at [831, 364] on icon at bounding box center [832, 367] width 10 height 11
click at [822, 365] on icon at bounding box center [822, 368] width 10 height 10
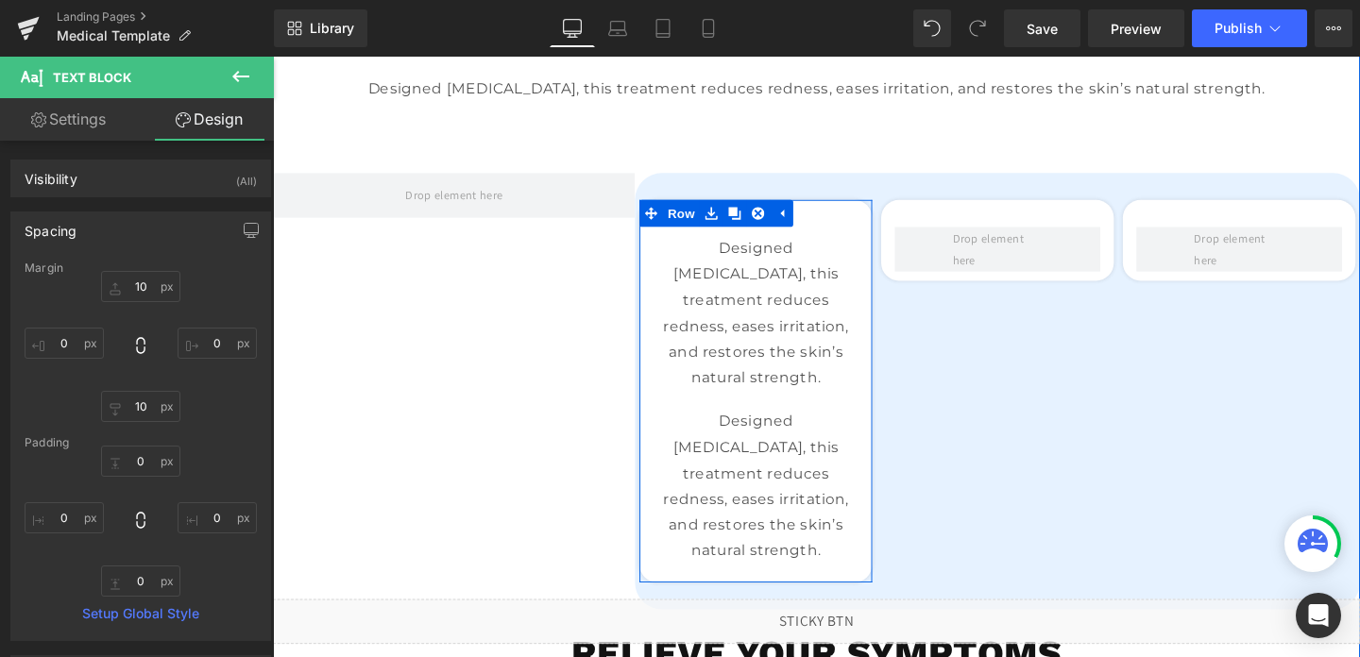
scroll to position [582, 0]
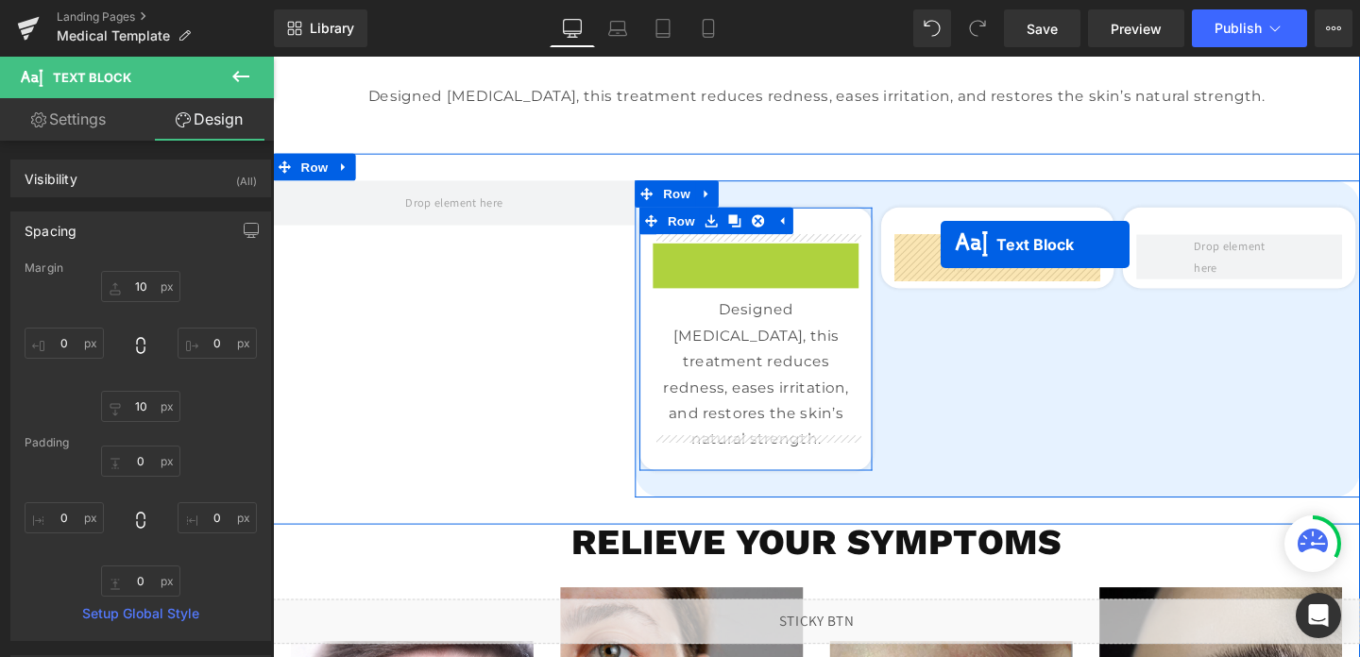
drag, startPoint x: 703, startPoint y: 317, endPoint x: 975, endPoint y: 254, distance: 279.3
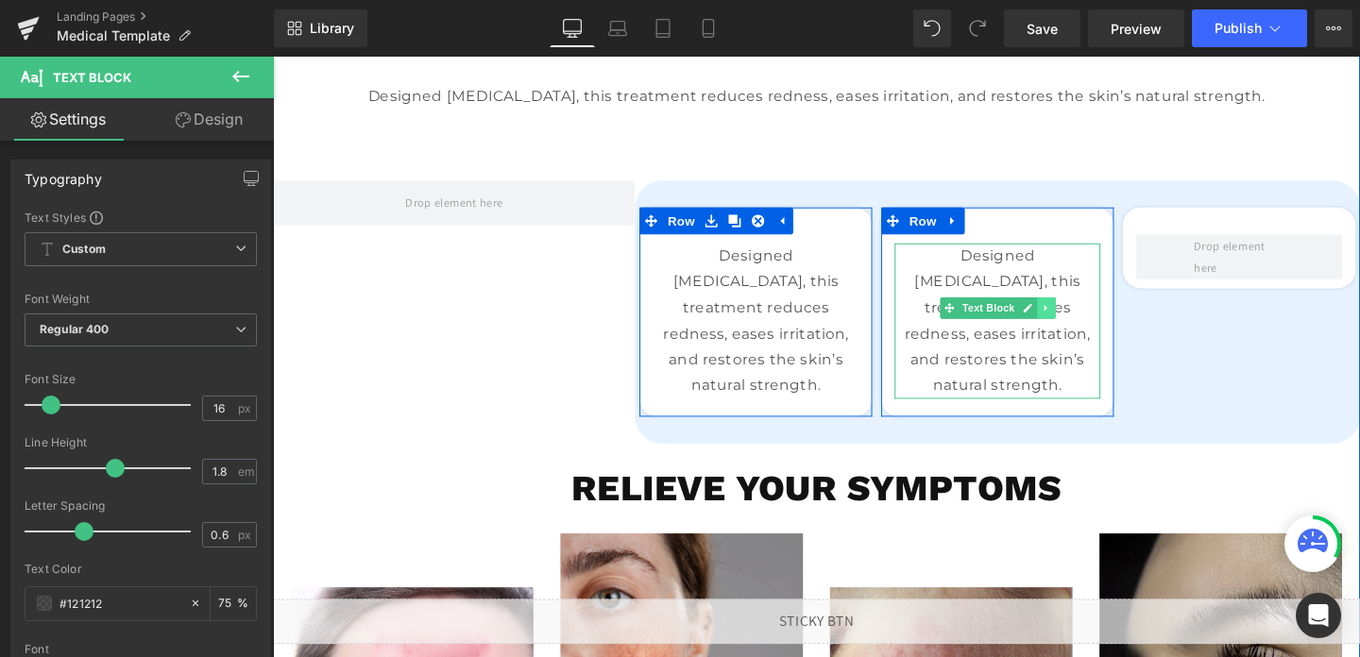
click at [1082, 326] on icon at bounding box center [1086, 320] width 10 height 11
click at [1077, 322] on icon at bounding box center [1076, 321] width 10 height 10
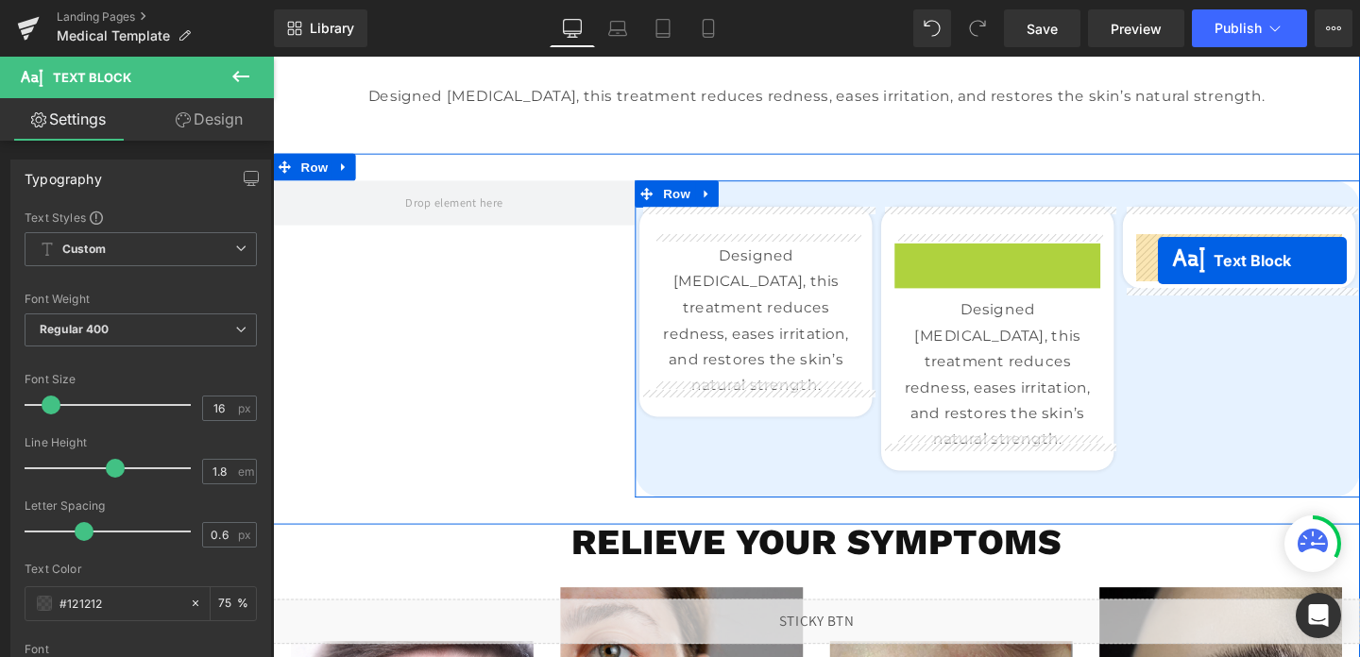
drag, startPoint x: 951, startPoint y: 318, endPoint x: 1203, endPoint y: 272, distance: 256.4
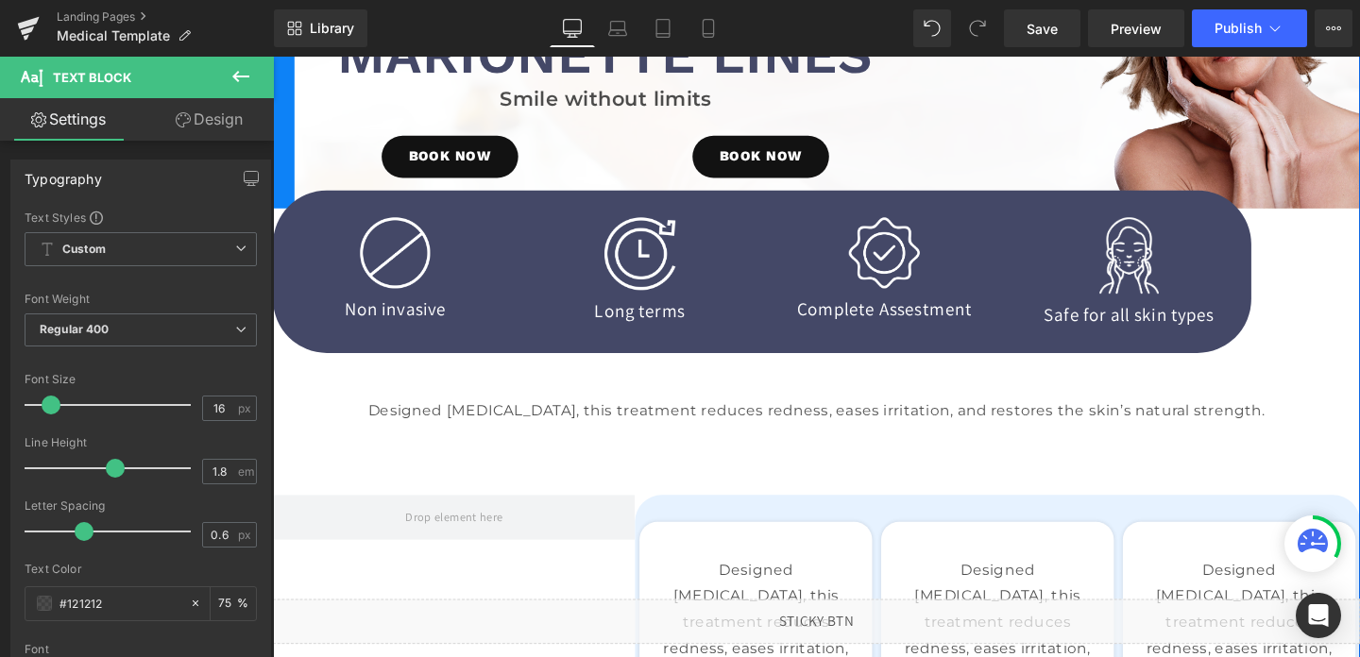
scroll to position [249, 0]
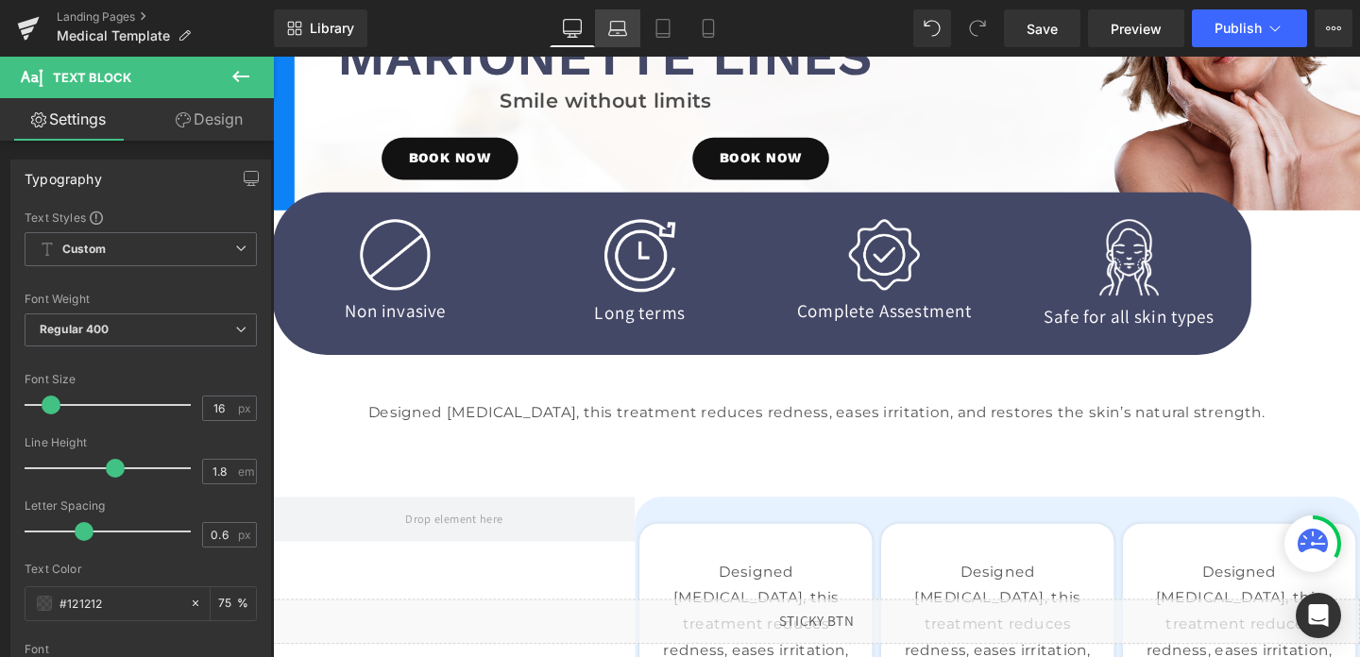
click at [610, 38] on link "Laptop" at bounding box center [617, 28] width 45 height 38
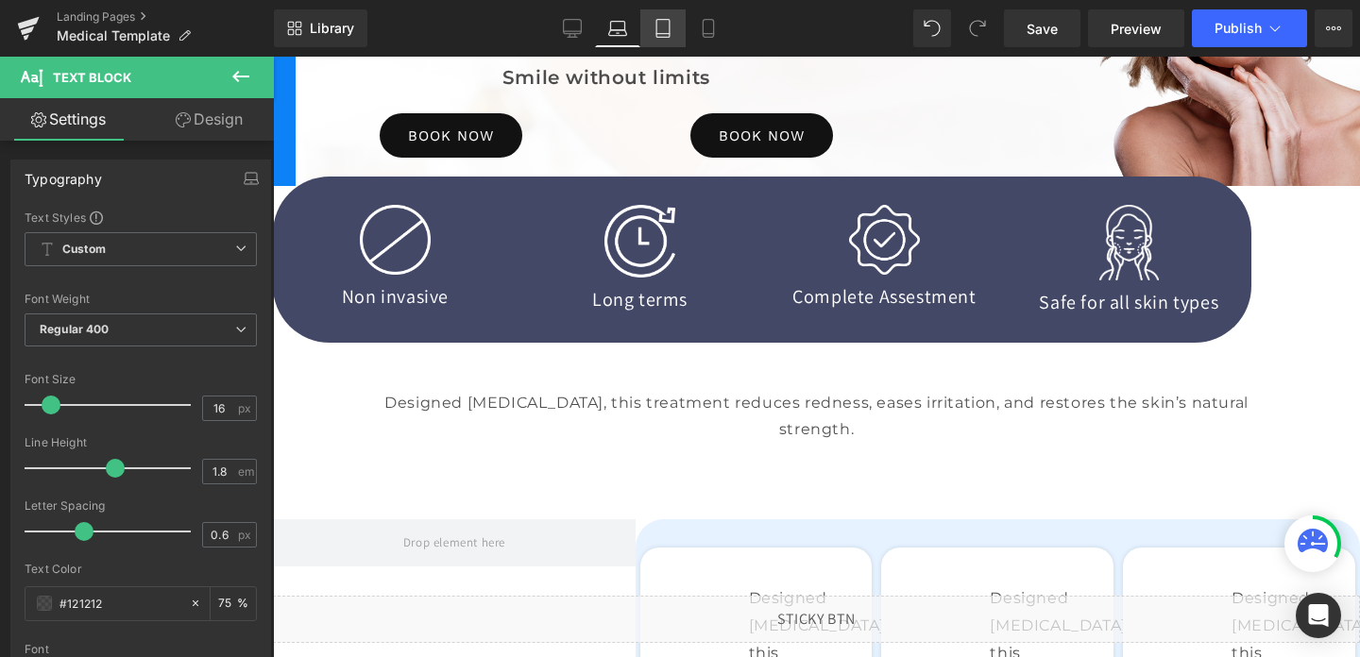
click at [661, 32] on icon at bounding box center [663, 28] width 19 height 19
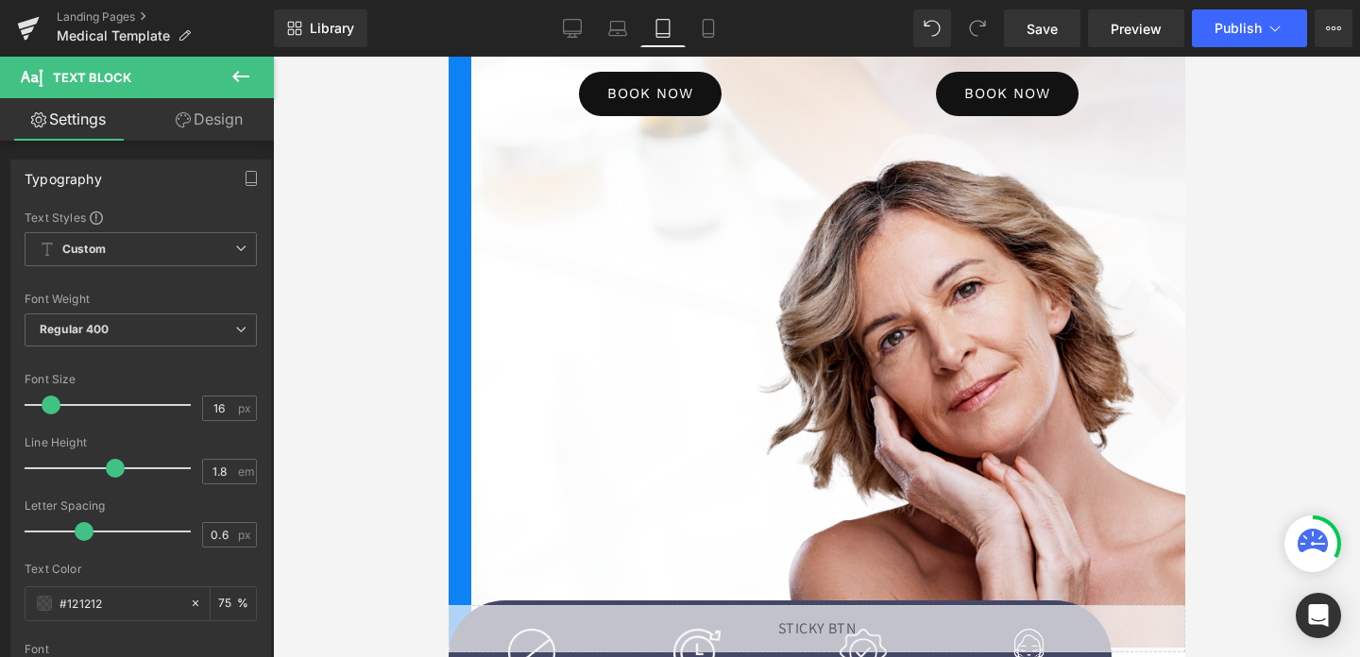
scroll to position [1015, 0]
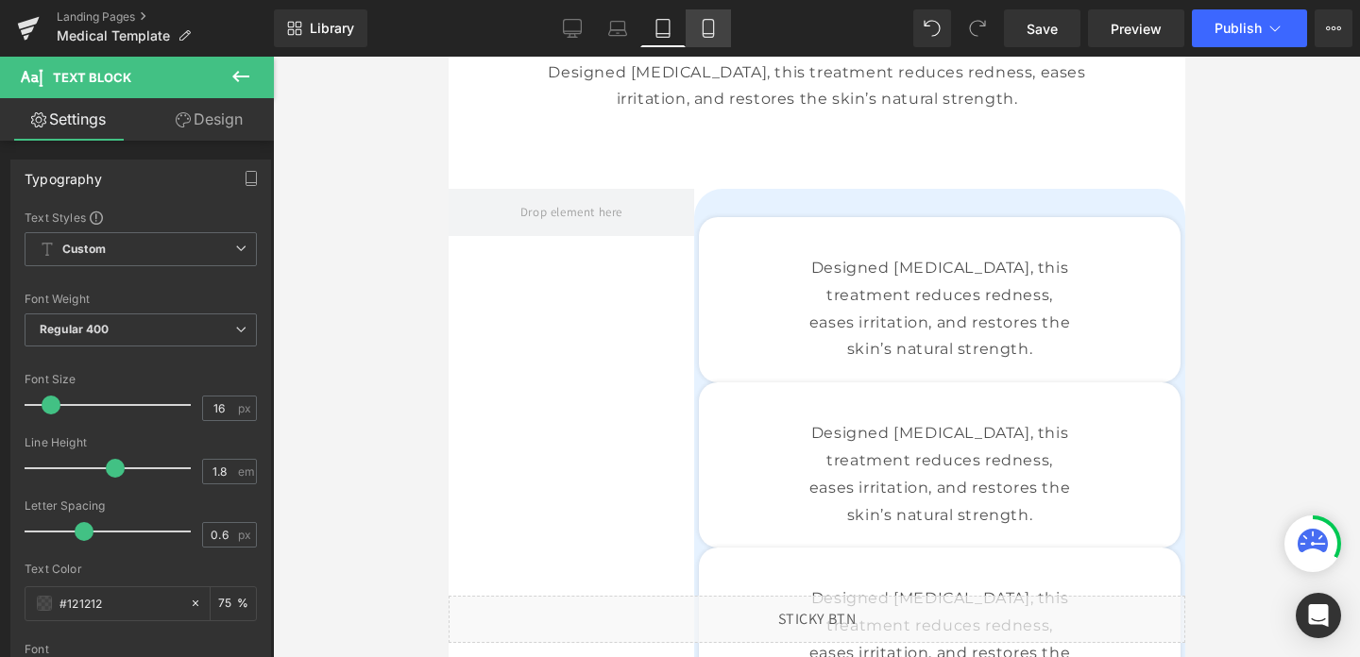
click at [702, 29] on icon at bounding box center [708, 28] width 19 height 19
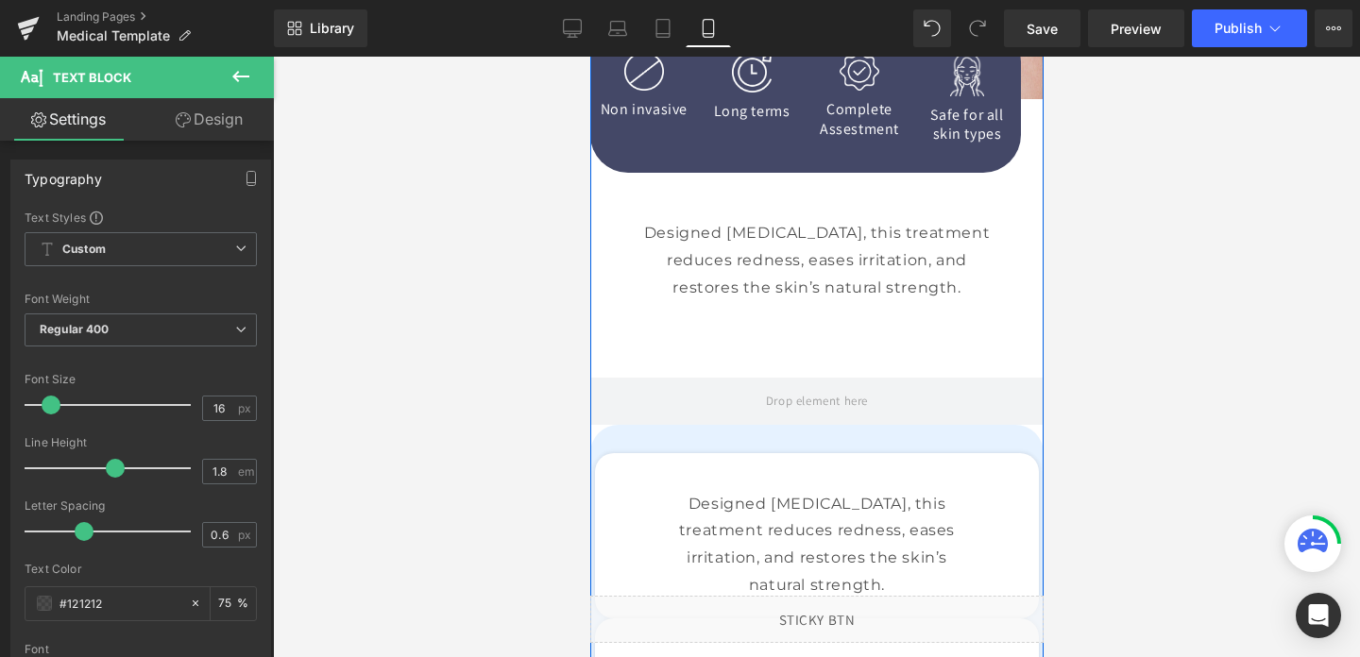
scroll to position [963, 0]
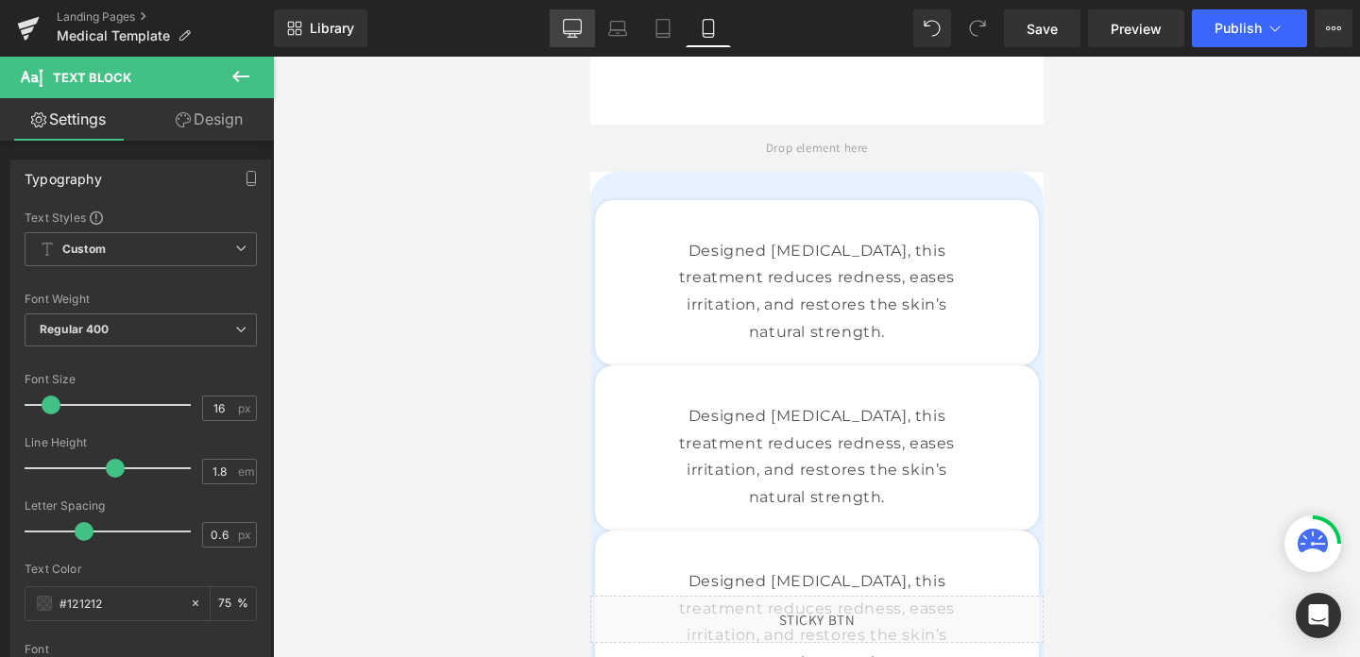
click at [585, 39] on link "Desktop" at bounding box center [572, 28] width 45 height 38
type input "75"
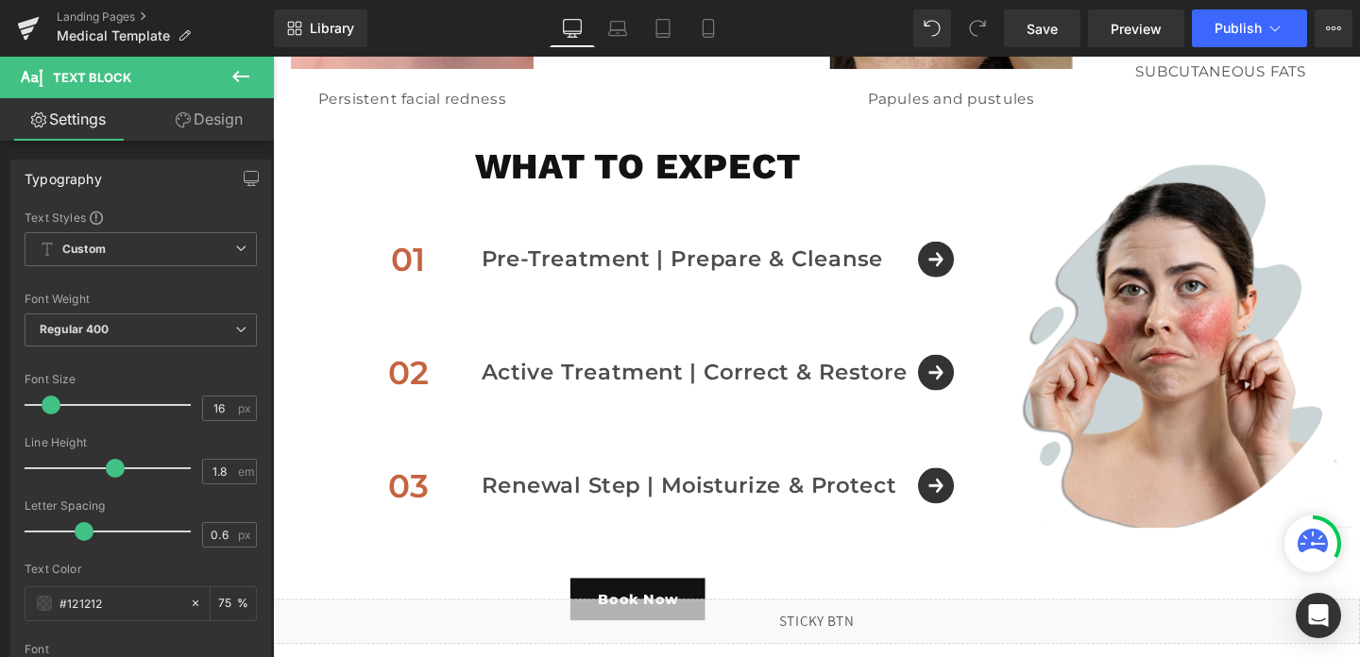
scroll to position [1492, 0]
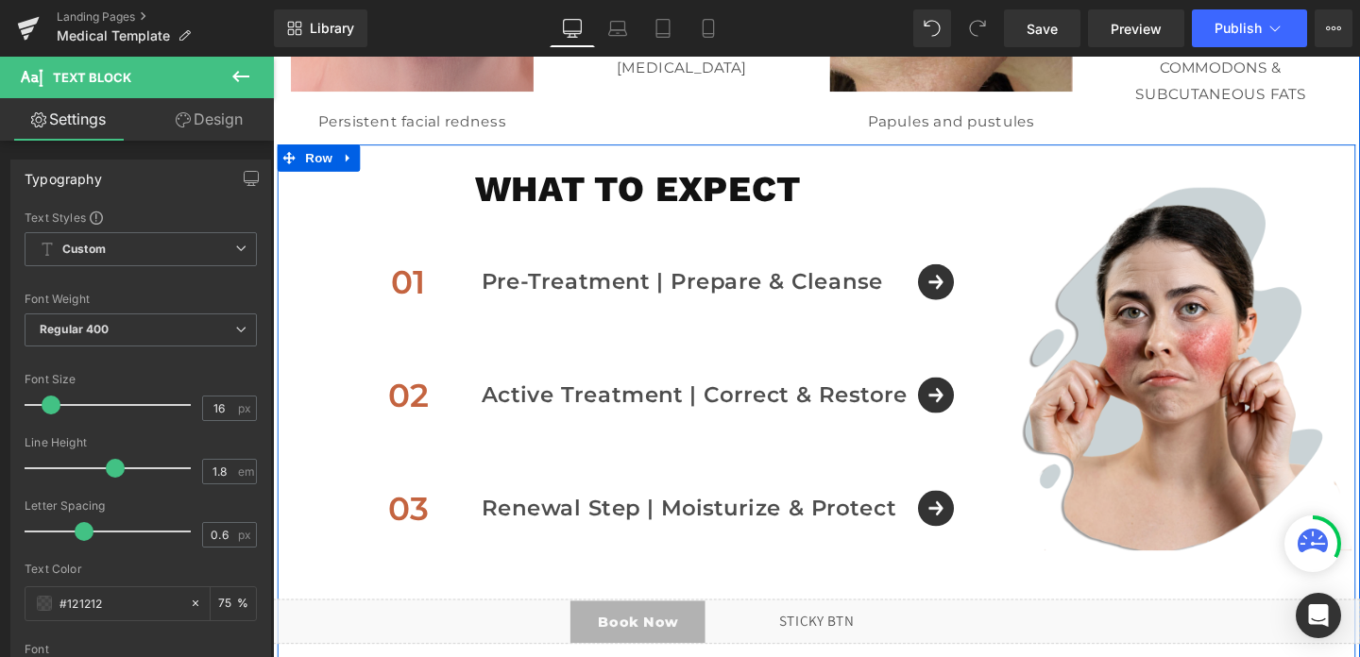
click at [556, 211] on div "what to expect Heading 01 Text Block Pre-Treatment | Prepare & Cleanse Text Blo…" at bounding box center [657, 435] width 755 height 515
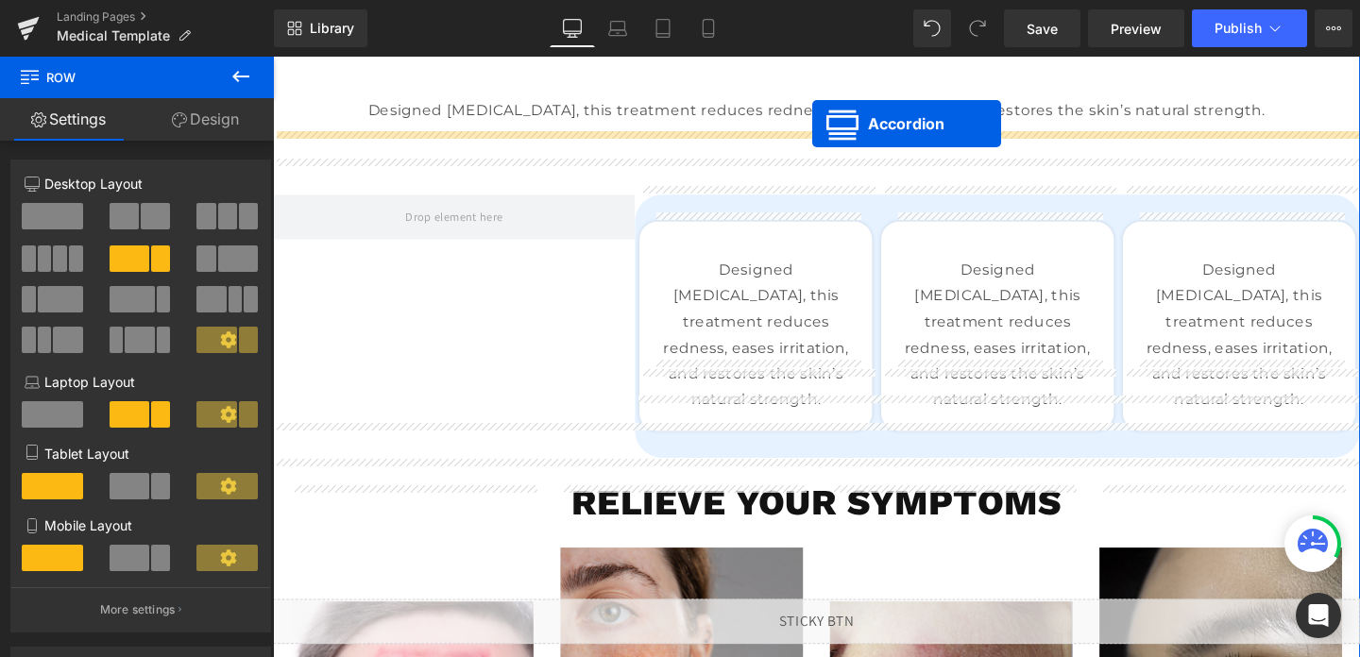
scroll to position [548, 0]
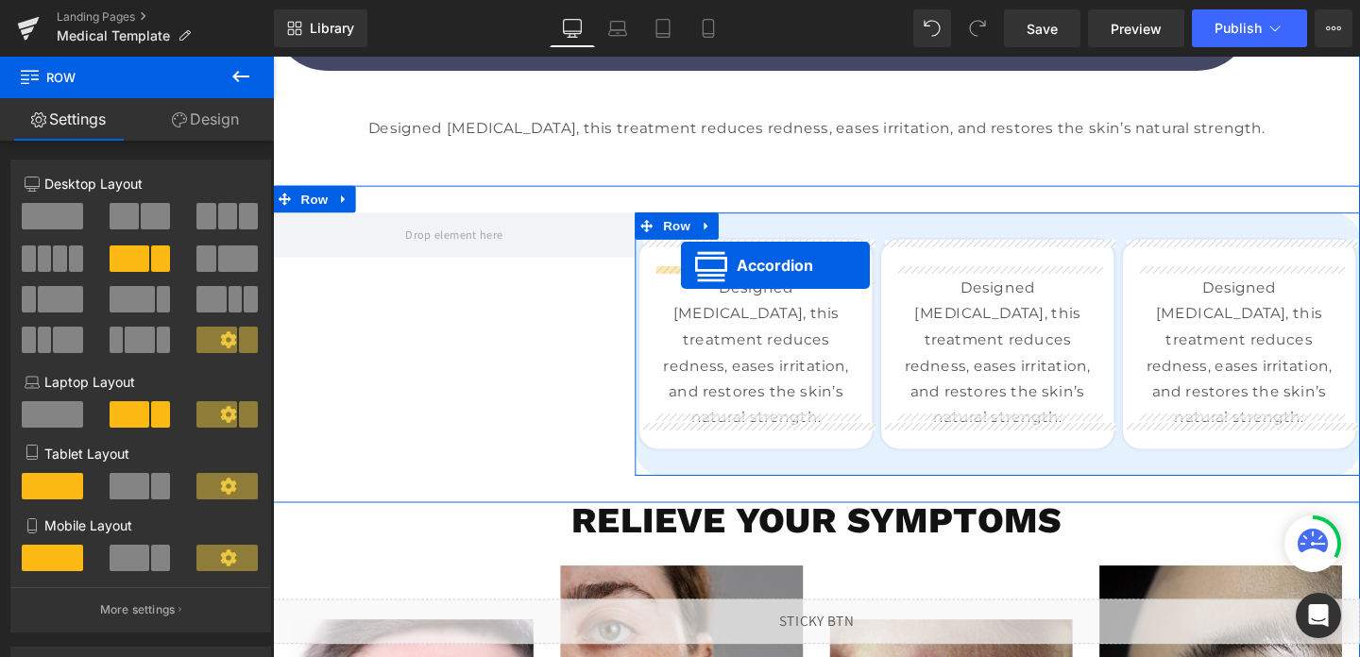
drag, startPoint x: 642, startPoint y: 229, endPoint x: 702, endPoint y: 276, distance: 76.0
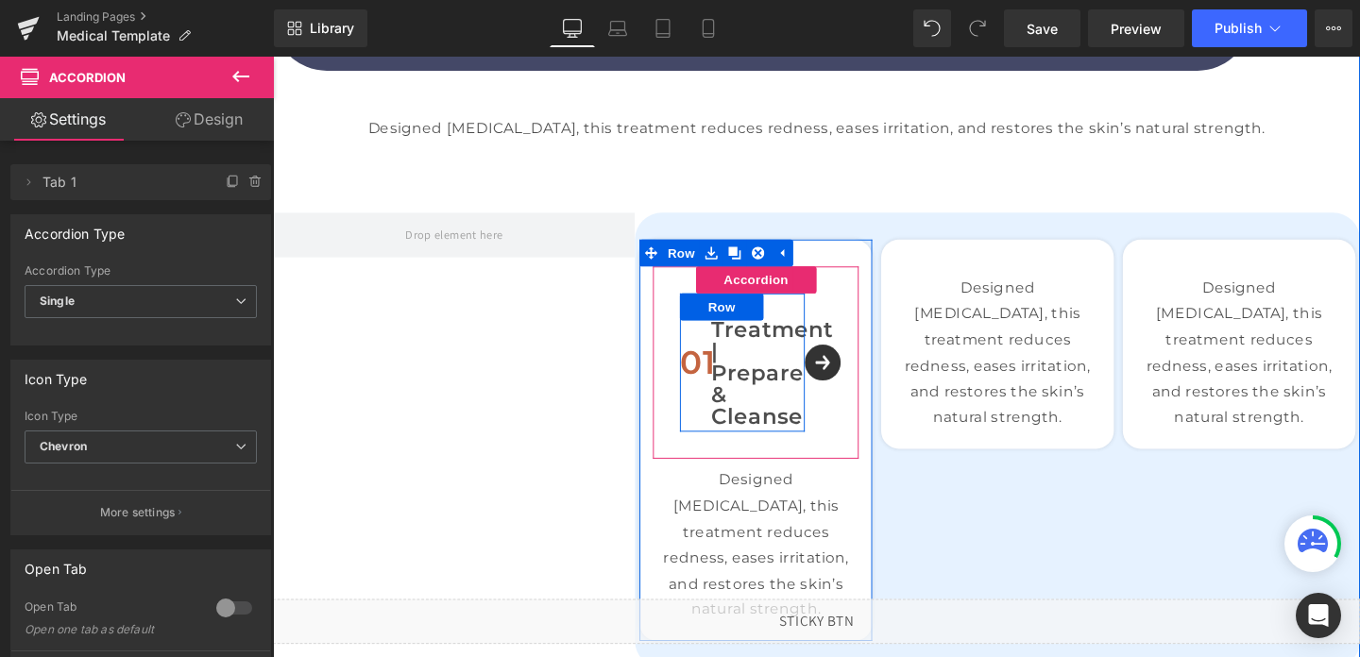
click at [731, 334] on div "01 Text Block" at bounding box center [717, 378] width 33 height 145
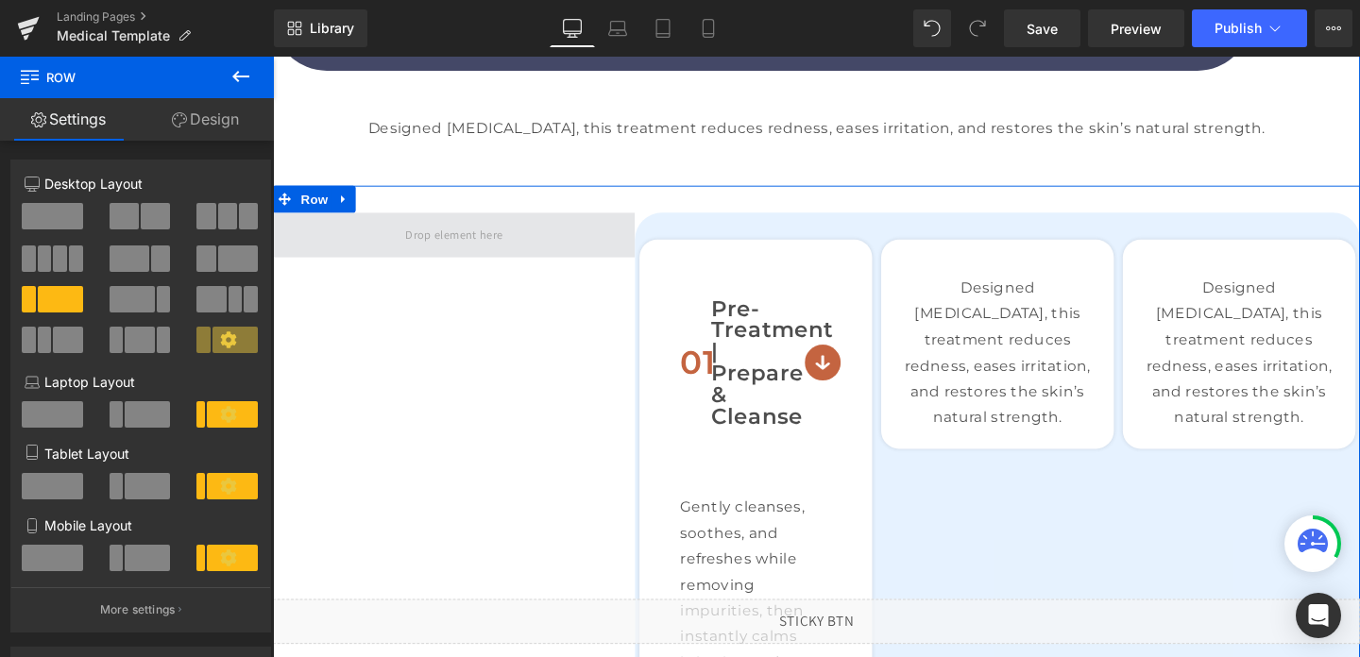
click at [528, 235] on span at bounding box center [463, 244] width 381 height 47
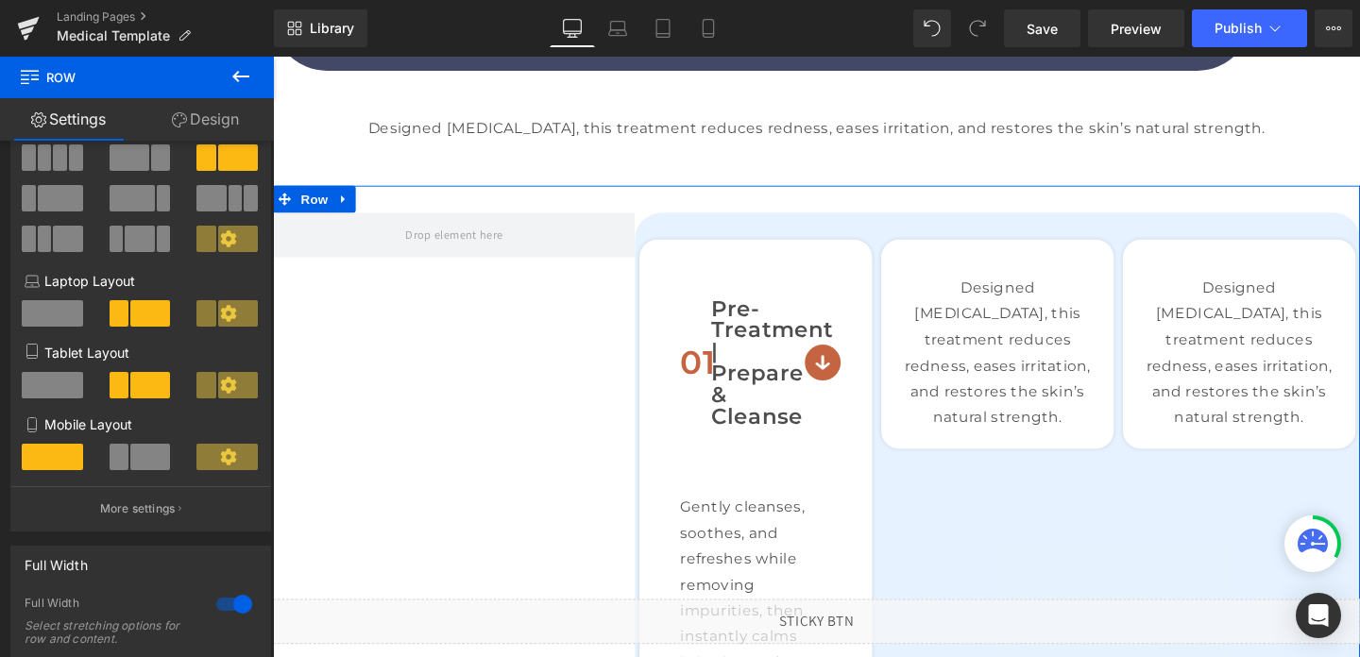
scroll to position [148, 0]
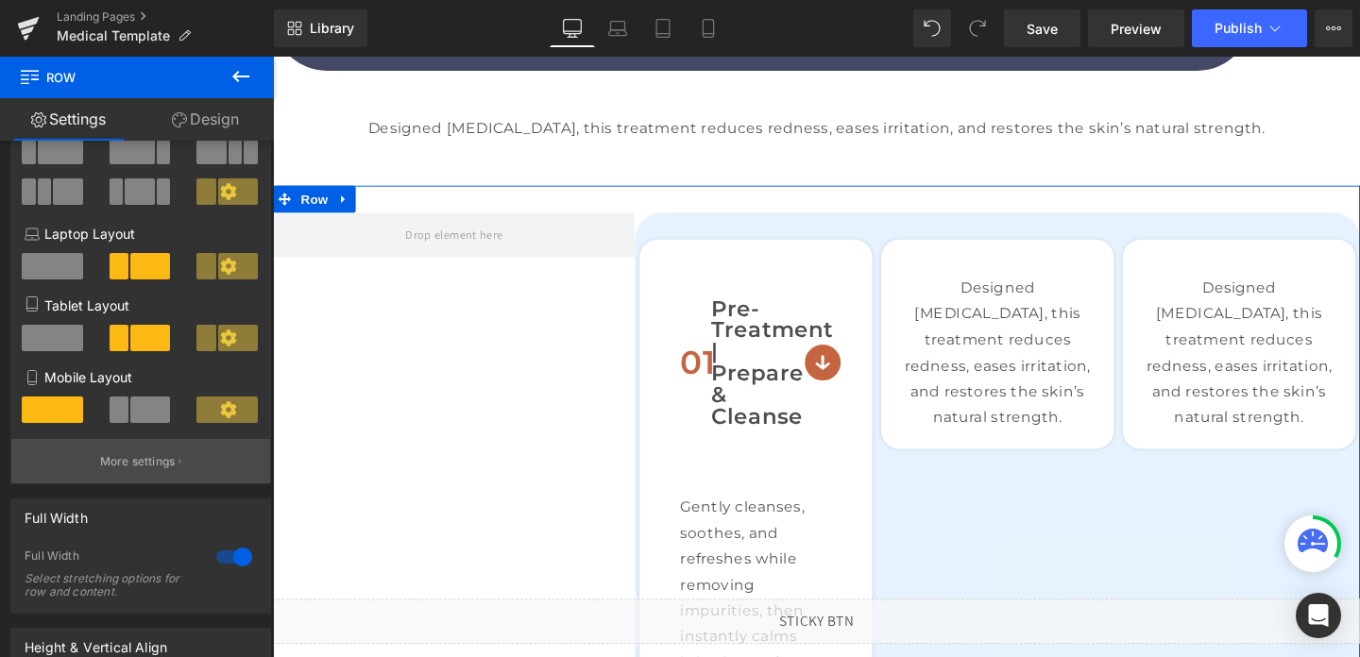
click at [129, 462] on p "More settings" at bounding box center [138, 461] width 76 height 17
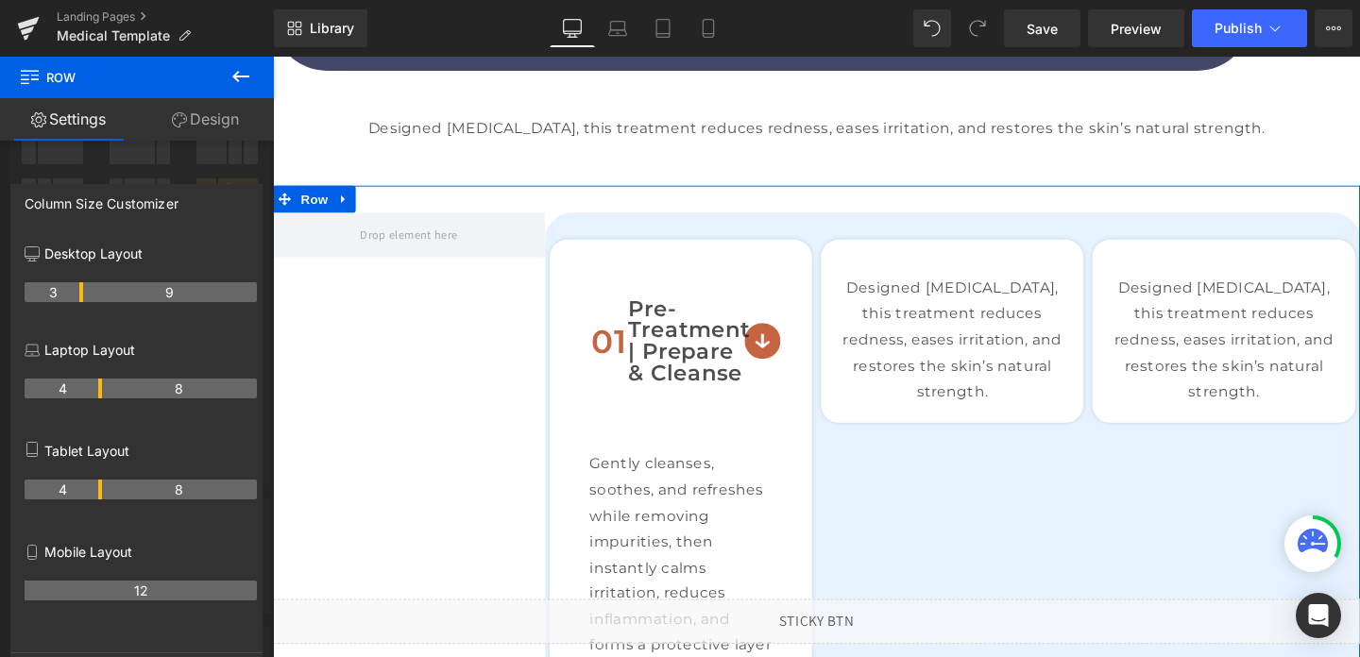
drag, startPoint x: 97, startPoint y: 293, endPoint x: 85, endPoint y: 293, distance: 12.3
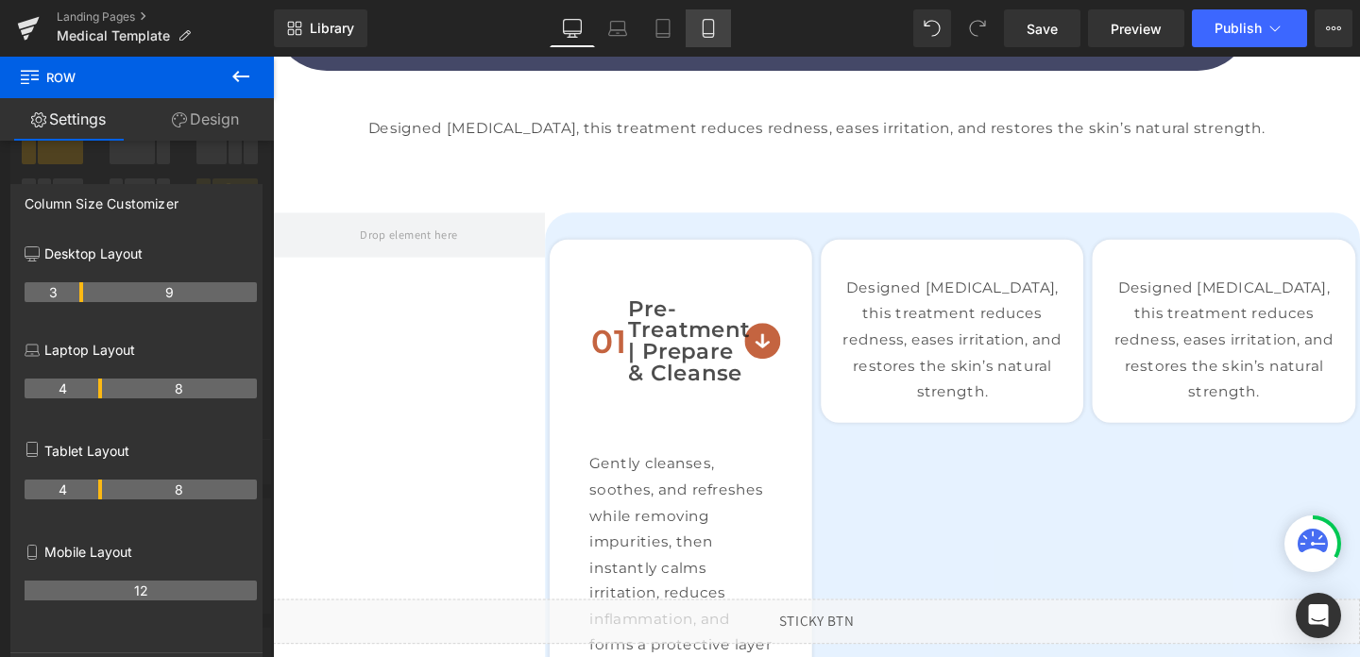
click at [719, 35] on link "Mobile" at bounding box center [708, 28] width 45 height 38
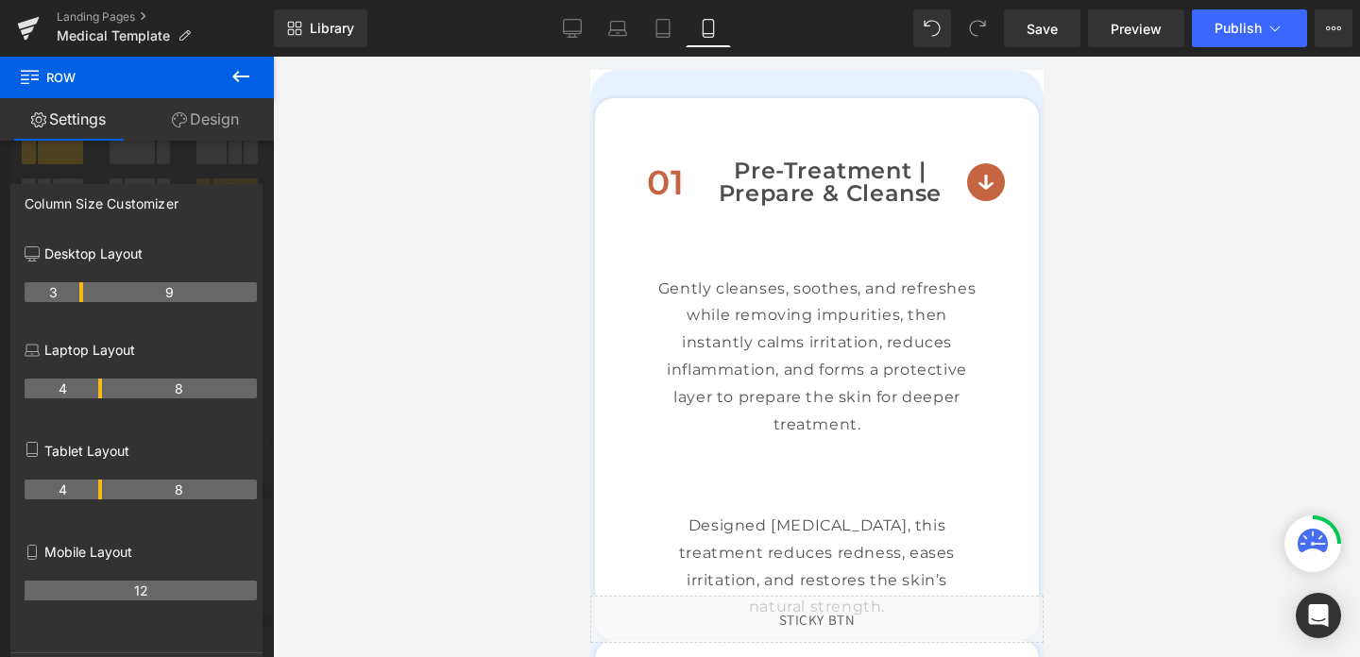
scroll to position [1050, 0]
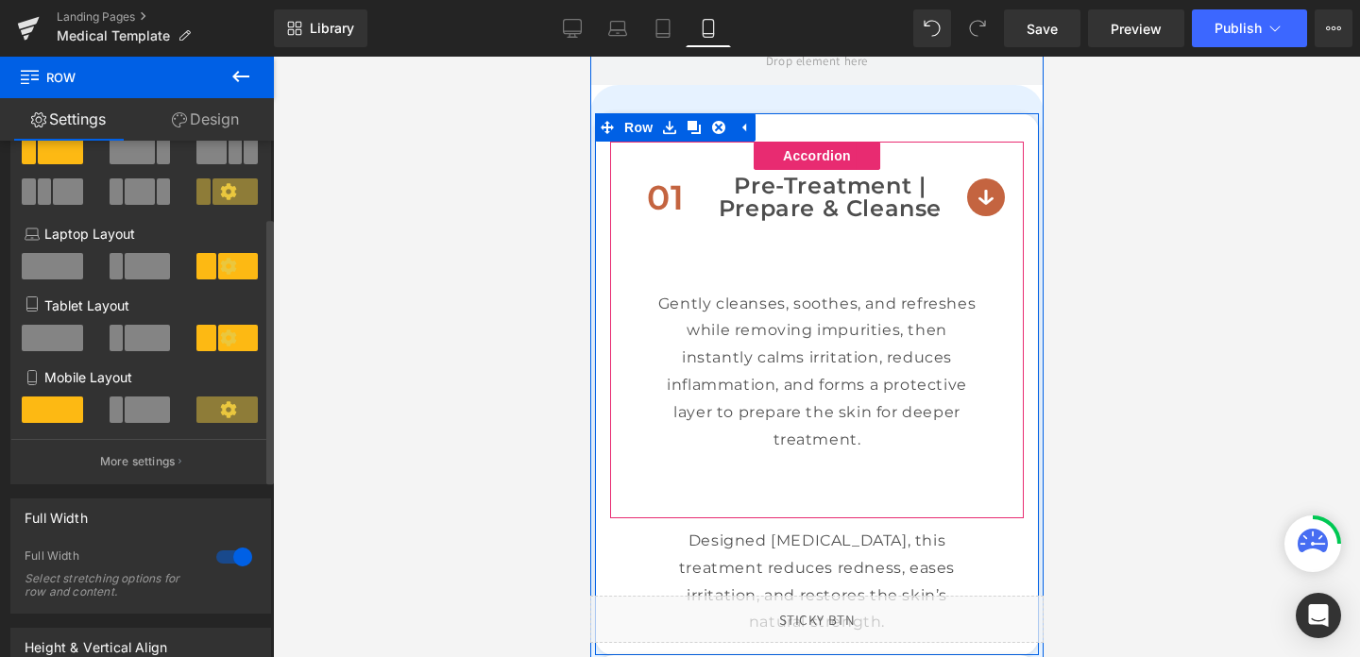
click at [986, 199] on div "01 Text Block Pre-Treatment | Prepare & Cleanse Text Block Row" at bounding box center [816, 197] width 414 height 111
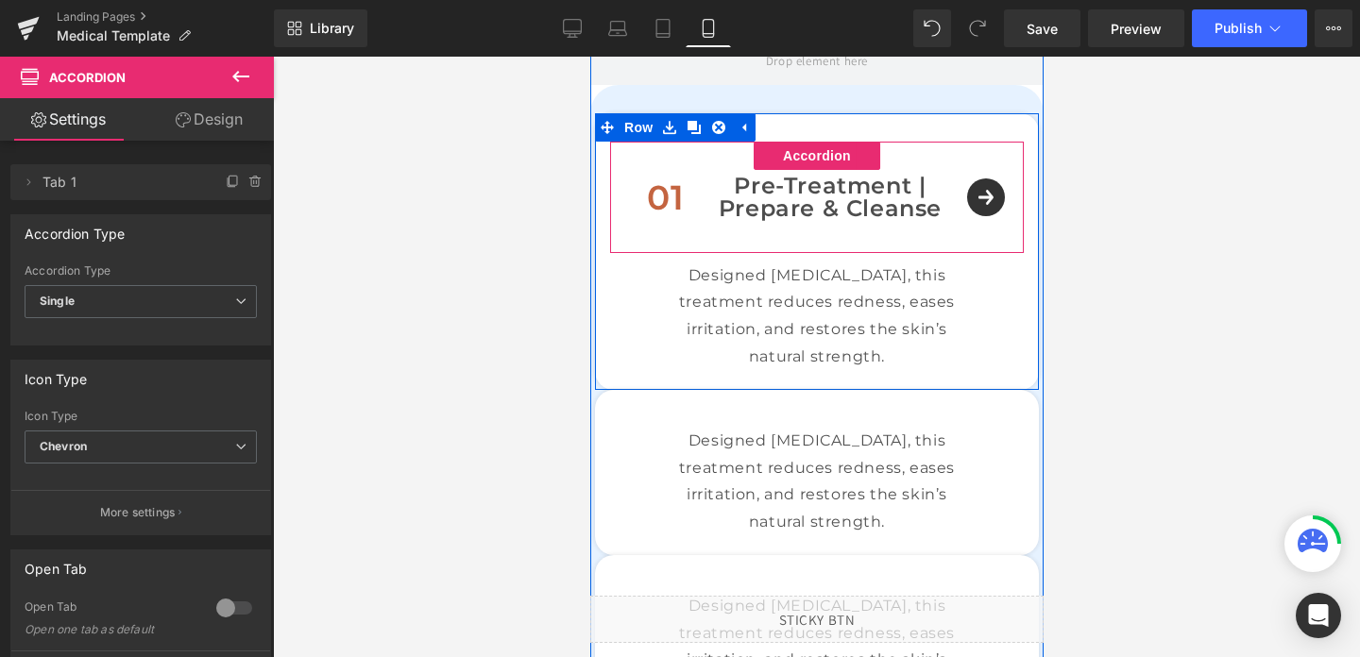
click at [986, 199] on div "01 Text Block Pre-Treatment | Prepare & Cleanse Text Block Row" at bounding box center [816, 197] width 414 height 111
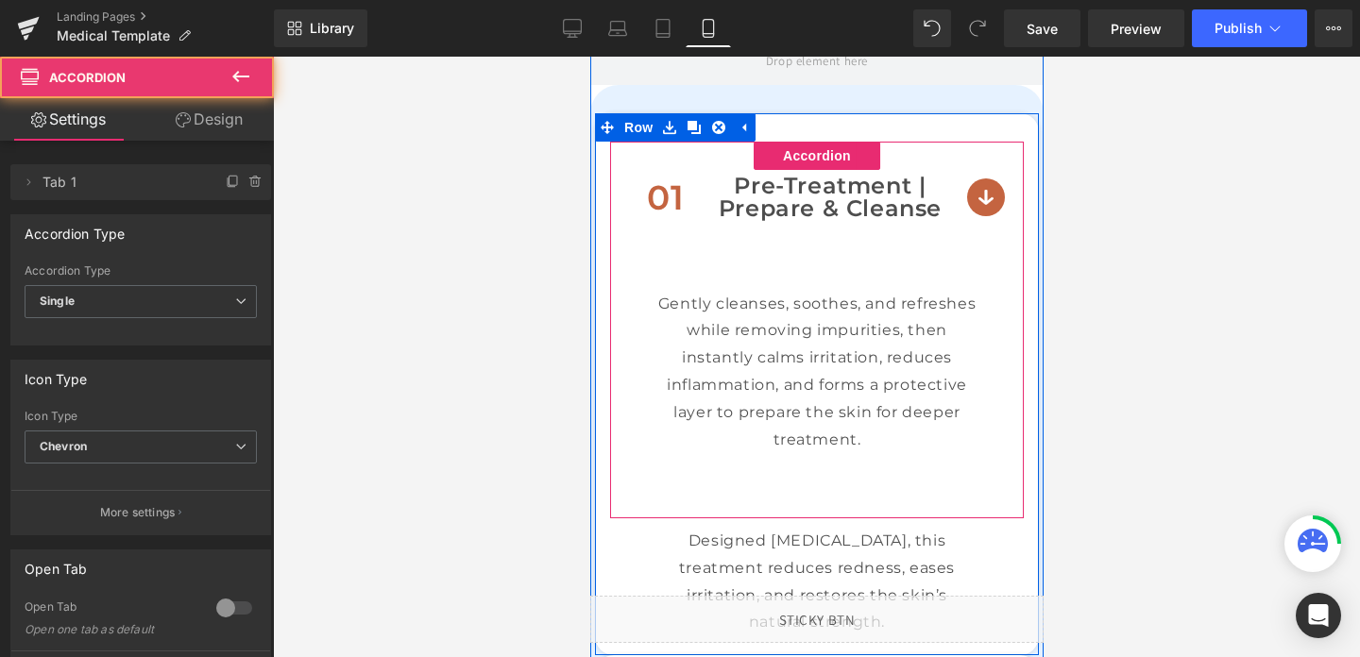
click at [986, 199] on div "01 Text Block Pre-Treatment | Prepare & Cleanse Text Block Row" at bounding box center [816, 197] width 414 height 111
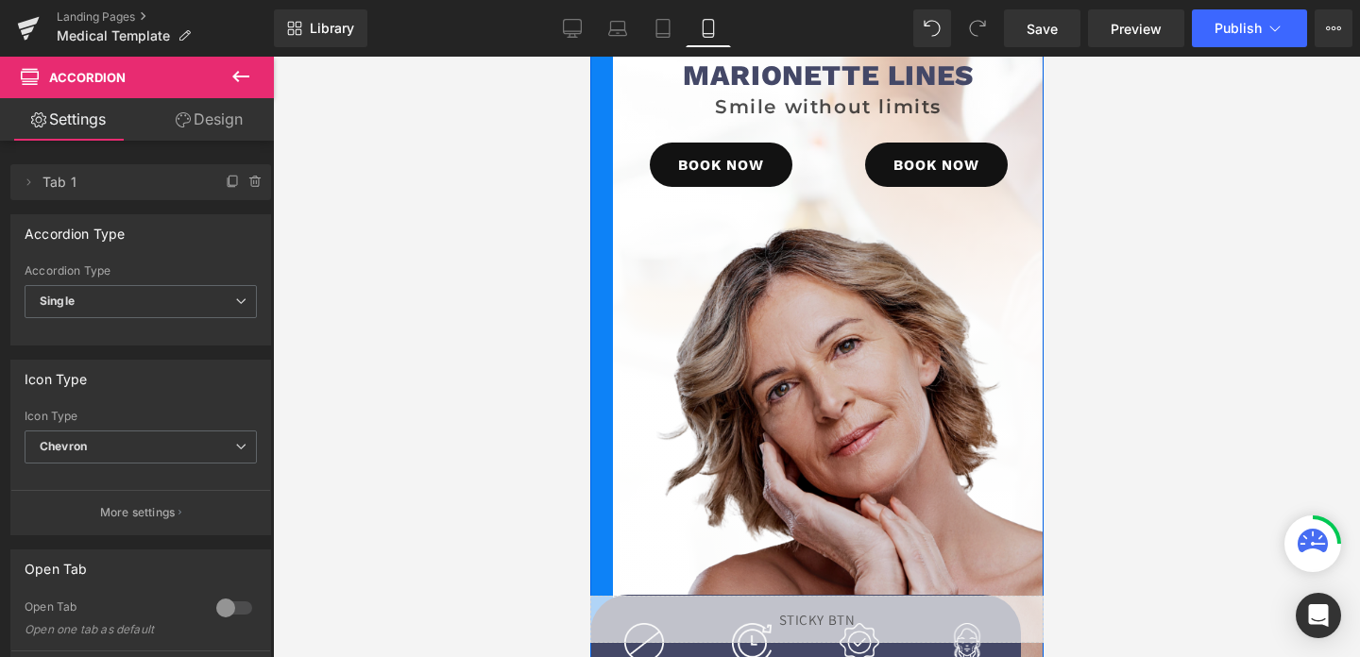
scroll to position [84, 0]
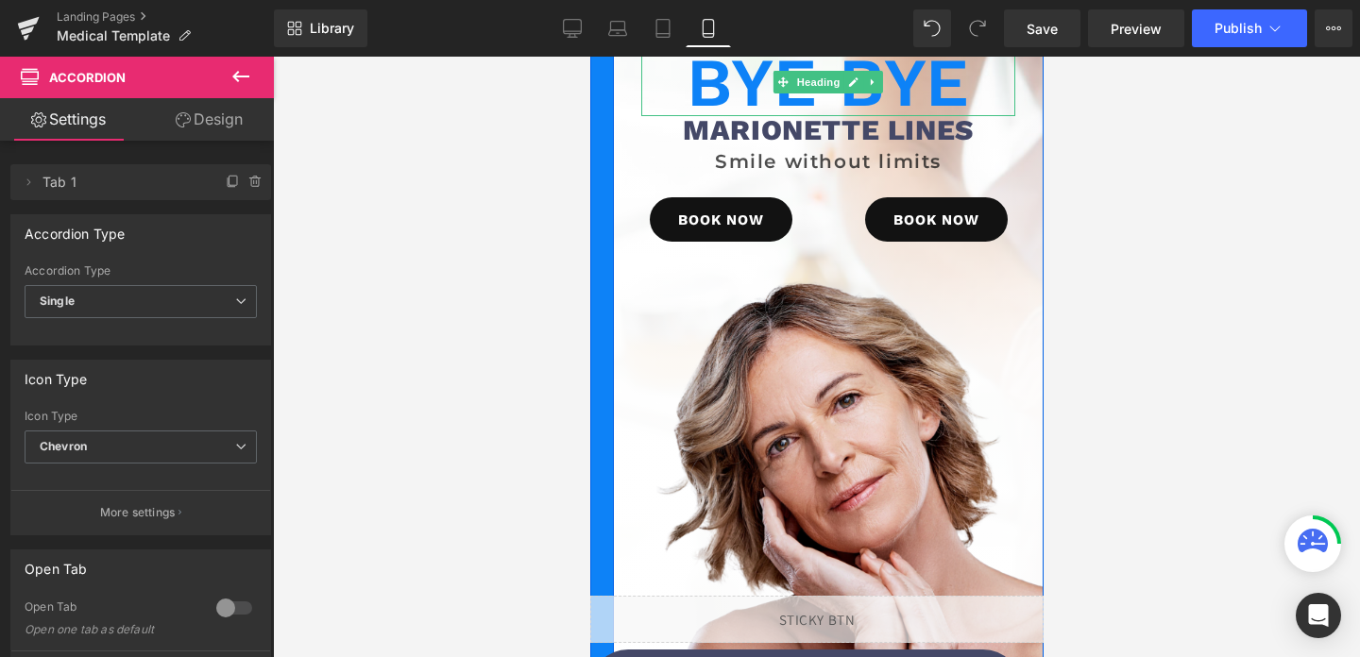
click at [754, 95] on h1 "Bye Bye" at bounding box center [827, 82] width 374 height 68
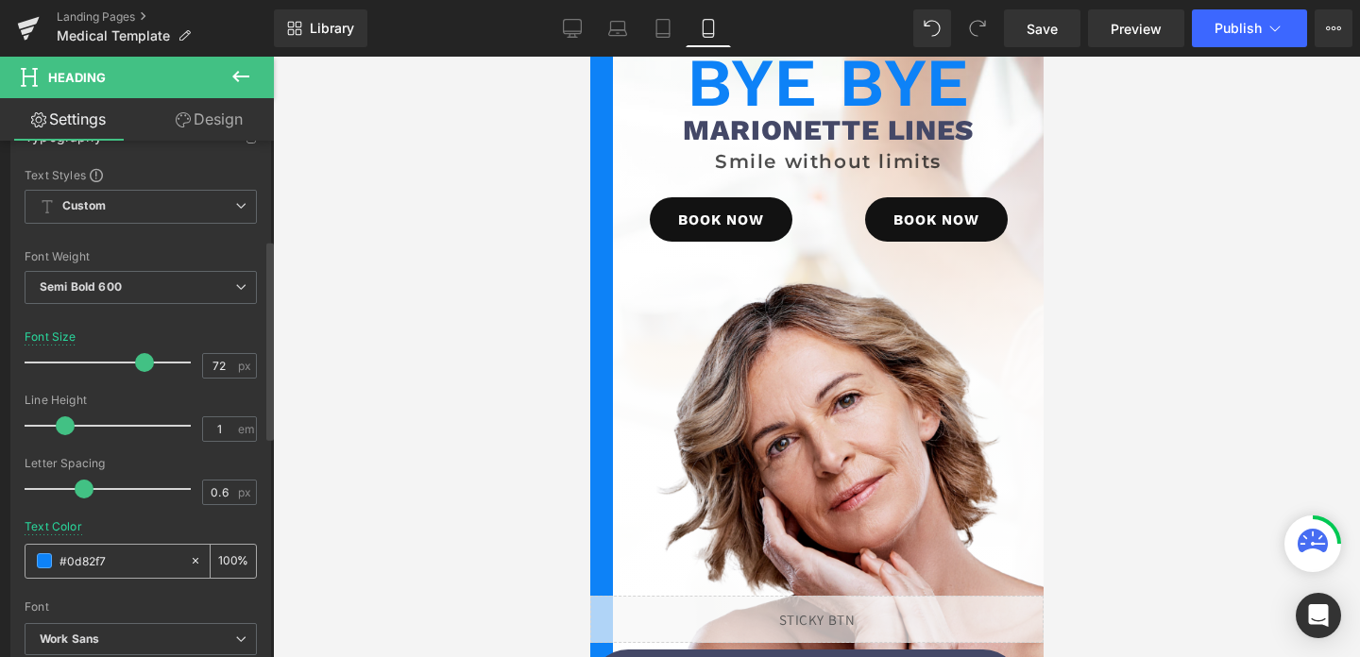
scroll to position [255, 0]
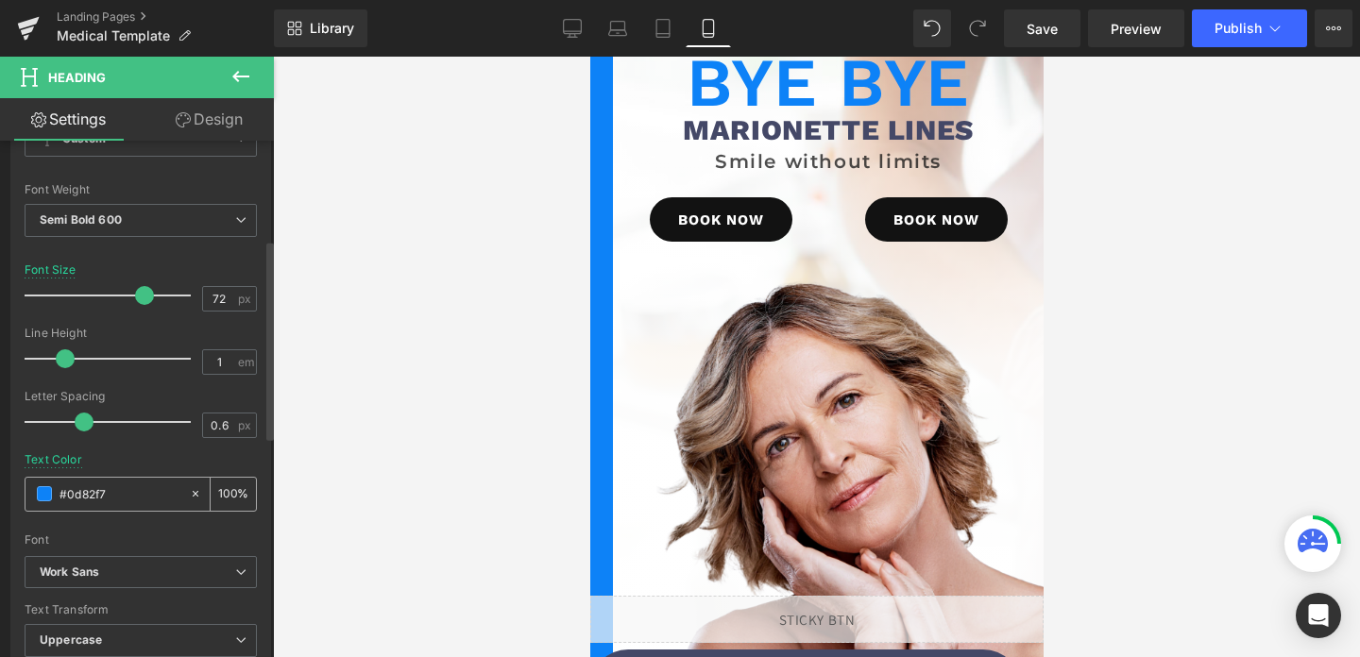
click at [116, 480] on div "#0d82f7" at bounding box center [107, 494] width 163 height 33
copy div
click at [111, 498] on input "#0d82f7" at bounding box center [120, 494] width 121 height 21
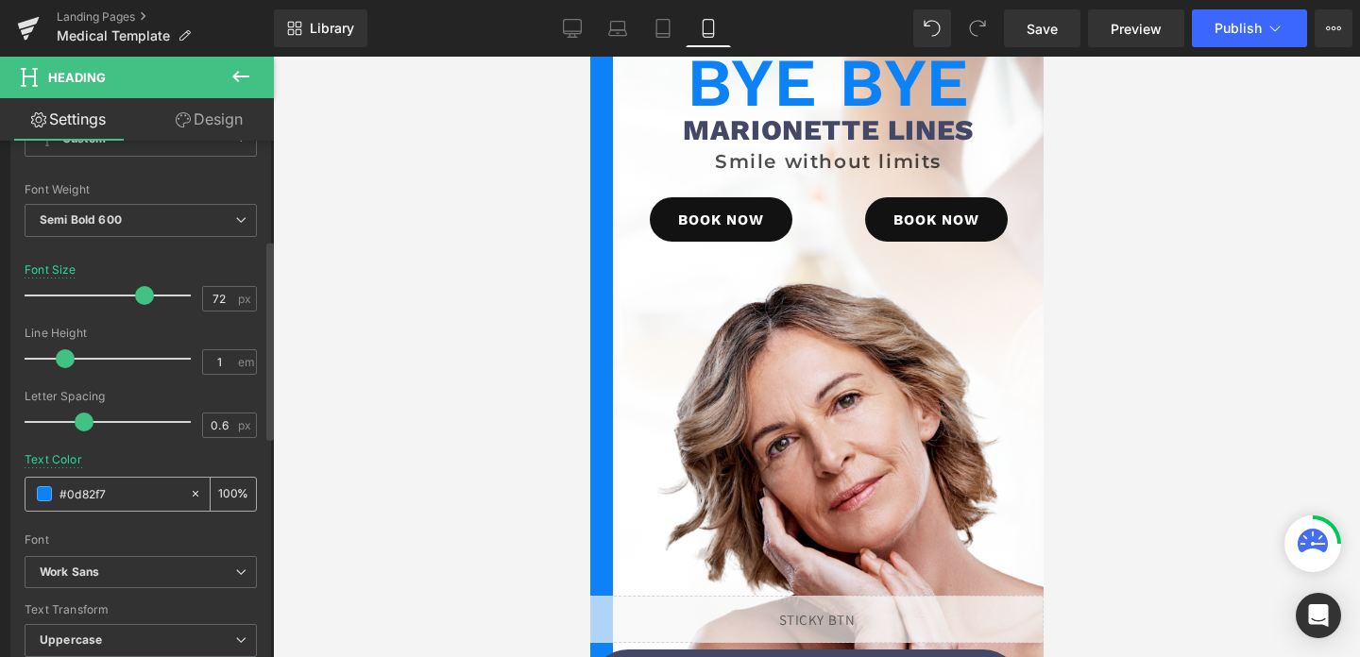
click at [111, 498] on input "#0d82f7" at bounding box center [120, 494] width 121 height 21
click at [583, 32] on link "Desktop" at bounding box center [572, 28] width 45 height 38
type input "140"
type input "100"
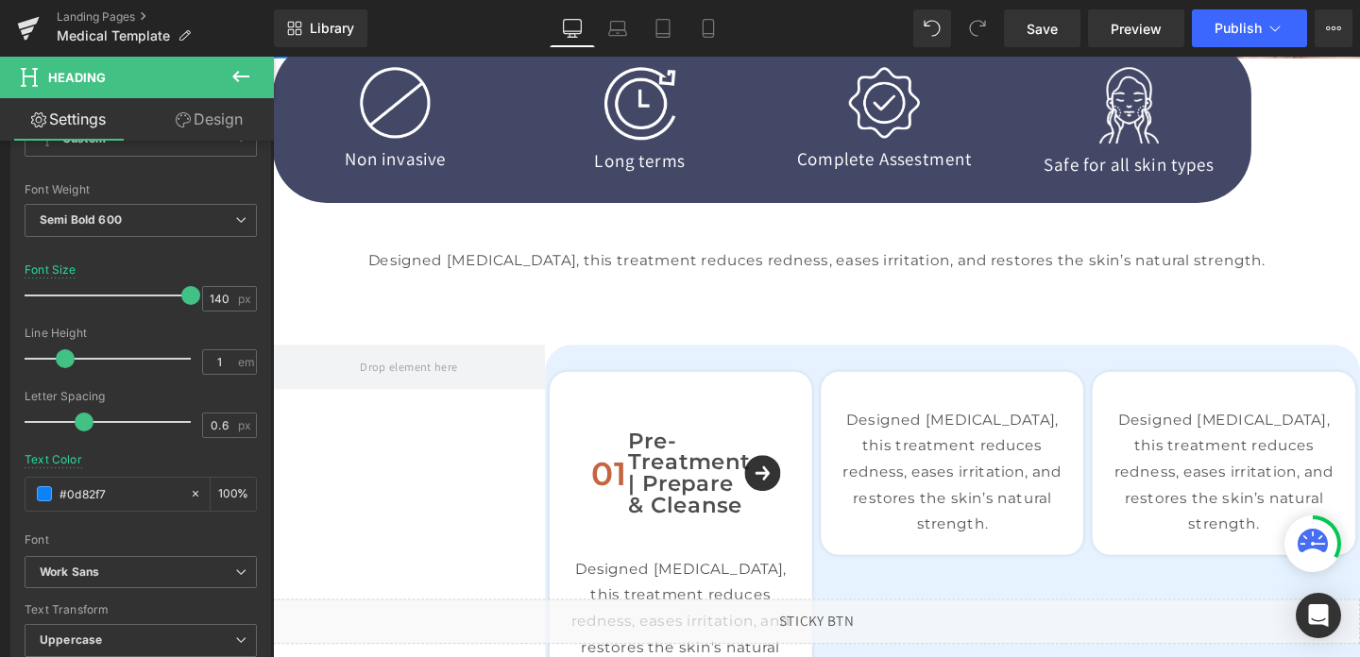
scroll to position [532, 0]
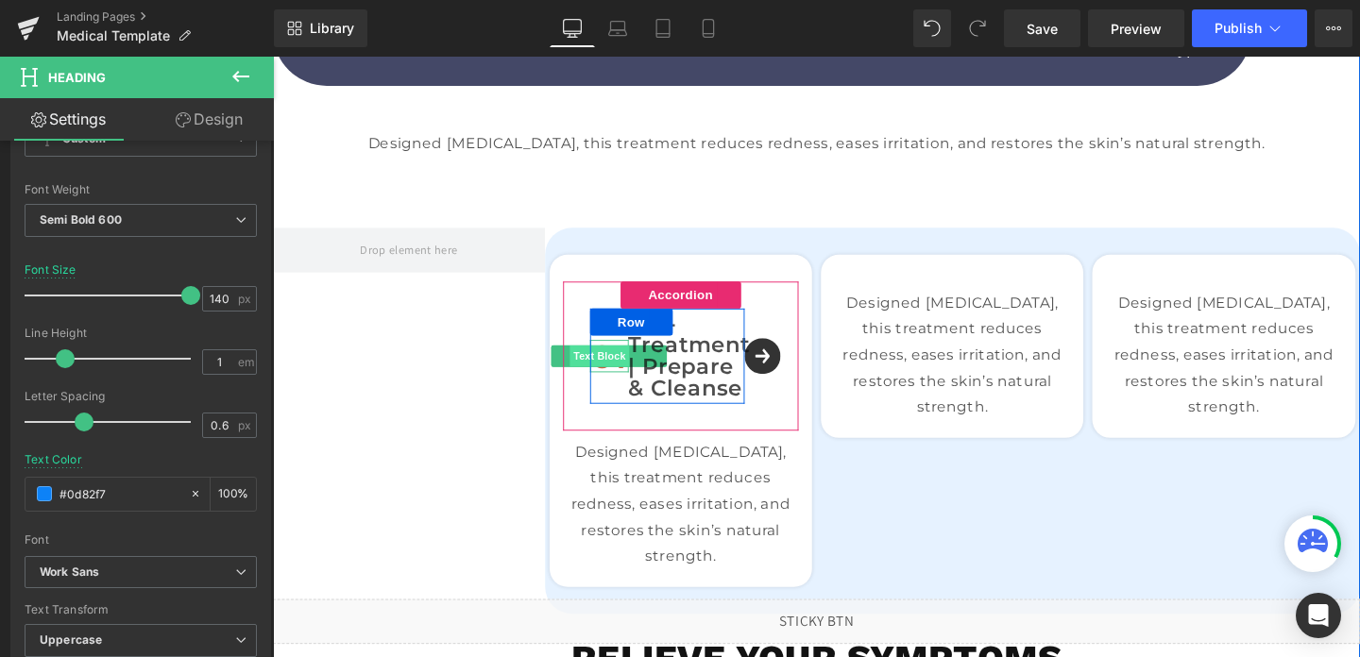
click at [620, 377] on span "Text Block" at bounding box center [617, 372] width 62 height 23
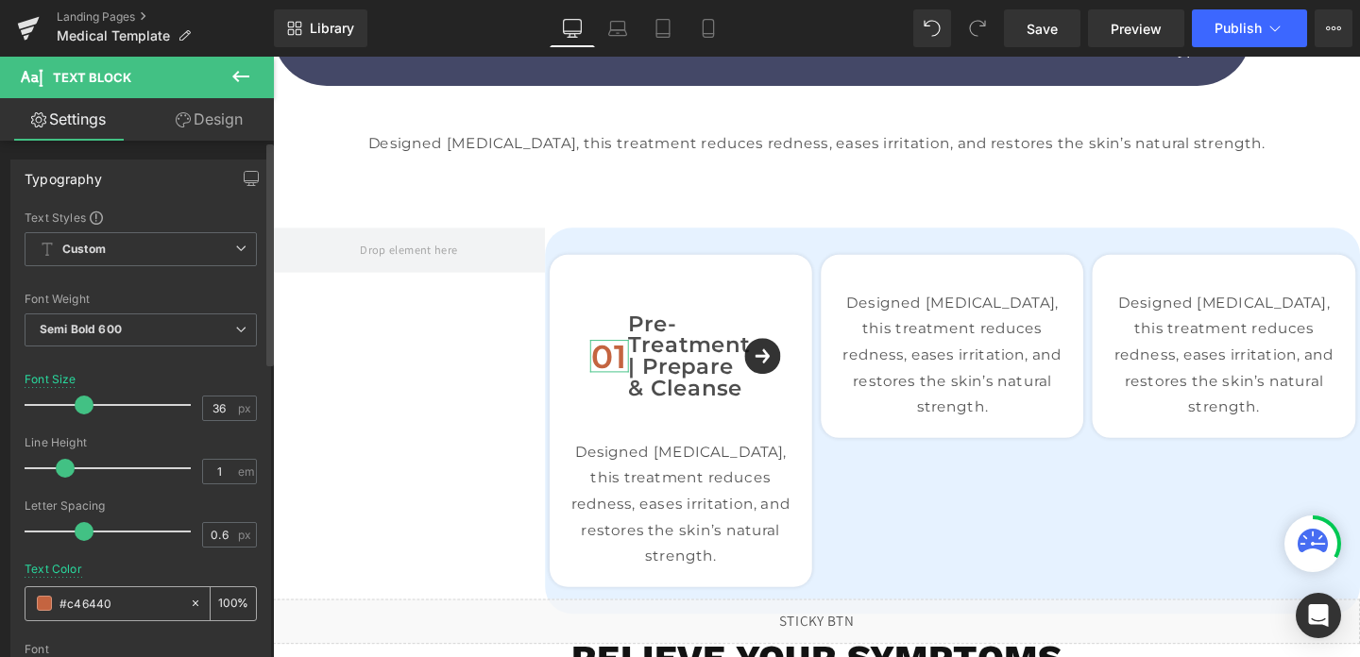
click at [97, 605] on input "#c46440" at bounding box center [120, 603] width 121 height 21
paste input "0d82f7"
type input "#0d82f7"
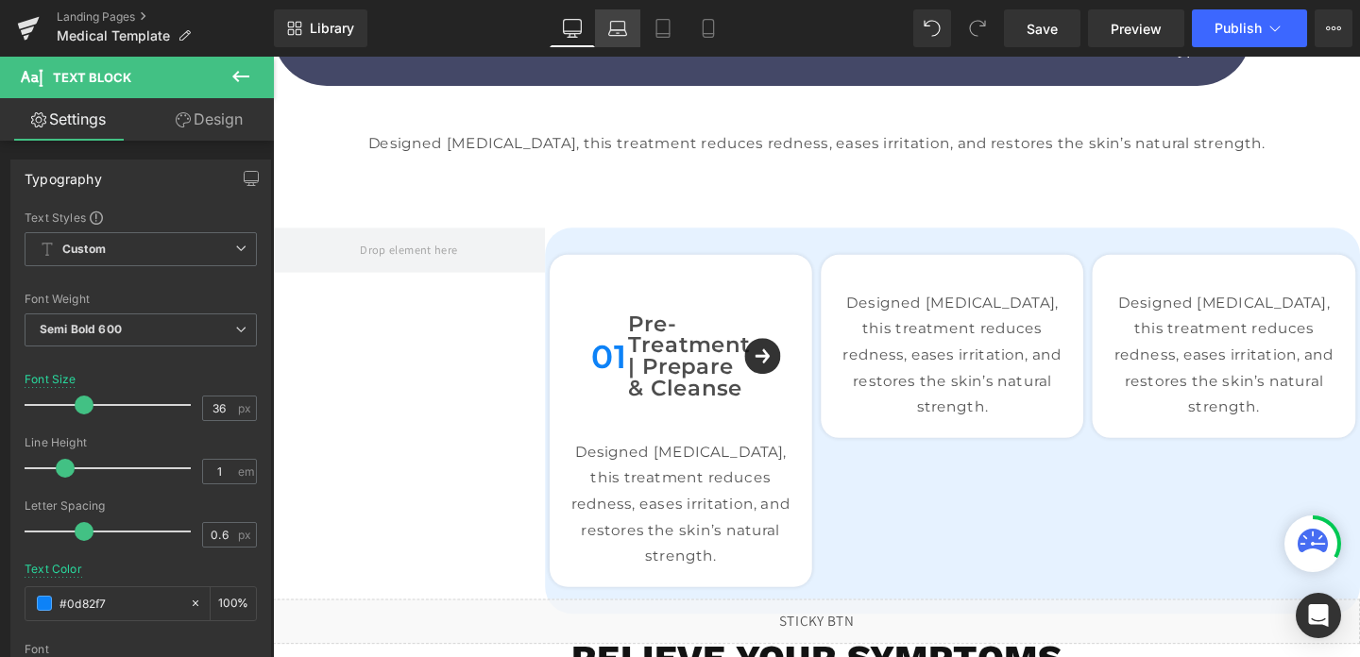
click at [615, 36] on icon at bounding box center [617, 28] width 19 height 19
type input "24"
type input "#121212"
type input "75"
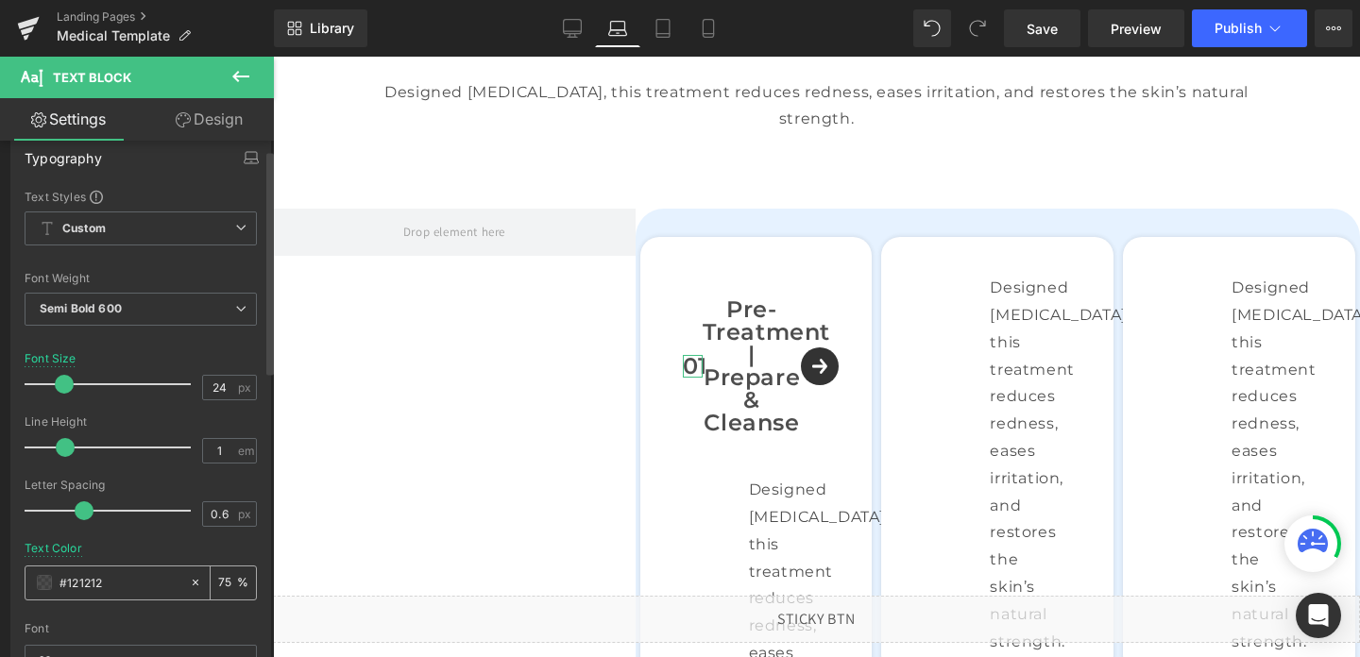
scroll to position [22, 0]
click at [107, 587] on input "#121212" at bounding box center [120, 581] width 121 height 21
paste input "0d82f7"
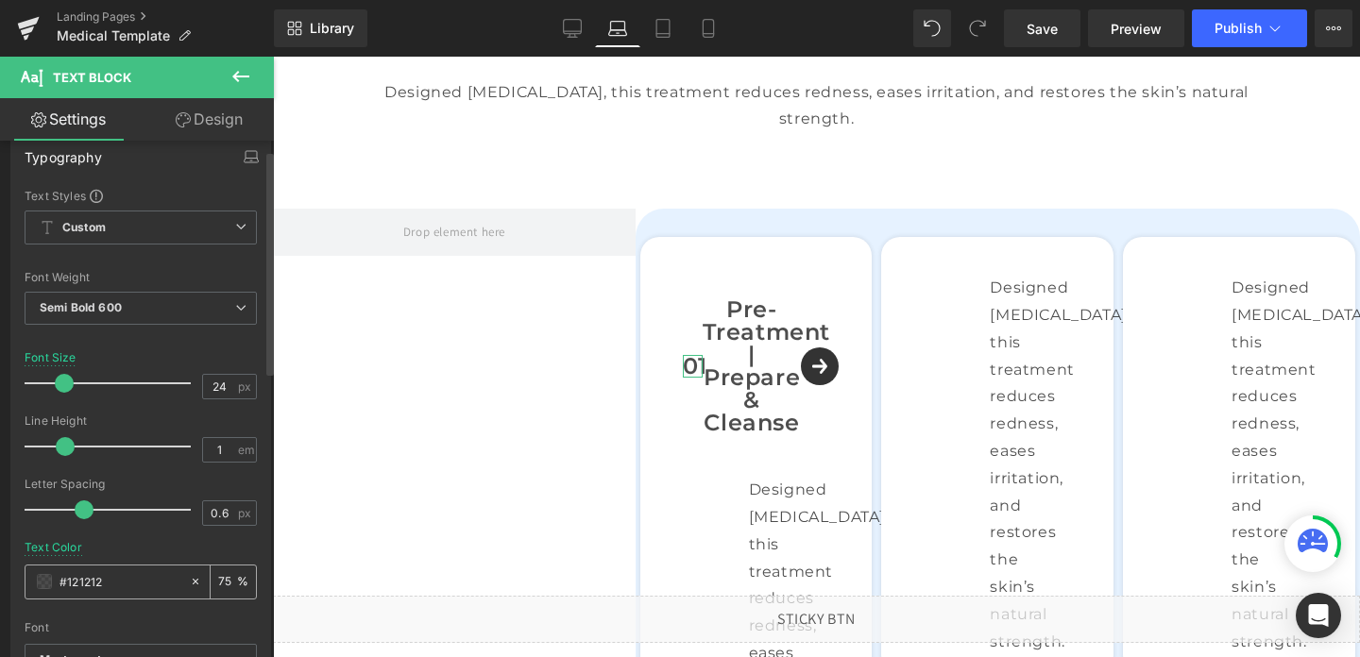
type input "#0d82f7"
type input "100"
click at [664, 30] on icon at bounding box center [663, 28] width 19 height 19
type input "#121212"
type input "75"
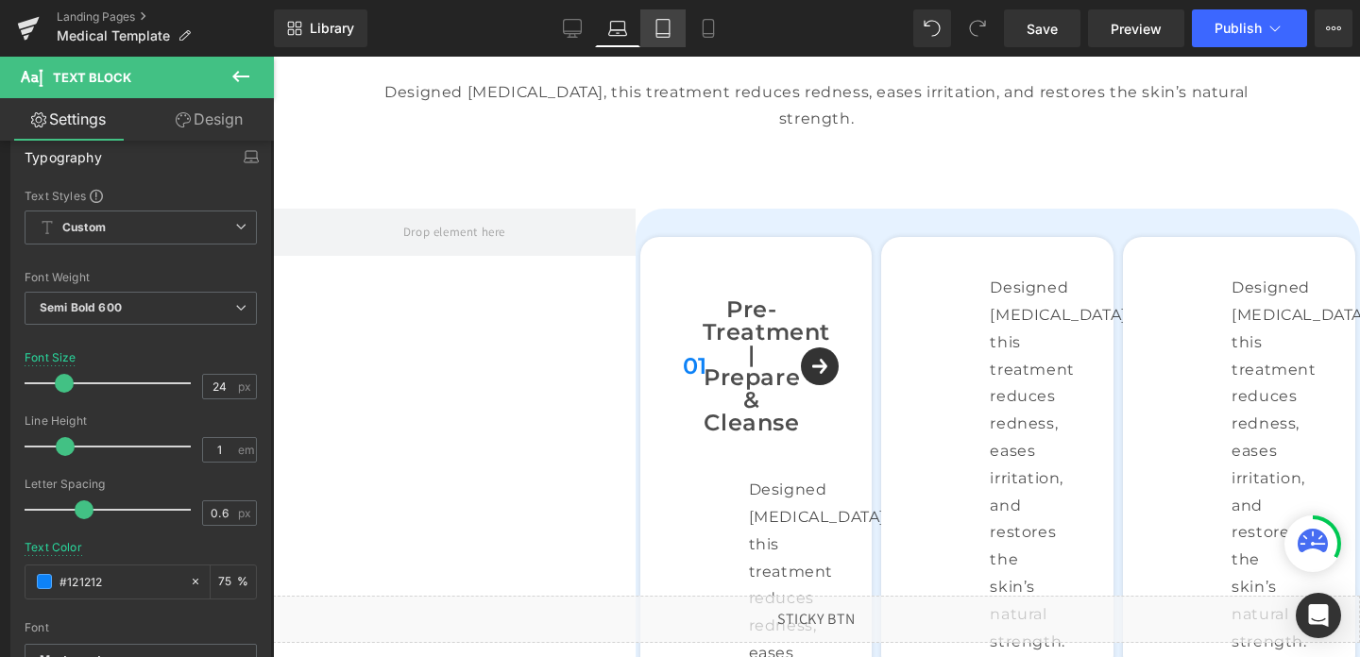
scroll to position [984, 0]
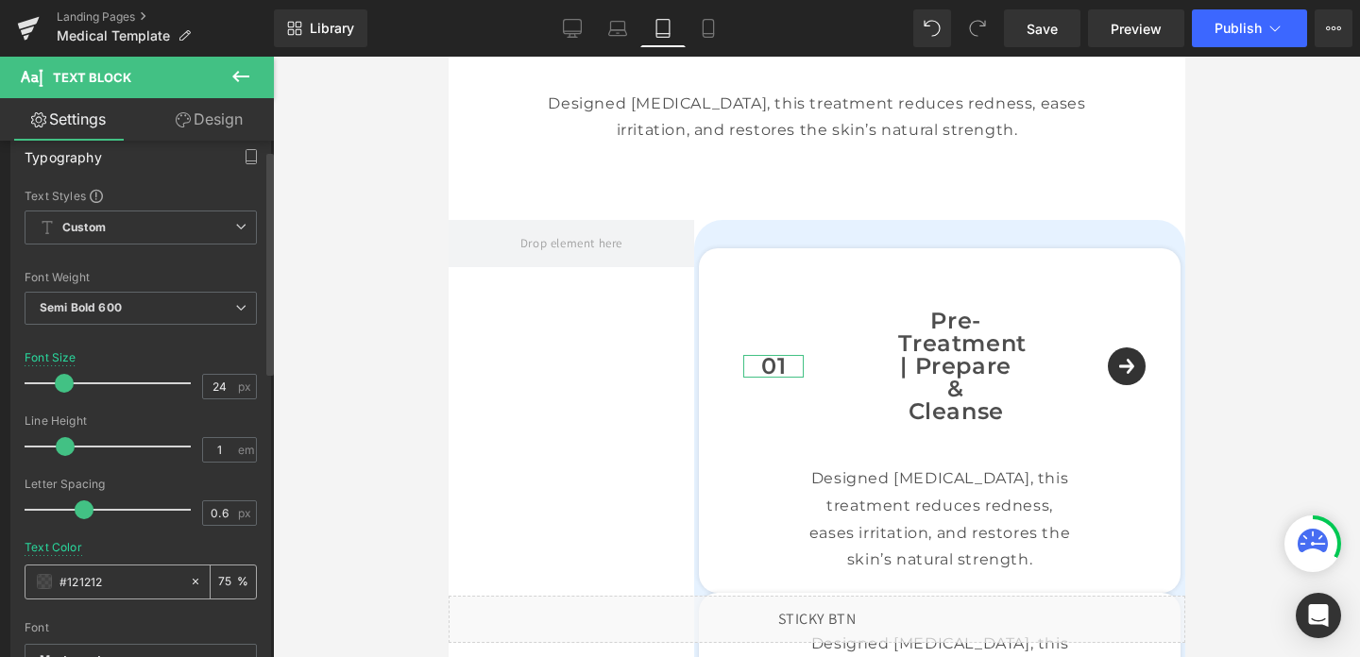
click at [99, 577] on input "#121212" at bounding box center [120, 581] width 121 height 21
paste input "#0d82f7"
type input "##0d82f7"
type input "0"
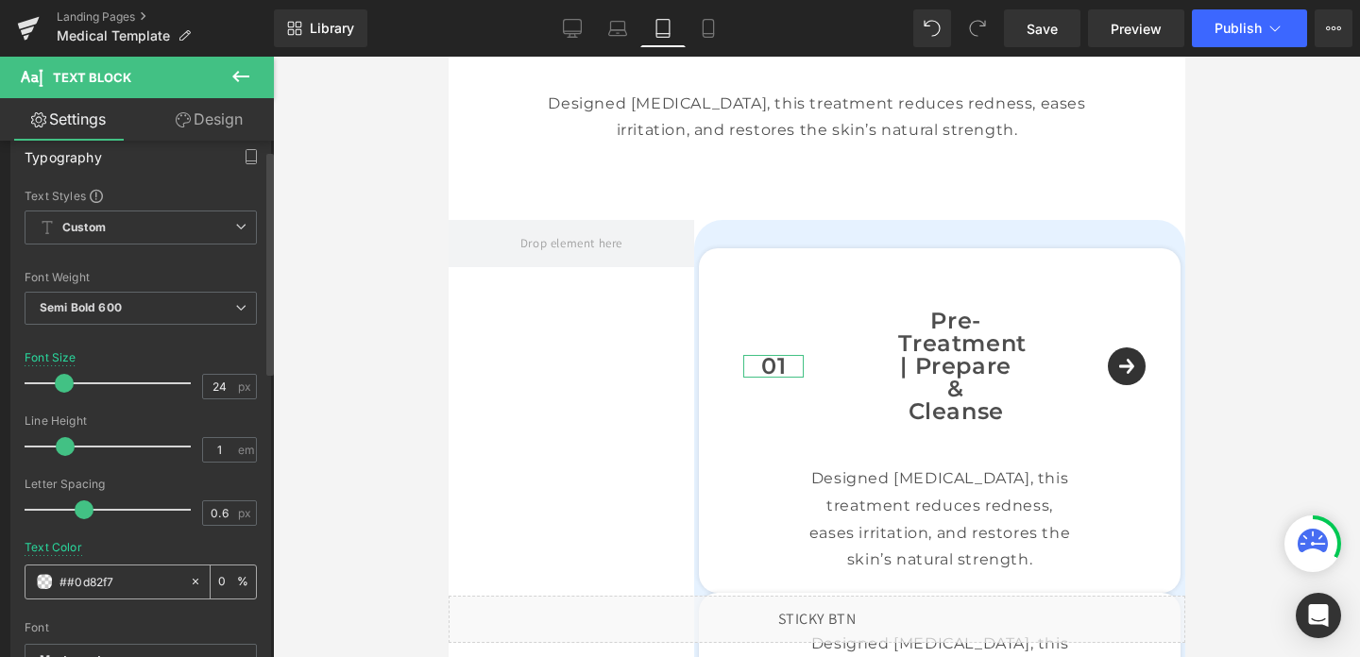
click at [66, 570] on div "##0d82f7" at bounding box center [107, 582] width 163 height 33
click at [68, 590] on input "##0d82f7" at bounding box center [120, 581] width 121 height 21
click at [66, 582] on input "##0d82f7" at bounding box center [120, 581] width 121 height 21
type input "#0d82f7"
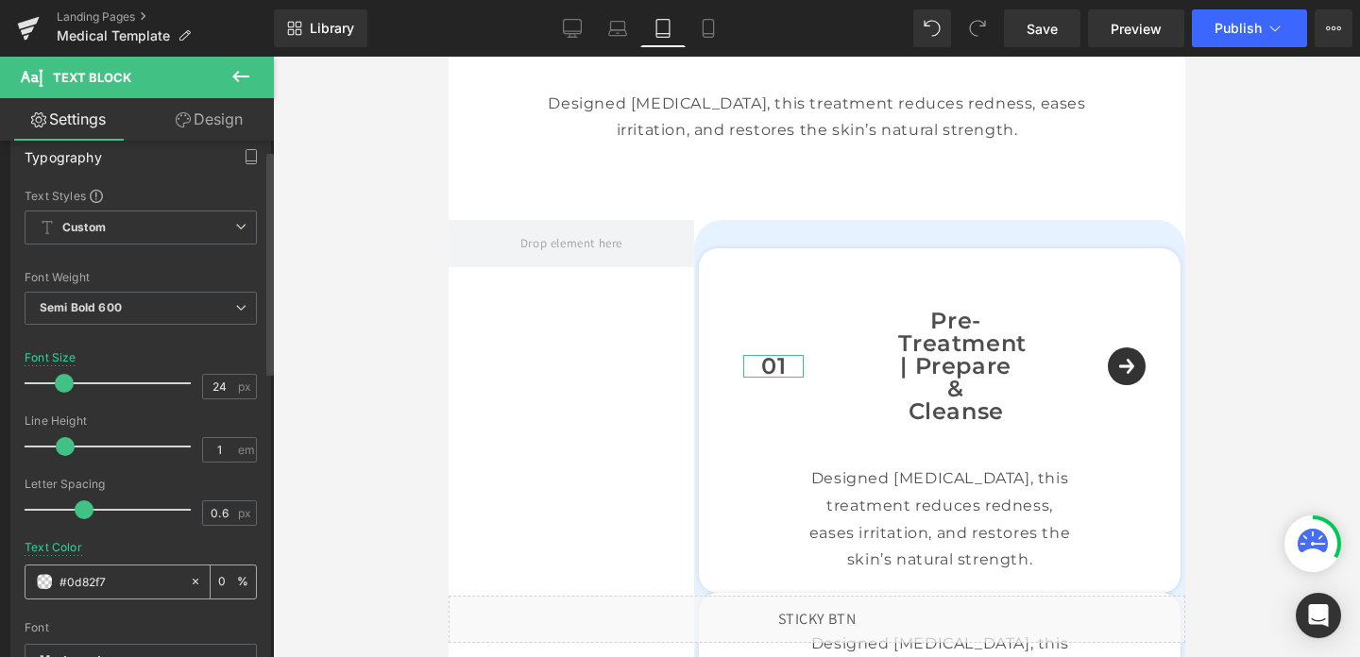
type input "100"
type input "#0d82f7"
click at [704, 28] on icon at bounding box center [708, 29] width 10 height 18
type input "36"
type input "#c46440"
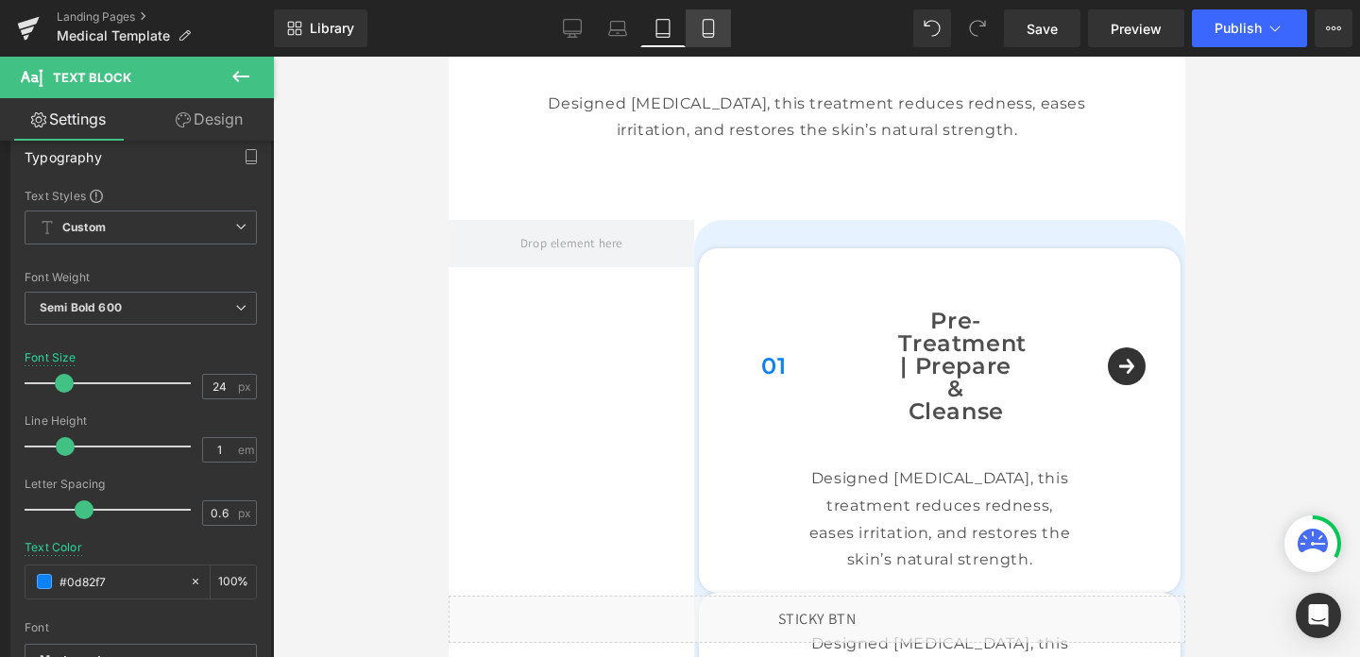
type input "100"
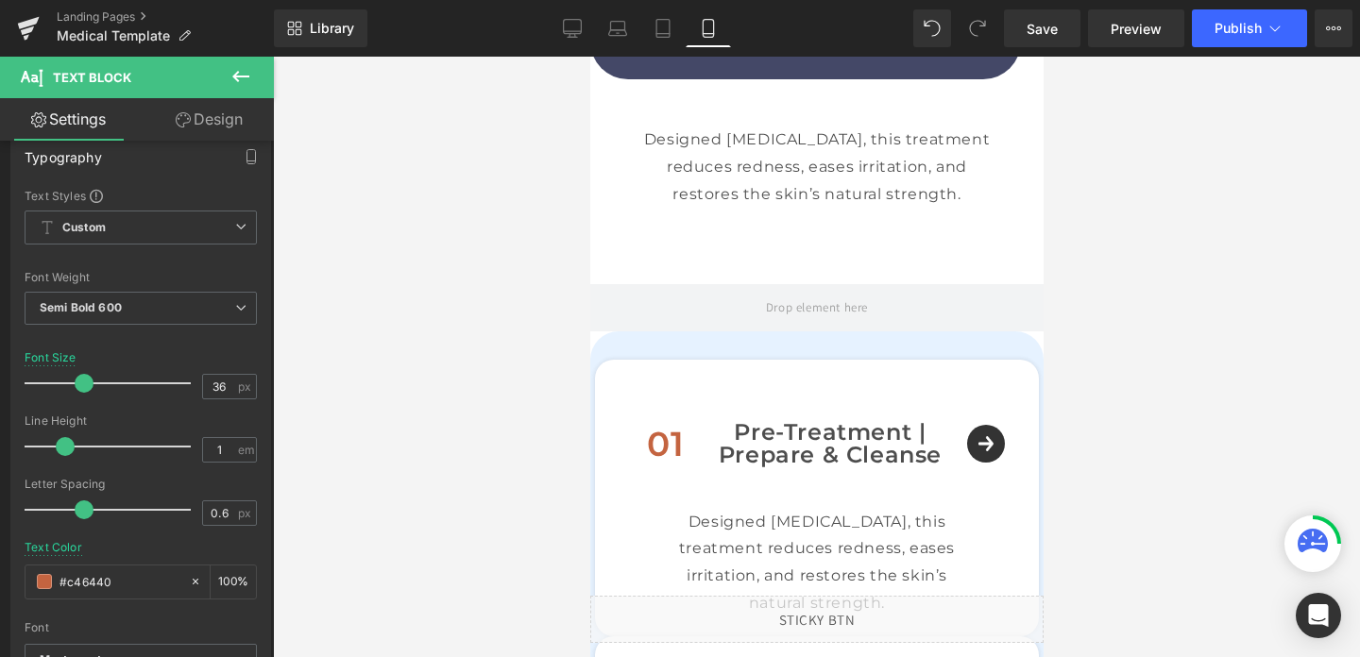
scroll to position [837, 0]
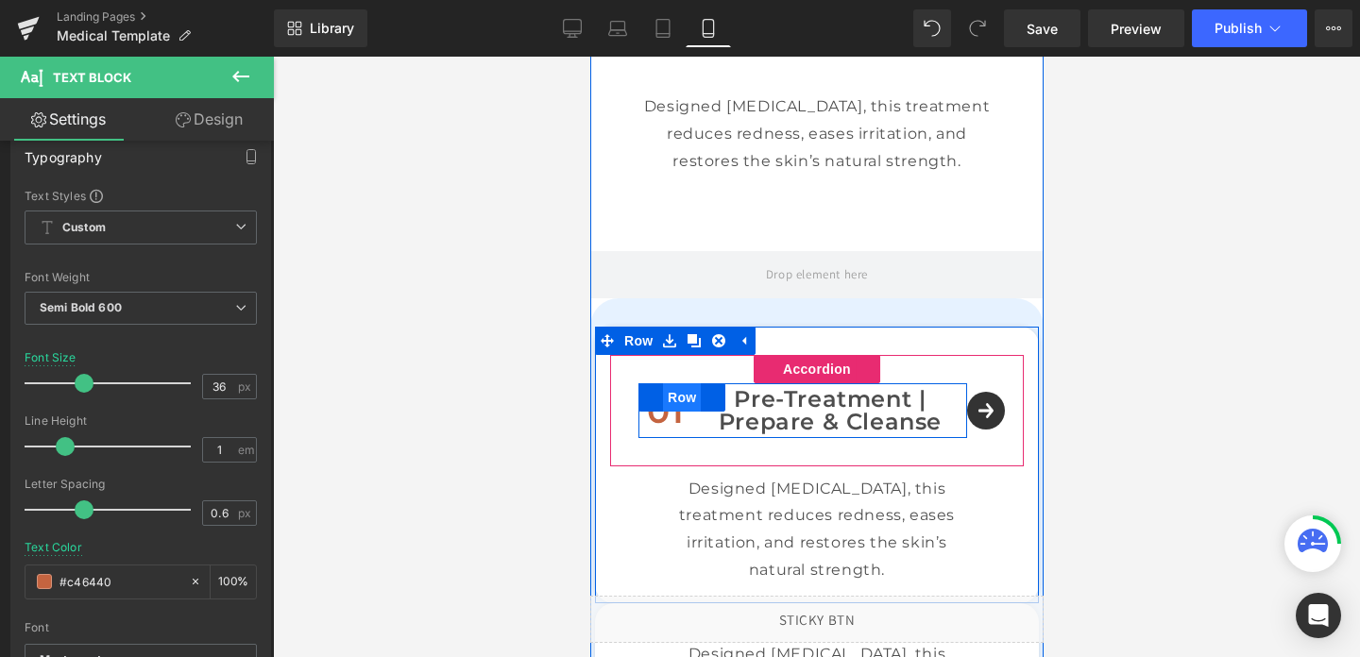
click at [677, 404] on span "Row" at bounding box center [681, 397] width 38 height 28
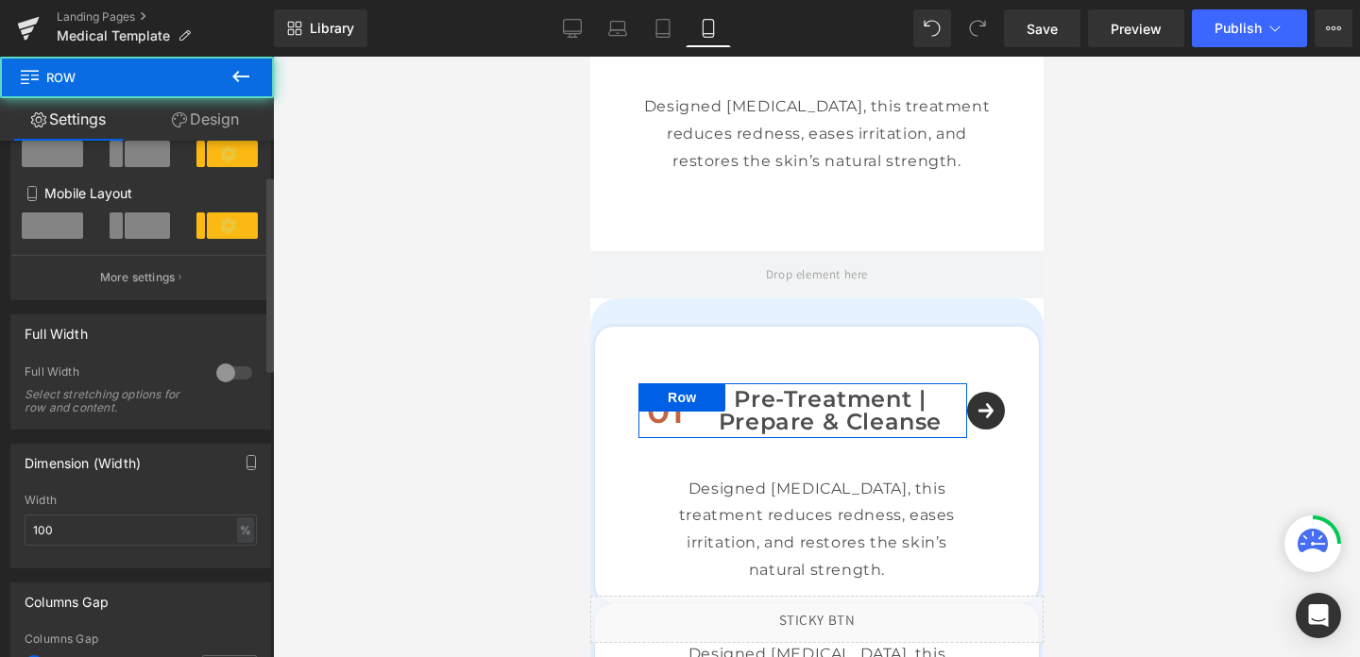
scroll to position [400, 0]
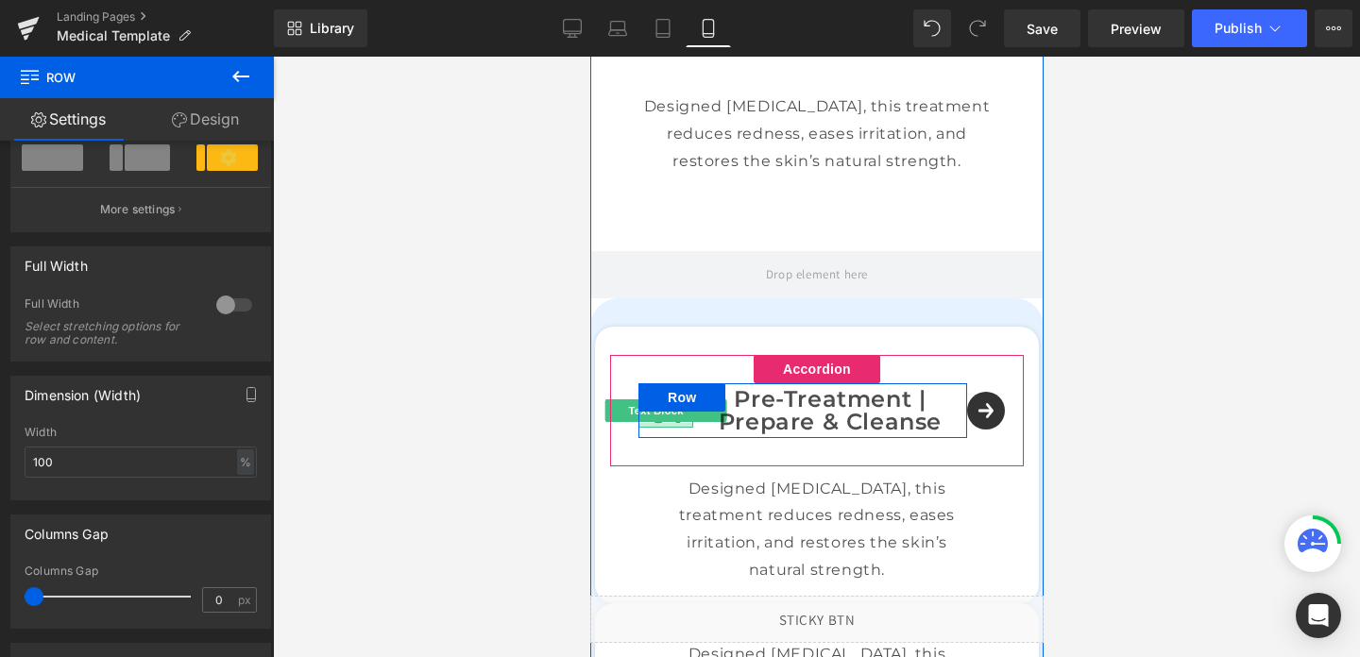
click at [664, 426] on div at bounding box center [665, 425] width 55 height 5
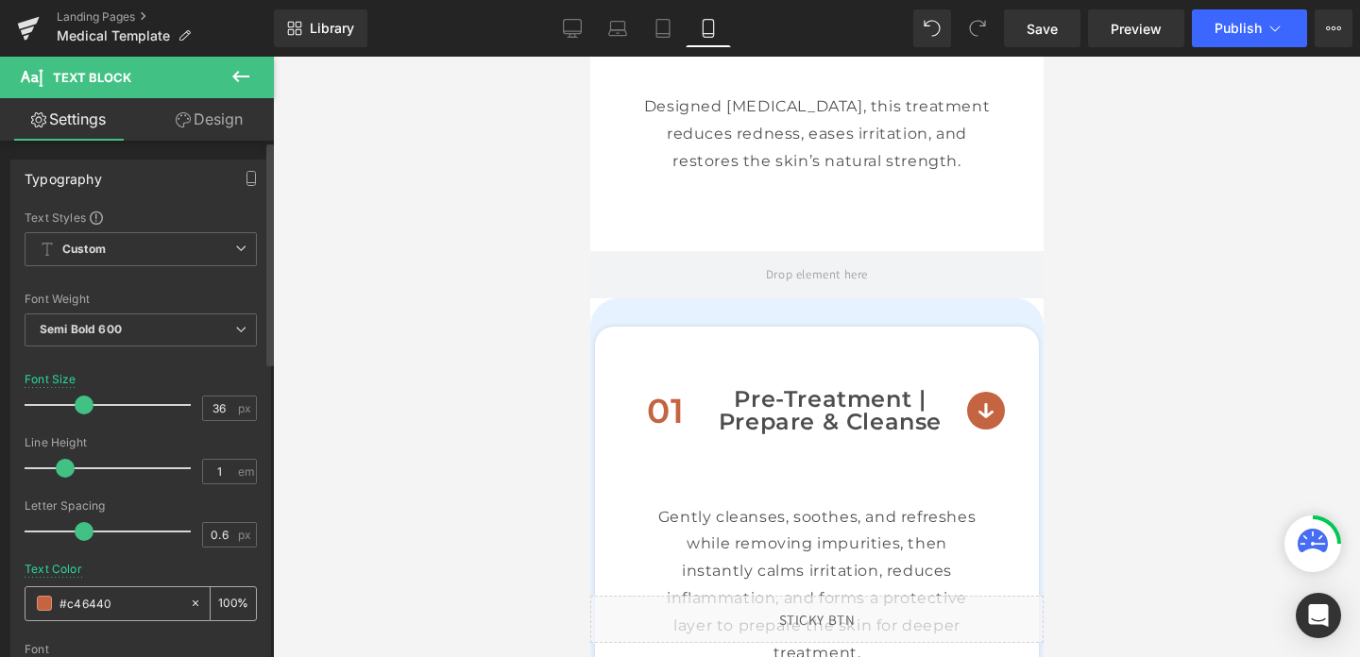
click at [116, 592] on div "#c46440" at bounding box center [107, 604] width 163 height 33
click at [137, 601] on input "#c46440" at bounding box center [120, 603] width 121 height 21
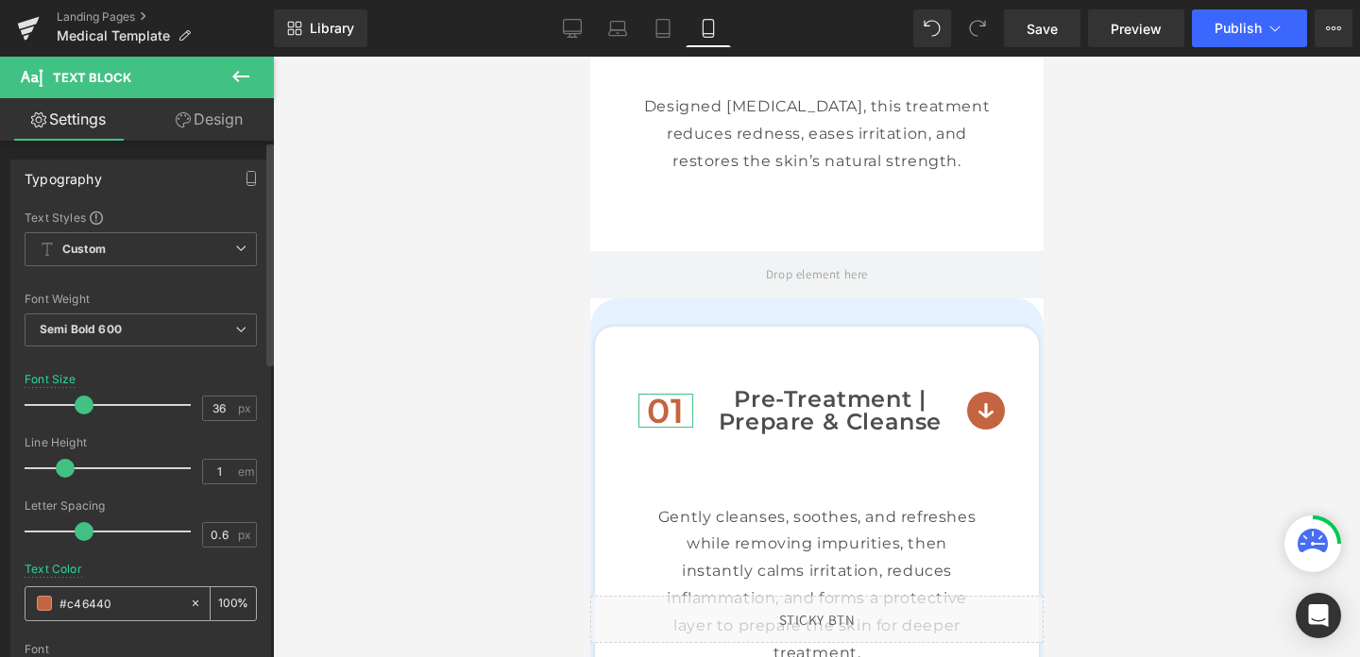
paste input "0d82f7"
type input "#0d82f7"
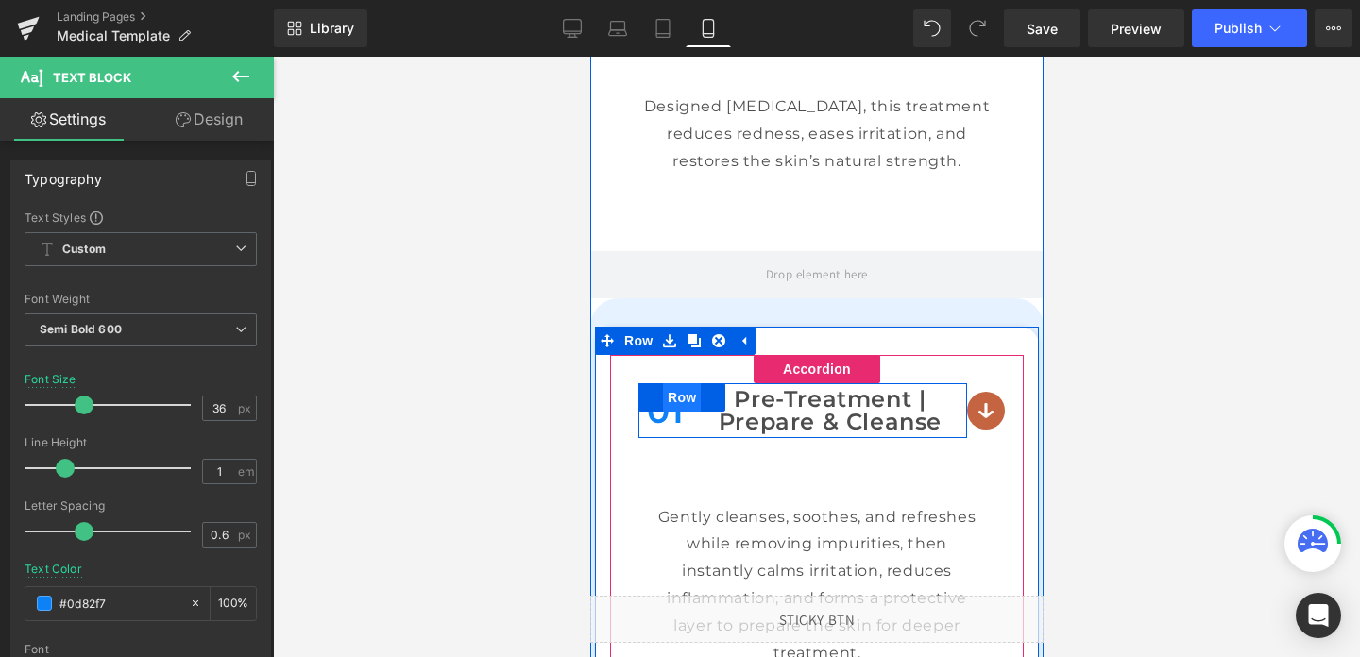
click at [695, 401] on span "Row" at bounding box center [681, 397] width 38 height 28
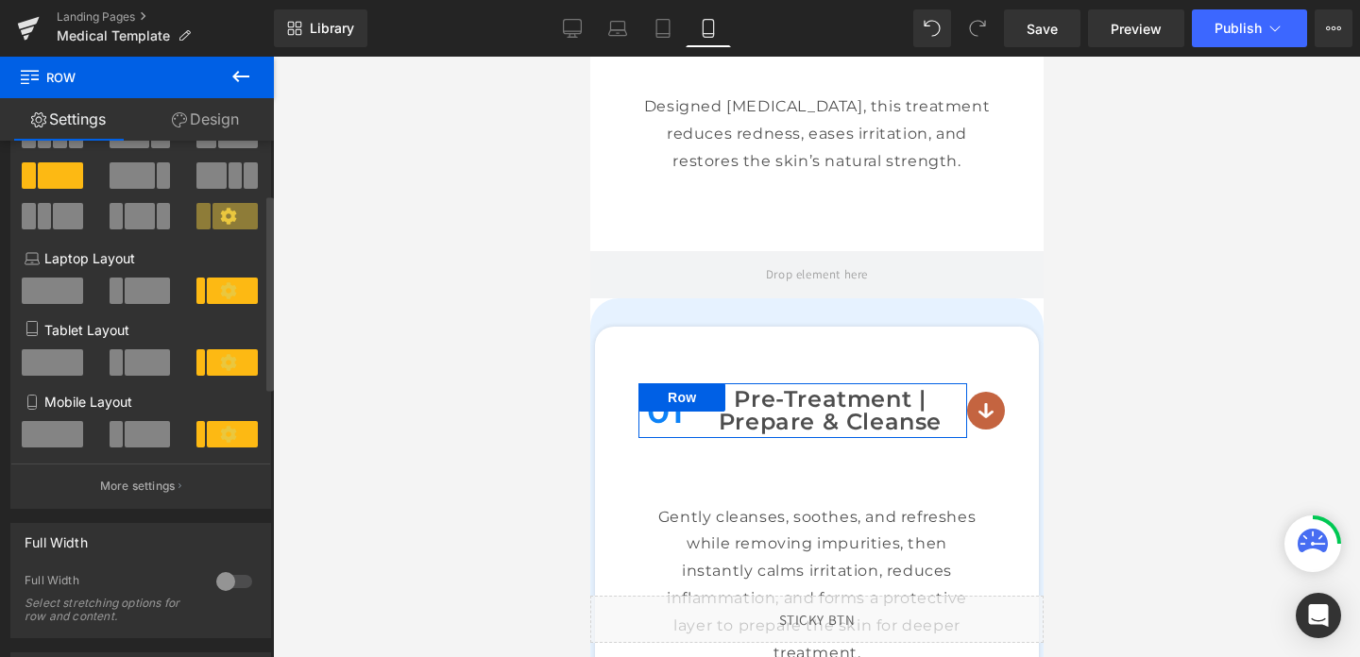
scroll to position [141, 0]
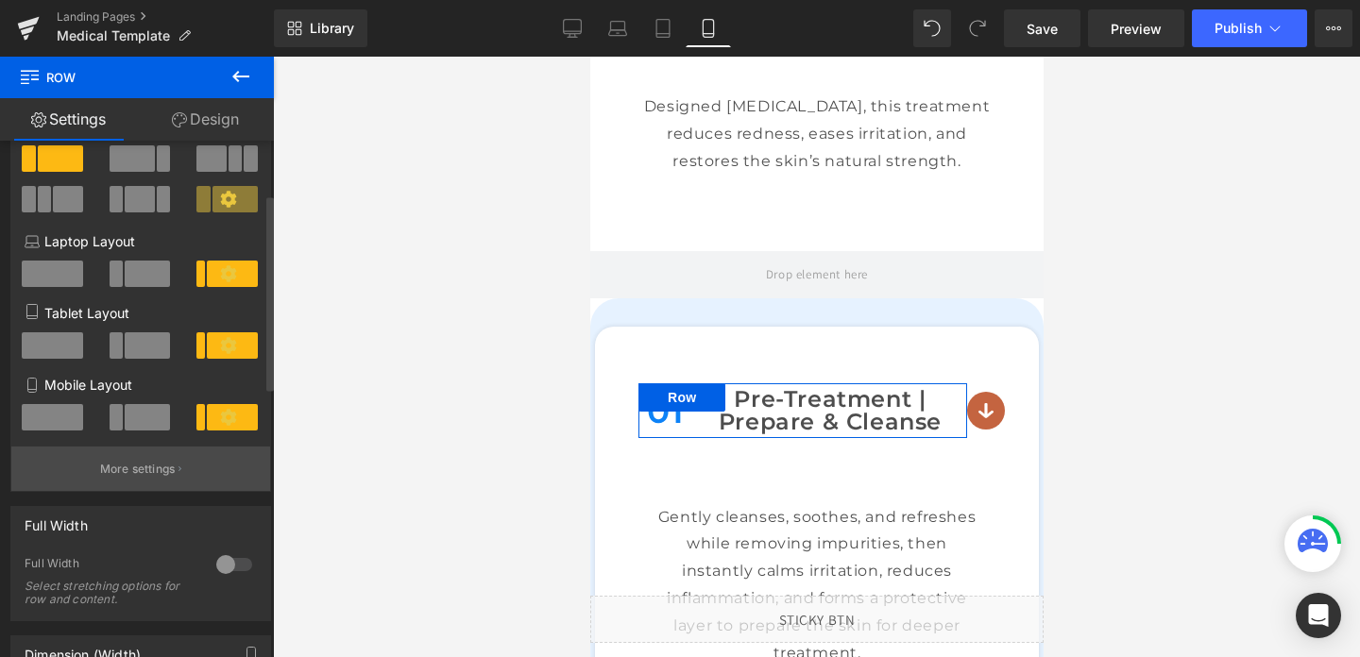
click at [138, 471] on p "More settings" at bounding box center [138, 469] width 76 height 17
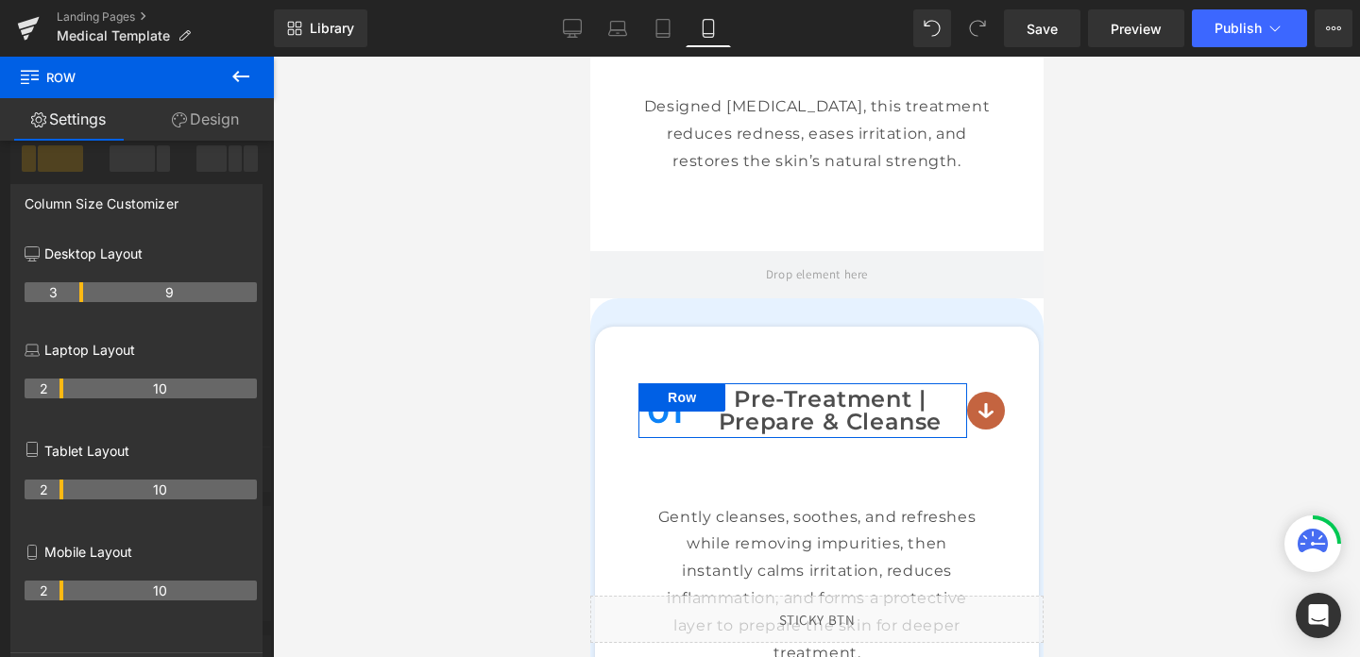
click at [55, 590] on th "2" at bounding box center [44, 591] width 39 height 20
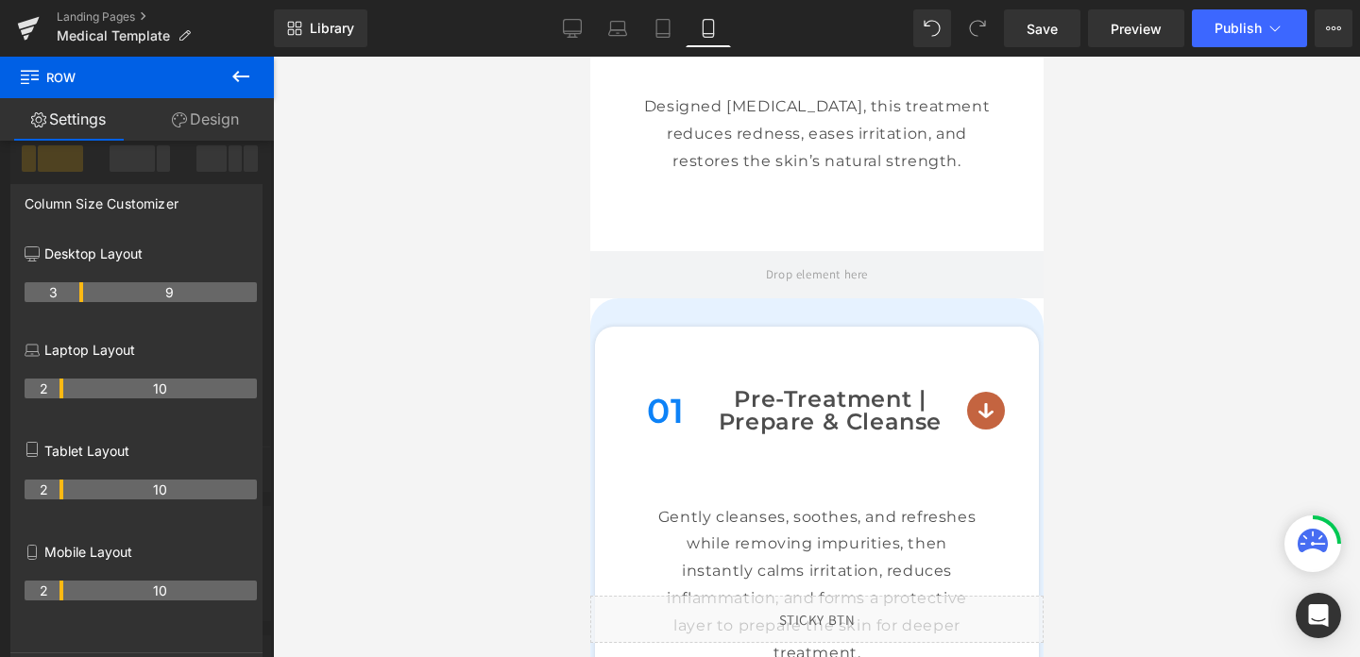
click at [975, 404] on div at bounding box center [815, 357] width 453 height 601
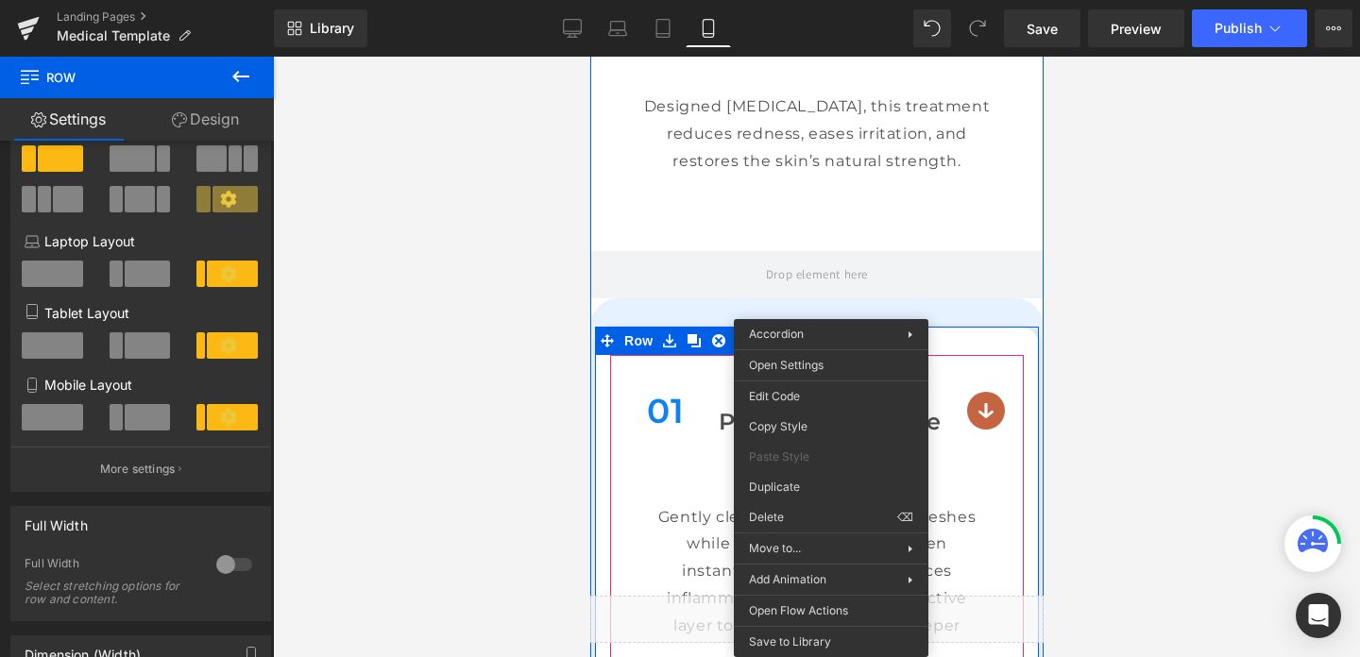
click at [830, 370] on span "Accordion" at bounding box center [815, 369] width 77 height 28
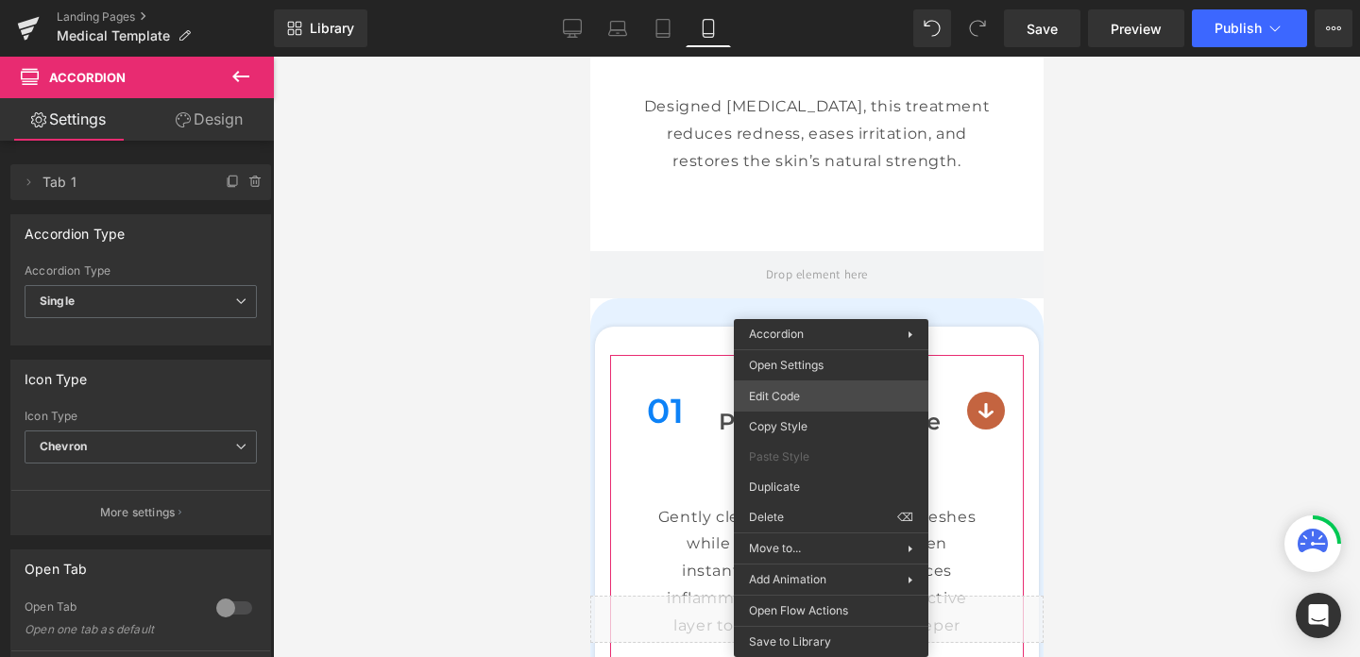
click at [835, 0] on div "Accordion You are previewing how the will restyle your page. You can not edit E…" at bounding box center [680, 0] width 1360 height 0
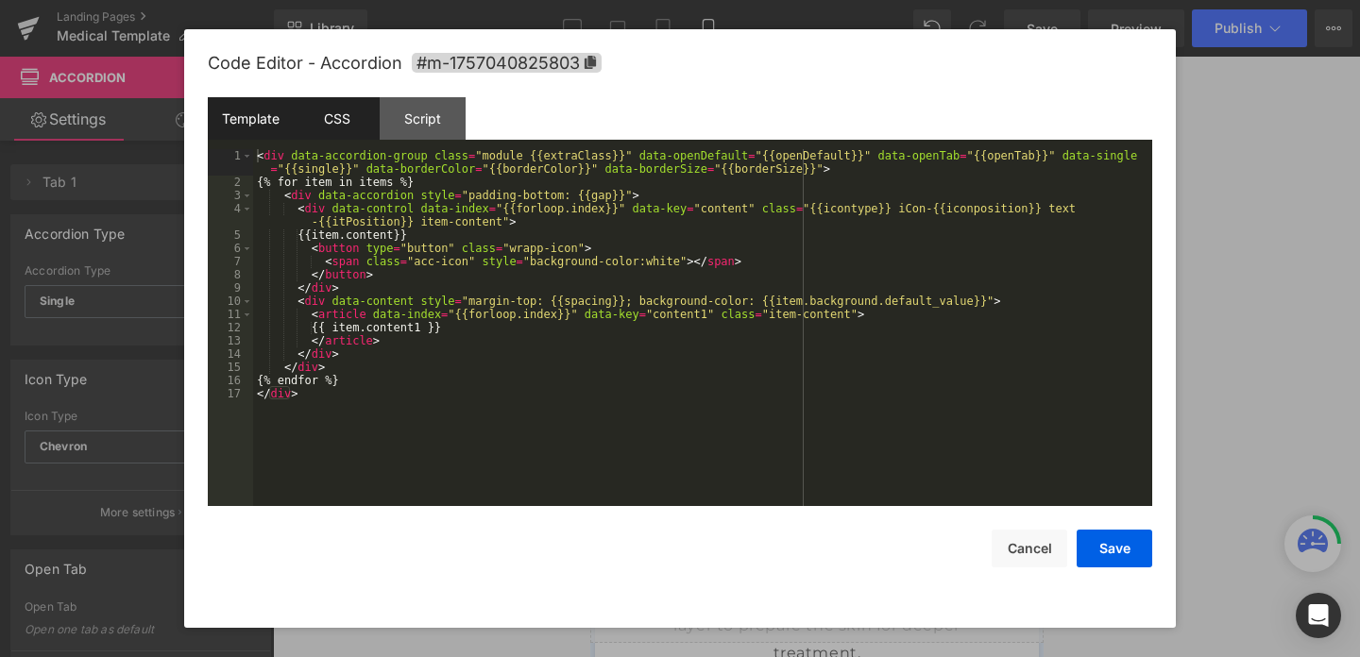
click at [358, 130] on div "CSS" at bounding box center [337, 118] width 86 height 43
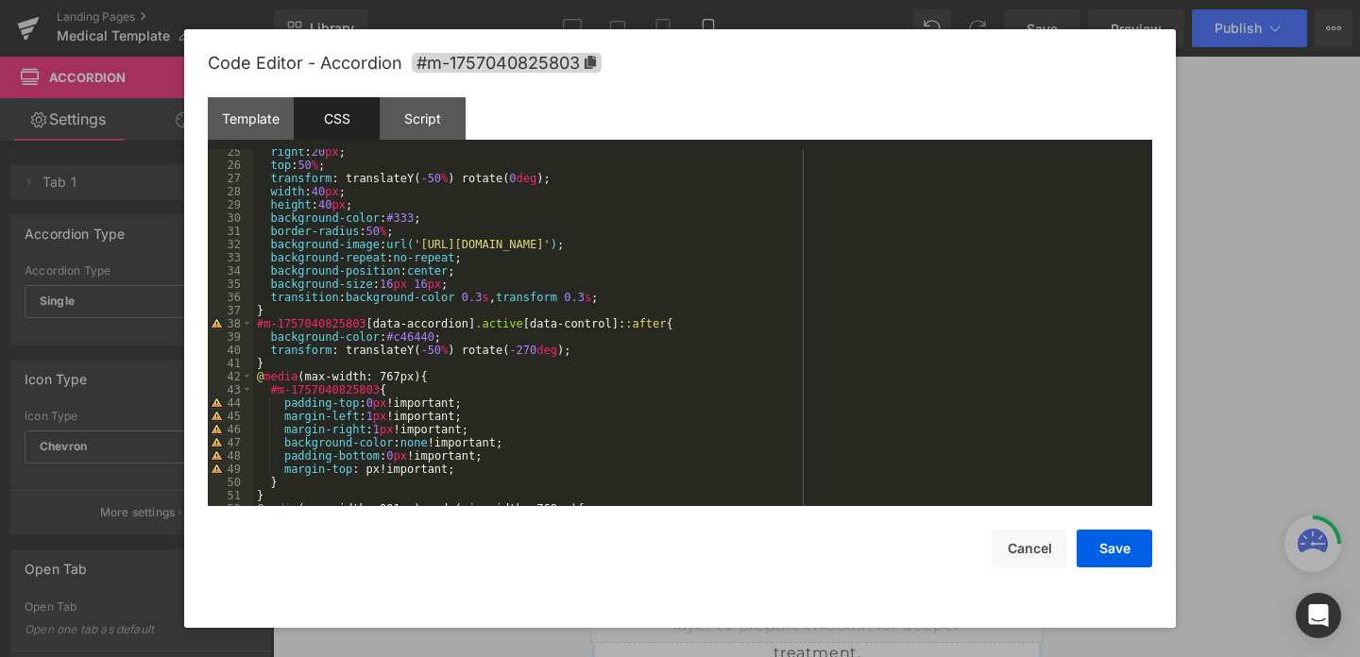
scroll to position [368, 0]
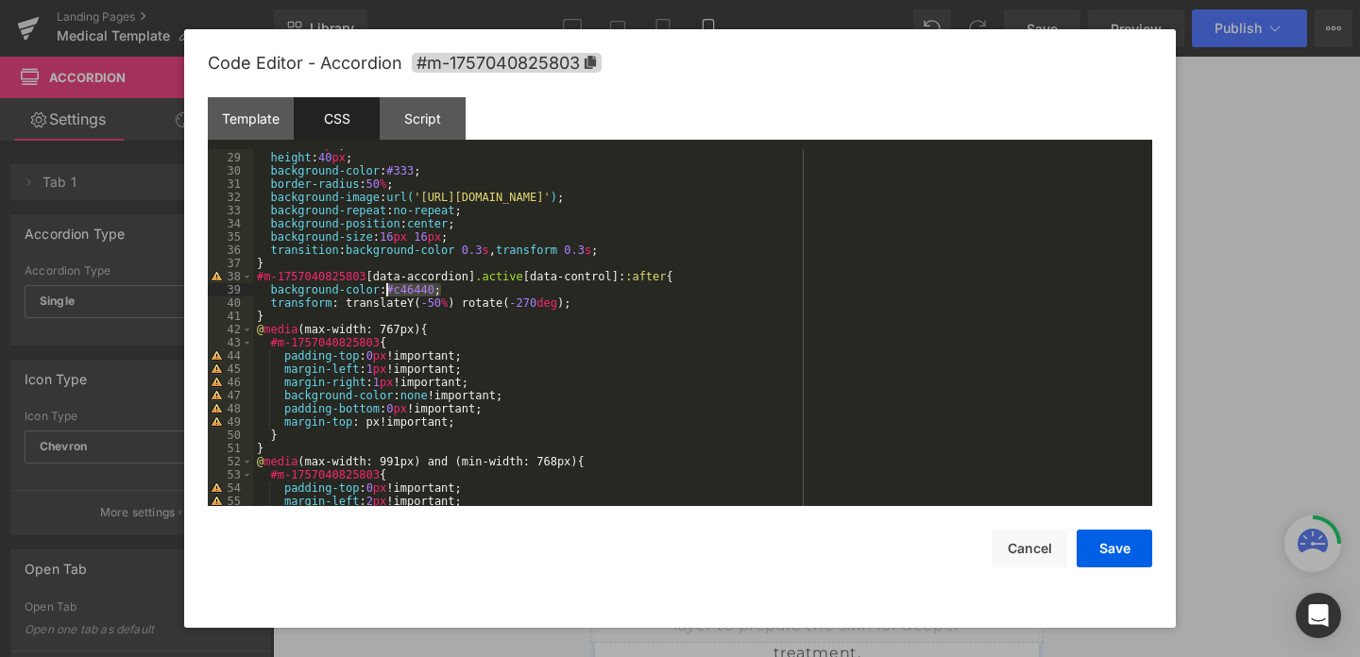
drag, startPoint x: 443, startPoint y: 289, endPoint x: 388, endPoint y: 284, distance: 55.0
click at [388, 284] on div "width : 40 px ; height : 40 px ; background-color : #333 ; border-radius : 50 %…" at bounding box center [699, 329] width 892 height 383
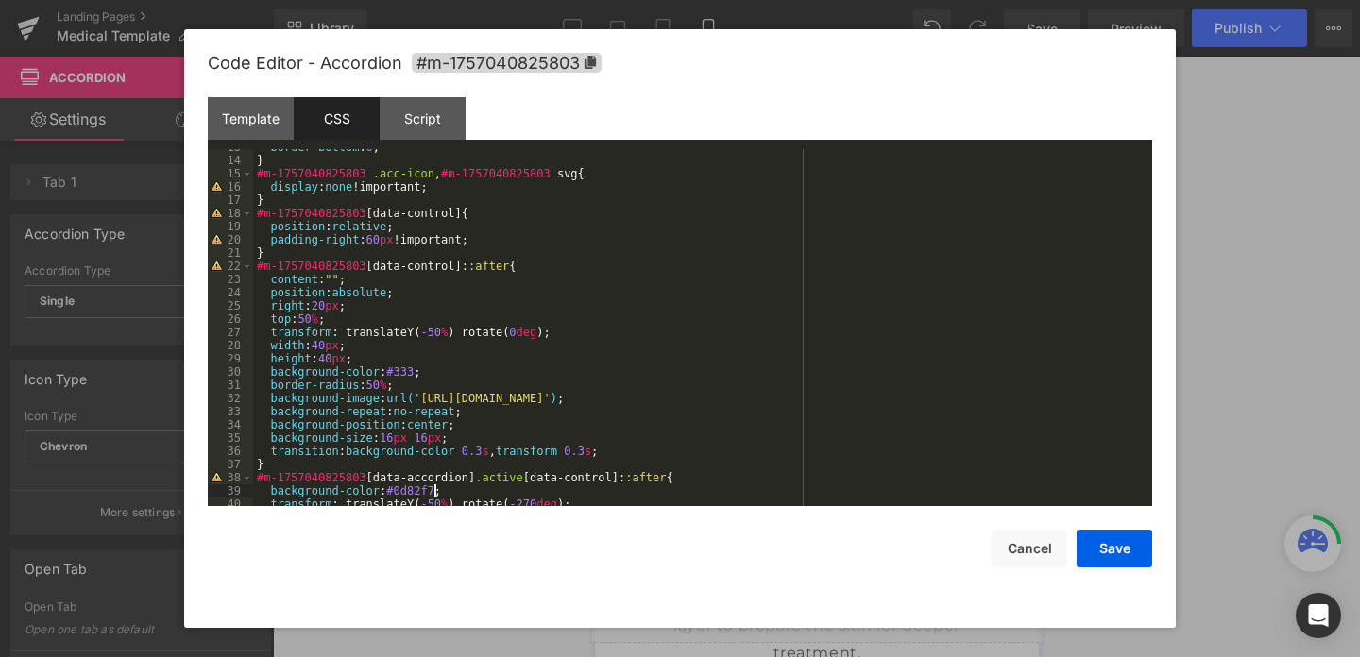
scroll to position [168, 0]
click at [1110, 537] on button "Save" at bounding box center [1115, 549] width 76 height 38
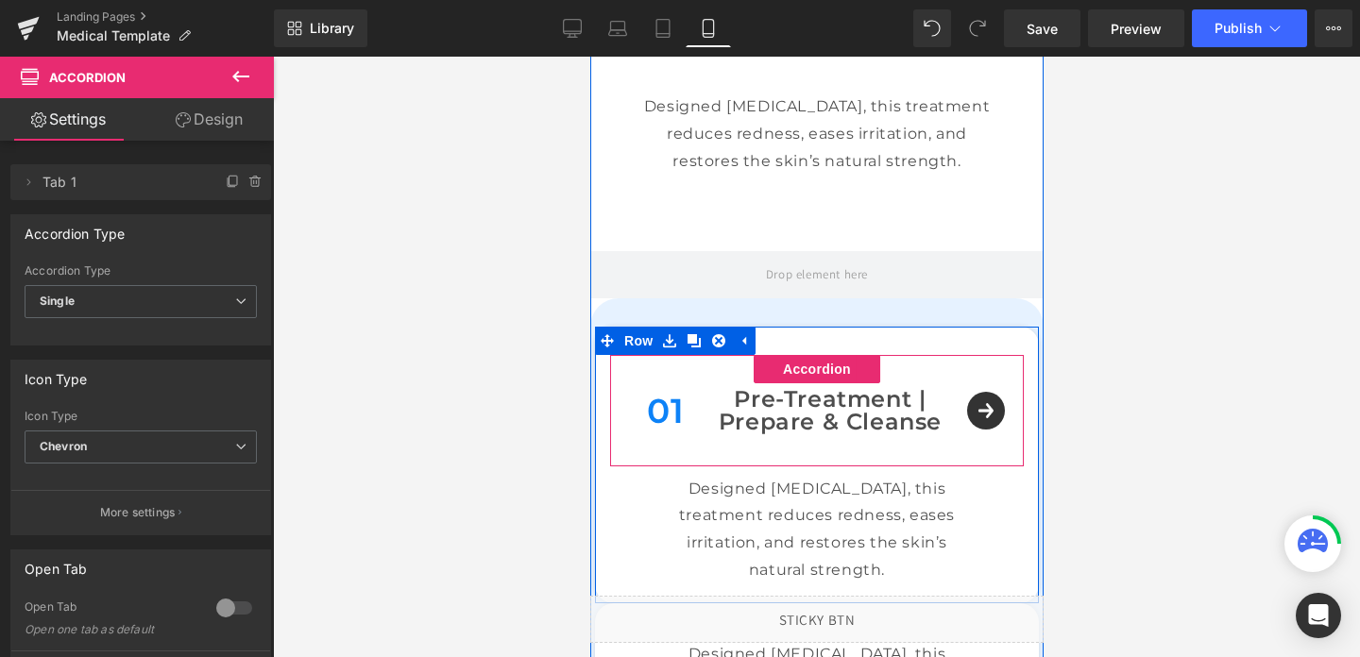
click at [995, 414] on div "01 Text Block Pre-Treatment | Prepare & Cleanse Text Block Row" at bounding box center [816, 410] width 414 height 111
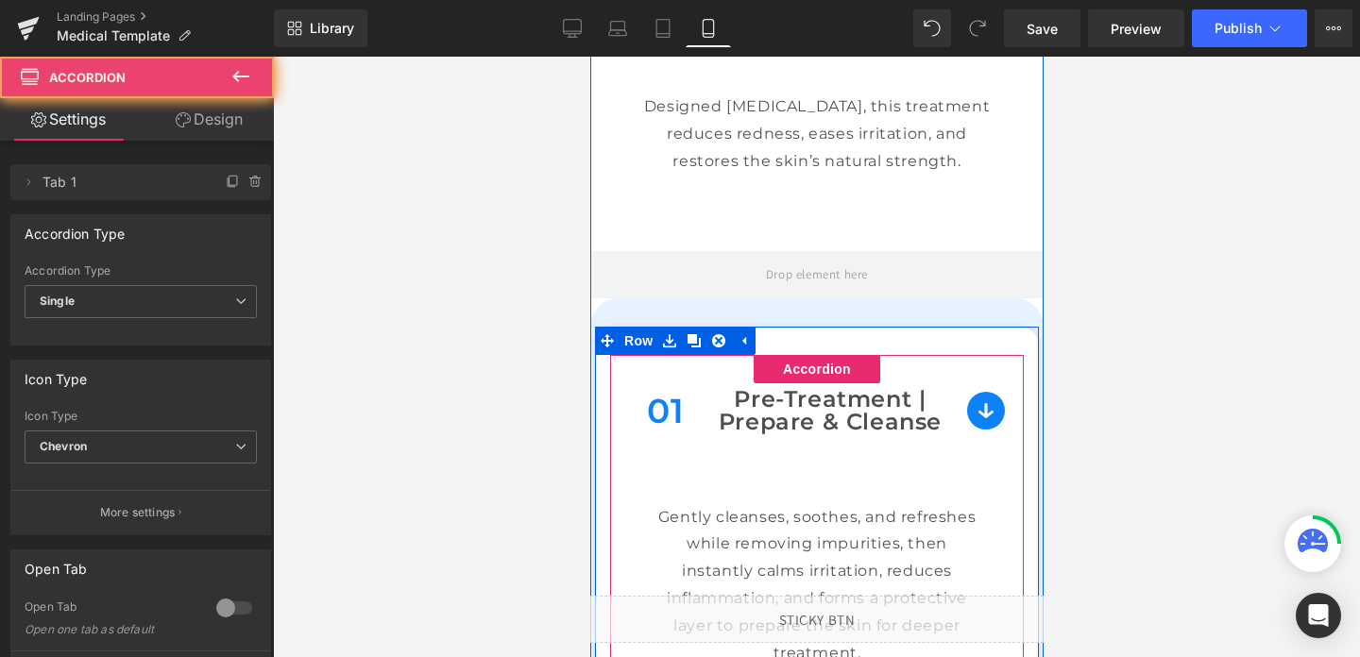
click at [995, 414] on div "01 Text Block Pre-Treatment | Prepare & Cleanse Text Block Row" at bounding box center [816, 410] width 414 height 111
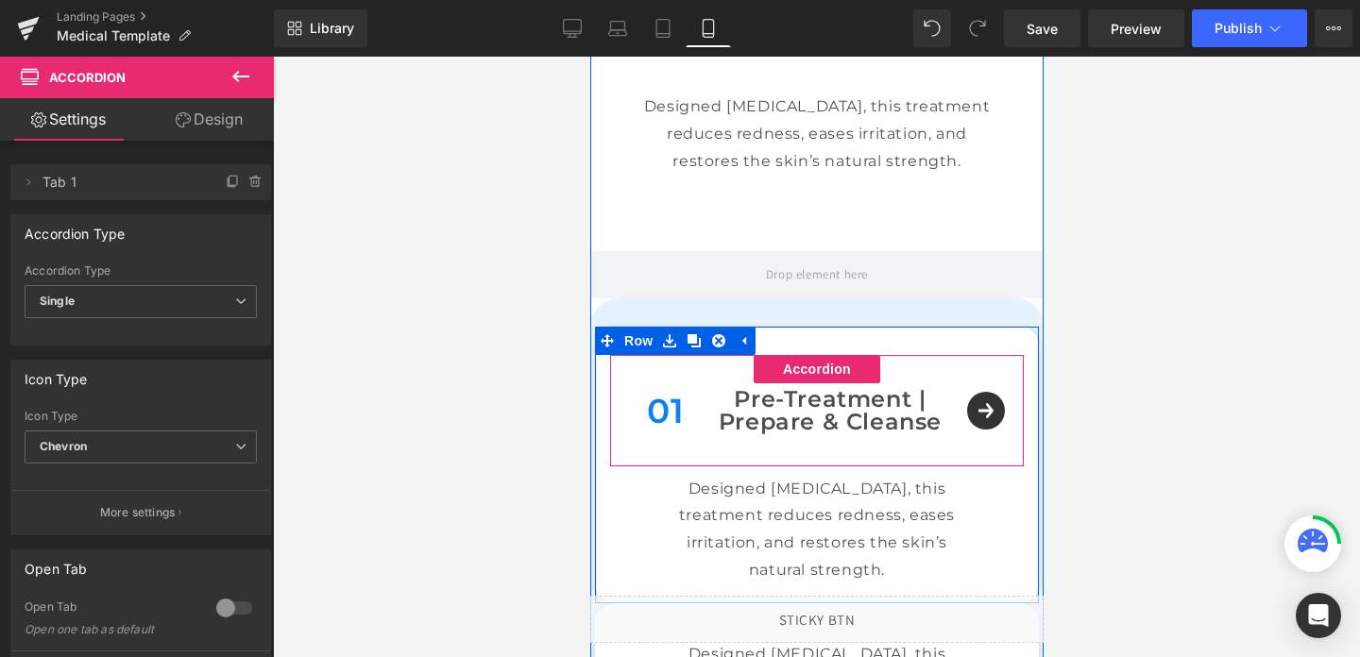
click at [995, 414] on div "01 Text Block Pre-Treatment | Prepare & Cleanse Text Block Row" at bounding box center [816, 410] width 414 height 111
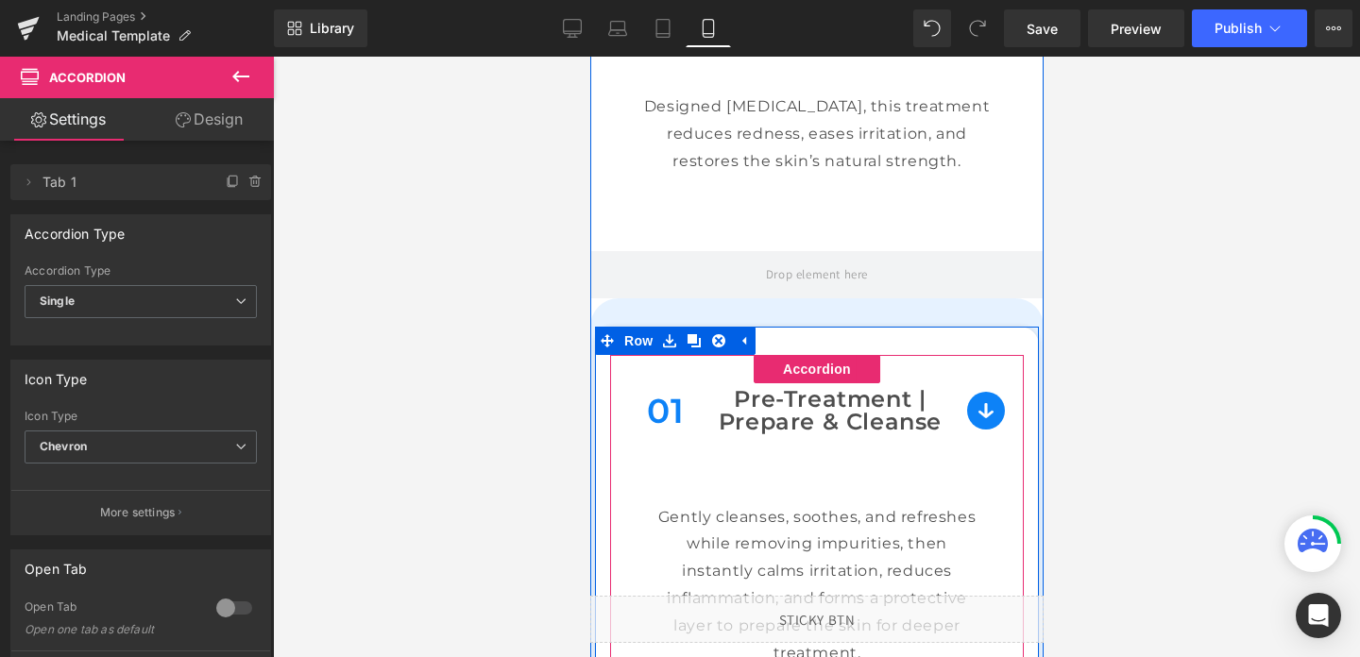
click at [995, 414] on div "01 Text Block Pre-Treatment | Prepare & Cleanse Text Block Row" at bounding box center [816, 410] width 414 height 111
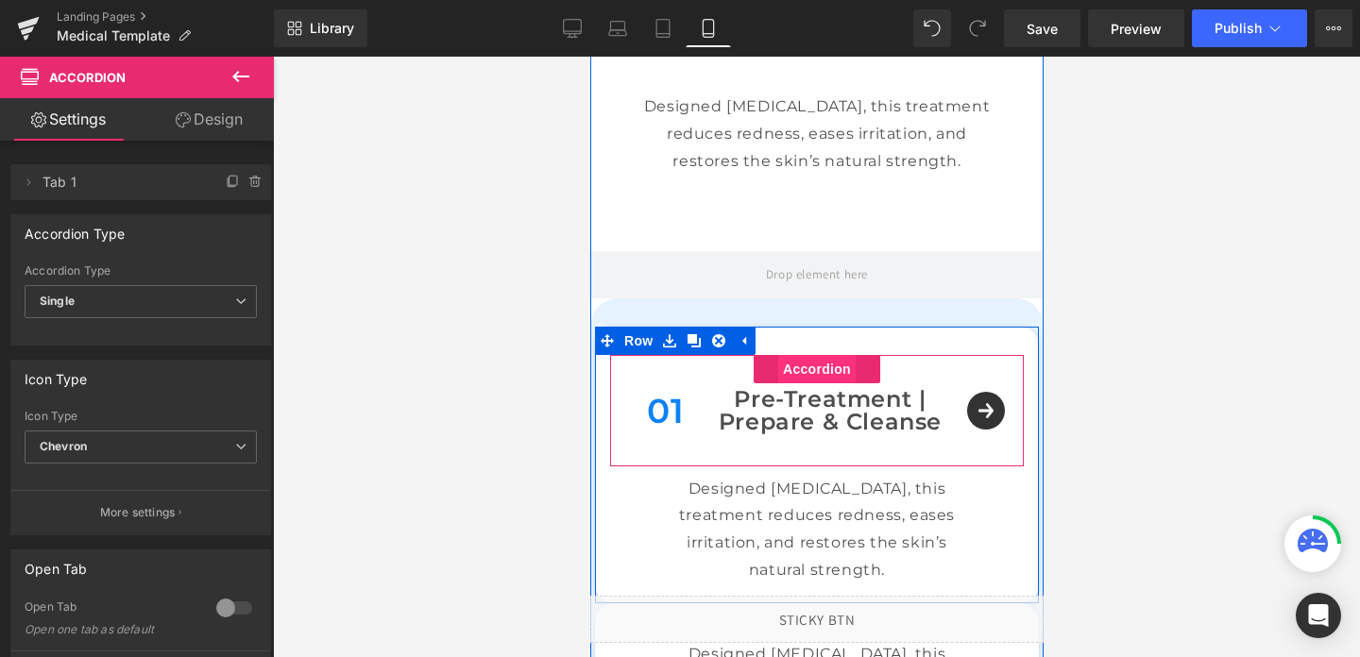
click at [820, 362] on span "Accordion" at bounding box center [815, 369] width 77 height 28
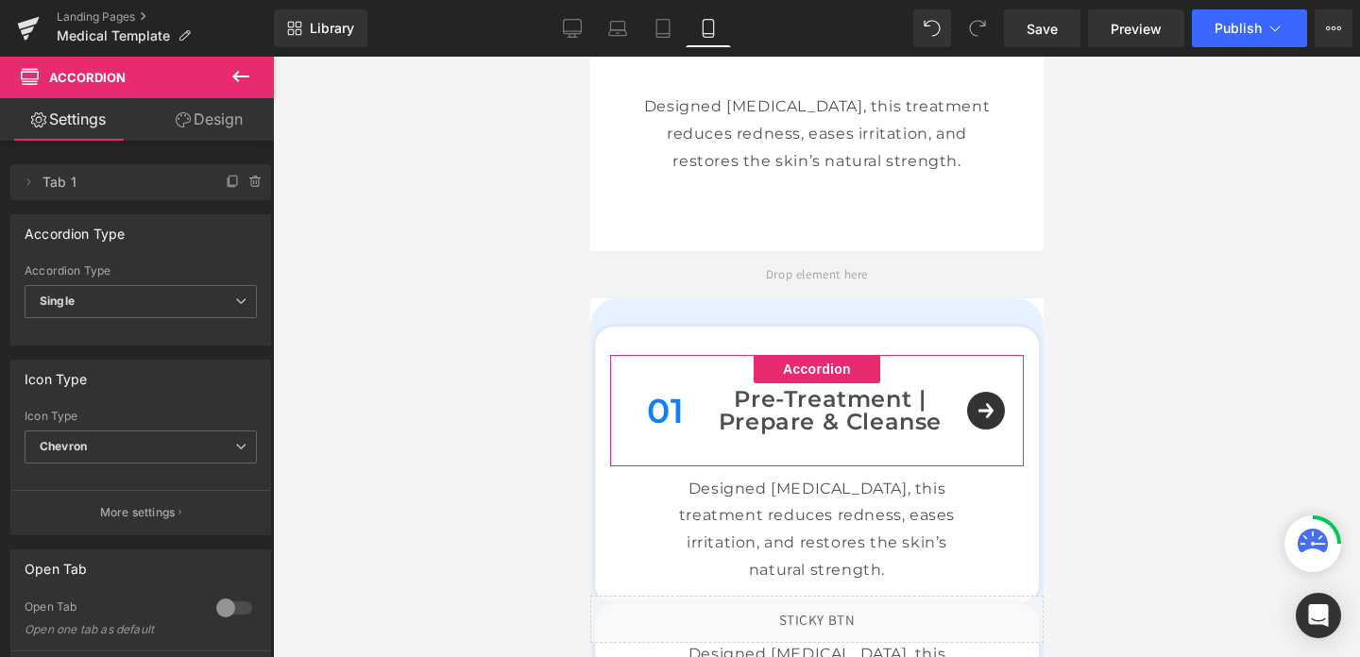
click at [212, 118] on link "Design" at bounding box center [209, 119] width 137 height 43
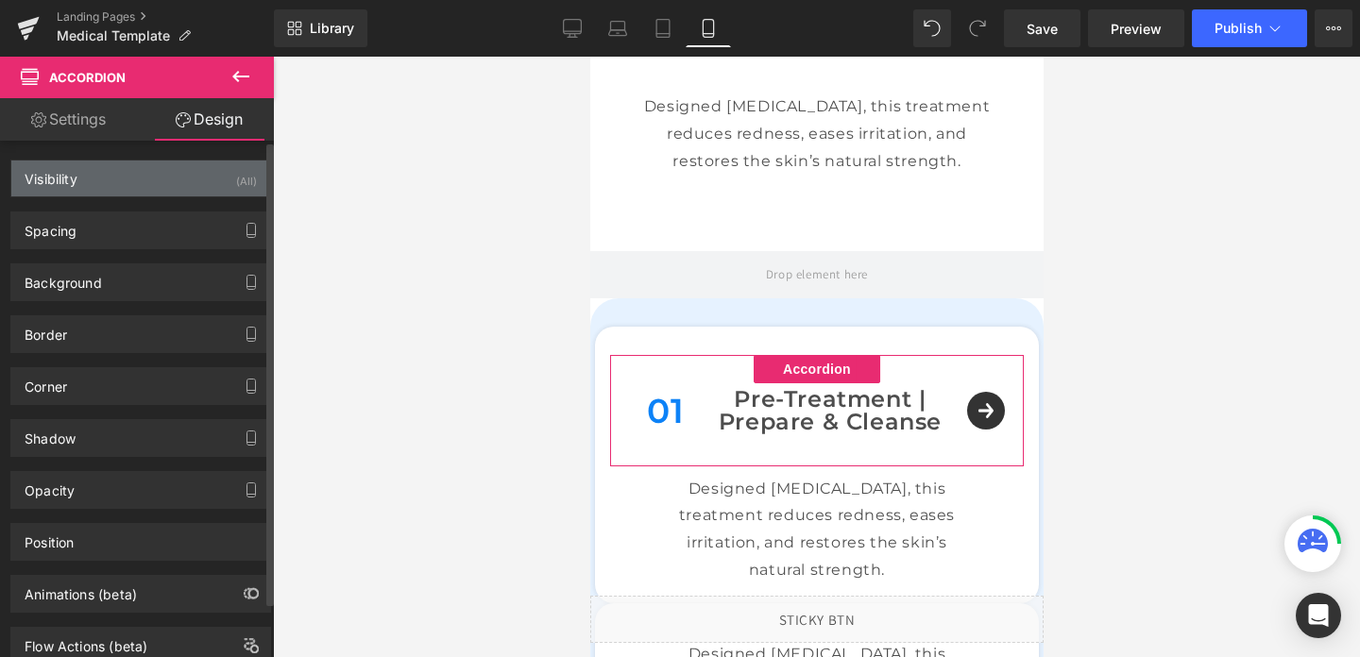
click at [213, 187] on div "Visibility (All)" at bounding box center [140, 179] width 259 height 36
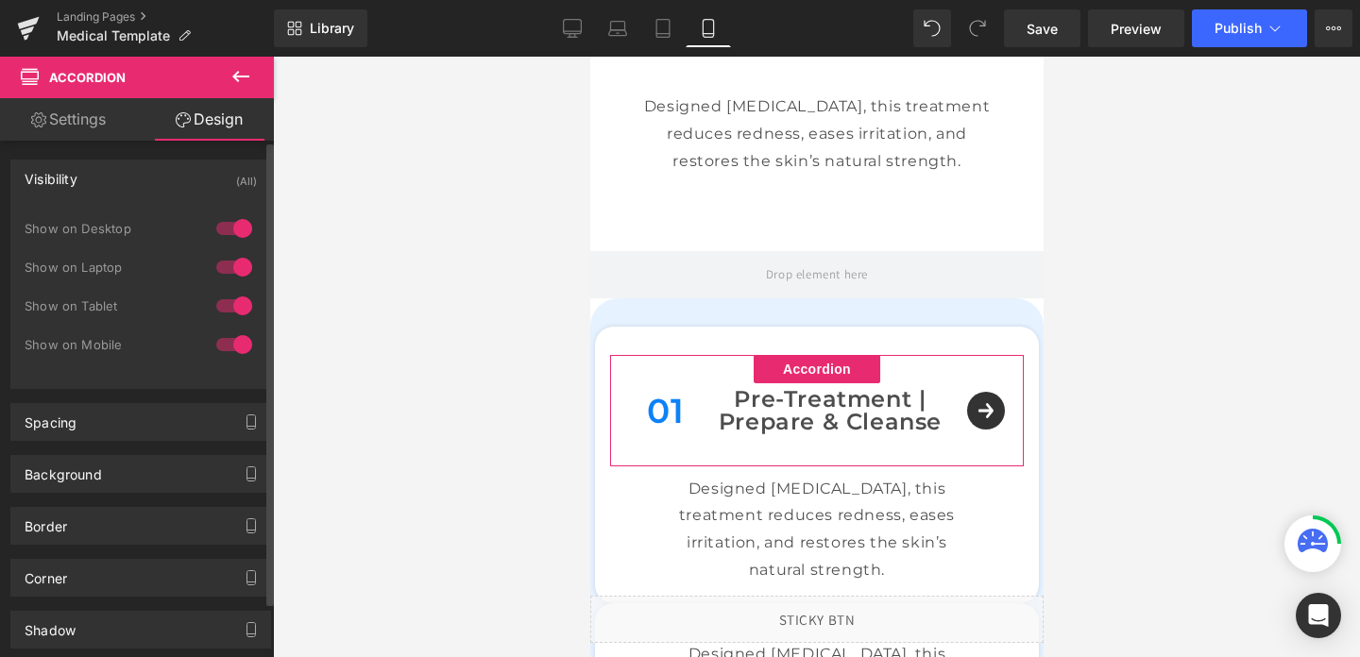
click at [226, 268] on div at bounding box center [234, 267] width 45 height 30
click at [230, 230] on div at bounding box center [234, 228] width 45 height 30
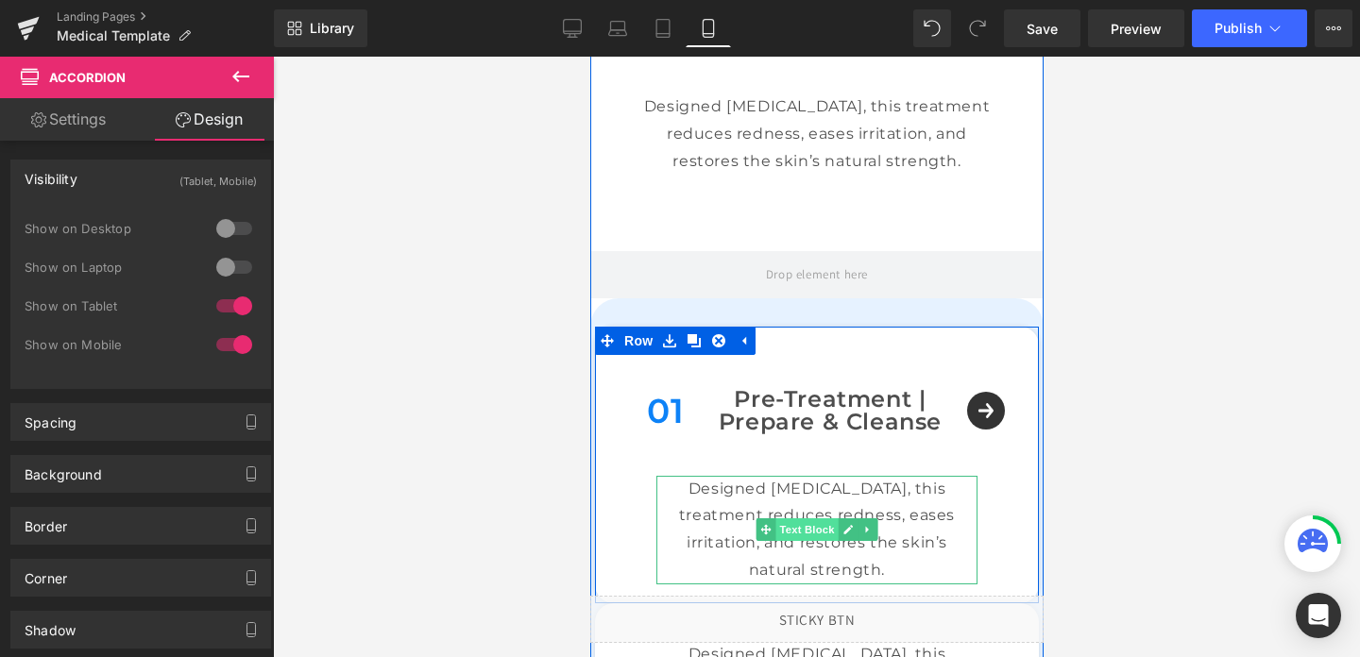
scroll to position [938, 0]
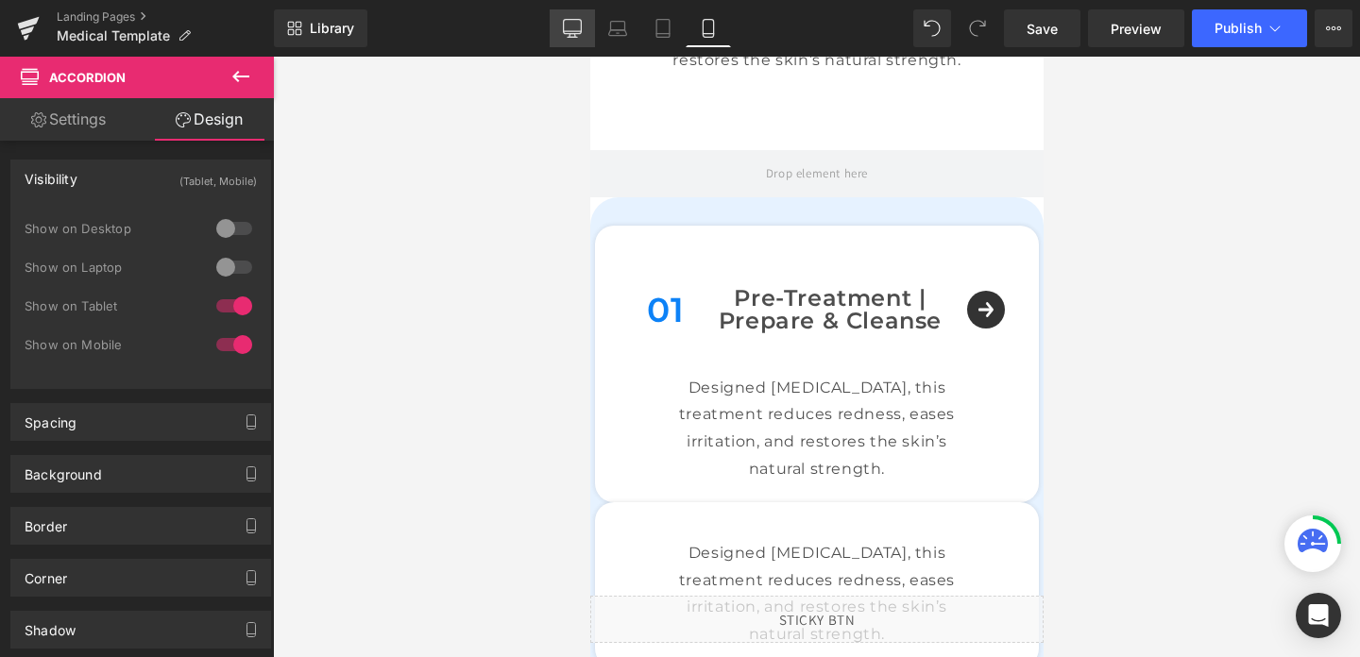
click at [580, 32] on icon at bounding box center [572, 28] width 19 height 19
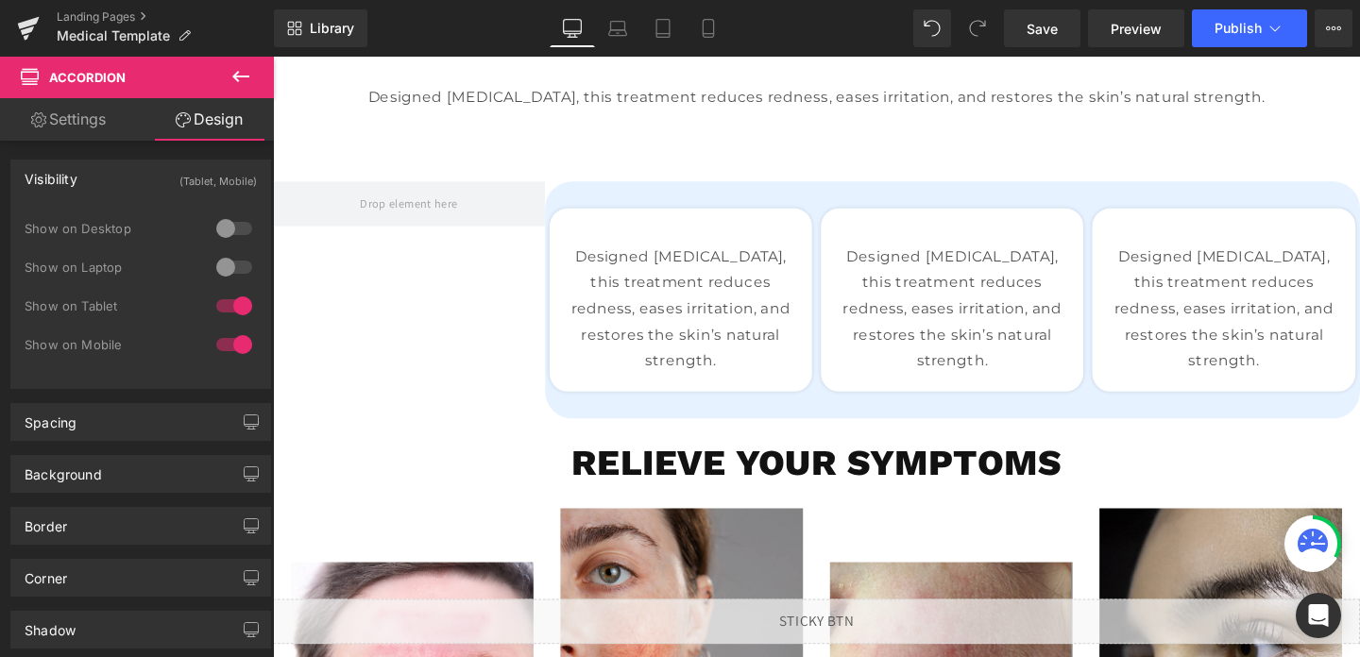
scroll to position [587, 0]
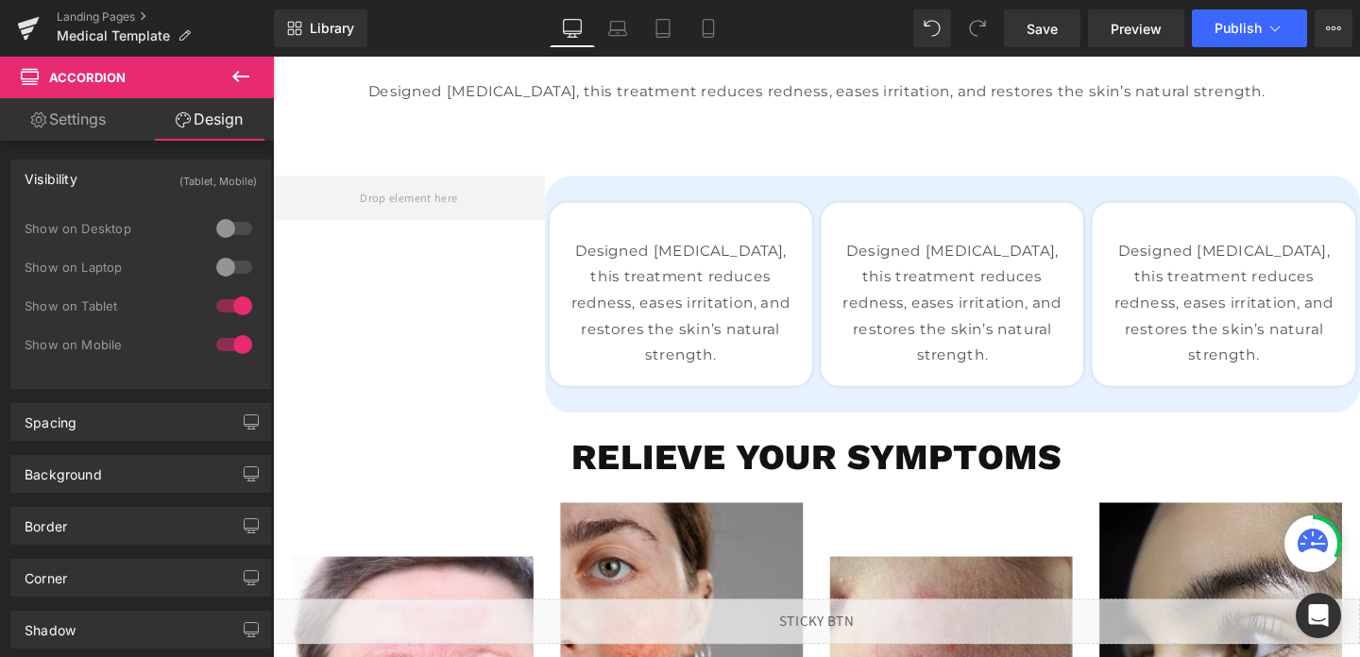
click at [741, 363] on p "Designed [MEDICAL_DATA], this treatment reduces redness, eases irritation, and …" at bounding box center [701, 316] width 247 height 136
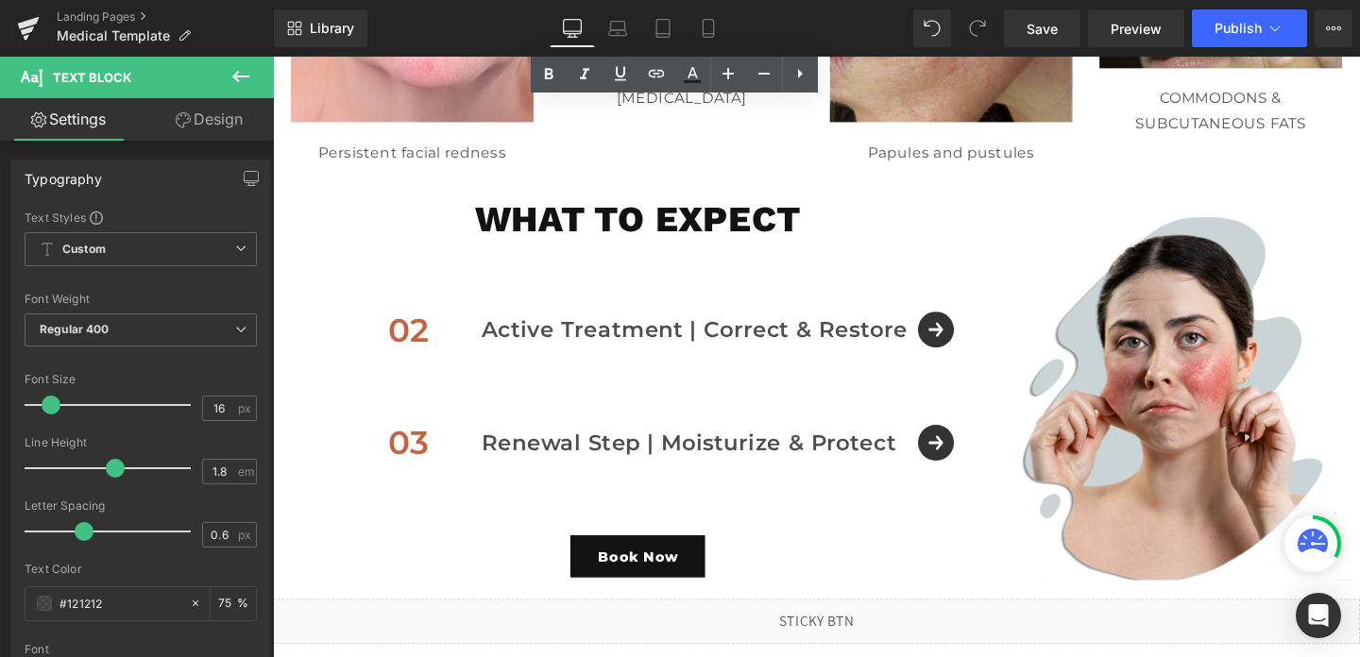
scroll to position [1444, 0]
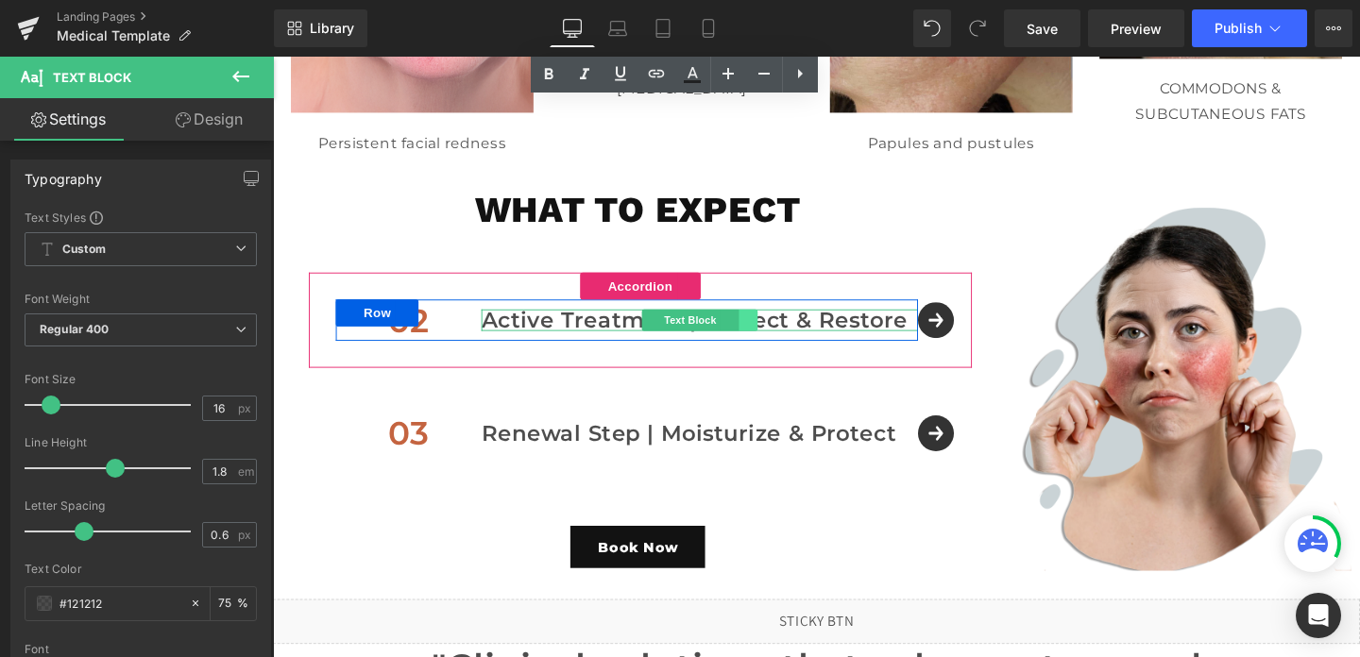
click at [772, 337] on link at bounding box center [772, 333] width 20 height 23
click at [764, 334] on link at bounding box center [763, 333] width 20 height 23
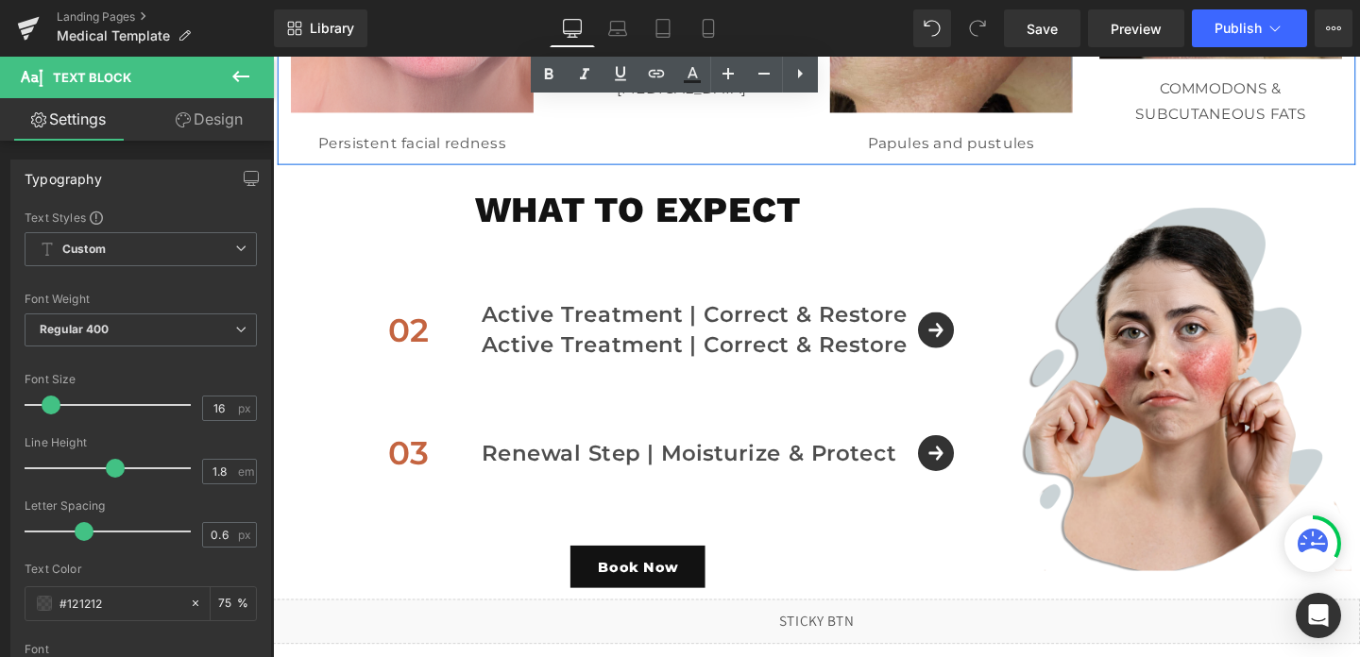
drag, startPoint x: 730, startPoint y: 332, endPoint x: 835, endPoint y: 128, distance: 229.4
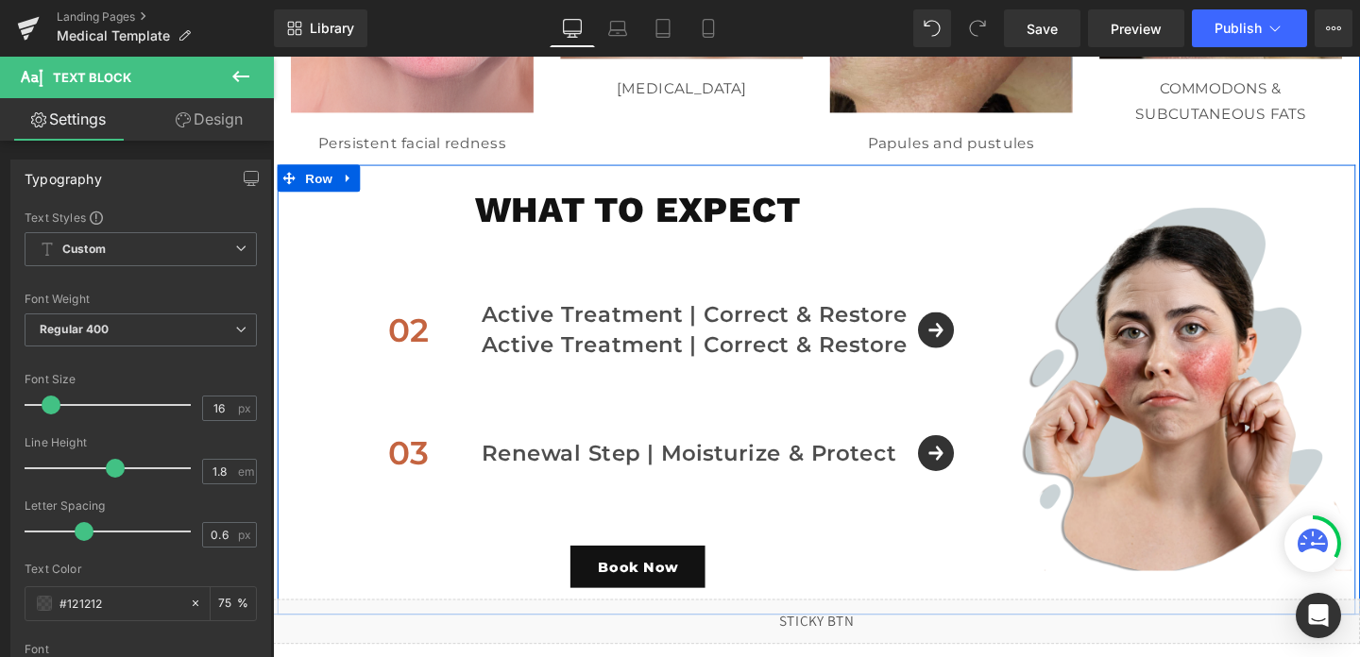
drag, startPoint x: 756, startPoint y: 358, endPoint x: 781, endPoint y: 266, distance: 95.1
click at [781, 265] on div "02 Text Block Active Treatment | Correct & Restore Text Block Active Treatment …" at bounding box center [659, 393] width 697 height 259
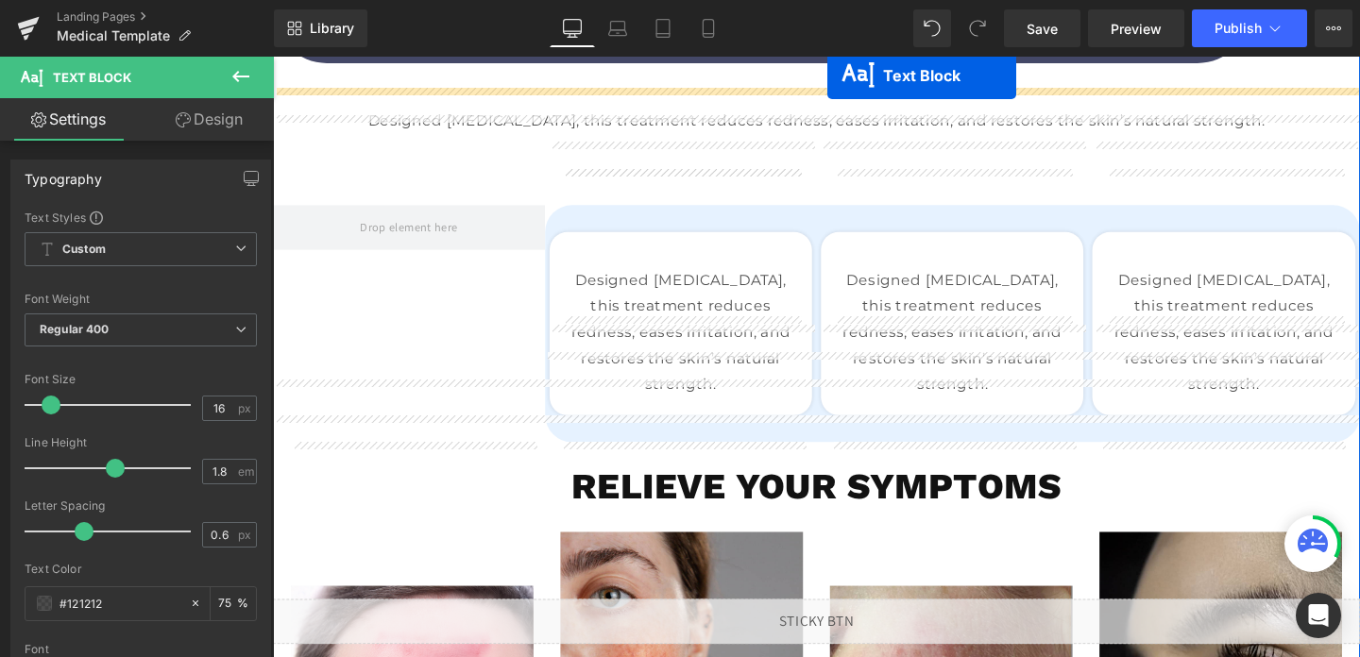
scroll to position [386, 0]
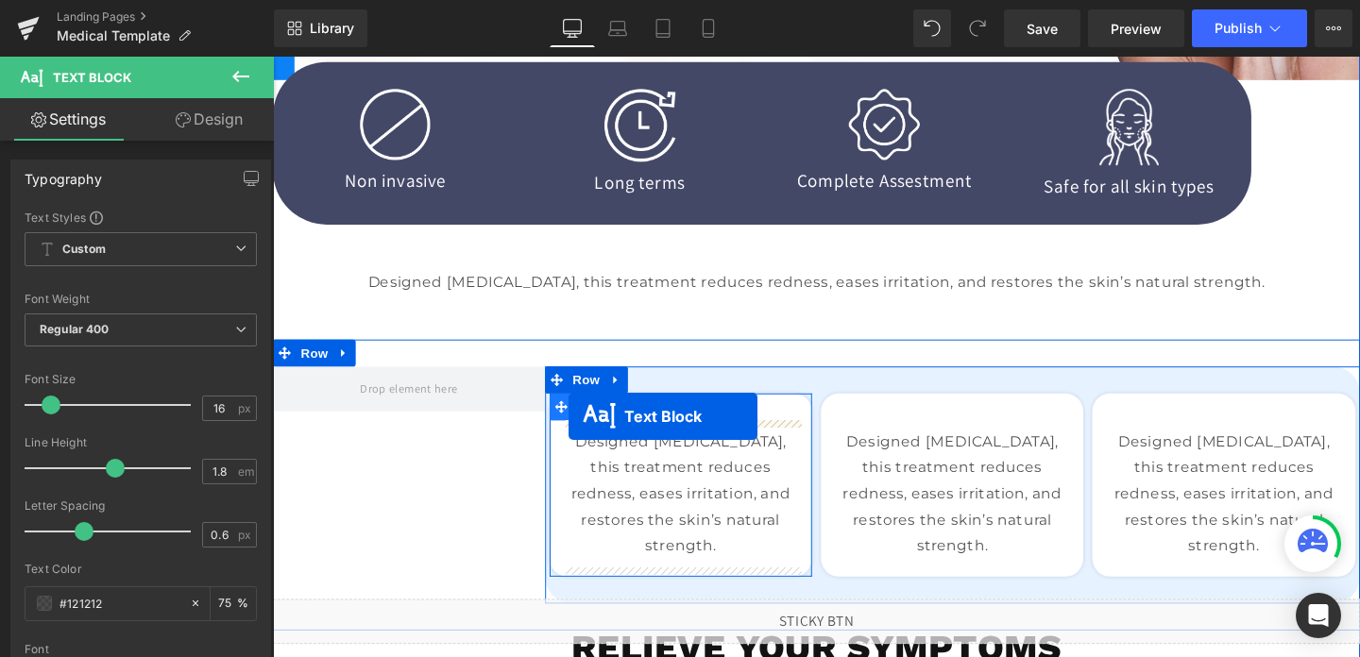
drag, startPoint x: 671, startPoint y: 360, endPoint x: 584, endPoint y: 435, distance: 114.5
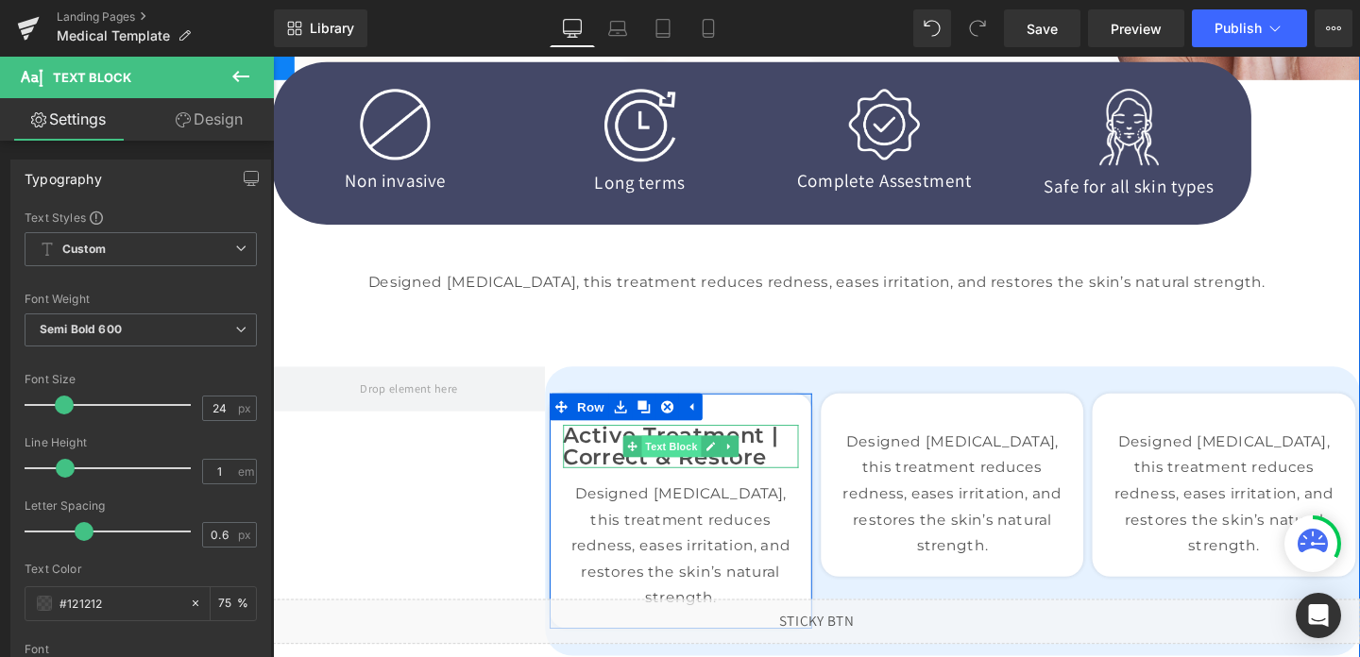
click at [682, 474] on span "Text Block" at bounding box center [691, 466] width 62 height 23
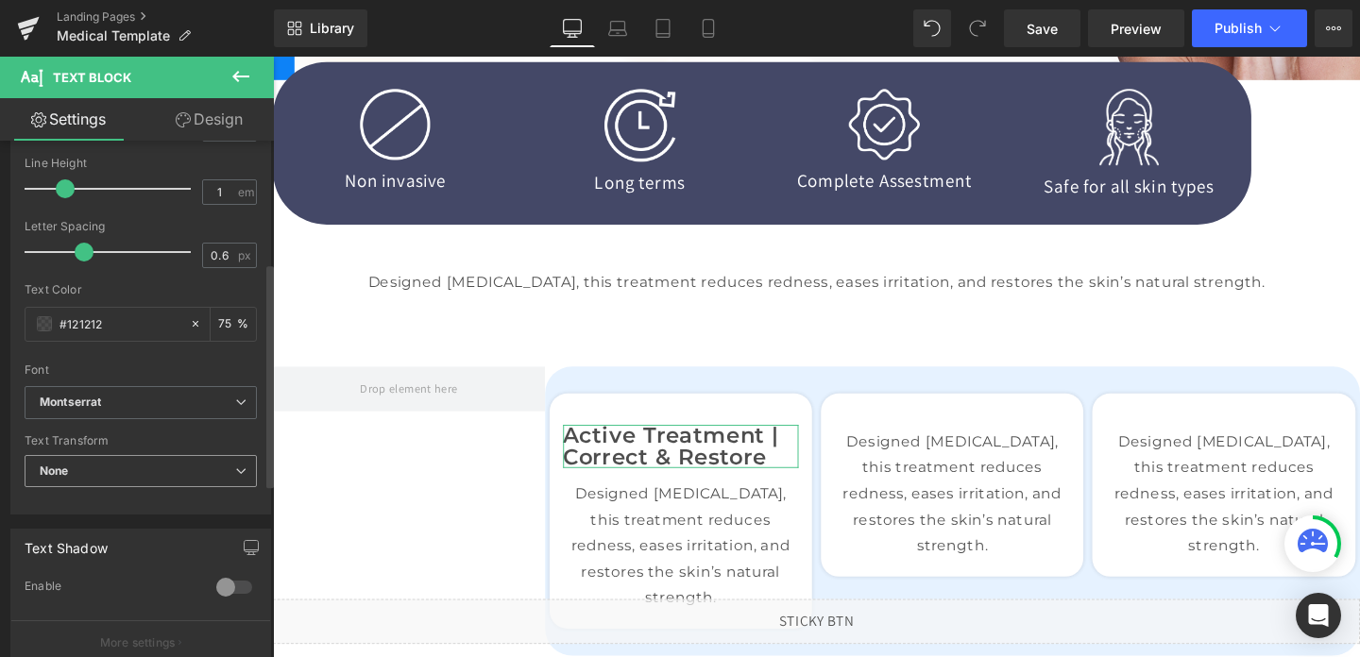
scroll to position [679, 0]
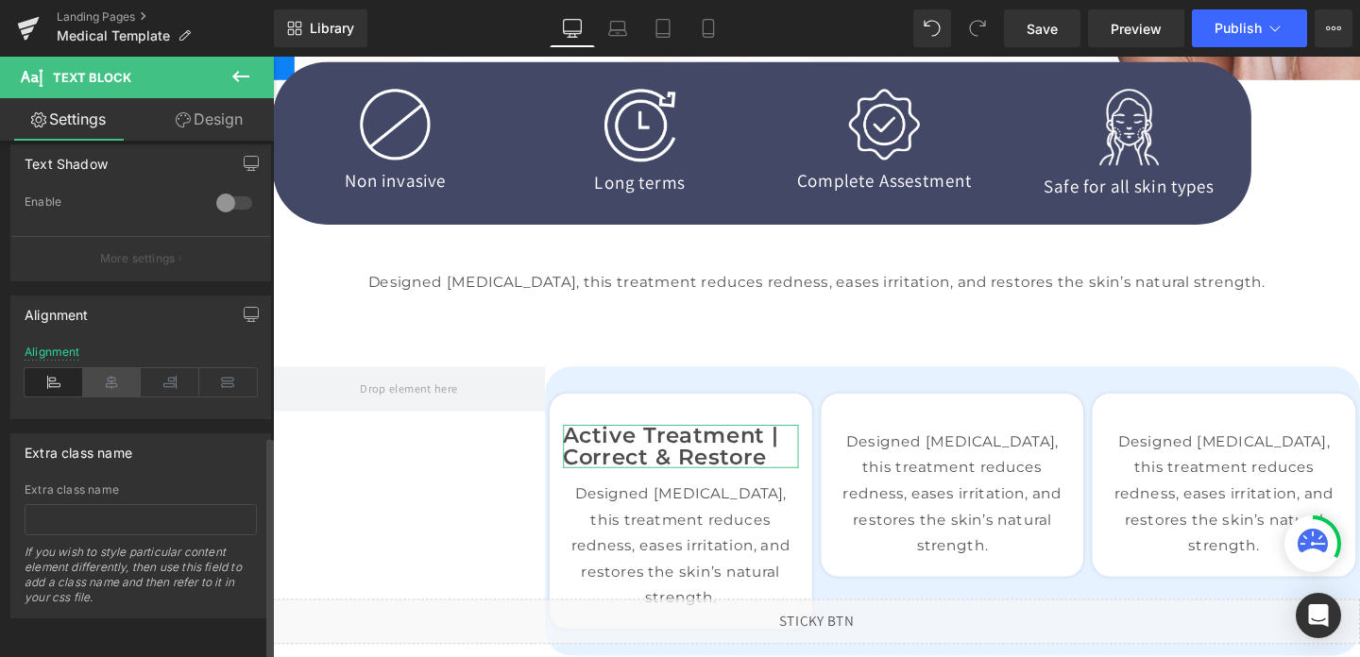
click at [119, 376] on icon at bounding box center [112, 382] width 59 height 28
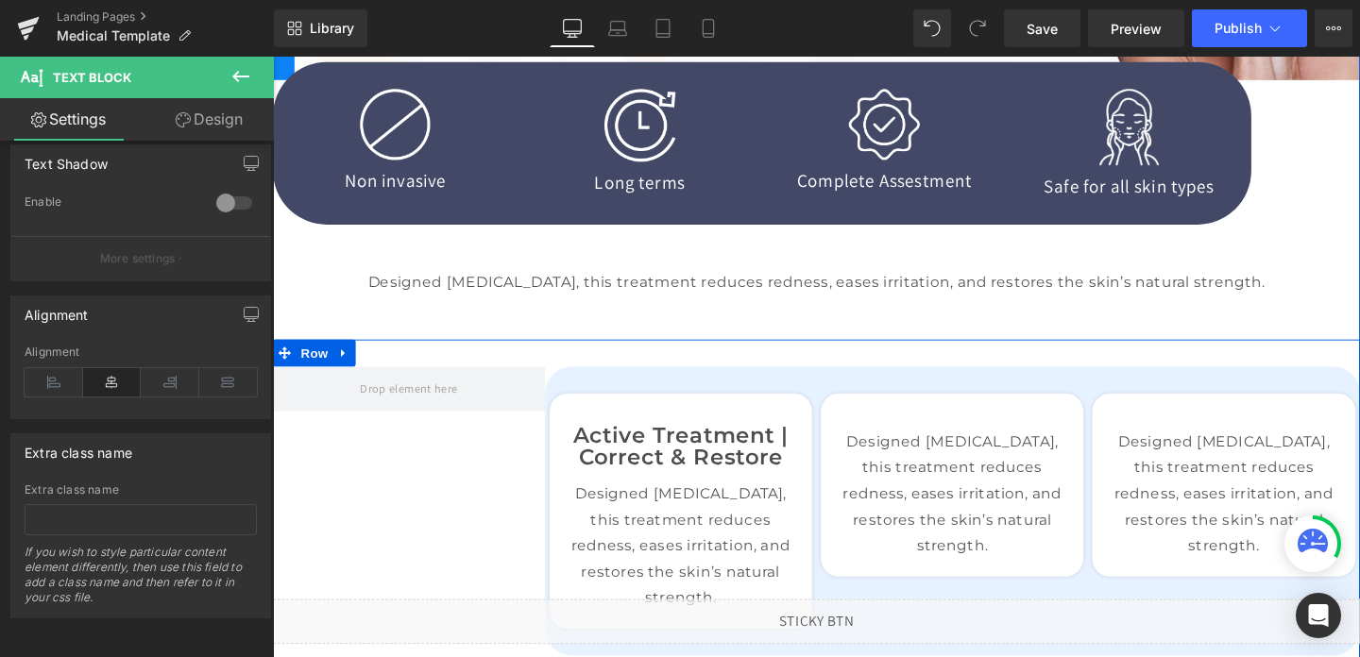
click at [432, 520] on div "Active Treatment | Correct & Restore Text Block 01 Text Block Pre-Treatment | P…" at bounding box center [844, 534] width 1143 height 361
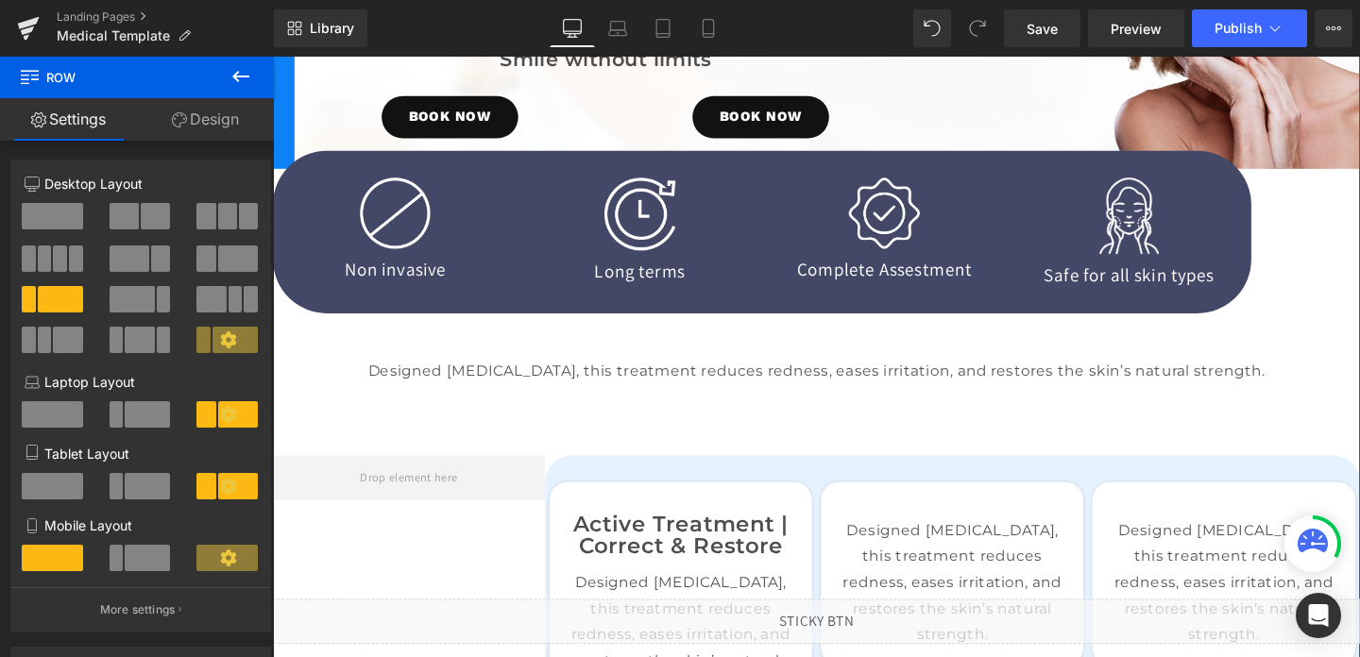
scroll to position [239, 0]
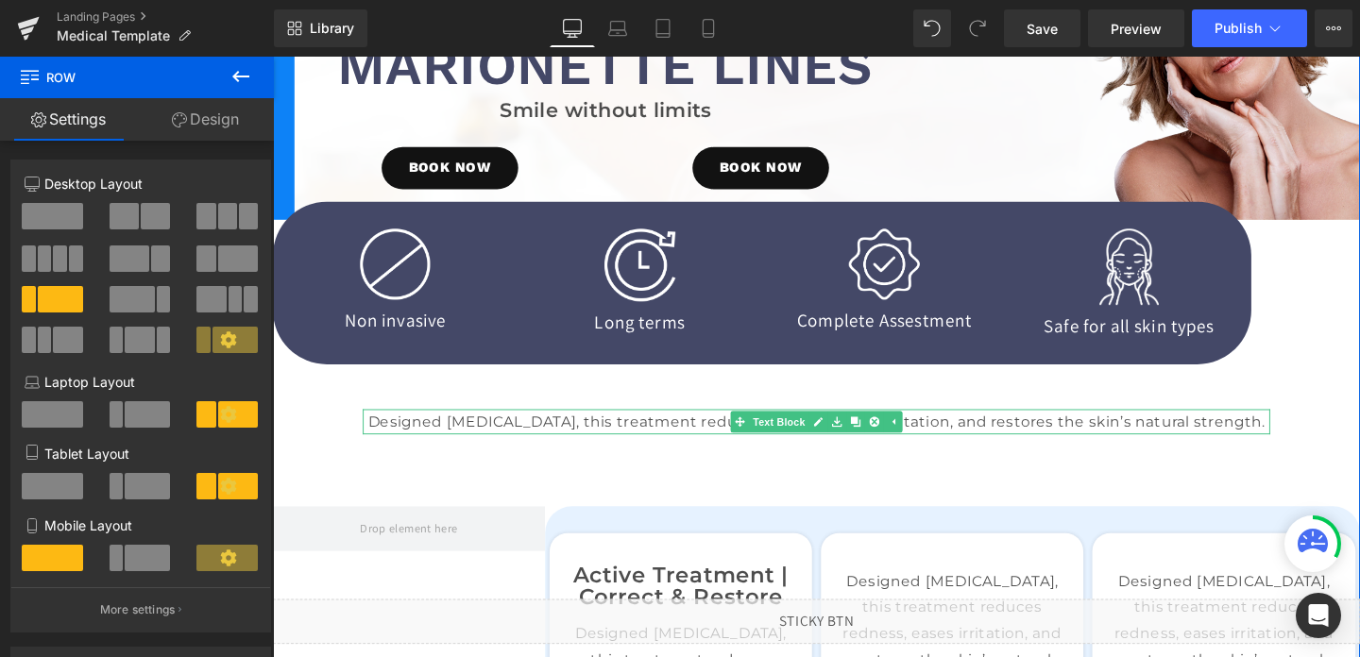
click at [612, 439] on p "Designed [MEDICAL_DATA], this treatment reduces redness, eases irritation, and …" at bounding box center [844, 441] width 954 height 27
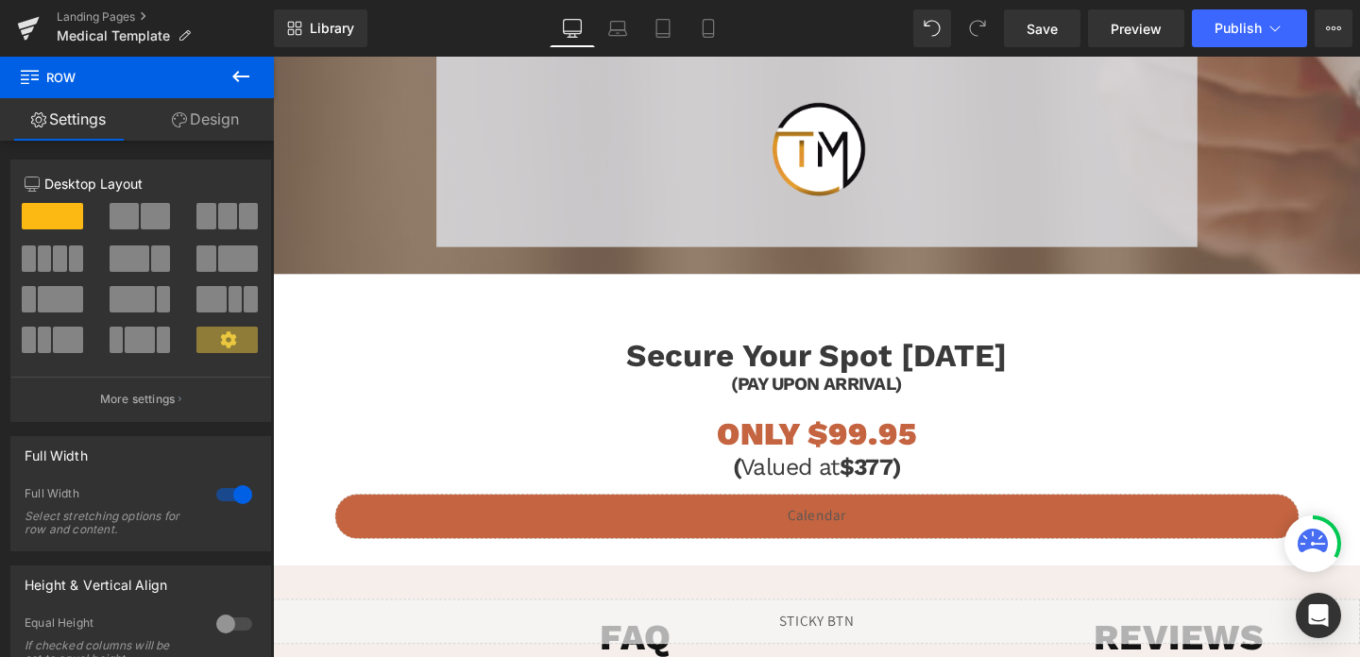
scroll to position [2558, 0]
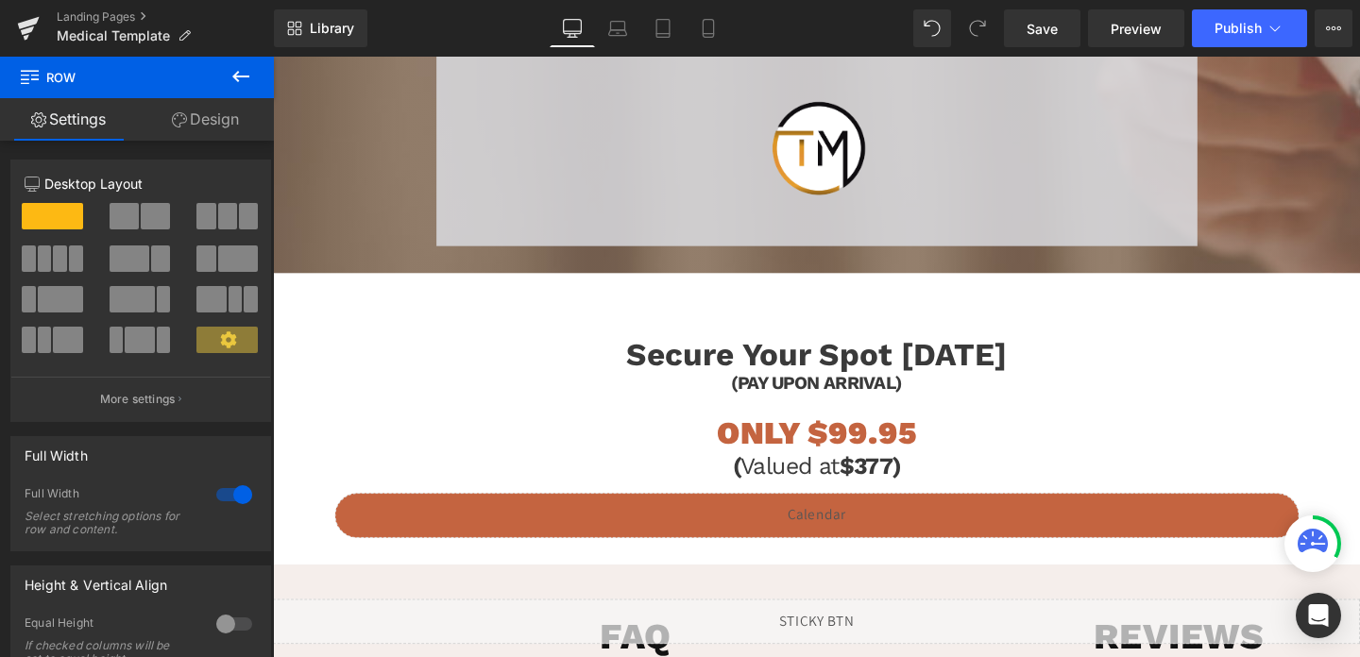
click at [635, 466] on h1 "ONLY $99.95" at bounding box center [845, 453] width 1014 height 40
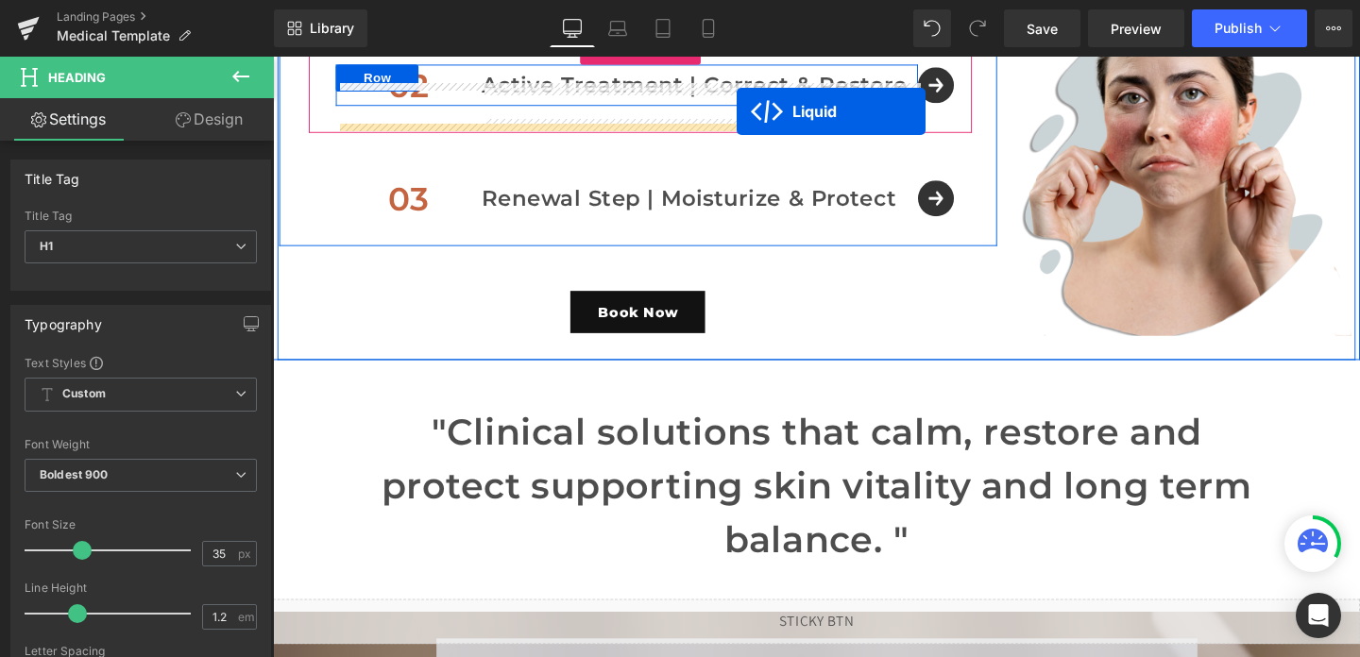
scroll to position [1576, 0]
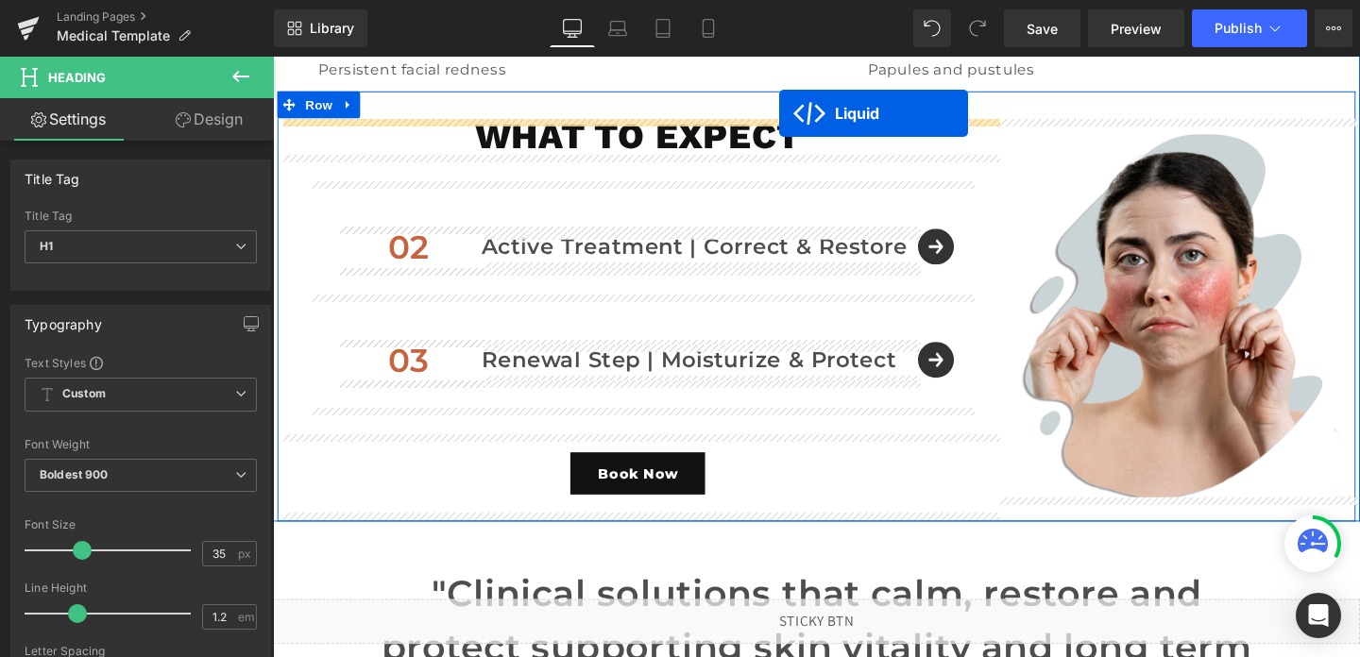
drag, startPoint x: 792, startPoint y: 536, endPoint x: 805, endPoint y: 97, distance: 438.5
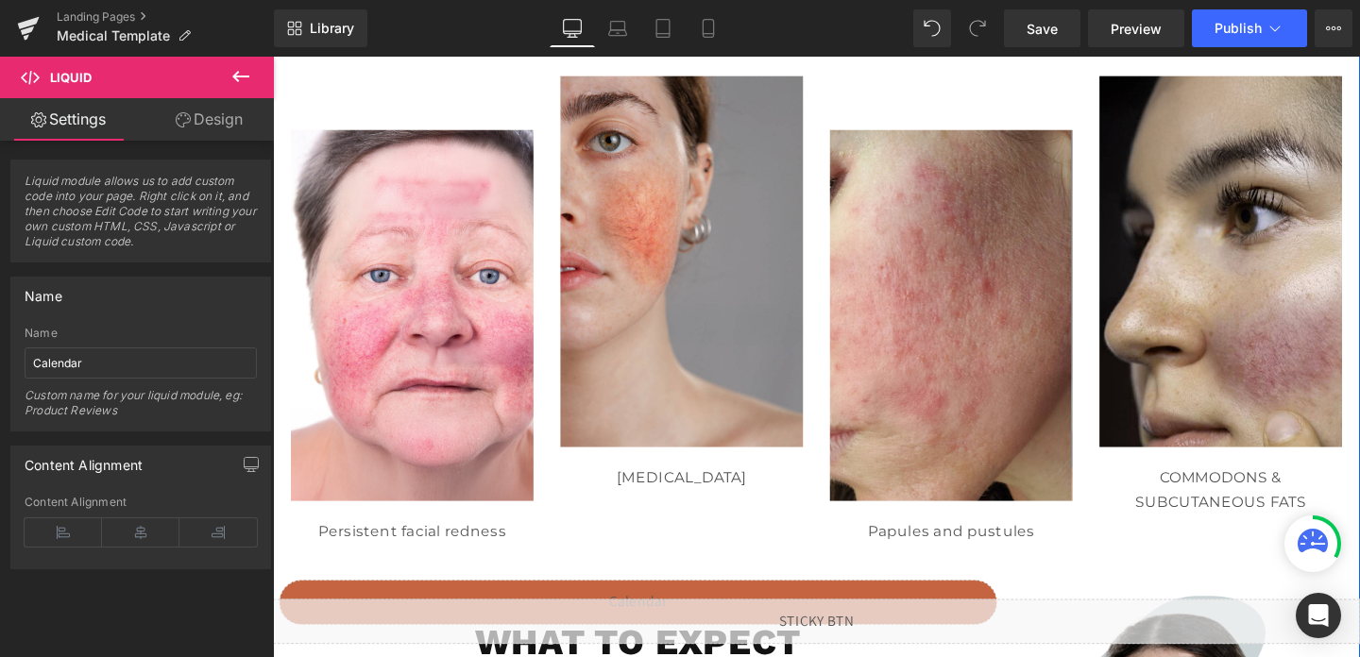
scroll to position [1166, 0]
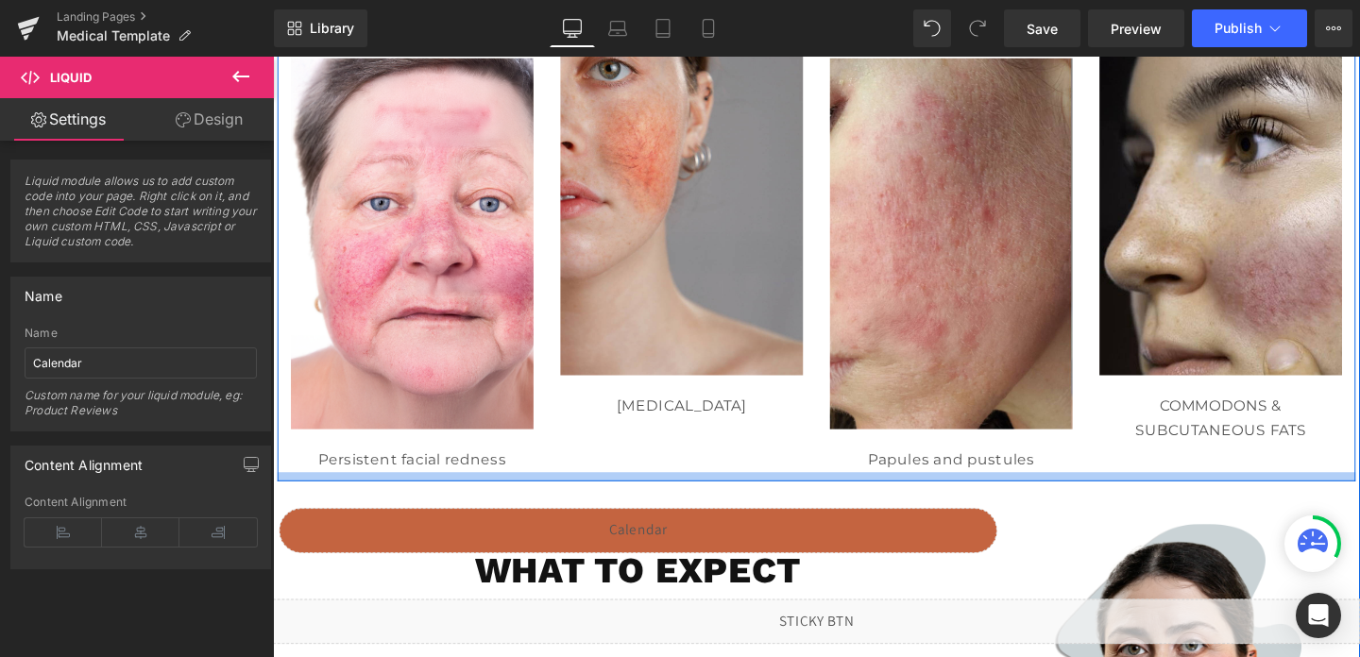
click at [655, 495] on div at bounding box center [844, 498] width 1133 height 9
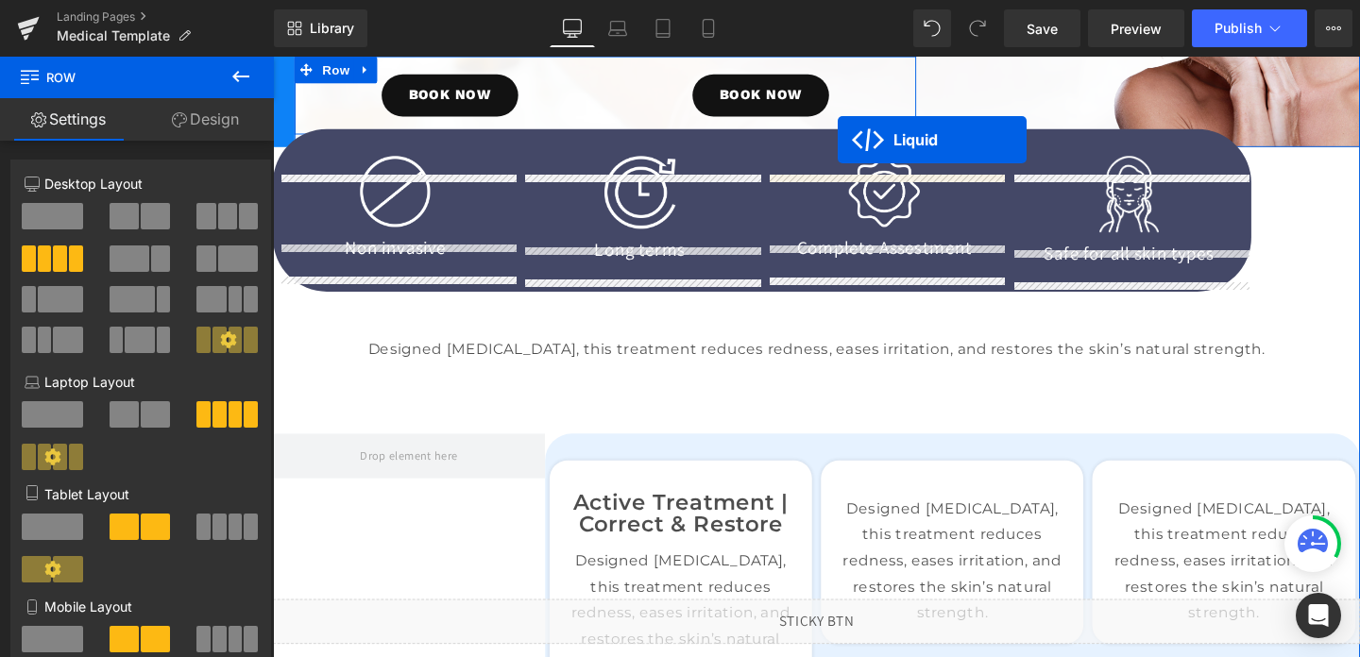
scroll to position [221, 0]
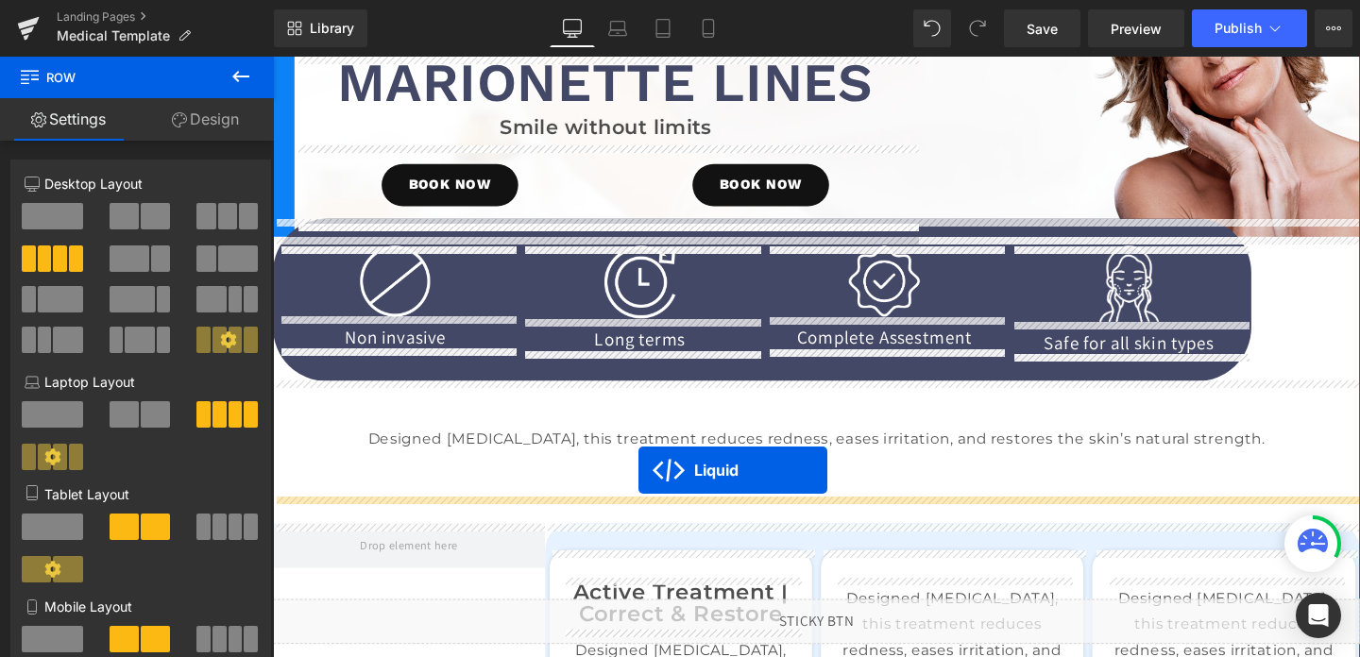
drag, startPoint x: 604, startPoint y: 551, endPoint x: 657, endPoint y: 491, distance: 80.2
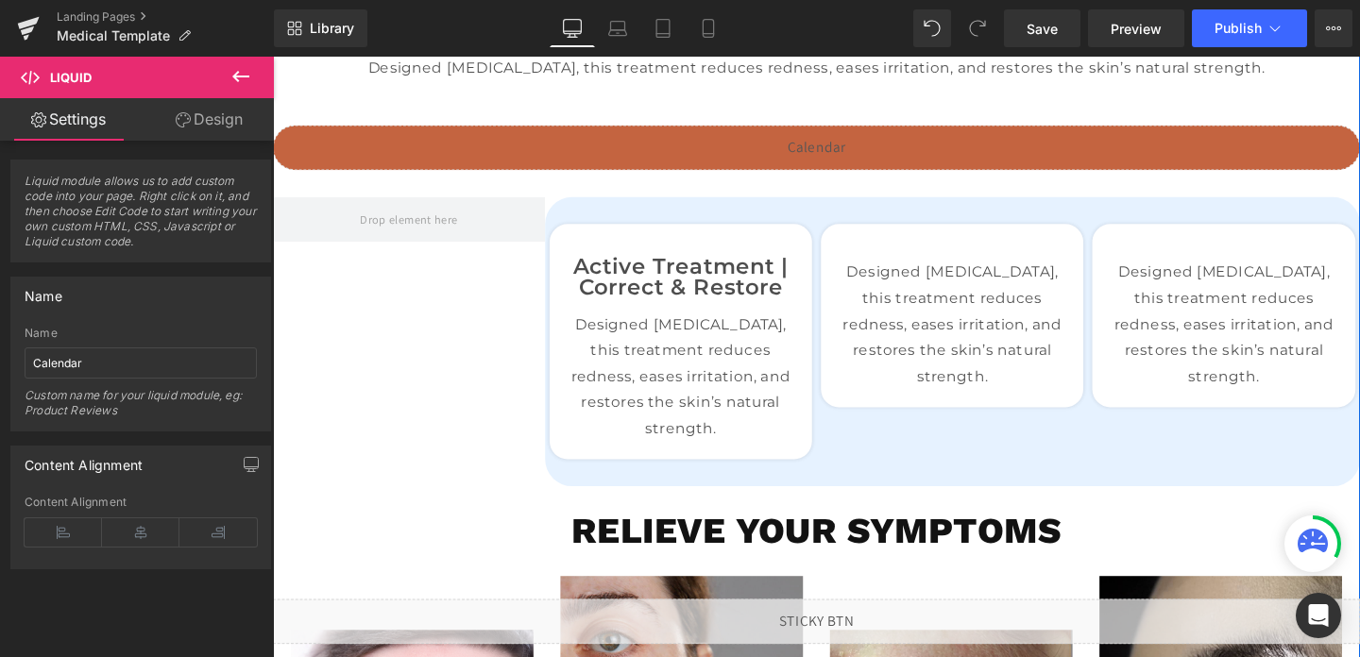
scroll to position [442, 0]
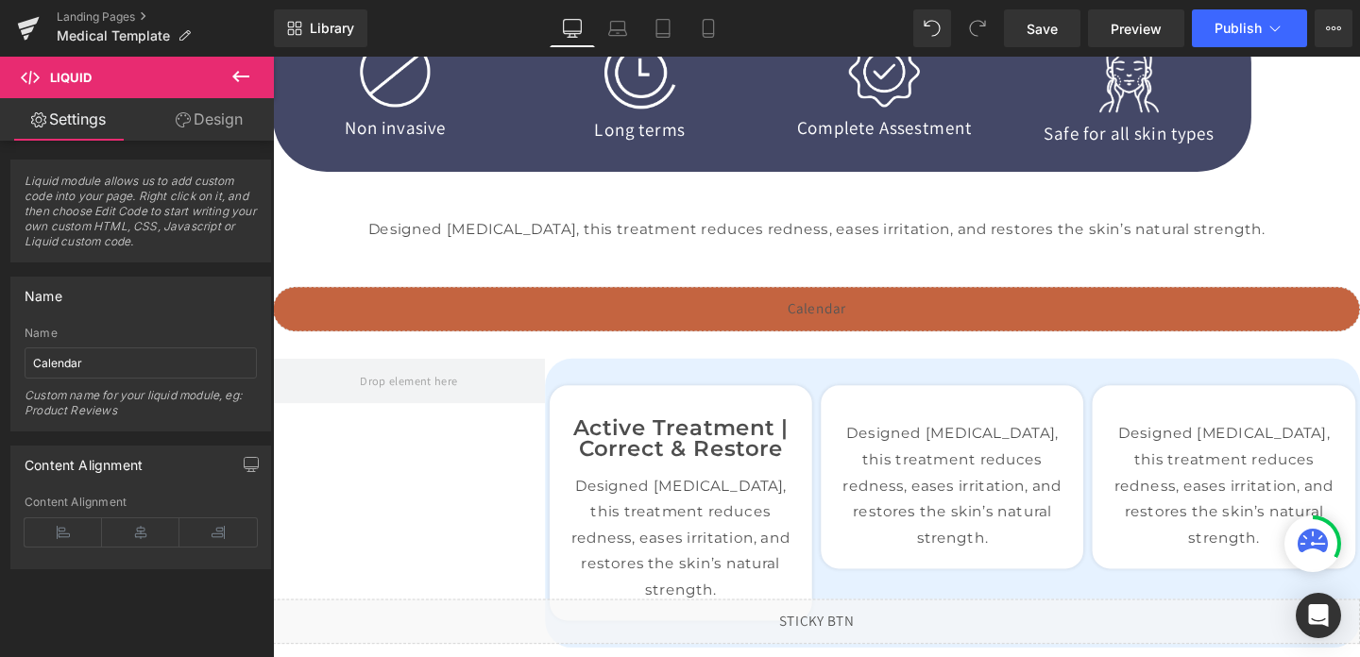
click at [225, 84] on button at bounding box center [241, 78] width 66 height 42
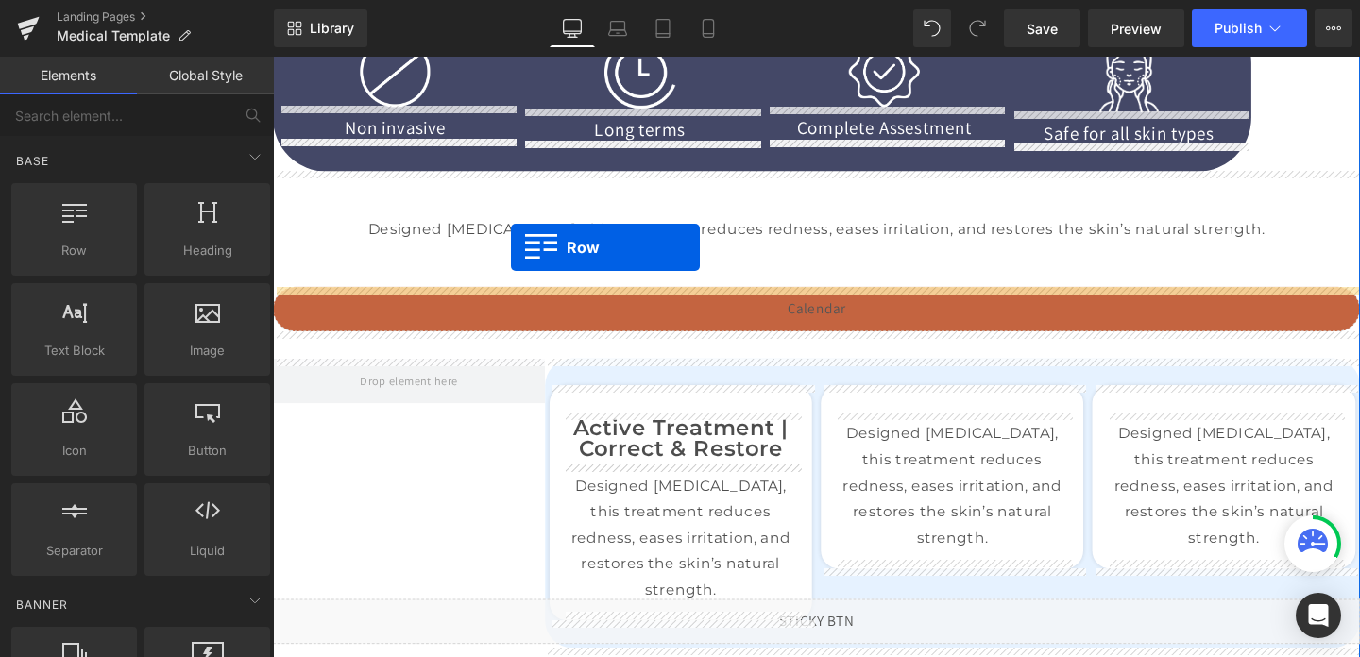
drag, startPoint x: 375, startPoint y: 254, endPoint x: 523, endPoint y: 257, distance: 148.3
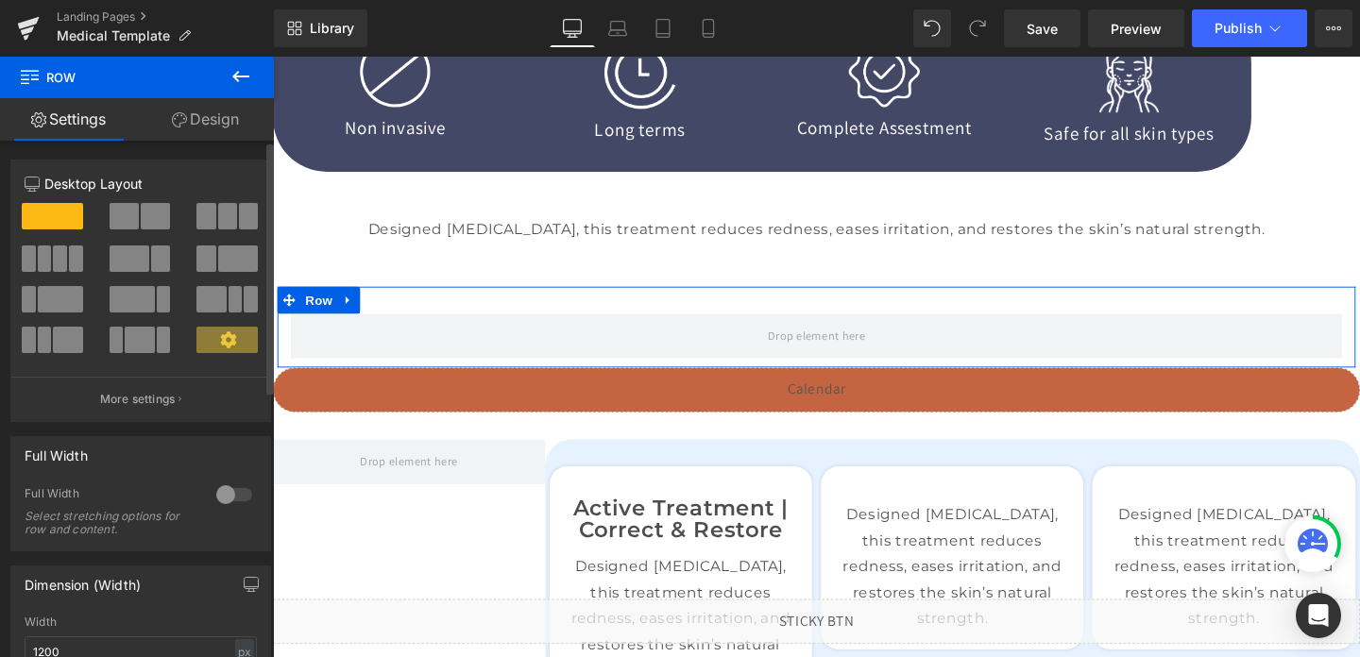
click at [133, 253] on span at bounding box center [130, 259] width 40 height 26
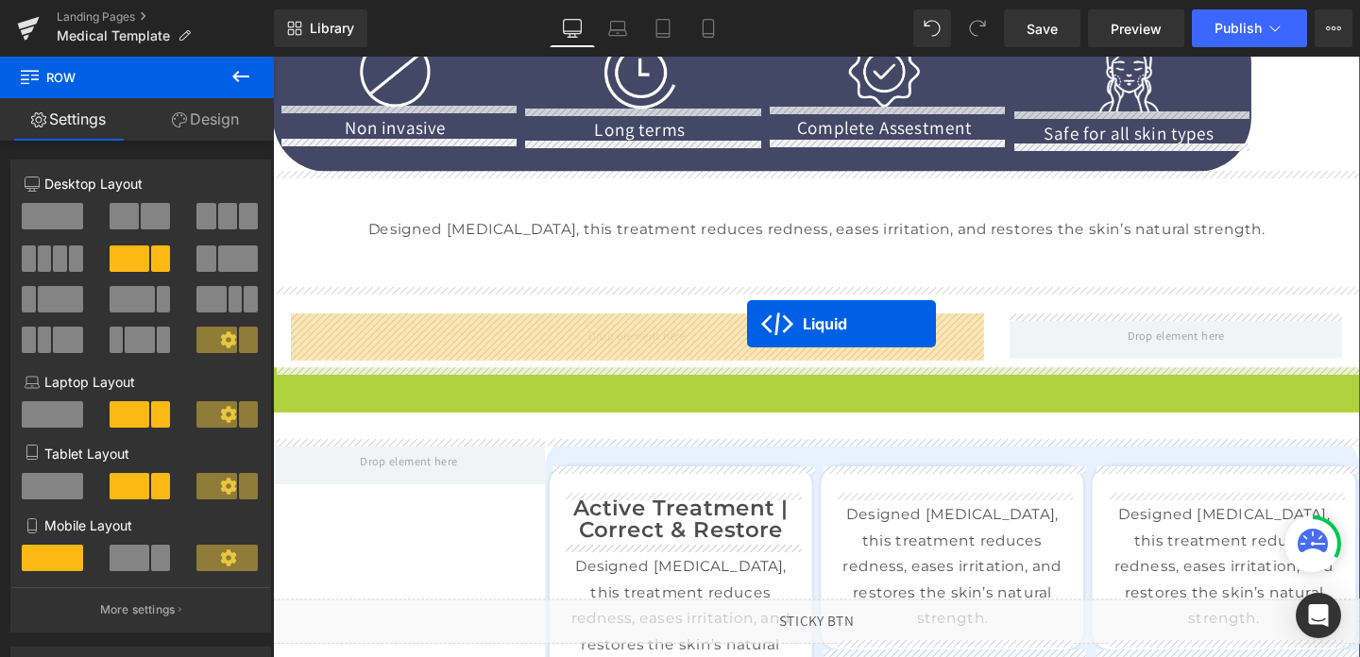
drag, startPoint x: 795, startPoint y: 402, endPoint x: 772, endPoint y: 337, distance: 69.3
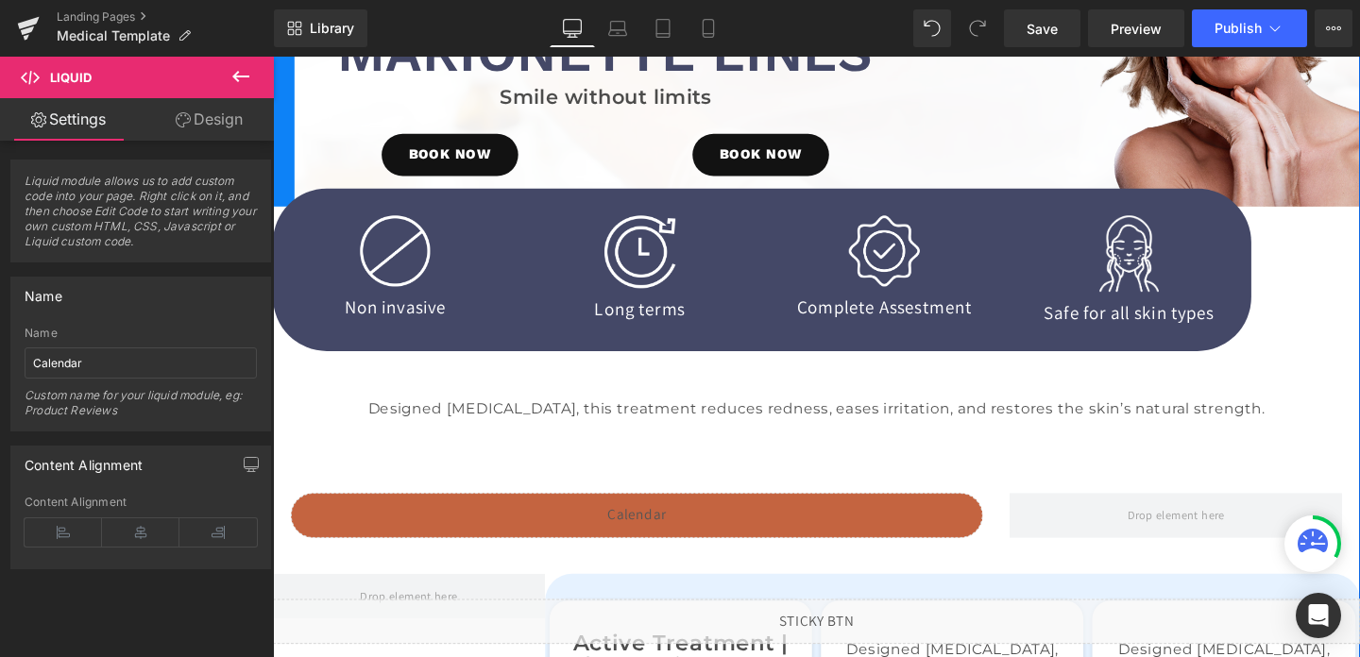
scroll to position [331, 0]
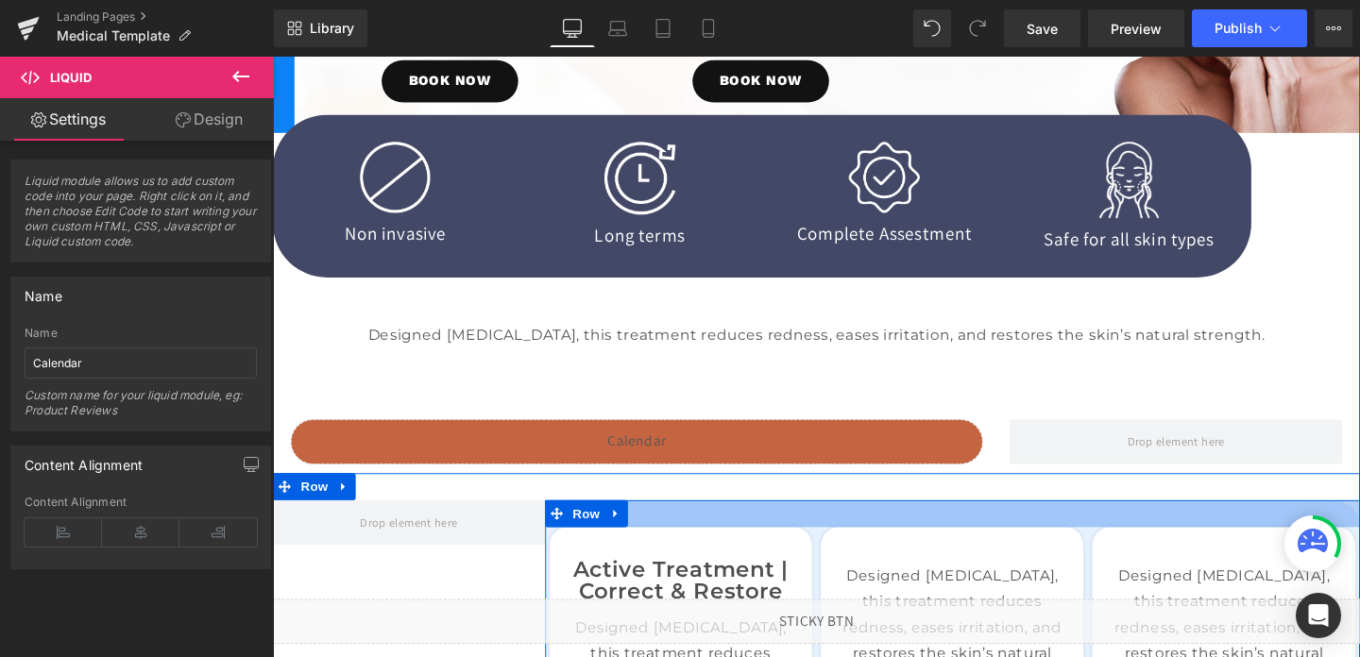
click at [775, 537] on div at bounding box center [988, 537] width 858 height 28
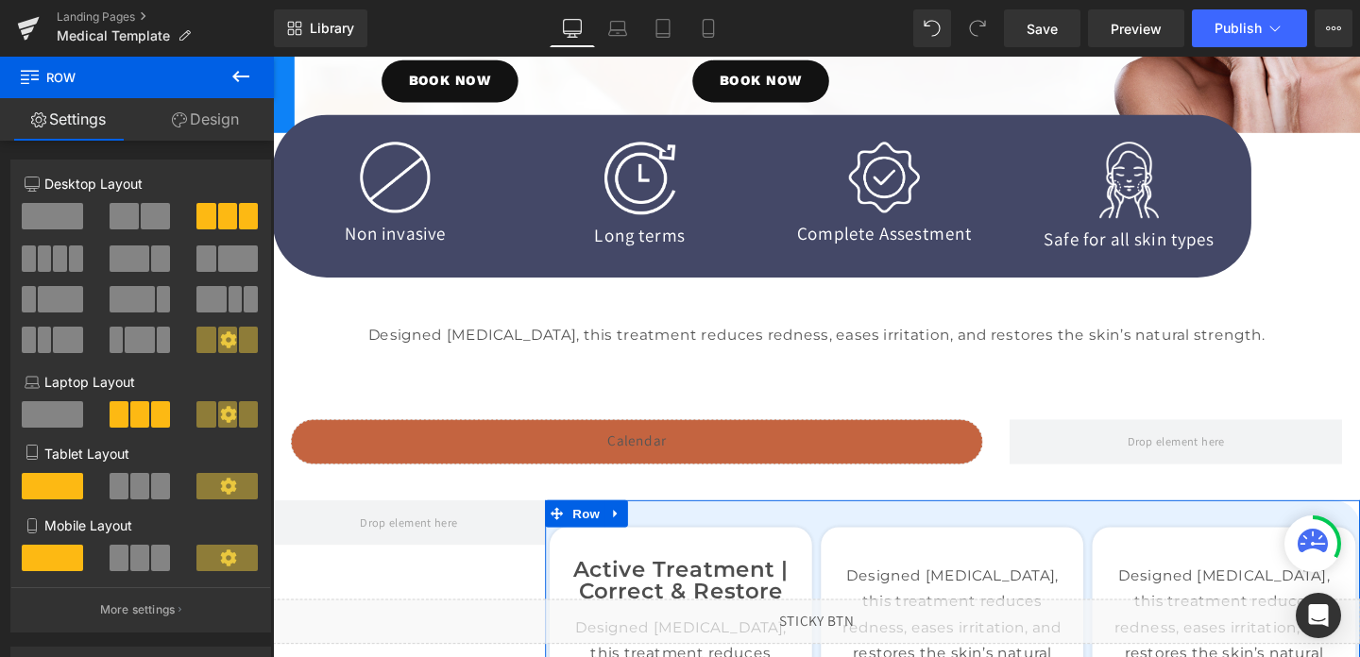
click at [191, 123] on link "Design" at bounding box center [205, 119] width 137 height 43
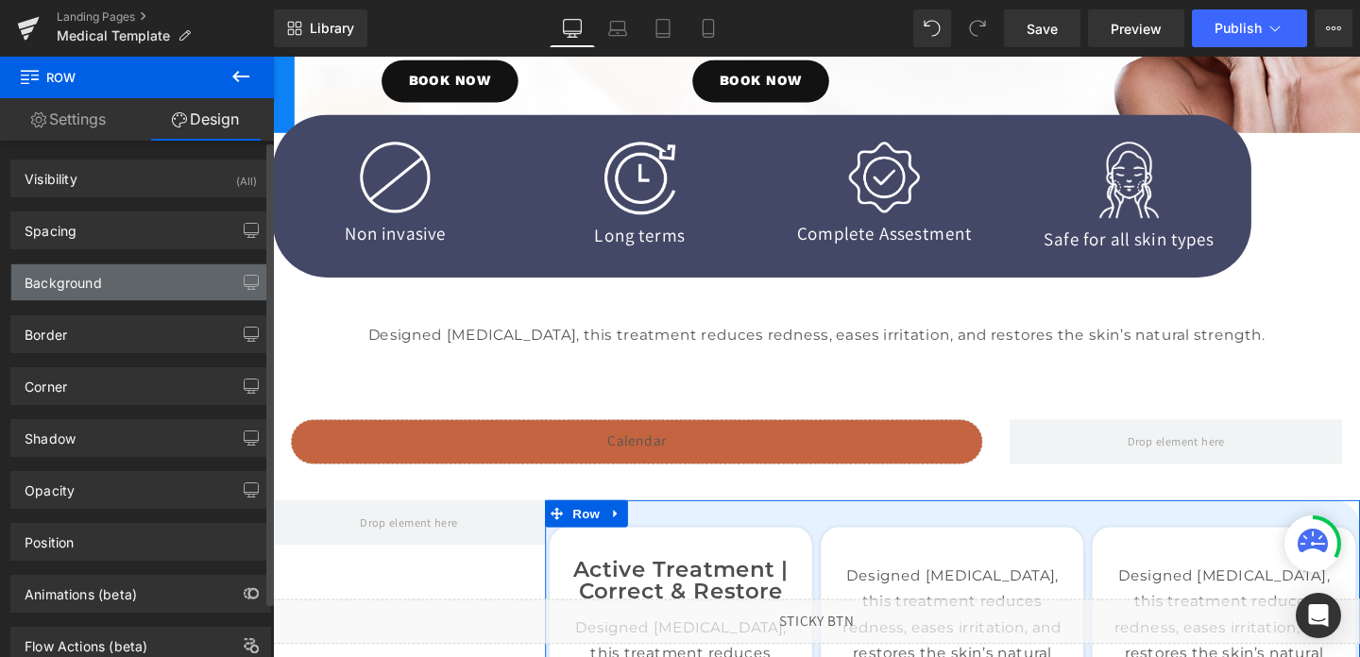
click at [108, 288] on div "Background" at bounding box center [140, 282] width 259 height 36
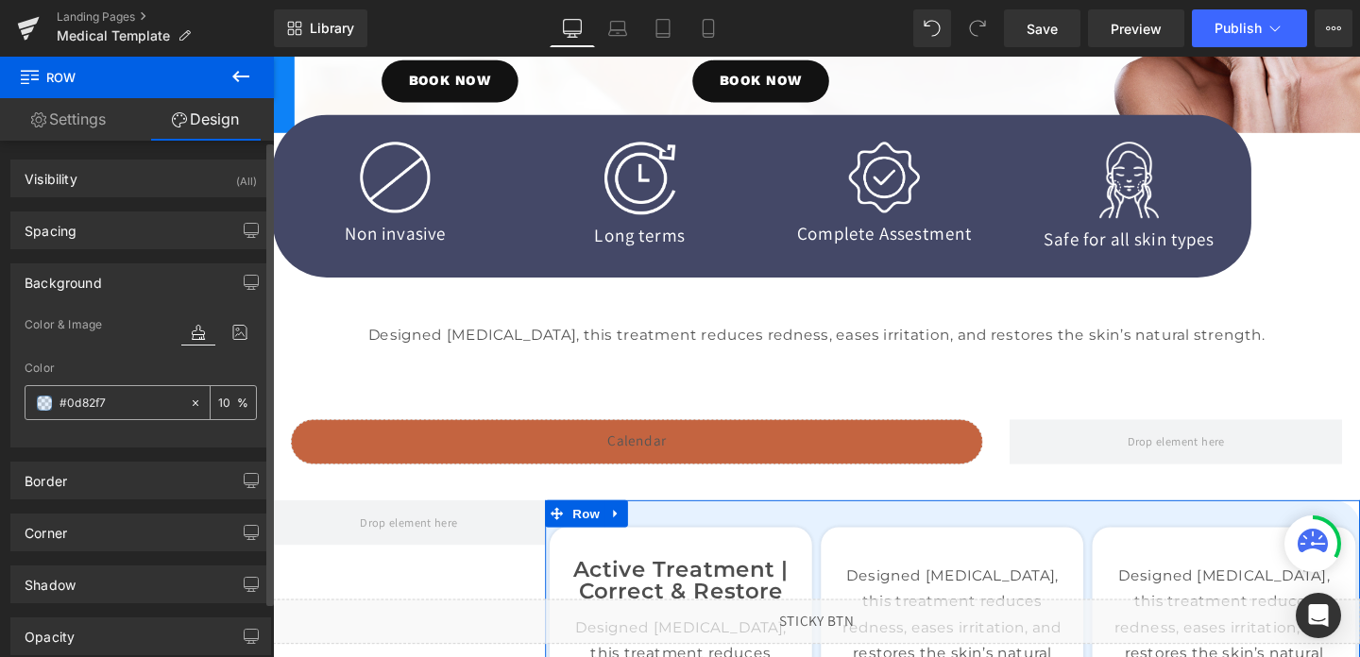
click at [103, 404] on input "#0d82f7" at bounding box center [120, 403] width 121 height 21
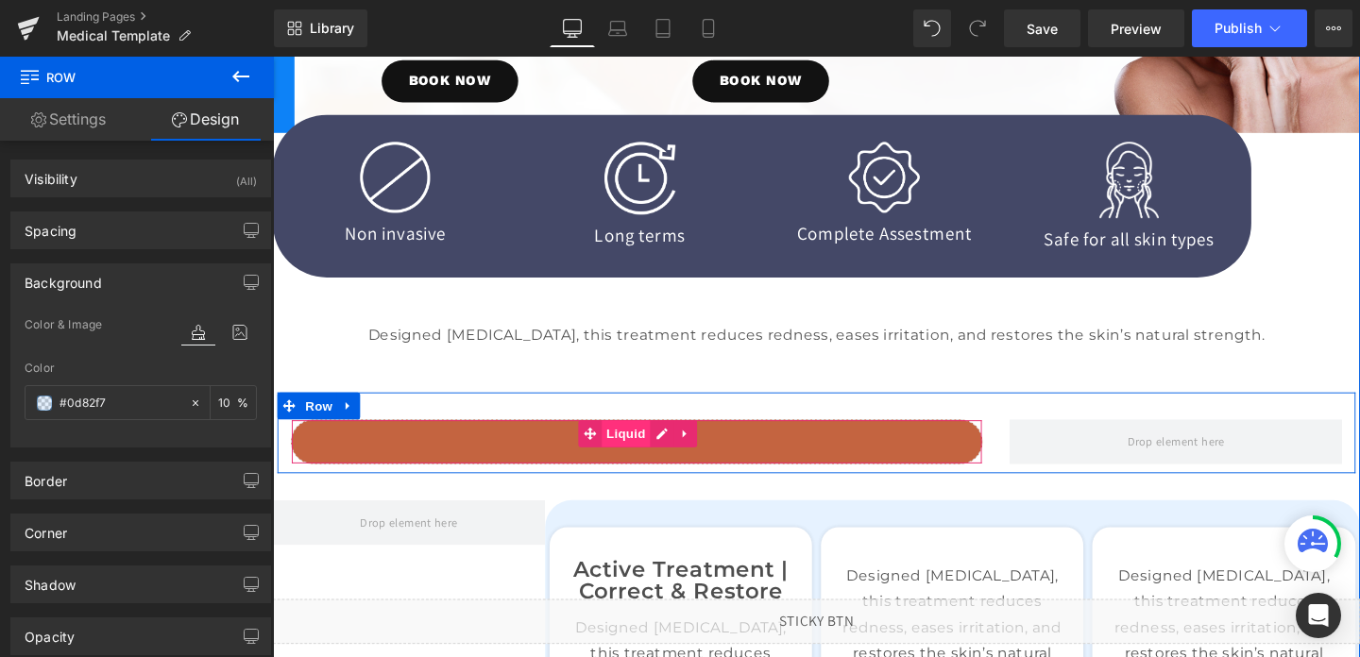
click at [652, 456] on span "Liquid" at bounding box center [644, 453] width 51 height 28
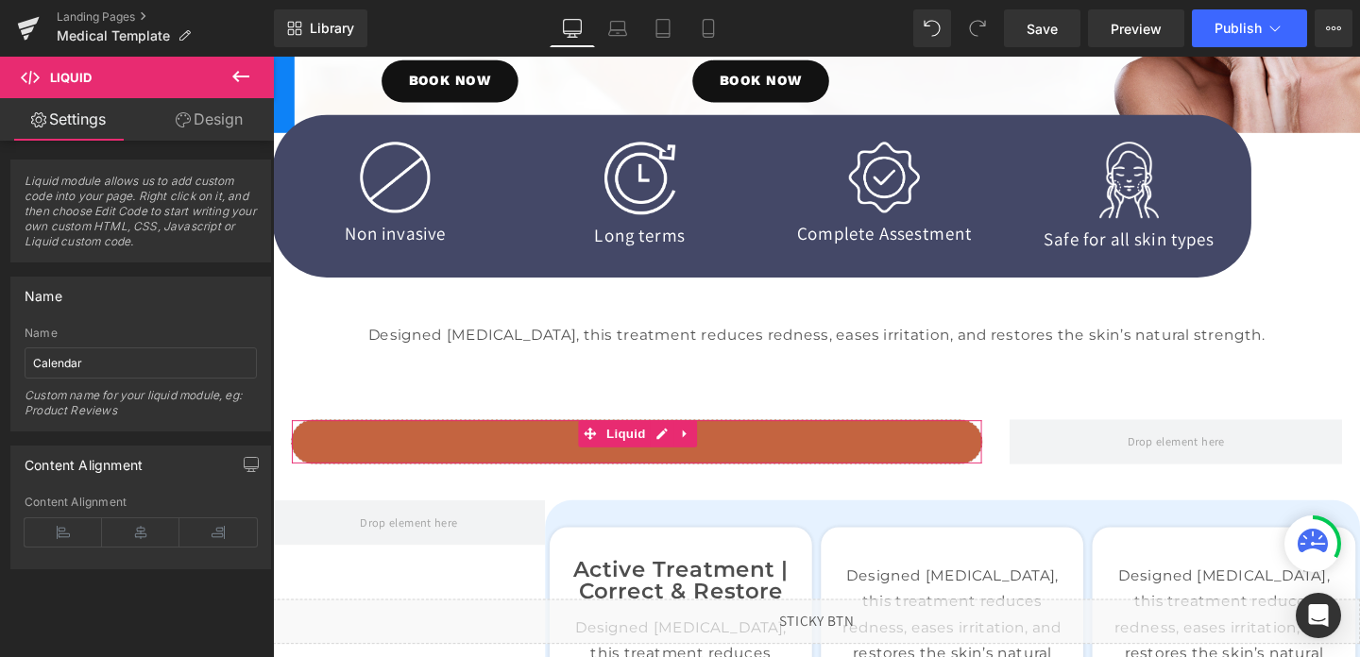
click at [213, 132] on link "Design" at bounding box center [209, 119] width 137 height 43
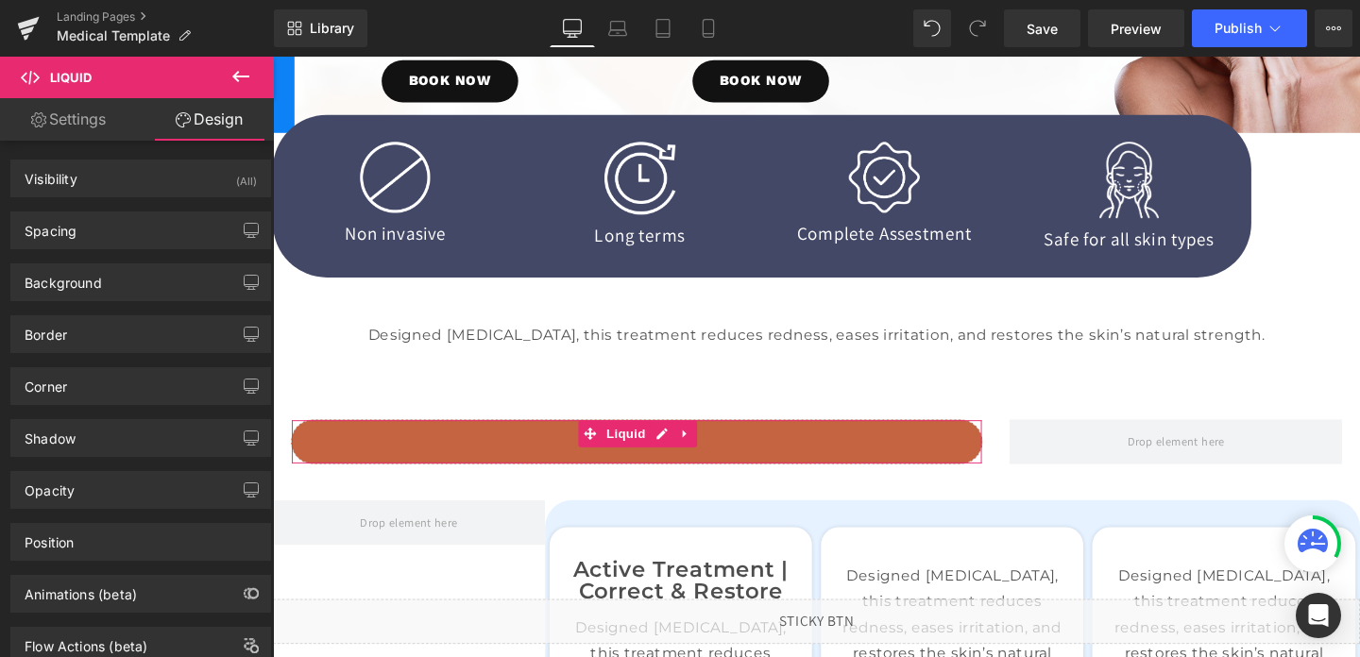
type input "#c46440"
type input "100"
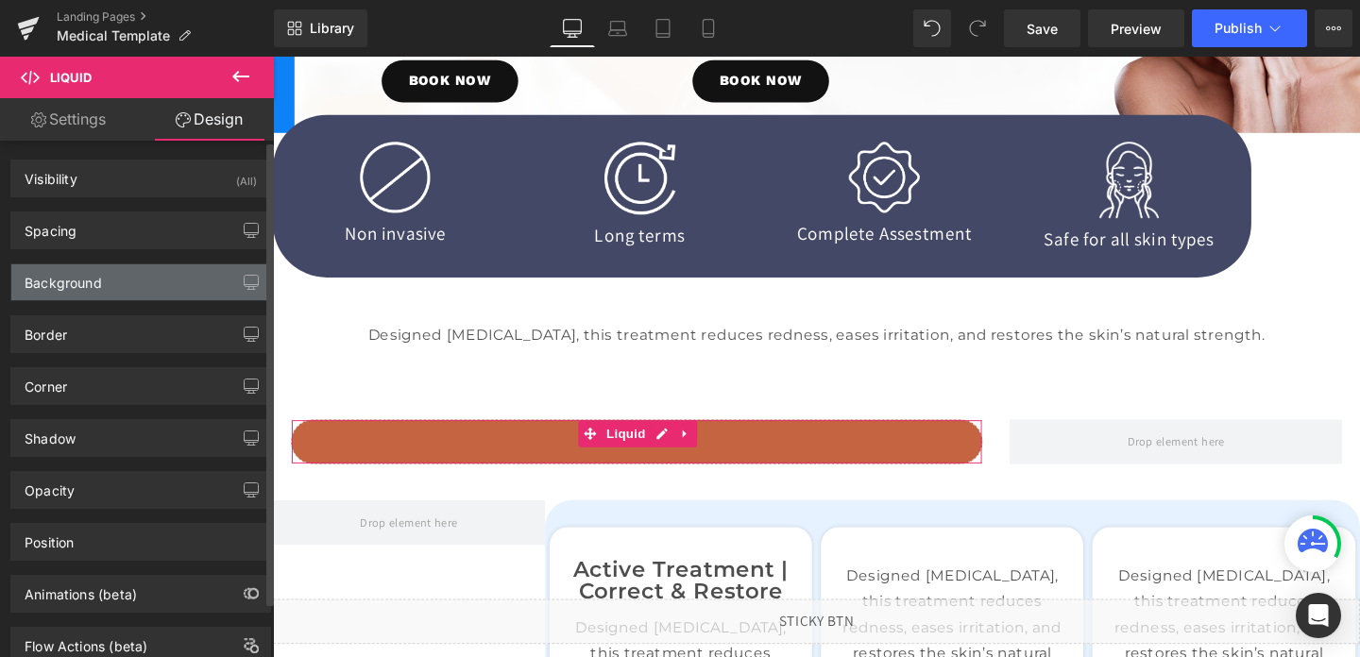
click at [89, 283] on div "Background" at bounding box center [63, 277] width 77 height 26
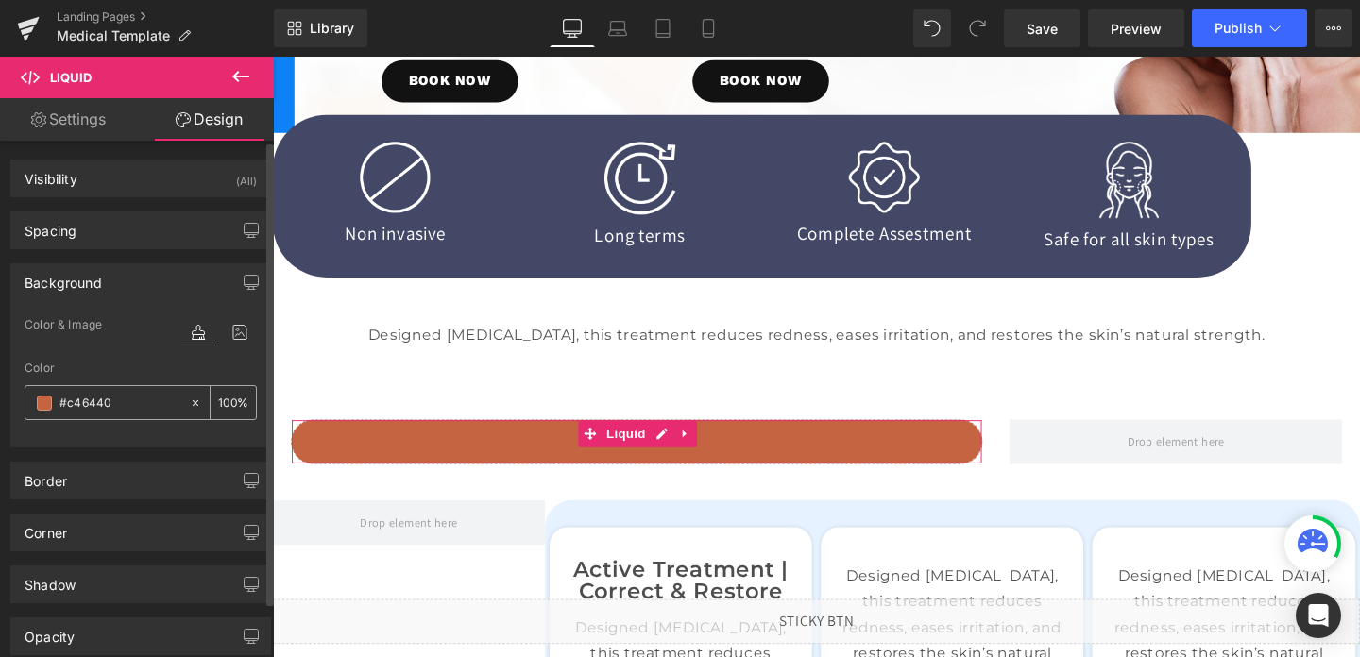
click at [133, 401] on input "#c46440" at bounding box center [120, 403] width 121 height 21
paste input "0d82f7"
type input "#0d82f7"
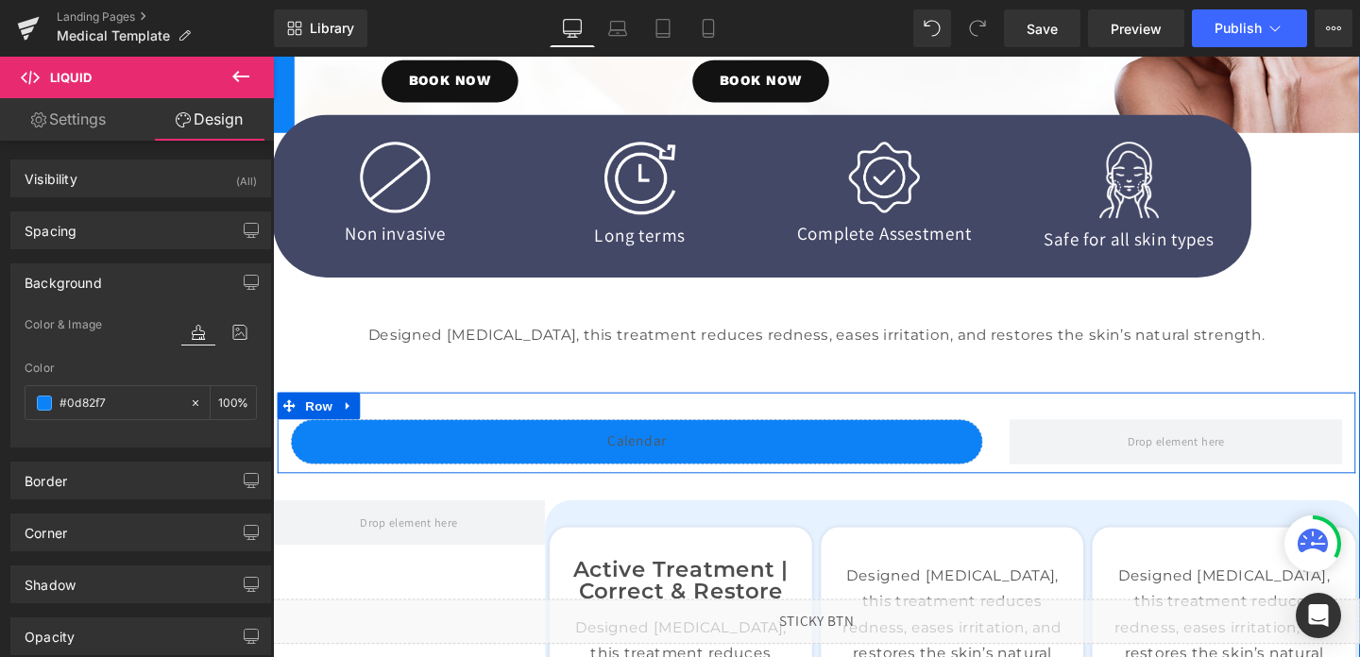
click at [626, 425] on div "Liquid Row" at bounding box center [844, 452] width 1133 height 85
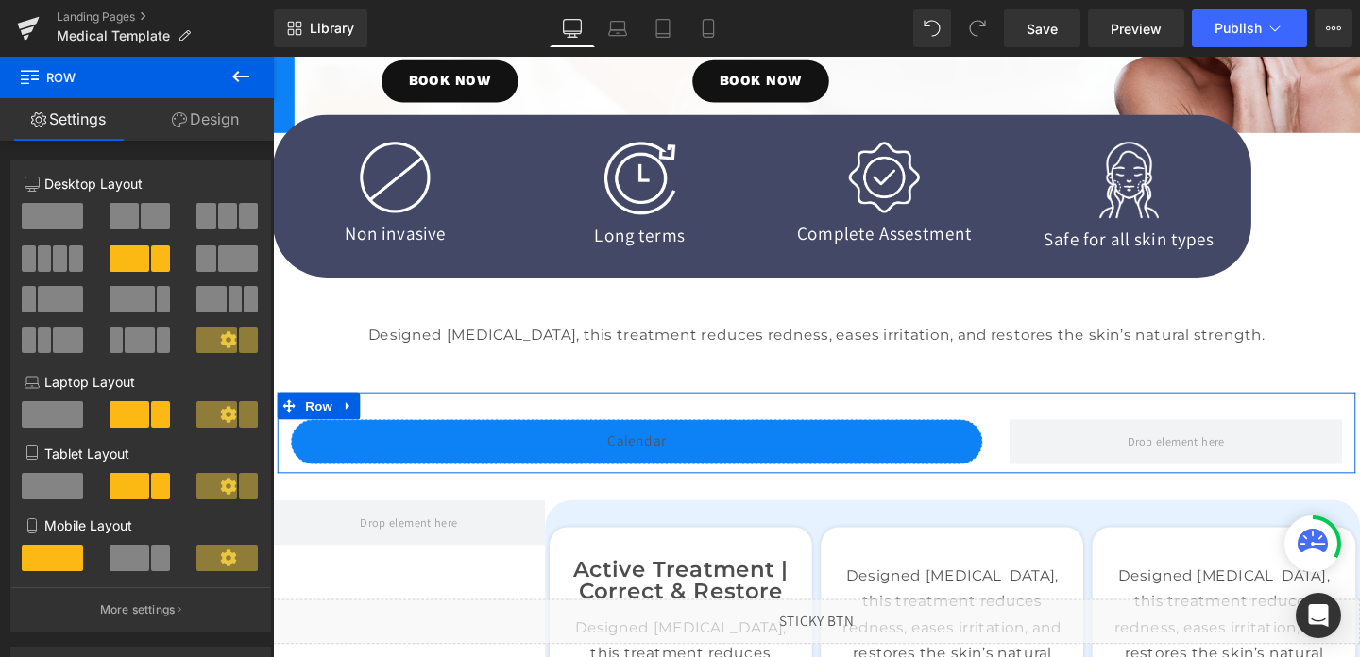
click at [233, 257] on span at bounding box center [238, 259] width 40 height 26
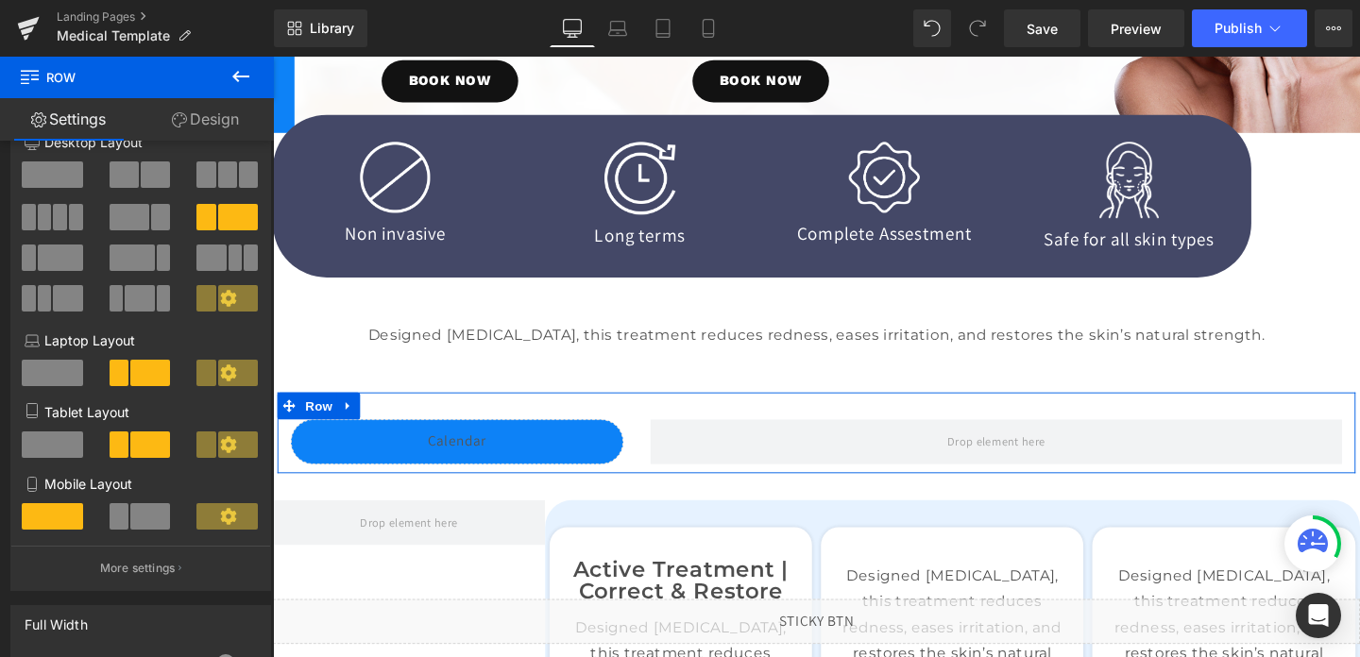
scroll to position [63, 0]
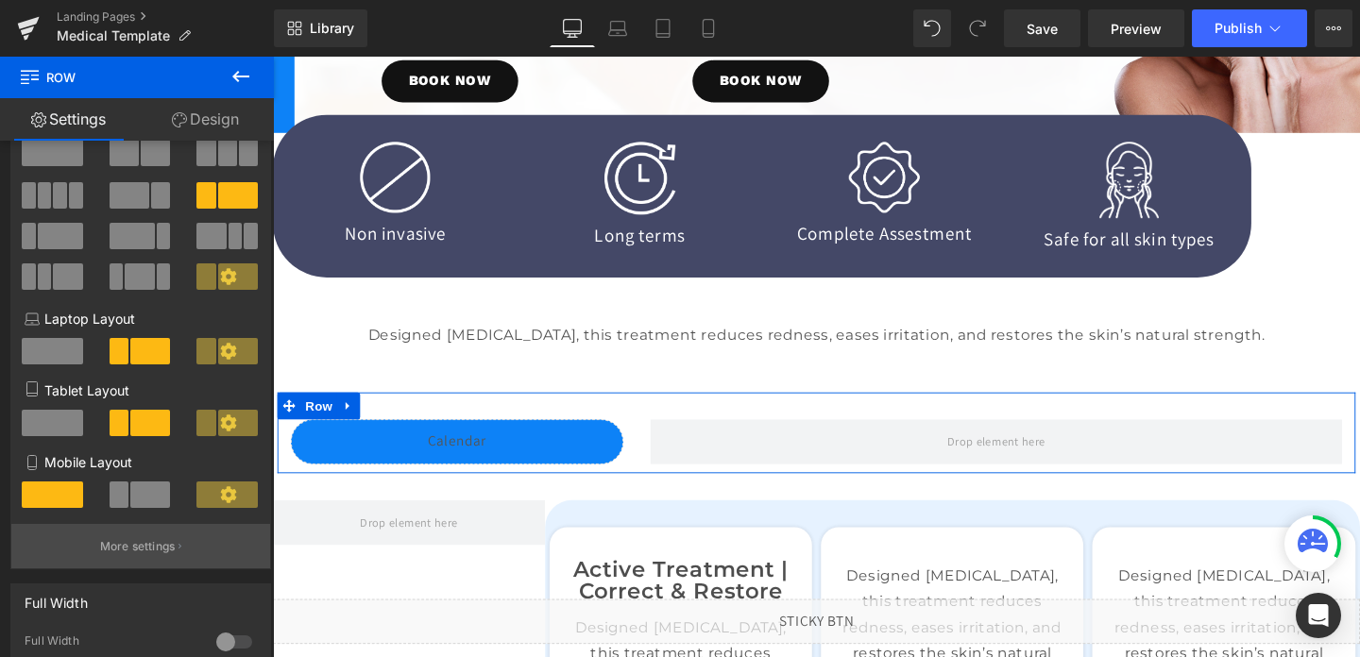
click at [157, 548] on p "More settings" at bounding box center [138, 546] width 76 height 17
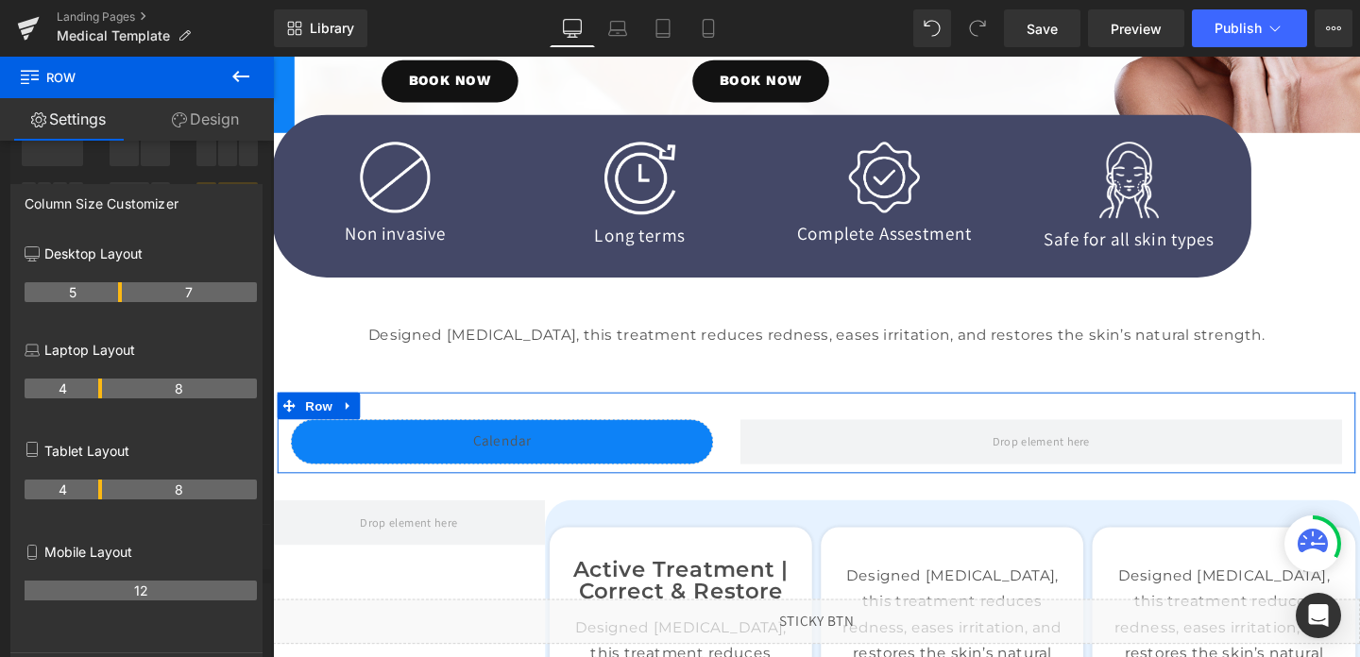
drag, startPoint x: 101, startPoint y: 292, endPoint x: 118, endPoint y: 295, distance: 17.2
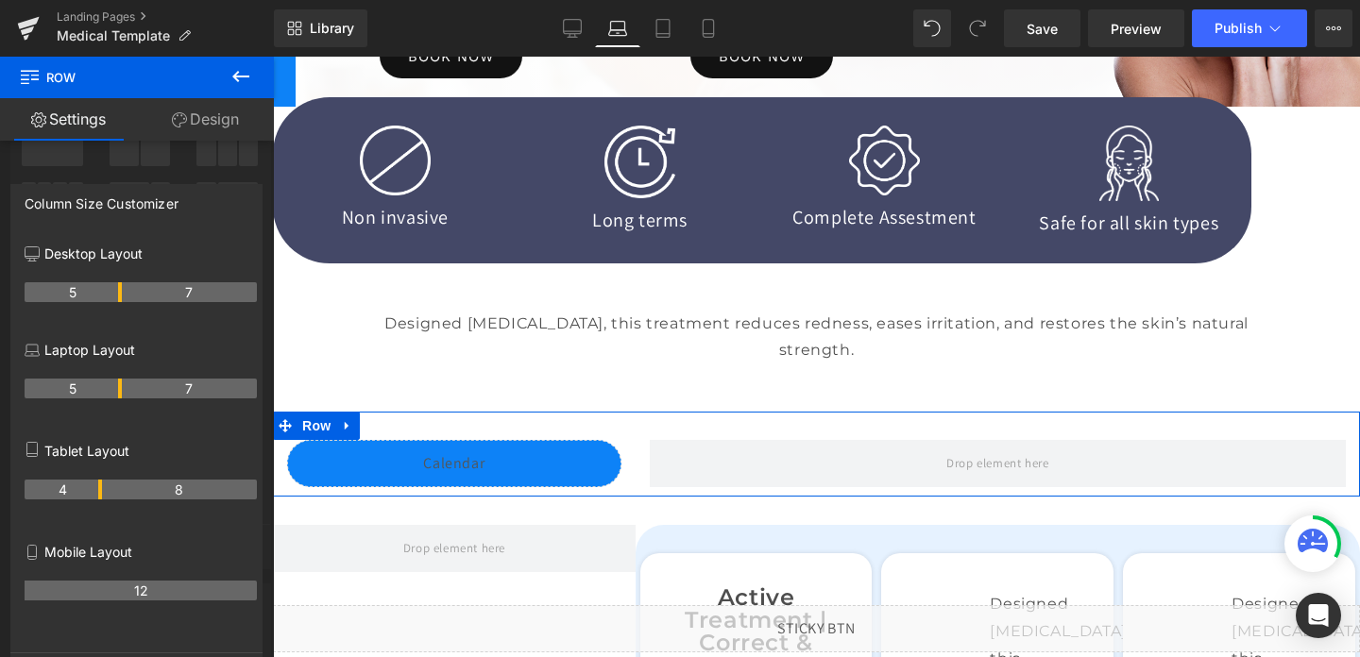
scroll to position [332, 0]
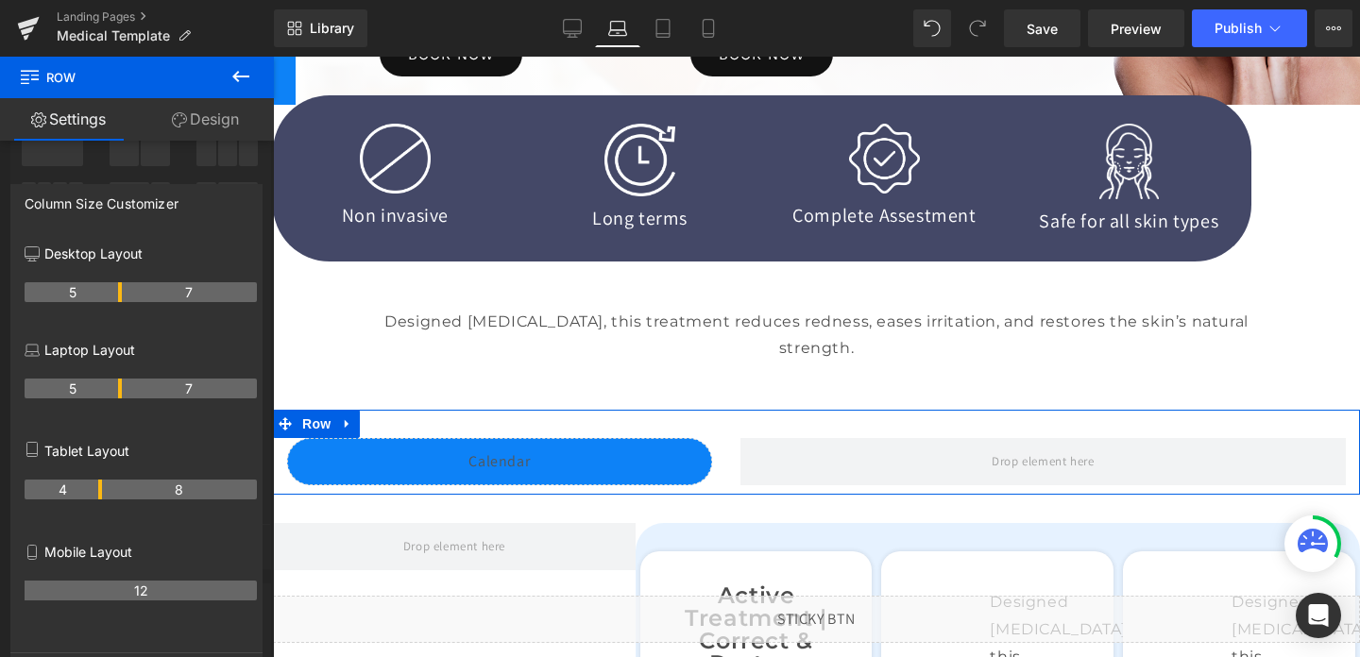
drag, startPoint x: 98, startPoint y: 390, endPoint x: 122, endPoint y: 397, distance: 24.5
click at [122, 397] on tr "5 7" at bounding box center [141, 389] width 232 height 20
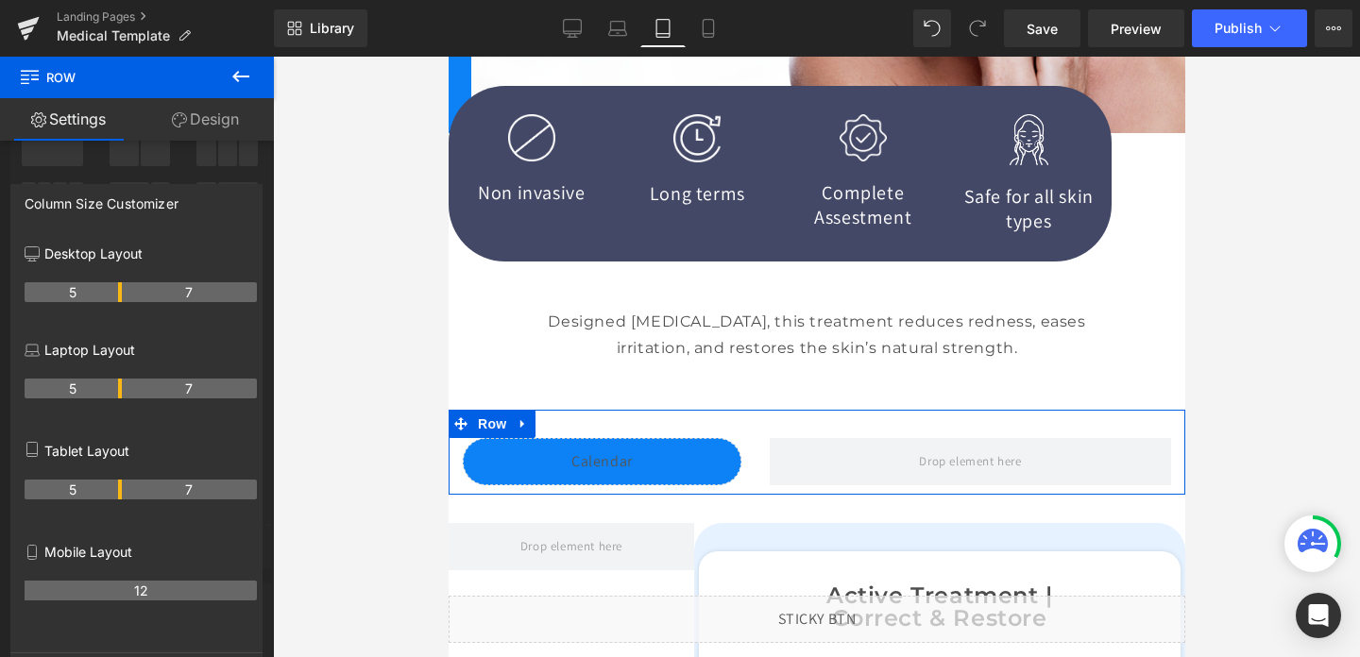
drag, startPoint x: 97, startPoint y: 489, endPoint x: 124, endPoint y: 494, distance: 26.9
click at [124, 494] on tr "5 7" at bounding box center [141, 490] width 232 height 20
click at [161, 164] on div at bounding box center [137, 362] width 274 height 610
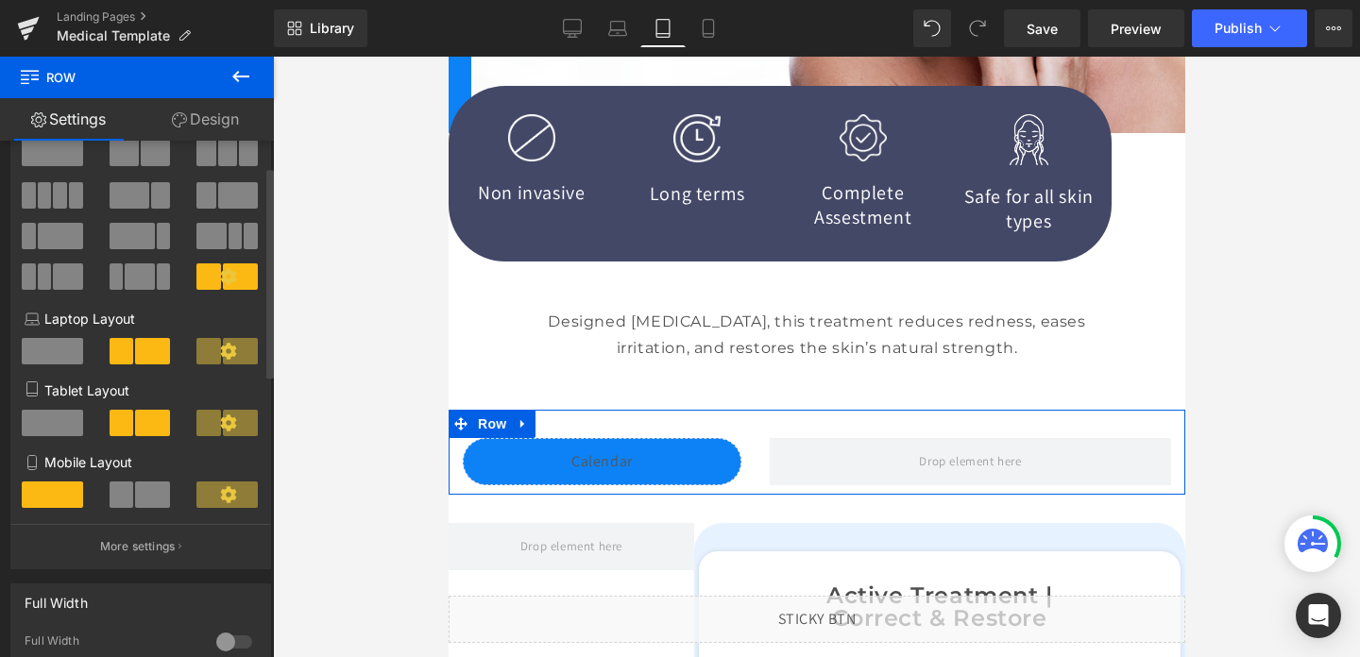
click at [33, 426] on span at bounding box center [52, 423] width 61 height 26
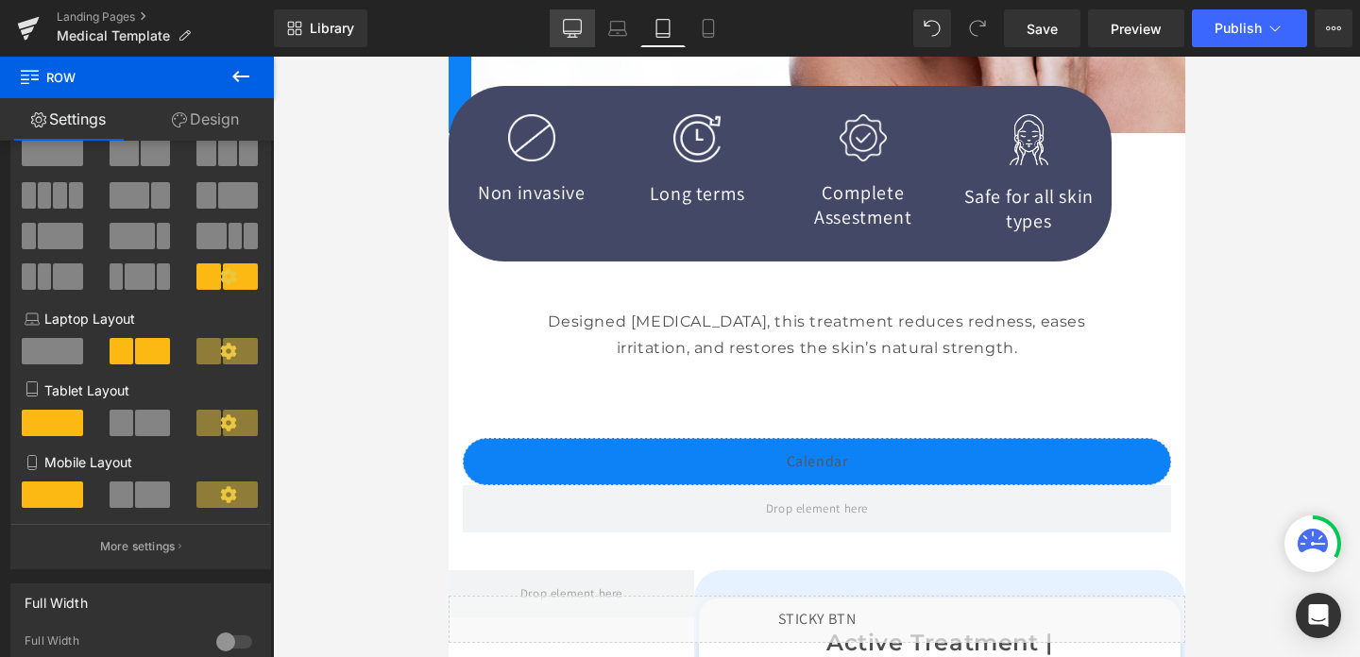
click at [571, 32] on icon at bounding box center [572, 28] width 19 height 19
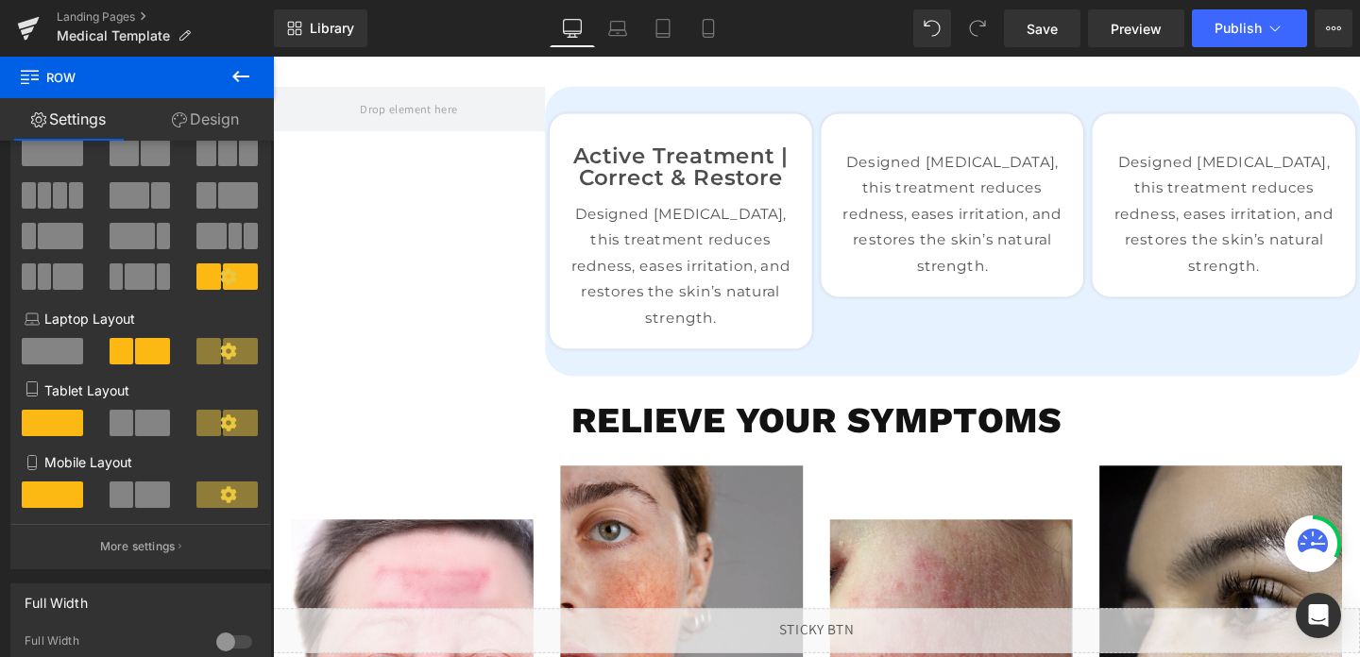
scroll to position [331, 0]
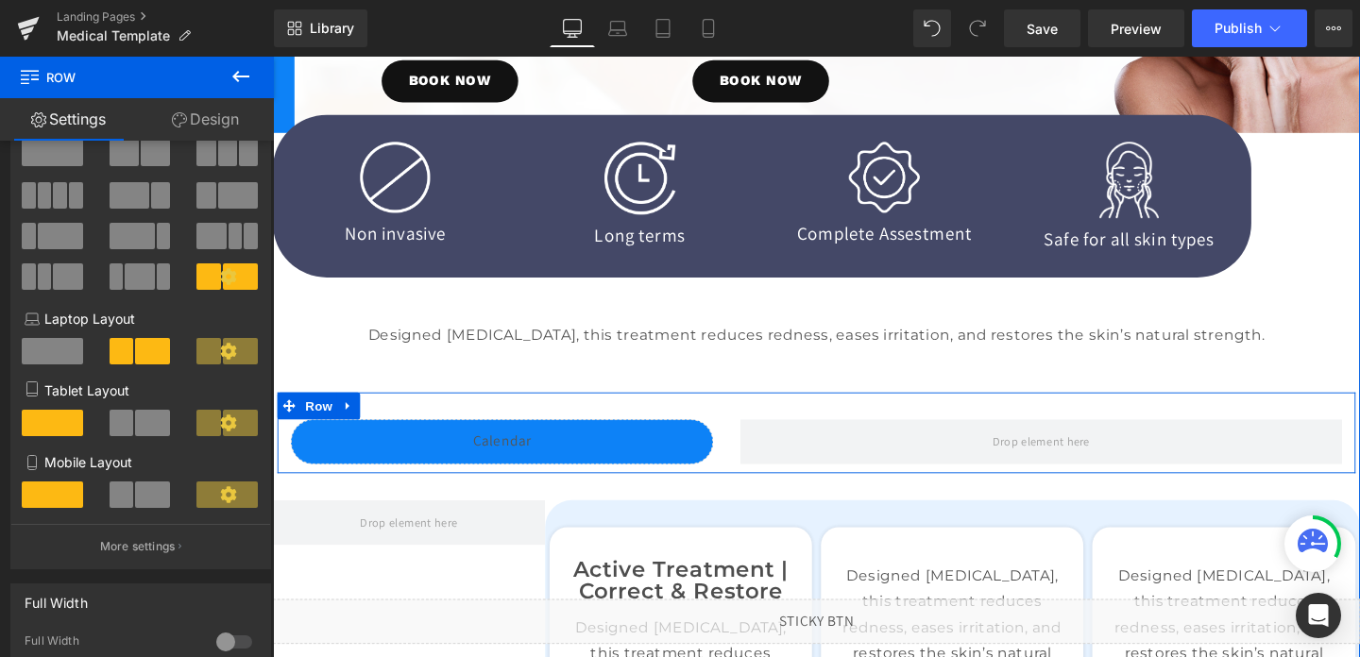
click at [605, 425] on div "Liquid Row" at bounding box center [844, 452] width 1133 height 85
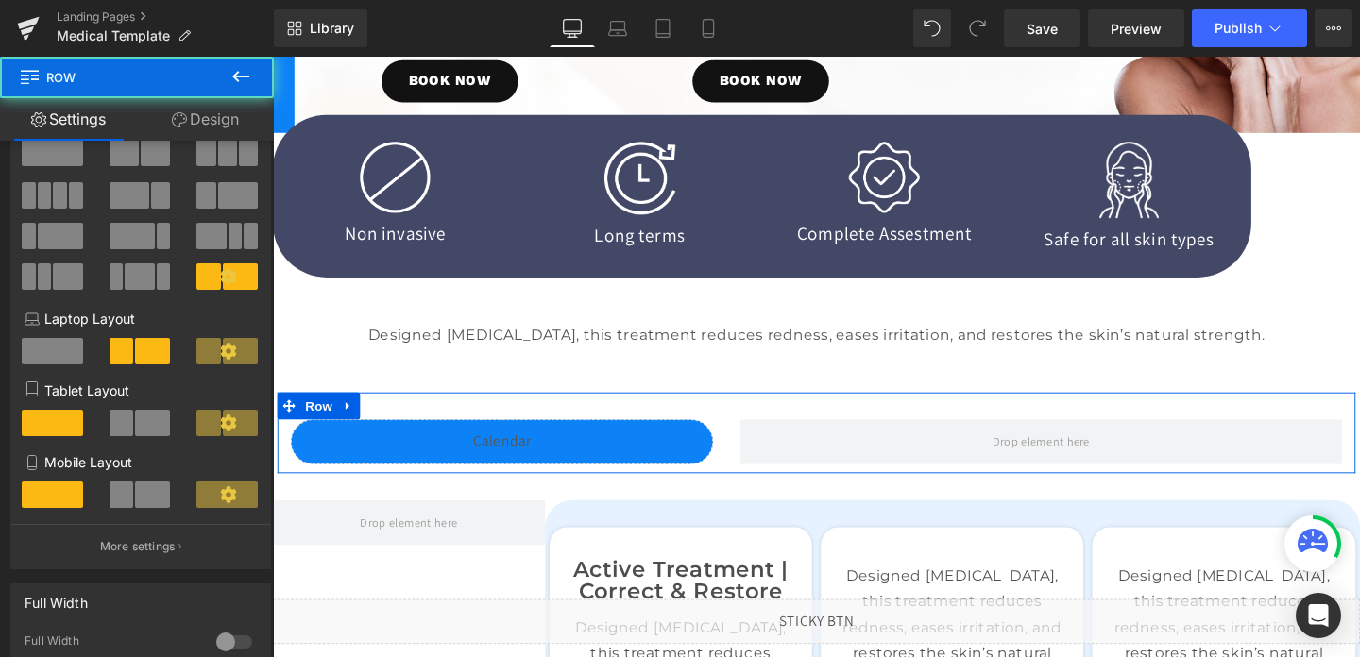
click at [195, 121] on link "Design" at bounding box center [205, 119] width 137 height 43
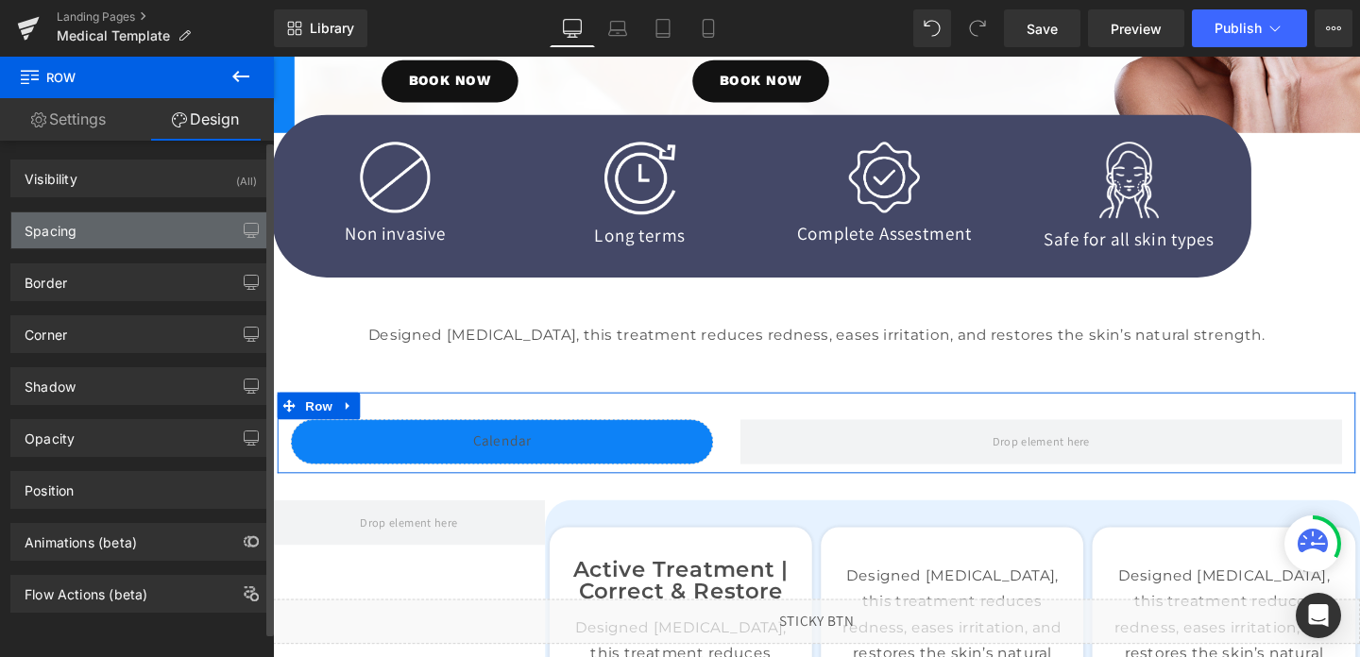
click at [146, 228] on div "Spacing" at bounding box center [140, 231] width 259 height 36
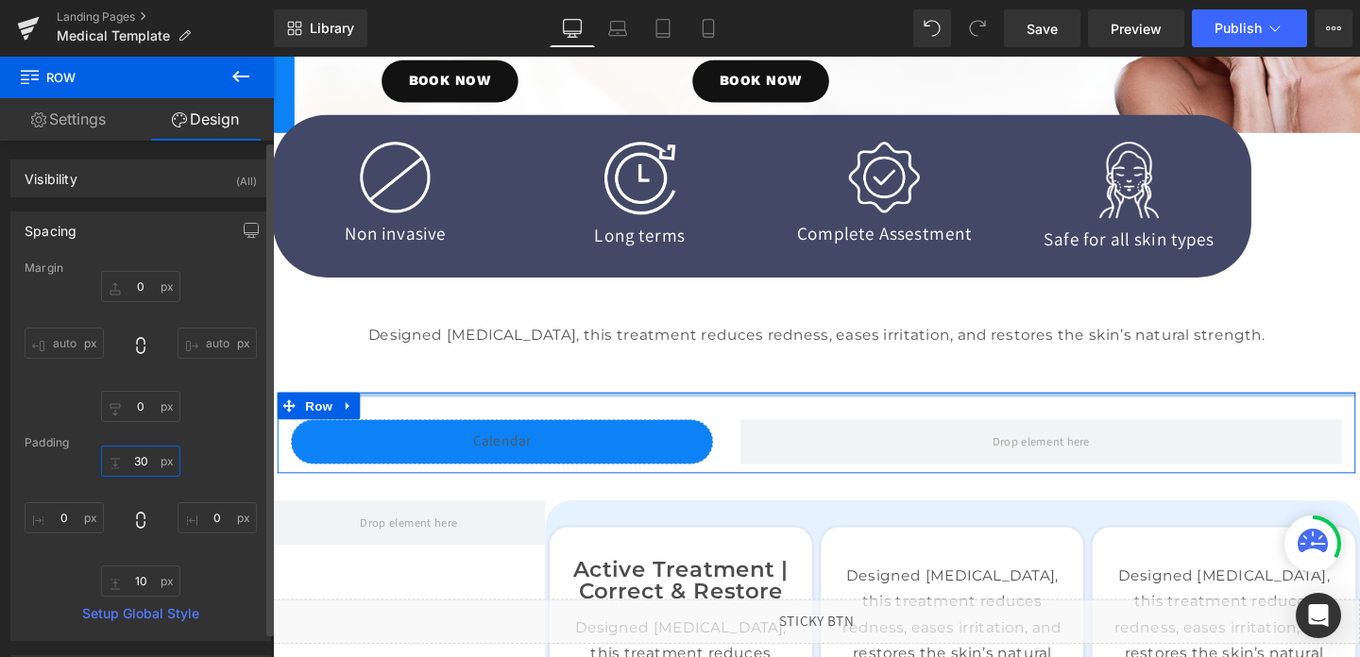
click at [137, 454] on input "30" at bounding box center [140, 461] width 79 height 31
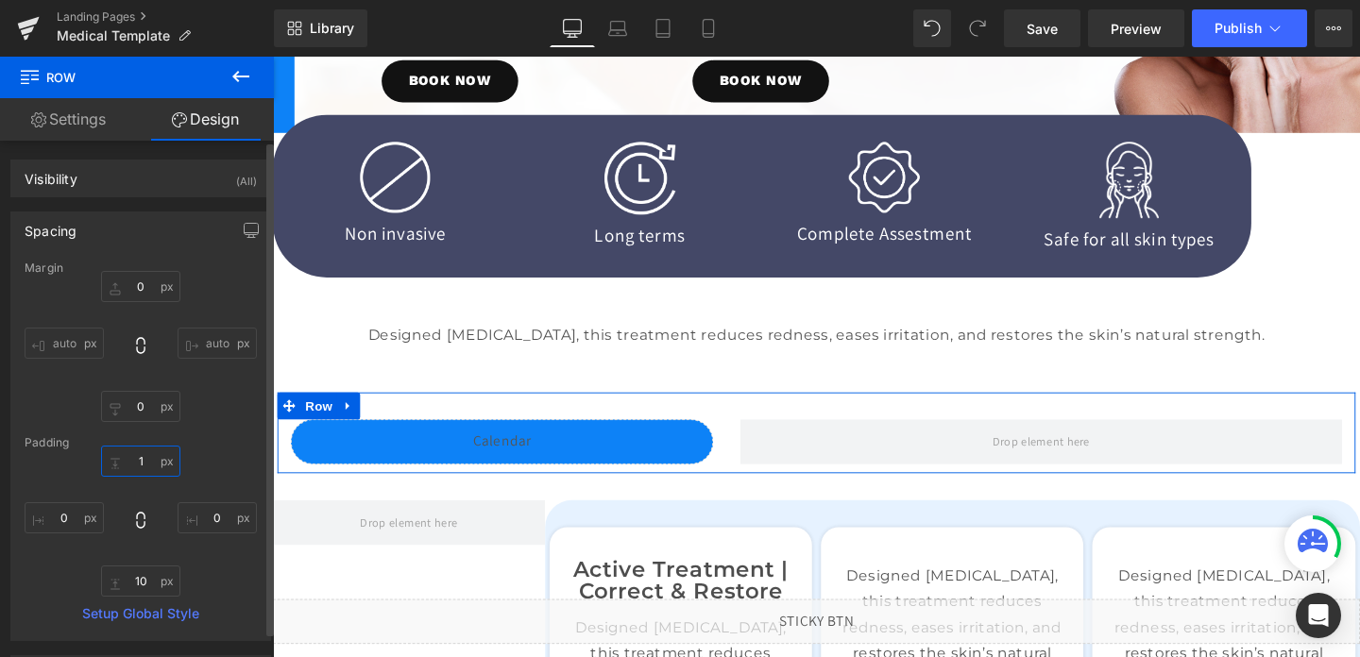
type input "10"
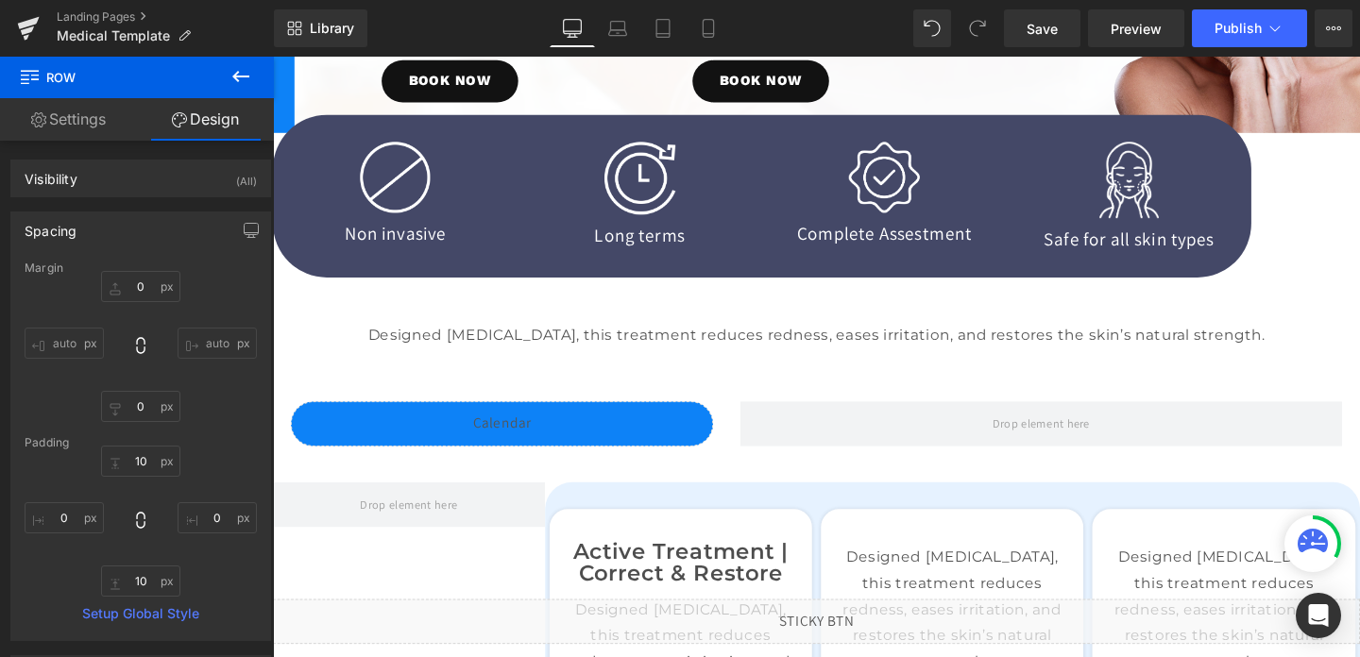
click at [233, 74] on icon at bounding box center [241, 76] width 23 height 23
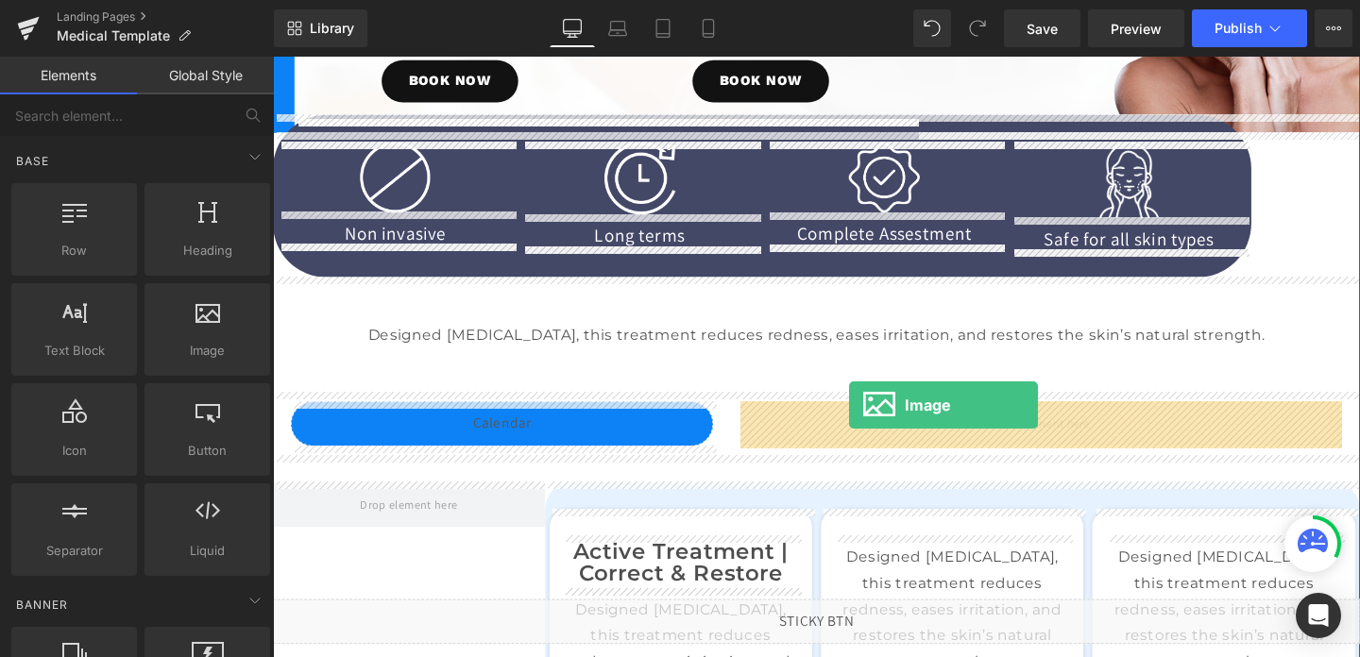
drag, startPoint x: 465, startPoint y: 357, endPoint x: 878, endPoint y: 423, distance: 419.0
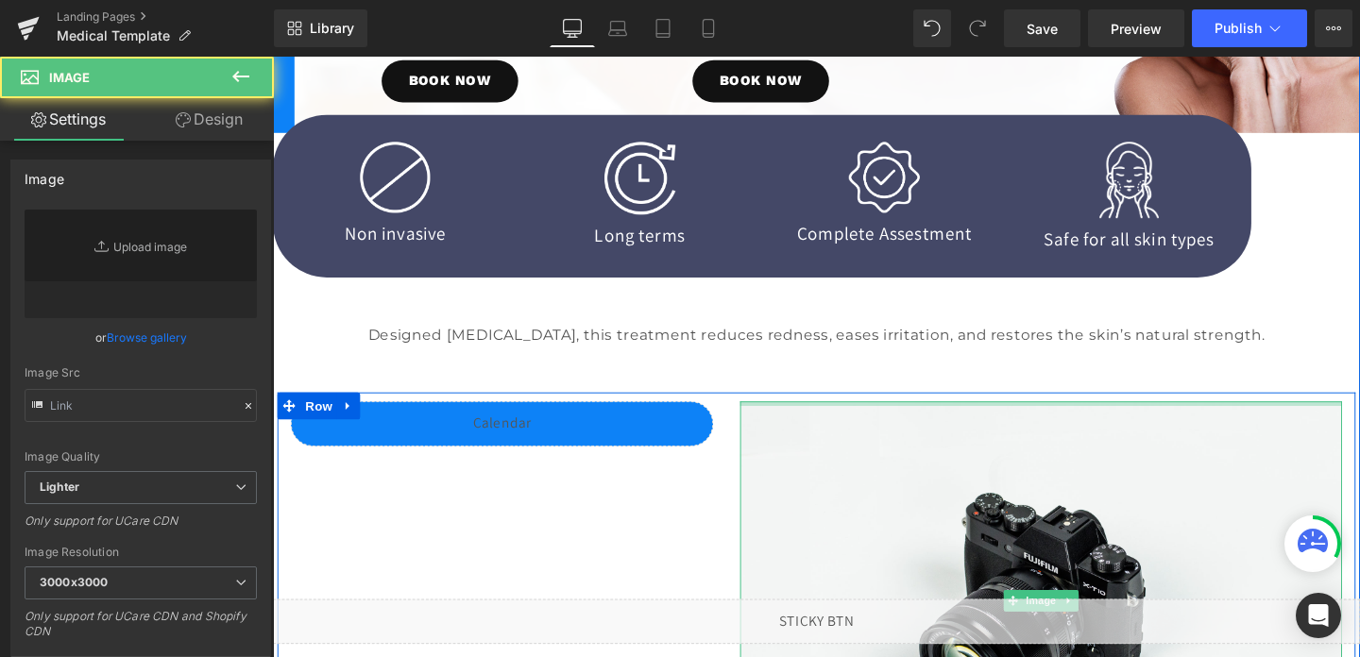
type input "//[DOMAIN_NAME][URL]"
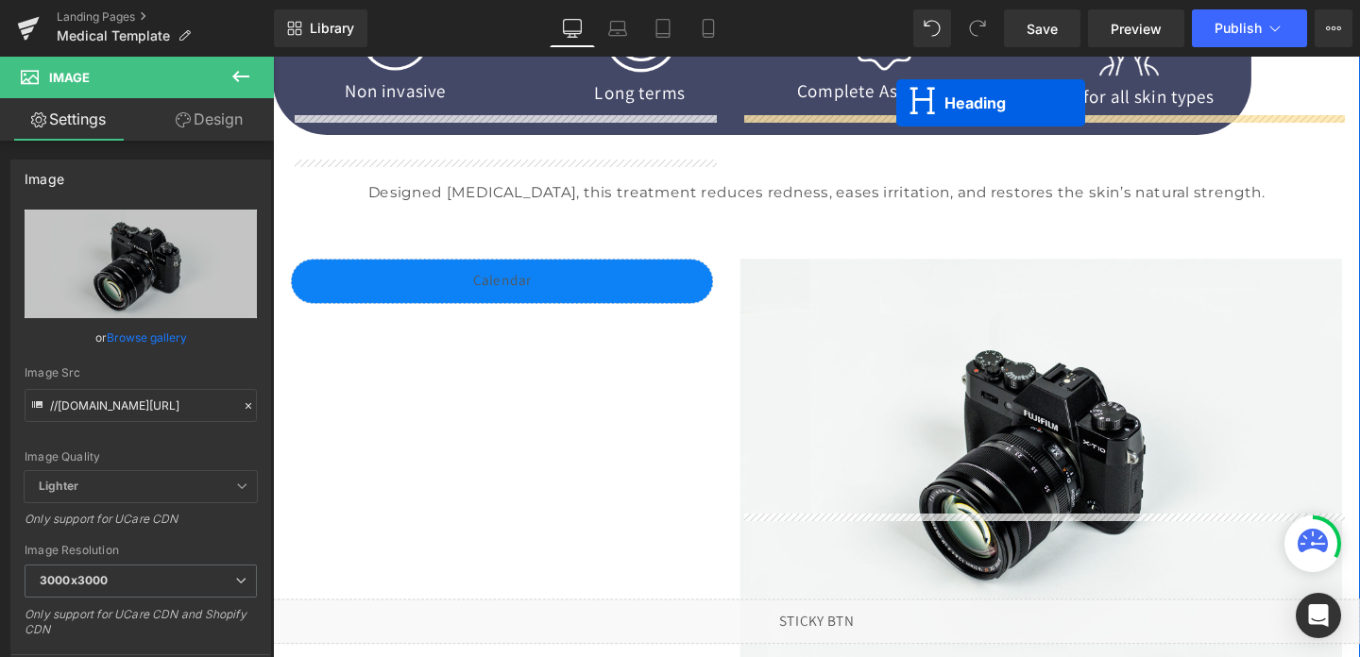
scroll to position [424, 0]
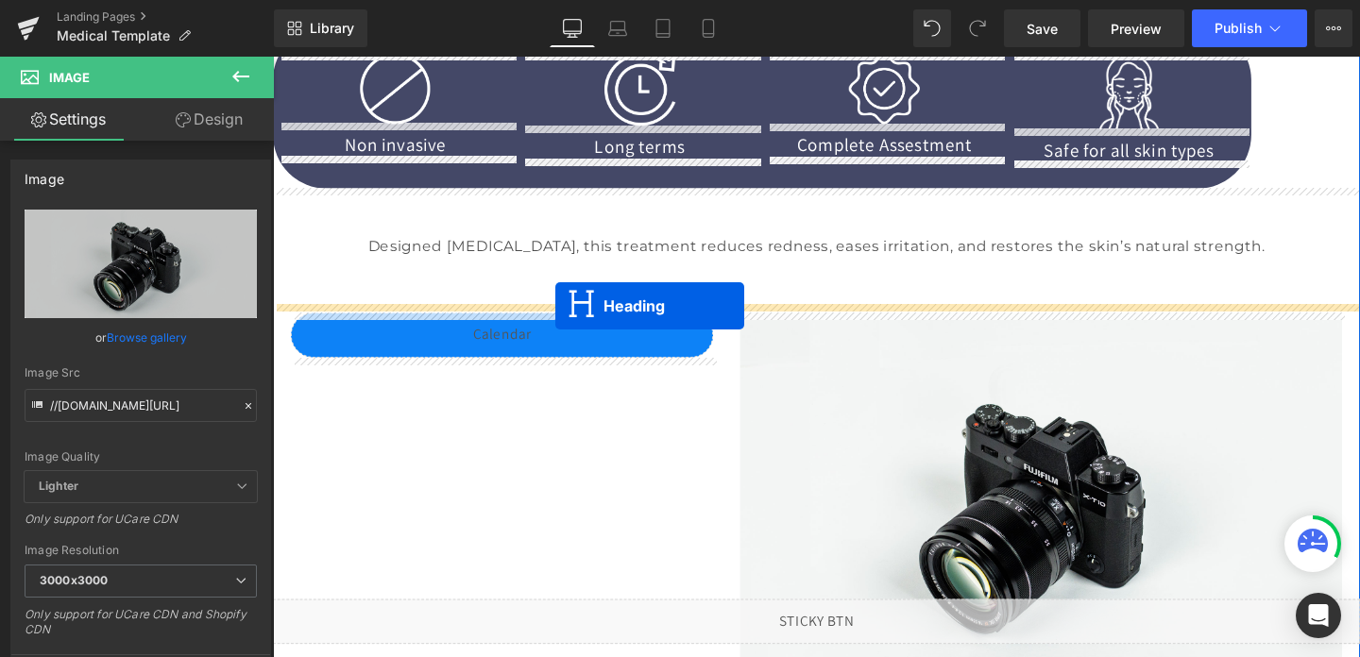
drag, startPoint x: 808, startPoint y: 554, endPoint x: 570, endPoint y: 319, distance: 334.0
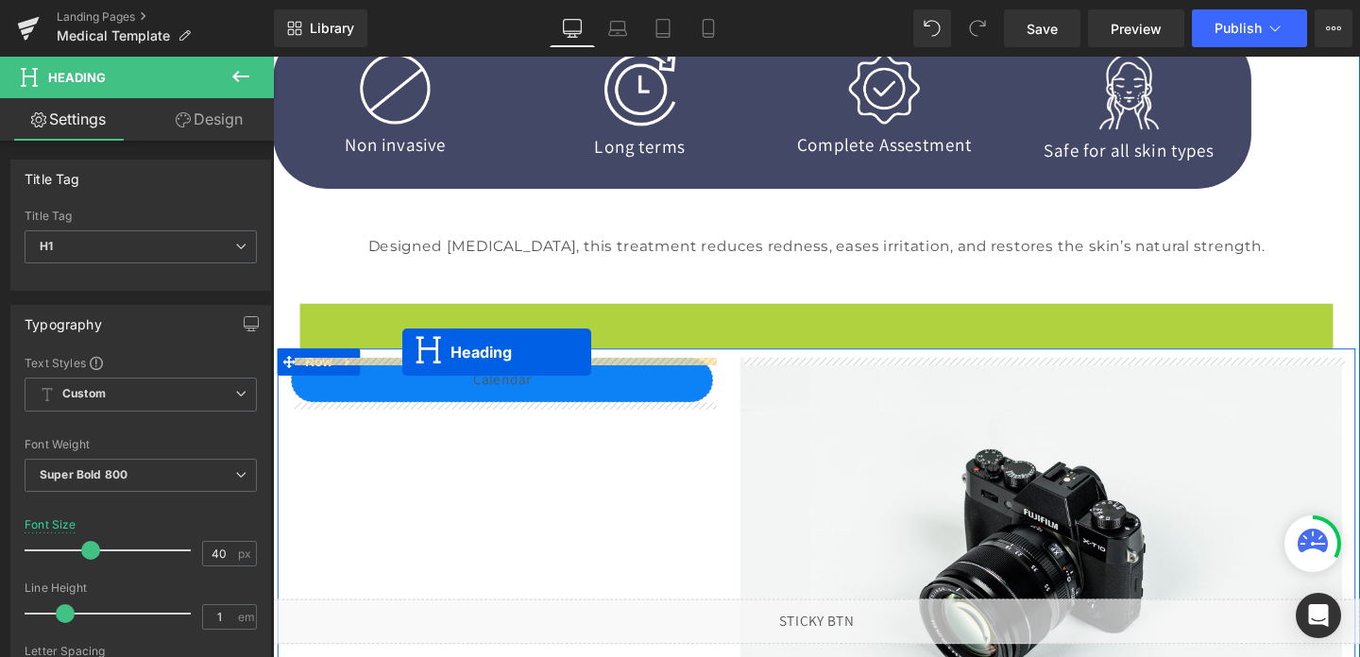
drag, startPoint x: 796, startPoint y: 335, endPoint x: 409, endPoint y: 367, distance: 388.6
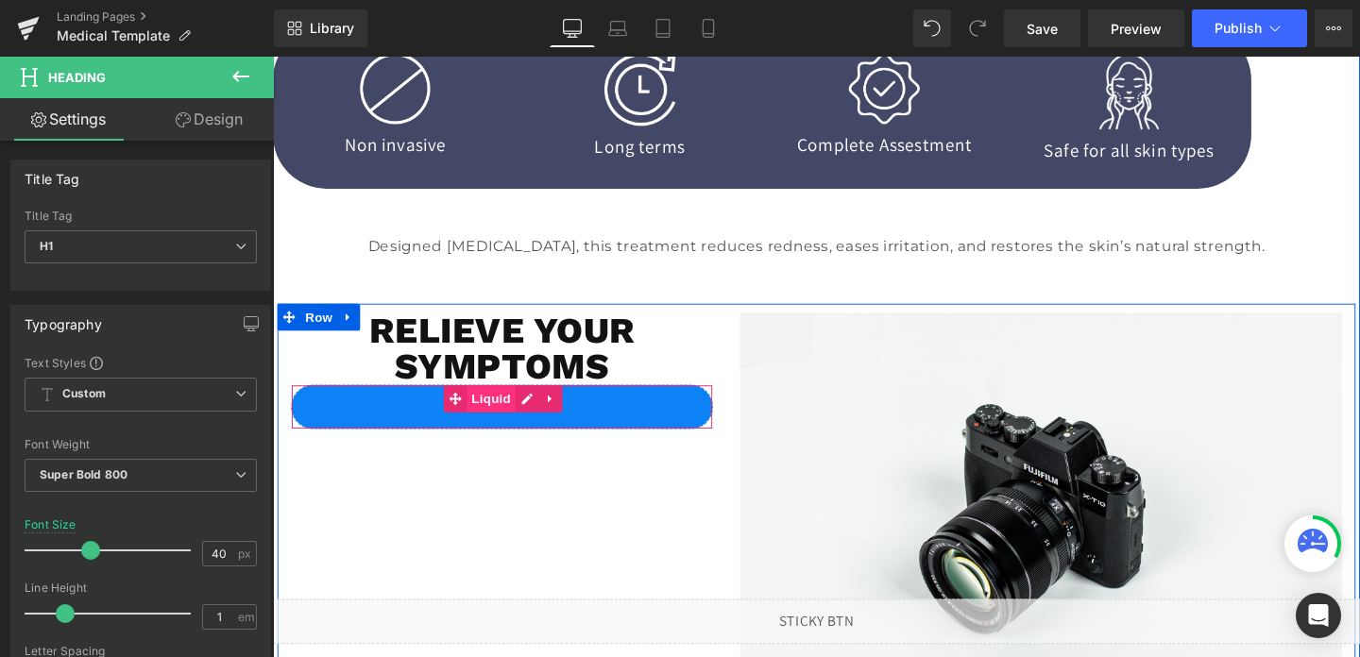
click at [509, 418] on span "Liquid" at bounding box center [502, 416] width 51 height 28
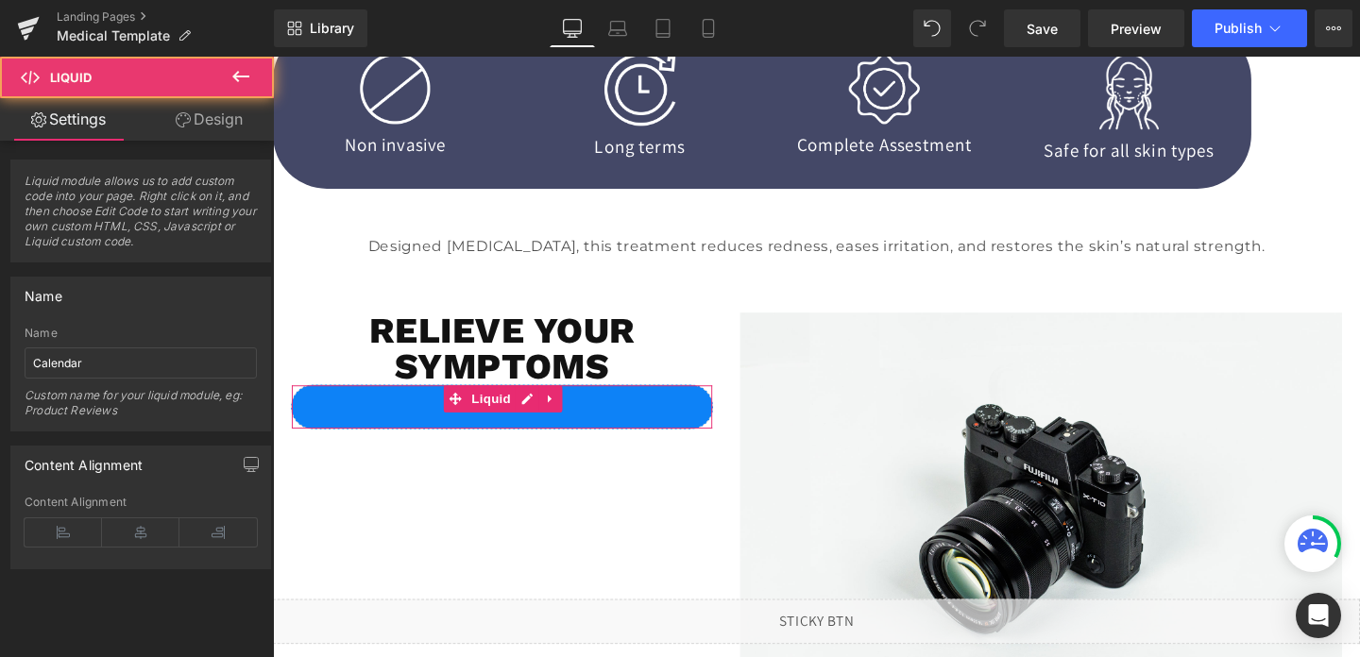
click at [195, 107] on link "Design" at bounding box center [209, 119] width 137 height 43
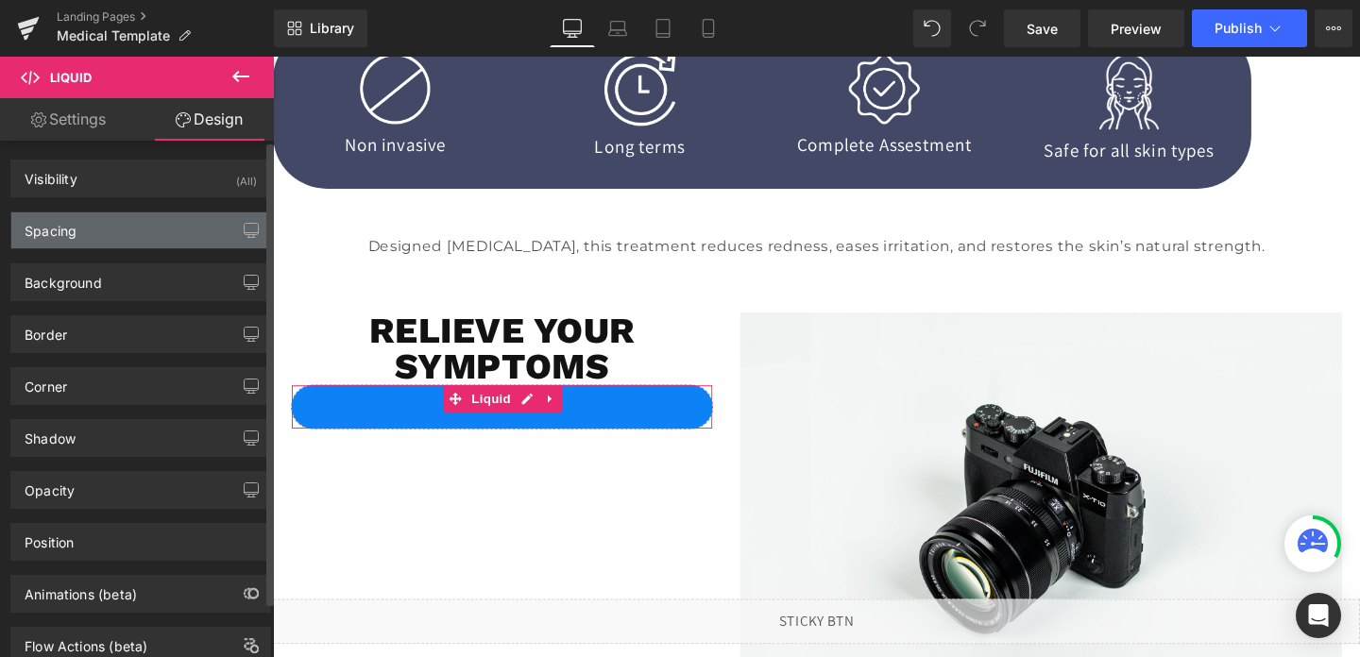
click at [110, 235] on div "Spacing" at bounding box center [140, 231] width 259 height 36
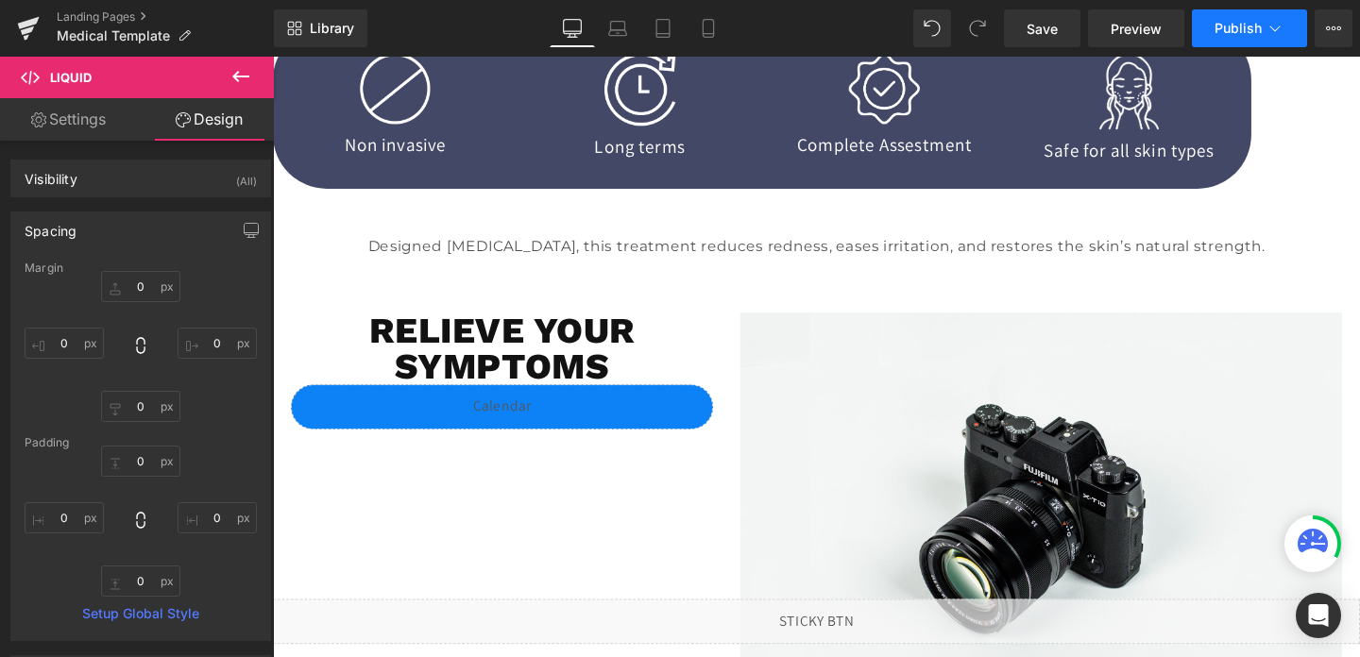
click at [1237, 25] on span "Publish" at bounding box center [1238, 28] width 47 height 15
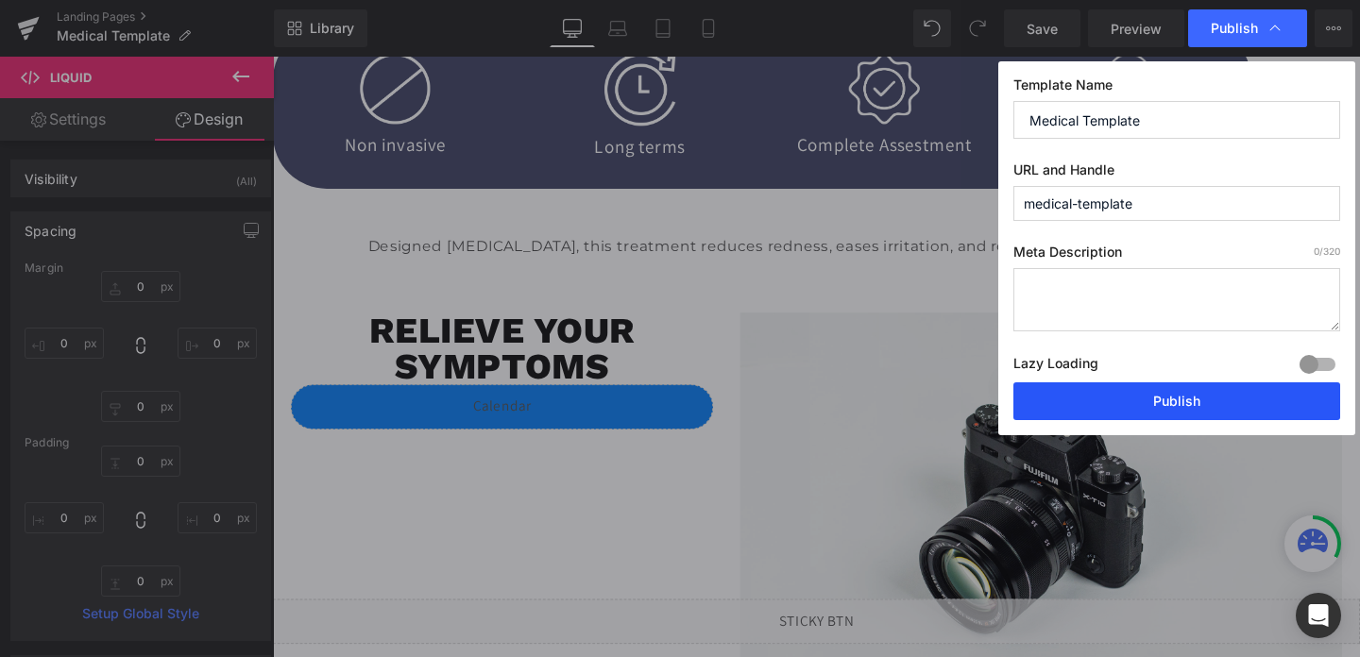
click at [1206, 396] on button "Publish" at bounding box center [1177, 402] width 327 height 38
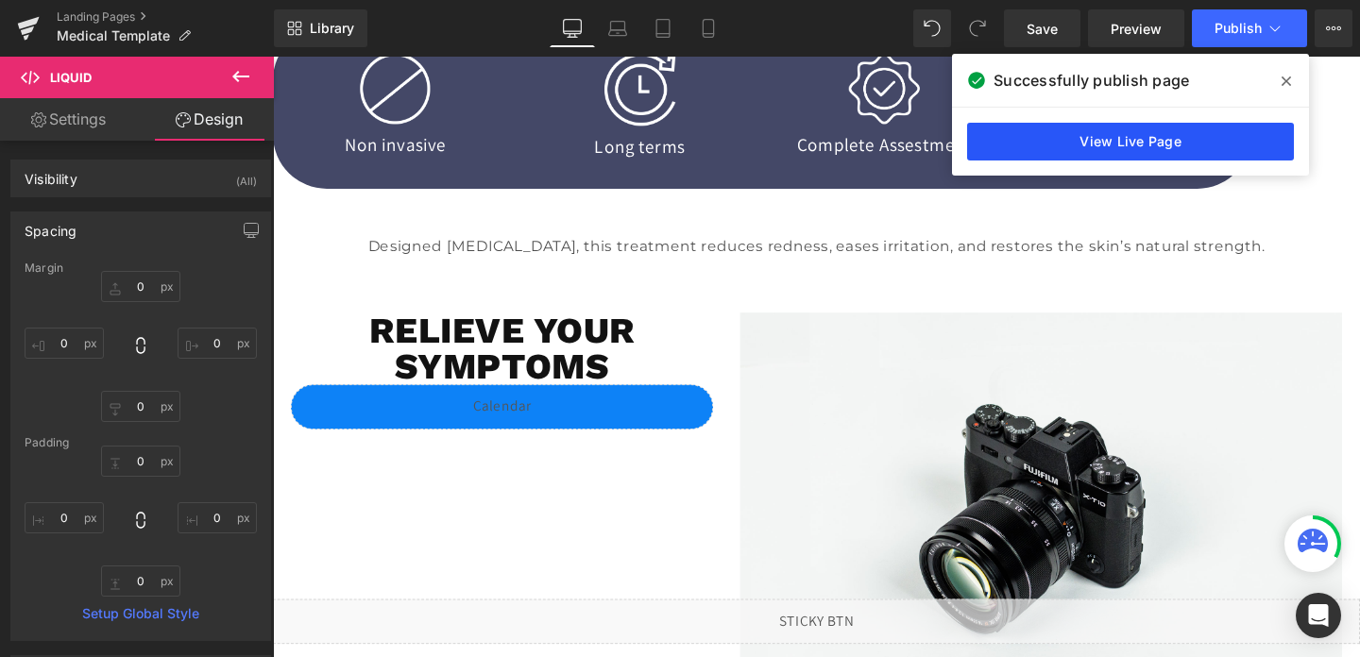
click at [1152, 148] on link "View Live Page" at bounding box center [1130, 142] width 327 height 38
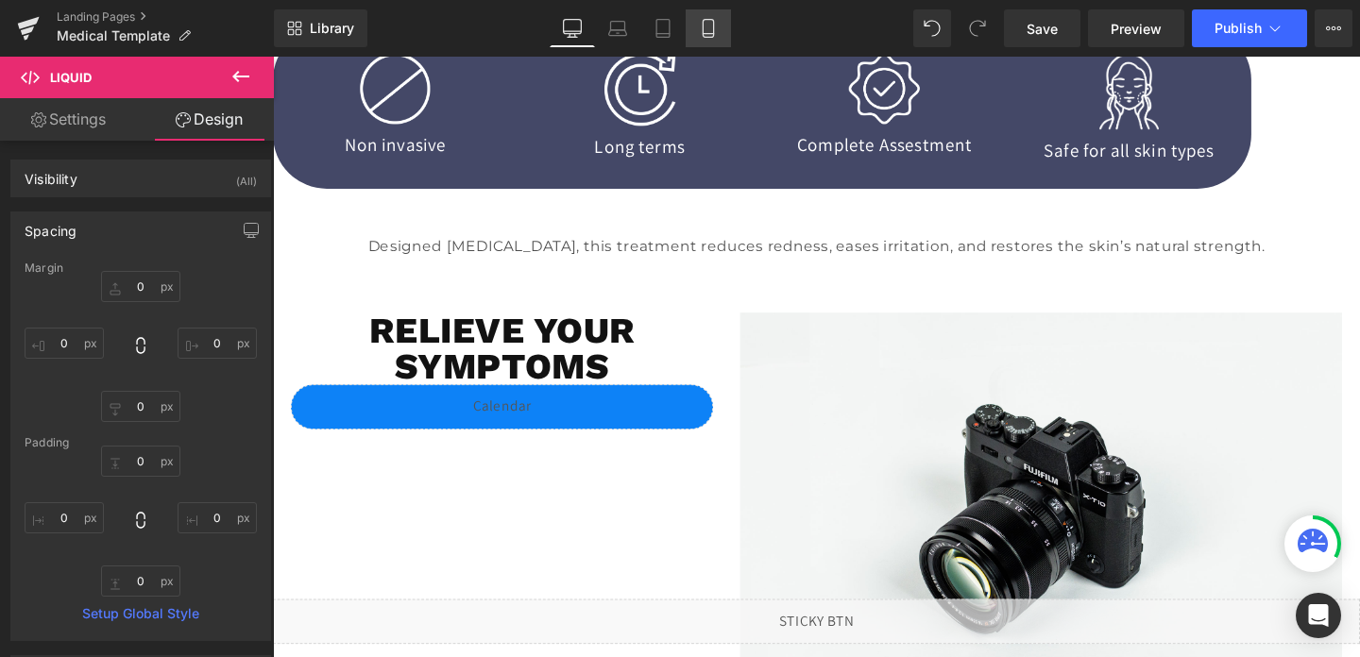
click at [713, 39] on link "Mobile" at bounding box center [708, 28] width 45 height 38
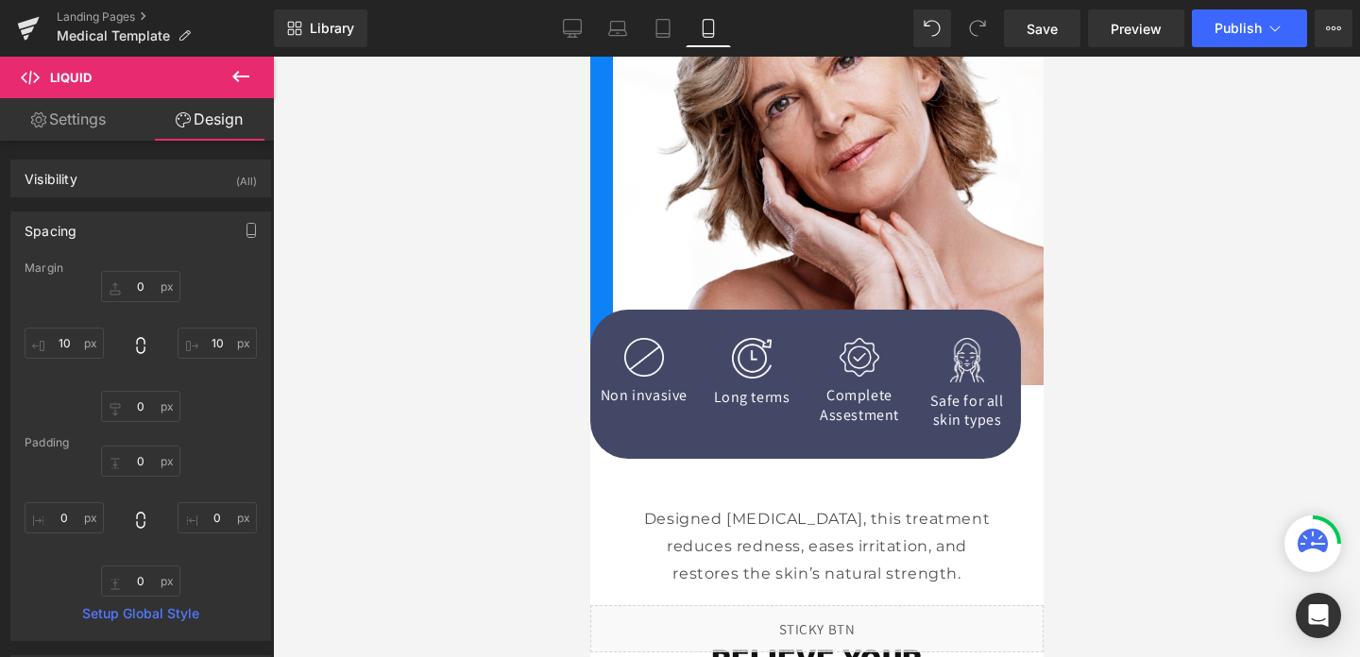
type input "0"
type input "10"
type input "0"
type input "10"
type input "0"
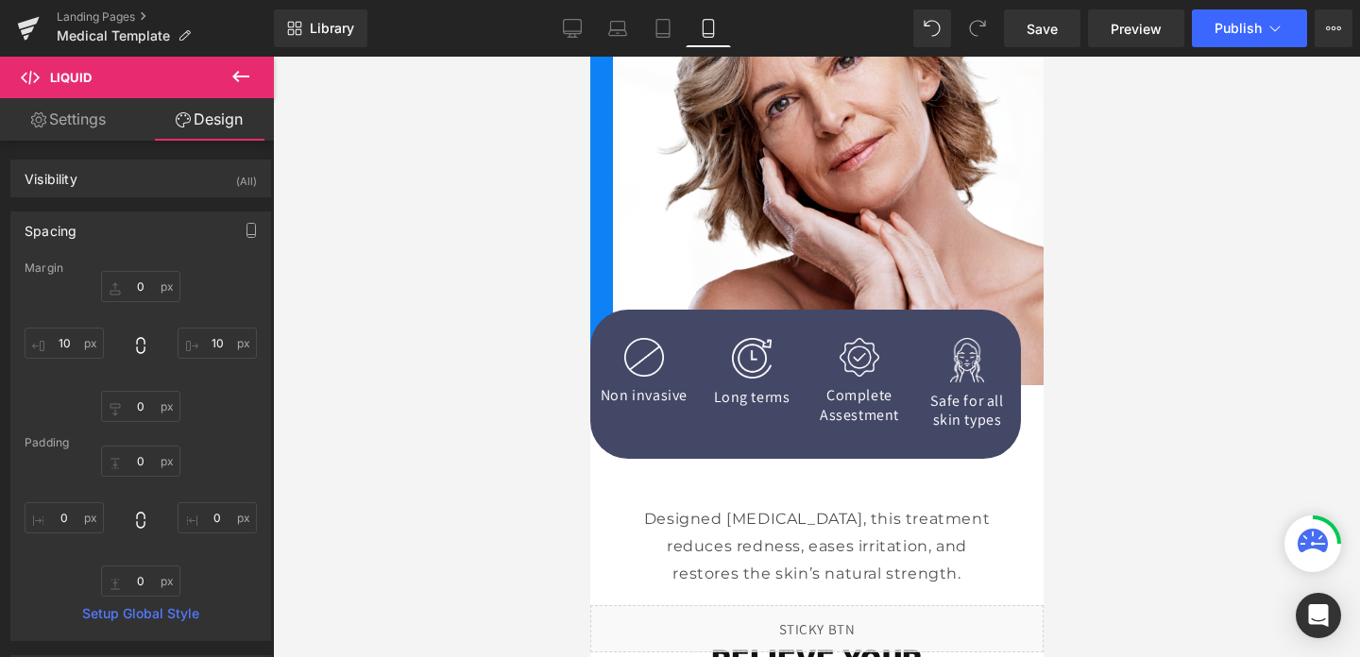
type input "0"
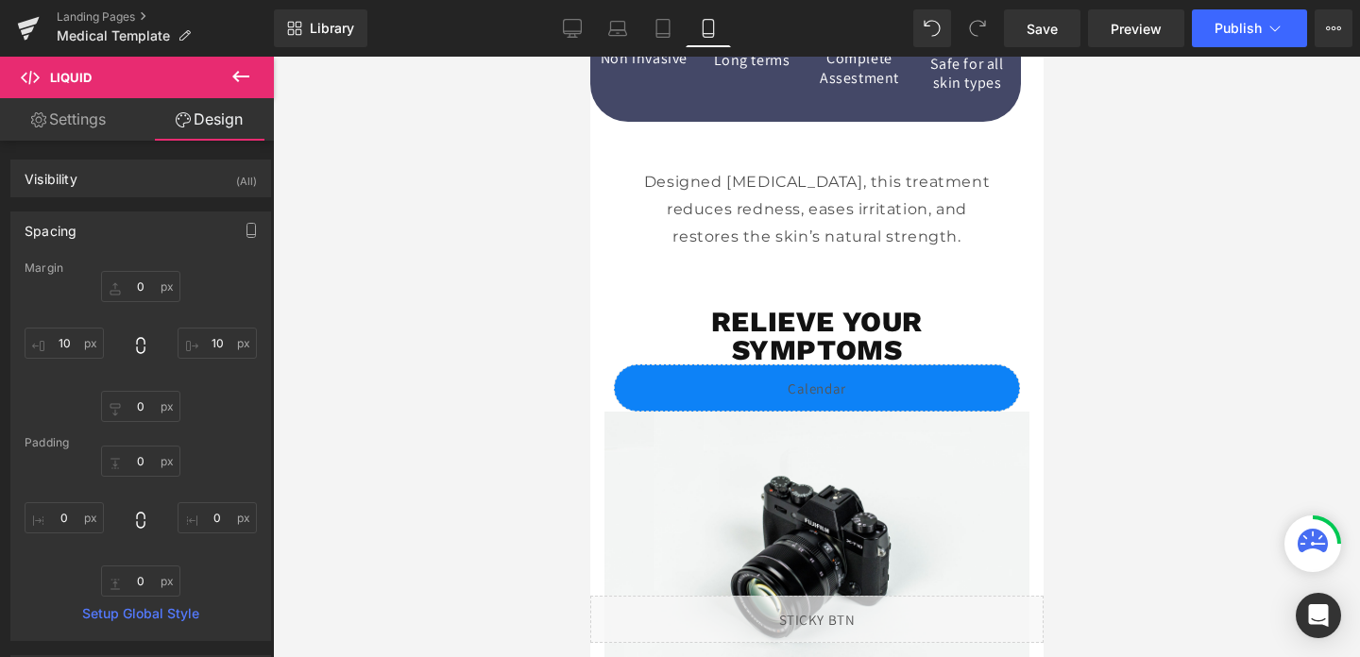
scroll to position [763, 0]
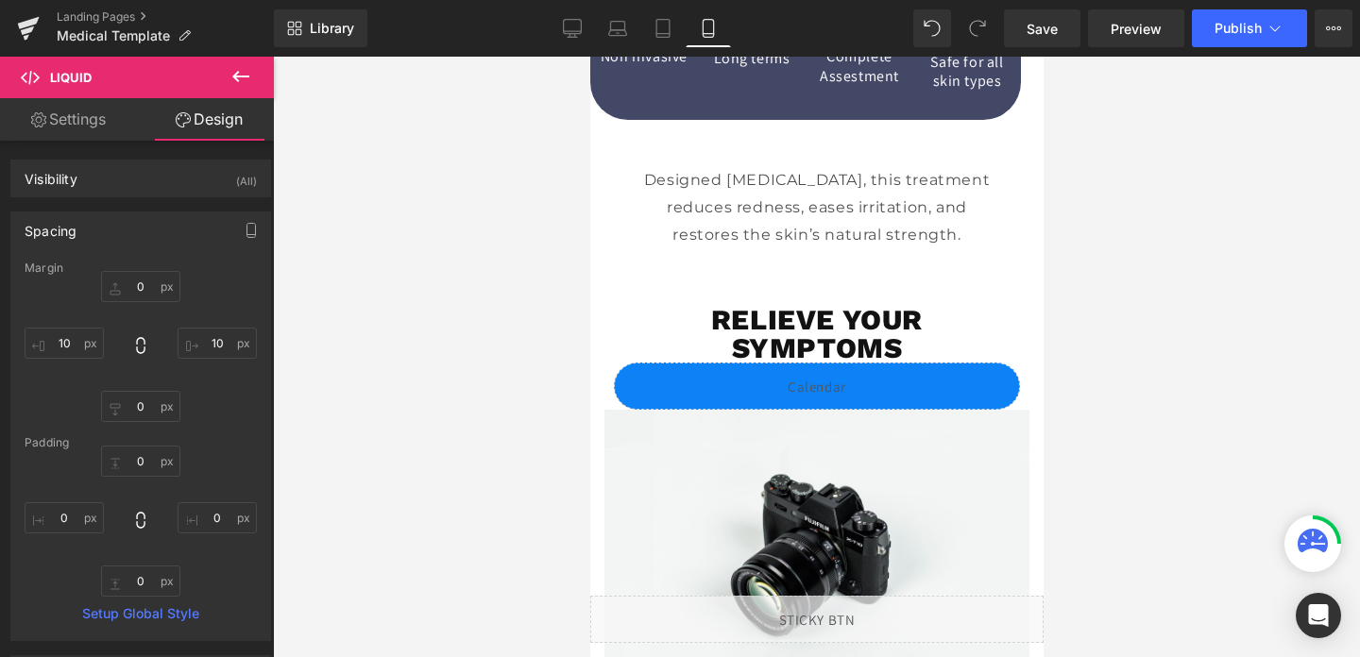
click at [823, 383] on div "Liquid" at bounding box center [816, 386] width 406 height 47
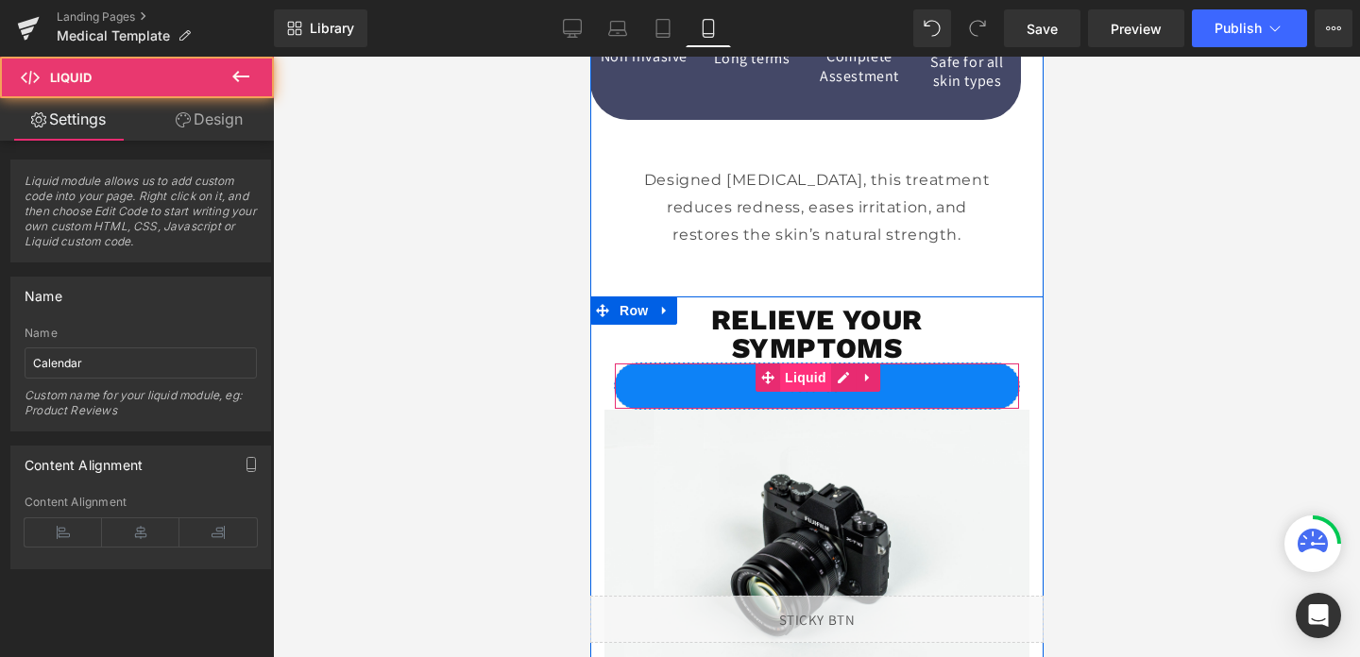
click at [804, 378] on span "Liquid" at bounding box center [804, 378] width 51 height 28
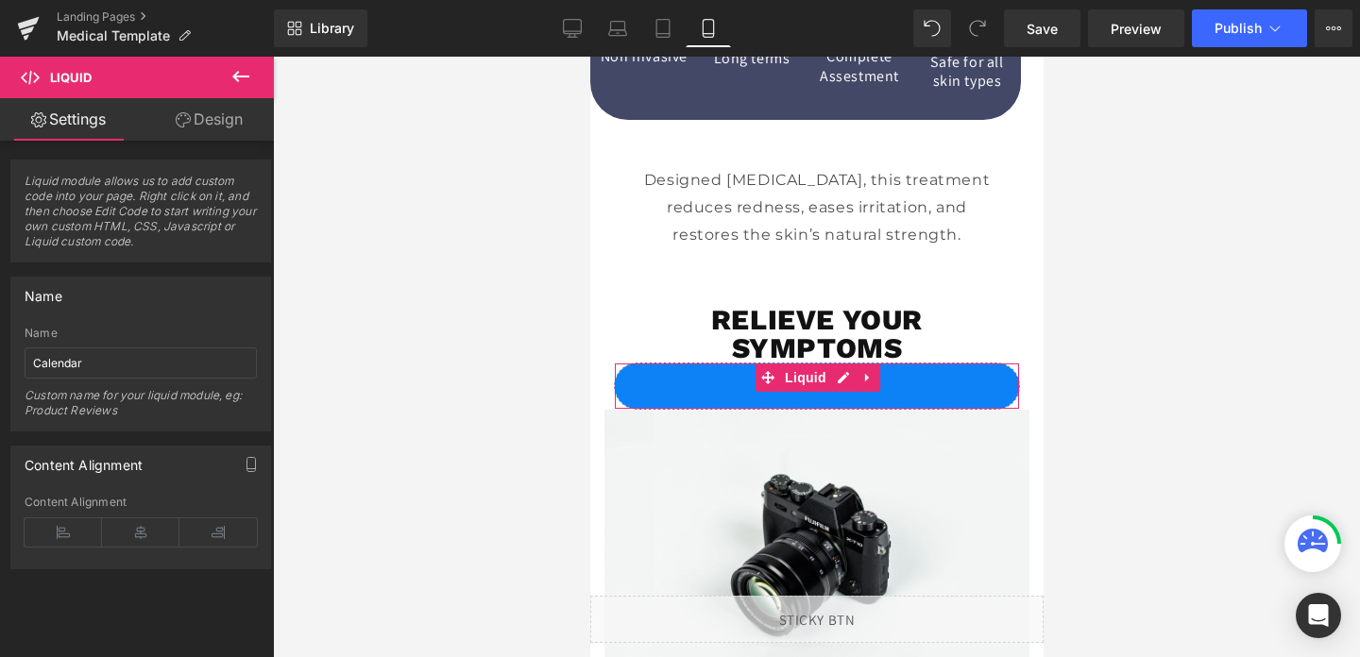
click at [195, 125] on link "Design" at bounding box center [209, 119] width 137 height 43
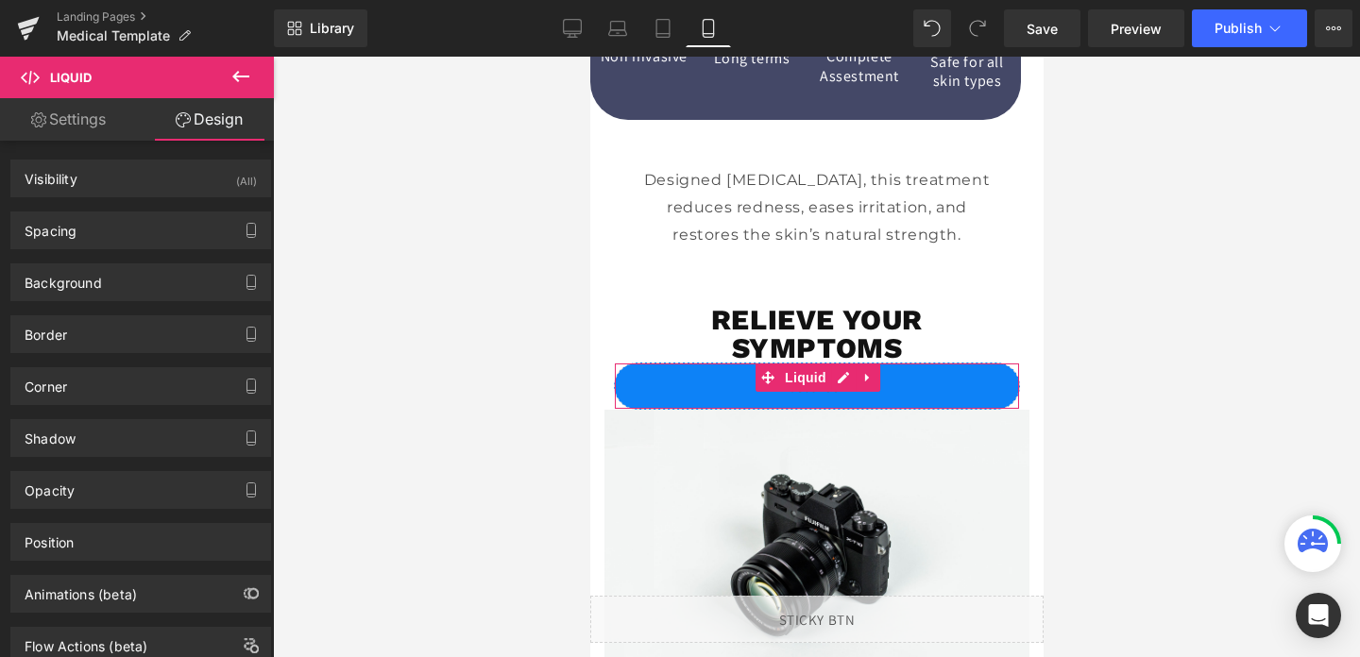
type input "0"
type input "10"
type input "0"
type input "10"
type input "0"
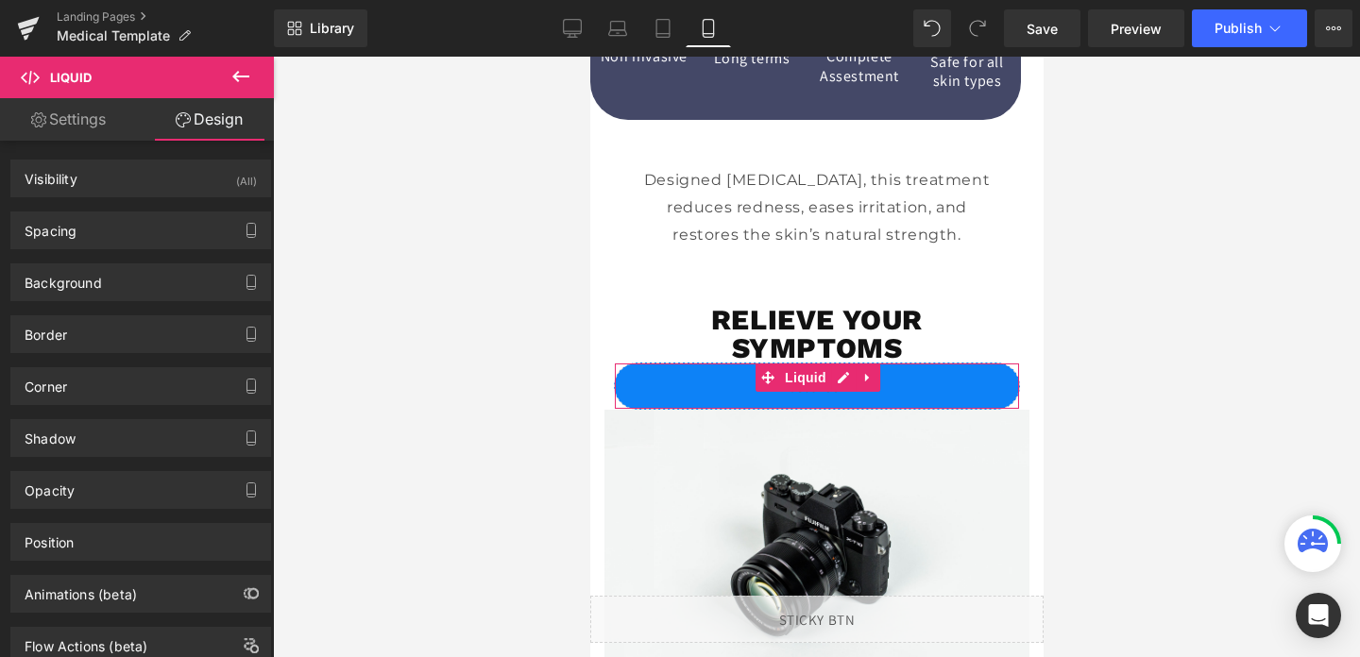
type input "0"
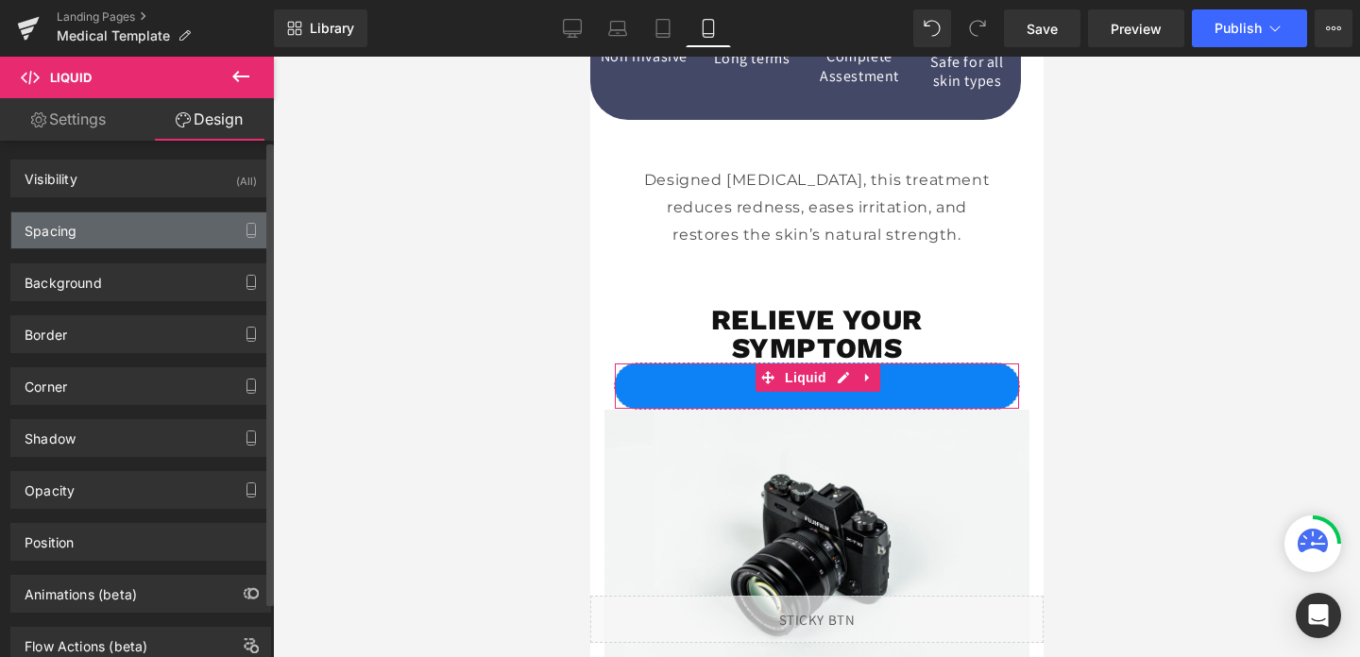
click at [131, 241] on div "Spacing" at bounding box center [140, 231] width 259 height 36
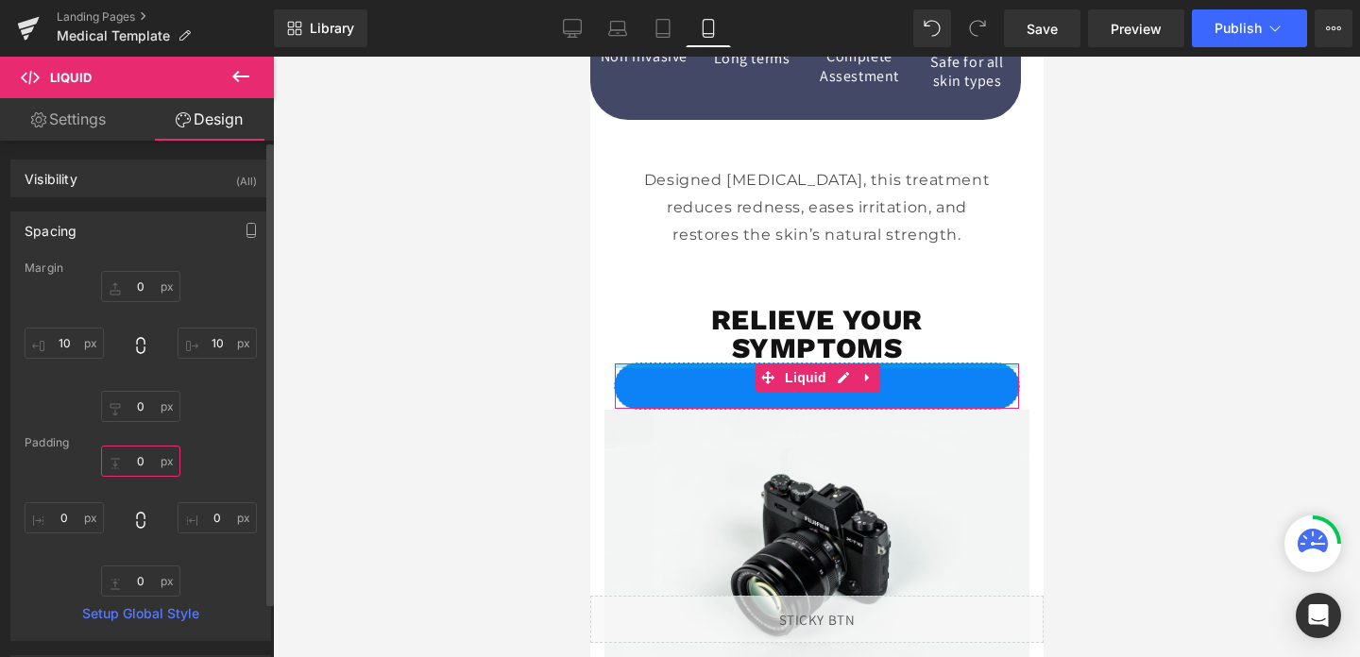
click at [126, 460] on input "0" at bounding box center [140, 461] width 79 height 31
type input "30"
click at [142, 594] on input "0" at bounding box center [140, 581] width 79 height 31
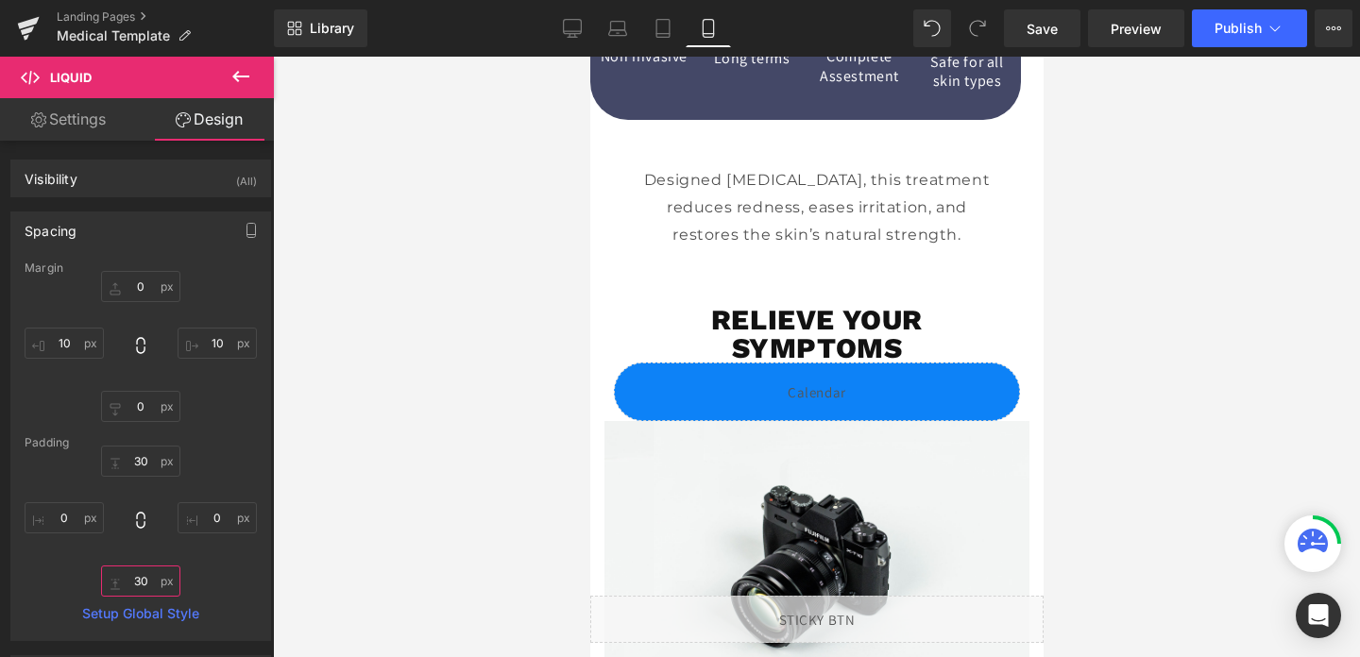
type input "3"
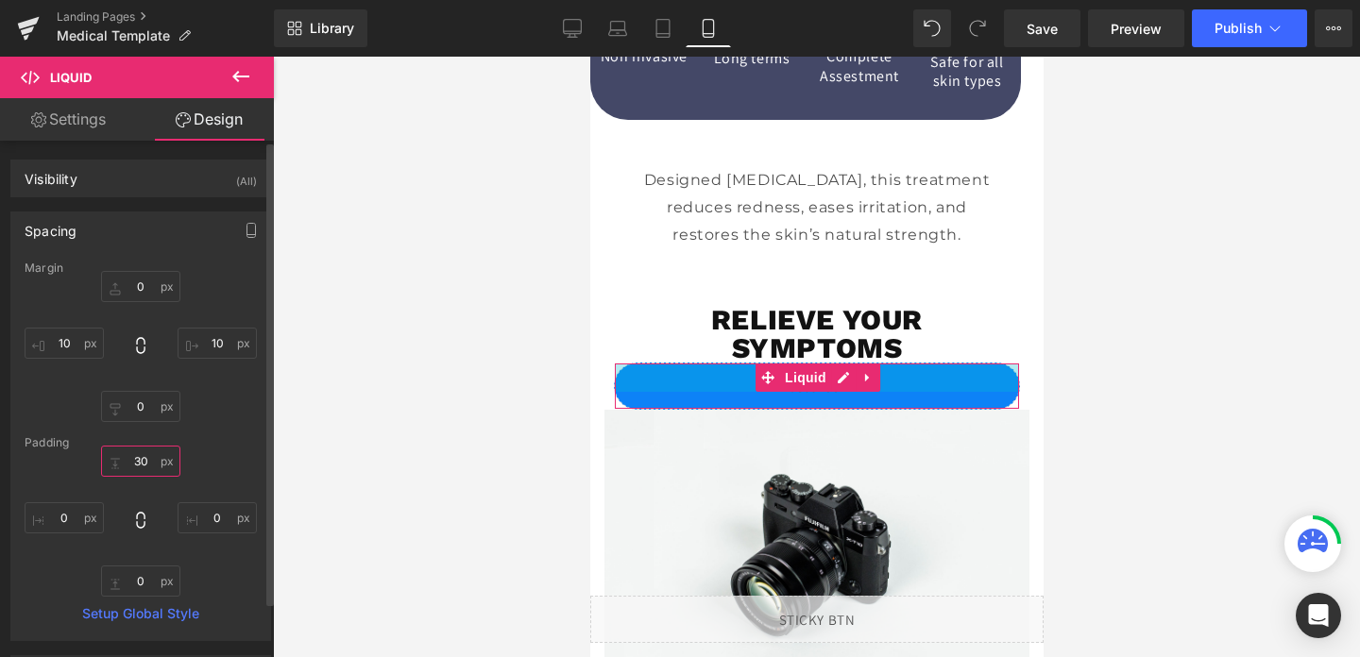
click at [131, 465] on input "30" at bounding box center [140, 461] width 79 height 31
type input "3"
click at [137, 286] on input "0" at bounding box center [140, 286] width 79 height 31
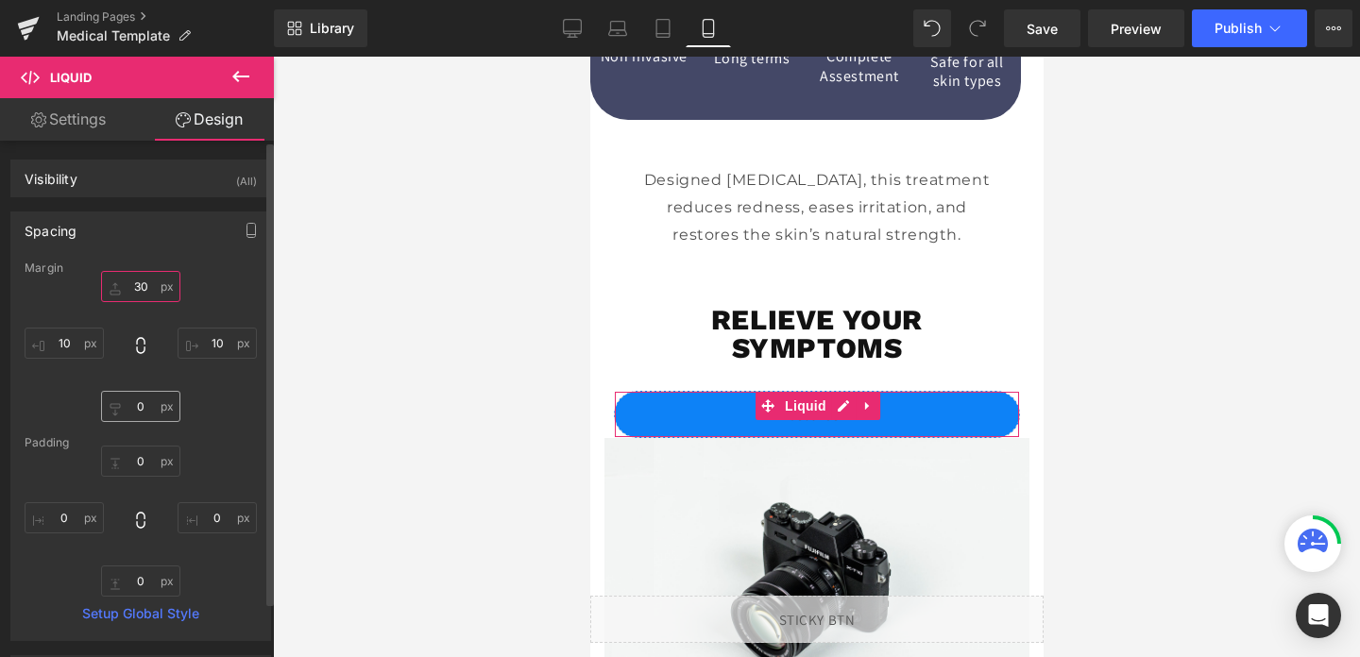
type input "30"
click at [129, 397] on input "0" at bounding box center [140, 406] width 79 height 31
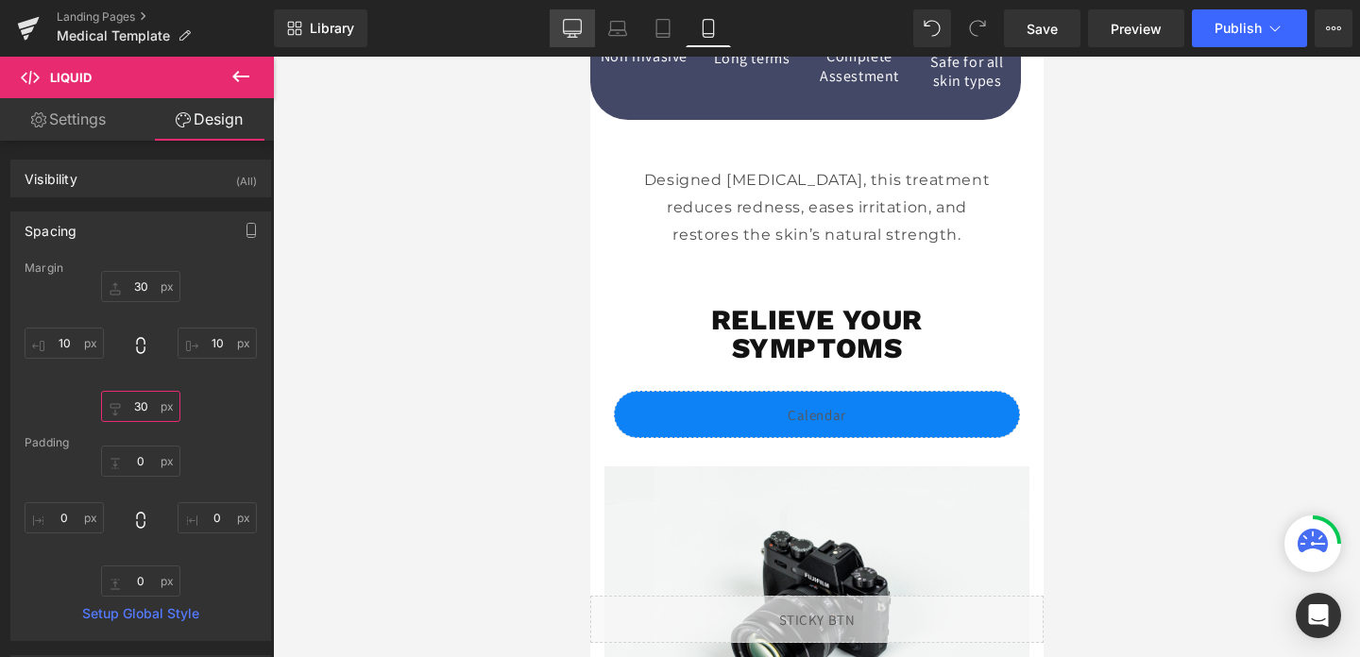
type input "30"
click at [553, 40] on link "Desktop" at bounding box center [572, 28] width 45 height 38
type input "0"
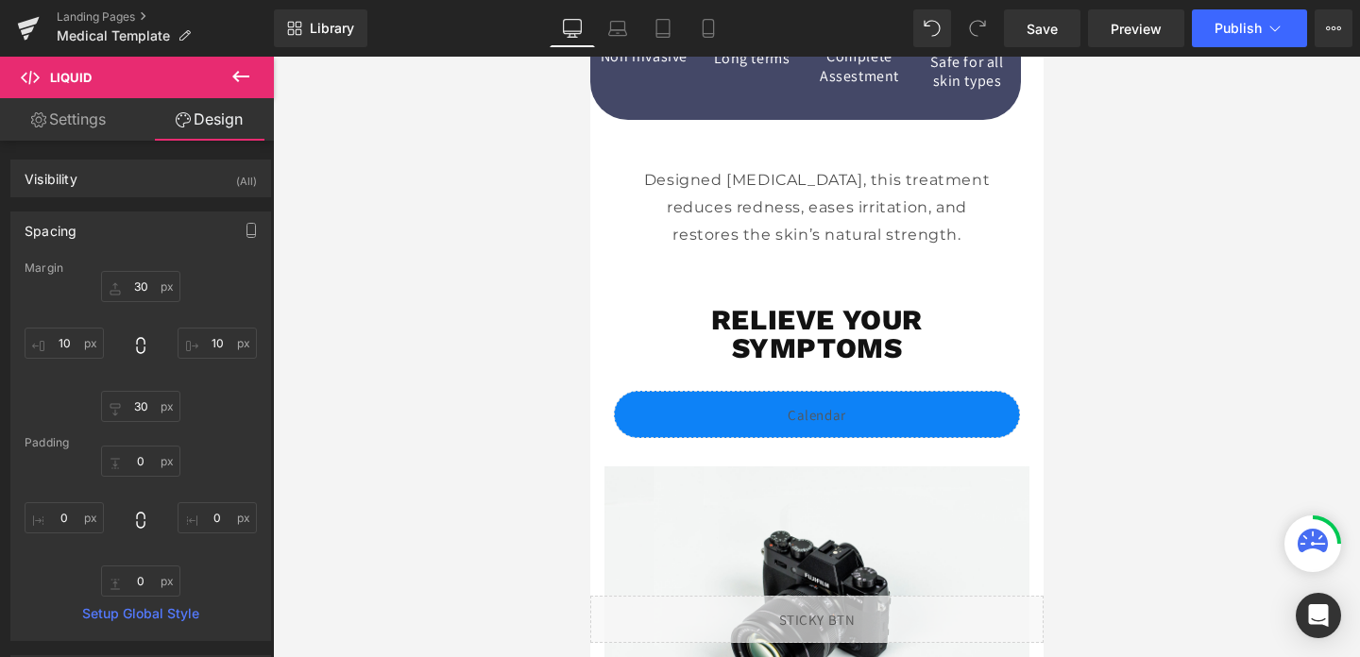
type input "0"
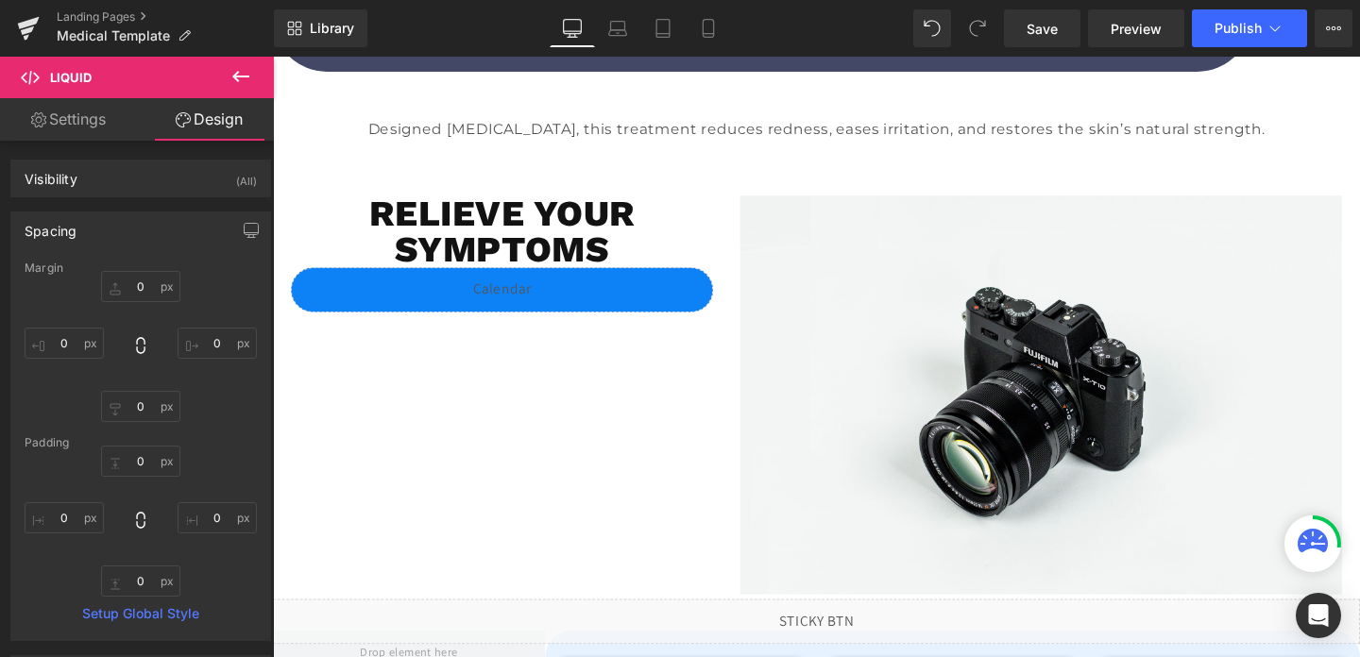
scroll to position [526, 0]
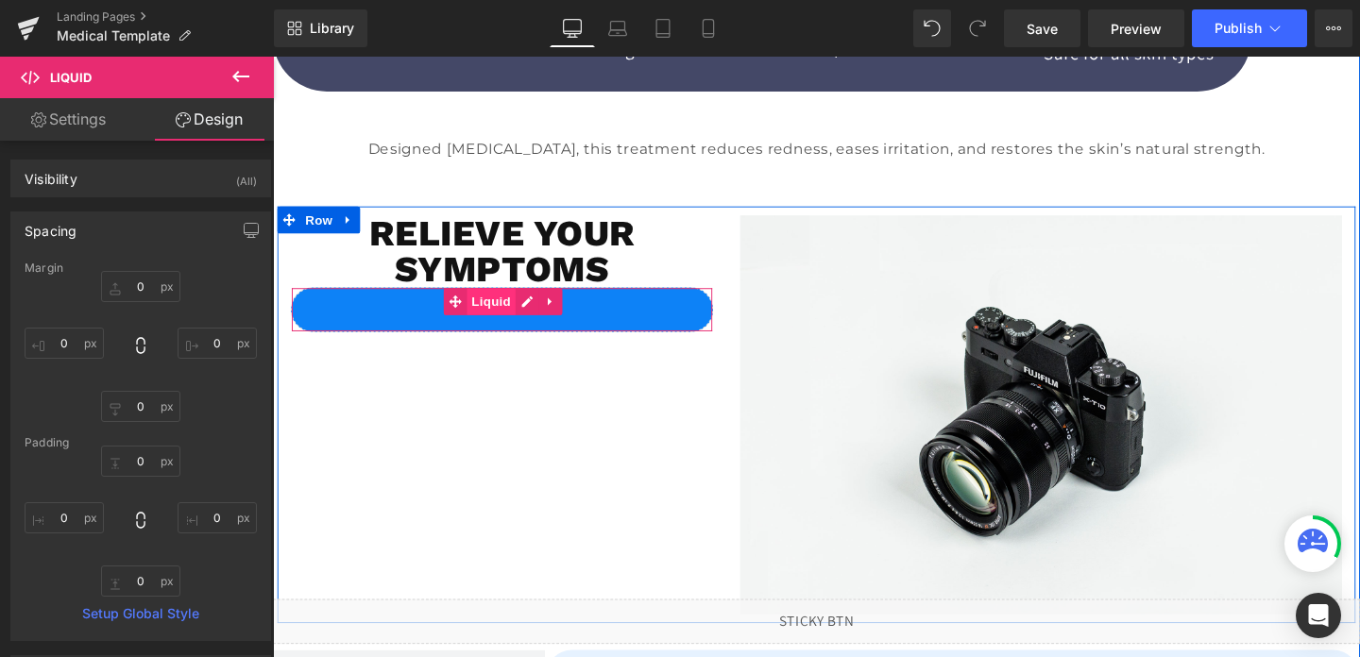
click at [518, 312] on span "Liquid" at bounding box center [502, 314] width 51 height 28
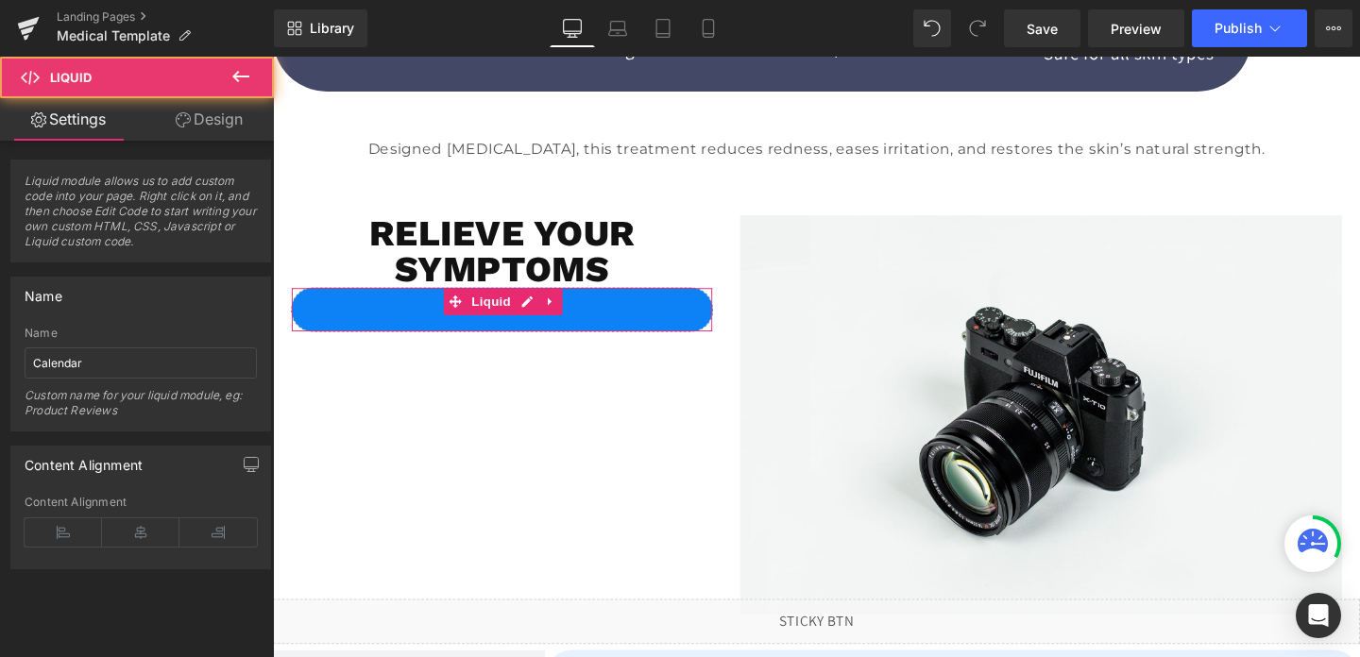
click at [210, 111] on link "Design" at bounding box center [209, 119] width 137 height 43
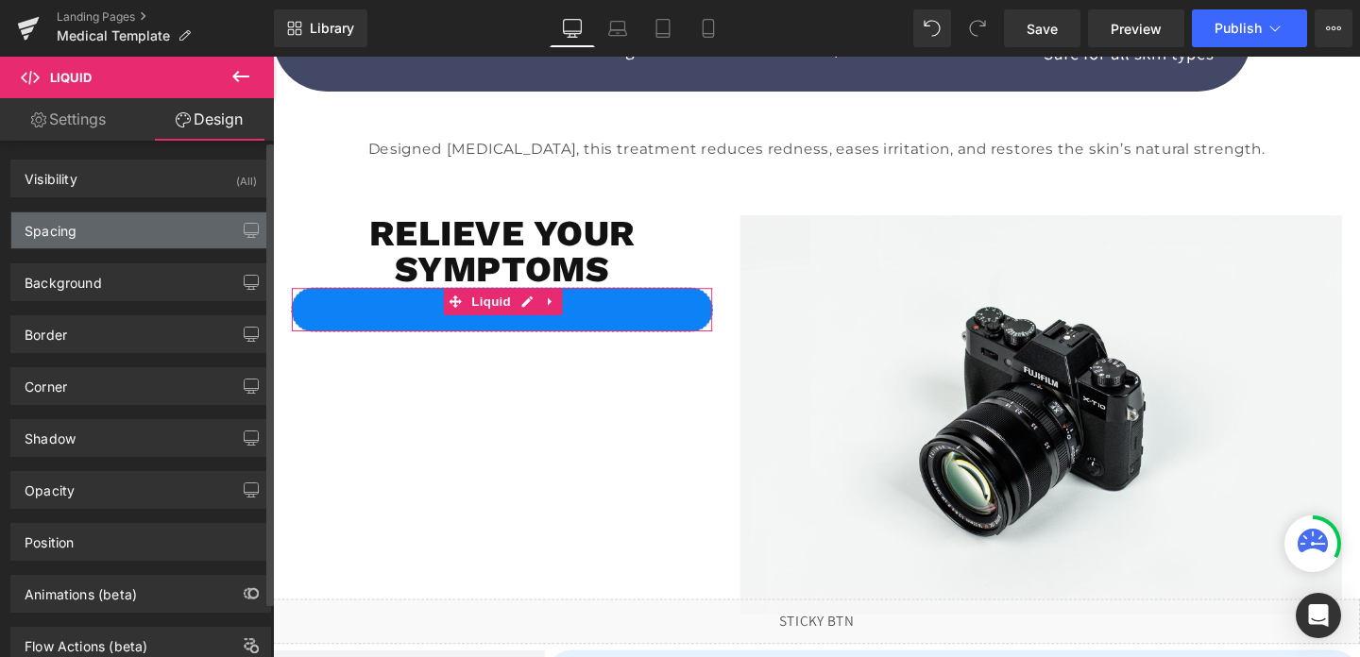
click at [98, 239] on div "Spacing" at bounding box center [140, 231] width 259 height 36
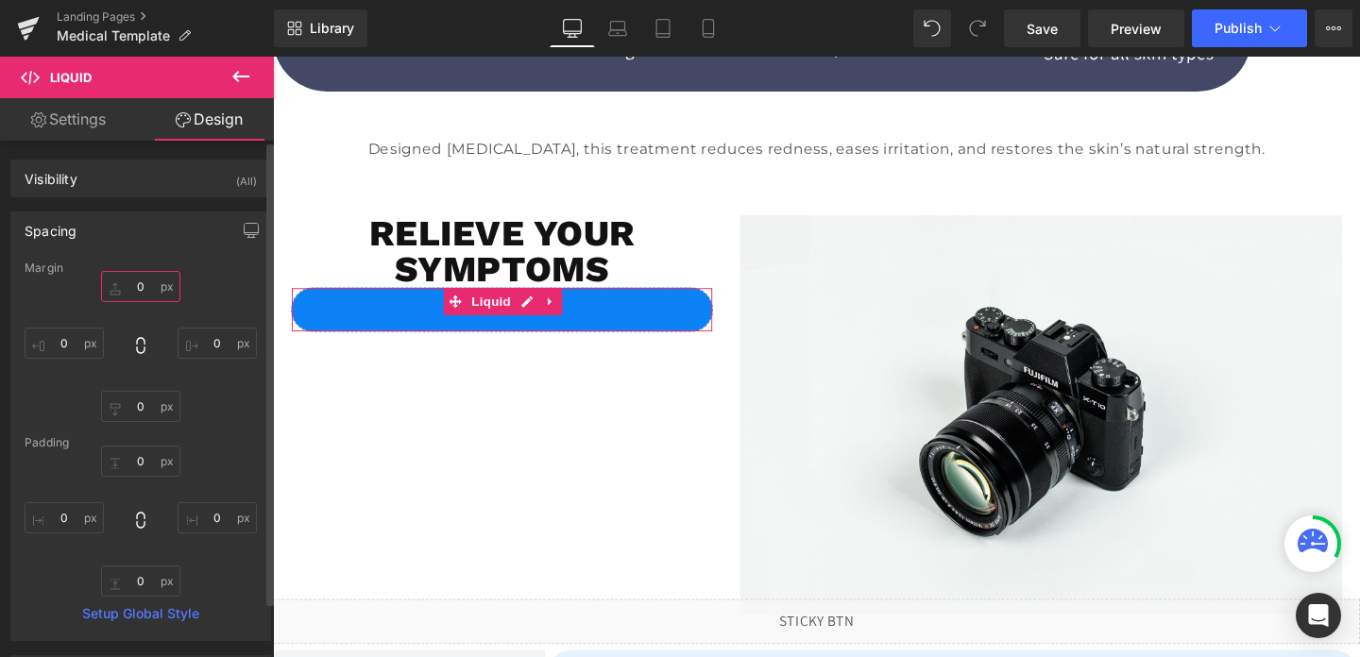
click at [141, 287] on input "0" at bounding box center [140, 286] width 79 height 31
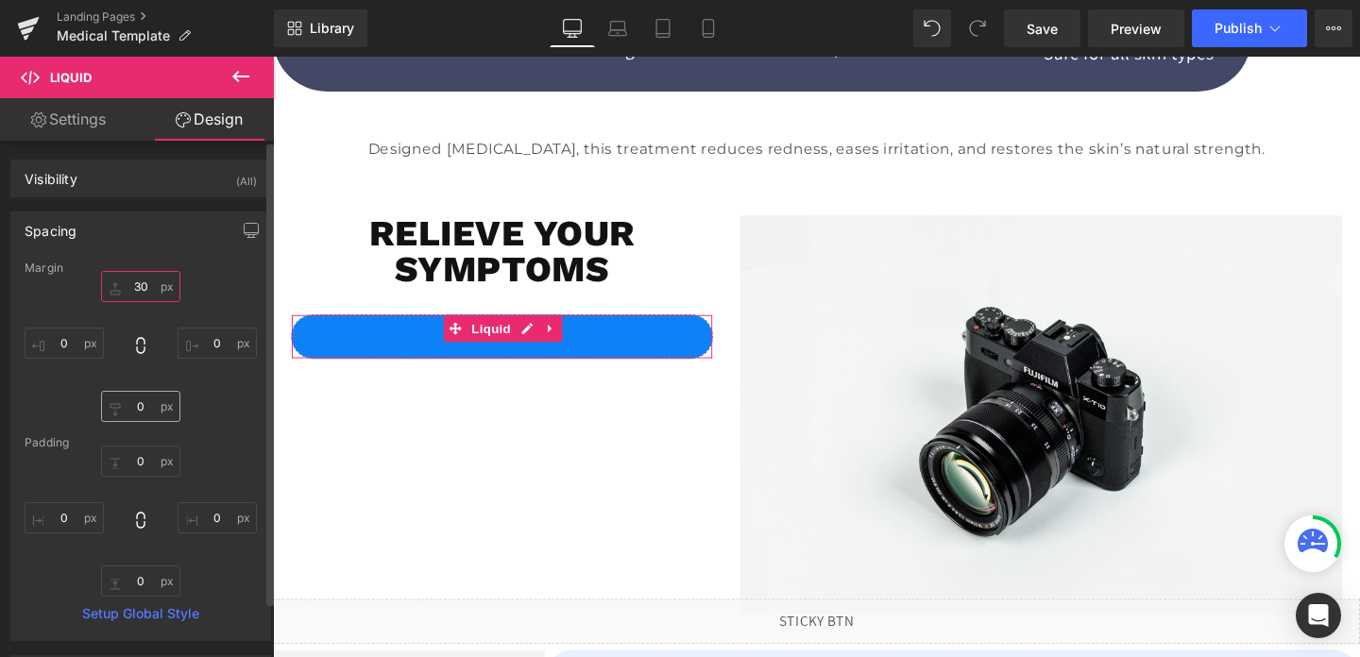
type input "30"
click at [130, 400] on input "0" at bounding box center [140, 406] width 79 height 31
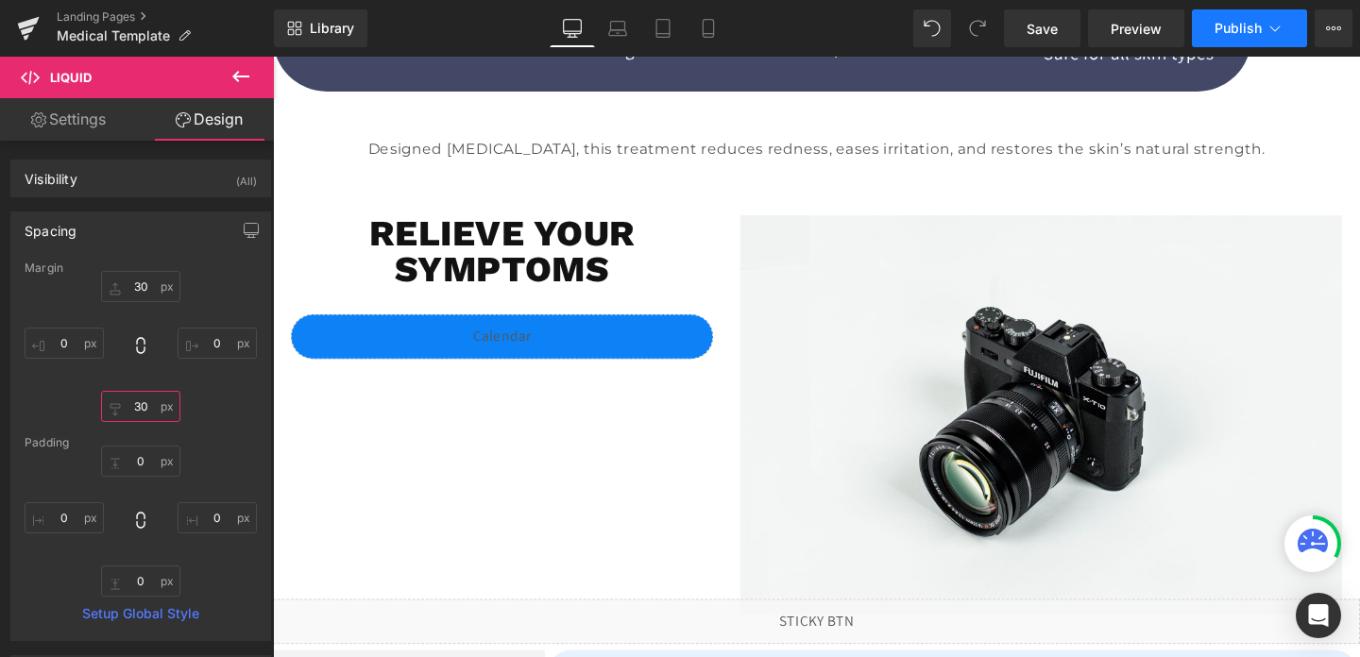
type input "30"
click at [1254, 28] on span "Publish" at bounding box center [1238, 28] width 47 height 15
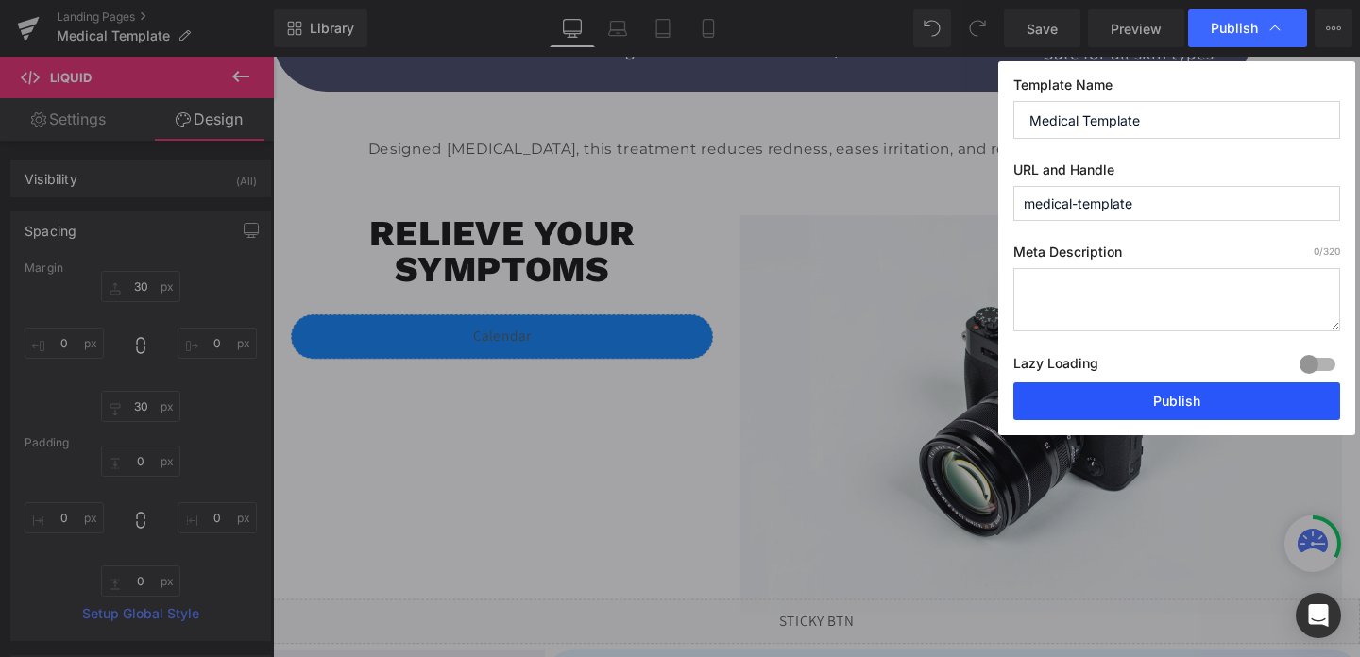
click at [1181, 389] on button "Publish" at bounding box center [1177, 402] width 327 height 38
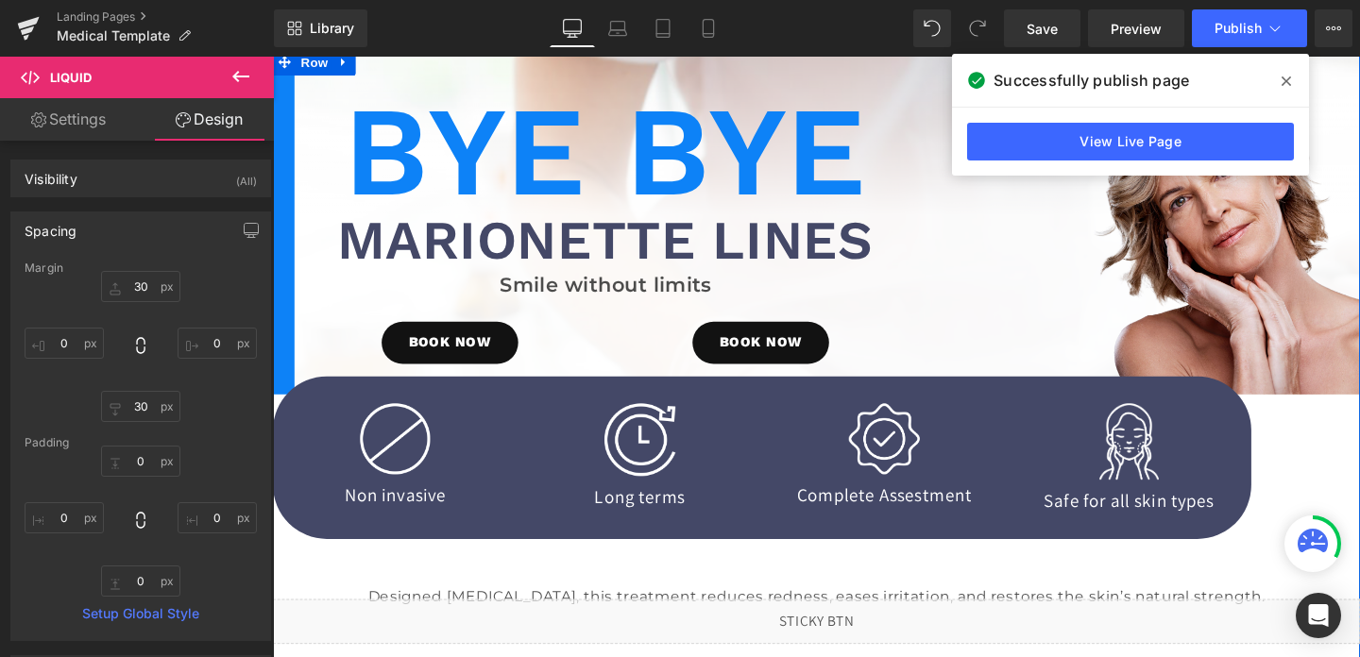
scroll to position [62, 0]
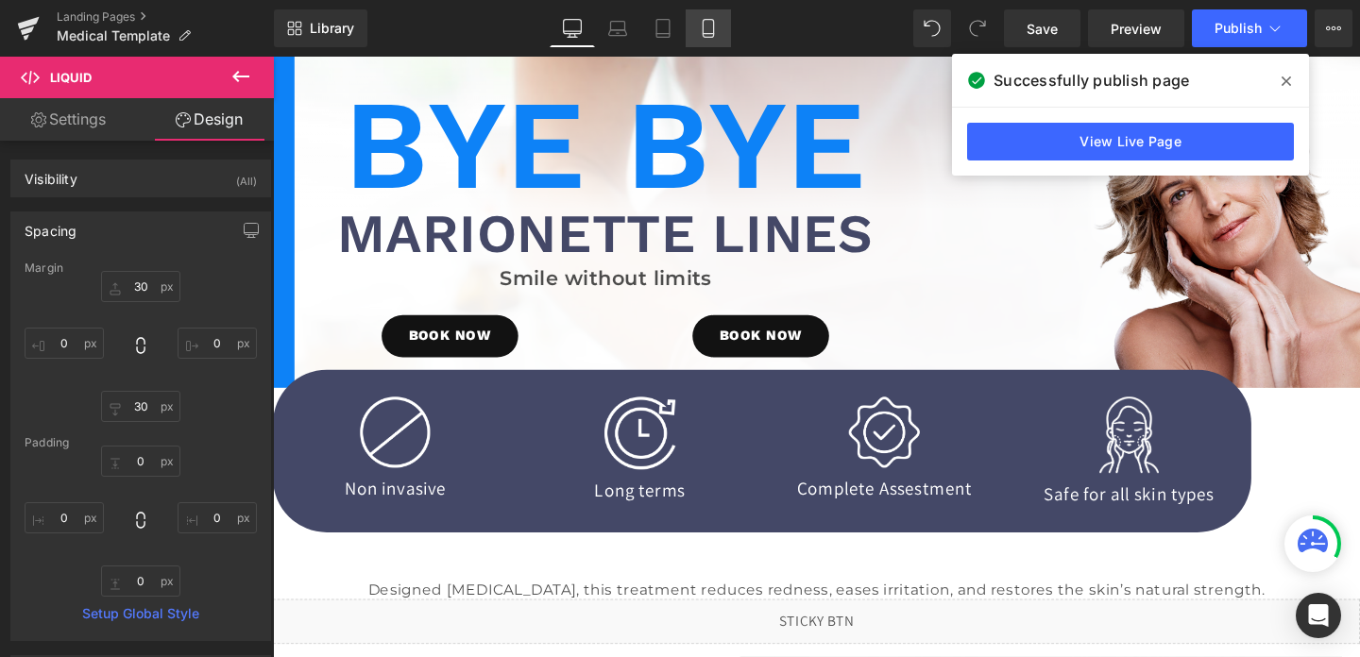
click at [707, 39] on link "Mobile" at bounding box center [708, 28] width 45 height 38
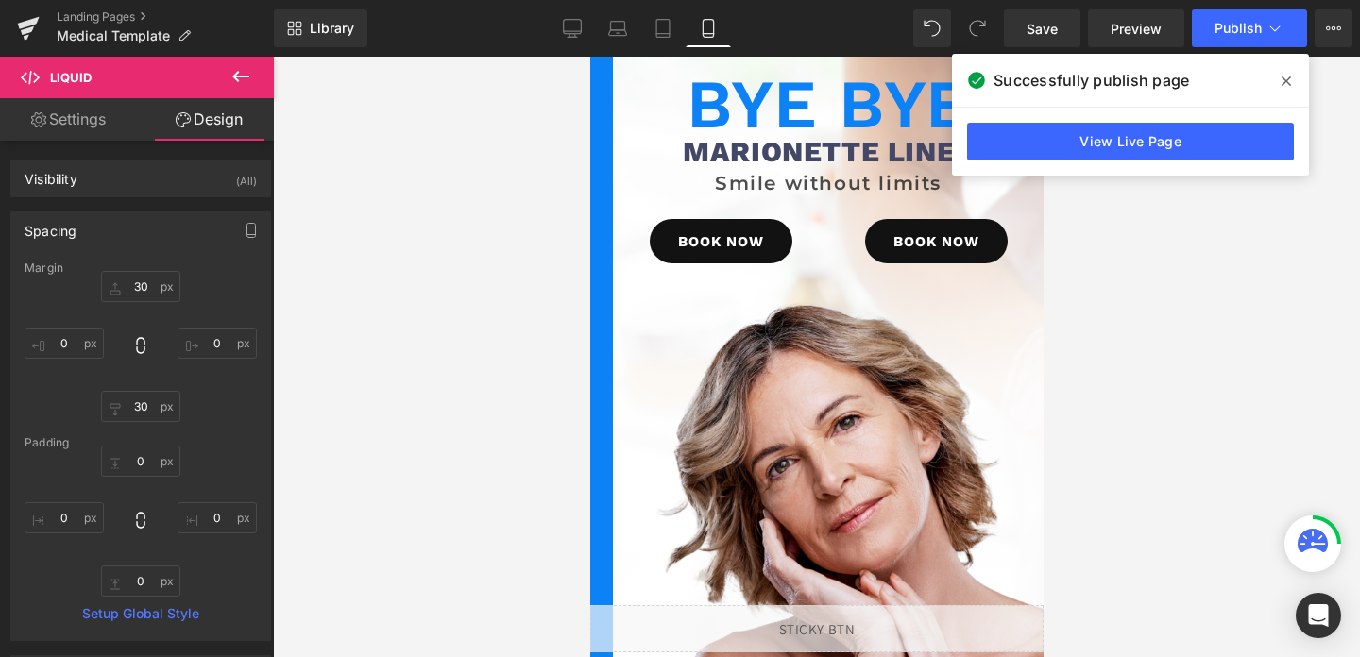
type input "30"
type input "10"
type input "30"
type input "10"
type input "0"
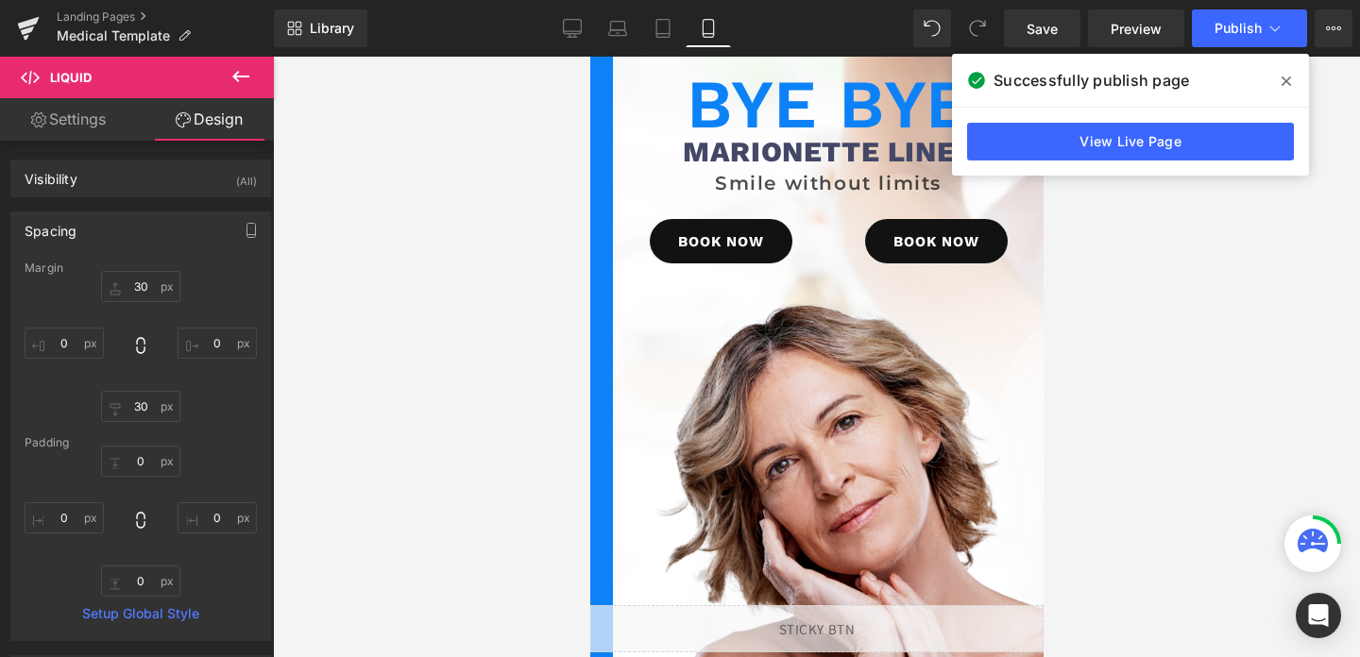
type input "0"
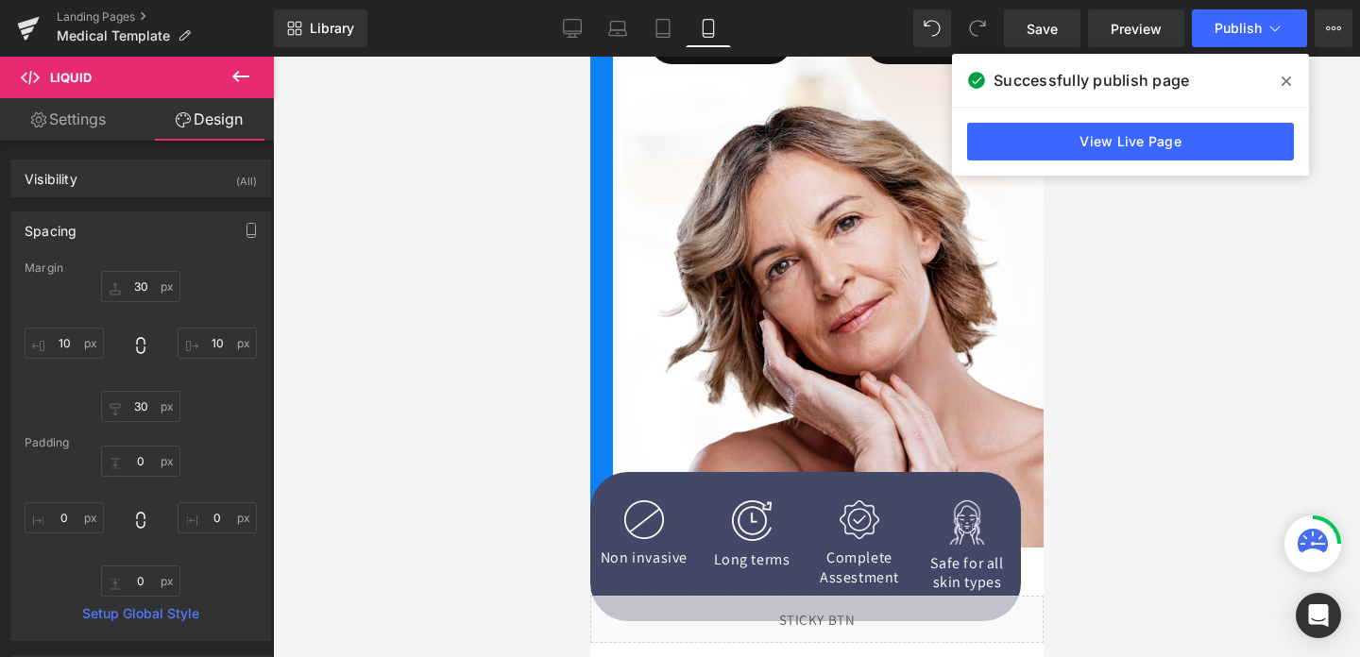
scroll to position [269, 0]
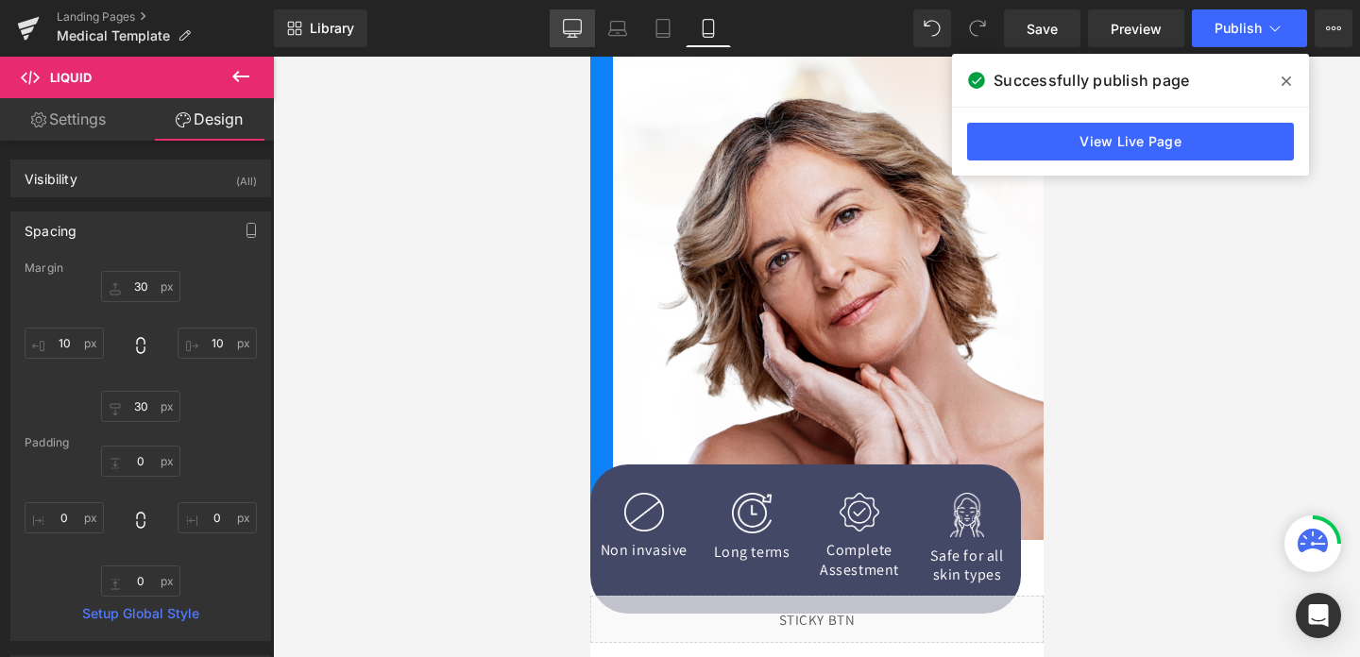
click at [577, 33] on icon at bounding box center [573, 27] width 18 height 14
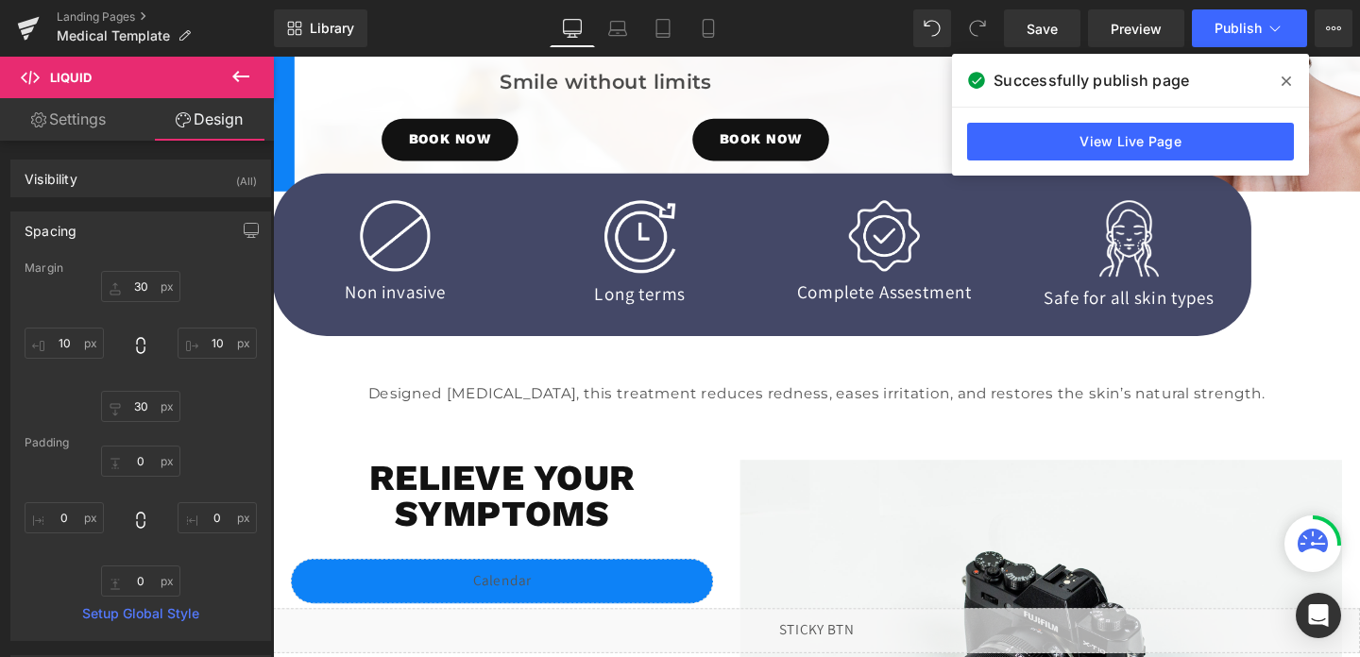
type input "30"
type input "0"
type input "30"
type input "0"
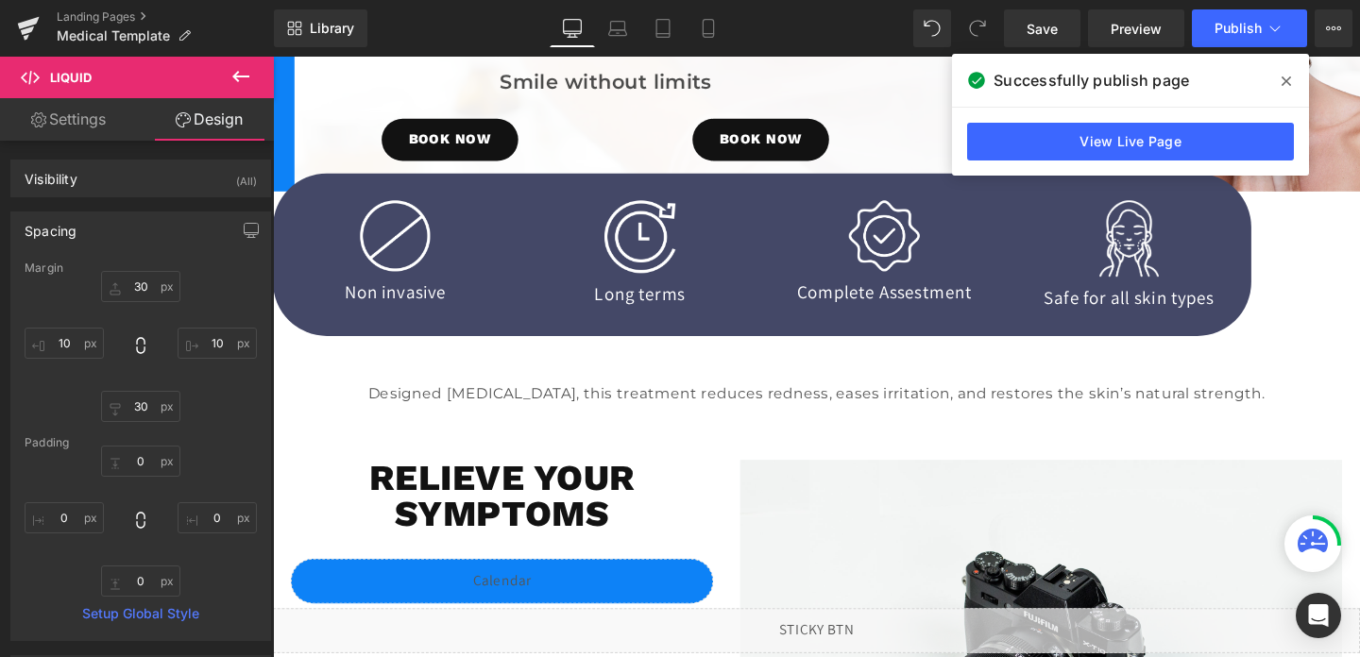
type input "0"
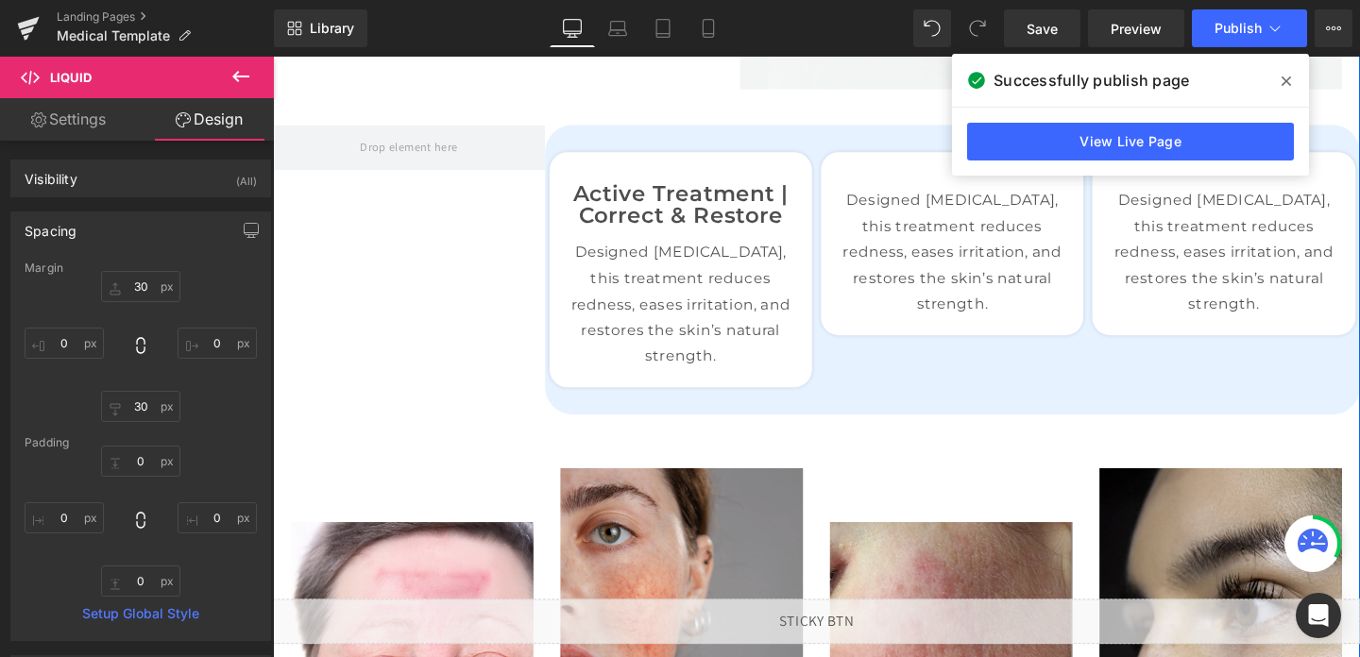
scroll to position [1170, 0]
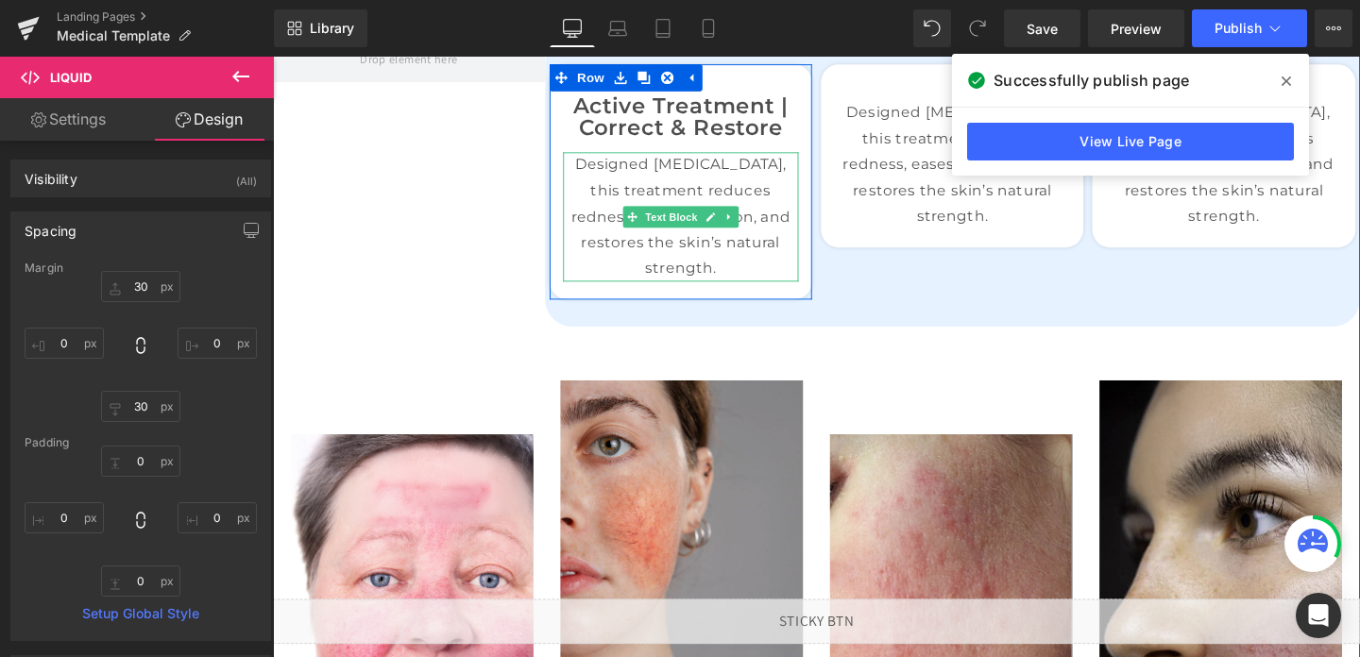
click at [617, 238] on p "Designed [MEDICAL_DATA], this treatment reduces redness, eases irritation, and …" at bounding box center [701, 226] width 247 height 136
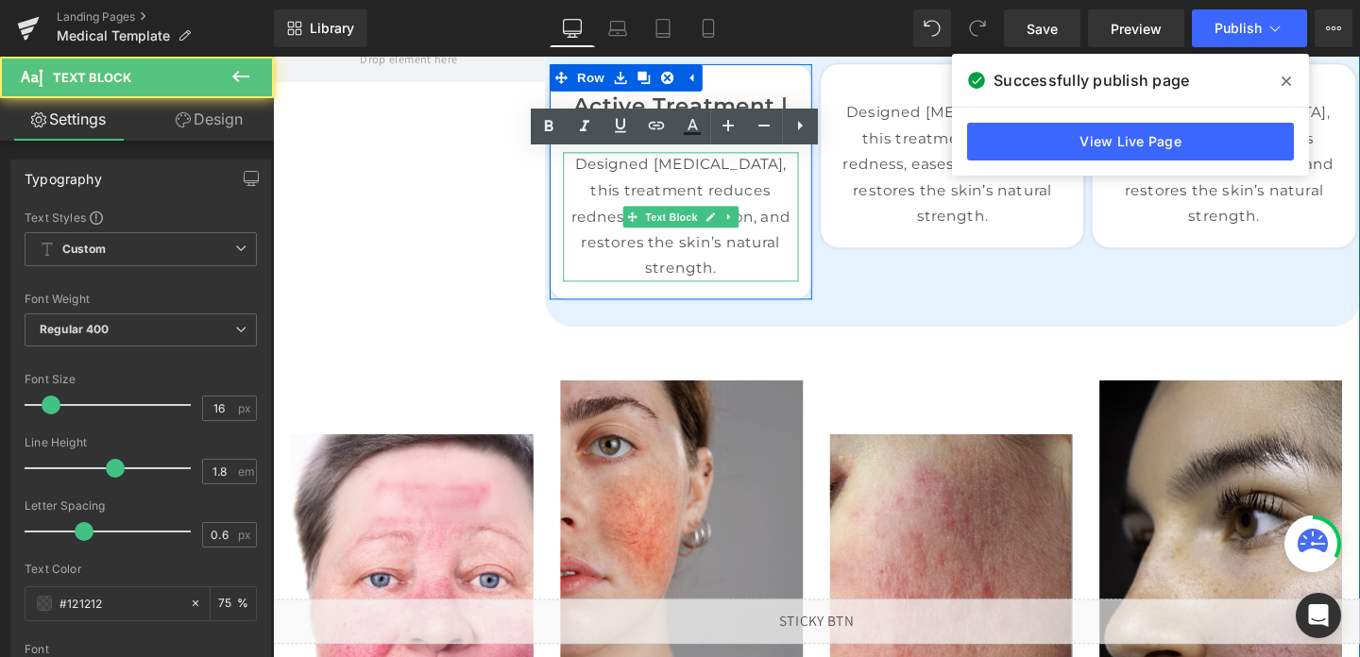
click at [617, 238] on p "Designed [MEDICAL_DATA], this treatment reduces redness, eases irritation, and …" at bounding box center [701, 226] width 247 height 136
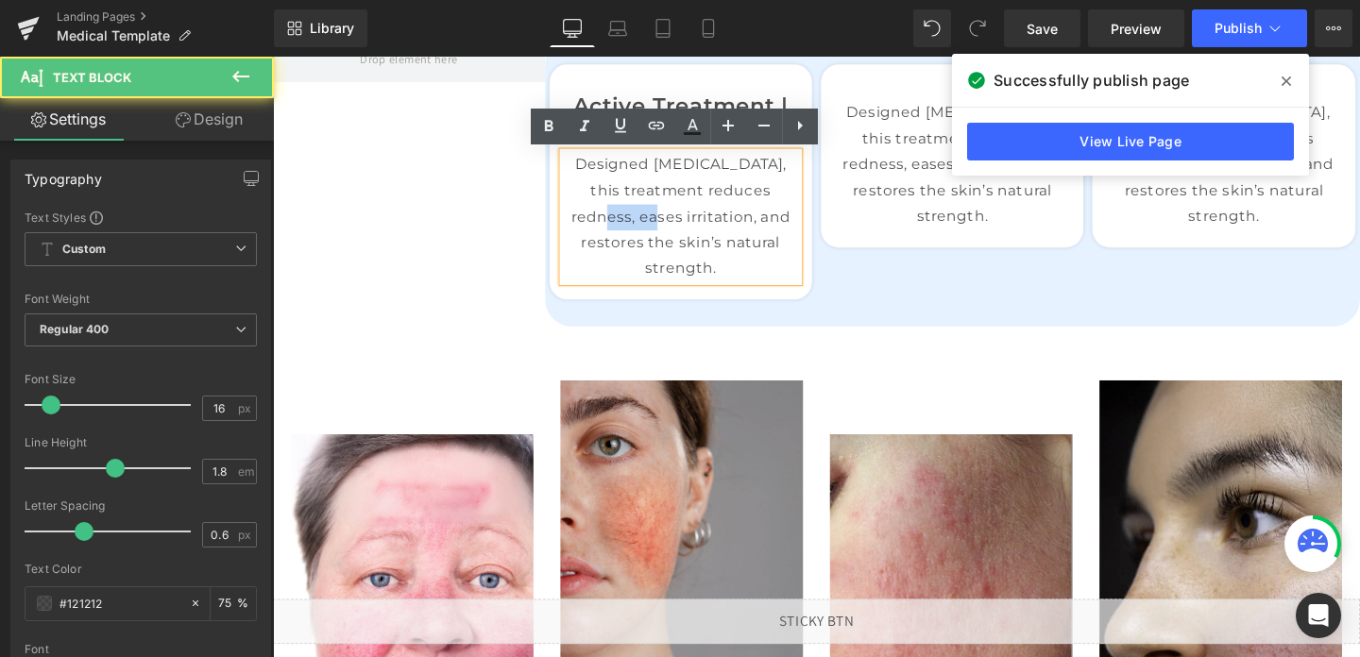
click at [617, 238] on p "Designed [MEDICAL_DATA], this treatment reduces redness, eases irritation, and …" at bounding box center [701, 226] width 247 height 136
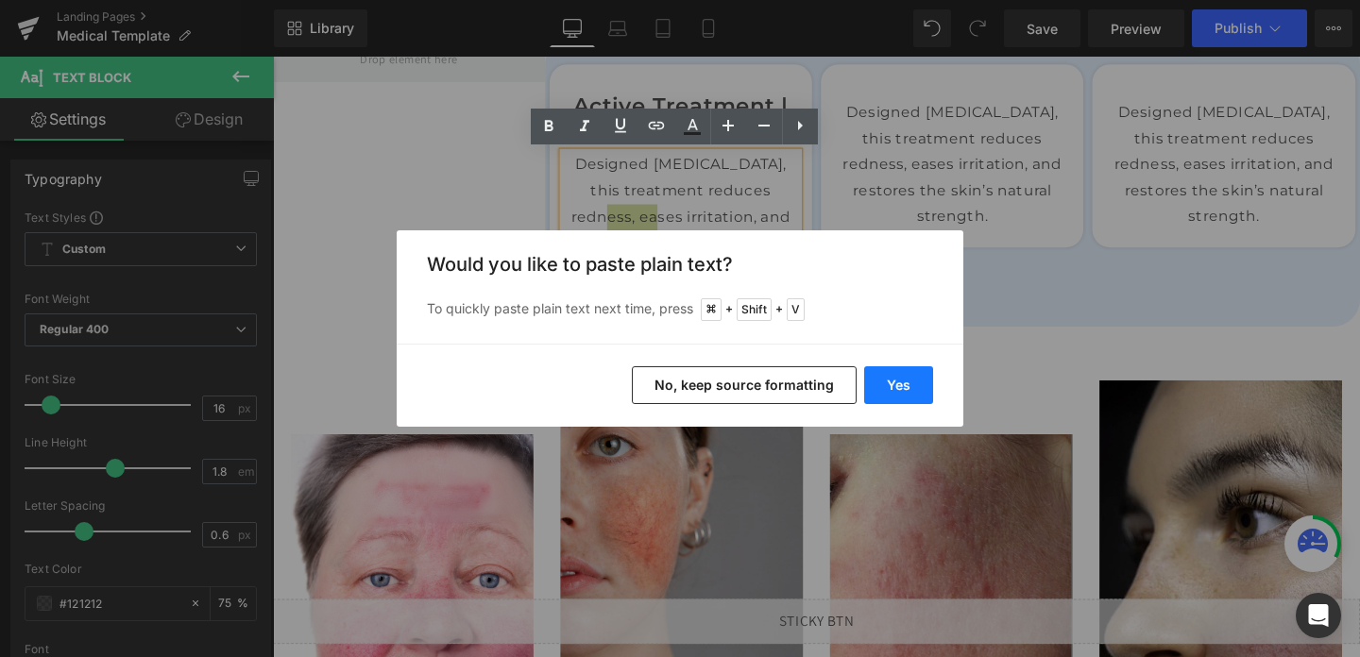
click at [907, 388] on button "Yes" at bounding box center [898, 385] width 69 height 38
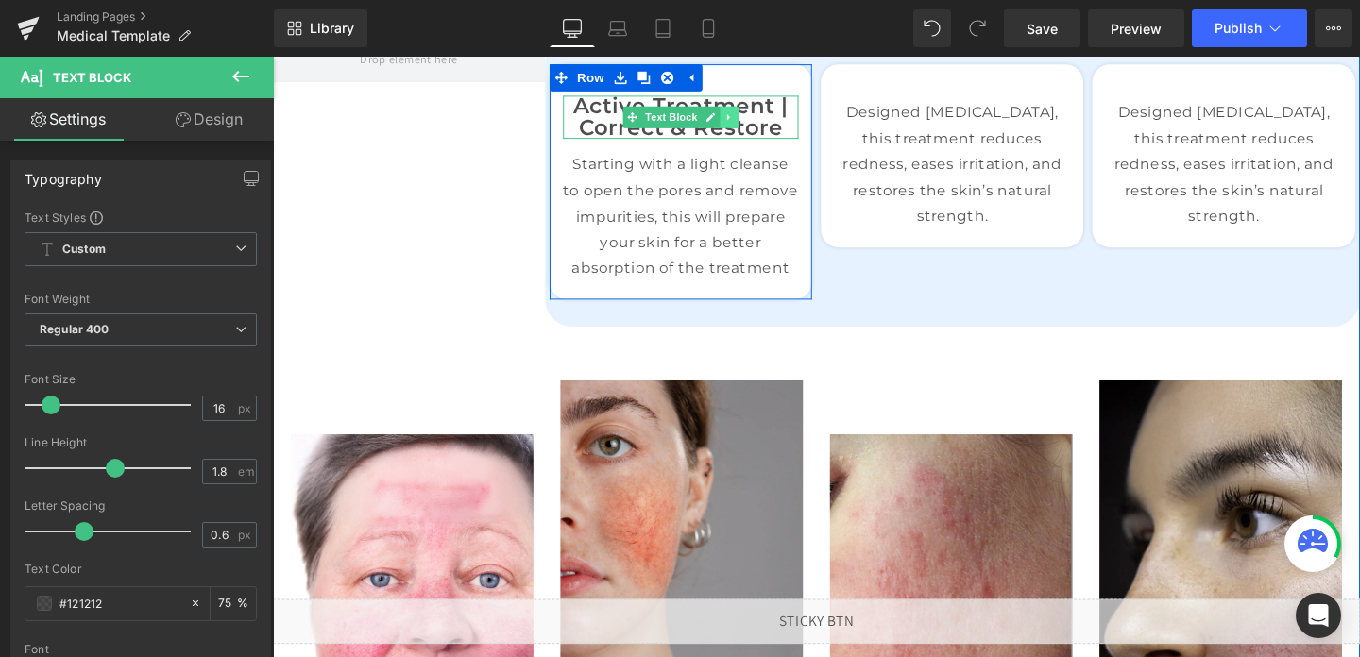
click at [750, 118] on icon at bounding box center [751, 121] width 3 height 7
click at [804, 132] on p "Active Treatment | Correct & Restore" at bounding box center [701, 120] width 247 height 45
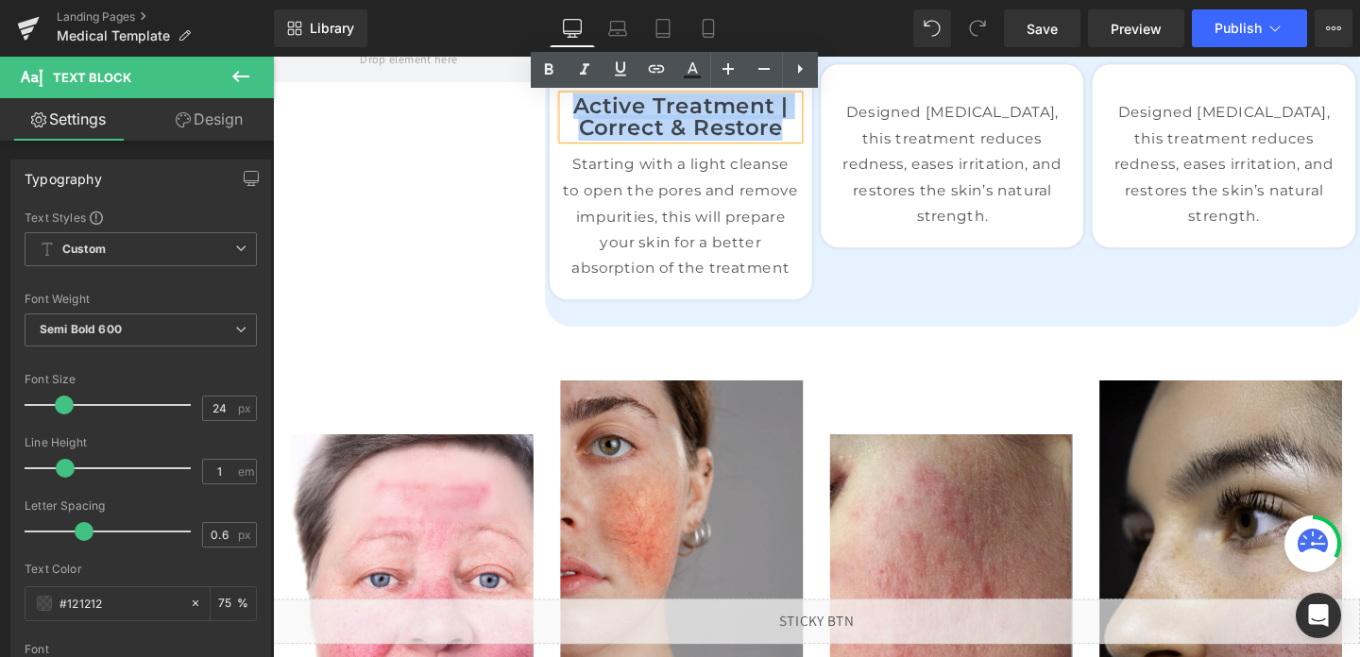
drag, startPoint x: 810, startPoint y: 132, endPoint x: 594, endPoint y: 117, distance: 216.8
click at [592, 113] on p "Active Treatment | Correct & Restore" at bounding box center [701, 120] width 247 height 45
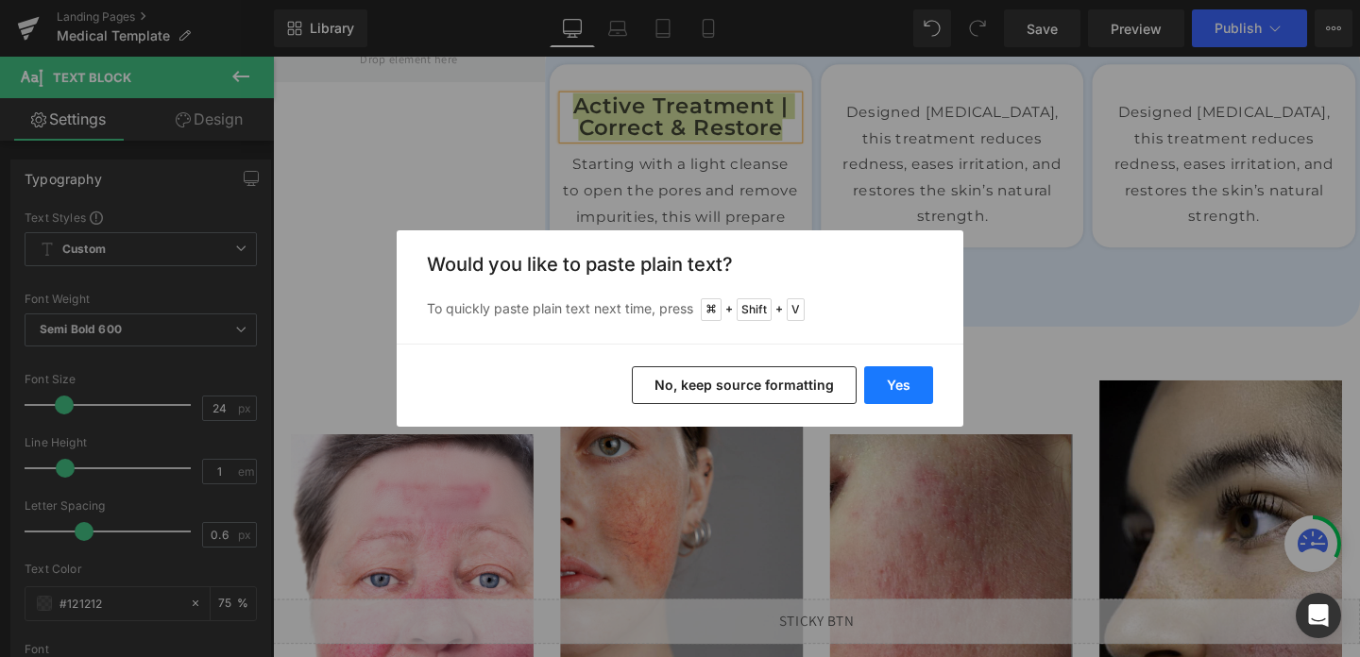
click at [902, 370] on button "Yes" at bounding box center [898, 385] width 69 height 38
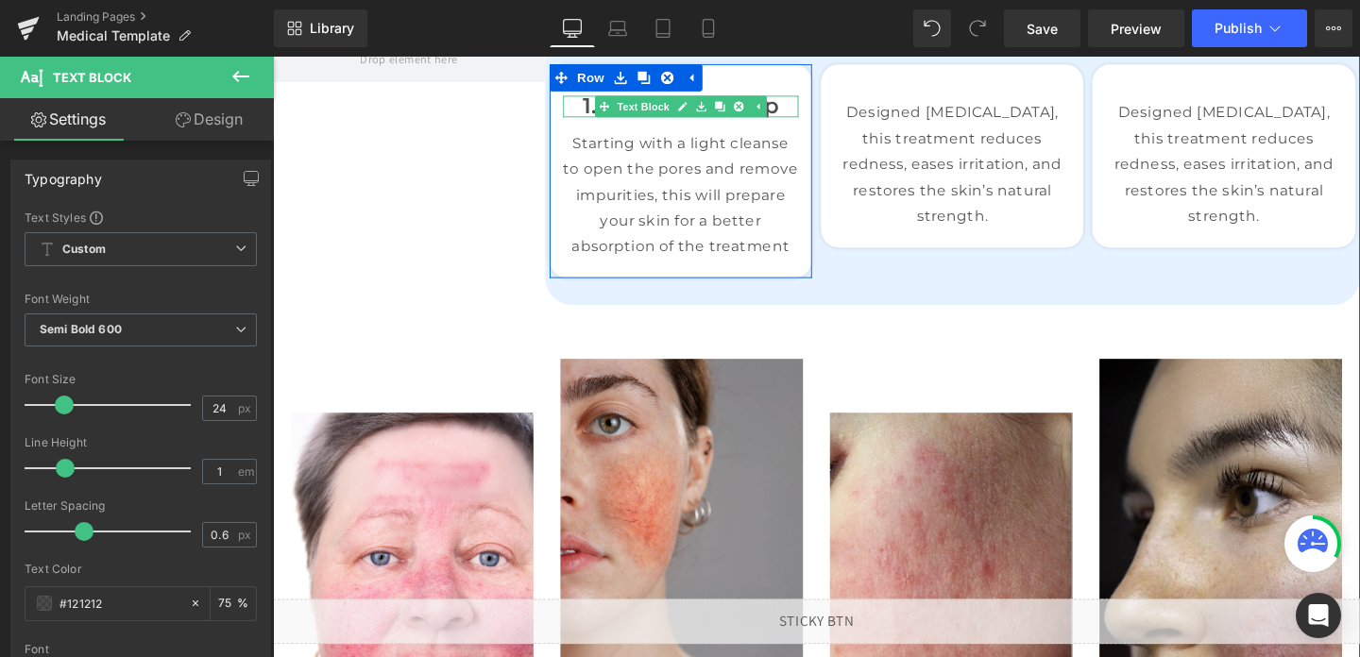
click at [596, 115] on p "1. Cleanse & Prep" at bounding box center [701, 109] width 247 height 23
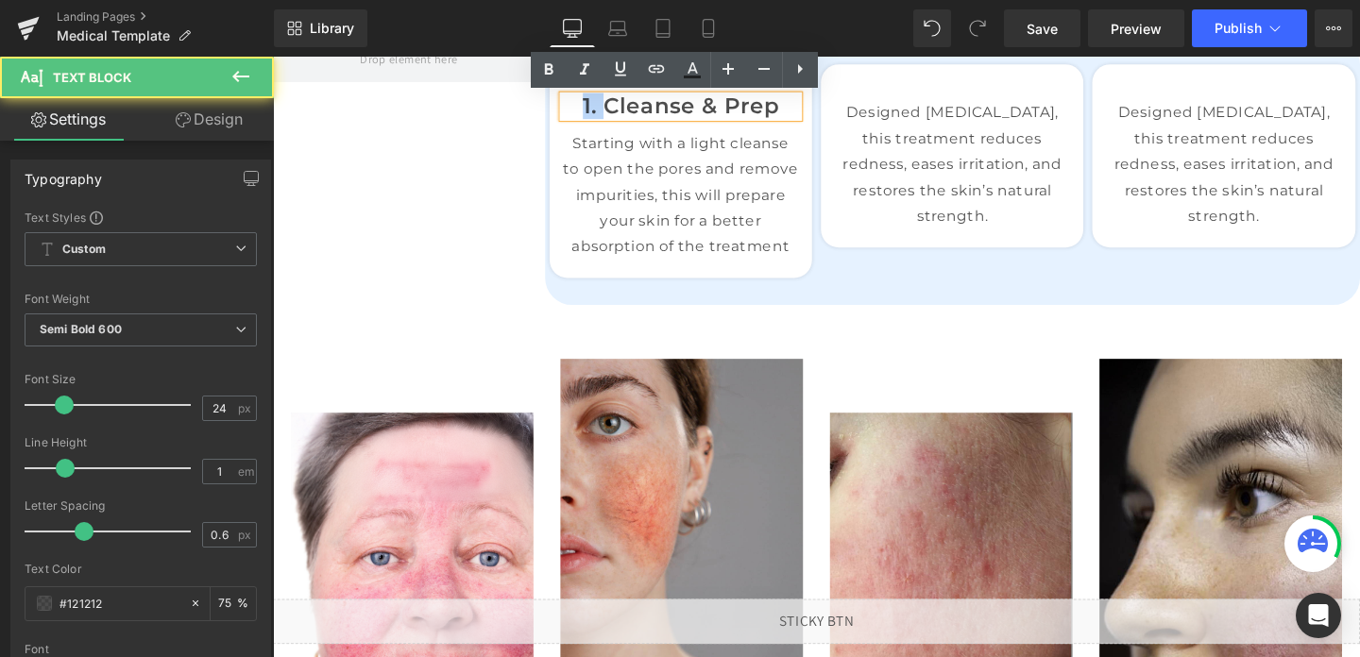
drag, startPoint x: 621, startPoint y: 112, endPoint x: 577, endPoint y: 114, distance: 43.5
click at [578, 114] on p "1. Cleanse & Prep" at bounding box center [701, 109] width 247 height 23
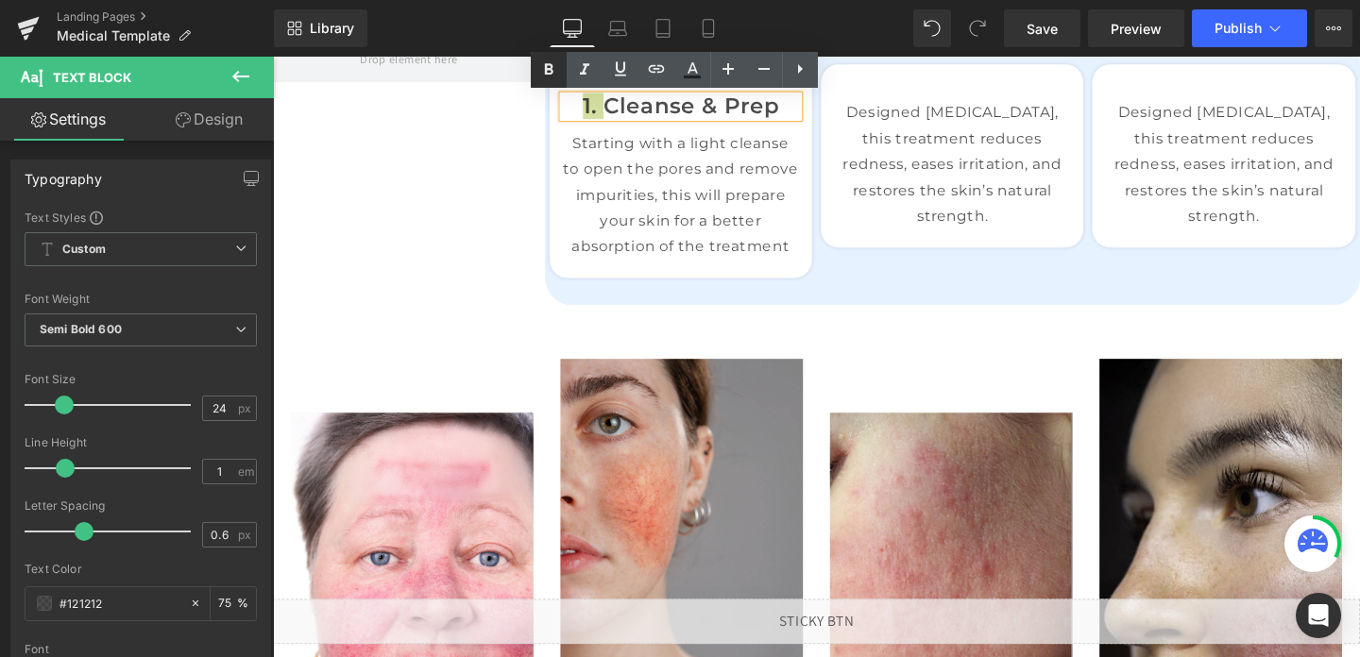
click at [554, 81] on link at bounding box center [549, 70] width 36 height 36
click at [549, 76] on icon at bounding box center [548, 70] width 23 height 23
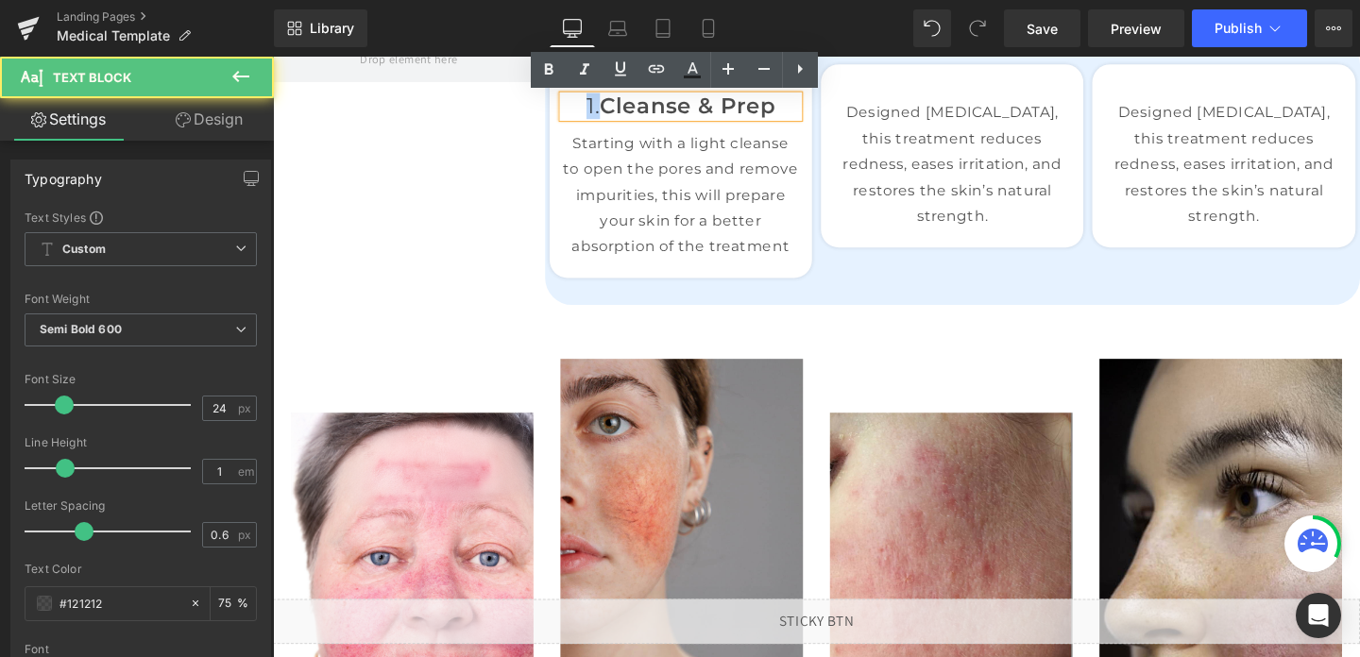
drag, startPoint x: 614, startPoint y: 115, endPoint x: 591, endPoint y: 115, distance: 22.7
click at [591, 115] on p "1. Cleanse & Prep" at bounding box center [701, 109] width 247 height 23
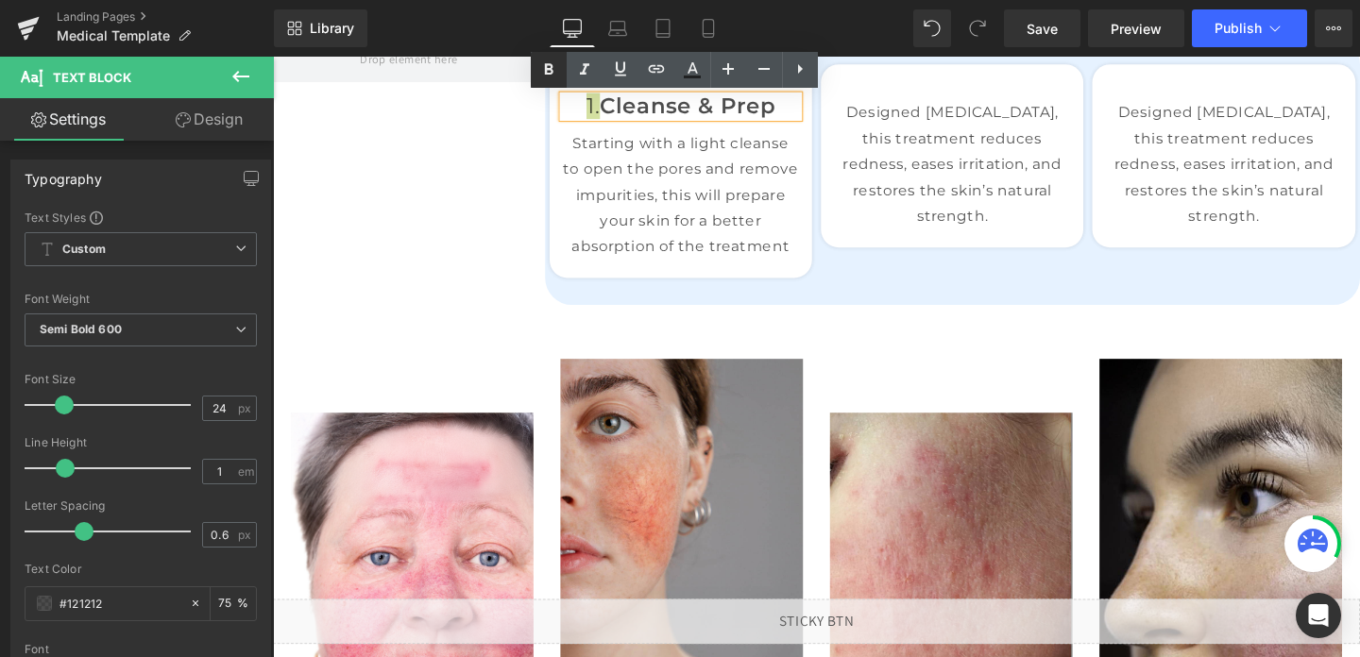
click at [553, 85] on link at bounding box center [549, 70] width 36 height 36
click at [472, 268] on div "1. Cleanse & Prep Text Block 01 Text Block Pre-Treatment | Prepare & Cleanse Te…" at bounding box center [844, 178] width 1143 height 338
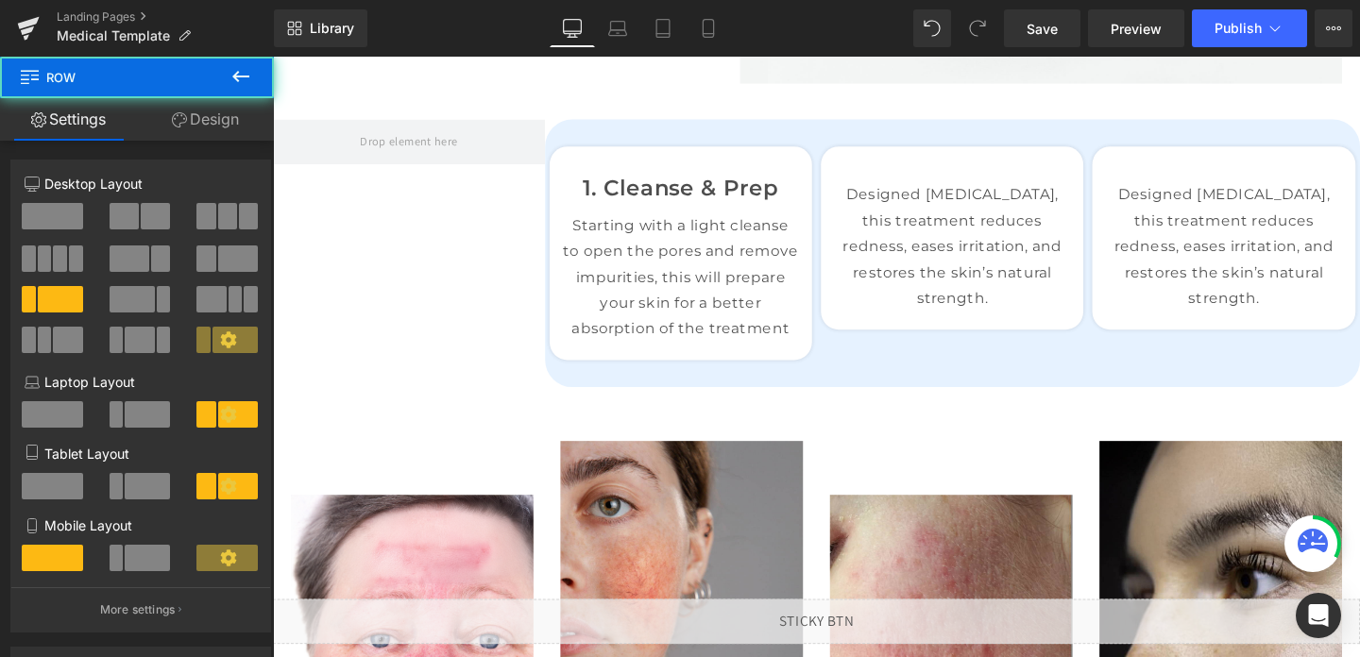
scroll to position [1073, 0]
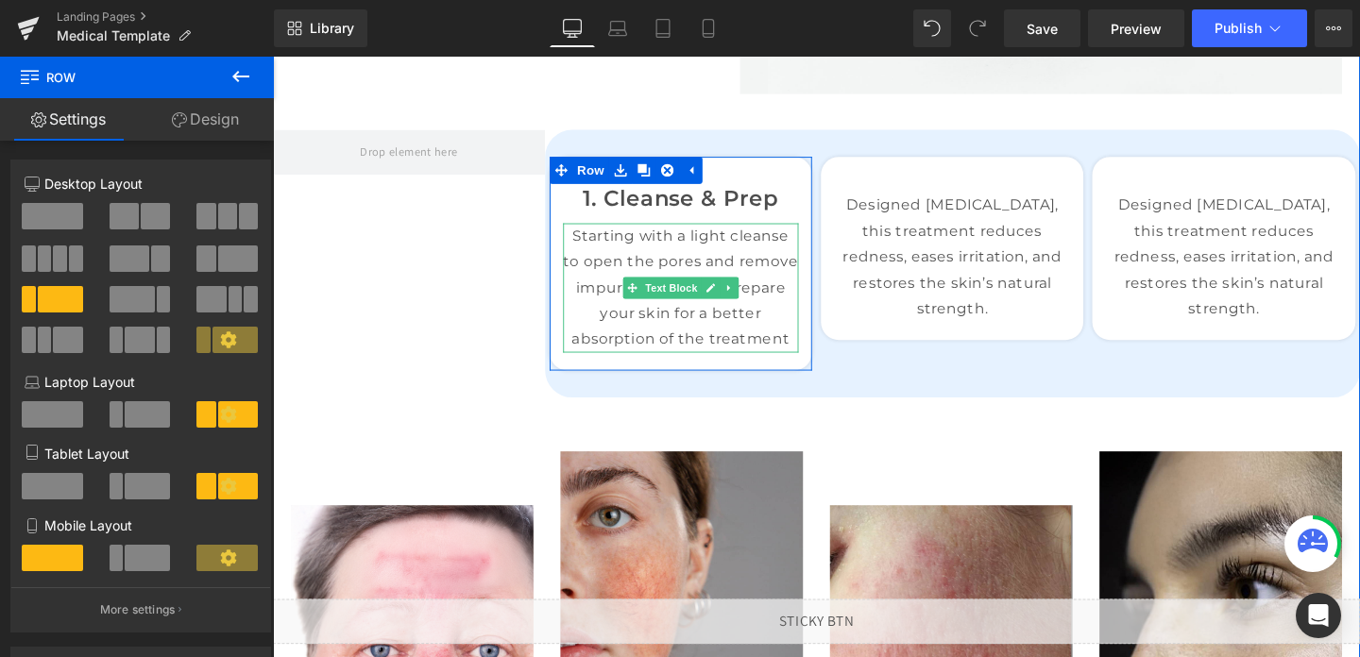
click at [697, 265] on p "Starting with a light cleanse to open the pores and remove impurities, this wil…" at bounding box center [701, 300] width 247 height 136
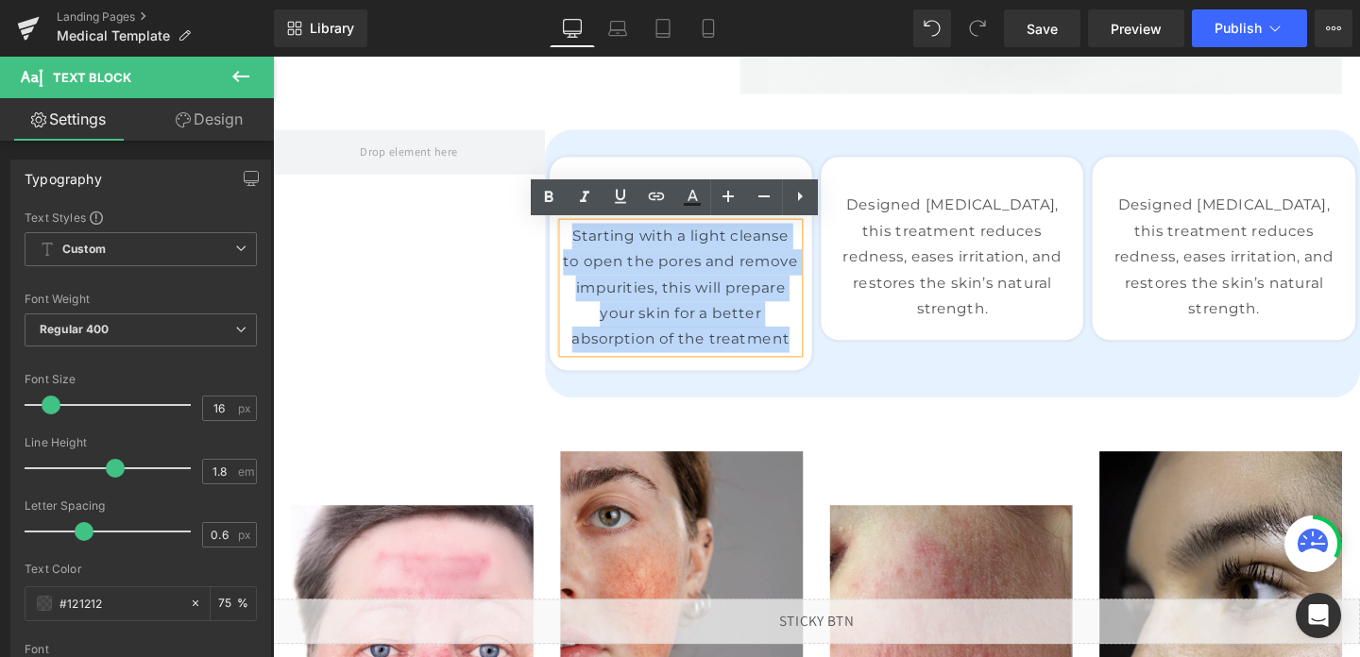
drag, startPoint x: 590, startPoint y: 248, endPoint x: 814, endPoint y: 376, distance: 257.6
click at [814, 376] on div "1. Cleanse & Prep Text Block 01 Text Block Pre-Treatment | Prepare & Cleanse Te…" at bounding box center [702, 284] width 276 height 187
copy p "Starting with a light cleanse to open the pores and remove impurities, this wil…"
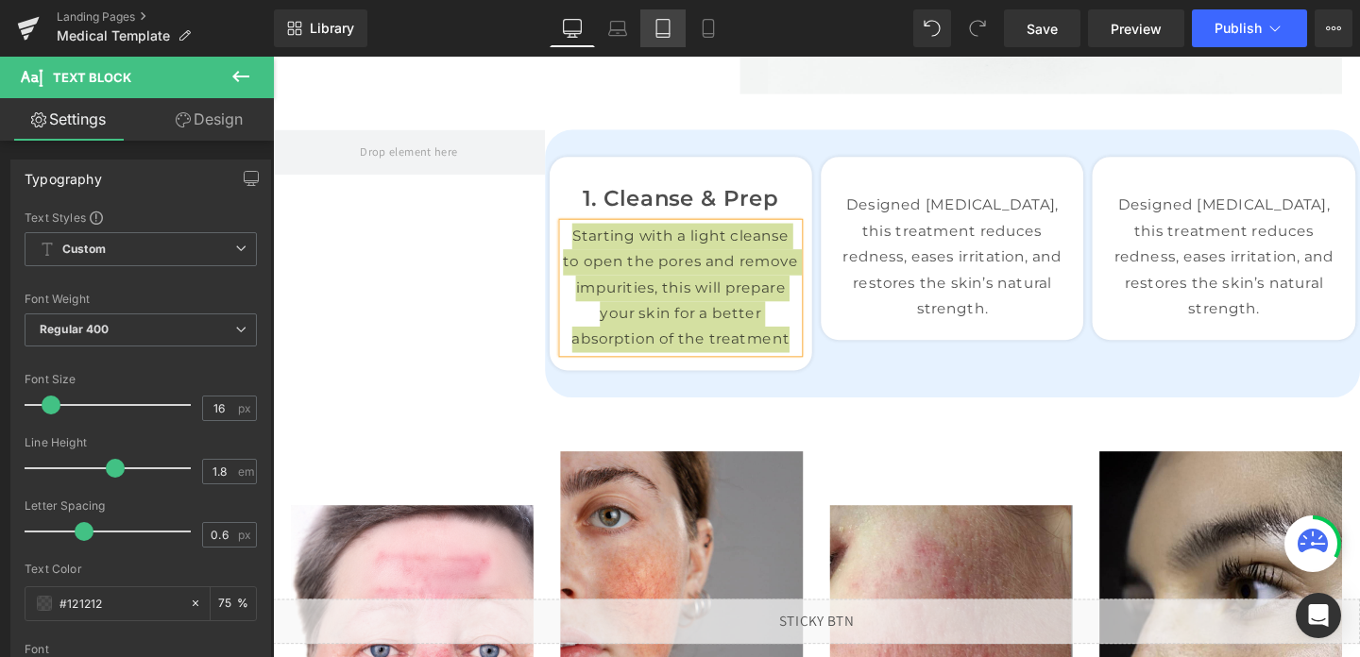
click at [669, 29] on icon at bounding box center [663, 28] width 19 height 19
type input "75"
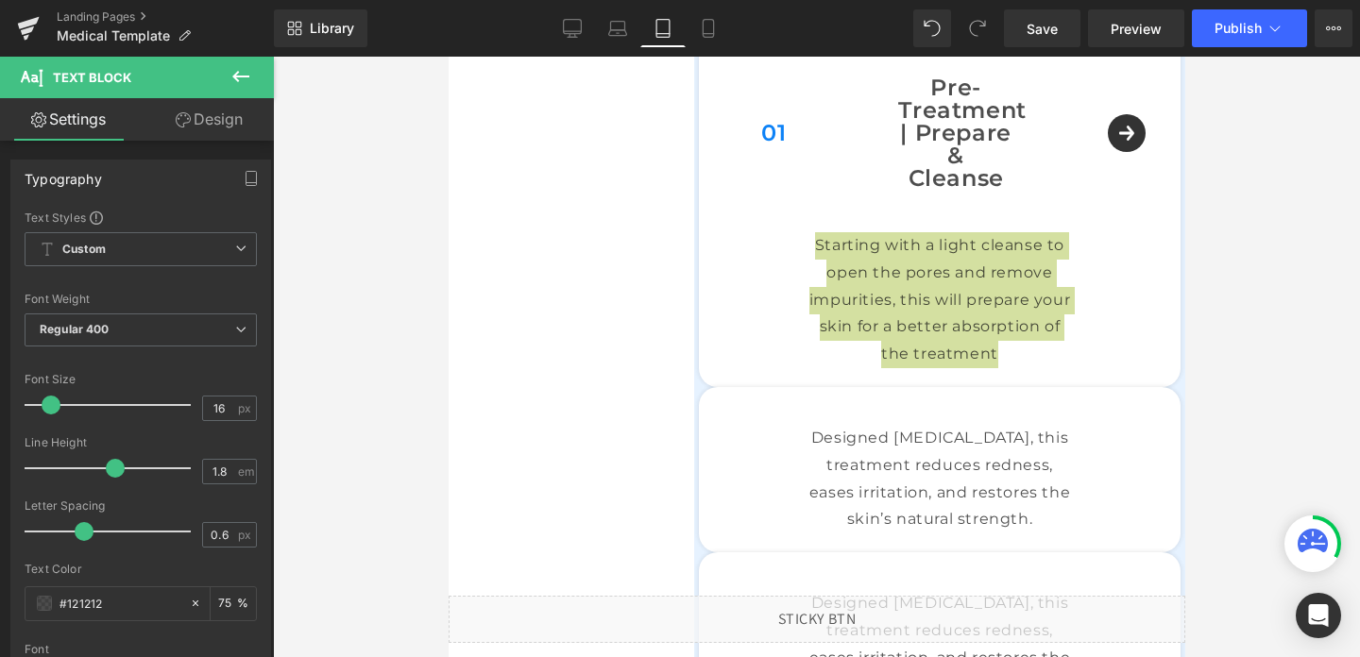
scroll to position [1866, 0]
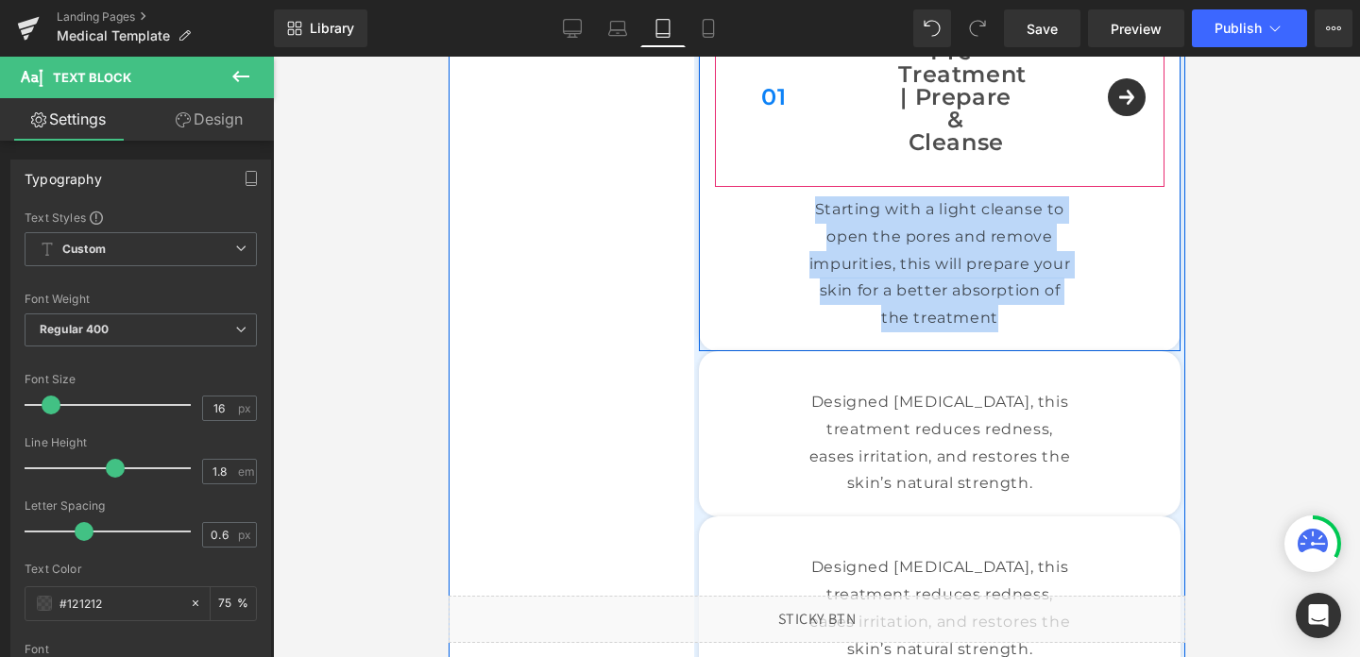
click at [1120, 99] on div "01 Text Block Pre-Treatment | Prepare & Cleanse Text Block Row" at bounding box center [939, 97] width 450 height 179
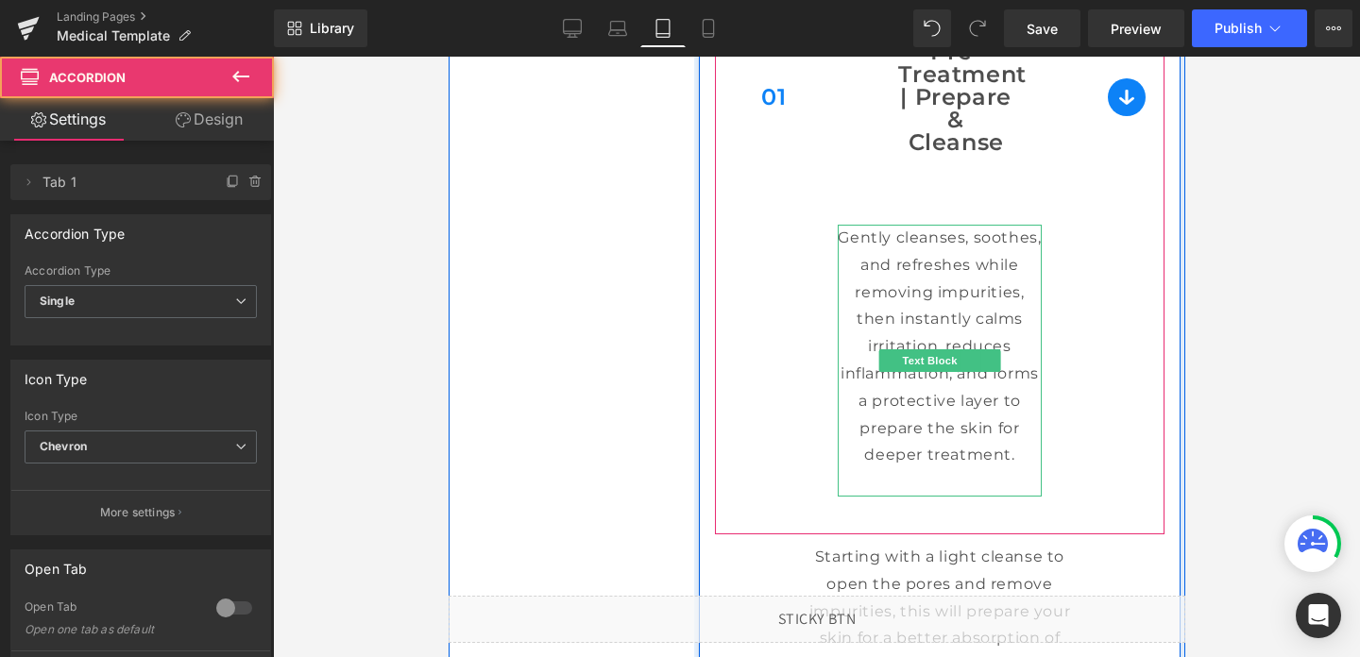
click at [931, 254] on p "Gently cleanses, soothes, and refreshes while removing impurities, then instant…" at bounding box center [939, 347] width 204 height 245
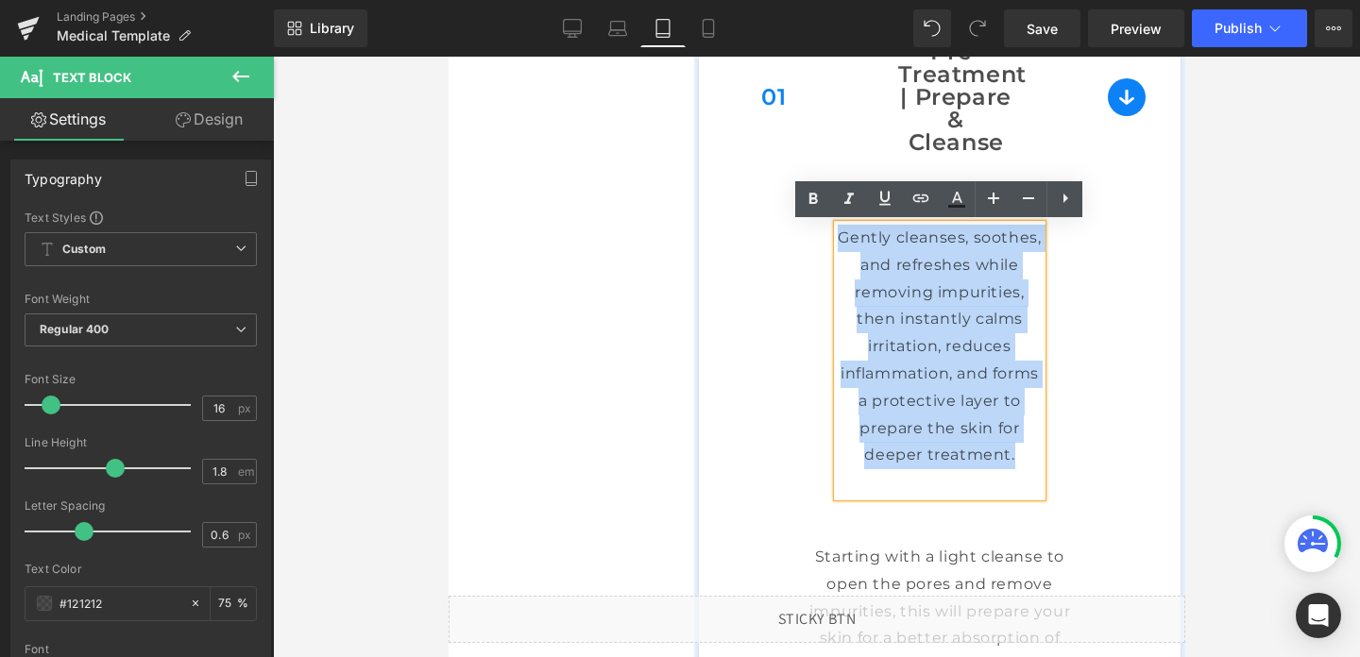
drag, startPoint x: 1016, startPoint y: 451, endPoint x: 826, endPoint y: 236, distance: 287.0
click at [826, 236] on article "Gently cleanses, soothes, and refreshes while removing impurities, then instant…" at bounding box center [939, 361] width 450 height 348
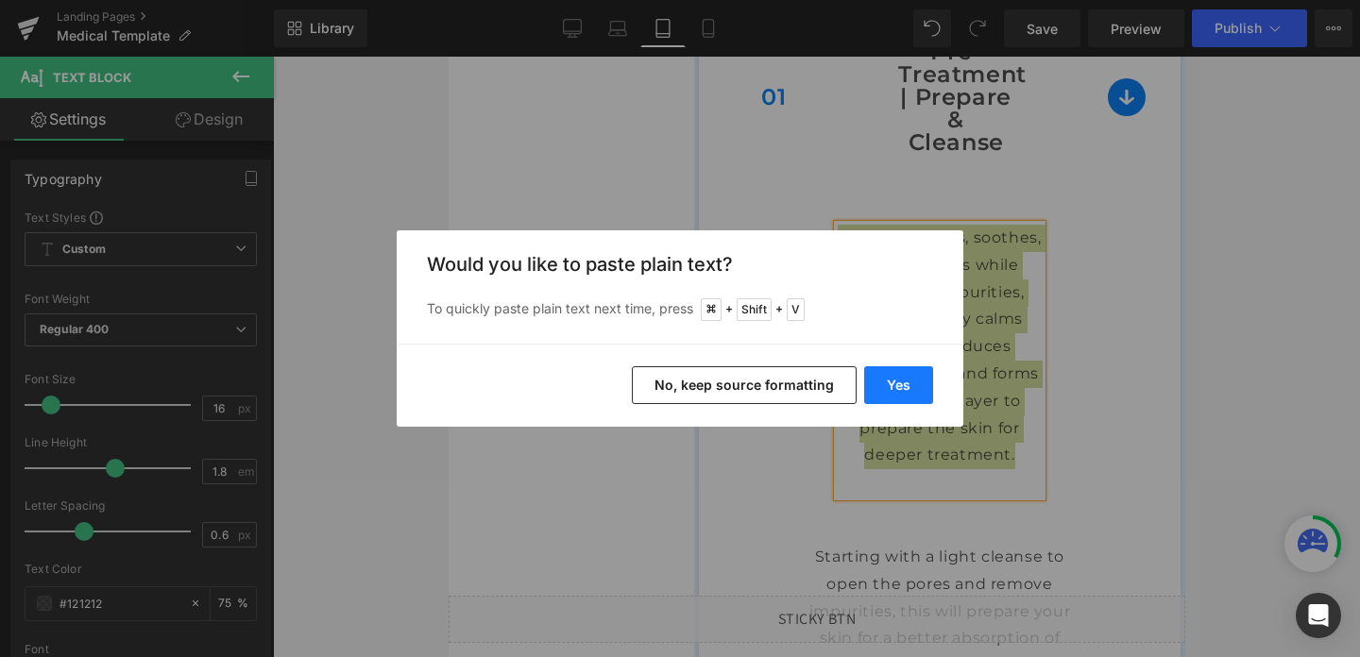
click at [879, 383] on button "Yes" at bounding box center [898, 385] width 69 height 38
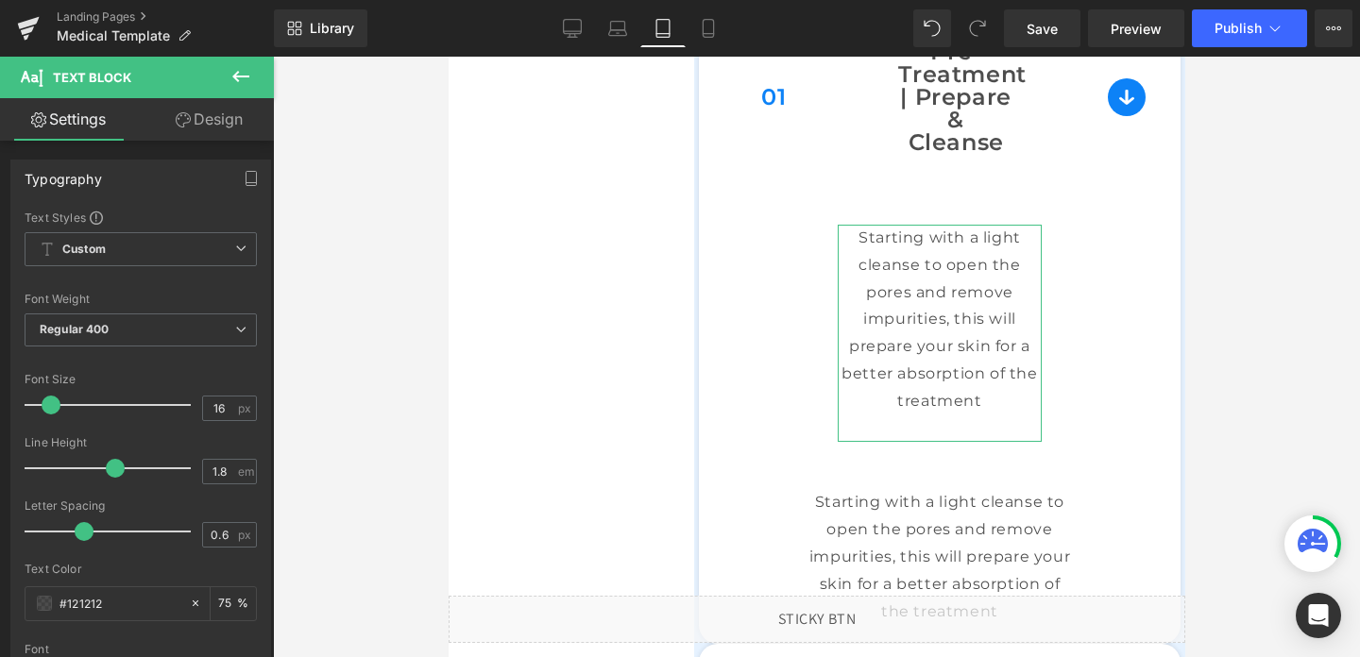
click at [213, 99] on link "Design" at bounding box center [209, 119] width 137 height 43
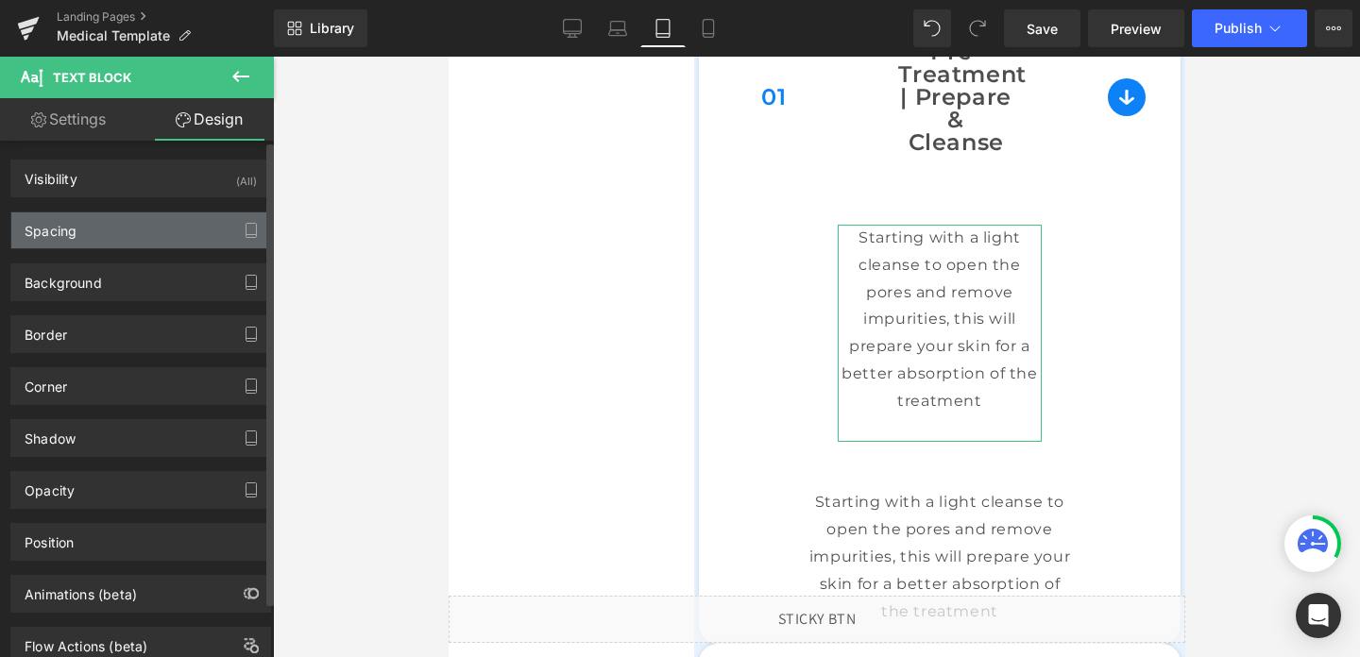
click at [122, 235] on div "Spacing" at bounding box center [140, 231] width 259 height 36
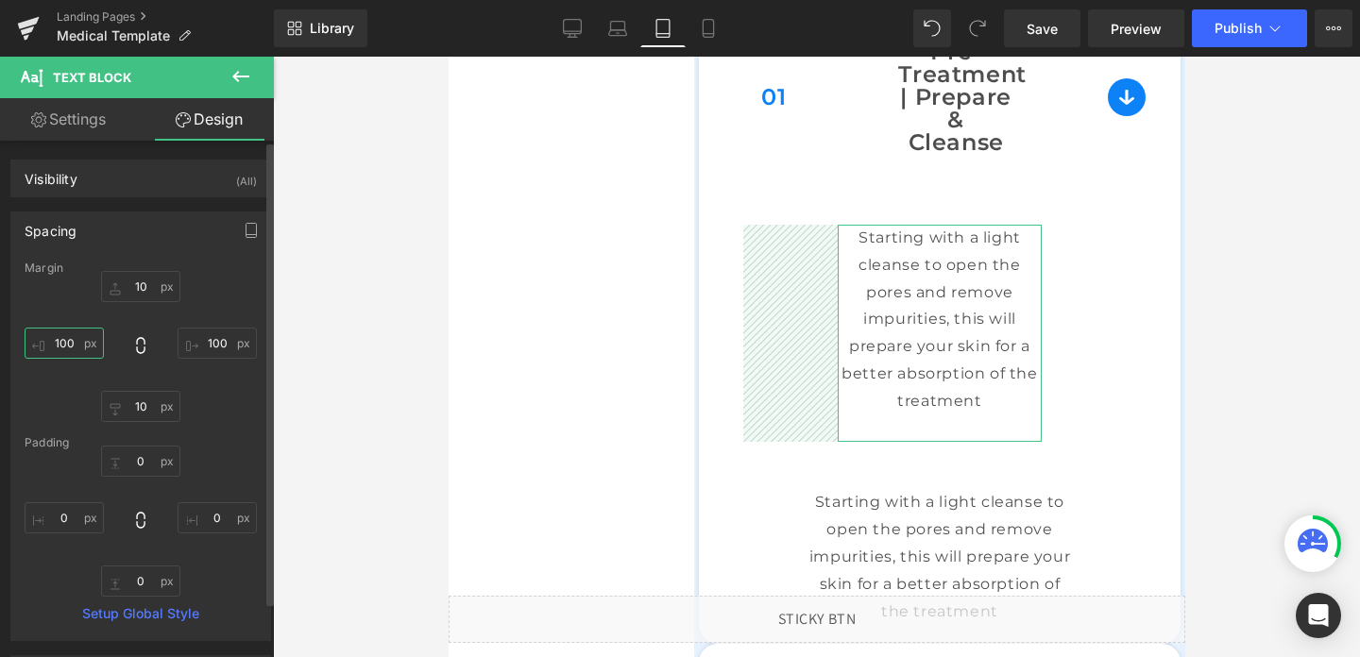
click at [78, 349] on input "100" at bounding box center [64, 343] width 79 height 31
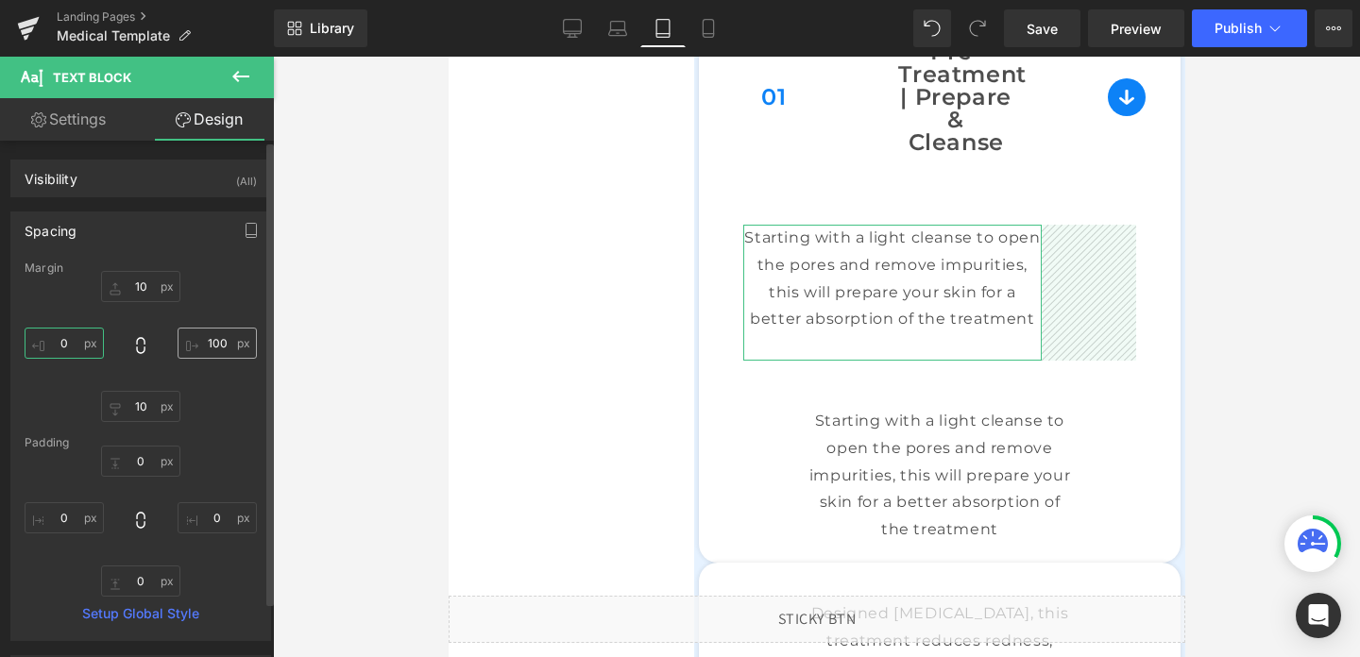
type input "0"
click at [206, 340] on input "100" at bounding box center [217, 343] width 79 height 31
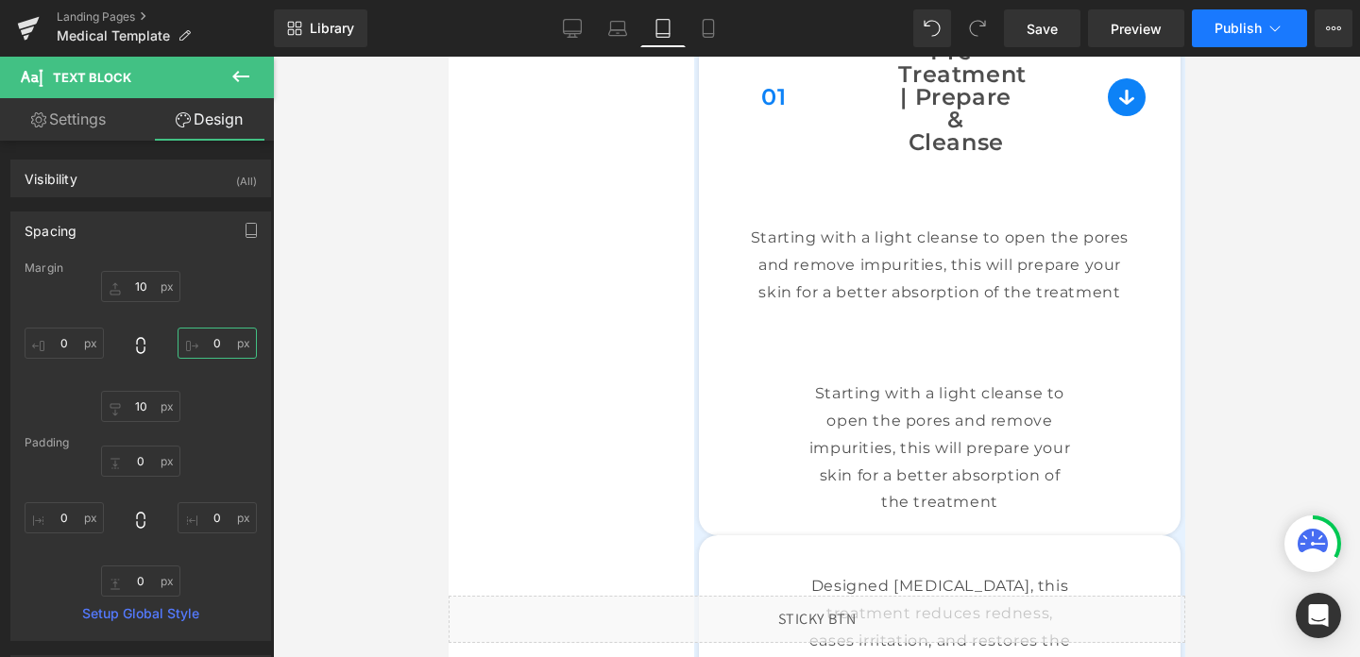
type input "0"
click at [1231, 28] on span "Publish" at bounding box center [1238, 28] width 47 height 15
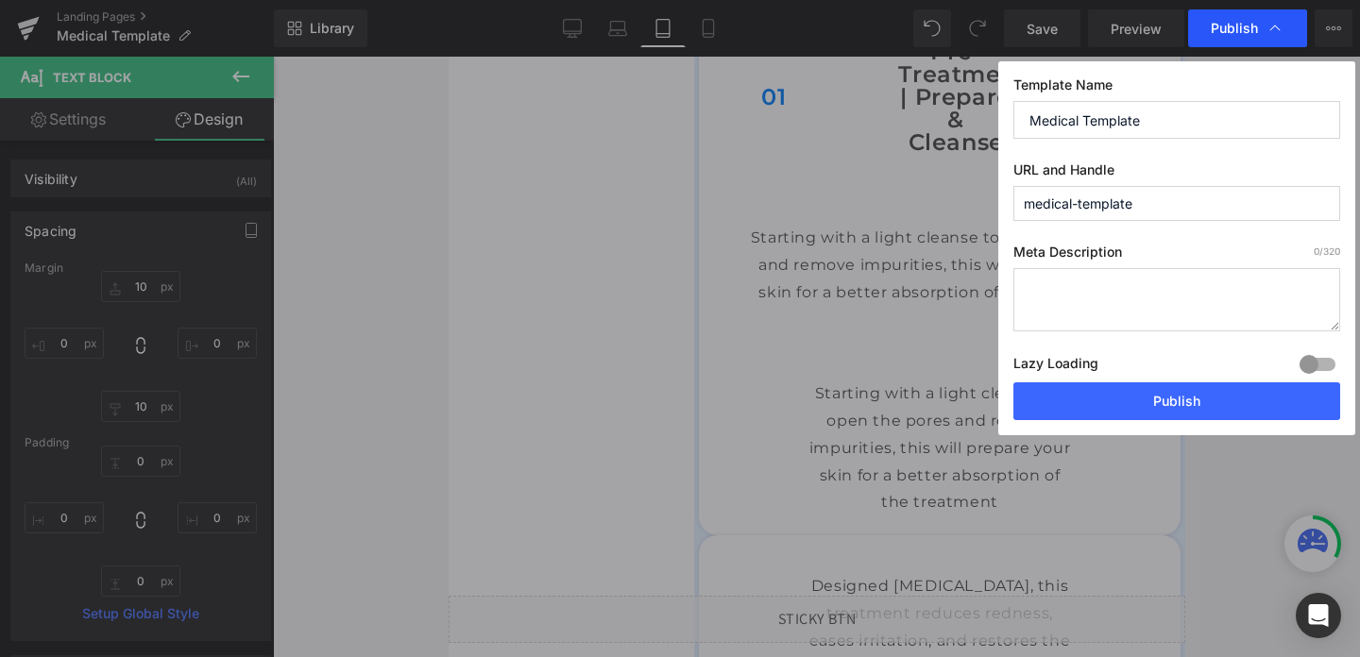
click at [1253, 33] on span "Publish" at bounding box center [1234, 28] width 47 height 17
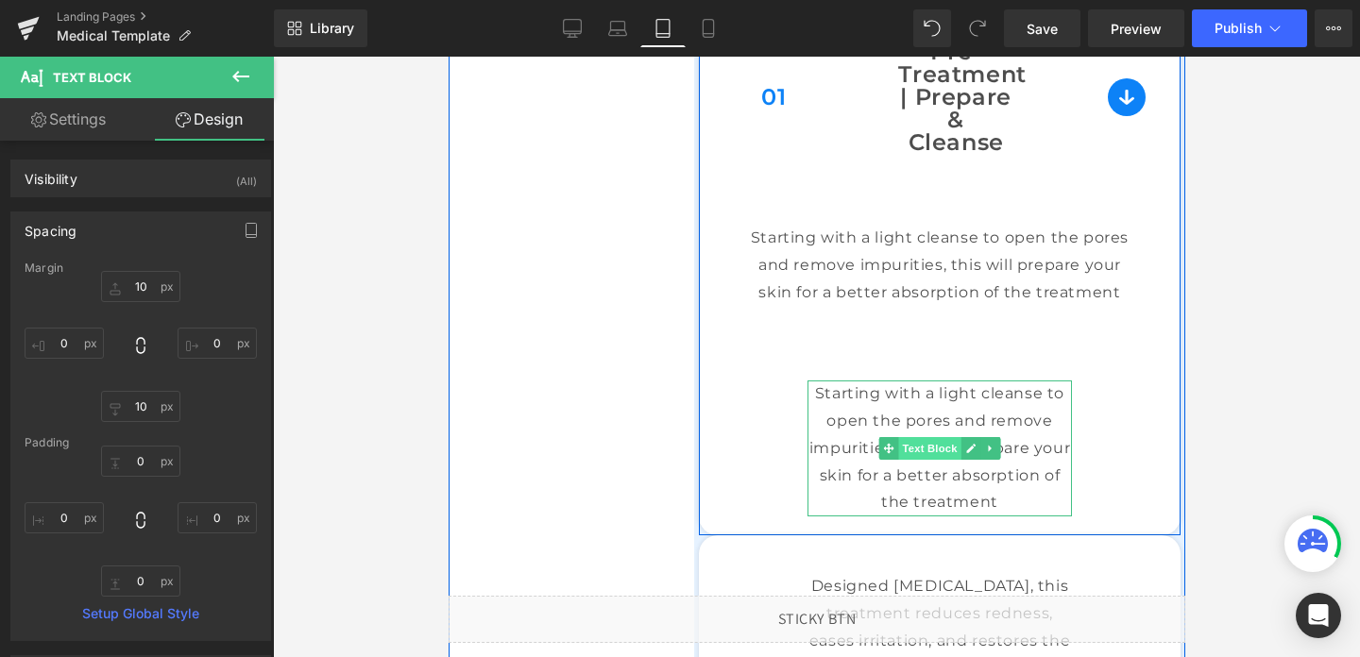
click at [927, 448] on span "Text Block" at bounding box center [928, 448] width 62 height 23
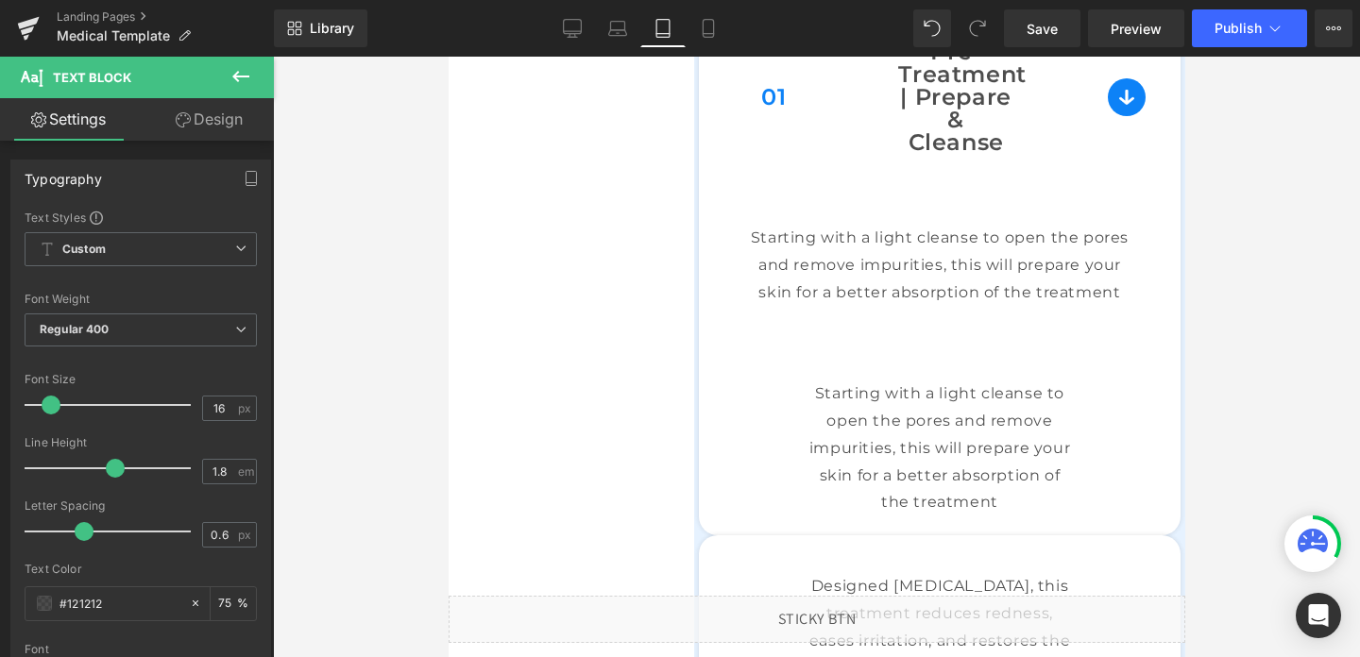
click at [232, 85] on icon at bounding box center [241, 76] width 23 height 23
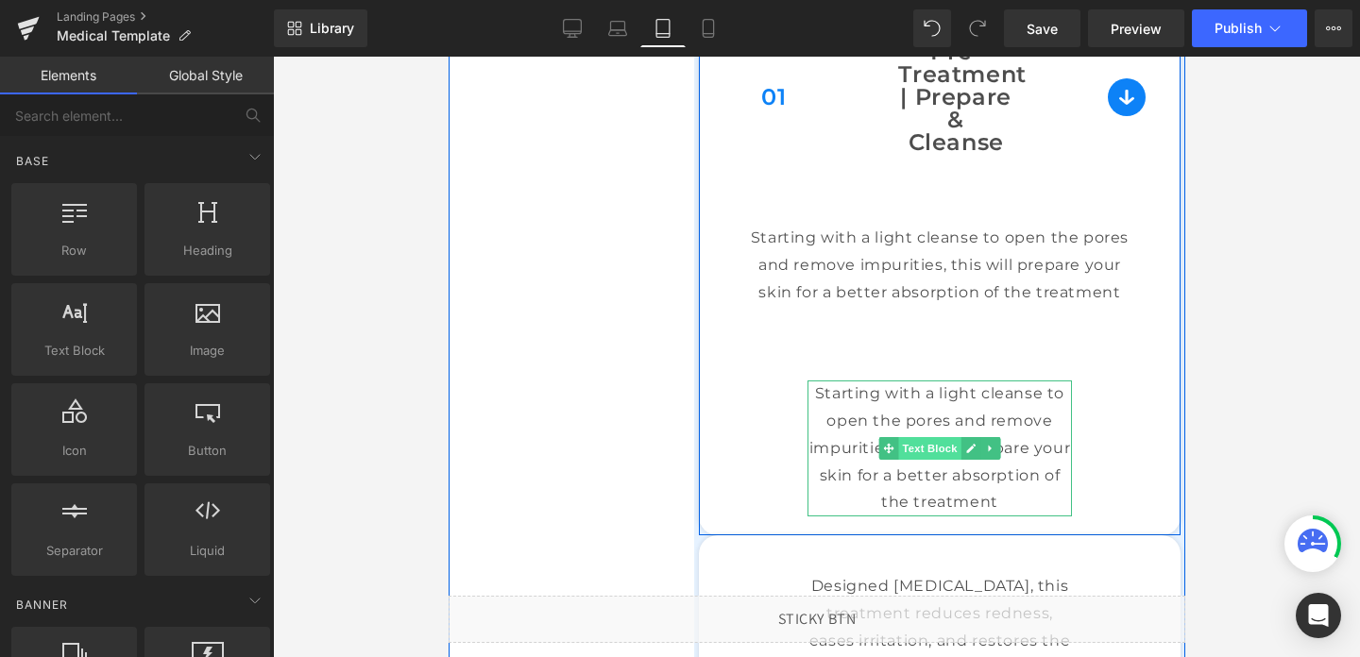
click at [929, 449] on span "Text Block" at bounding box center [928, 448] width 62 height 23
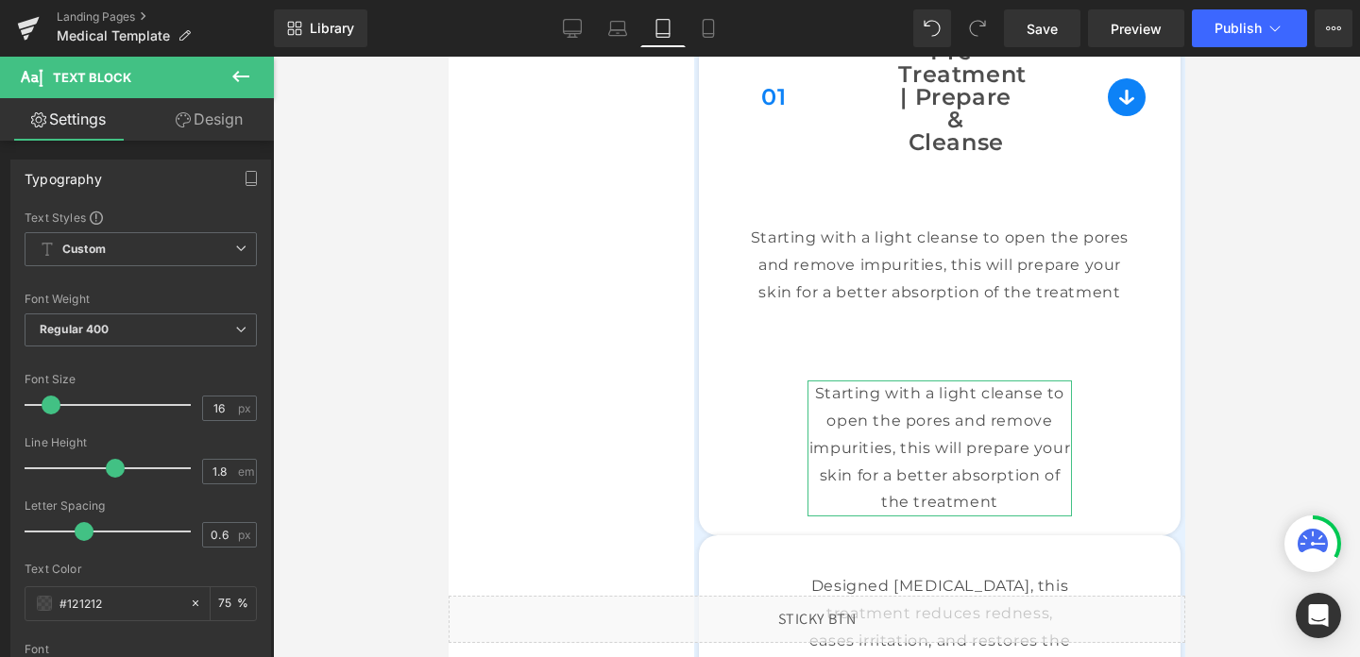
click at [213, 125] on link "Design" at bounding box center [209, 119] width 137 height 43
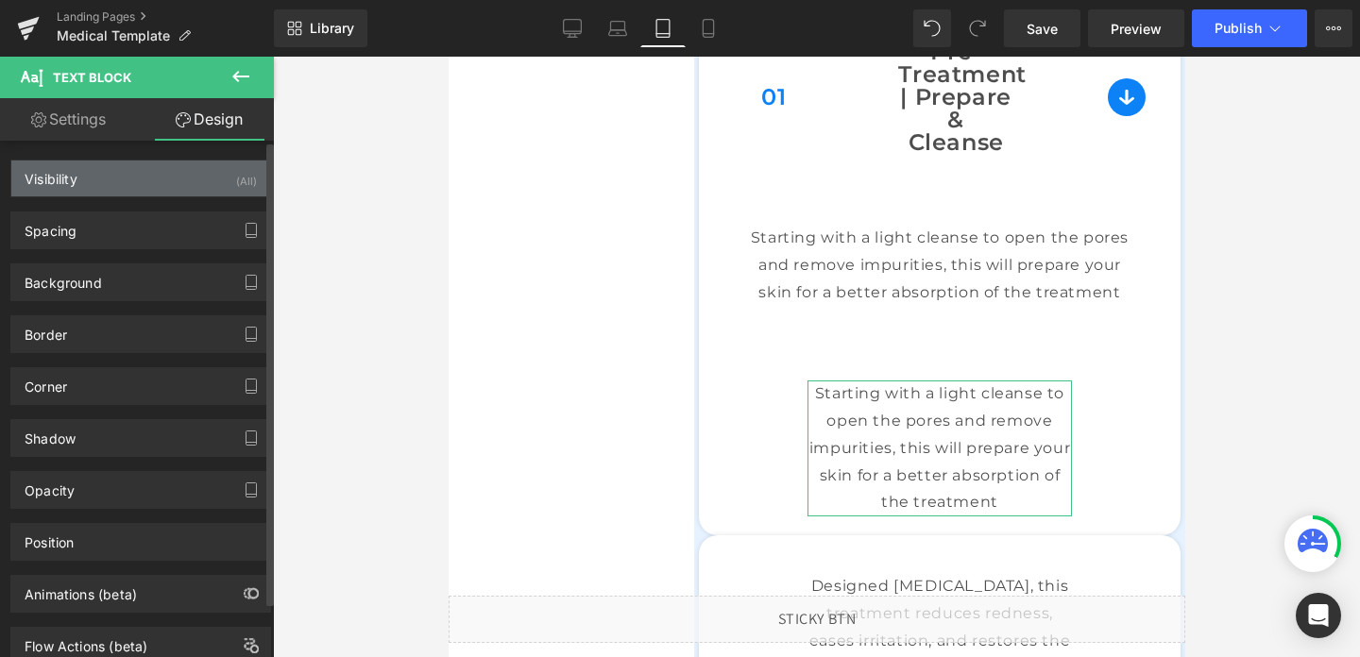
click at [219, 182] on div "Visibility (All)" at bounding box center [140, 179] width 259 height 36
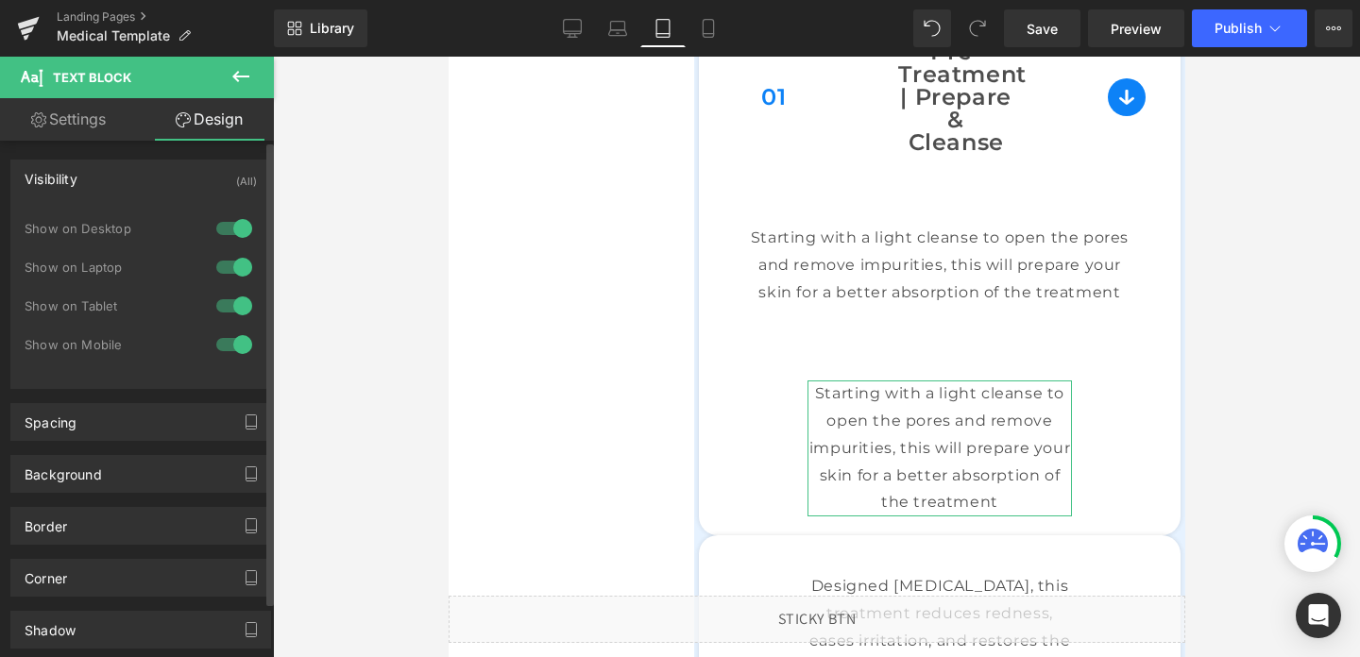
click at [229, 312] on div at bounding box center [234, 306] width 45 height 30
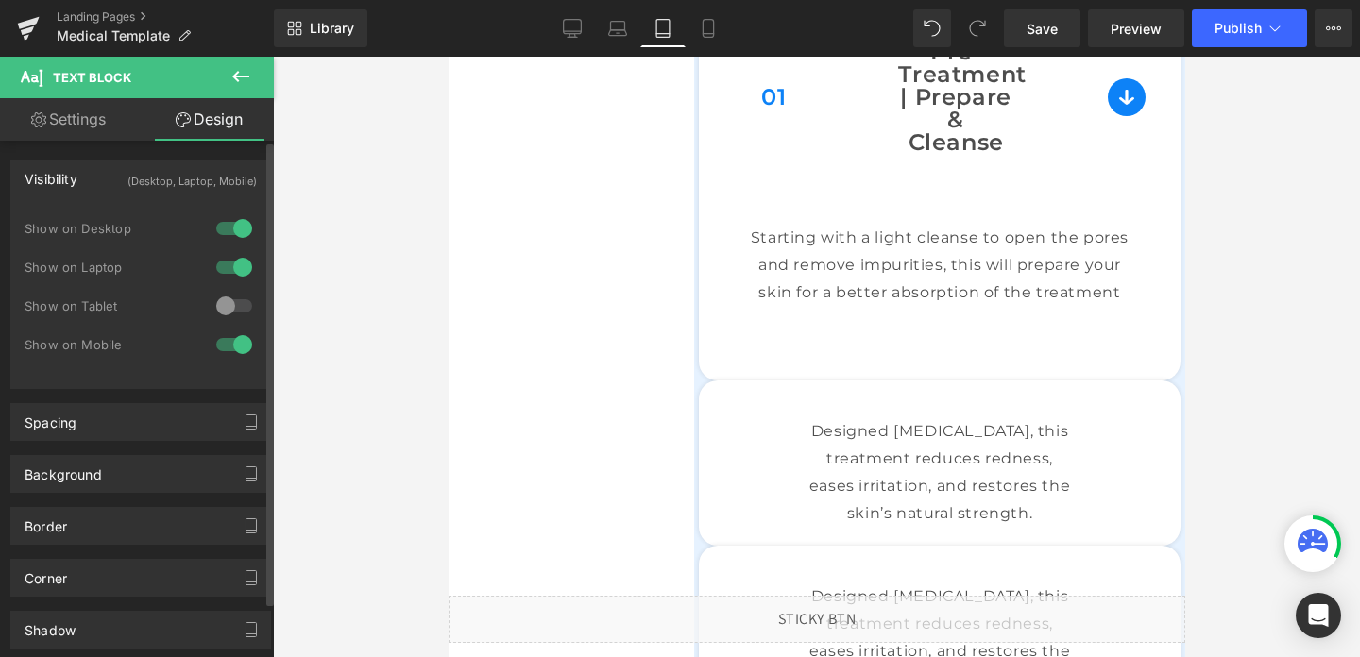
click at [232, 340] on div at bounding box center [234, 345] width 45 height 30
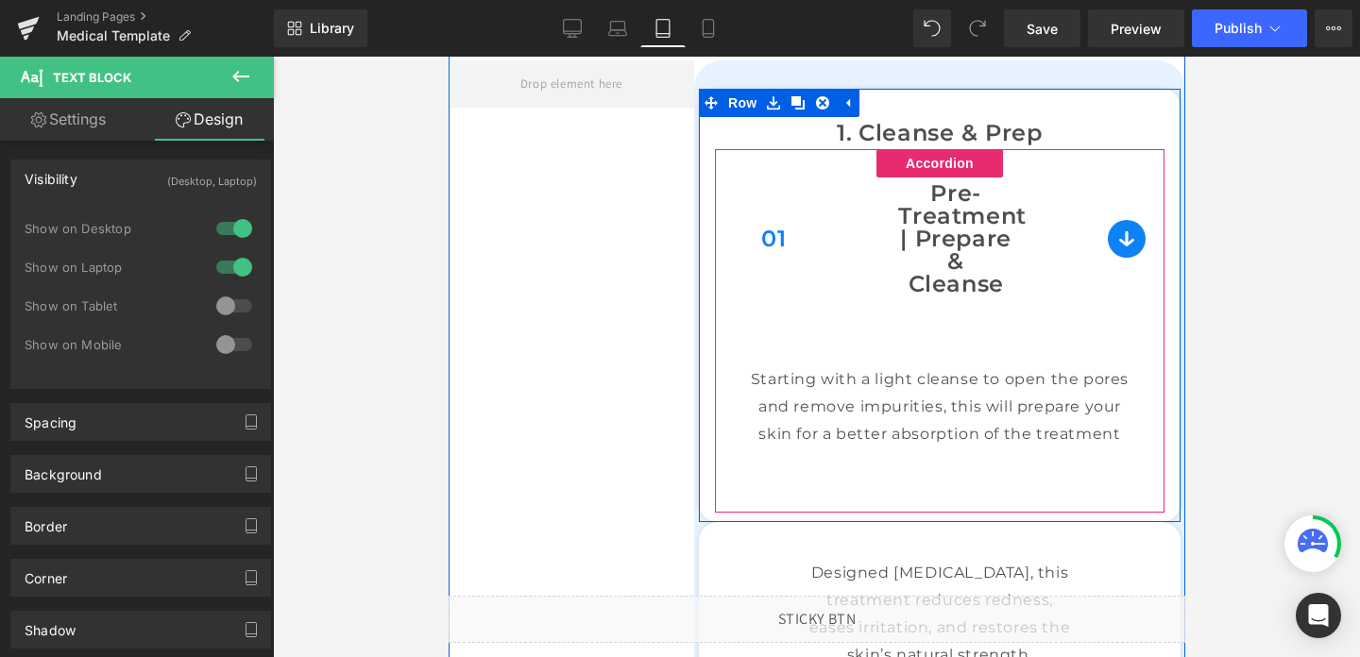
scroll to position [1723, 0]
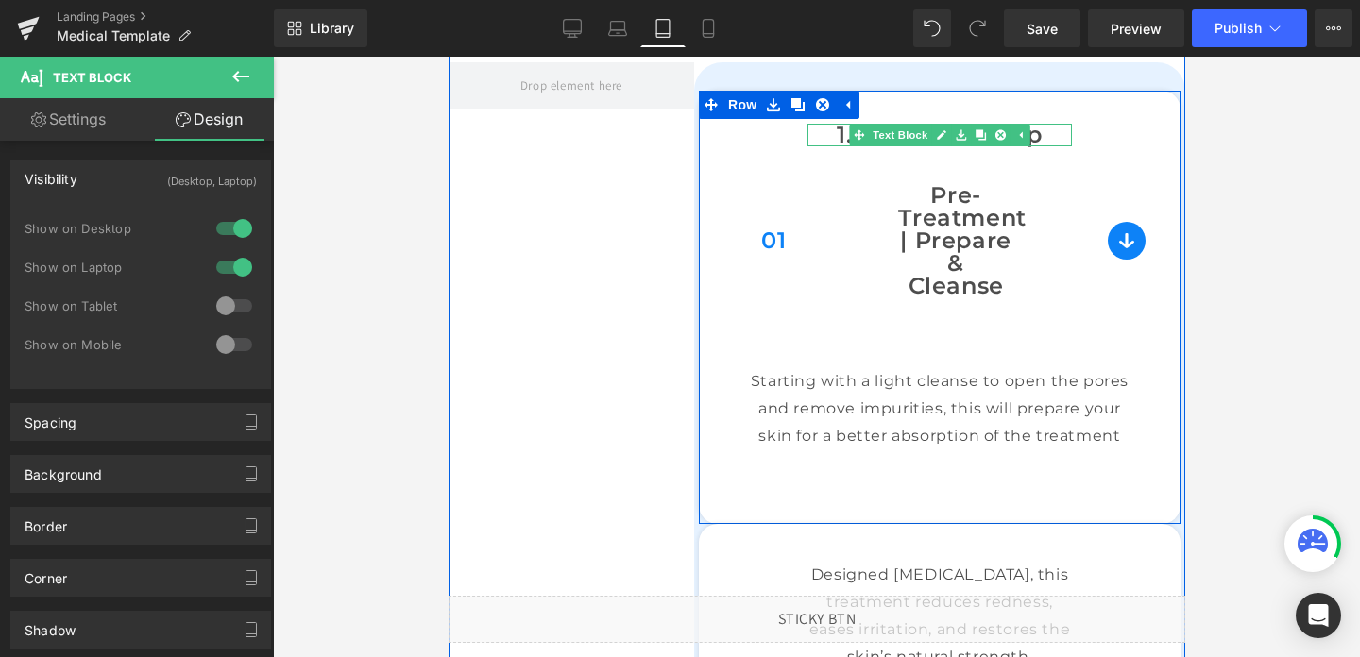
click at [1047, 130] on p "1. Cleanse & Prep" at bounding box center [939, 135] width 264 height 23
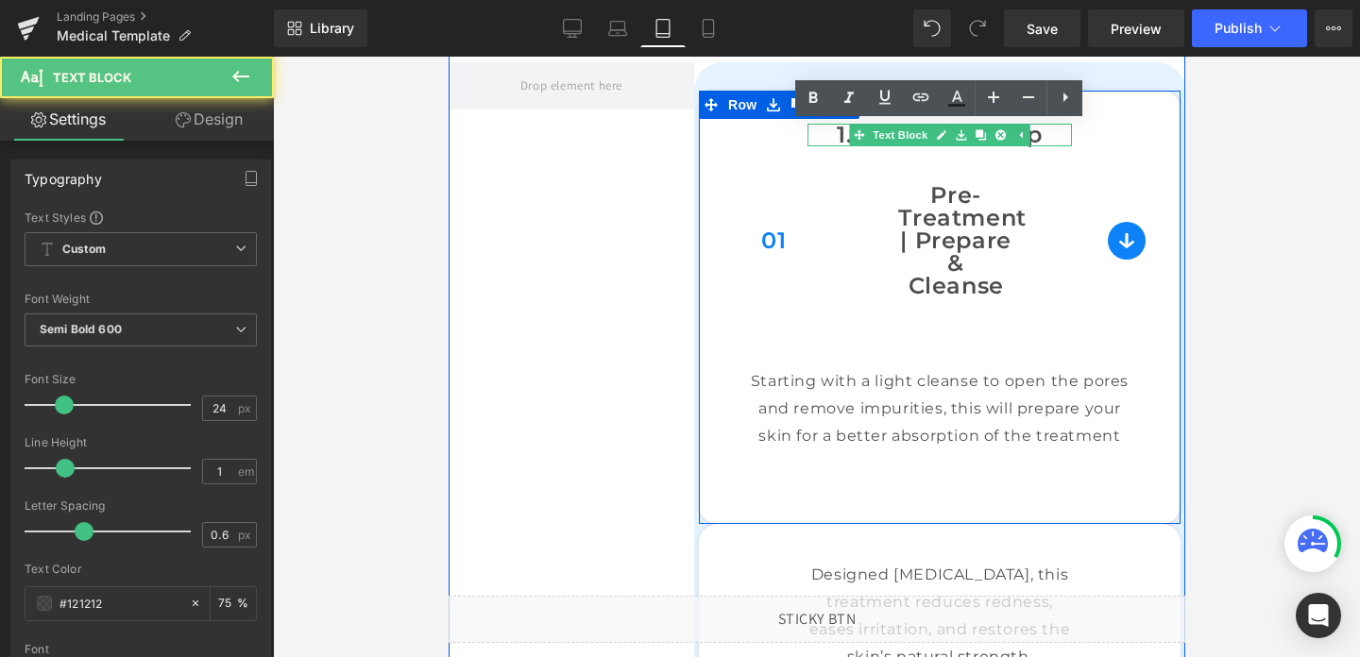
click at [1047, 130] on p "1. Cleanse & Prep" at bounding box center [939, 135] width 264 height 23
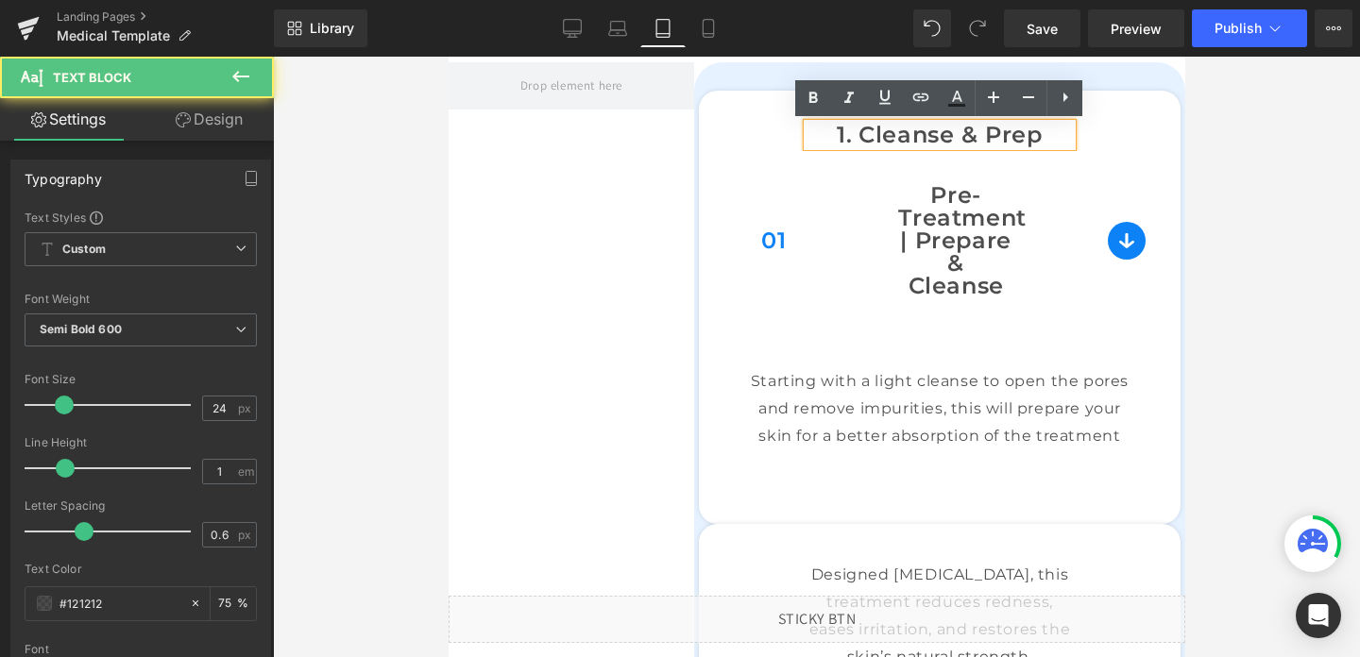
click at [1047, 130] on p "1. Cleanse & Prep" at bounding box center [939, 135] width 264 height 23
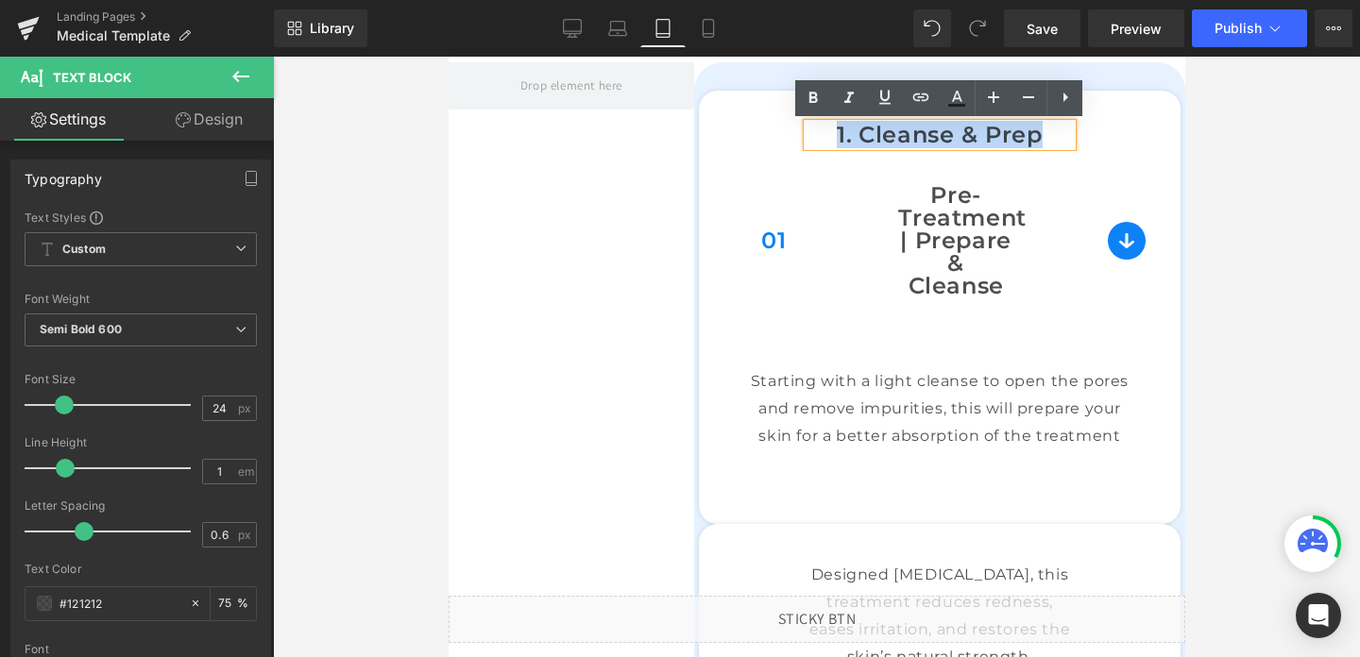
copy p "1. Cleanse & Prep"
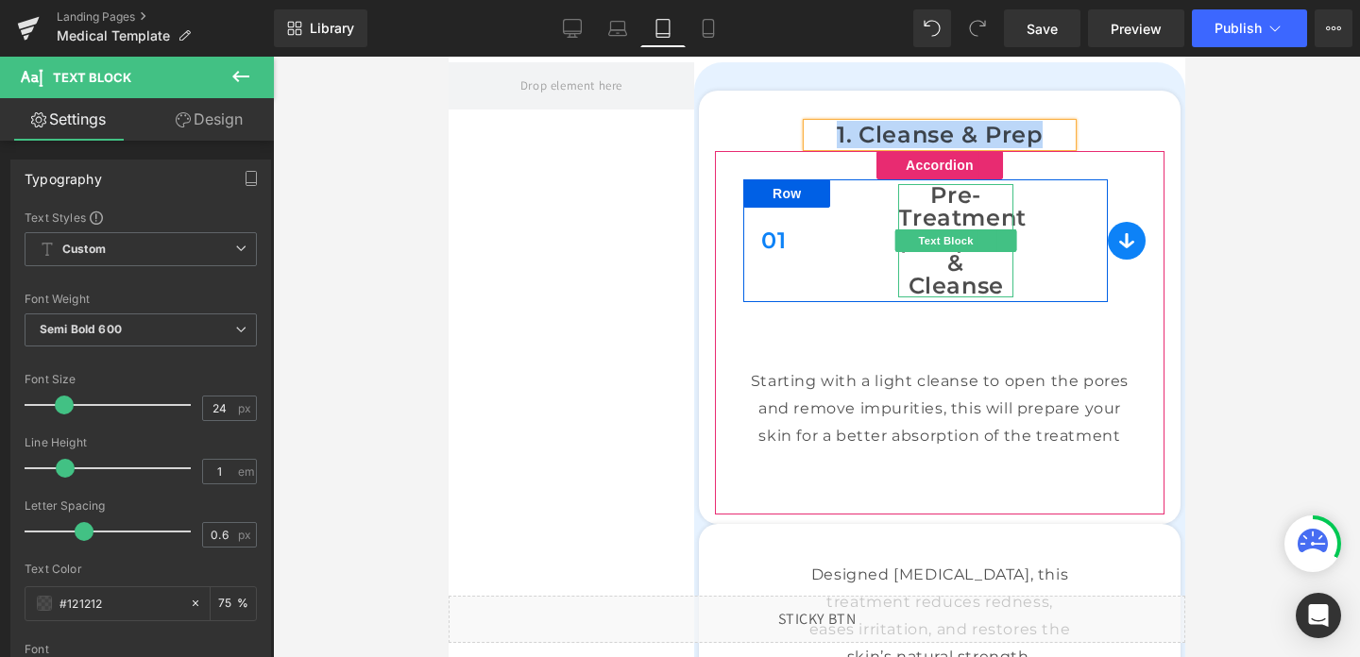
click at [977, 272] on p "Pre-Treatment | Prepare & Cleanse" at bounding box center [954, 240] width 115 height 113
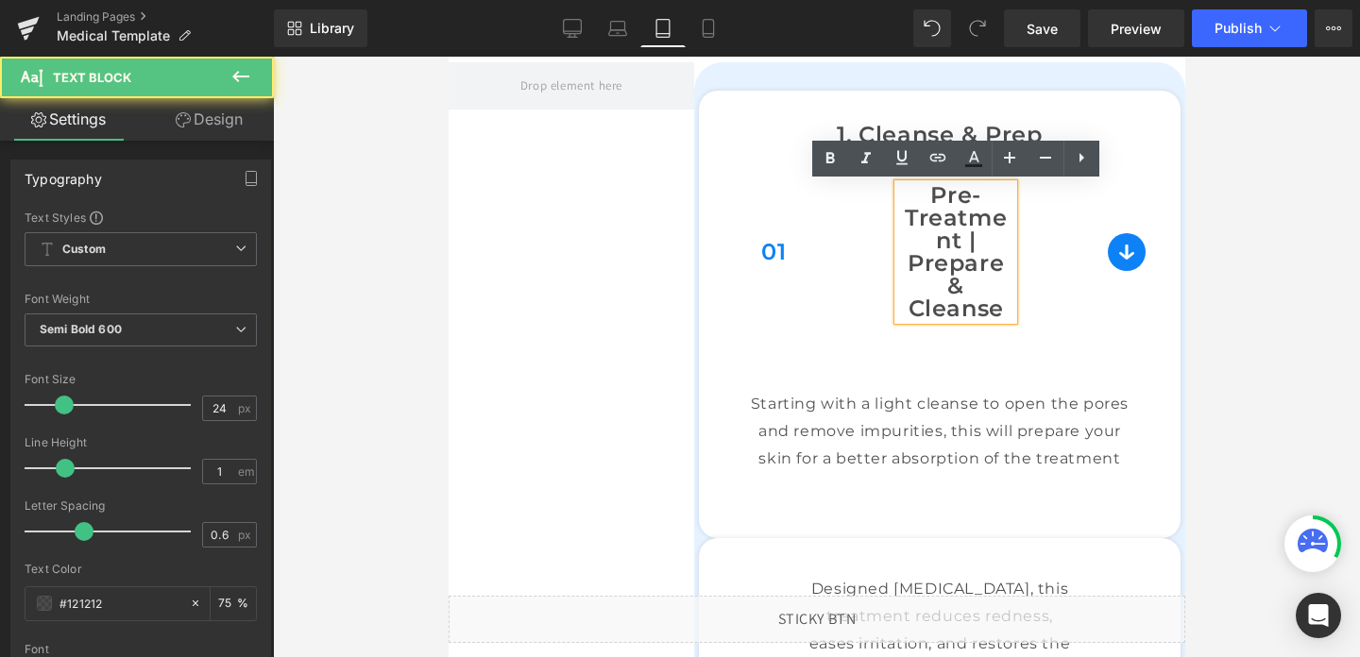
click at [977, 272] on p "Pre-Treatment | Prepare & Cleanse" at bounding box center [954, 252] width 115 height 136
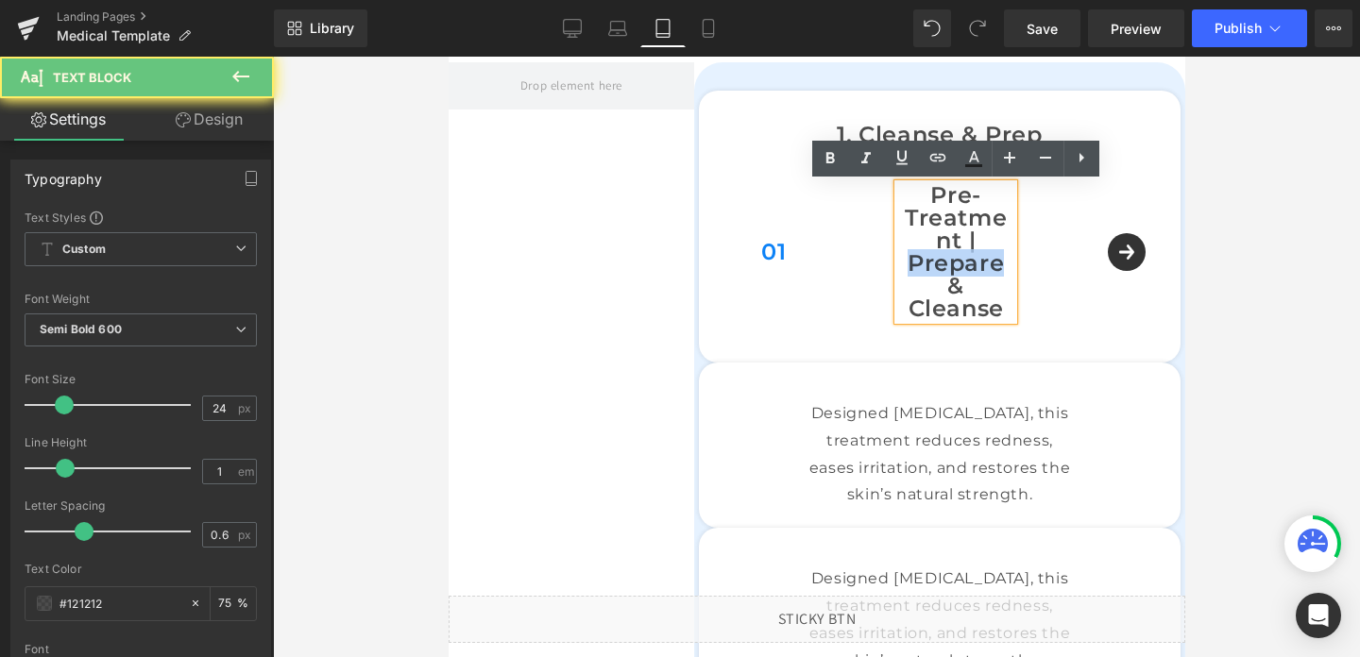
click at [977, 272] on p "Pre-Treatment | Prepare & Cleanse" at bounding box center [954, 252] width 115 height 136
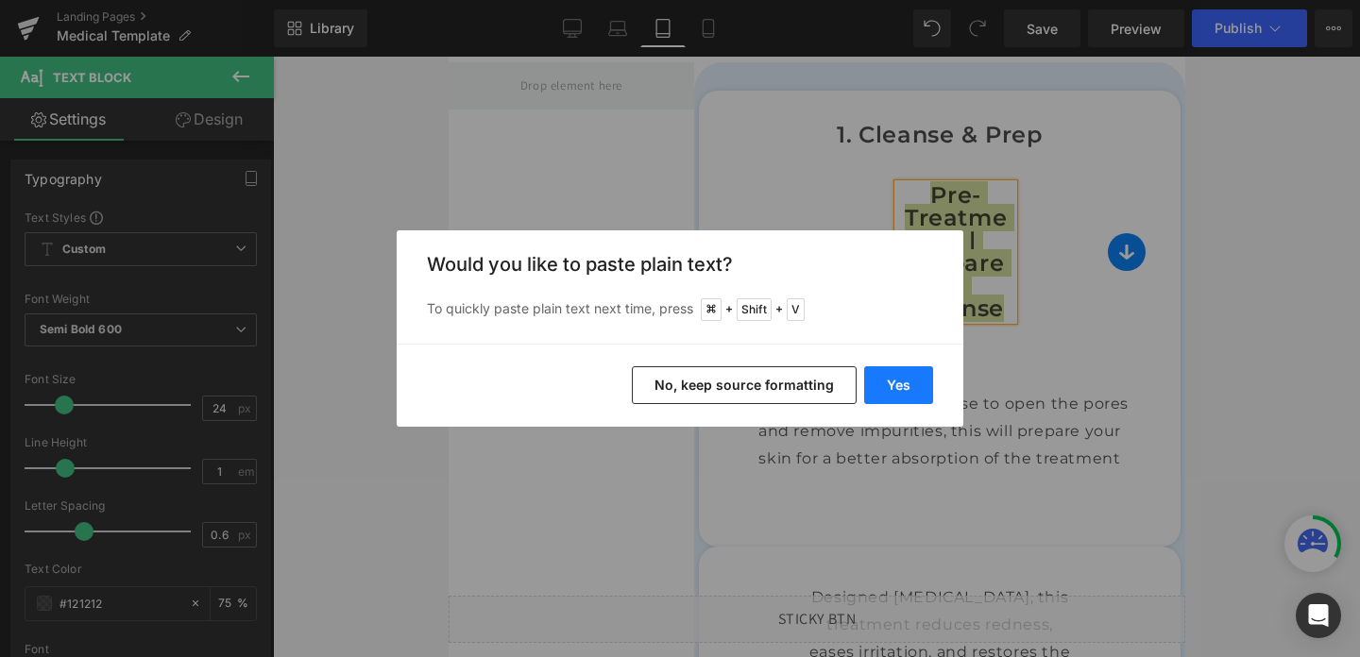
click at [901, 379] on button "Yes" at bounding box center [898, 385] width 69 height 38
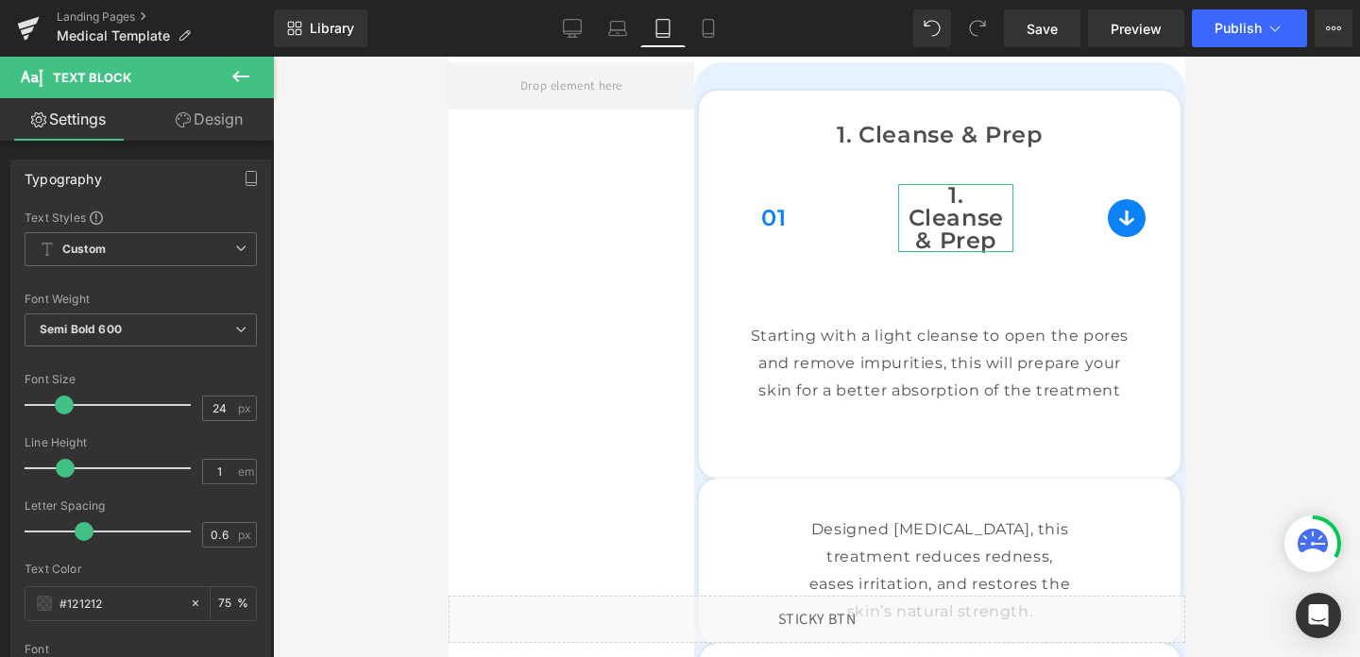
click at [204, 122] on link "Design" at bounding box center [209, 119] width 137 height 43
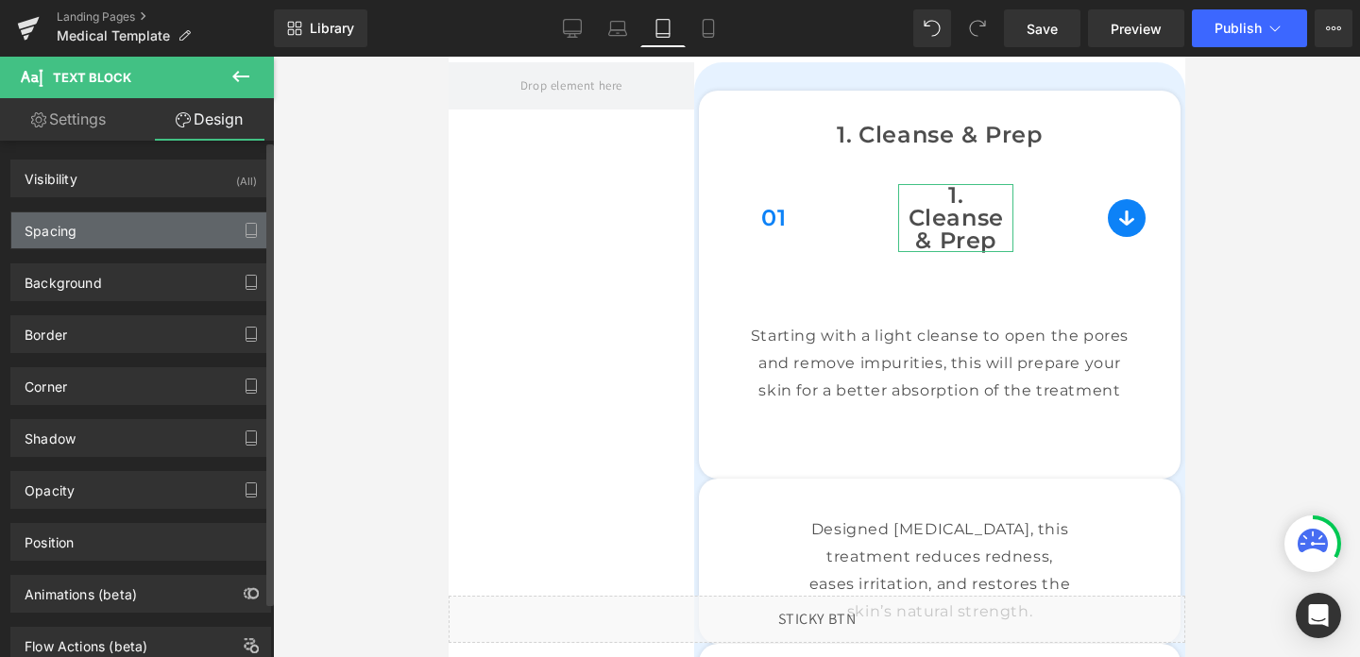
click at [138, 225] on div "Spacing" at bounding box center [140, 231] width 259 height 36
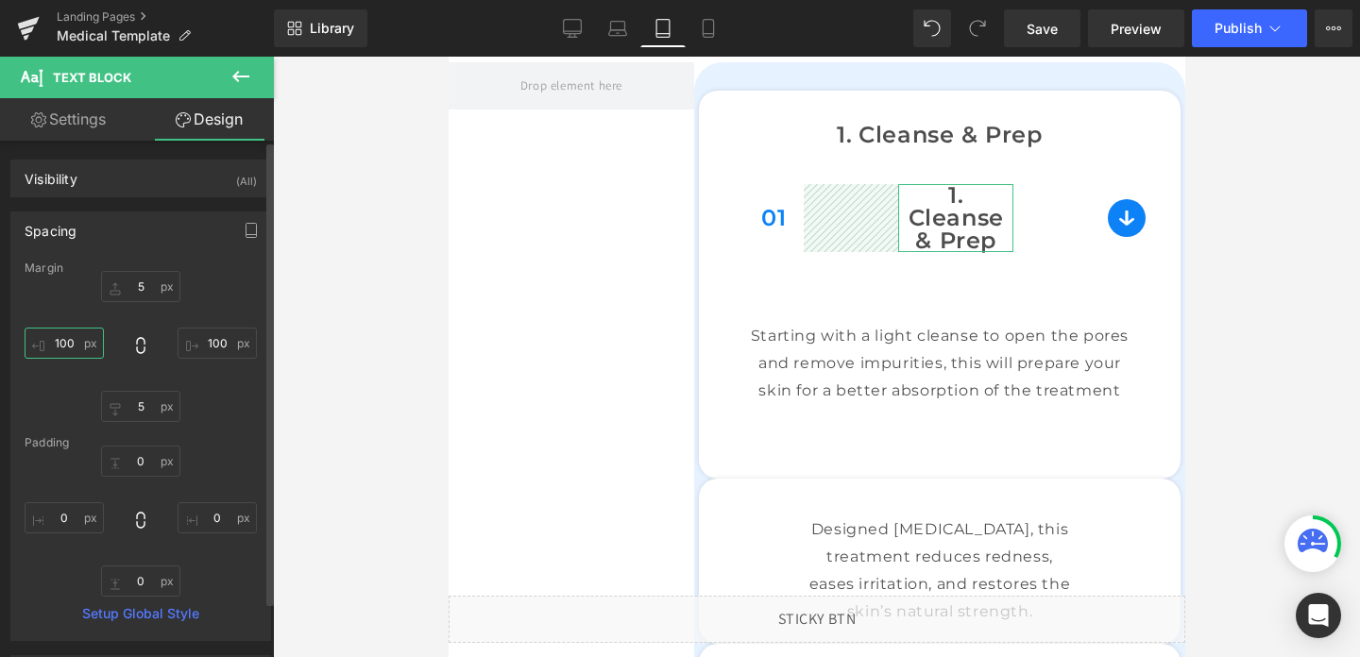
click at [71, 338] on input "100" at bounding box center [64, 343] width 79 height 31
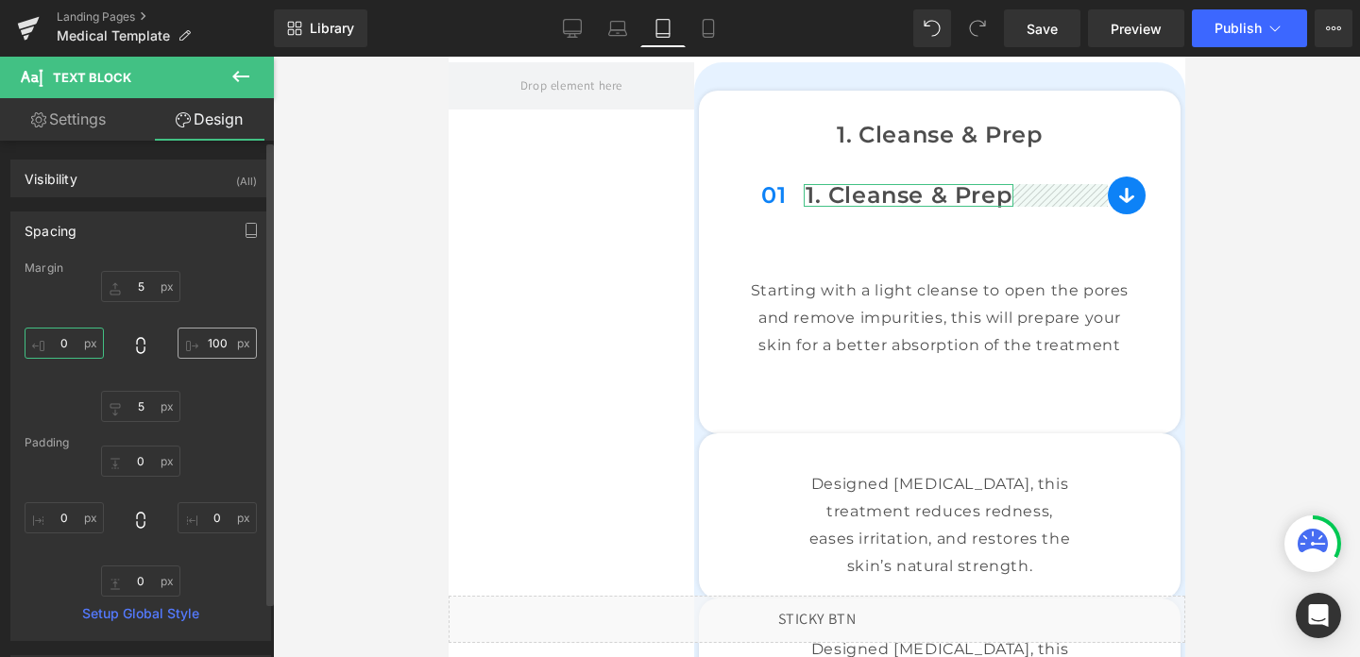
type input "0"
click at [204, 349] on input "100" at bounding box center [217, 343] width 79 height 31
type input "0"
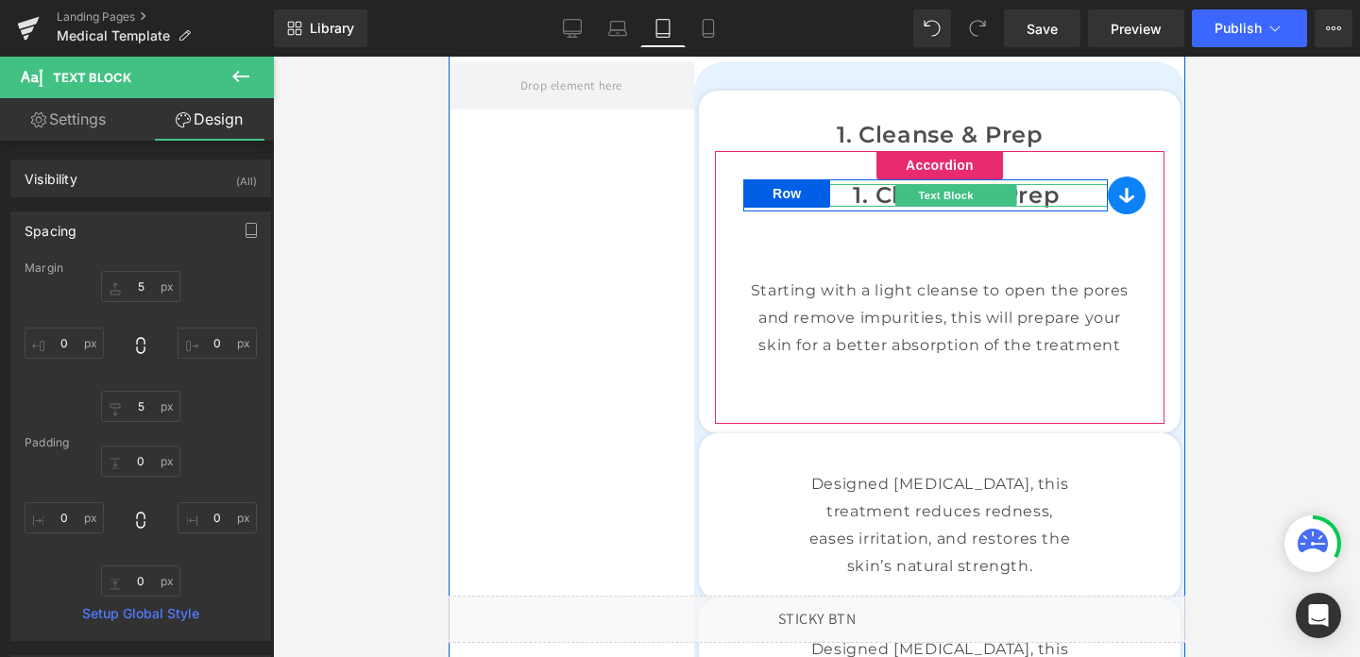
click at [878, 196] on p "1. Cleanse & Prep" at bounding box center [955, 195] width 304 height 23
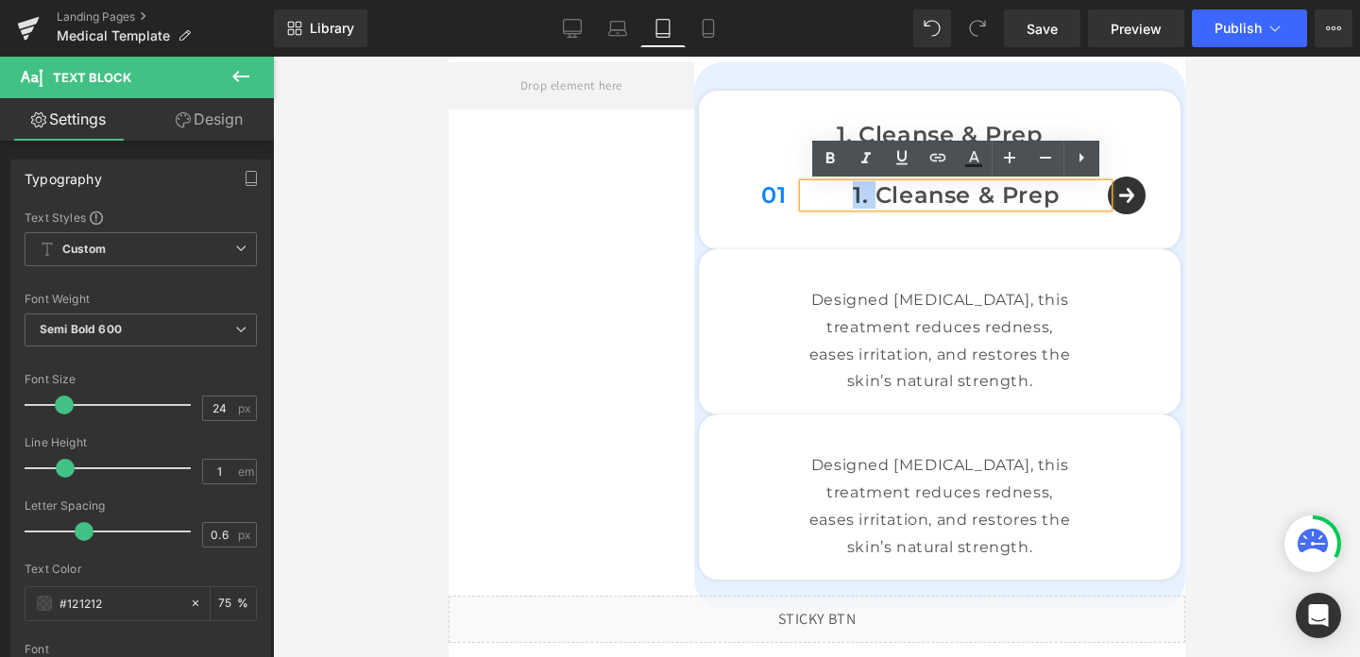
drag, startPoint x: 876, startPoint y: 196, endPoint x: 830, endPoint y: 196, distance: 45.3
click at [830, 196] on p "1. Cleanse & Prep" at bounding box center [955, 195] width 304 height 23
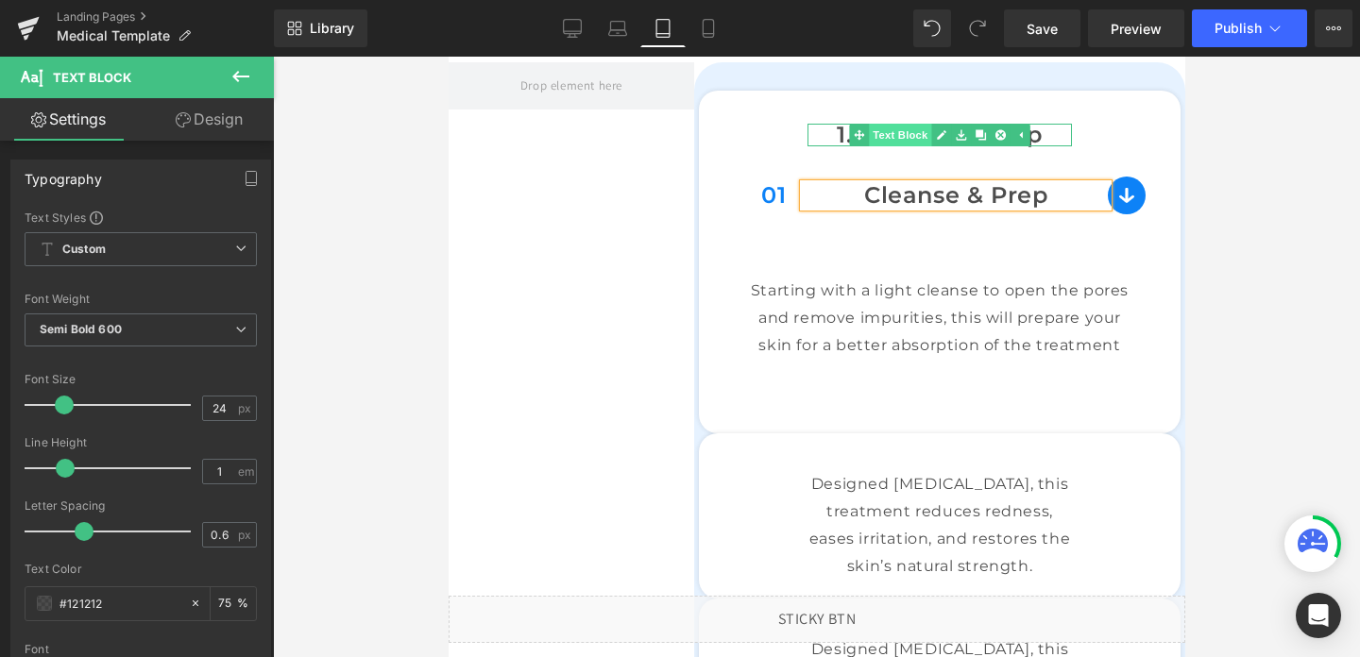
click at [901, 135] on span "Text Block" at bounding box center [899, 135] width 62 height 23
click at [576, 223] on div "1. Cleanse & Prep Text Block 01 Text Block Cleanse & Prep Text Block Row Text B…" at bounding box center [816, 428] width 737 height 788
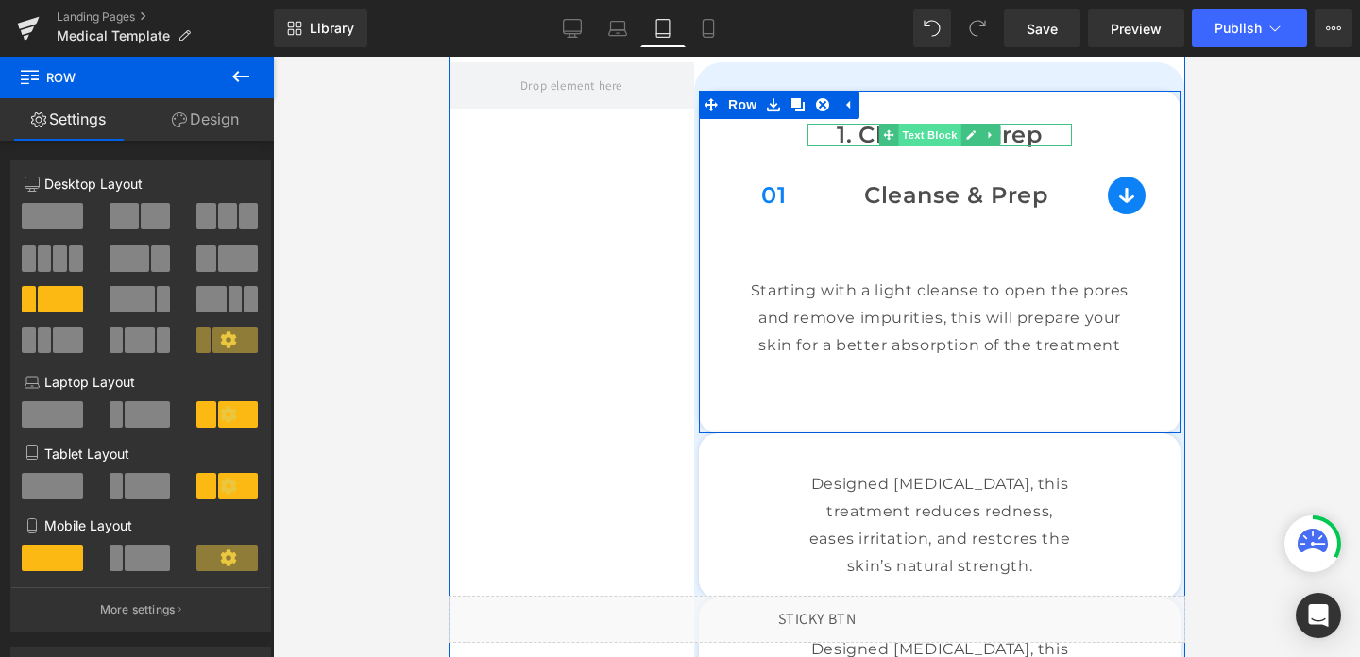
click at [924, 133] on span "Text Block" at bounding box center [928, 135] width 62 height 23
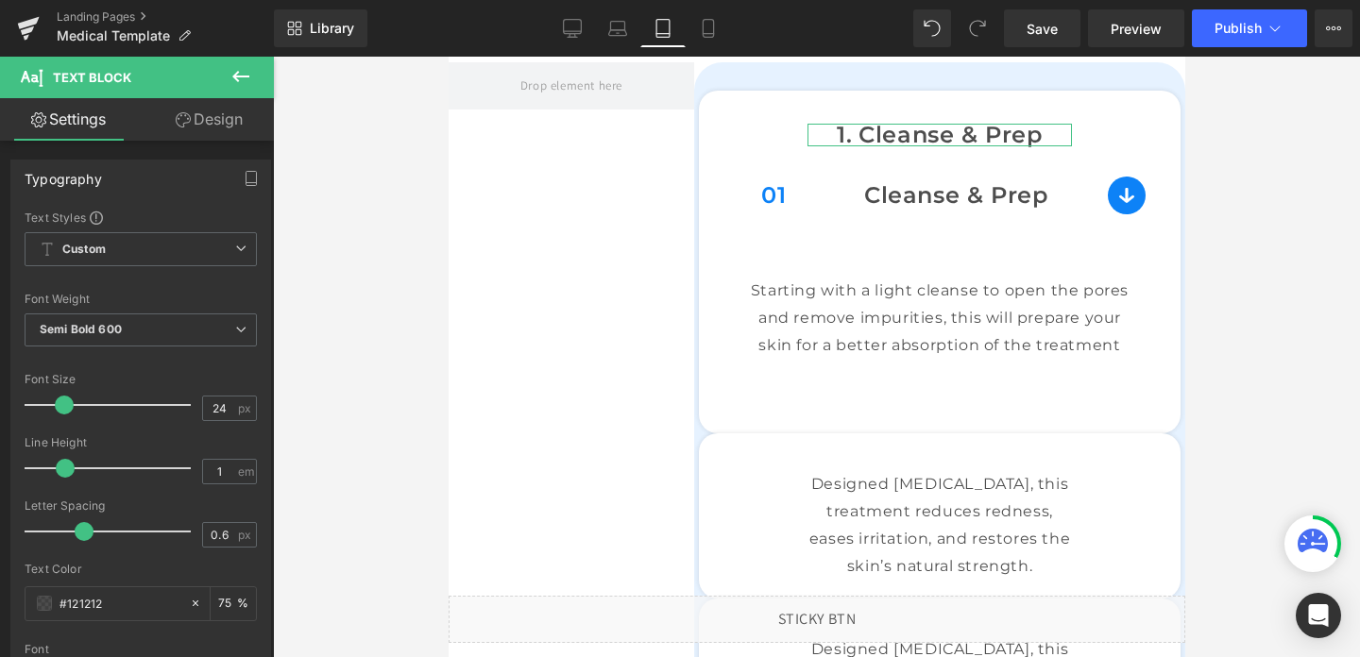
click at [237, 122] on link "Design" at bounding box center [209, 119] width 137 height 43
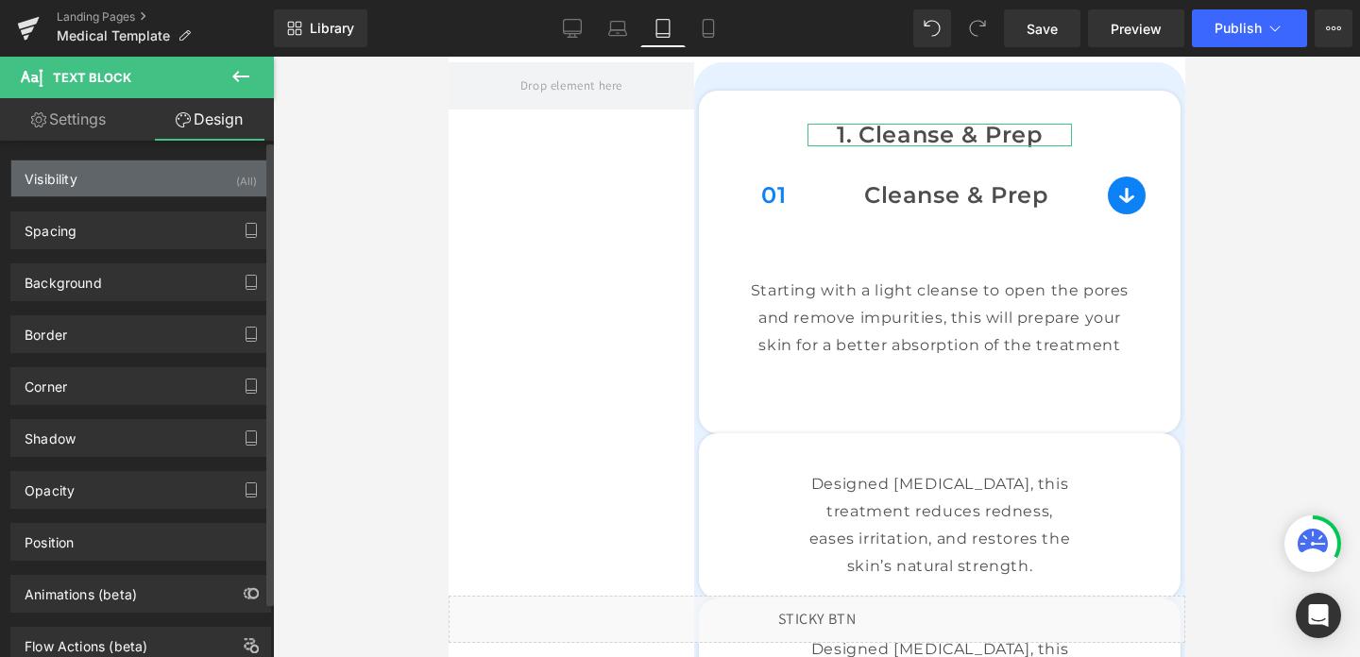
click at [229, 182] on div "Visibility (All)" at bounding box center [140, 179] width 259 height 36
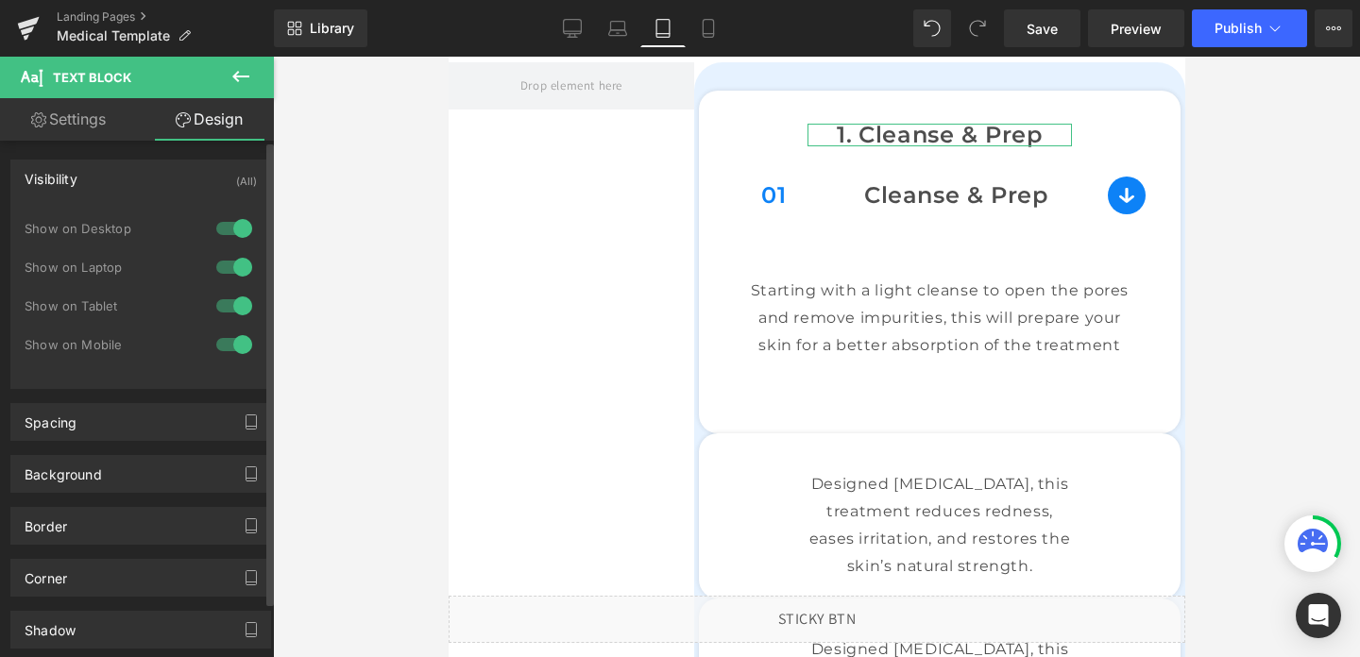
click at [228, 306] on div at bounding box center [234, 306] width 45 height 30
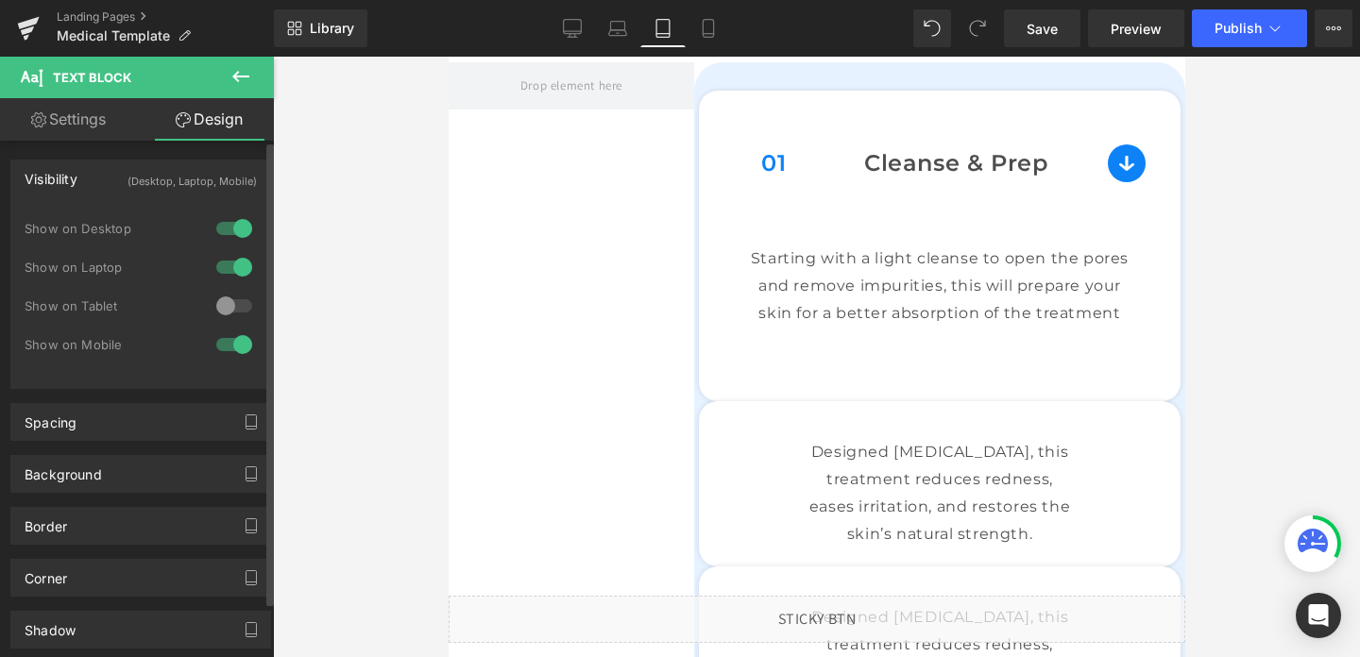
click at [231, 346] on div at bounding box center [234, 345] width 45 height 30
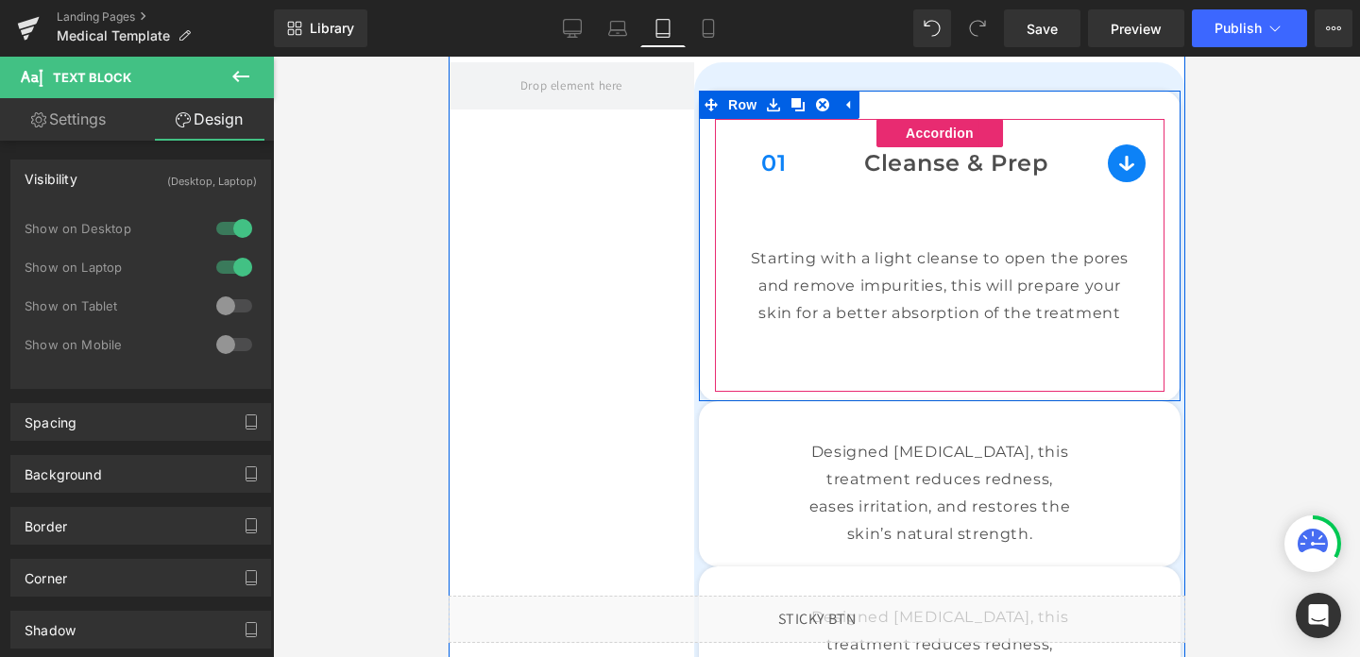
click at [1115, 174] on div "01 Text Block Cleanse & Prep Text Block Row" at bounding box center [939, 163] width 450 height 89
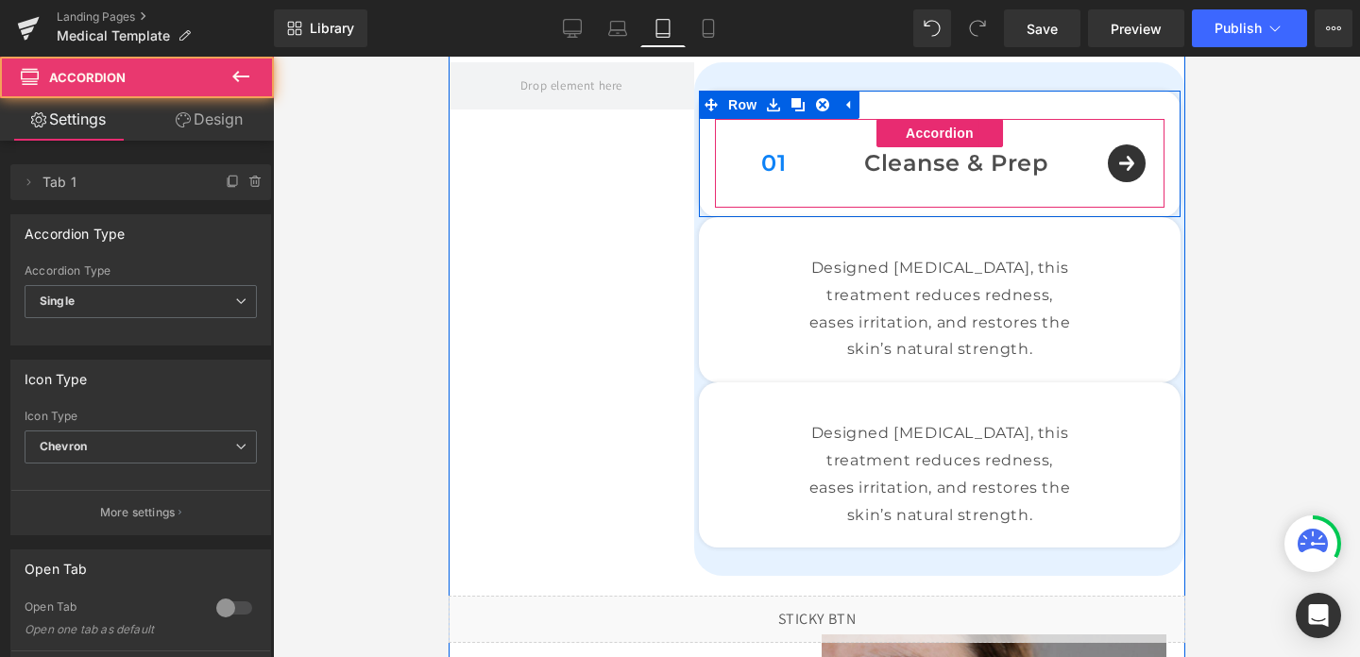
click at [1115, 174] on div "01 Text Block Cleanse & Prep Text Block Row" at bounding box center [939, 163] width 450 height 89
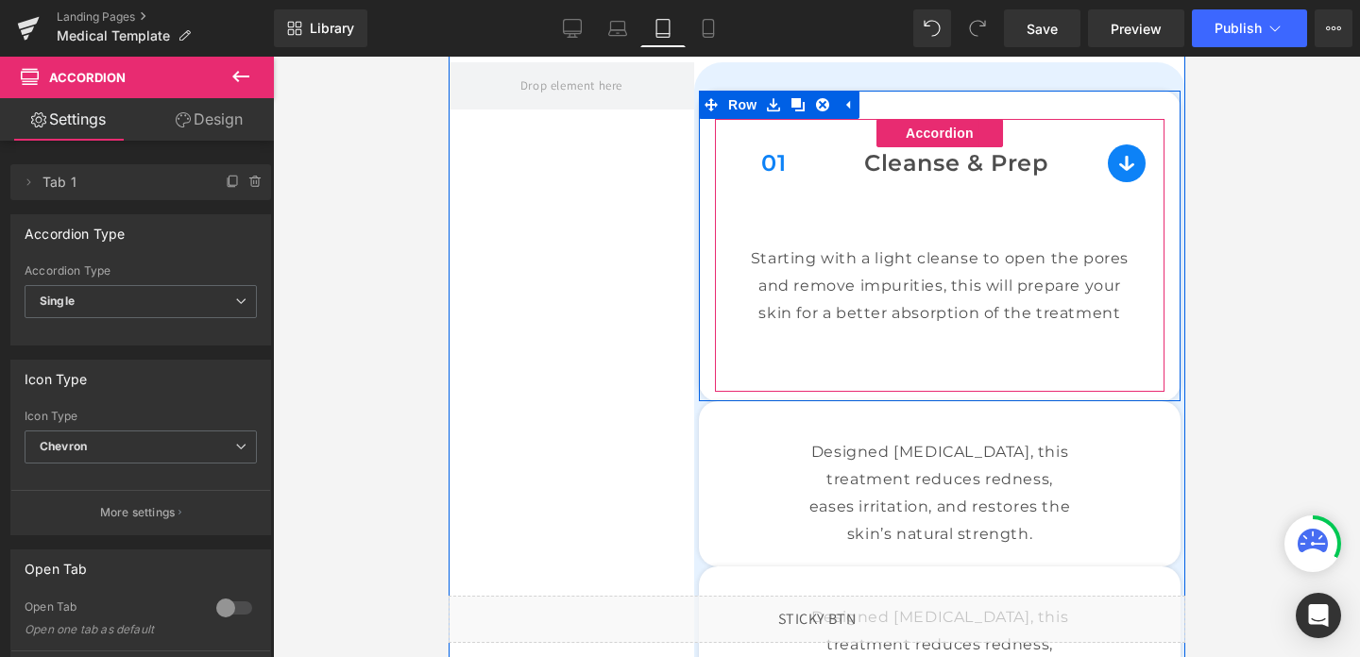
click at [1115, 174] on div "01 Text Block Cleanse & Prep Text Block Row" at bounding box center [939, 163] width 450 height 89
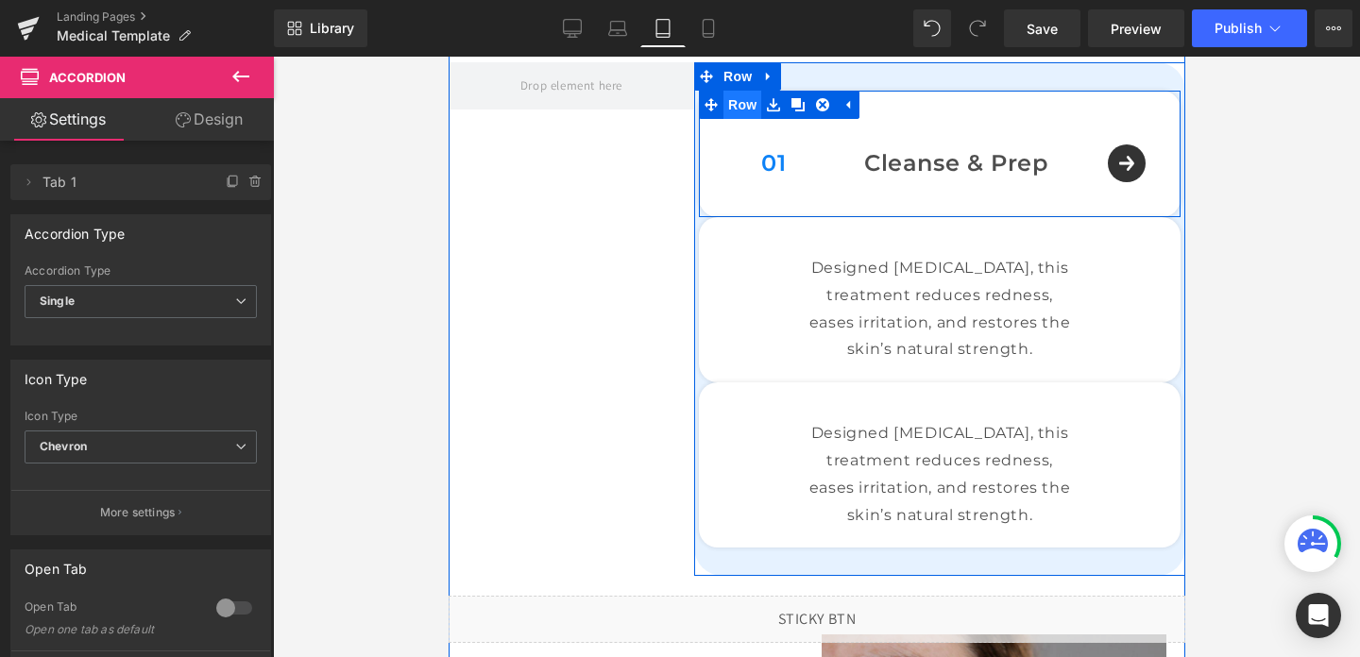
click at [734, 111] on span "Row" at bounding box center [742, 105] width 38 height 28
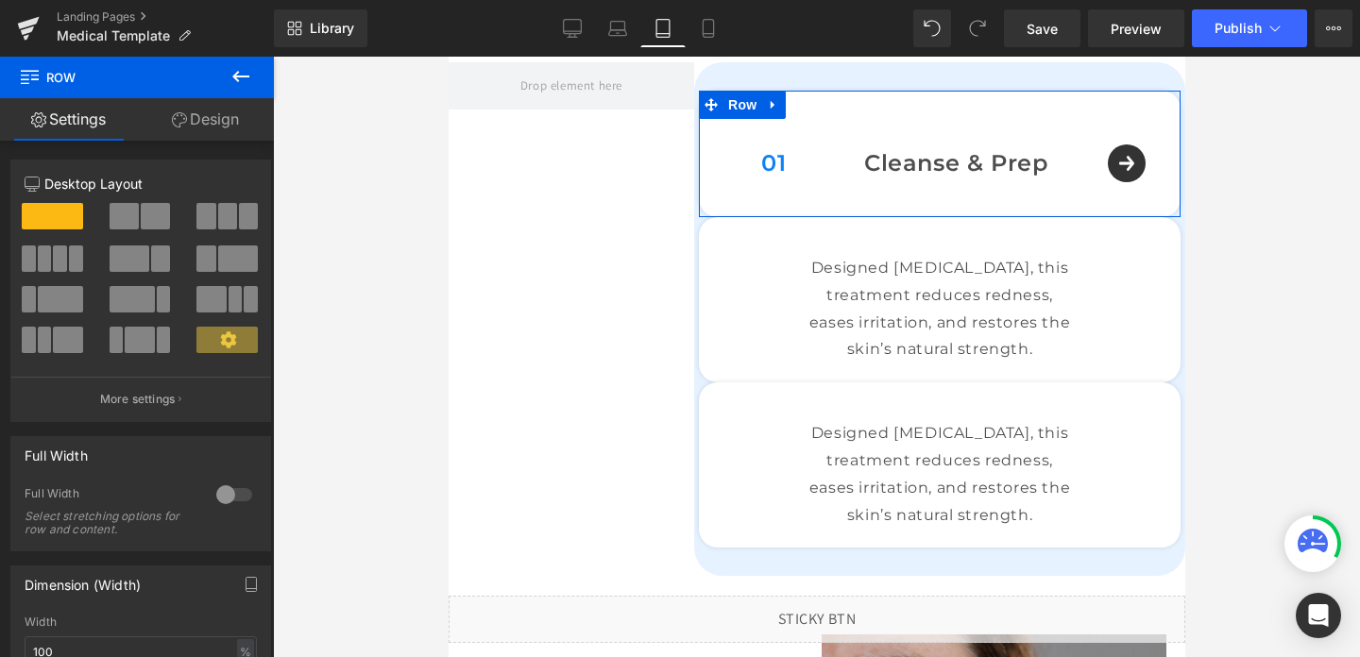
click at [205, 129] on link "Design" at bounding box center [205, 119] width 137 height 43
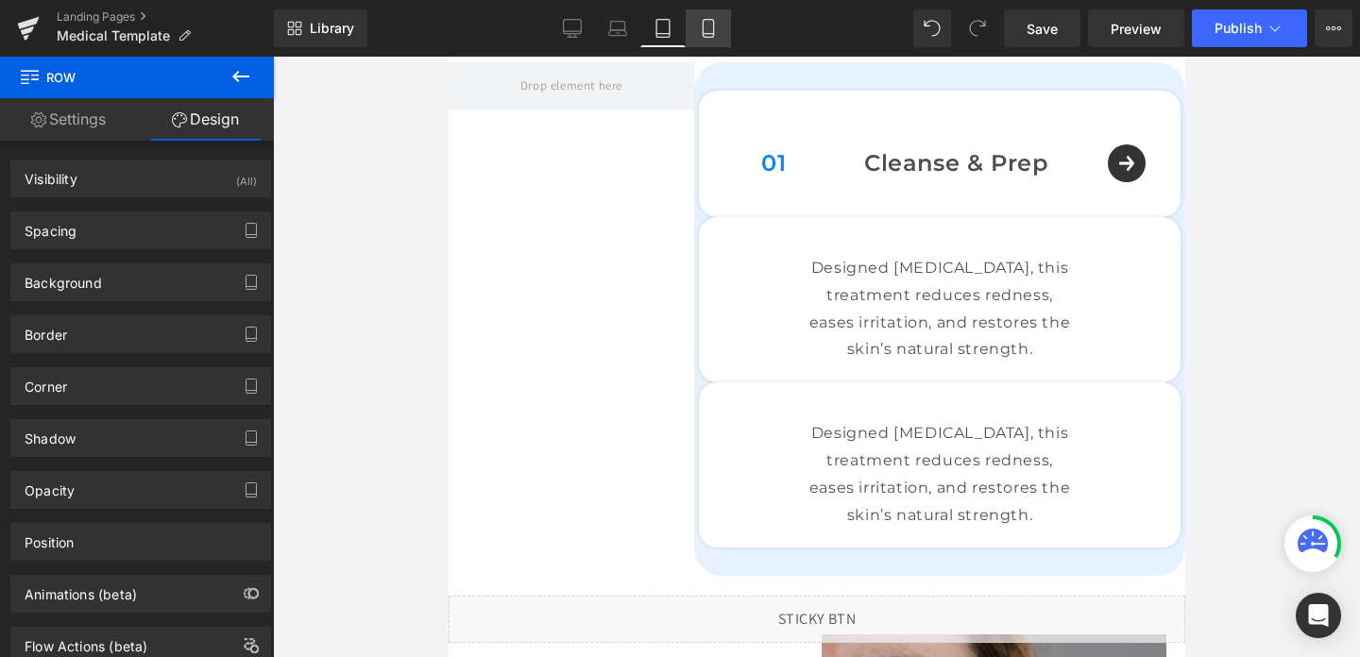
click at [713, 26] on icon at bounding box center [708, 29] width 10 height 18
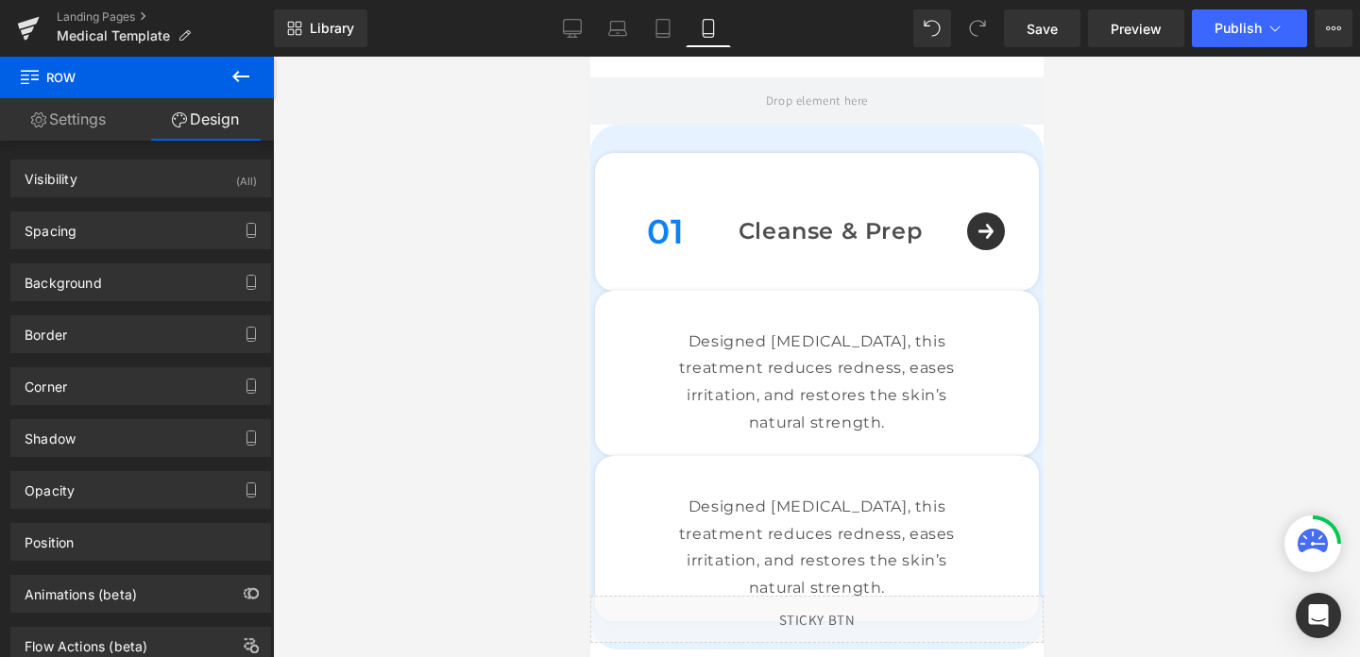
scroll to position [1476, 0]
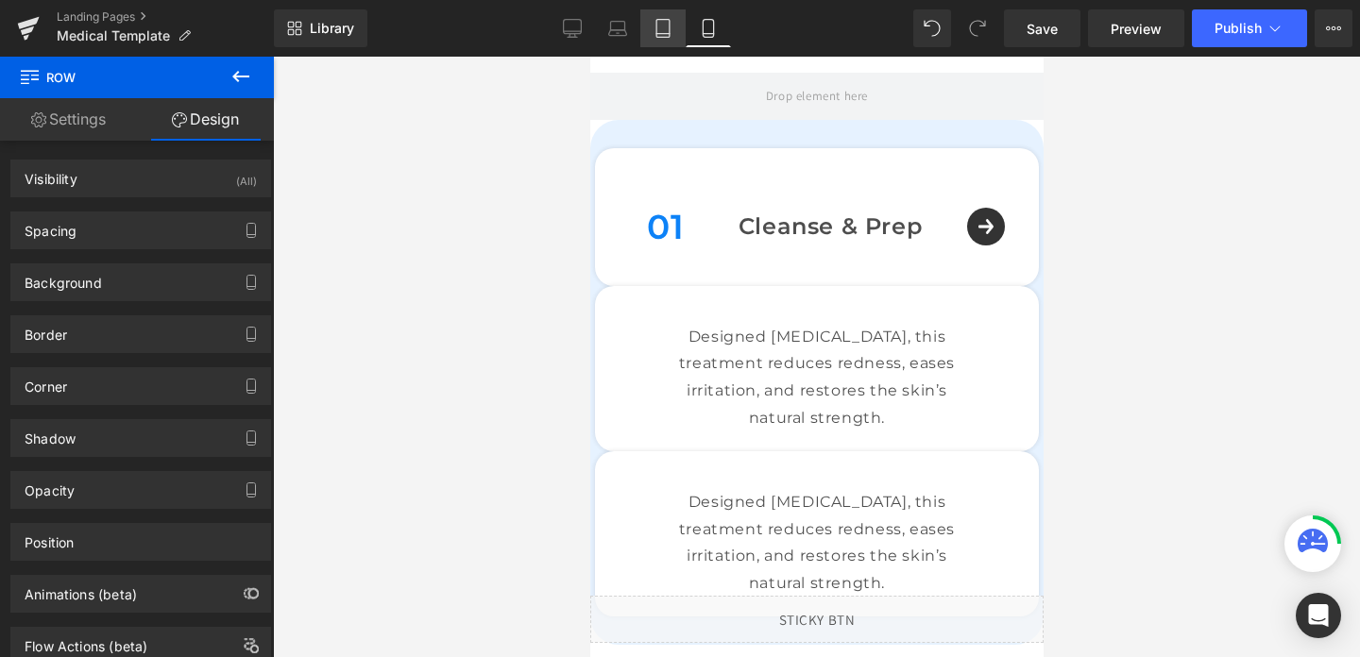
click at [662, 32] on icon at bounding box center [663, 28] width 19 height 19
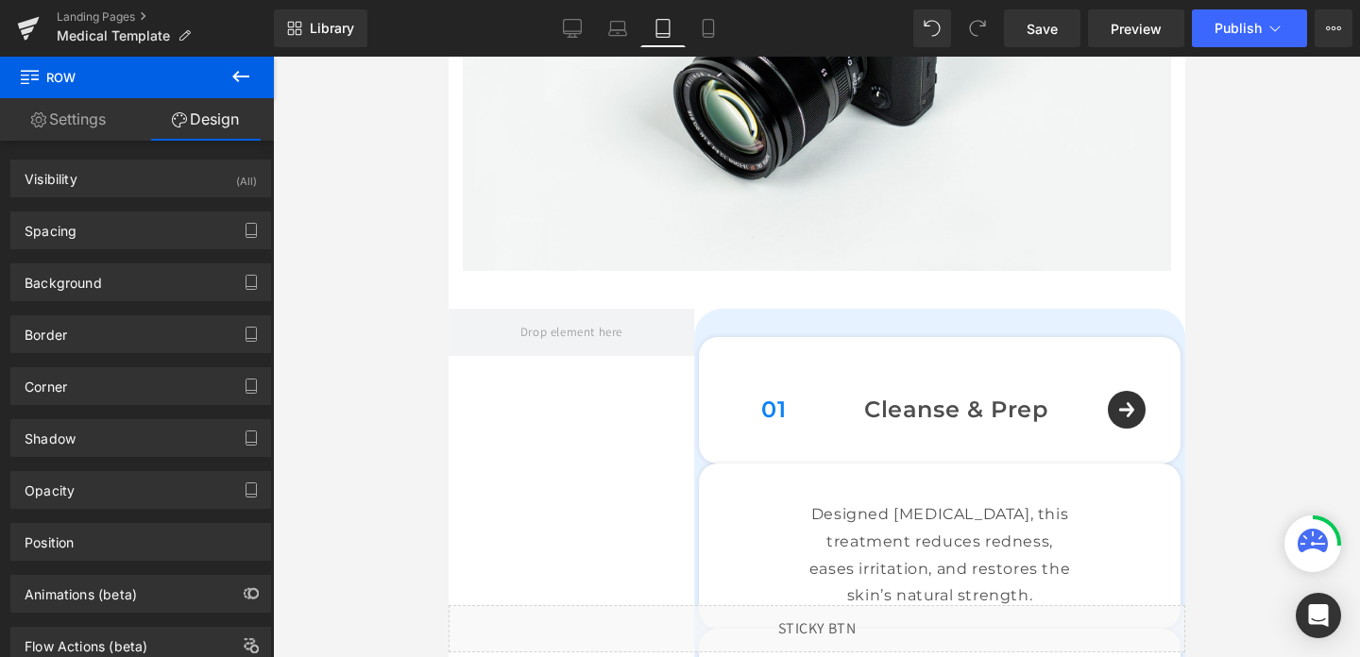
type input "0"
type input "30"
type input "0"
type input "10"
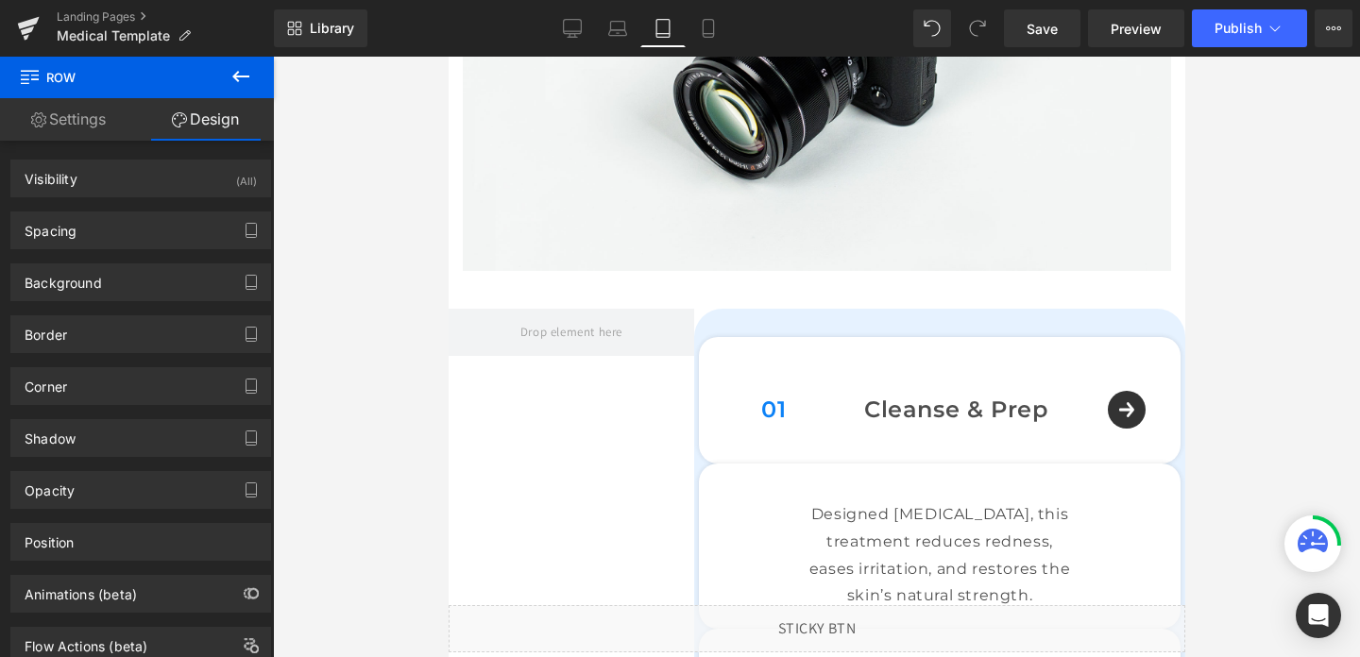
type input "0"
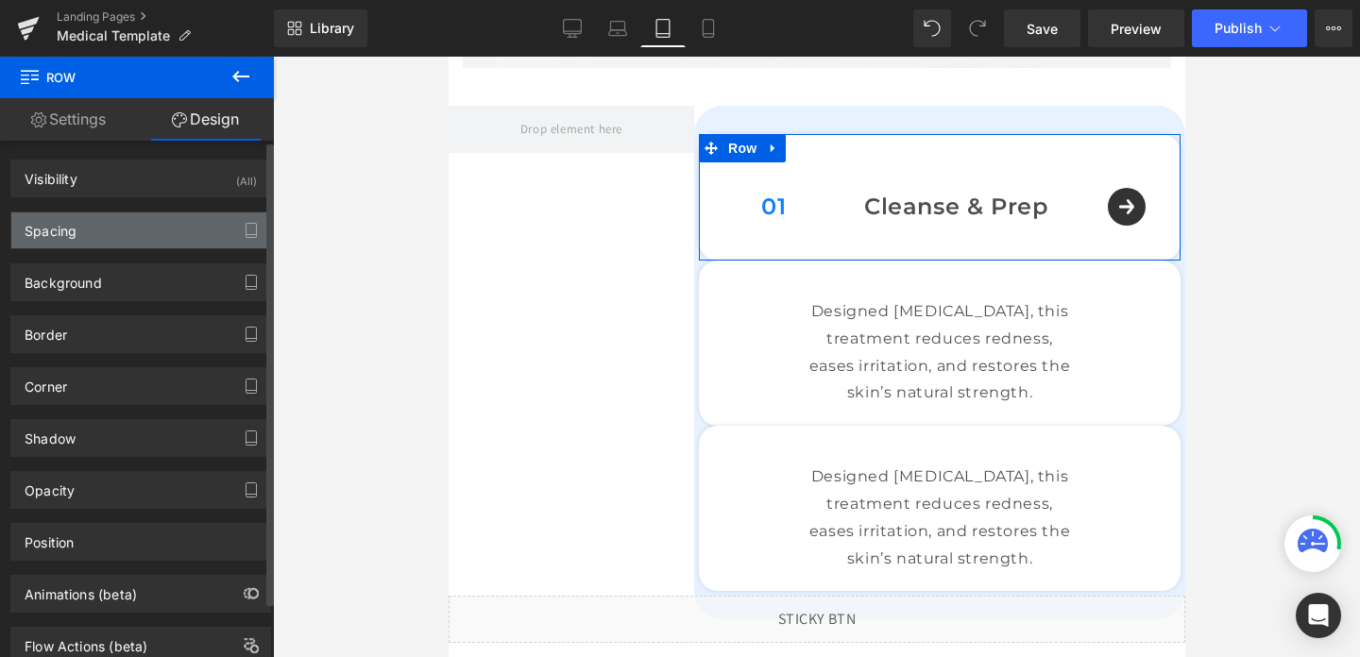
scroll to position [1678, 0]
click at [152, 241] on div "Spacing" at bounding box center [140, 231] width 259 height 36
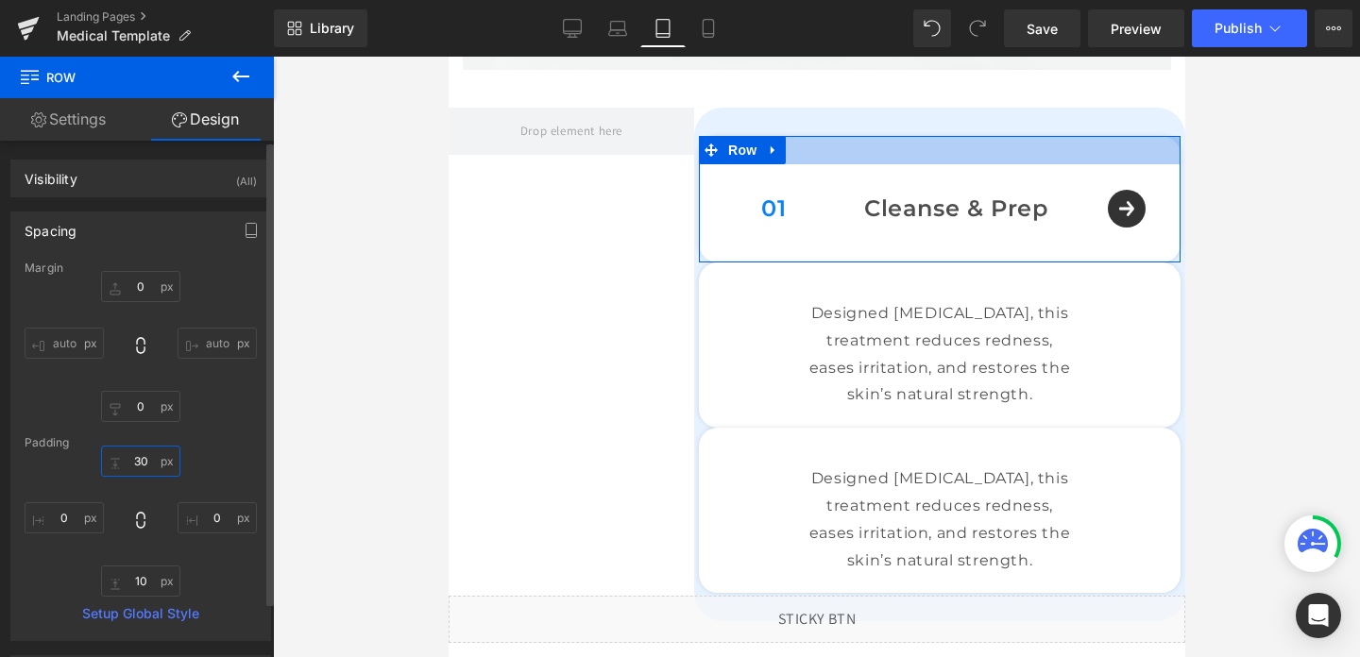
click at [137, 462] on input "30" at bounding box center [140, 461] width 79 height 31
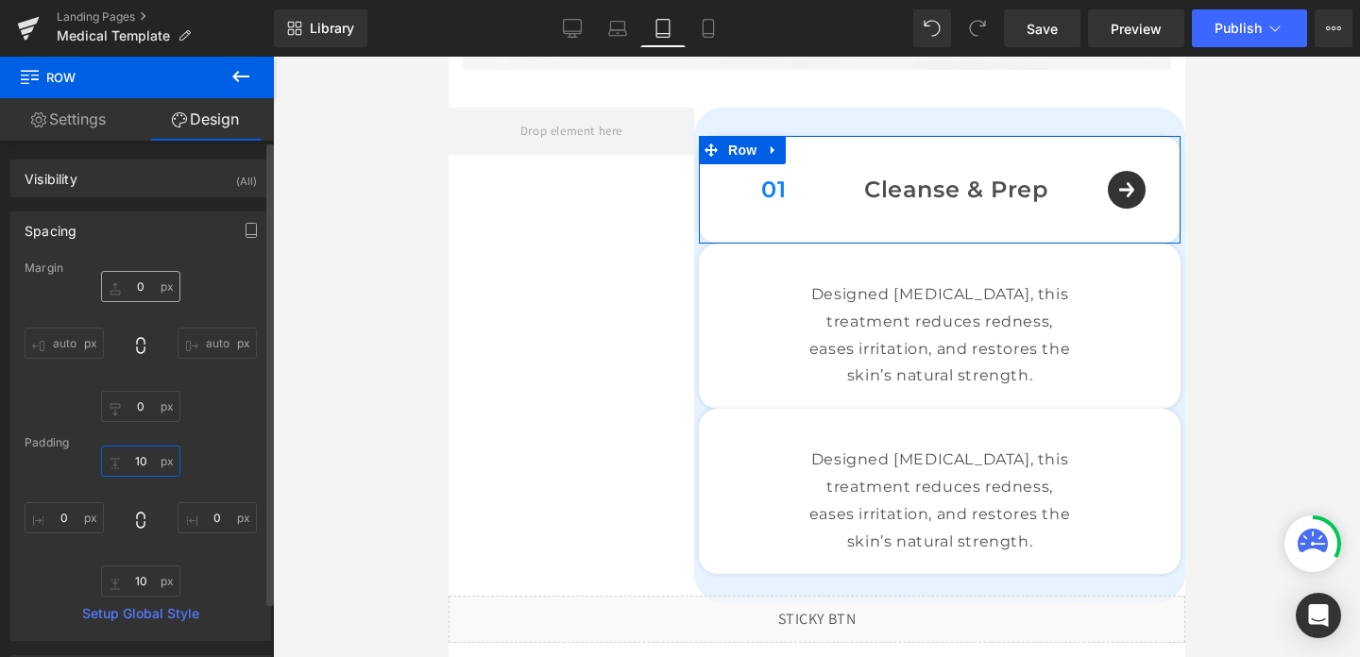
type input "10"
click at [133, 288] on input "0" at bounding box center [140, 286] width 79 height 31
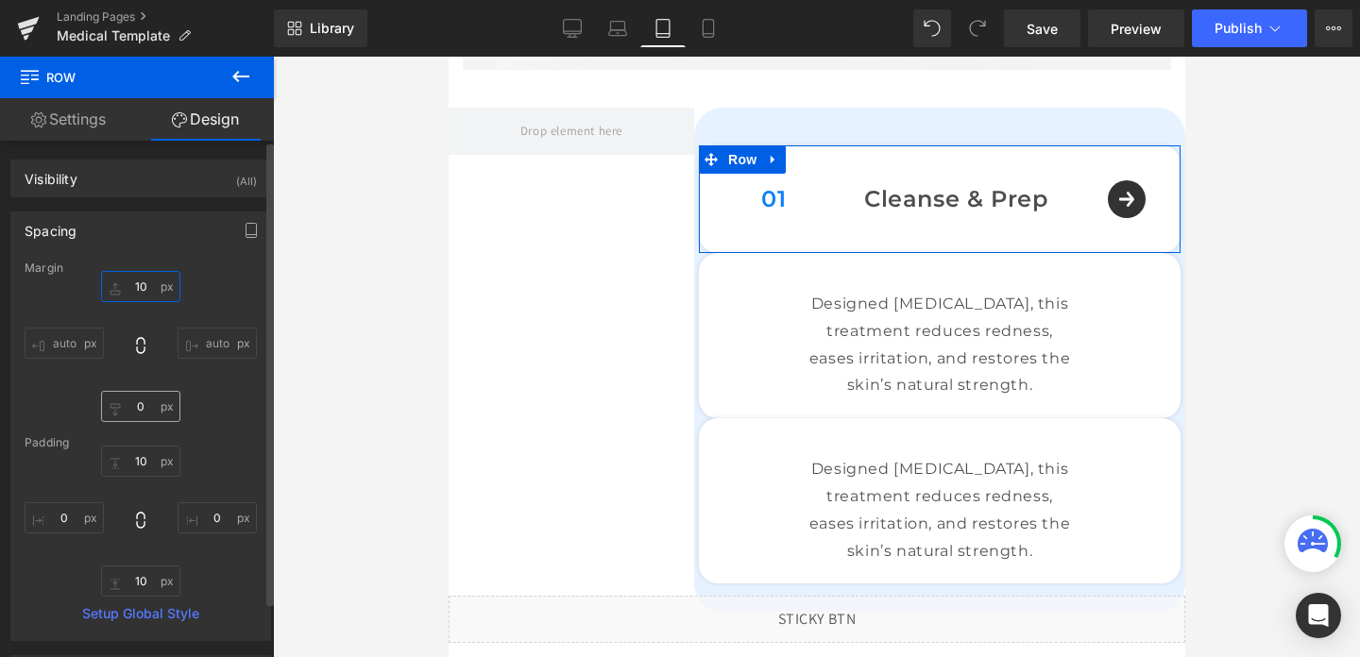
type input "10"
click at [135, 403] on input "0" at bounding box center [140, 406] width 79 height 31
type input "10"
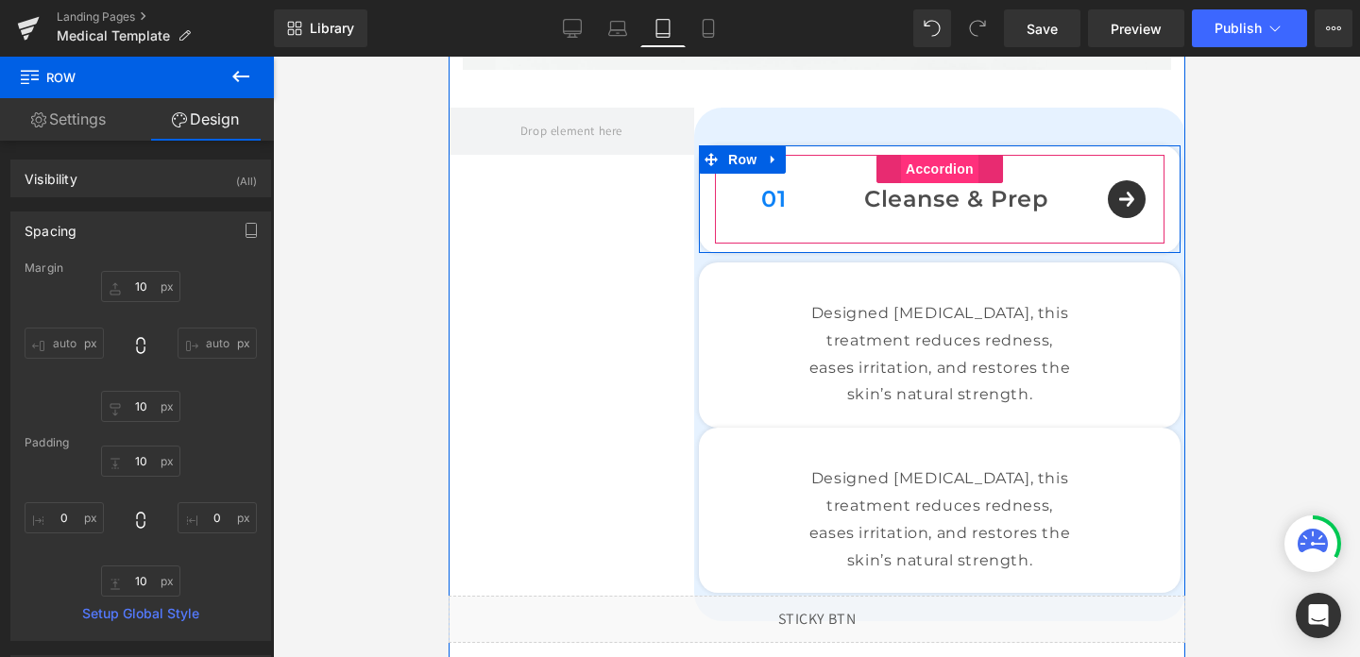
click at [943, 169] on span "Accordion" at bounding box center [938, 169] width 77 height 28
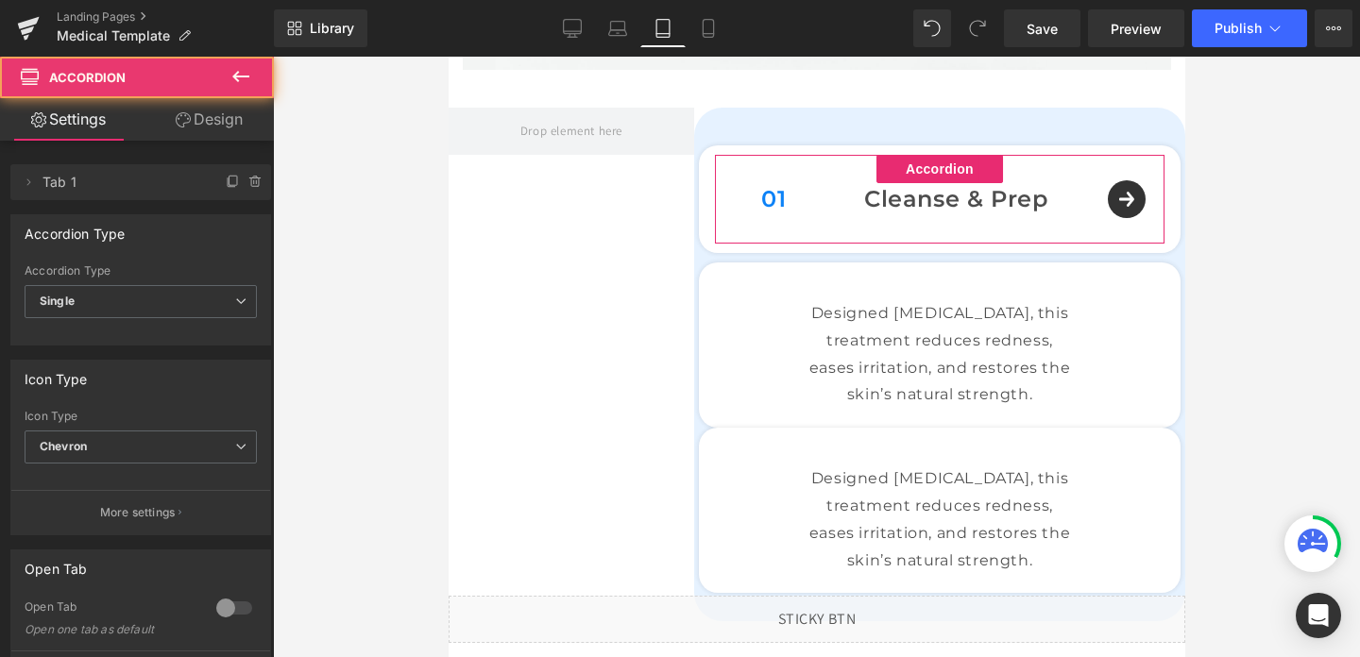
click at [227, 129] on link "Design" at bounding box center [209, 119] width 137 height 43
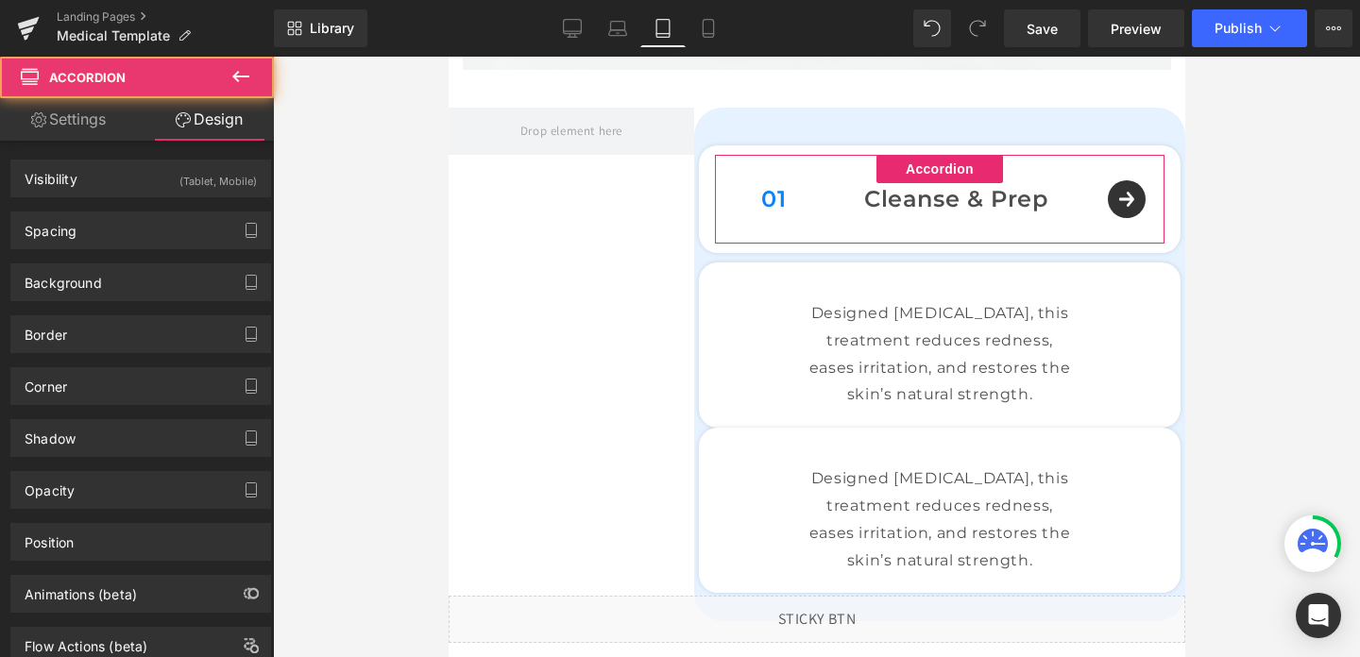
type input "0"
type input "2"
type input "0"
type input "2"
type input "0"
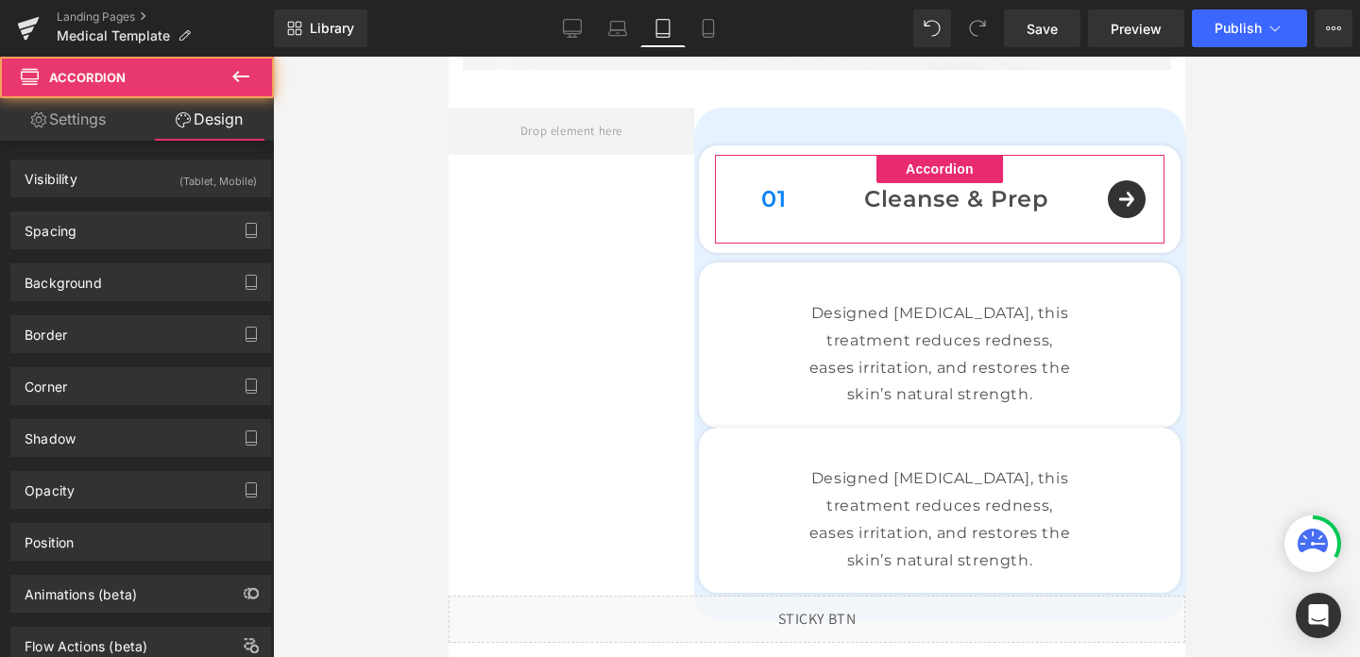
type input "0"
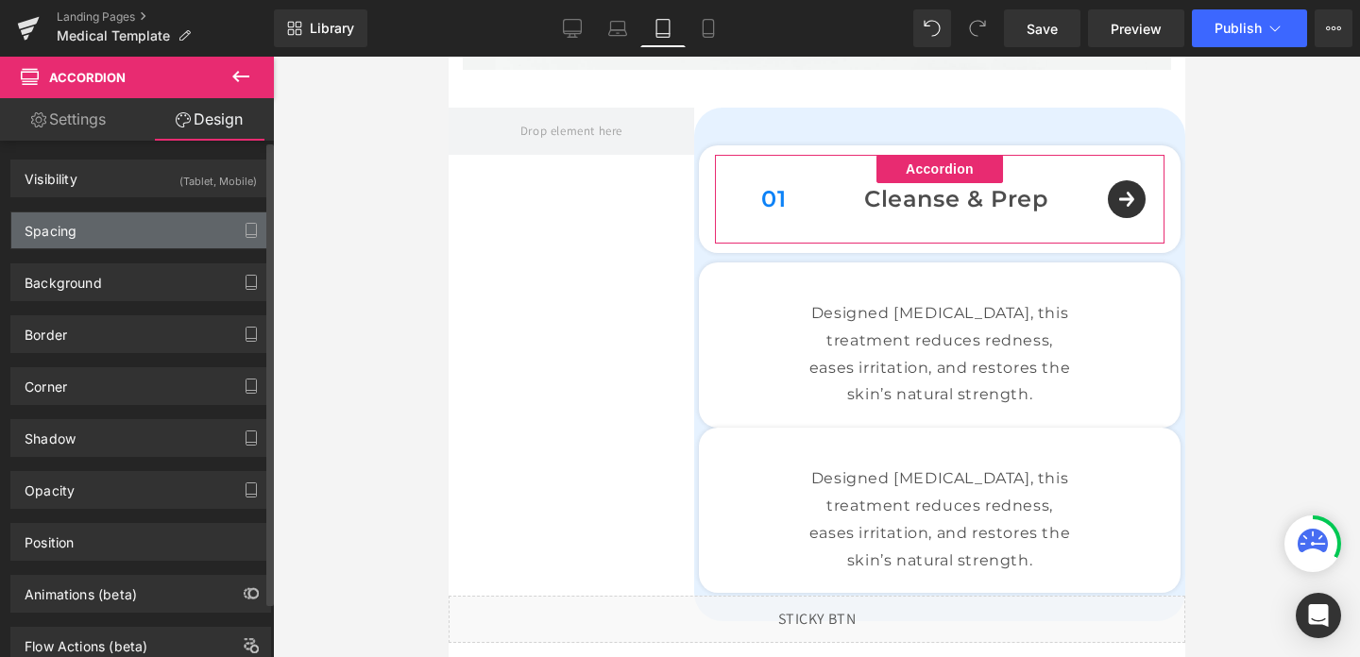
click at [125, 226] on div "Spacing" at bounding box center [140, 231] width 259 height 36
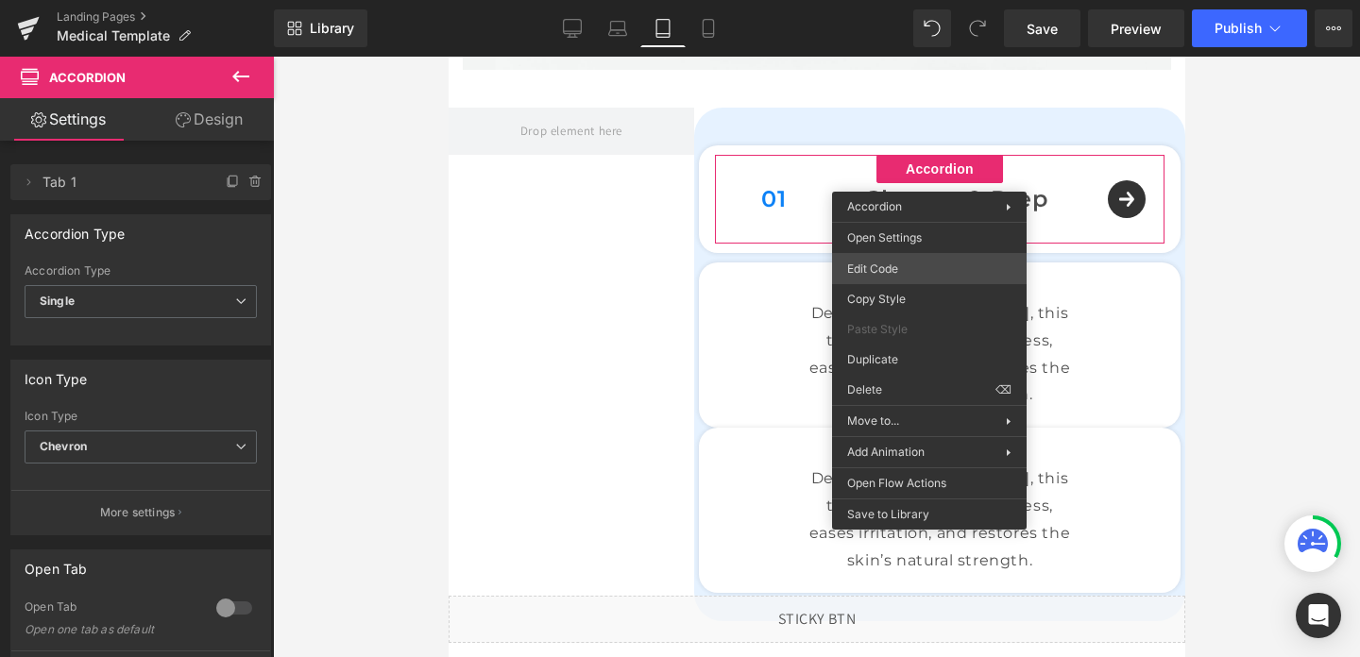
click at [889, 0] on div "Accordion You are previewing how the will restyle your page. You can not edit E…" at bounding box center [680, 0] width 1360 height 0
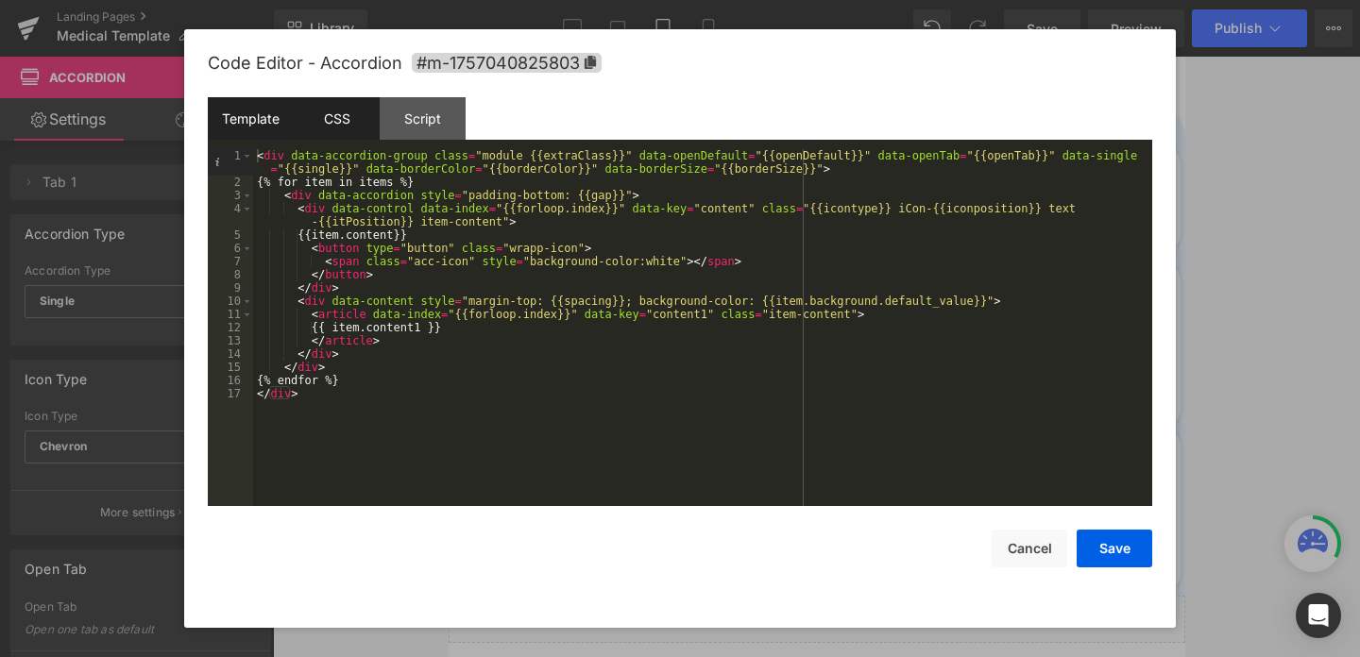
click at [327, 113] on div "CSS" at bounding box center [337, 118] width 86 height 43
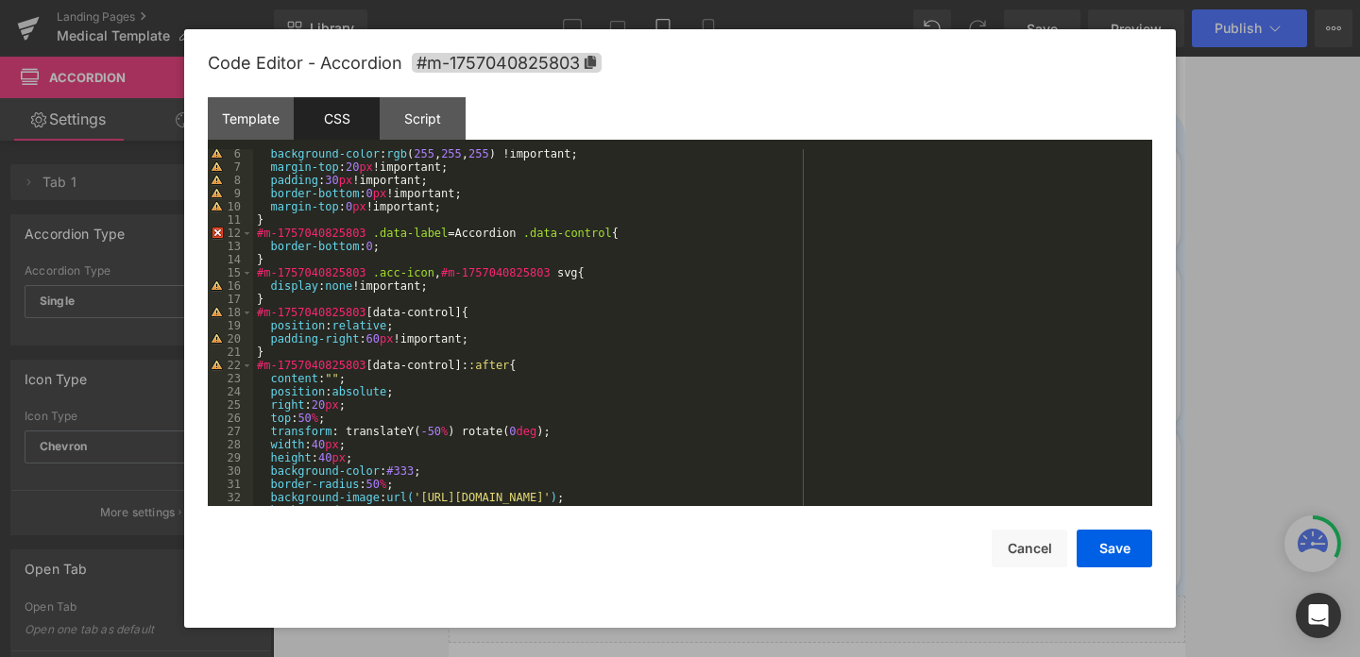
scroll to position [74, 0]
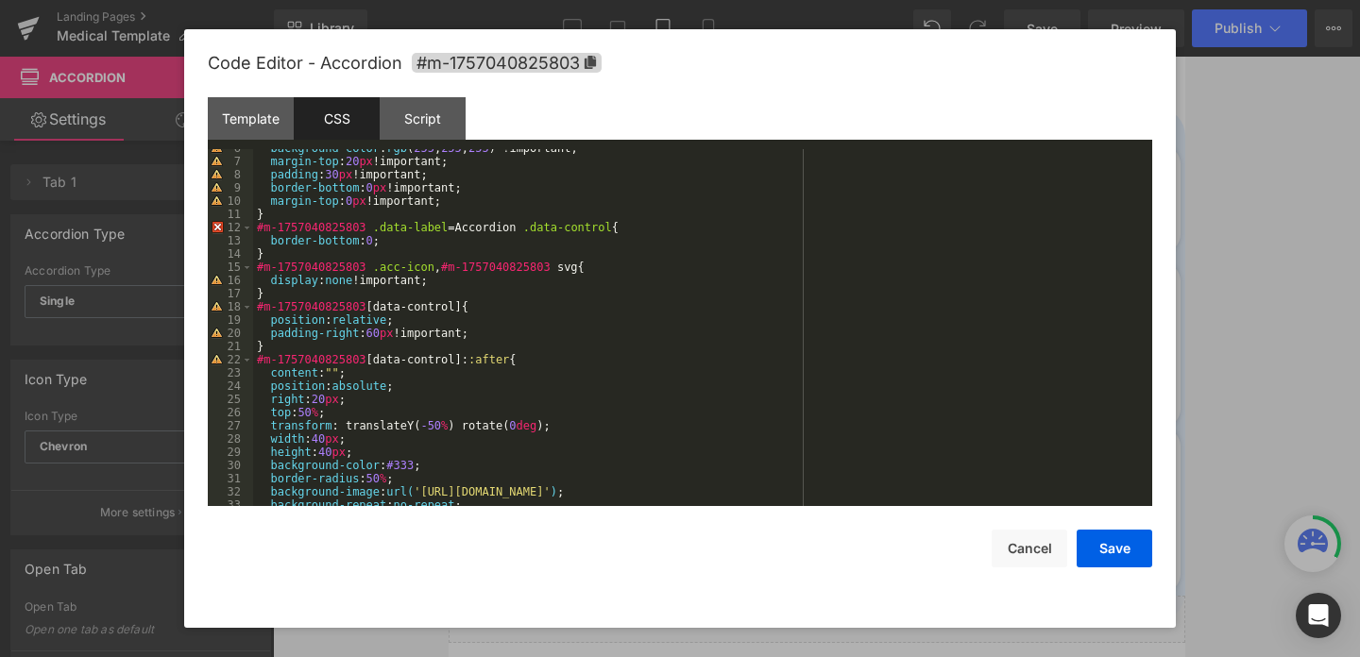
click at [313, 408] on div "background-color : rgb ( 255 , 255 , 255 ) !important; margin-top : 20 px !impo…" at bounding box center [699, 333] width 892 height 383
click at [1118, 554] on button "Save" at bounding box center [1115, 549] width 76 height 38
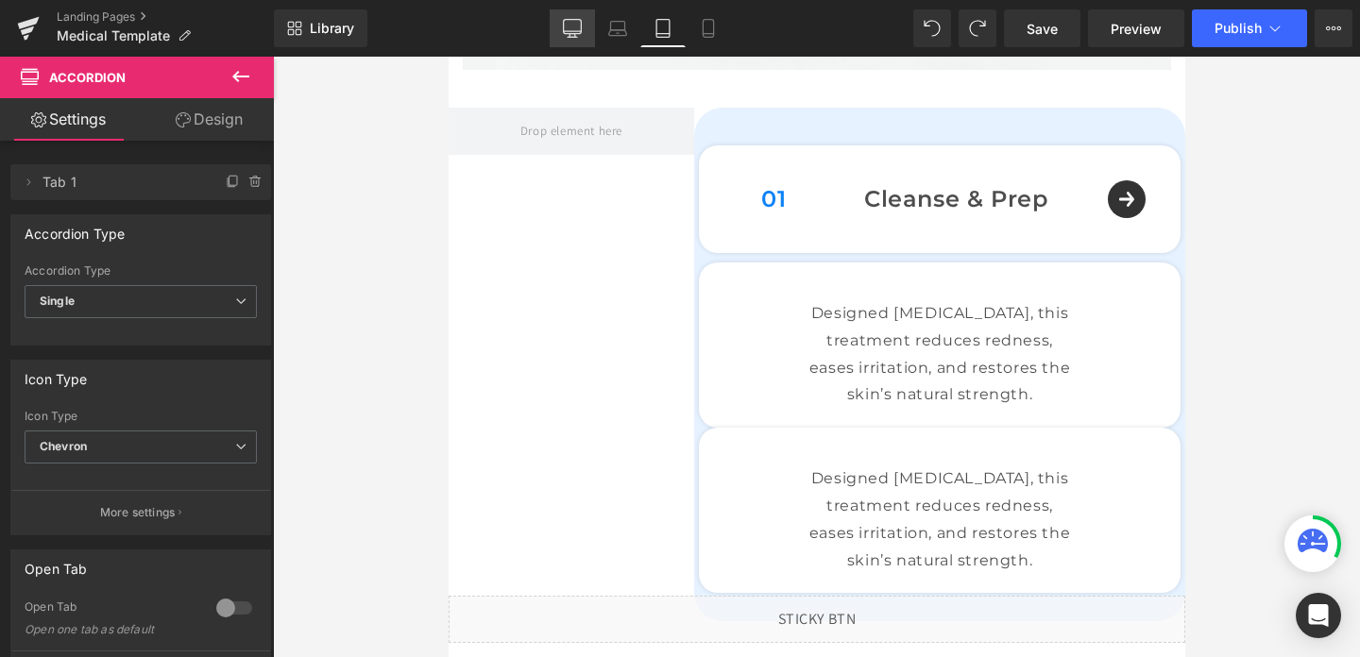
click at [570, 31] on icon at bounding box center [573, 31] width 18 height 0
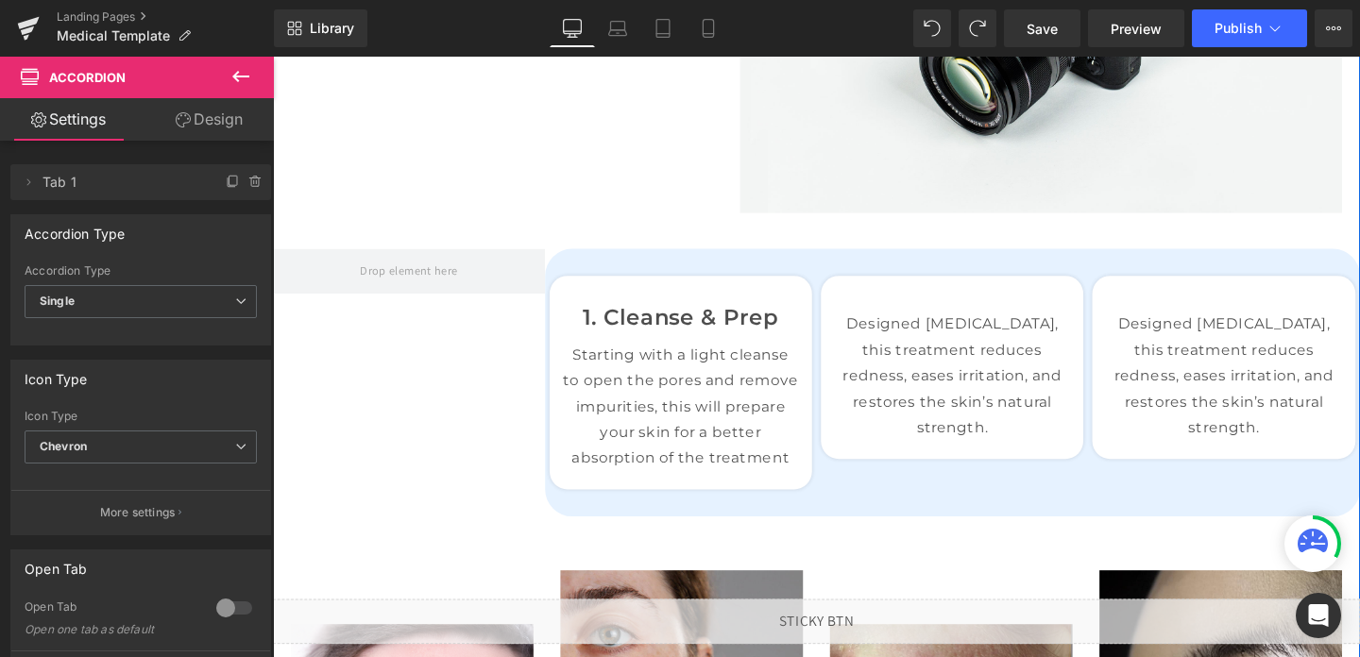
scroll to position [1127, 0]
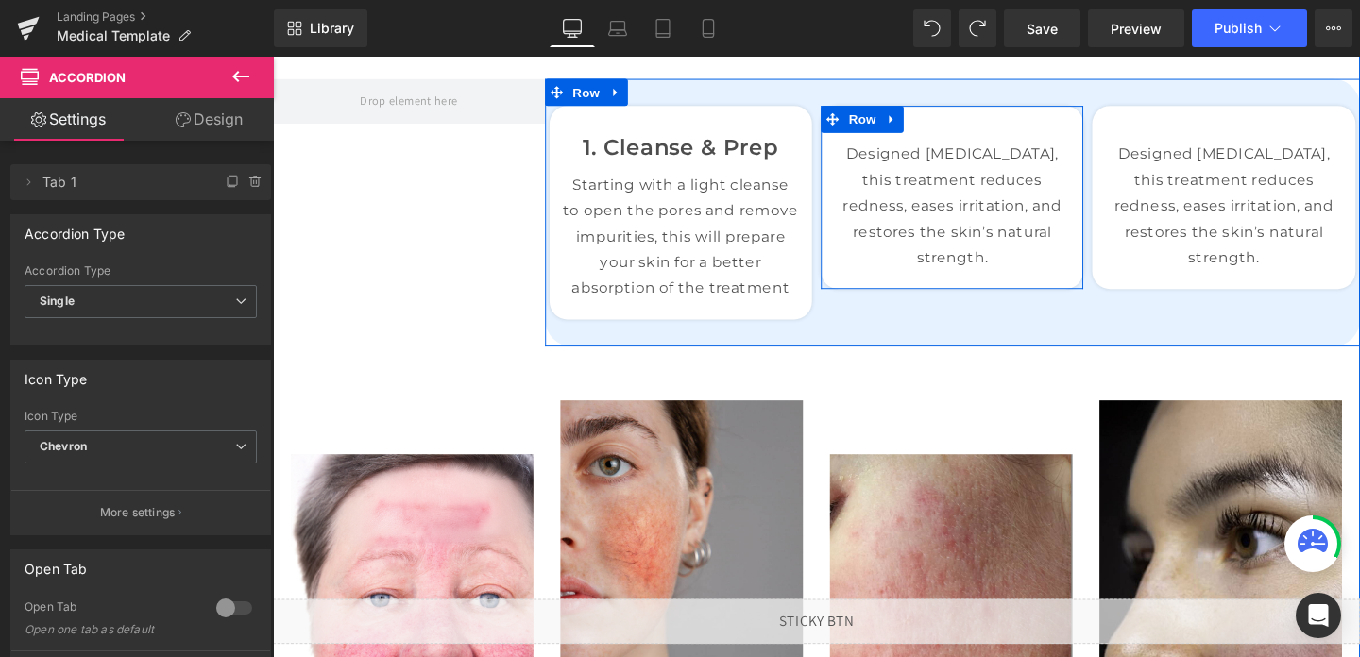
click at [975, 141] on div "Designed [MEDICAL_DATA], this treatment reduces redness, eases irritation, and …" at bounding box center [987, 214] width 276 height 155
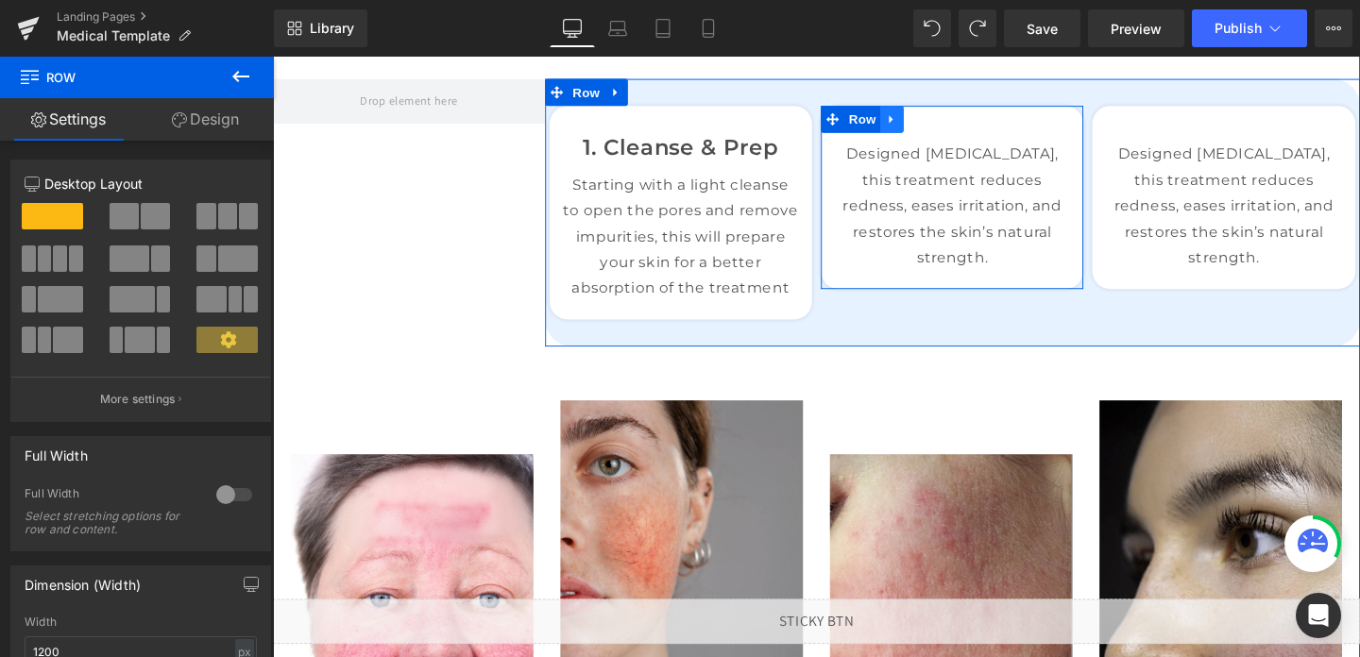
click at [933, 120] on link at bounding box center [924, 123] width 25 height 28
click at [978, 121] on icon at bounding box center [972, 122] width 13 height 13
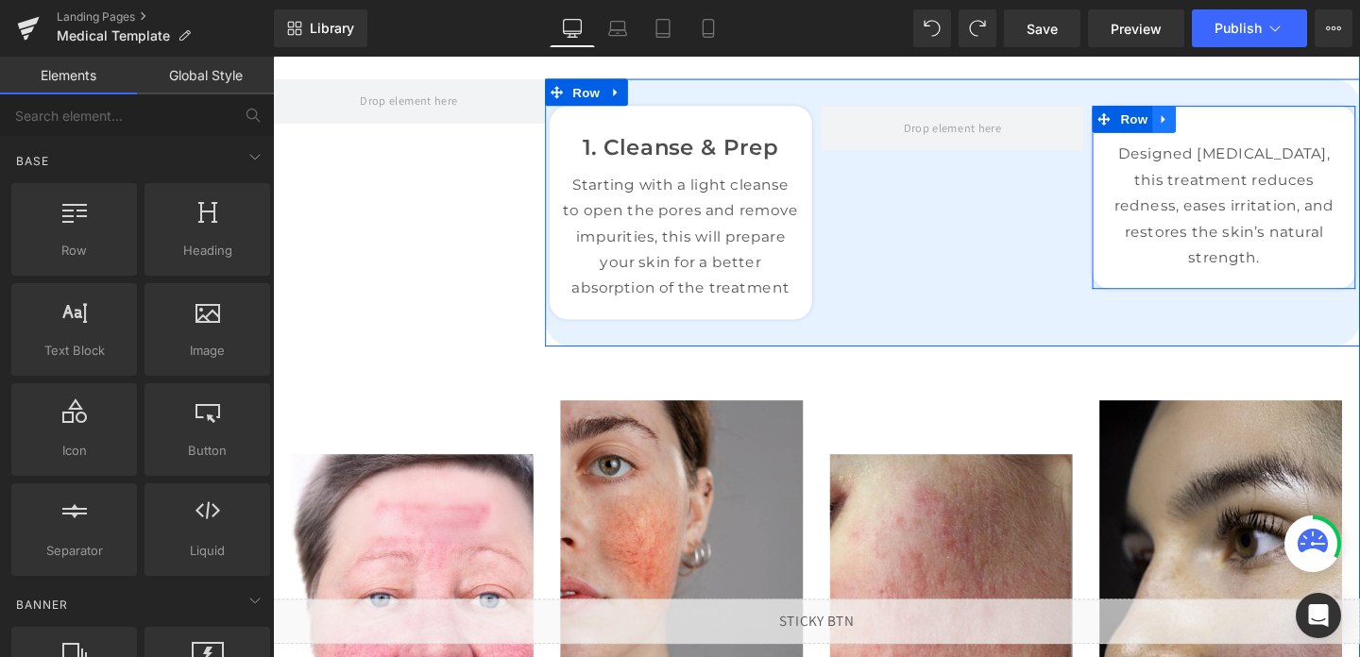
click at [1220, 124] on link at bounding box center [1210, 123] width 25 height 28
click at [1266, 121] on link at bounding box center [1259, 123] width 25 height 28
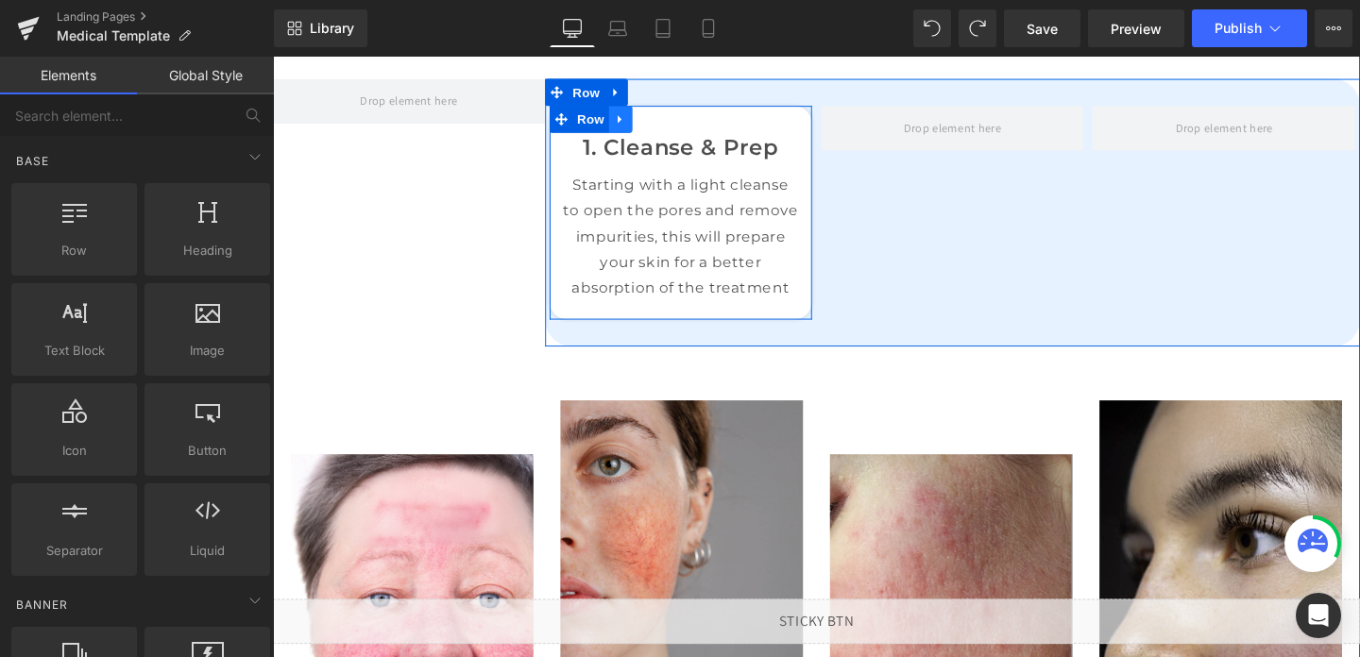
click at [640, 129] on icon at bounding box center [638, 123] width 13 height 14
click at [662, 128] on icon at bounding box center [662, 122] width 13 height 13
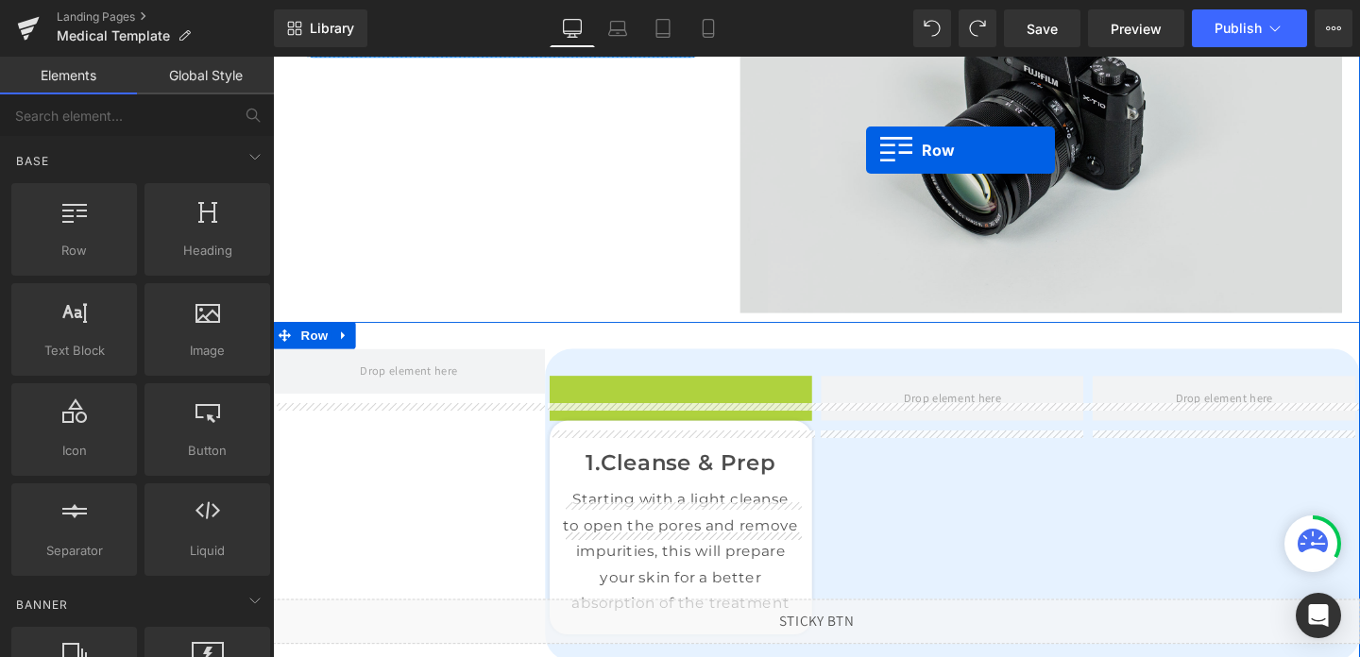
scroll to position [786, 0]
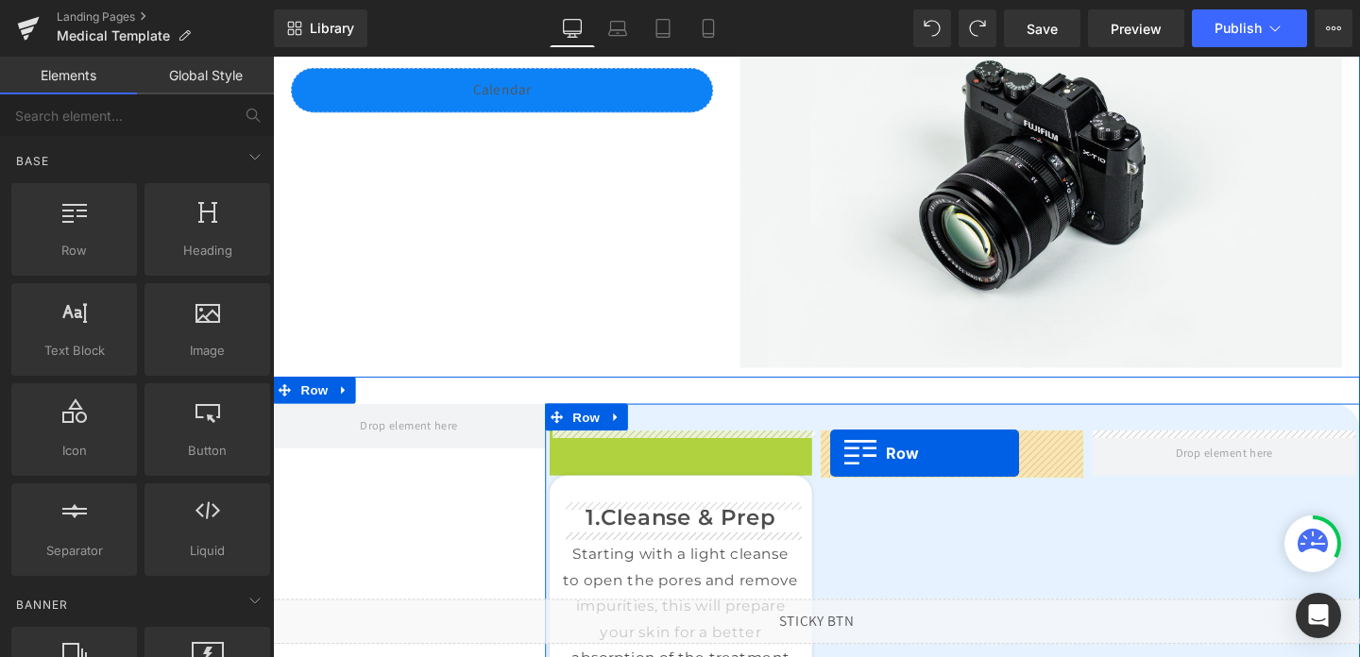
drag, startPoint x: 575, startPoint y: 124, endPoint x: 859, endPoint y: 473, distance: 449.9
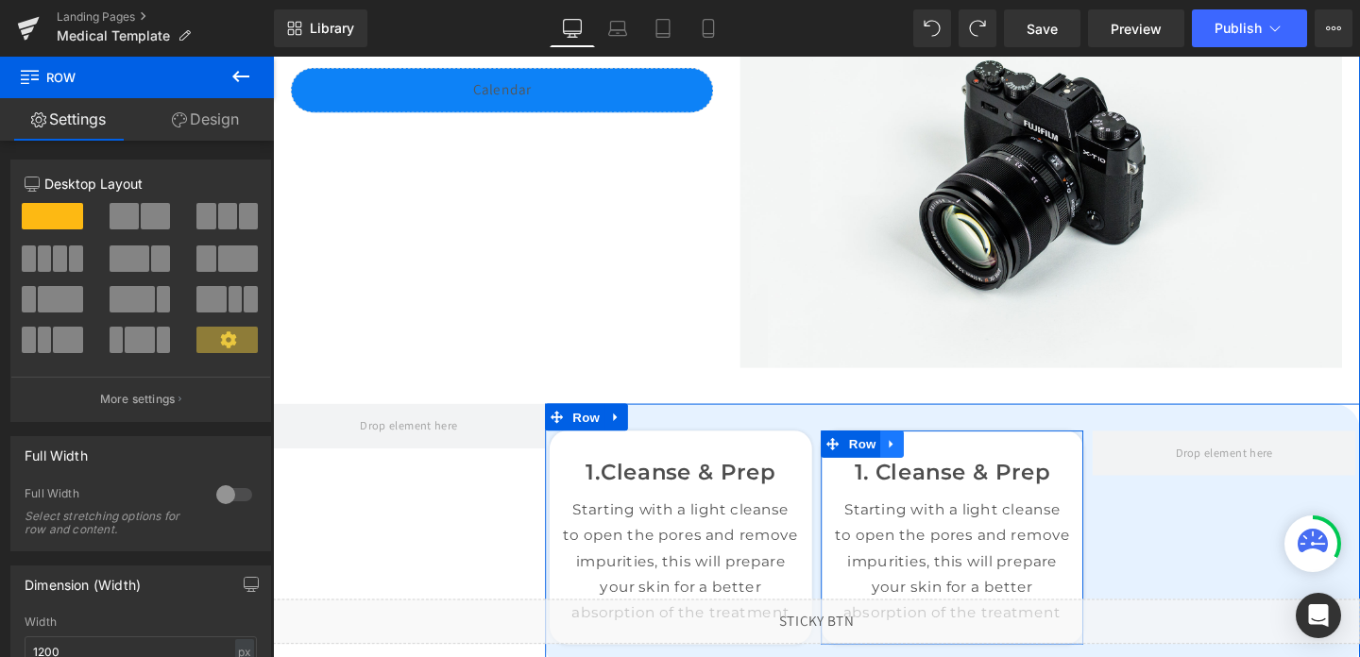
click at [929, 469] on icon at bounding box center [923, 464] width 13 height 14
click at [957, 469] on link at bounding box center [948, 464] width 25 height 28
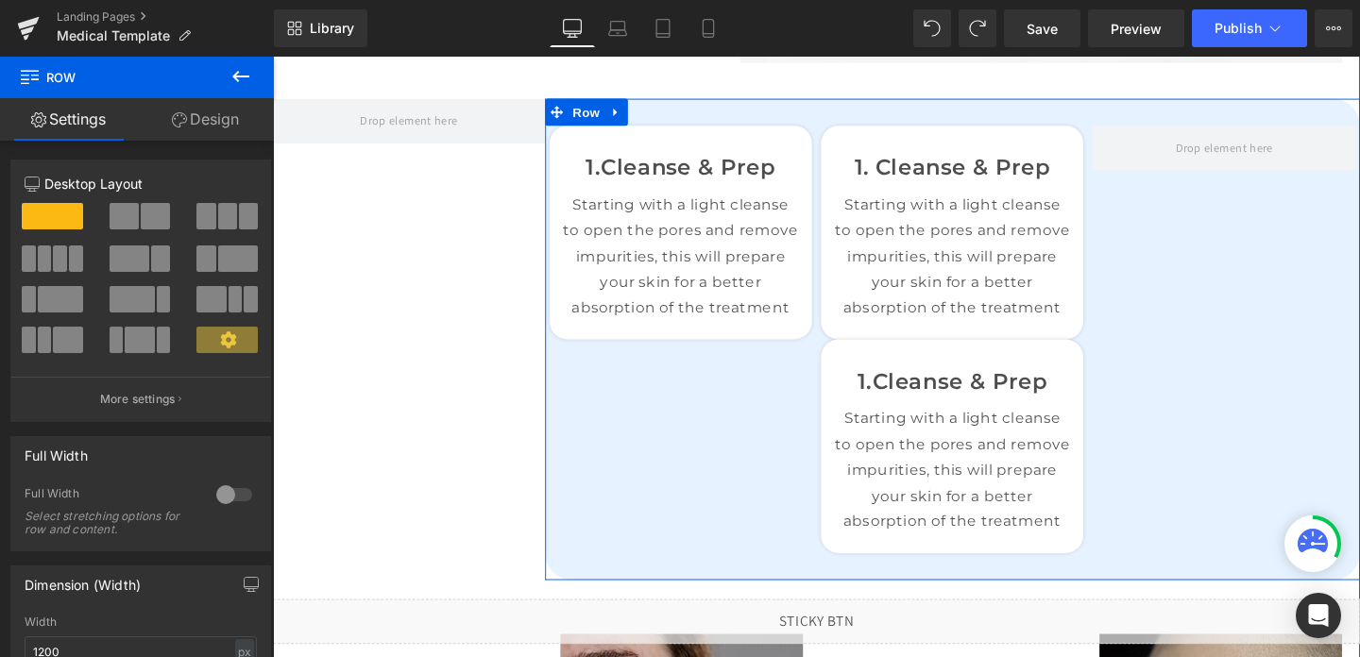
scroll to position [1095, 0]
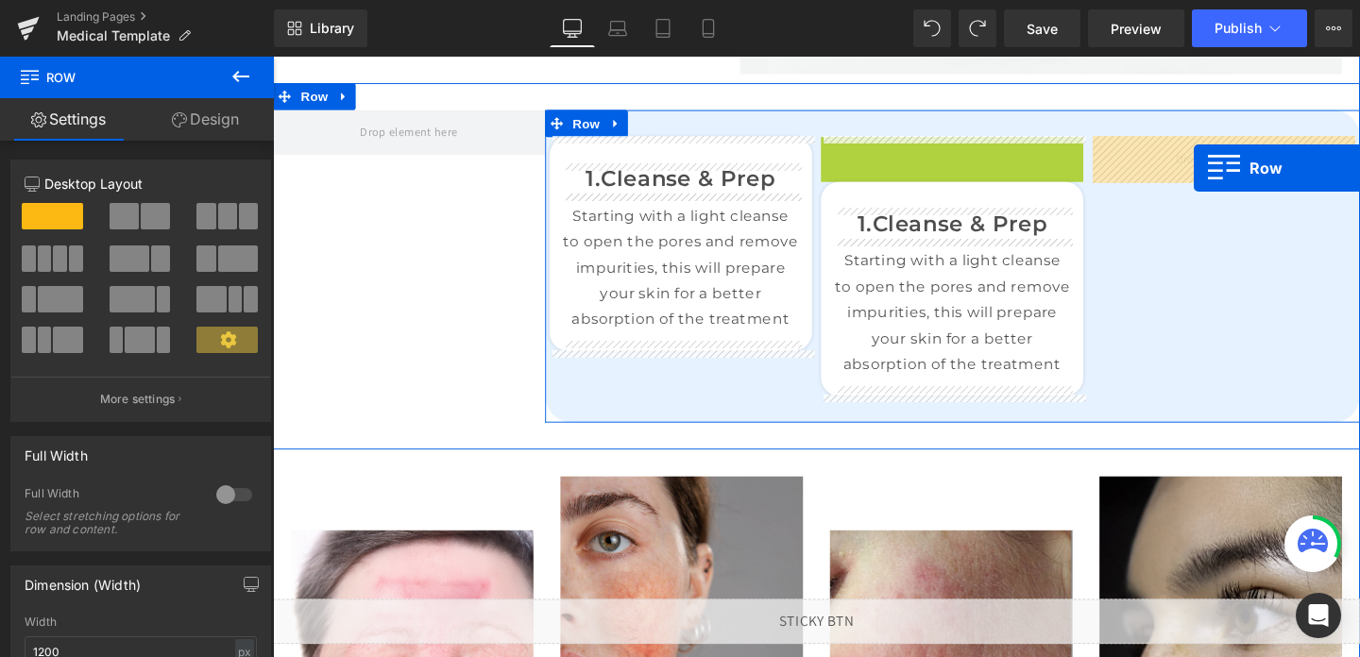
drag, startPoint x: 865, startPoint y: 158, endPoint x: 1240, endPoint y: 173, distance: 375.3
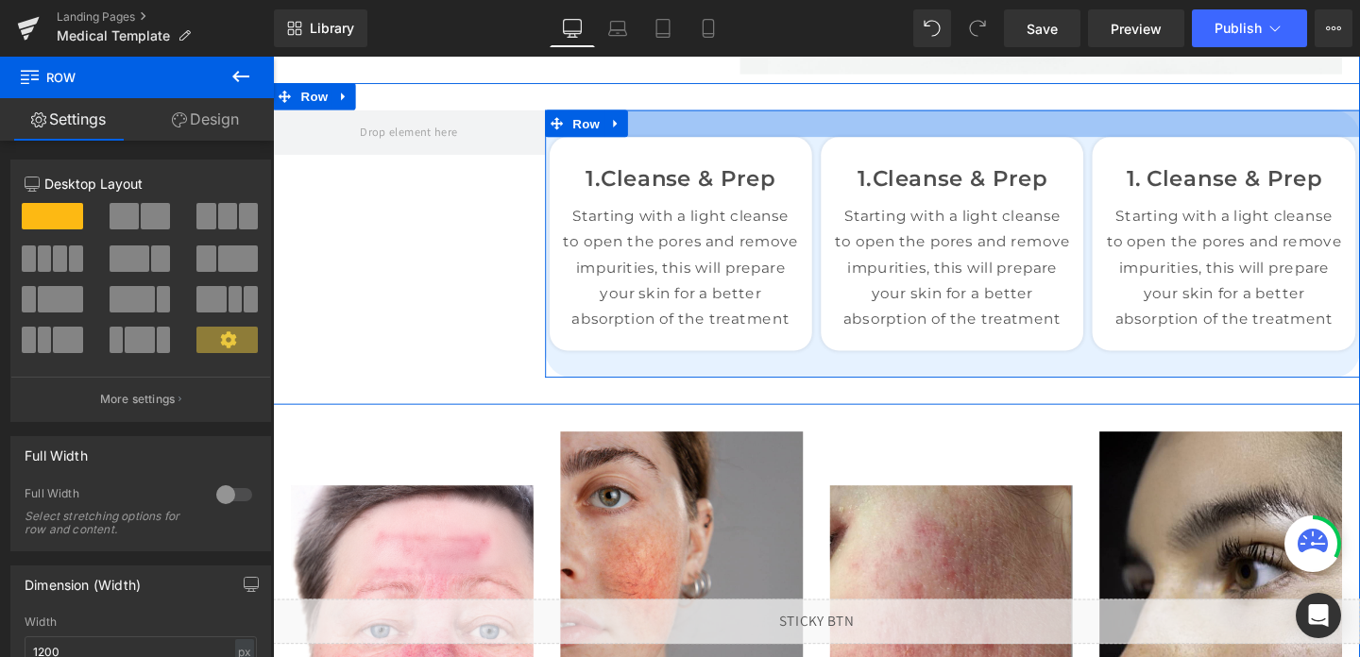
click at [792, 130] on div at bounding box center [988, 126] width 858 height 28
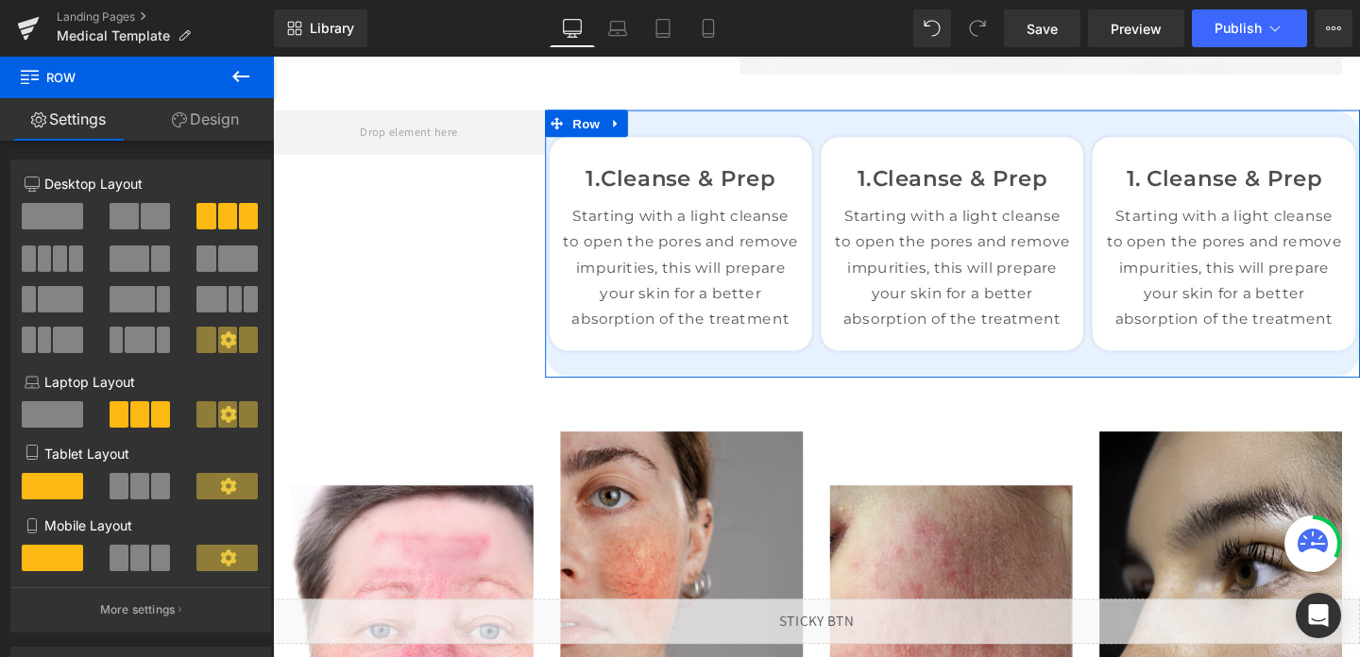
click at [194, 113] on link "Design" at bounding box center [205, 119] width 137 height 43
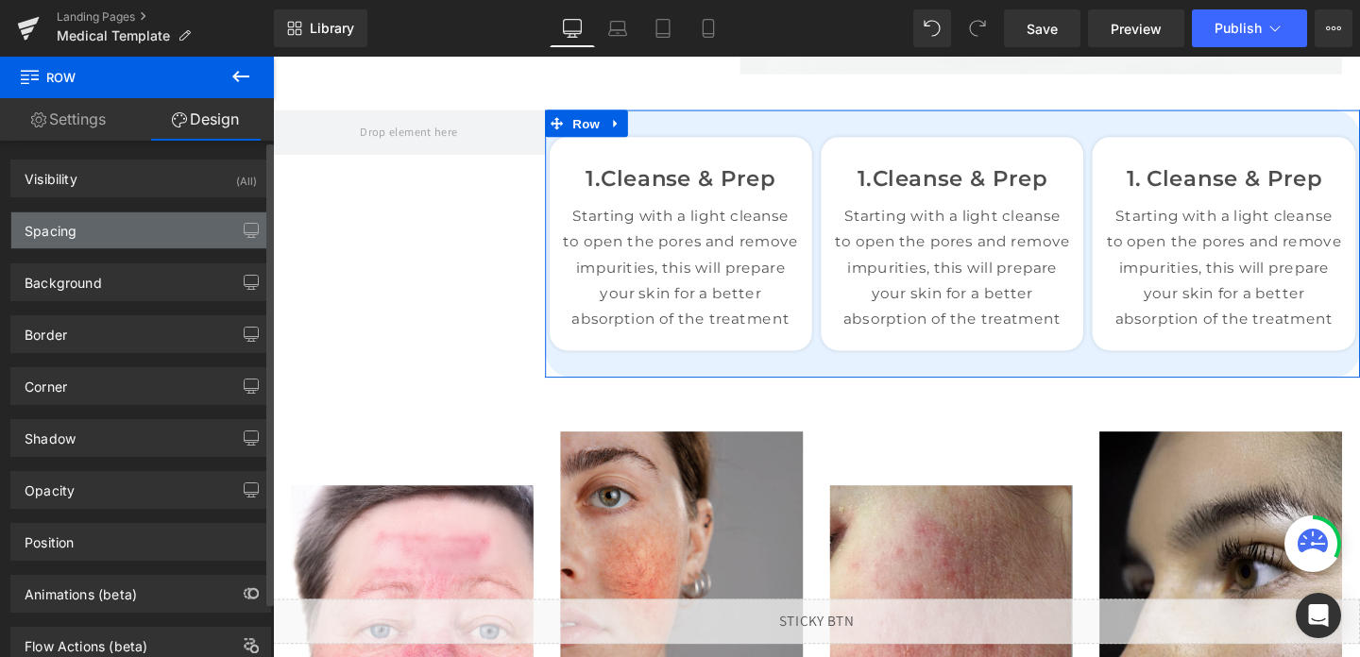
type input "0"
type input "30"
type input "0"
type input "30"
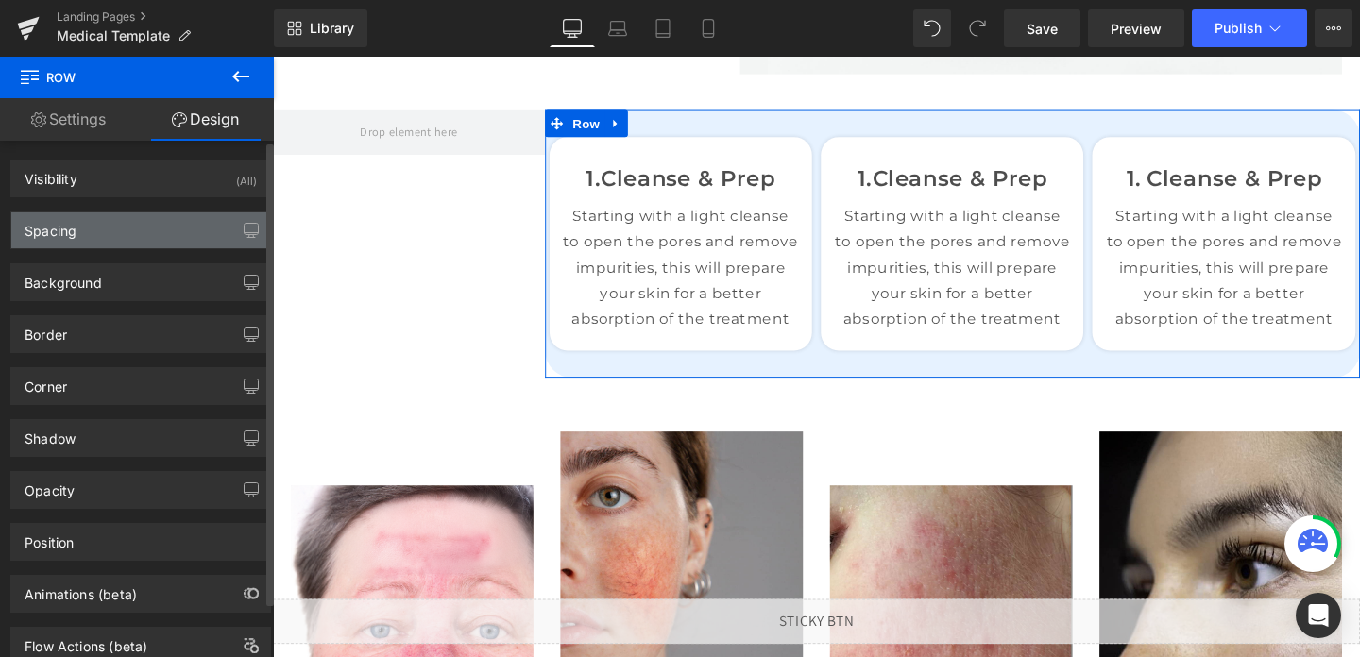
type input "0"
click at [104, 244] on div "Spacing" at bounding box center [140, 231] width 259 height 36
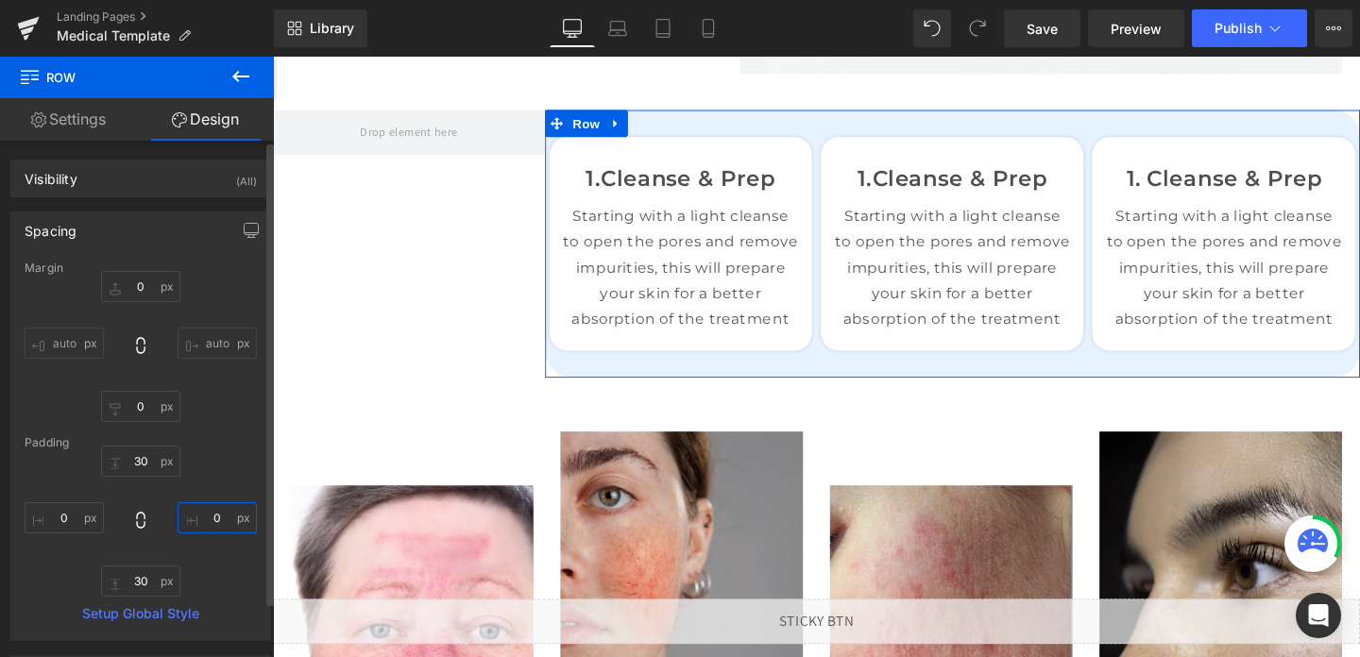
click at [213, 517] on input "0" at bounding box center [217, 518] width 79 height 31
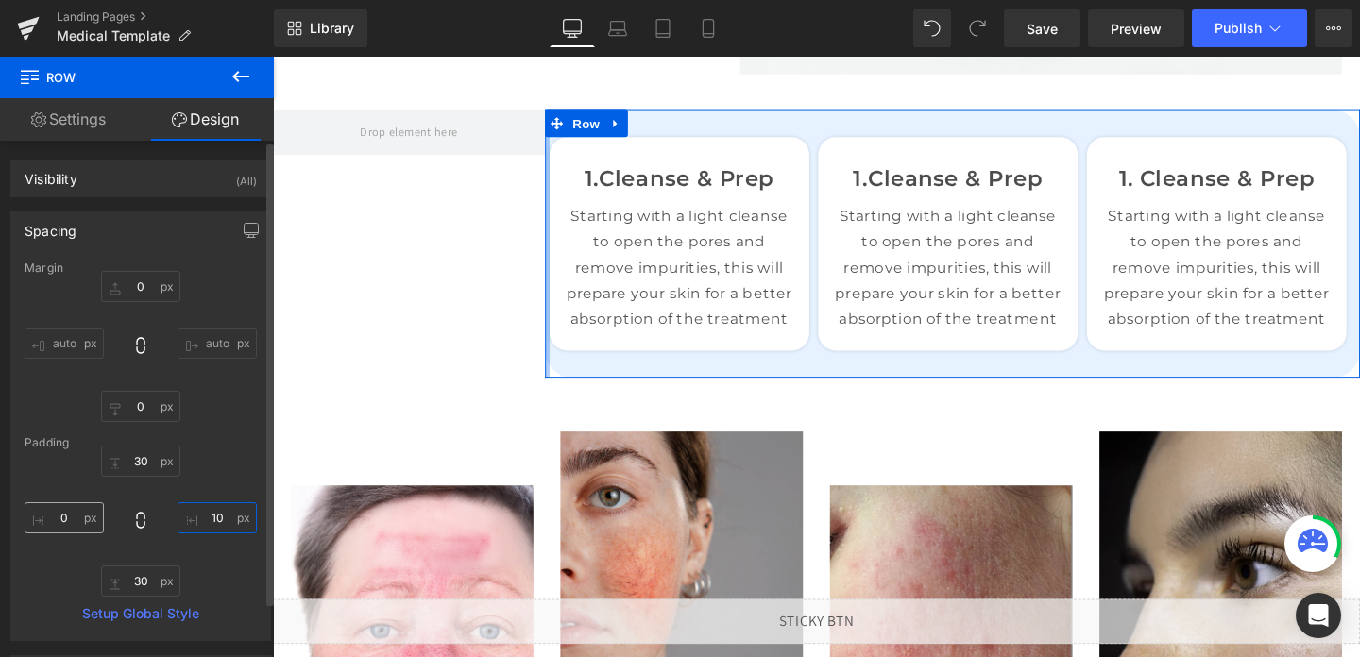
type input "10"
click at [46, 522] on input "0" at bounding box center [64, 518] width 79 height 31
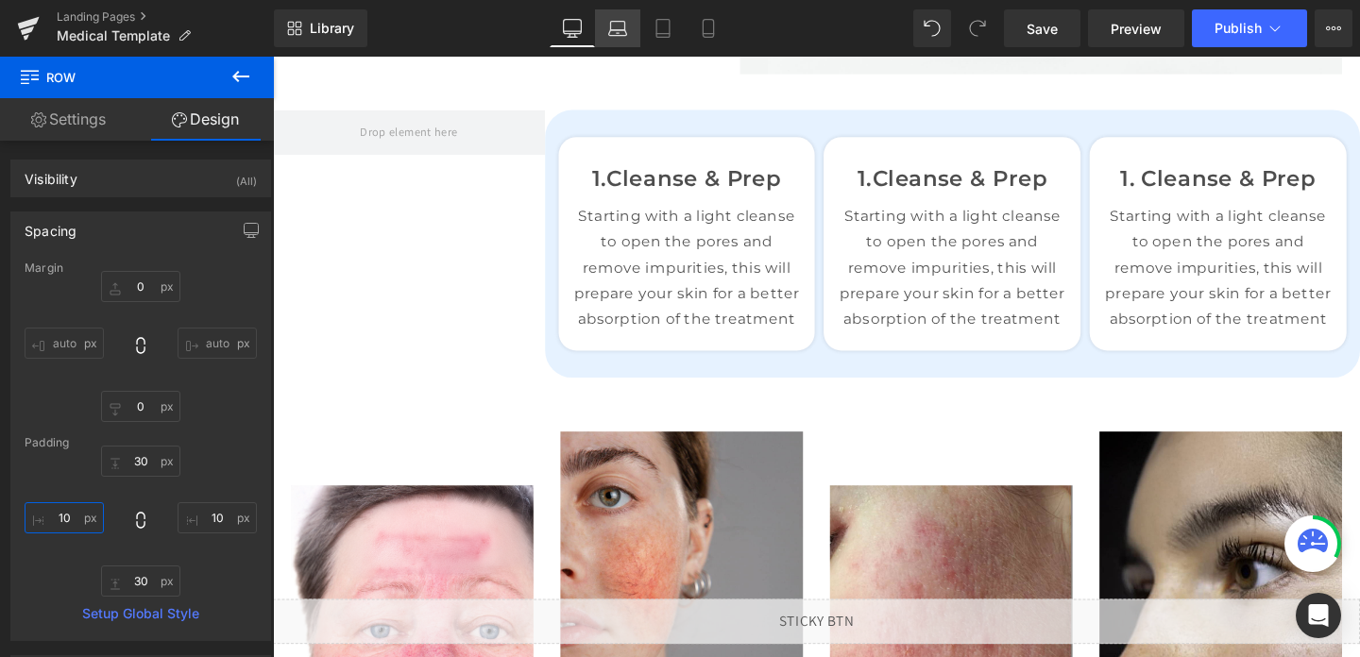
type input "10"
click at [621, 41] on link "Laptop" at bounding box center [617, 28] width 45 height 38
type input "0"
type input "30"
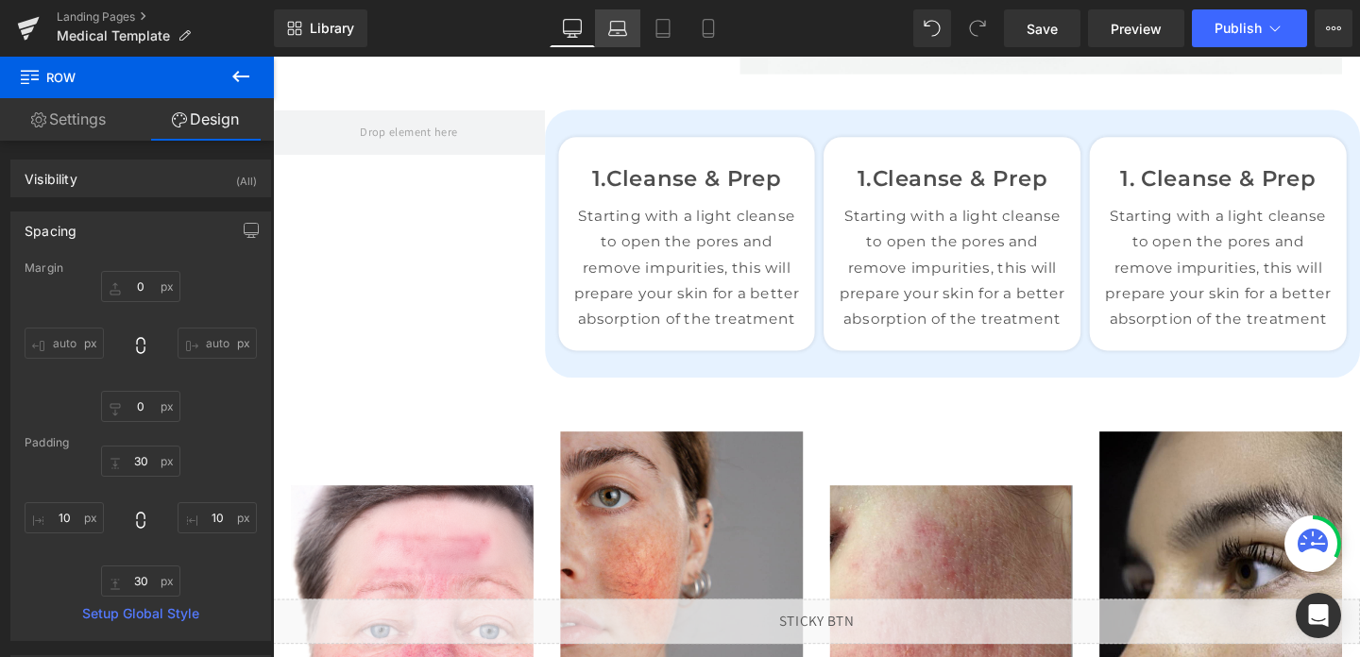
type input "10"
type input "30"
type input "10"
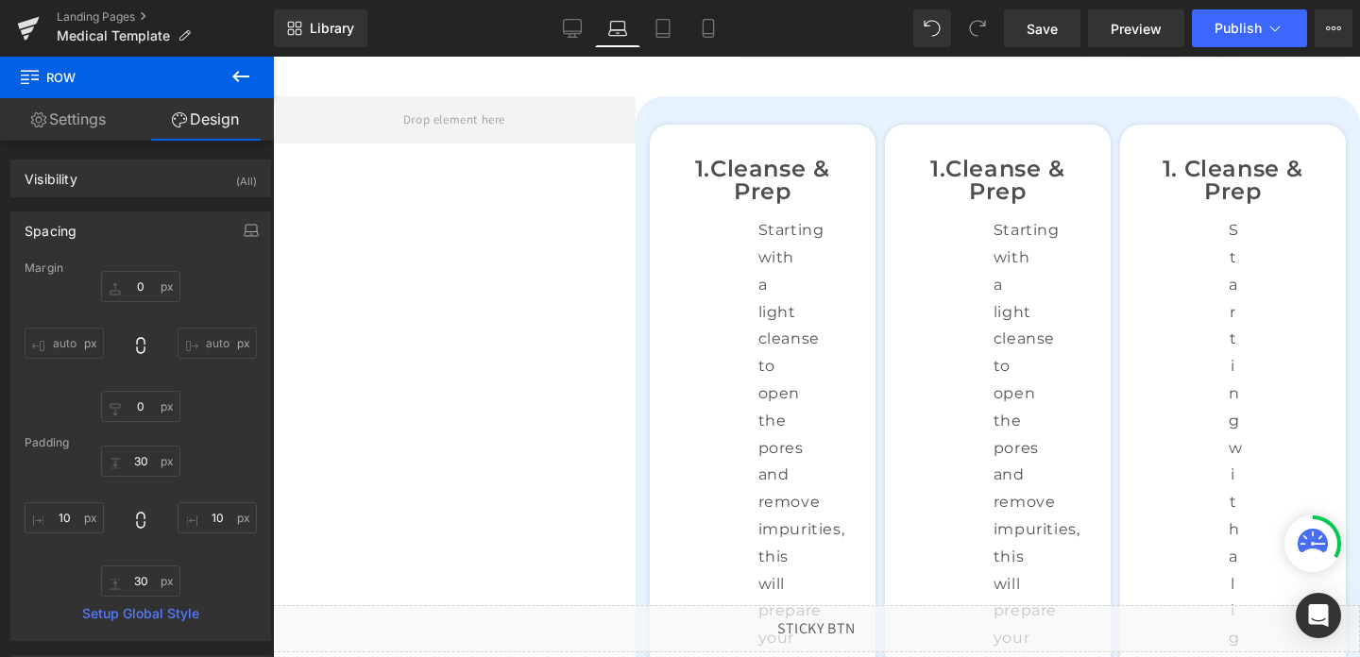
scroll to position [1079, 0]
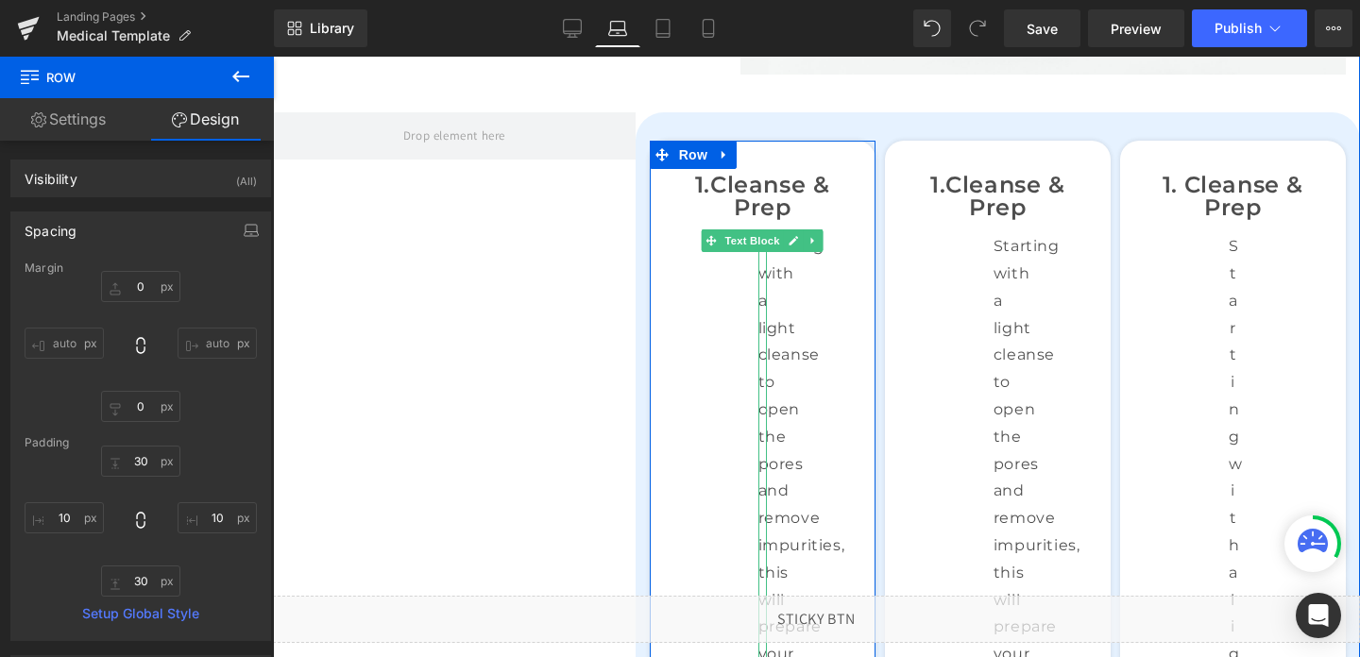
click at [767, 324] on p "Starting with a light cleanse to open the pores and remove impurities, this wil…" at bounding box center [762, 559] width 9 height 653
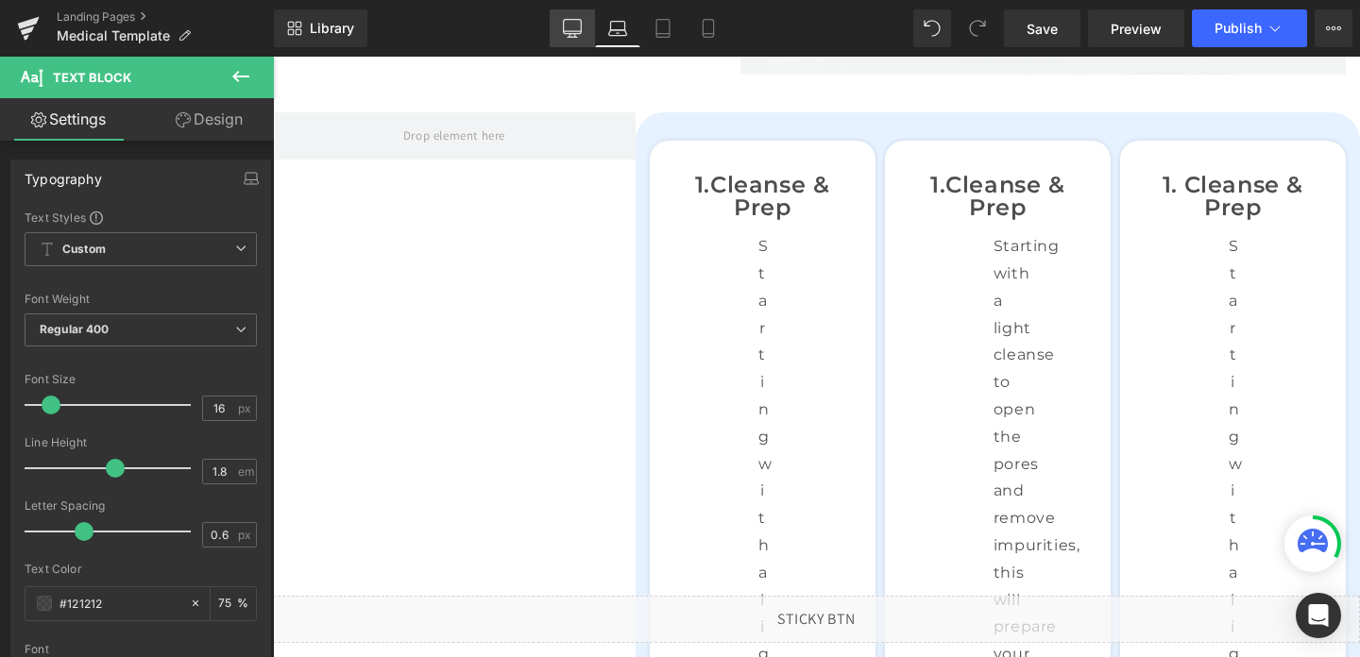
click at [584, 25] on link "Desktop" at bounding box center [572, 28] width 45 height 38
type input "75"
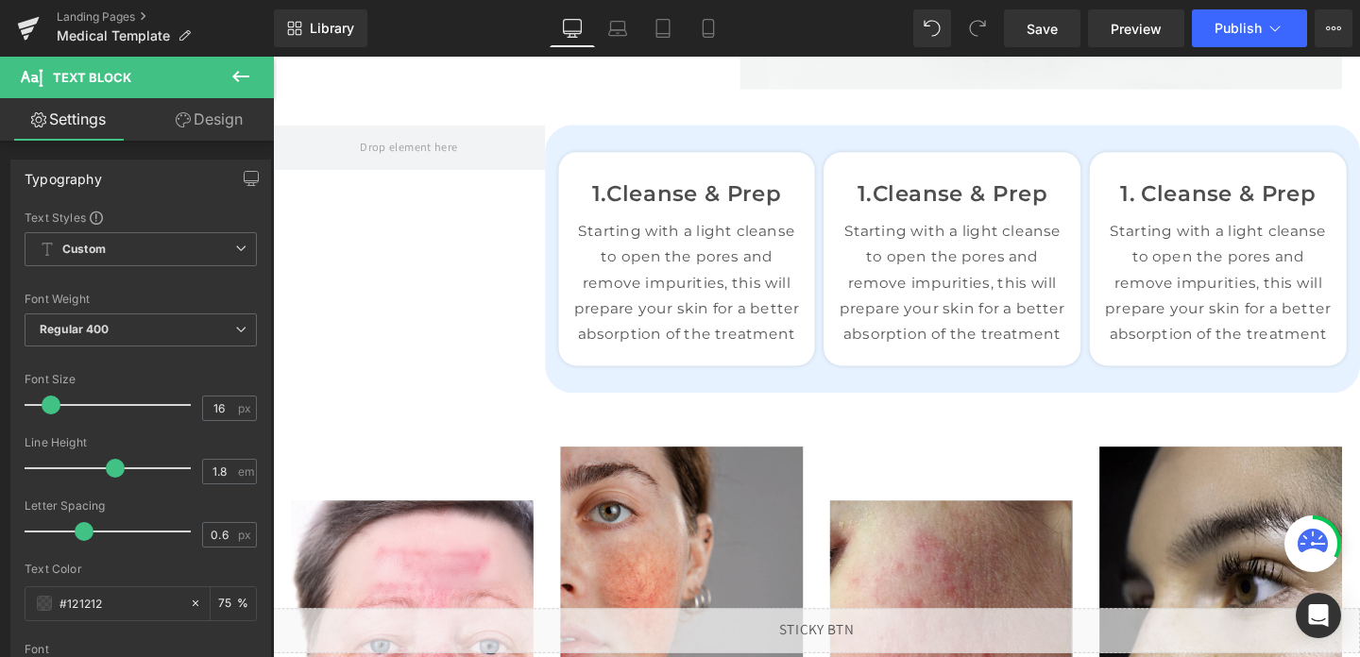
scroll to position [1072, 0]
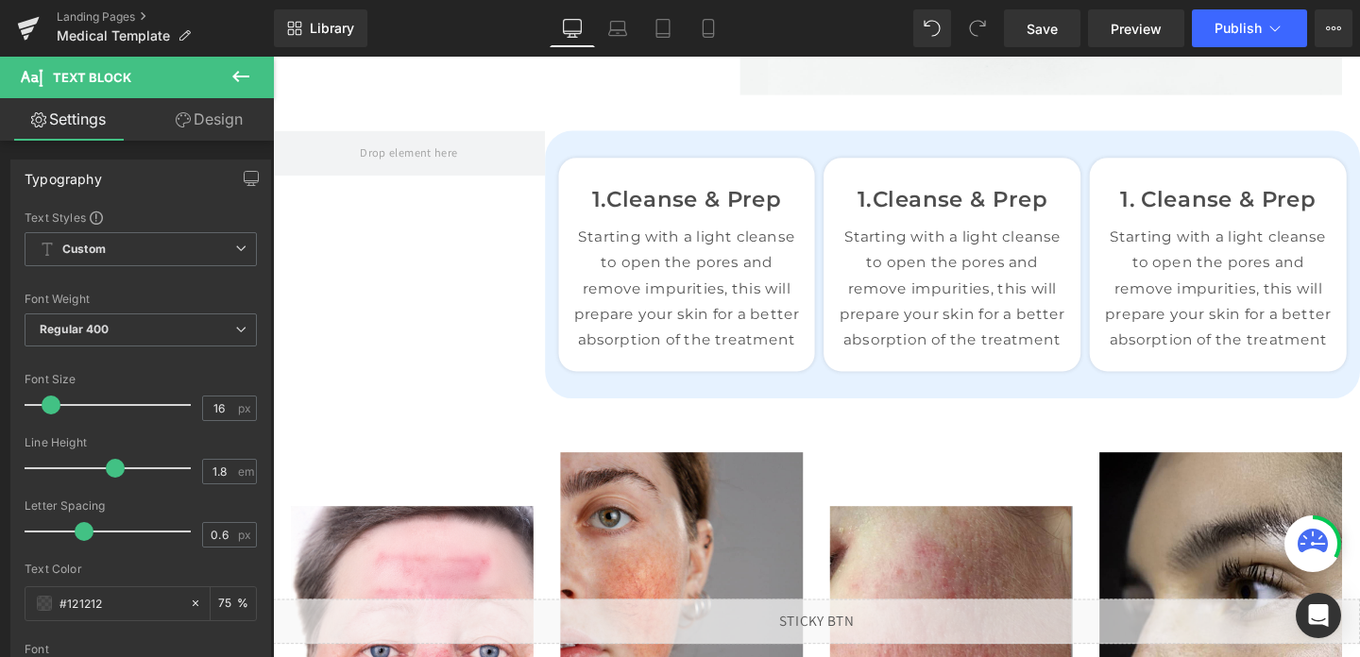
click at [739, 304] on div "Starting with a light cleanse to open the pores and remove impurities, this wil…" at bounding box center [709, 301] width 242 height 136
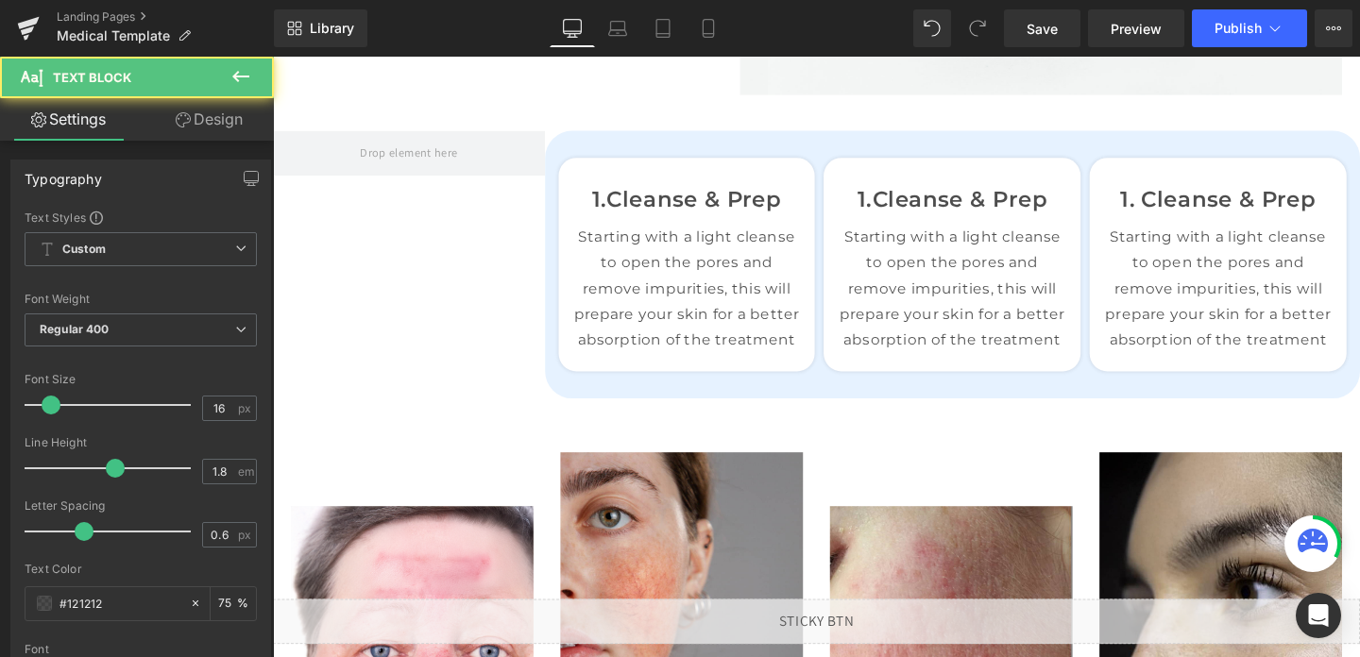
click at [199, 126] on link "Design" at bounding box center [209, 119] width 137 height 43
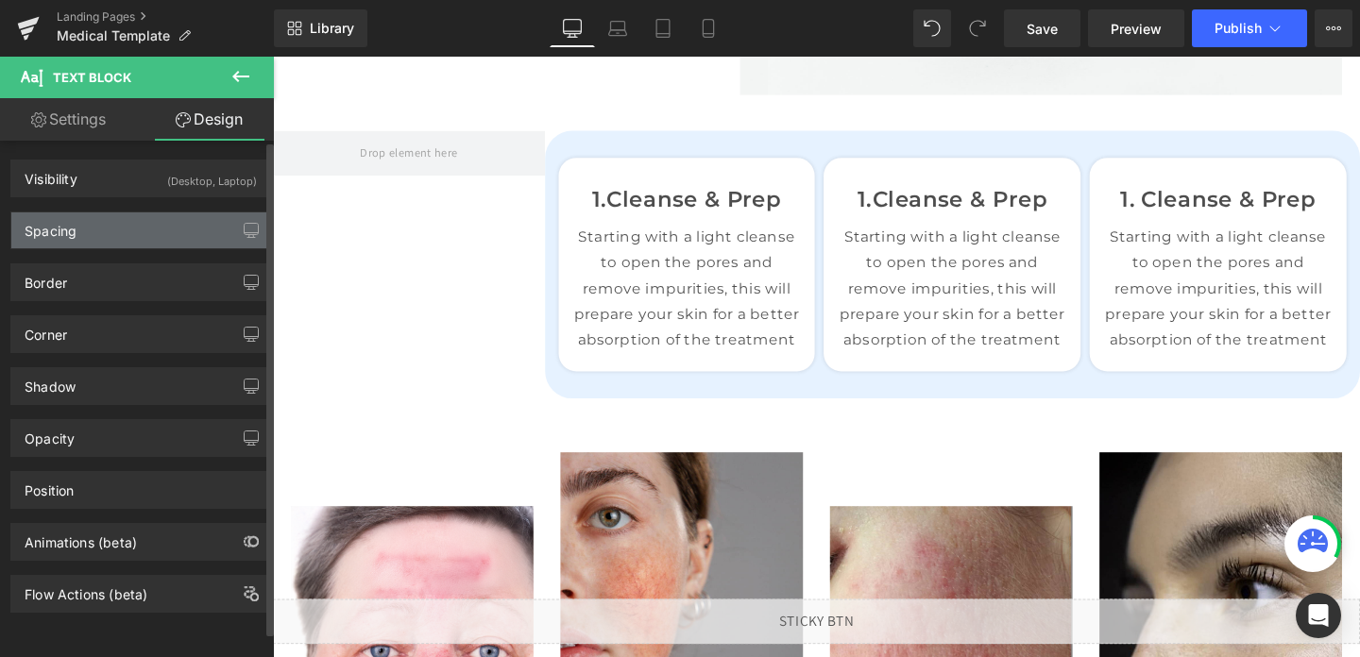
click at [141, 218] on div "Spacing" at bounding box center [140, 231] width 259 height 36
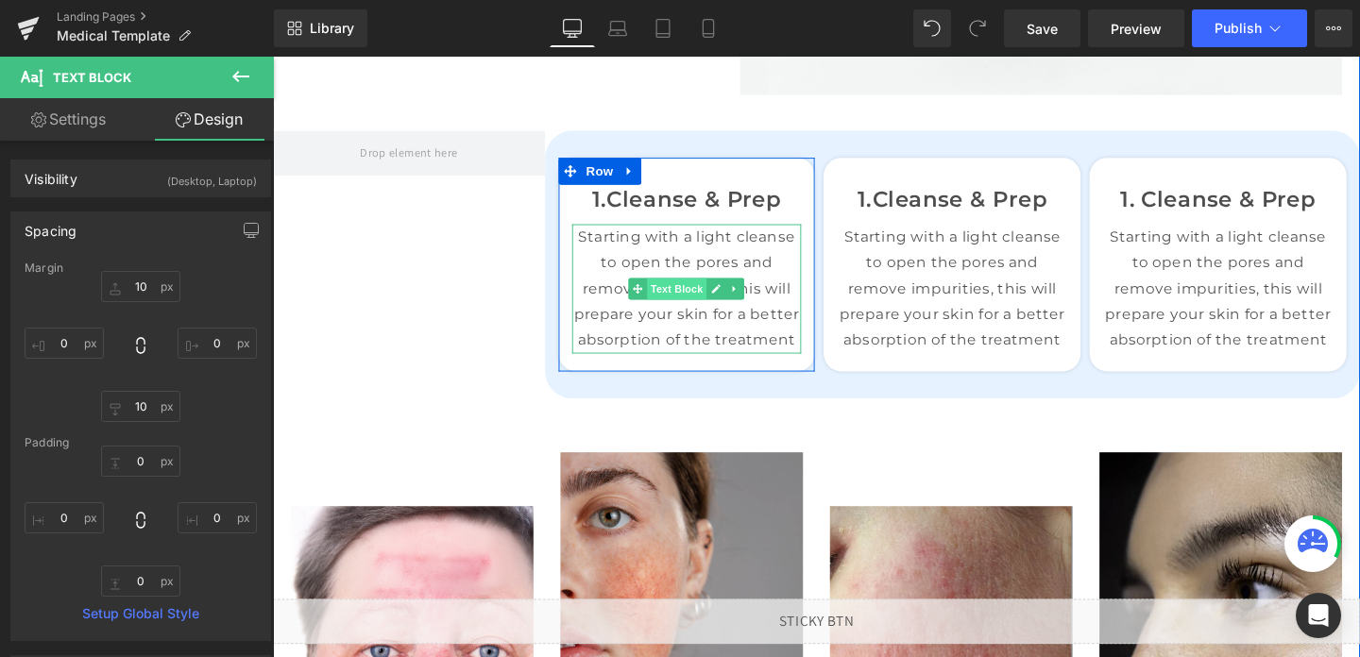
click at [670, 302] on span "Text Block" at bounding box center [698, 301] width 62 height 23
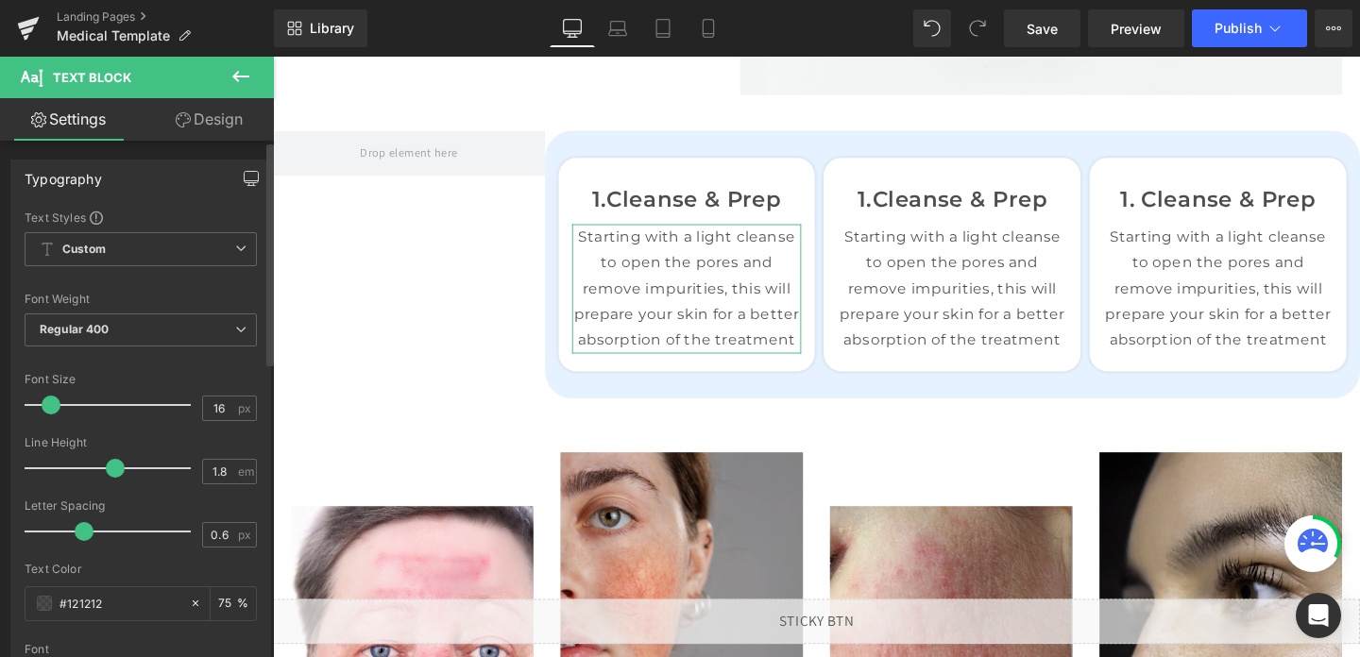
click at [245, 182] on icon "button" at bounding box center [252, 177] width 14 height 11
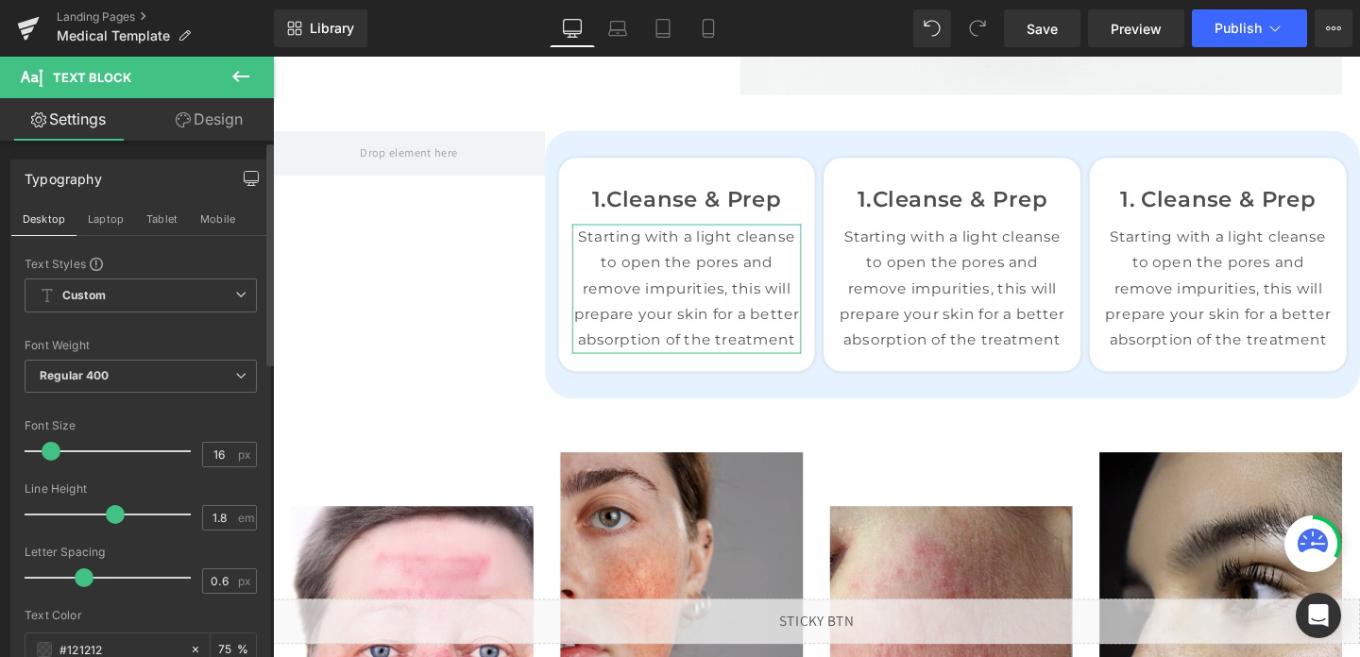
click at [194, 116] on link "Design" at bounding box center [209, 119] width 137 height 43
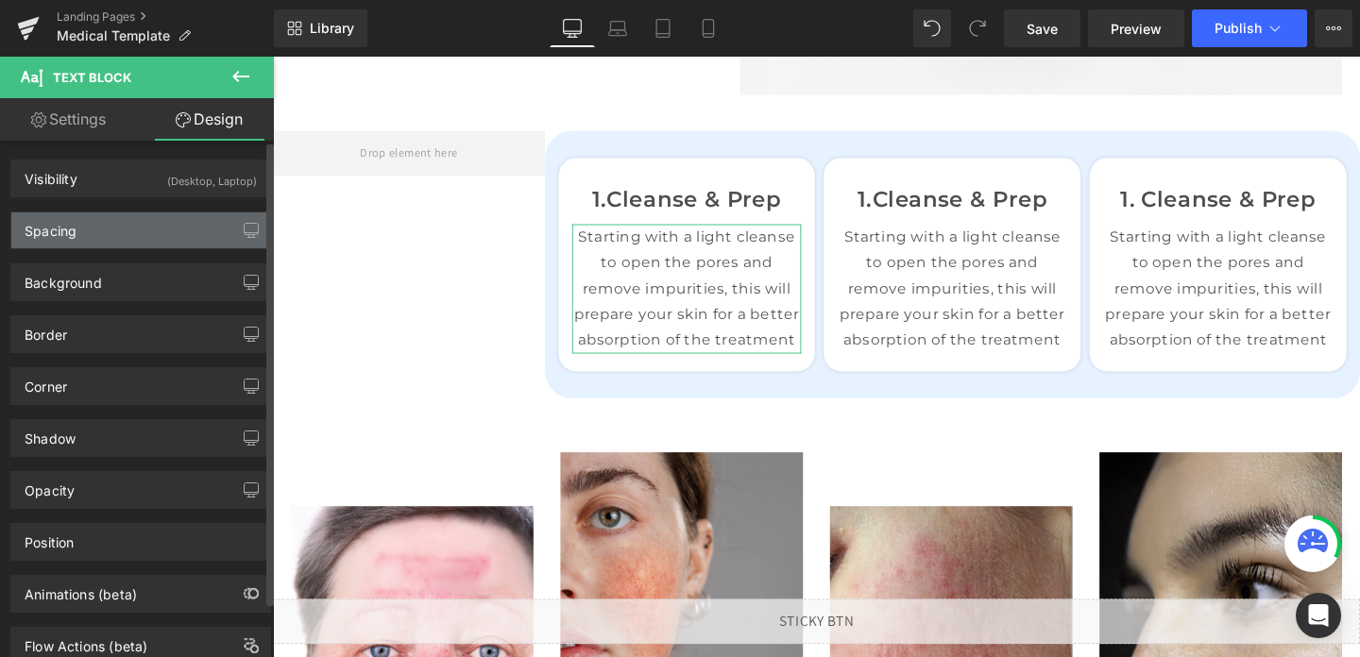
click at [157, 218] on div "Spacing" at bounding box center [140, 231] width 259 height 36
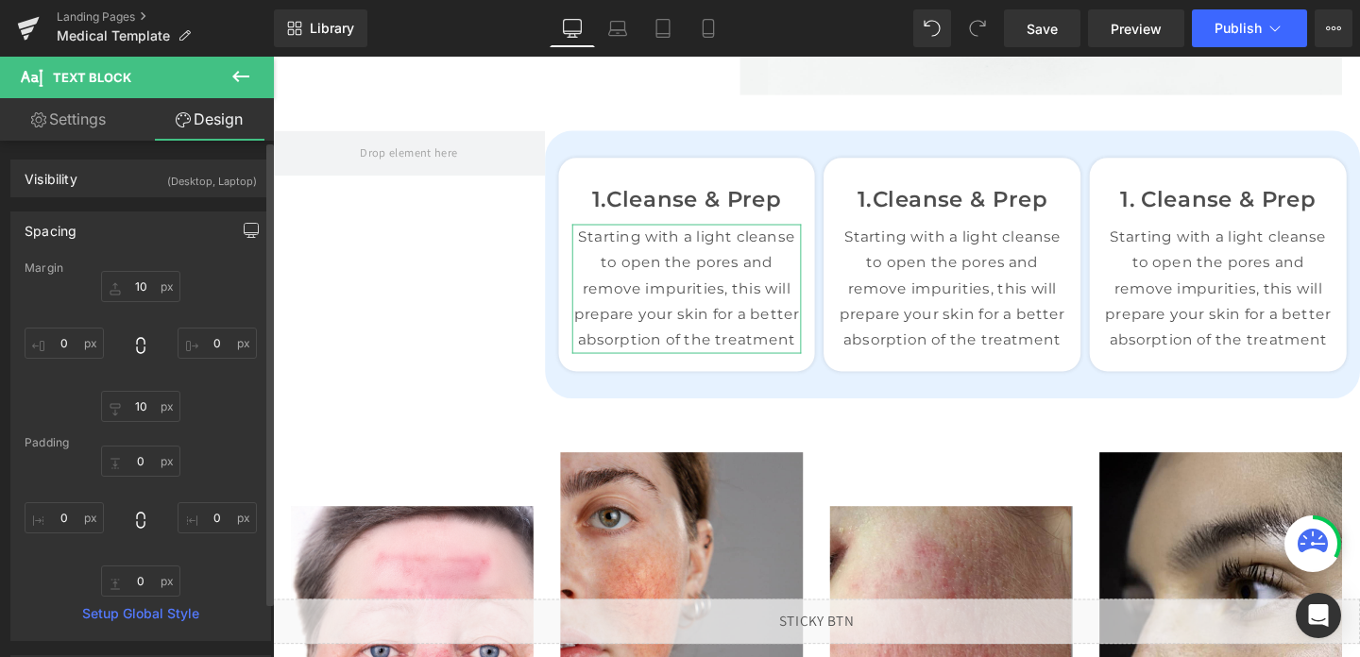
click at [244, 236] on icon "button" at bounding box center [251, 230] width 15 height 15
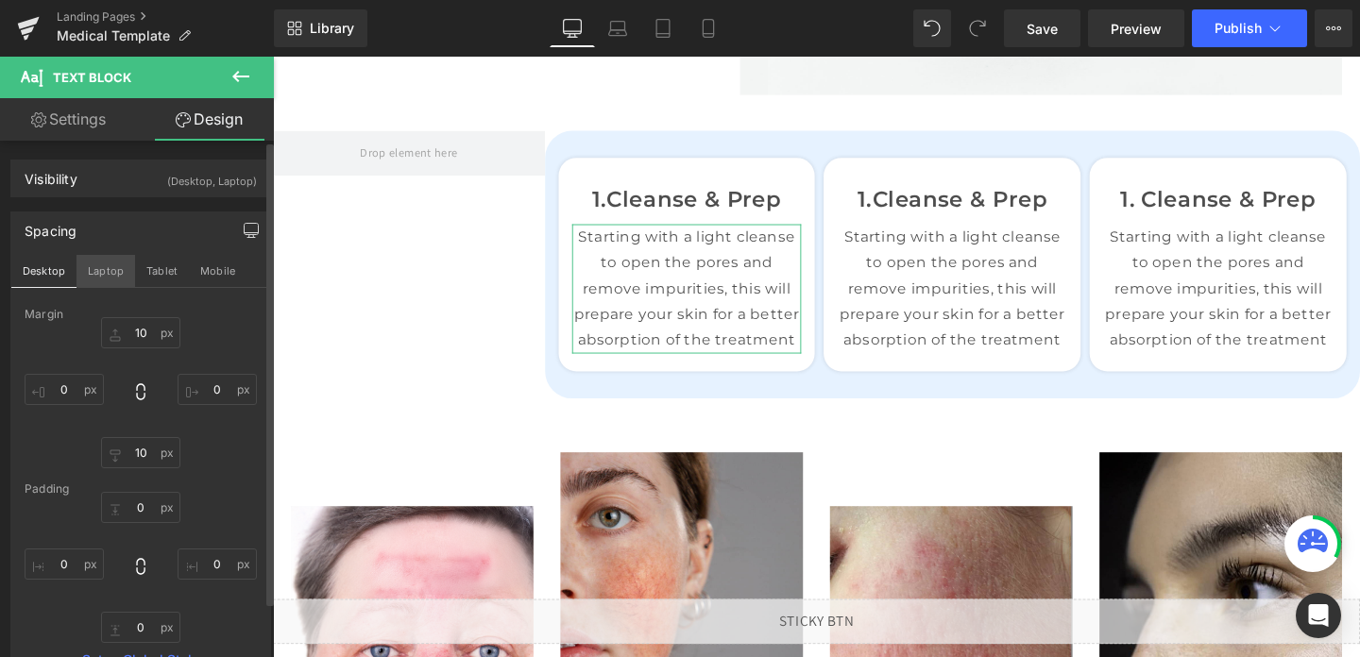
click at [100, 277] on button "Laptop" at bounding box center [106, 271] width 59 height 32
type input "10"
type input "100"
type input "10"
type input "100"
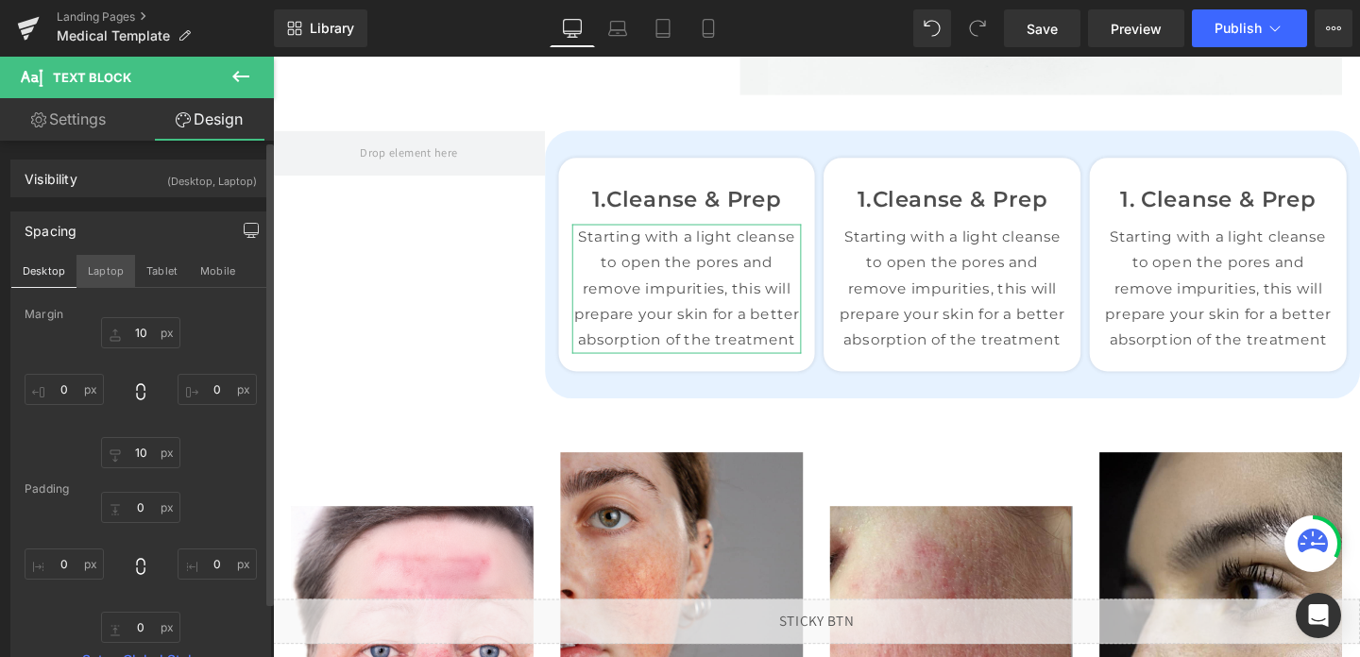
type input "0"
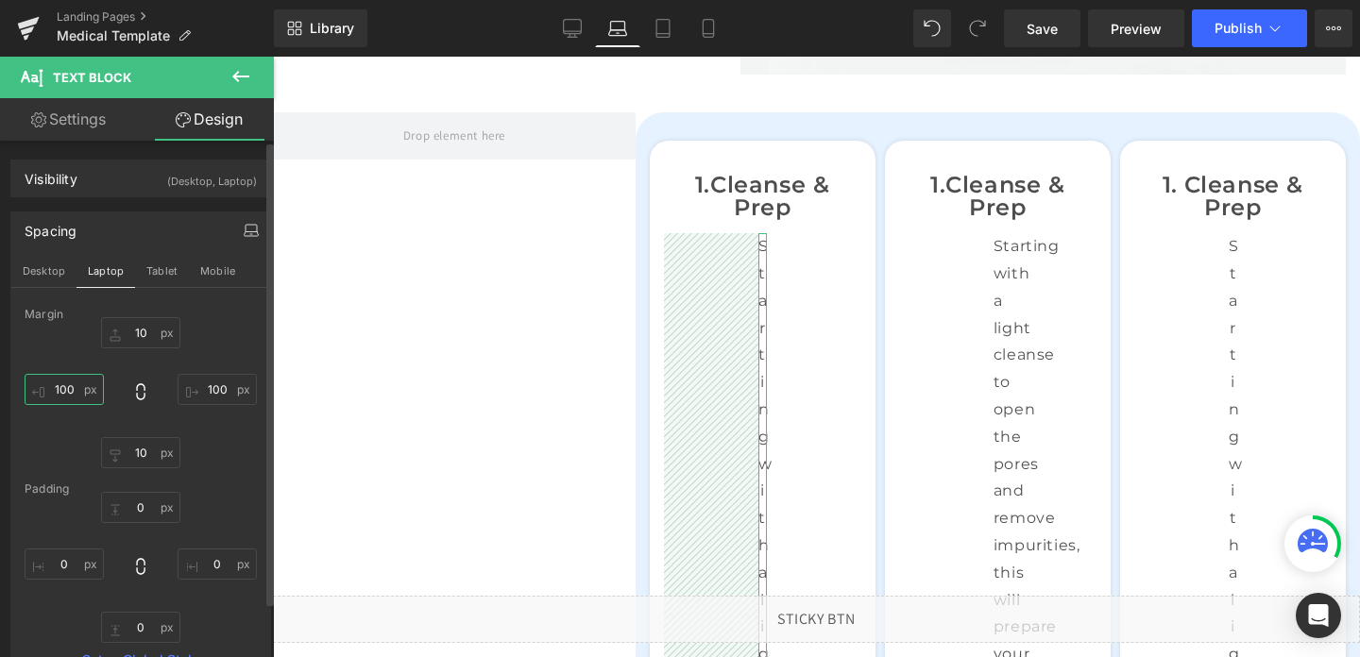
click at [76, 387] on input "100" at bounding box center [64, 389] width 79 height 31
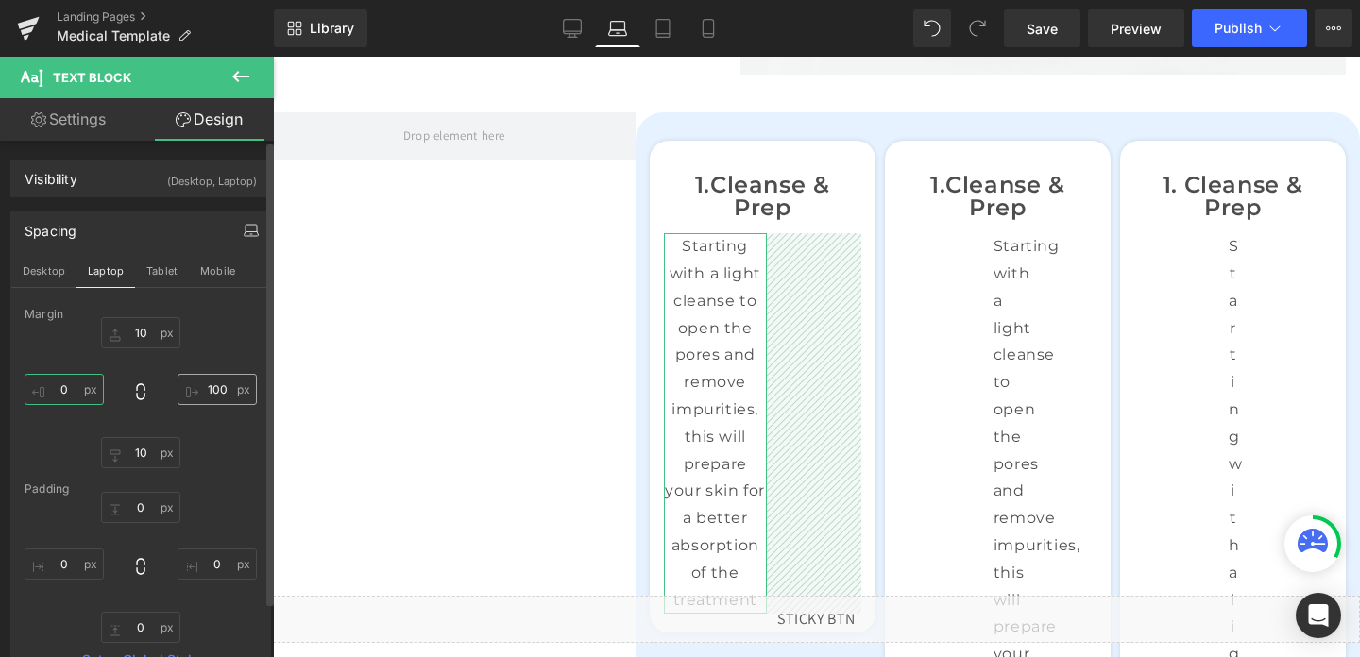
type input "0"
click at [208, 384] on input "100" at bounding box center [217, 389] width 79 height 31
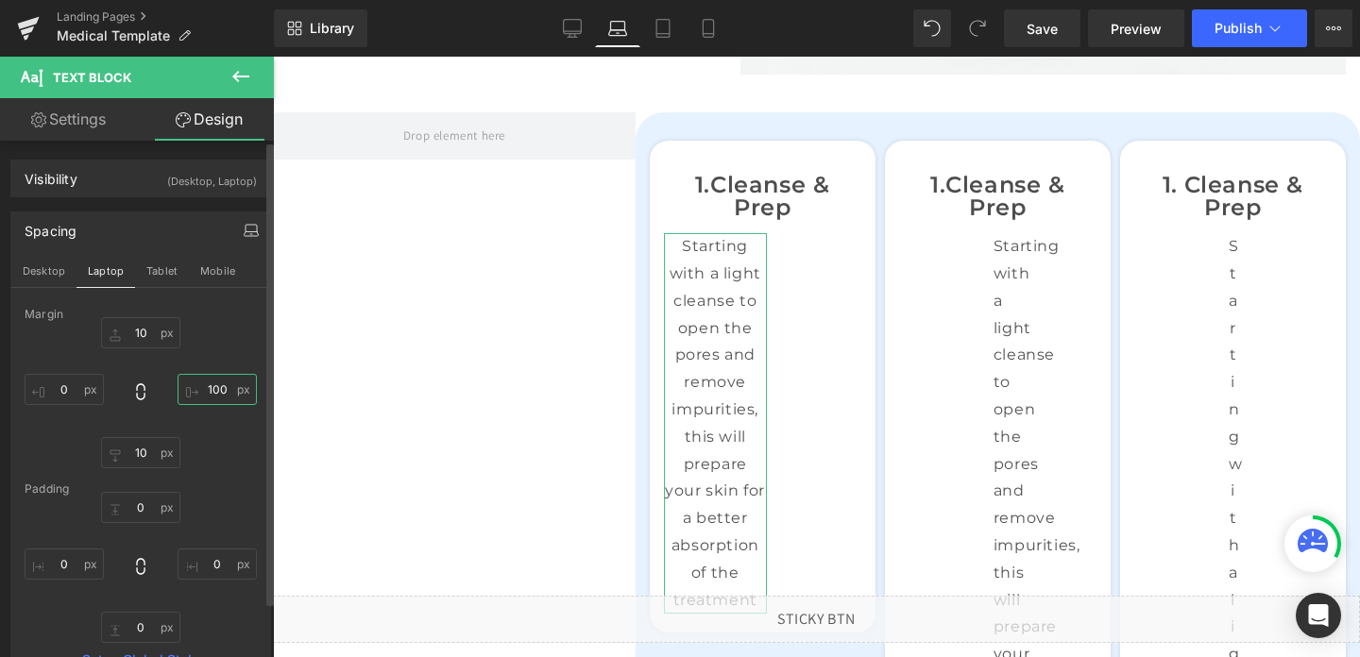
type input "0"
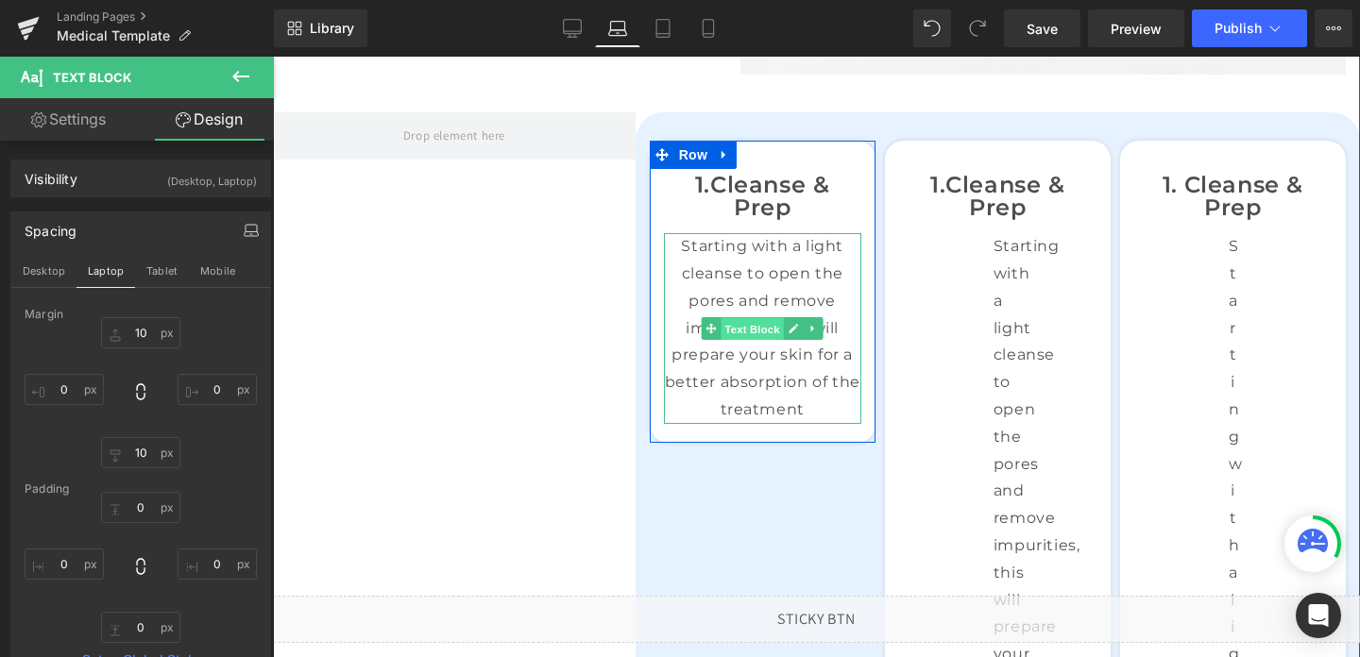
click at [759, 321] on span "Text Block" at bounding box center [753, 329] width 62 height 23
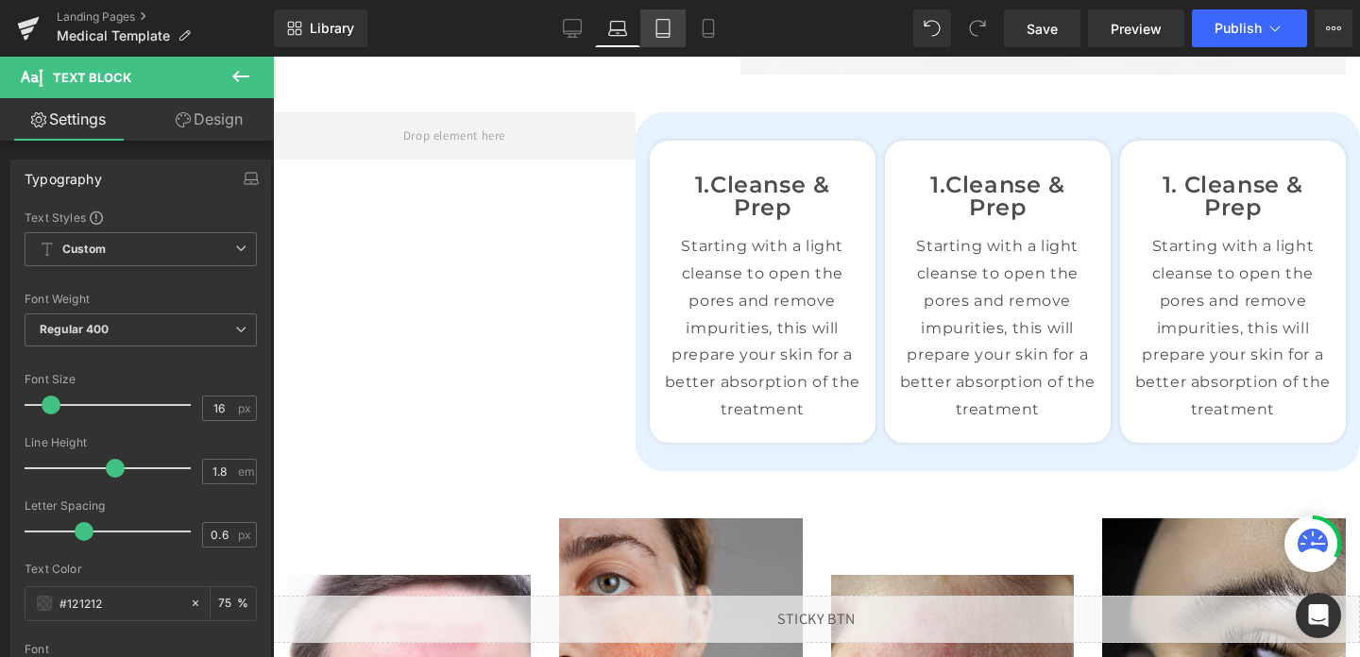
click at [653, 27] on link "Tablet" at bounding box center [662, 28] width 45 height 38
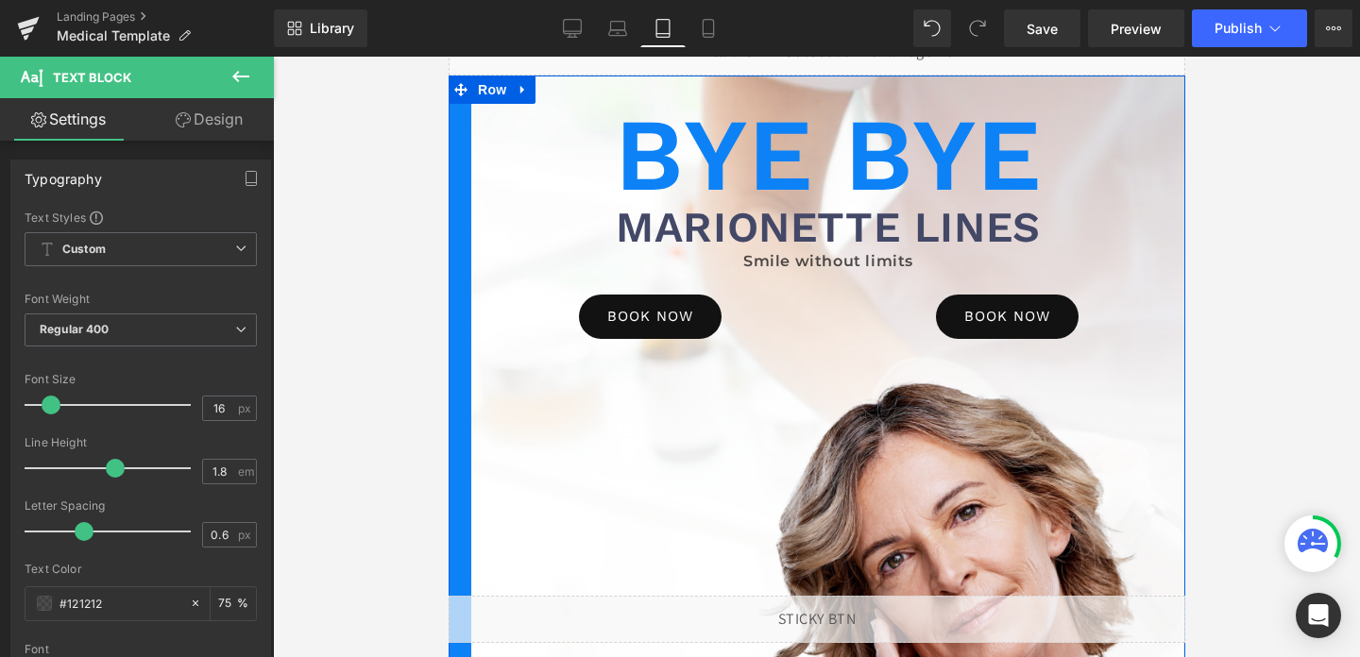
scroll to position [0, 0]
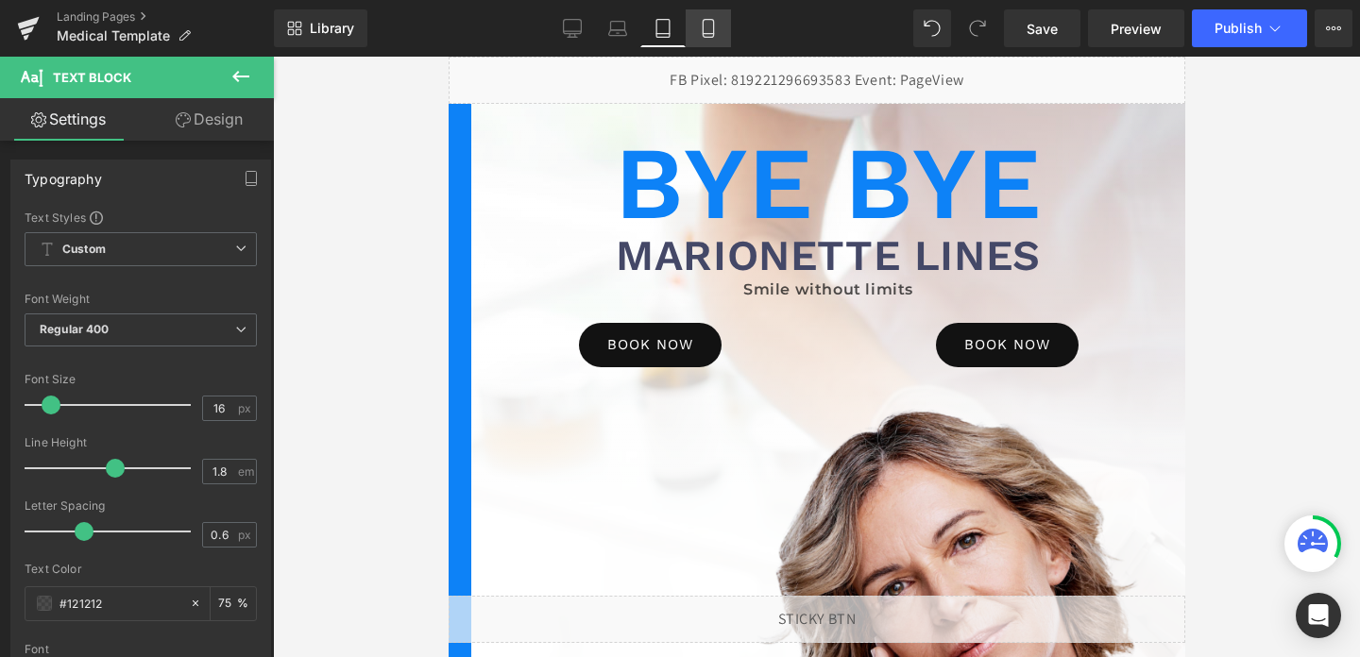
click at [702, 40] on link "Mobile" at bounding box center [708, 28] width 45 height 38
type input "75"
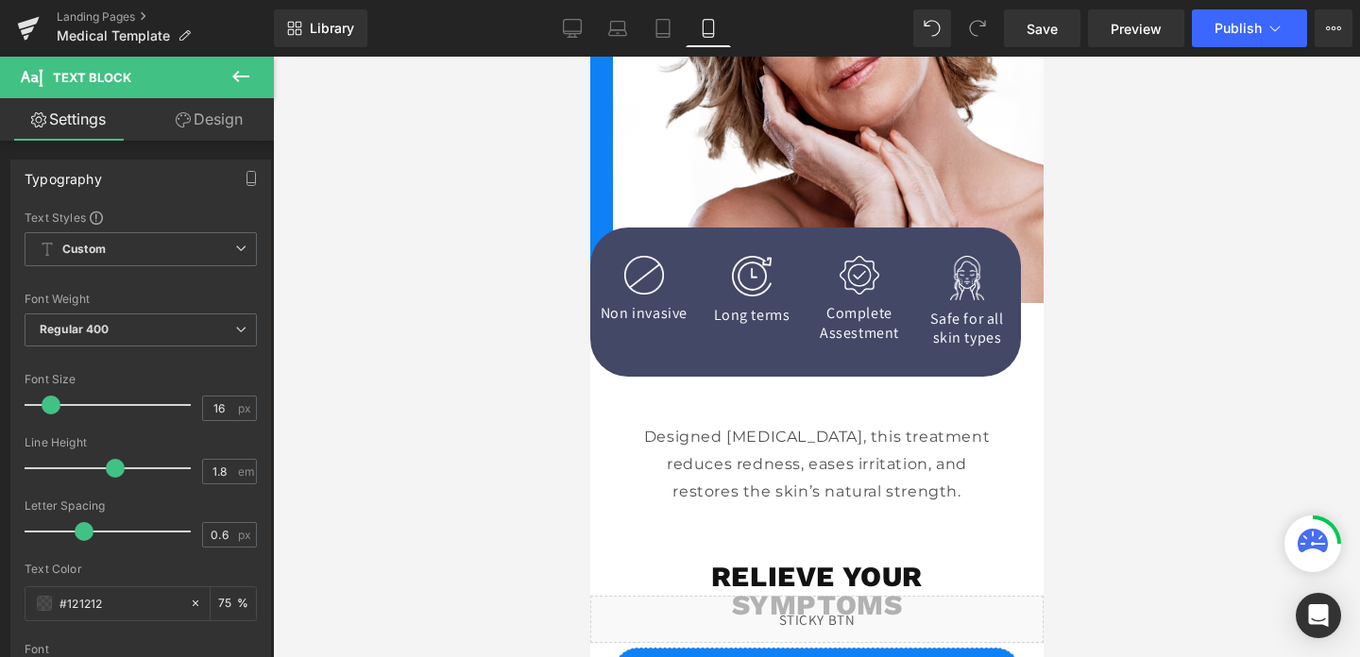
scroll to position [510, 0]
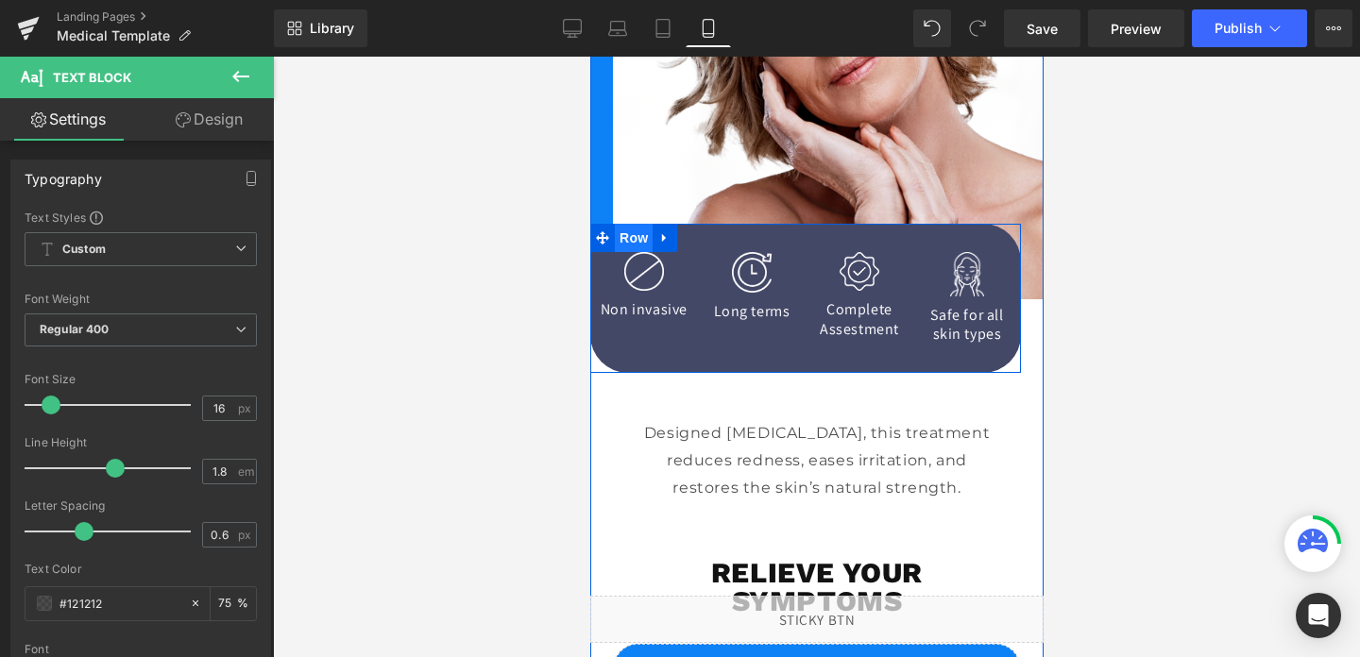
click at [637, 244] on span "Row" at bounding box center [633, 238] width 38 height 28
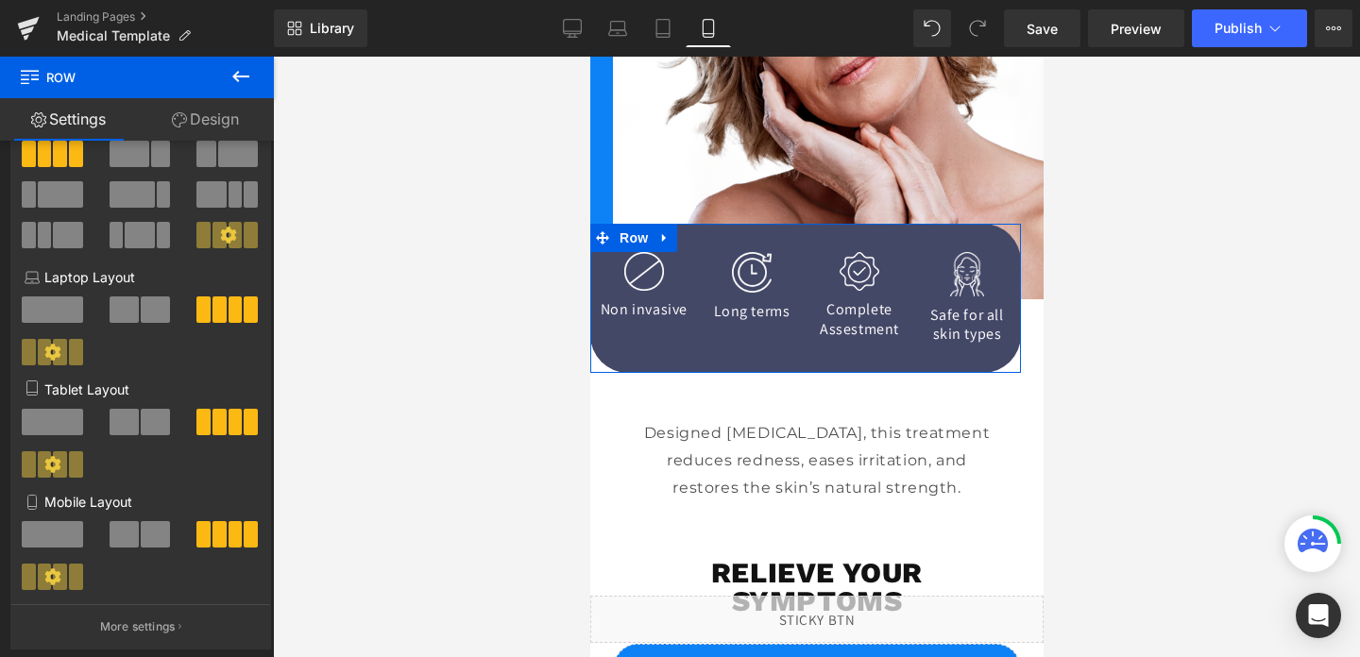
scroll to position [113, 0]
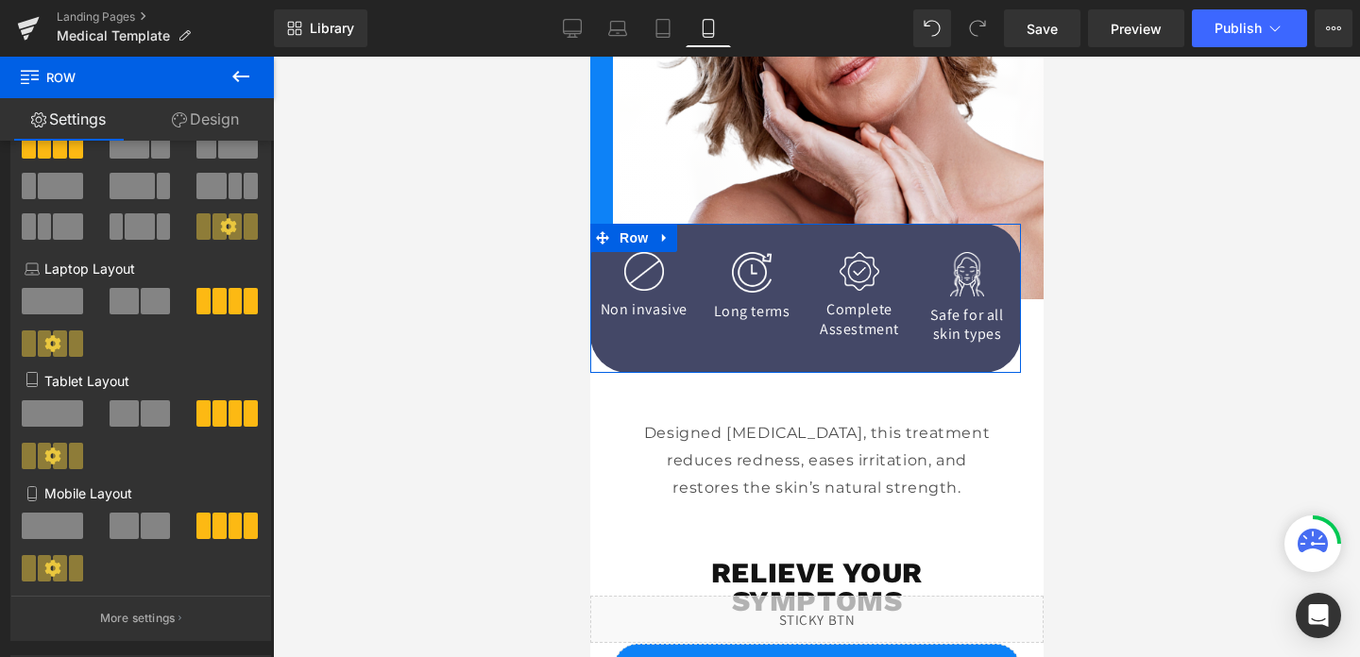
click at [130, 543] on div at bounding box center [141, 533] width 88 height 41
click at [141, 528] on span at bounding box center [155, 526] width 29 height 26
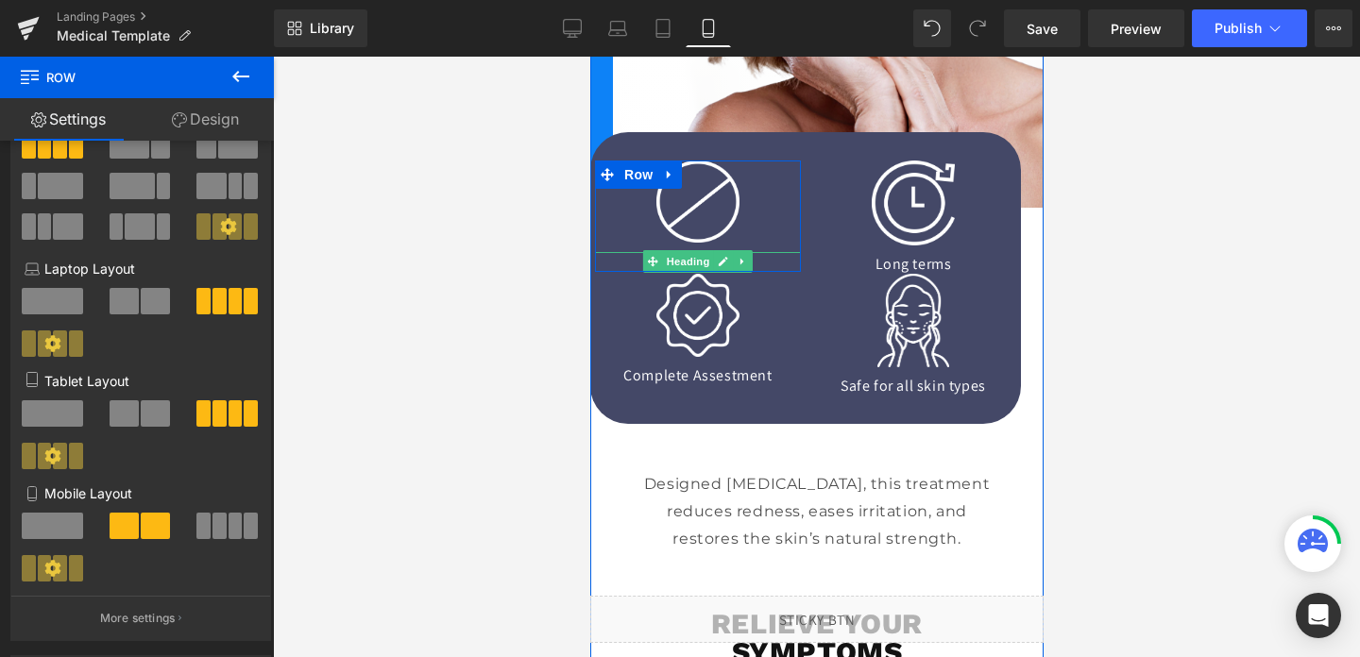
scroll to position [777, 0]
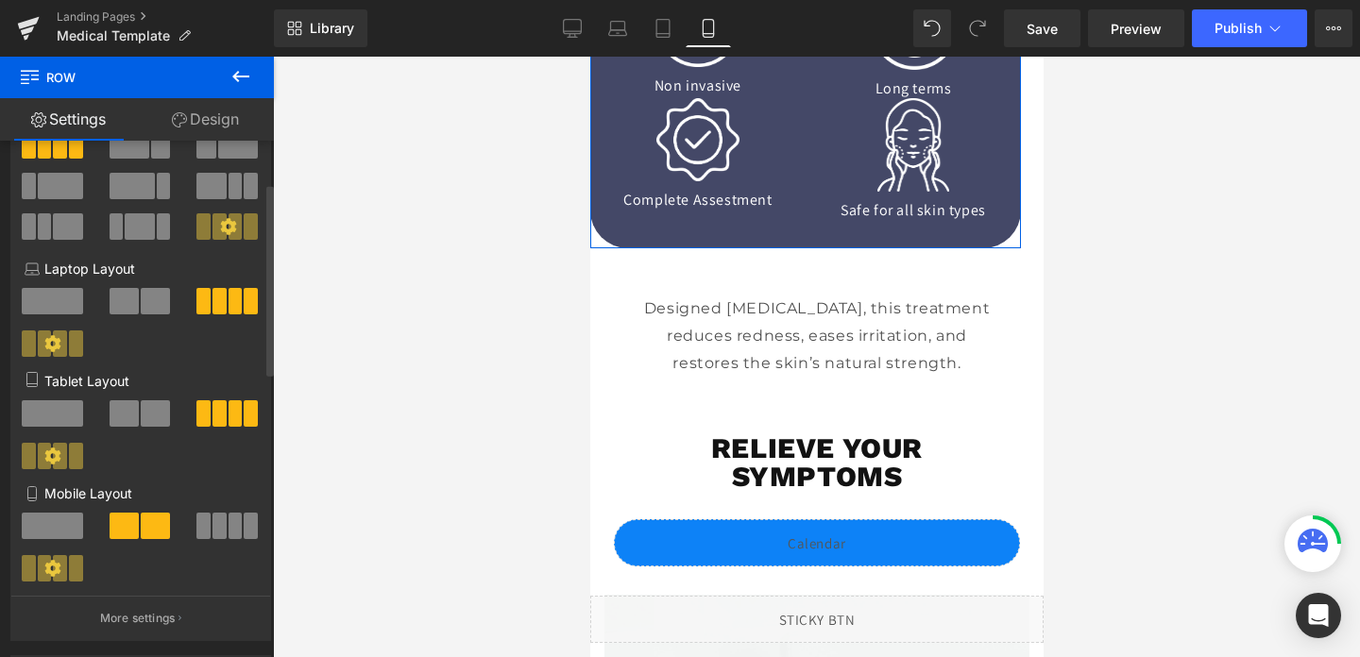
click at [230, 520] on span at bounding box center [236, 526] width 14 height 26
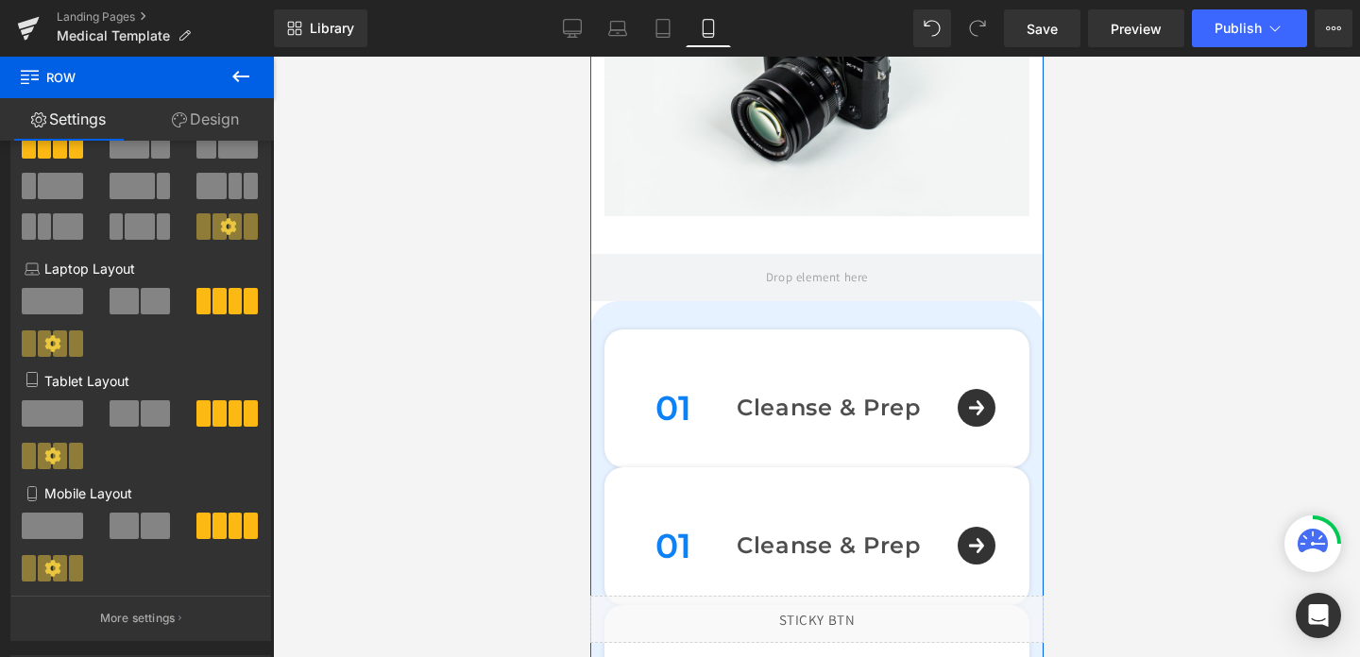
scroll to position [1300, 0]
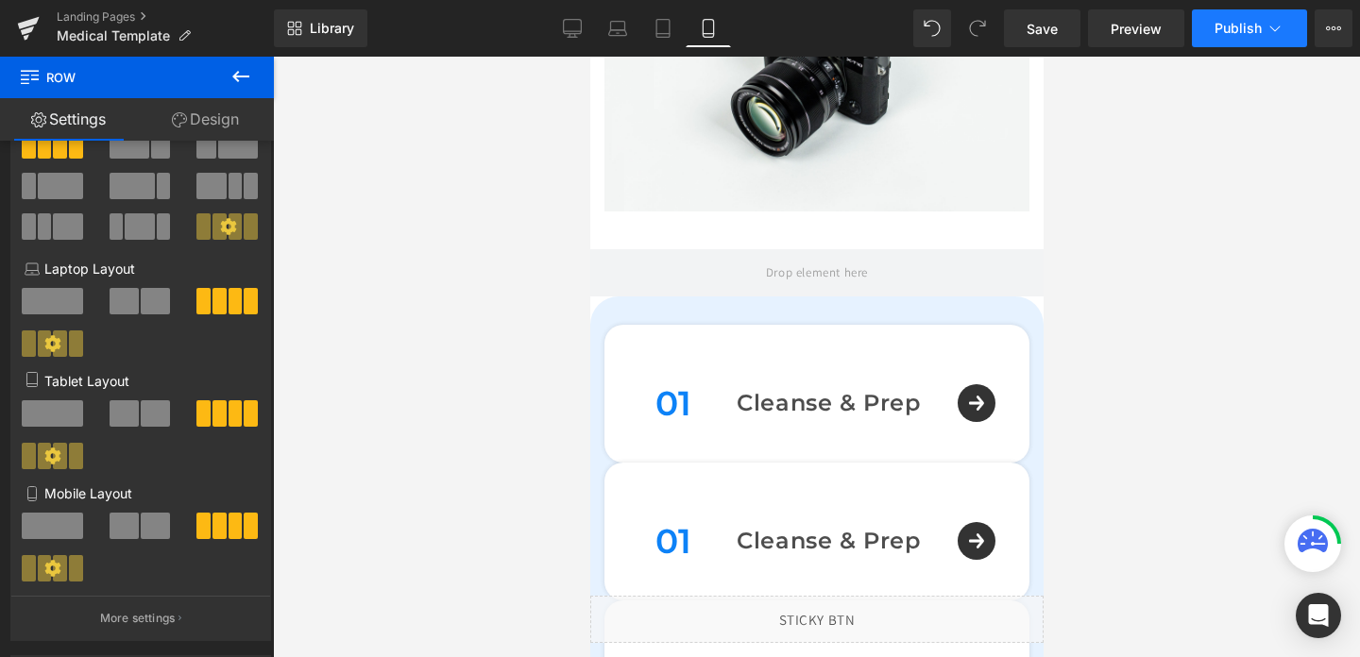
click at [1242, 26] on span "Publish" at bounding box center [1238, 28] width 47 height 15
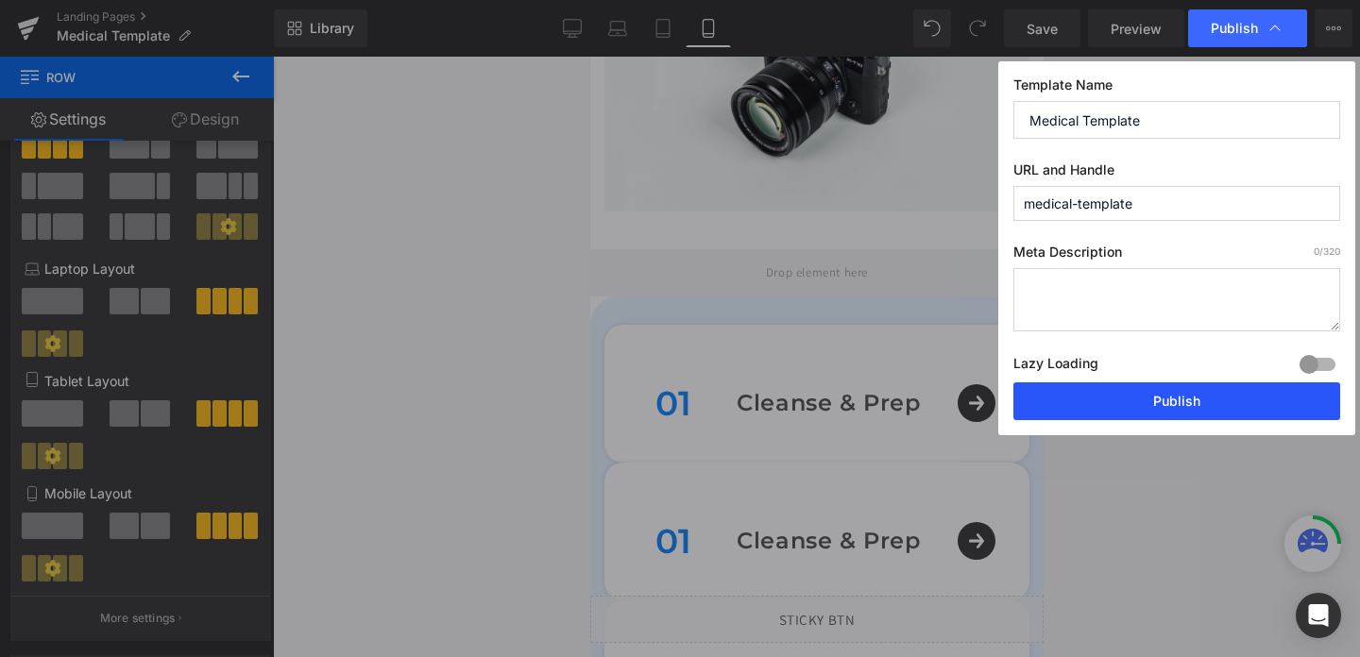
click at [1165, 392] on button "Publish" at bounding box center [1177, 402] width 327 height 38
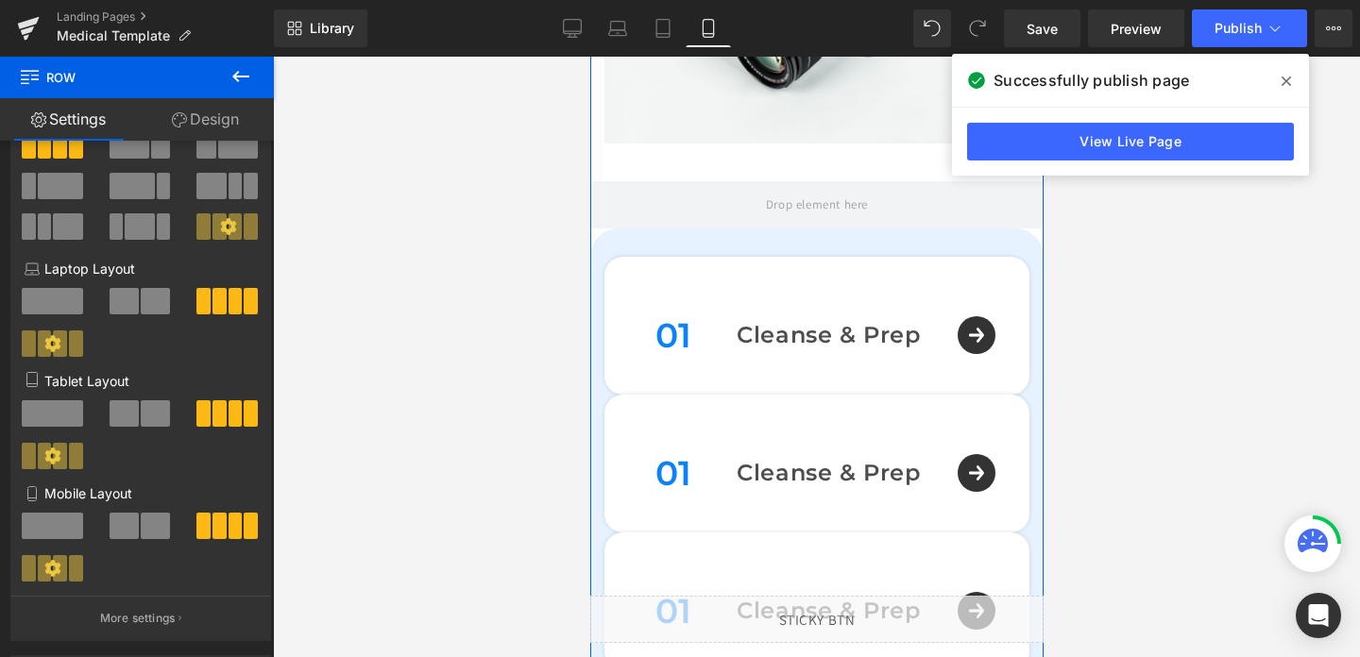
scroll to position [1370, 0]
click at [678, 474] on div "01 Text Block Cleanse & Prep Text Block Row" at bounding box center [802, 471] width 310 height 43
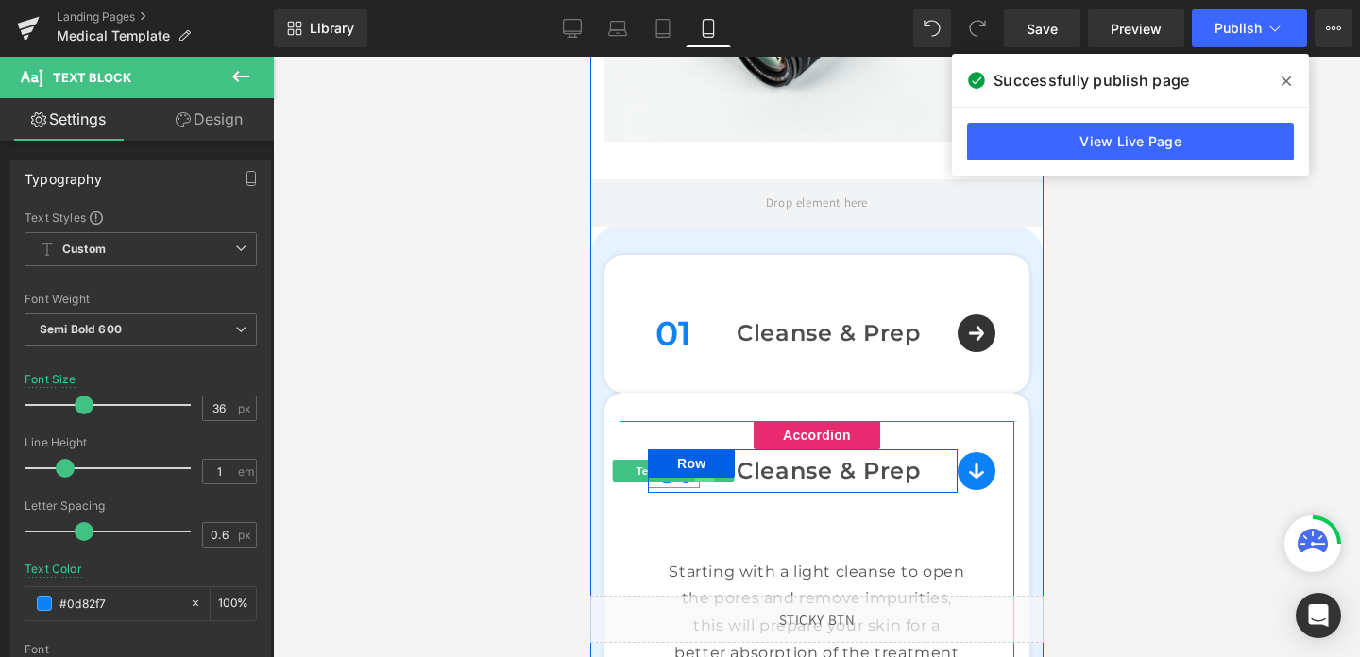
click at [694, 482] on link at bounding box center [704, 471] width 20 height 23
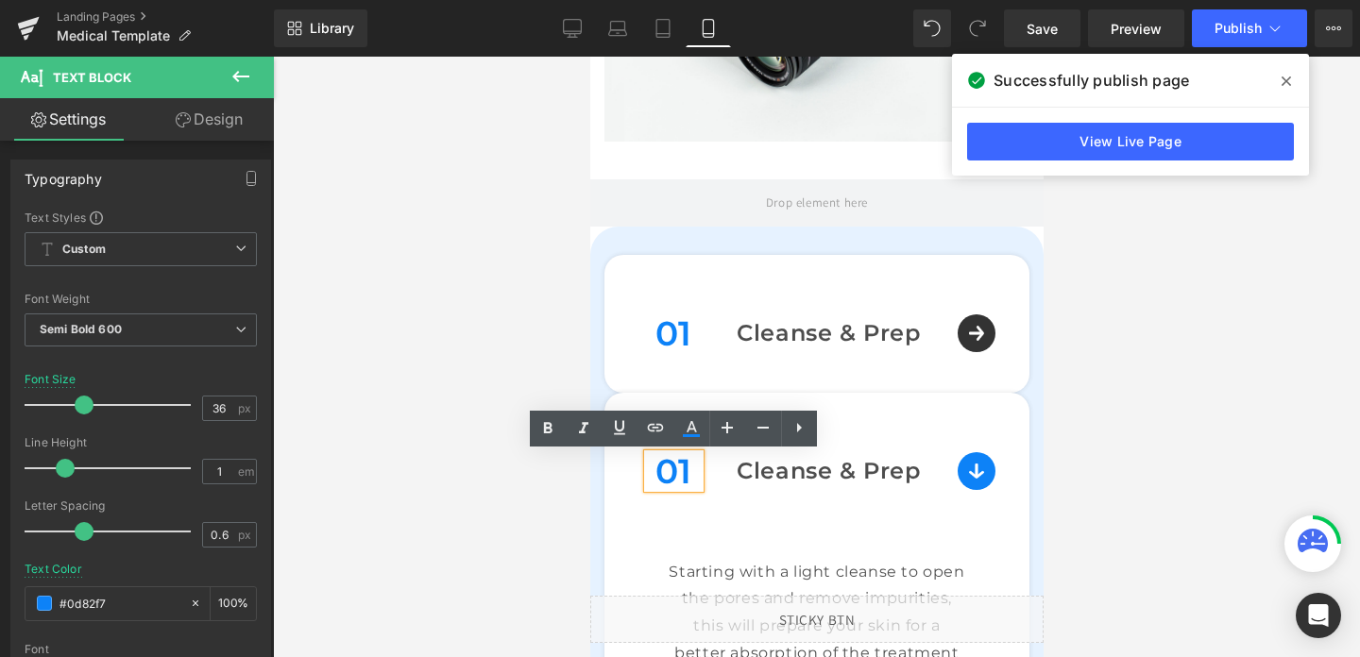
click at [685, 473] on span "Row" at bounding box center [690, 463] width 30 height 23
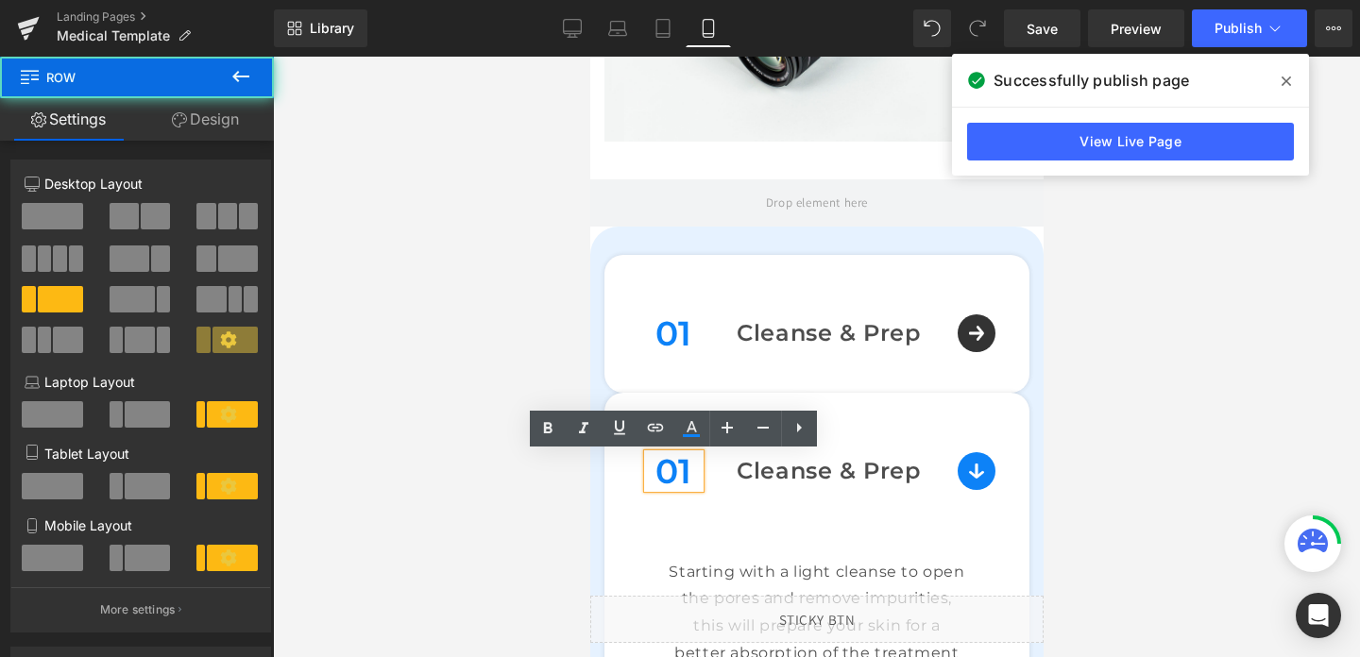
click at [689, 472] on span "Row" at bounding box center [690, 463] width 30 height 23
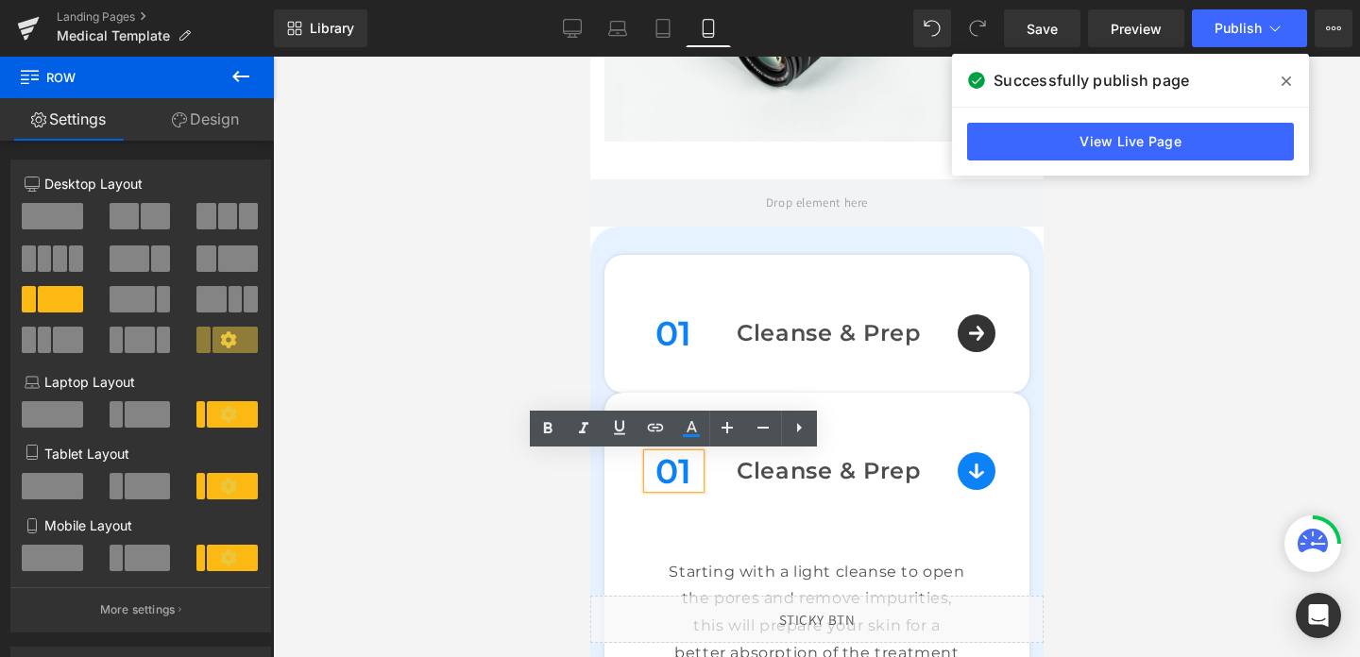
click at [673, 472] on span at bounding box center [666, 463] width 20 height 23
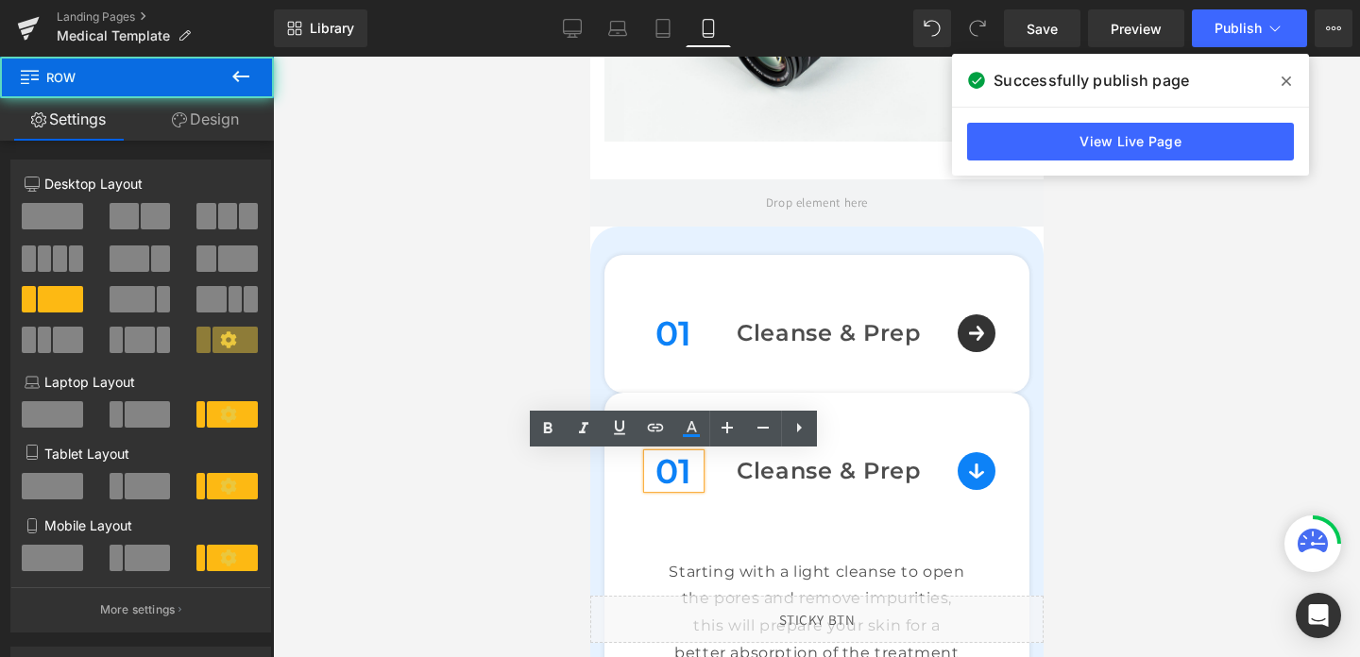
click at [673, 472] on span at bounding box center [666, 463] width 20 height 23
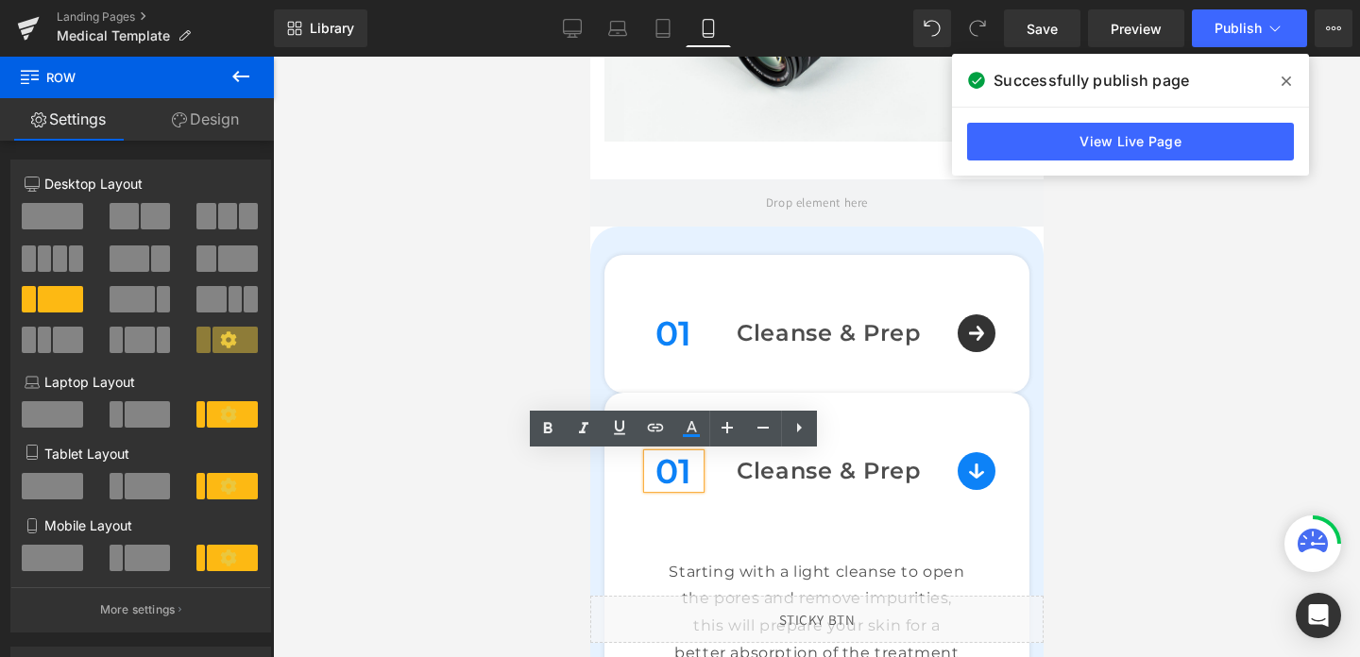
click at [688, 471] on span "Row" at bounding box center [690, 463] width 30 height 23
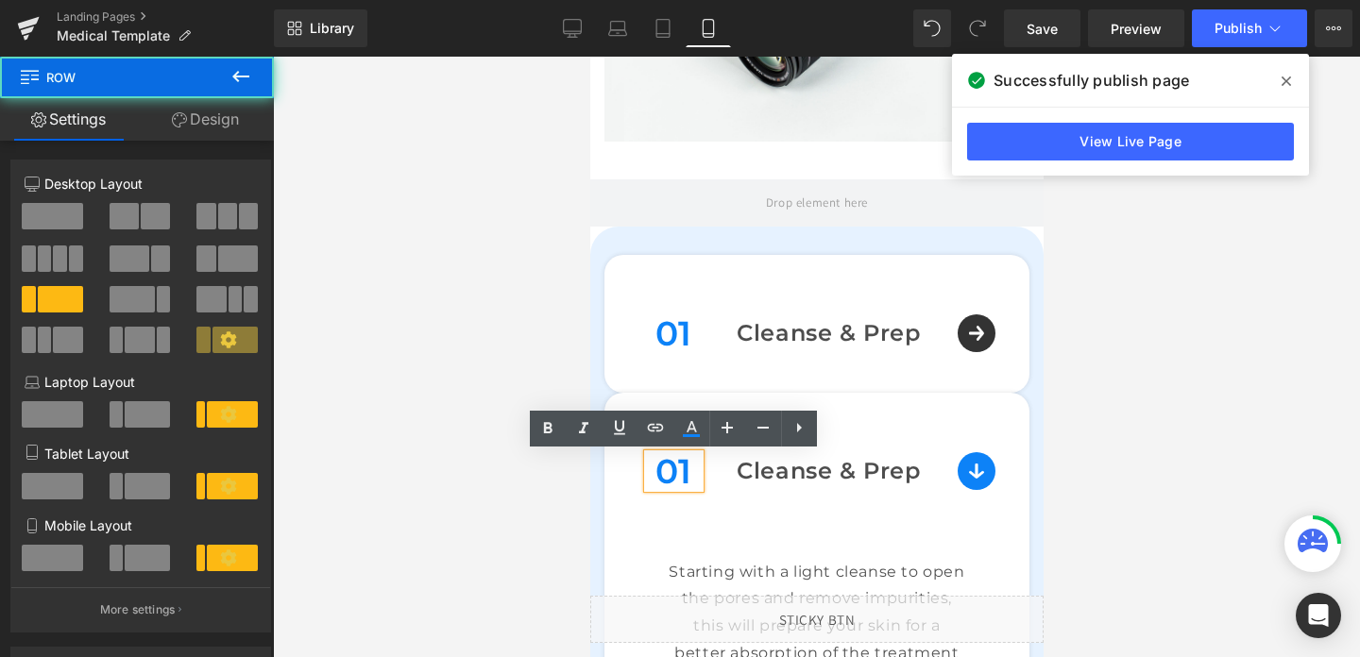
click at [688, 471] on span "Row" at bounding box center [690, 463] width 30 height 23
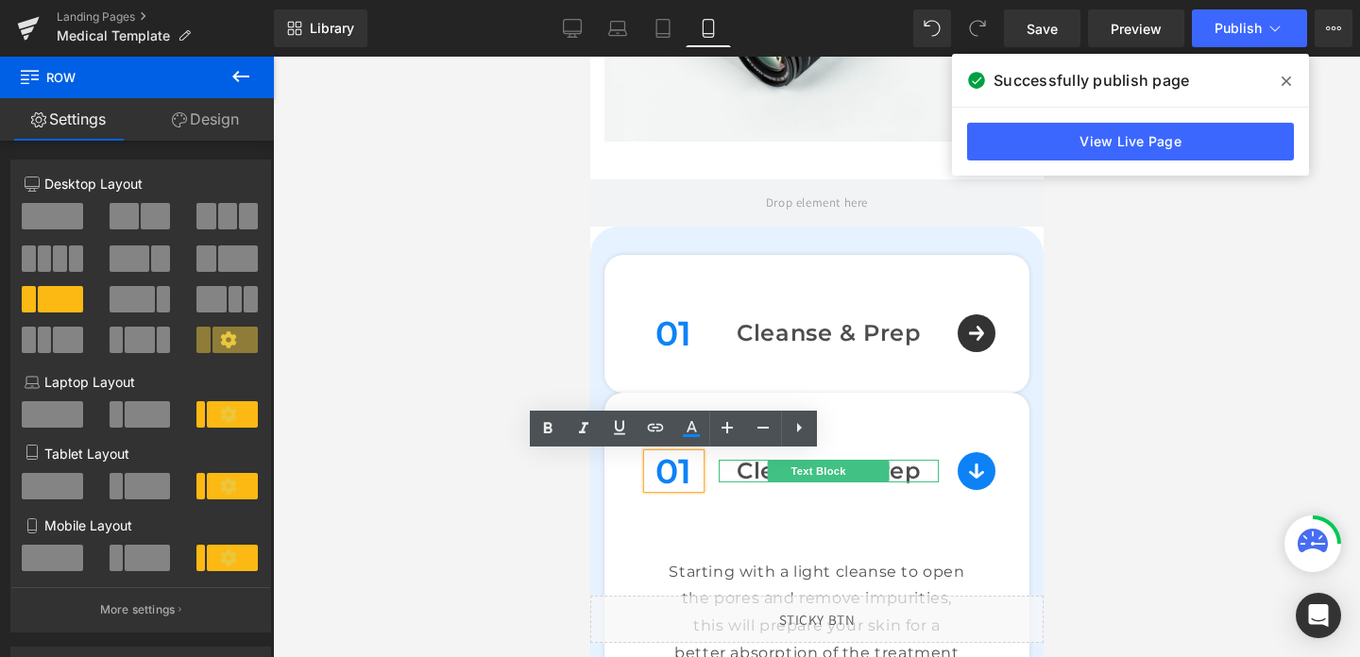
click at [755, 470] on p "Cleanse & Prep" at bounding box center [828, 471] width 220 height 23
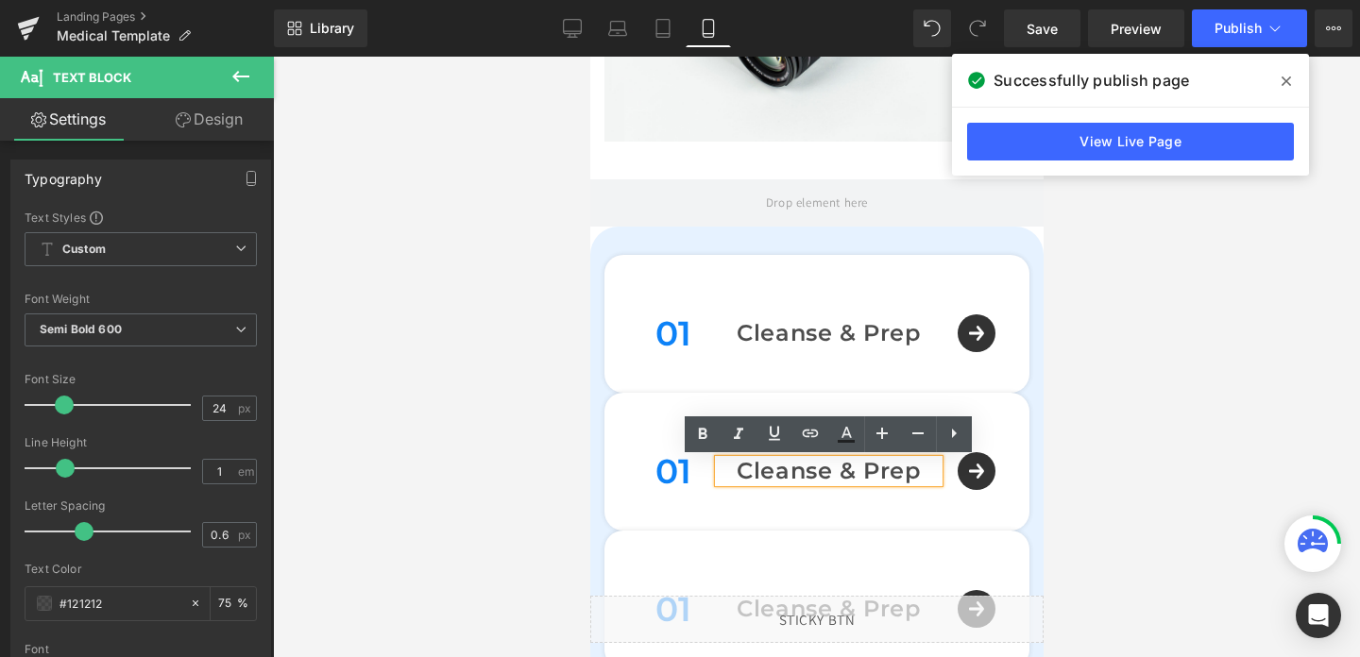
click at [695, 473] on span "Row" at bounding box center [690, 463] width 30 height 23
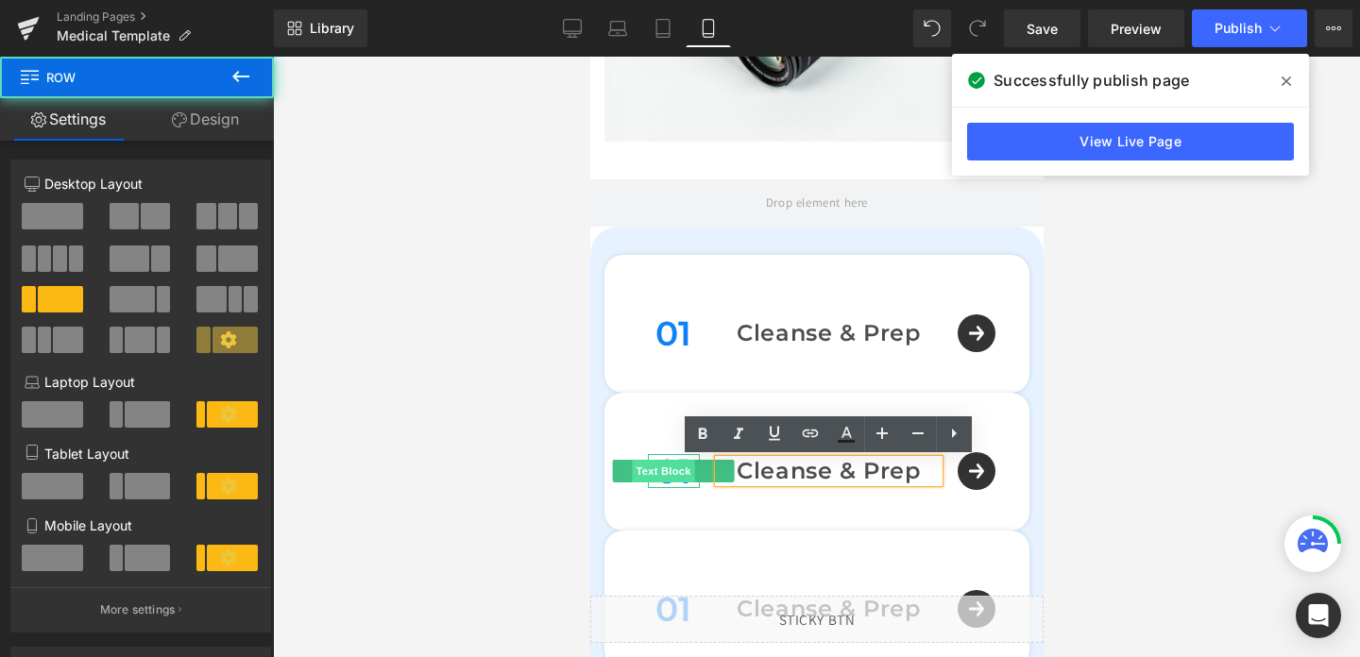
click at [675, 475] on span "Text Block" at bounding box center [663, 471] width 62 height 23
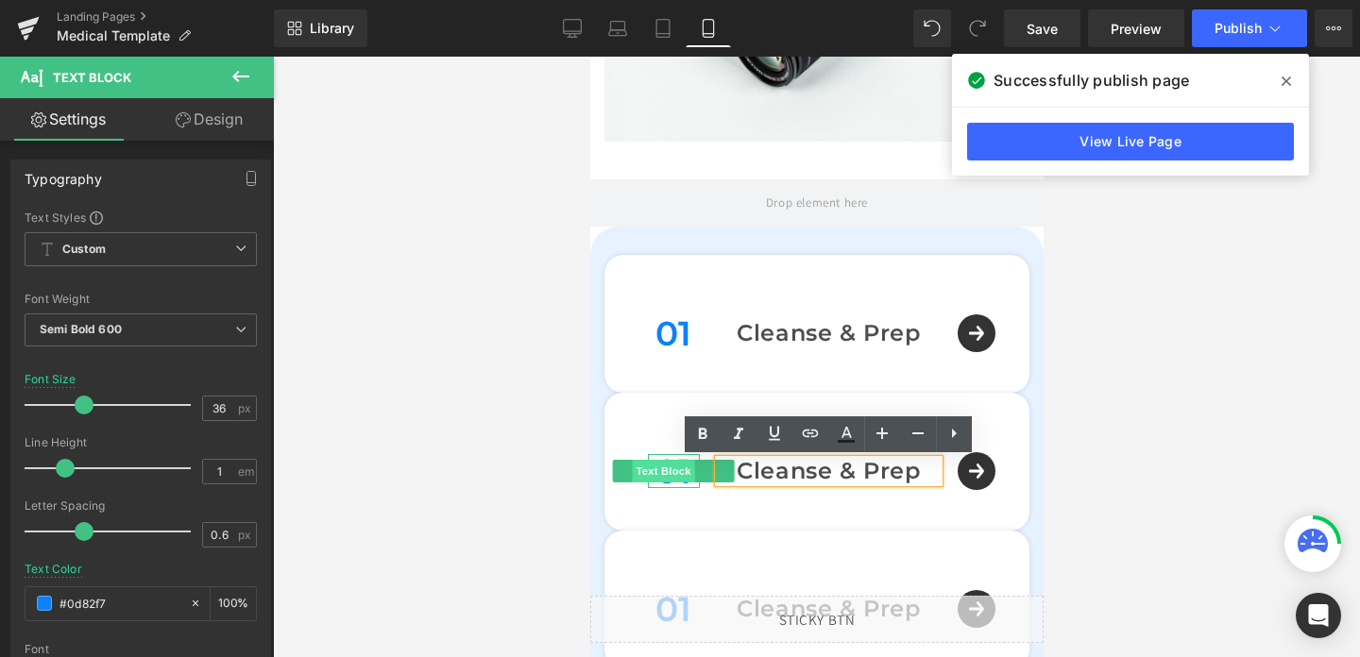
click at [678, 474] on span "Text Block" at bounding box center [663, 471] width 62 height 23
click at [678, 486] on div at bounding box center [673, 486] width 52 height 5
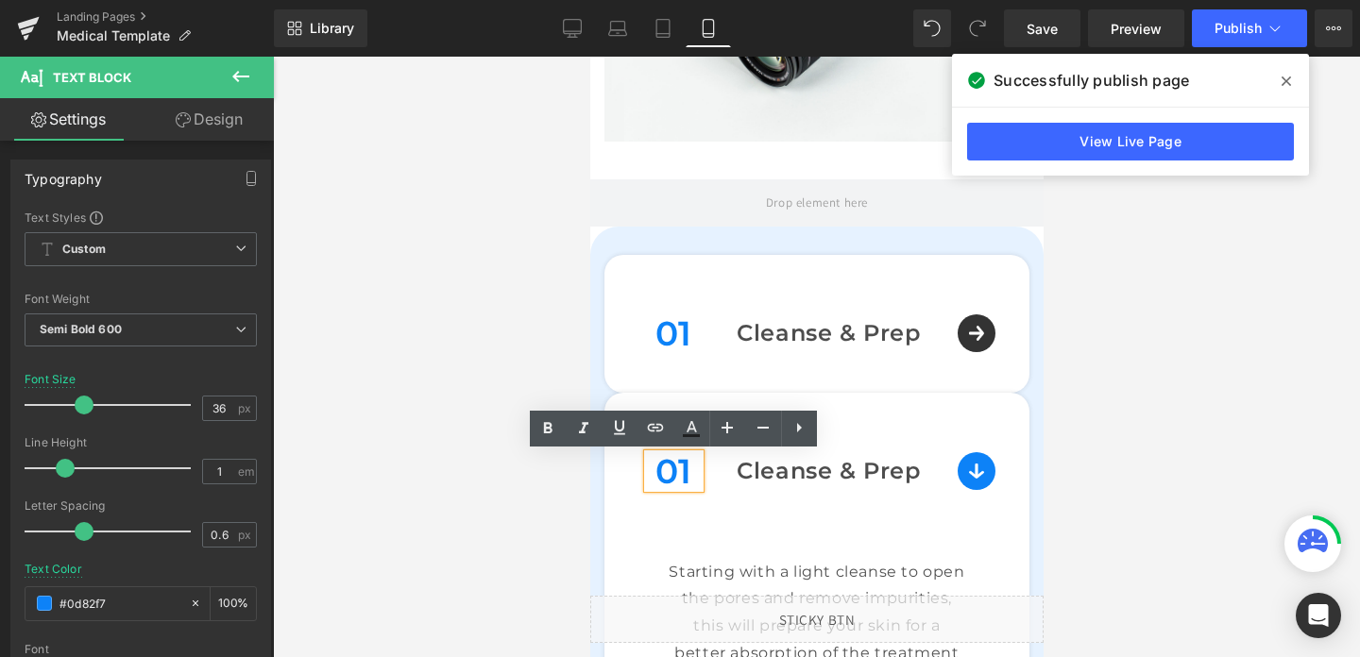
click at [684, 474] on p "01" at bounding box center [673, 471] width 52 height 34
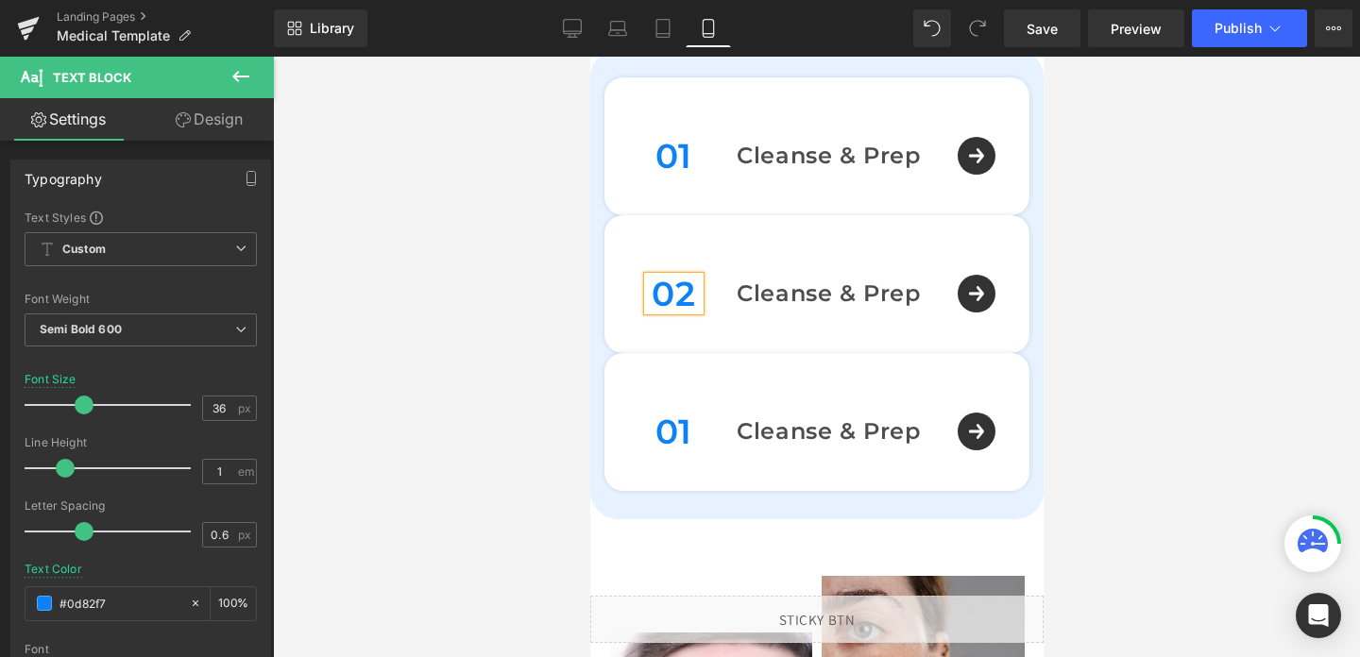
scroll to position [1558, 0]
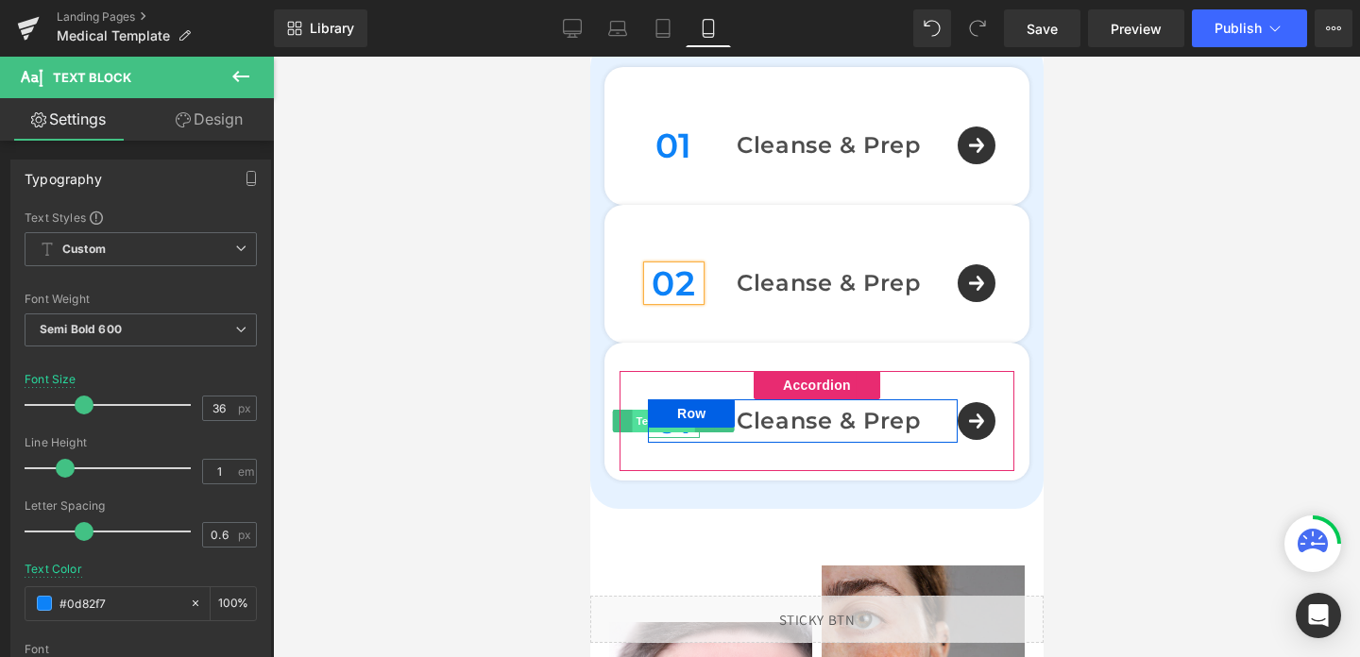
click at [679, 428] on span "Text Block" at bounding box center [663, 421] width 62 height 23
click at [666, 436] on div at bounding box center [673, 436] width 52 height 5
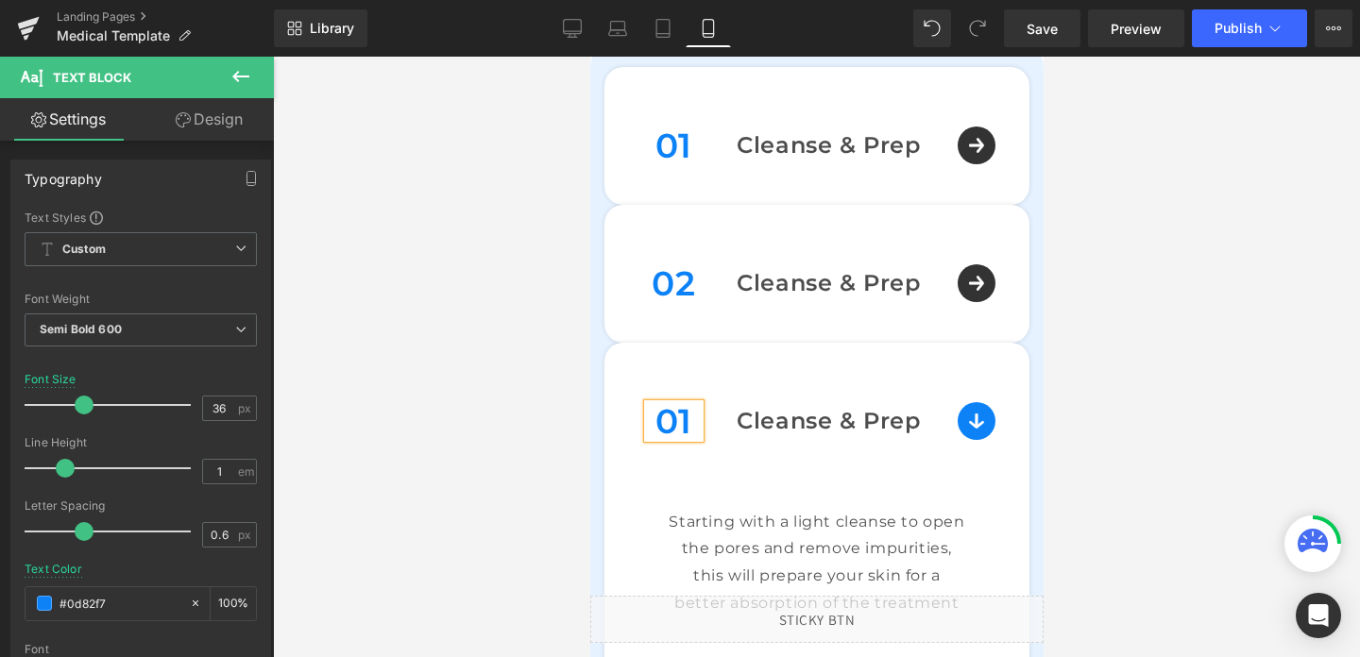
click at [682, 423] on span "Row" at bounding box center [690, 413] width 30 height 23
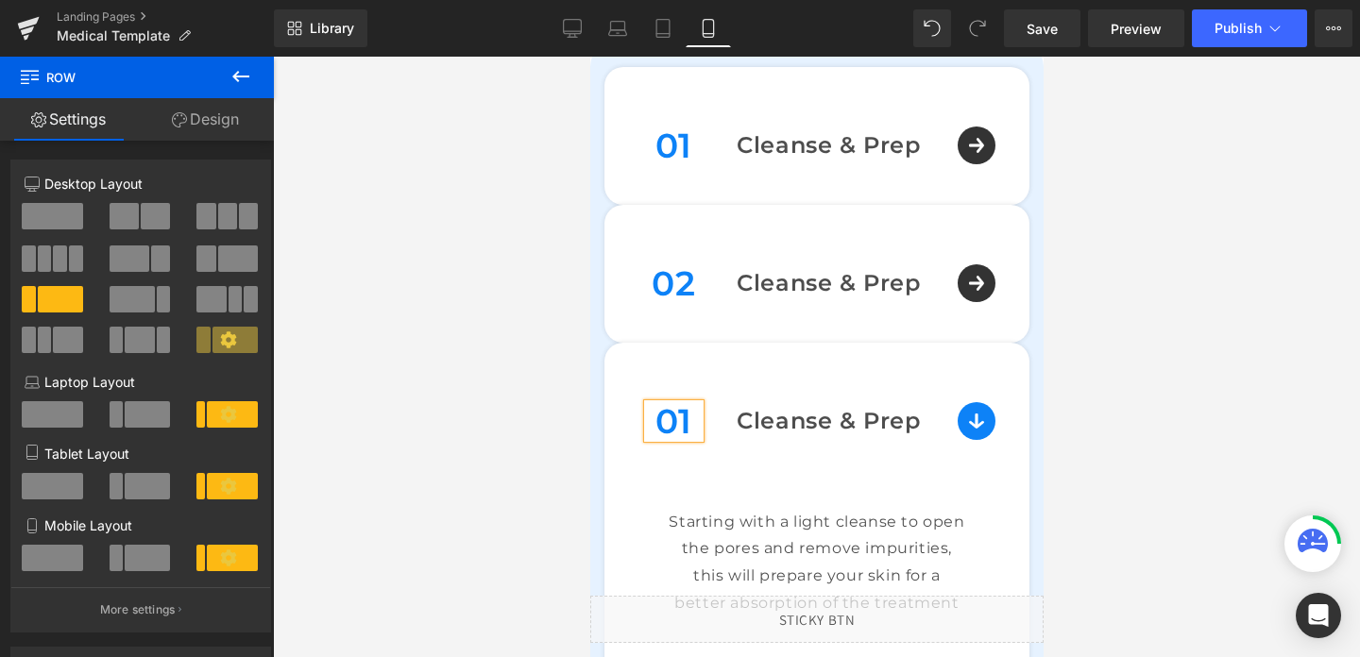
click at [673, 435] on p "01" at bounding box center [673, 421] width 52 height 34
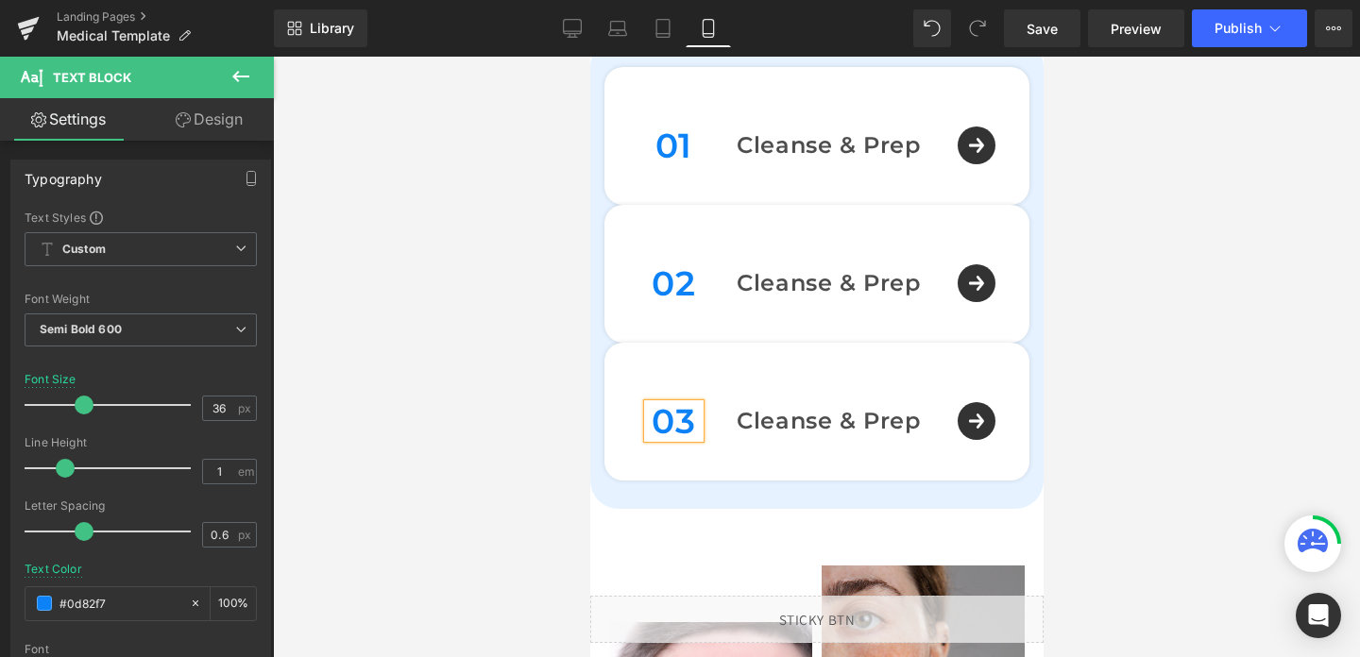
click at [460, 353] on div at bounding box center [816, 357] width 1087 height 601
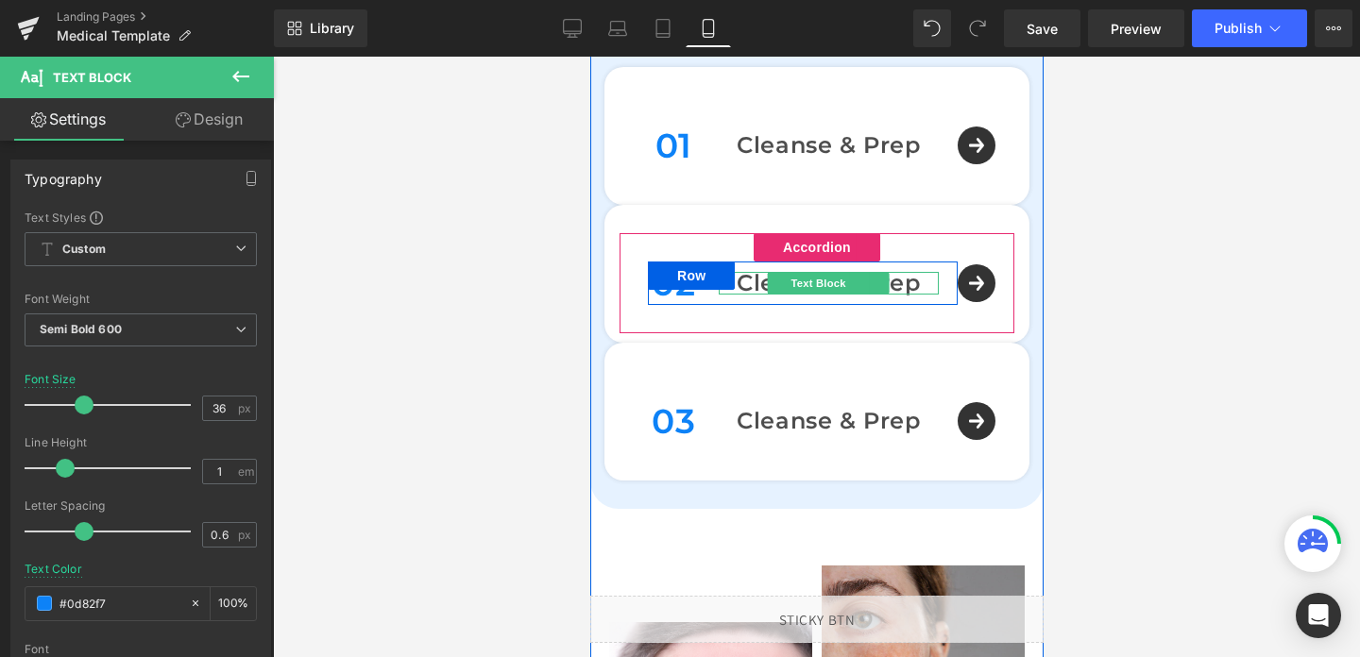
click at [912, 283] on p "Cleanse & Prep" at bounding box center [828, 283] width 220 height 23
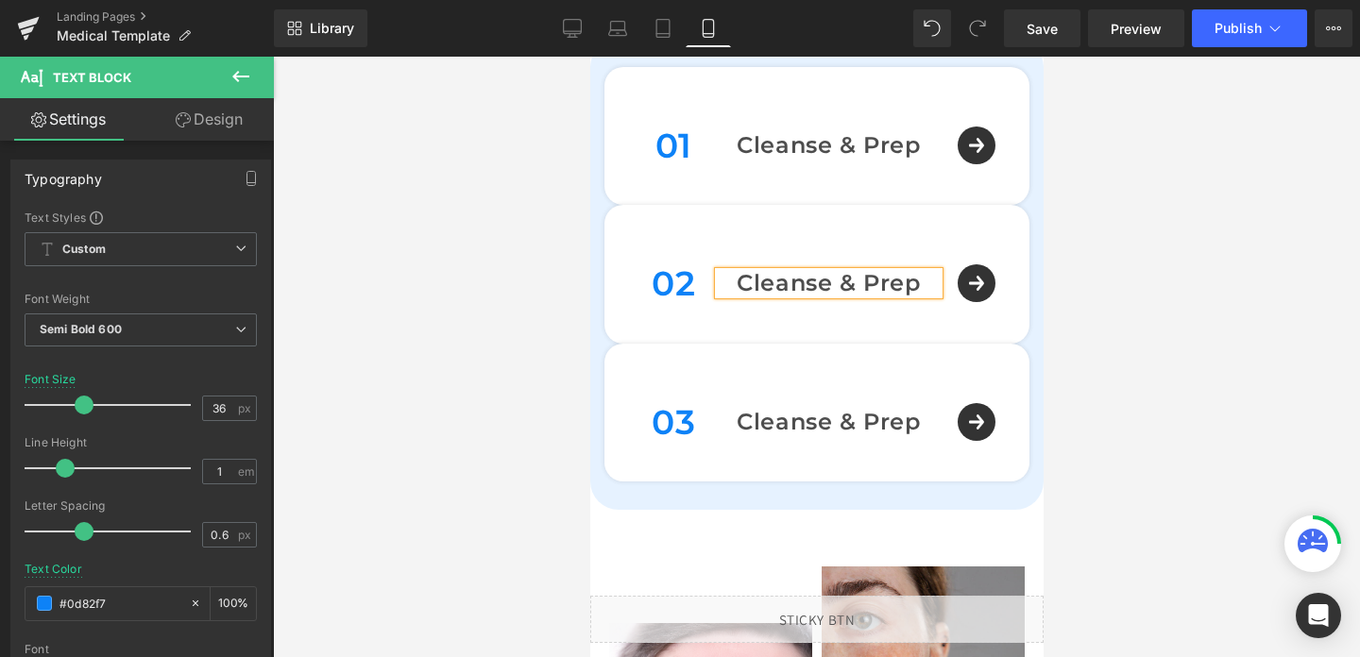
click at [912, 283] on p "Cleanse & Prep" at bounding box center [828, 283] width 220 height 23
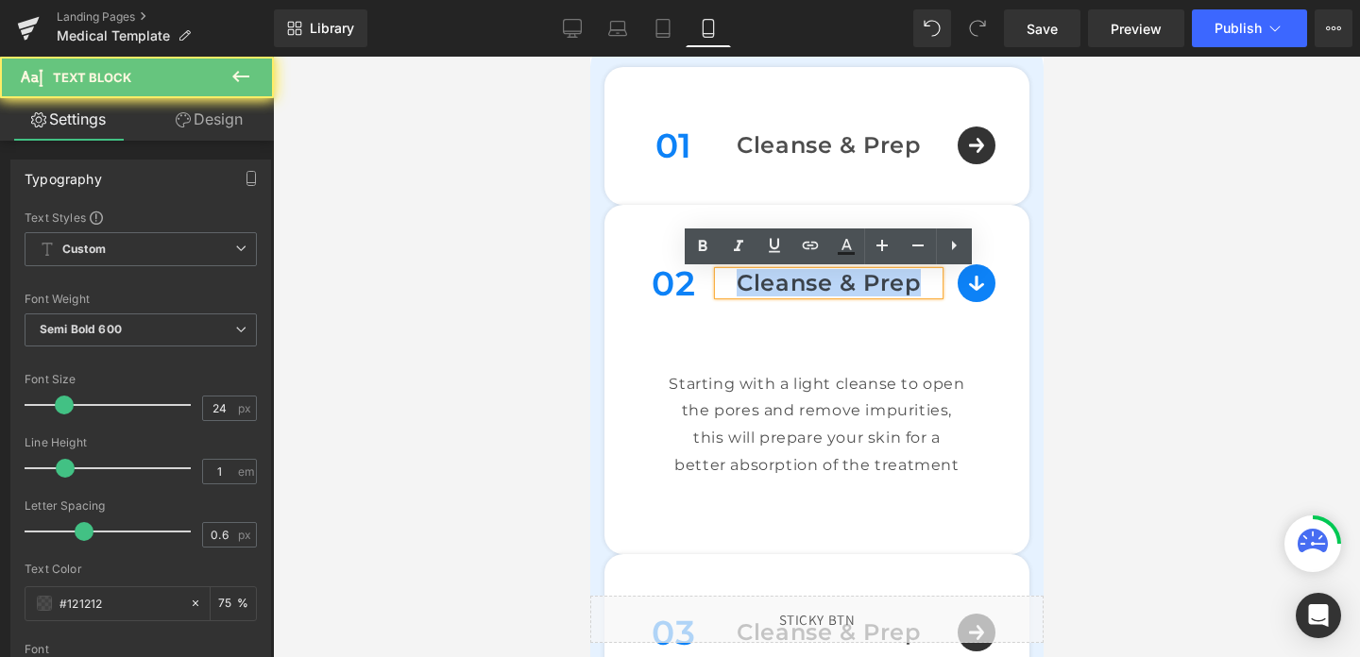
click at [912, 283] on p "Cleanse & Prep" at bounding box center [828, 283] width 220 height 23
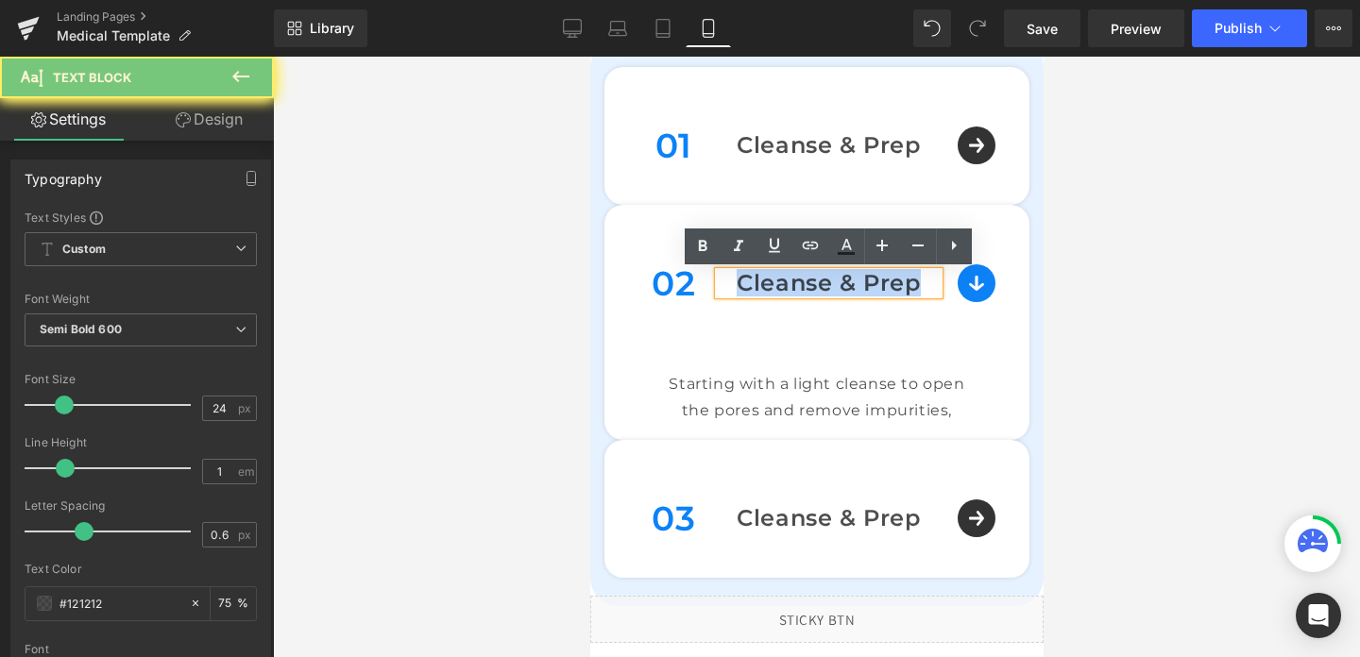
click at [912, 283] on p "Cleanse & Prep" at bounding box center [828, 283] width 220 height 23
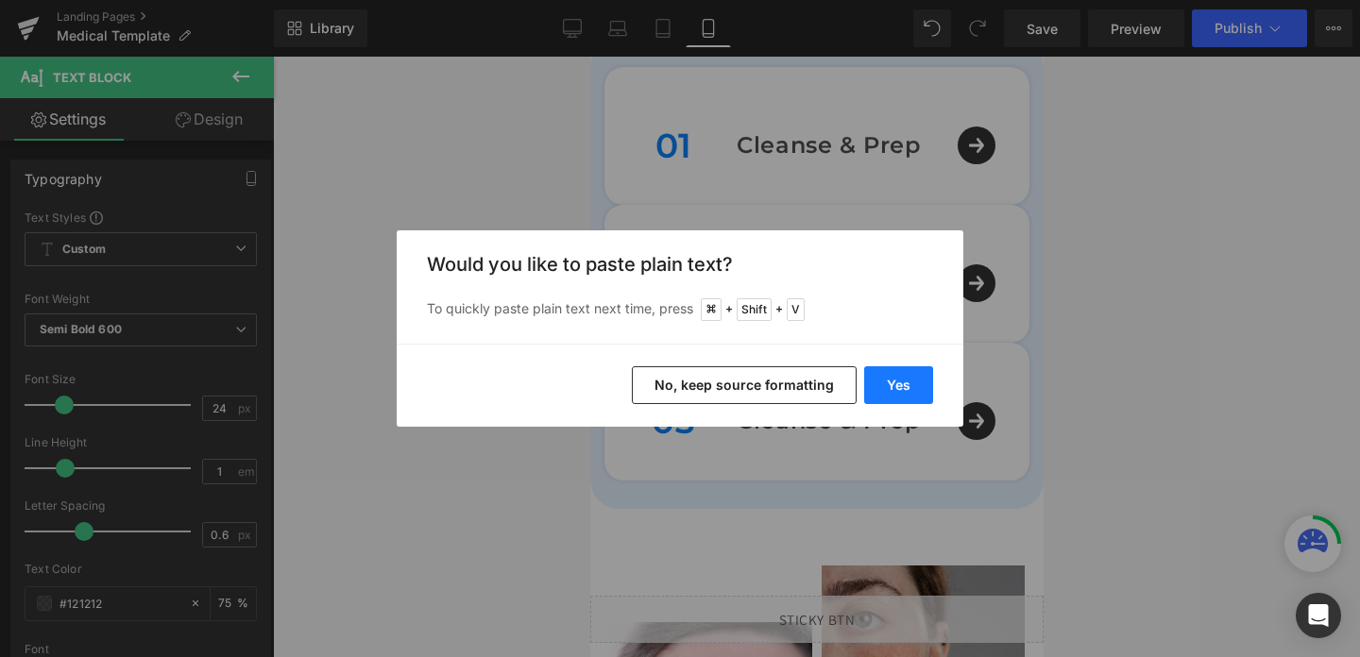
click at [905, 385] on button "Yes" at bounding box center [898, 385] width 69 height 38
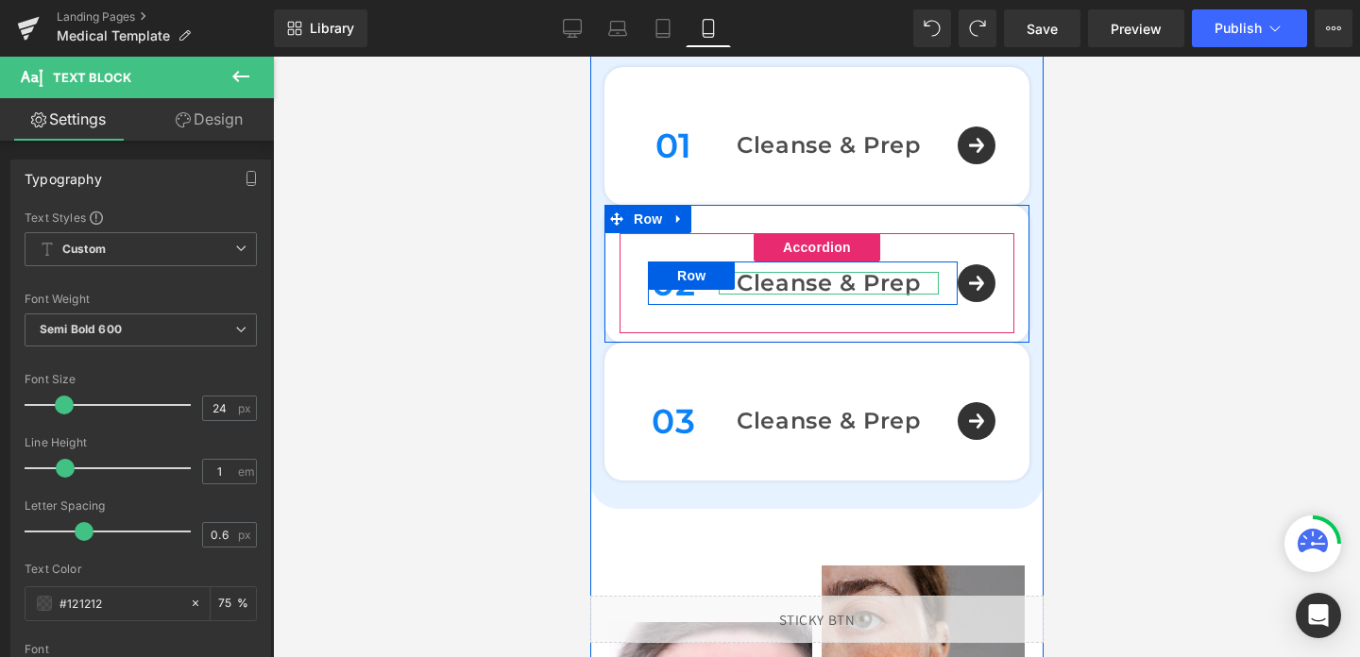
click at [972, 289] on div "02 Text Block Cleanse & Prep Text Block Row" at bounding box center [816, 283] width 395 height 100
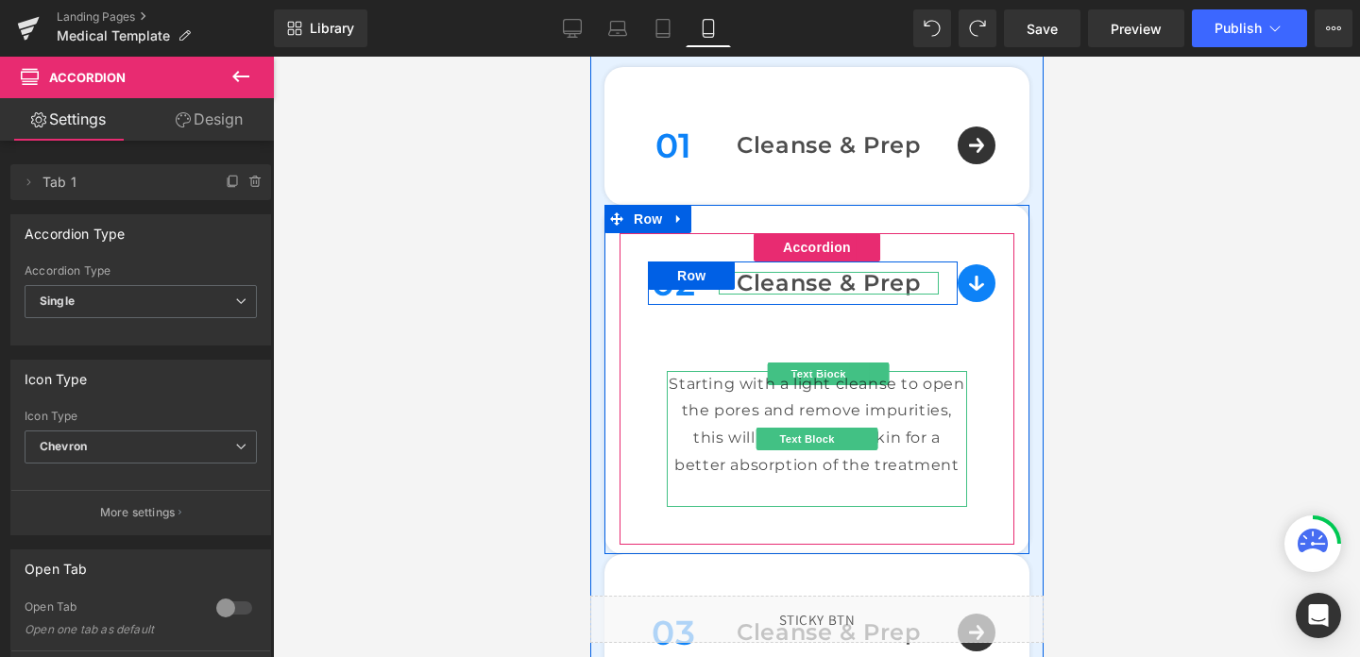
click at [861, 469] on p "Starting with a light cleanse to open the pores and remove impurities, this wil…" at bounding box center [816, 425] width 300 height 109
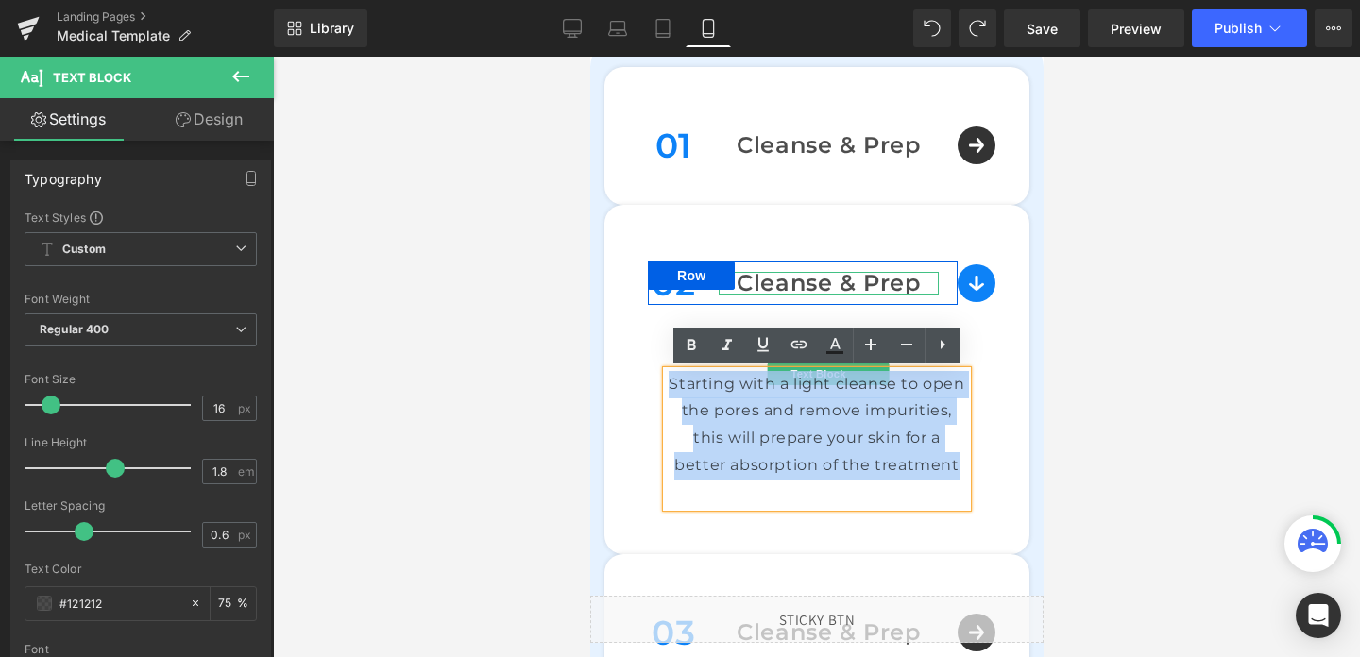
drag, startPoint x: 960, startPoint y: 465, endPoint x: 672, endPoint y: 377, distance: 301.2
click at [672, 377] on p "Starting with a light cleanse to open the pores and remove impurities, this wil…" at bounding box center [816, 425] width 300 height 109
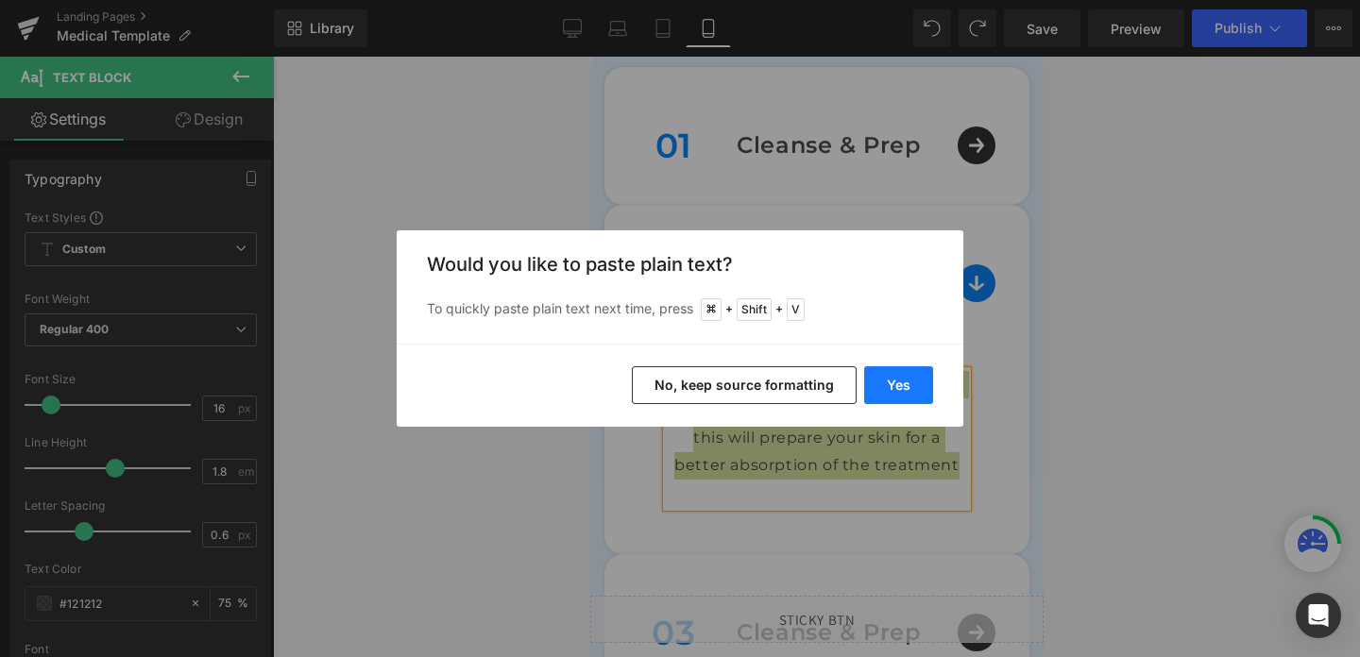
click at [894, 370] on button "Yes" at bounding box center [898, 385] width 69 height 38
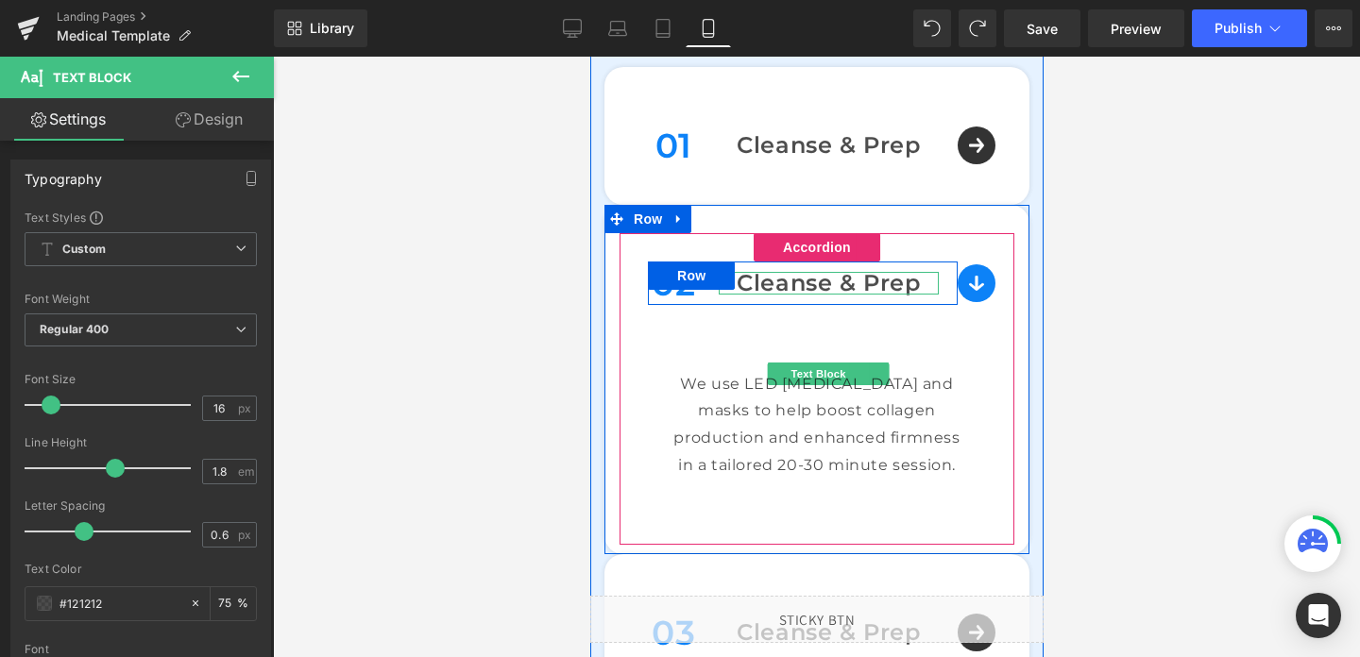
click at [972, 282] on div "02 Text Block Cleanse & Prep Text Block Row" at bounding box center [816, 283] width 395 height 100
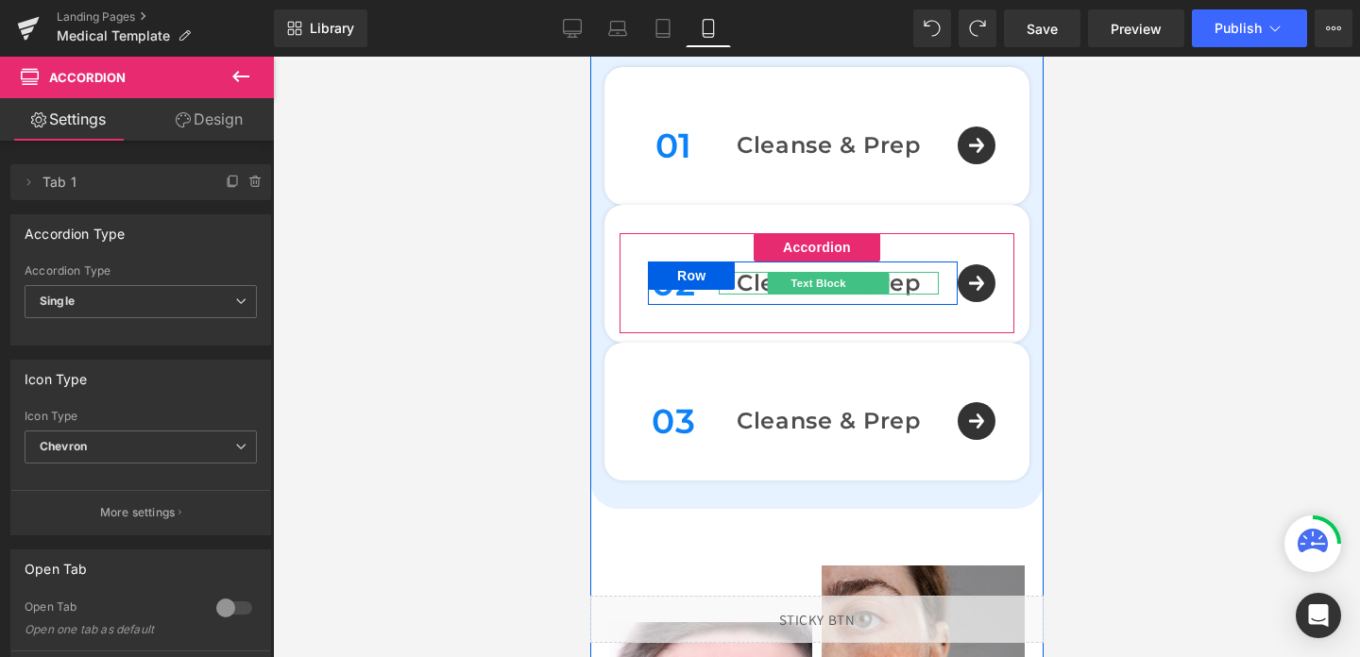
click at [912, 284] on p "Cleanse & Prep" at bounding box center [828, 283] width 220 height 23
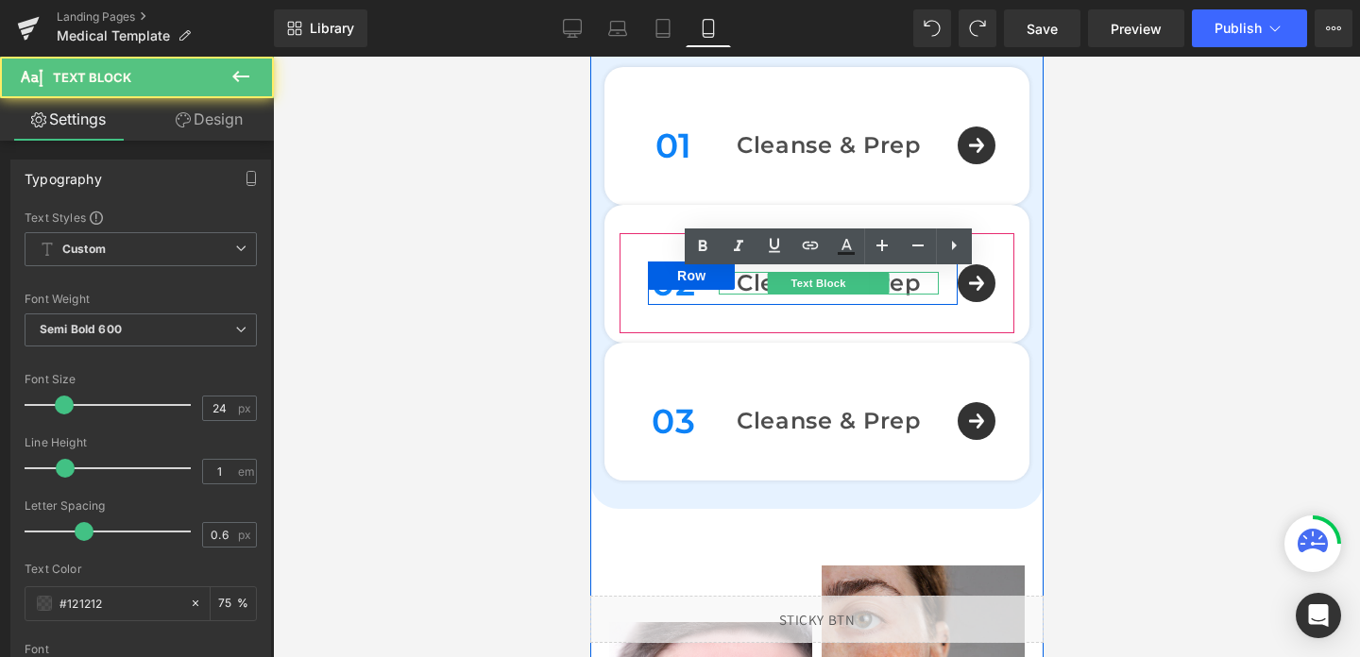
click at [912, 284] on p "Cleanse & Prep" at bounding box center [828, 283] width 220 height 23
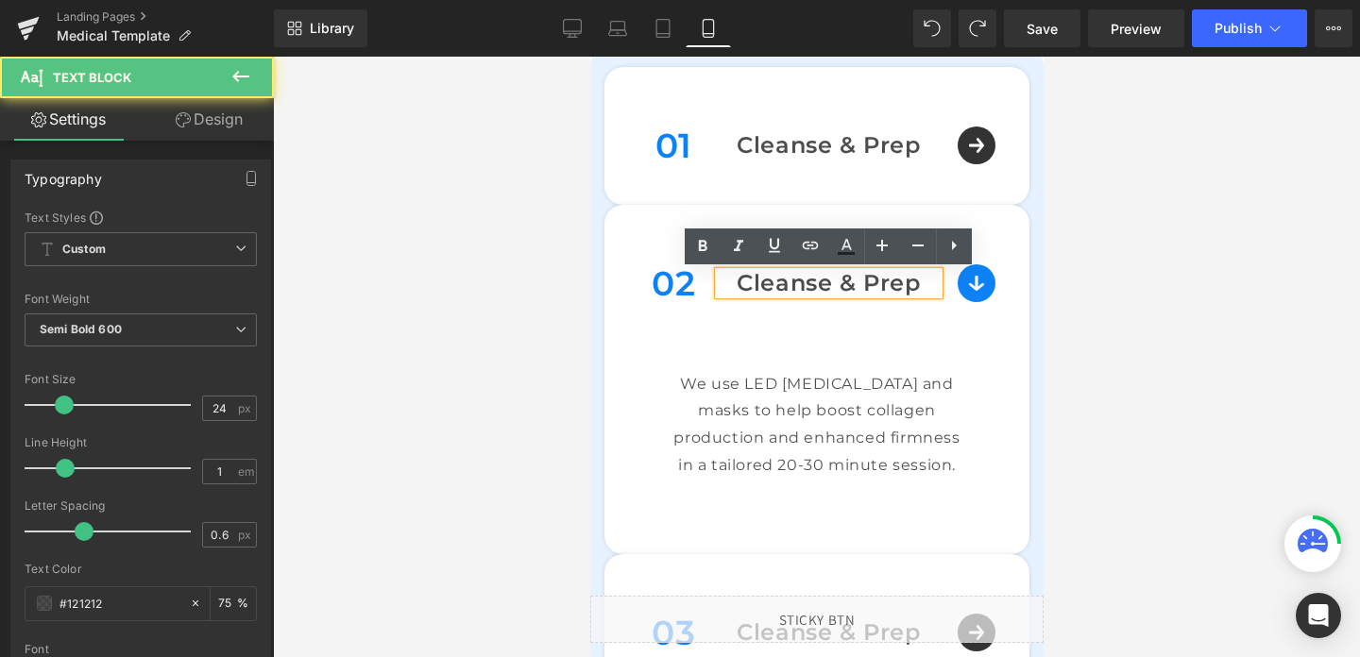
click at [912, 284] on p "Cleanse & Prep" at bounding box center [828, 283] width 220 height 23
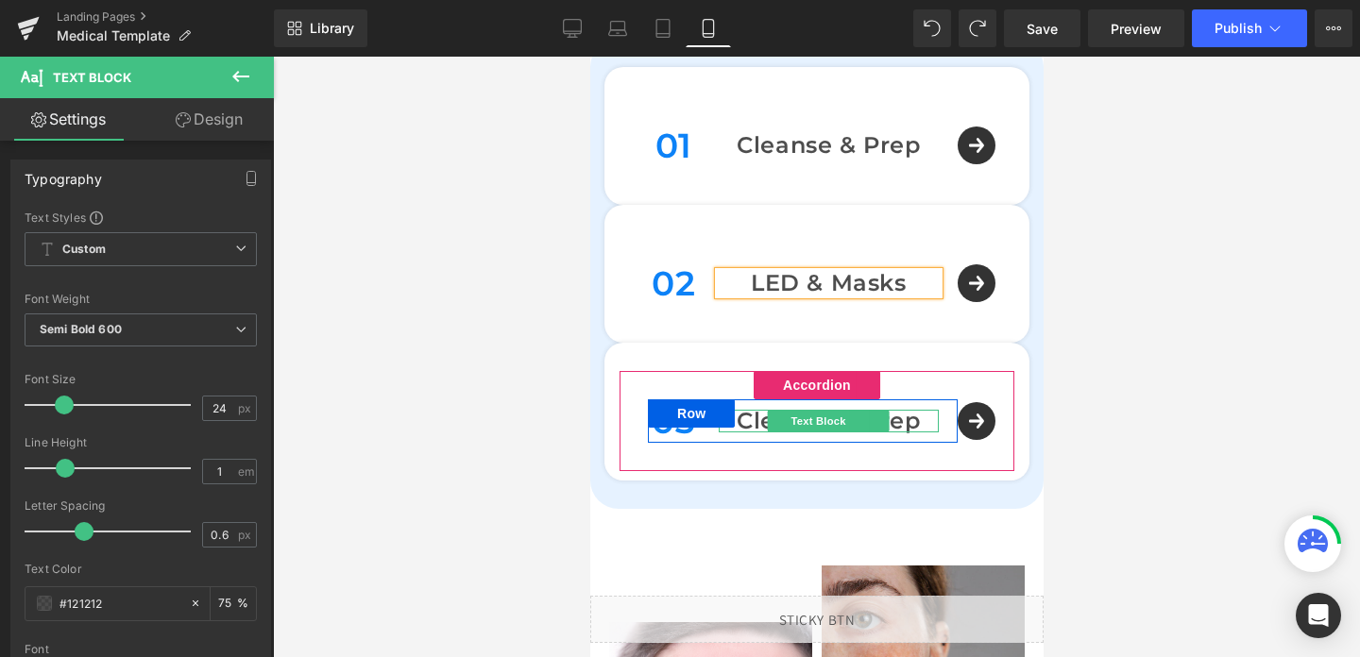
click at [901, 421] on p "Cleanse & Prep" at bounding box center [828, 421] width 220 height 23
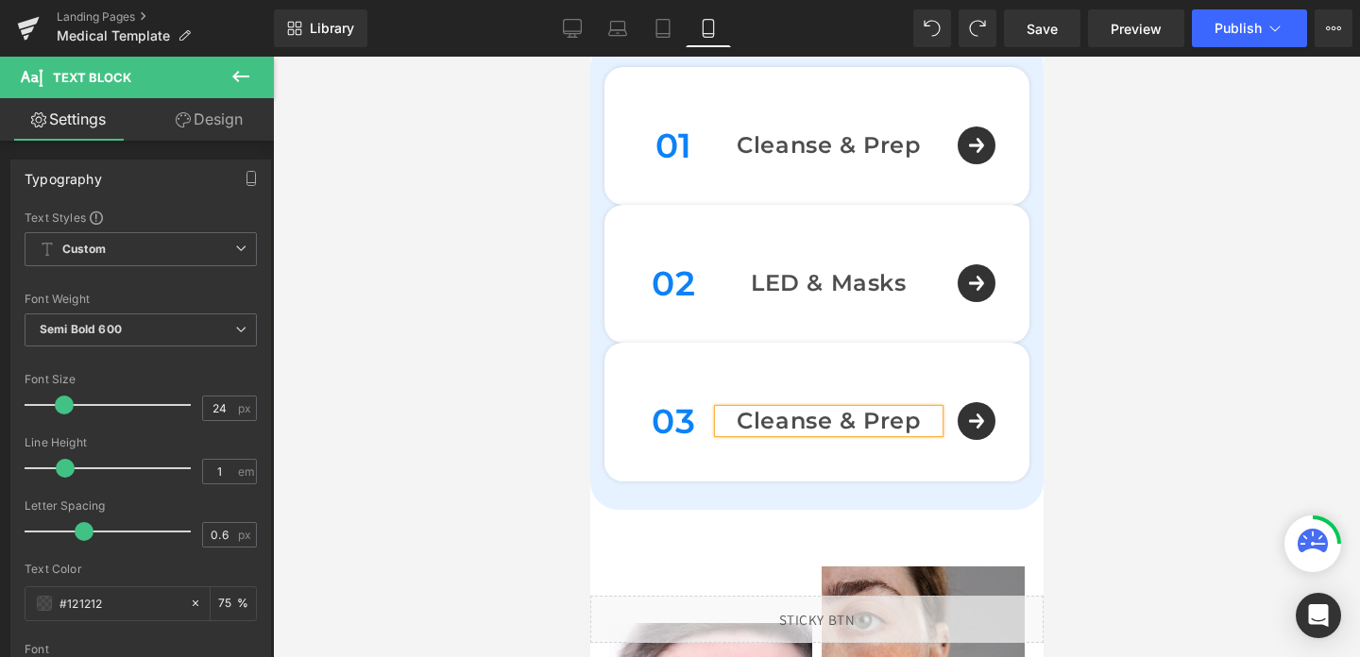
click at [901, 421] on p "Cleanse & Prep" at bounding box center [828, 421] width 220 height 23
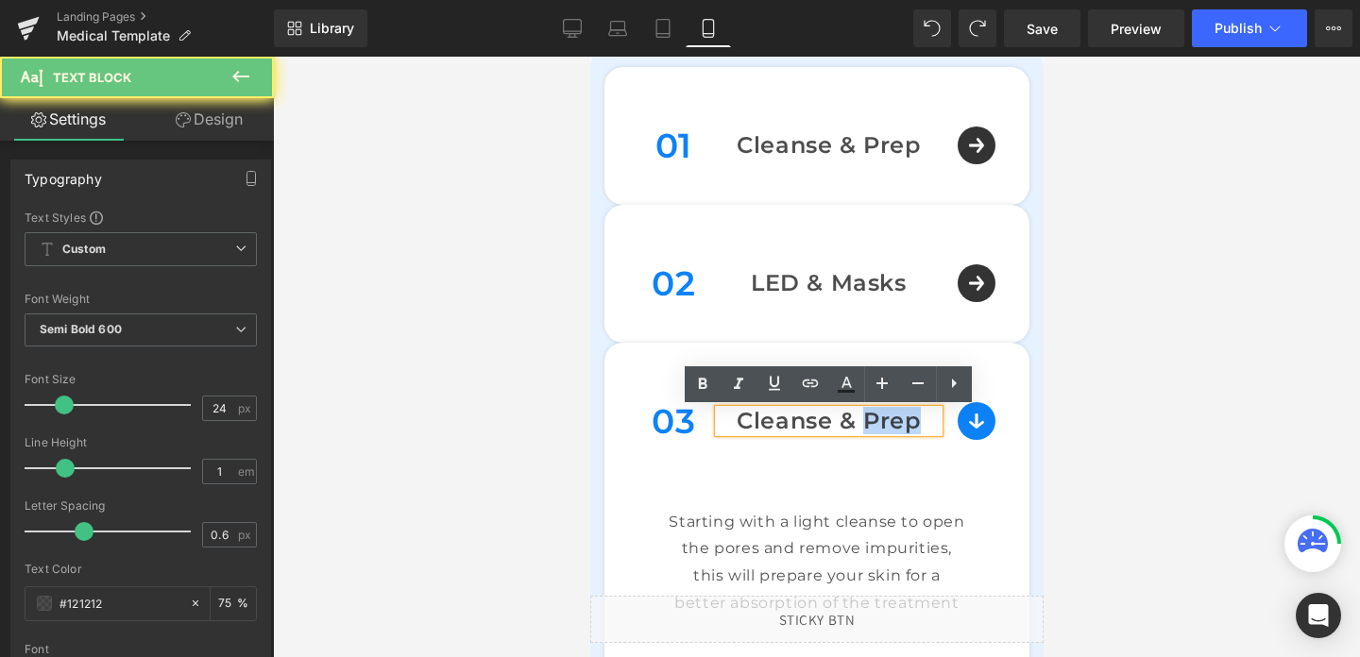
click at [901, 421] on p "Cleanse & Prep" at bounding box center [828, 421] width 220 height 23
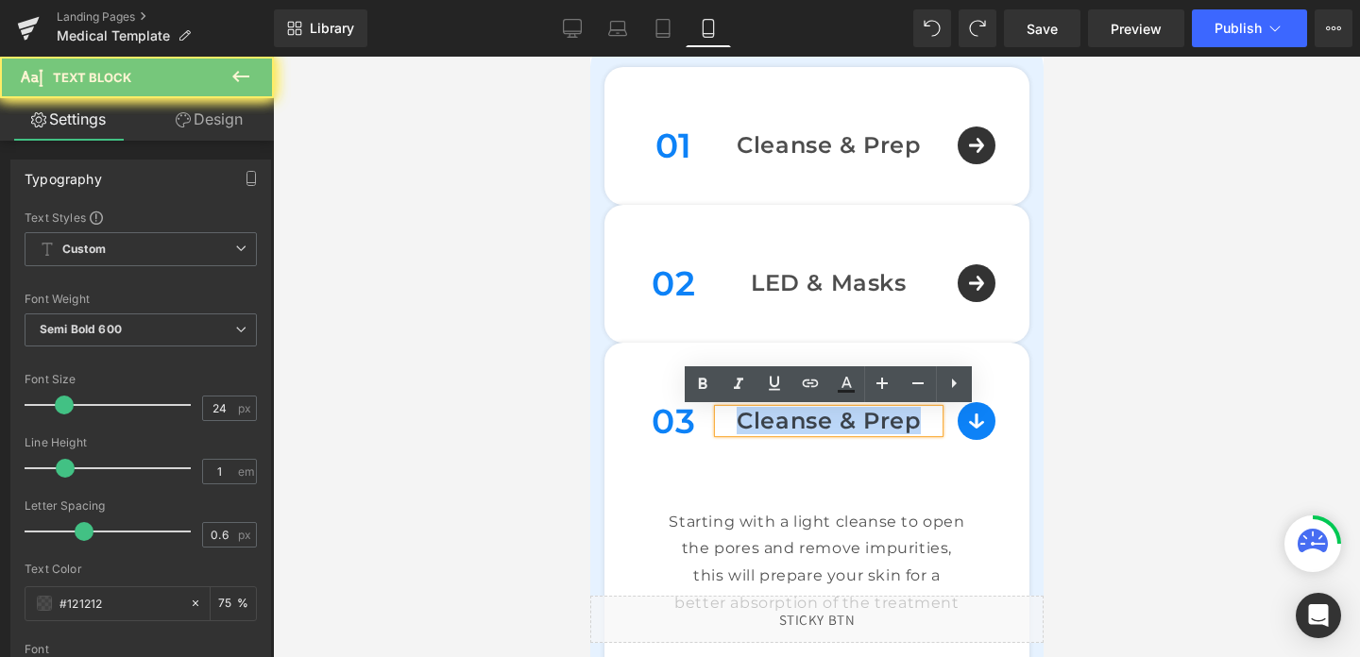
click at [901, 421] on p "Cleanse & Prep" at bounding box center [828, 421] width 220 height 23
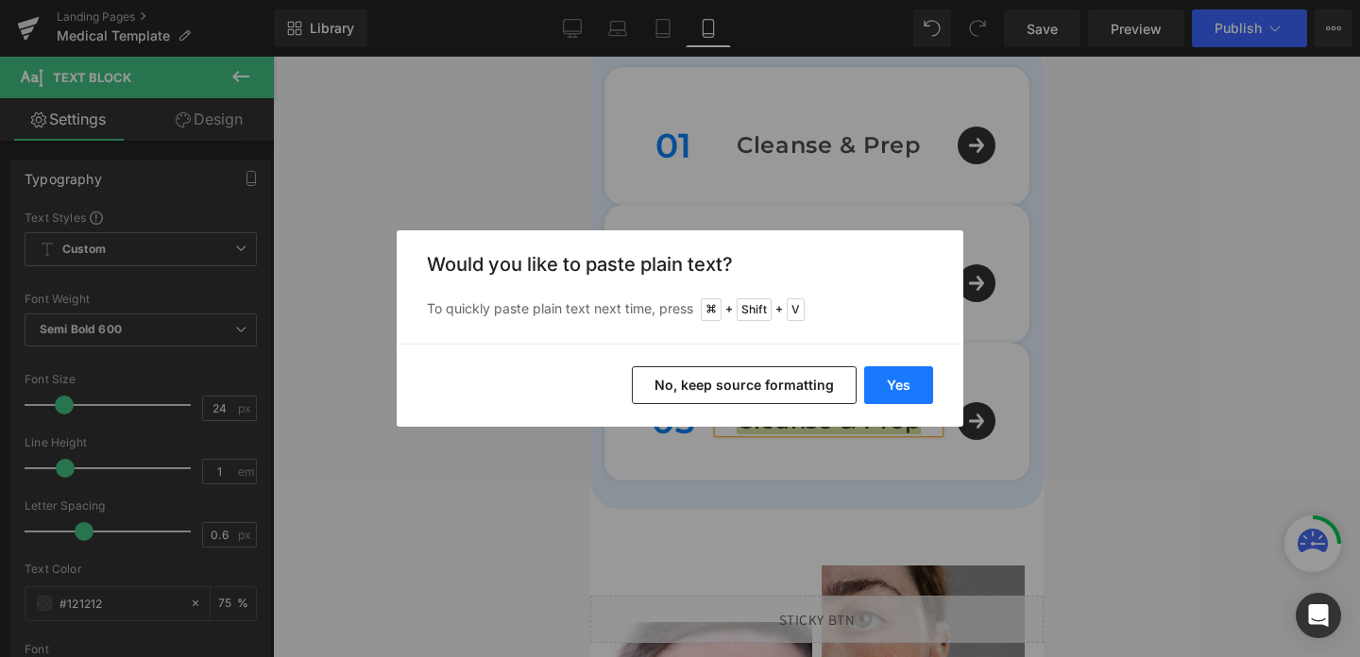
click at [904, 385] on button "Yes" at bounding box center [898, 385] width 69 height 38
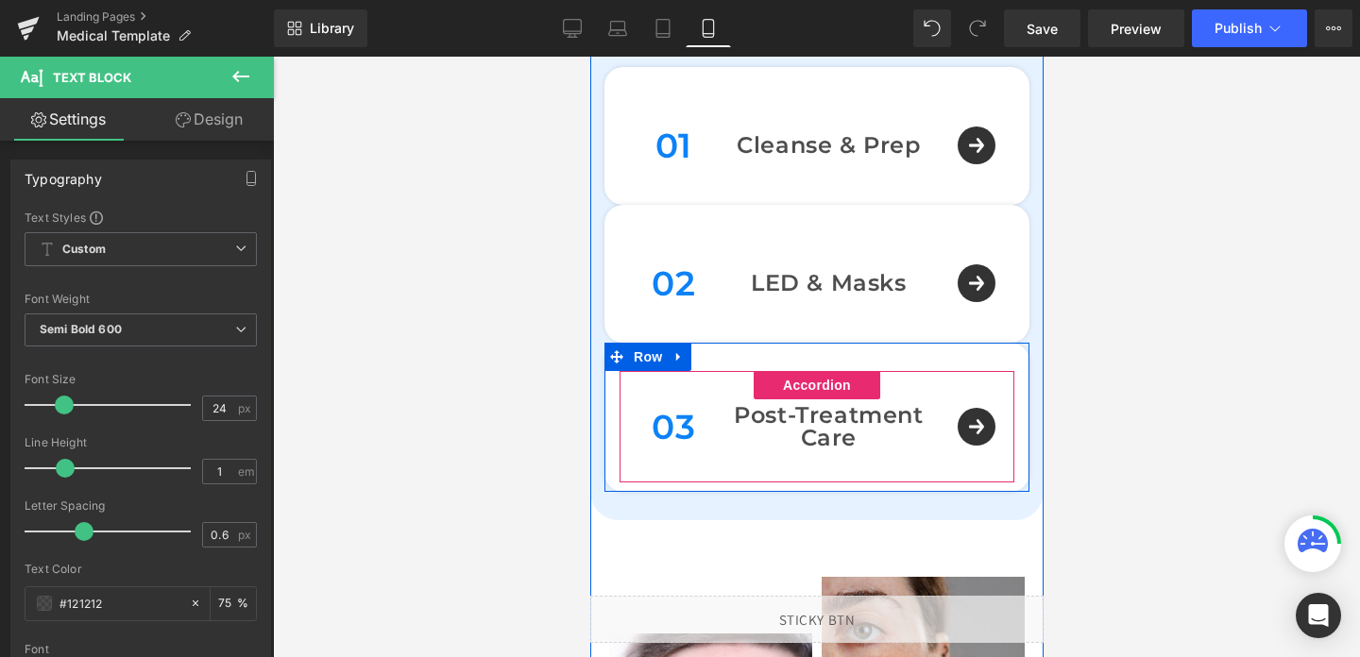
click at [973, 426] on div "03 Text Block Post-Treatment Care Text Block Row" at bounding box center [816, 426] width 395 height 111
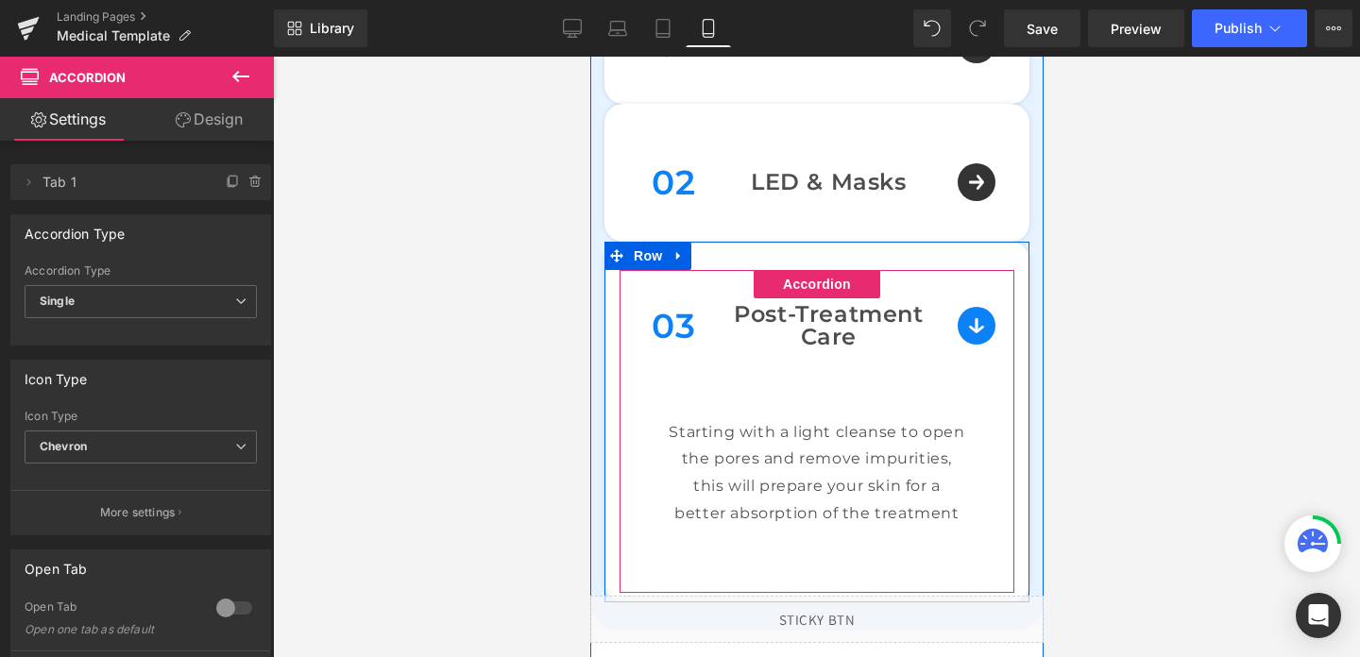
scroll to position [1662, 0]
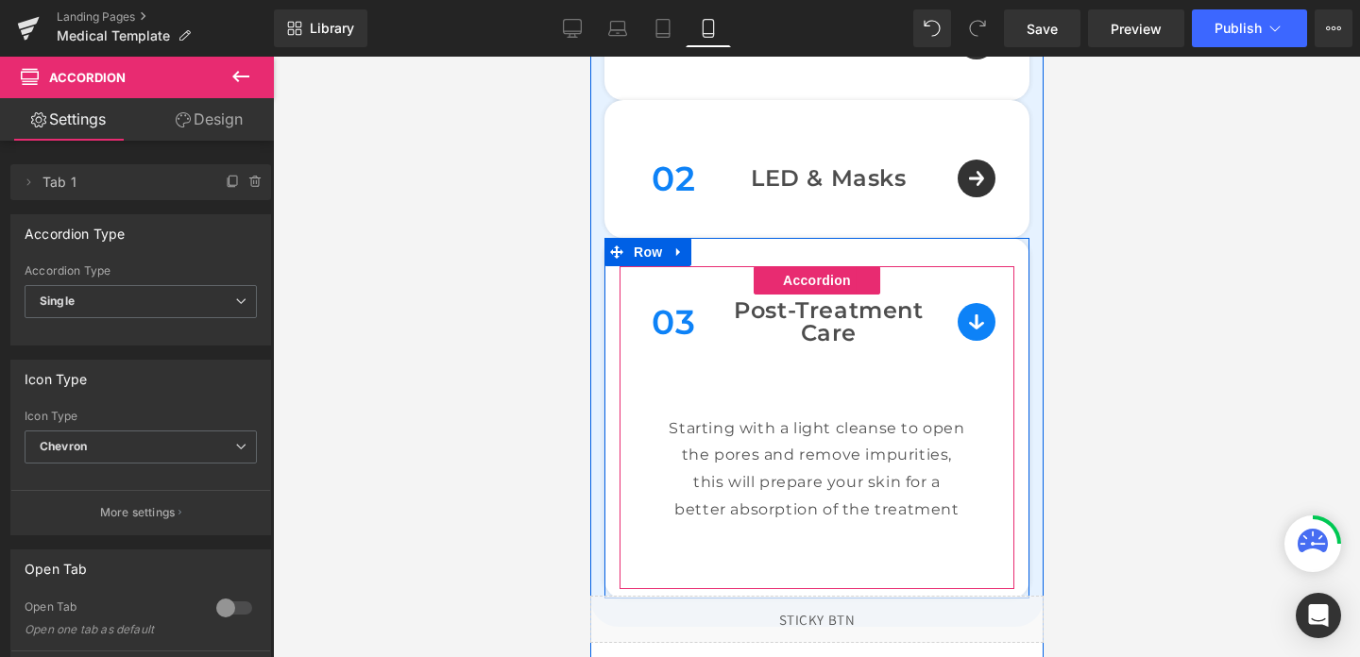
click at [784, 479] on div "Starting with a light cleanse to open the pores and remove impurities, this wil…" at bounding box center [816, 484] width 300 height 136
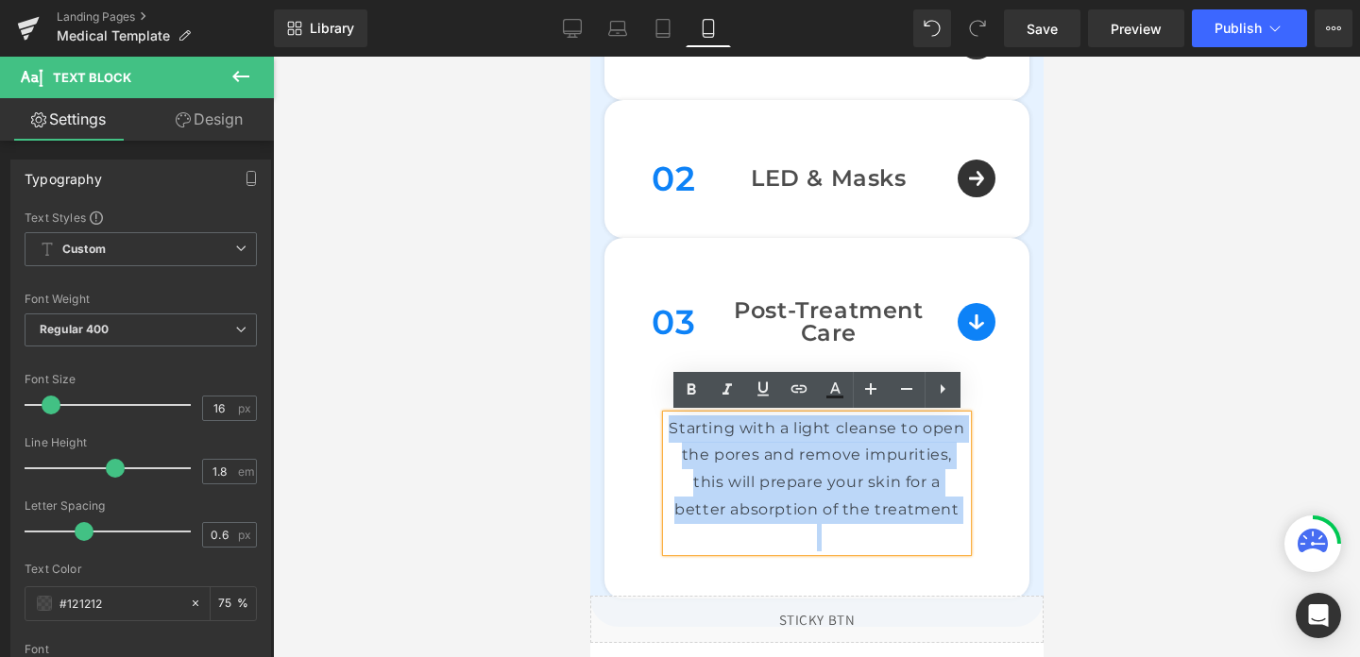
drag, startPoint x: 667, startPoint y: 425, endPoint x: 970, endPoint y: 520, distance: 317.6
click at [966, 520] on div "Starting with a light cleanse to open the pores and remove impurities, this wil…" at bounding box center [816, 484] width 300 height 136
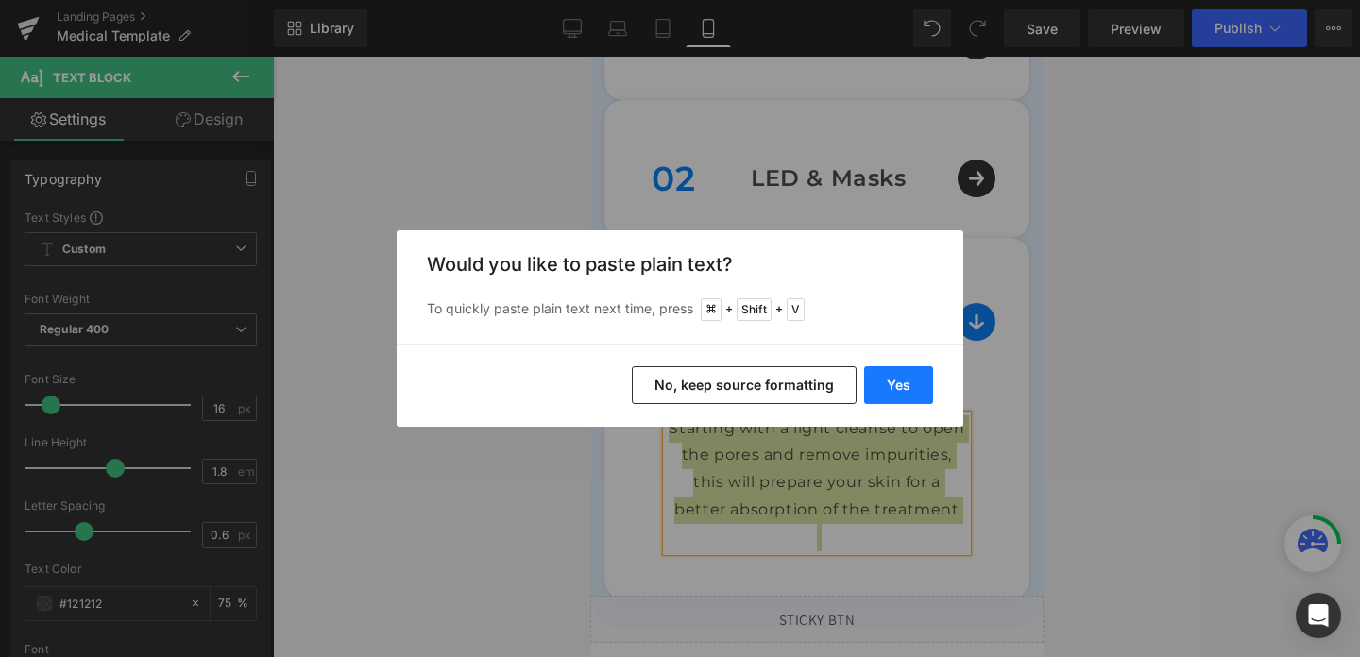
click at [902, 381] on button "Yes" at bounding box center [898, 385] width 69 height 38
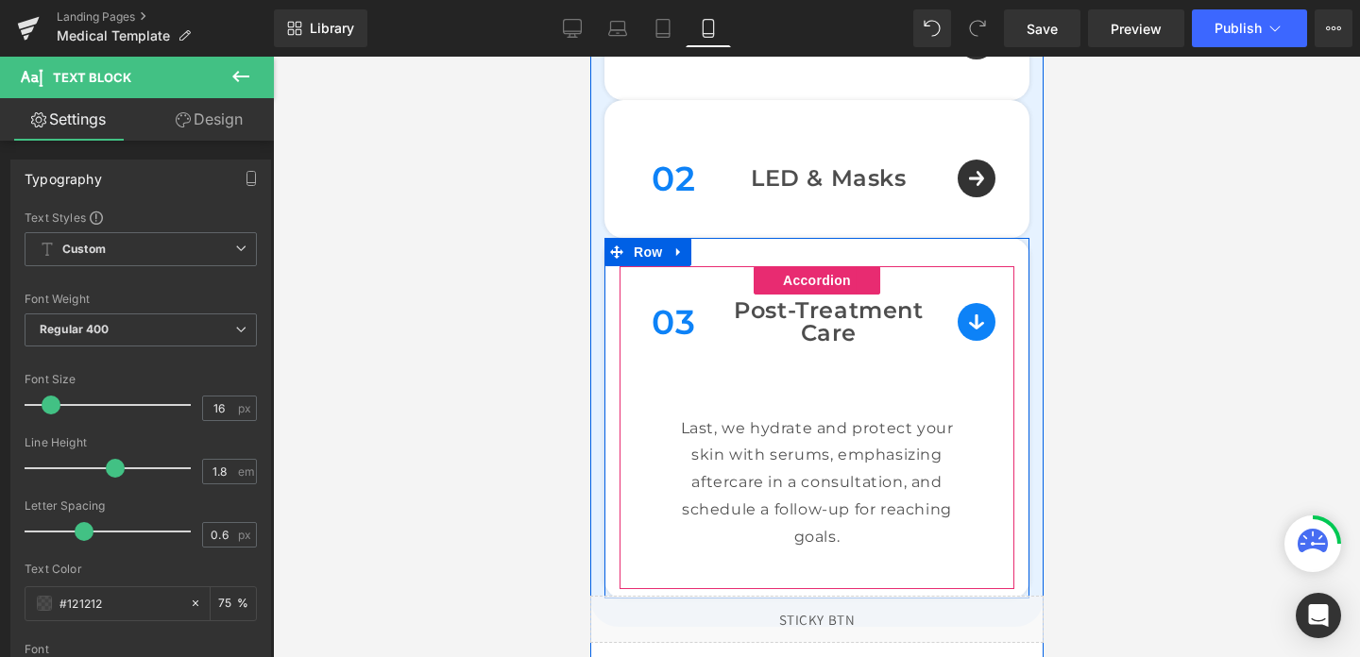
click at [985, 329] on div "03 Text Block Post-Treatment Care Text Block Row" at bounding box center [816, 321] width 395 height 111
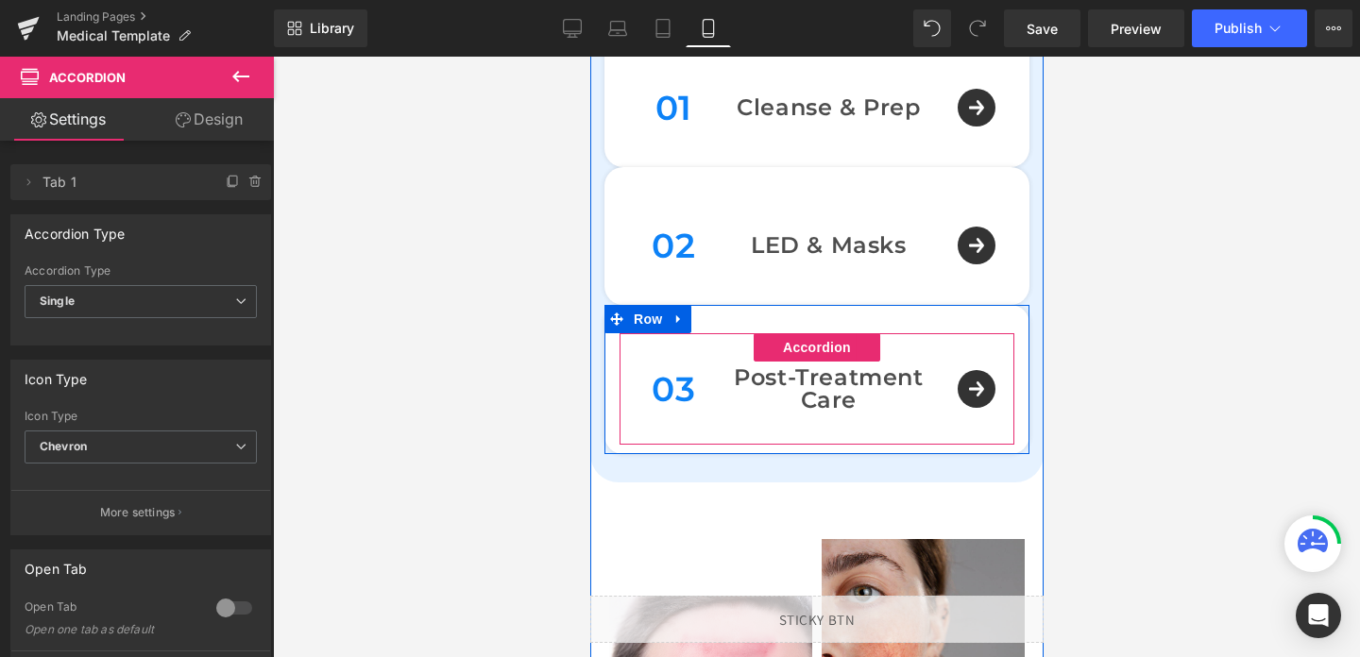
scroll to position [1457, 0]
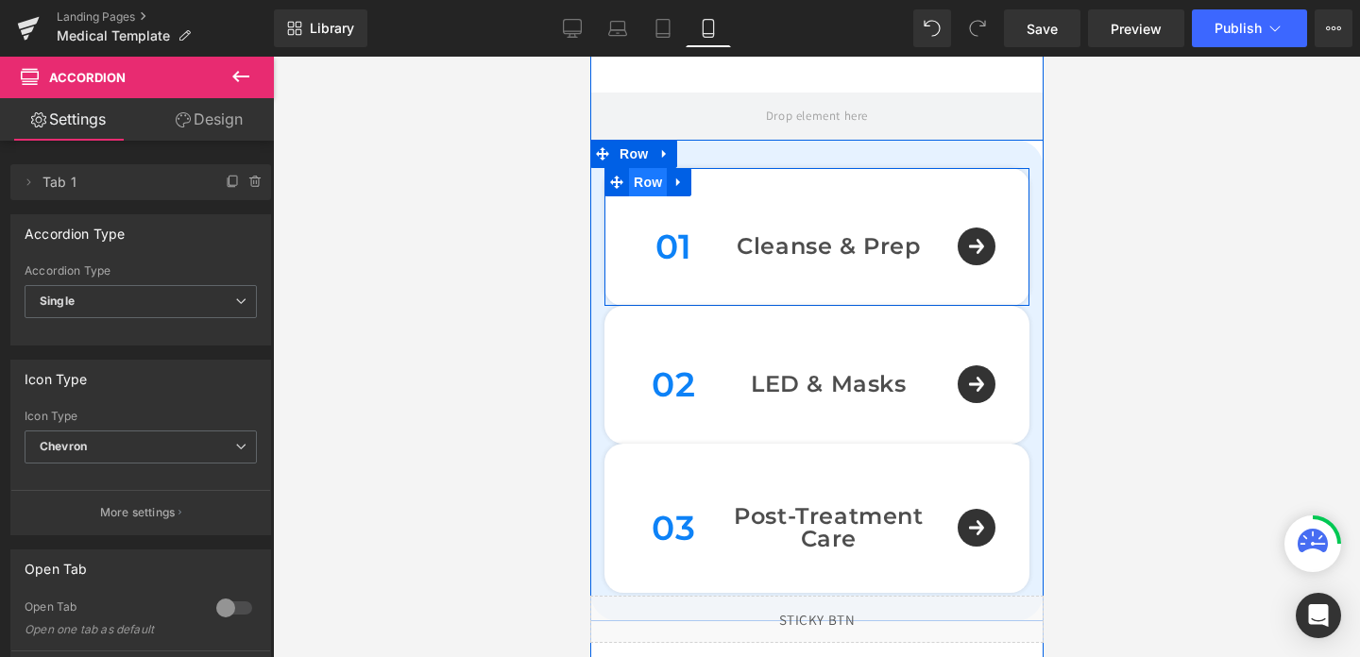
click at [656, 184] on span "Row" at bounding box center [647, 182] width 38 height 28
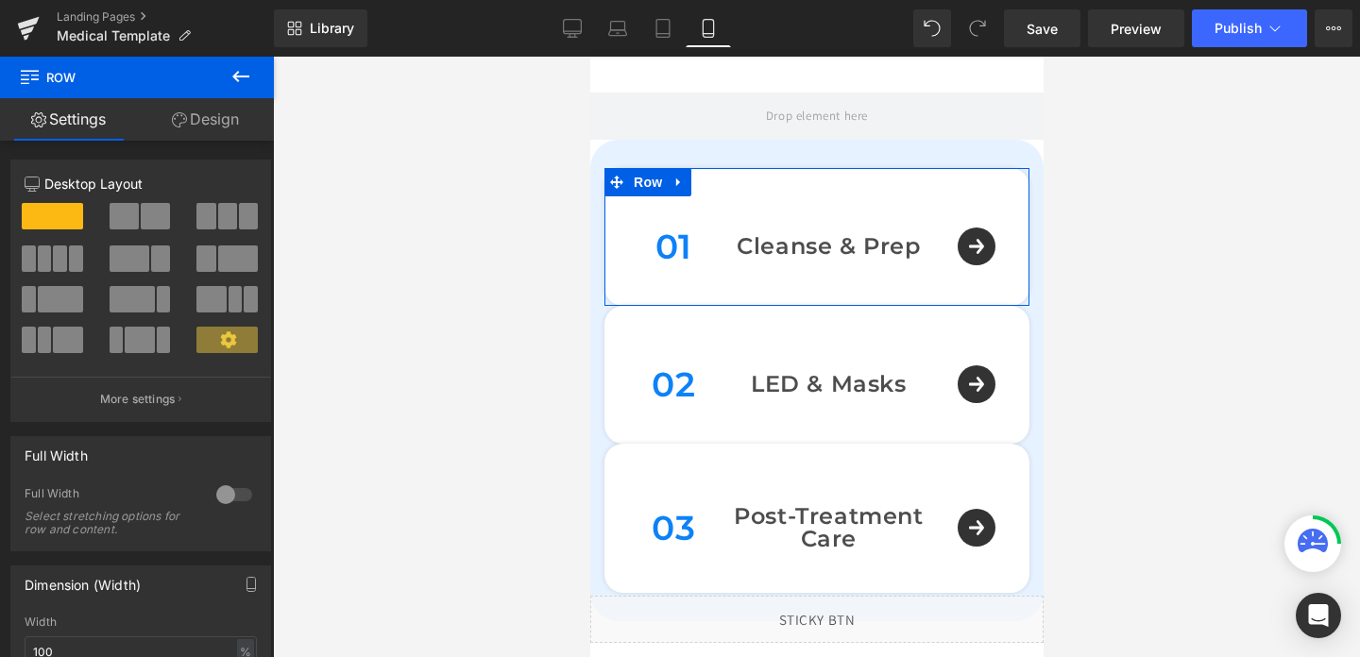
click at [197, 122] on link "Design" at bounding box center [205, 119] width 137 height 43
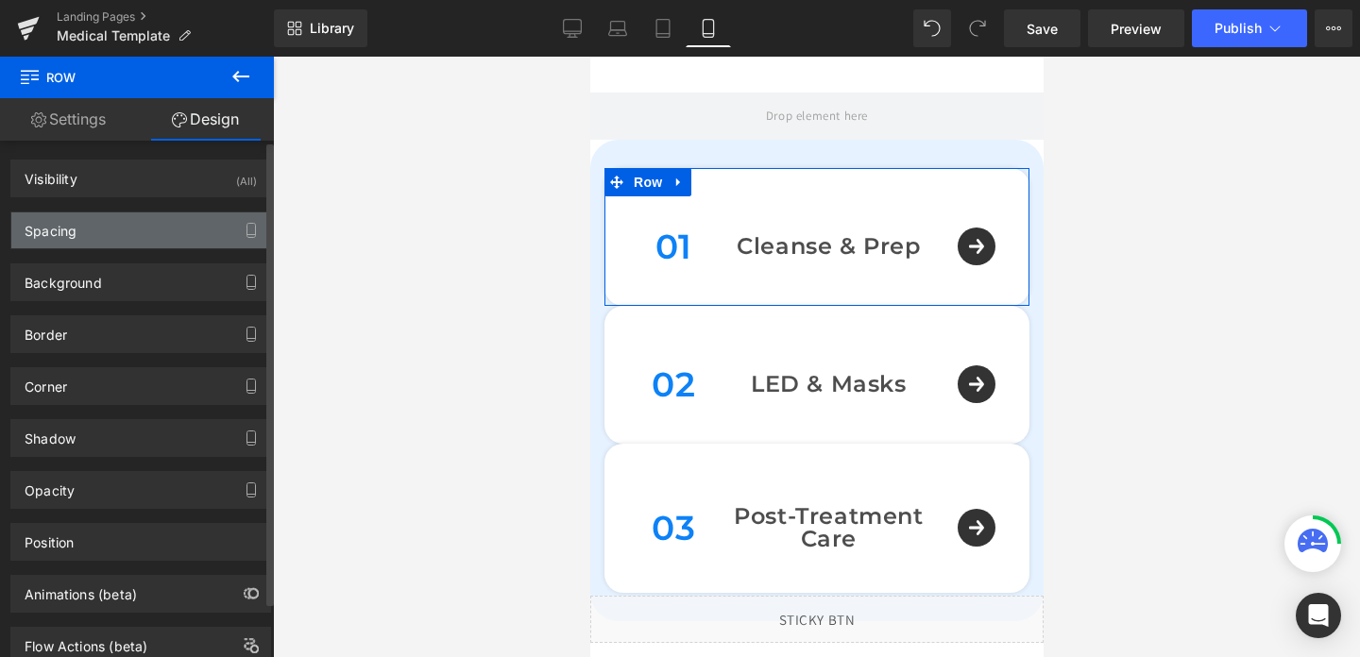
click at [132, 230] on div "Spacing" at bounding box center [140, 231] width 259 height 36
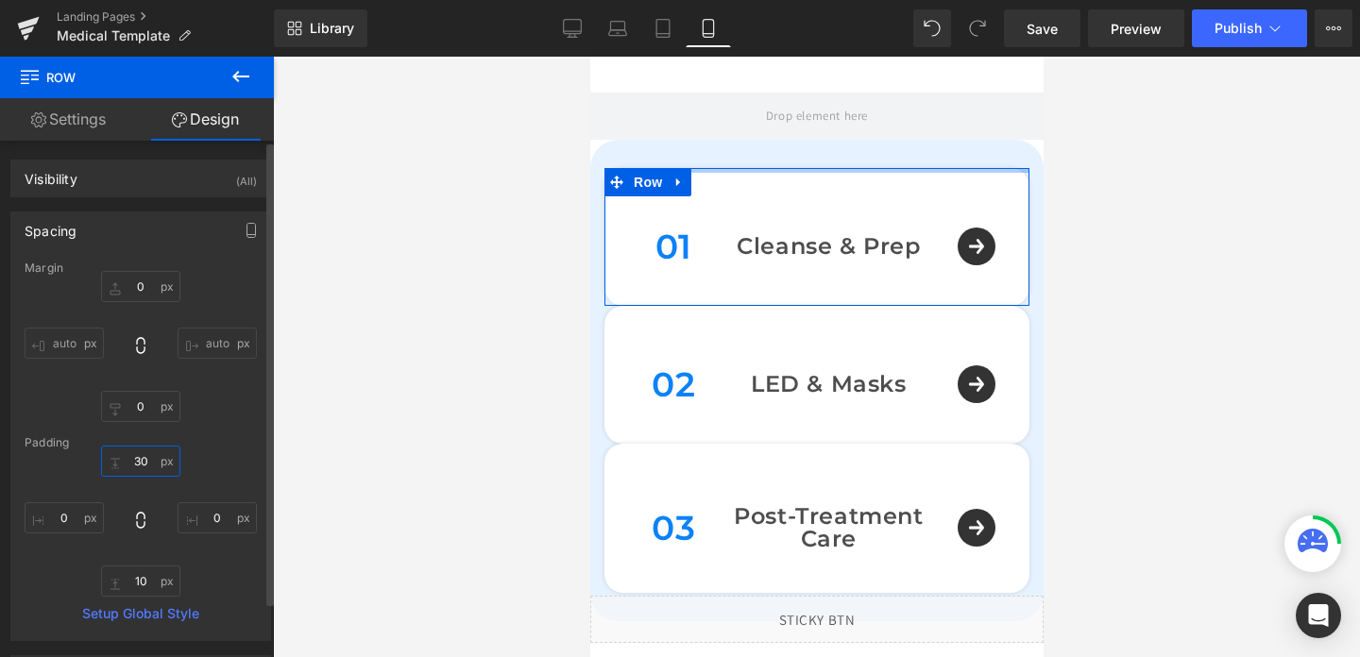
click at [134, 450] on input "30" at bounding box center [140, 461] width 79 height 31
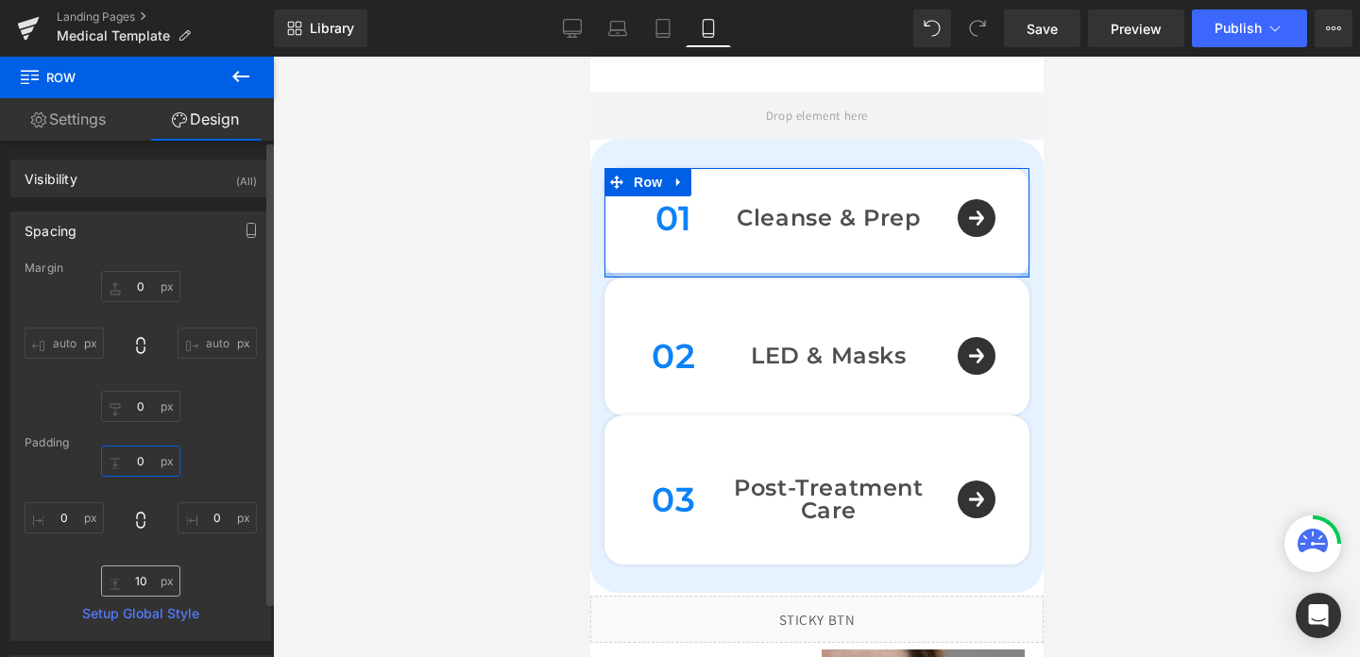
type input "0"
click at [134, 580] on input "10" at bounding box center [140, 581] width 79 height 31
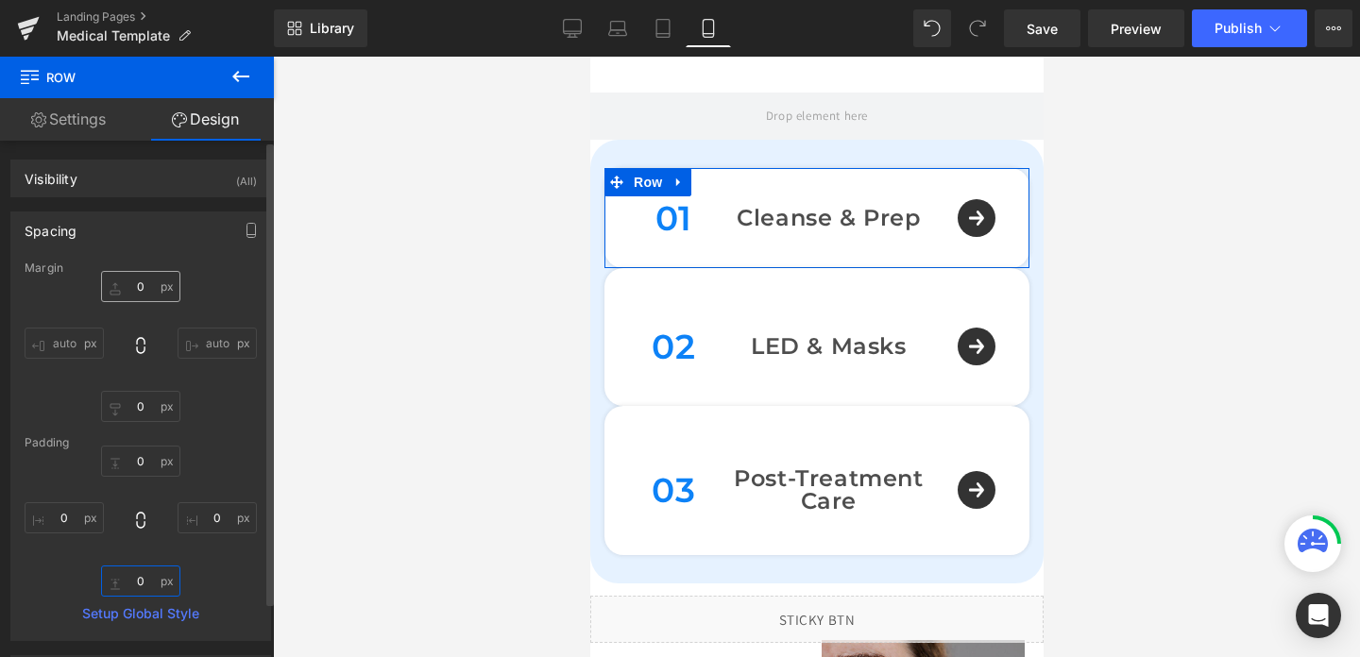
type input "0"
click at [130, 286] on input "0" at bounding box center [140, 286] width 79 height 31
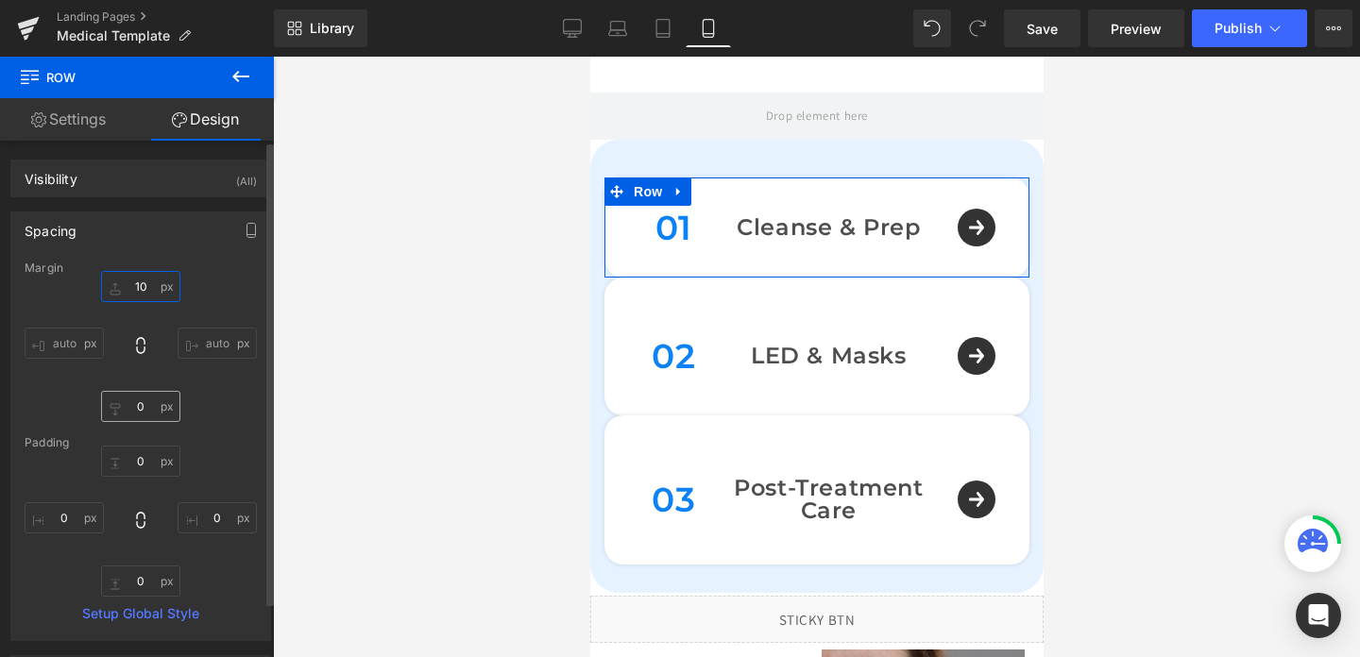
type input "10"
click at [135, 402] on input "0" at bounding box center [140, 406] width 79 height 31
type input "10"
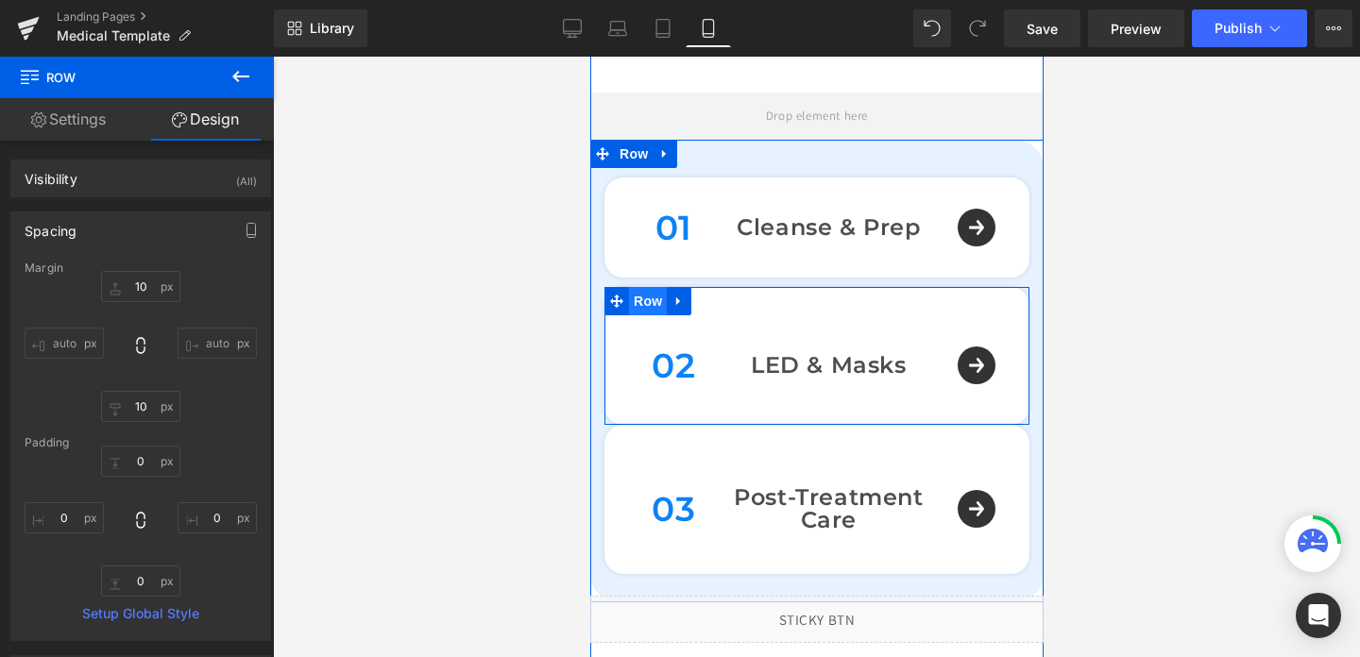
click at [656, 303] on span "Row" at bounding box center [647, 301] width 38 height 28
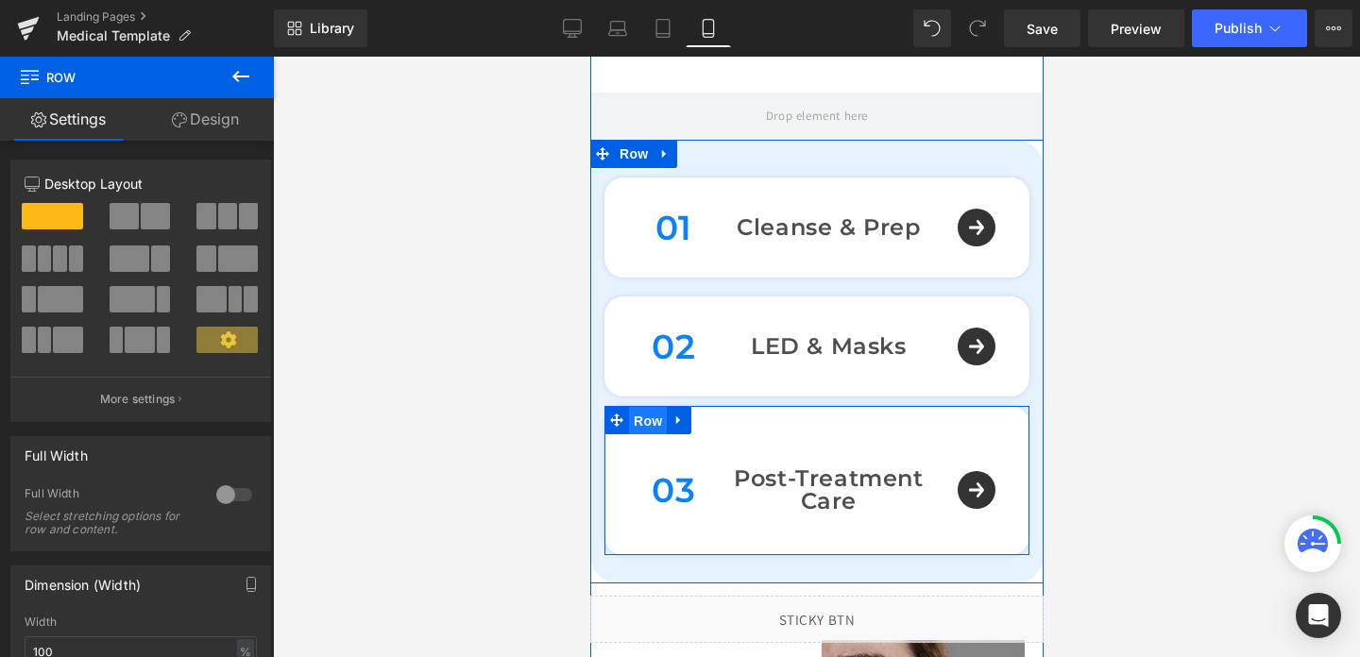
click at [651, 424] on span "Row" at bounding box center [647, 421] width 38 height 28
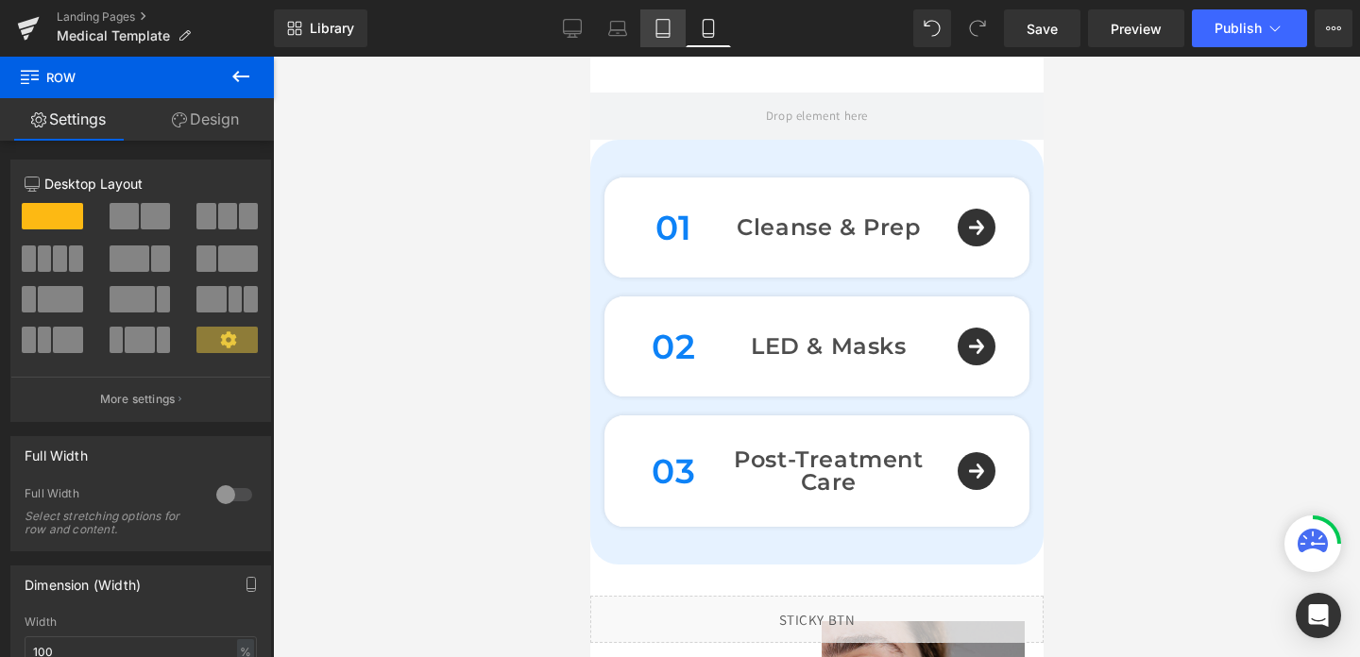
click at [670, 33] on icon at bounding box center [662, 29] width 13 height 18
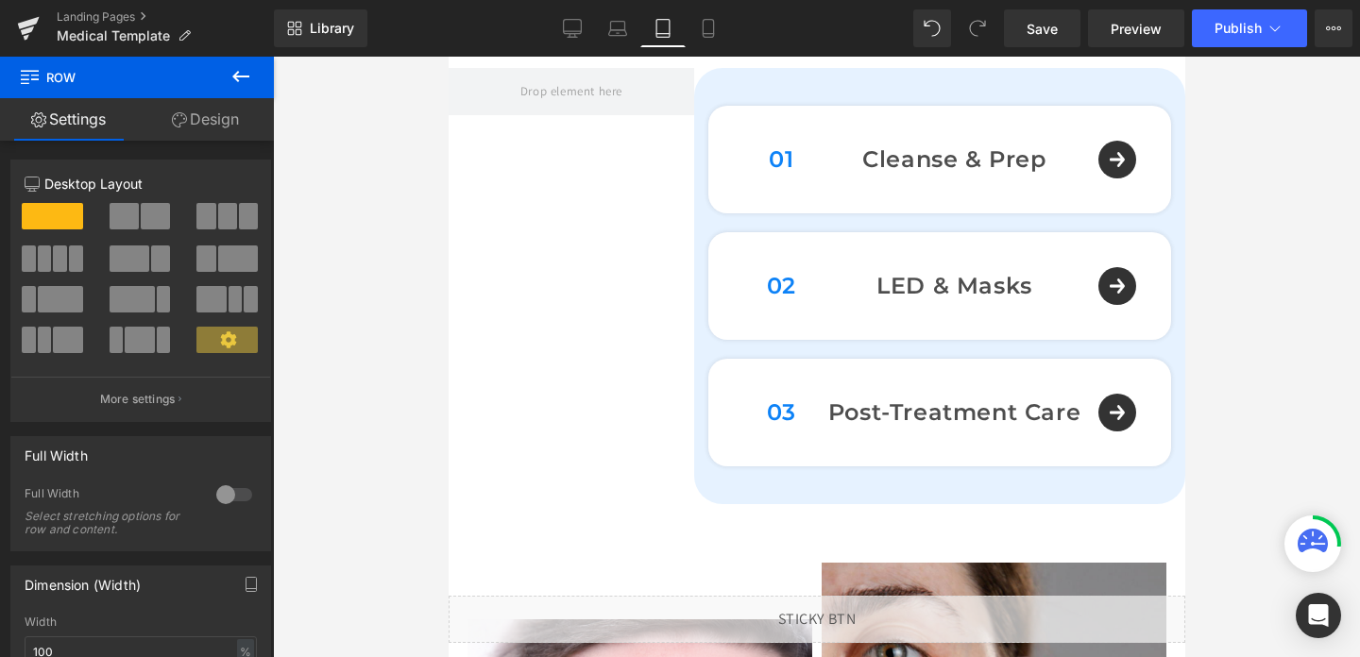
scroll to position [1703, 0]
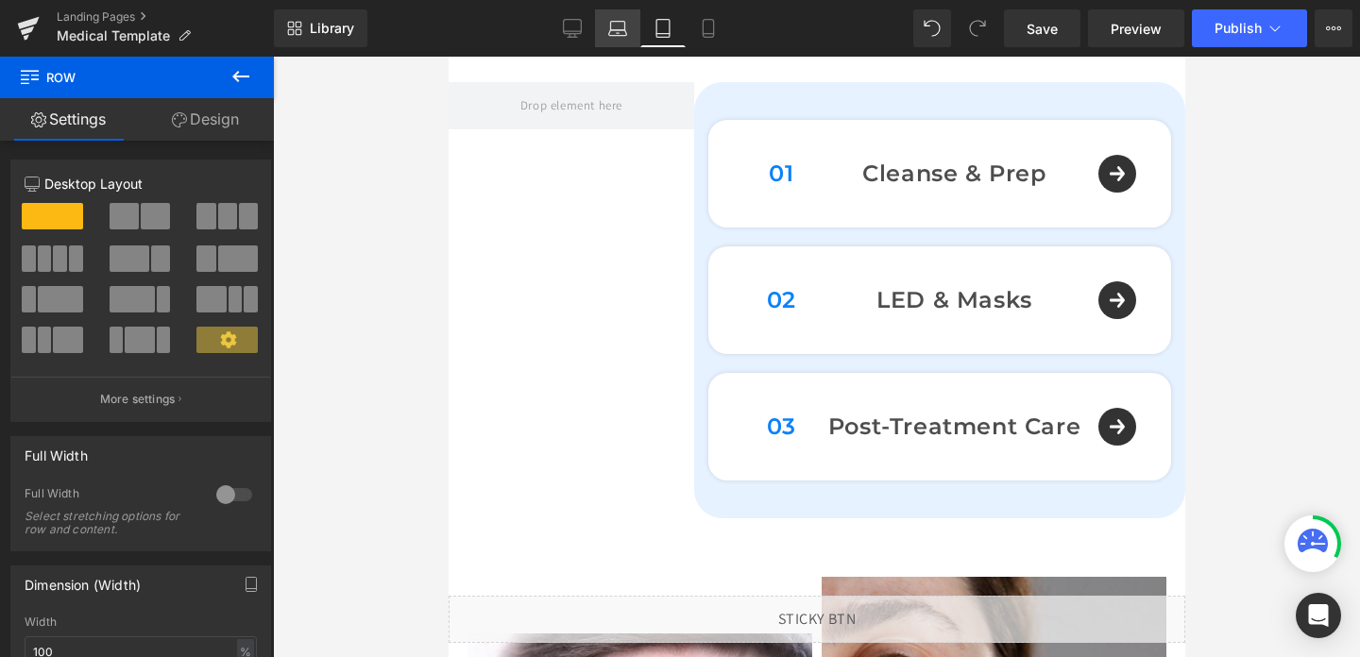
click at [604, 34] on link "Laptop" at bounding box center [617, 28] width 45 height 38
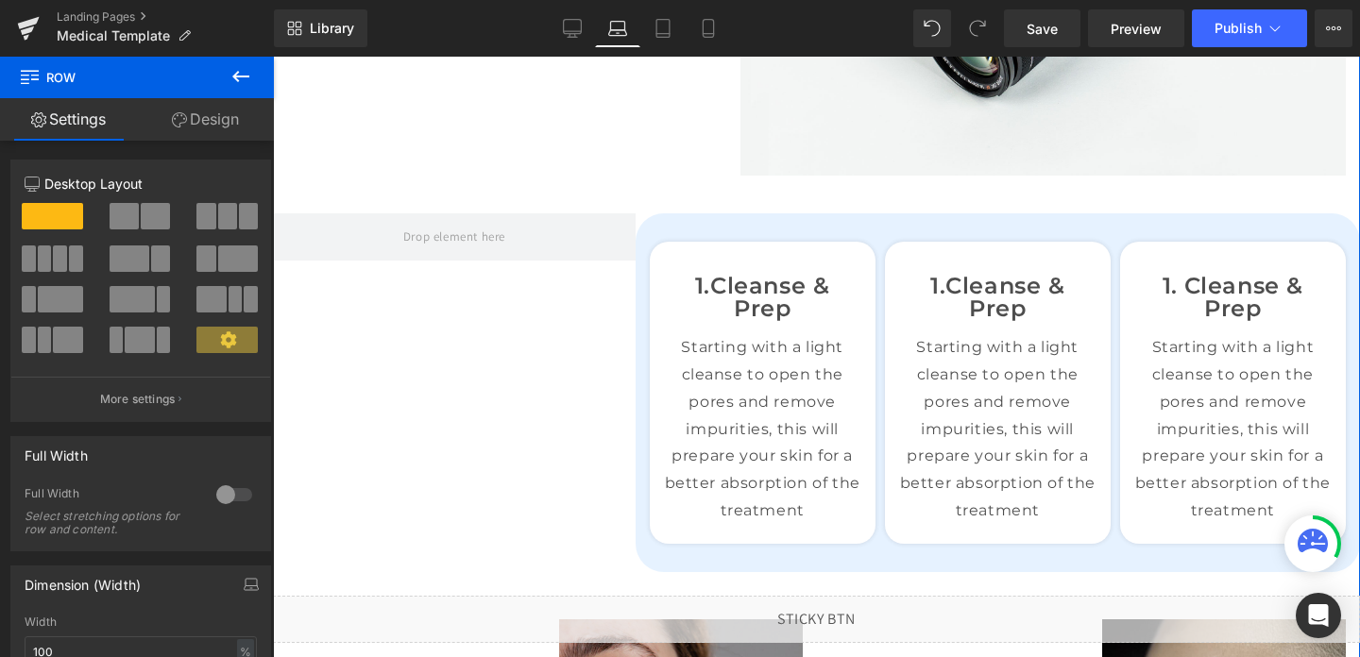
scroll to position [985, 0]
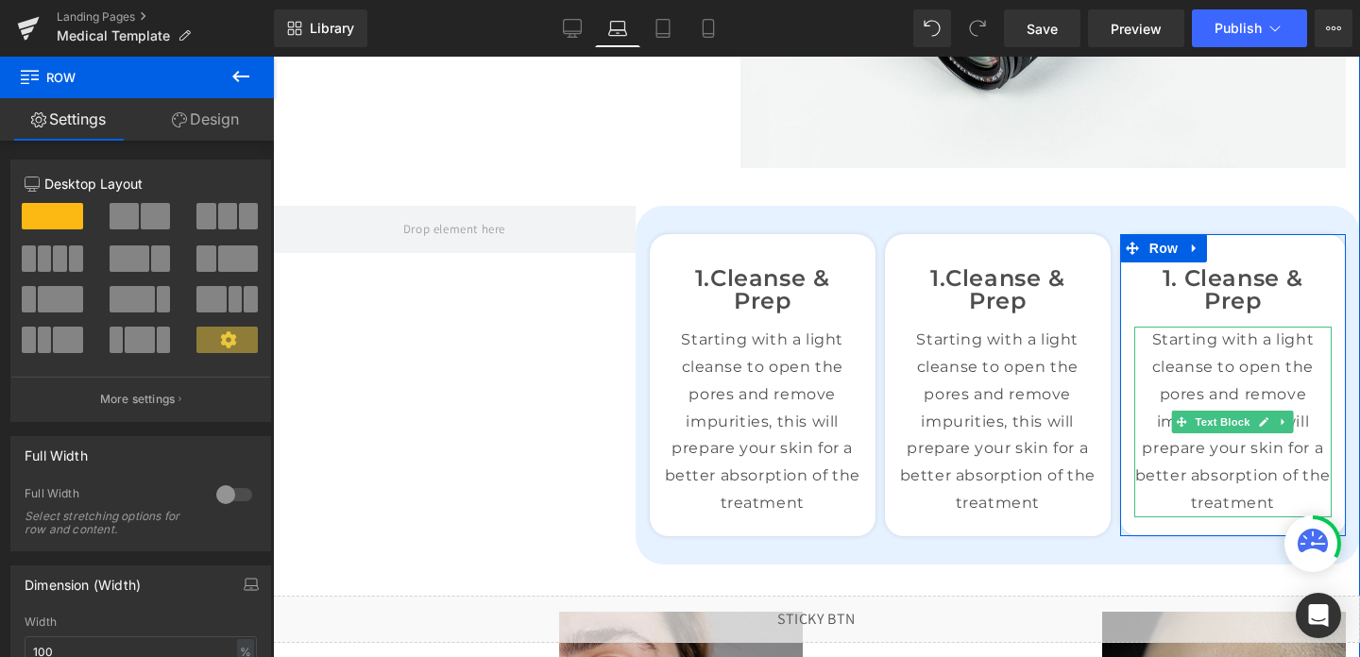
click at [1246, 445] on p "Starting with a light cleanse to open the pores and remove impurities, this wil…" at bounding box center [1232, 422] width 197 height 191
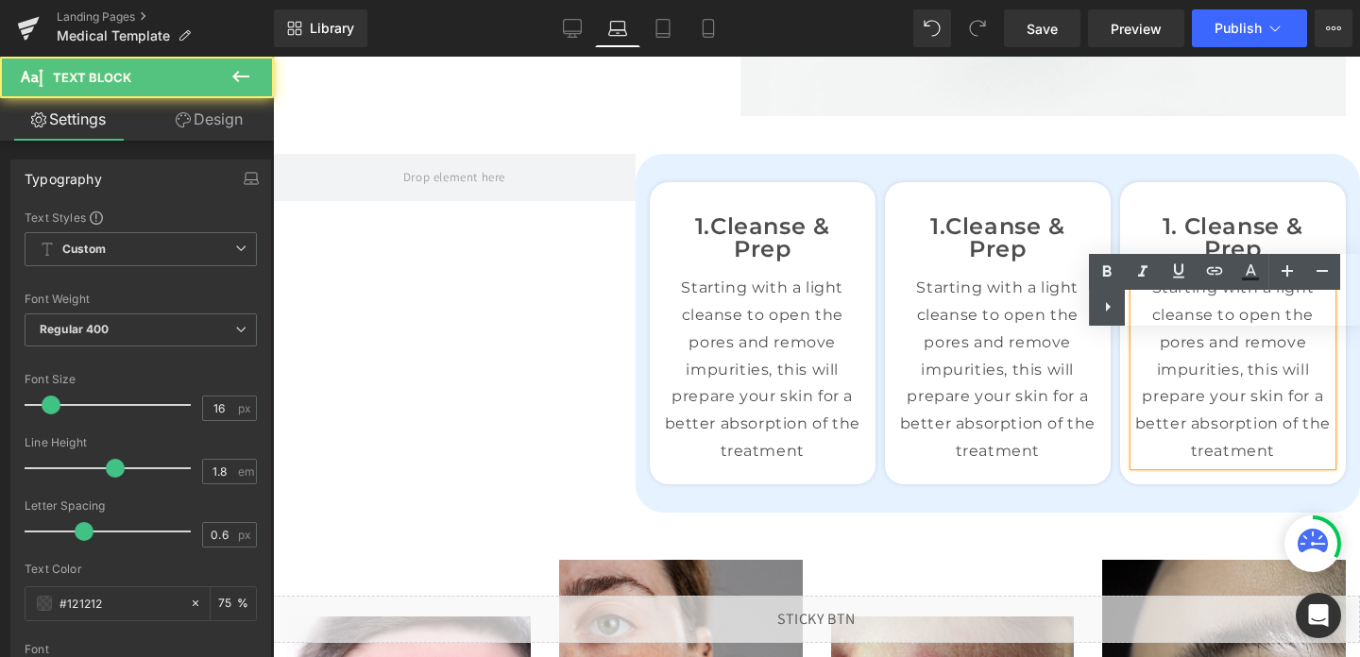
scroll to position [1040, 0]
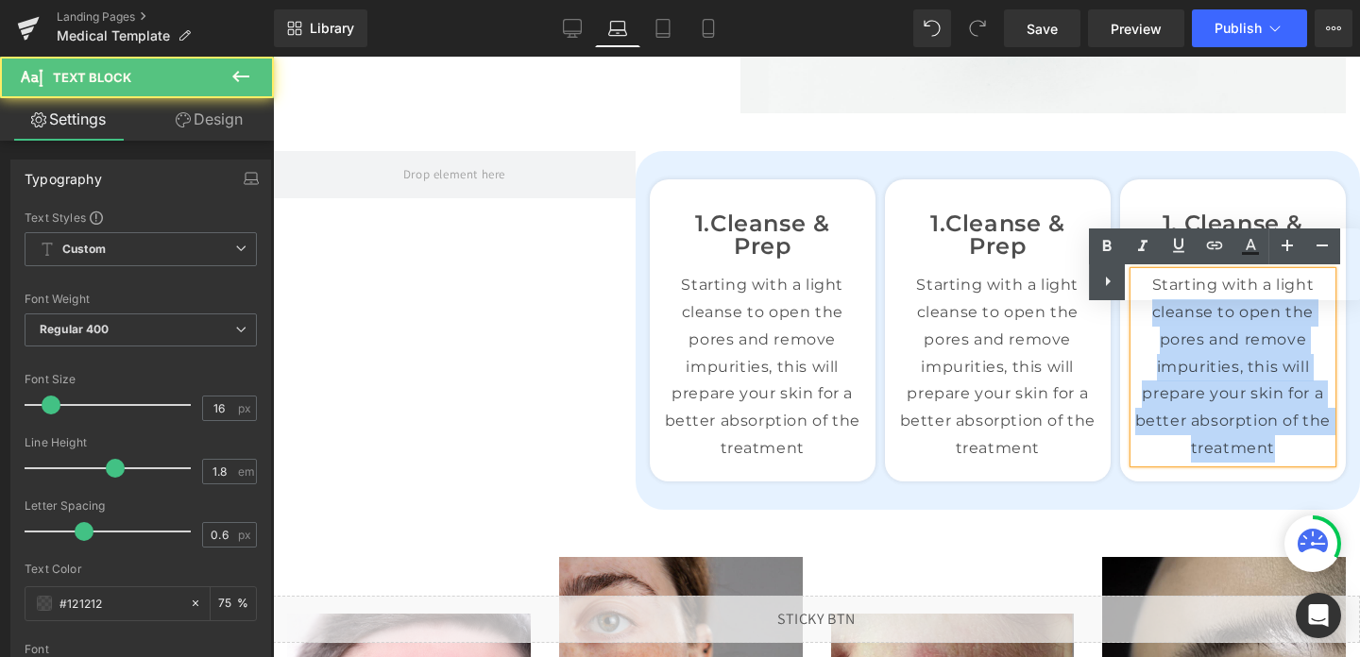
drag, startPoint x: 1285, startPoint y: 450, endPoint x: 1135, endPoint y: 295, distance: 215.1
click at [1135, 295] on p "Starting with a light cleanse to open the pores and remove impurities, this wil…" at bounding box center [1232, 367] width 197 height 191
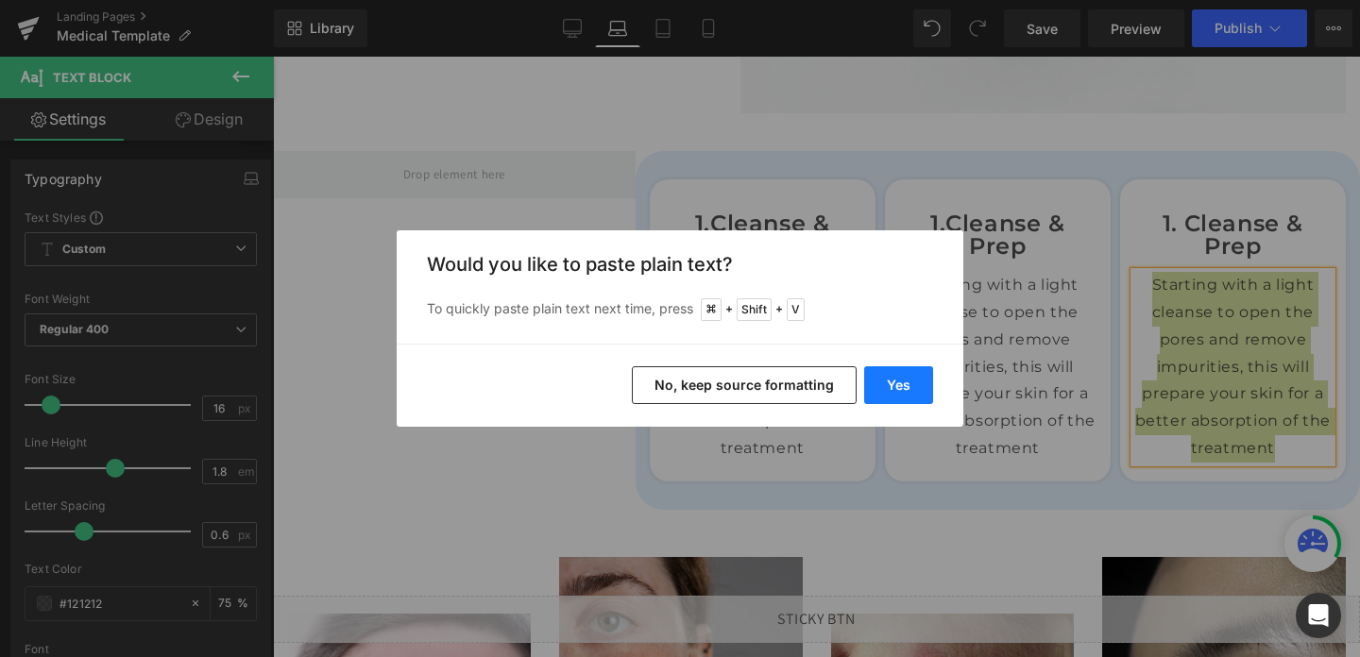
click at [895, 383] on button "Yes" at bounding box center [898, 385] width 69 height 38
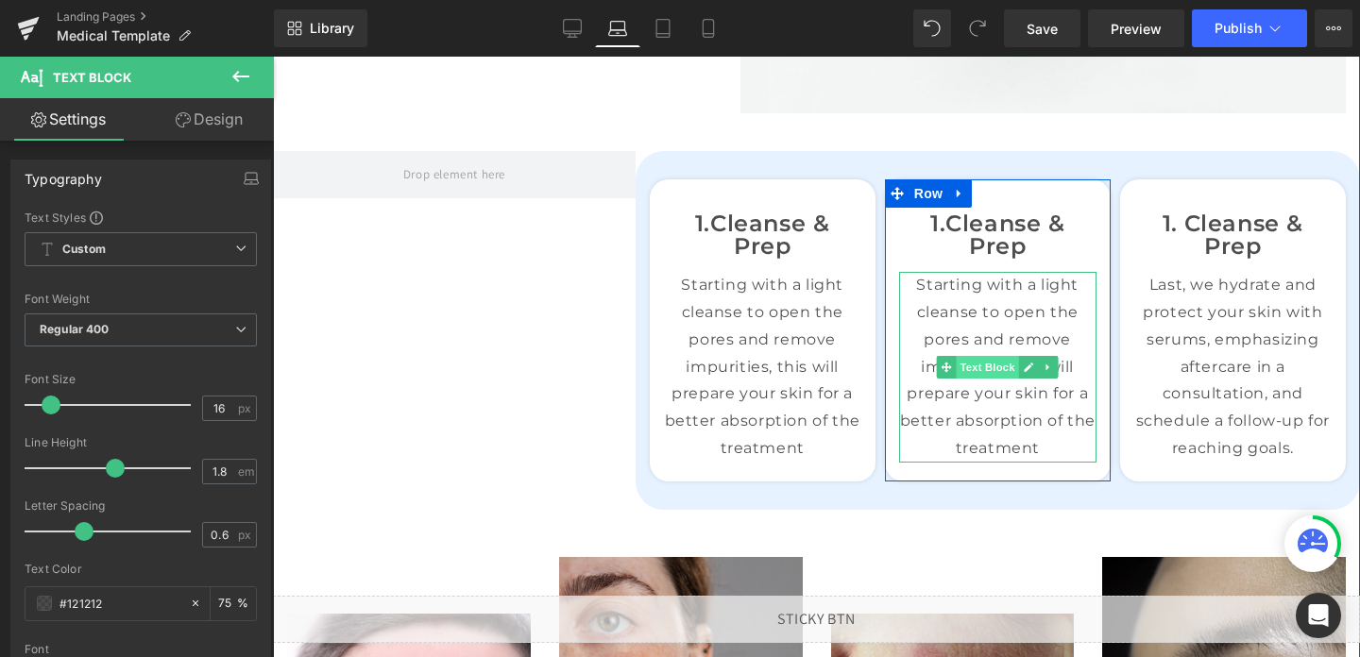
click at [963, 375] on span "Text Block" at bounding box center [988, 367] width 62 height 23
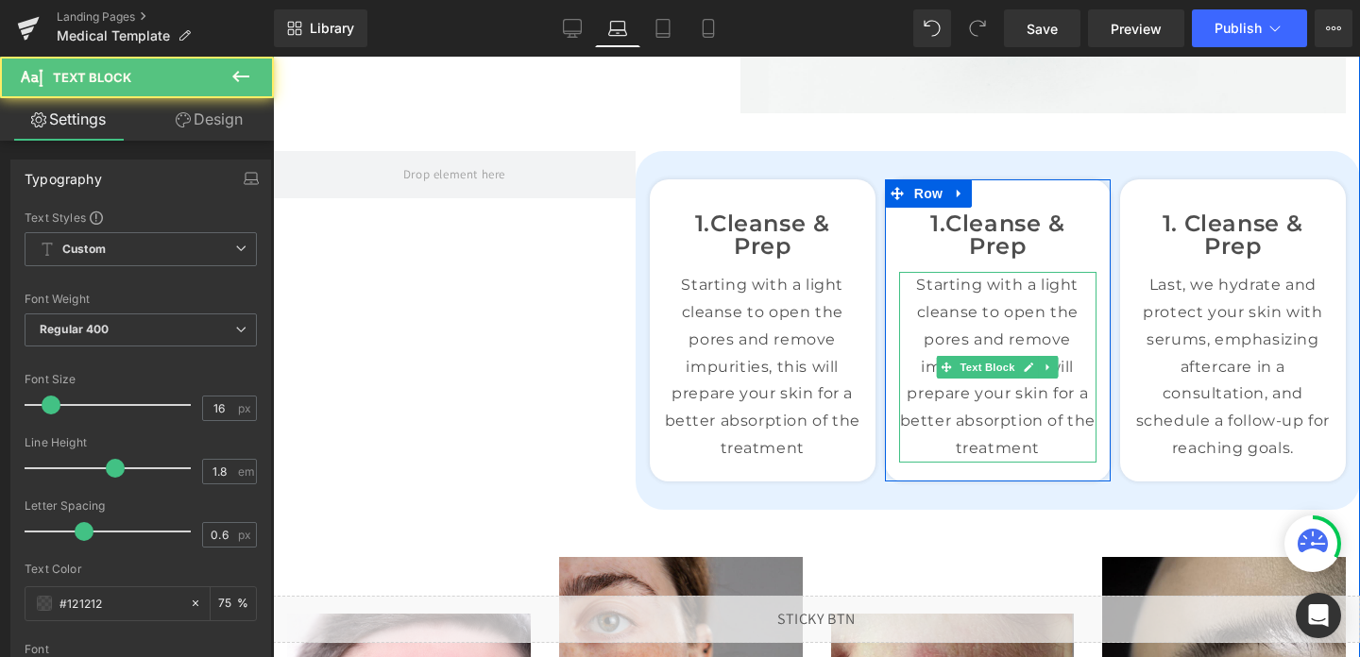
click at [991, 431] on p "Starting with a light cleanse to open the pores and remove impurities, this wil…" at bounding box center [997, 367] width 197 height 191
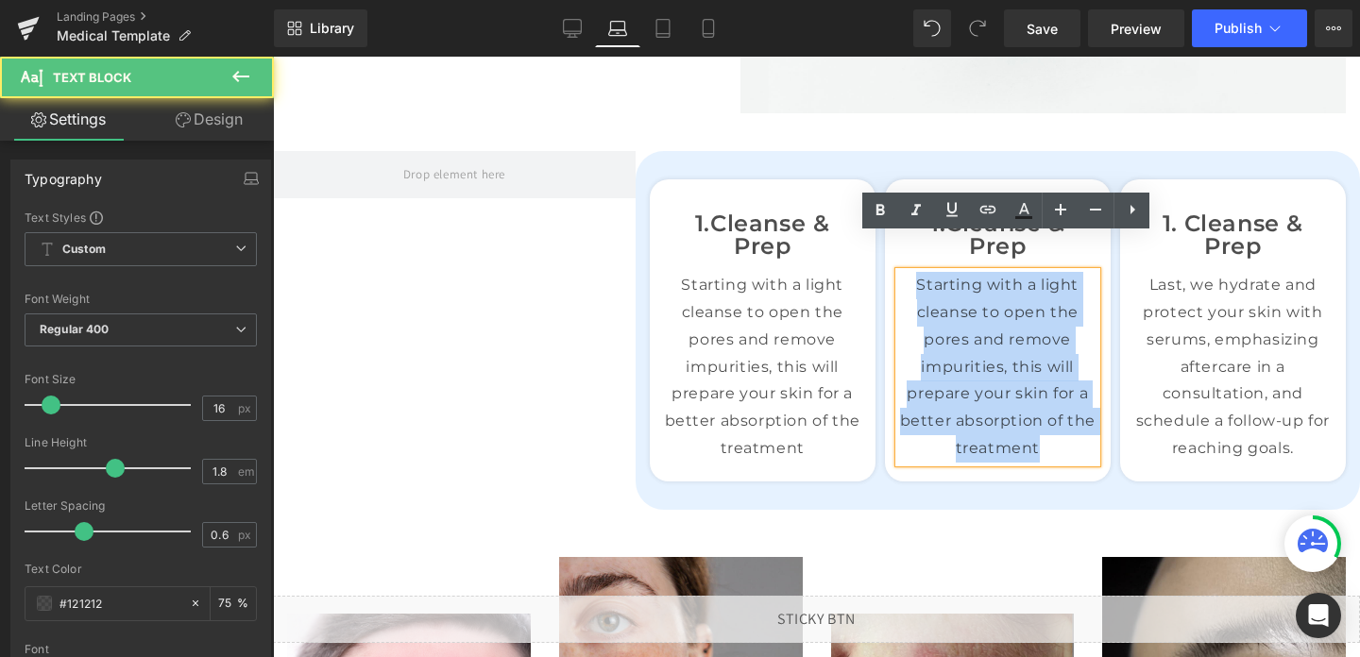
drag, startPoint x: 1042, startPoint y: 446, endPoint x: 907, endPoint y: 264, distance: 226.9
click at [907, 264] on div "1. Cleanse & Prep Text Block 02 Text Block LED & Masks Text Block Row Text Bloc…" at bounding box center [998, 340] width 226 height 264
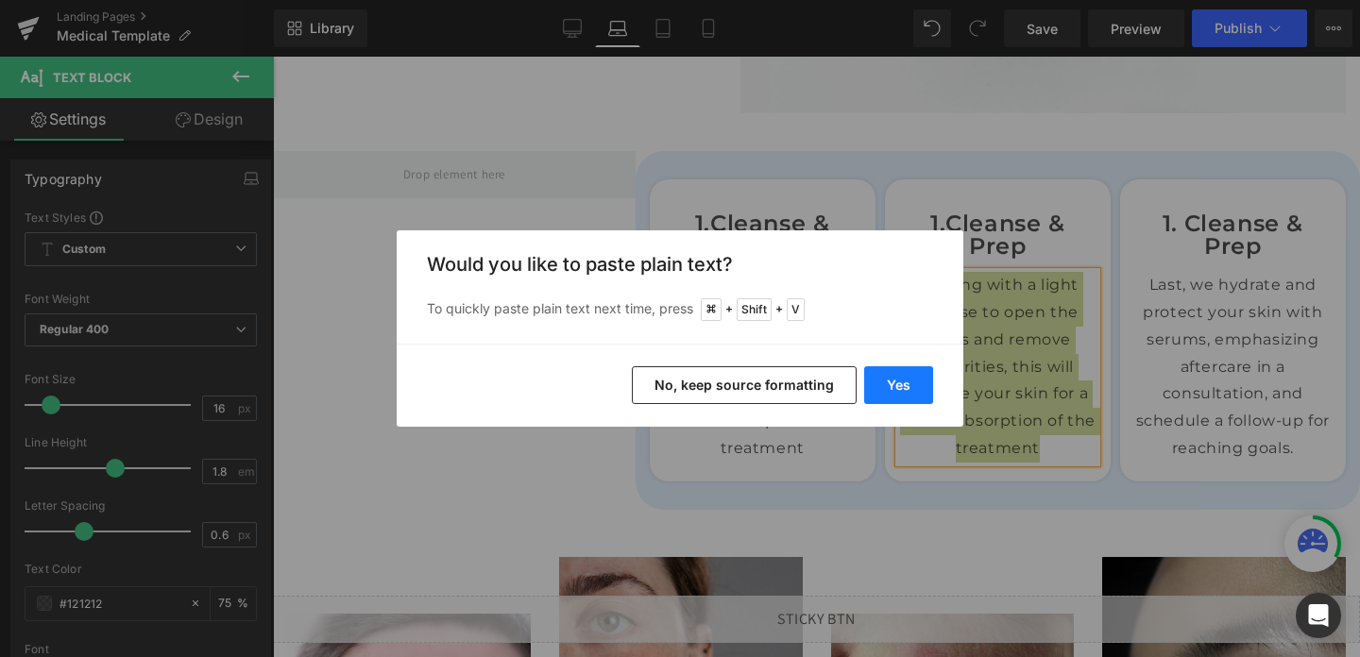
click at [895, 383] on button "Yes" at bounding box center [898, 385] width 69 height 38
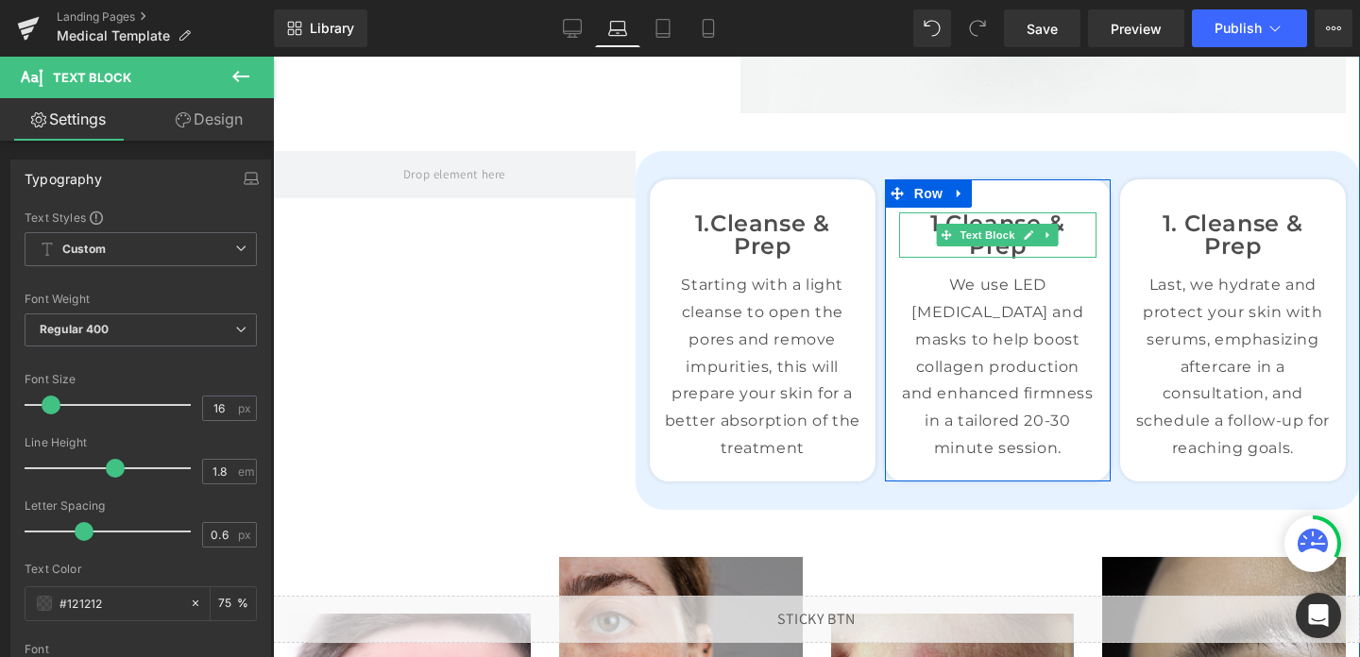
click at [1006, 250] on p "1. Cleanse & Prep" at bounding box center [997, 235] width 197 height 45
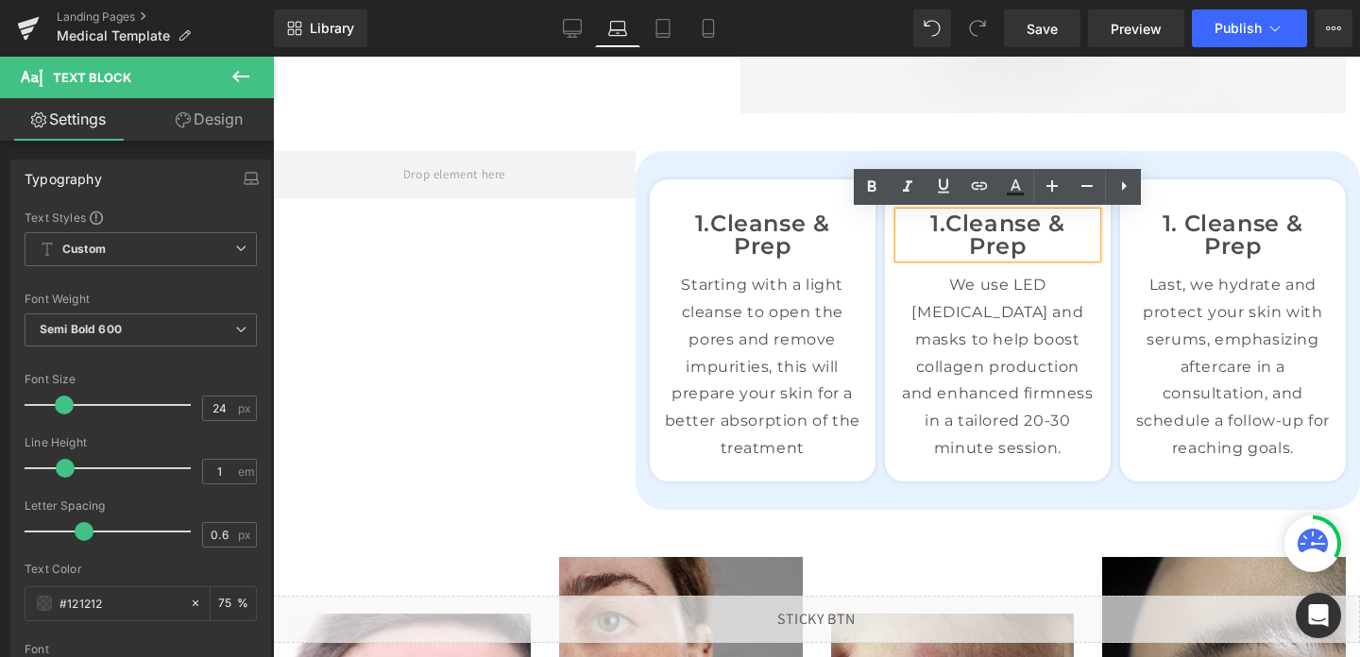
click at [940, 222] on p "1. Cleanse & Prep" at bounding box center [997, 235] width 197 height 45
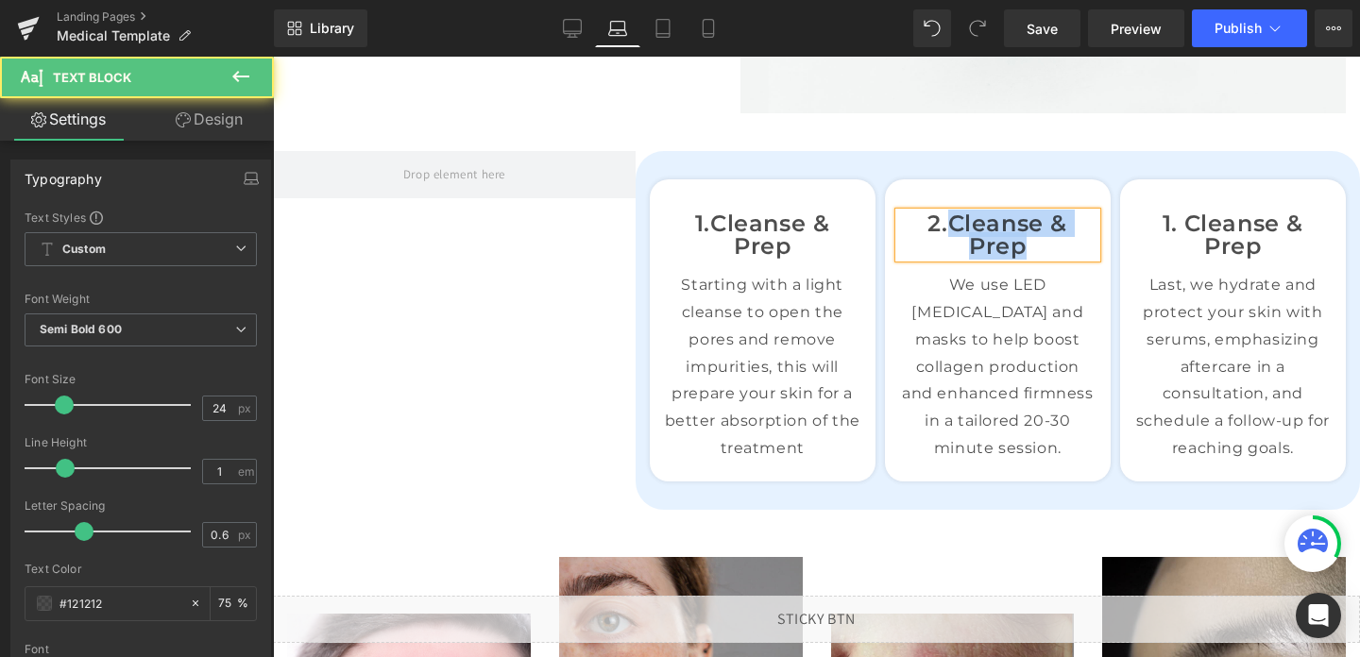
drag, startPoint x: 952, startPoint y: 218, endPoint x: 1050, endPoint y: 250, distance: 103.4
click at [1050, 250] on p "2. Cleanse & Prep" at bounding box center [997, 235] width 197 height 45
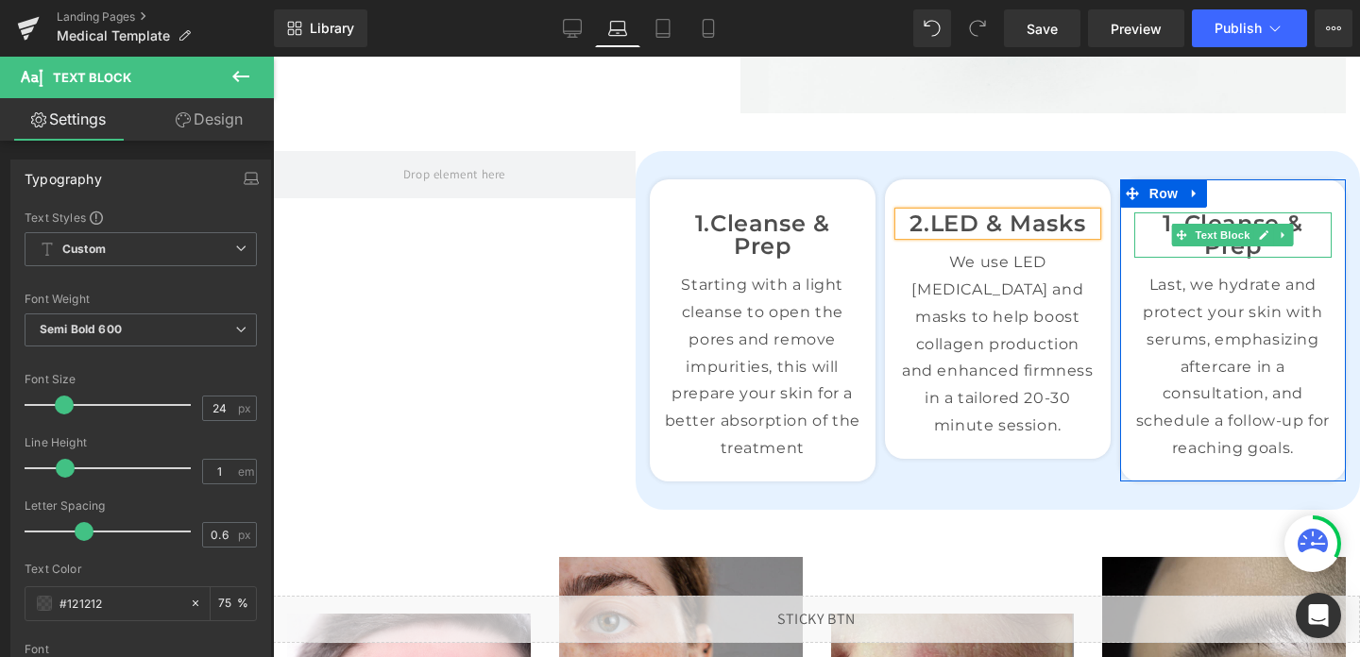
click at [1283, 249] on p "1. Cleanse & Prep" at bounding box center [1232, 235] width 197 height 45
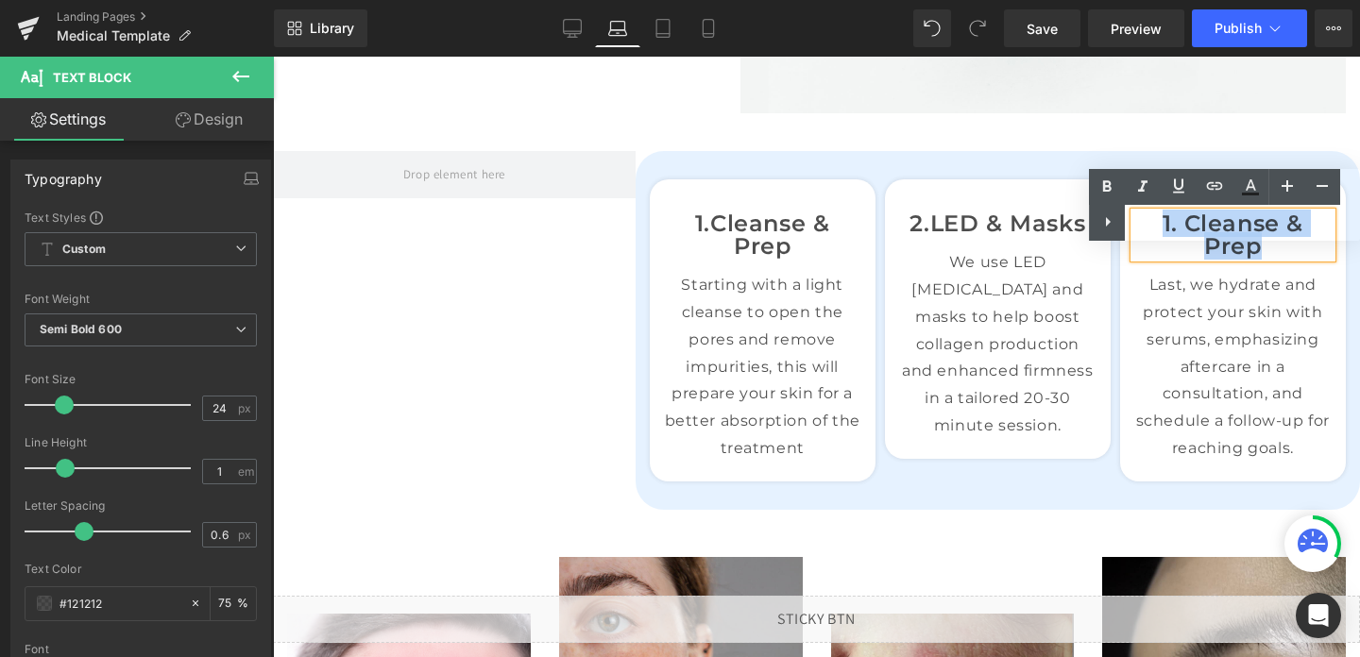
drag, startPoint x: 1283, startPoint y: 249, endPoint x: 1156, endPoint y: 230, distance: 128.0
click at [1156, 230] on p "1. Cleanse & Prep" at bounding box center [1232, 235] width 197 height 45
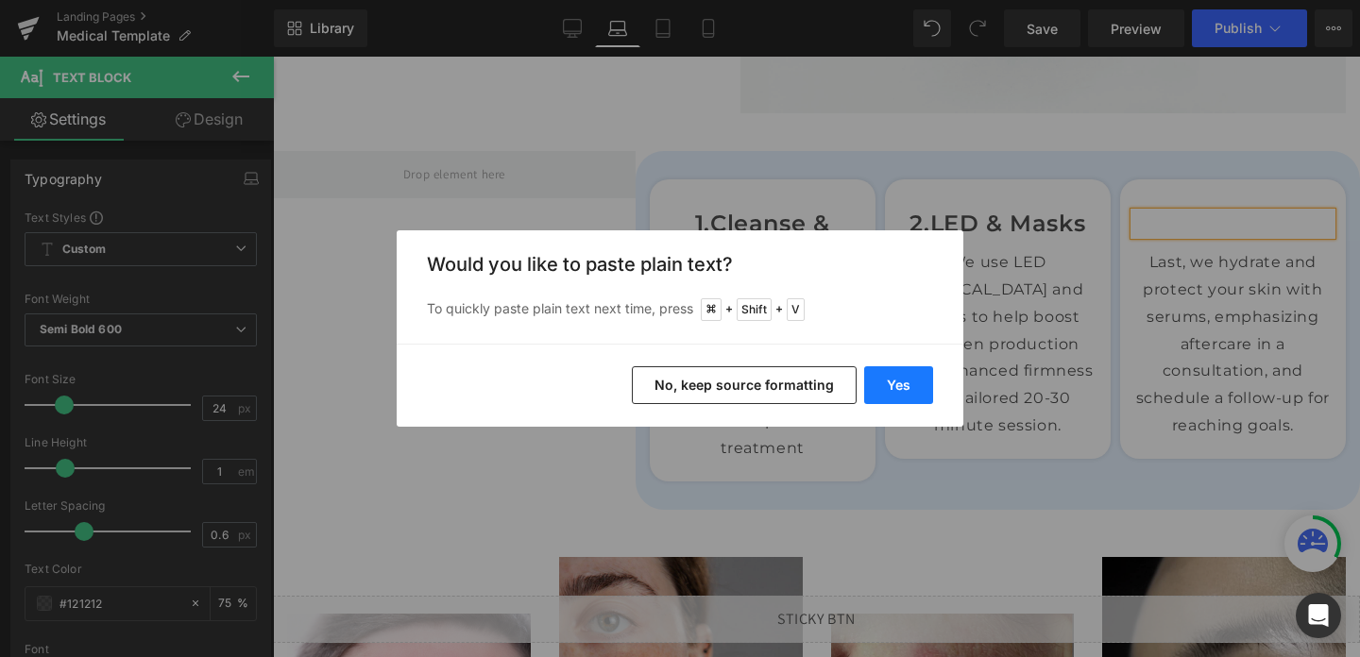
click at [905, 375] on button "Yes" at bounding box center [898, 385] width 69 height 38
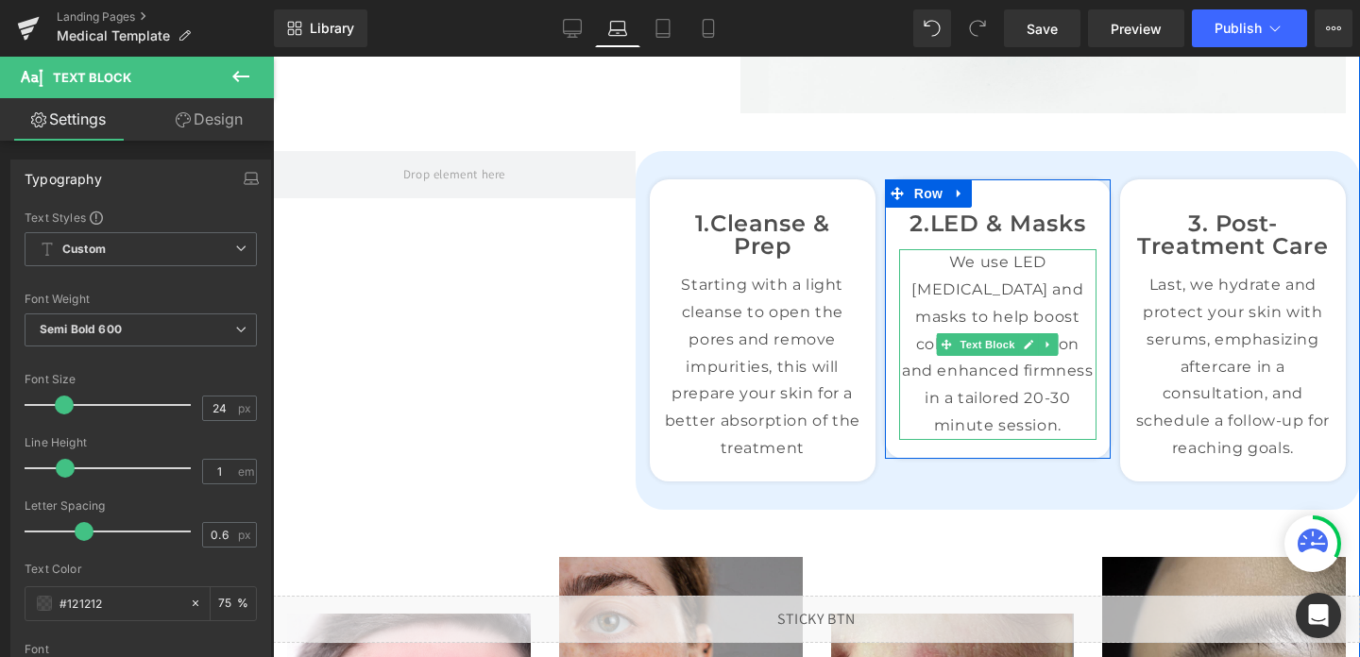
click at [1053, 425] on p "We use LED light therapy and masks to help boost collagen production and enhanc…" at bounding box center [997, 344] width 197 height 191
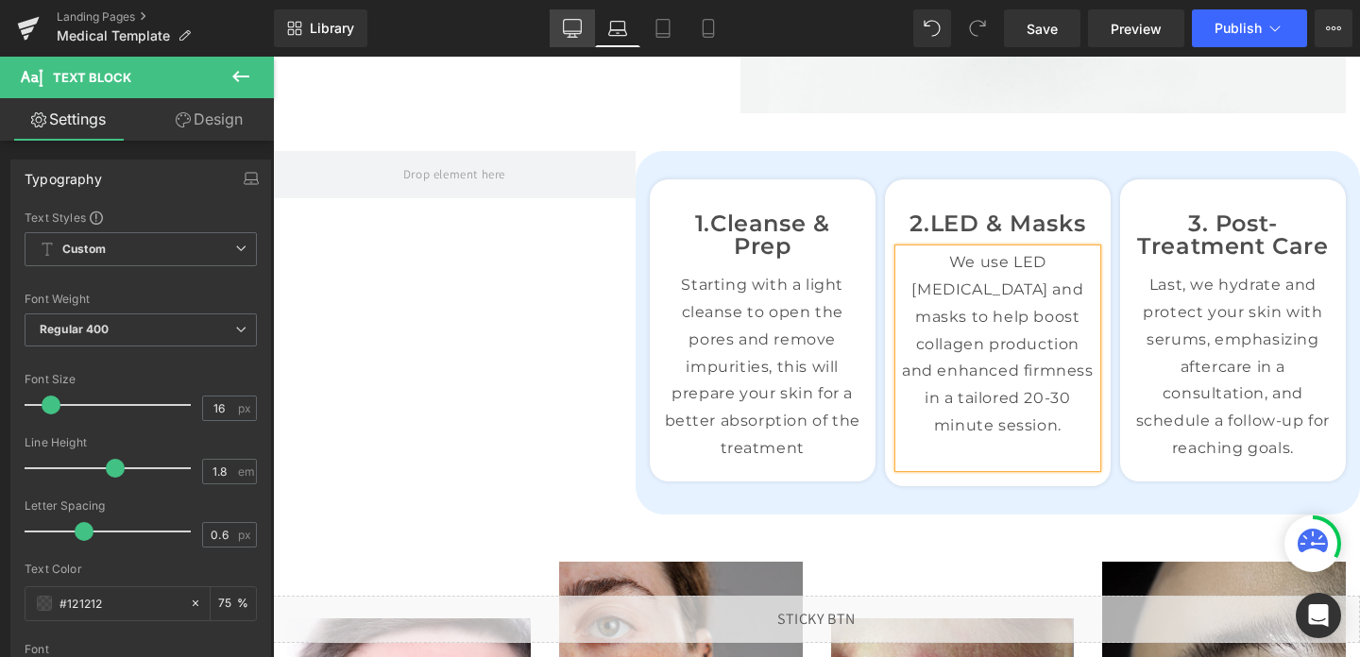
click at [590, 35] on link "Desktop" at bounding box center [572, 28] width 45 height 38
type input "75"
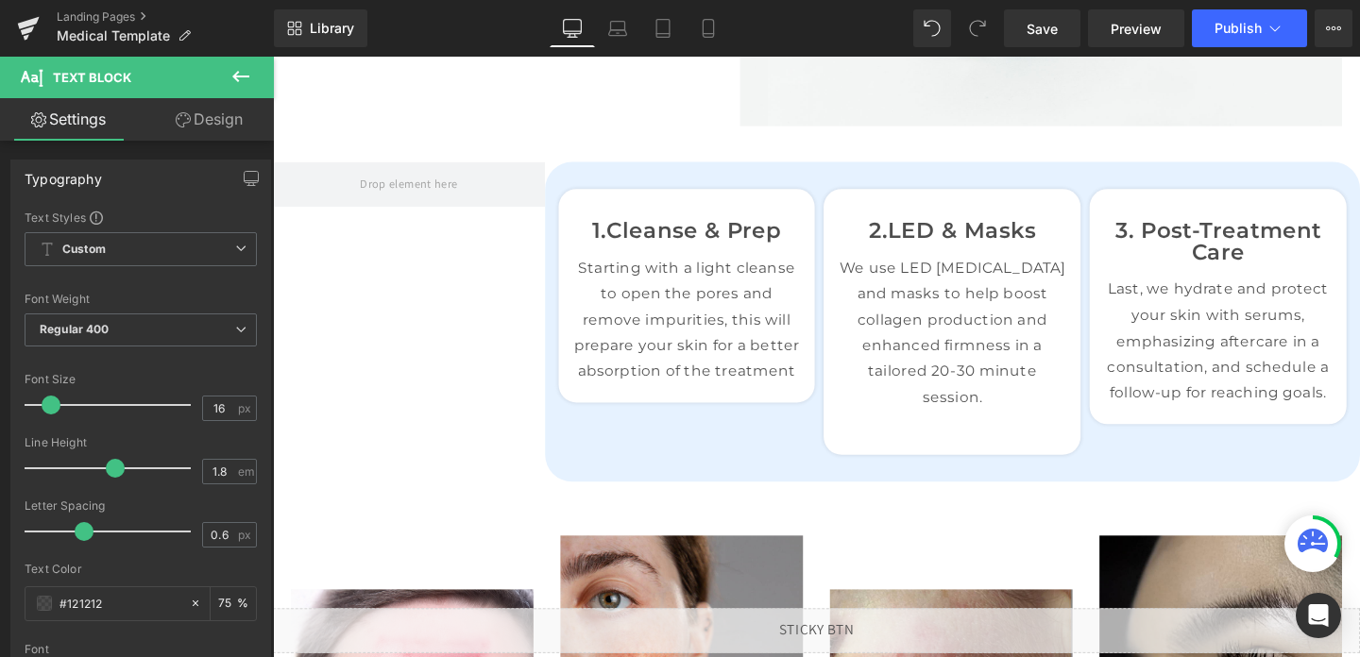
scroll to position [1056, 0]
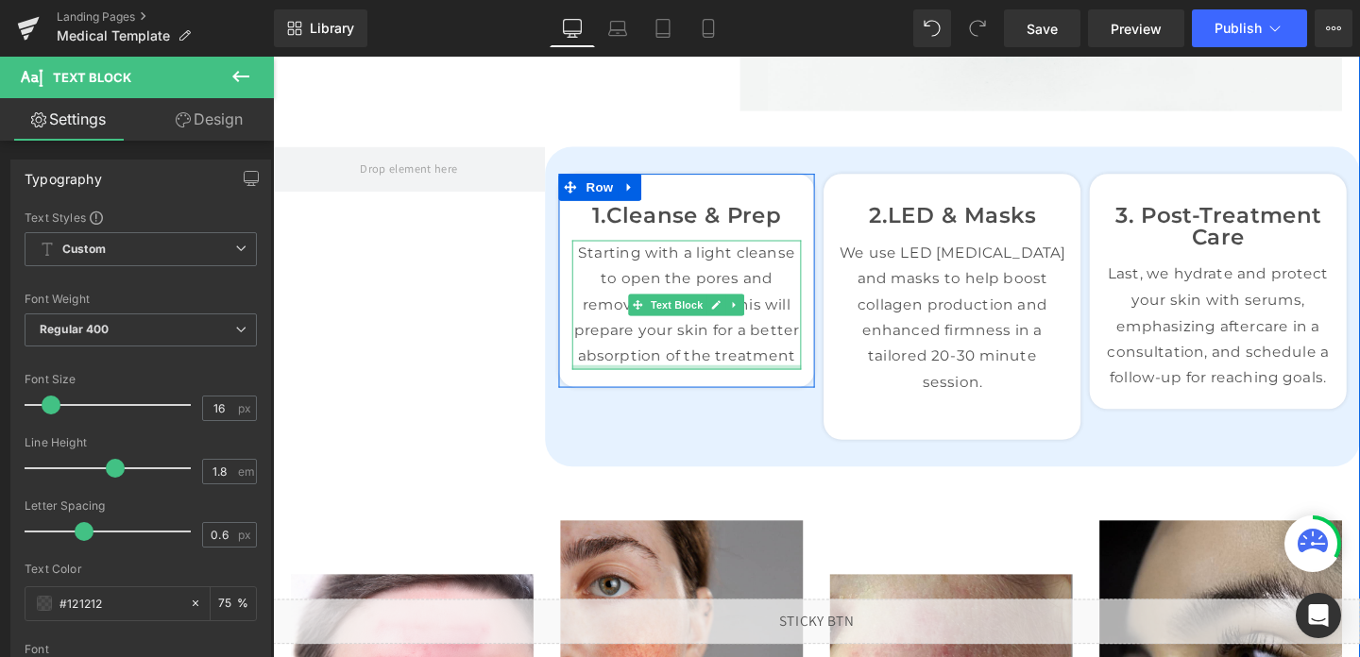
click at [820, 381] on div at bounding box center [709, 383] width 242 height 5
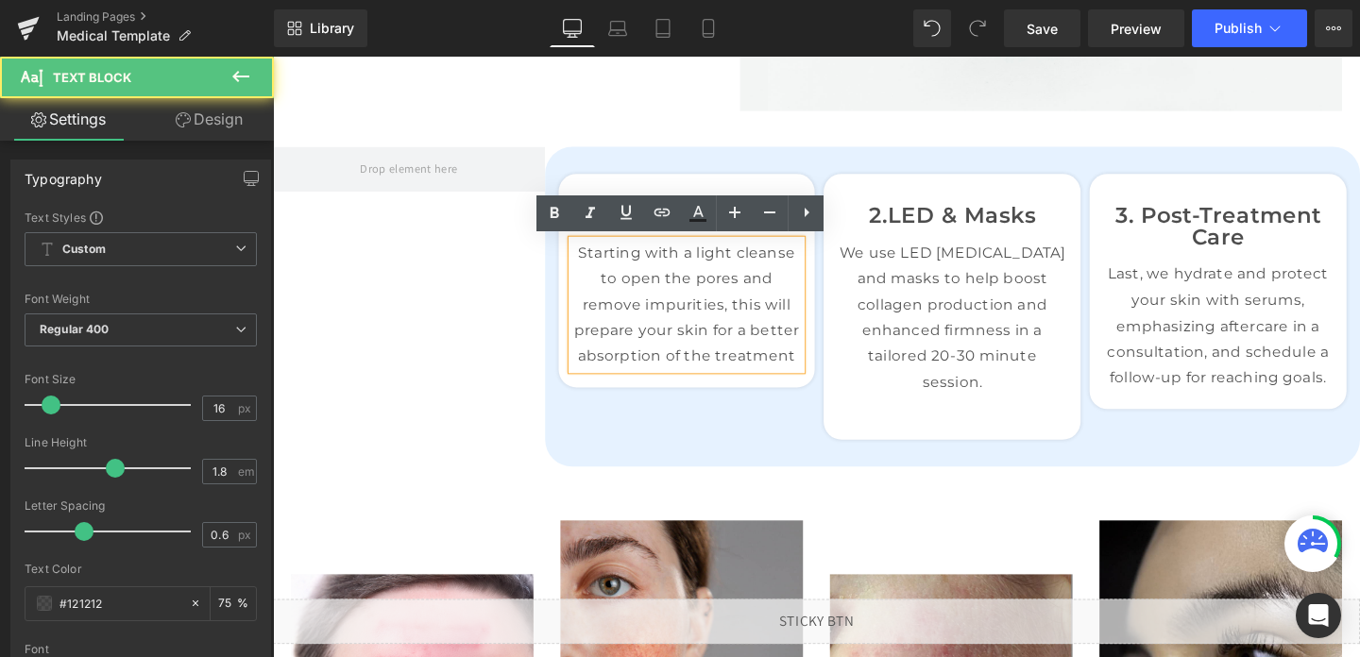
click at [826, 374] on p "Starting with a light cleanse to open the pores and remove impurities, this wil…" at bounding box center [709, 317] width 242 height 136
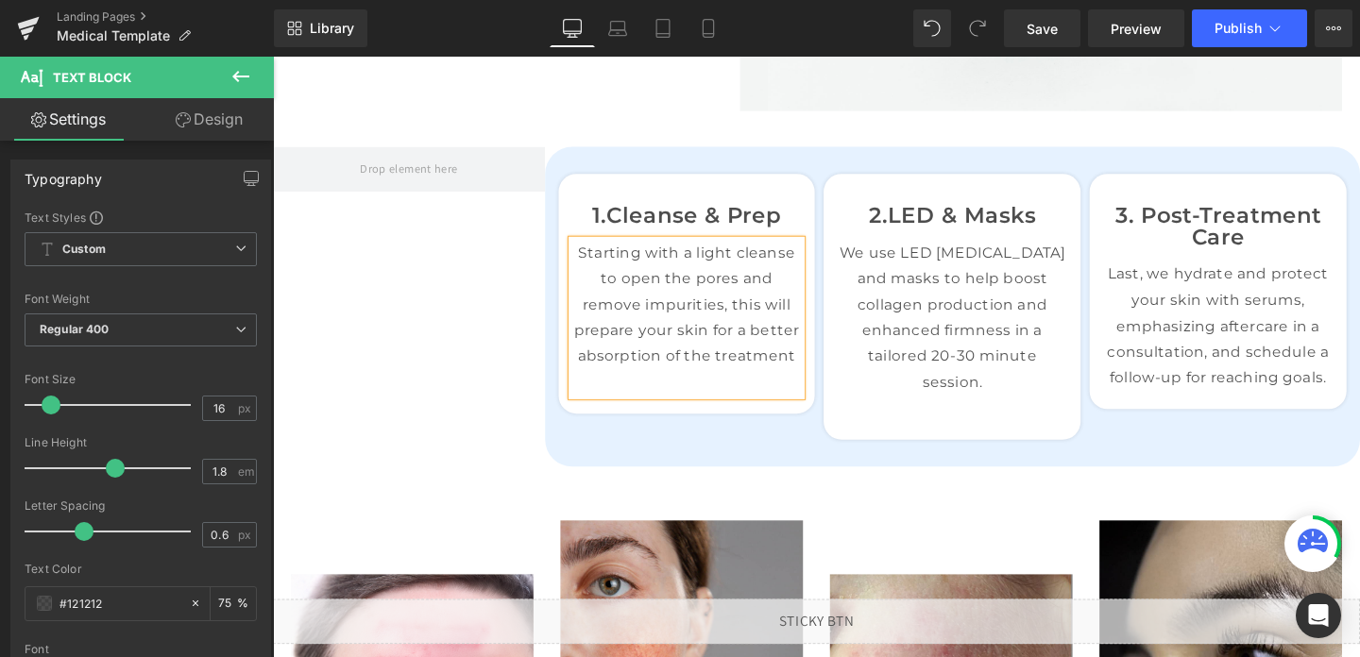
click at [347, 359] on div "1. Cleanse & Prep Text Block 01 Text Block Cleanse & Prep Text Block Row Text B…" at bounding box center [844, 319] width 1143 height 393
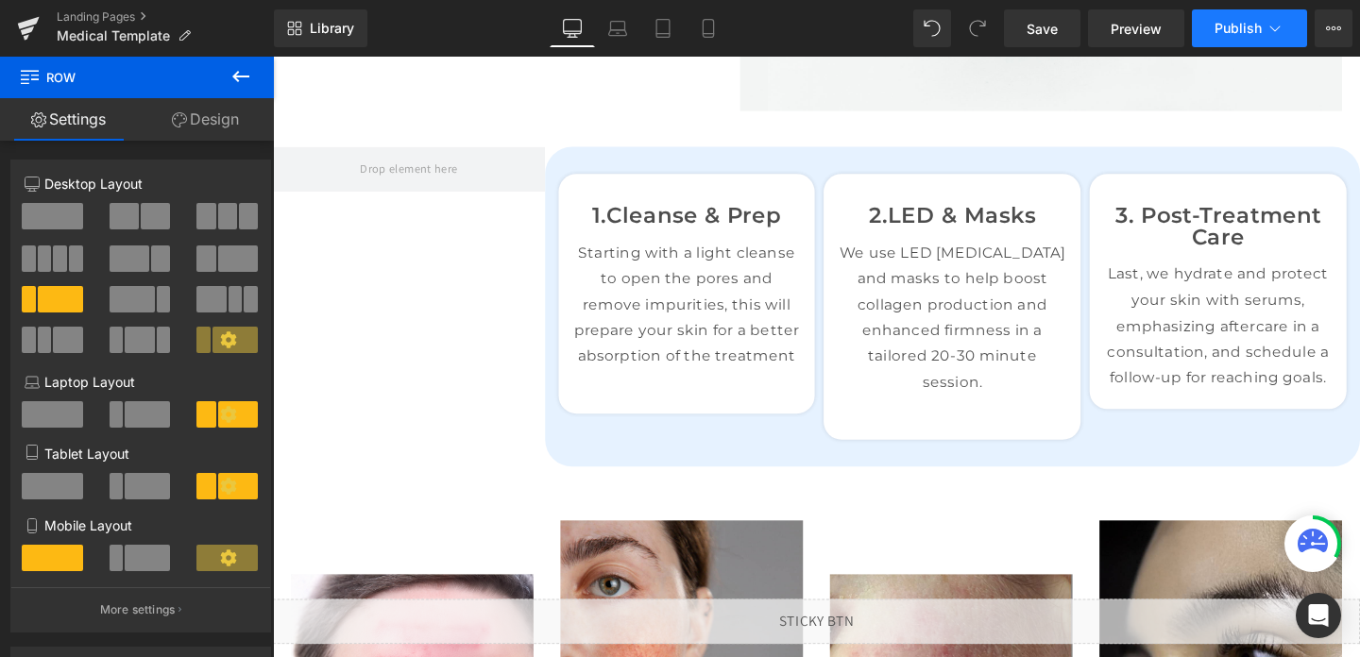
click at [1228, 38] on button "Publish" at bounding box center [1249, 28] width 115 height 38
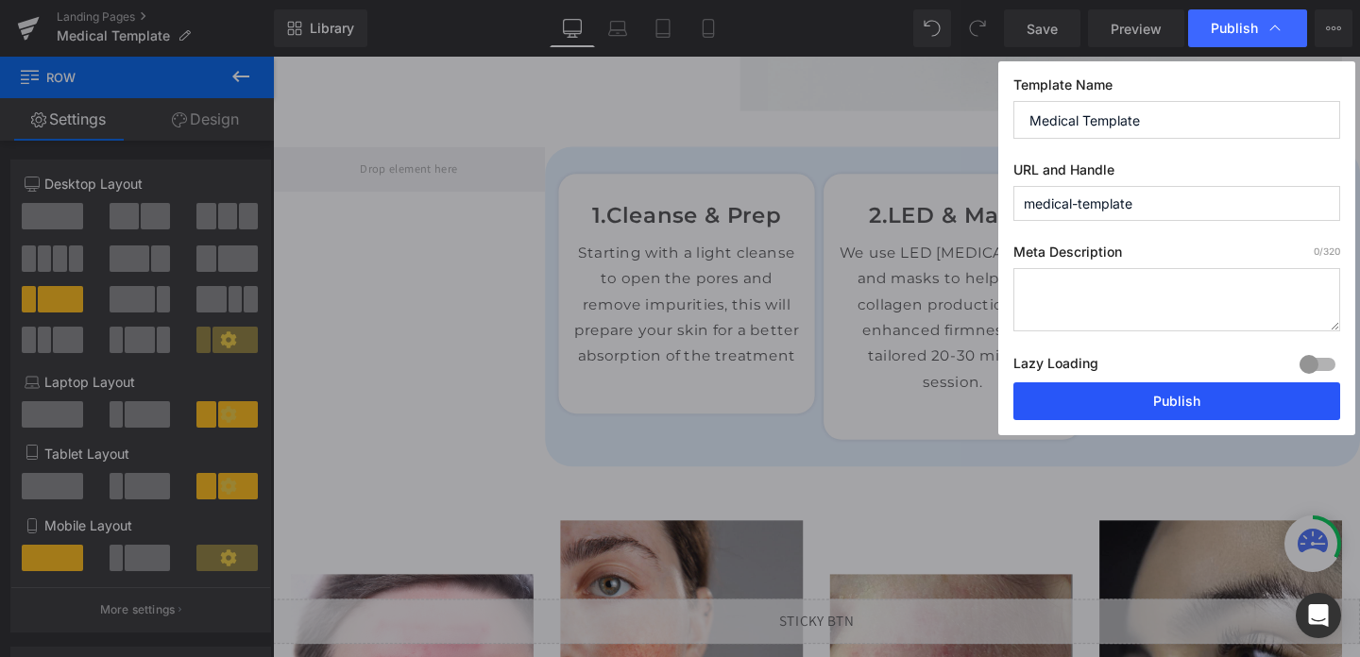
click at [1189, 398] on button "Publish" at bounding box center [1177, 402] width 327 height 38
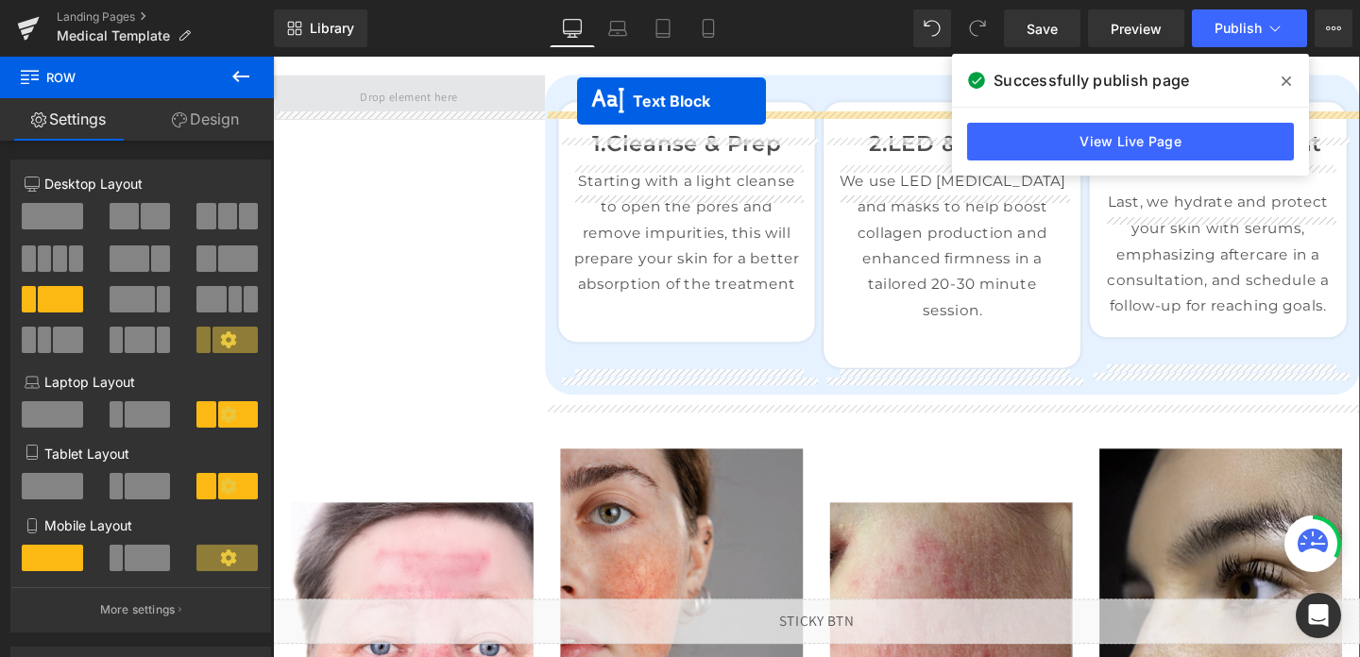
scroll to position [1055, 0]
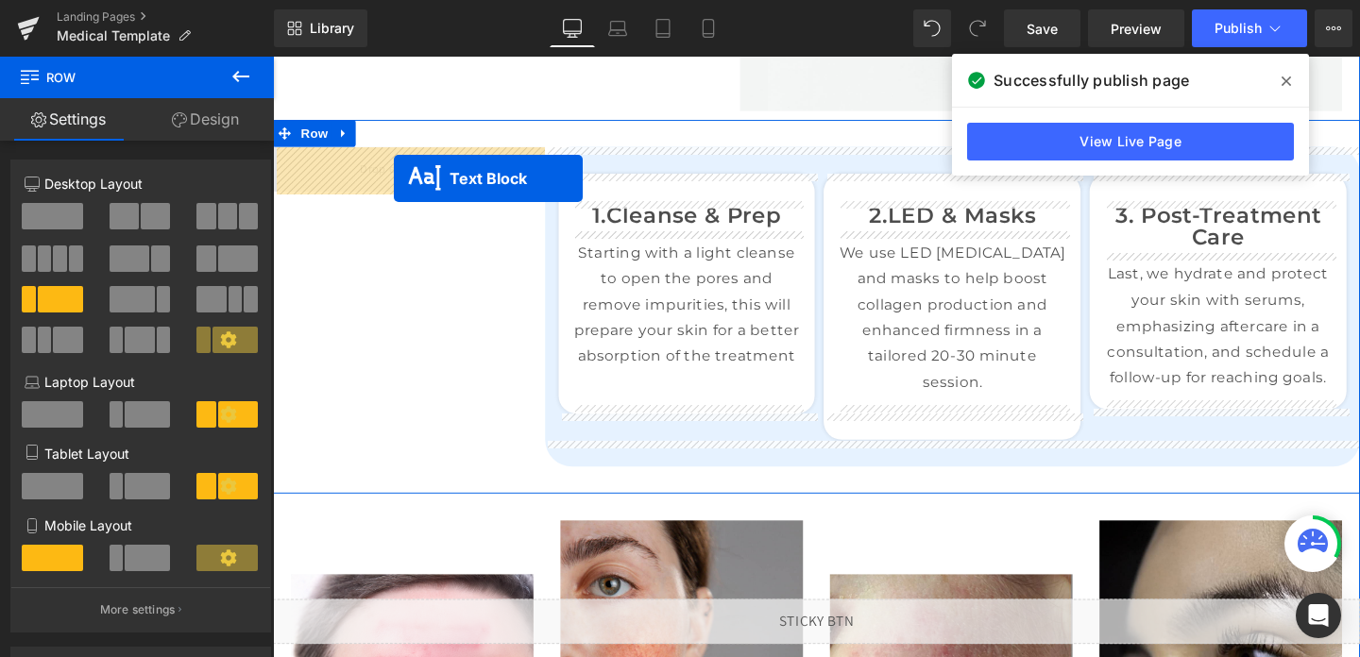
drag, startPoint x: 794, startPoint y: 431, endPoint x: 400, endPoint y: 184, distance: 464.7
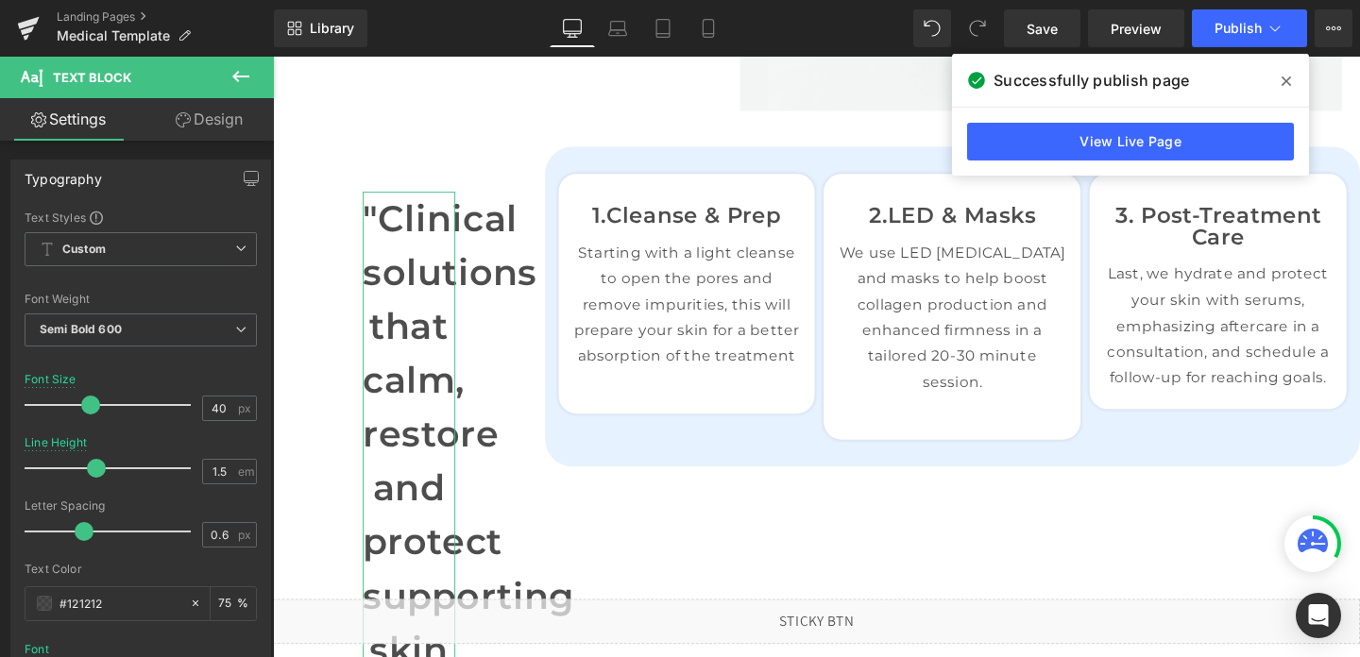
click at [209, 114] on link "Design" at bounding box center [209, 119] width 137 height 43
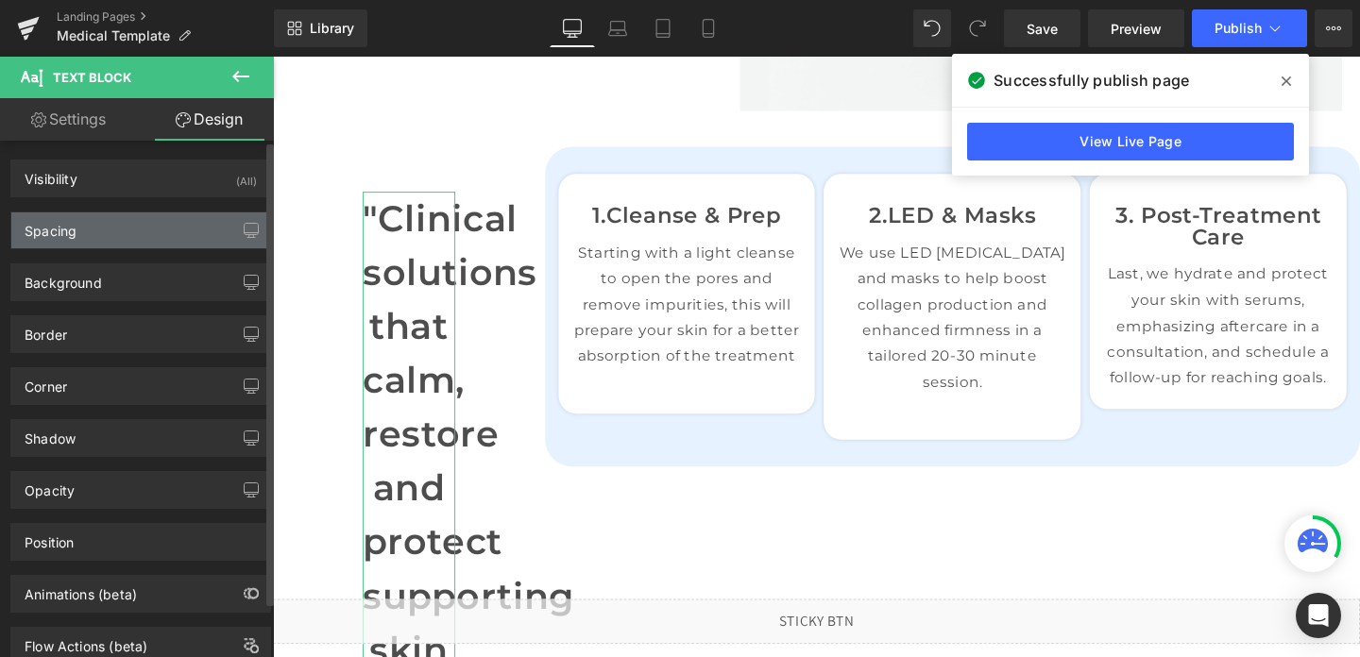
click at [175, 230] on div "Spacing" at bounding box center [140, 231] width 259 height 36
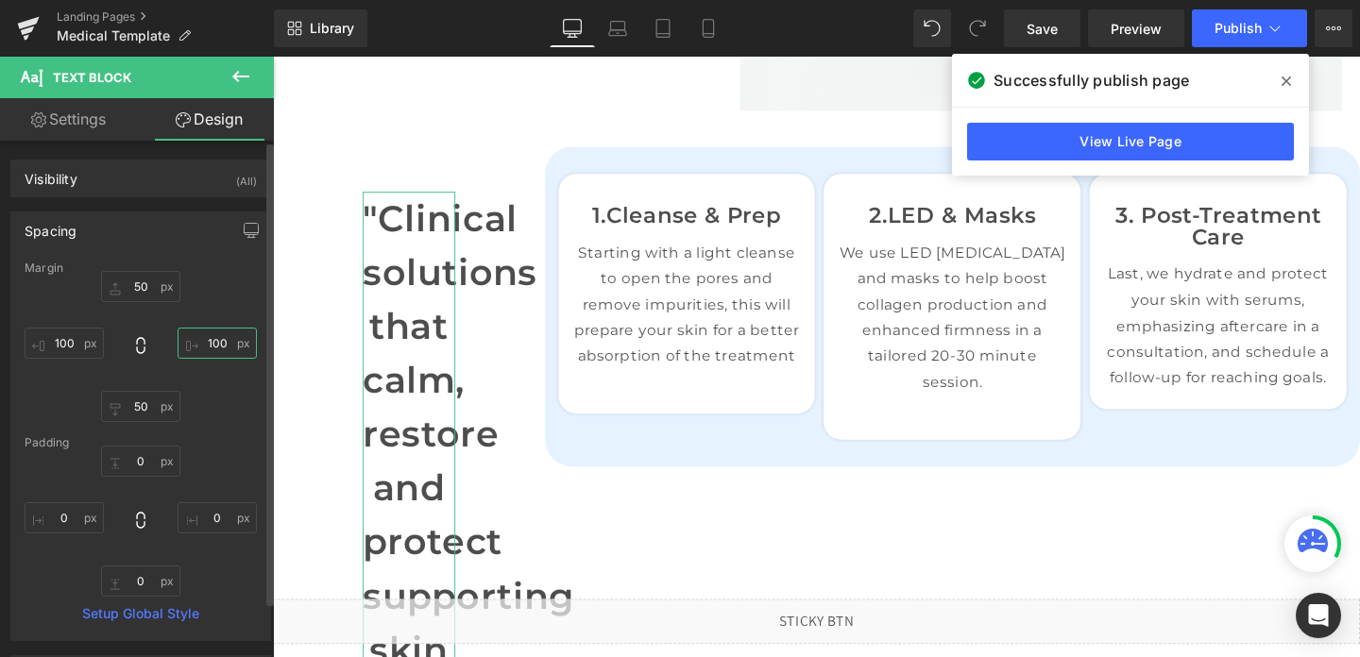
click at [208, 345] on input "100" at bounding box center [217, 343] width 79 height 31
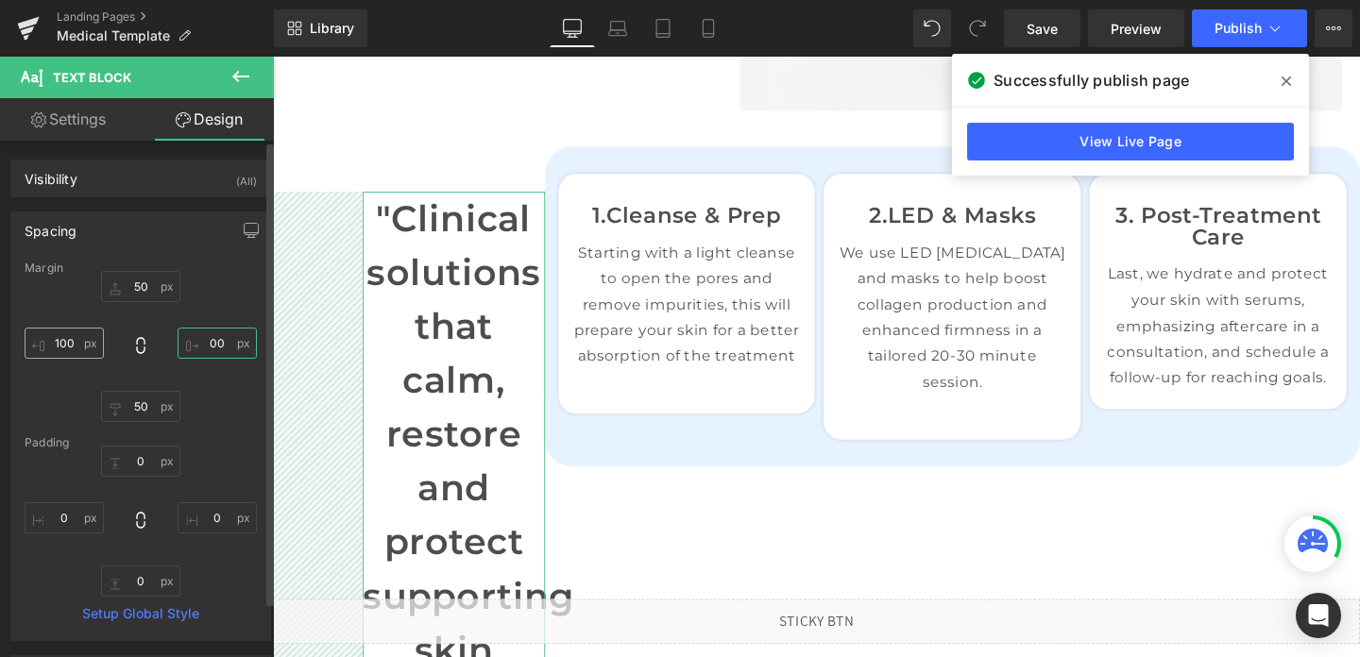
type input "00"
click at [62, 342] on input "100" at bounding box center [64, 343] width 79 height 31
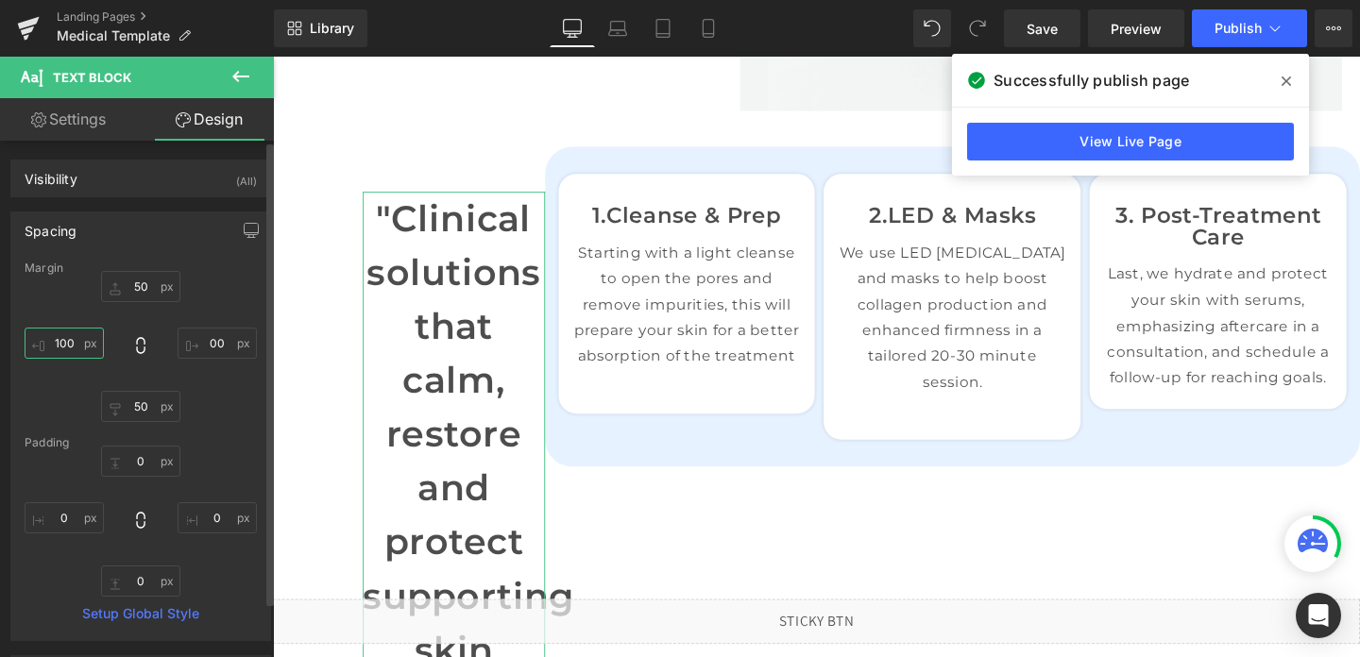
type input "0"
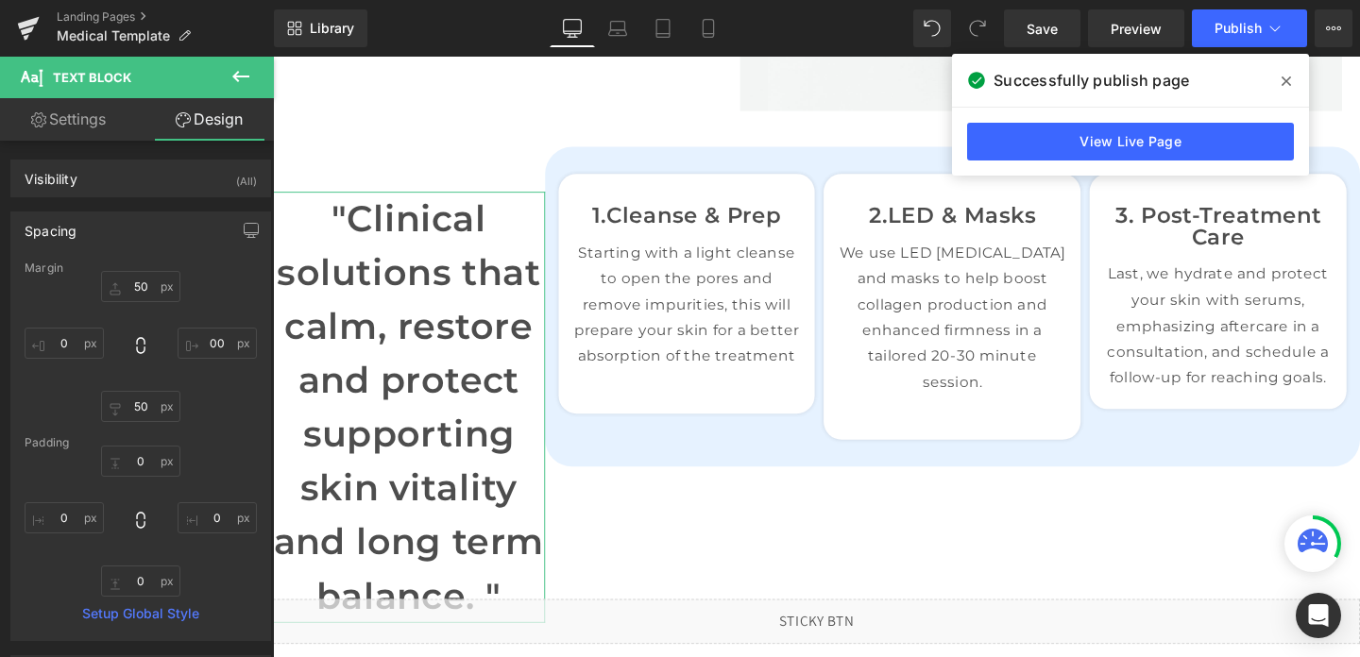
click at [58, 125] on link "Settings" at bounding box center [68, 119] width 137 height 43
type input "75"
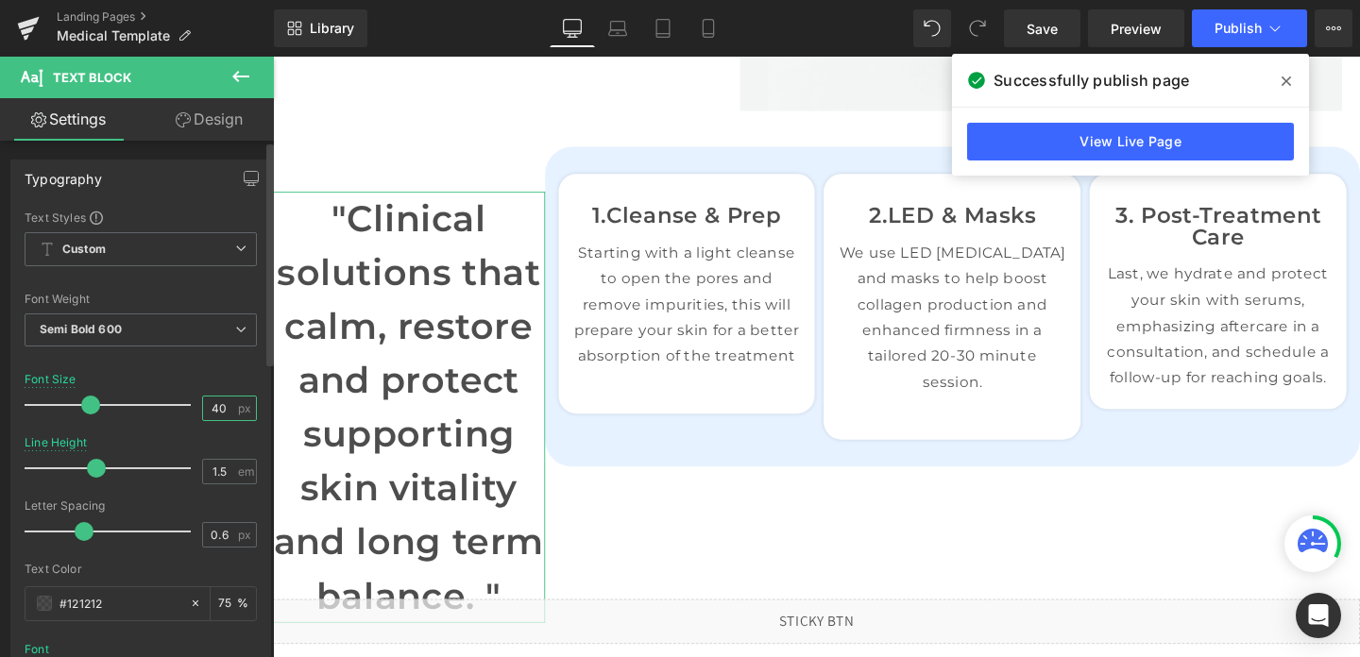
click at [214, 414] on input "40" at bounding box center [219, 409] width 33 height 24
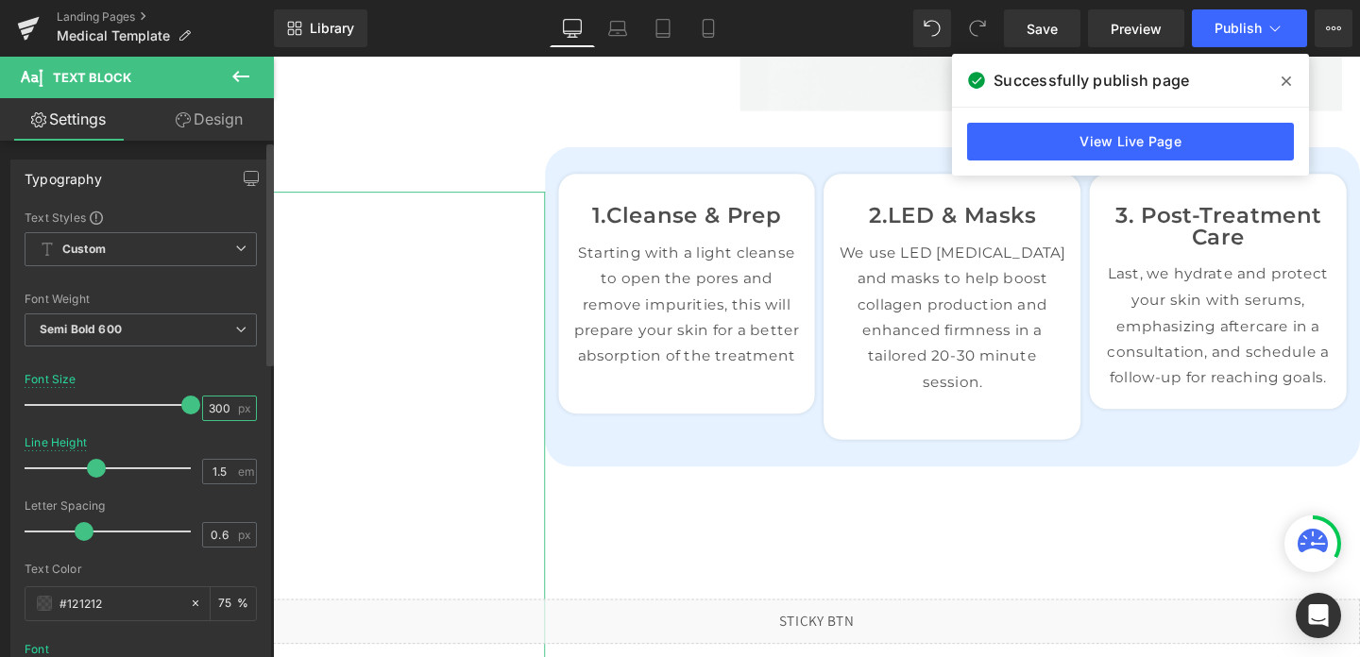
scroll to position [0, 0]
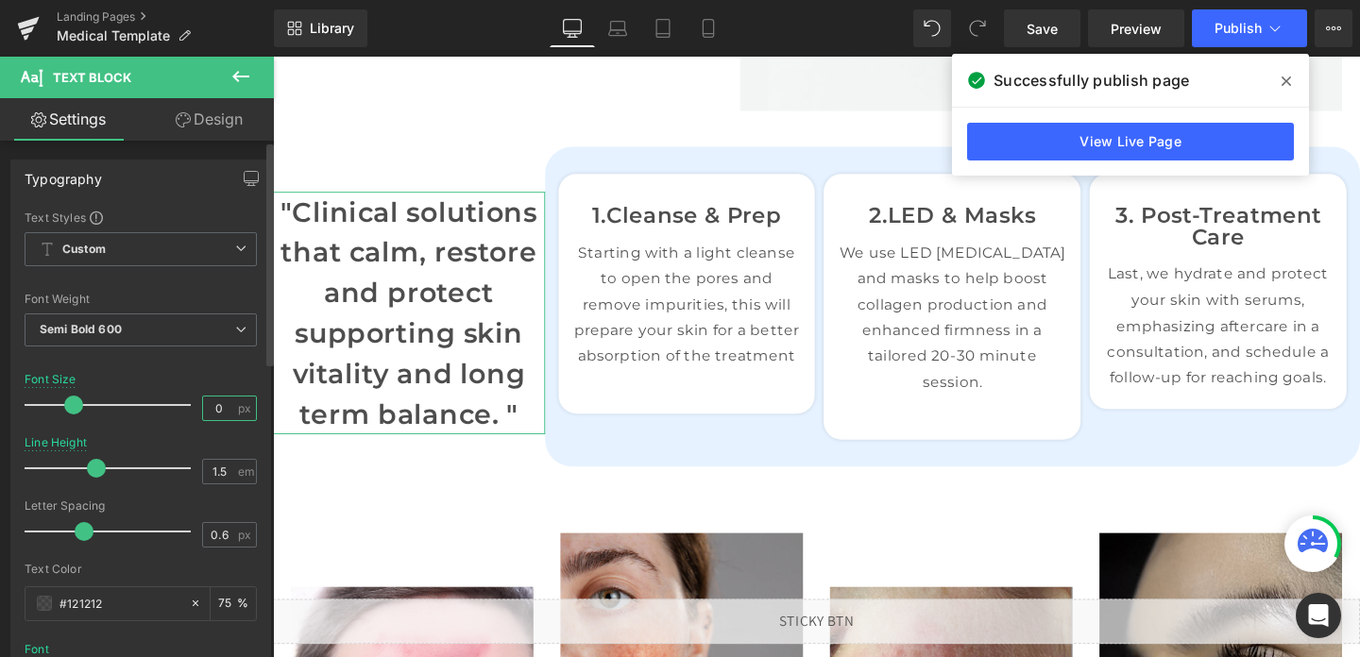
type input "20"
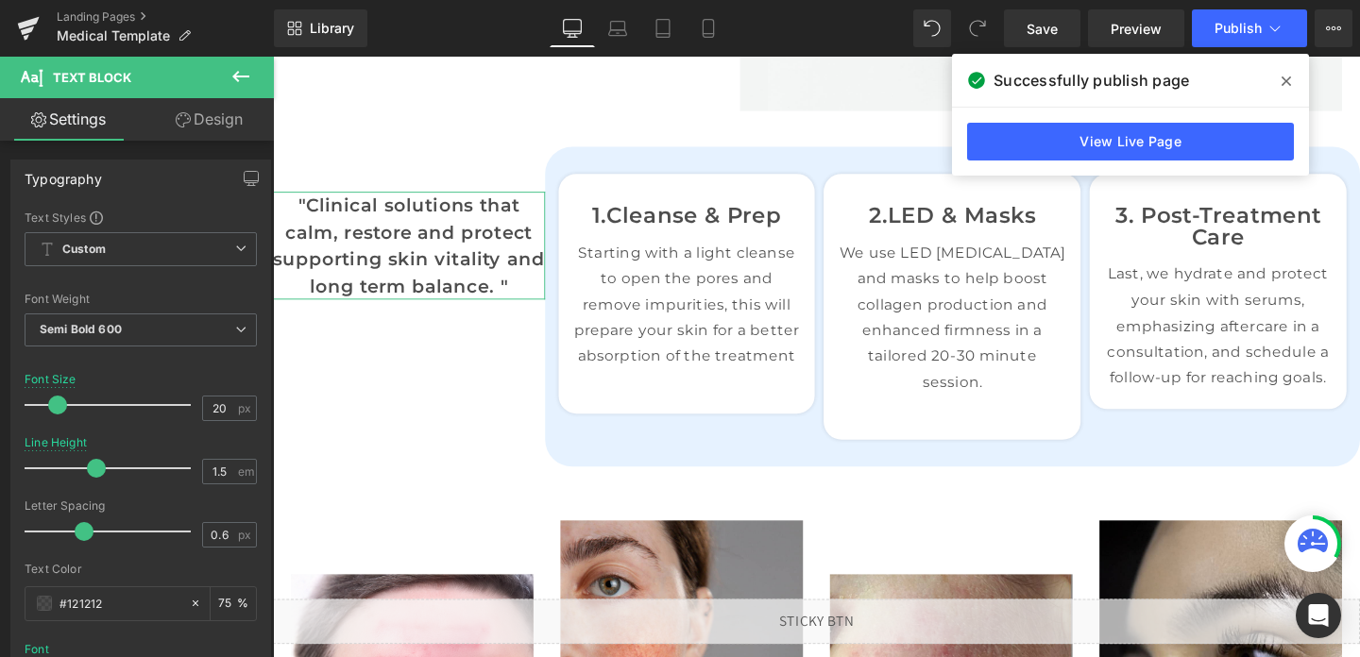
click at [228, 110] on link "Design" at bounding box center [209, 119] width 137 height 43
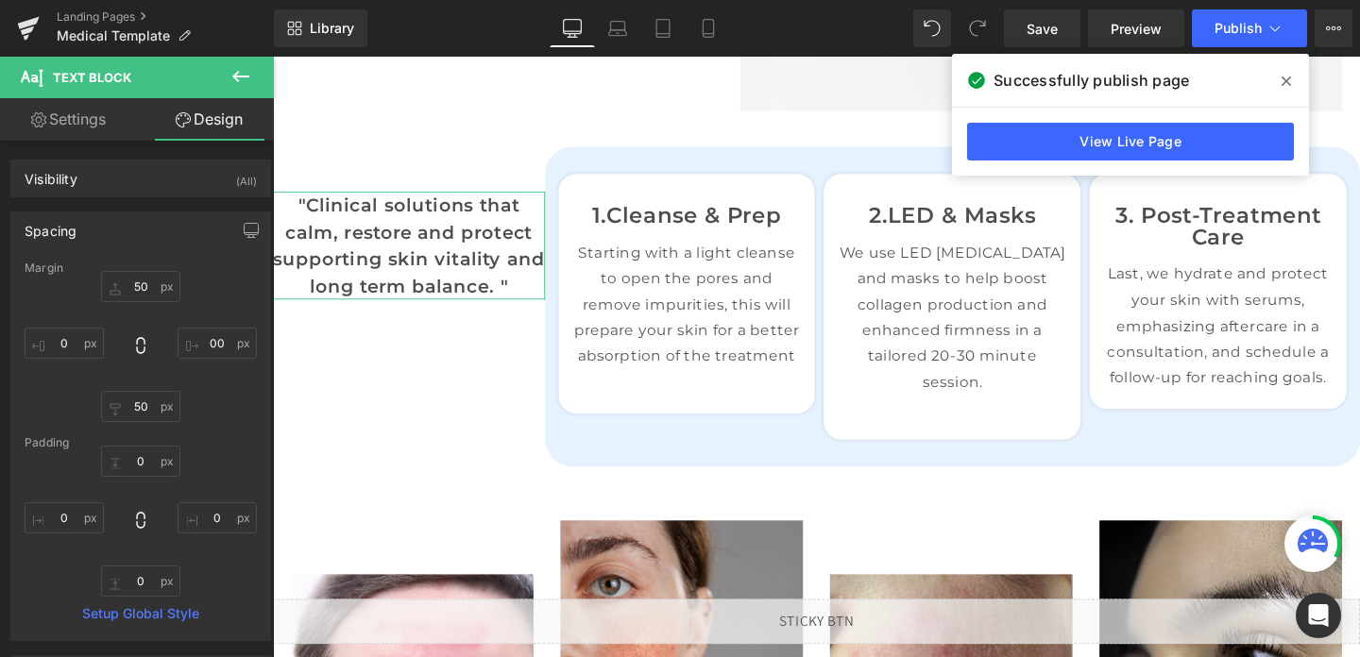
type input "50"
type input "0"
type input "50"
type input "0"
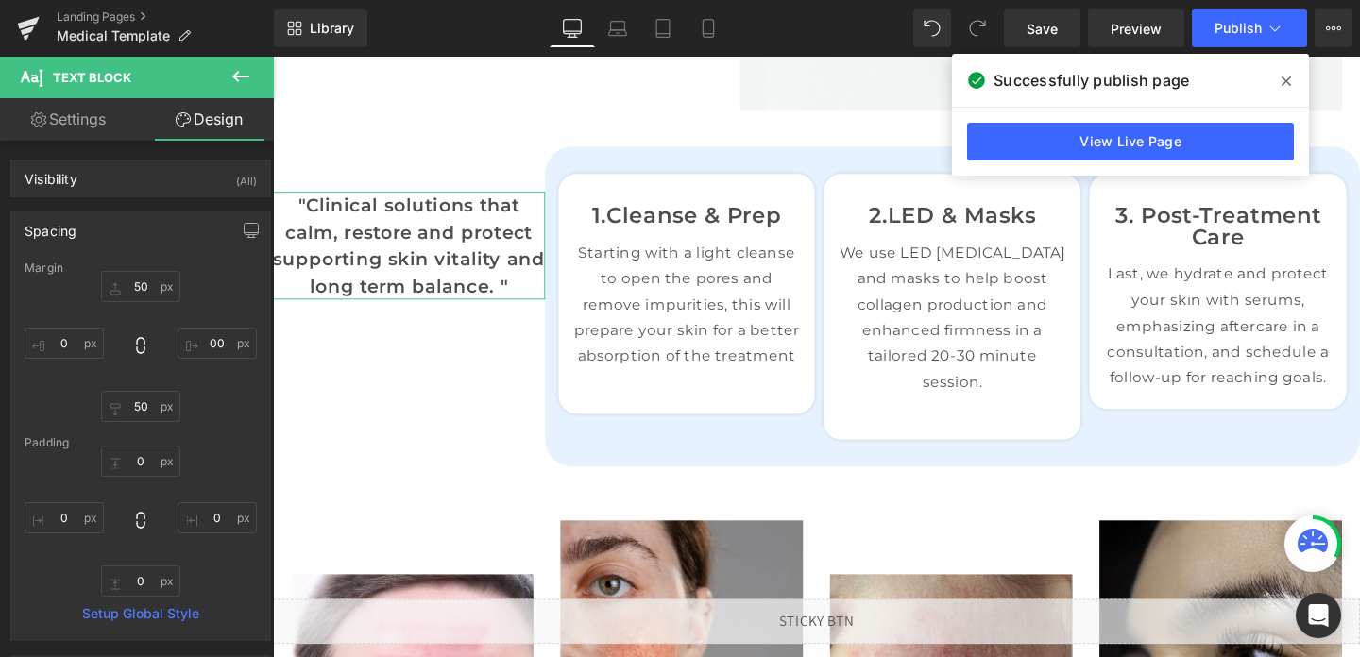
type input "0"
click at [60, 344] on input "0" at bounding box center [64, 343] width 79 height 31
type input "10"
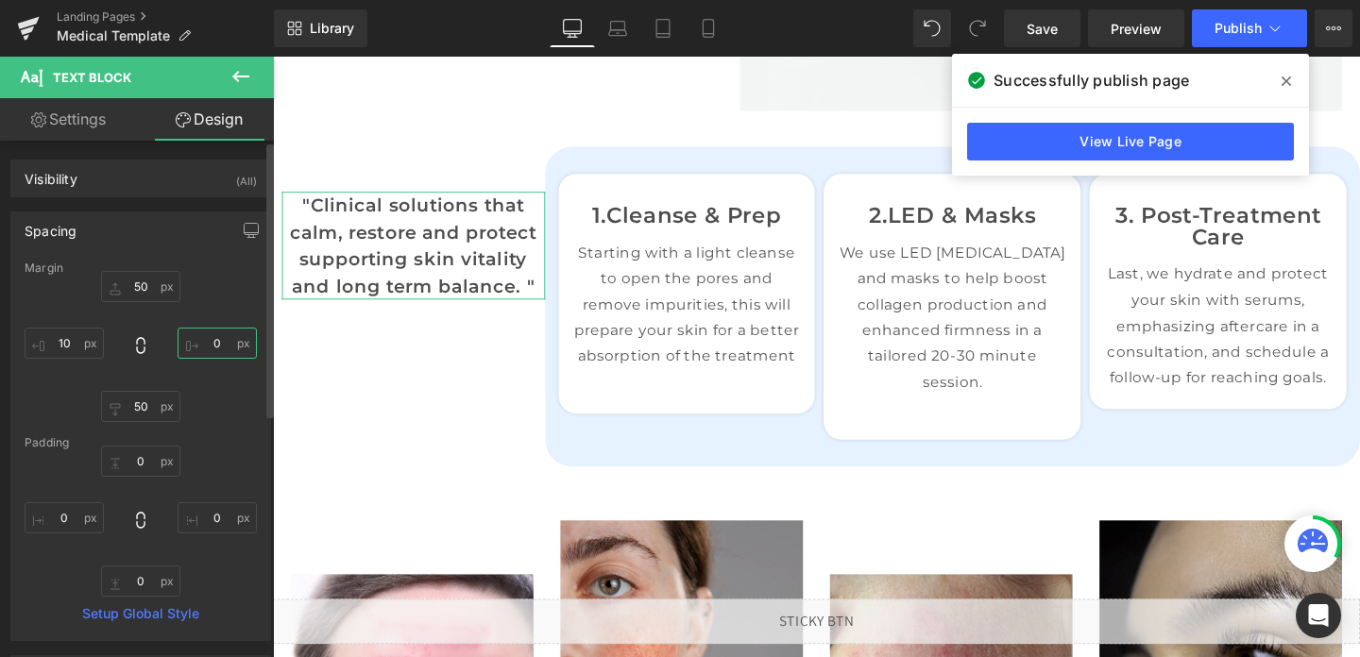
click at [199, 342] on input "0" at bounding box center [217, 343] width 79 height 31
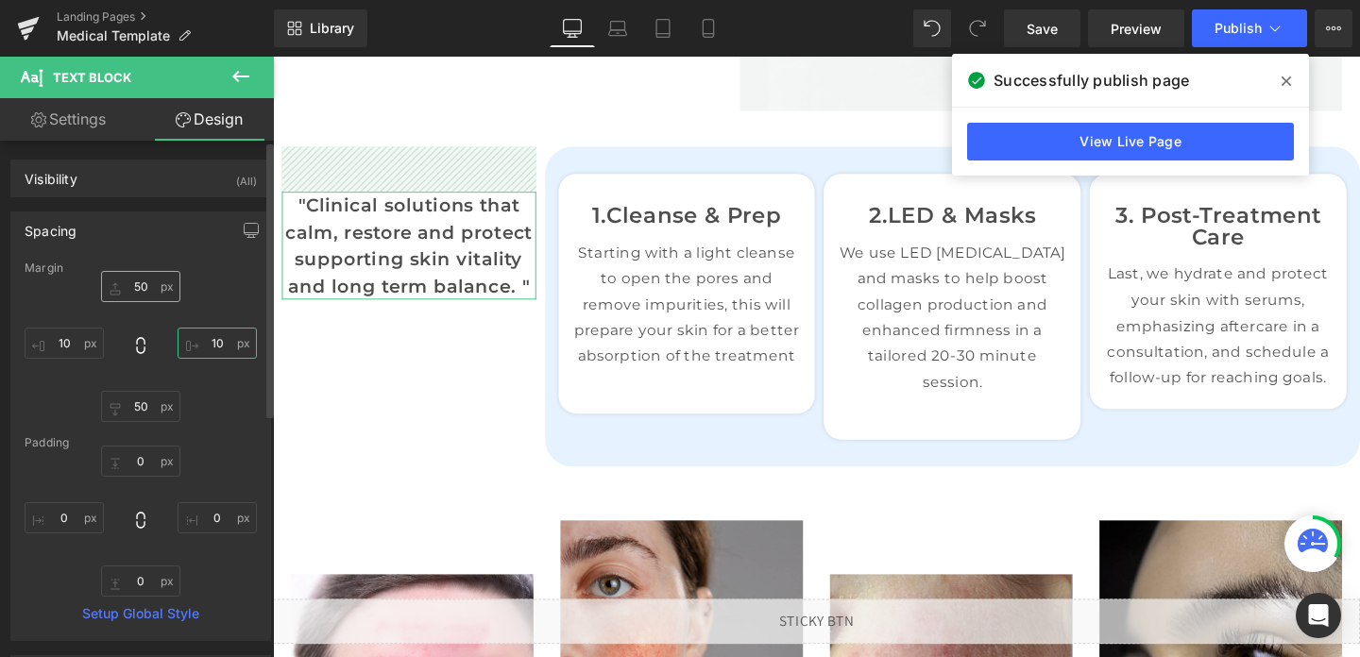
type input "10"
click at [135, 286] on input "50" at bounding box center [140, 286] width 79 height 31
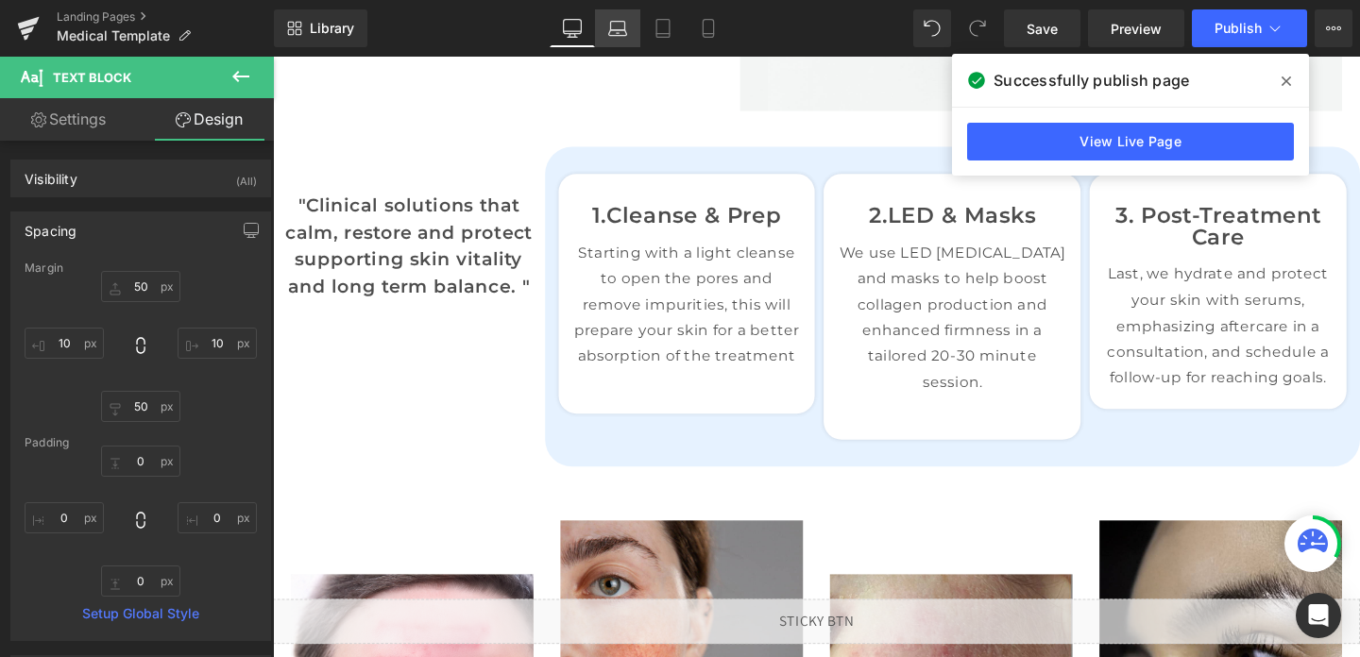
click at [609, 42] on link "Laptop" at bounding box center [617, 28] width 45 height 38
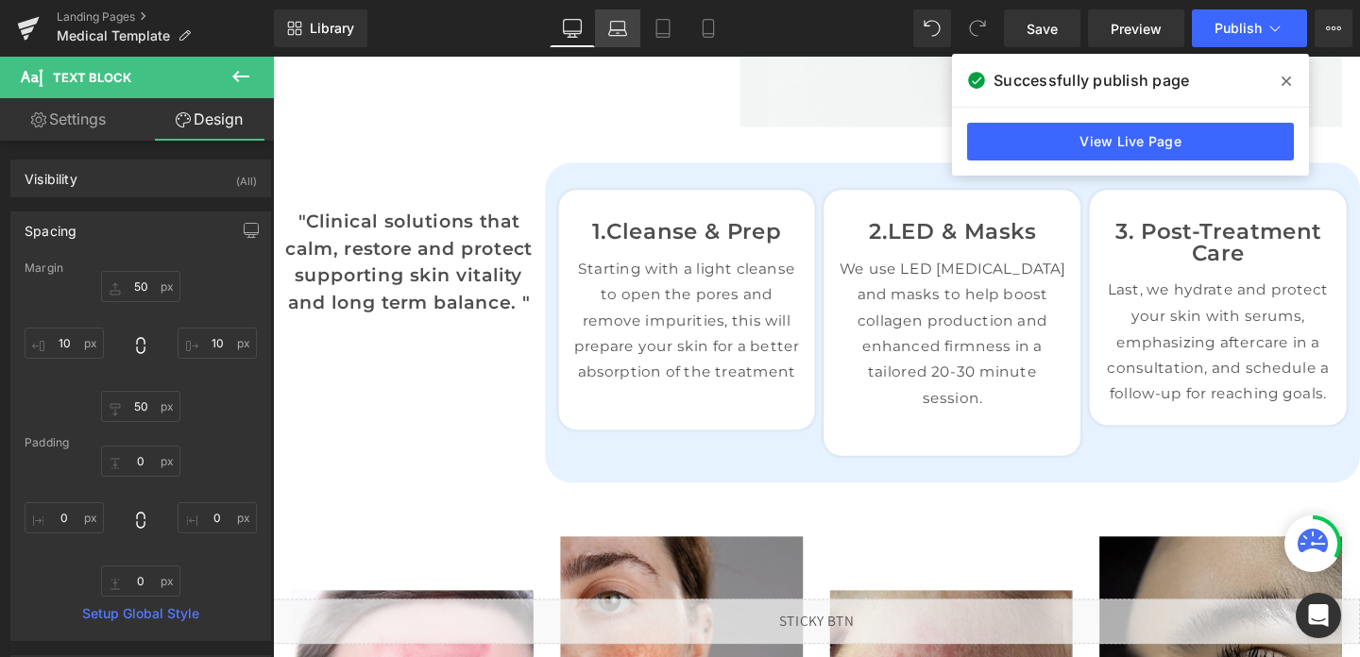
type input "50"
type input "100"
type input "50"
type input "100"
type input "0"
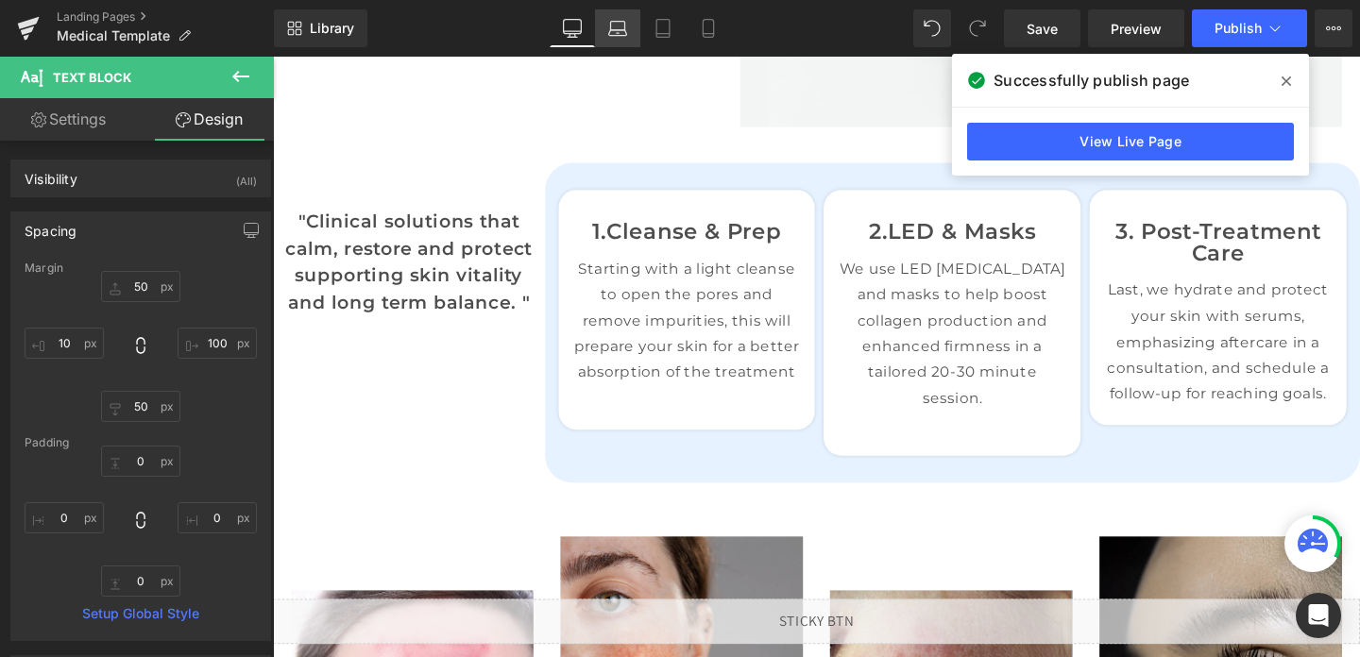
type input "0"
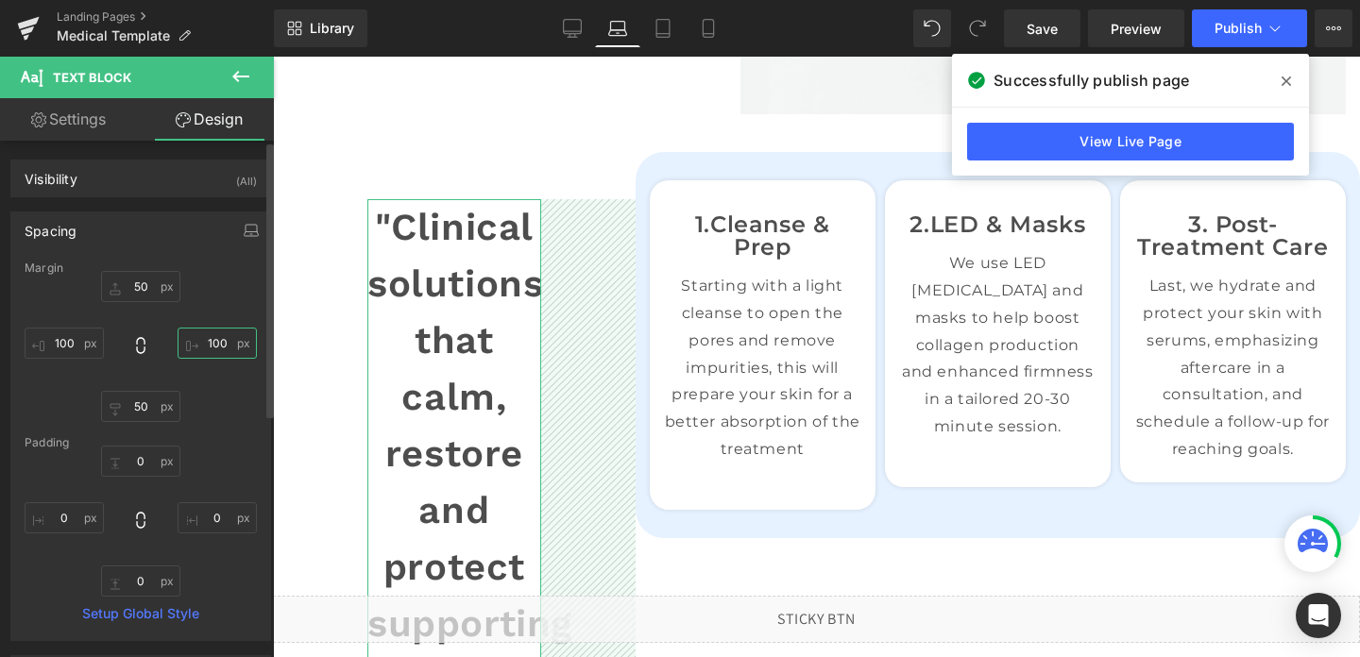
click at [205, 337] on input "100" at bounding box center [217, 343] width 79 height 31
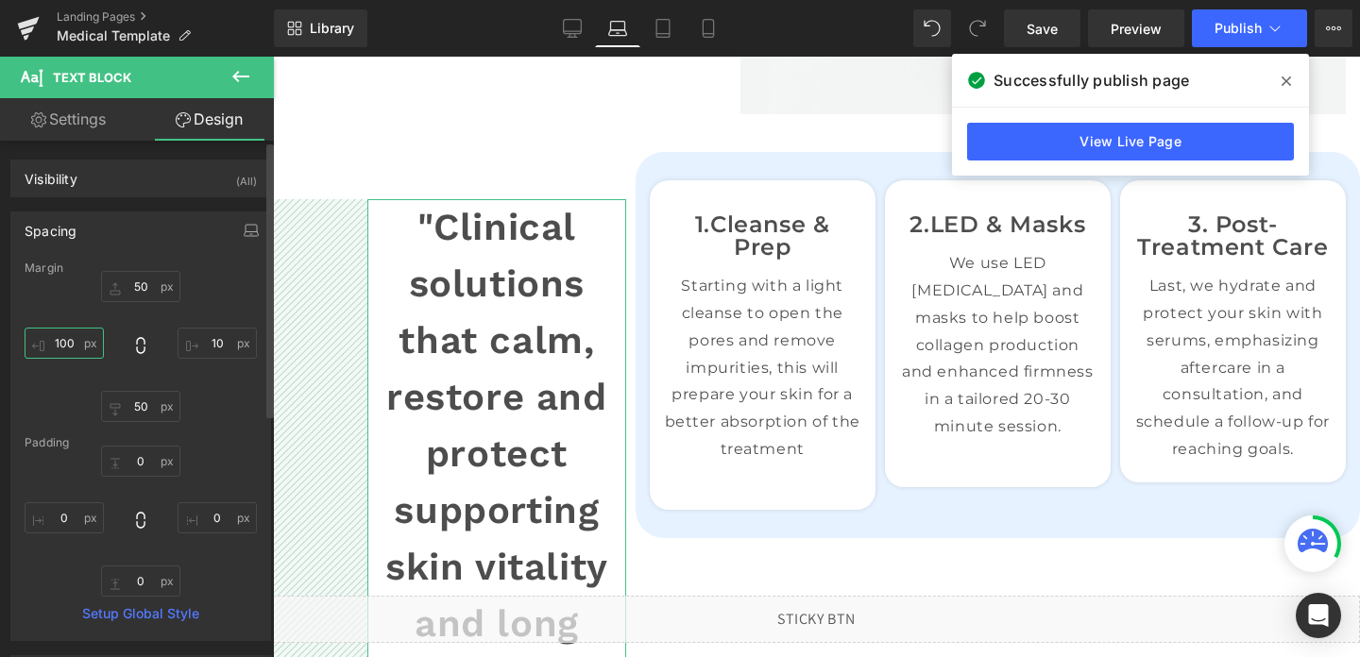
click at [60, 341] on input "100" at bounding box center [64, 343] width 79 height 31
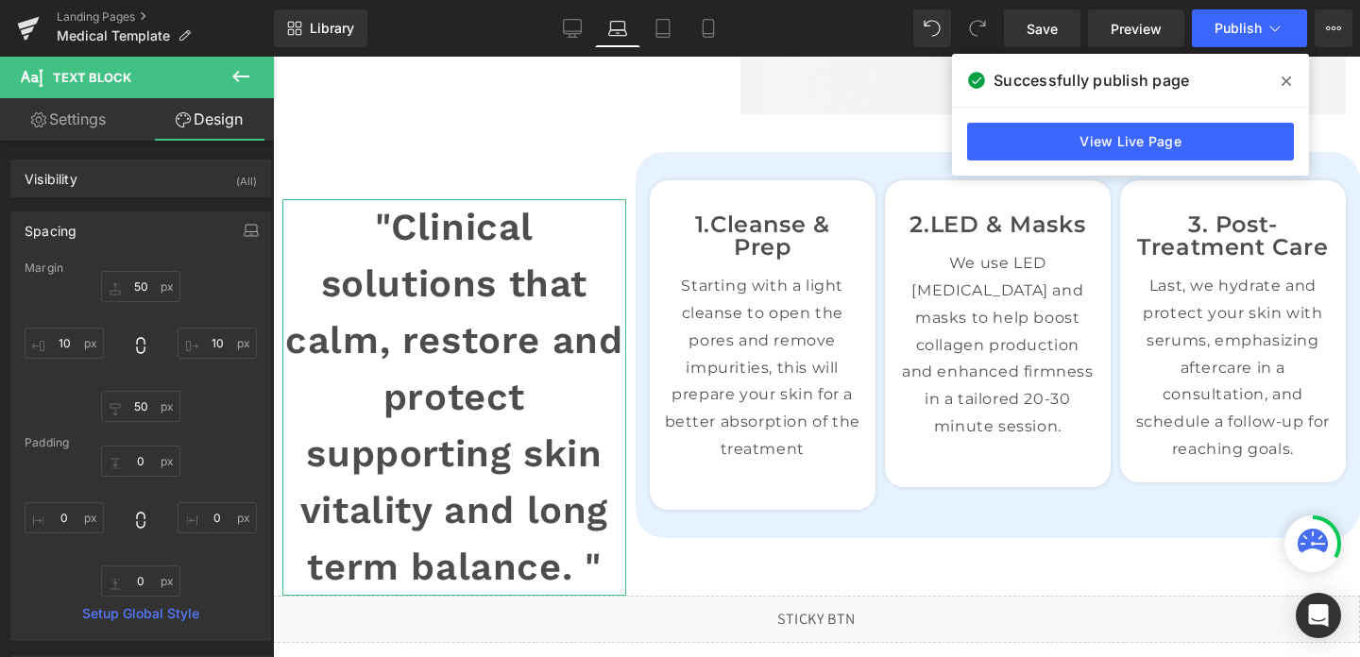
click at [66, 128] on link "Settings" at bounding box center [68, 119] width 137 height 43
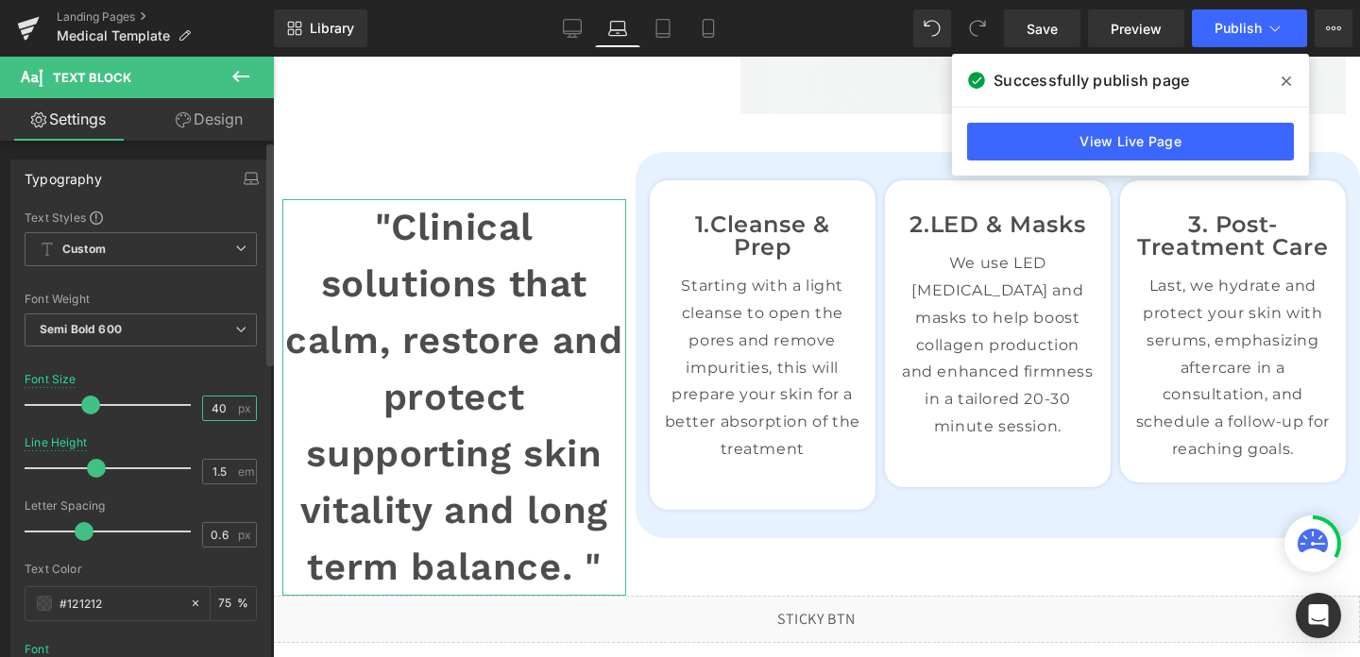
click at [213, 415] on input "40" at bounding box center [219, 409] width 33 height 24
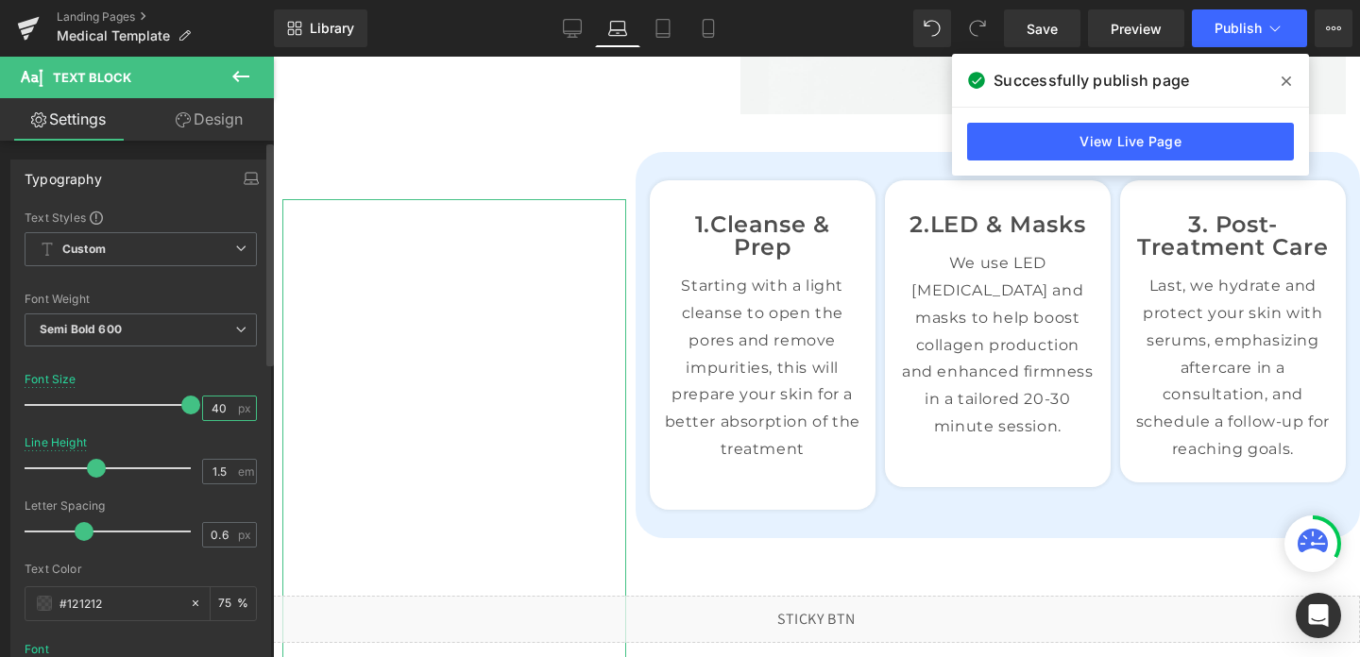
scroll to position [0, 0]
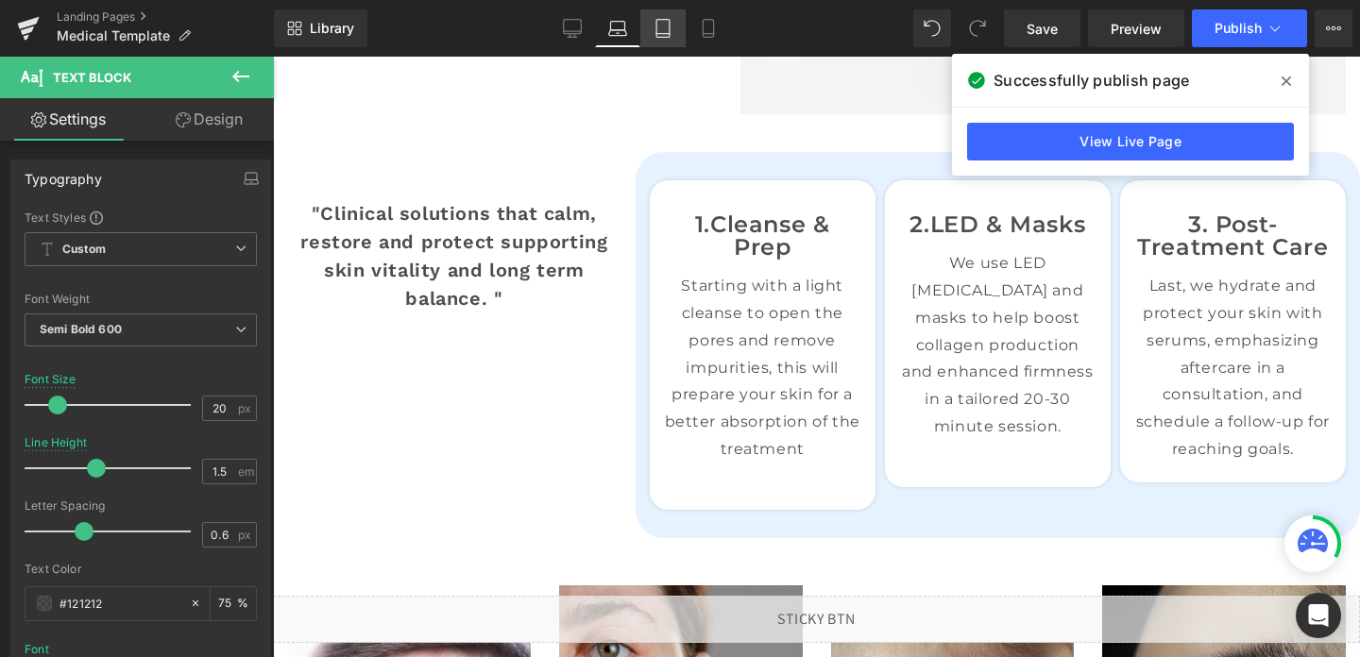
click at [663, 32] on icon at bounding box center [663, 28] width 19 height 19
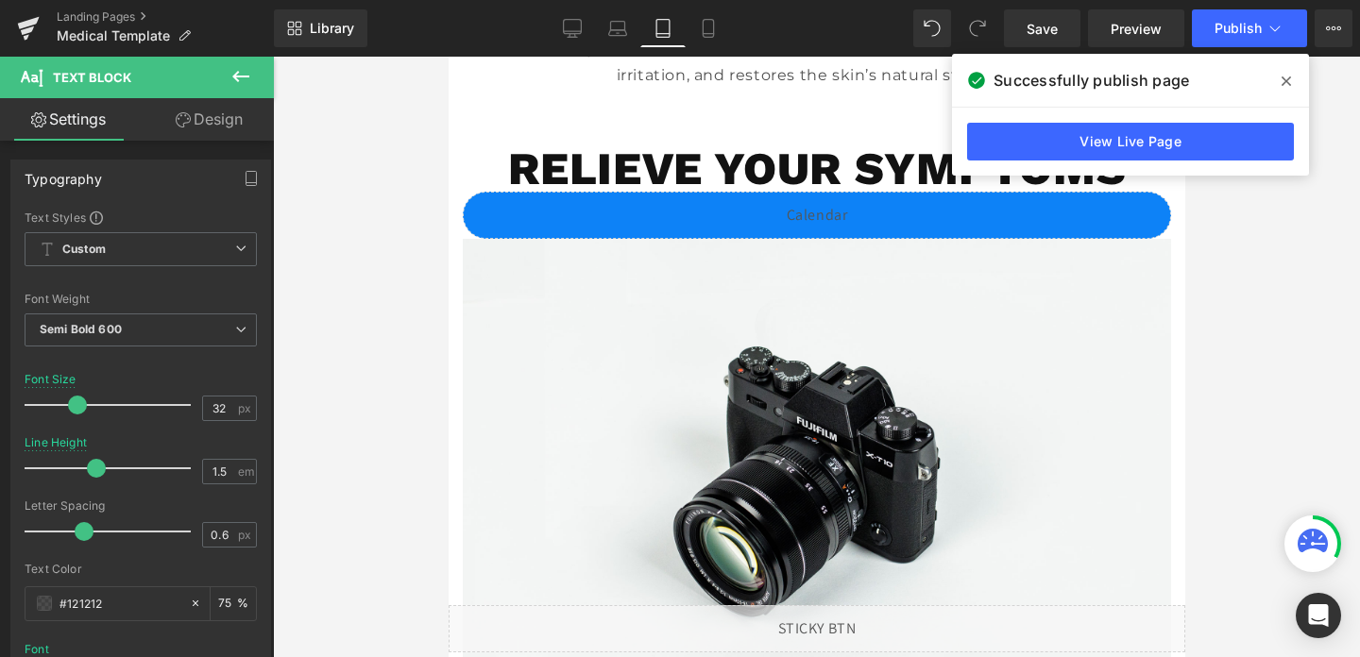
scroll to position [1633, 0]
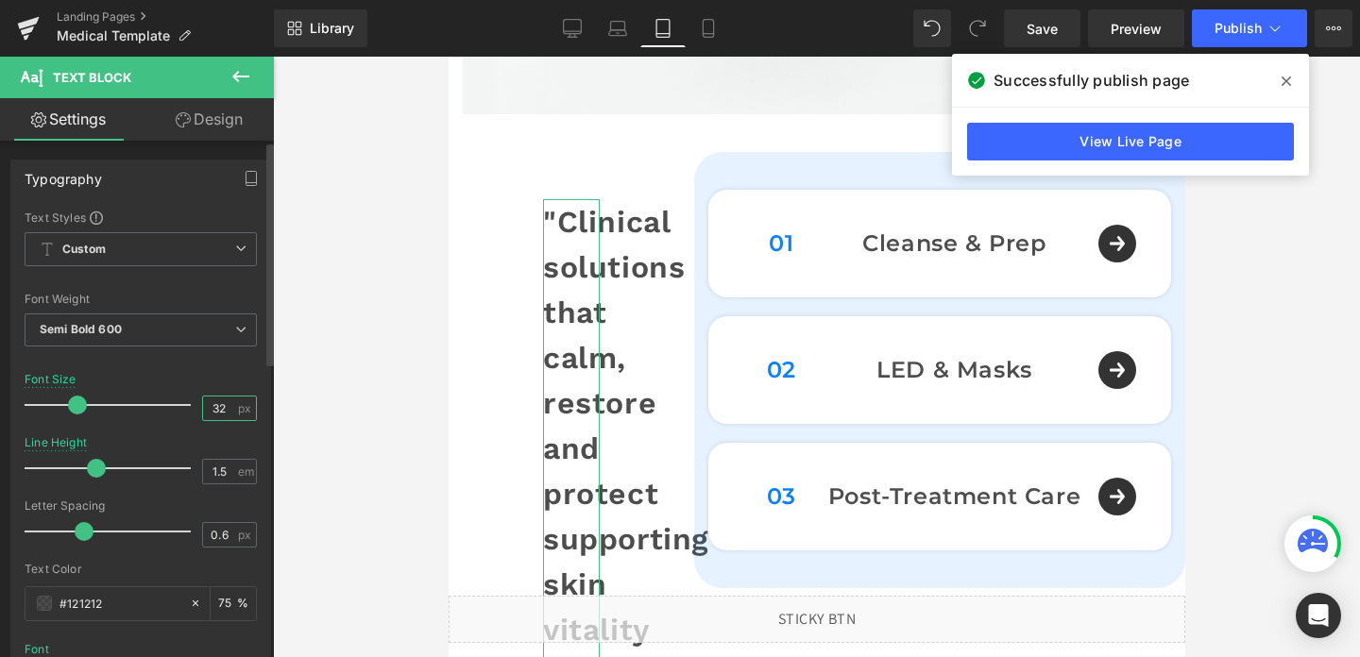
click at [210, 403] on input "32" at bounding box center [219, 409] width 33 height 24
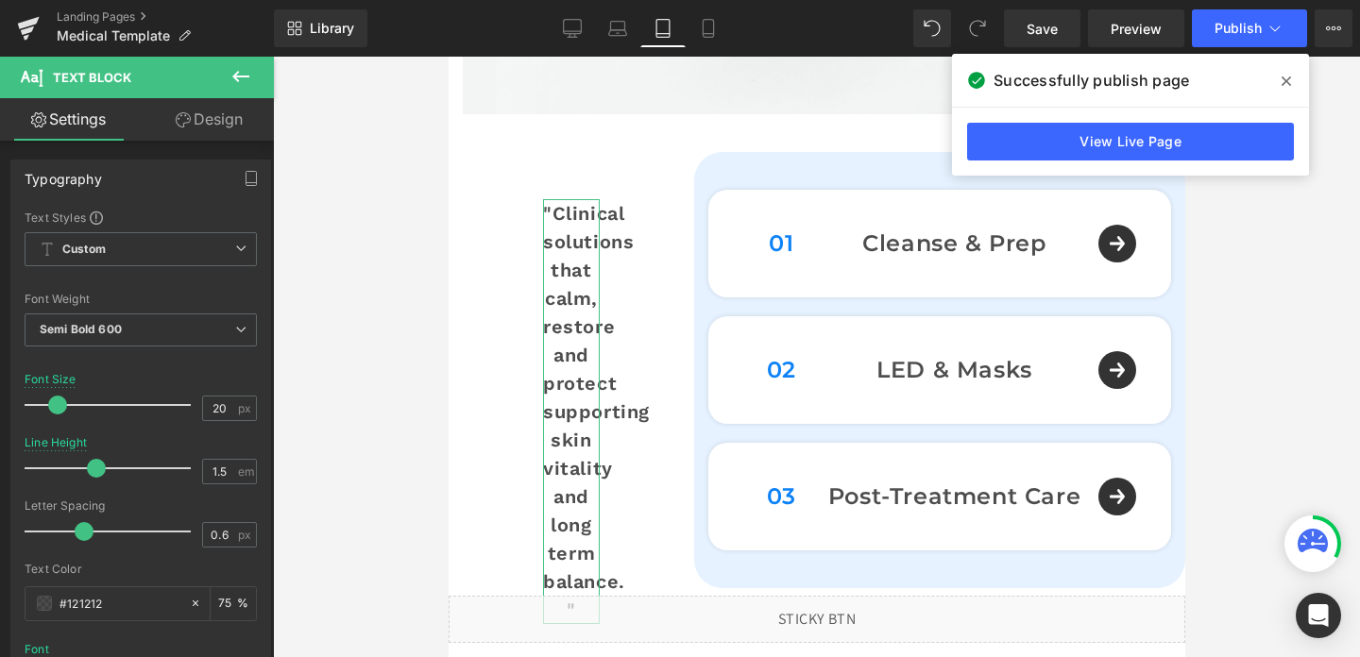
click at [223, 122] on link "Design" at bounding box center [209, 119] width 137 height 43
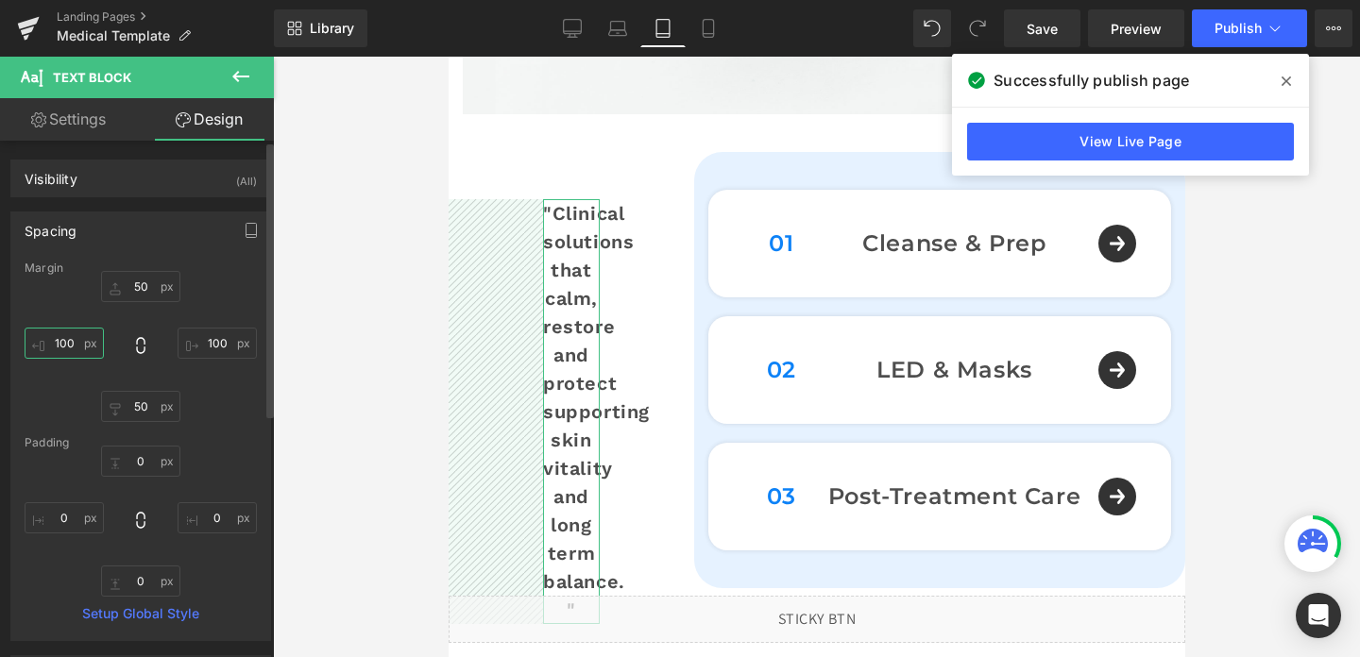
click at [58, 339] on input "100" at bounding box center [64, 343] width 79 height 31
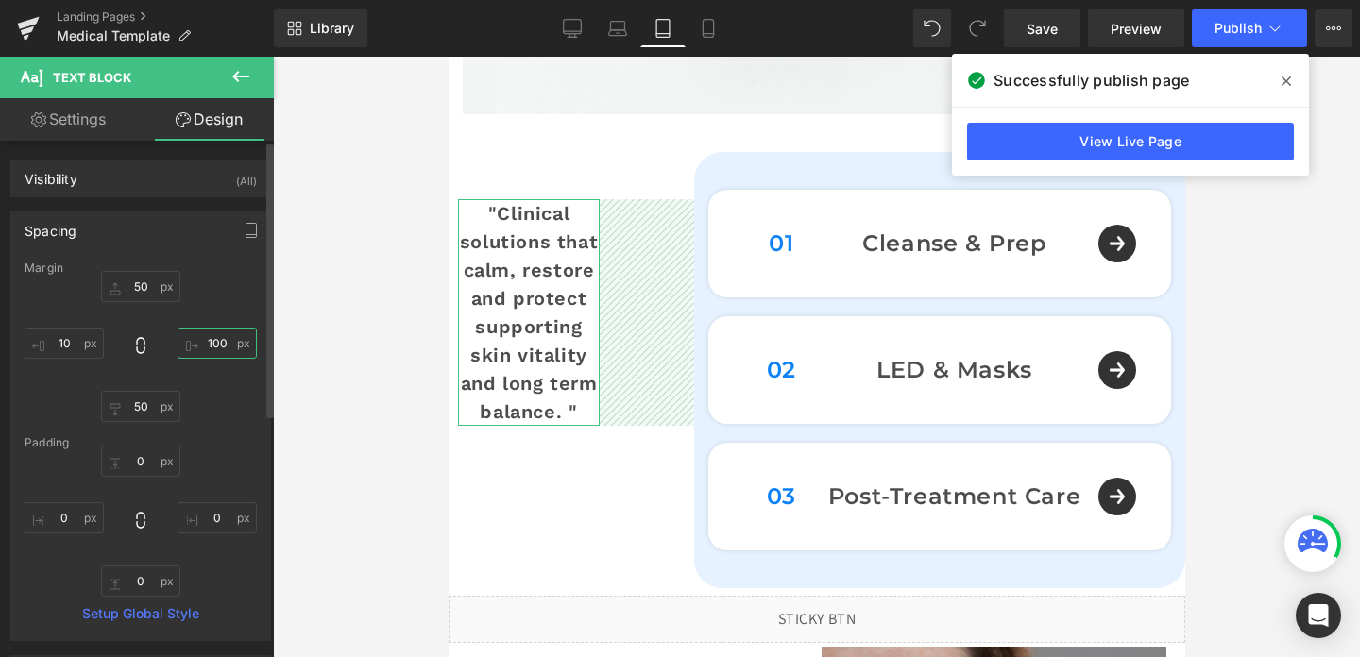
click at [204, 334] on input "100" at bounding box center [217, 343] width 79 height 31
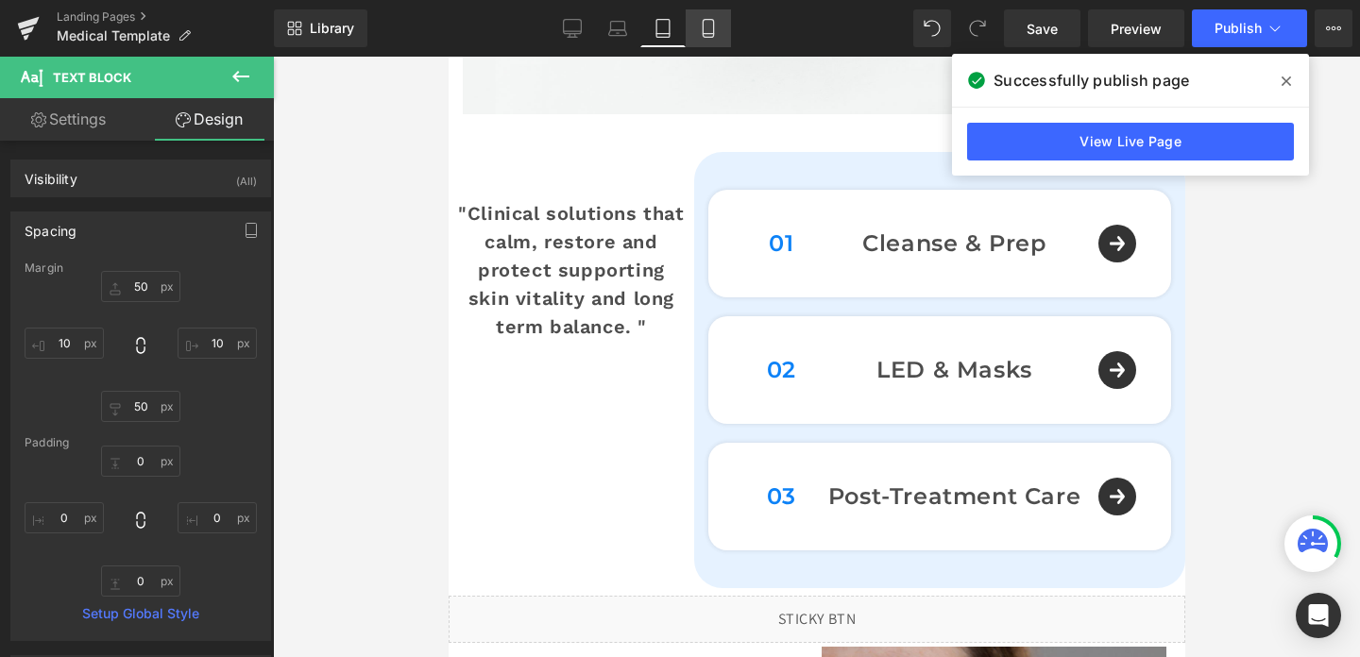
click at [715, 32] on icon at bounding box center [708, 28] width 19 height 19
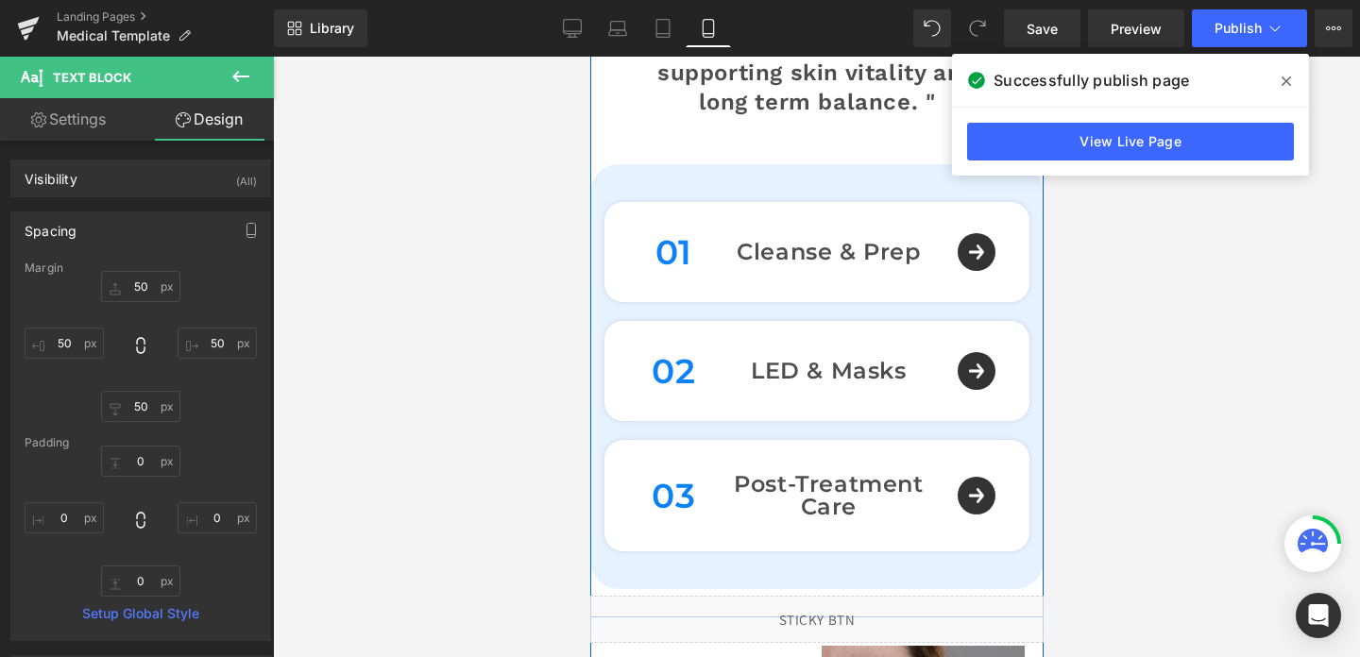
scroll to position [1590, 0]
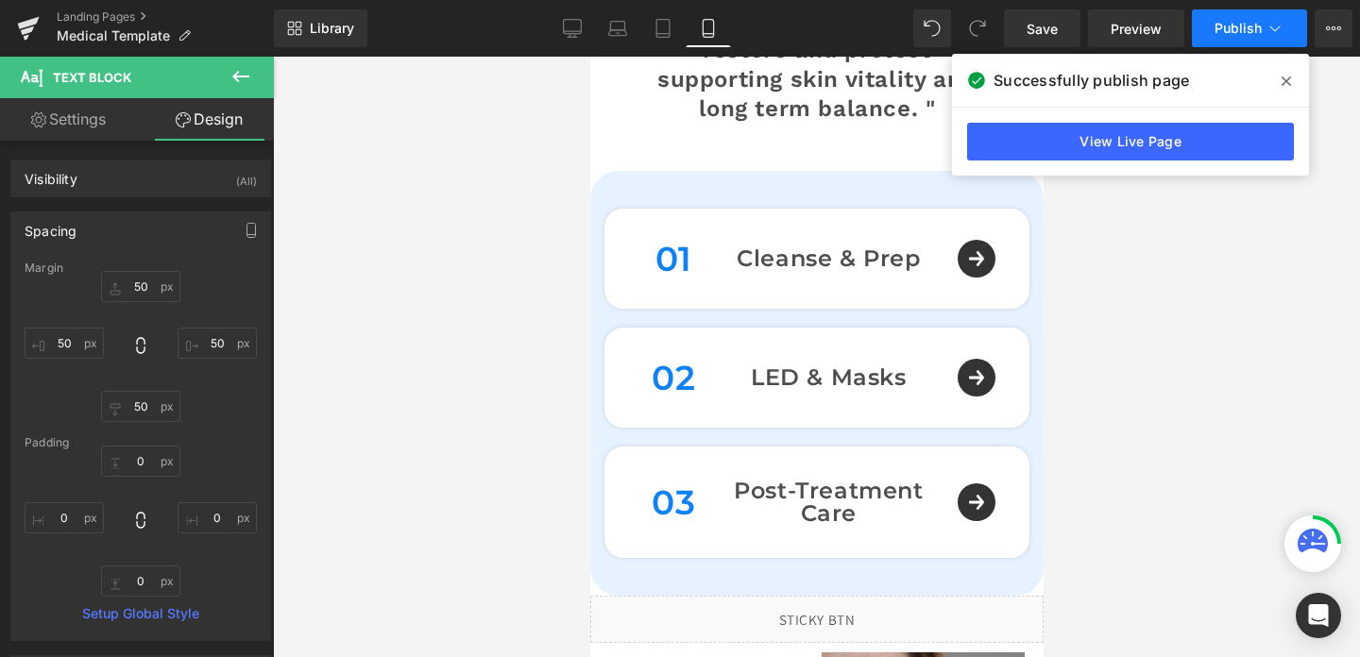
click at [1236, 33] on span "Publish" at bounding box center [1238, 28] width 47 height 15
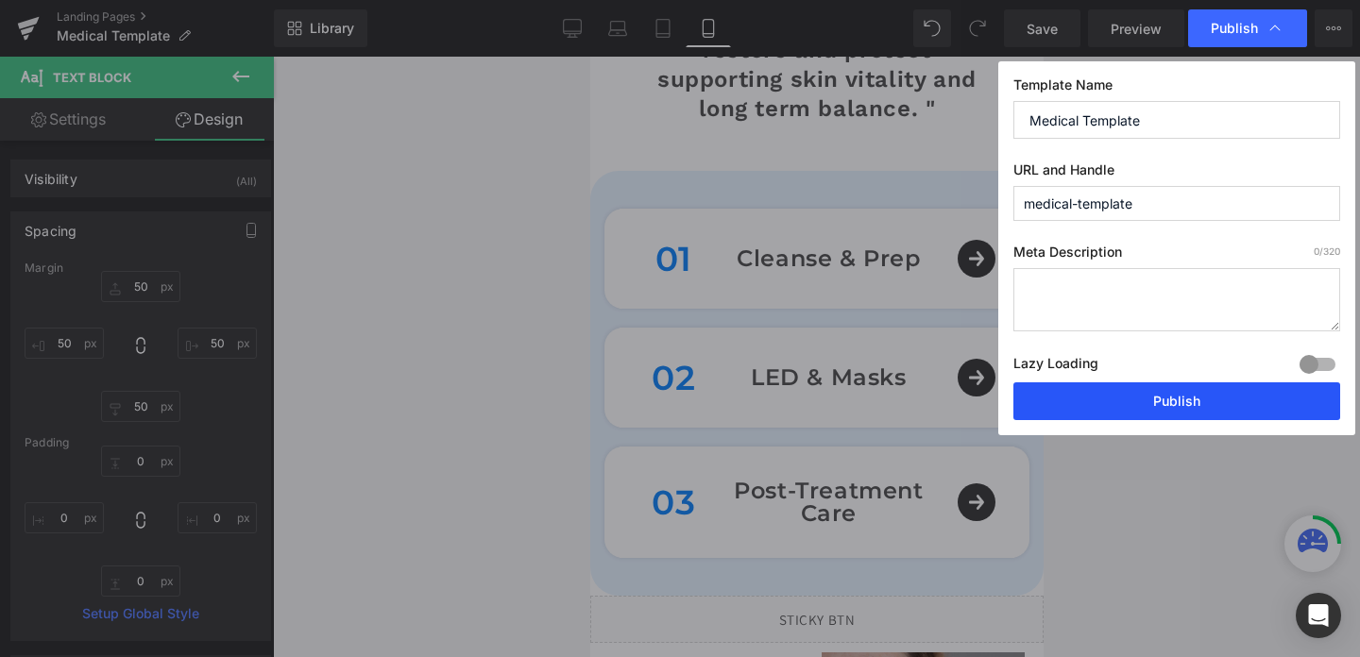
click at [1142, 410] on button "Publish" at bounding box center [1177, 402] width 327 height 38
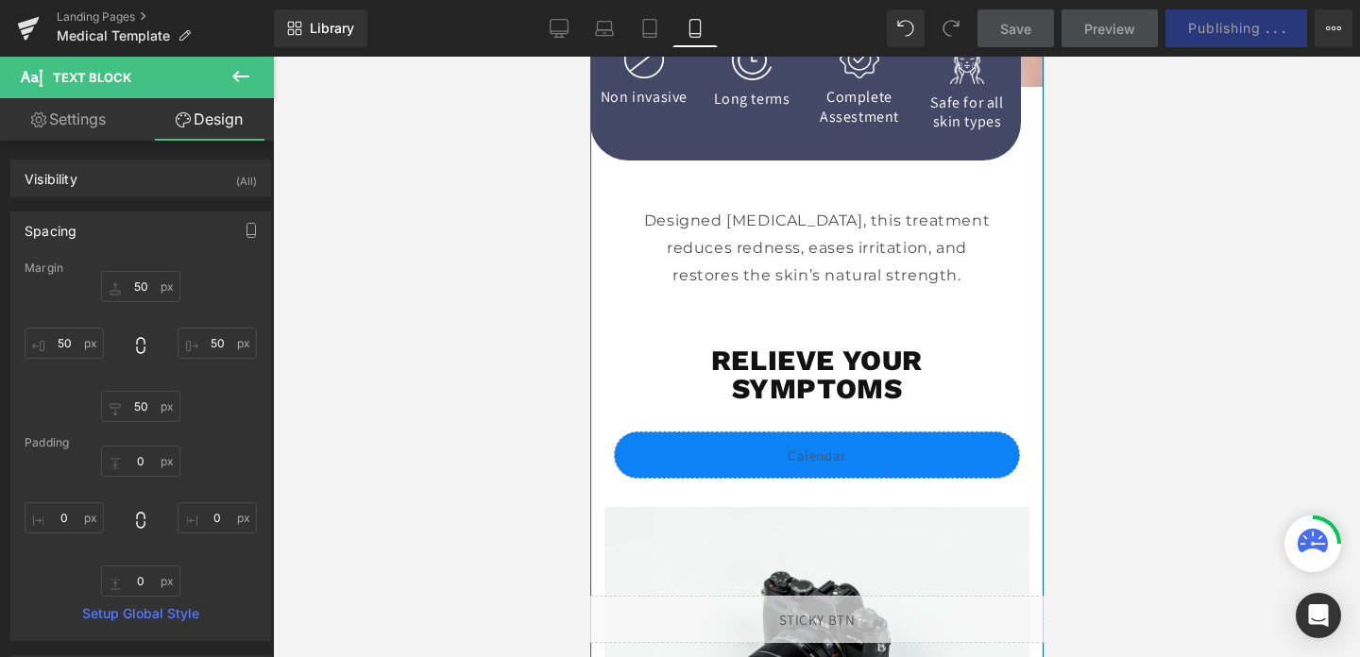
scroll to position [724, 0]
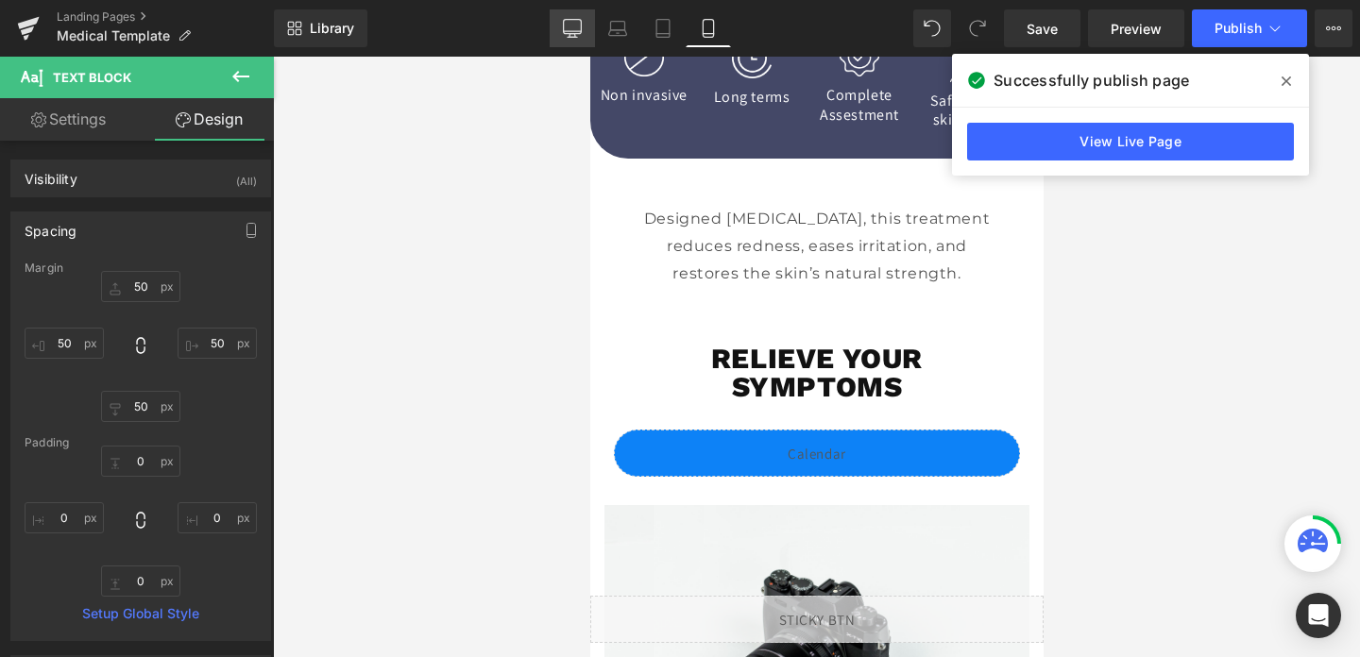
click at [571, 25] on icon at bounding box center [572, 28] width 19 height 19
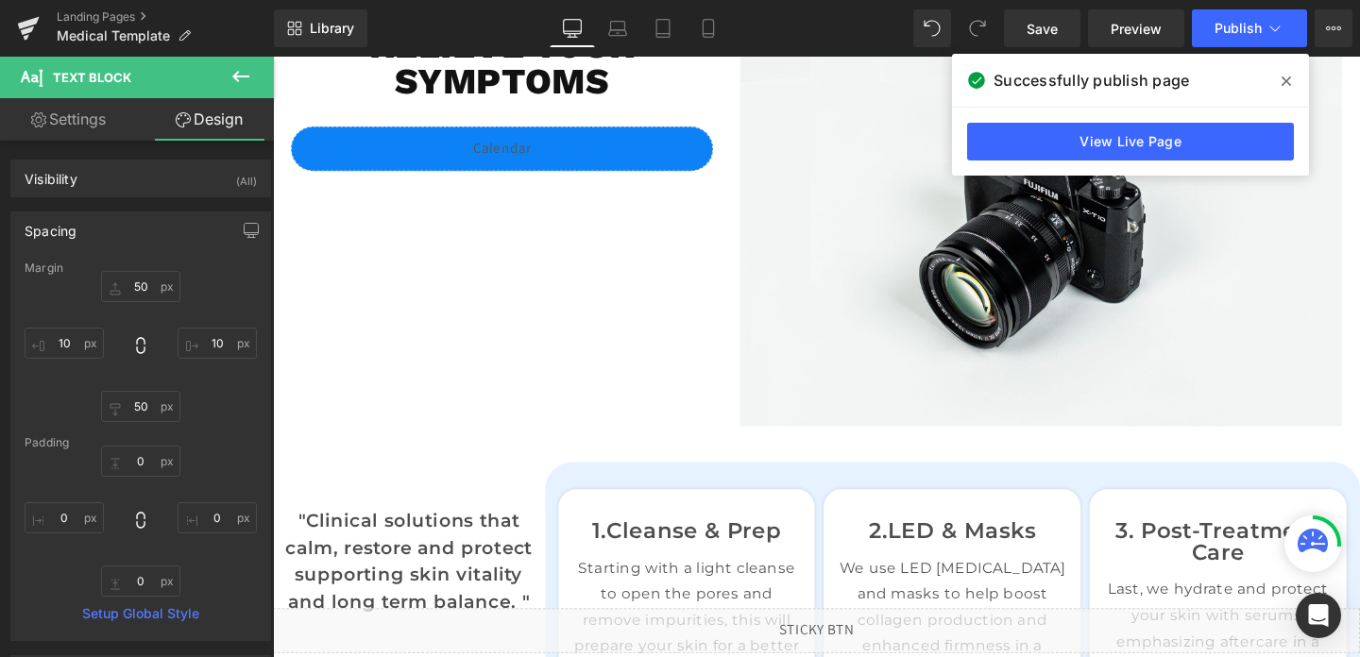
scroll to position [486, 0]
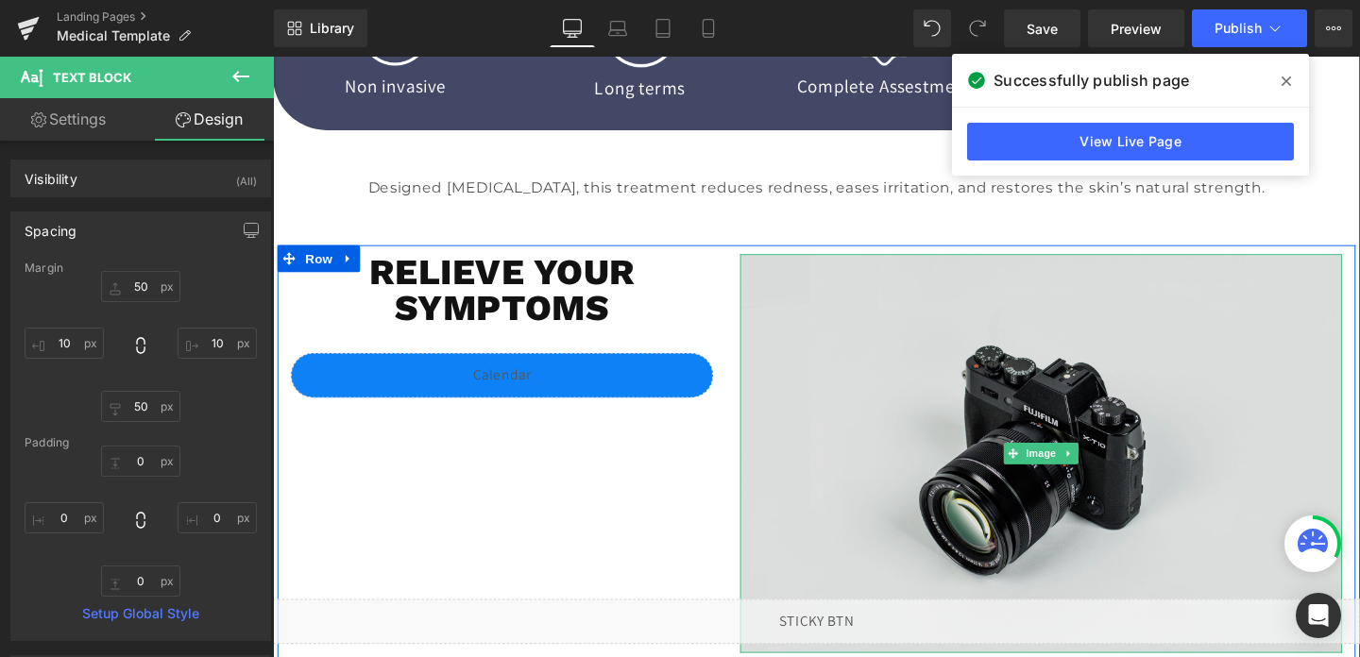
click at [1022, 327] on img at bounding box center [1080, 473] width 633 height 419
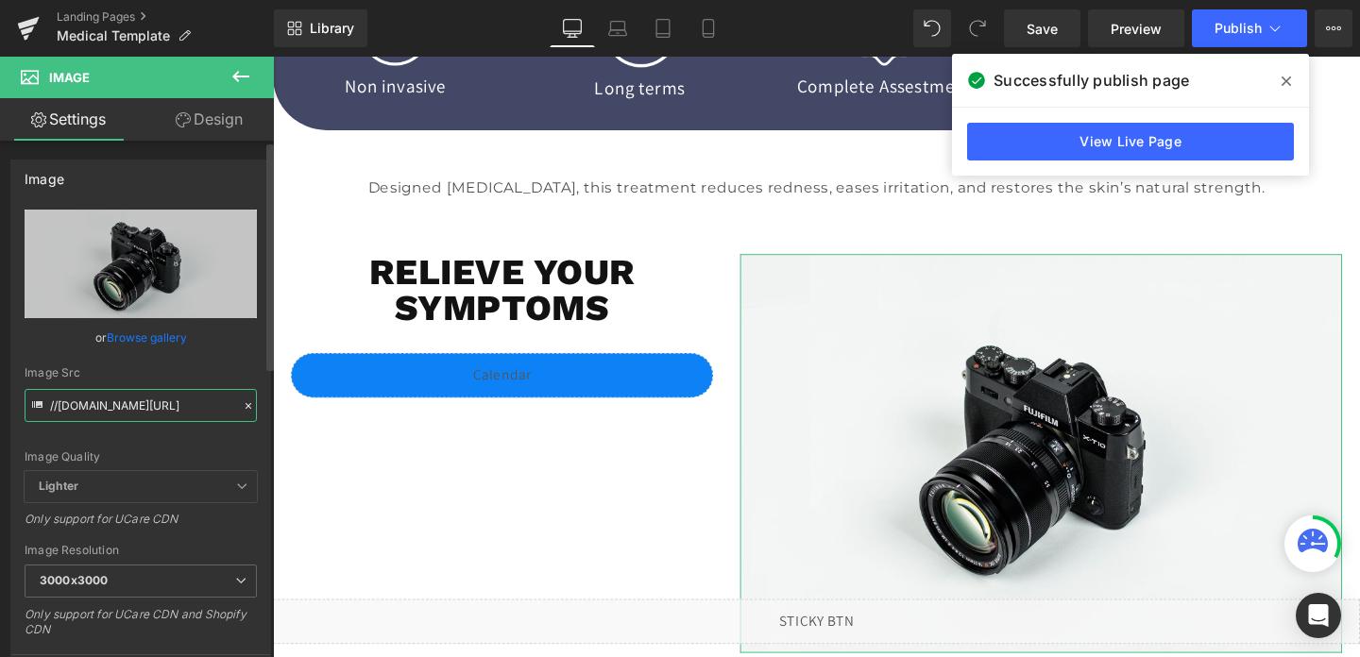
click at [76, 411] on input "//[DOMAIN_NAME][URL]" at bounding box center [141, 405] width 232 height 33
paste input "https://cdn.shopify.com/s/files/1/0758/1601/0010/files/resutls.png?v=1757745488"
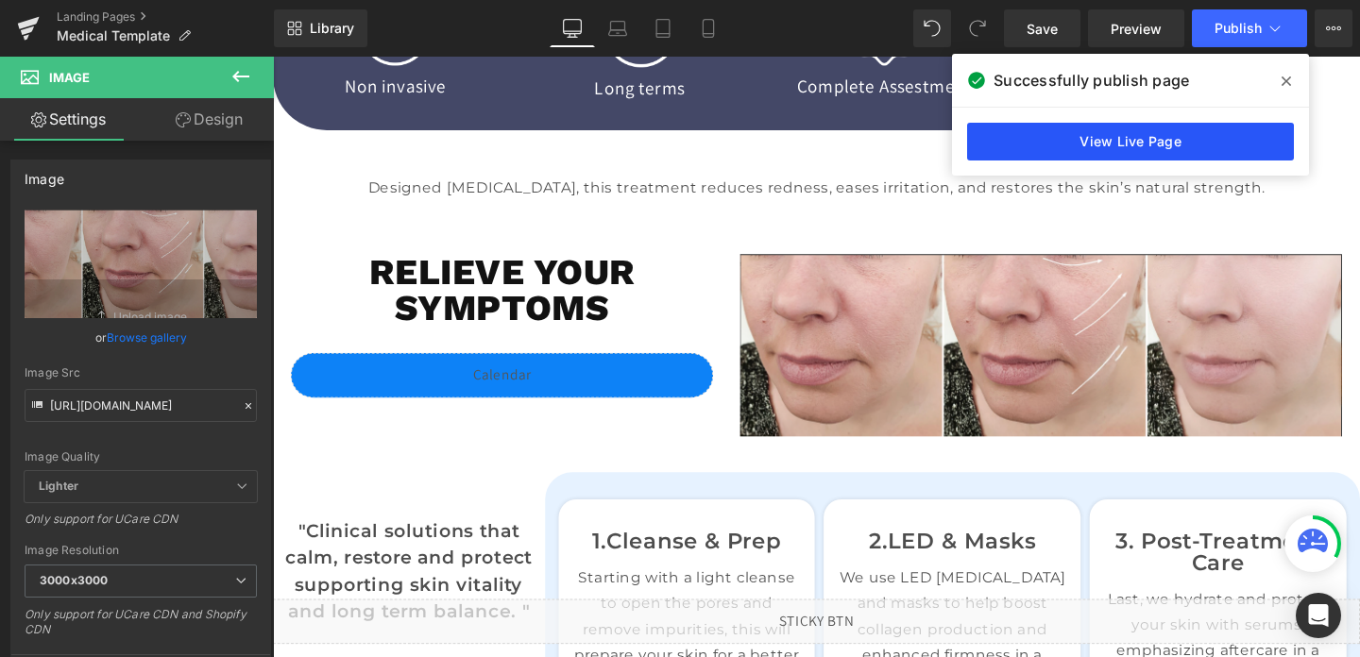
click at [1156, 155] on link "View Live Page" at bounding box center [1130, 142] width 327 height 38
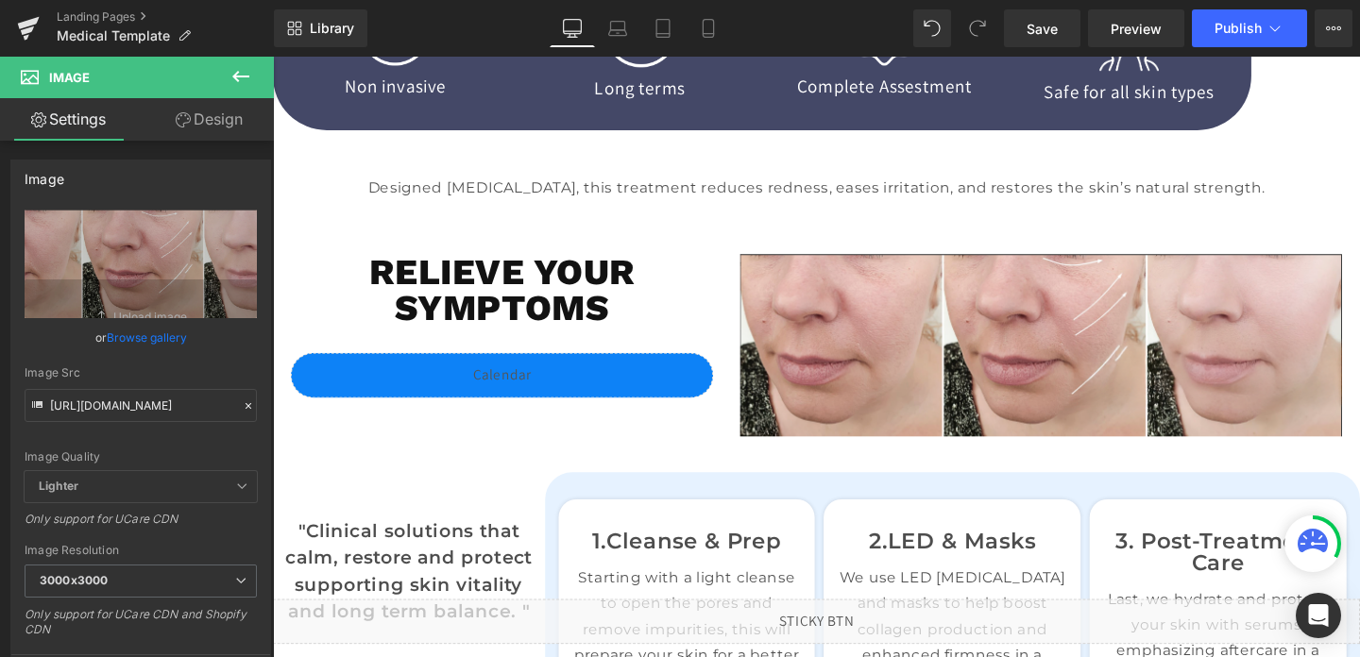
scroll to position [0, 0]
click at [1226, 35] on span "Publish" at bounding box center [1238, 28] width 47 height 15
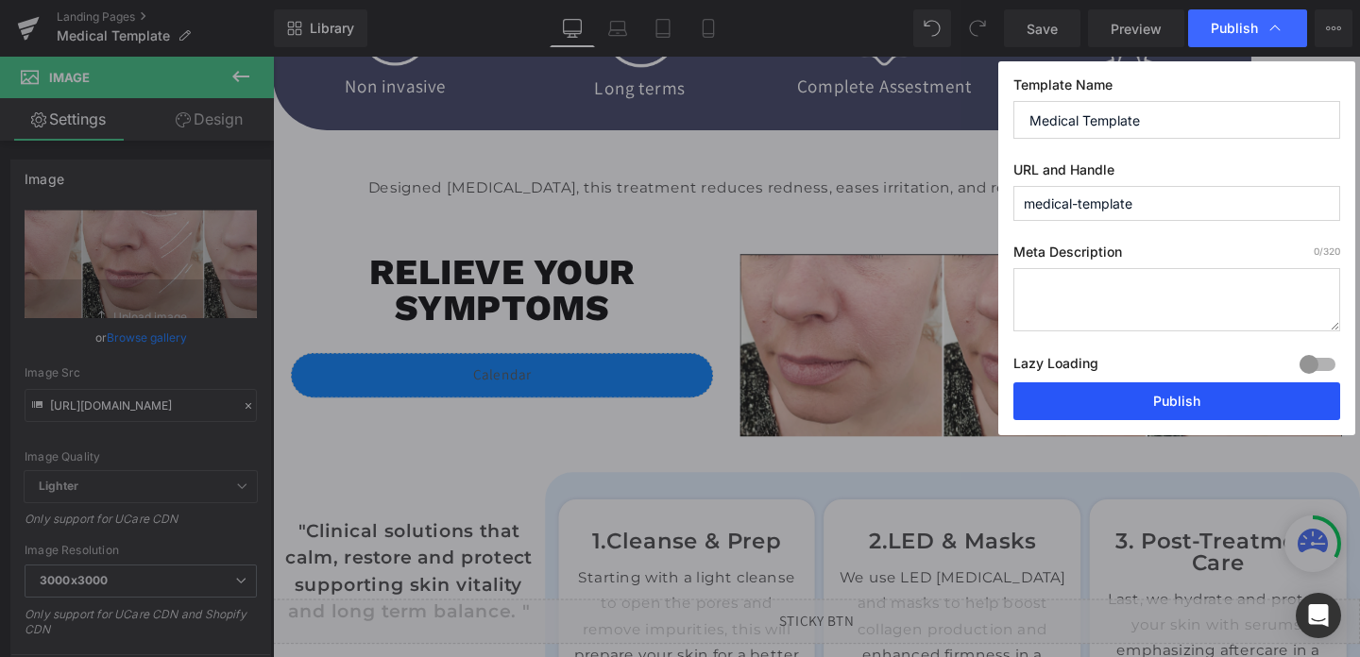
click at [1156, 400] on button "Publish" at bounding box center [1177, 402] width 327 height 38
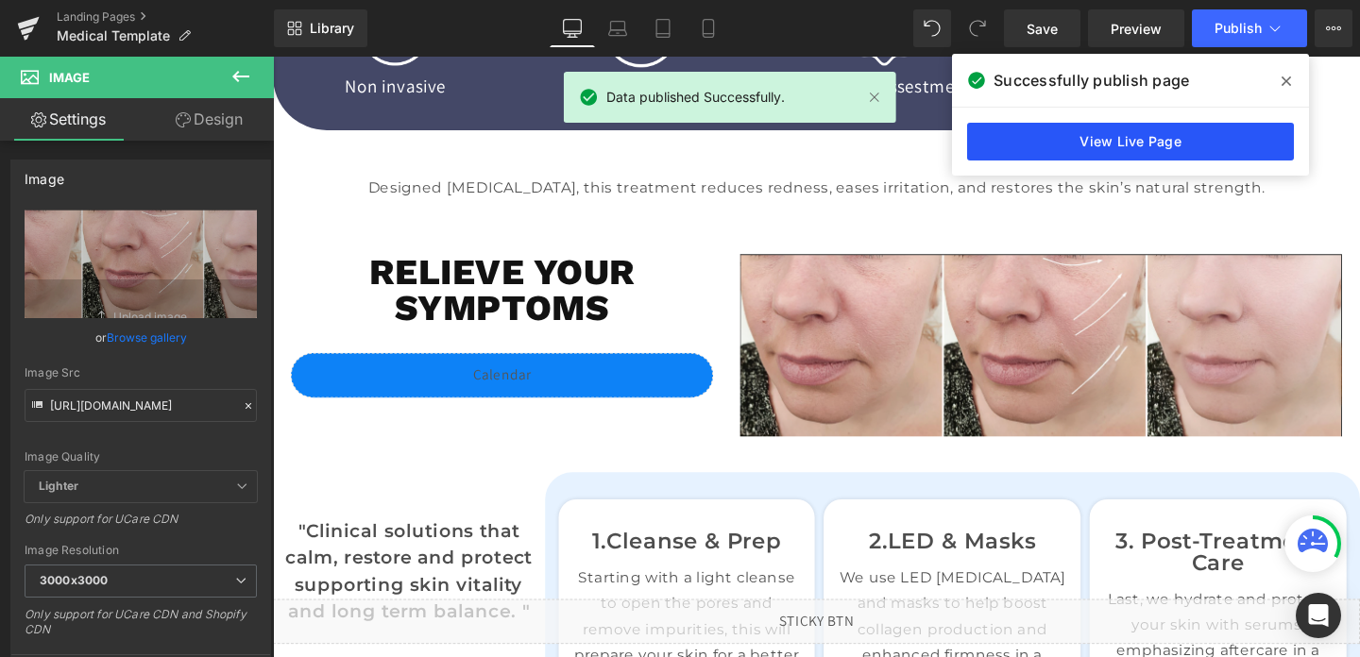
click at [1164, 137] on link "View Live Page" at bounding box center [1130, 142] width 327 height 38
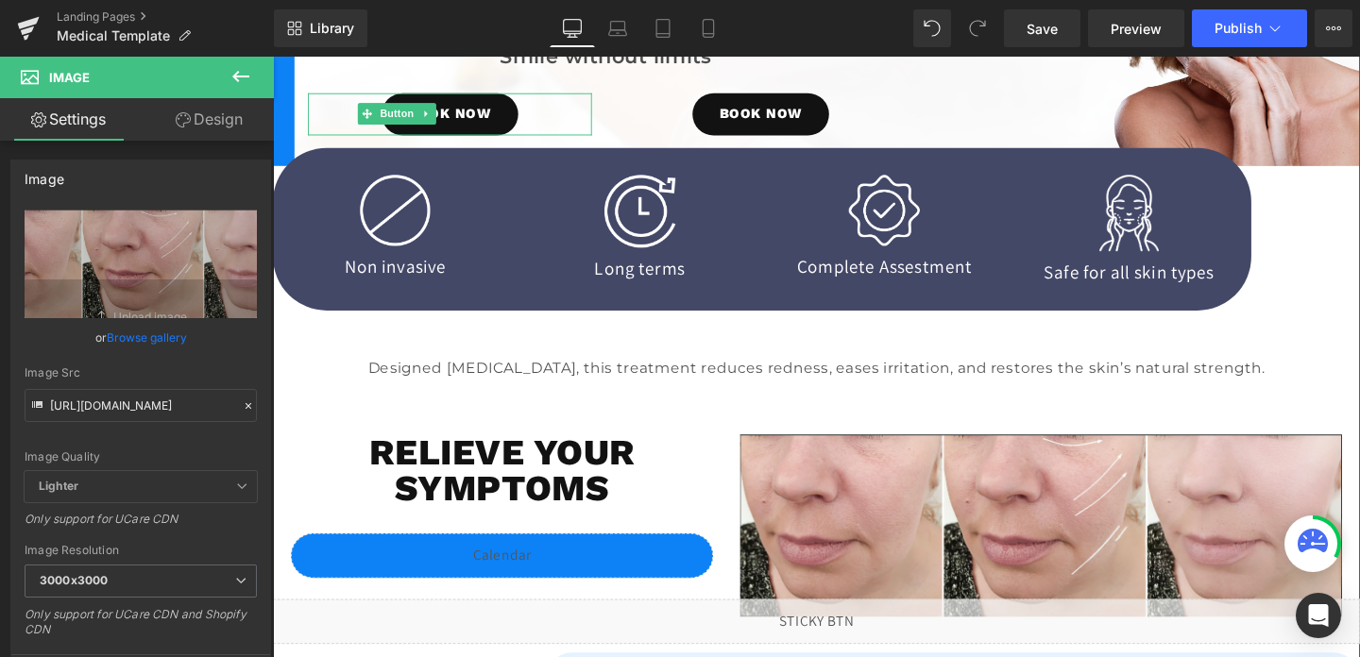
scroll to position [292, 0]
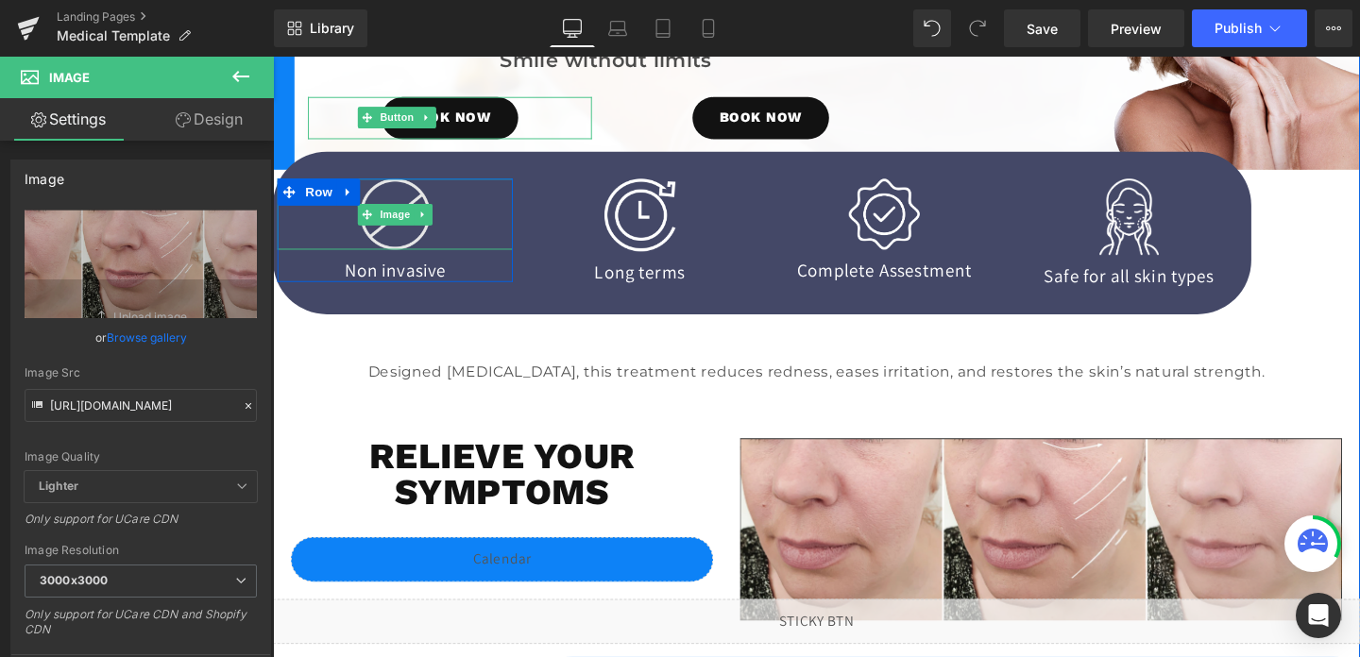
click at [382, 229] on span "Image" at bounding box center [402, 223] width 40 height 23
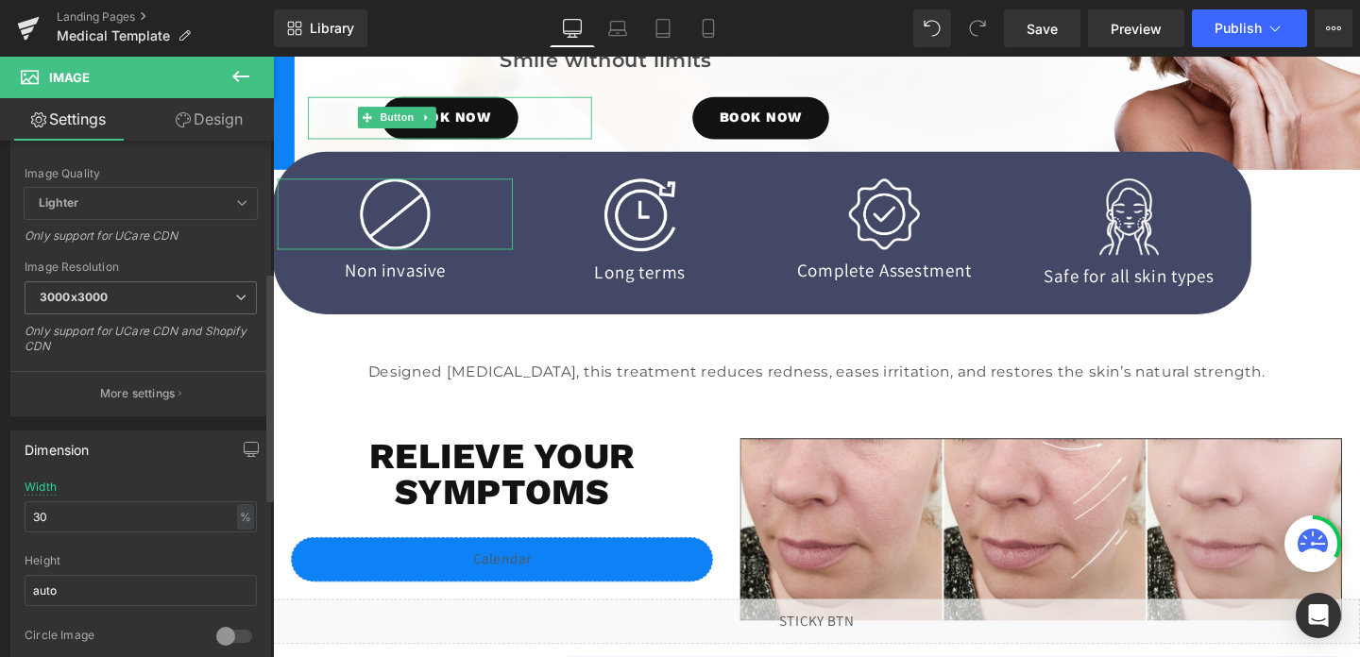
scroll to position [301, 0]
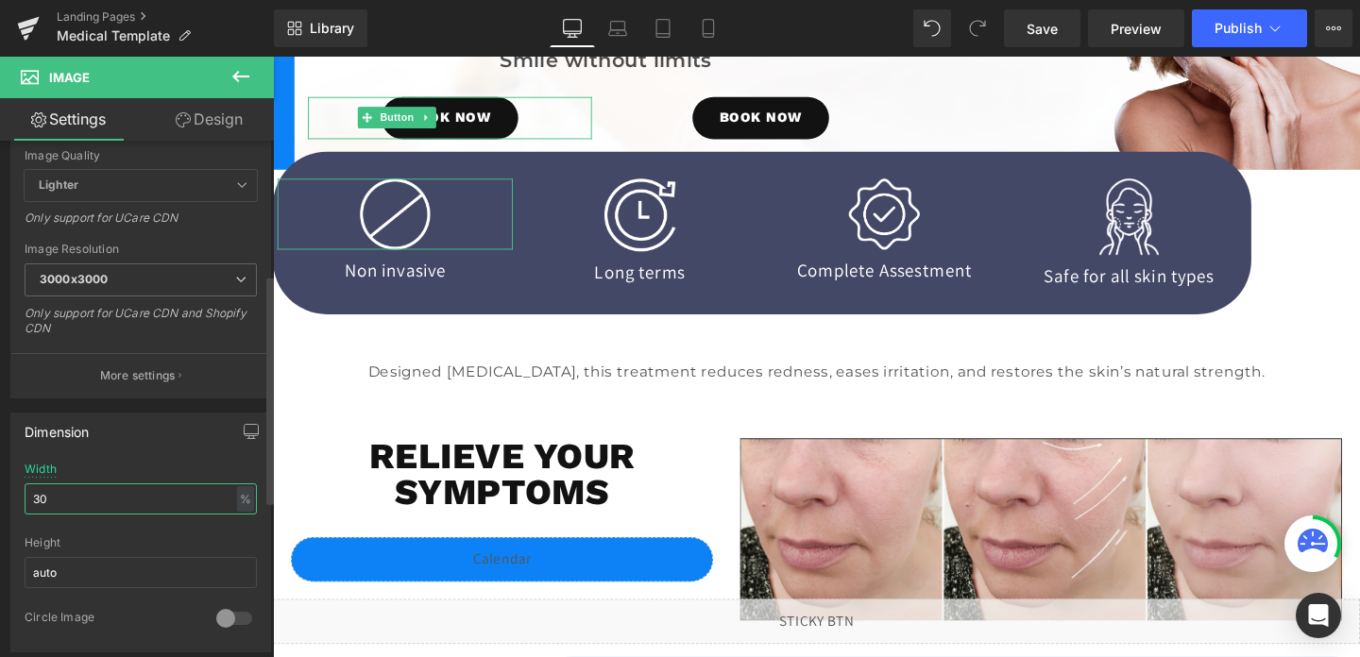
click at [94, 511] on input "30" at bounding box center [141, 499] width 232 height 31
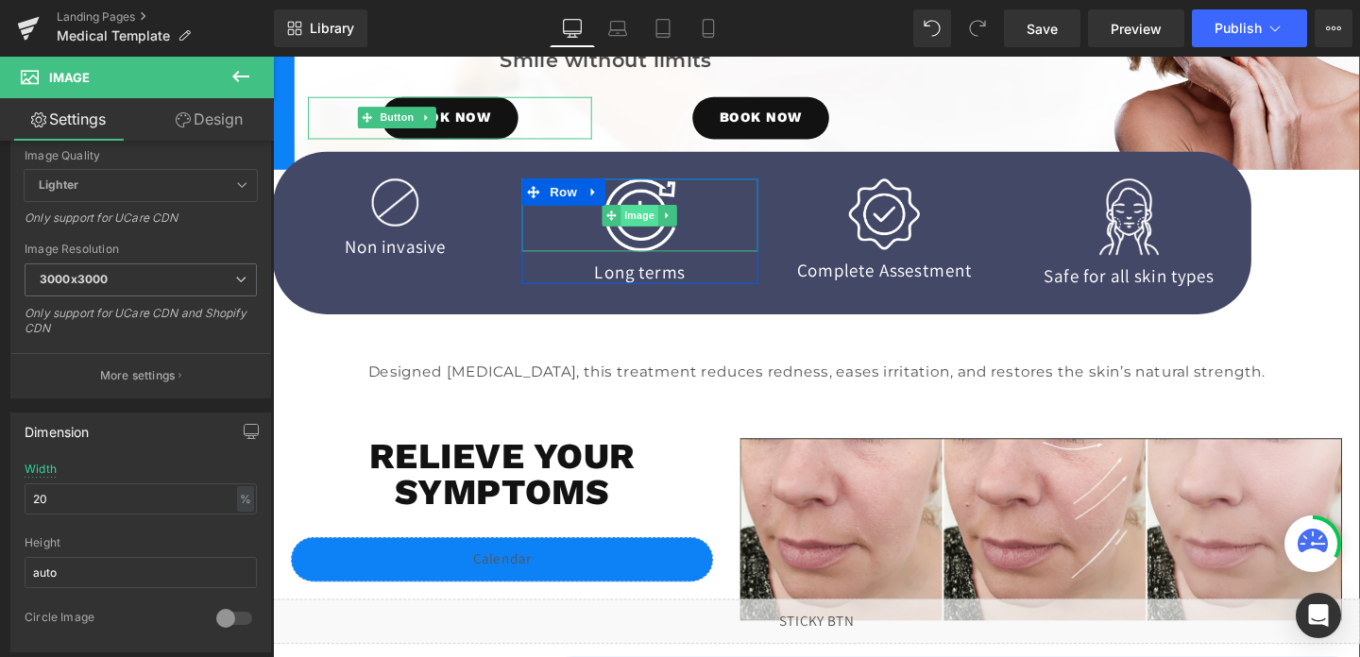
click at [673, 214] on span "Image" at bounding box center [659, 224] width 40 height 23
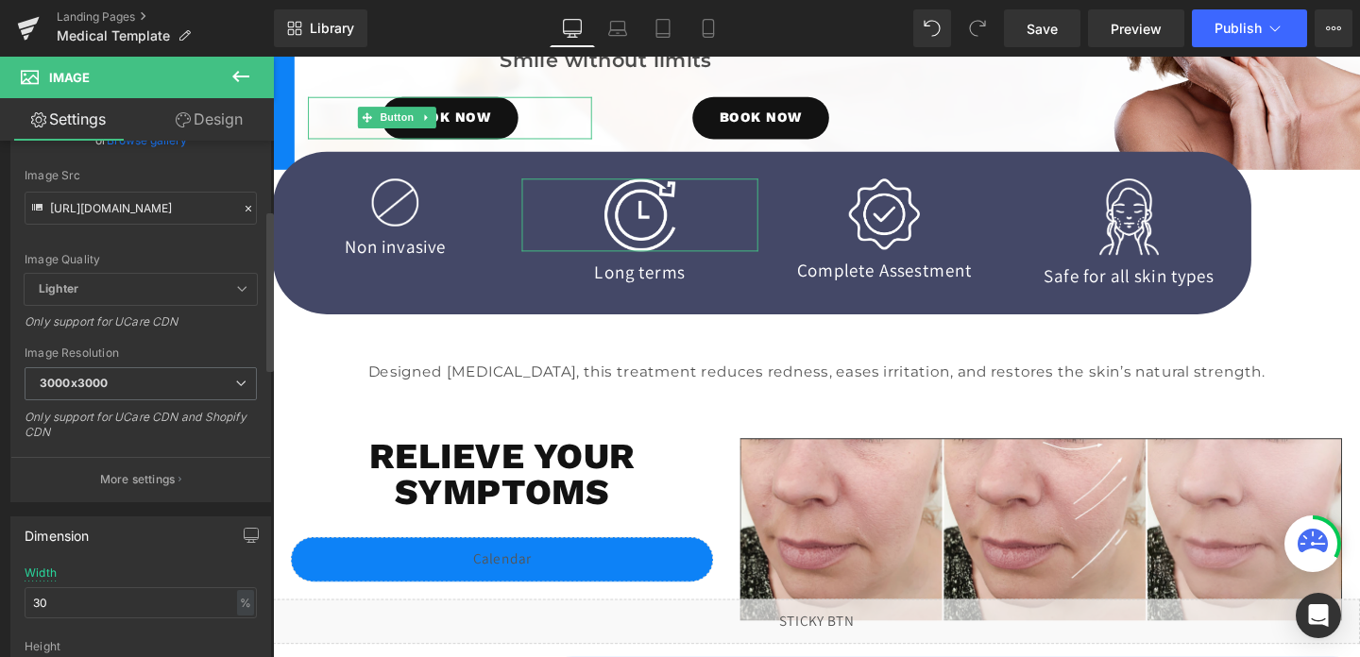
scroll to position [222, 0]
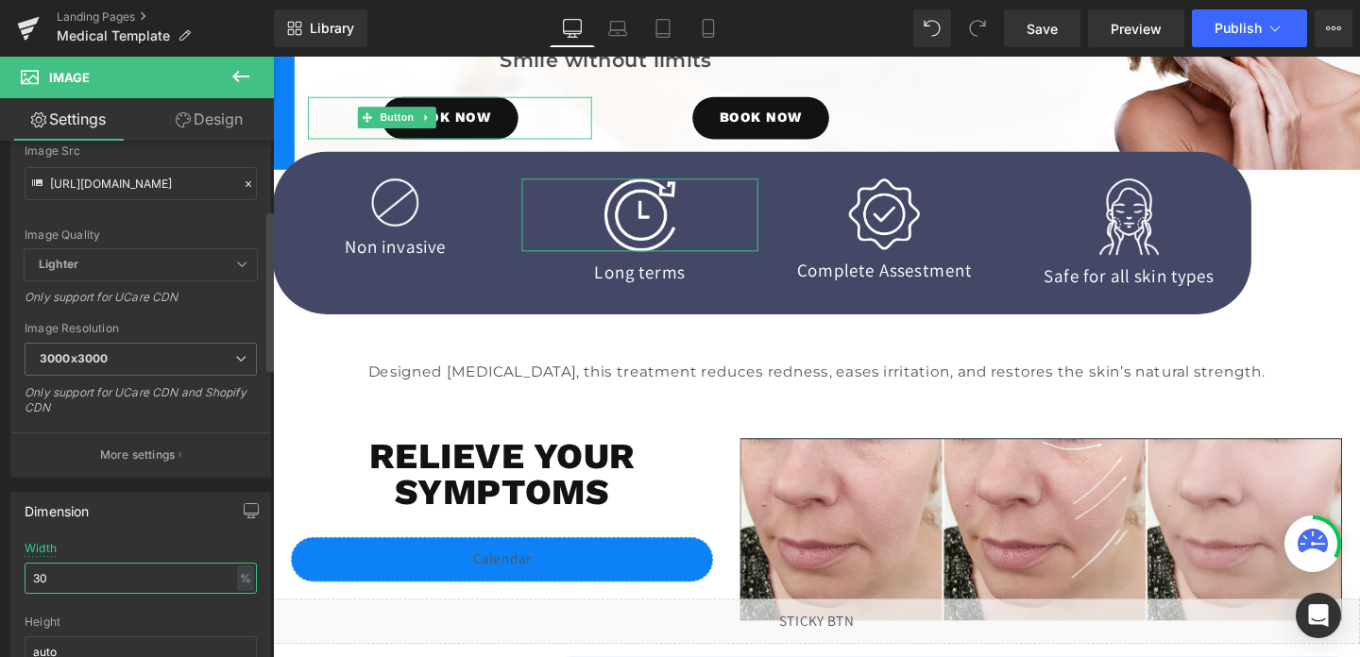
click at [100, 575] on input "30" at bounding box center [141, 578] width 232 height 31
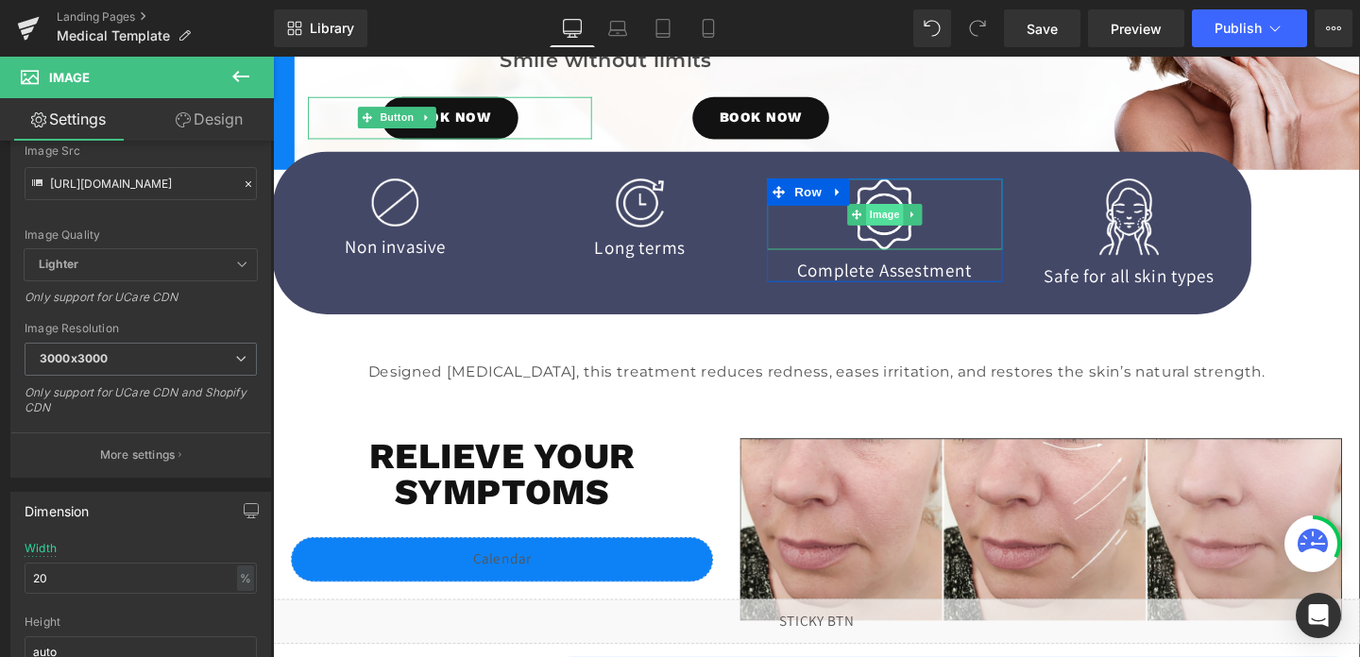
click at [905, 215] on span "Image" at bounding box center [916, 223] width 40 height 23
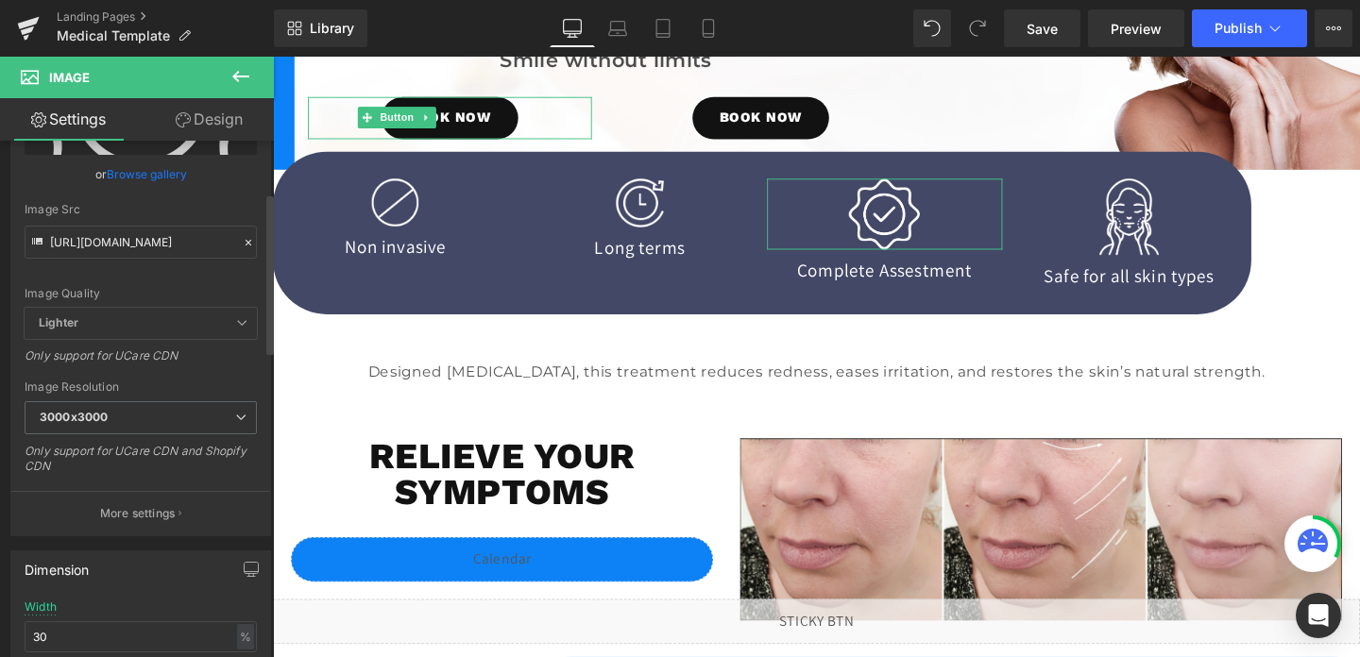
scroll to position [167, 0]
click at [114, 630] on input "30" at bounding box center [141, 633] width 232 height 31
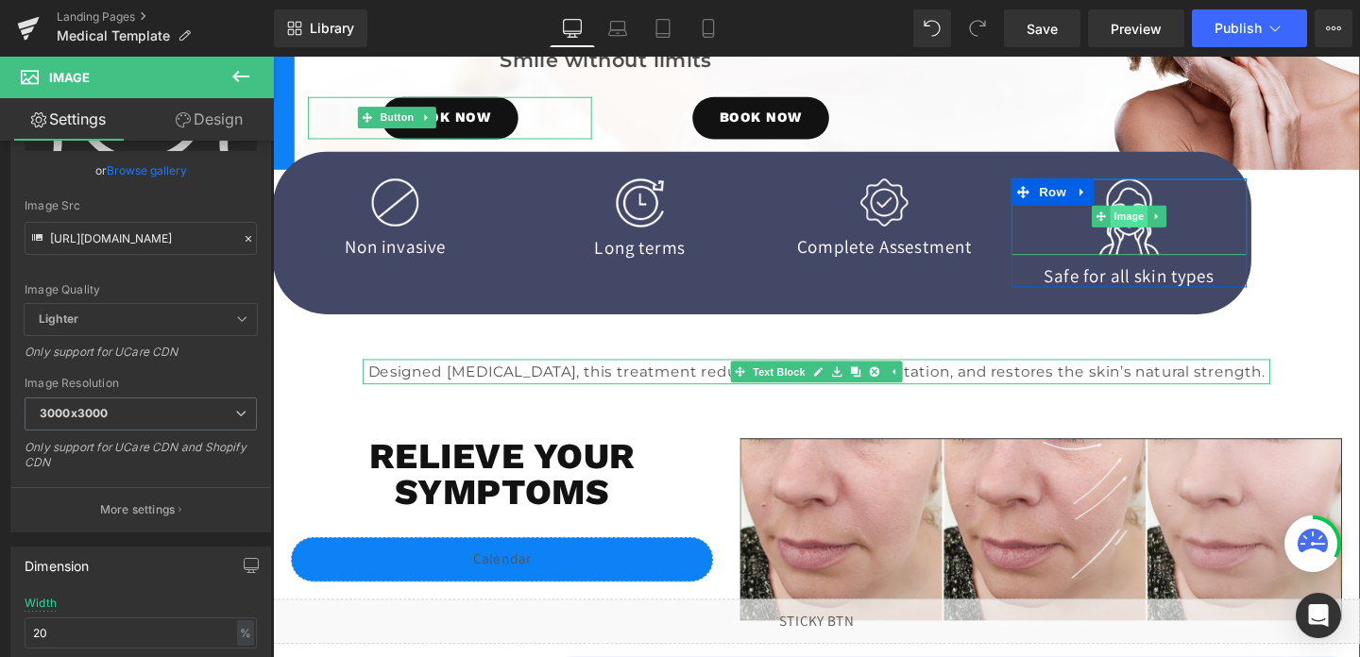
click at [1173, 224] on span "Image" at bounding box center [1173, 224] width 40 height 23
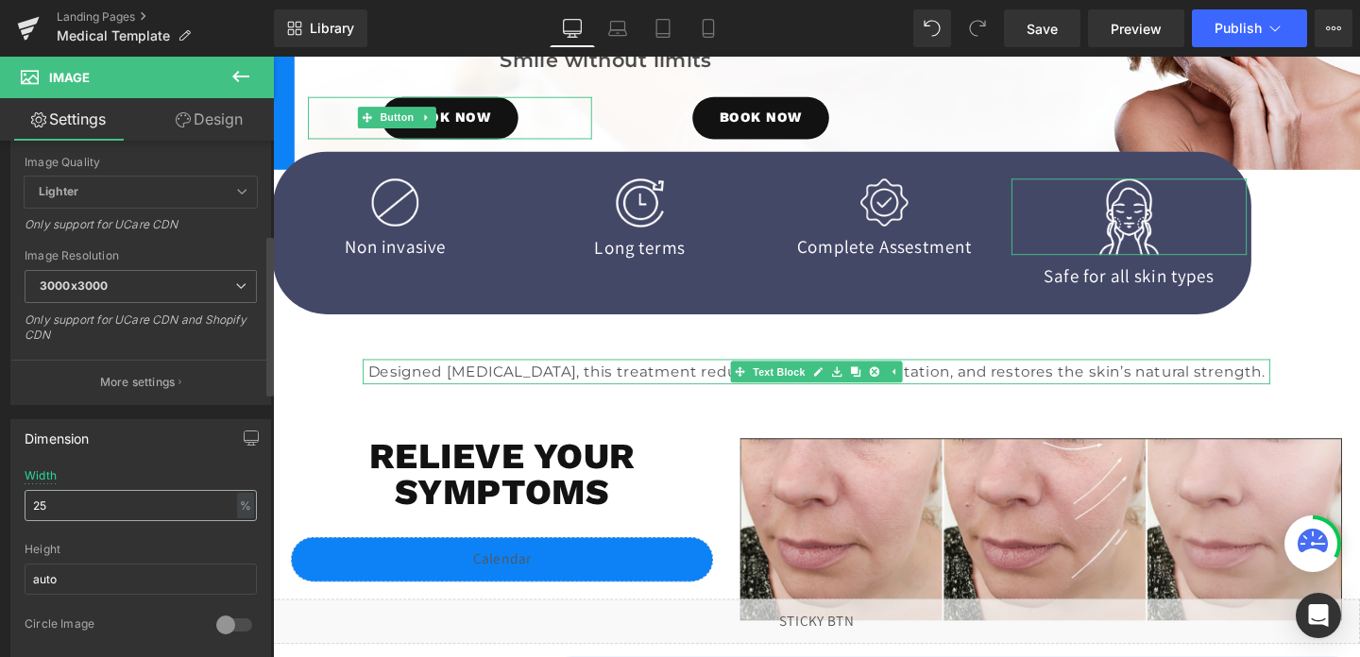
scroll to position [302, 0]
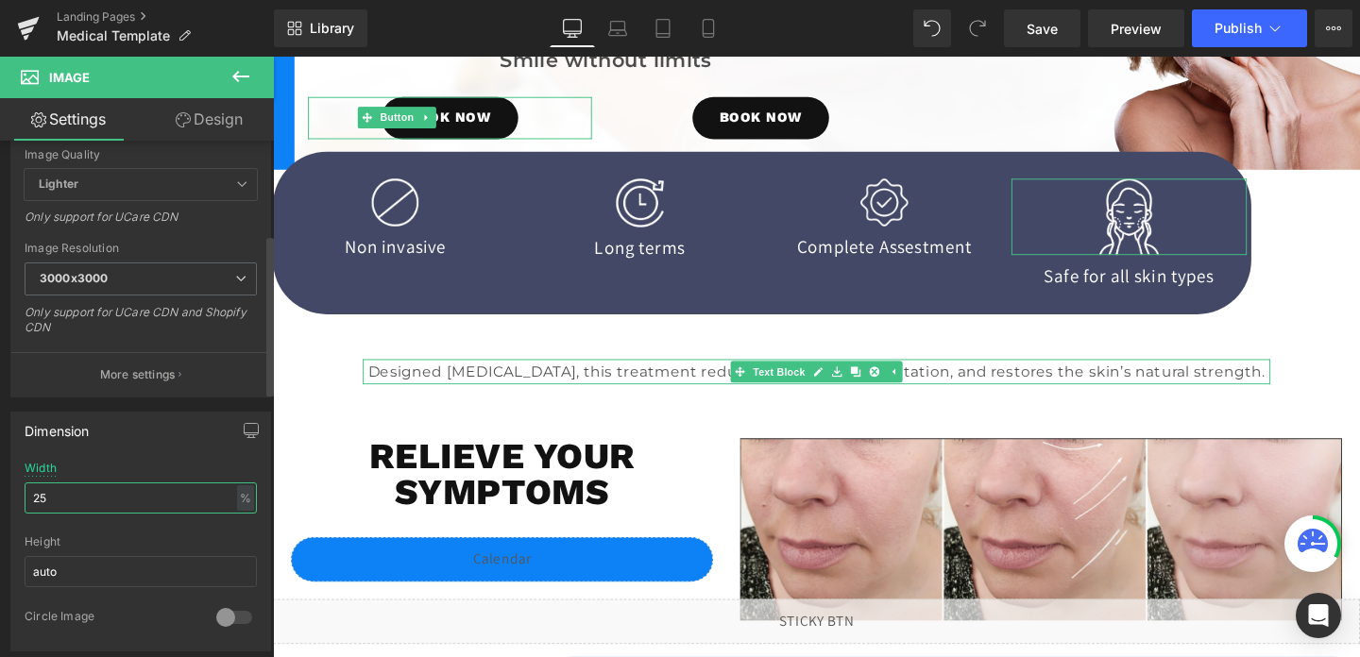
click at [78, 499] on input "25" at bounding box center [141, 498] width 232 height 31
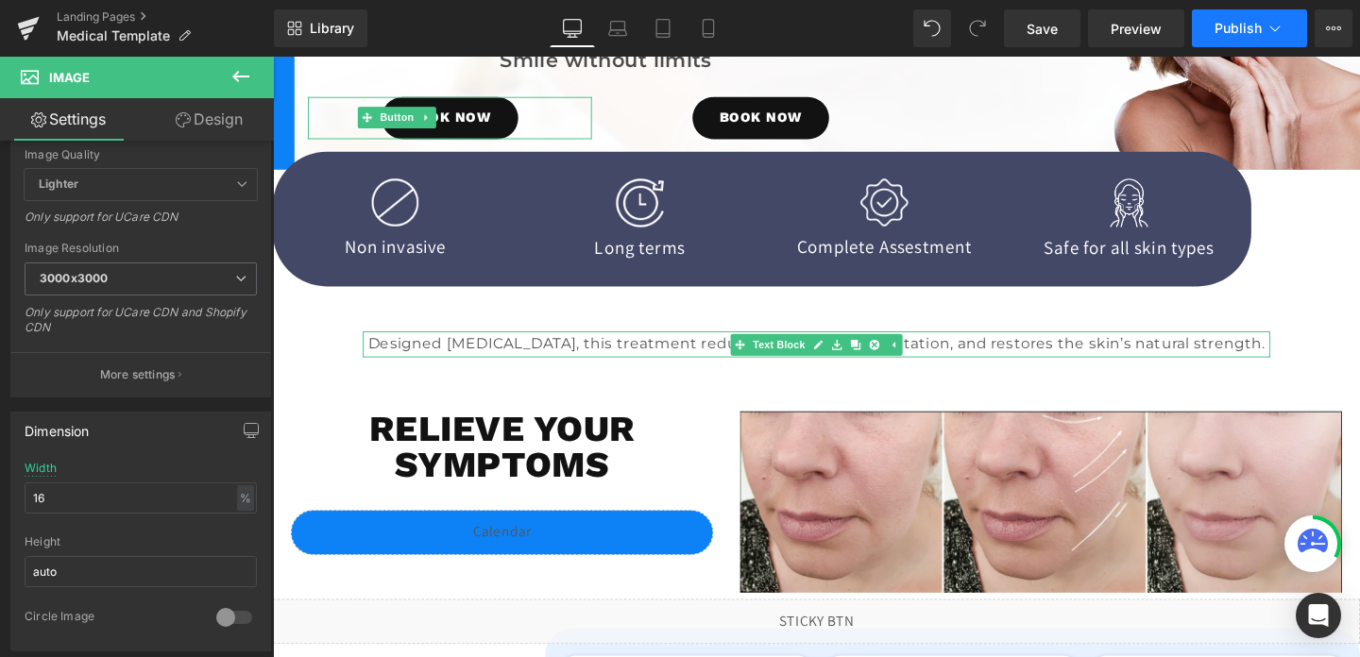
click at [1239, 21] on span "Publish" at bounding box center [1238, 28] width 47 height 15
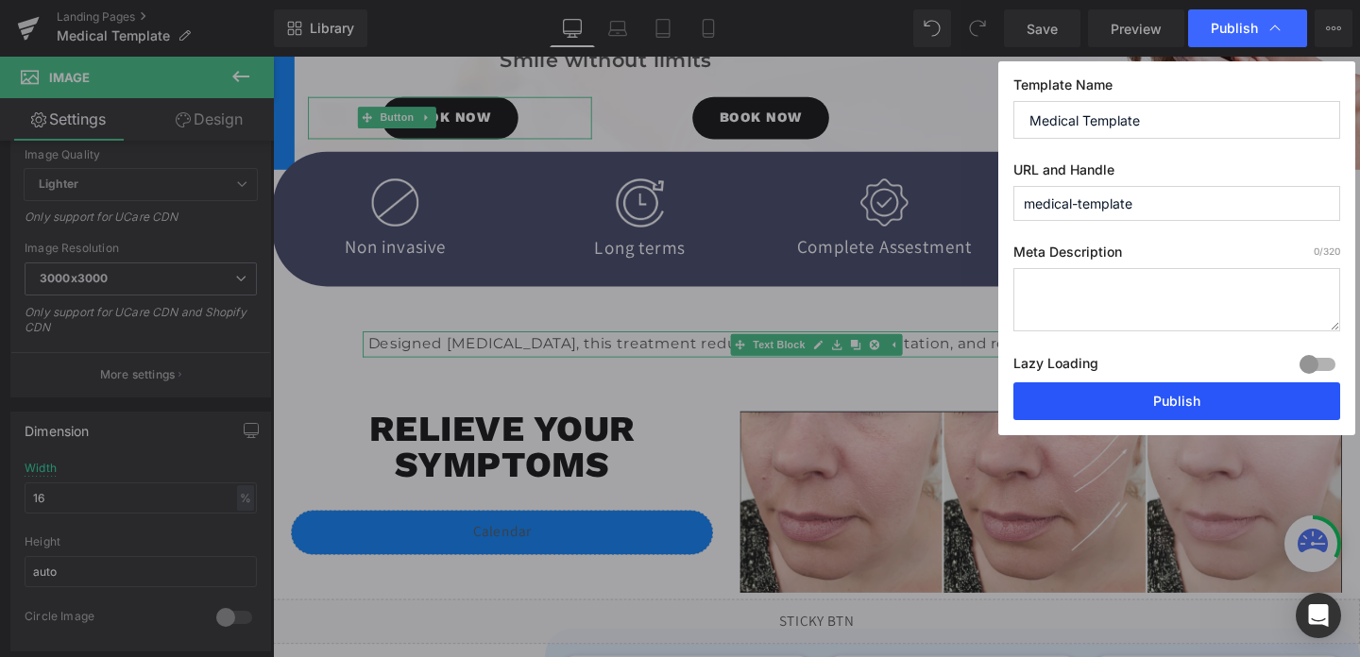
click at [1159, 404] on button "Publish" at bounding box center [1177, 402] width 327 height 38
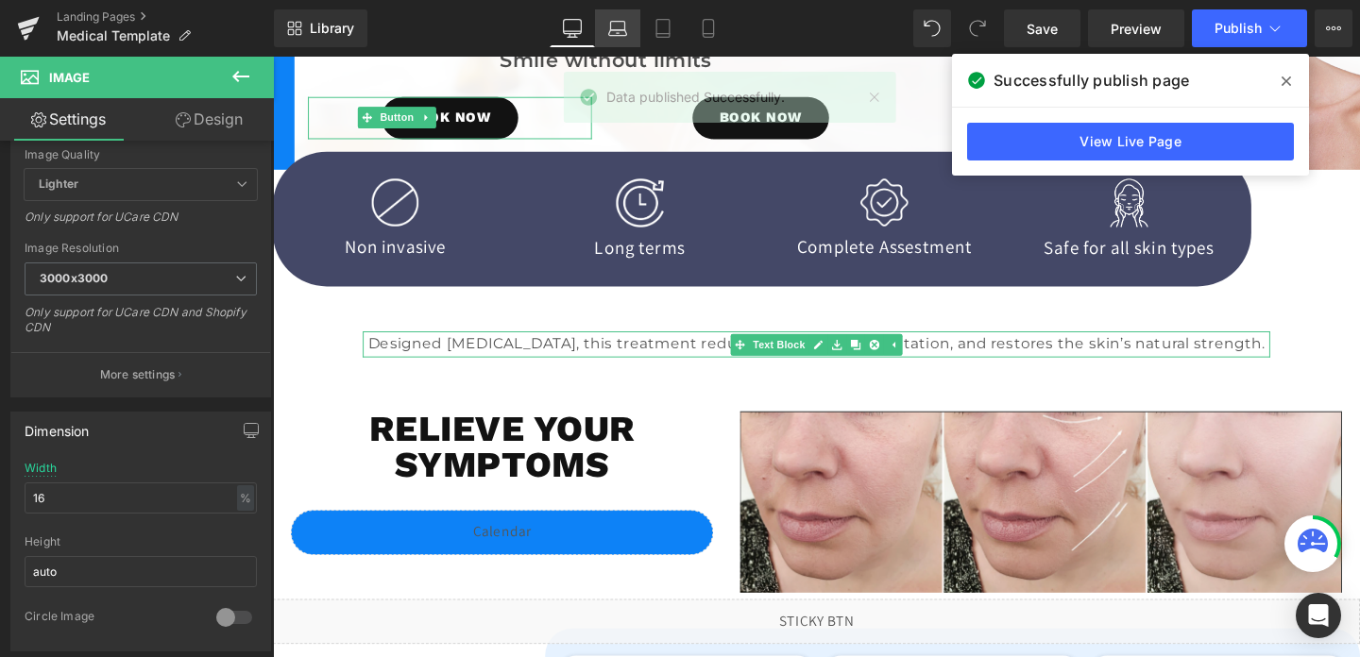
click at [602, 18] on link "Laptop" at bounding box center [617, 28] width 45 height 38
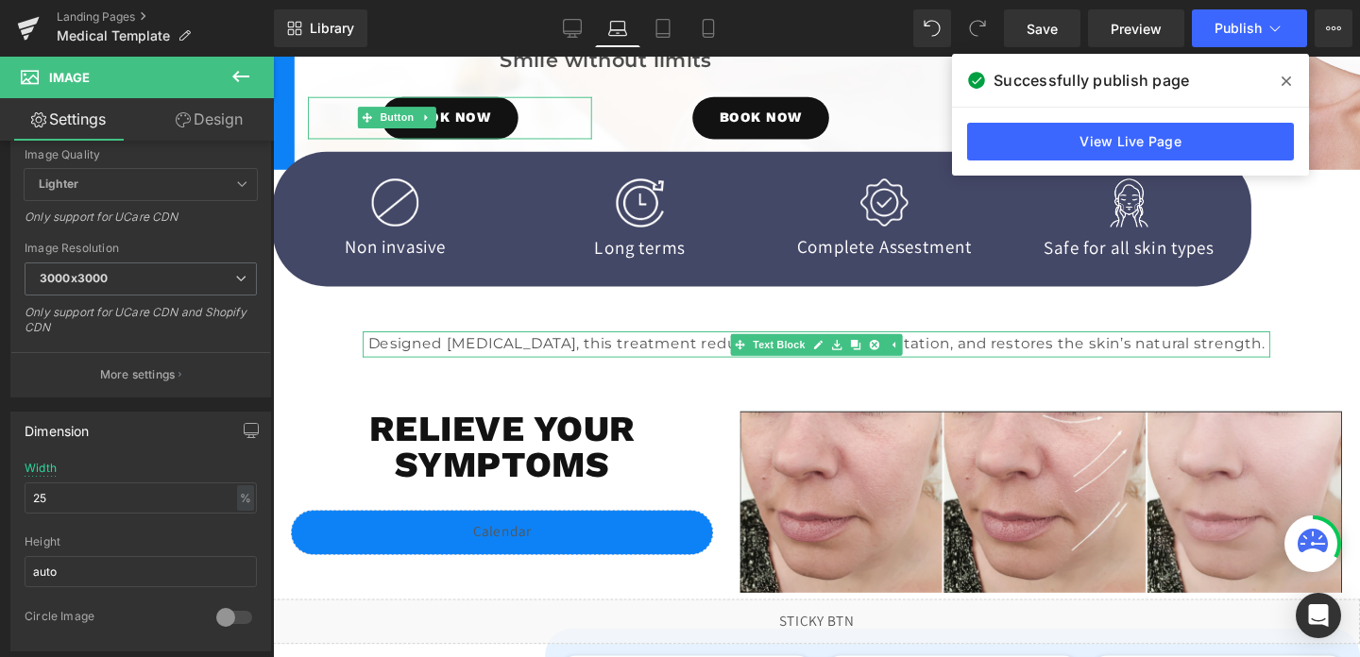
scroll to position [271, 0]
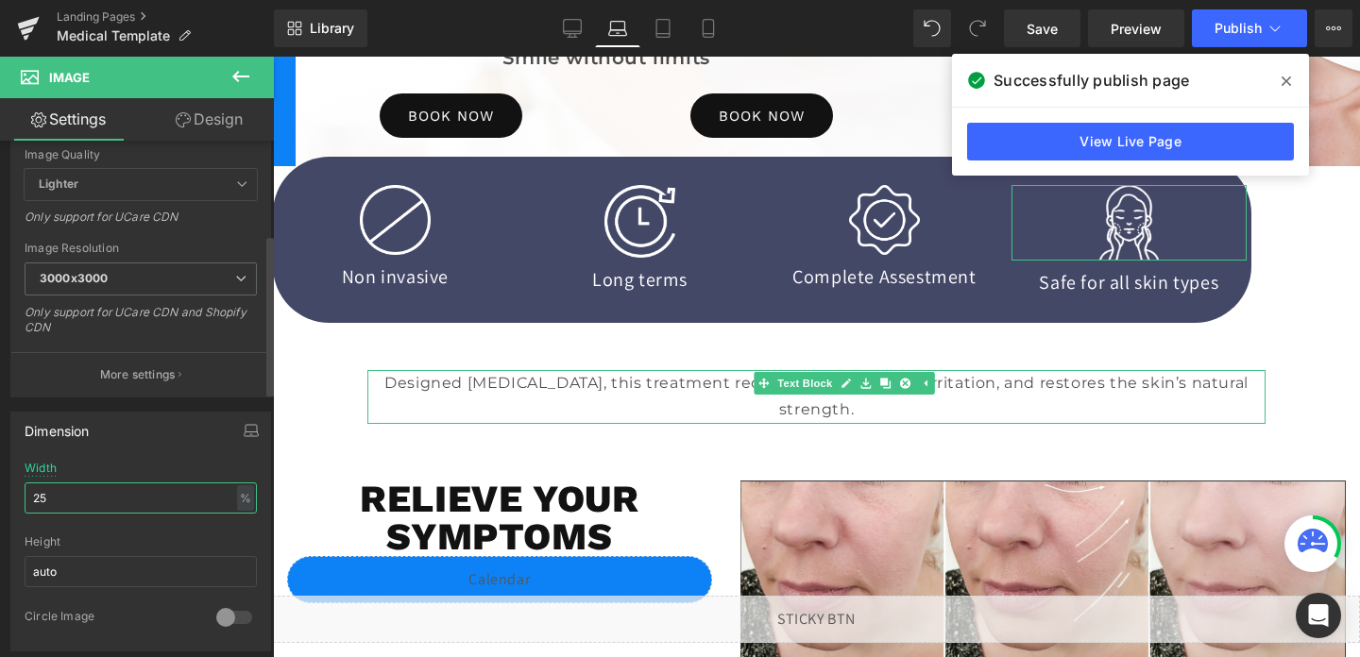
click at [57, 489] on input "25" at bounding box center [141, 498] width 232 height 31
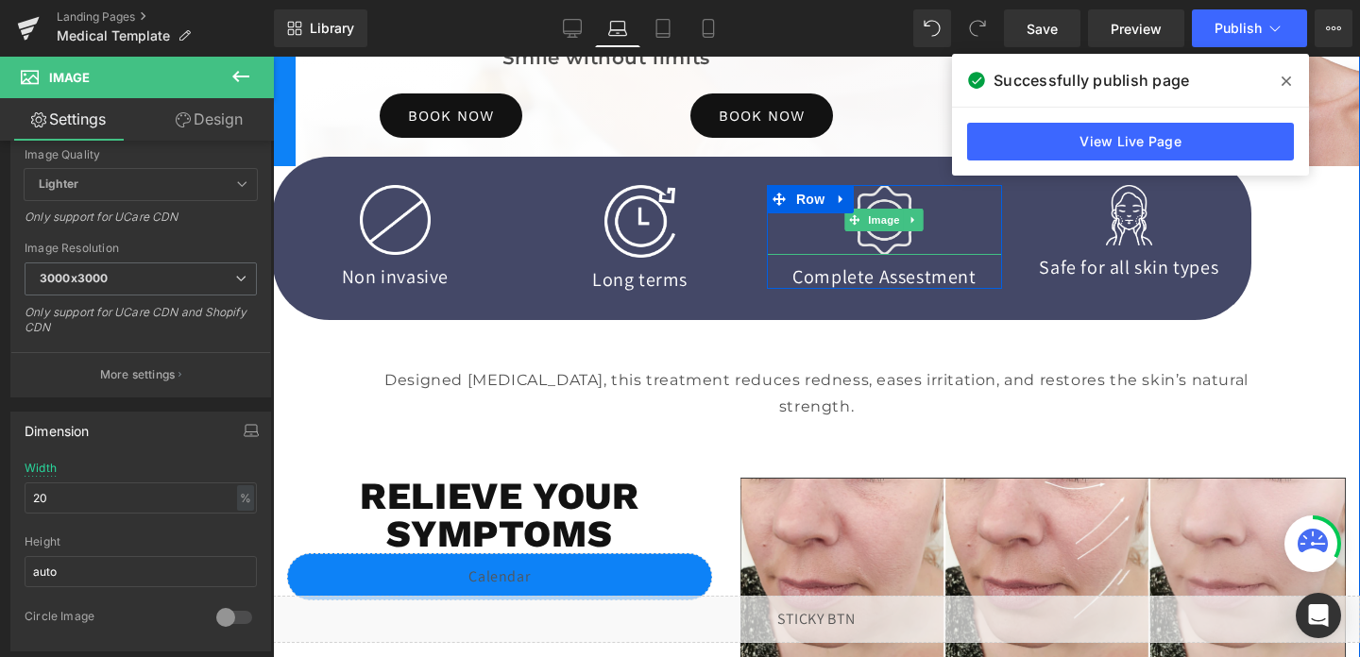
click at [876, 248] on img at bounding box center [884, 220] width 71 height 71
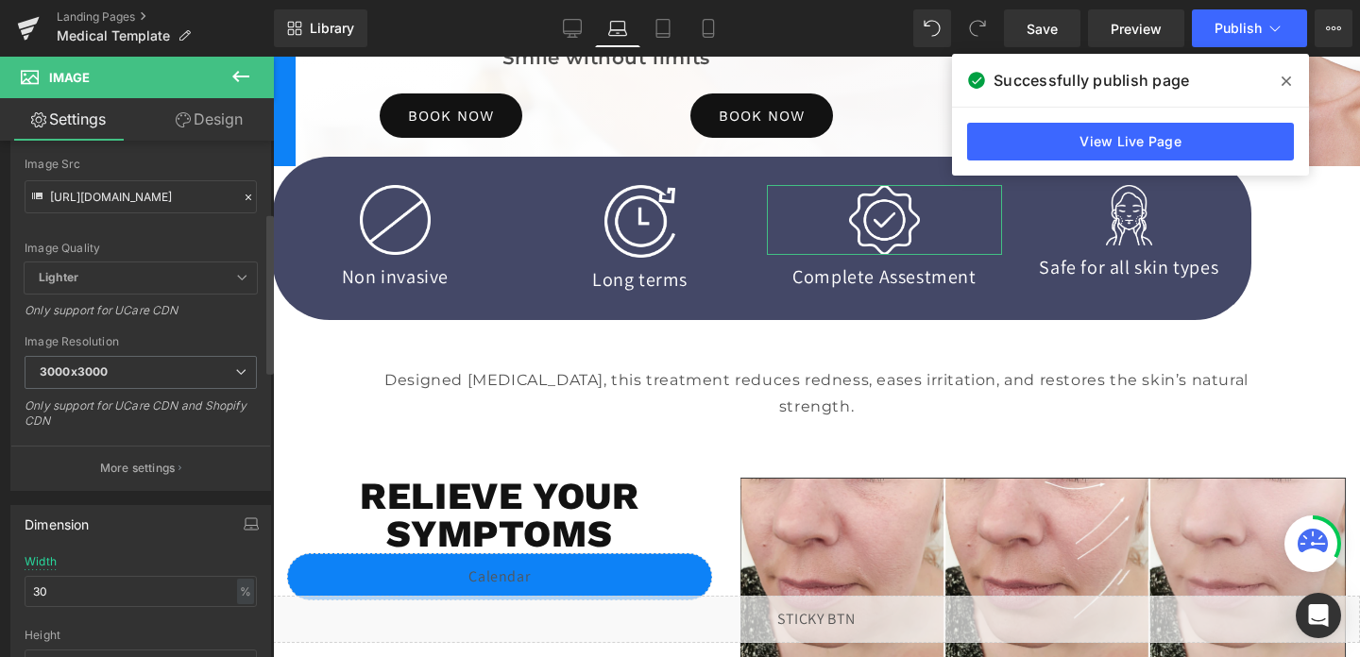
scroll to position [230, 0]
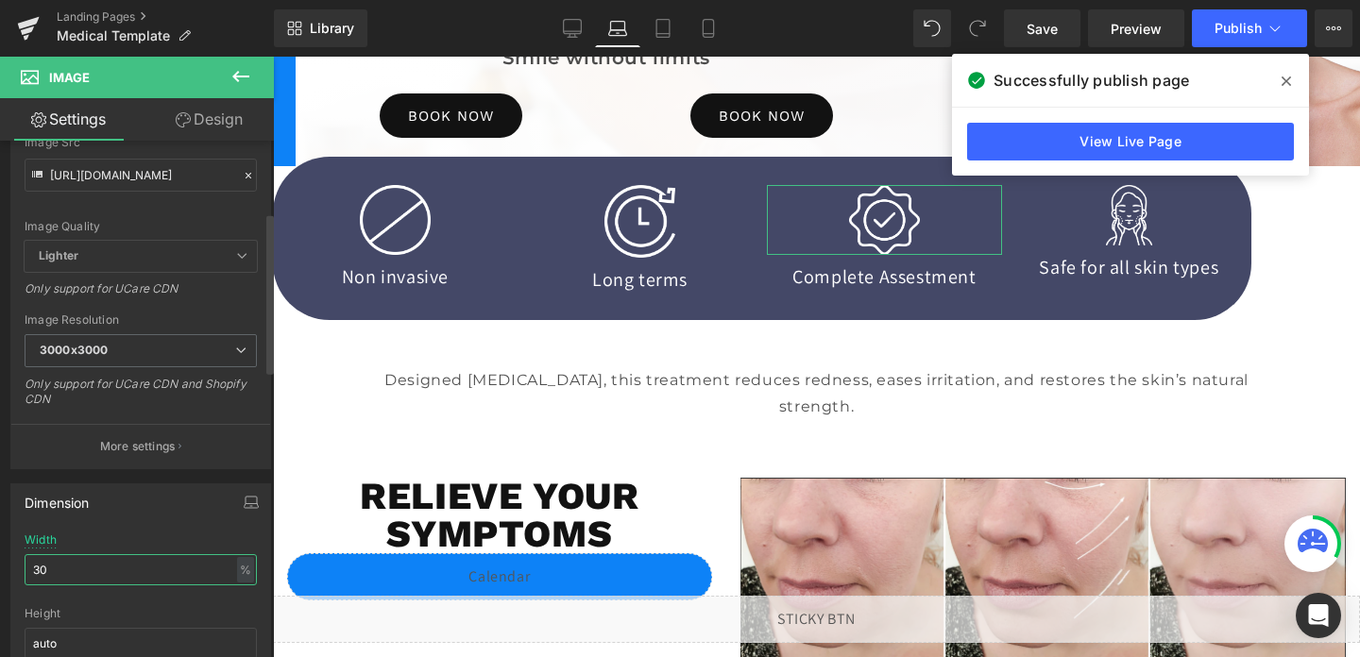
click at [56, 564] on input "30" at bounding box center [141, 569] width 232 height 31
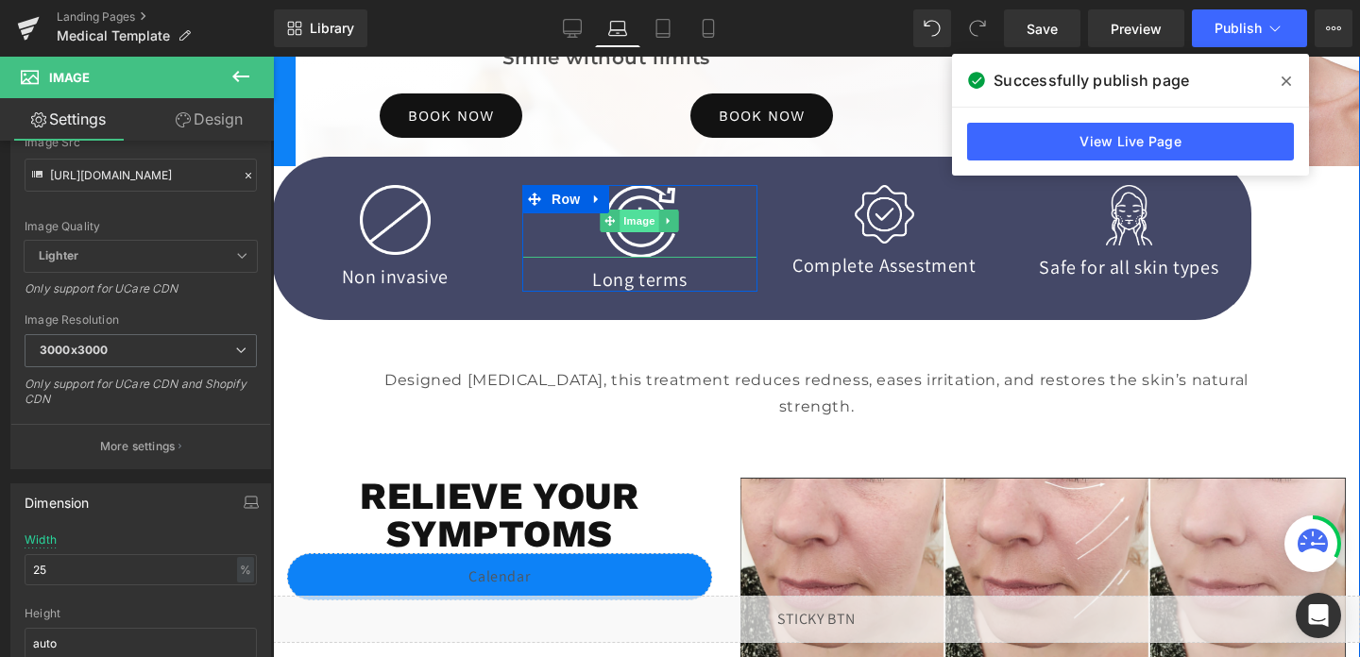
click at [641, 231] on span "Image" at bounding box center [641, 221] width 40 height 23
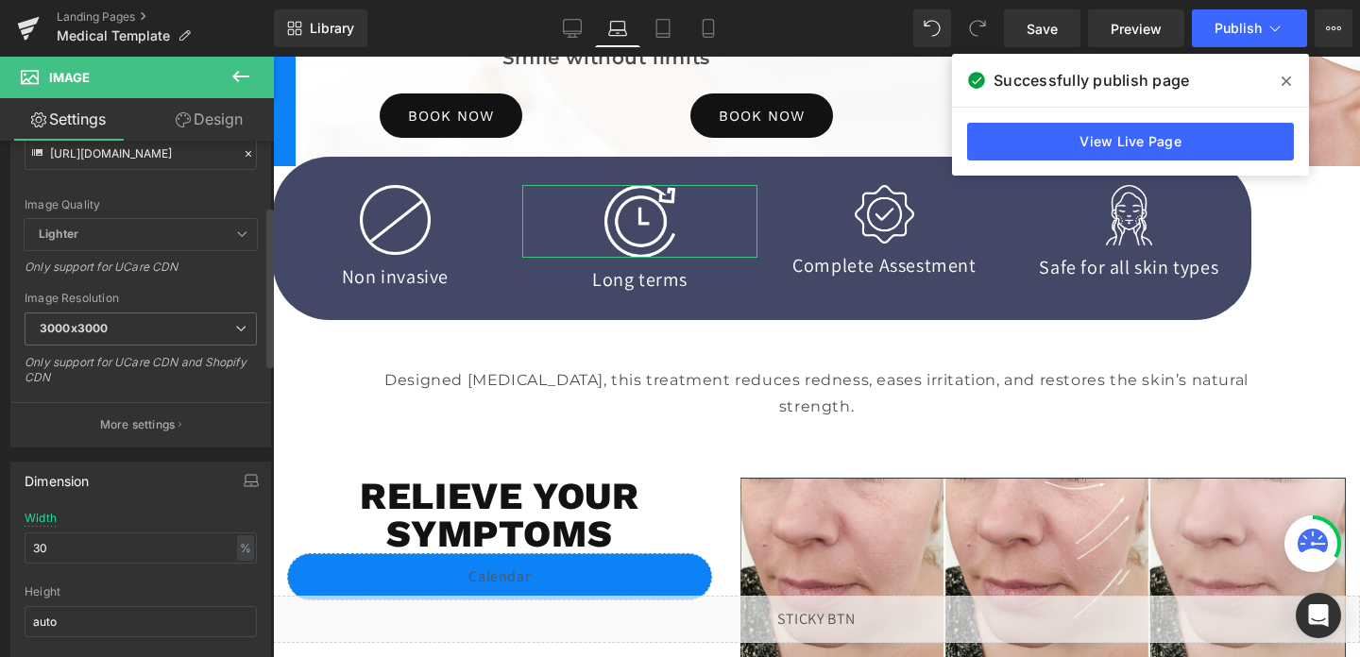
scroll to position [276, 0]
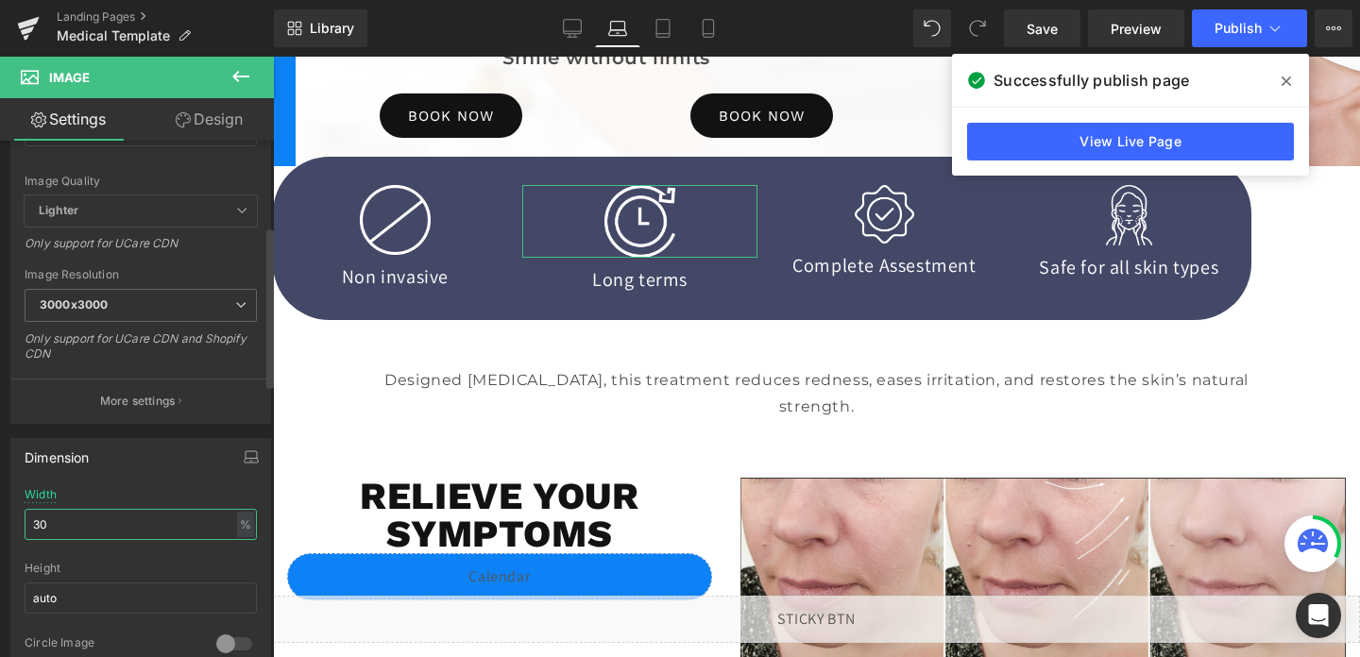
click at [76, 526] on input "30" at bounding box center [141, 524] width 232 height 31
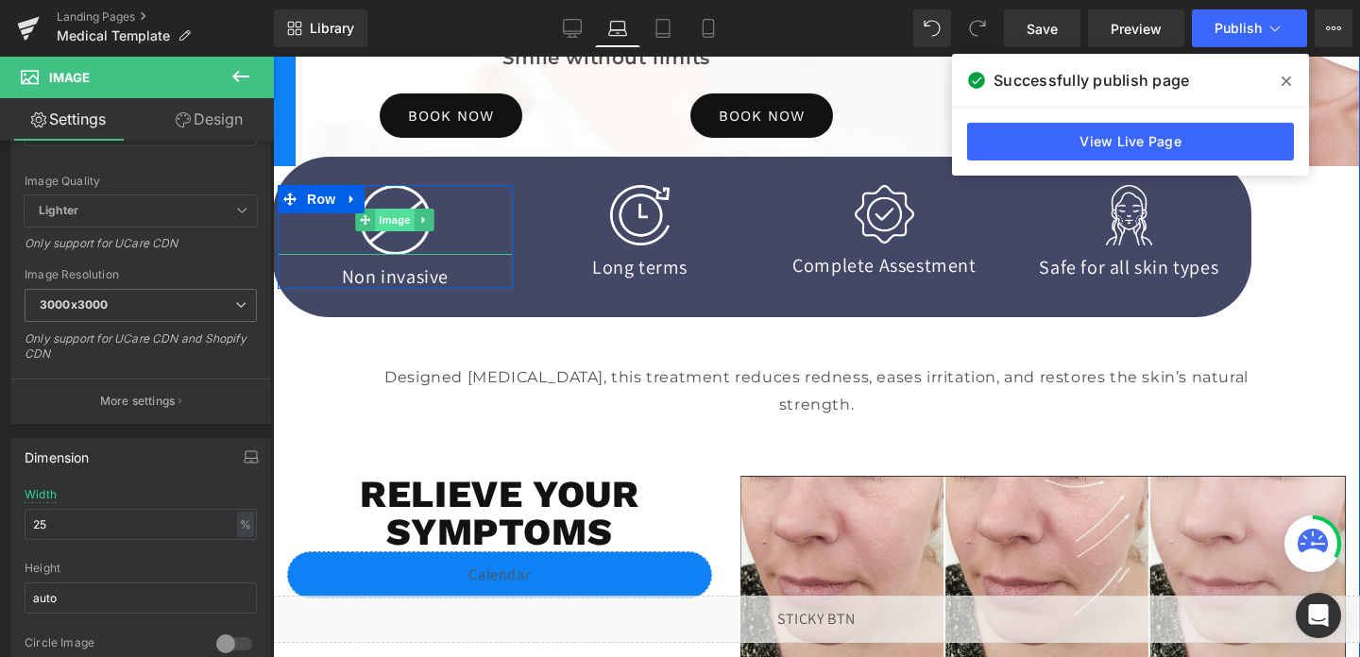
click at [395, 220] on span "Image" at bounding box center [396, 220] width 40 height 23
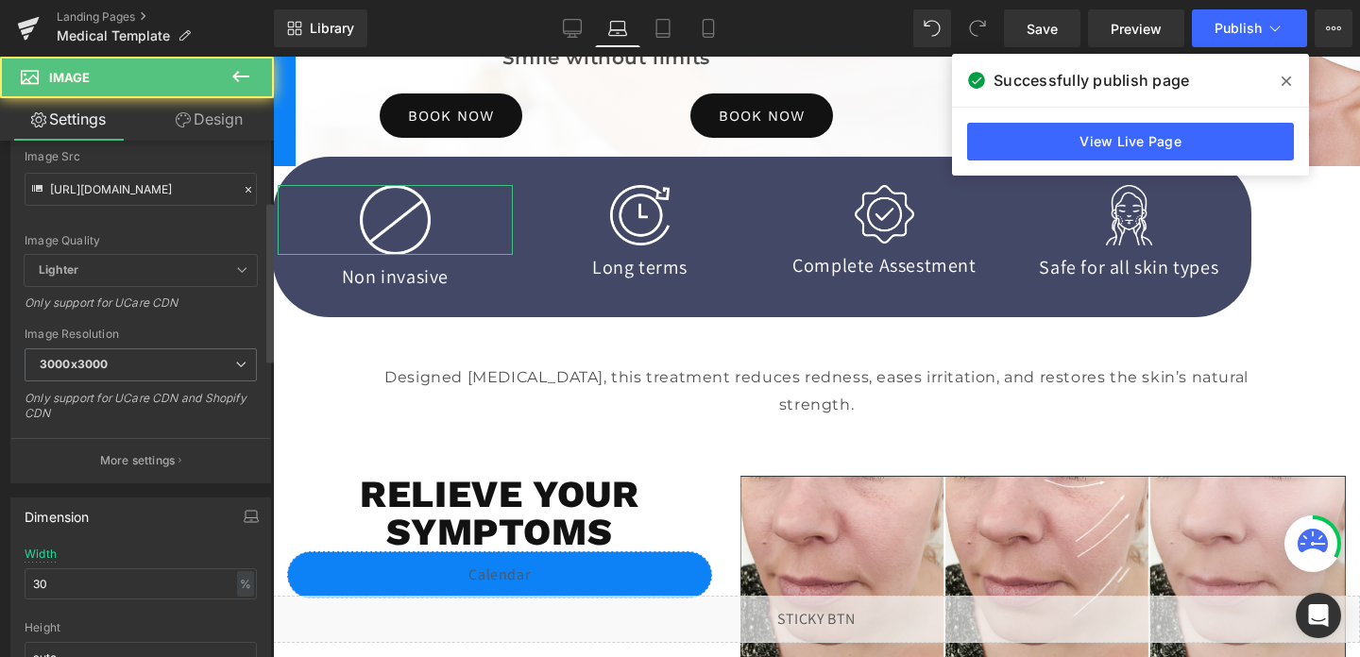
scroll to position [242, 0]
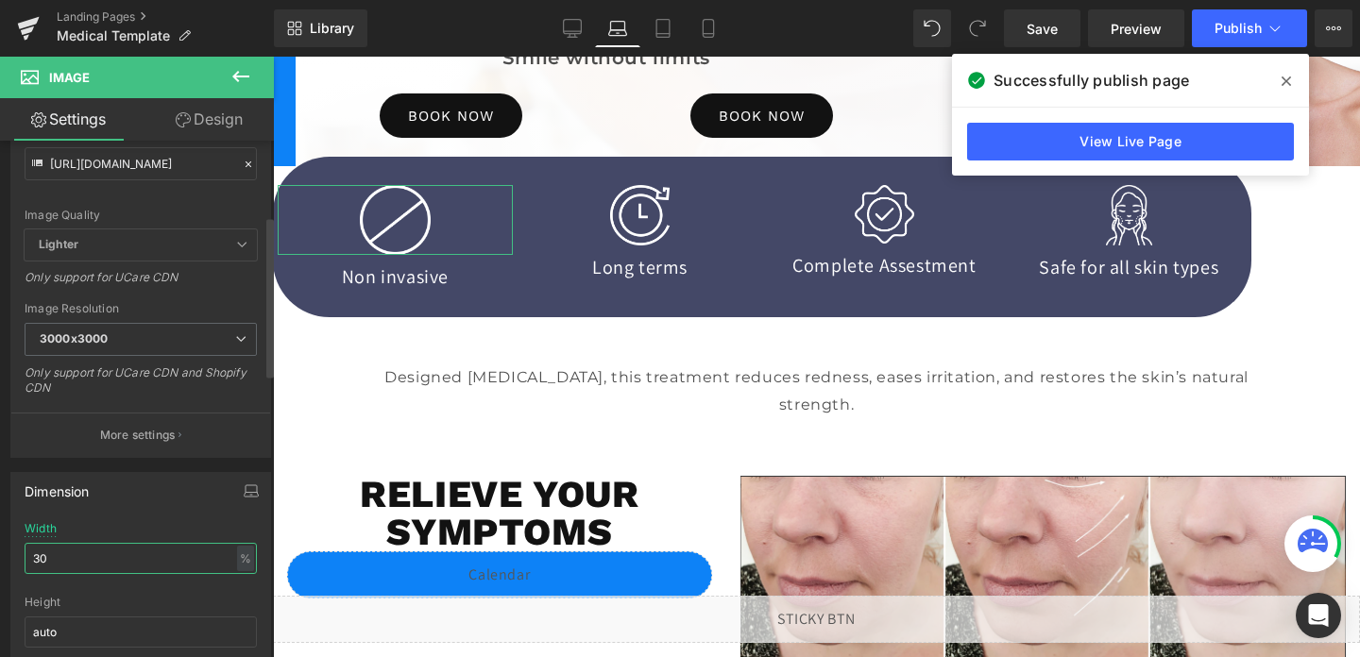
click at [83, 559] on input "30" at bounding box center [141, 558] width 232 height 31
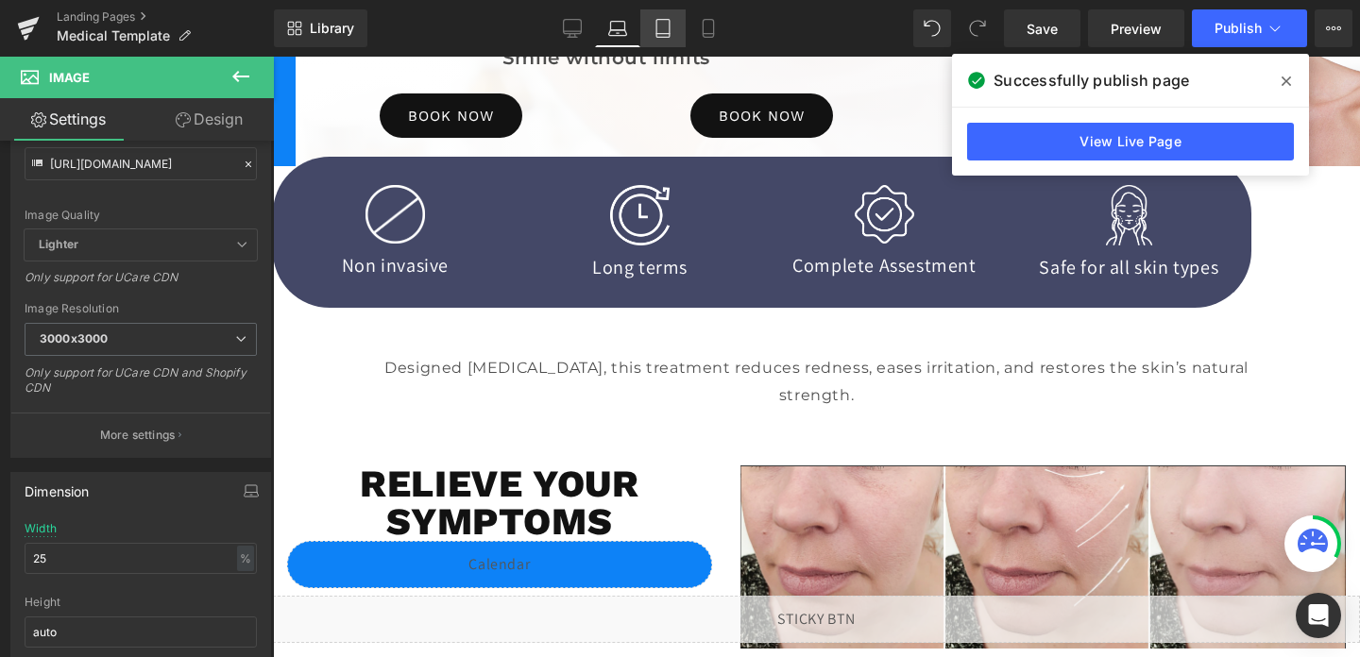
click at [667, 29] on icon at bounding box center [663, 28] width 19 height 19
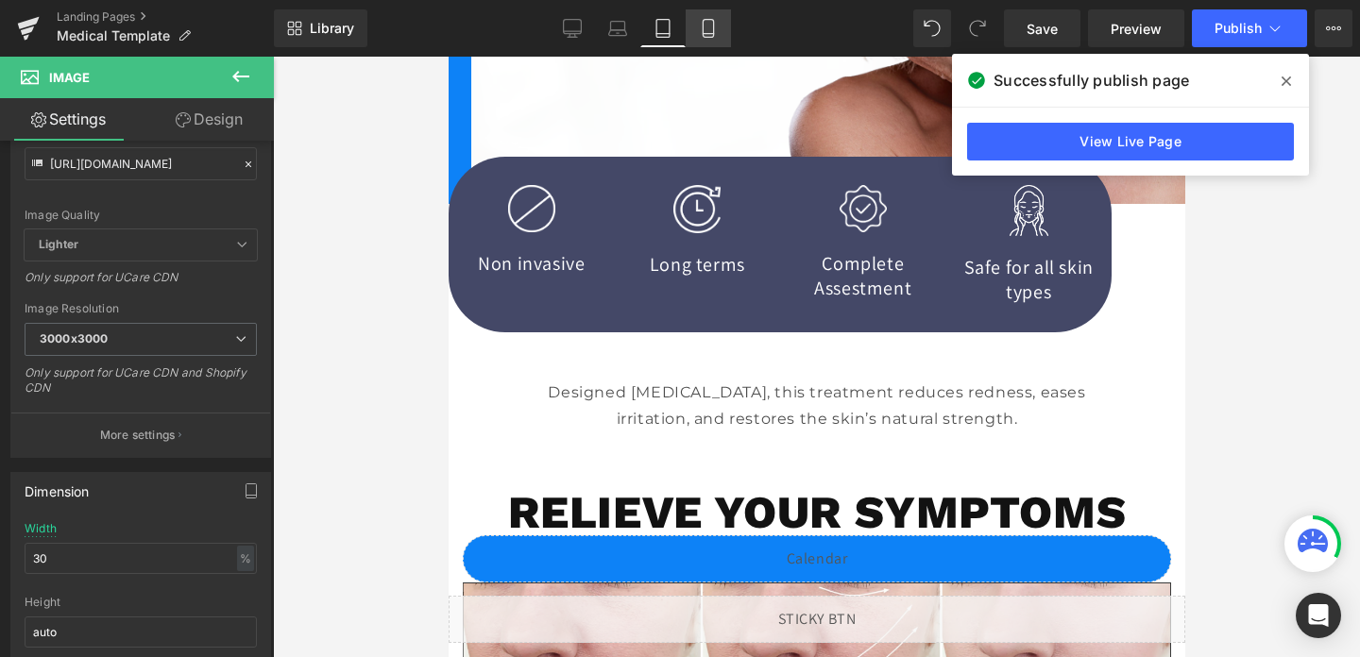
click at [711, 29] on icon at bounding box center [708, 28] width 19 height 19
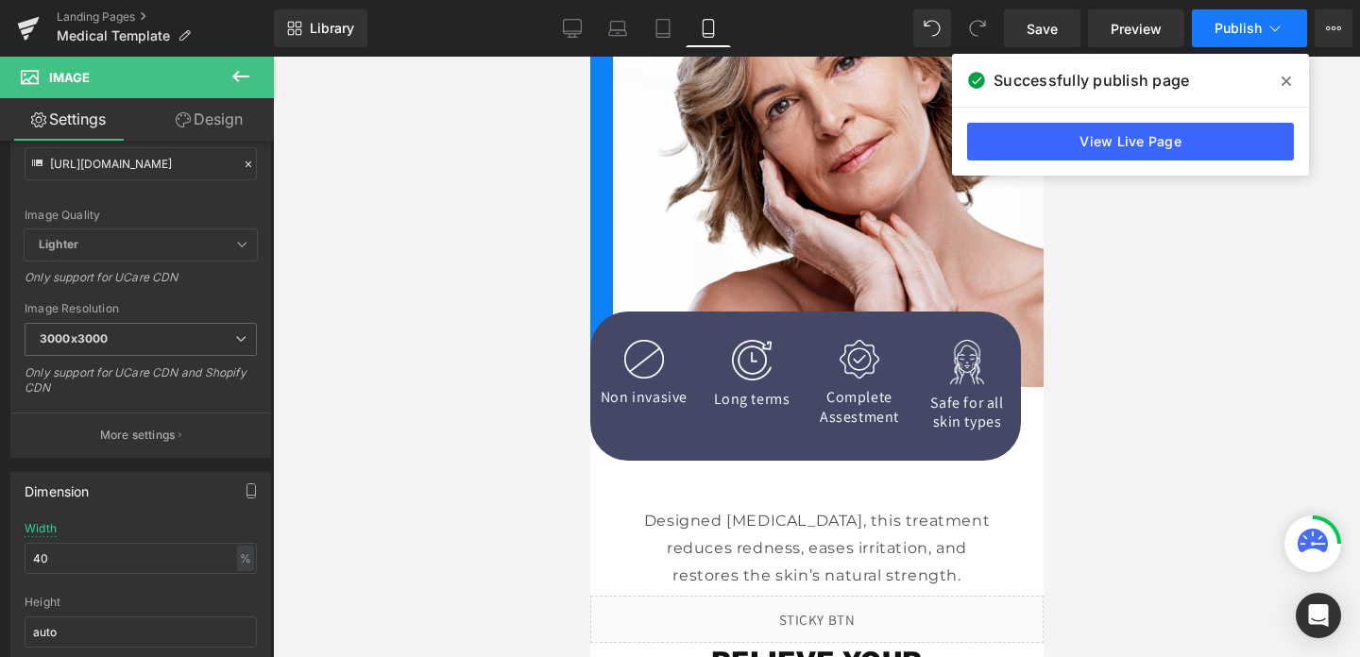
click at [1225, 26] on span "Publish" at bounding box center [1238, 28] width 47 height 15
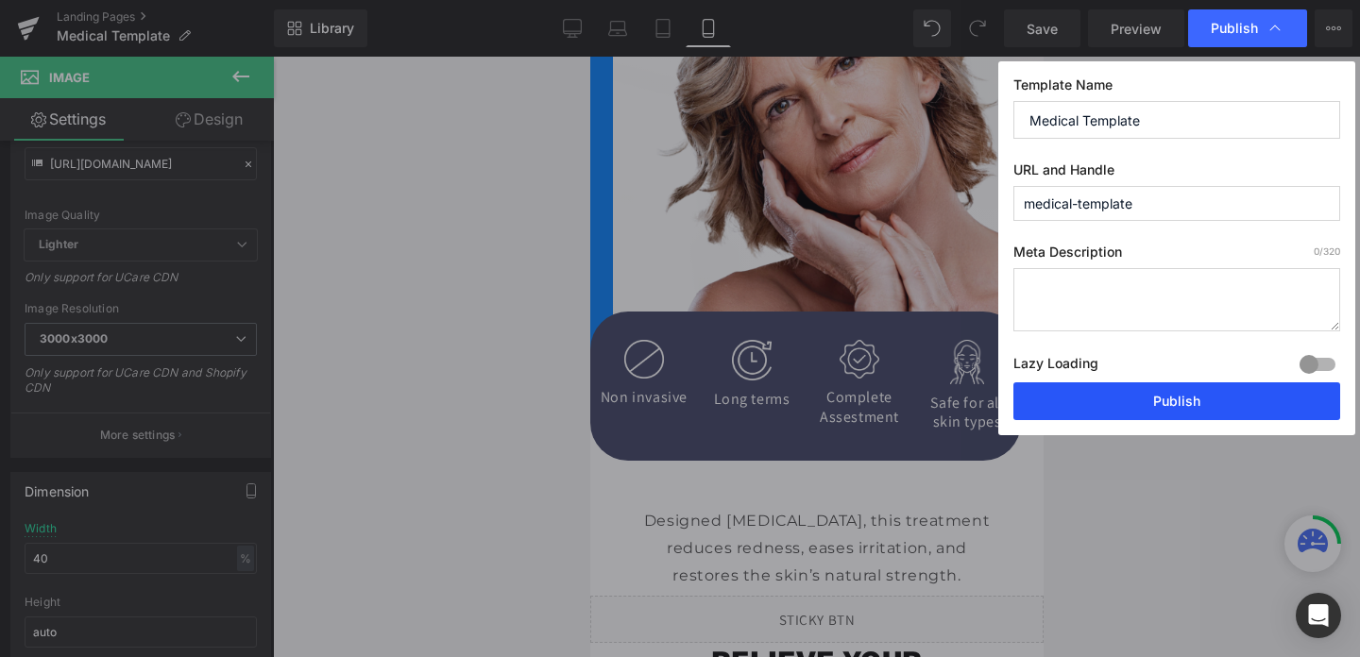
click at [1167, 407] on button "Publish" at bounding box center [1177, 402] width 327 height 38
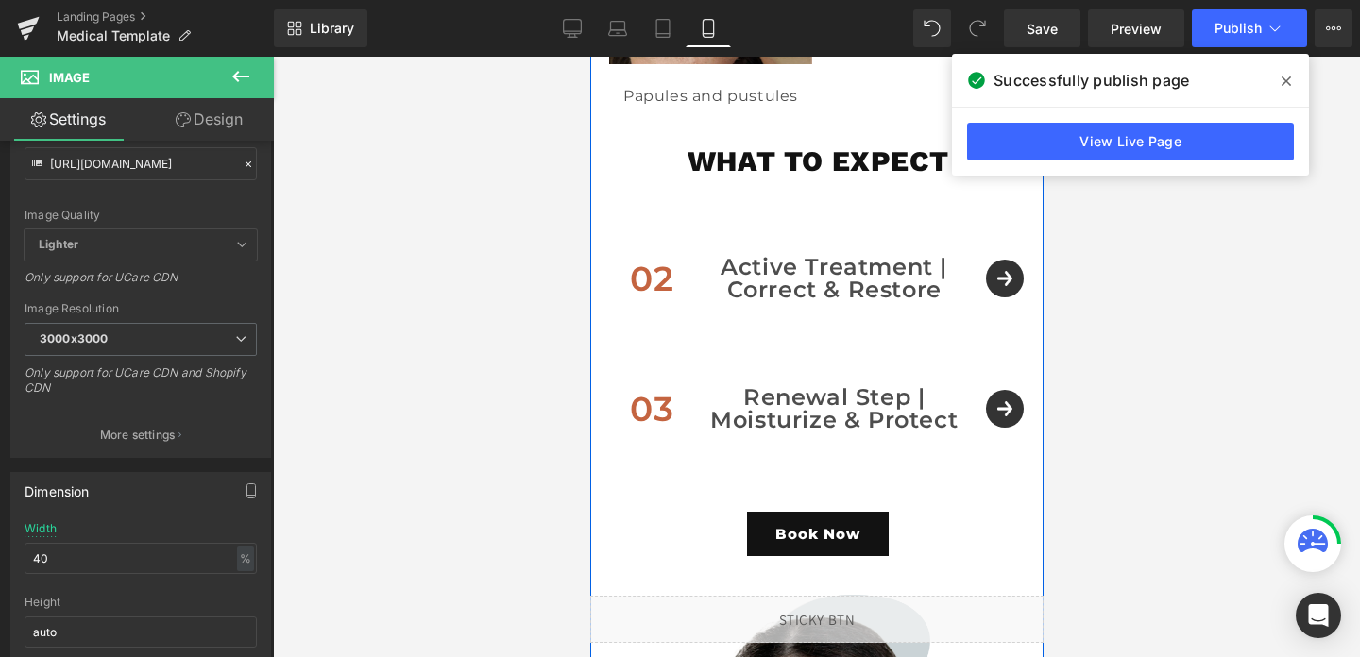
scroll to position [2807, 0]
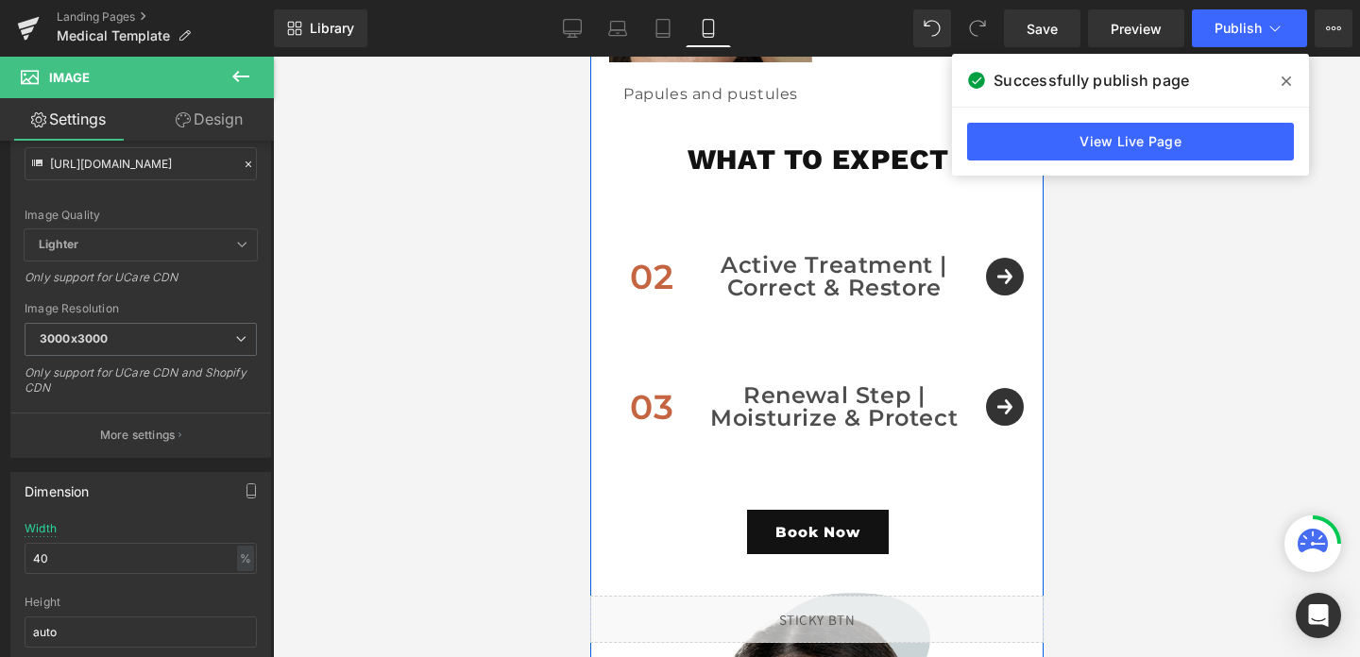
click at [866, 267] on div "Active Treatment | Correct & Restore Text Block" at bounding box center [833, 276] width 266 height 45
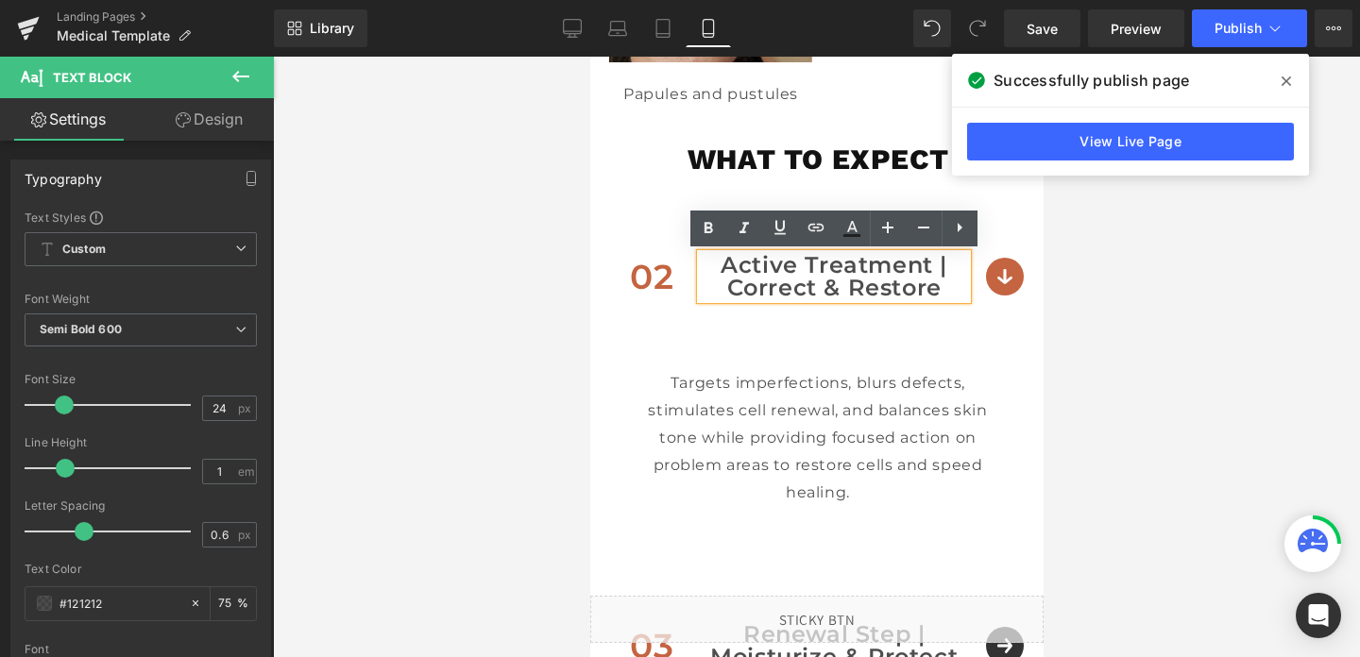
click at [846, 190] on div "what to expect Heading 02 Text Block Active Treatment | Correct & Restore Text …" at bounding box center [817, 478] width 452 height 667
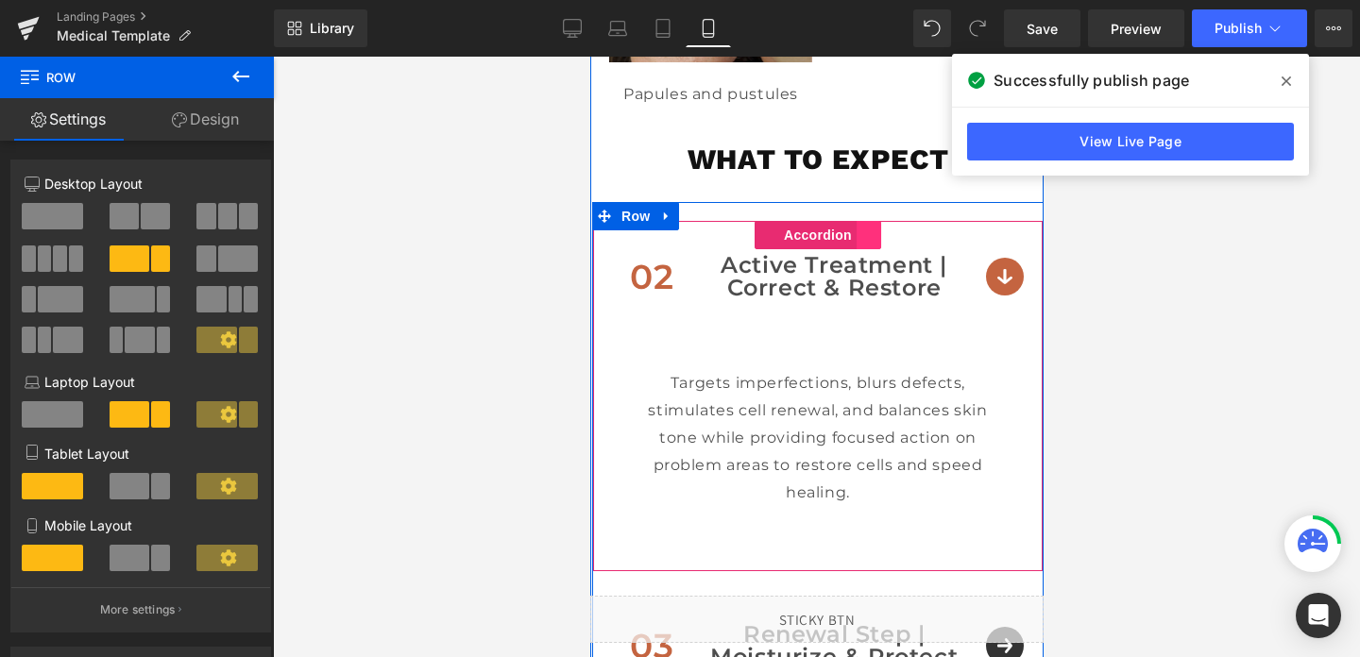
click at [869, 230] on link at bounding box center [868, 235] width 25 height 28
click at [899, 237] on link at bounding box center [905, 235] width 25 height 28
click at [870, 236] on link at bounding box center [868, 235] width 25 height 28
click at [882, 240] on link at bounding box center [880, 235] width 25 height 28
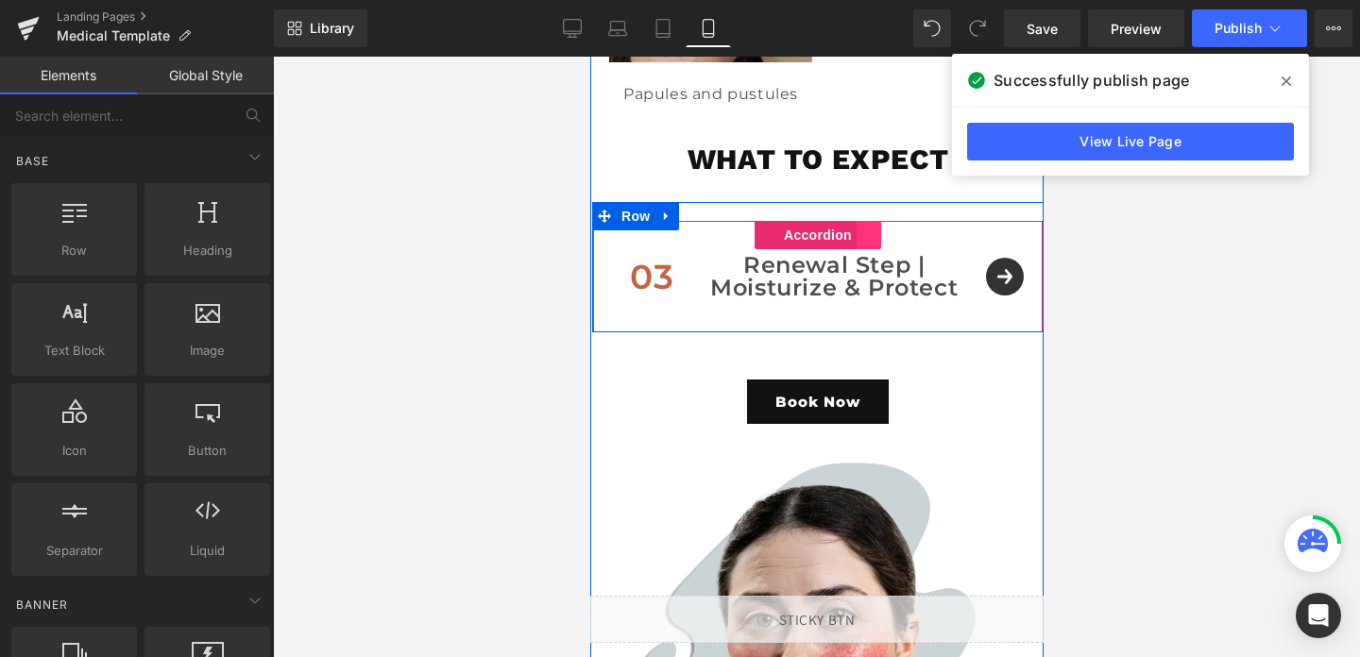
click at [867, 235] on link at bounding box center [868, 235] width 25 height 28
click at [876, 236] on link at bounding box center [880, 235] width 25 height 28
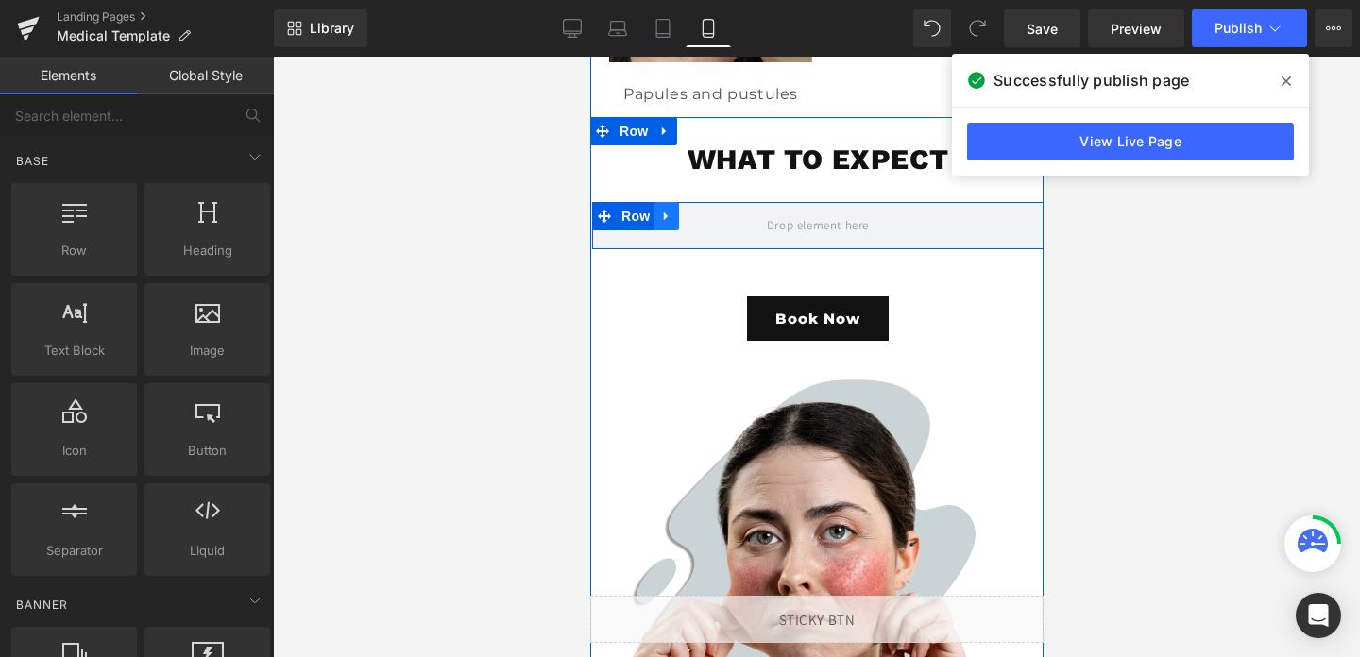
click at [668, 208] on link at bounding box center [666, 216] width 25 height 28
click at [718, 216] on icon at bounding box center [714, 216] width 13 height 13
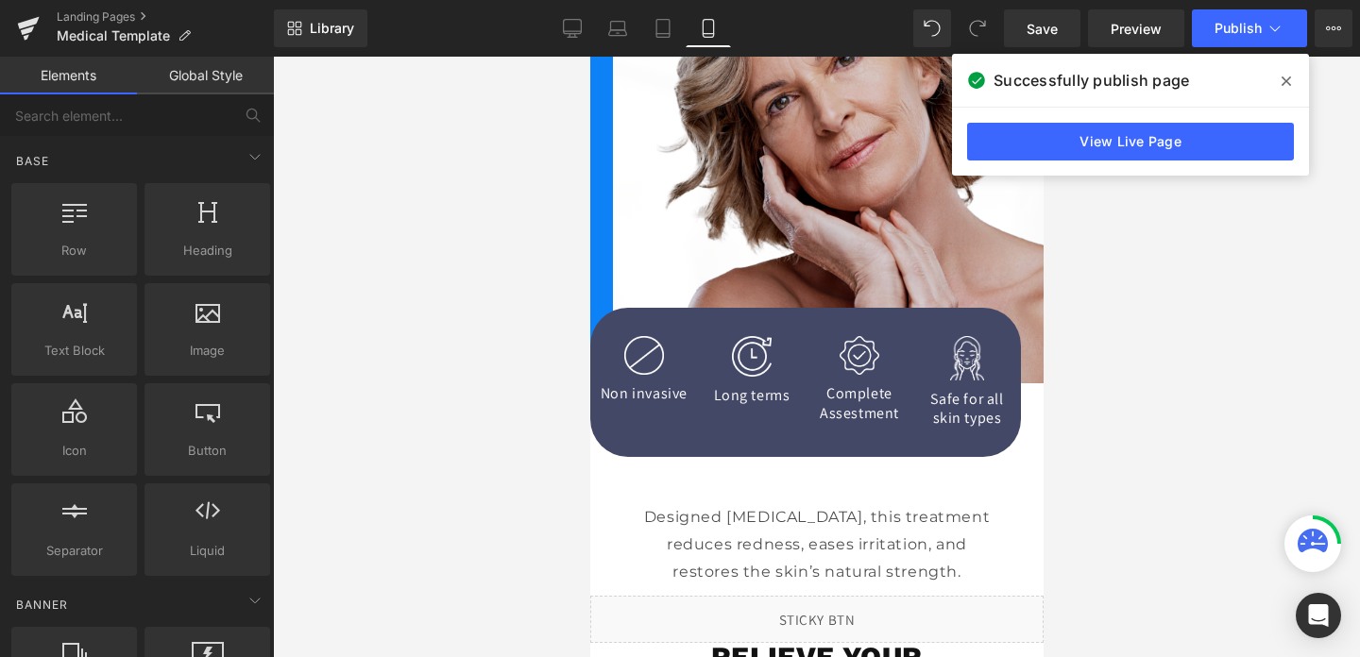
scroll to position [0, 0]
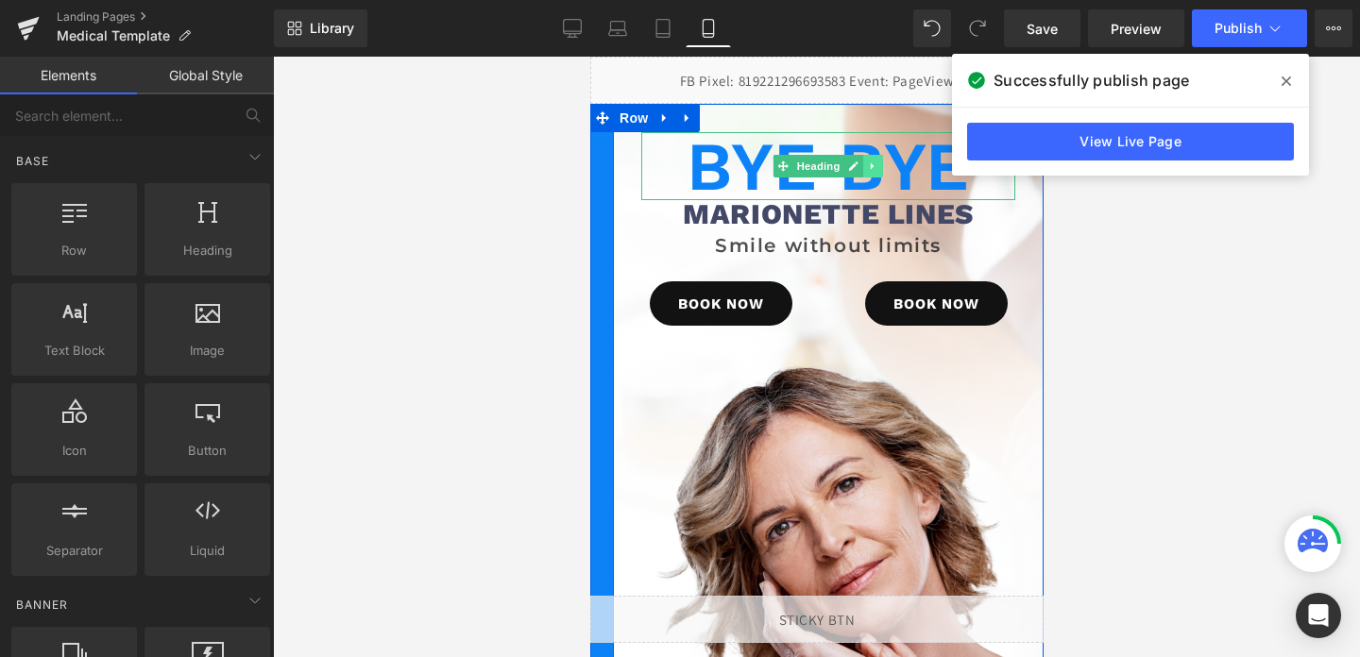
click at [865, 176] on link at bounding box center [872, 166] width 20 height 23
click at [785, 177] on link "Heading" at bounding box center [778, 166] width 71 height 23
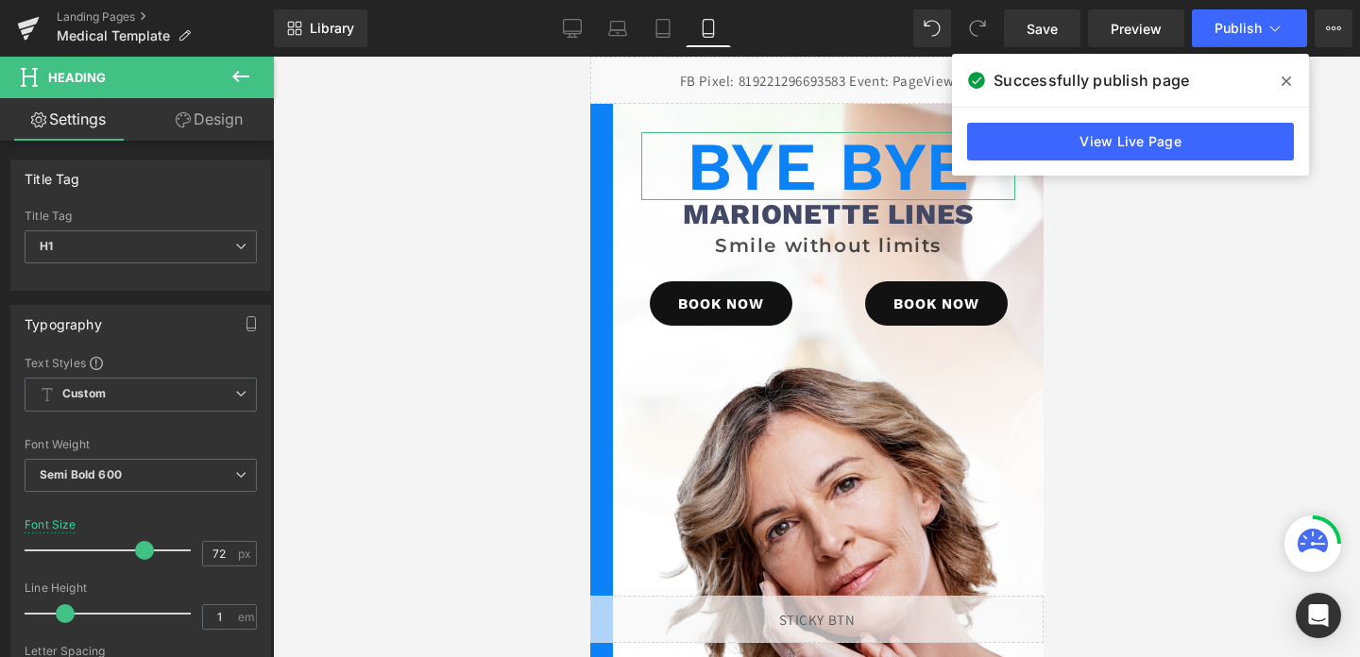
click at [218, 106] on link "Design" at bounding box center [209, 119] width 137 height 43
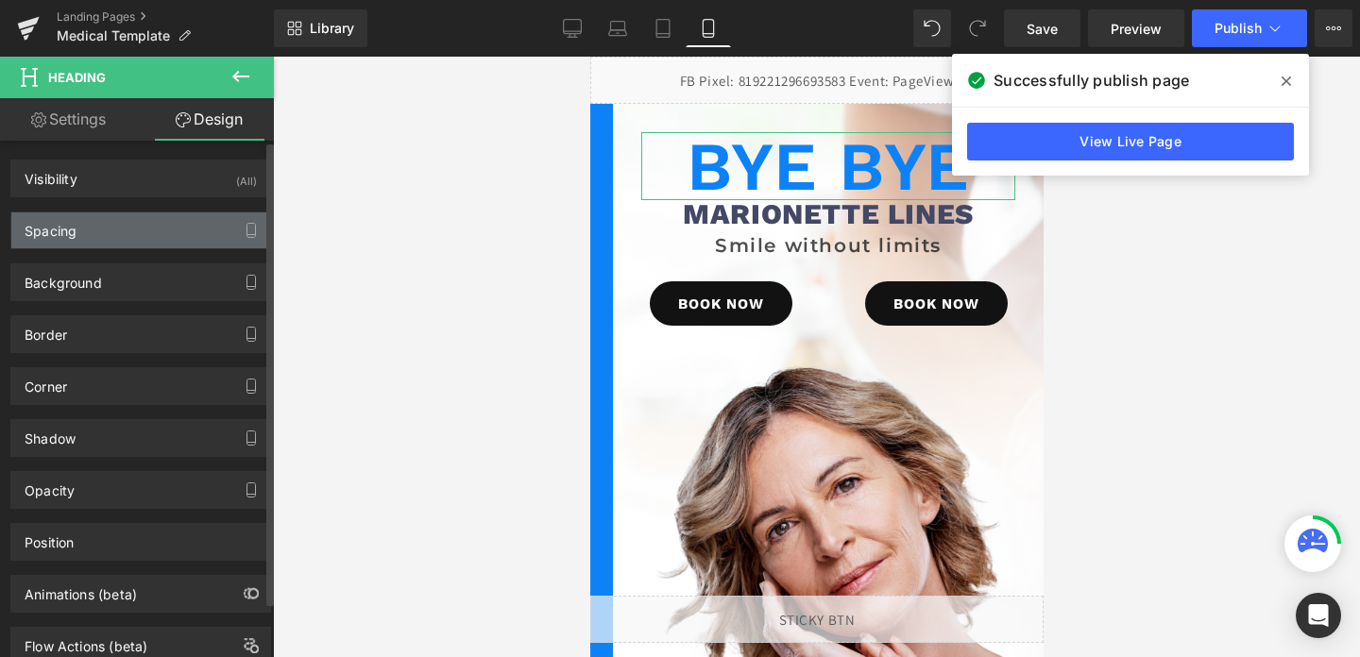
click at [113, 237] on div "Spacing" at bounding box center [140, 231] width 259 height 36
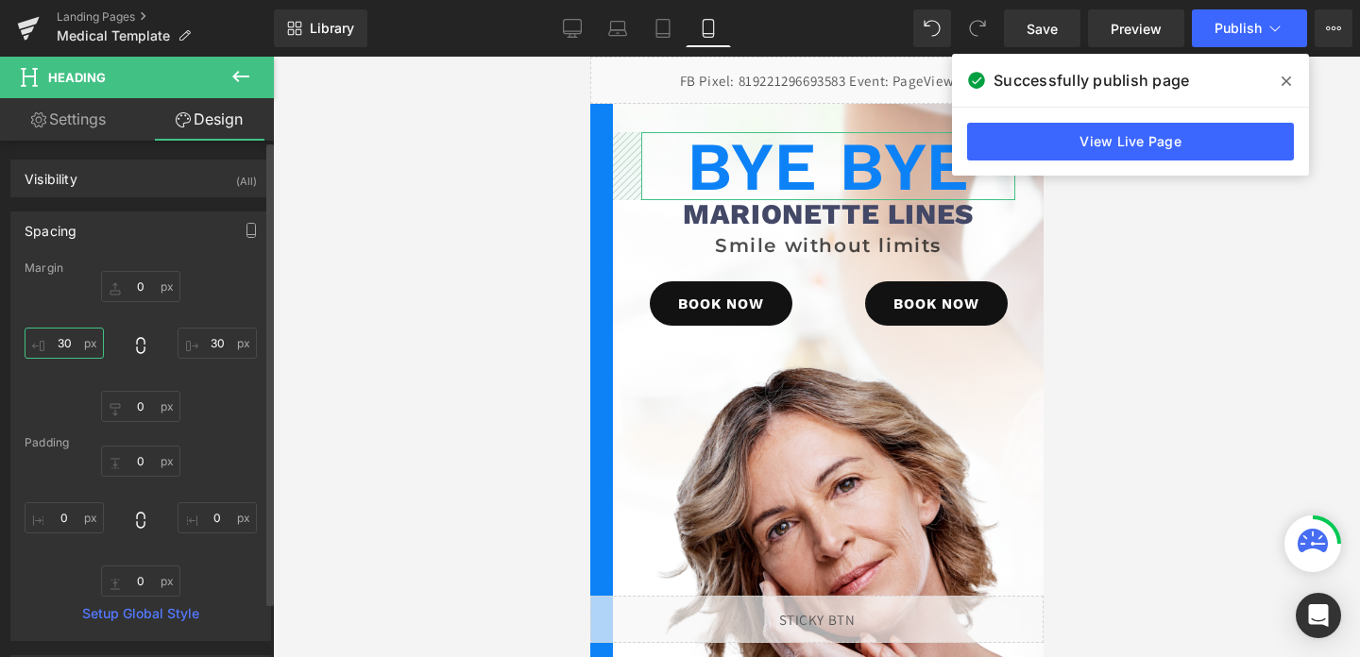
click at [69, 342] on input "30" at bounding box center [64, 343] width 79 height 31
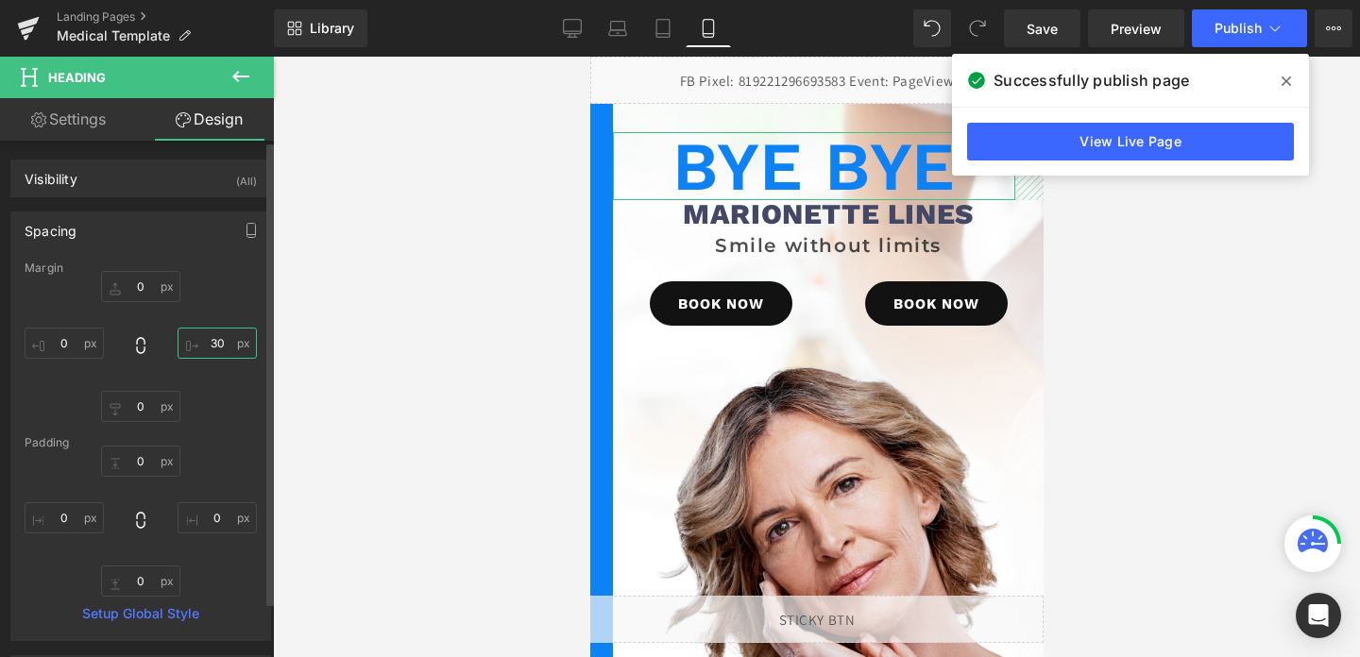
click at [204, 333] on input "30" at bounding box center [217, 343] width 79 height 31
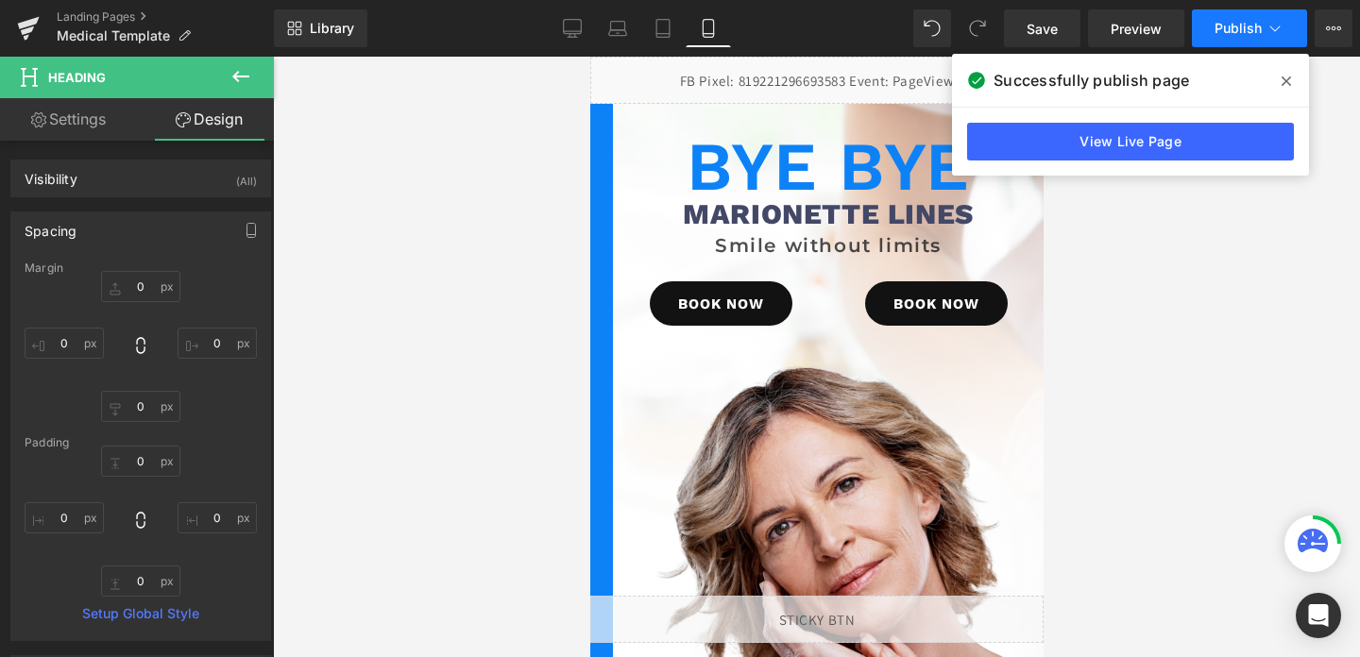
click at [1260, 10] on button "Publish" at bounding box center [1249, 28] width 115 height 38
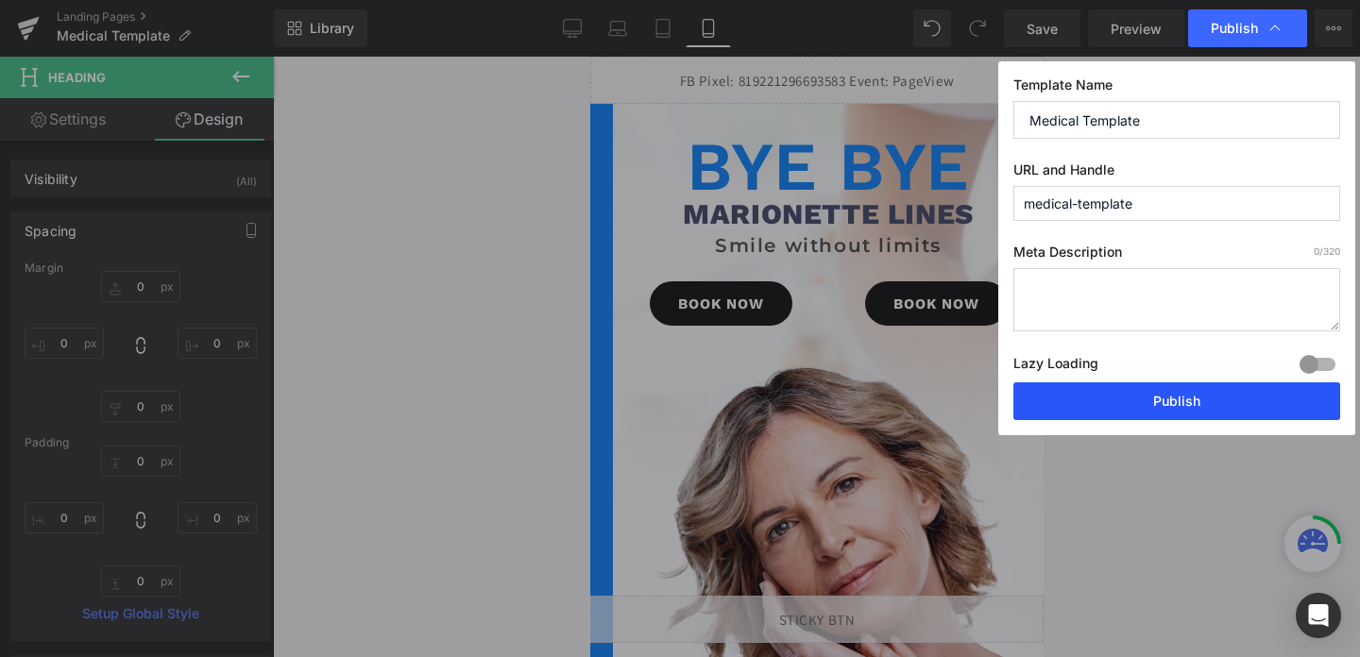
click at [1175, 401] on button "Publish" at bounding box center [1177, 402] width 327 height 38
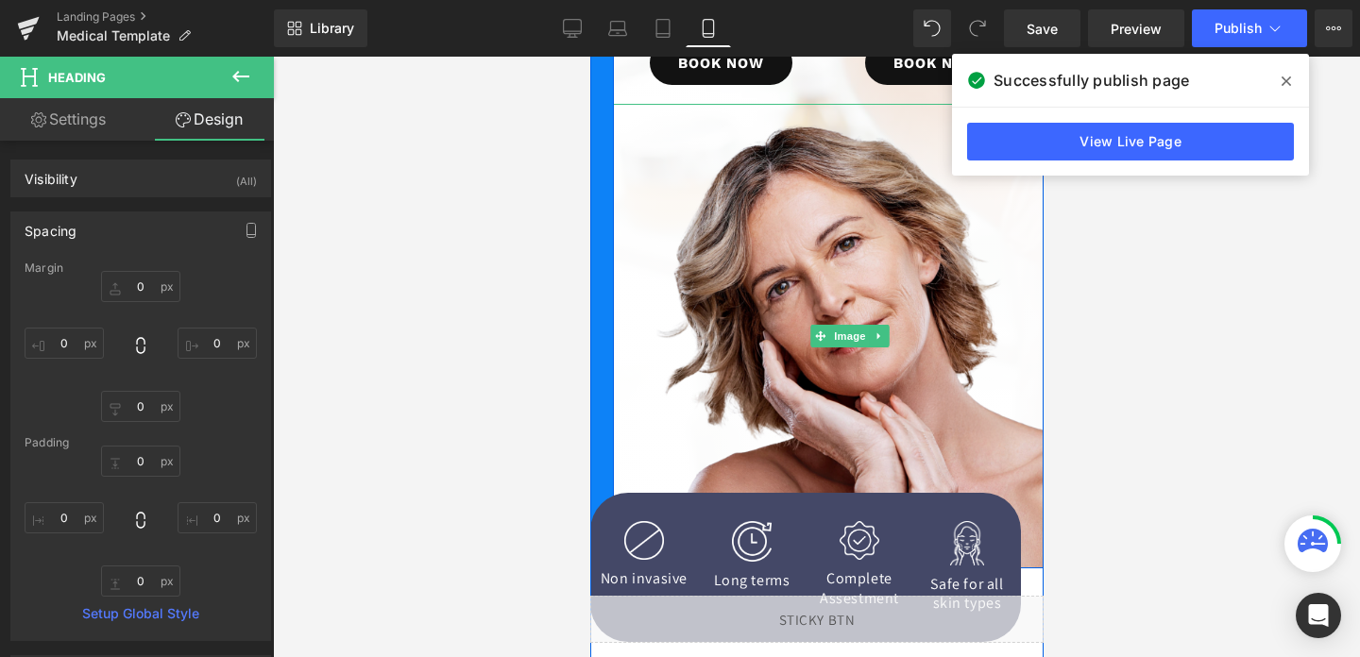
scroll to position [286, 0]
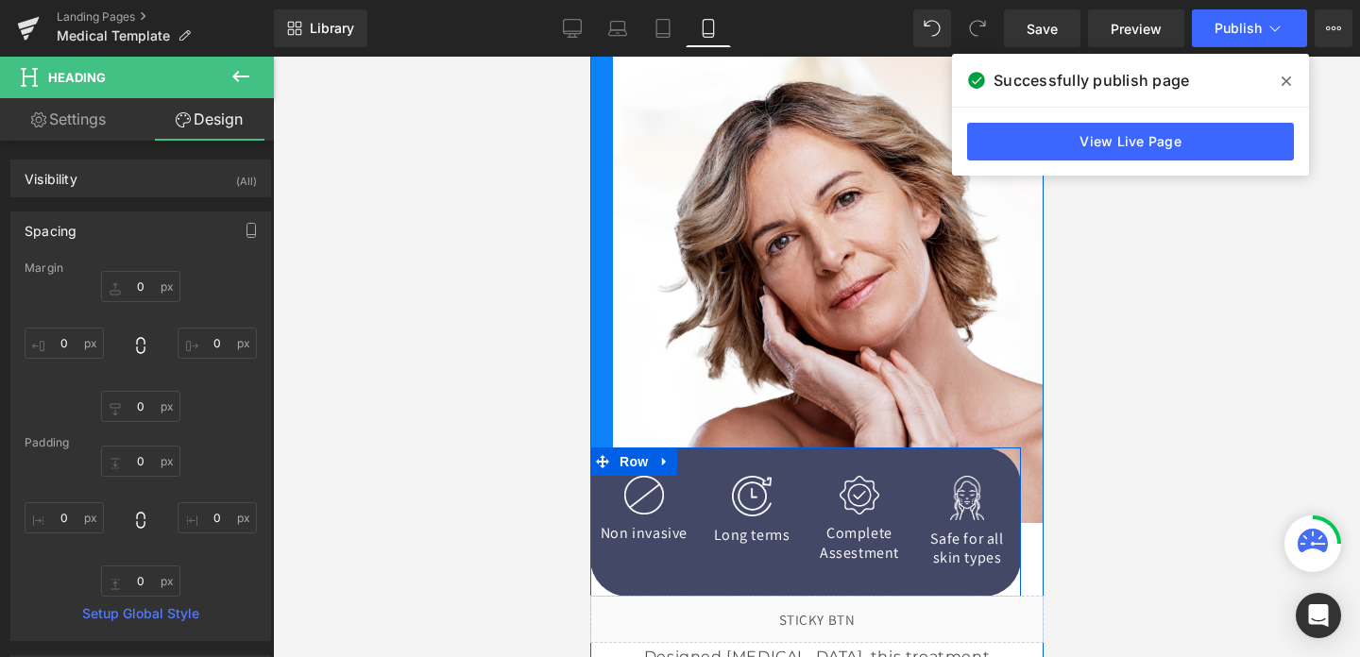
click at [809, 483] on div "Image Complete Assestment Heading Row" at bounding box center [859, 520] width 108 height 88
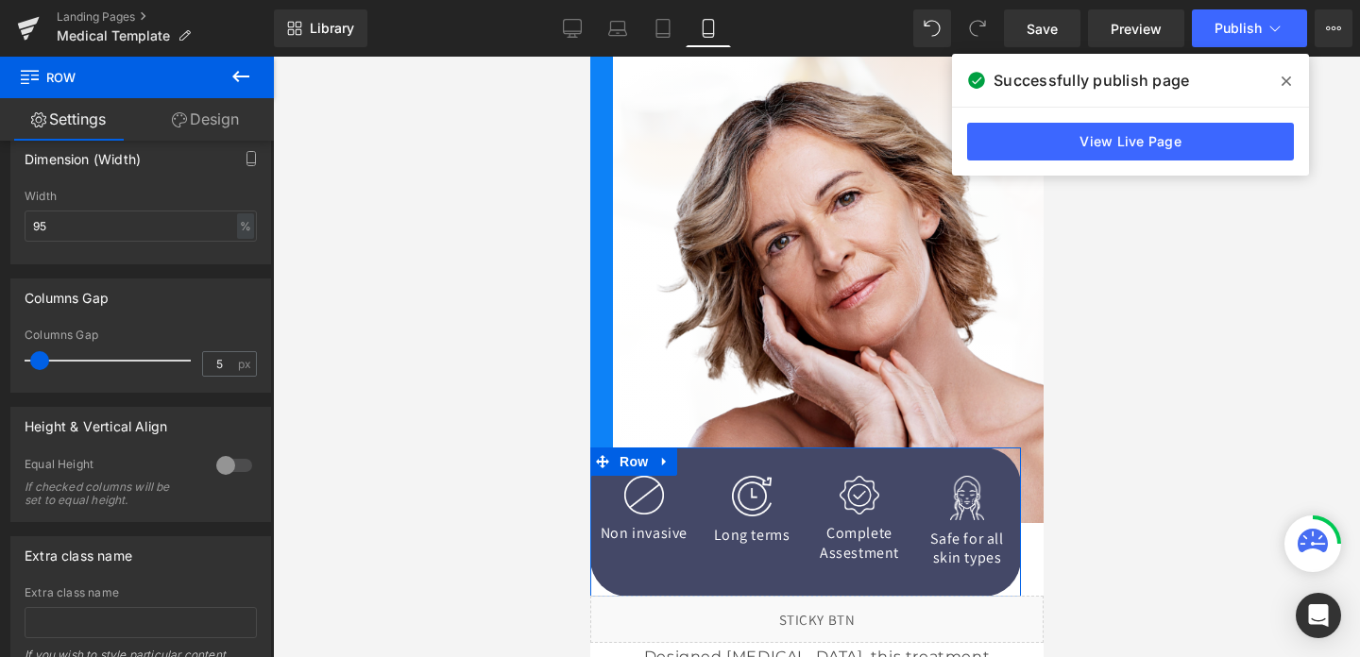
scroll to position [776, 0]
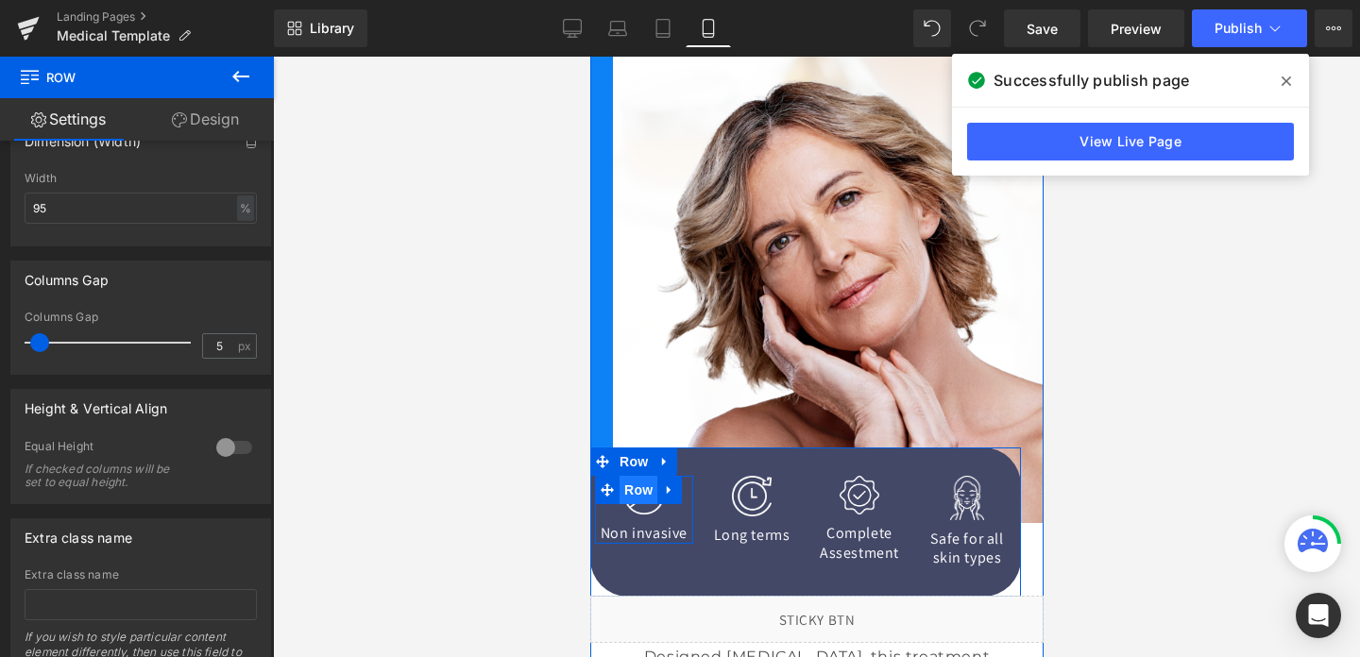
click at [651, 494] on span "Row" at bounding box center [638, 490] width 38 height 28
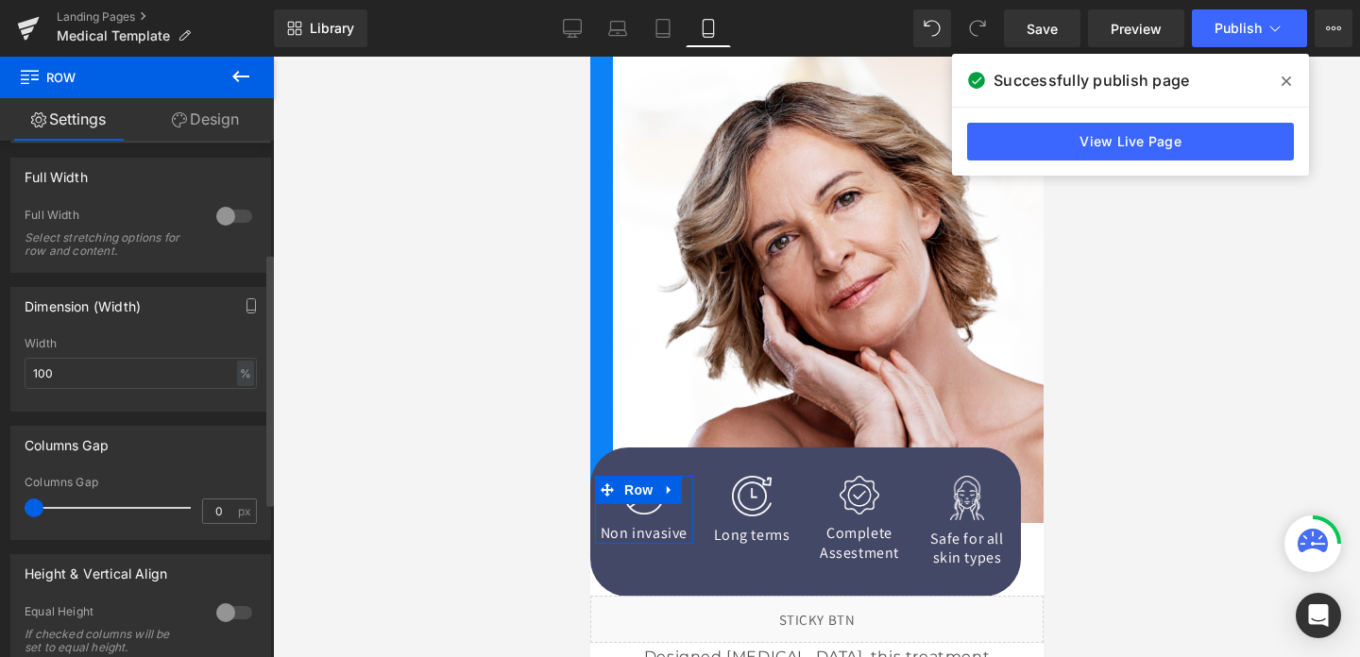
scroll to position [327, 0]
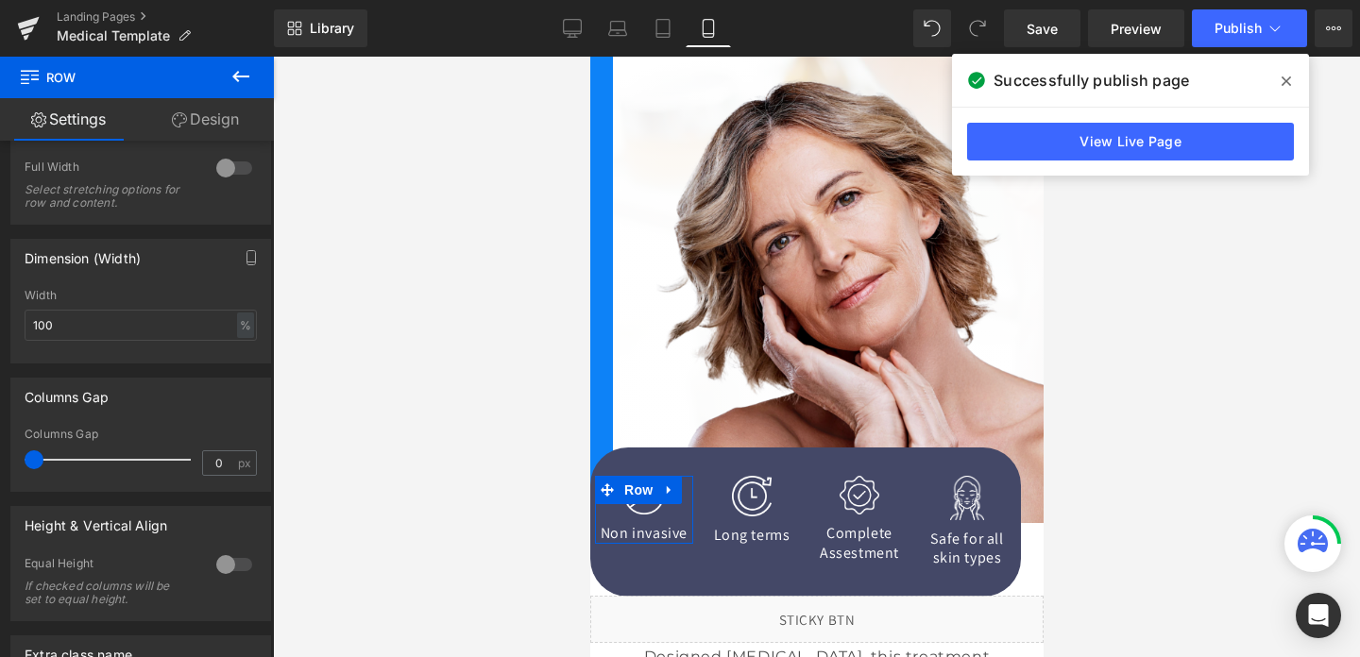
click at [213, 126] on link "Design" at bounding box center [205, 119] width 137 height 43
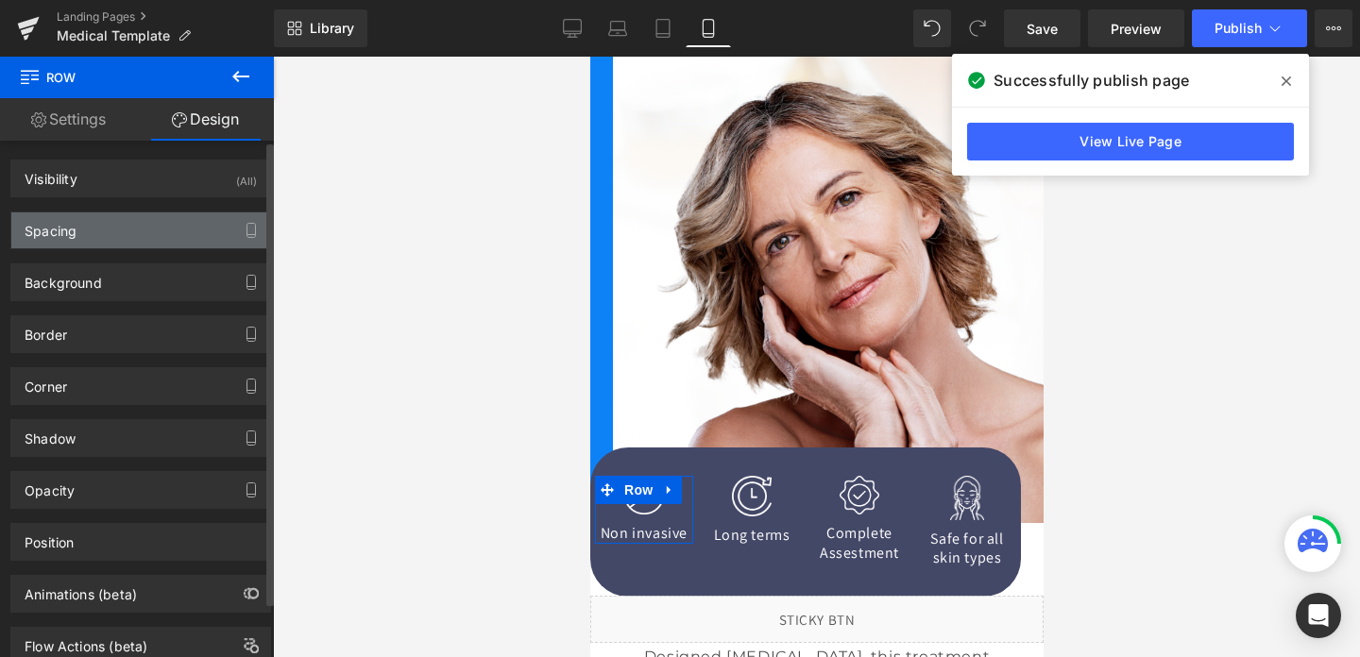
click at [106, 230] on div "Spacing" at bounding box center [140, 231] width 259 height 36
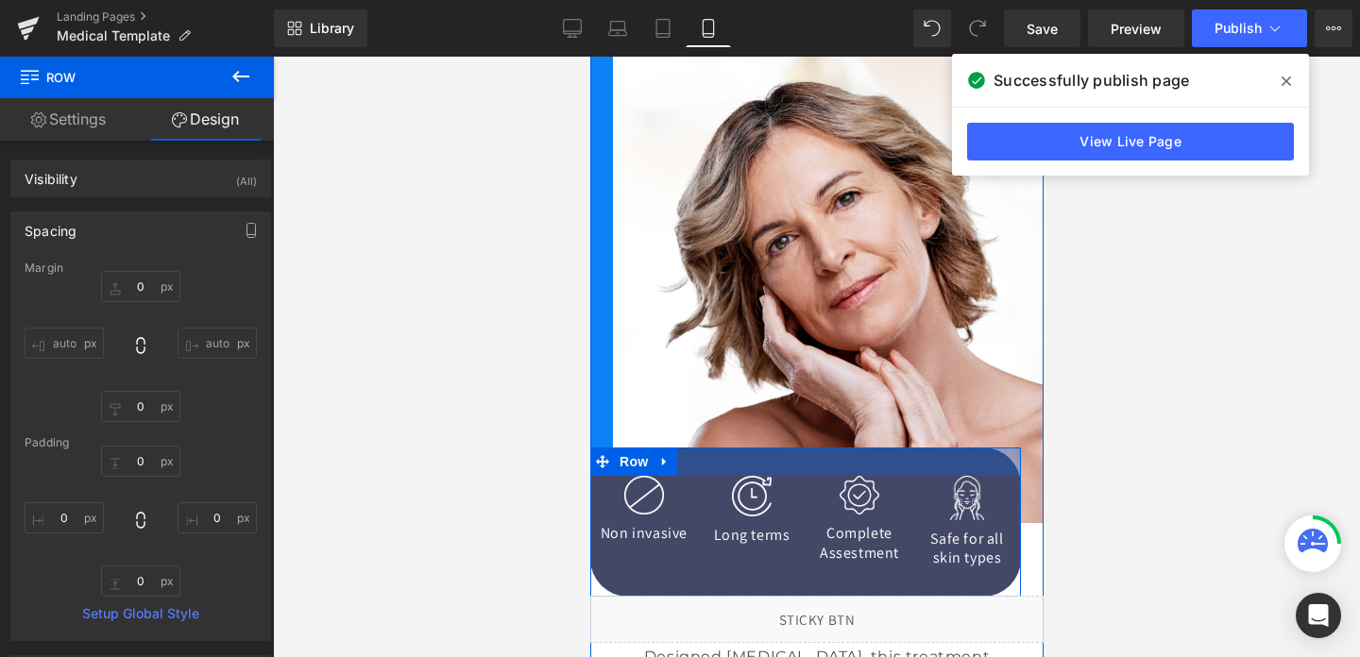
click at [710, 462] on div at bounding box center [804, 462] width 431 height 28
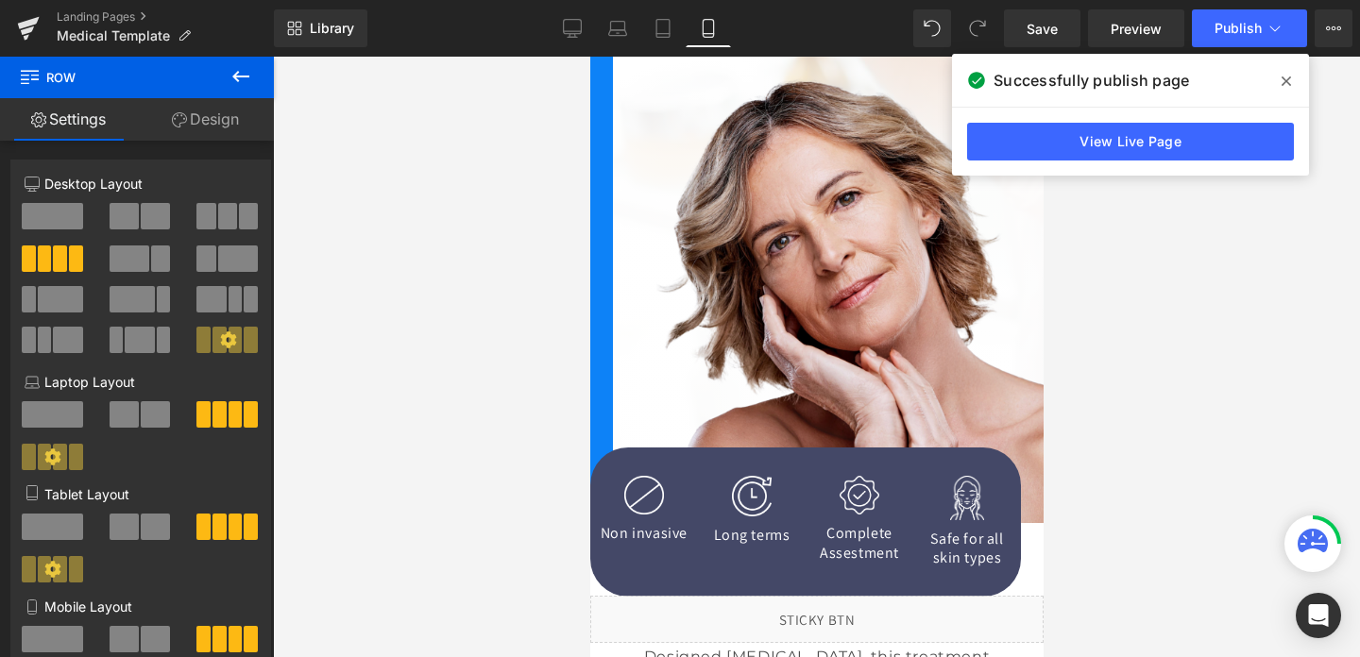
click at [210, 97] on button at bounding box center [241, 78] width 66 height 42
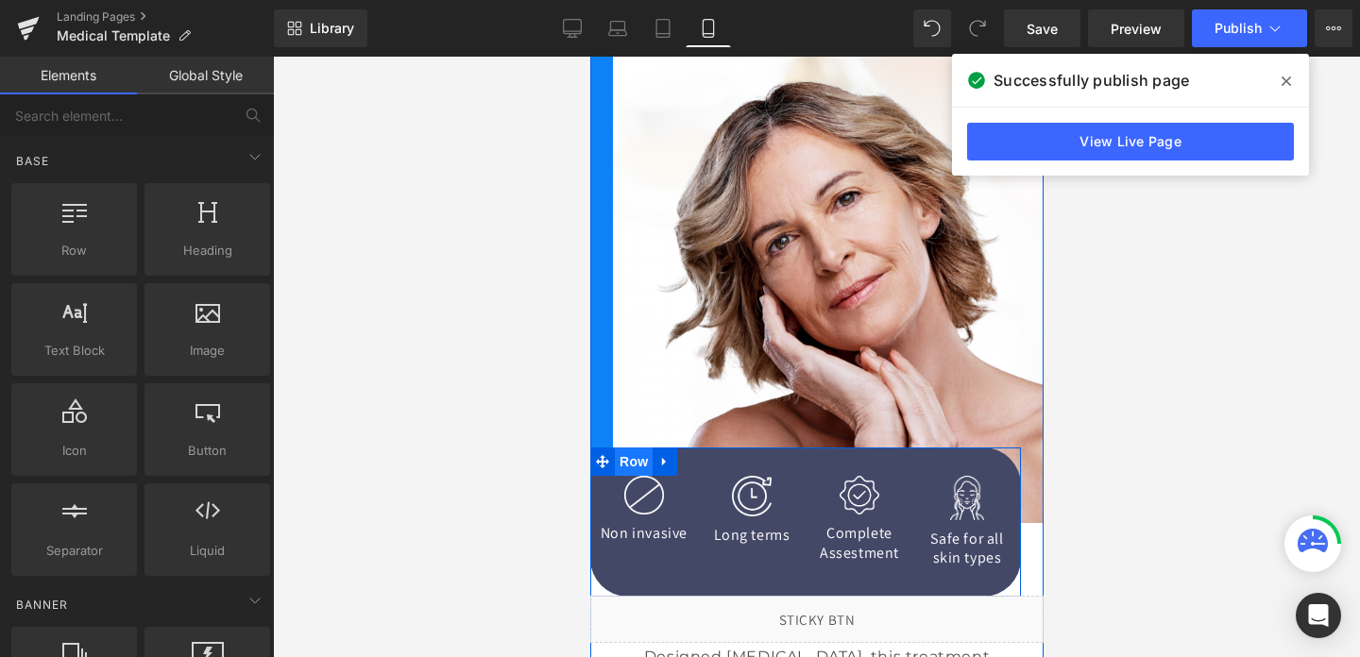
click at [631, 463] on span "Row" at bounding box center [633, 462] width 38 height 28
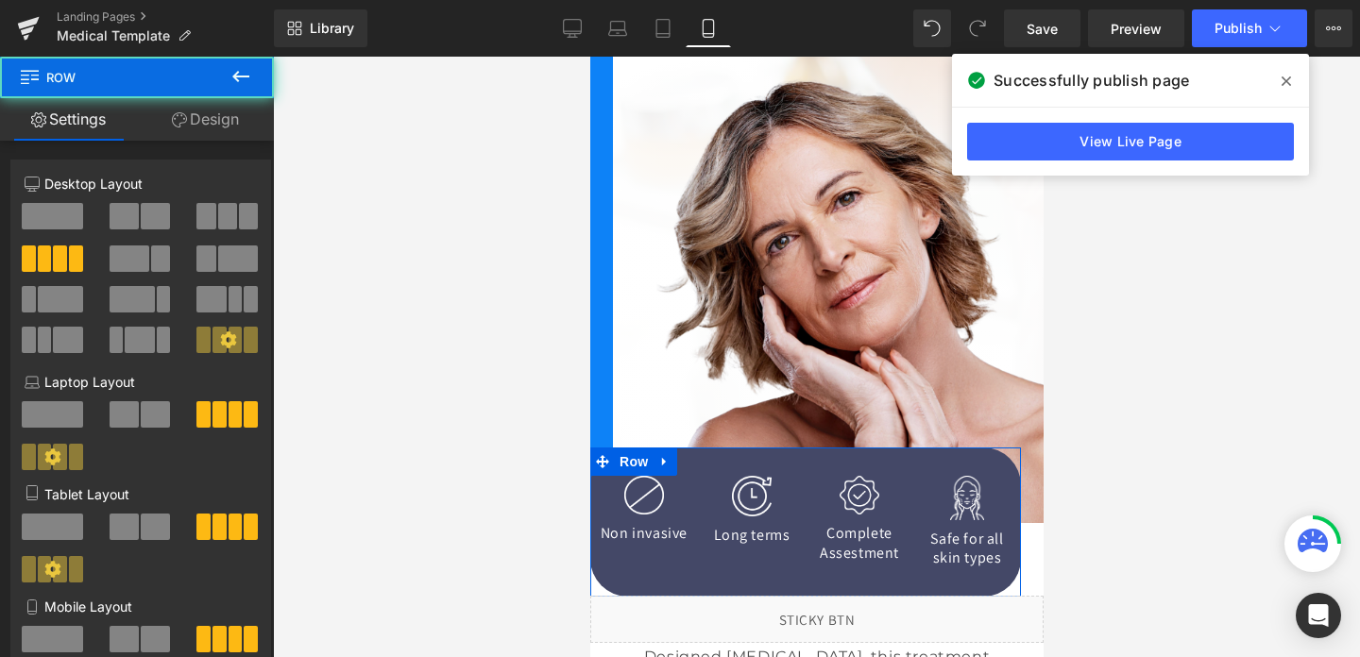
click at [210, 126] on link "Design" at bounding box center [205, 119] width 137 height 43
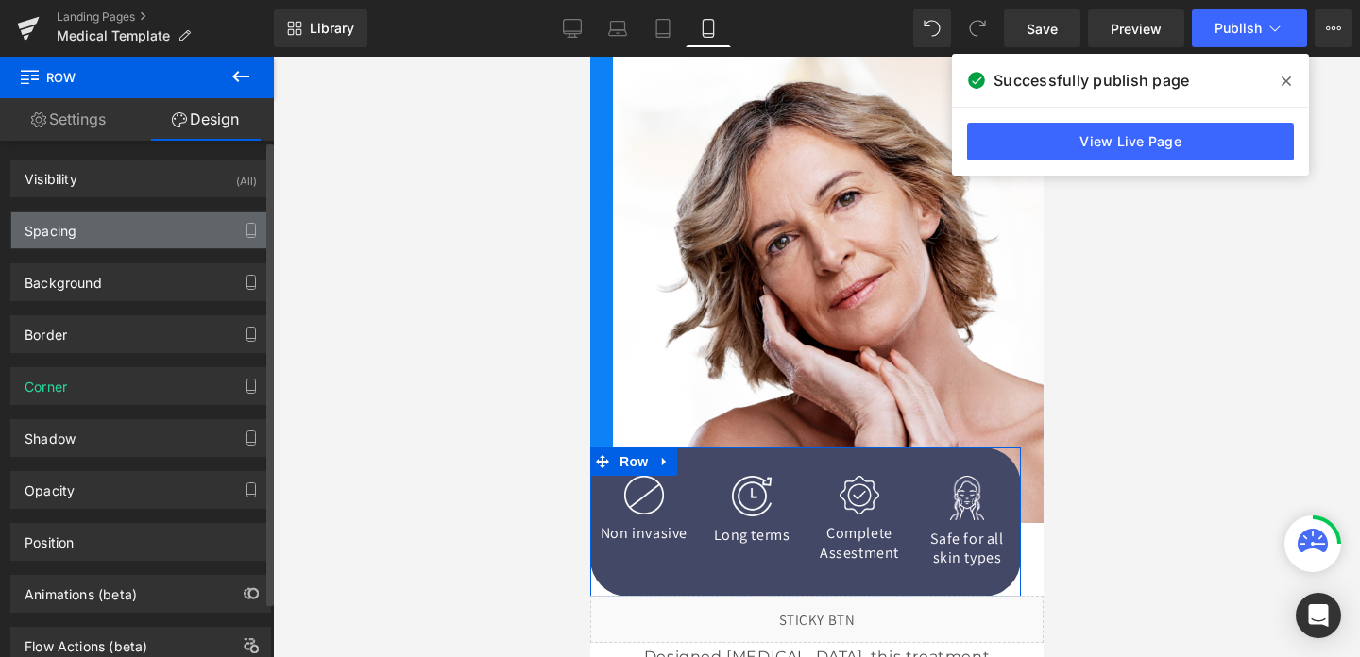
click at [118, 227] on div "Spacing" at bounding box center [140, 231] width 259 height 36
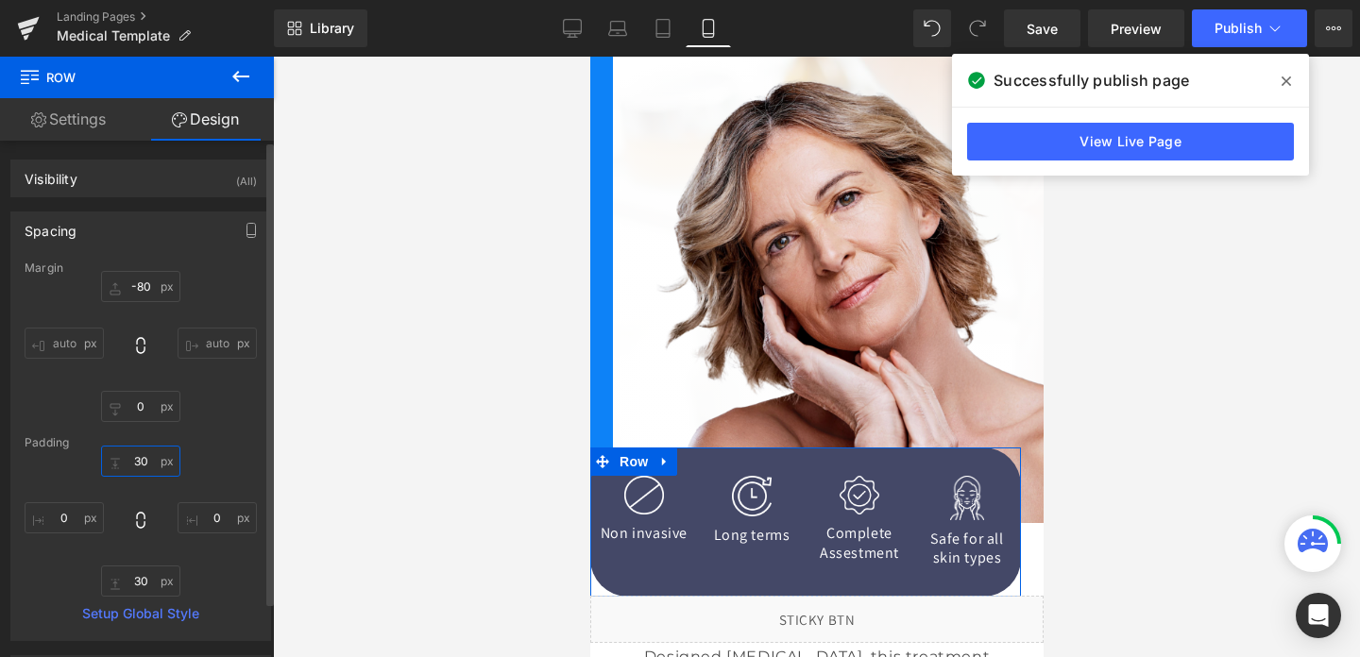
click at [141, 468] on input "30" at bounding box center [140, 461] width 79 height 31
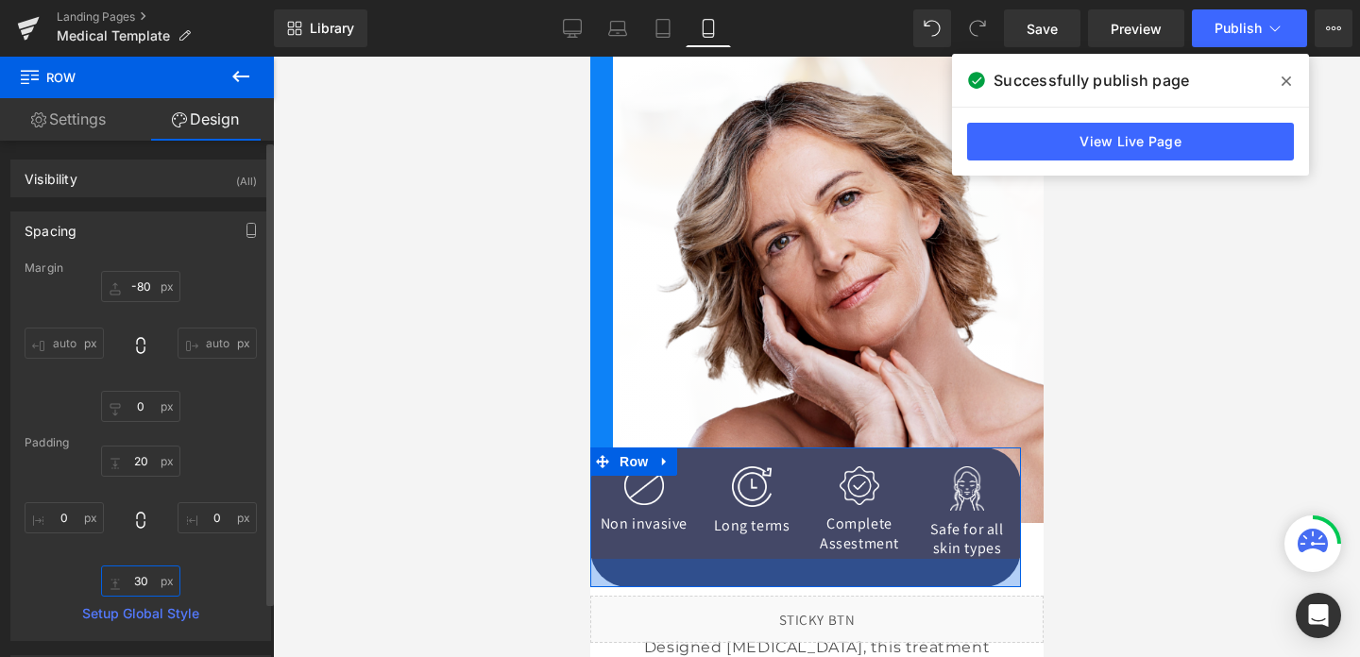
click at [144, 588] on input "30" at bounding box center [140, 581] width 79 height 31
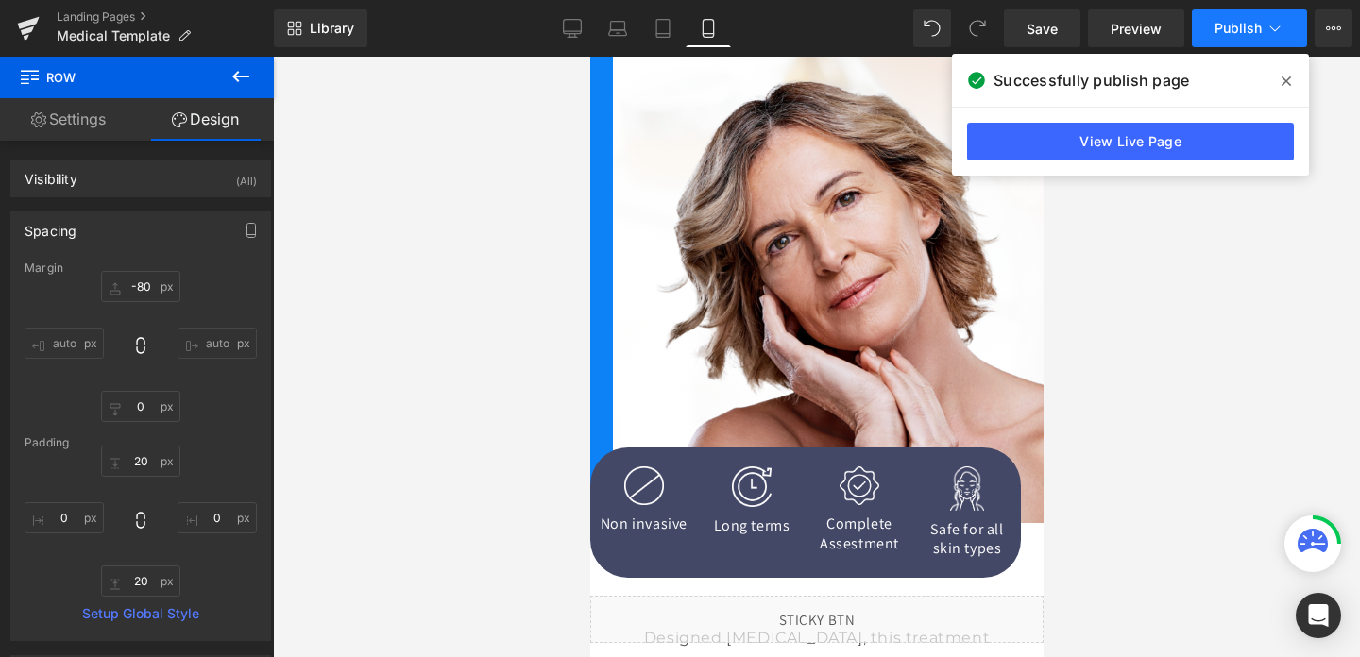
click at [1241, 26] on span "Publish" at bounding box center [1238, 28] width 47 height 15
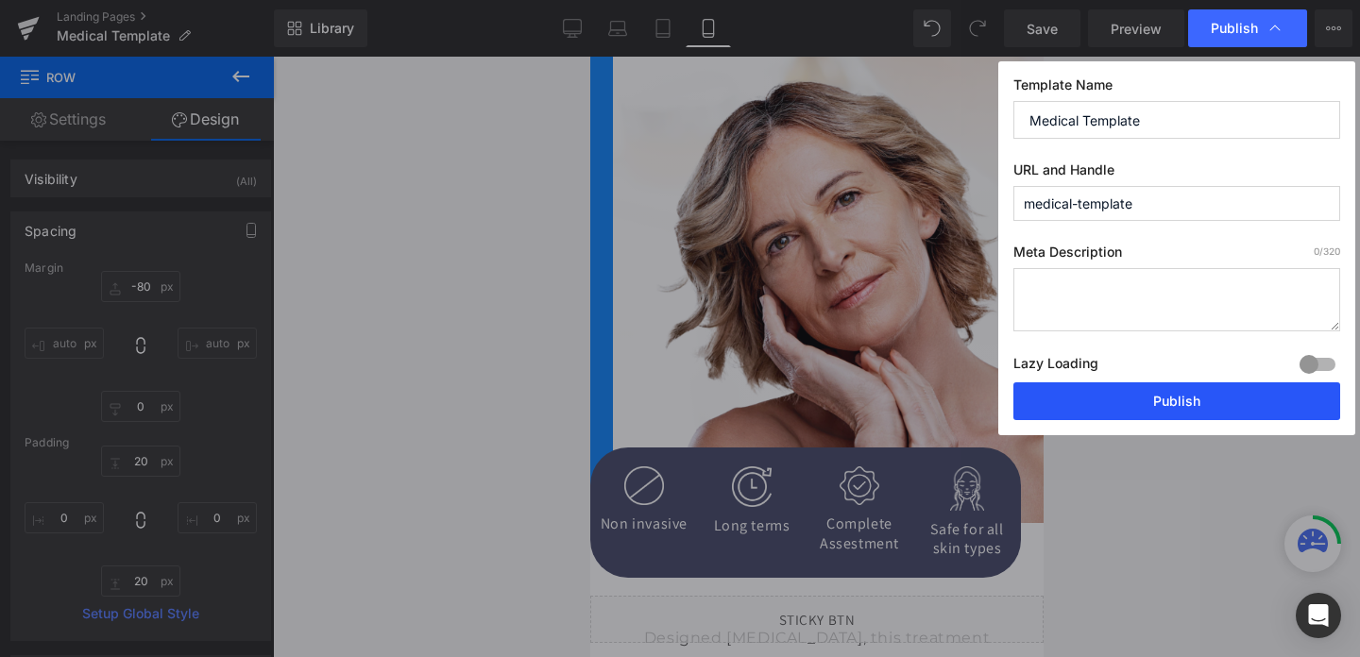
click at [1150, 394] on button "Publish" at bounding box center [1177, 402] width 327 height 38
